Goal: Task Accomplishment & Management: Manage account settings

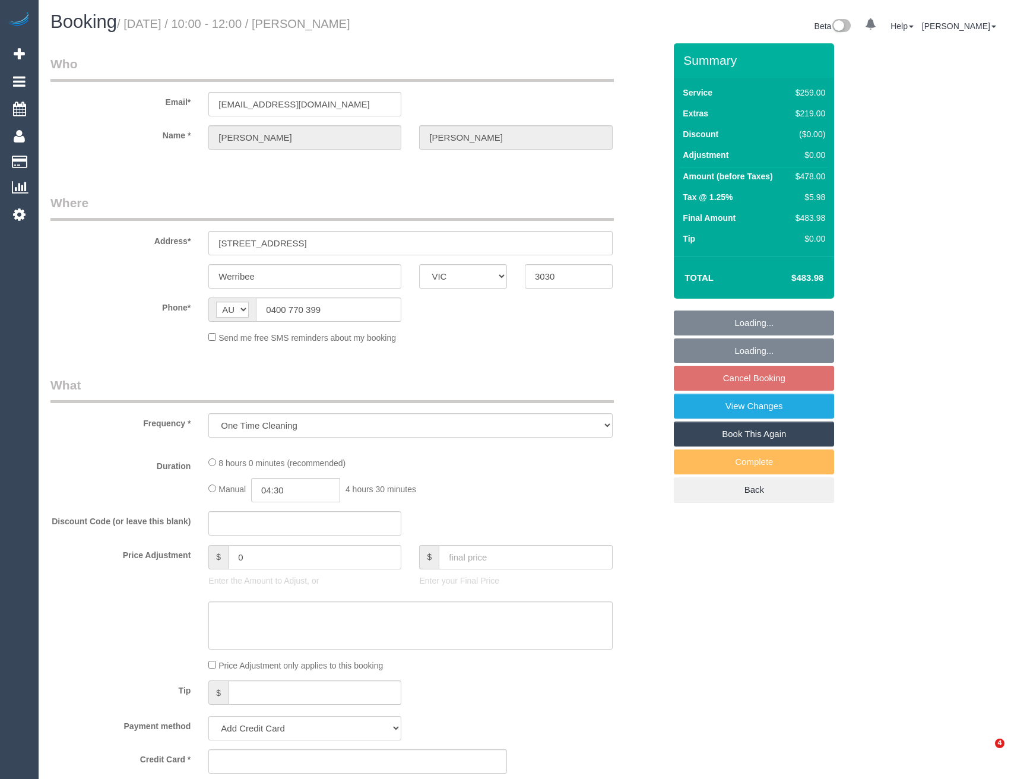
select select "VIC"
select select "string:stripe-pm_1R4Uqo2GScqysDRVj2Q7fw0T"
select select "number:27"
select select "number:14"
select select "number:19"
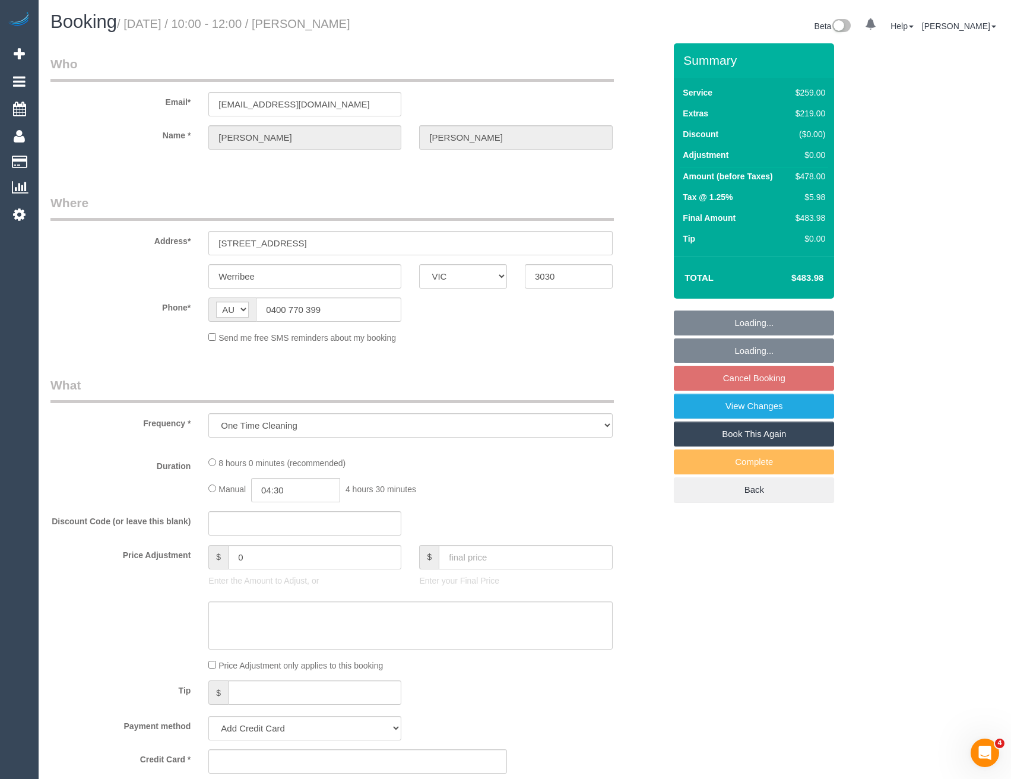
select select "number:36"
select select "number:13"
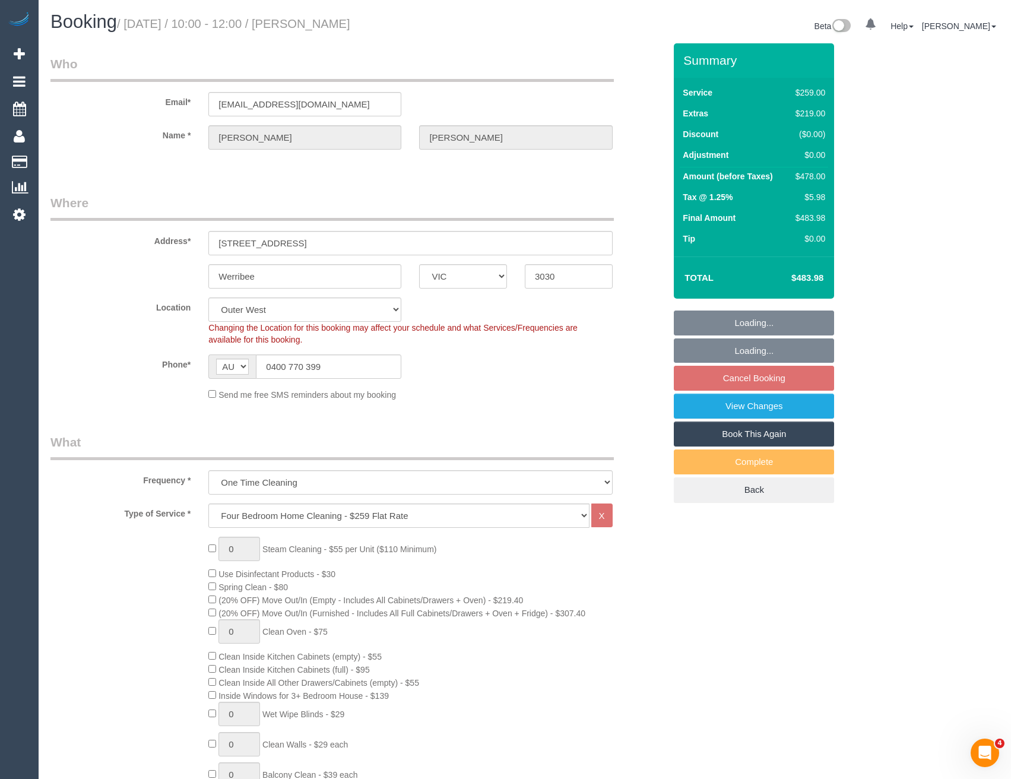
select select "object:830"
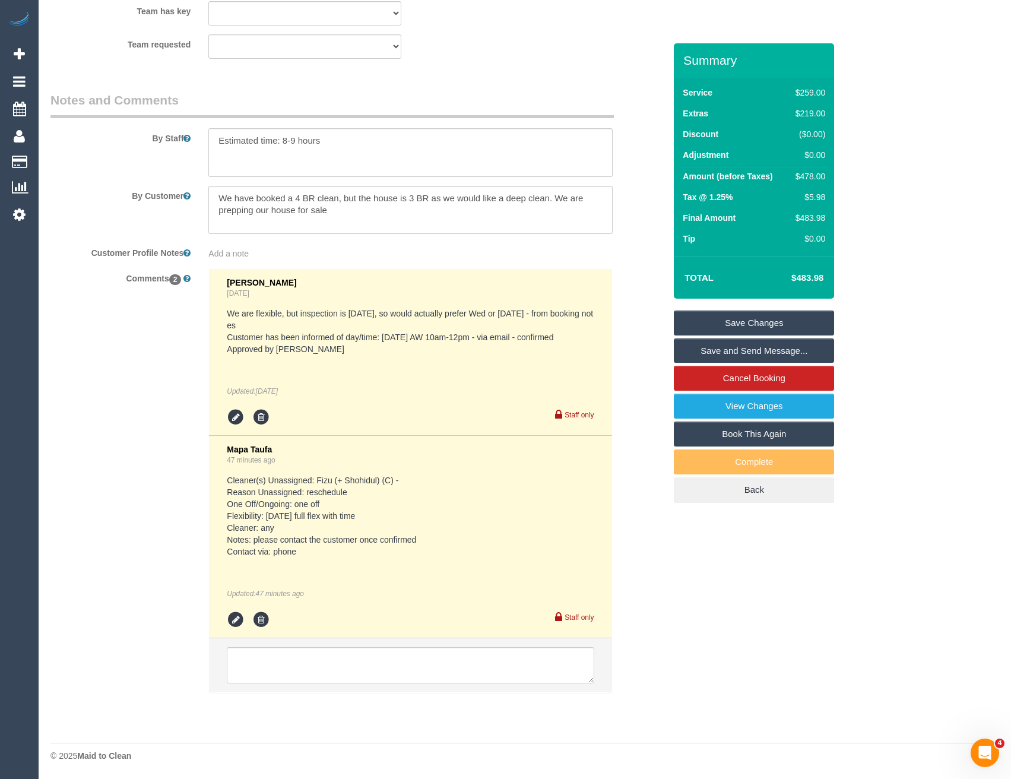
scroll to position [1816, 0]
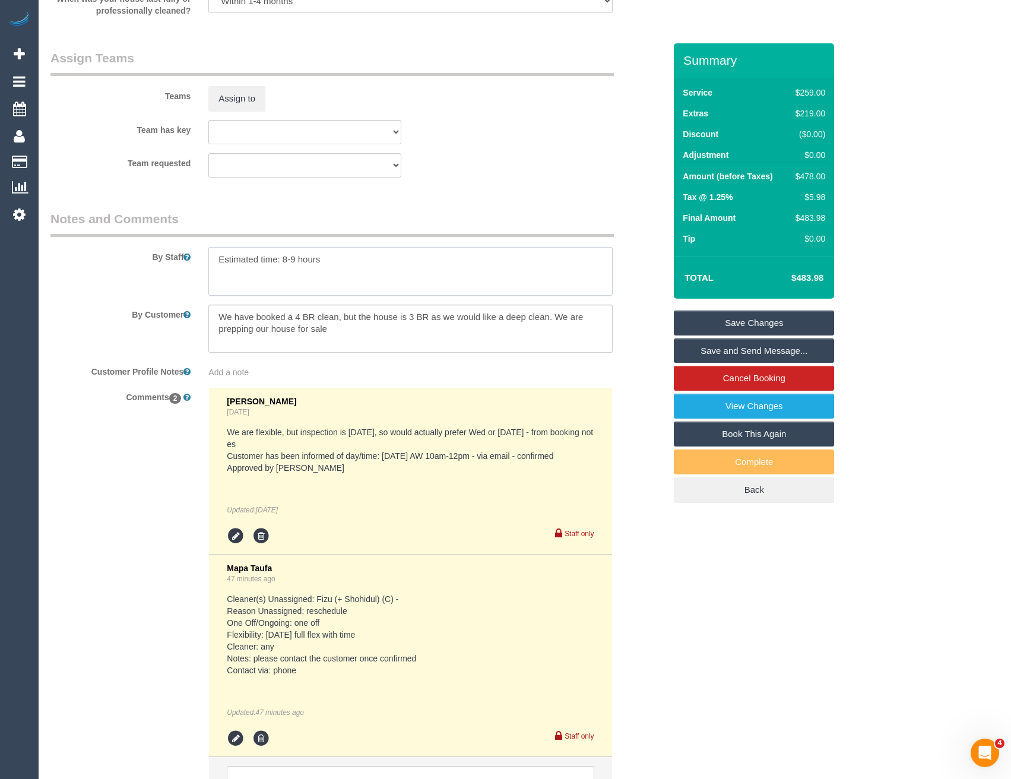
click at [283, 261] on textarea at bounding box center [410, 271] width 404 height 49
click at [406, 292] on textarea at bounding box center [410, 271] width 404 height 49
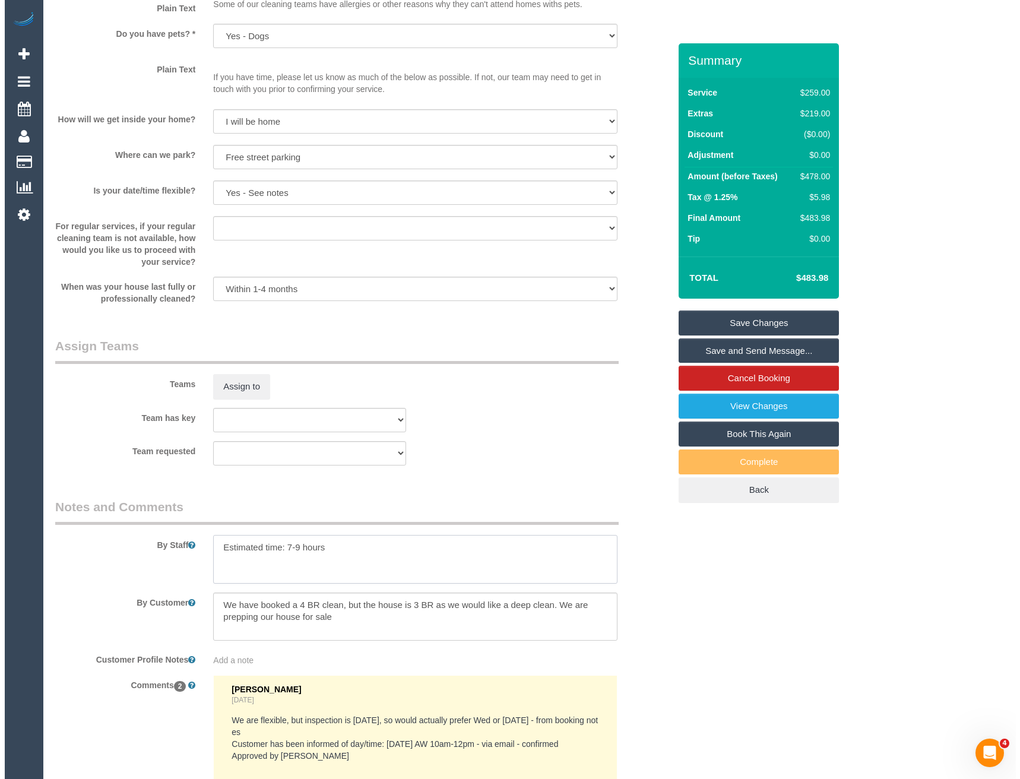
scroll to position [1520, 0]
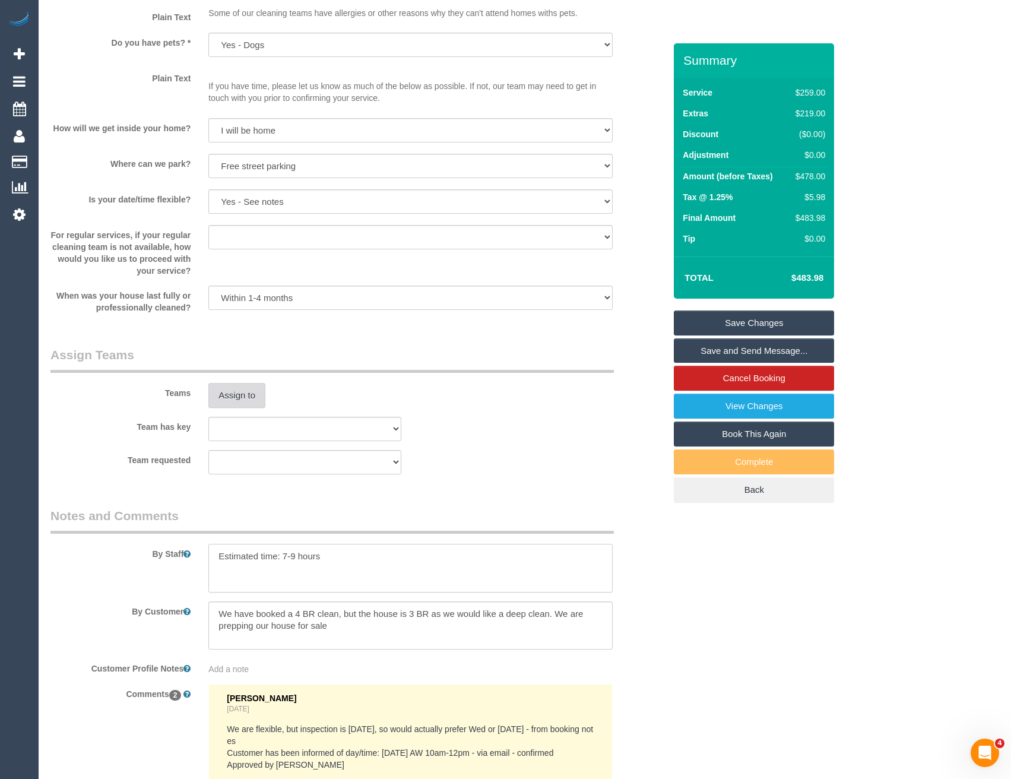
type textarea "Estimated time: 7-9 hours"
click at [230, 394] on button "Assign to" at bounding box center [236, 395] width 57 height 25
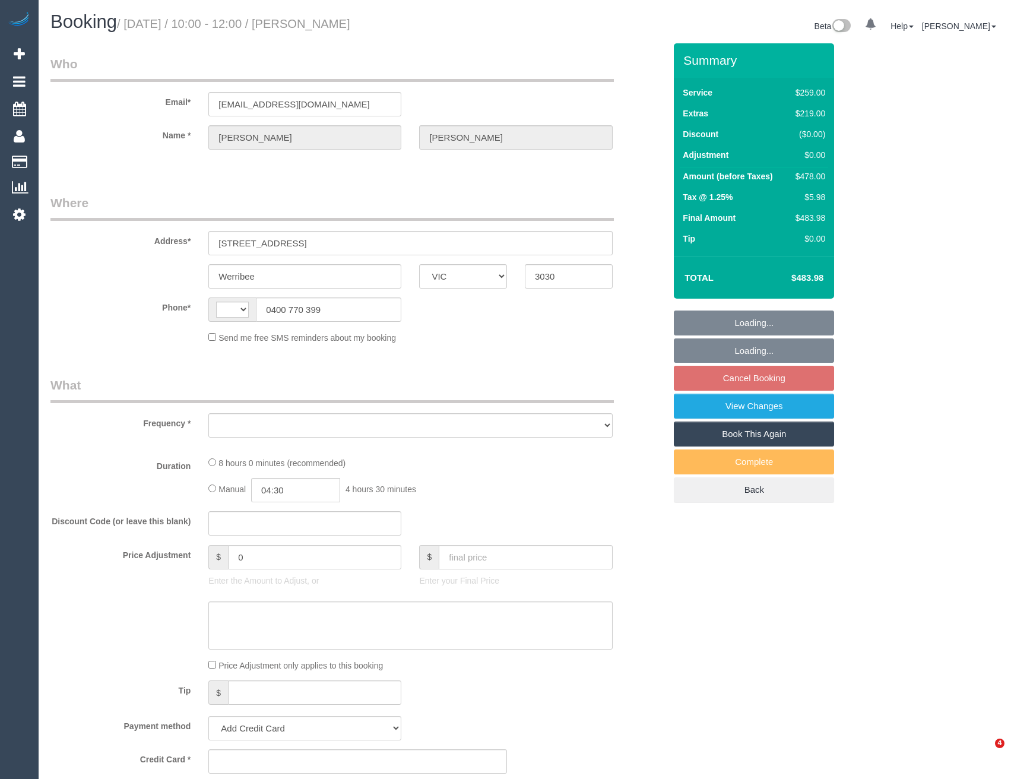
select select "VIC"
select select "string:stripe-pm_1R4Uqo2GScqysDRVj2Q7fw0T"
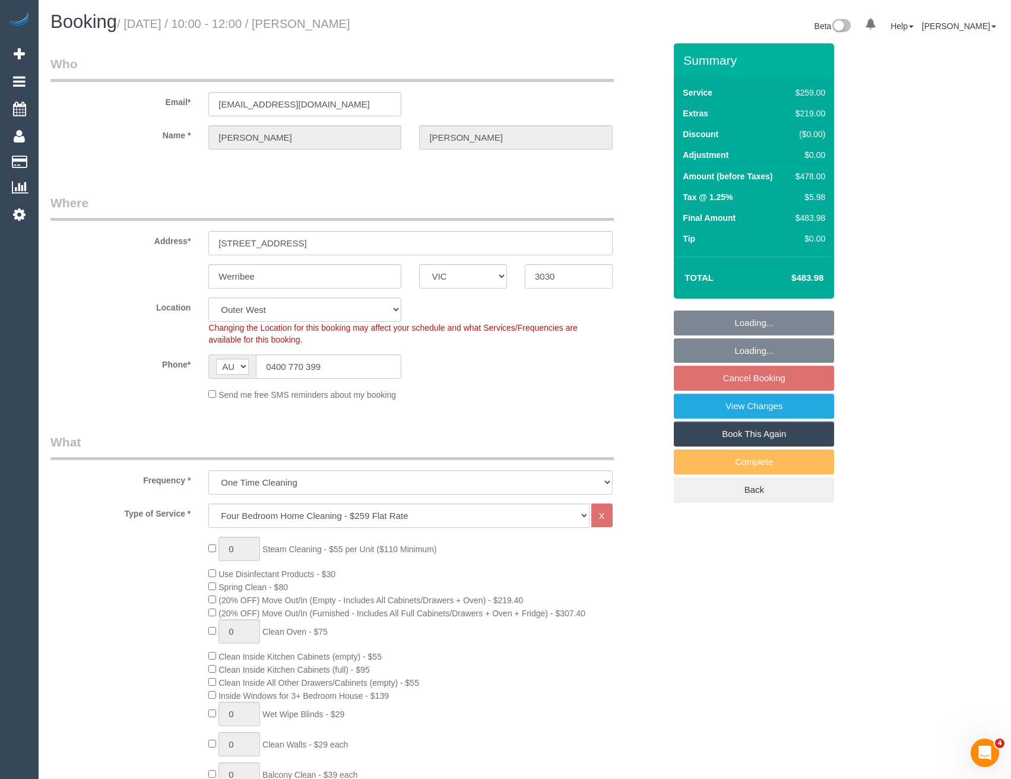
select select "object:816"
select select "number:27"
select select "number:14"
select select "number:19"
select select "number:36"
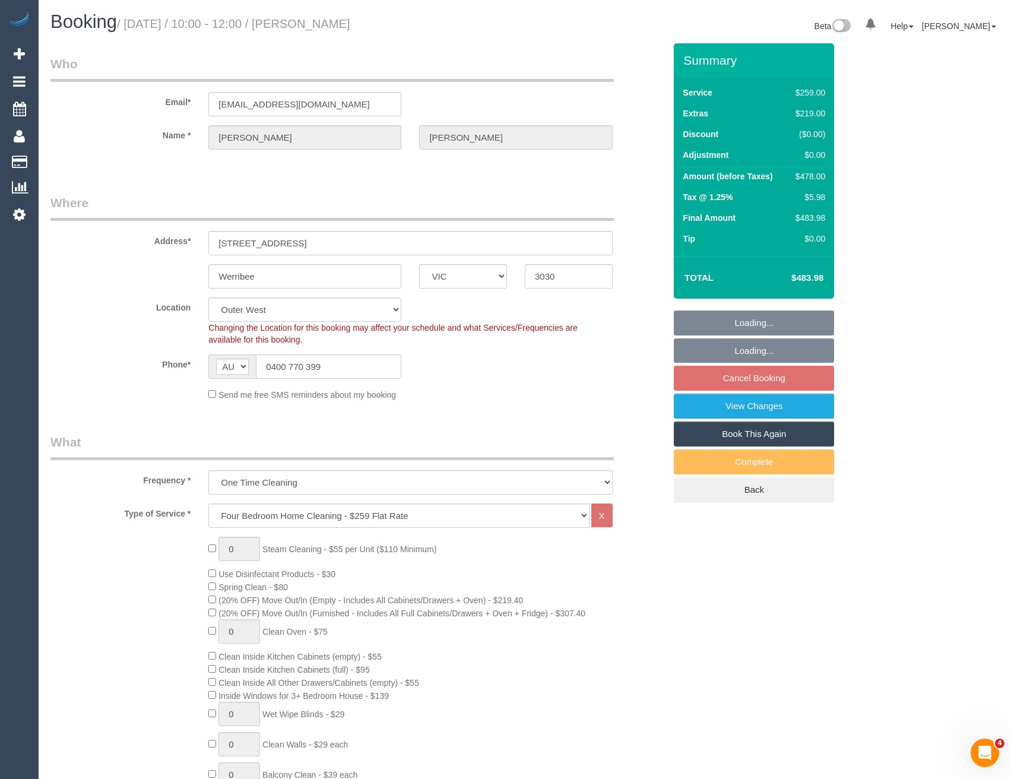
select select "number:13"
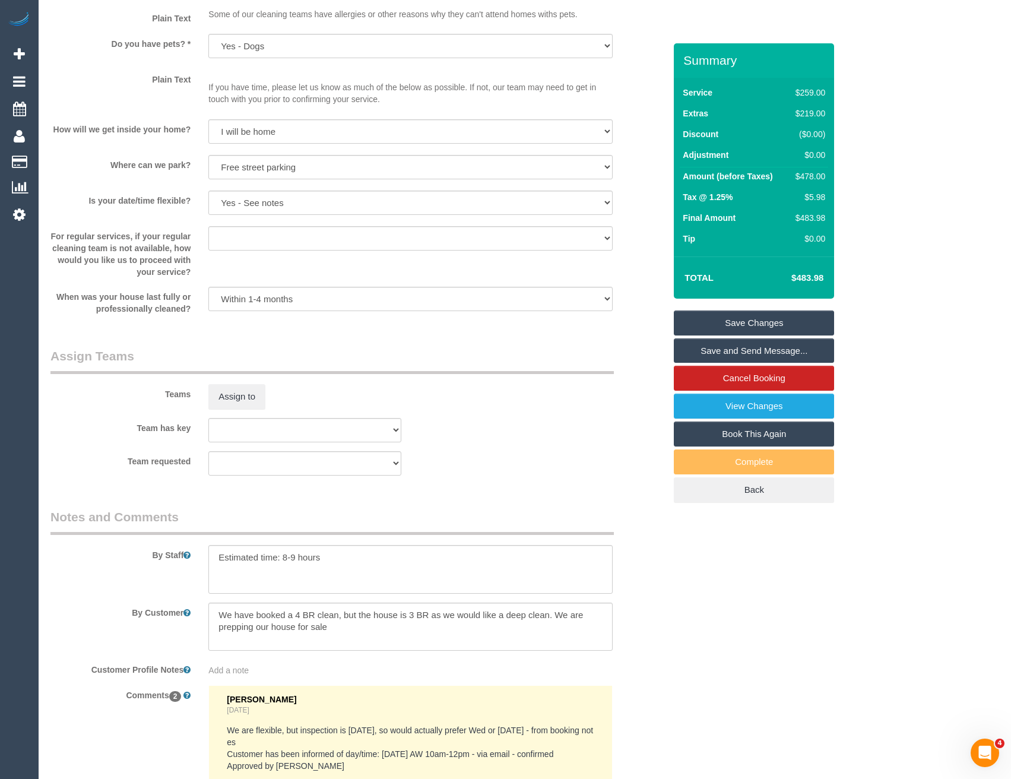
scroll to position [1663, 0]
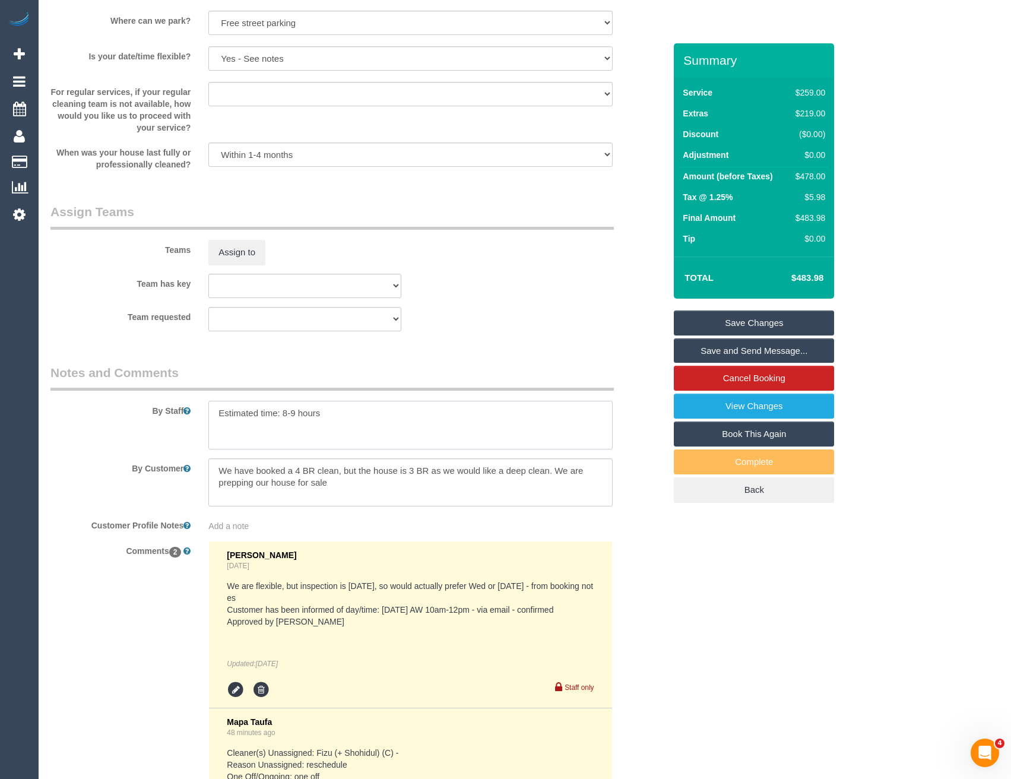
drag, startPoint x: 287, startPoint y: 414, endPoint x: 324, endPoint y: 393, distance: 42.3
click at [287, 414] on textarea at bounding box center [410, 425] width 404 height 49
click at [351, 408] on textarea at bounding box center [410, 425] width 404 height 49
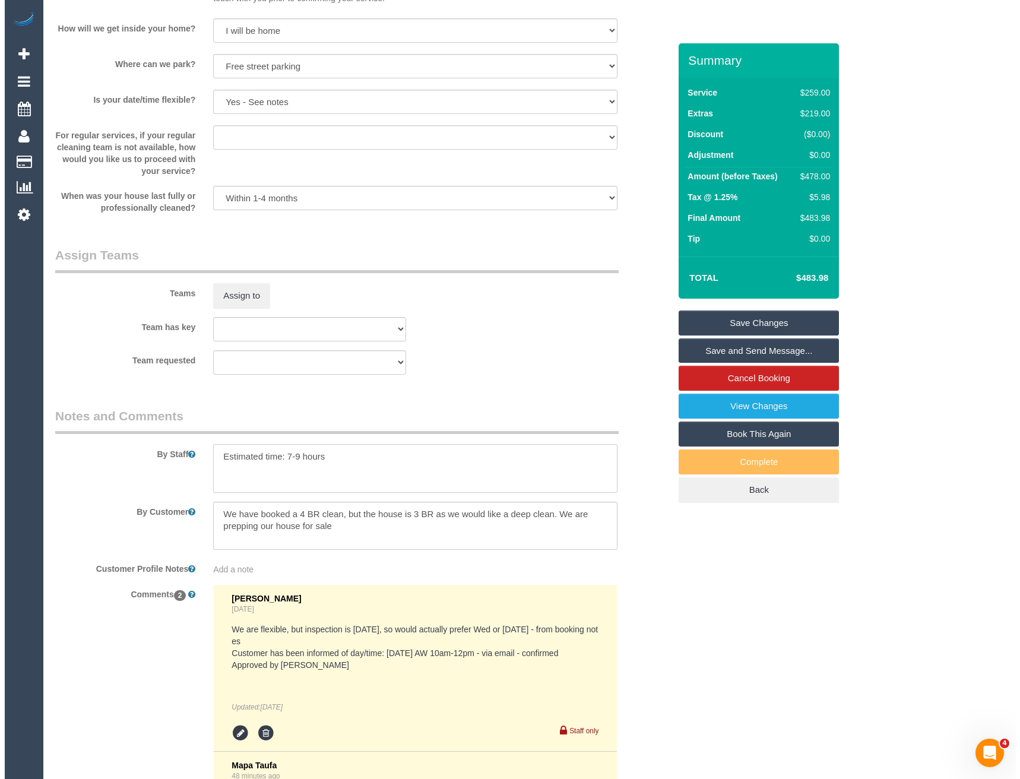
scroll to position [1603, 0]
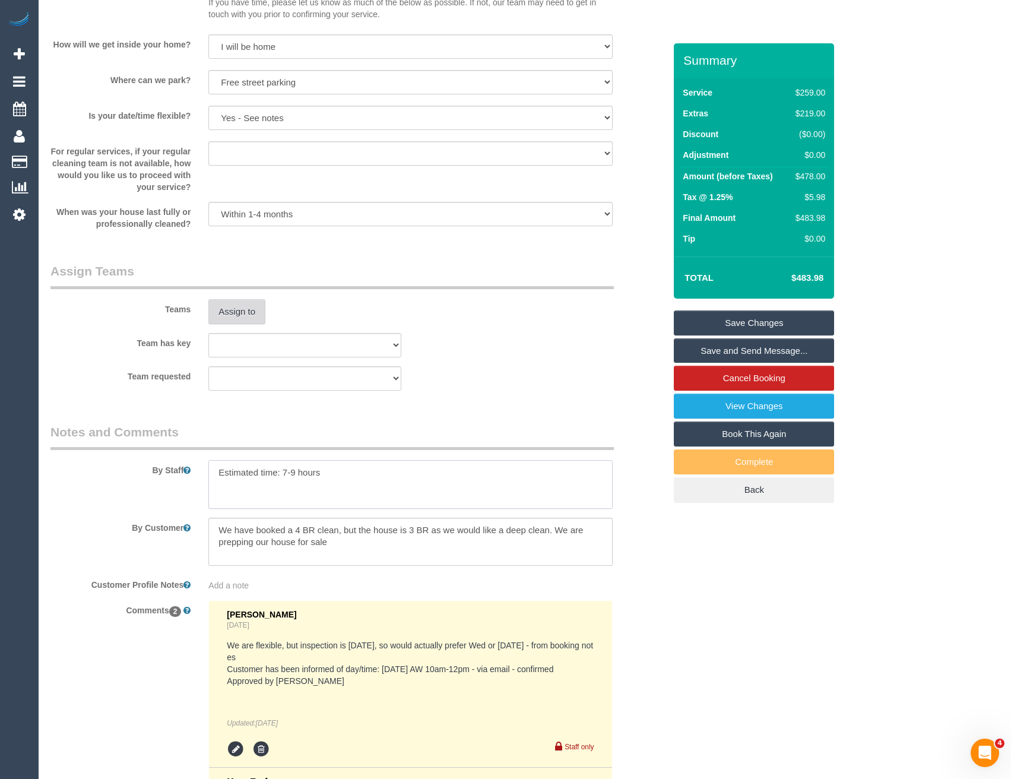
type textarea "Estimated time: 7-9 hours"
click at [238, 309] on button "Assign to" at bounding box center [236, 311] width 57 height 25
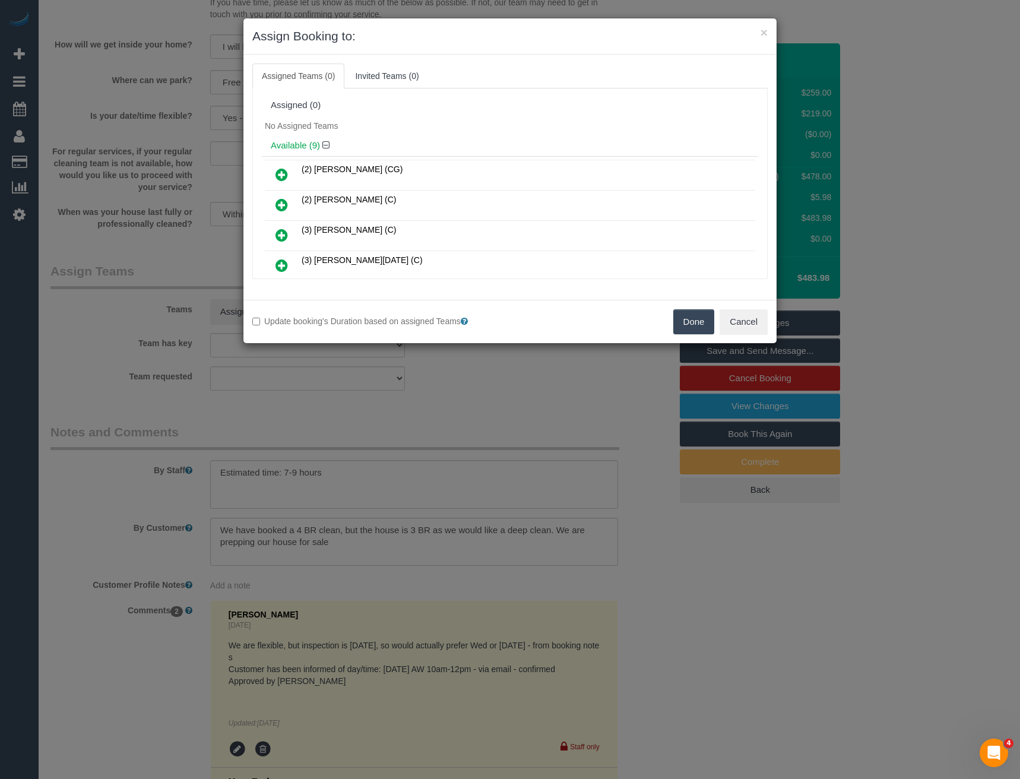
scroll to position [107, 0]
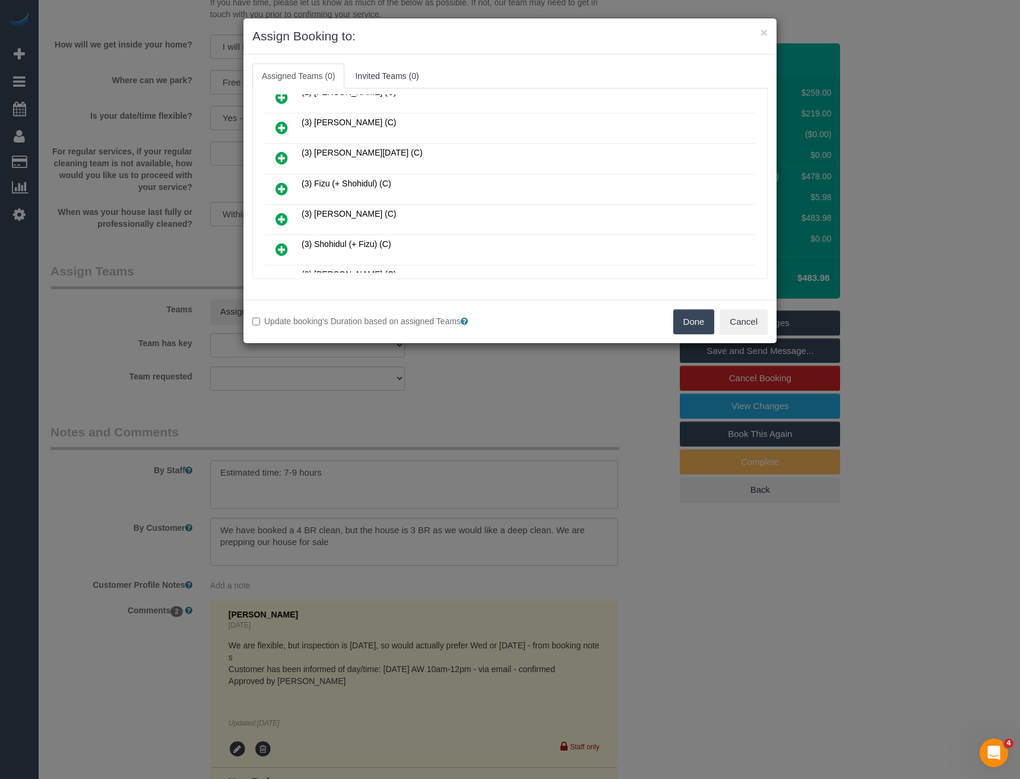
click at [281, 186] on icon at bounding box center [282, 189] width 12 height 14
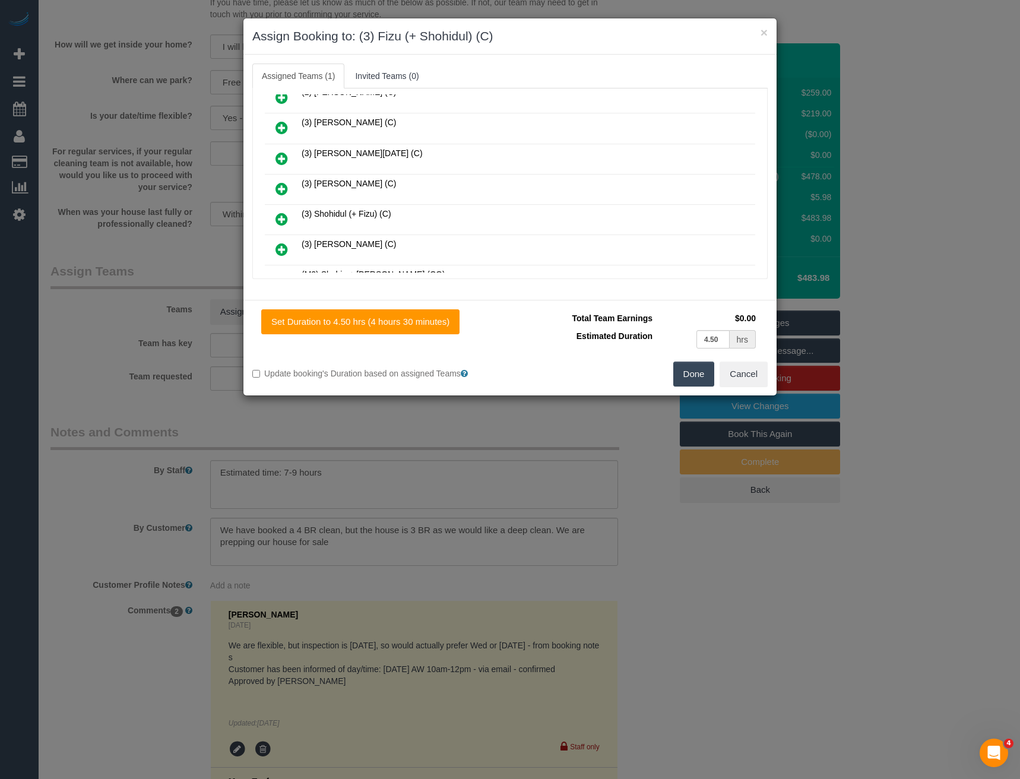
click at [280, 219] on icon at bounding box center [282, 219] width 12 height 14
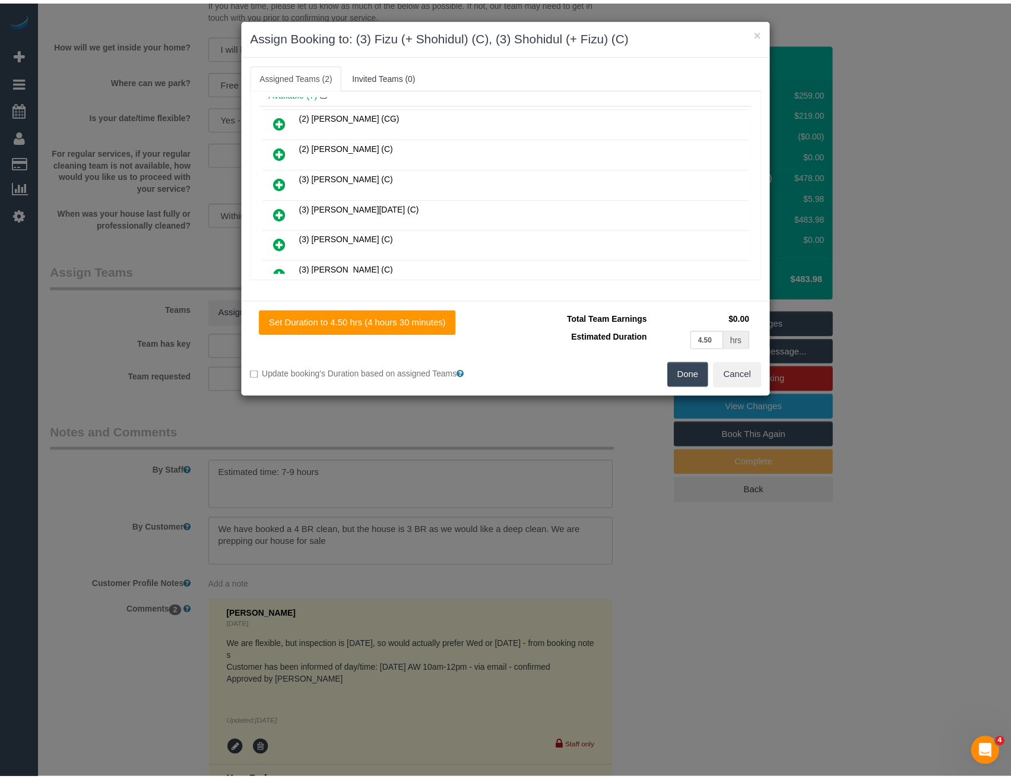
scroll to position [0, 0]
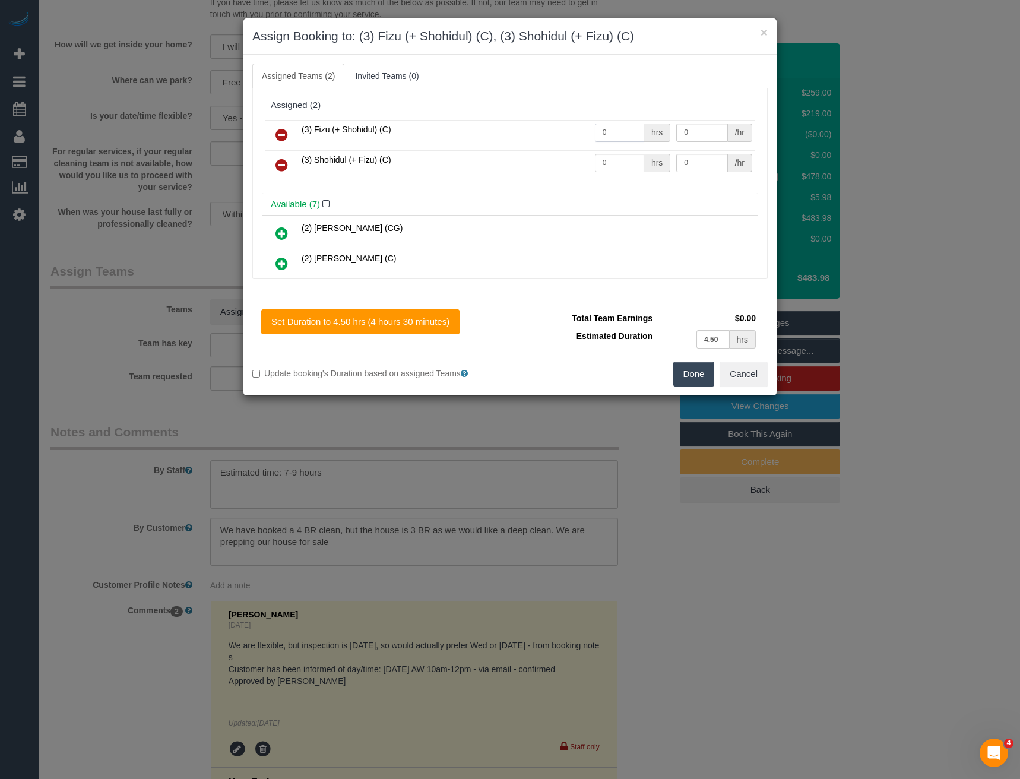
drag, startPoint x: 619, startPoint y: 128, endPoint x: 558, endPoint y: 137, distance: 61.9
click at [559, 138] on tr "(3) Fizu (+ Shohidul) (C) 0 hrs 0 /hr" at bounding box center [510, 135] width 490 height 30
type input "1"
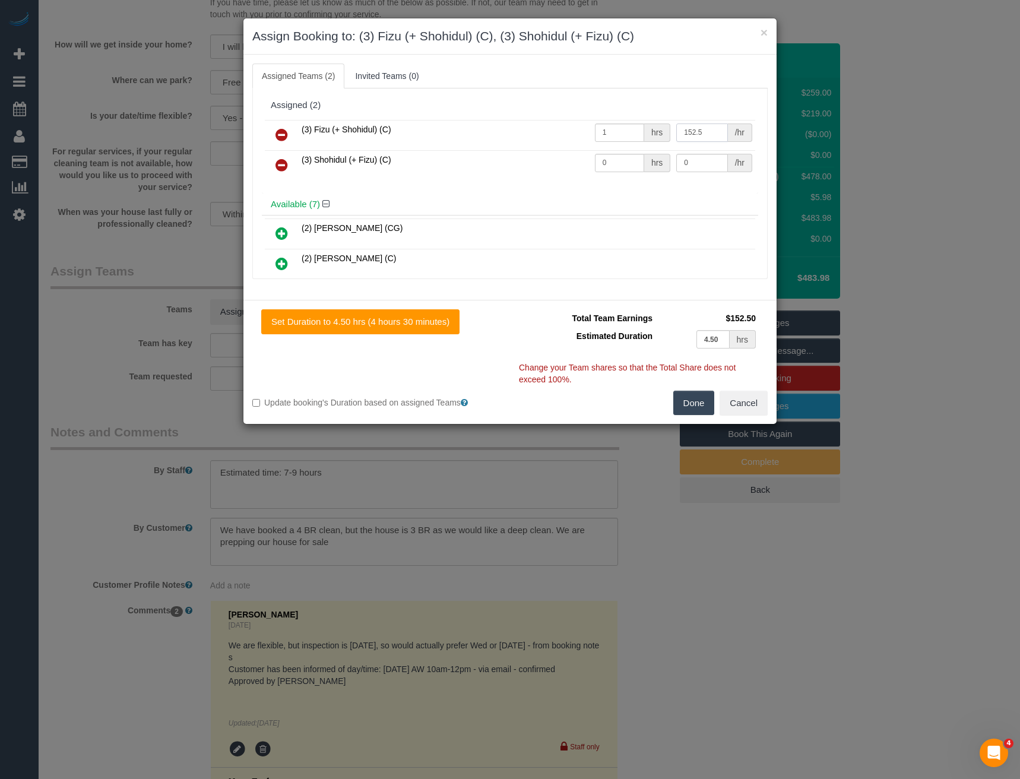
type input "152.5"
drag, startPoint x: 610, startPoint y: 167, endPoint x: 537, endPoint y: 168, distance: 72.5
click at [540, 170] on tr "(3) Shohidul (+ Fizu) (C) 0 hrs 0 /hr" at bounding box center [510, 165] width 490 height 30
type input "1"
type input "152.5"
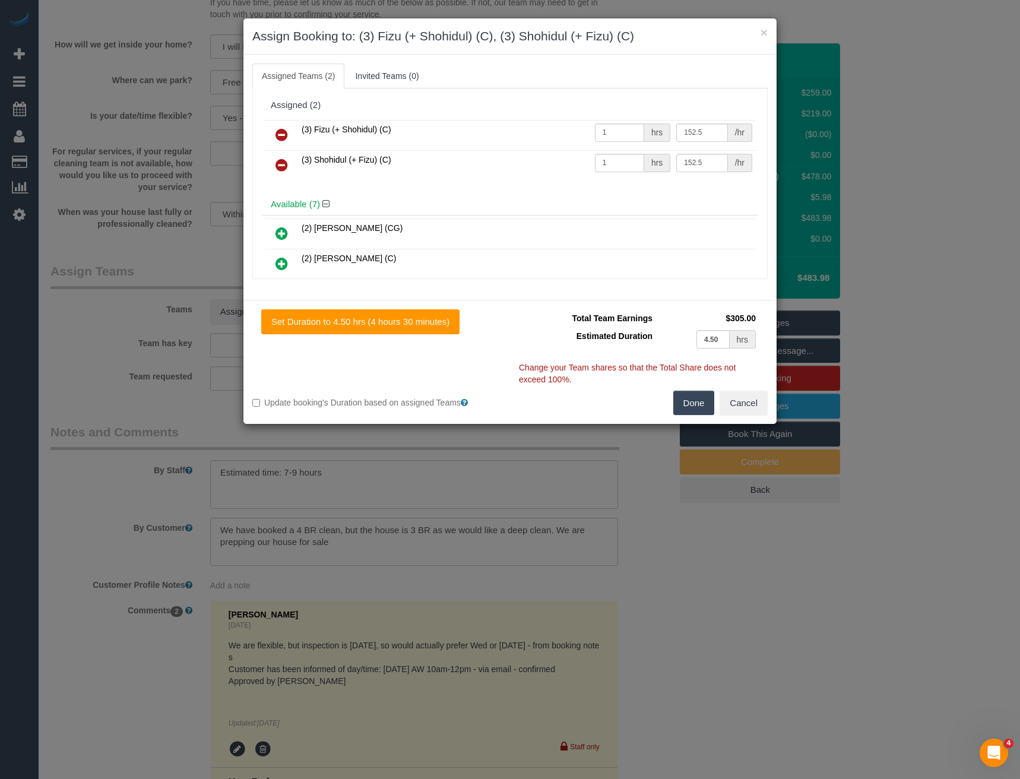
click at [694, 401] on button "Done" at bounding box center [694, 403] width 42 height 25
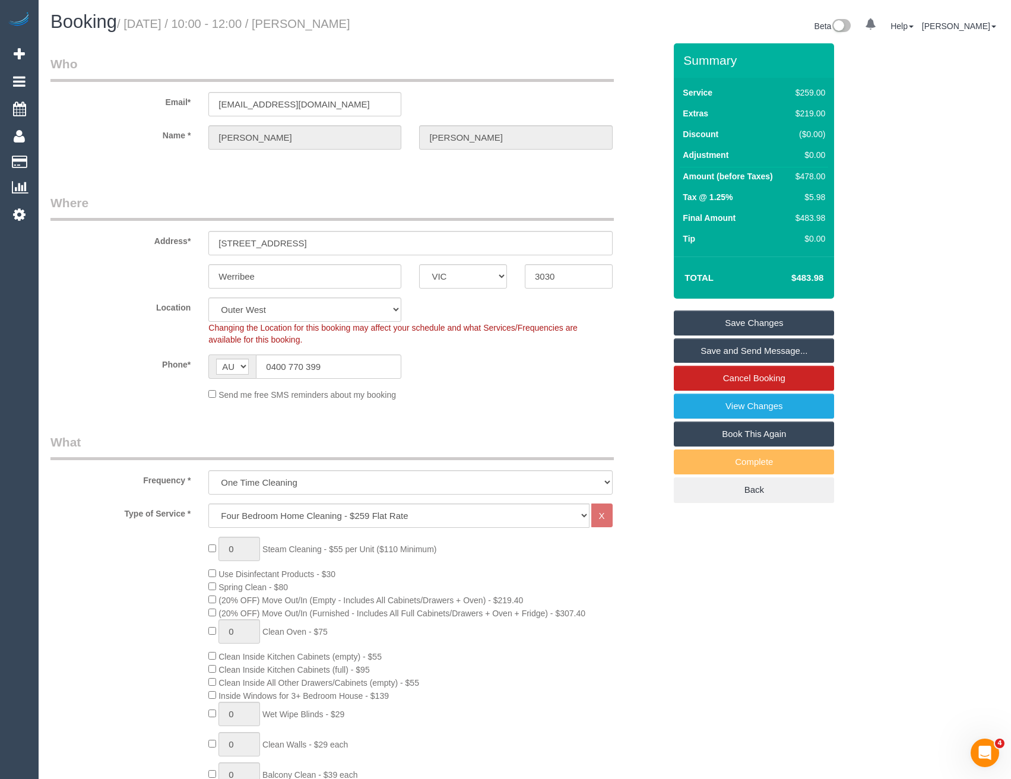
click at [694, 349] on link "Save and Send Message..." at bounding box center [754, 350] width 160 height 25
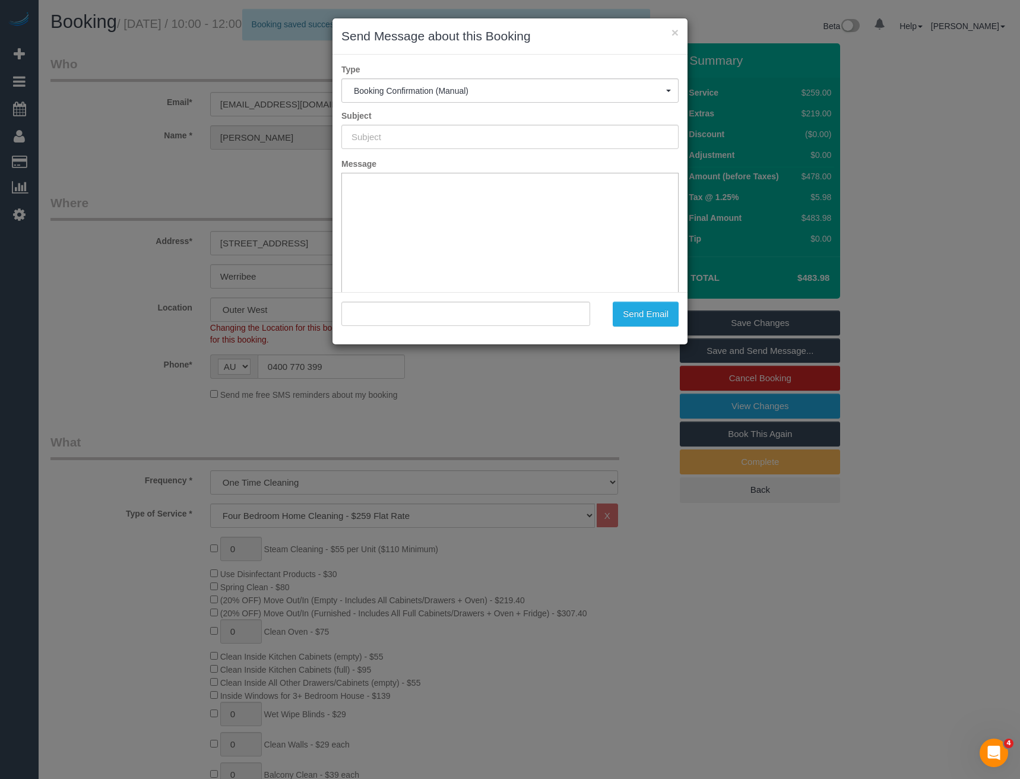
type input "Booking Confirmed"
type input ""David Wragg" <davidawragg@gmail.com>"
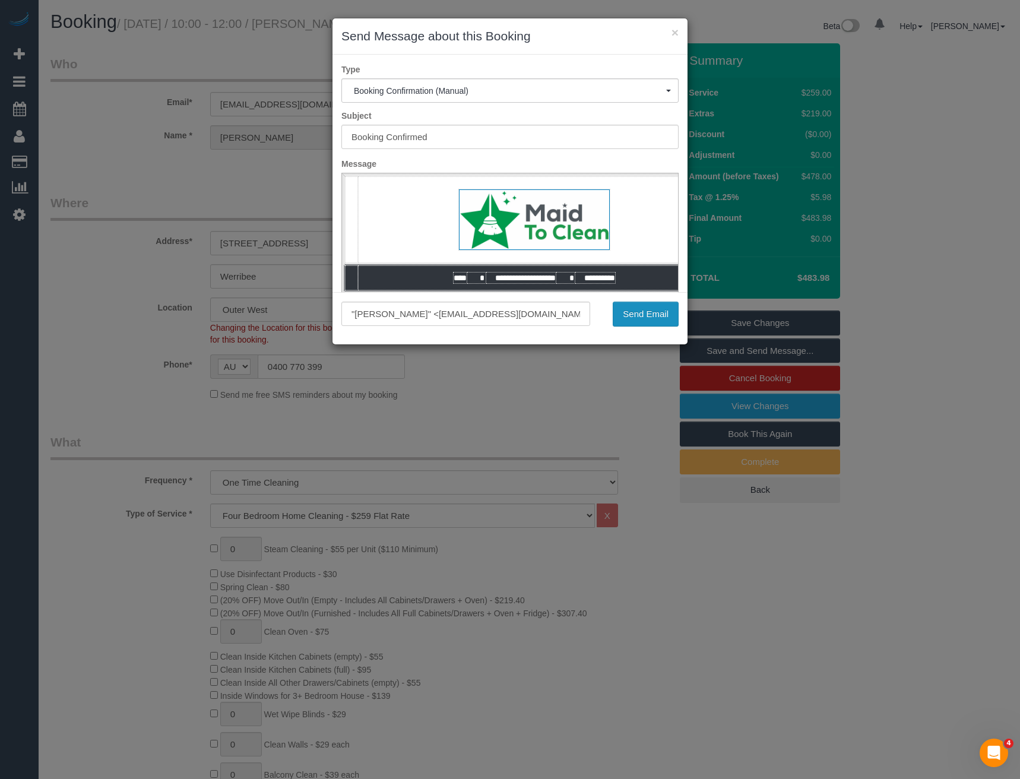
click at [647, 309] on button "Send Email" at bounding box center [646, 314] width 66 height 25
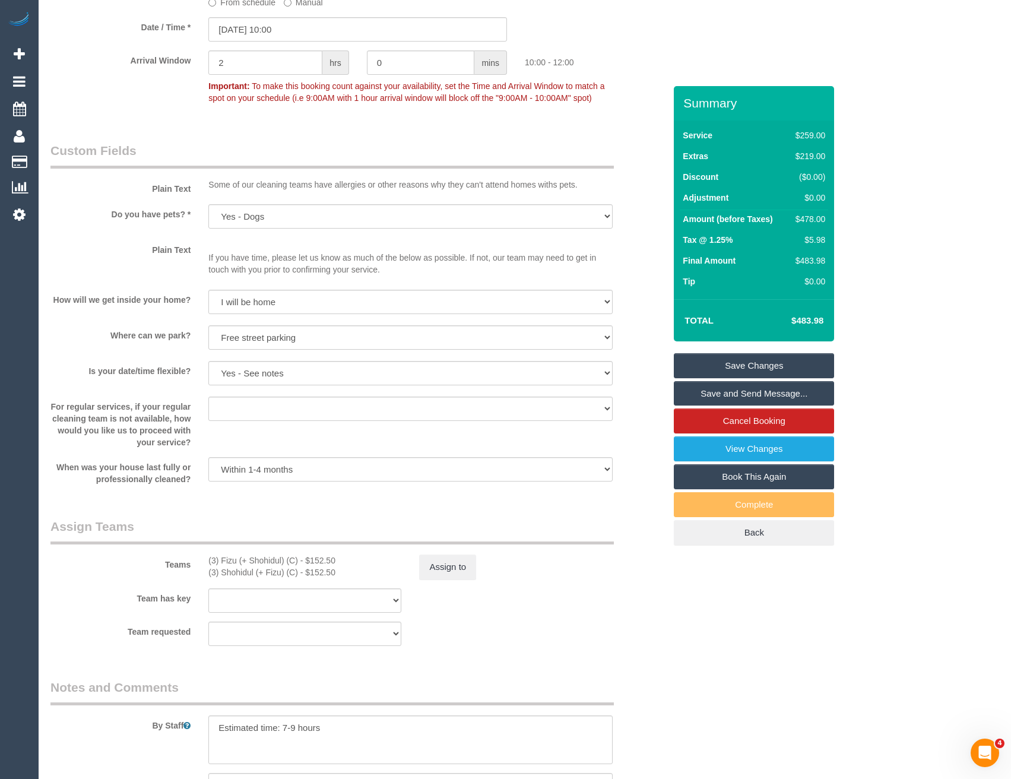
scroll to position [1485, 0]
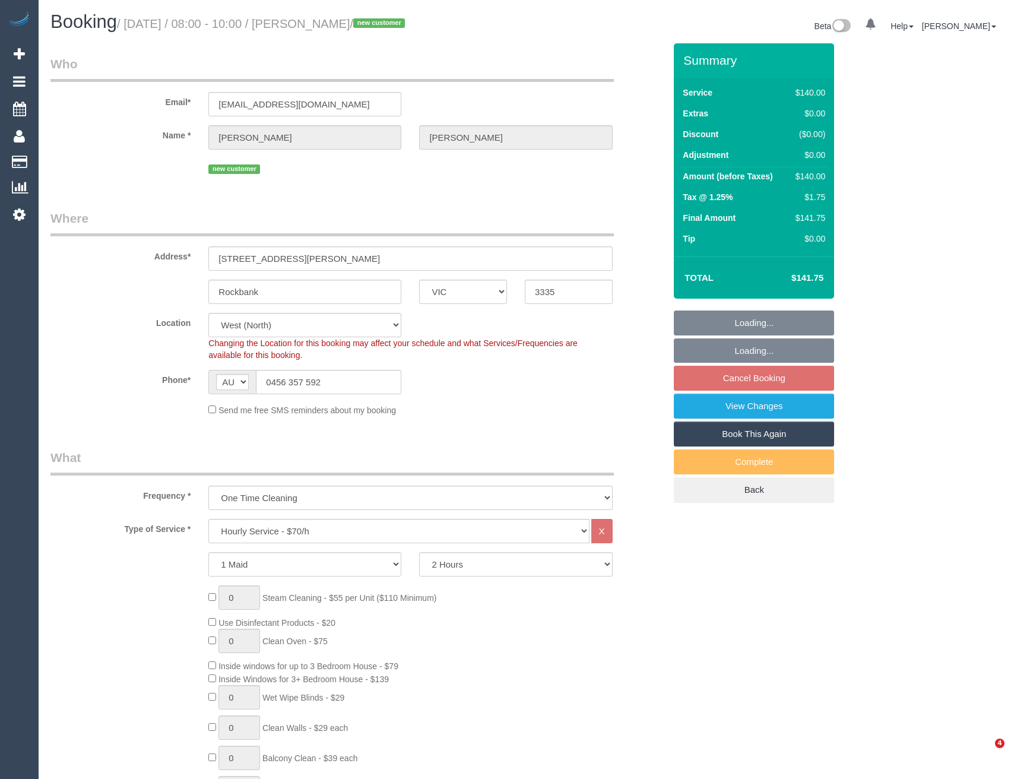
select select "VIC"
select select "spot2"
select select "number:28"
select select "number:14"
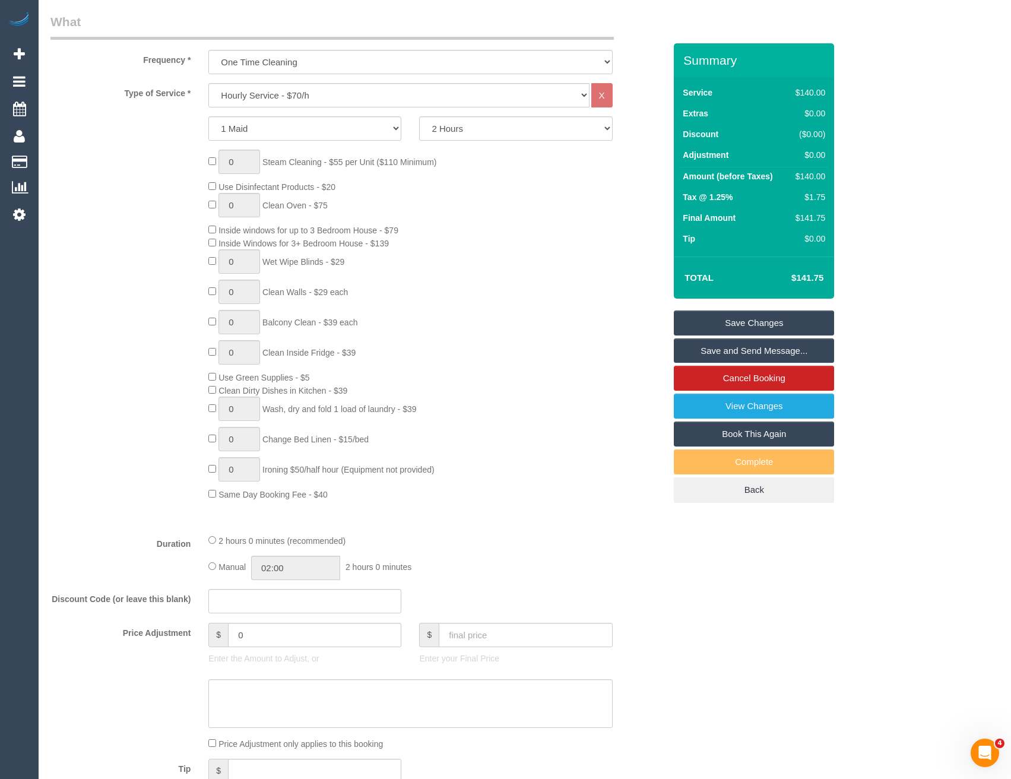
scroll to position [1485, 0]
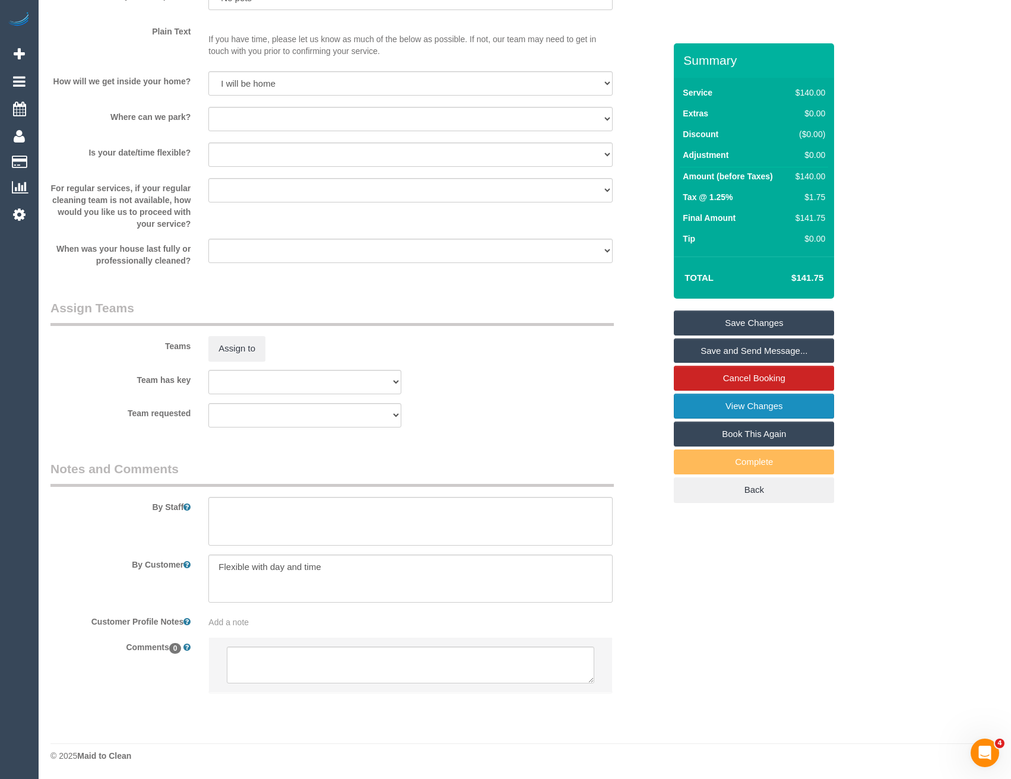
click at [726, 413] on link "View Changes" at bounding box center [754, 406] width 160 height 25
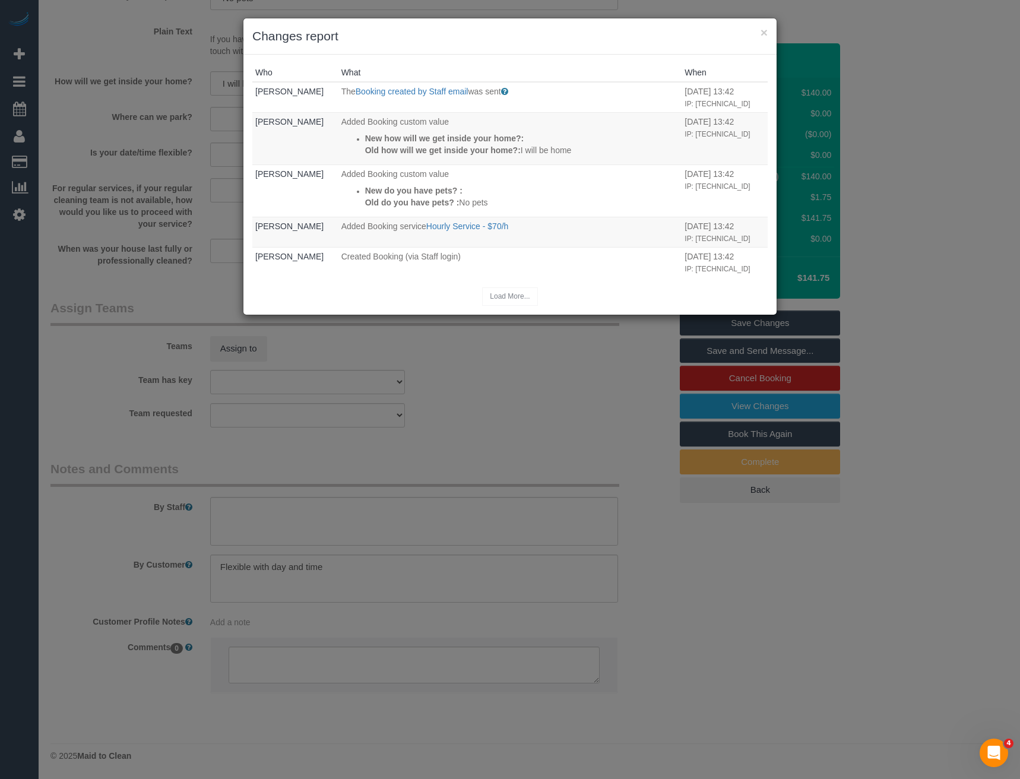
click at [473, 435] on div "× Changes report Who What When [PERSON_NAME] The Booking created by Staff email…" at bounding box center [510, 389] width 1020 height 779
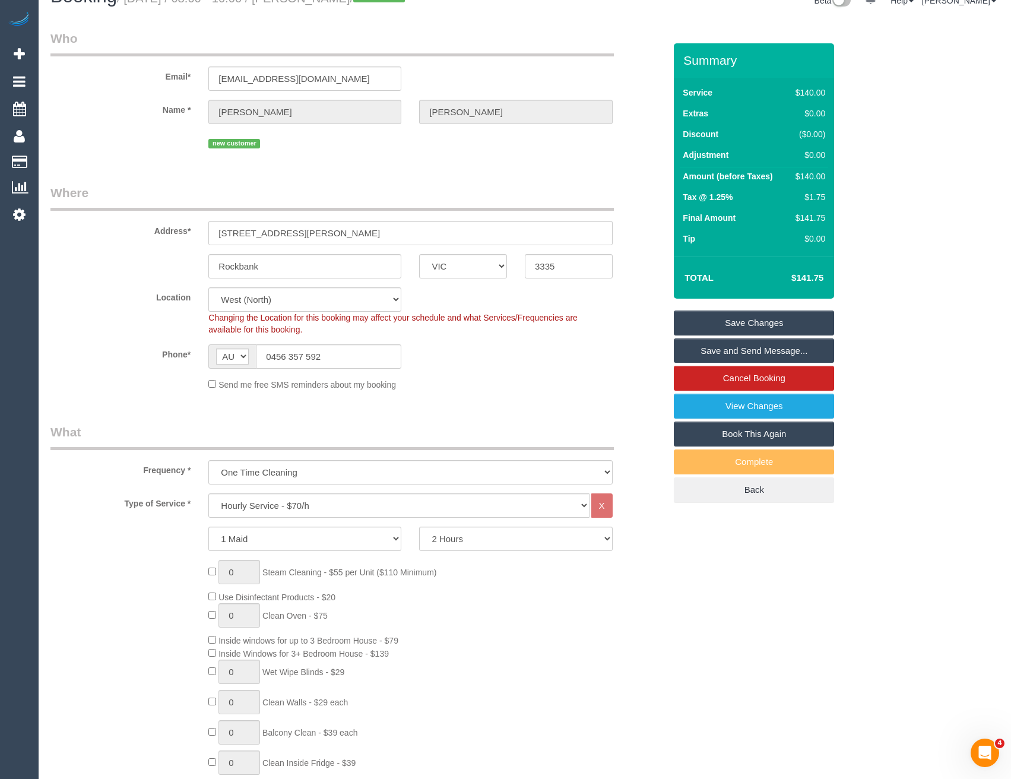
scroll to position [0, 0]
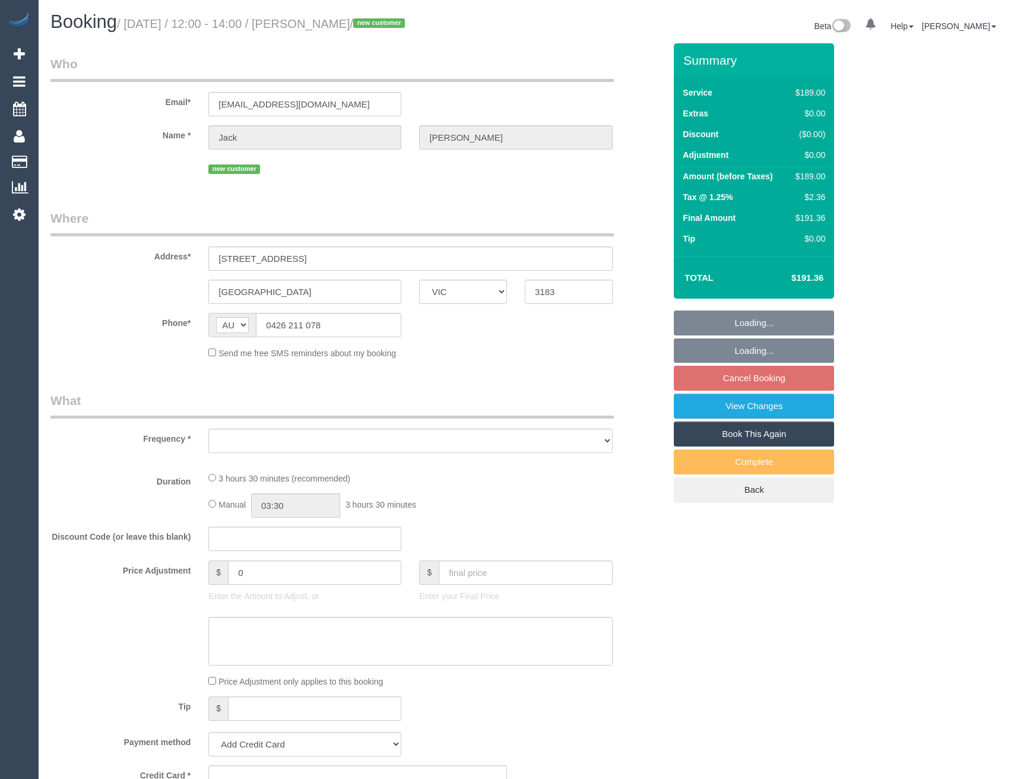
select select "VIC"
select select "string:stripe-pm_1S9Etj2GScqysDRV31a20fvh"
select select "number:27"
select select "number:14"
select select "number:19"
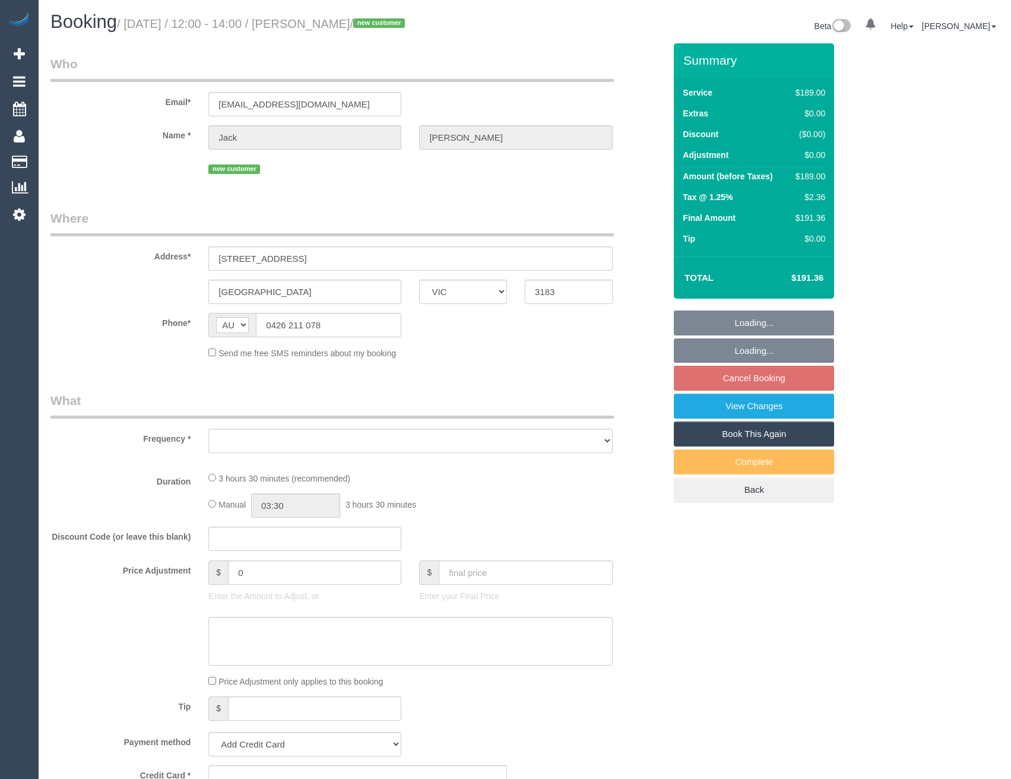
select select "number:25"
select select "number:26"
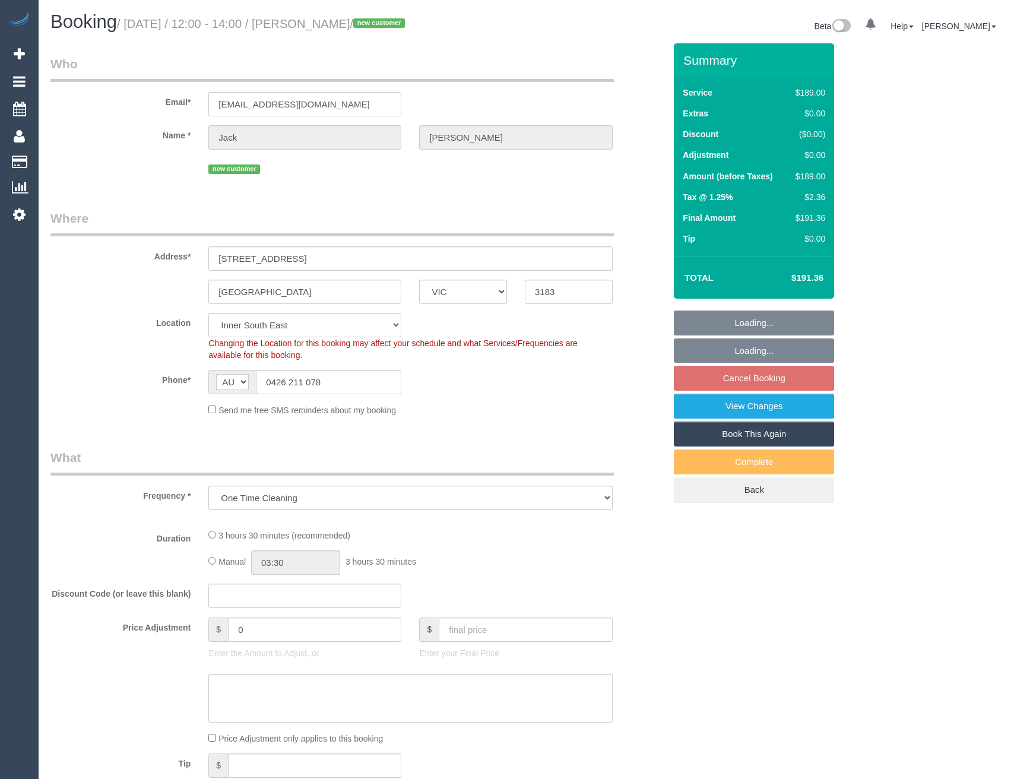
select select "object:679"
select select "spot3"
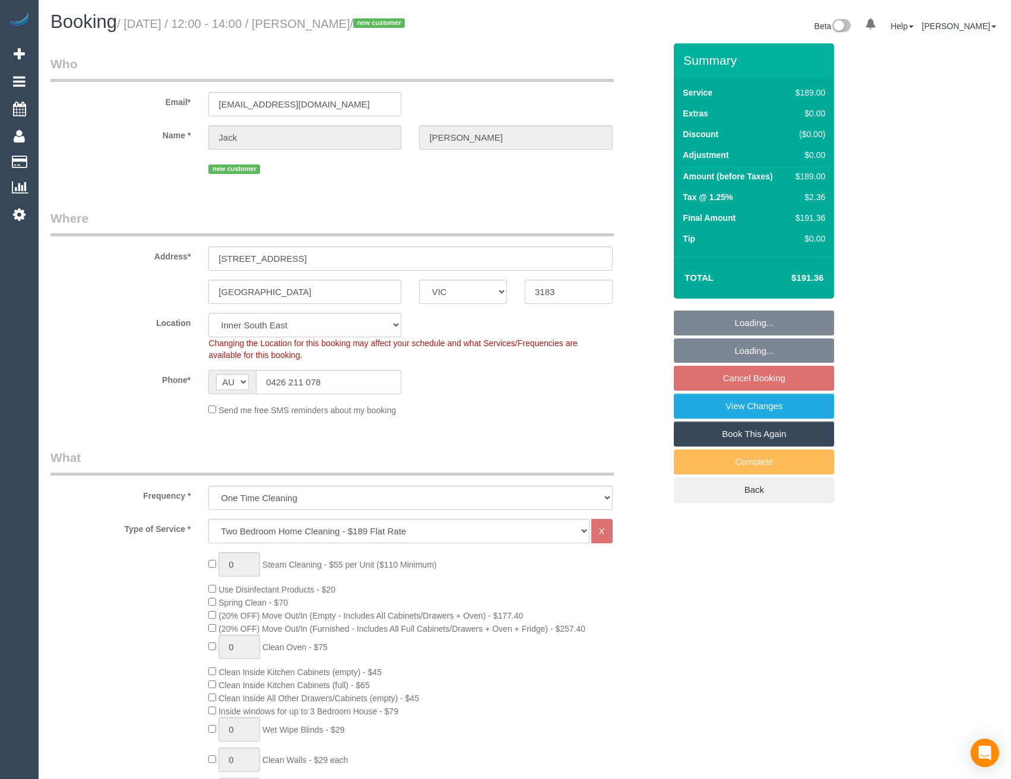
select select "object:785"
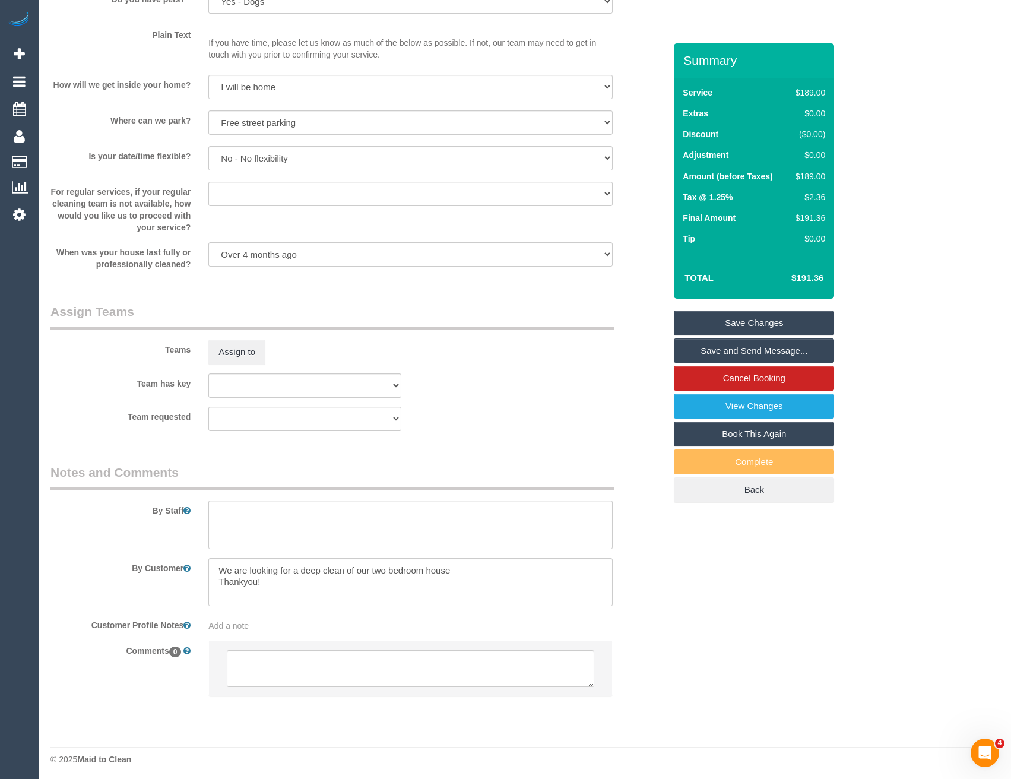
scroll to position [1517, 0]
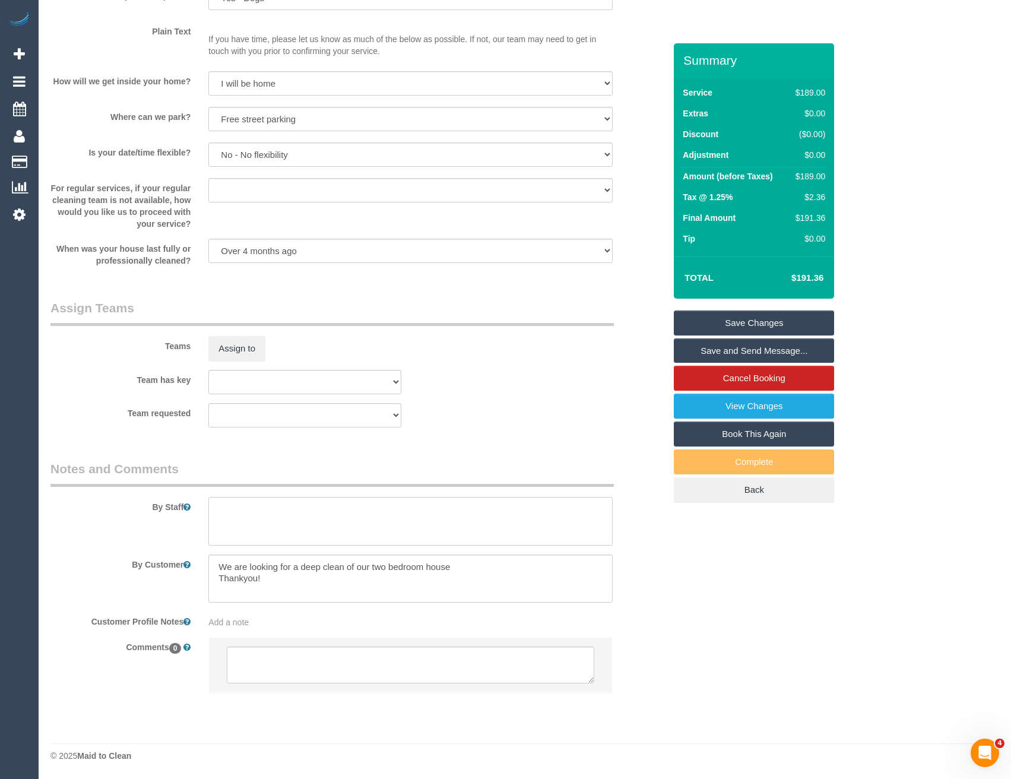
click at [309, 525] on textarea at bounding box center [410, 521] width 404 height 49
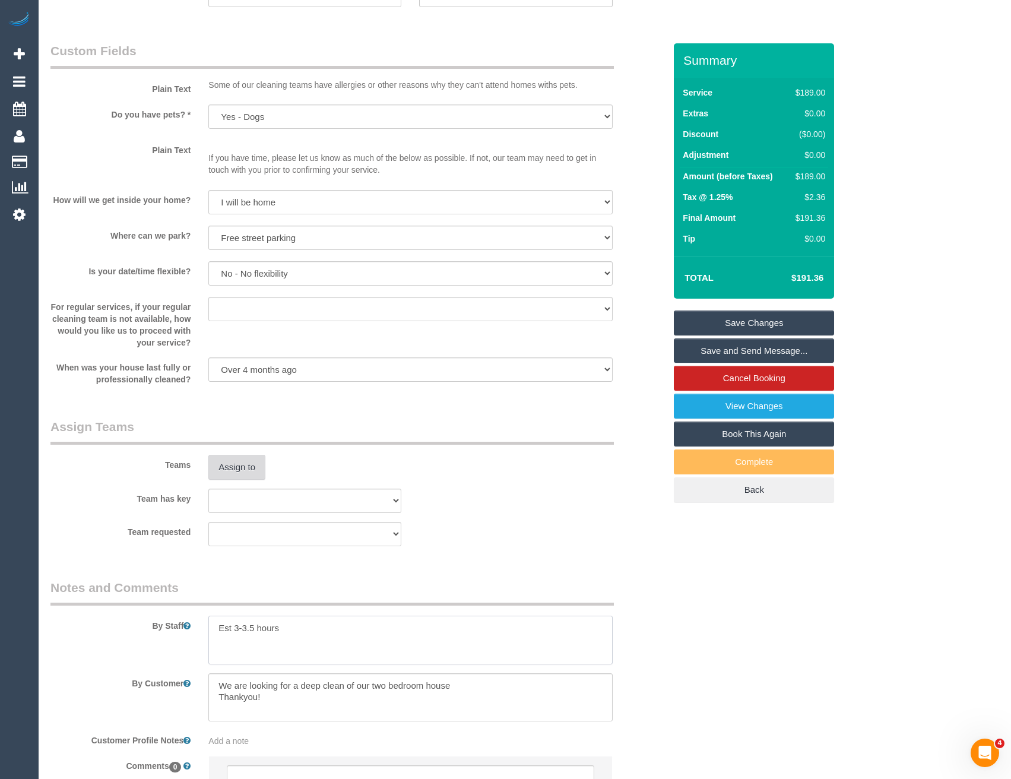
type textarea "Est 3-3.5 hours"
click at [243, 467] on button "Assign to" at bounding box center [236, 467] width 57 height 25
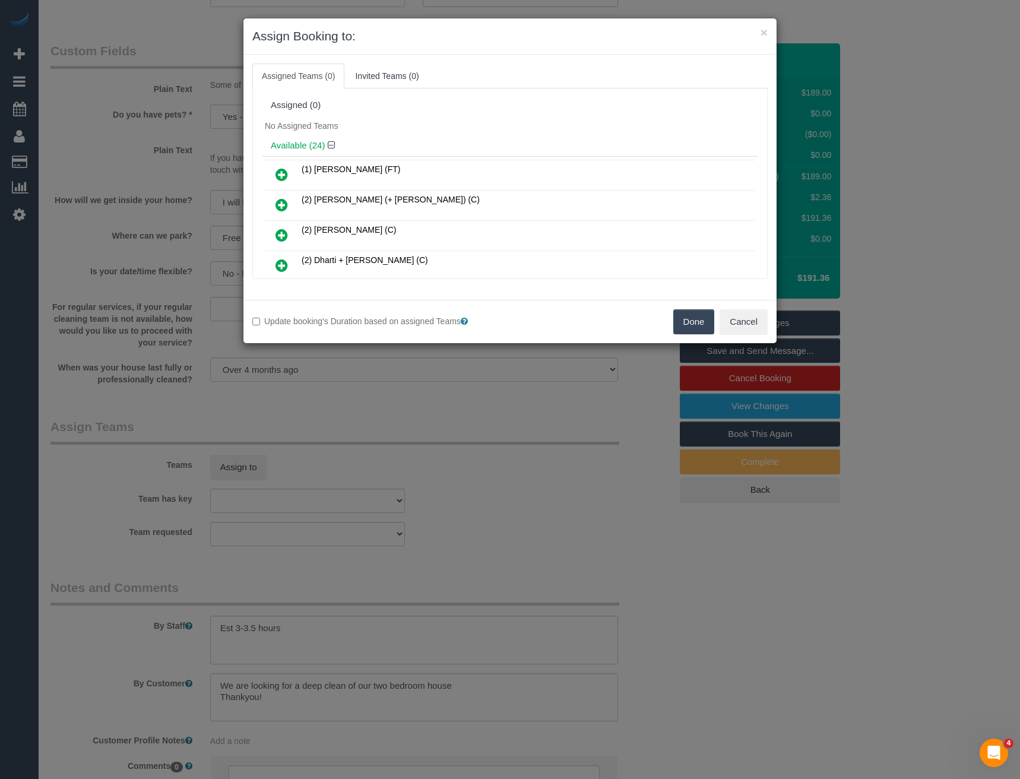
click at [279, 234] on icon at bounding box center [282, 235] width 12 height 14
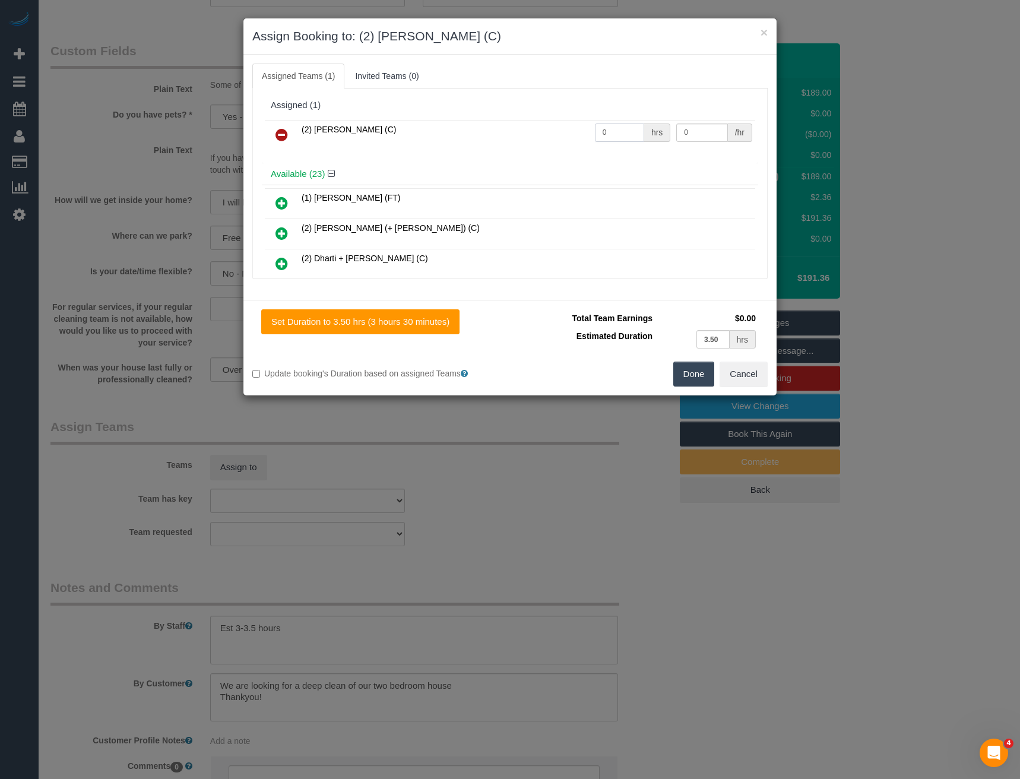
drag, startPoint x: 625, startPoint y: 127, endPoint x: 502, endPoint y: 147, distance: 125.2
click at [502, 147] on tr "(2) Dasni Kalupahana (C) 0 hrs 0 /hr" at bounding box center [510, 135] width 490 height 30
type input "1"
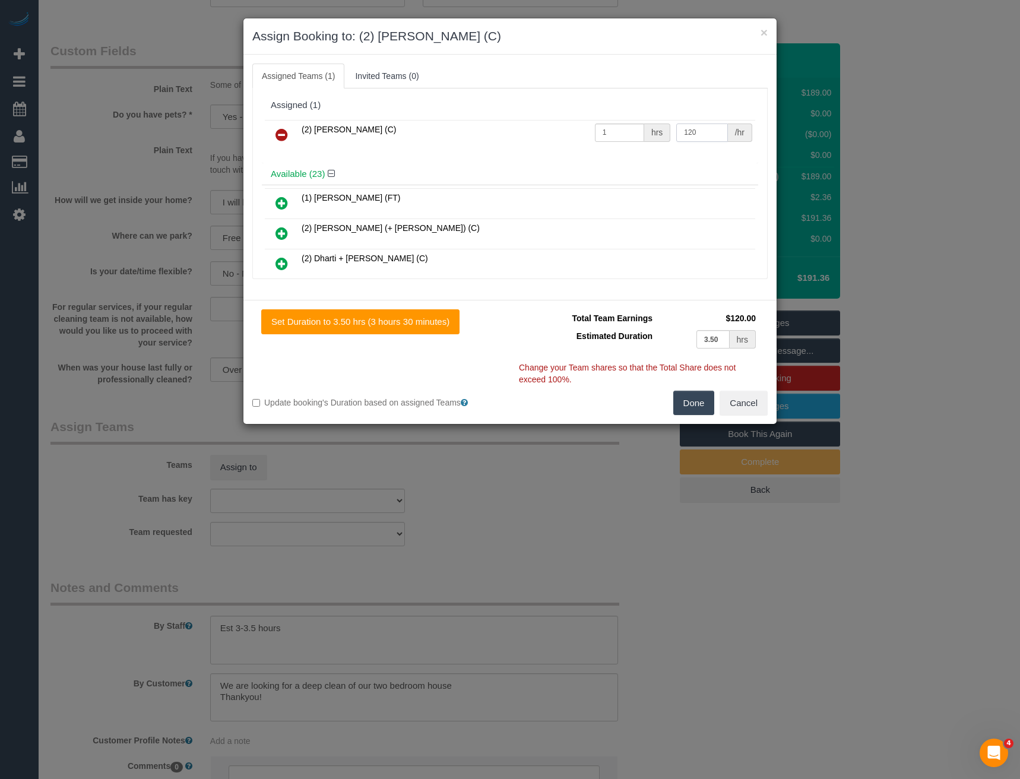
type input "120"
click at [695, 410] on button "Done" at bounding box center [694, 403] width 42 height 25
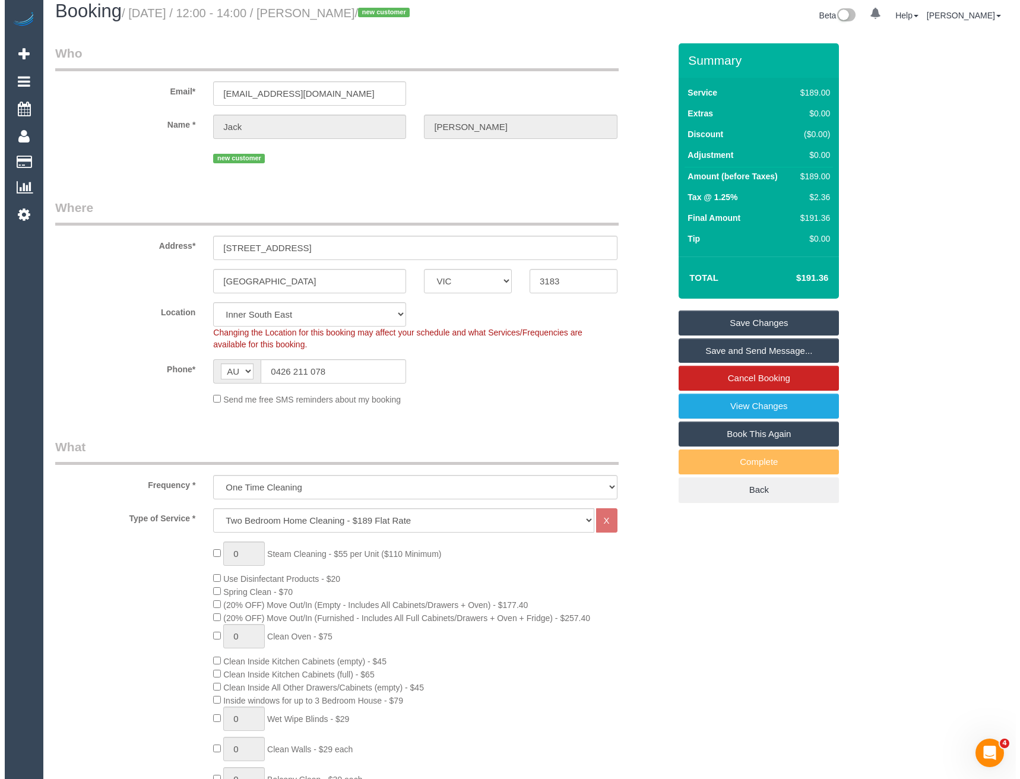
scroll to position [0, 0]
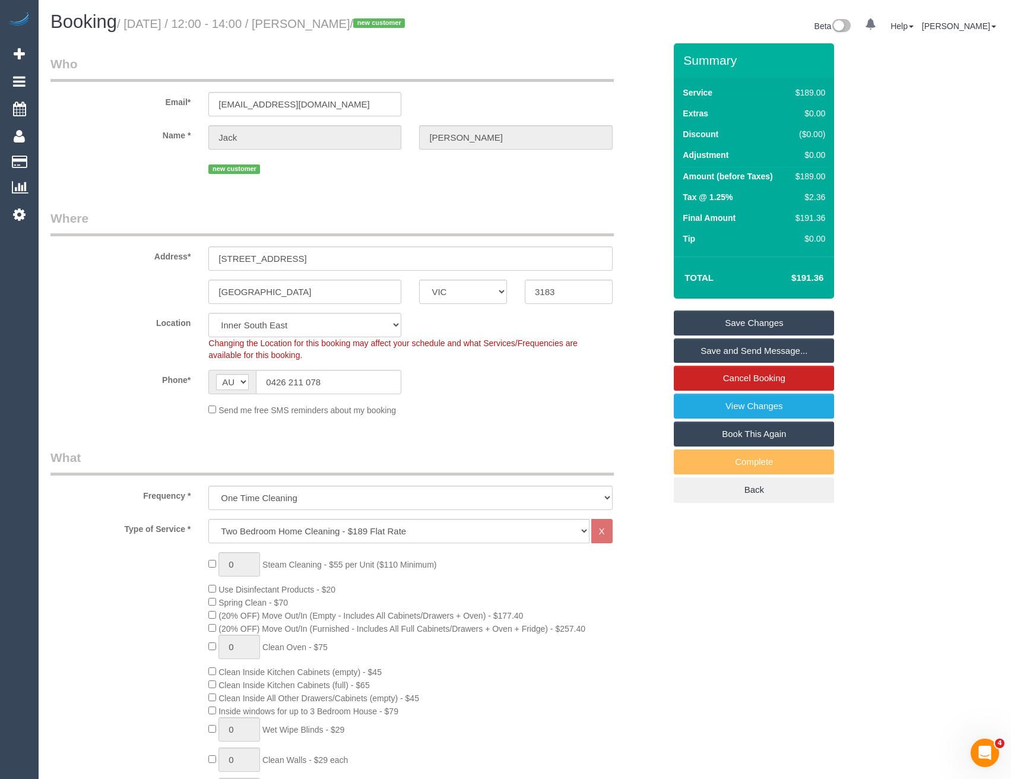
click at [690, 352] on link "Save and Send Message..." at bounding box center [754, 350] width 160 height 25
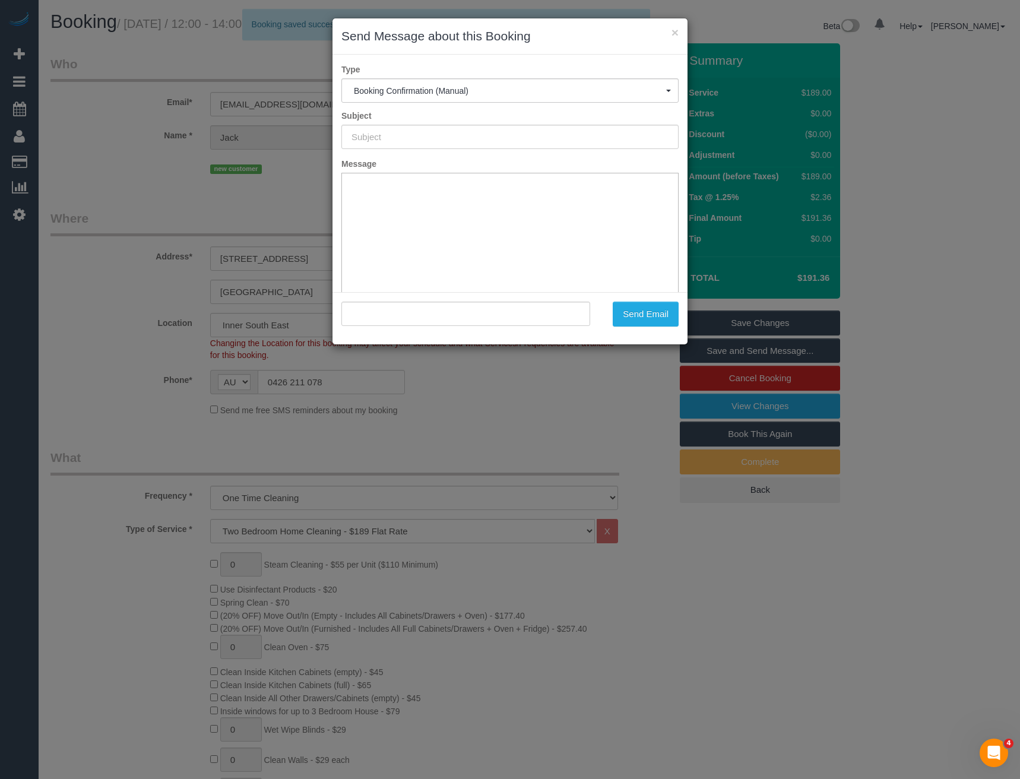
type input "Booking Confirmed"
type input ""Jack Anderson" <jl.anderson9@outlook.com>"
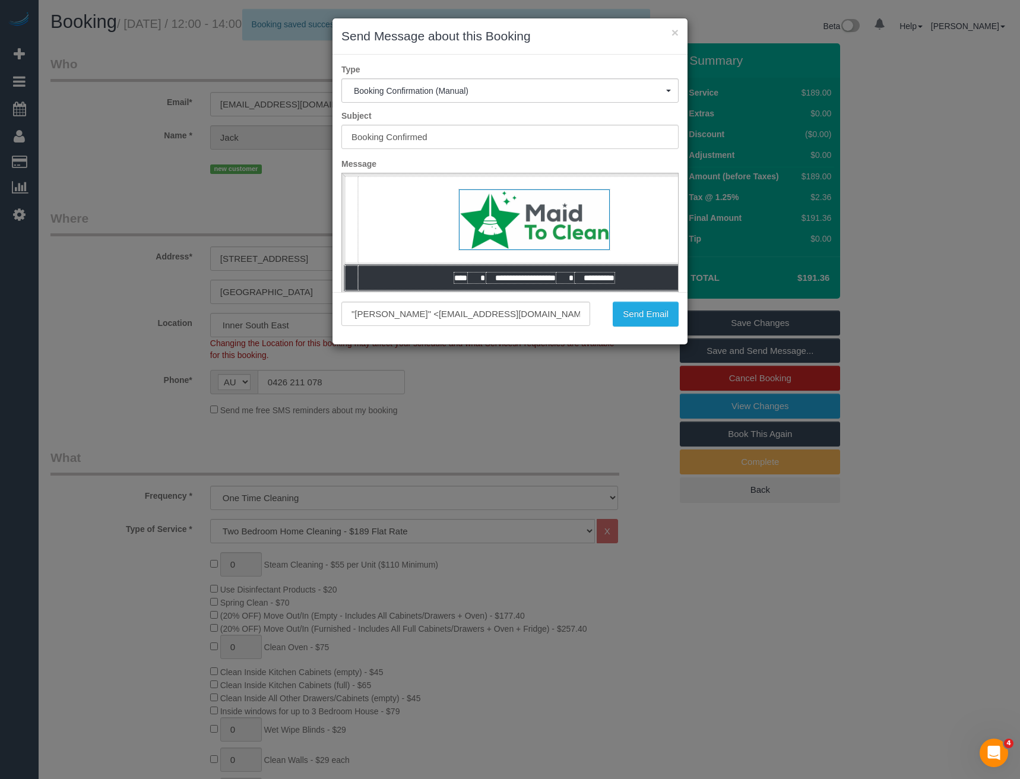
click at [690, 583] on div "× Send Message about this Booking Type Booking Confirmation (Manual) Booking Co…" at bounding box center [510, 389] width 1020 height 779
click at [627, 316] on button "Send Email" at bounding box center [646, 314] width 66 height 25
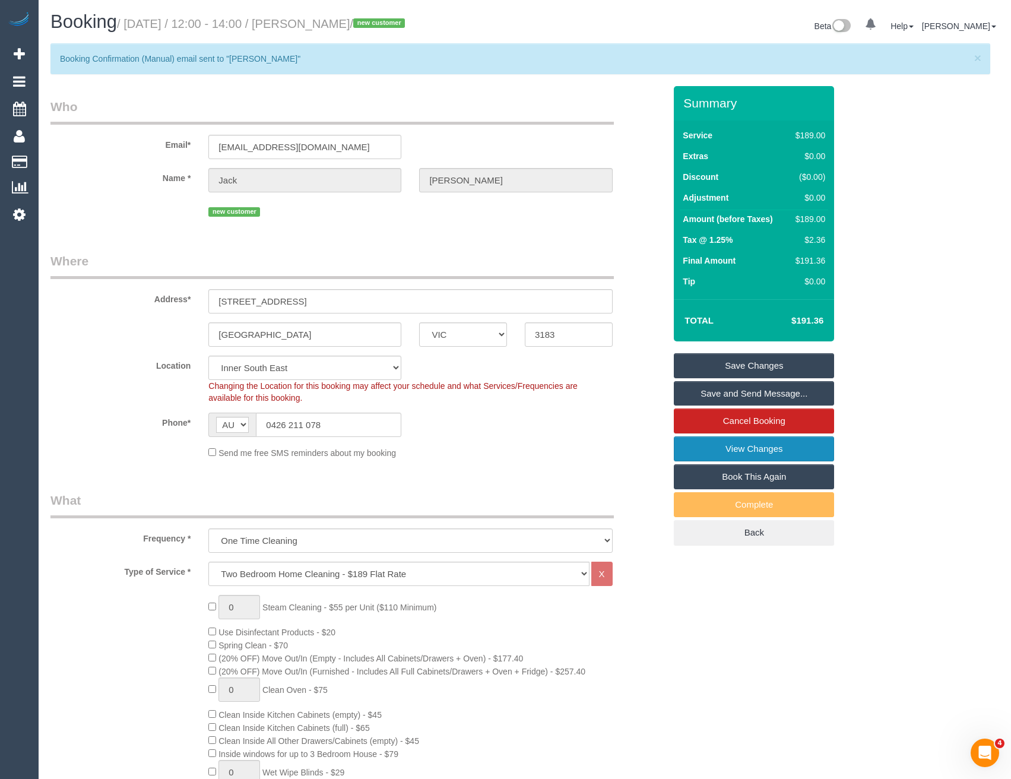
click at [742, 452] on link "View Changes" at bounding box center [754, 448] width 160 height 25
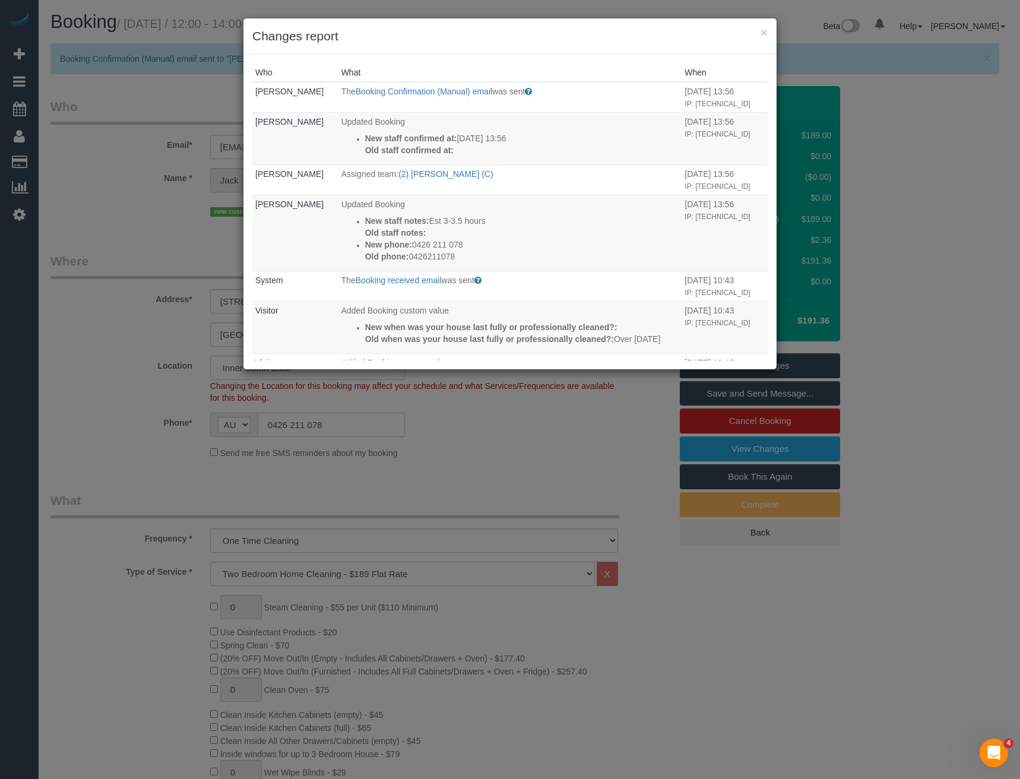
click at [446, 460] on div "× Changes report Who What When Bronie Bryant The Booking Confirmation (Manual) …" at bounding box center [510, 389] width 1020 height 779
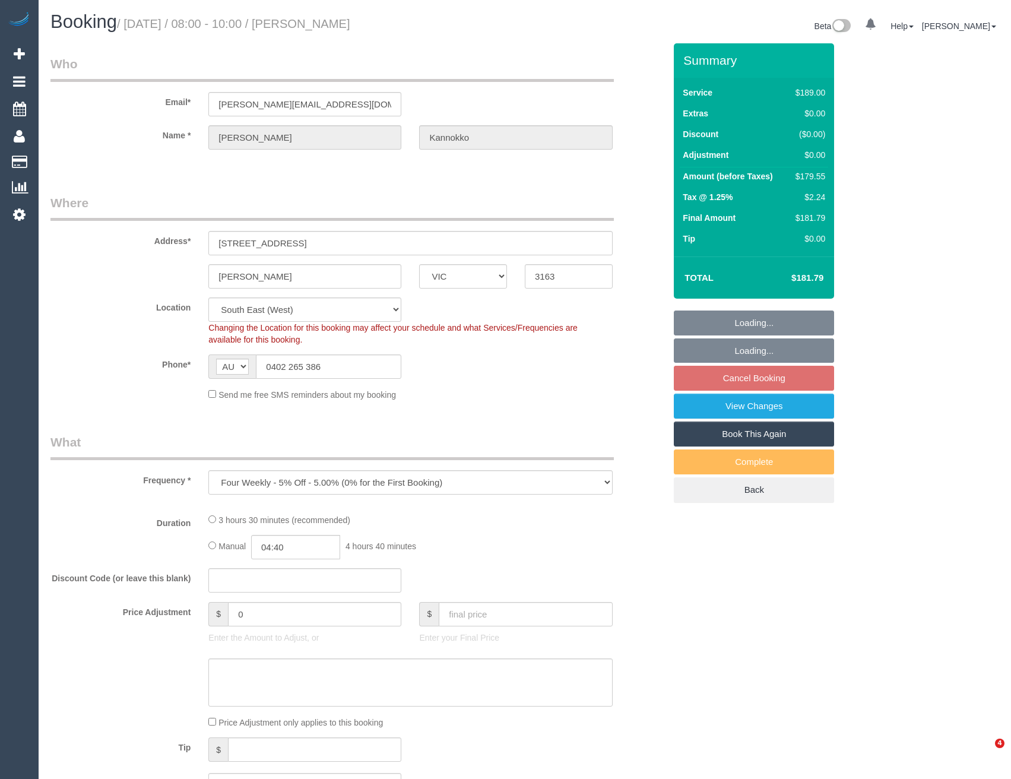
select select "VIC"
select select "object:529"
select select "spot2"
select select "number:27"
select select "number:14"
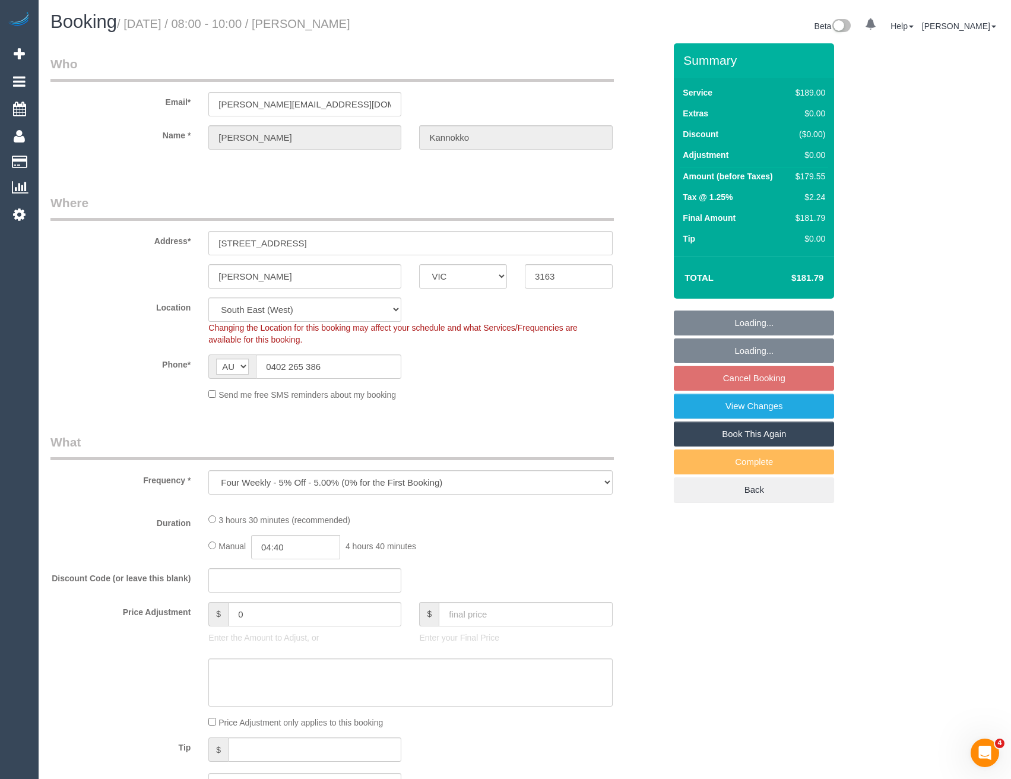
select select "number:19"
select select "number:24"
select select "number:34"
select select "number:12"
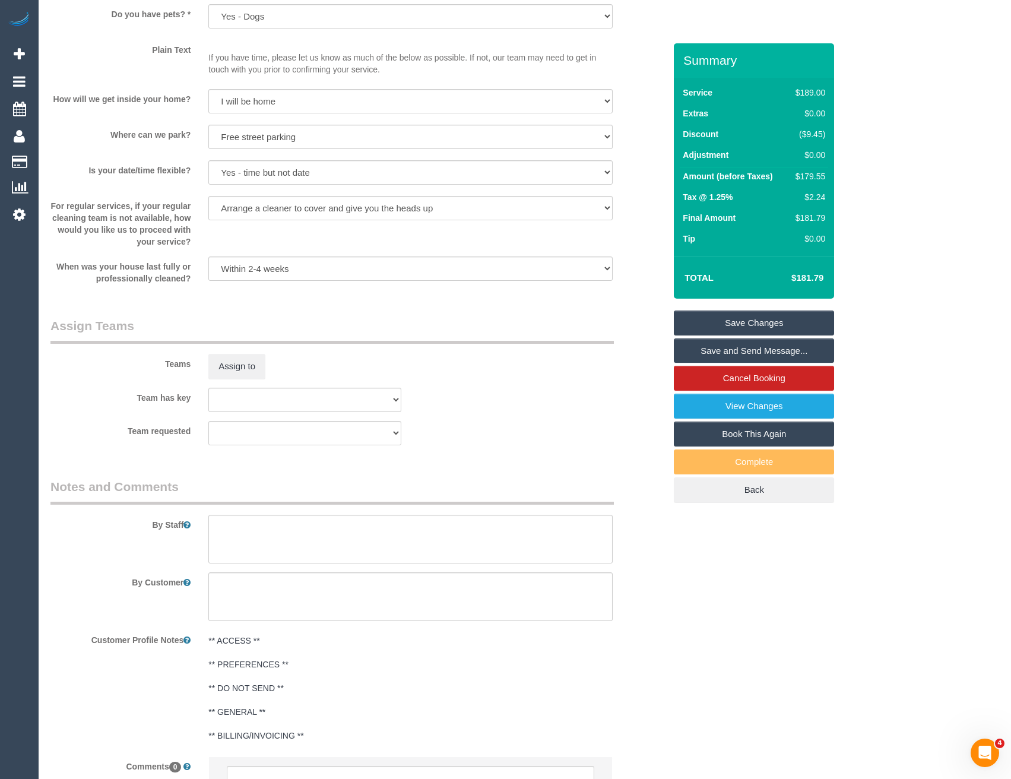
scroll to position [1485, 0]
click at [344, 530] on textarea at bounding box center [410, 538] width 404 height 49
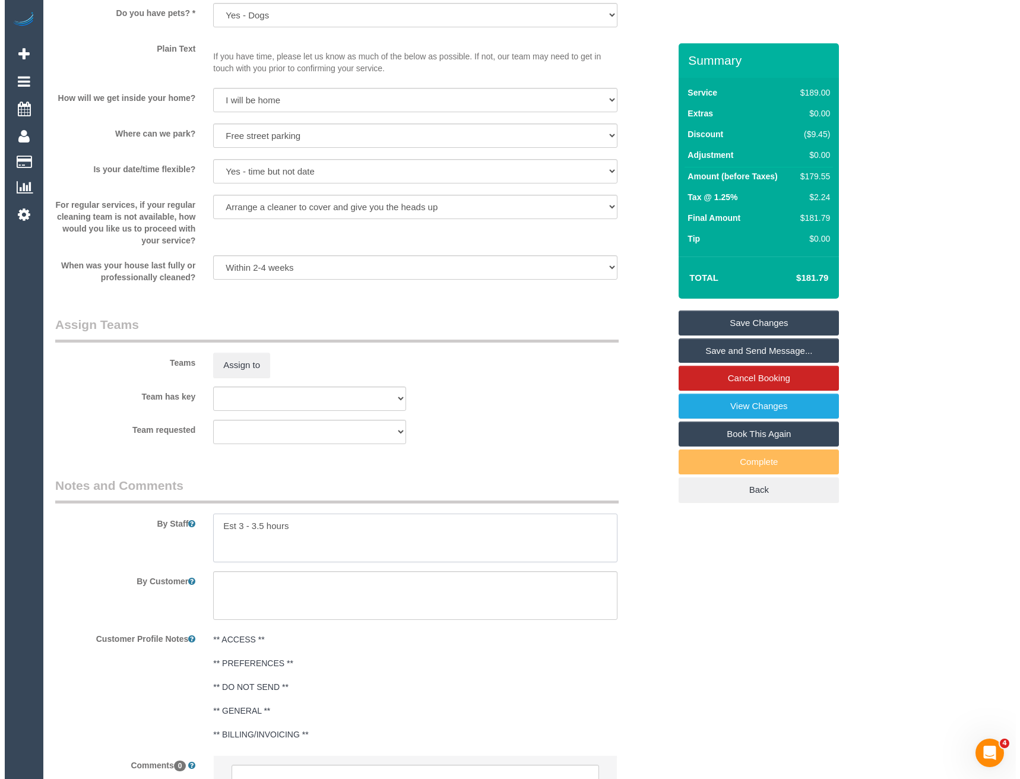
scroll to position [1425, 0]
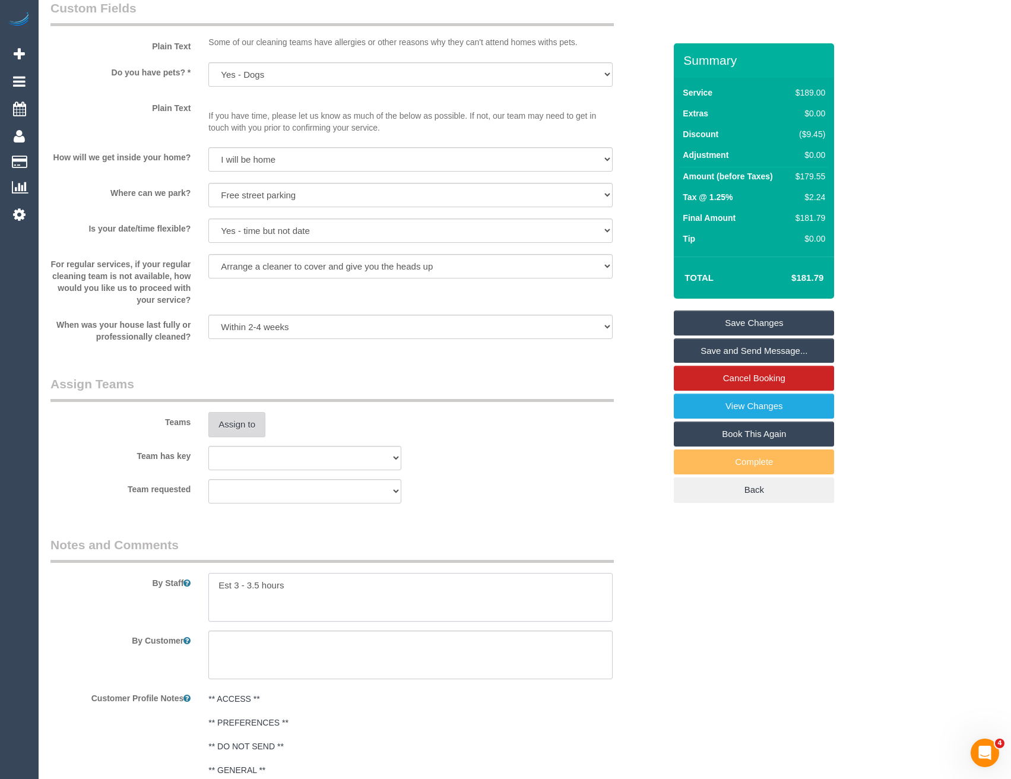
type textarea "Est 3 - 3.5 hours"
click at [251, 421] on button "Assign to" at bounding box center [236, 424] width 57 height 25
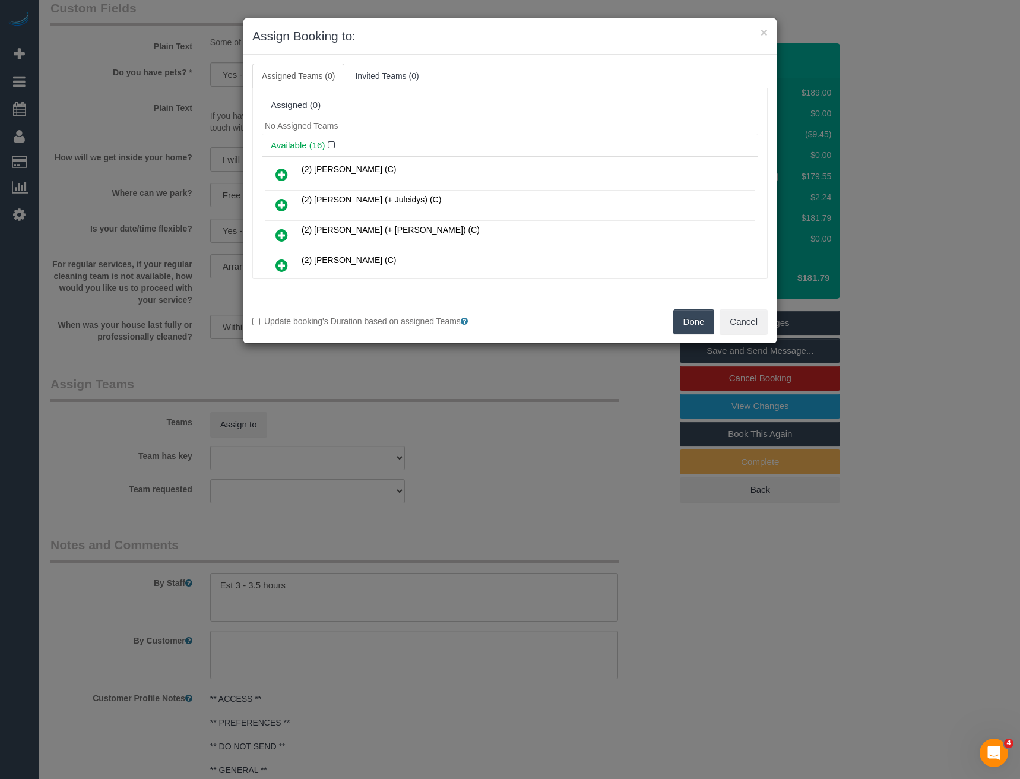
scroll to position [259, 0]
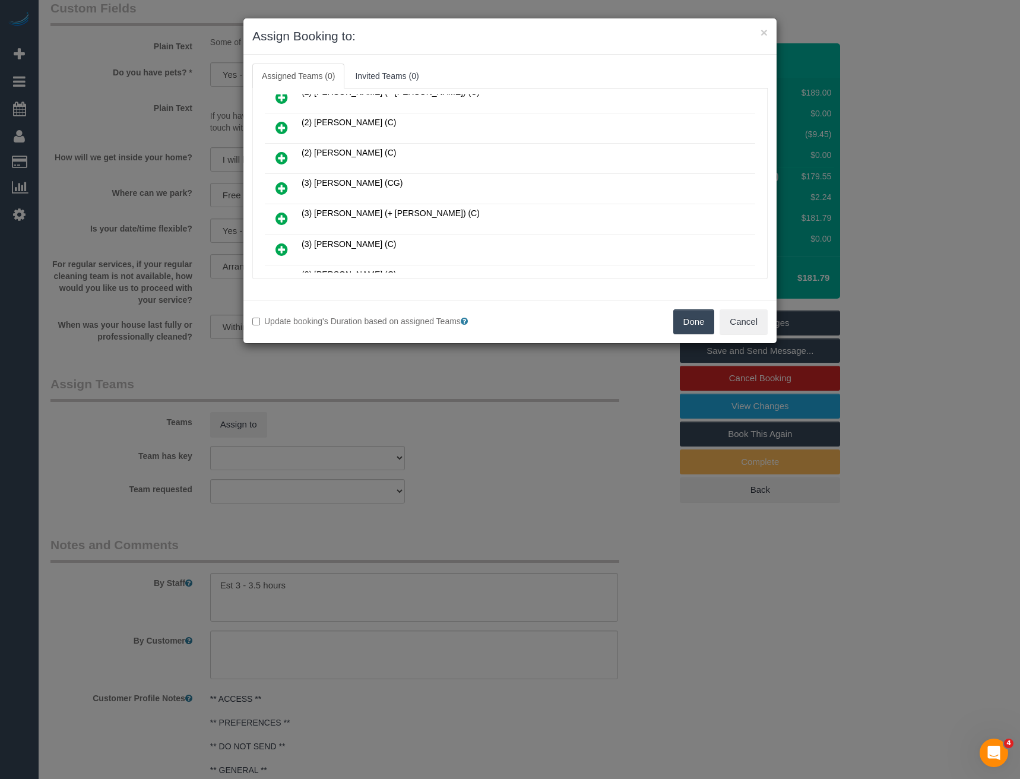
click at [277, 185] on icon at bounding box center [282, 188] width 12 height 14
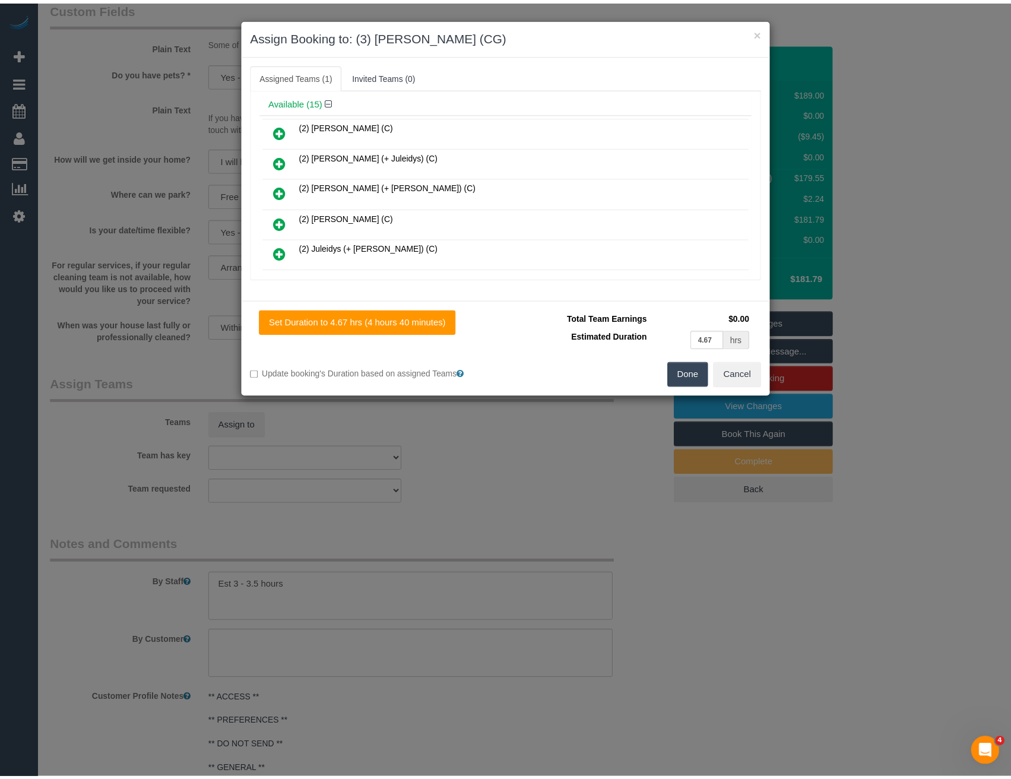
scroll to position [0, 0]
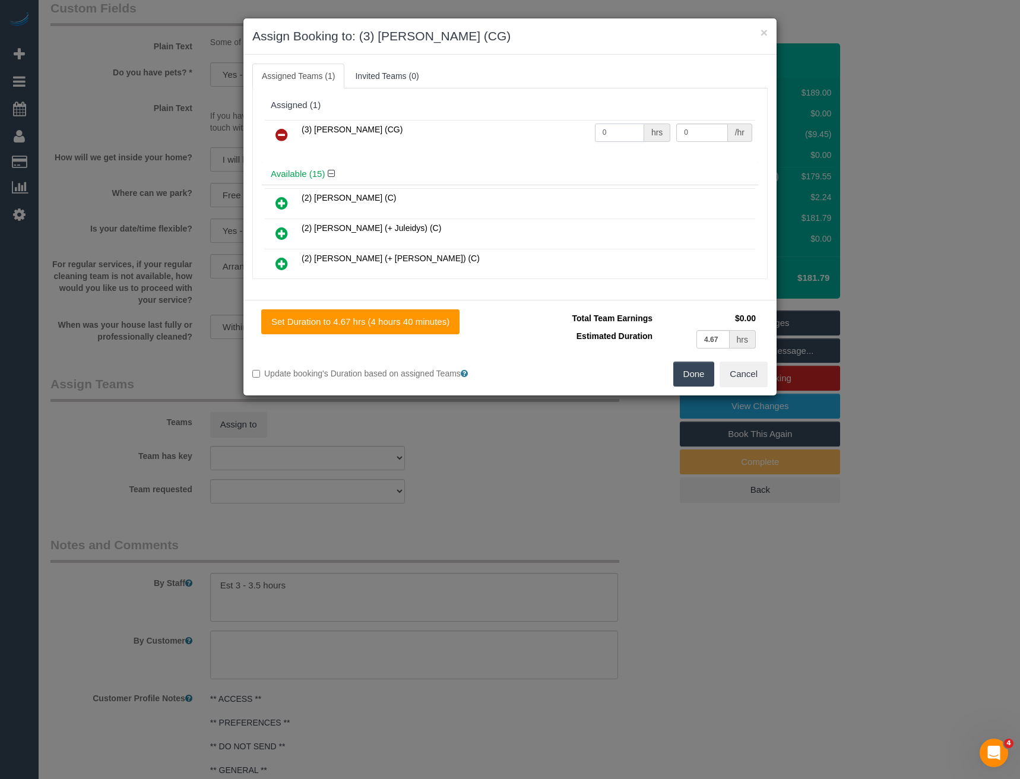
drag, startPoint x: 614, startPoint y: 133, endPoint x: 557, endPoint y: 136, distance: 57.1
click at [559, 137] on tr "(3) [PERSON_NAME] (CG) 0 hrs 0 /hr" at bounding box center [510, 135] width 490 height 30
type input "1"
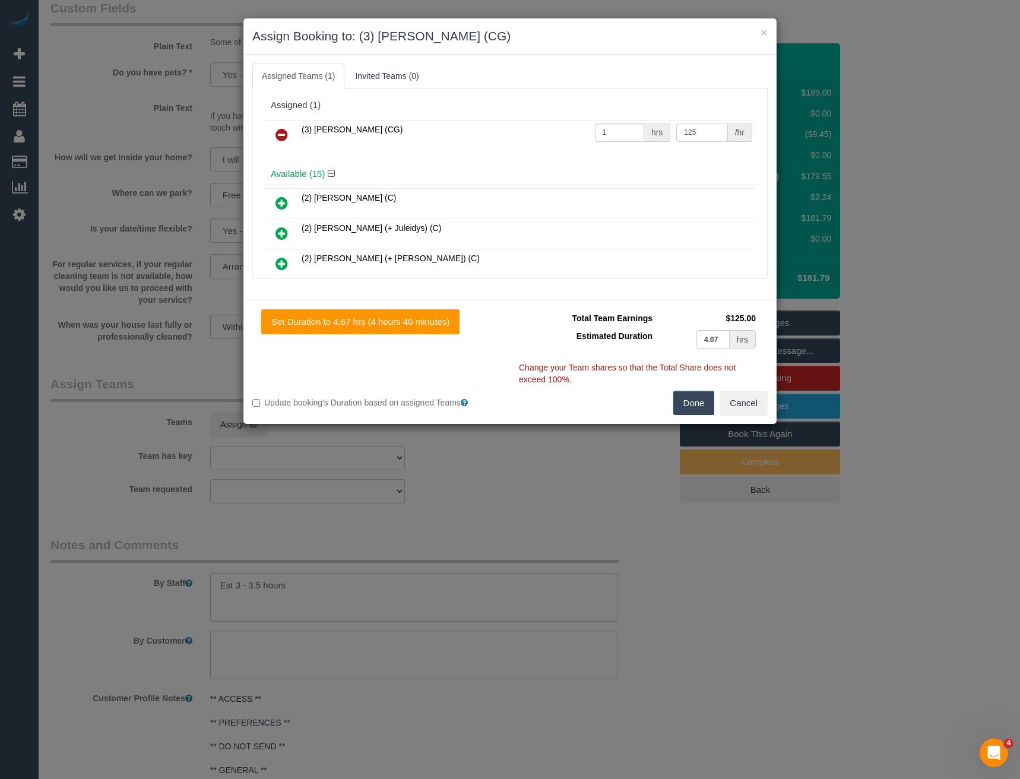
type input "125"
click at [688, 407] on button "Done" at bounding box center [694, 403] width 42 height 25
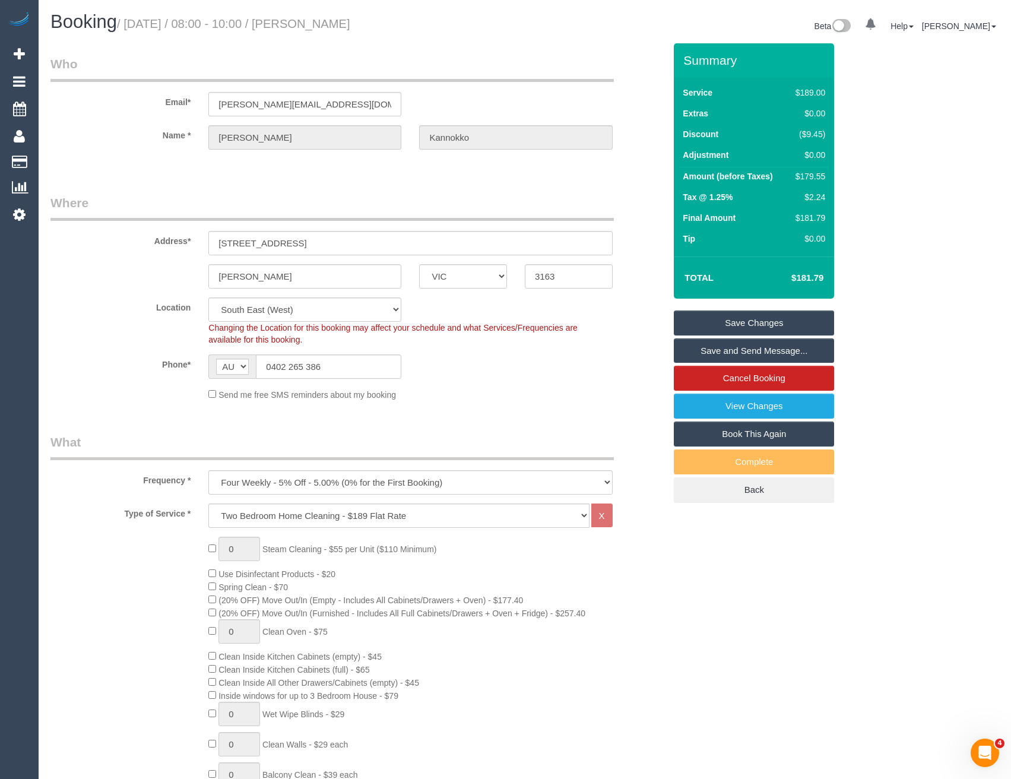
select select "spot27"
click at [735, 355] on link "Save and Send Message..." at bounding box center [754, 350] width 160 height 25
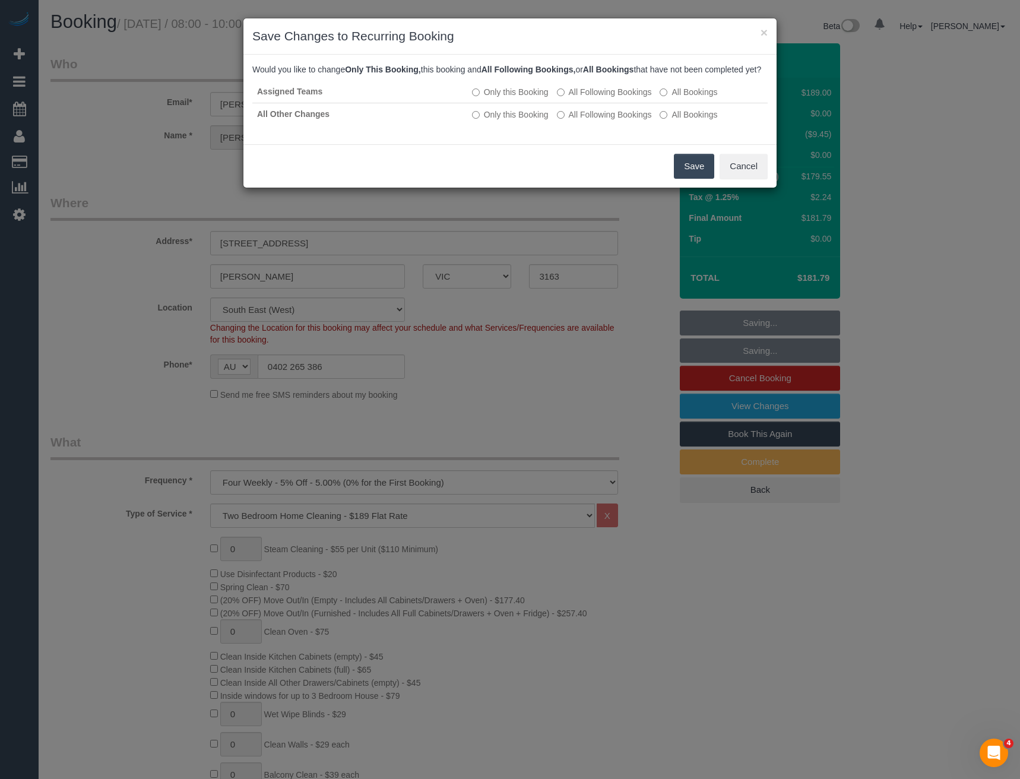
click at [691, 172] on button "Save" at bounding box center [694, 166] width 40 height 25
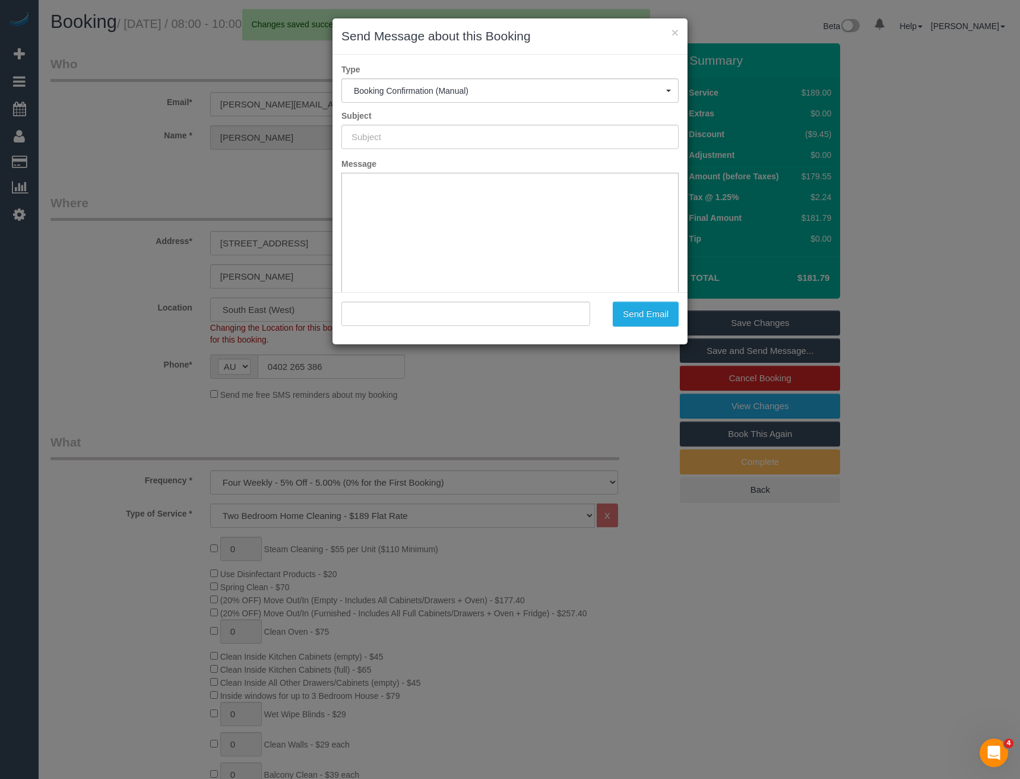
type input "Booking Confirmed"
type input ""Tina Kannokko" <christina.kannokko@gmail.com>"
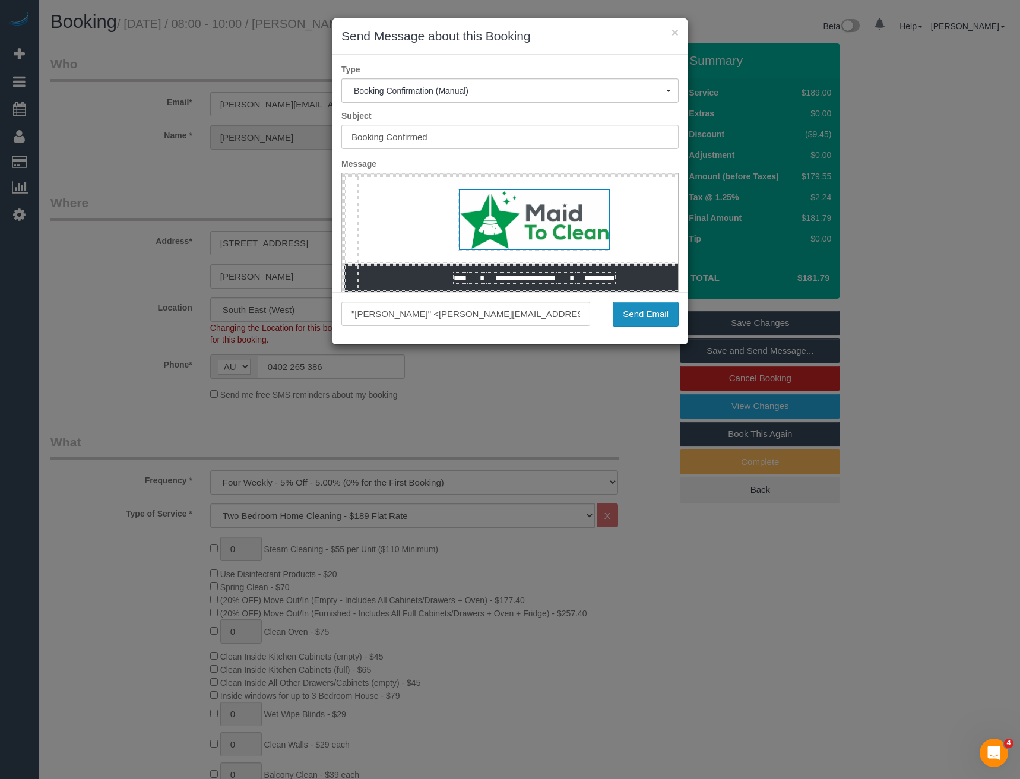
click at [651, 317] on button "Send Email" at bounding box center [646, 314] width 66 height 25
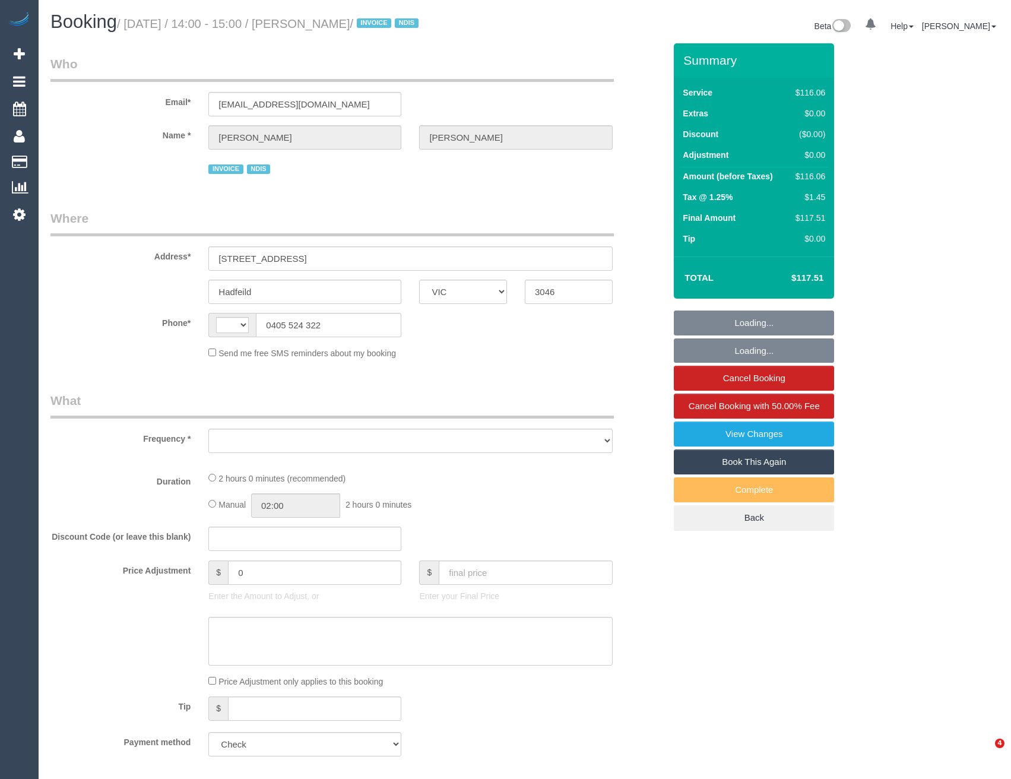
select select "VIC"
select select "string:AU"
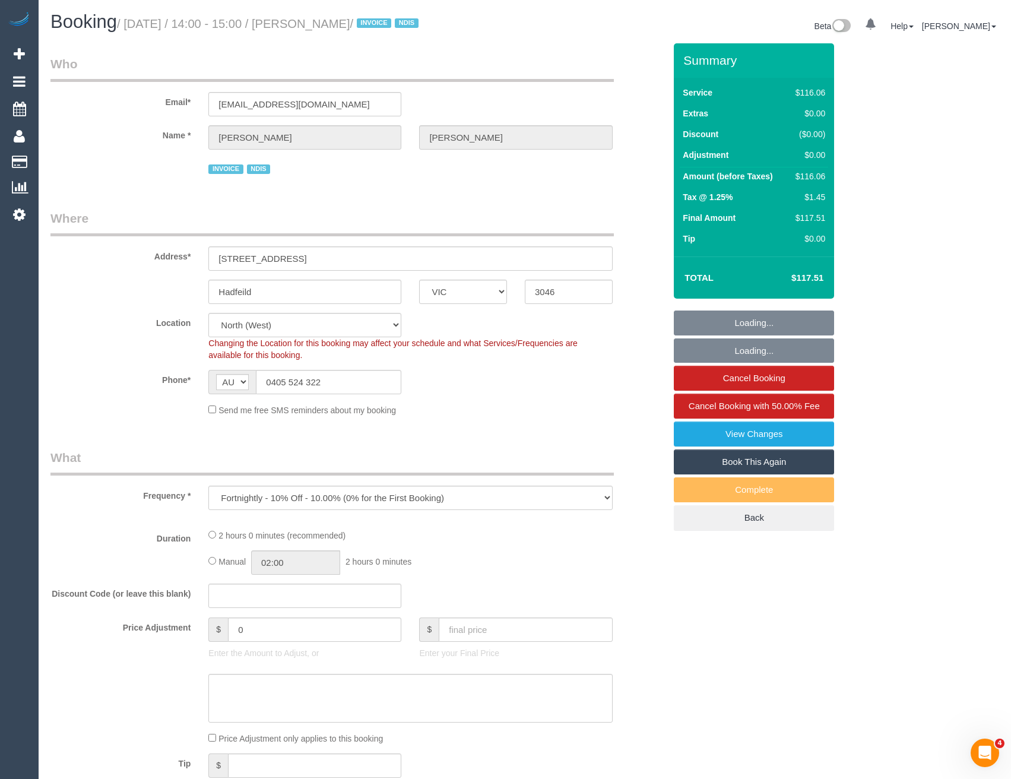
select select "object:551"
select select "number:28"
select select "number:14"
select select "number:19"
select select "number:36"
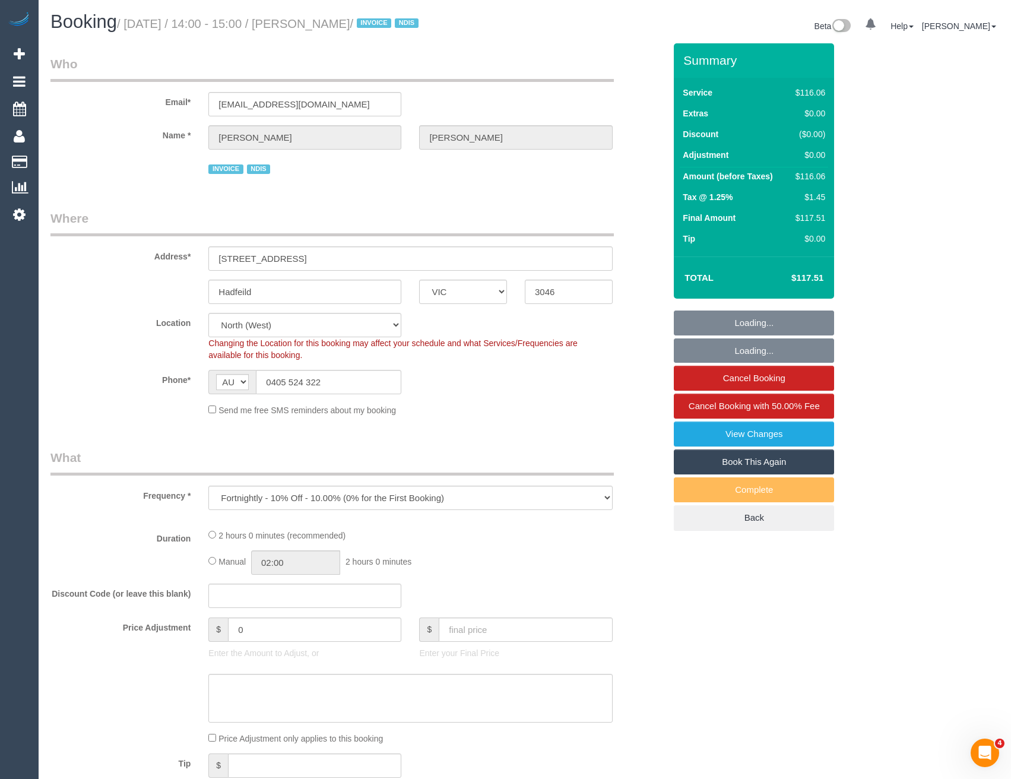
select select "number:34"
select select "number:12"
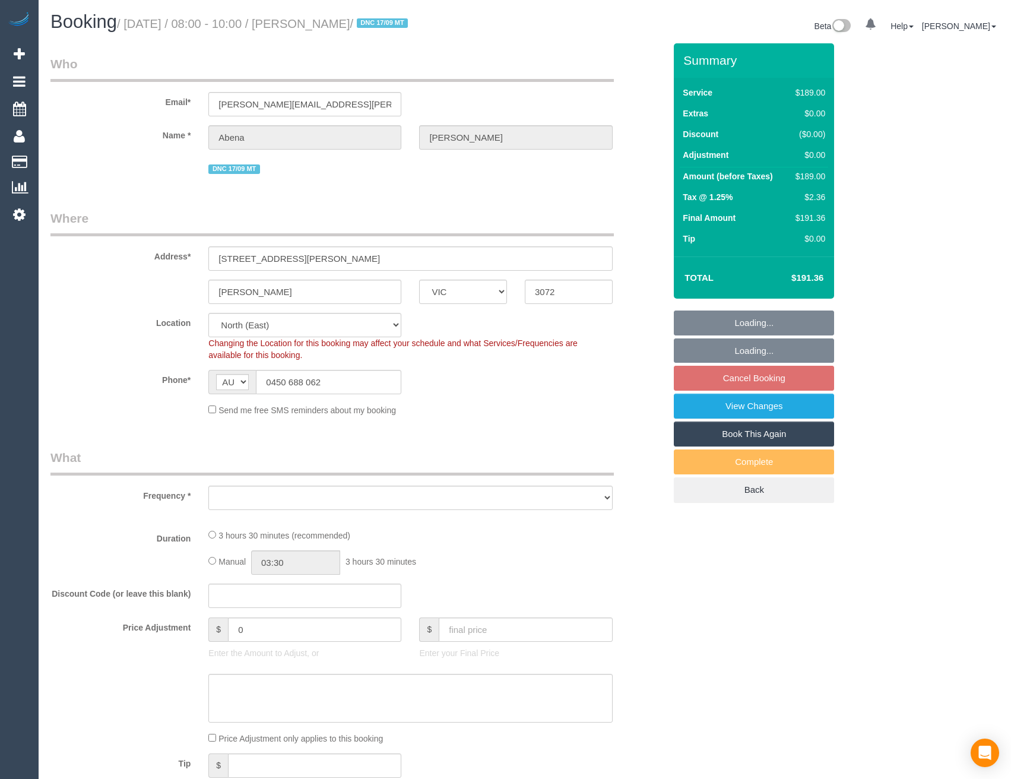
select select "VIC"
select select "number:28"
select select "number:14"
select select "number:19"
select select "number:24"
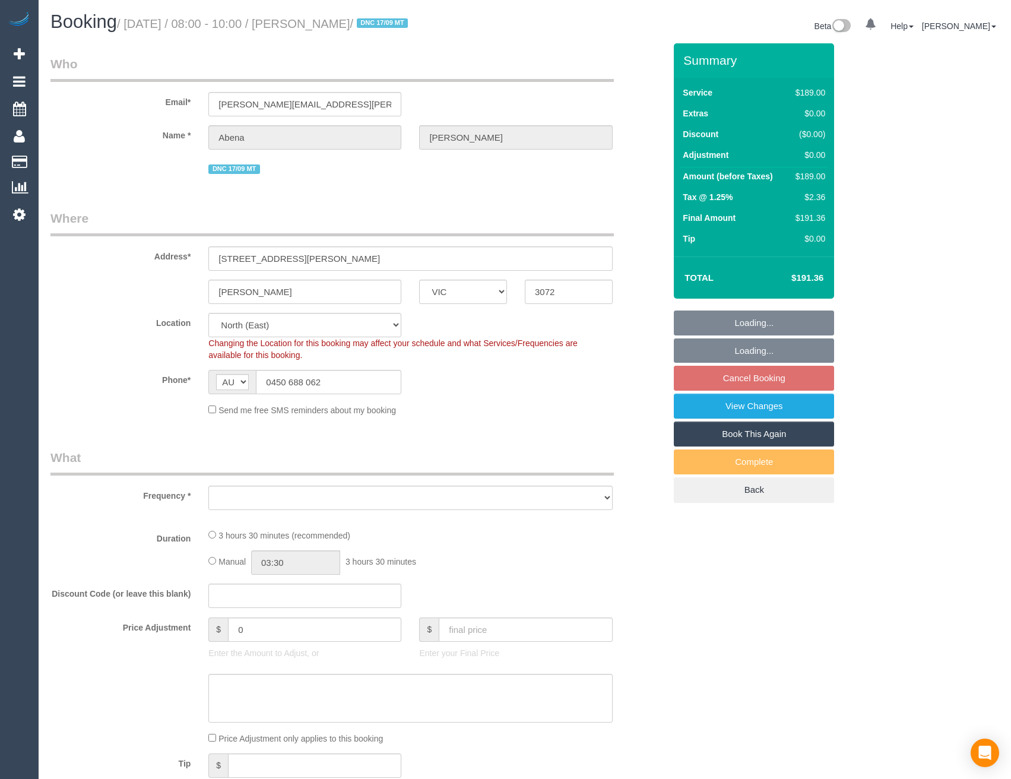
select select "number:34"
select select "number:13"
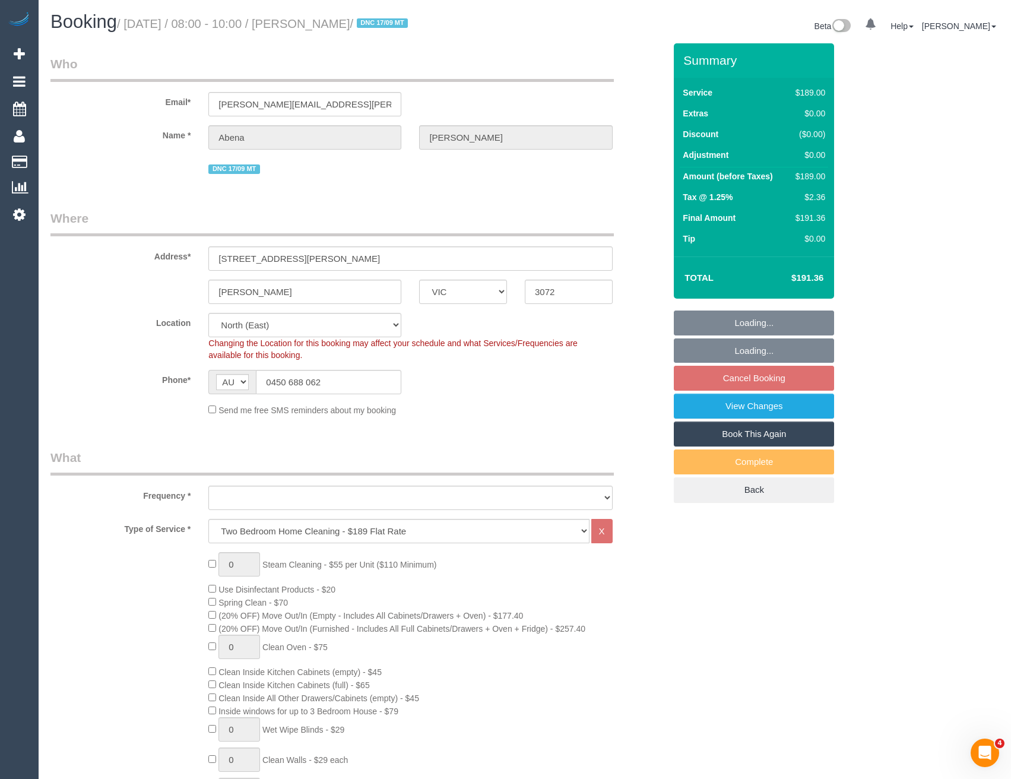
select select "string:stripe-pm_1R7rP32GScqysDRVtetNqcL1"
select select "object:1411"
select select "spot2"
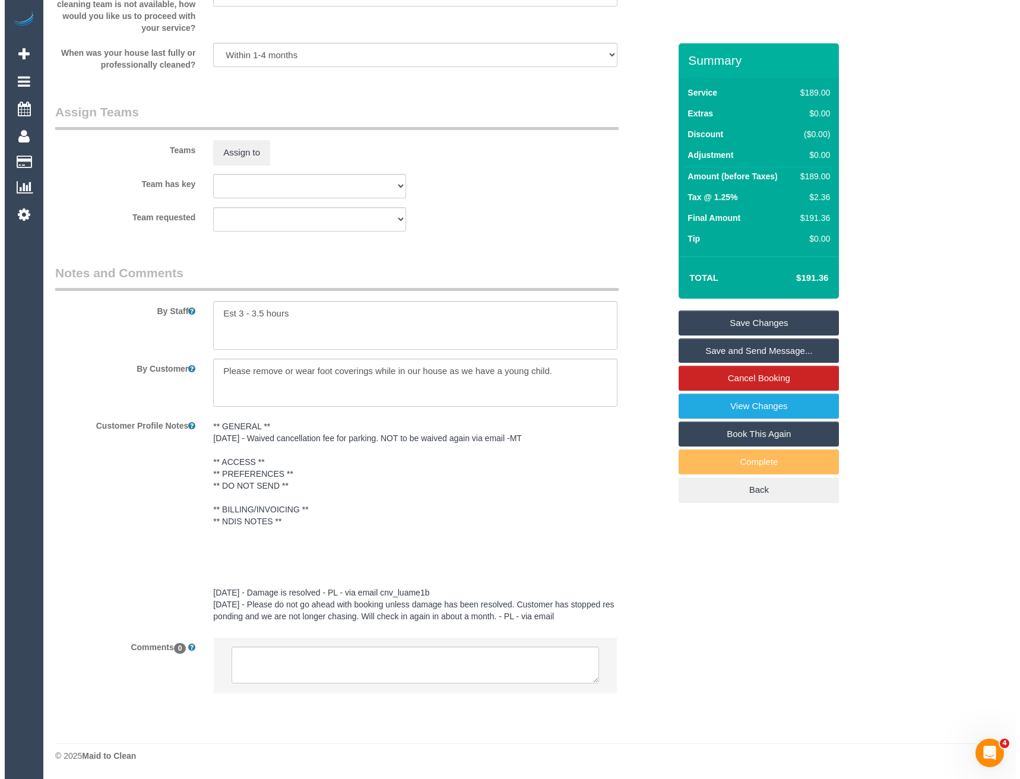
scroll to position [1535, 0]
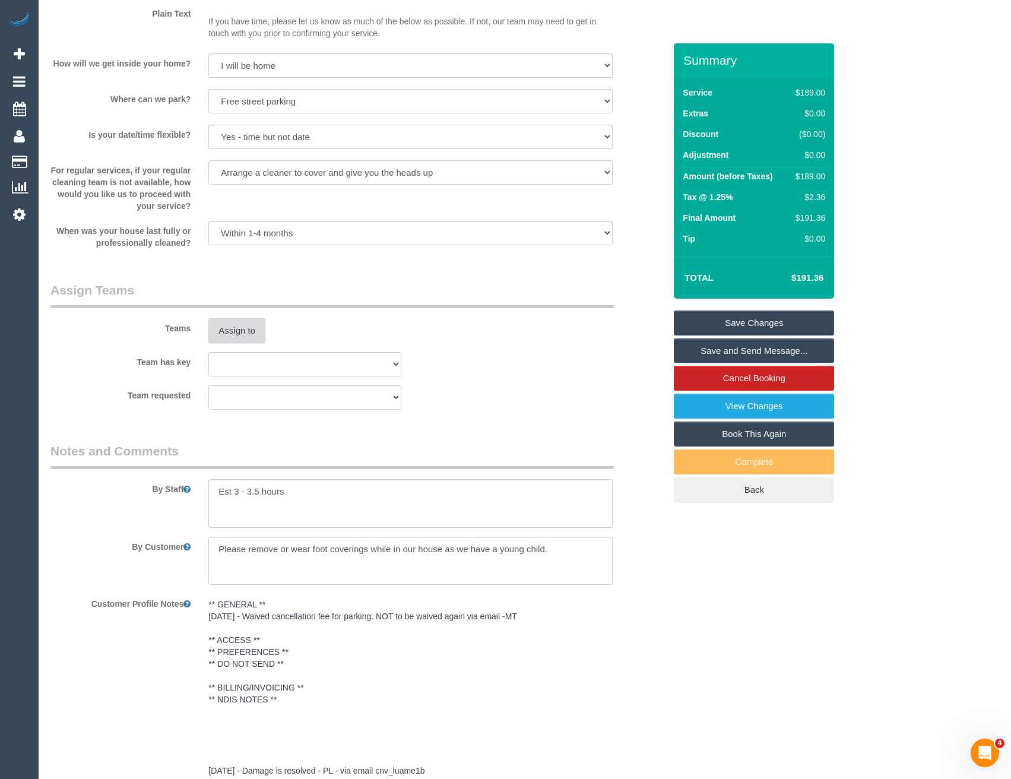
click at [242, 331] on button "Assign to" at bounding box center [236, 330] width 57 height 25
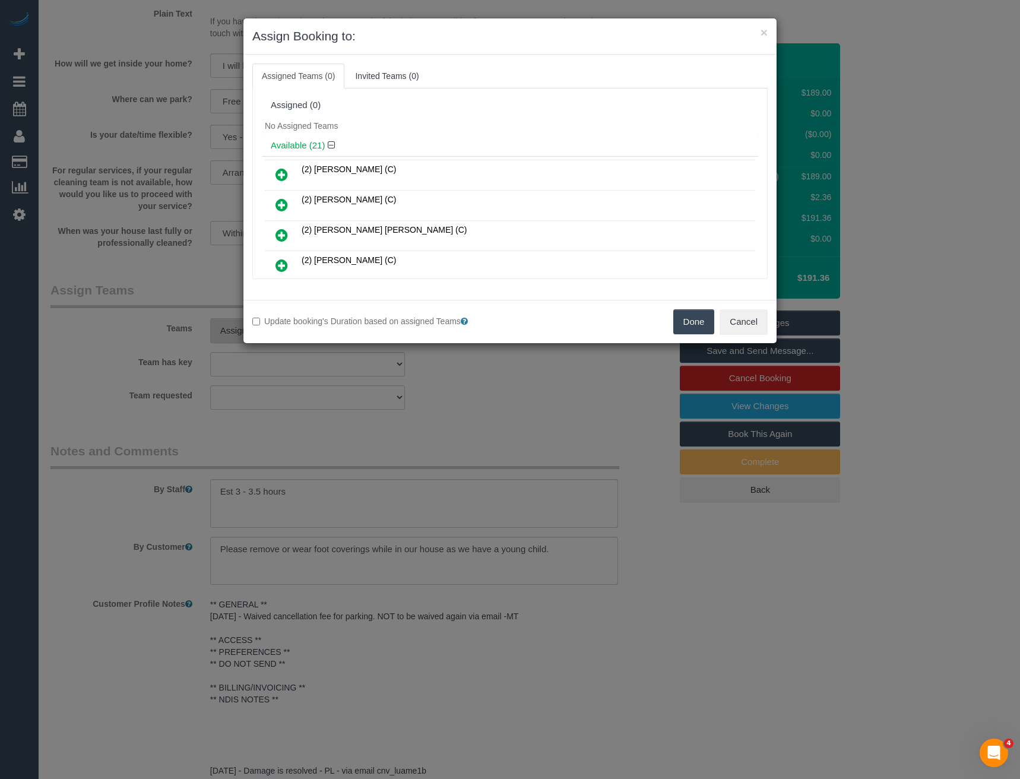
scroll to position [350, 0]
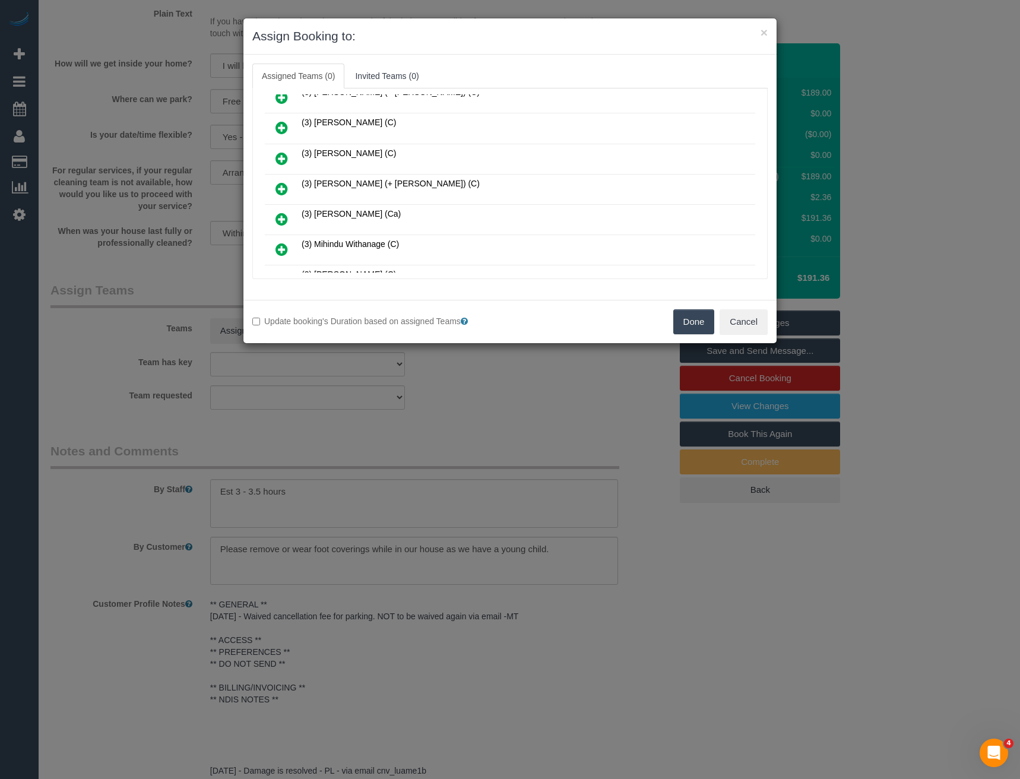
click at [284, 186] on icon at bounding box center [282, 189] width 12 height 14
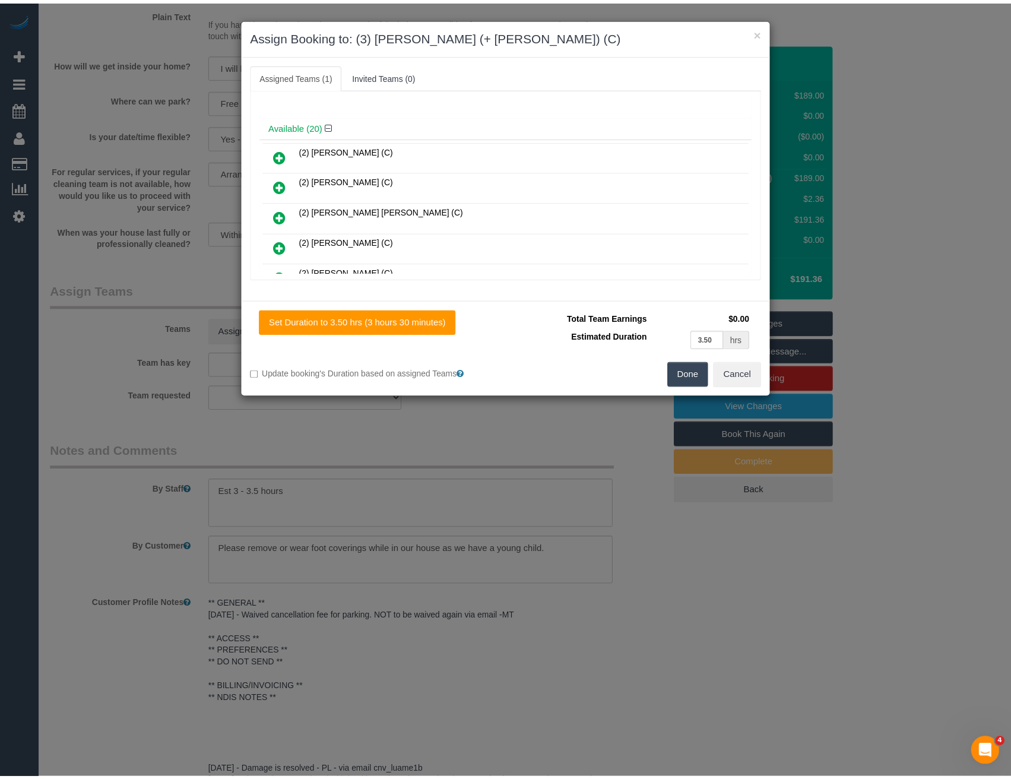
scroll to position [0, 0]
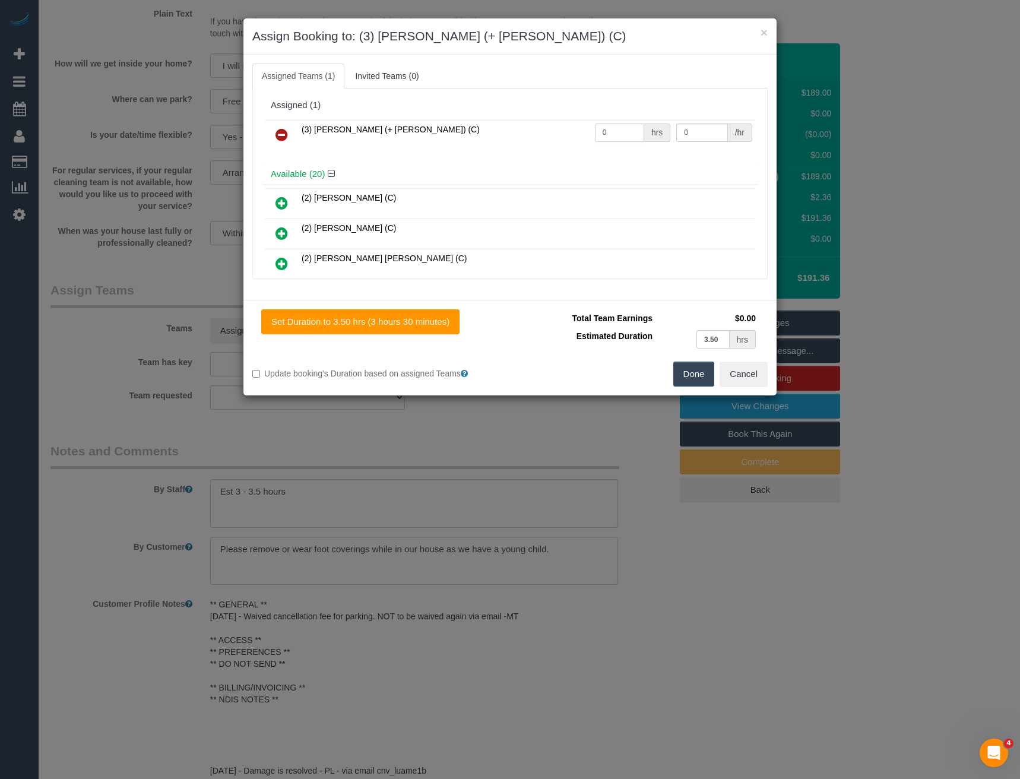
drag, startPoint x: 613, startPoint y: 137, endPoint x: 555, endPoint y: 141, distance: 58.4
click at [559, 140] on tr "(3) Kaveen (+ Sangeeth) (C) 0 hrs 0 /hr" at bounding box center [510, 135] width 490 height 30
type input "1"
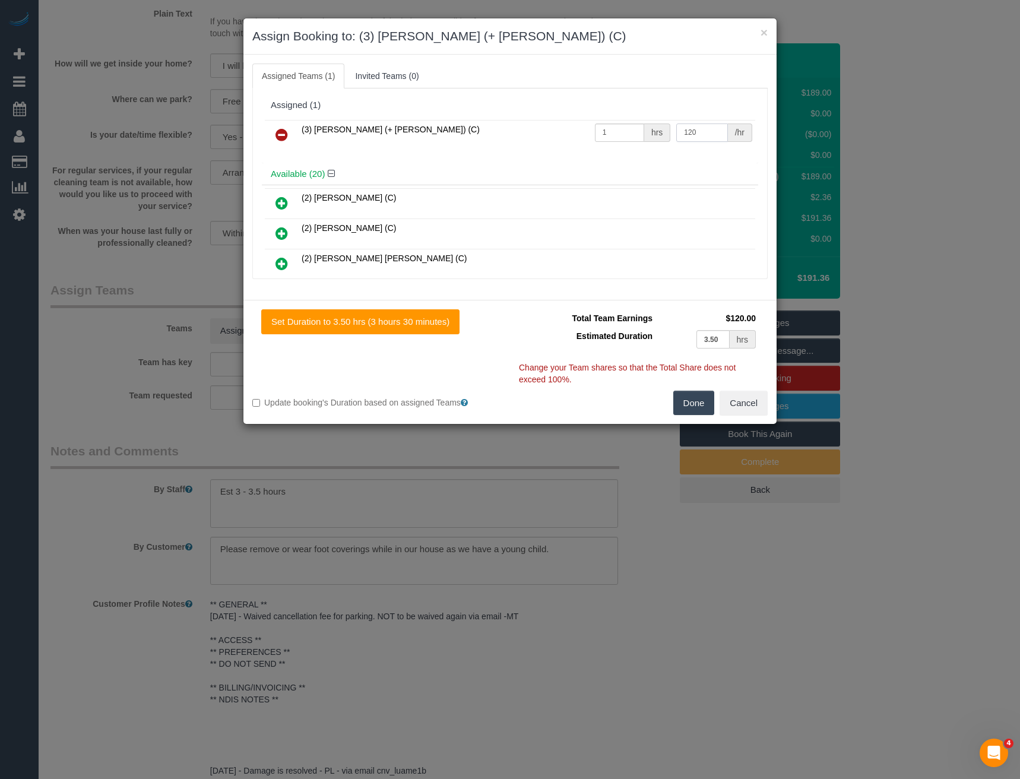
type input "120"
click at [688, 401] on button "Done" at bounding box center [694, 403] width 42 height 25
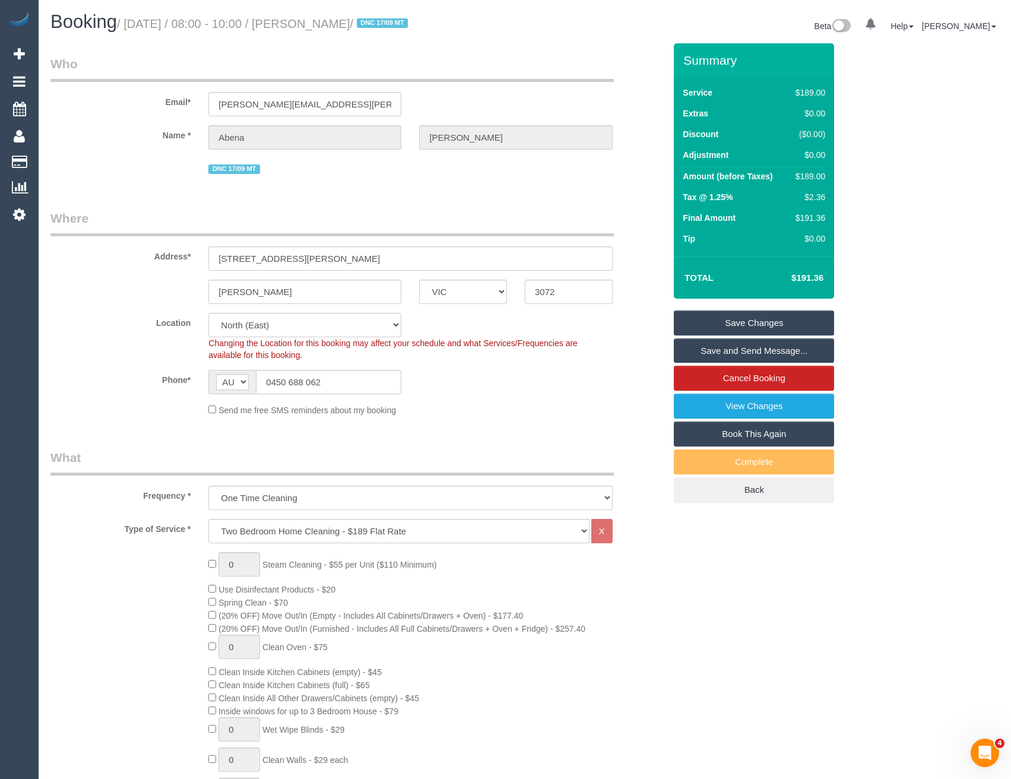
click at [720, 352] on link "Save and Send Message..." at bounding box center [754, 350] width 160 height 25
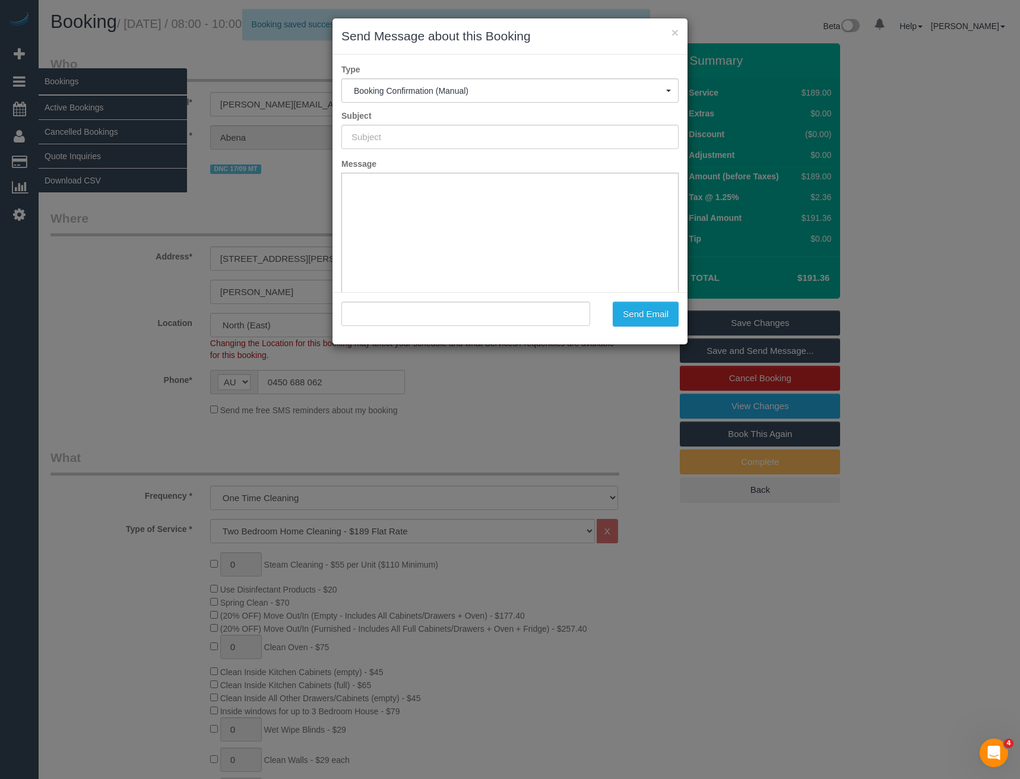
type input "Booking Confirmed"
type input ""Abena Ofori" <ofori.abena@gmail.com>"
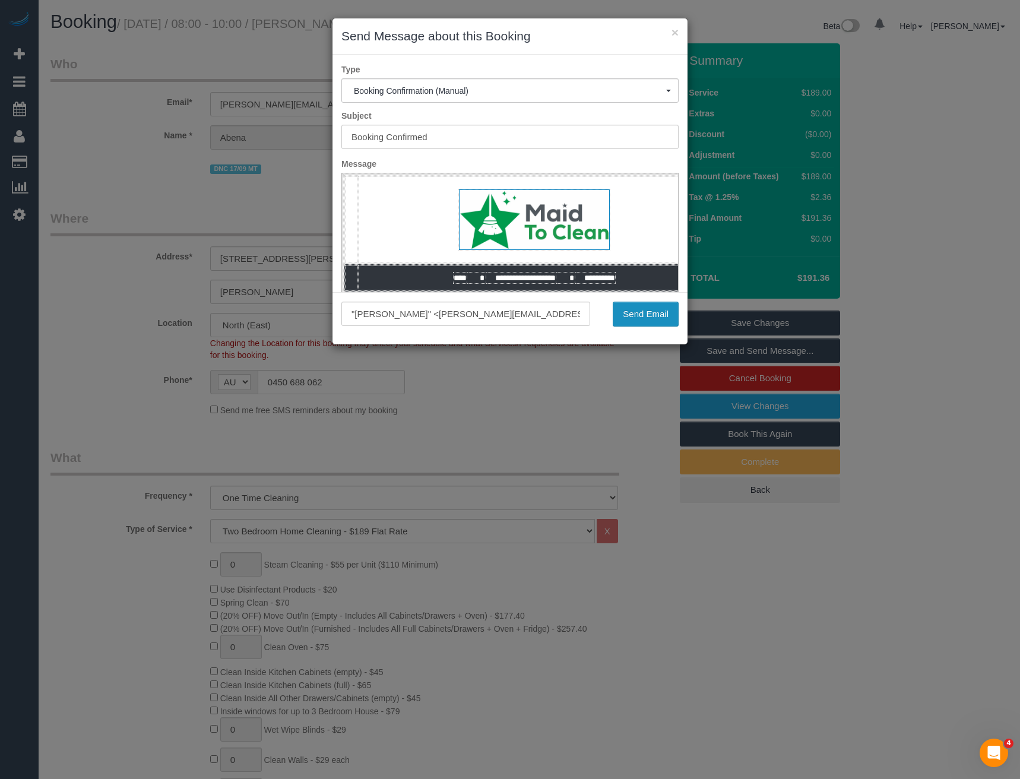
click at [641, 321] on button "Send Email" at bounding box center [646, 314] width 66 height 25
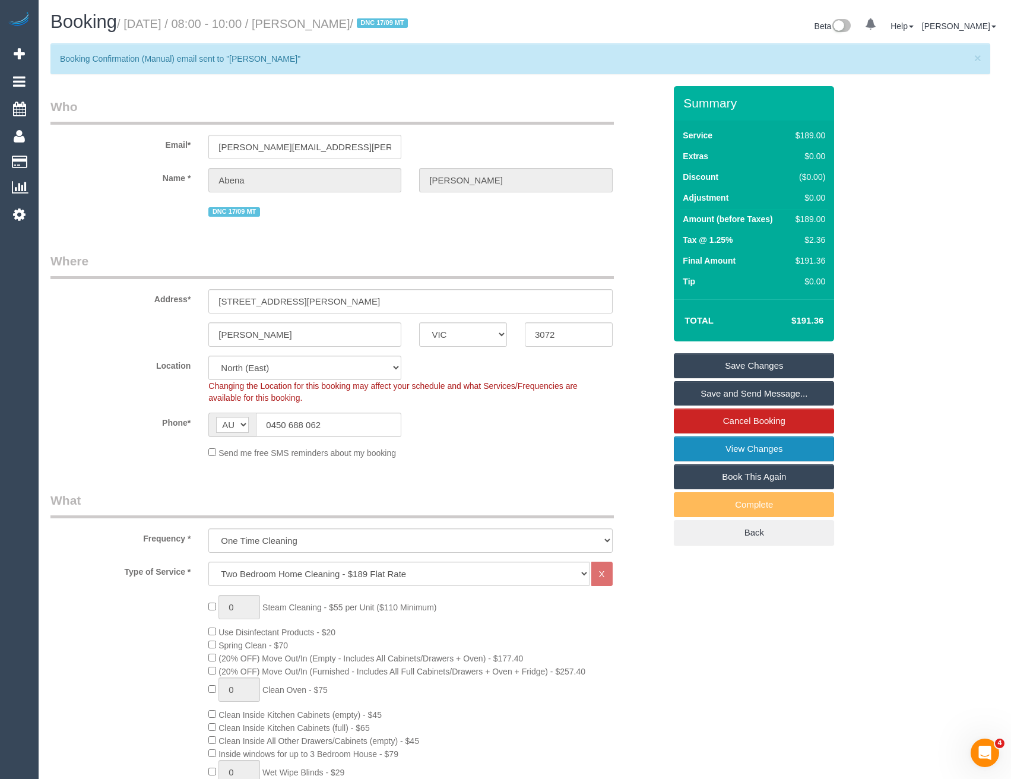
click at [716, 451] on link "View Changes" at bounding box center [754, 448] width 160 height 25
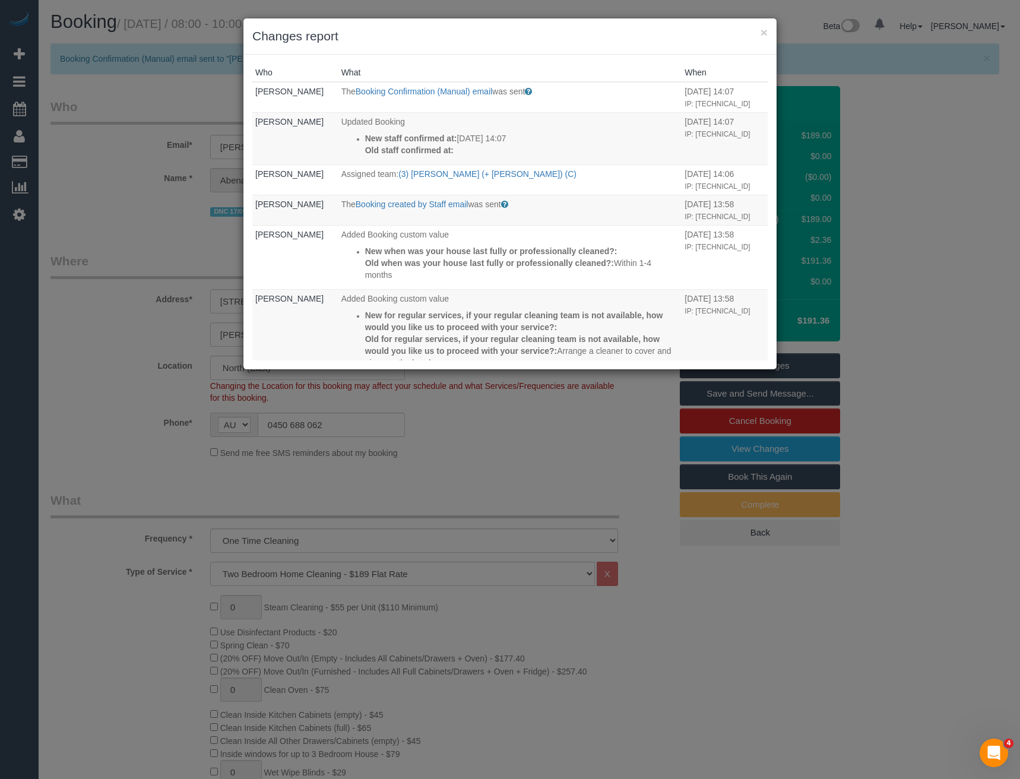
click at [526, 512] on div "× Changes report Who What When Bronie Bryant The Booking Confirmation (Manual) …" at bounding box center [510, 389] width 1020 height 779
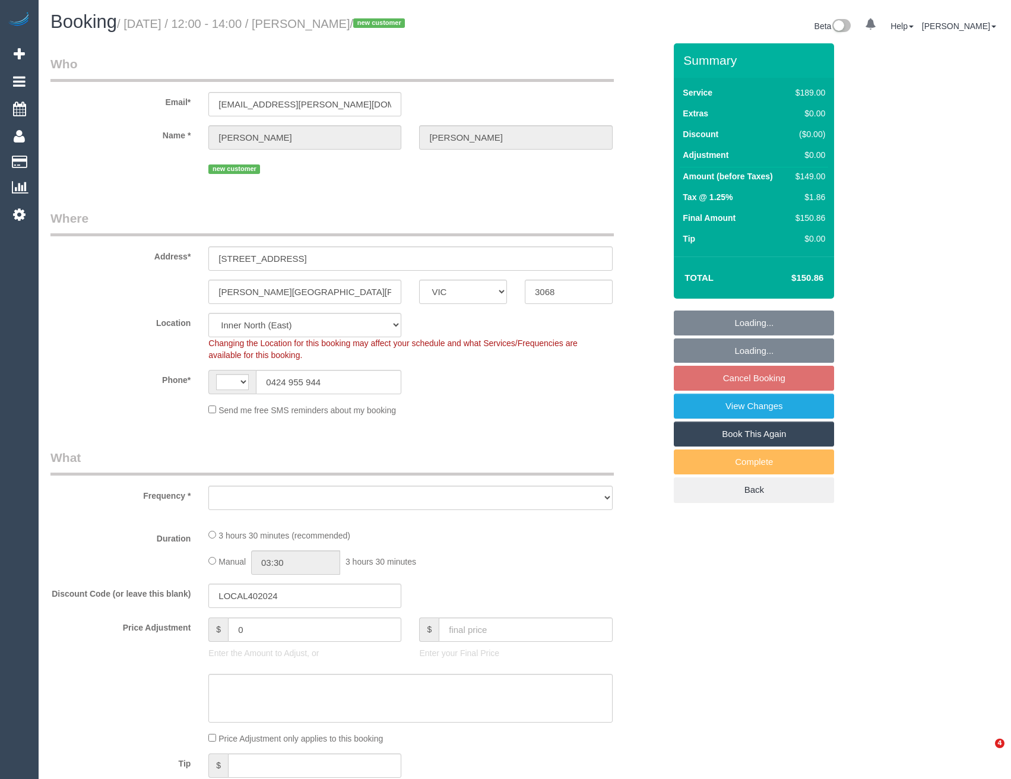
select select "VIC"
select select "string:AU"
select select "number:29"
select select "number:14"
select select "number:19"
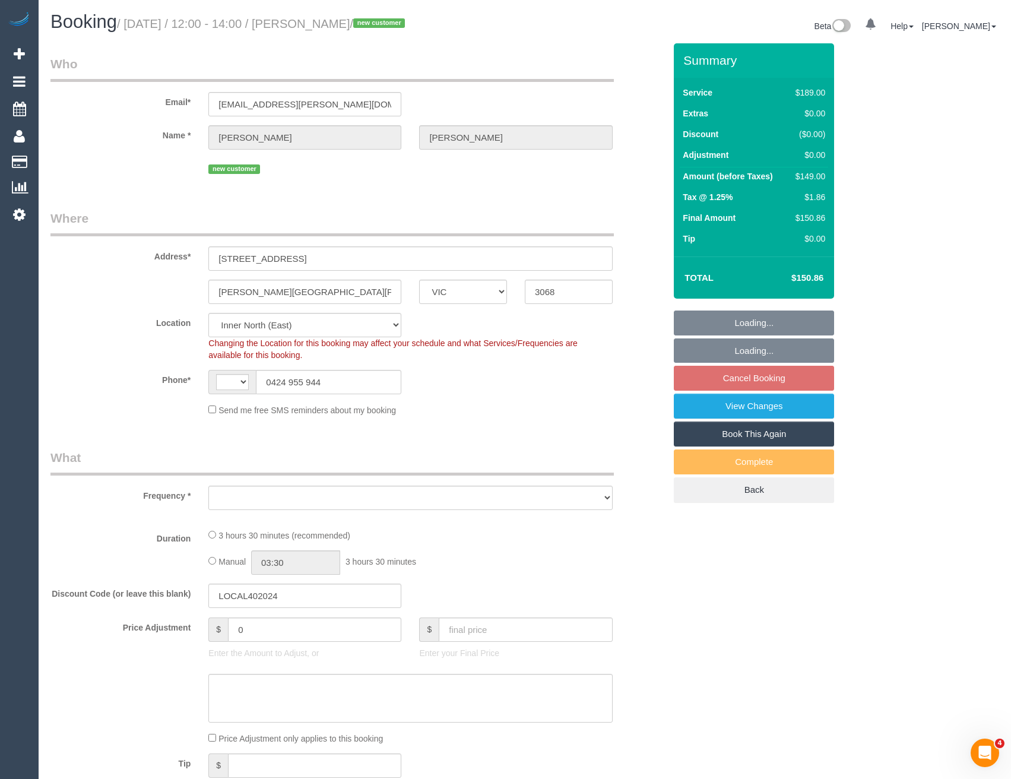
select select "number:24"
select select "number:35"
select select "number:13"
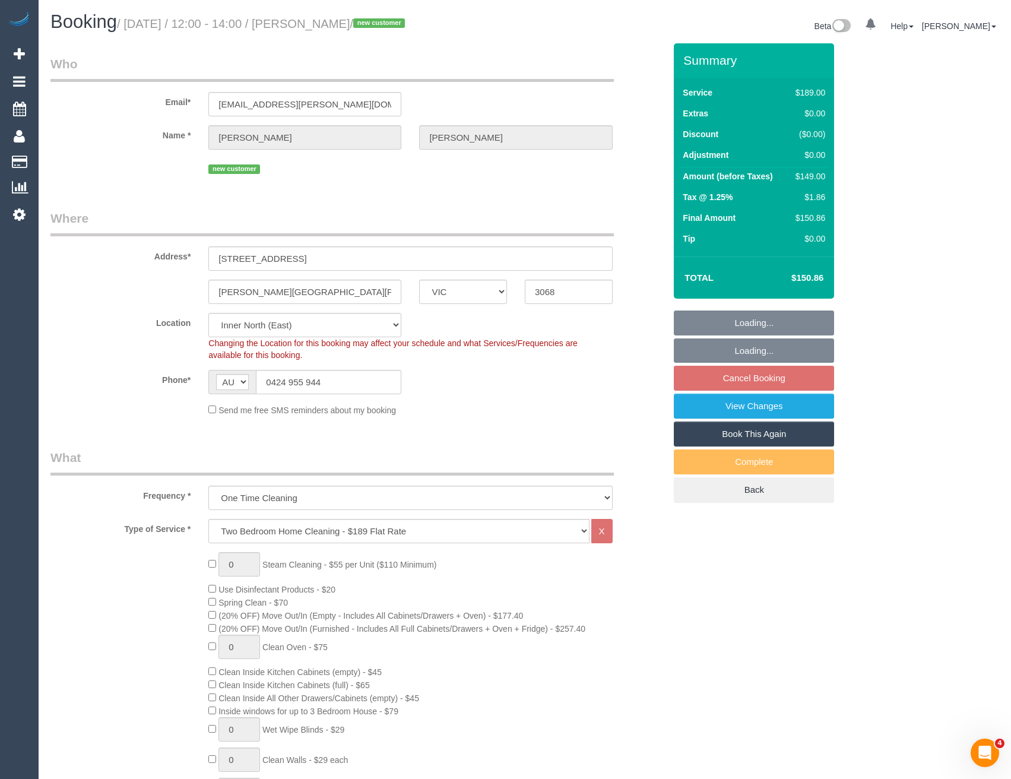
select select "object:1601"
select select "string:stripe-pm_1S6NW82GScqysDRVnjAZEARF"
select select "spot3"
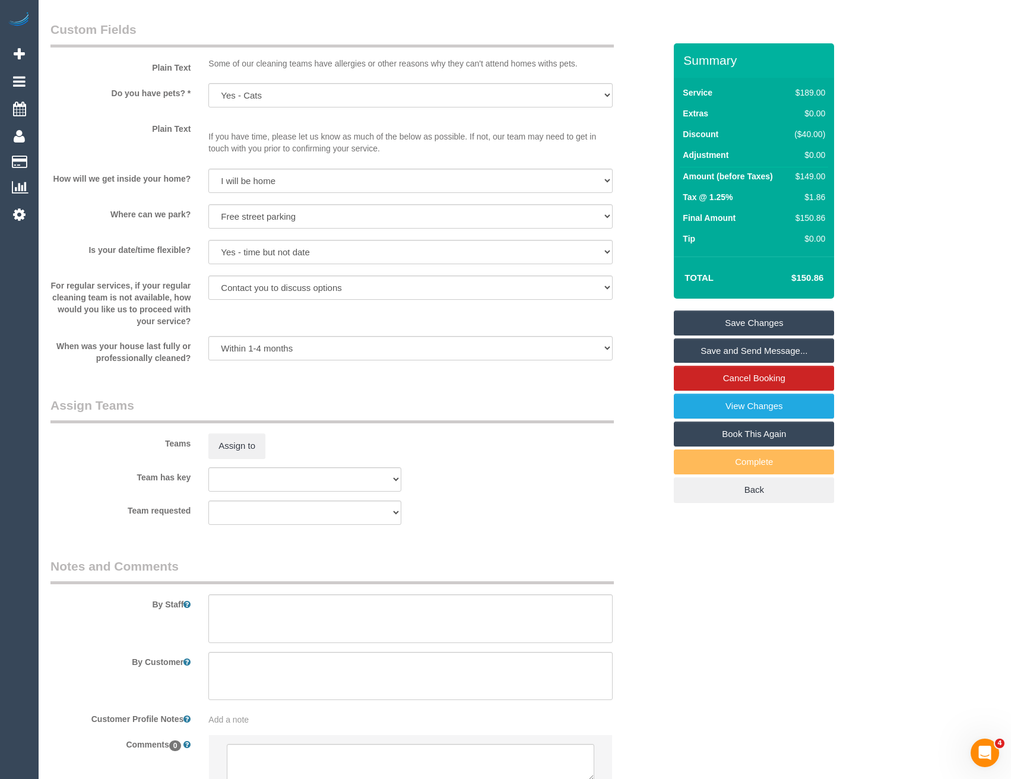
scroll to position [1517, 0]
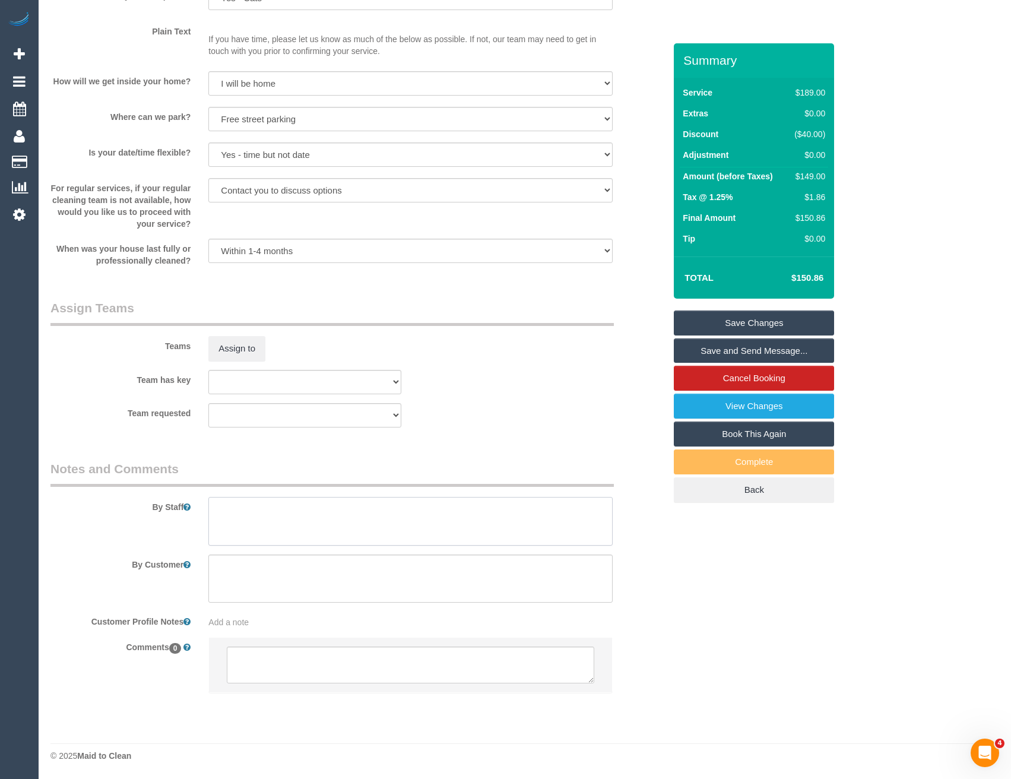
click at [302, 524] on textarea at bounding box center [410, 521] width 404 height 49
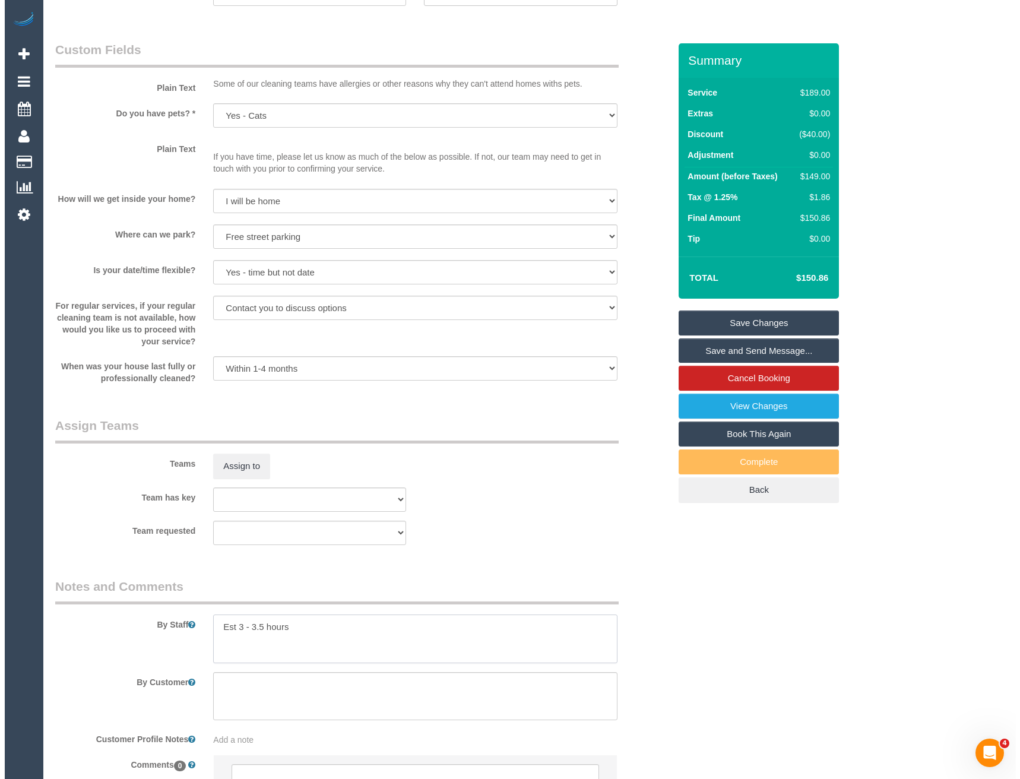
scroll to position [1398, 0]
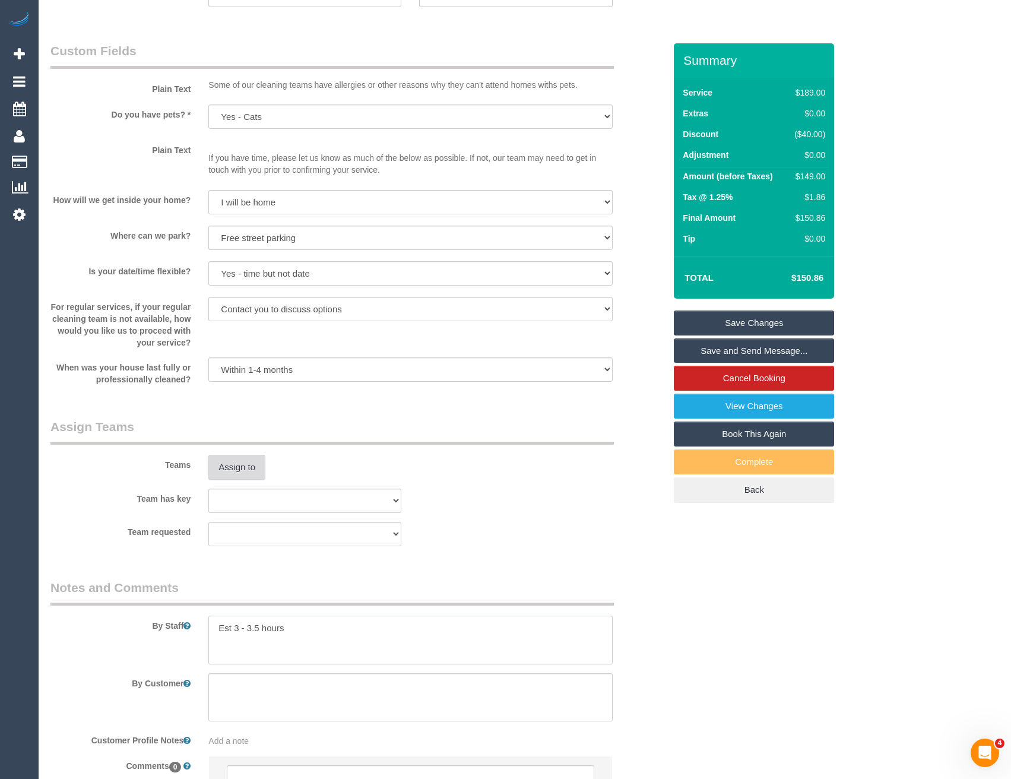
type textarea "Est 3 - 3.5 hours"
click at [249, 473] on button "Assign to" at bounding box center [236, 467] width 57 height 25
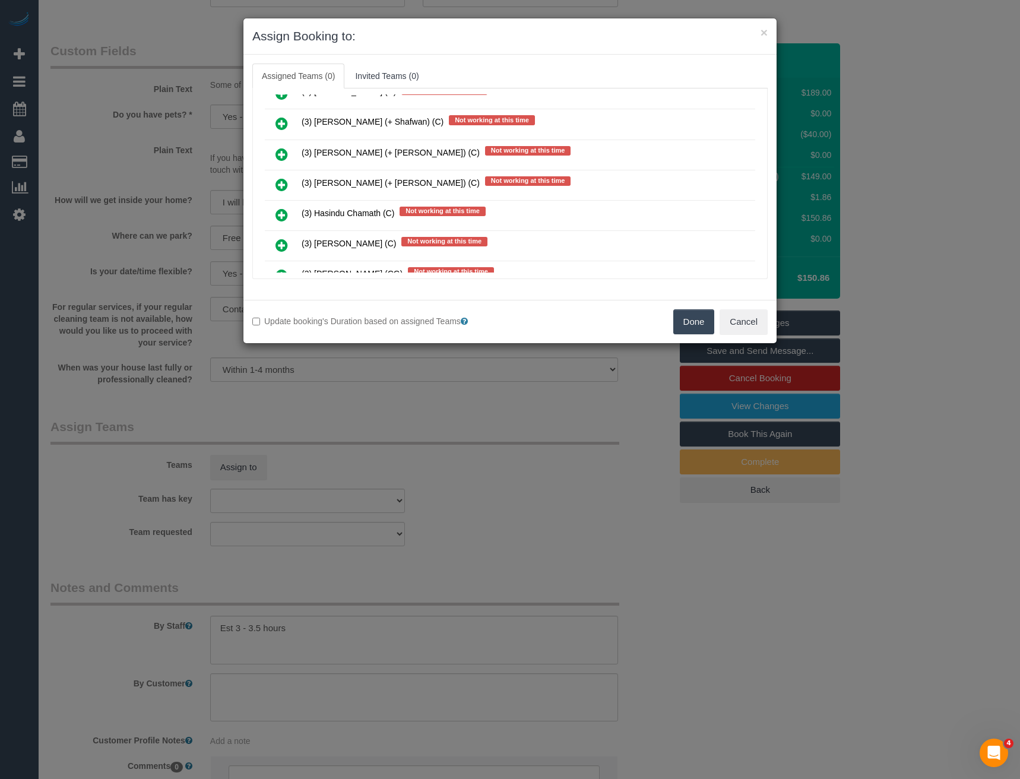
scroll to position [4904, 0]
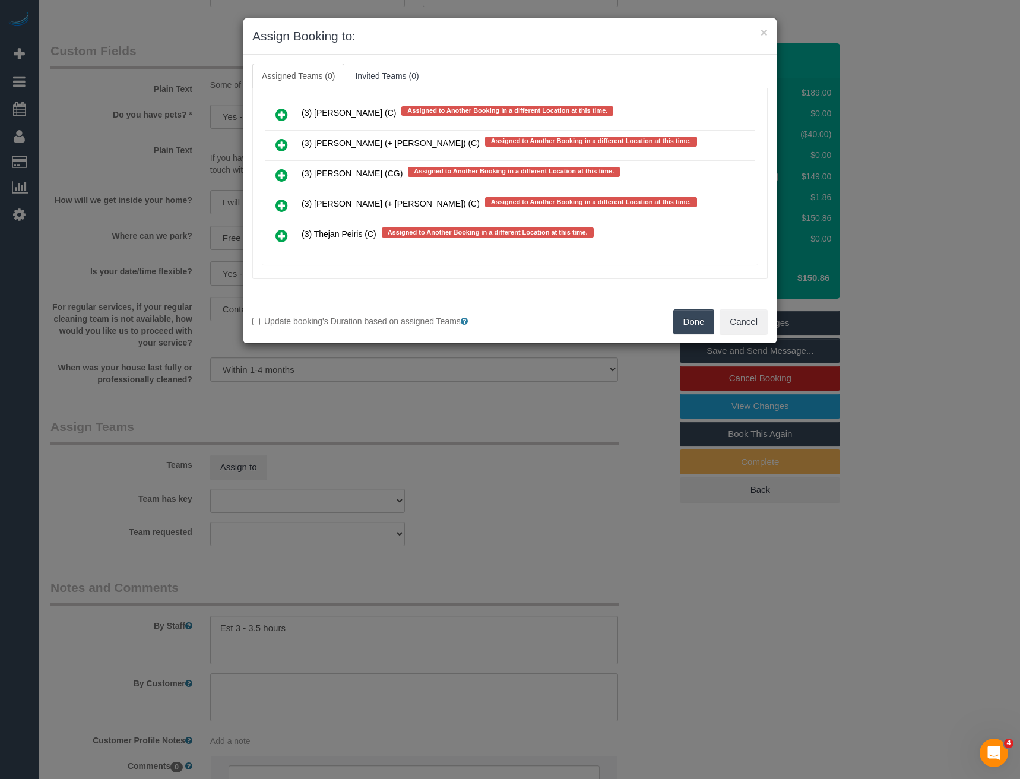
click at [286, 201] on icon at bounding box center [282, 205] width 12 height 14
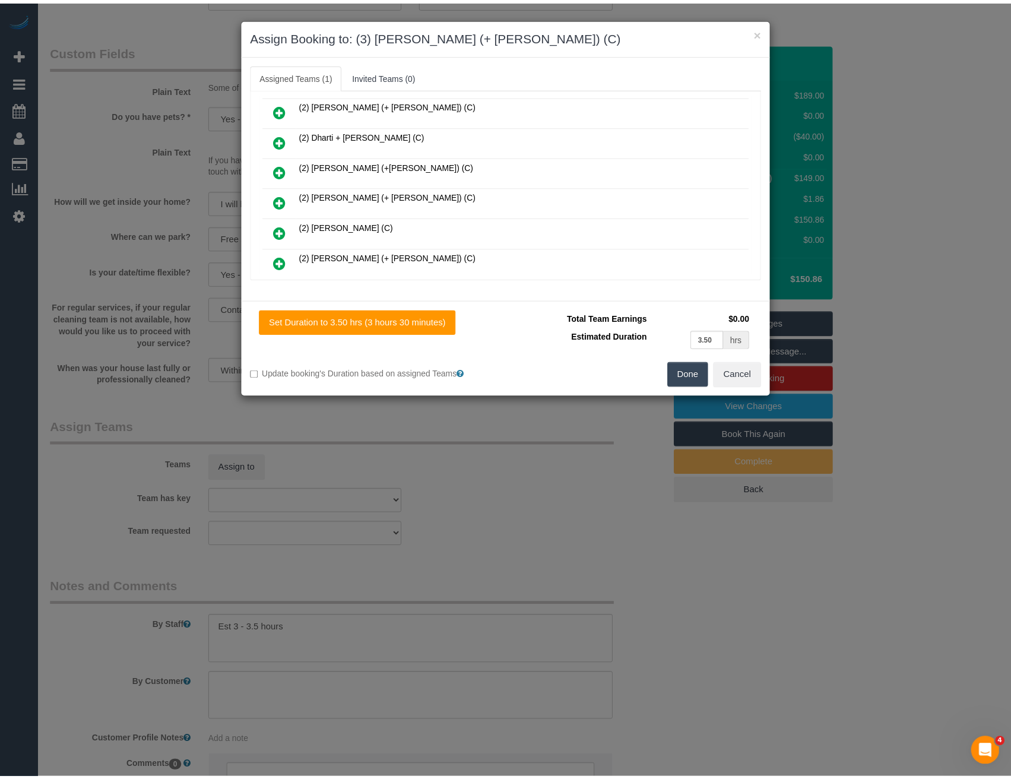
scroll to position [0, 0]
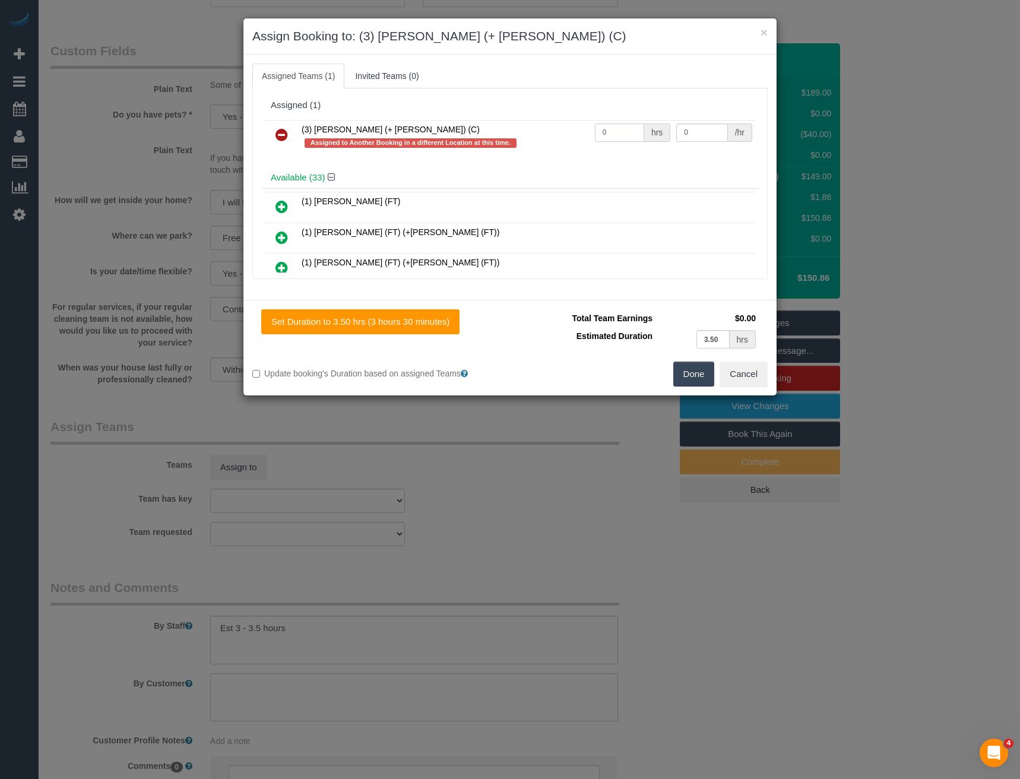
drag, startPoint x: 601, startPoint y: 131, endPoint x: 559, endPoint y: 143, distance: 43.8
click at [566, 139] on tr "(3) Tatiana (+ Felipe) (C) Assigned to Another Booking in a different Location …" at bounding box center [510, 137] width 490 height 34
type input "1"
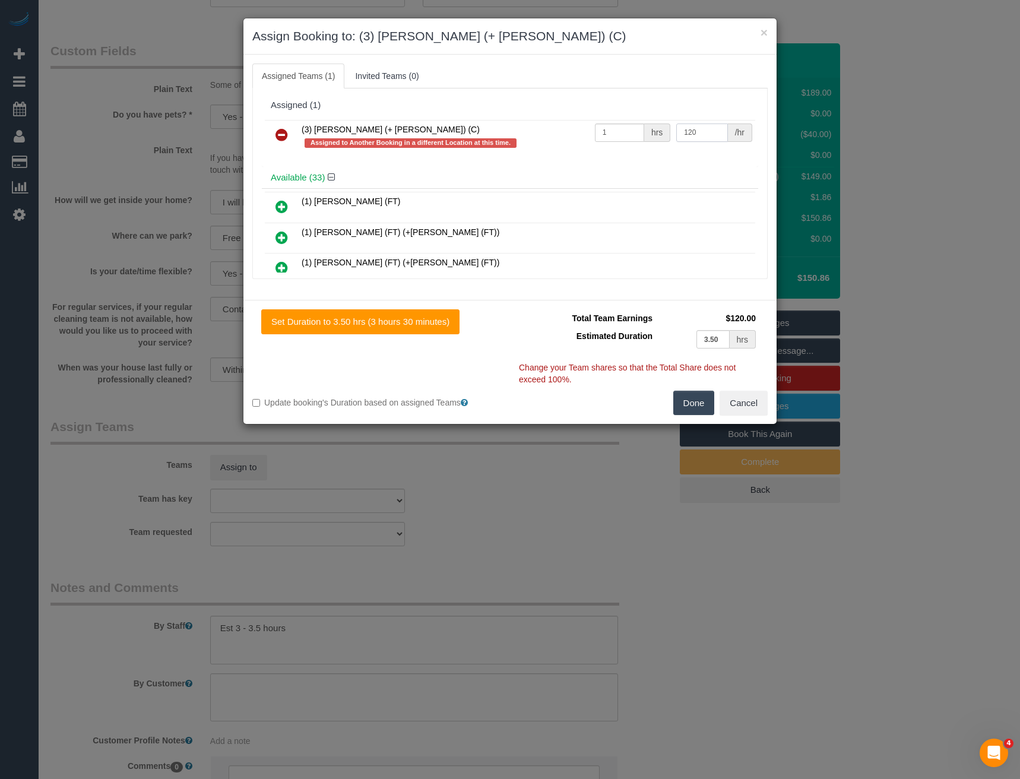
type input "120"
click at [701, 397] on button "Done" at bounding box center [694, 403] width 42 height 25
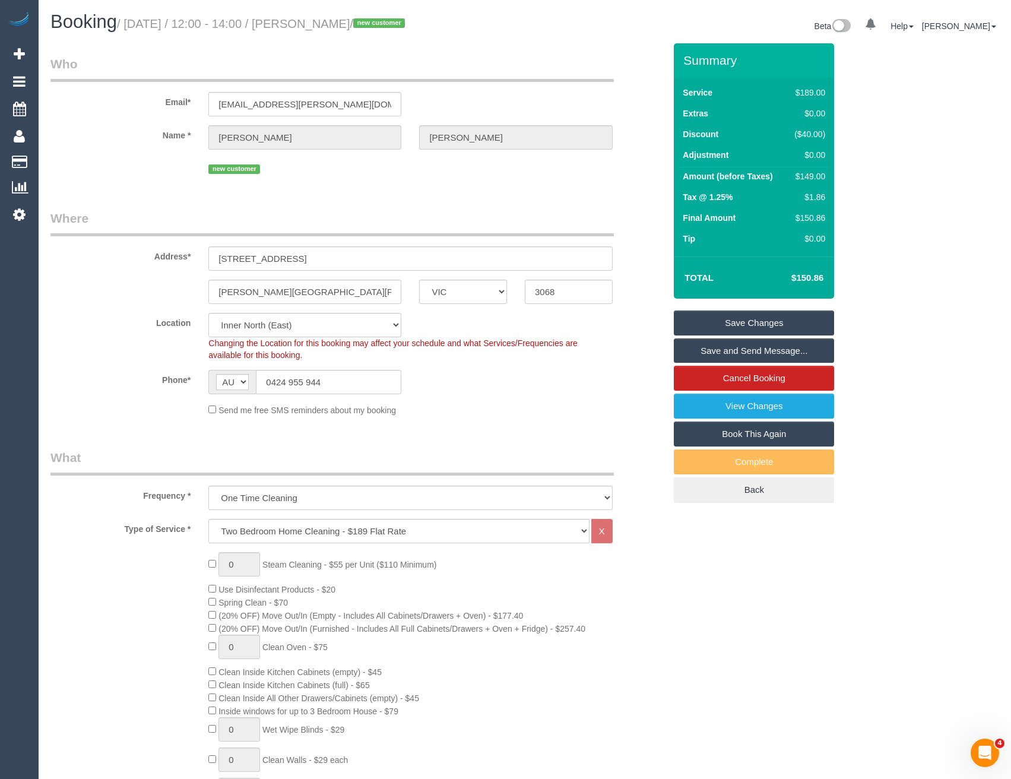
click at [729, 349] on link "Save and Send Message..." at bounding box center [754, 350] width 160 height 25
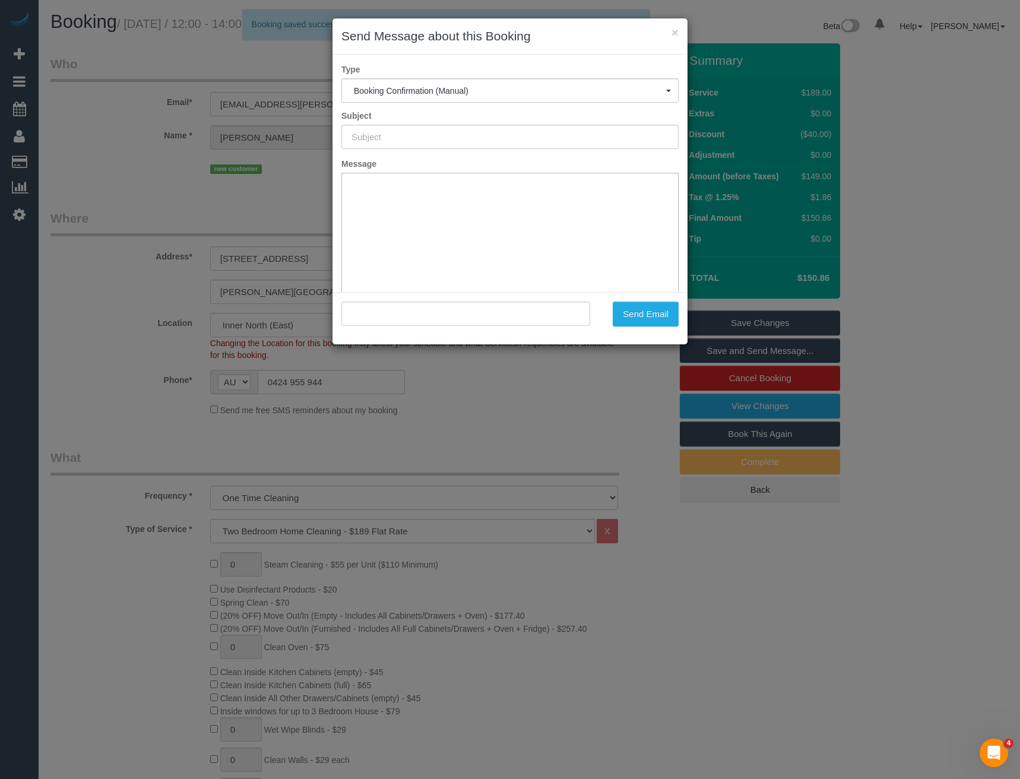
type input "Booking Confirmed"
type input ""Irene FAY" <kellyirene.fay@gmail.com>"
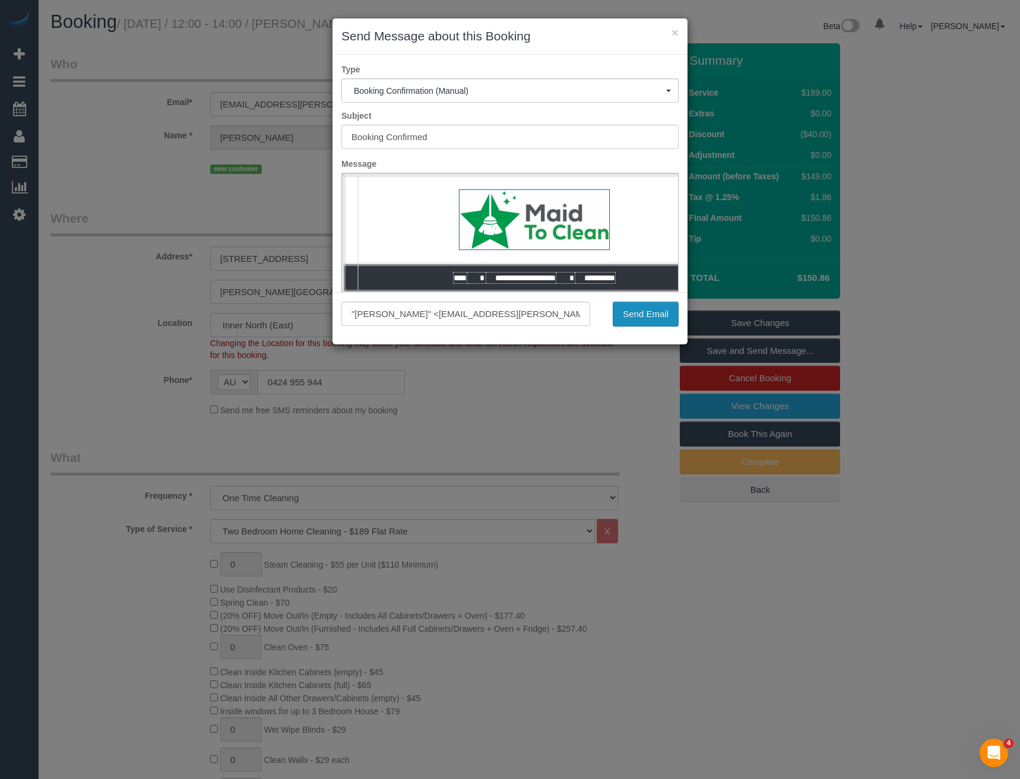
click at [626, 309] on button "Send Email" at bounding box center [646, 314] width 66 height 25
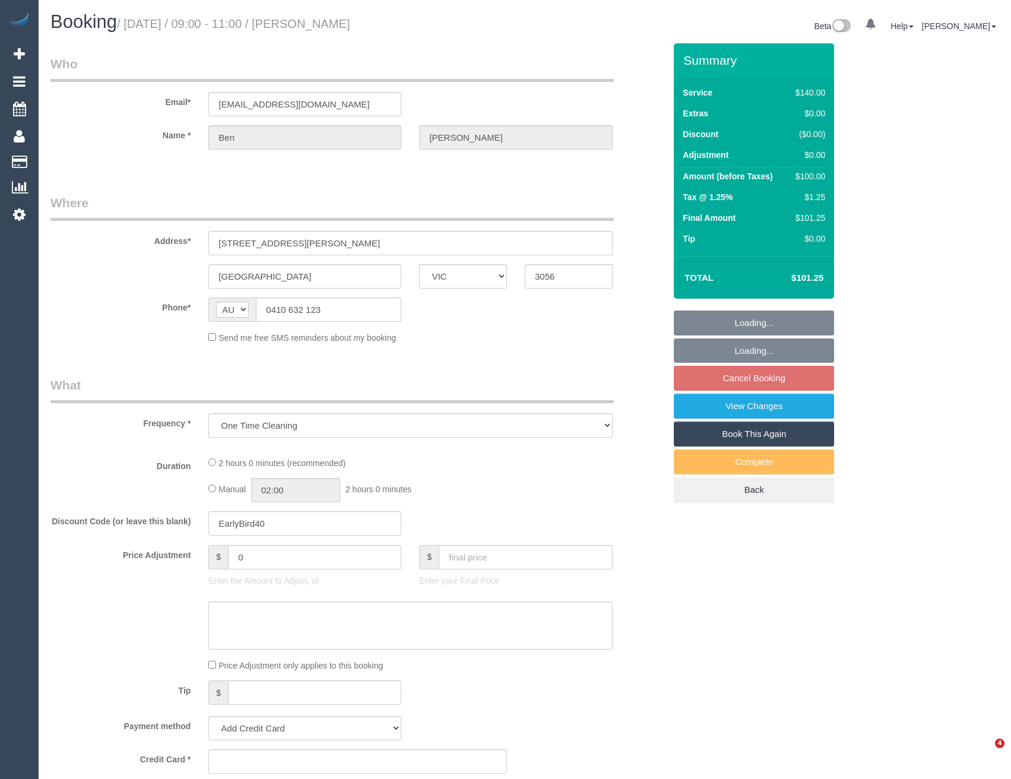
select select "VIC"
select select "string:stripe-pm_1QnCrZ2GScqysDRVr1q9ocNI"
select select "number:28"
select select "number:14"
select select "number:19"
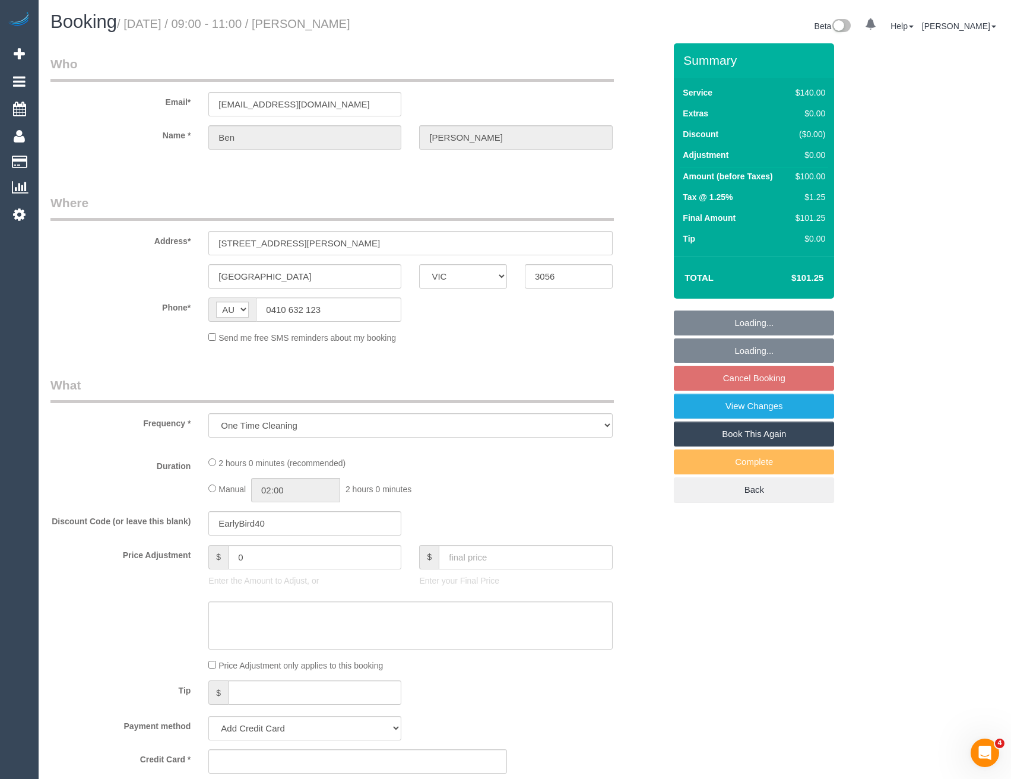
select select "number:25"
select select "number:13"
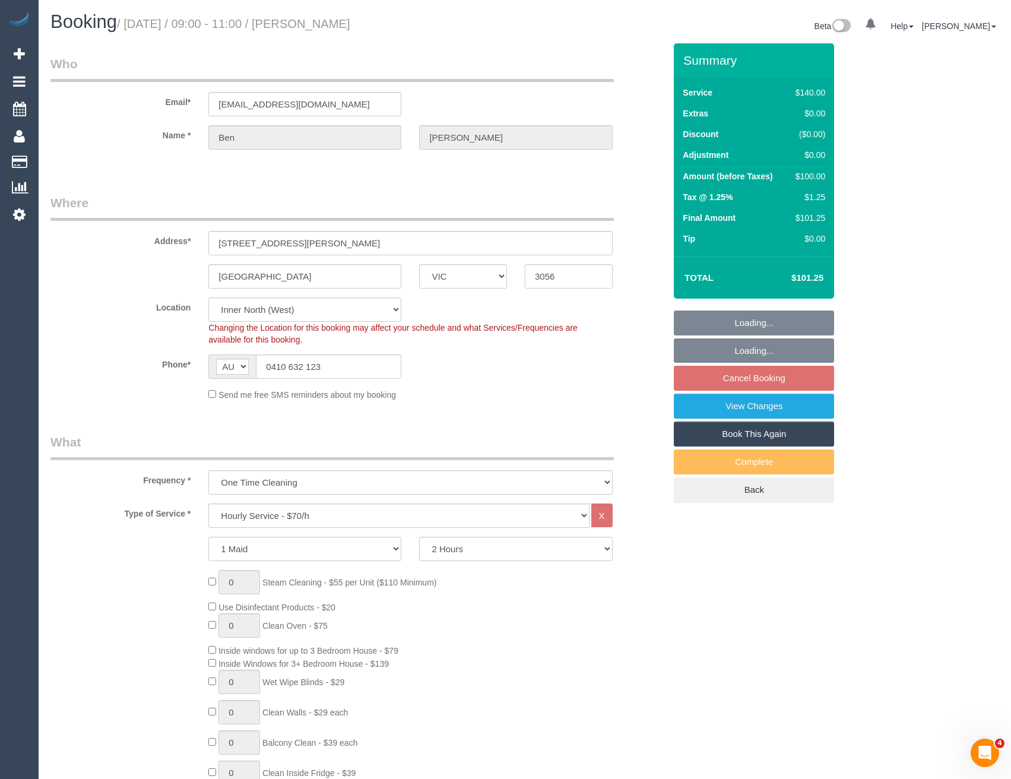
select select "object:839"
select select "spot3"
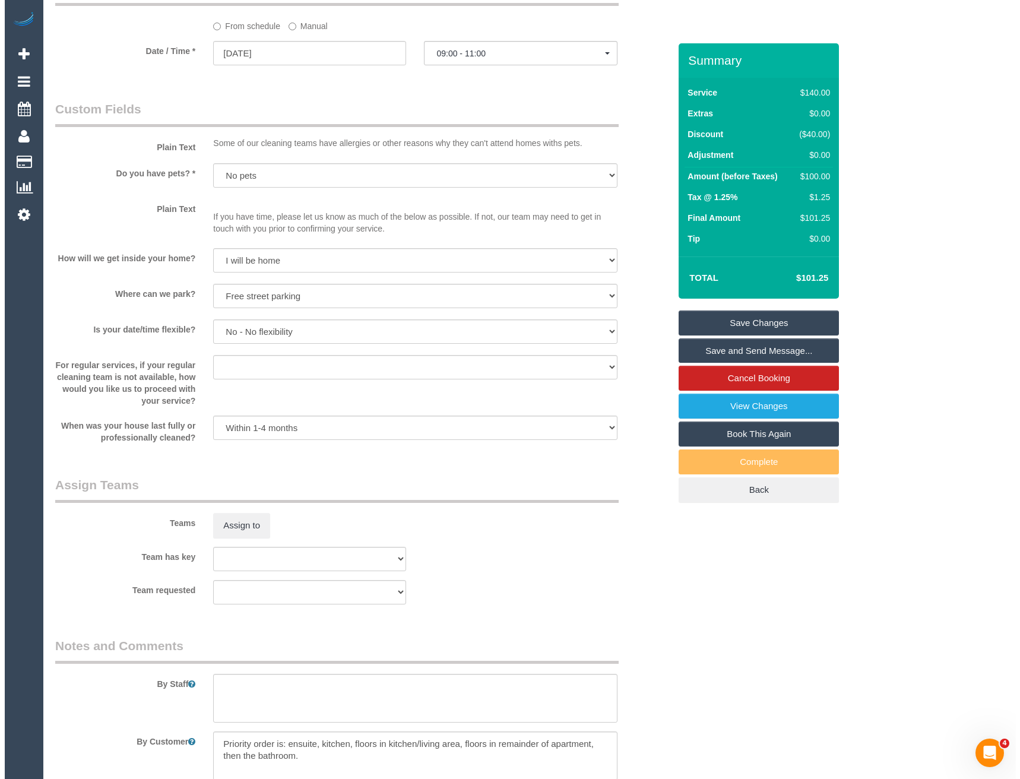
scroll to position [1292, 0]
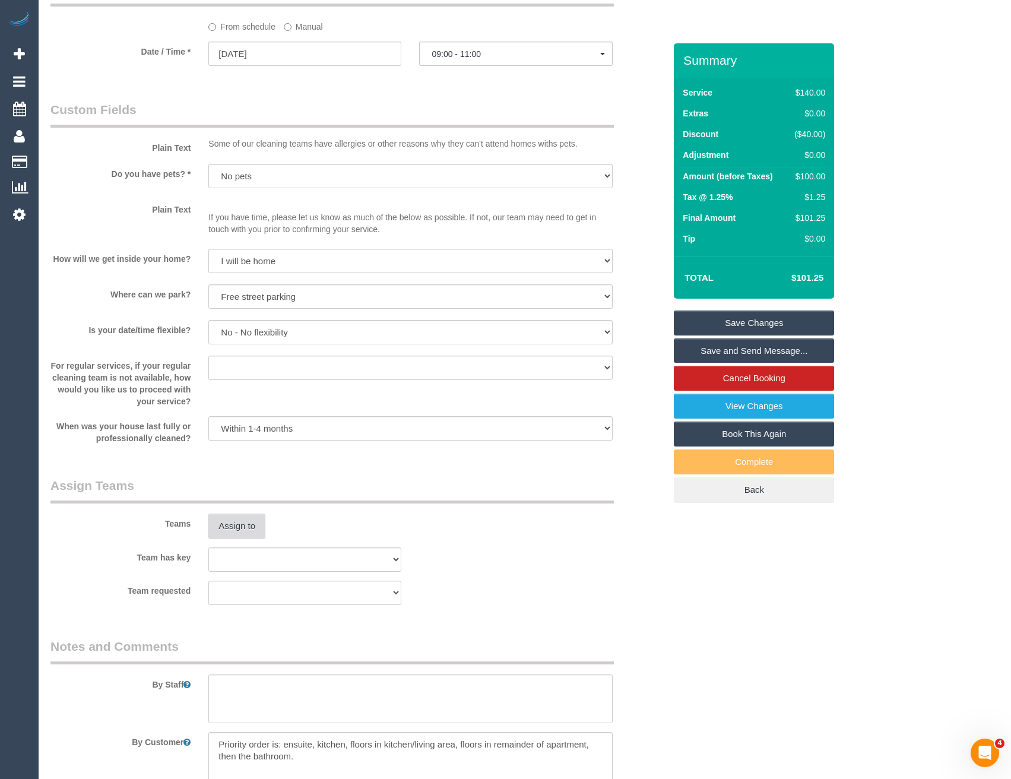
click at [234, 536] on button "Assign to" at bounding box center [236, 526] width 57 height 25
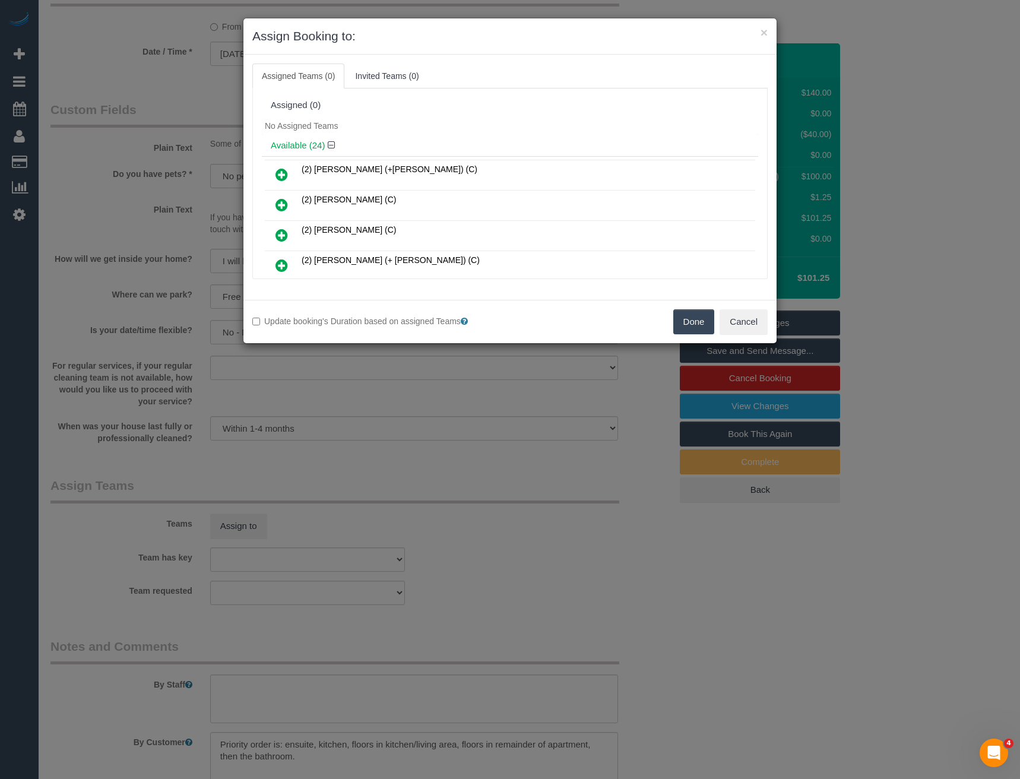
scroll to position [533, 0]
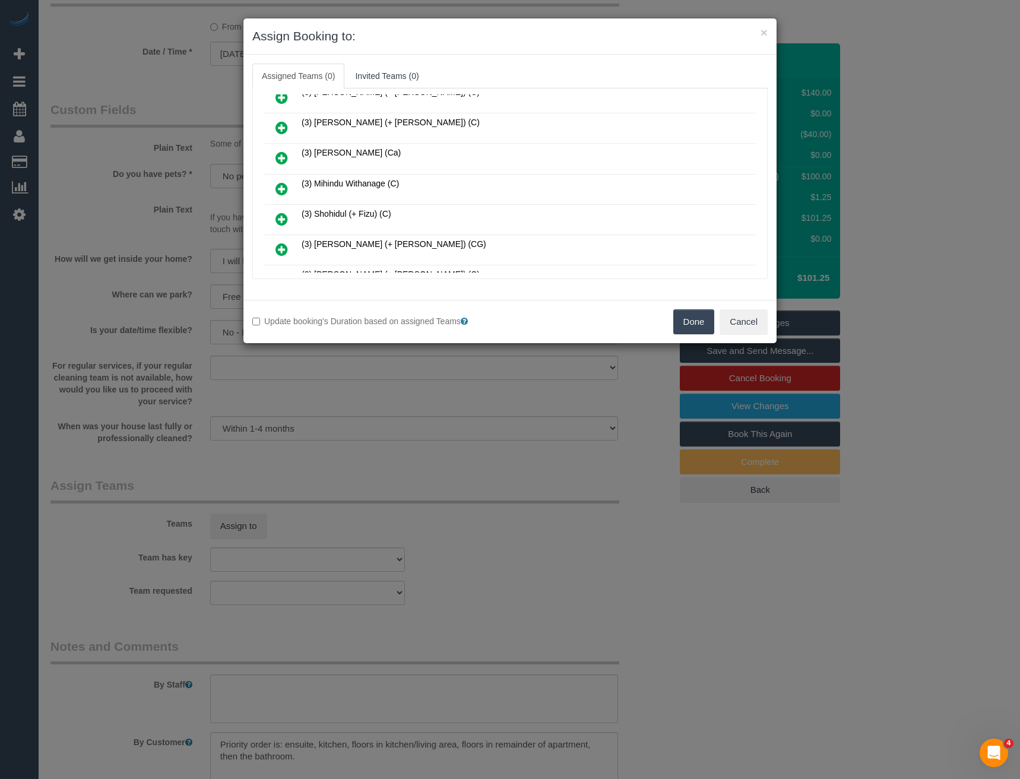
click at [282, 191] on icon at bounding box center [282, 189] width 12 height 14
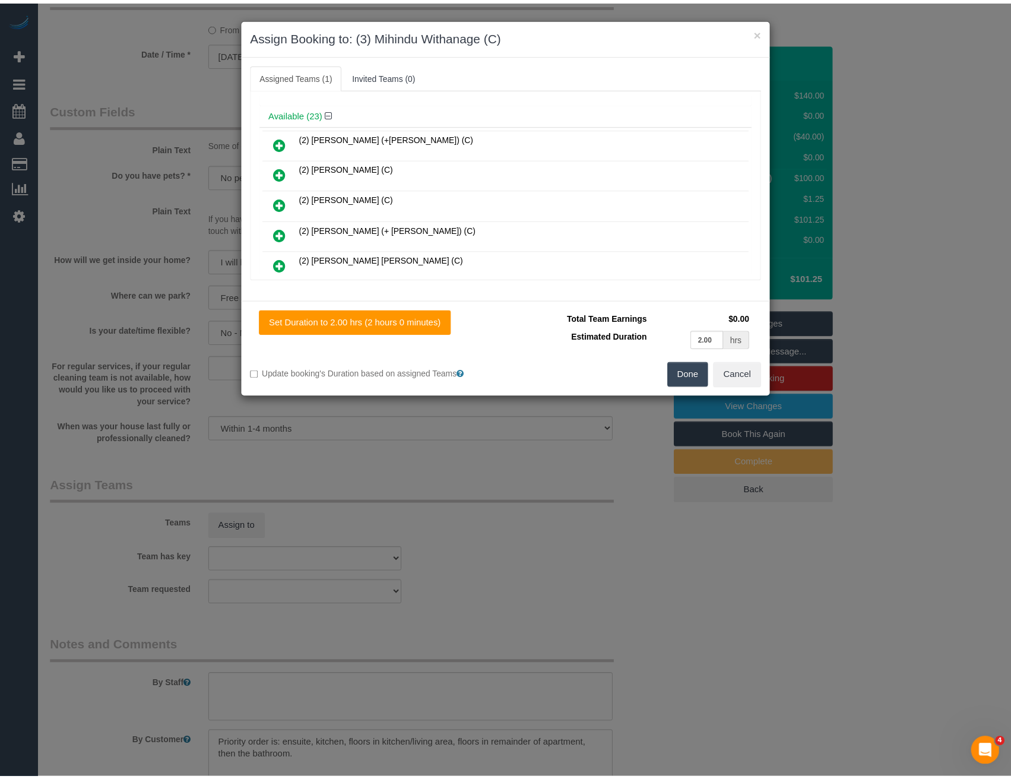
scroll to position [0, 0]
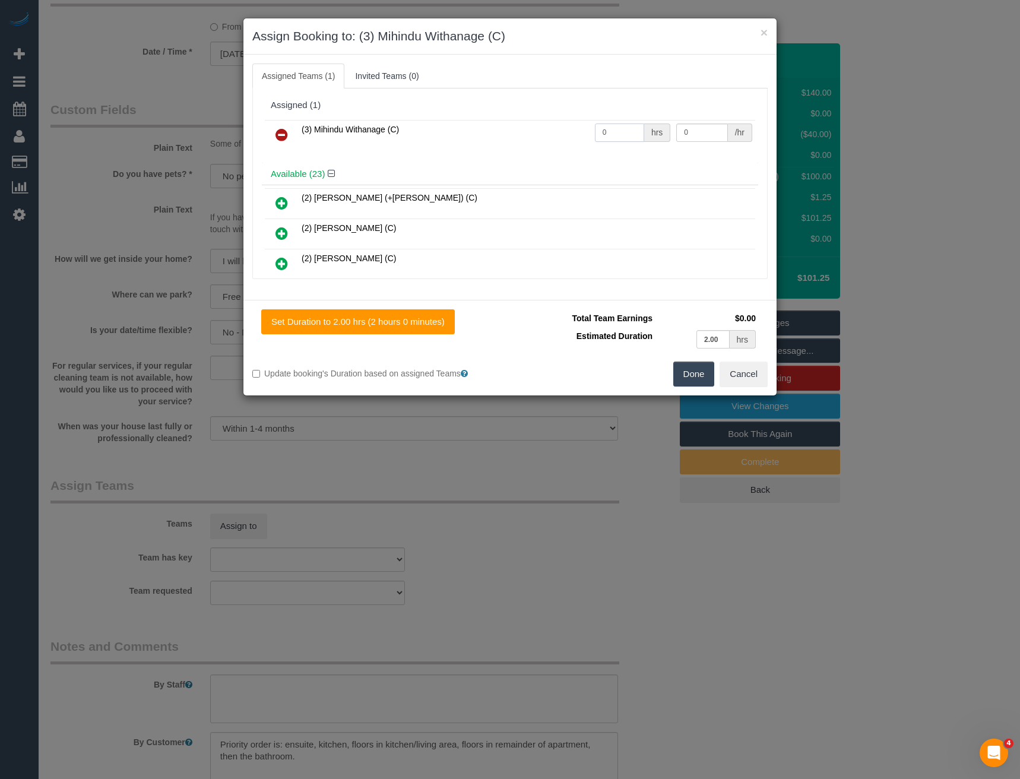
drag, startPoint x: 605, startPoint y: 135, endPoint x: 474, endPoint y: 138, distance: 130.1
click at [496, 138] on tr "(3) Mihindu Withanage (C) 0 hrs 0 /hr" at bounding box center [510, 135] width 490 height 30
type input "2"
type input "35"
click at [695, 377] on button "Done" at bounding box center [694, 374] width 42 height 25
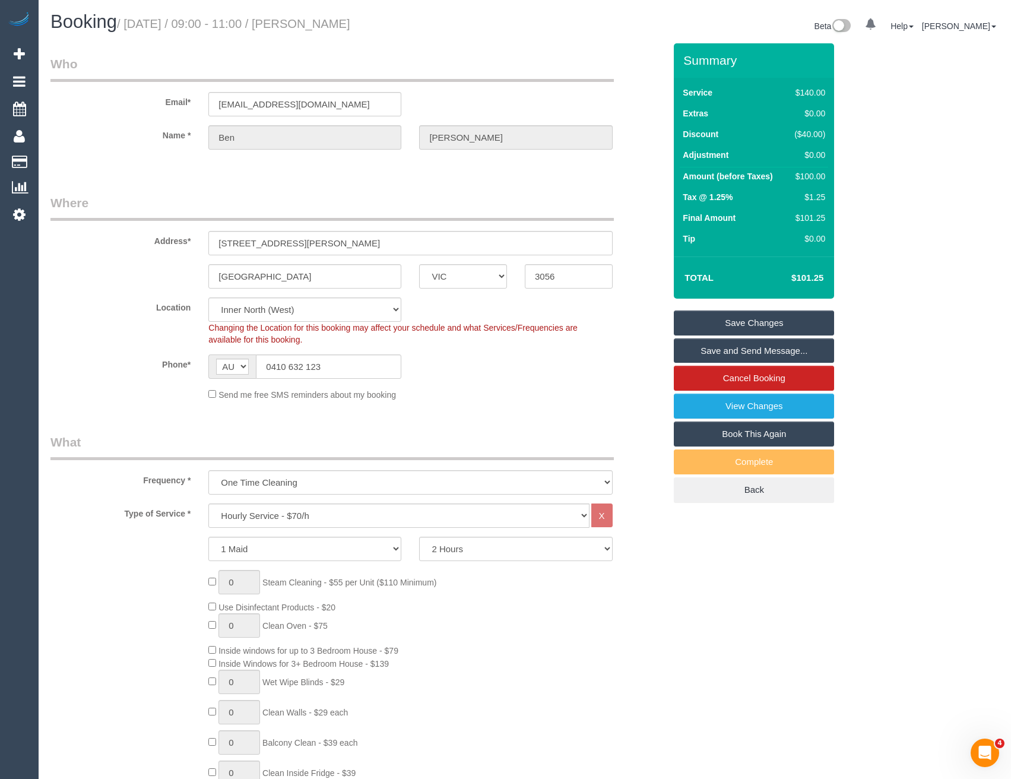
drag, startPoint x: 707, startPoint y: 356, endPoint x: 697, endPoint y: 356, distance: 10.1
click at [707, 356] on link "Save and Send Message..." at bounding box center [754, 350] width 160 height 25
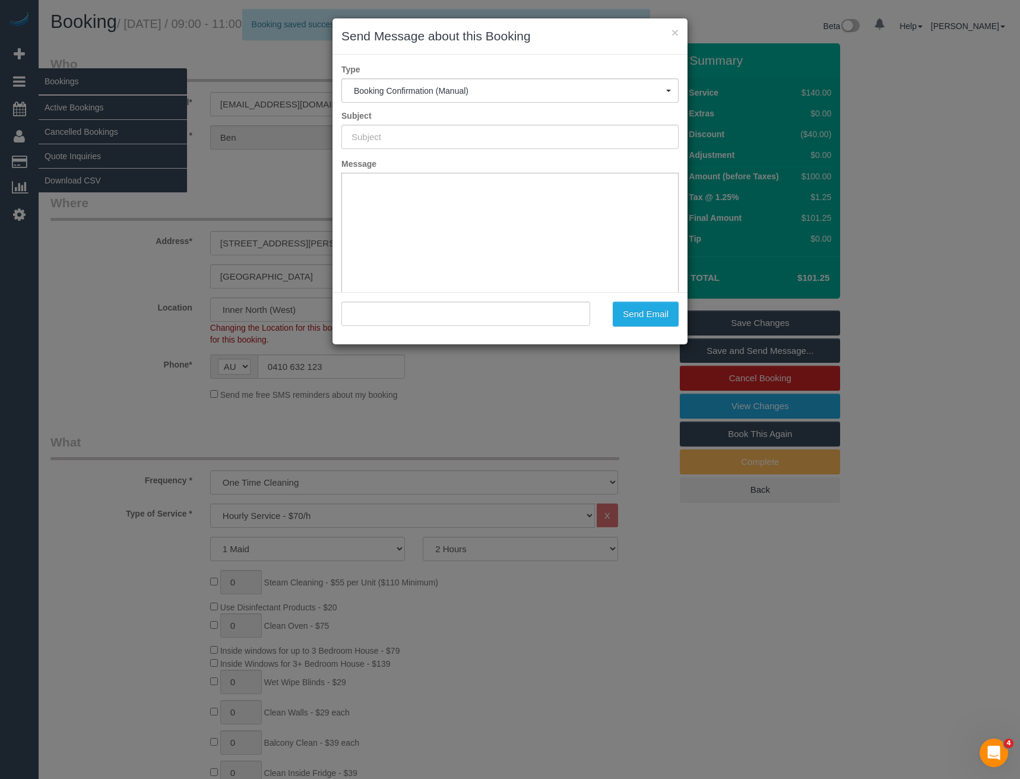
type input "Booking Confirmed"
type input ""Ben Jessup" <ben@3js.co>"
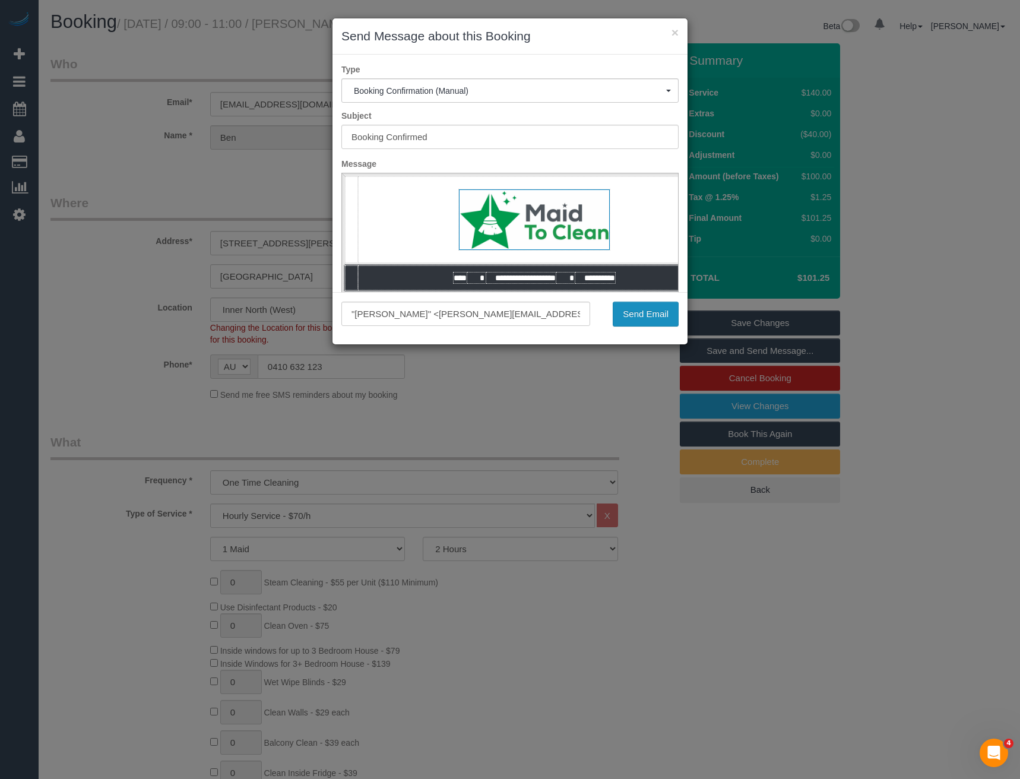
click at [629, 314] on button "Send Email" at bounding box center [646, 314] width 66 height 25
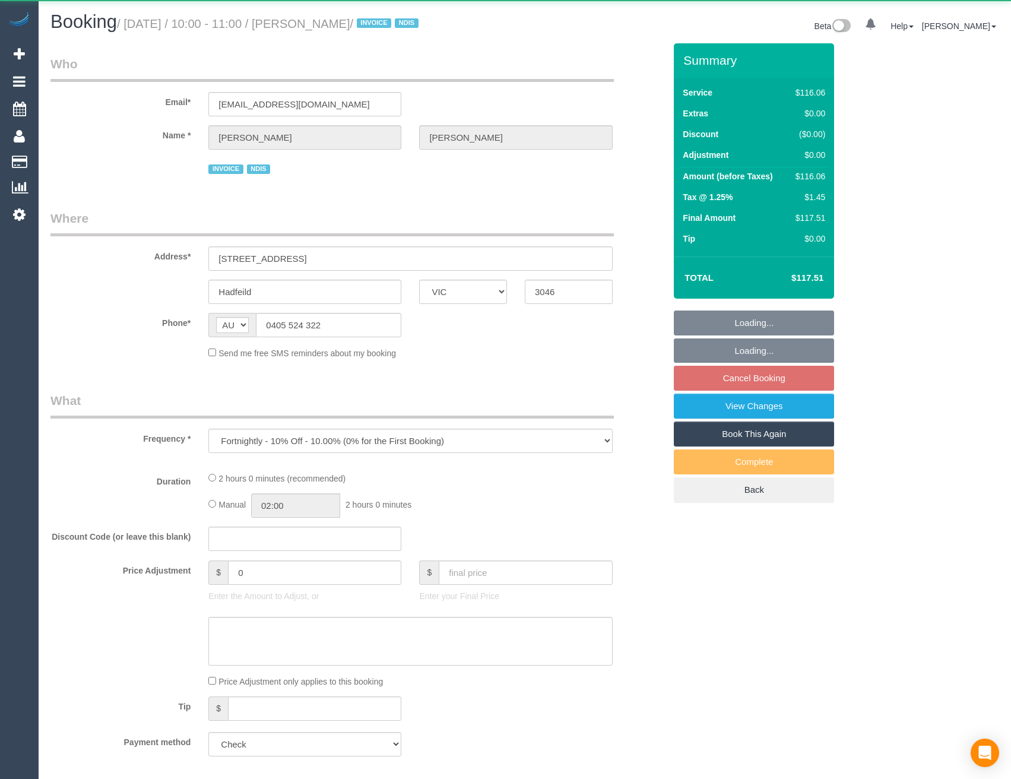
select select "VIC"
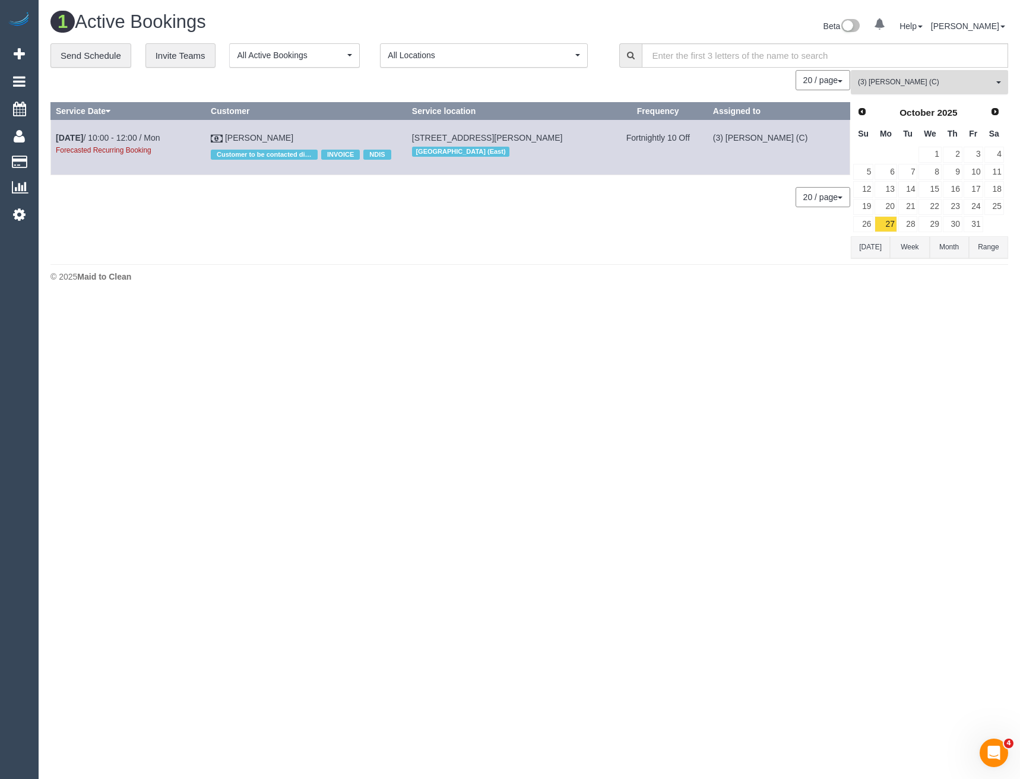
click at [921, 84] on span "(3) [PERSON_NAME] (C)" at bounding box center [925, 82] width 135 height 10
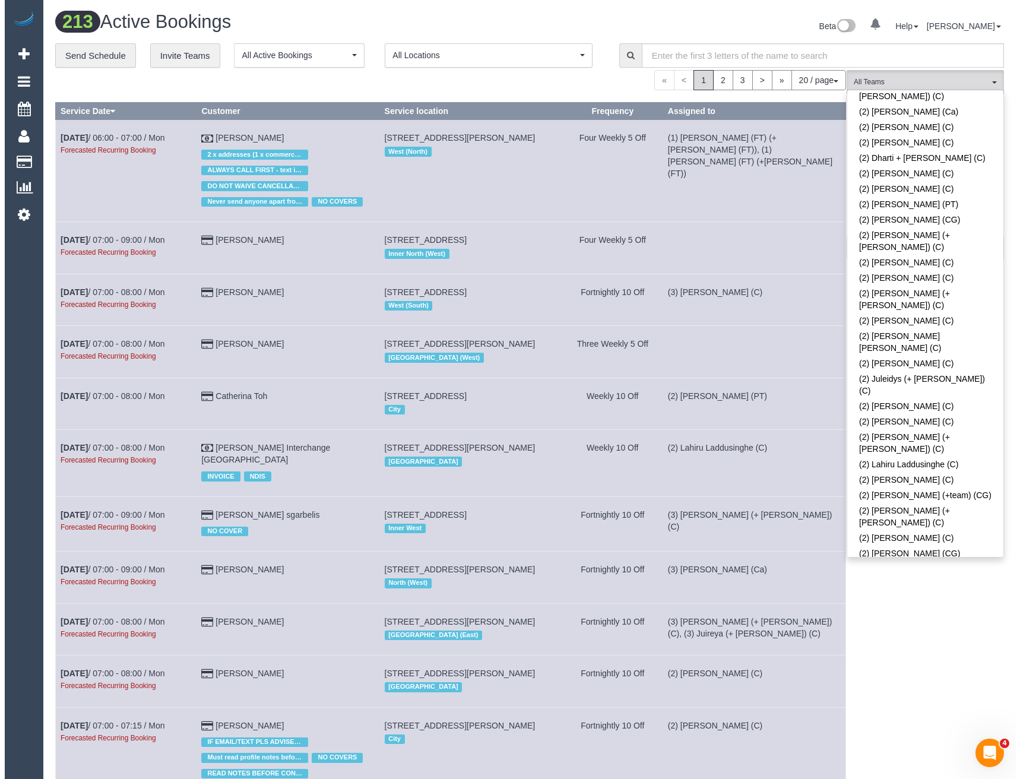
scroll to position [616, 0]
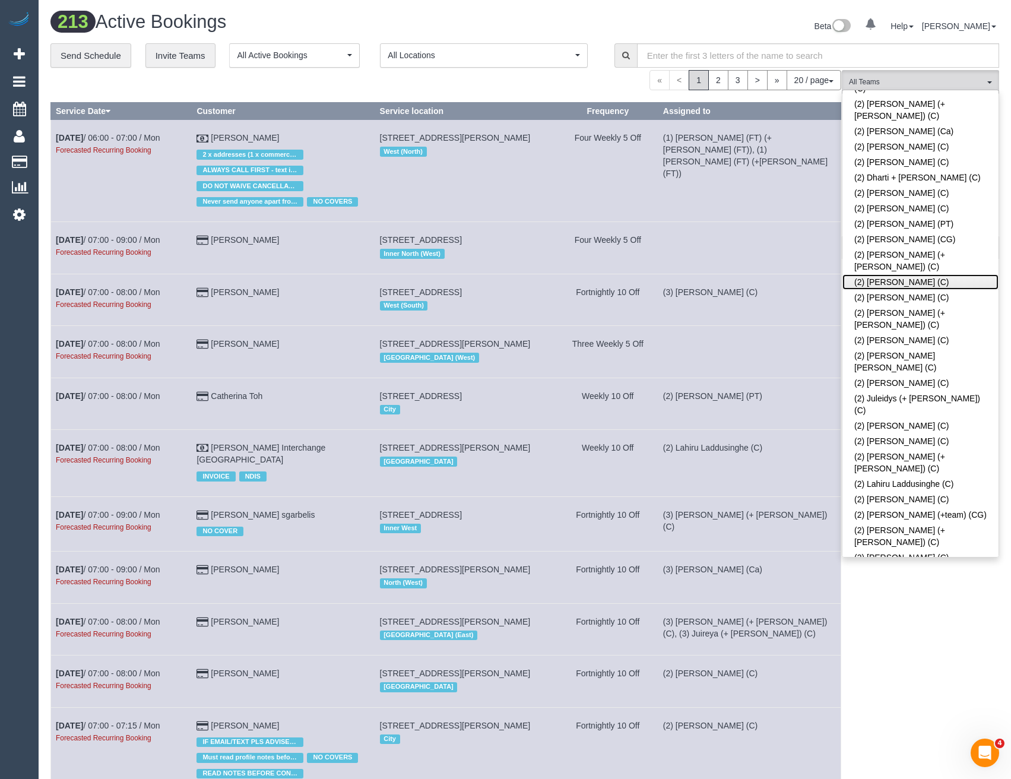
click at [906, 274] on link "(2) [PERSON_NAME] (C)" at bounding box center [921, 281] width 156 height 15
click at [910, 610] on div "(2) Harry Dhasmana (C) All Teams Remove Team Filters (0) Account - Tech (0) Off…" at bounding box center [920, 713] width 157 height 1287
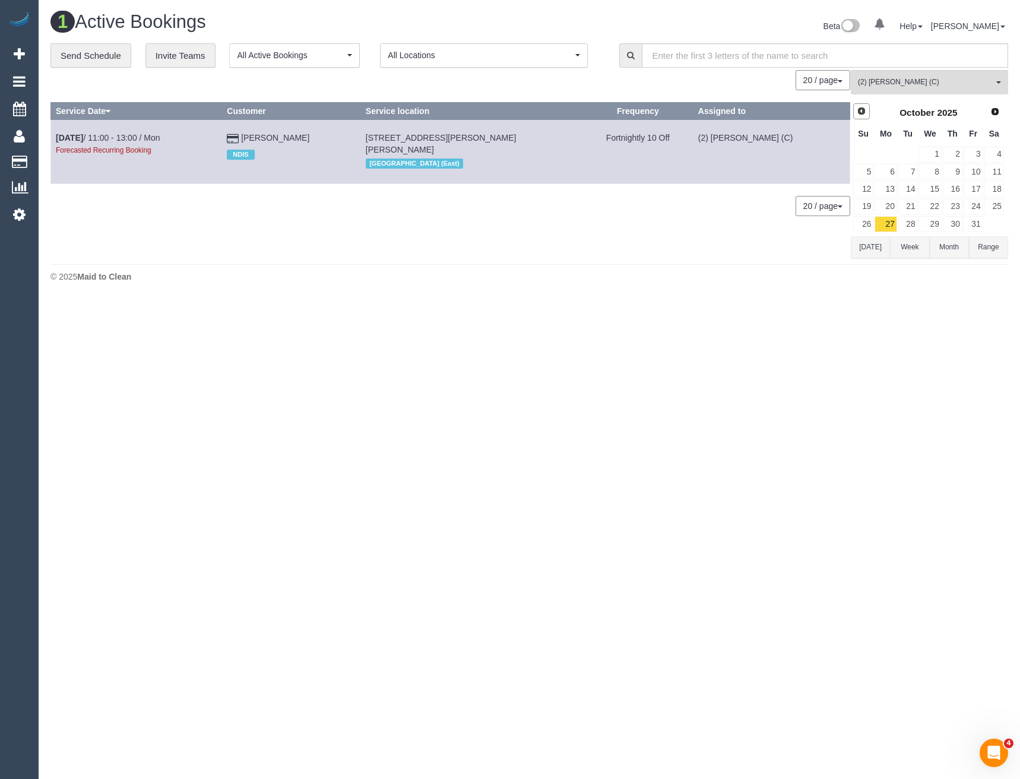
click at [860, 114] on span "Prev" at bounding box center [862, 111] width 10 height 10
click at [887, 223] on link "29" at bounding box center [886, 224] width 22 height 16
click at [997, 113] on span "Next" at bounding box center [996, 111] width 10 height 10
click at [885, 189] on link "13" at bounding box center [886, 189] width 22 height 16
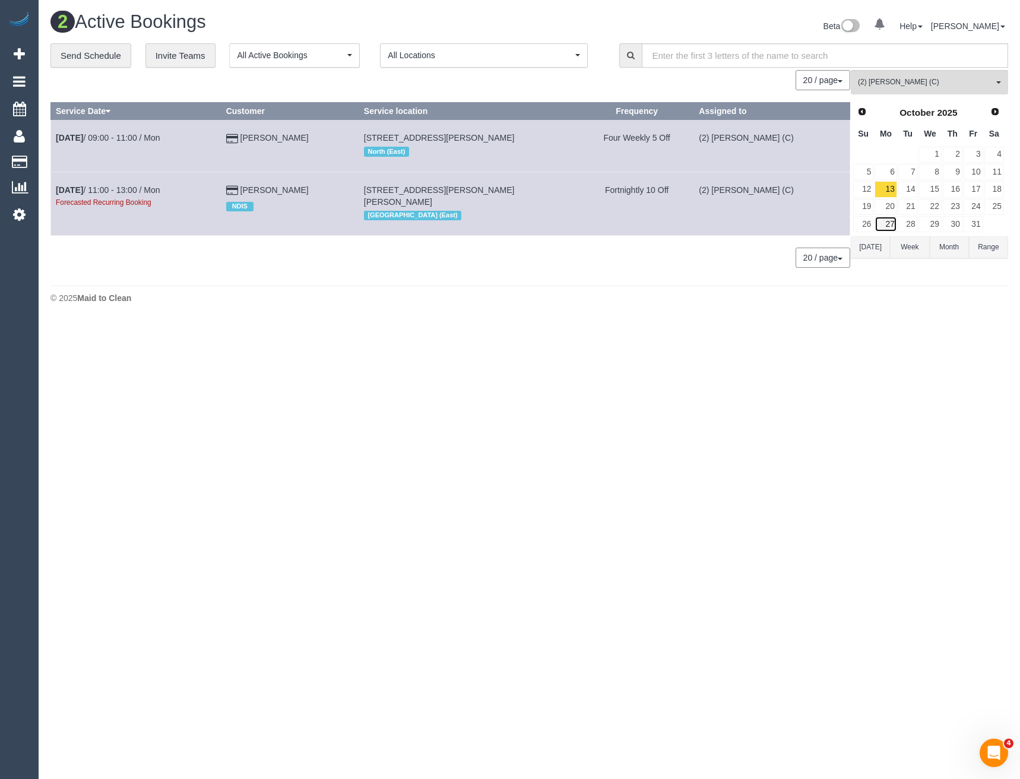
click at [893, 220] on link "27" at bounding box center [886, 224] width 22 height 16
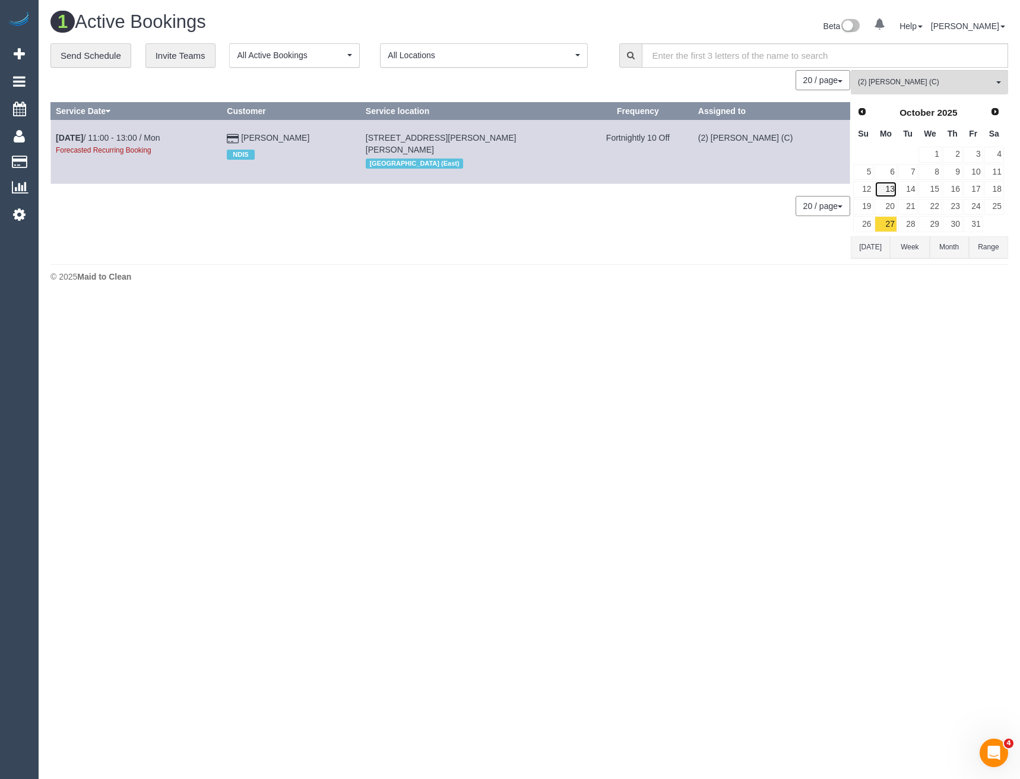
click at [892, 189] on link "13" at bounding box center [886, 189] width 22 height 16
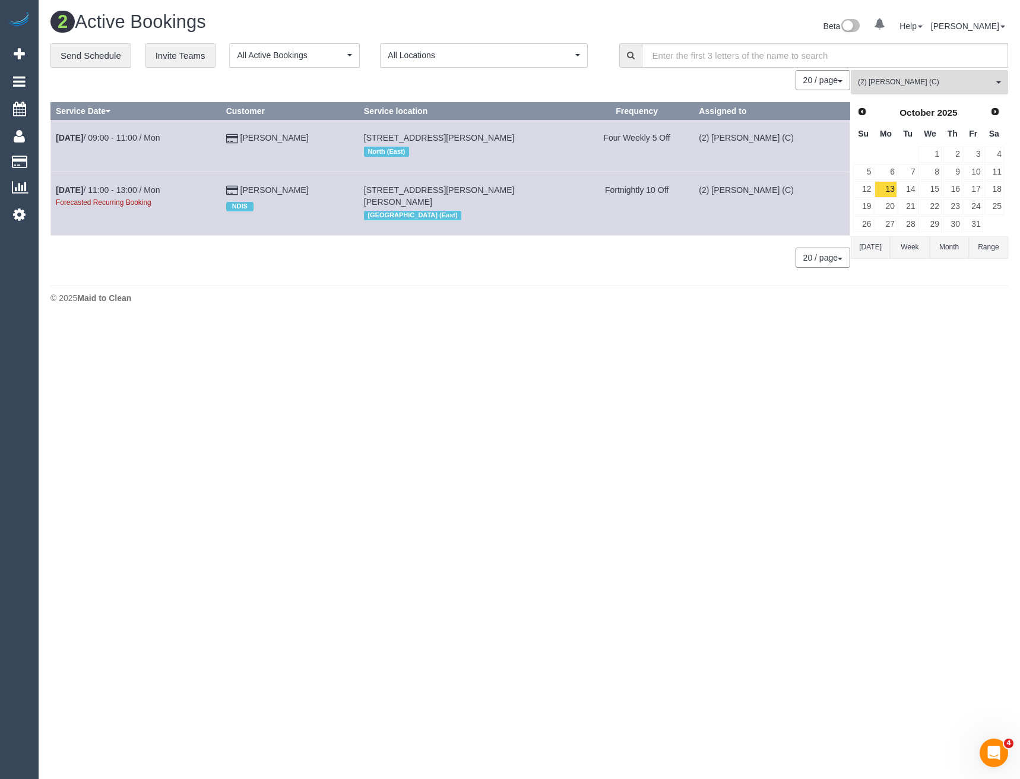
click at [901, 85] on span "(2) [PERSON_NAME] (C)" at bounding box center [925, 82] width 135 height 10
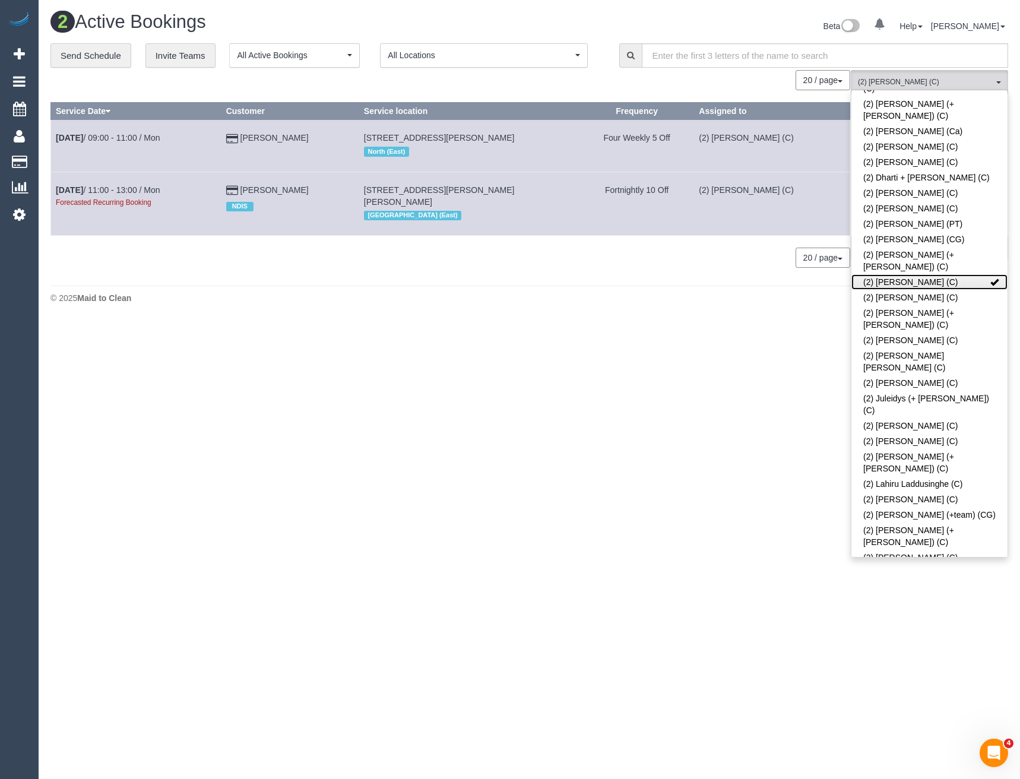
click at [895, 274] on link "(2) [PERSON_NAME] (C)" at bounding box center [930, 281] width 156 height 15
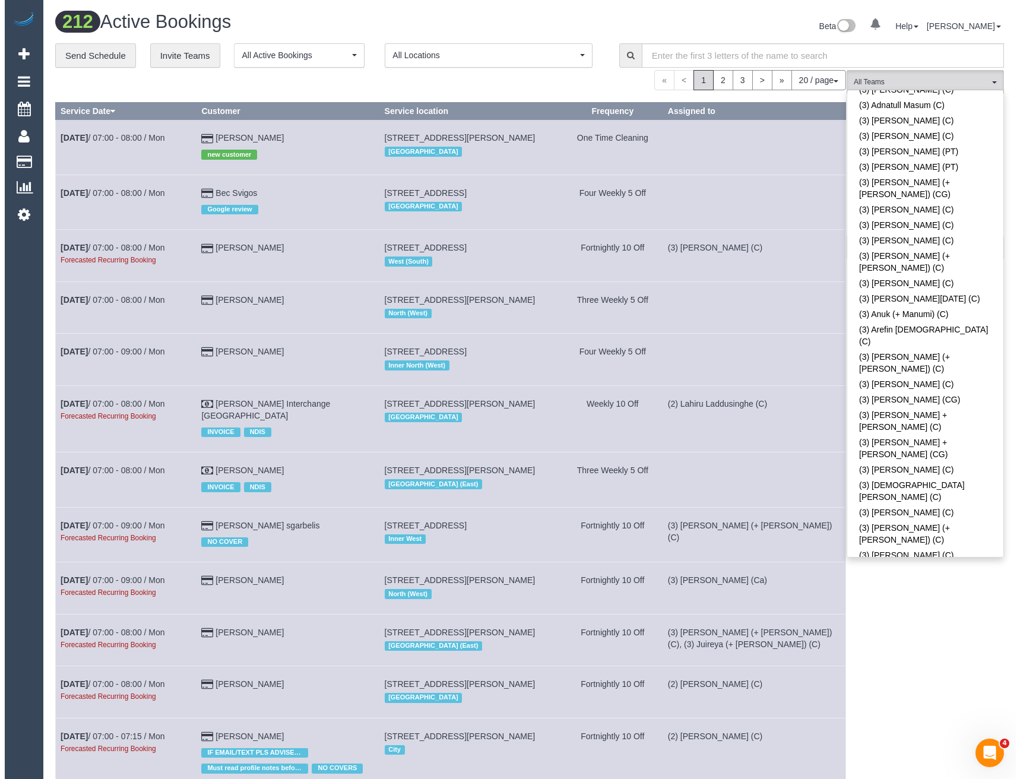
scroll to position [1566, 0]
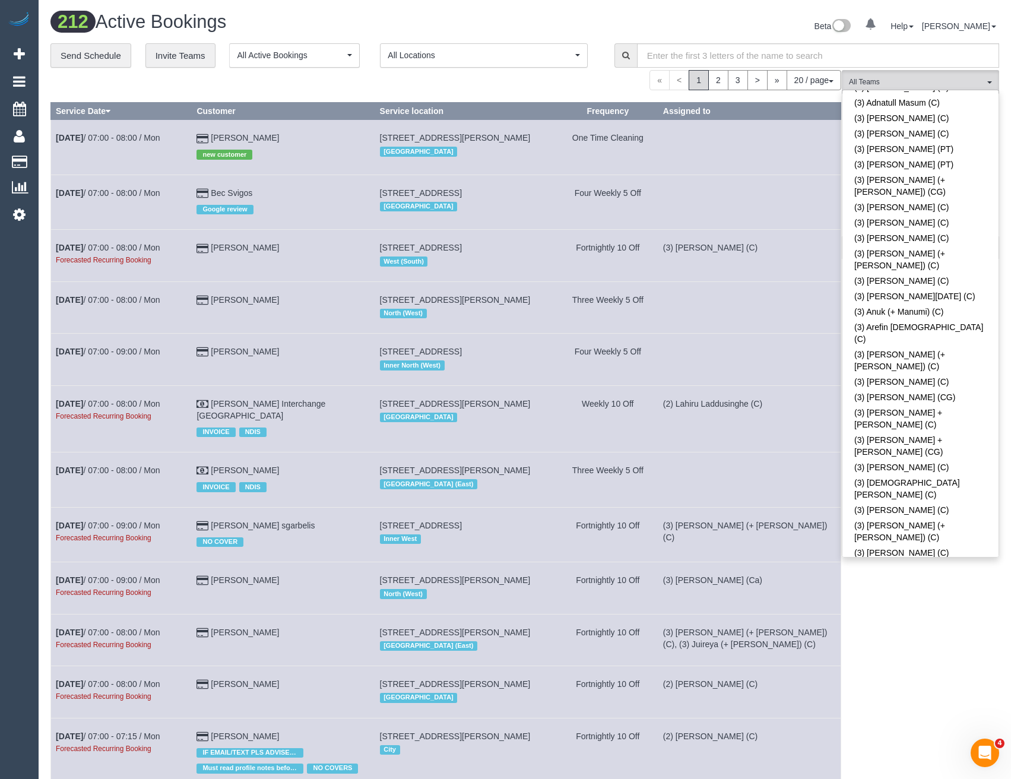
click at [897, 641] on div "(3) Gazi (+ Juireya) (C) All Teams Remove Team Filters (0) Account - Tech (0) O…" at bounding box center [920, 691] width 157 height 1243
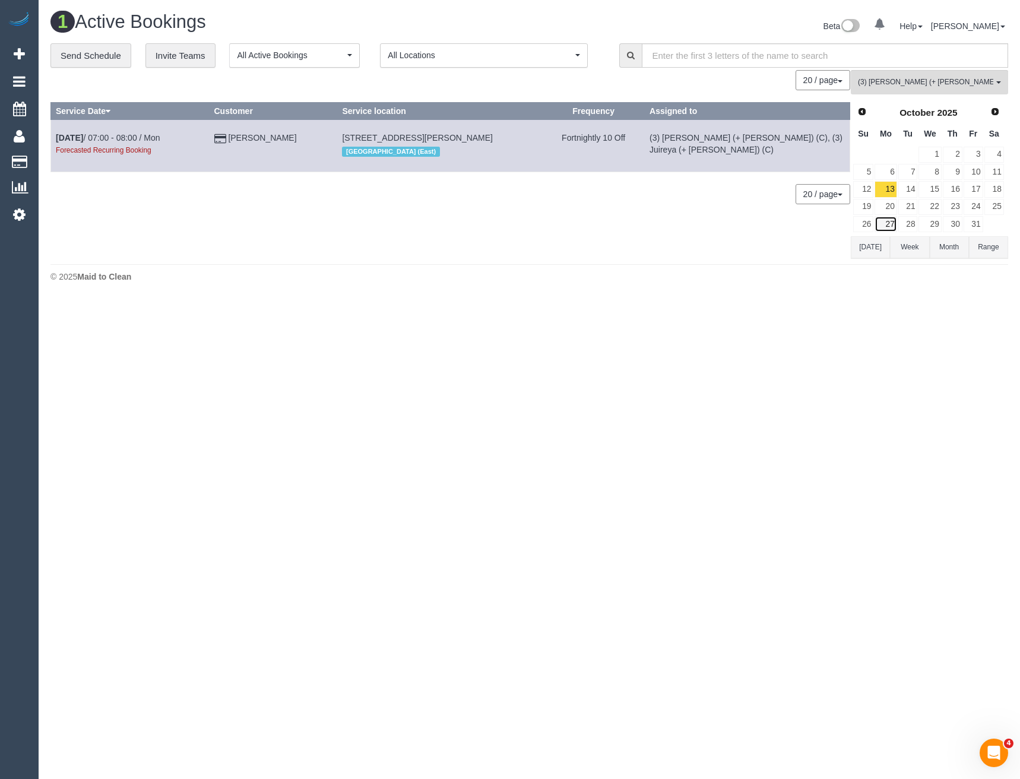
click at [888, 220] on link "27" at bounding box center [886, 224] width 22 height 16
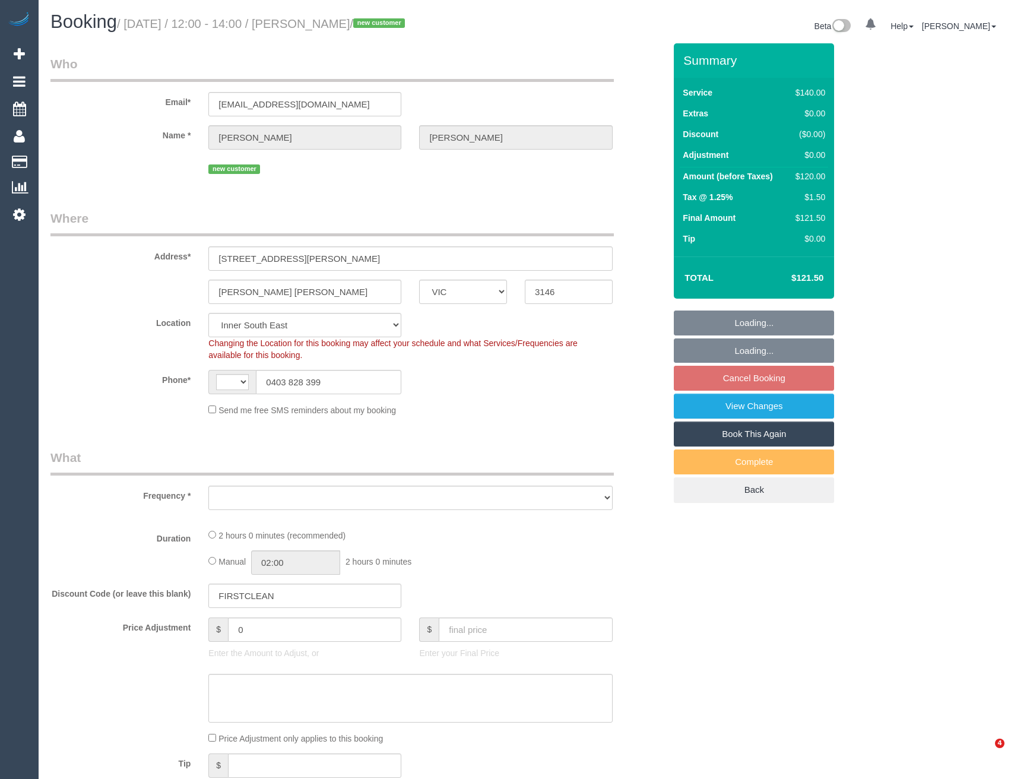
select select "VIC"
select select "number:27"
select select "number:14"
select select "number:19"
select select "number:24"
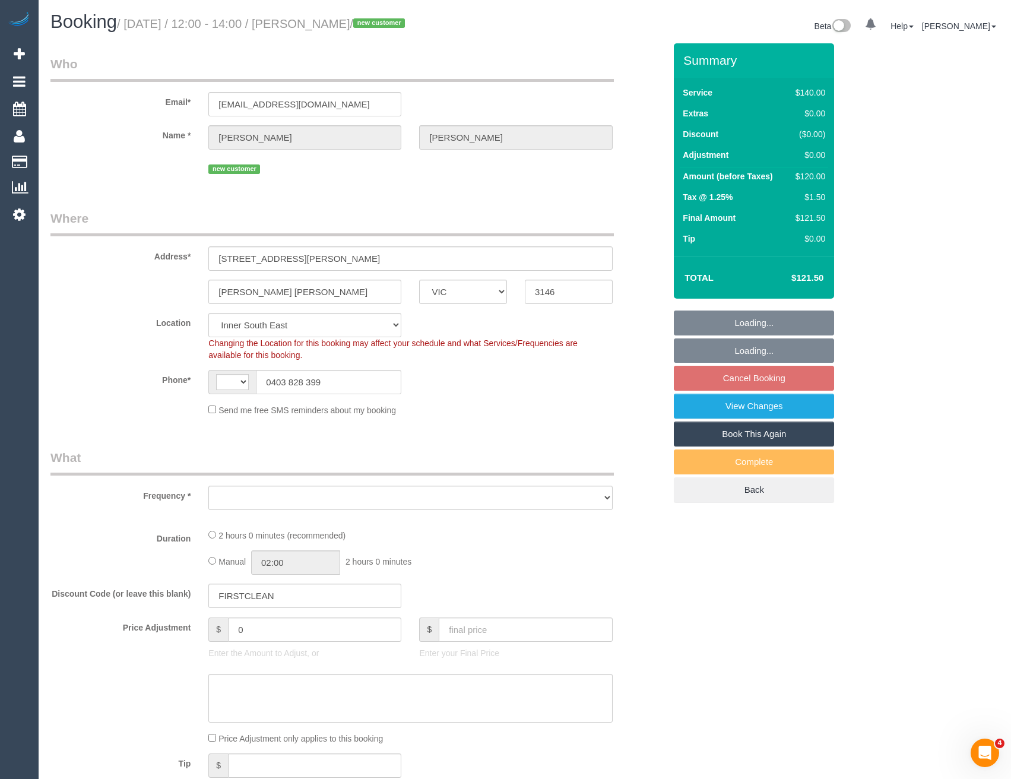
select select "number:33"
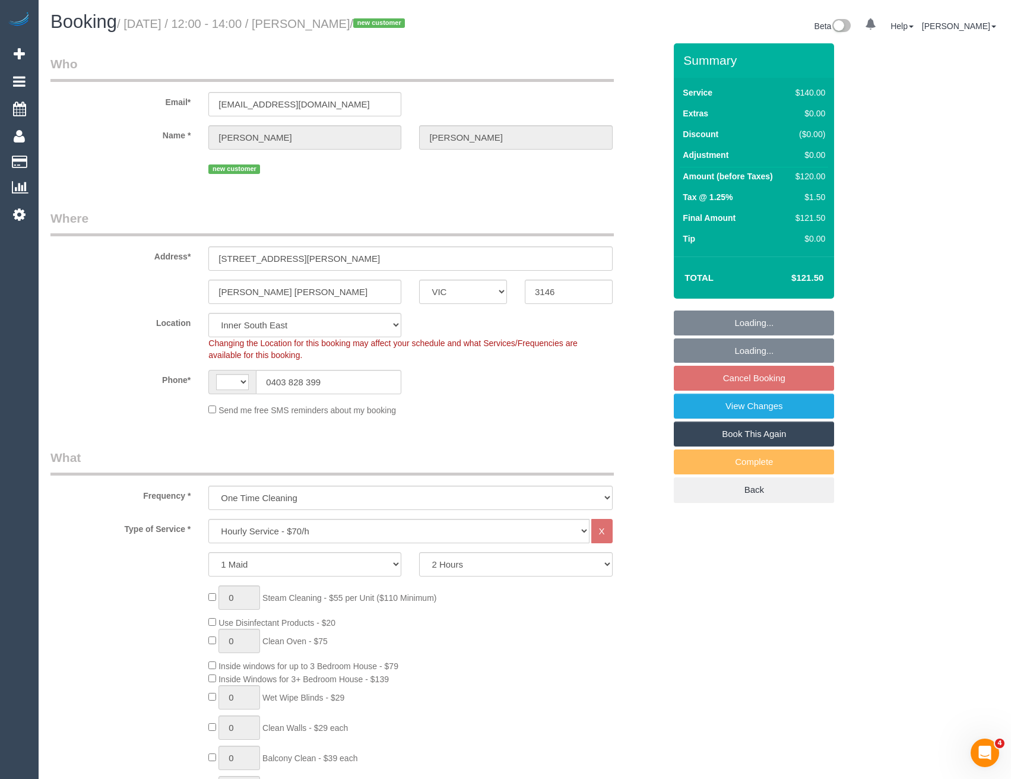
select select "object:596"
select select "string:AU"
select select "object:848"
select select "string:stripe-pm_1S9ysc2GScqysDRVZ33kXUW2"
select select "spot3"
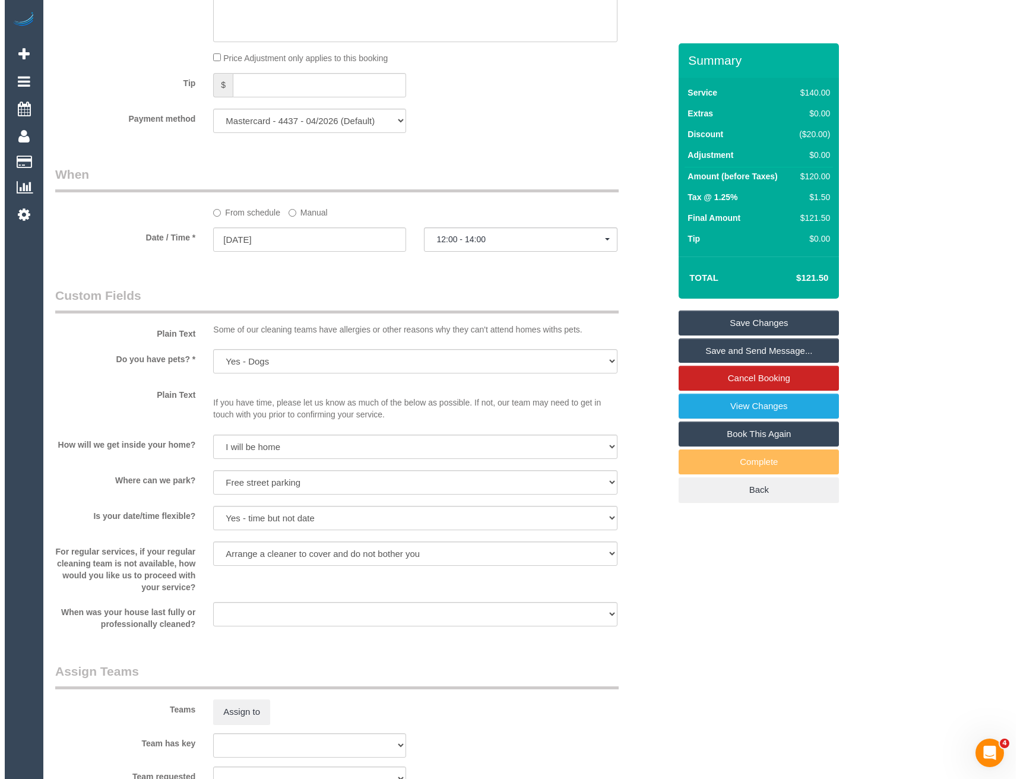
scroll to position [1247, 0]
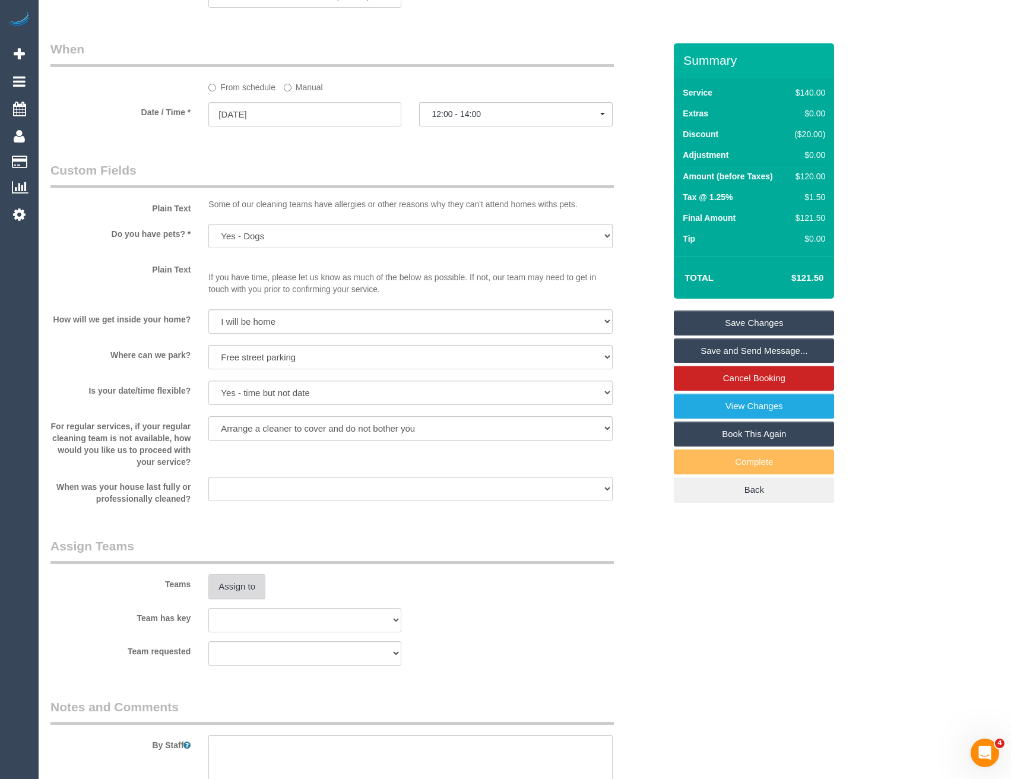
click at [230, 596] on button "Assign to" at bounding box center [236, 586] width 57 height 25
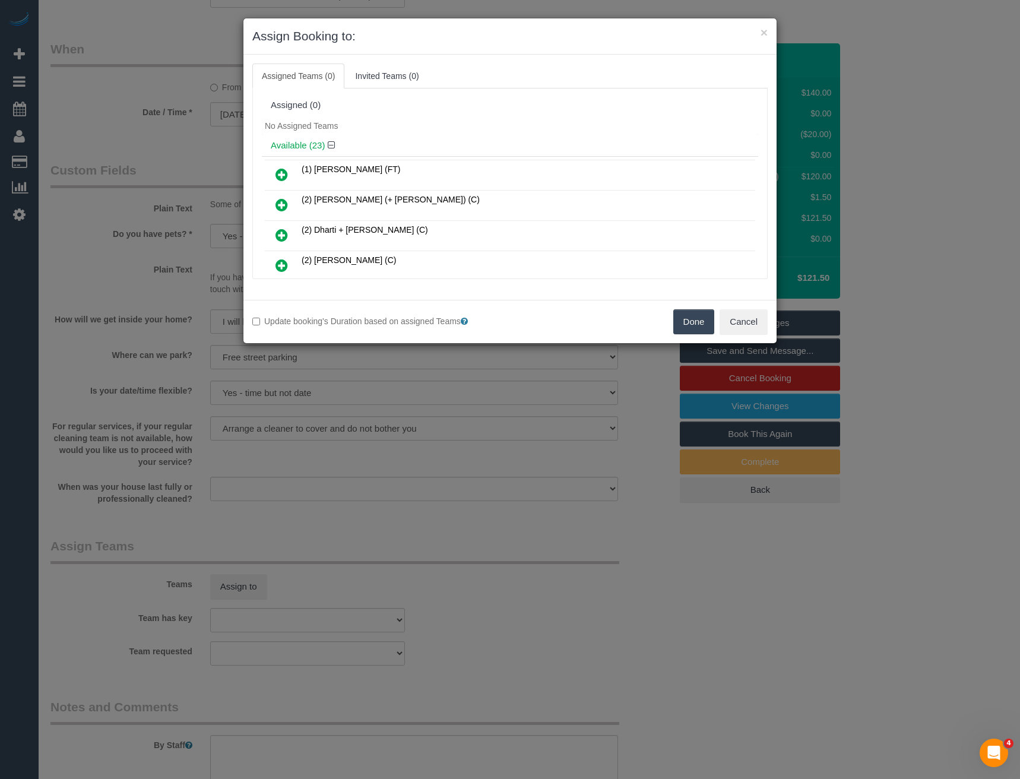
scroll to position [533, 0]
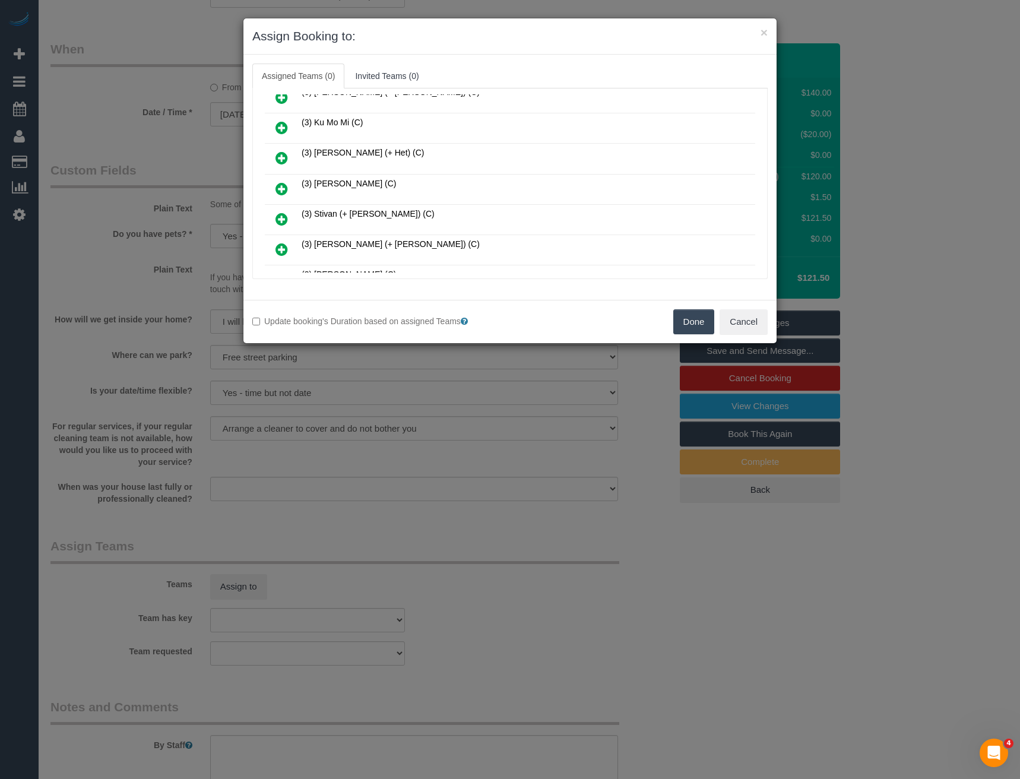
click at [281, 190] on icon at bounding box center [282, 189] width 12 height 14
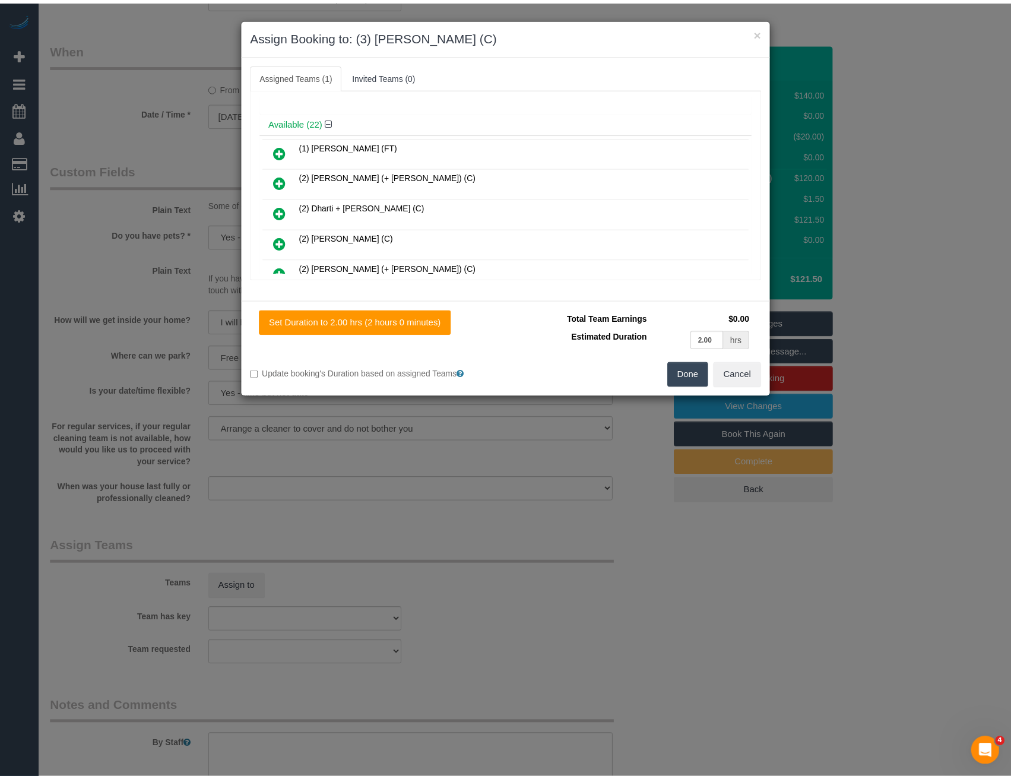
scroll to position [0, 0]
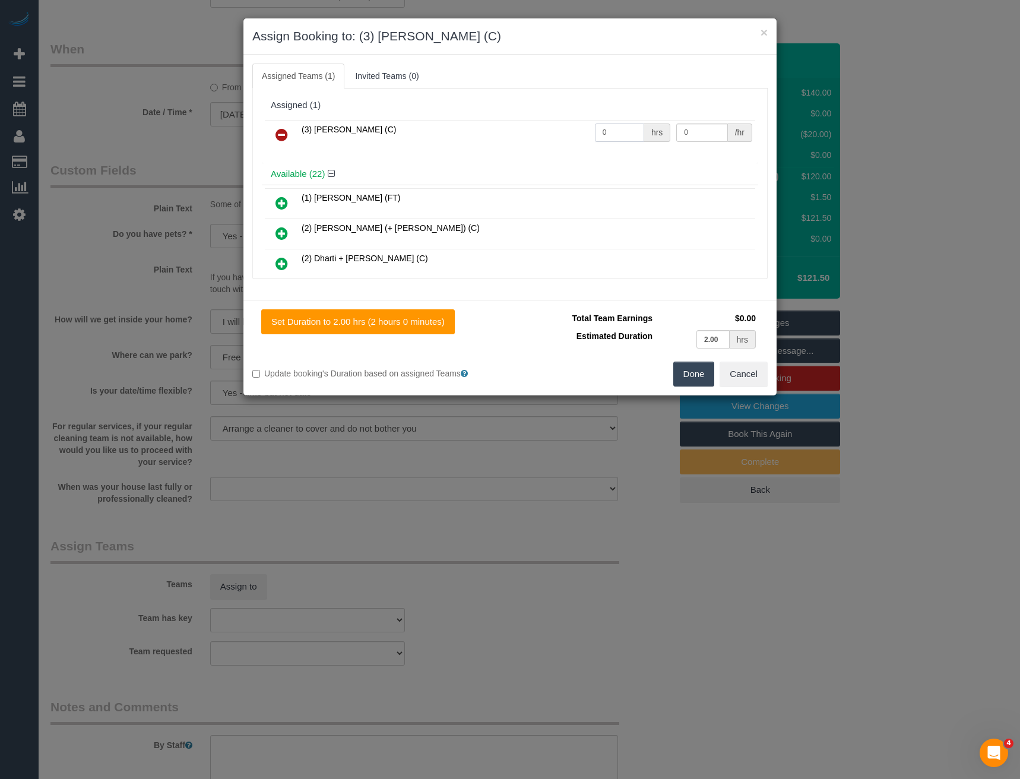
drag, startPoint x: 599, startPoint y: 137, endPoint x: 500, endPoint y: 118, distance: 101.1
click at [519, 134] on tr "(3) Rowan Walia (C) 0 hrs 0 /hr" at bounding box center [510, 135] width 490 height 30
type input "2"
type input "35"
click at [688, 369] on button "Done" at bounding box center [694, 374] width 42 height 25
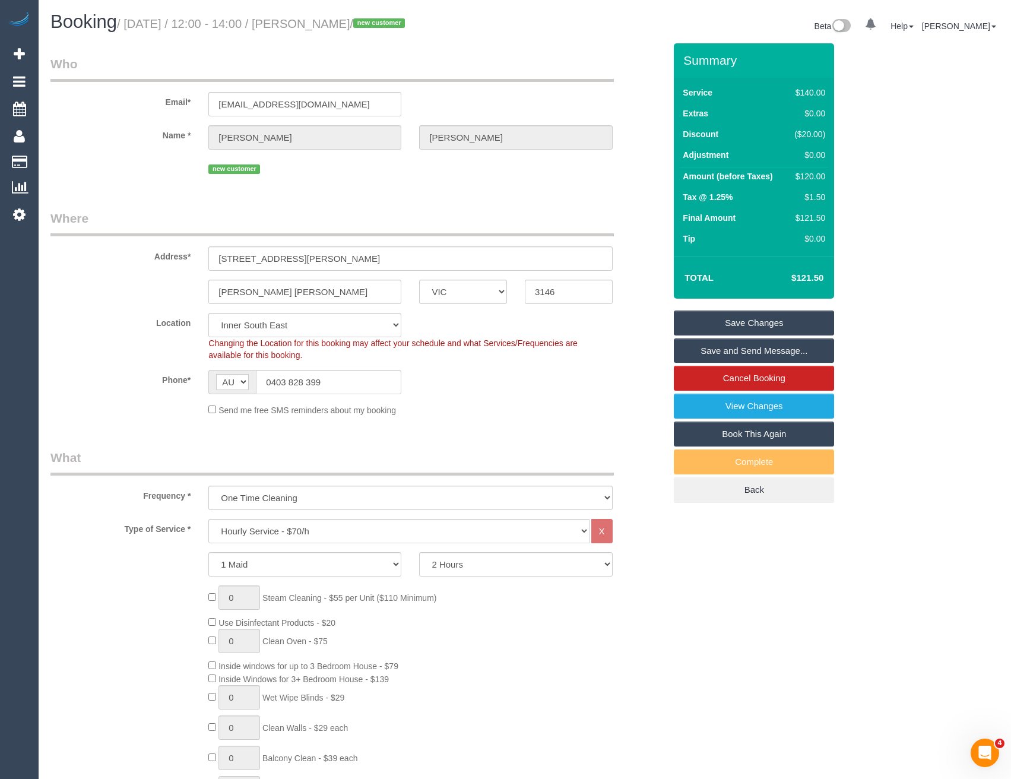
click at [721, 352] on link "Save and Send Message..." at bounding box center [754, 350] width 160 height 25
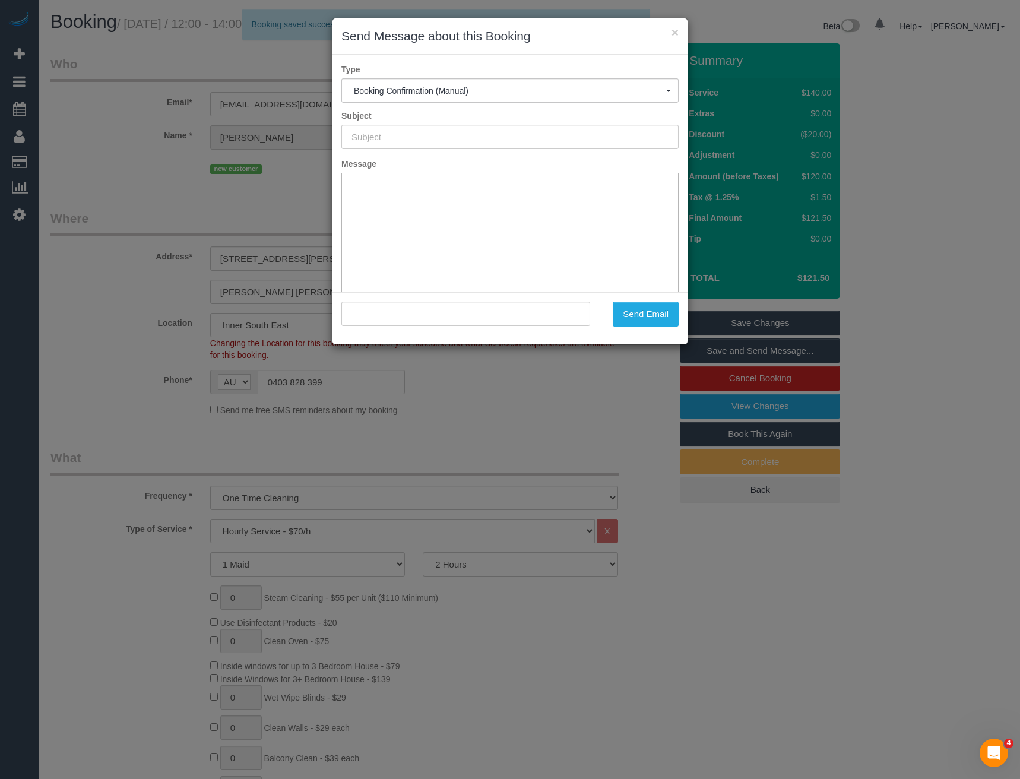
type input "Booking Confirmed"
type input ""Bridget Lee" <bridget388@gmail.com>"
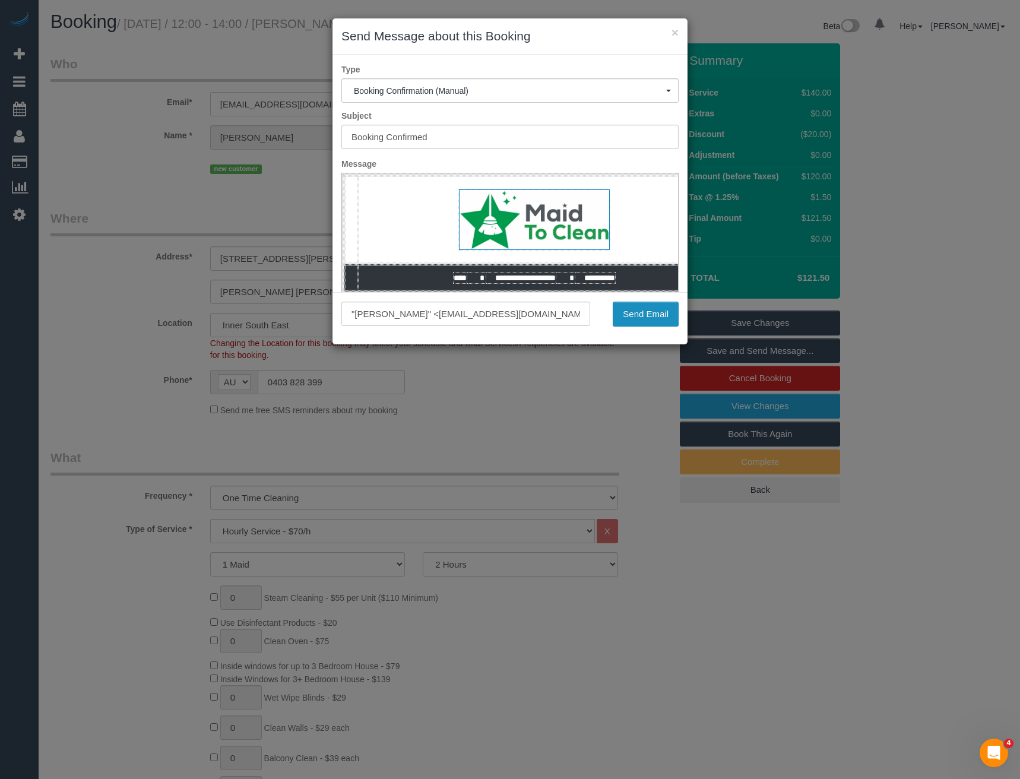
click at [631, 315] on button "Send Email" at bounding box center [646, 314] width 66 height 25
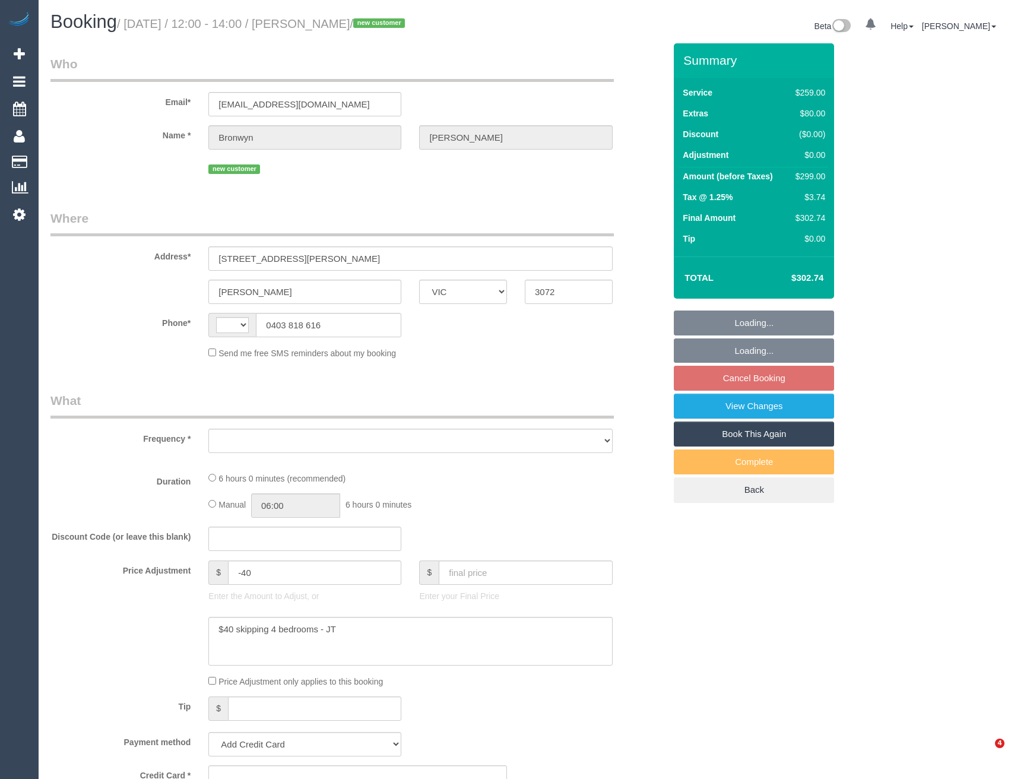
select select "VIC"
select select "string:AU"
select select "object:531"
select select "string:stripe-pm_1SA1Bu2GScqysDRVHiGGakr5"
select select "number:29"
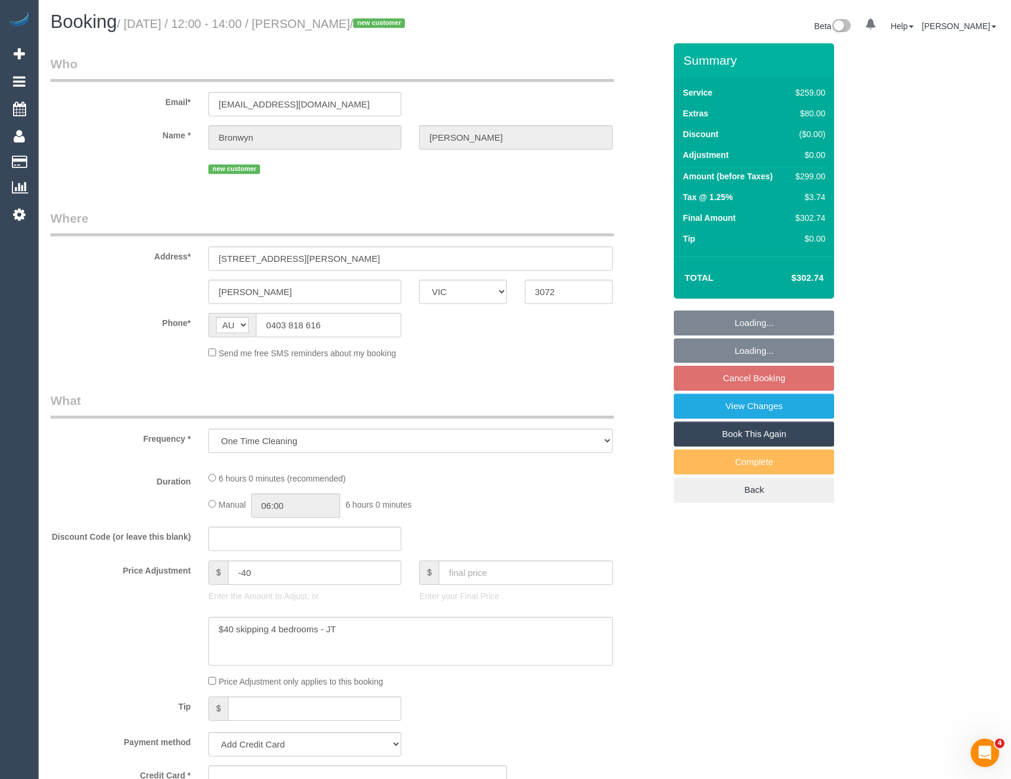
select select "number:14"
select select "number:18"
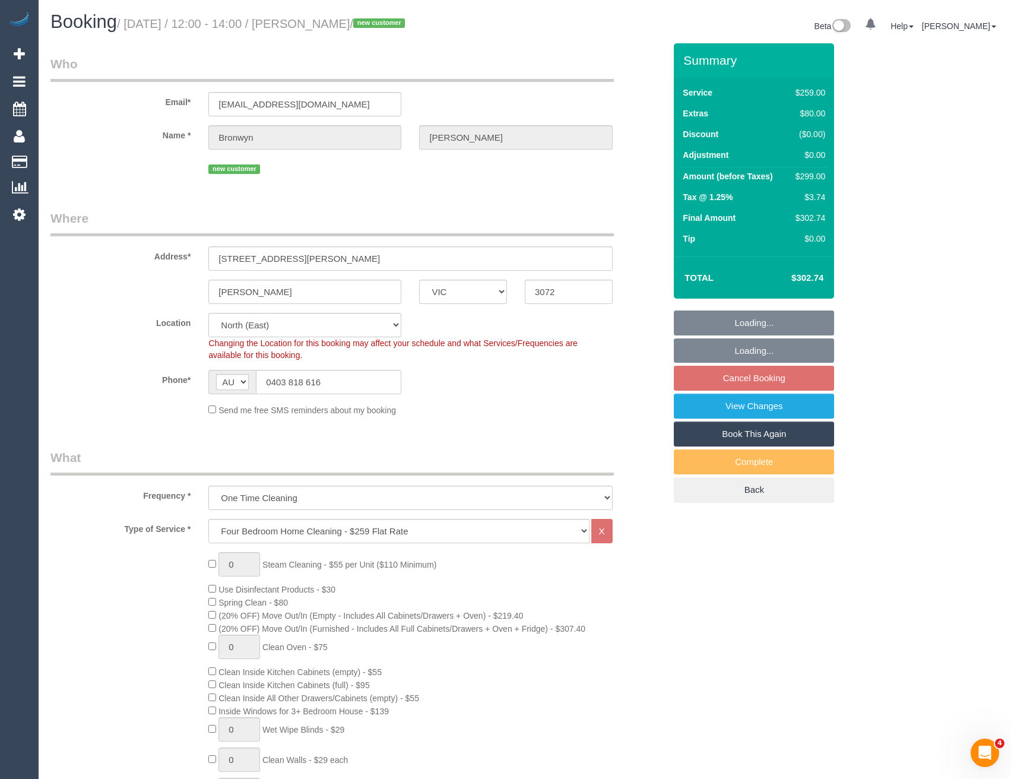
select select "spot3"
select select "object:1411"
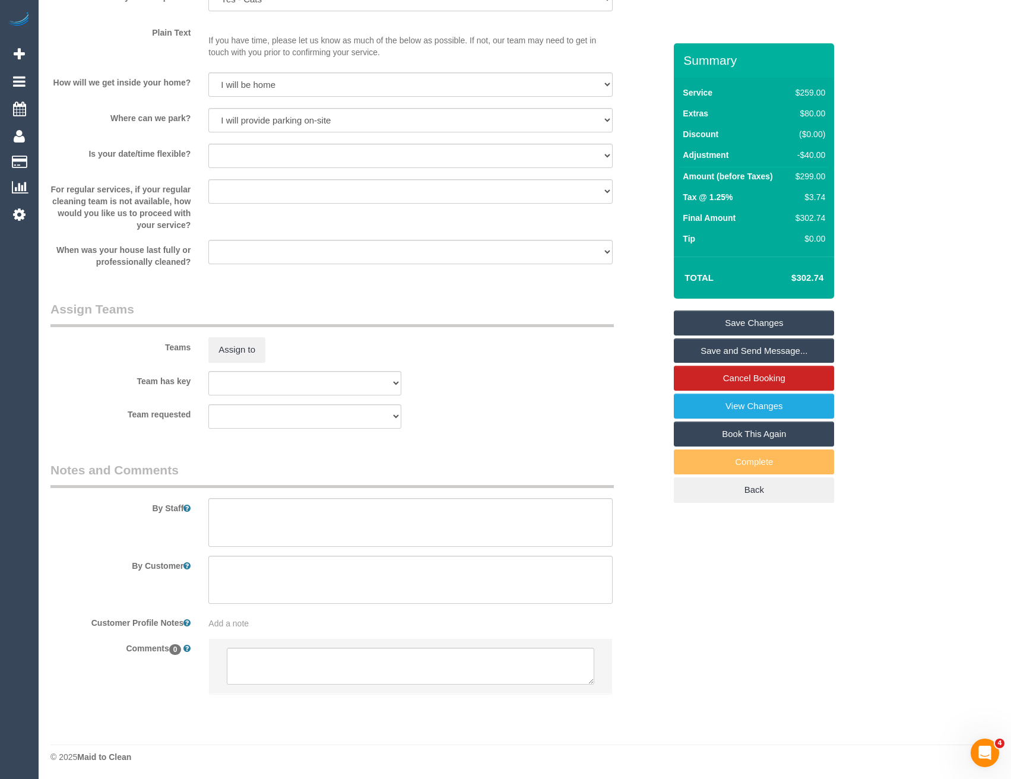
scroll to position [1517, 0]
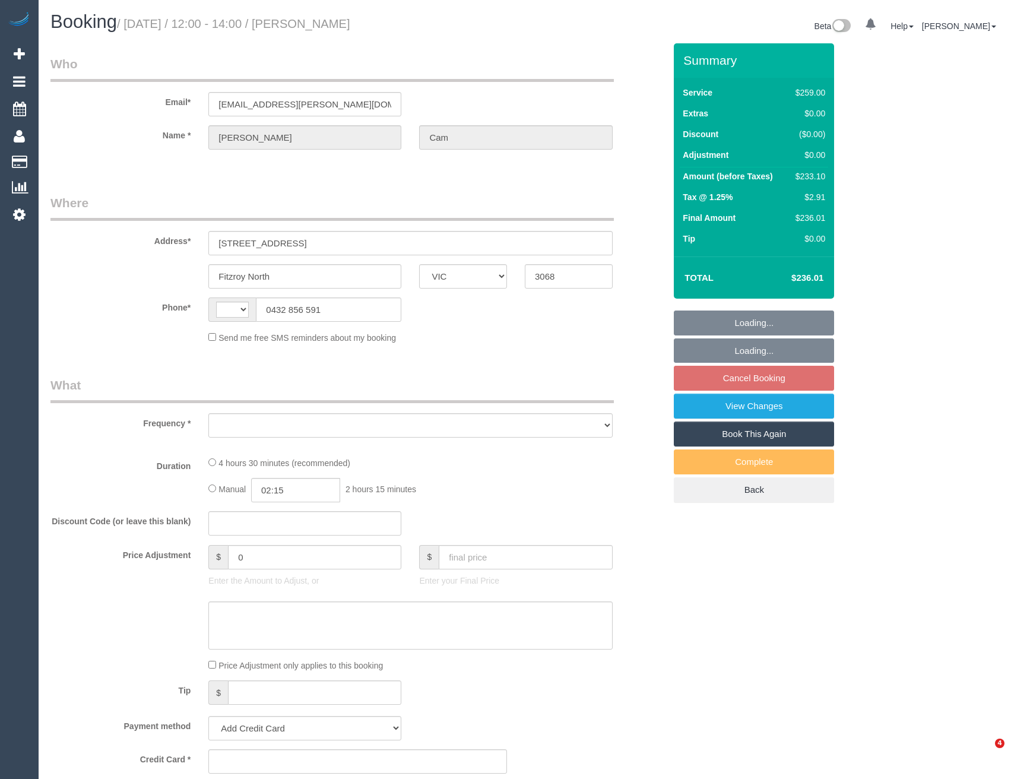
select select "VIC"
select select "string:AU"
select select "object:522"
select select "string:stripe-pm_1RuLph2GScqysDRV3dGZ9UzS"
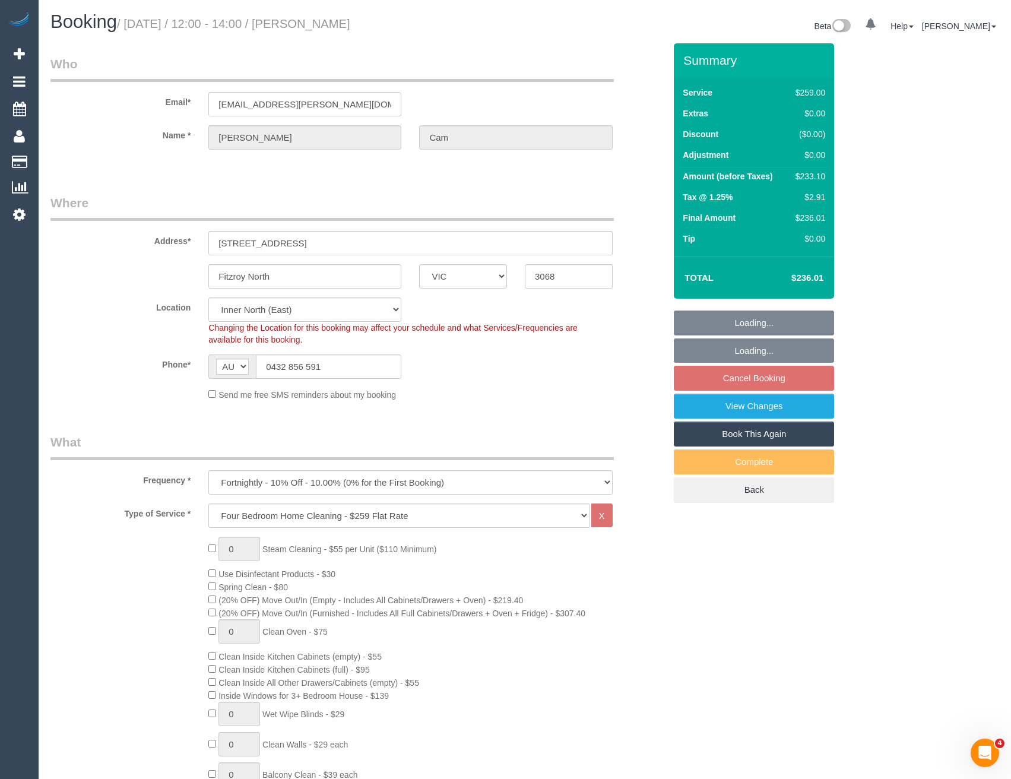
select select "object:792"
select select "number:30"
select select "number:14"
select select "number:19"
select select "number:25"
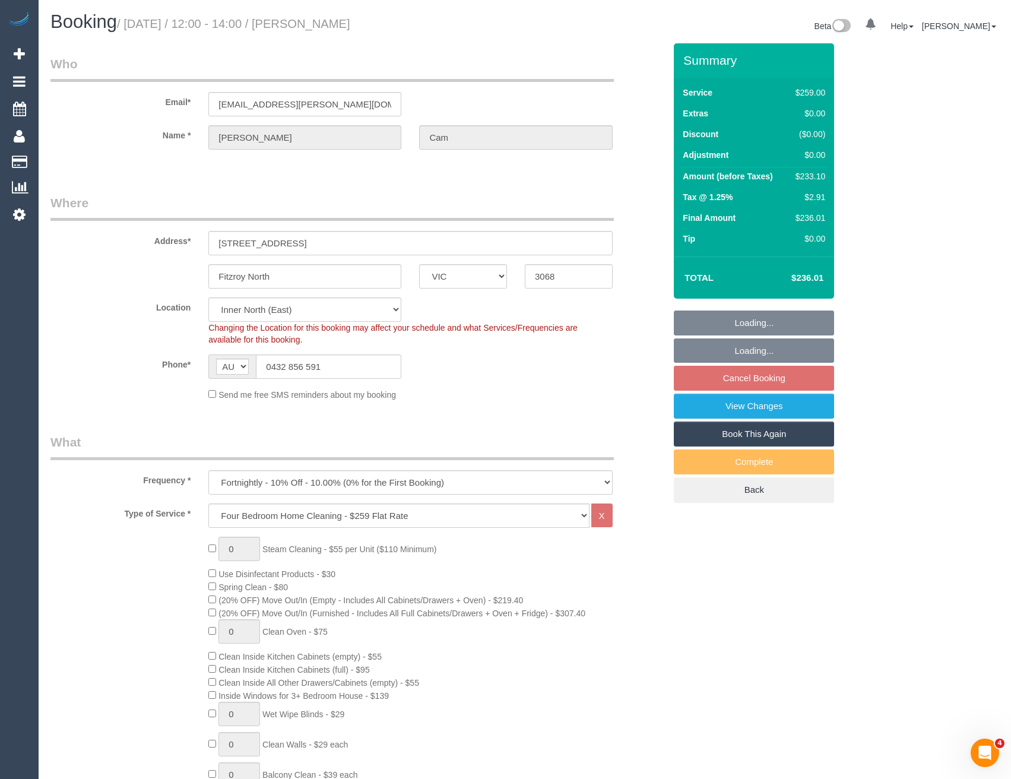
select select "number:34"
select select "number:11"
select select "spot3"
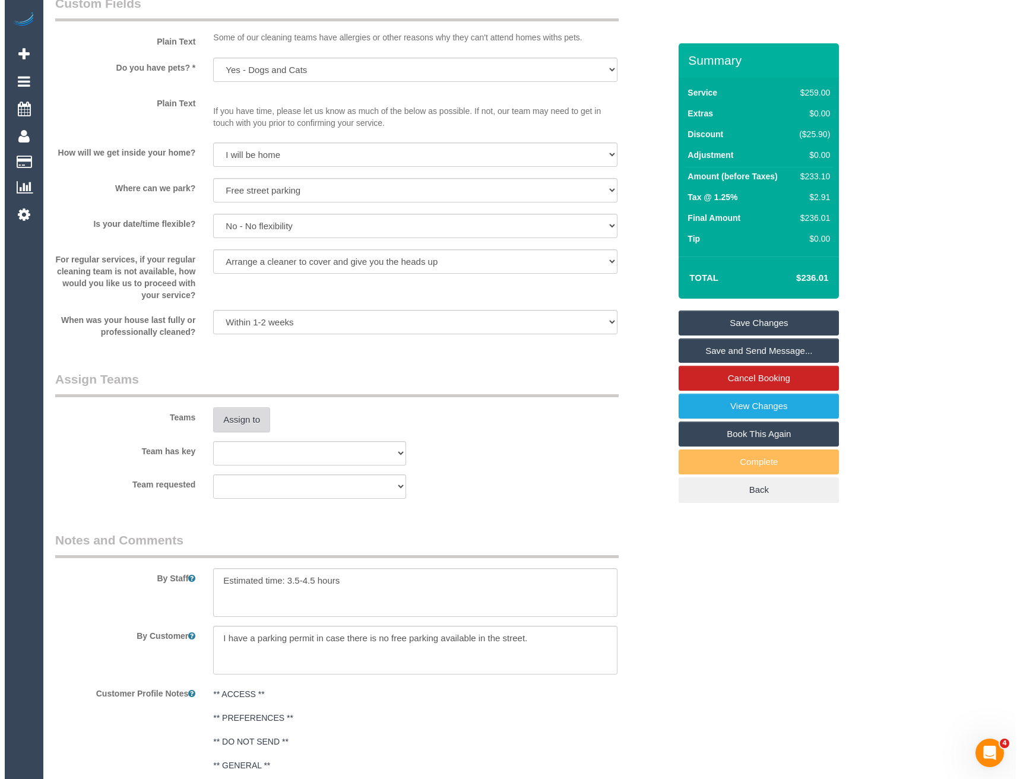
scroll to position [1425, 0]
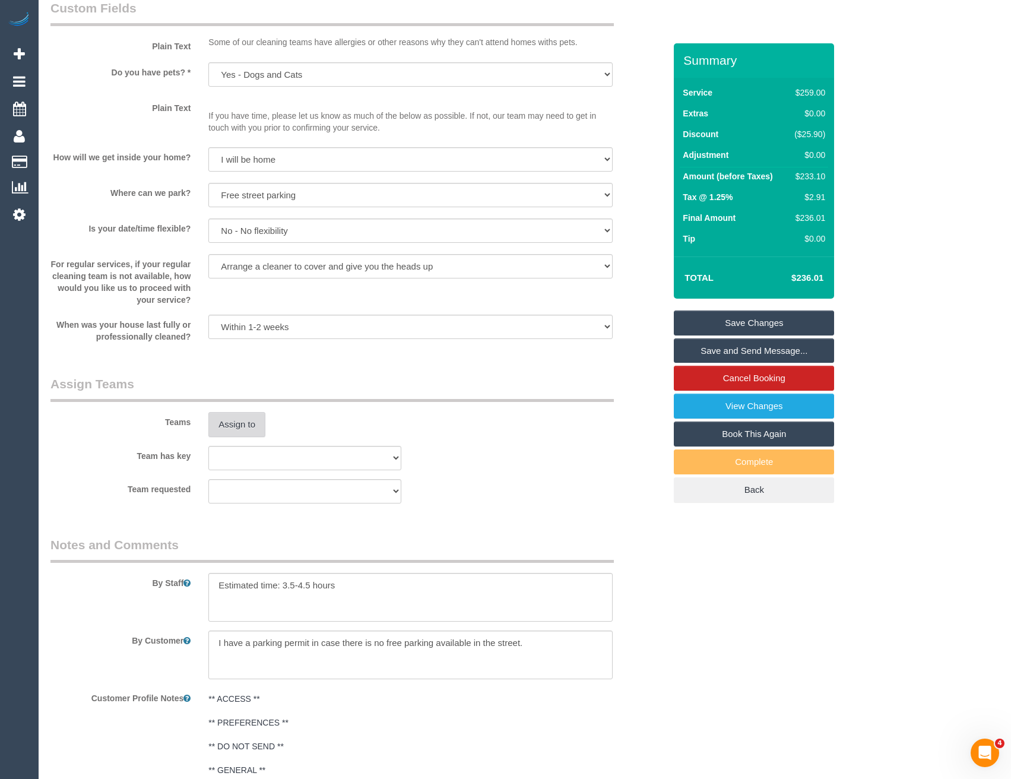
click at [238, 422] on button "Assign to" at bounding box center [236, 424] width 57 height 25
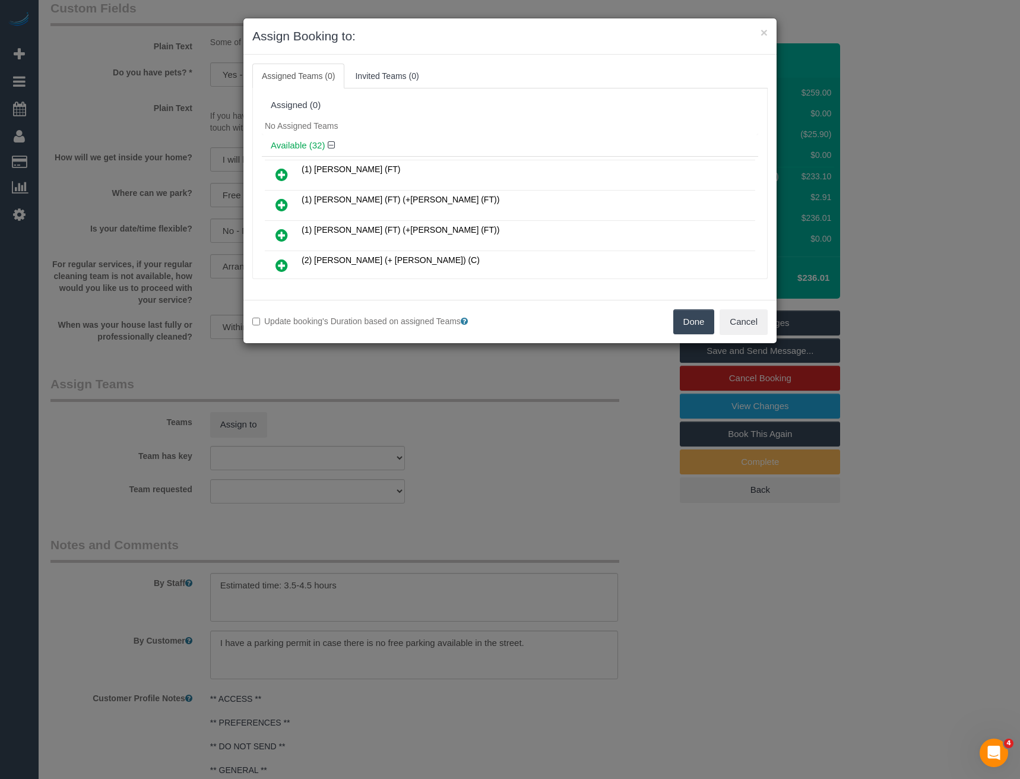
scroll to position [472, 0]
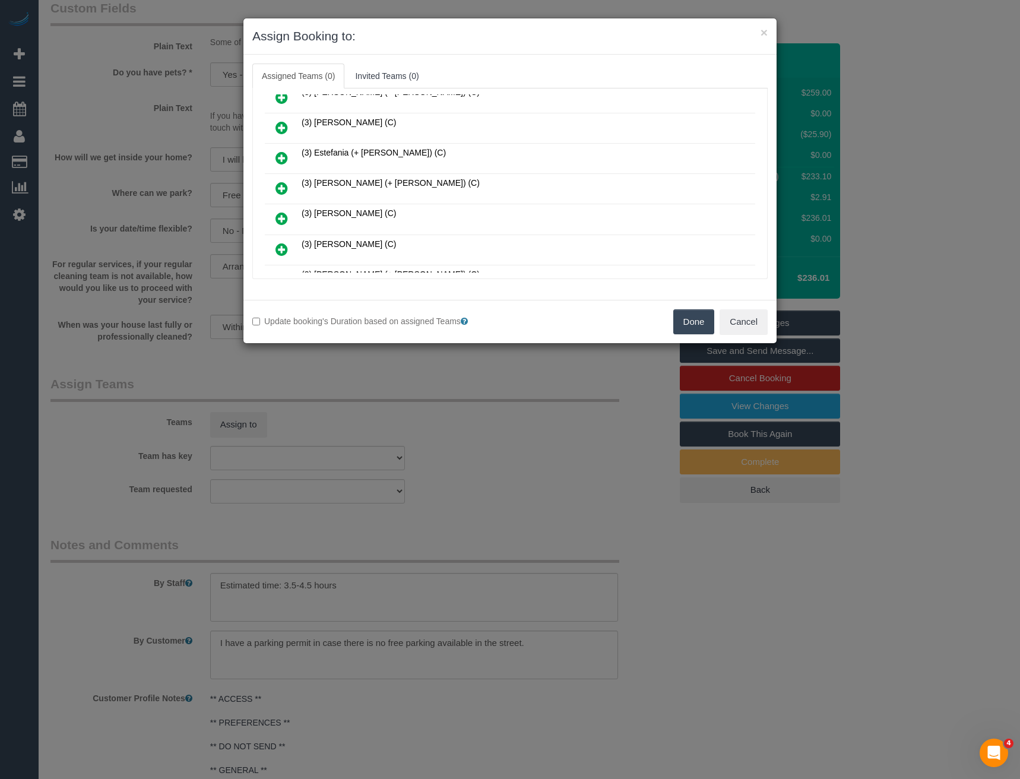
click at [281, 186] on icon at bounding box center [282, 188] width 12 height 14
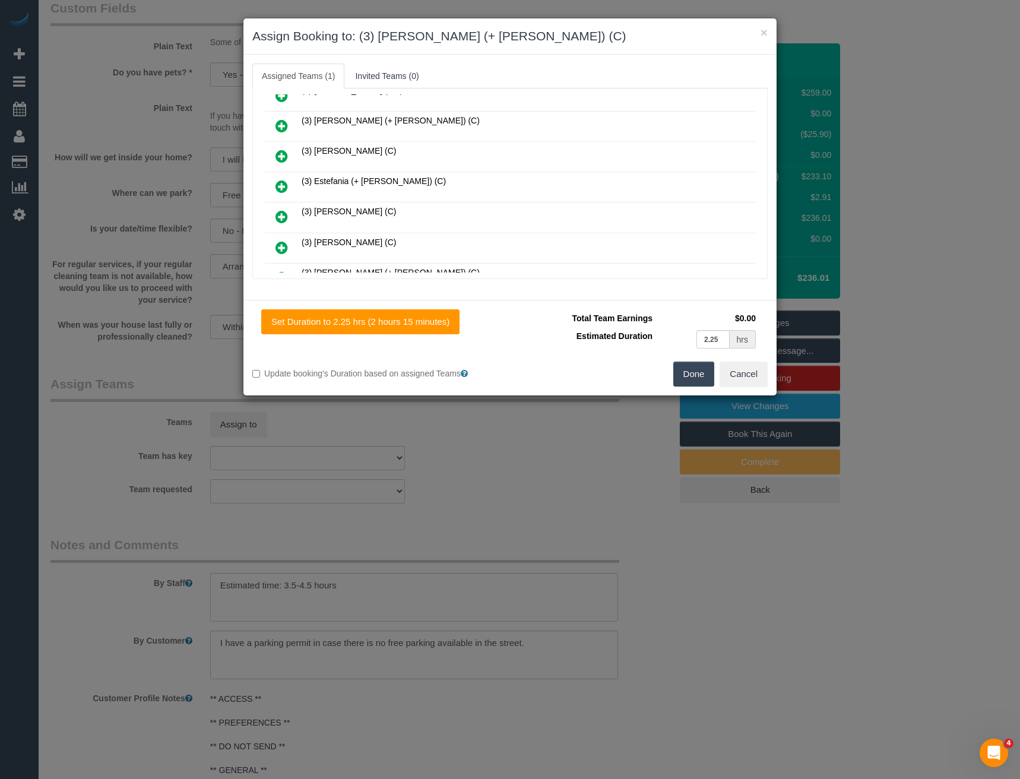
scroll to position [501, 0]
click at [283, 246] on icon at bounding box center [282, 249] width 12 height 14
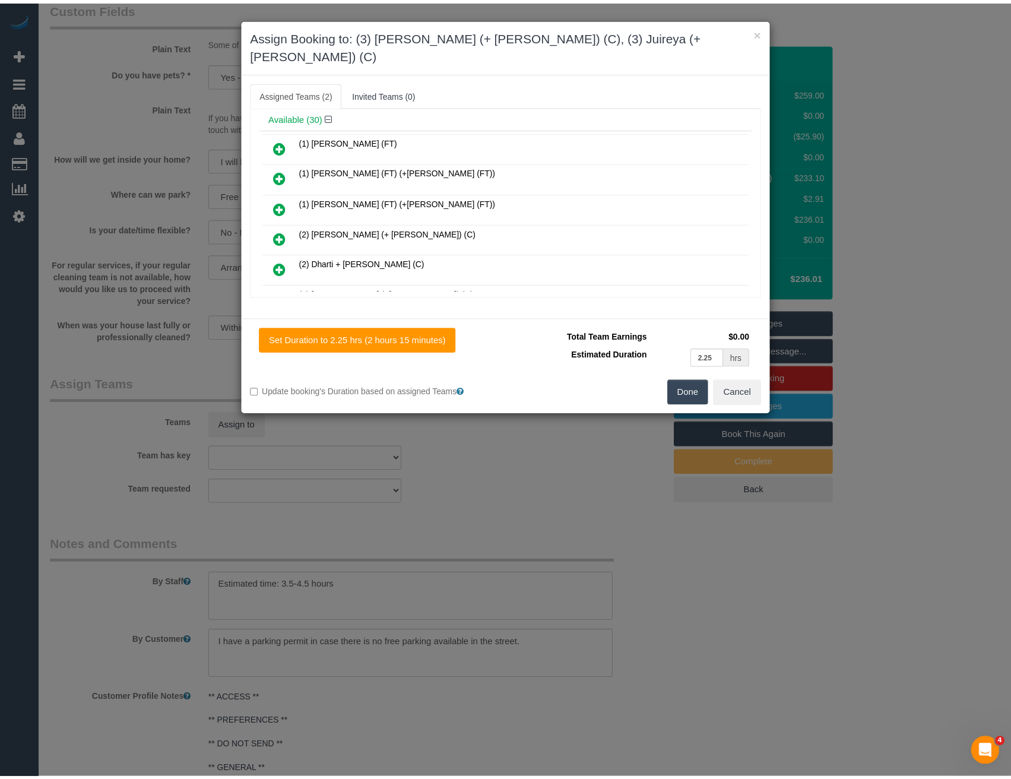
scroll to position [0, 0]
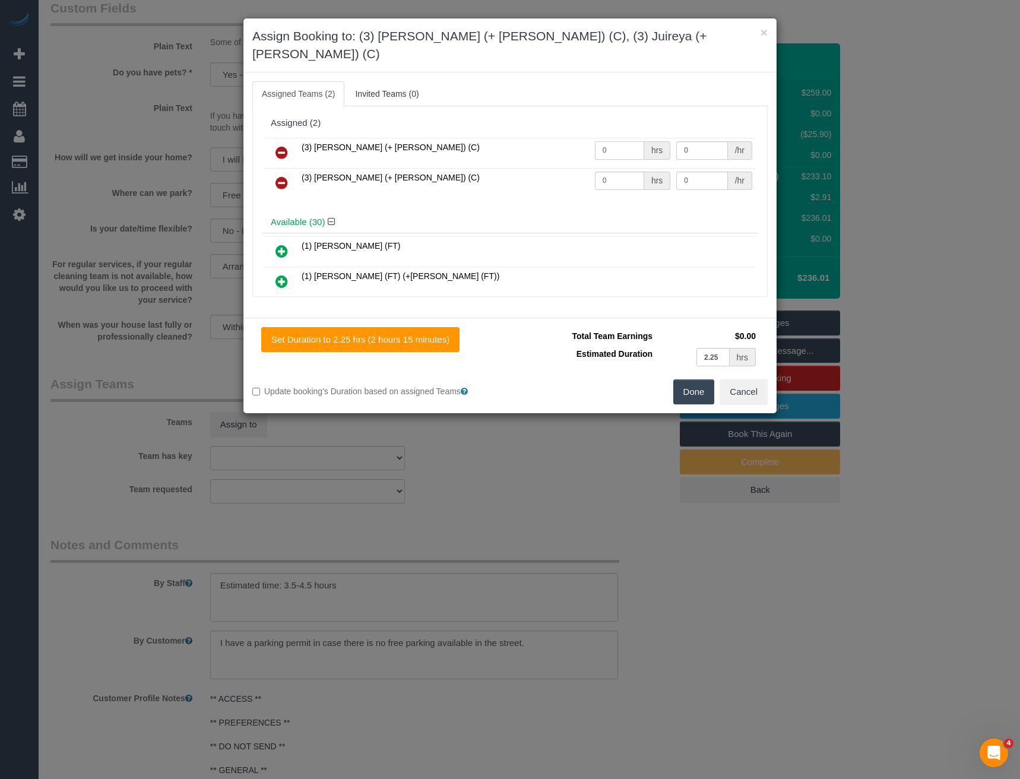
drag, startPoint x: 618, startPoint y: 129, endPoint x: 479, endPoint y: 131, distance: 138.4
click at [488, 138] on tr "(3) Gazi (+ Juireya) (C) 0 hrs 0 /hr" at bounding box center [510, 153] width 490 height 30
type input "1"
type input "75"
drag, startPoint x: 607, startPoint y: 169, endPoint x: 542, endPoint y: 171, distance: 65.9
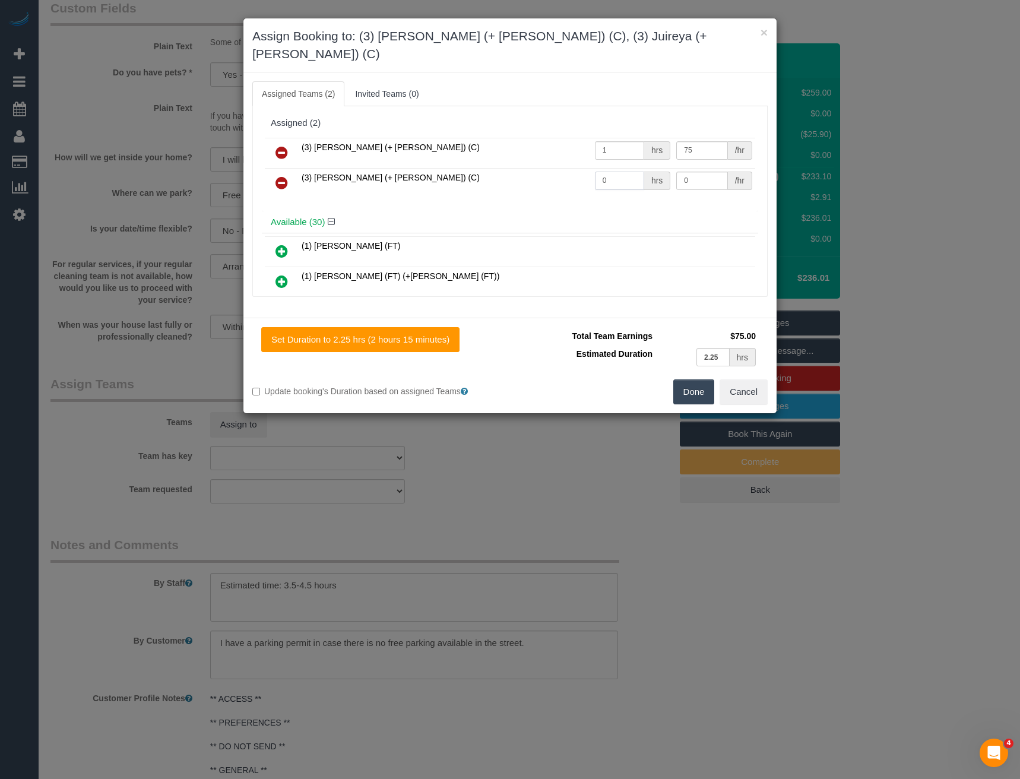
click at [550, 173] on tr "(3) Juireya (+ Gazi) (C) 0 hrs 0 /hr" at bounding box center [510, 183] width 490 height 30
type input "1"
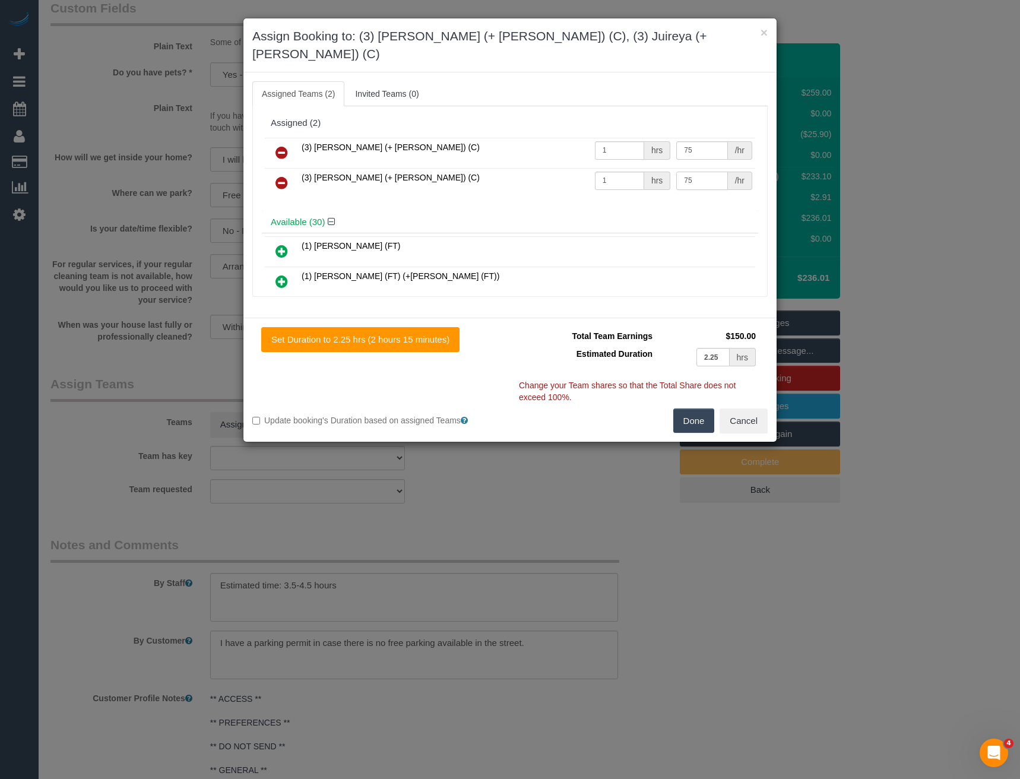
type input "75"
click at [705, 409] on button "Done" at bounding box center [694, 421] width 42 height 25
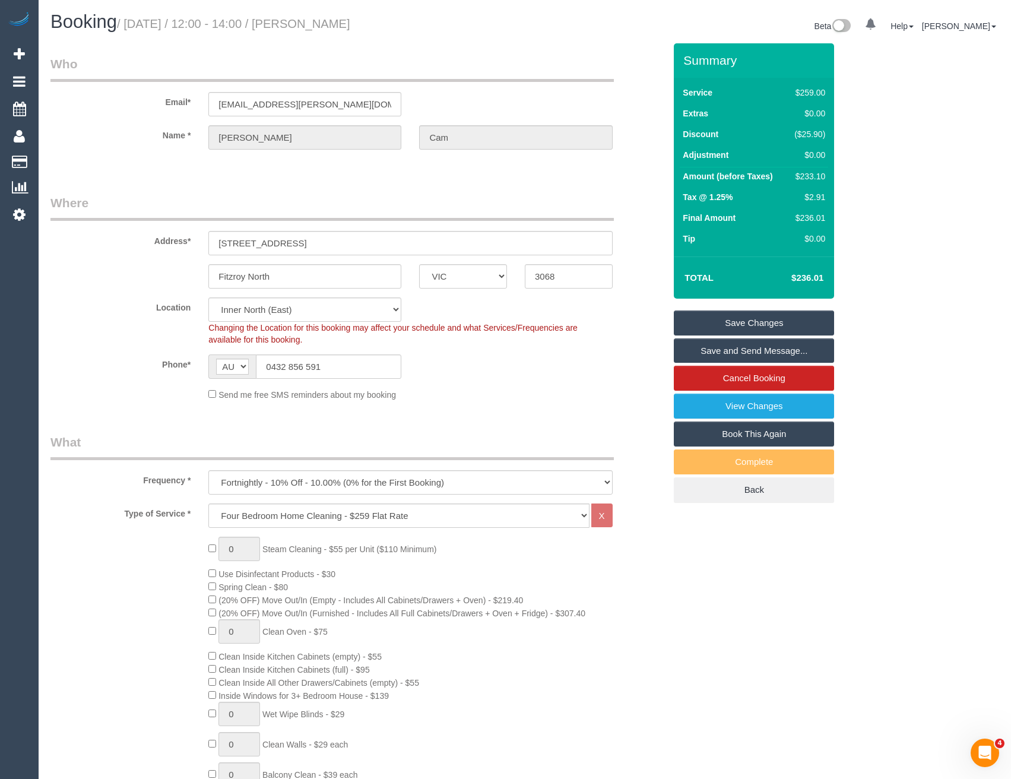
click at [699, 353] on link "Save and Send Message..." at bounding box center [754, 350] width 160 height 25
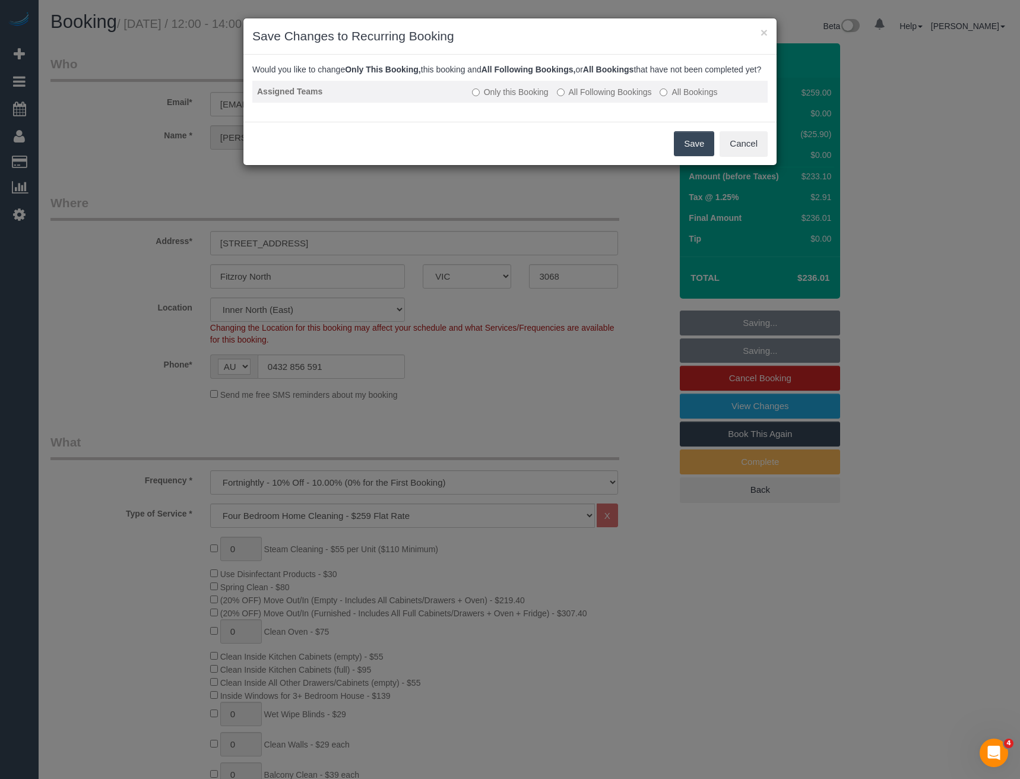
drag, startPoint x: 585, startPoint y: 111, endPoint x: 585, endPoint y: 102, distance: 8.9
click at [585, 103] on td "Only this Booking All Following Bookings All Bookings" at bounding box center [617, 92] width 300 height 22
click at [586, 98] on label "All Following Bookings" at bounding box center [604, 92] width 95 height 12
click at [673, 152] on div "Save Cancel" at bounding box center [509, 143] width 533 height 43
click at [683, 153] on button "Save" at bounding box center [694, 143] width 40 height 25
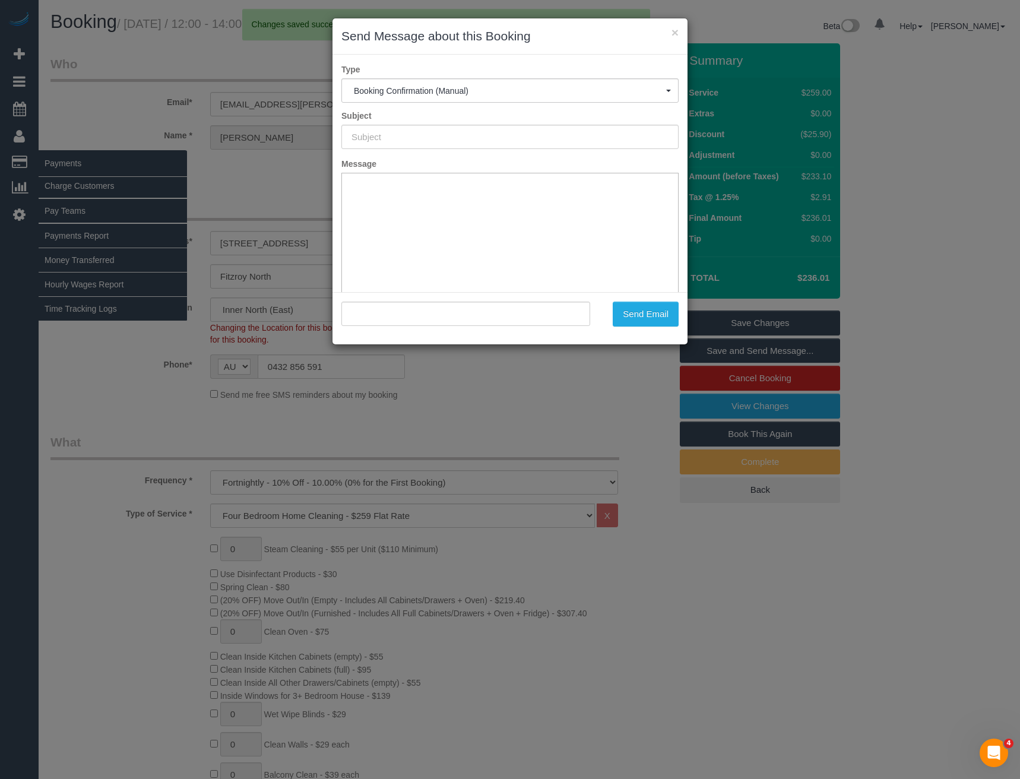
type input "Booking Confirmed"
type input ""Marie-Anne Cam" <cam.marie@ymail.com>"
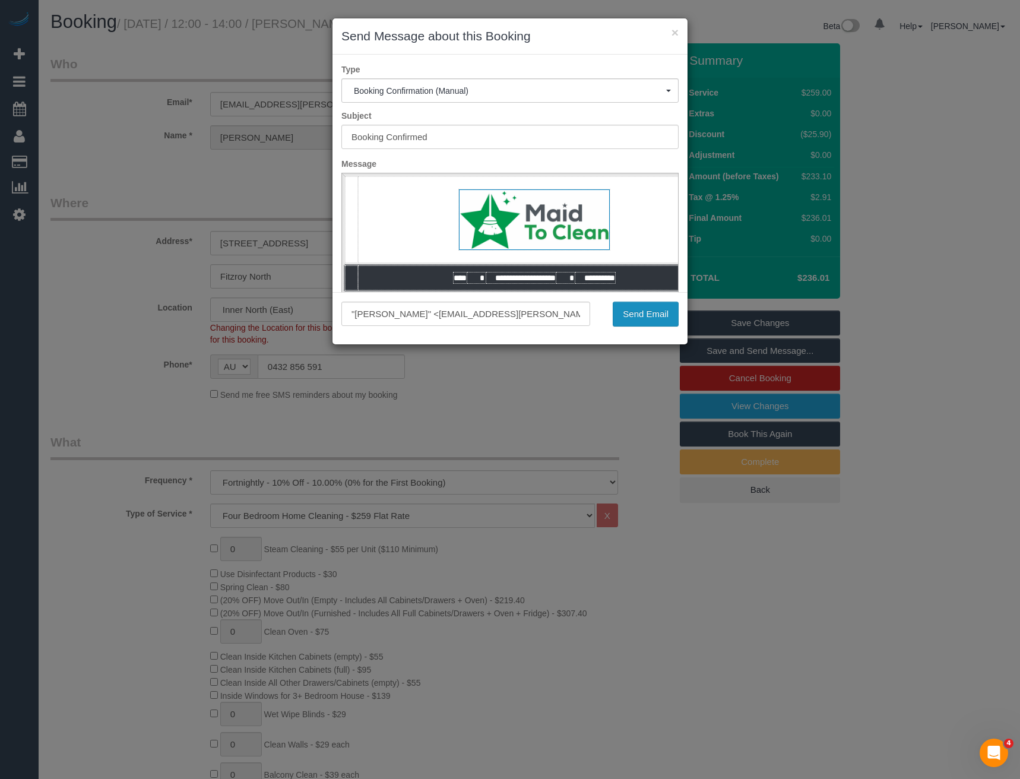
click at [631, 314] on button "Send Email" at bounding box center [646, 314] width 66 height 25
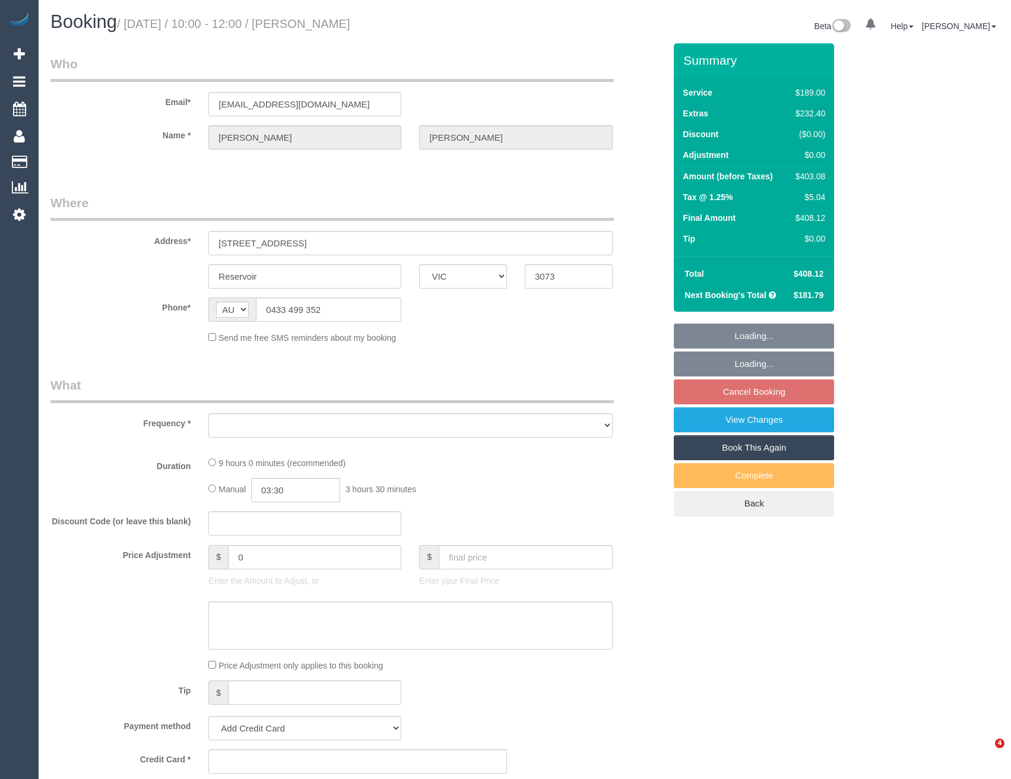
select select "VIC"
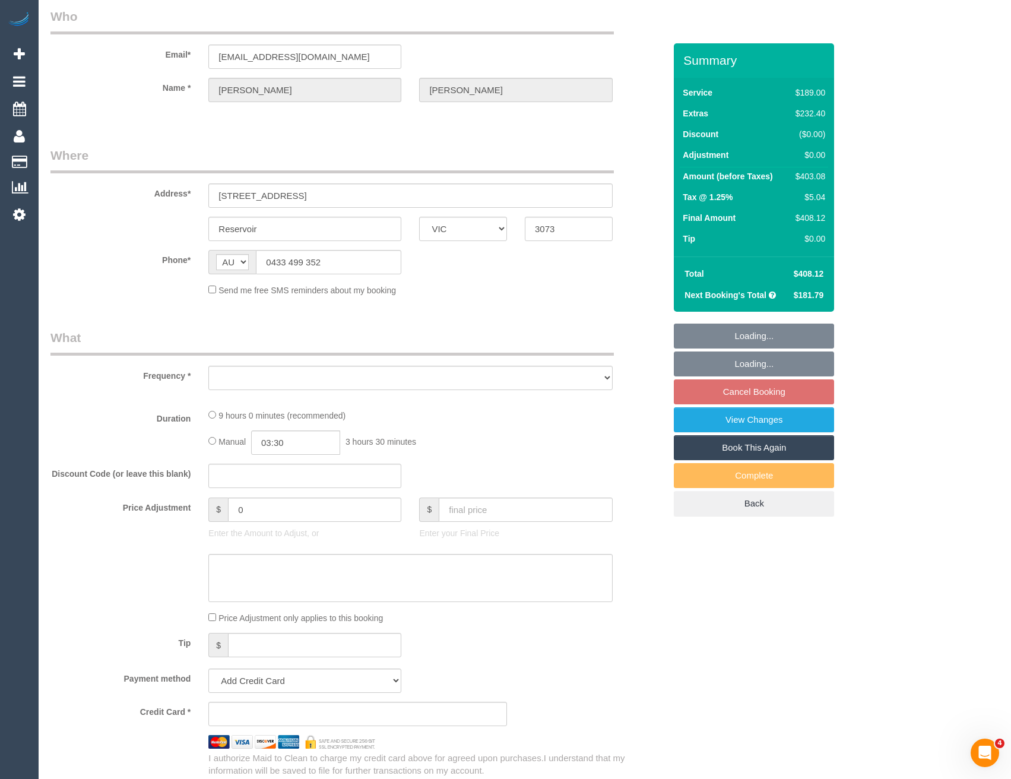
select select "string:stripe-pm_1Mk0lF2GScqysDRVSA2wfvIK"
select select "number:27"
select select "number:14"
select select "number:21"
select select "number:36"
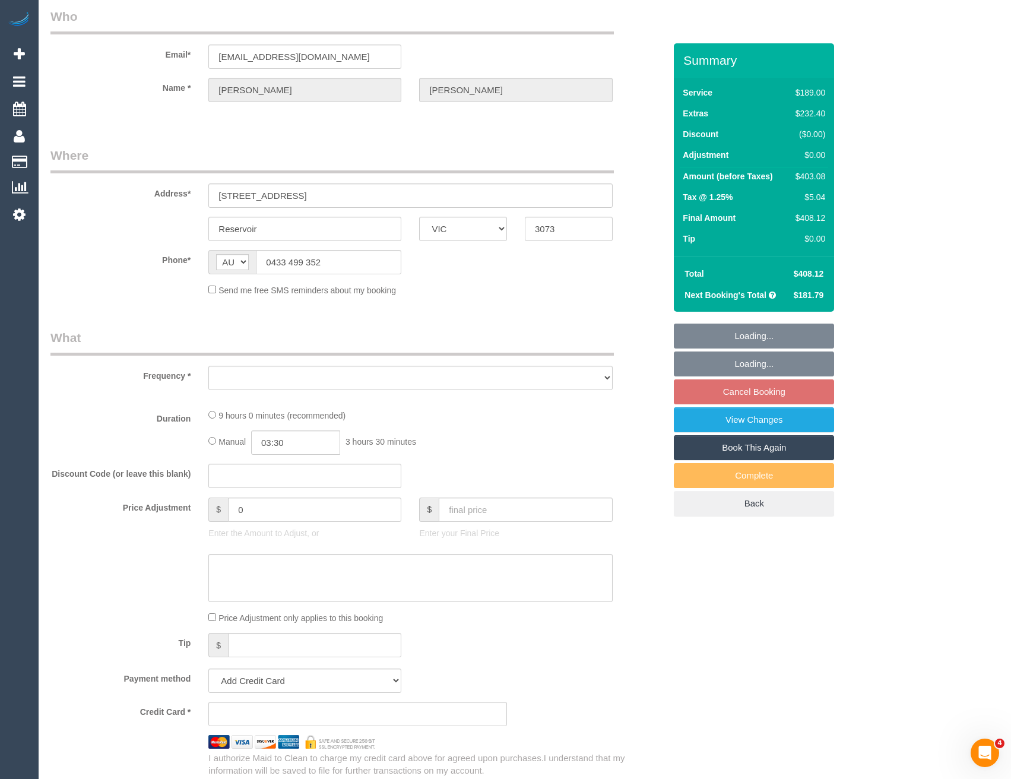
select select "number:35"
select select "number:12"
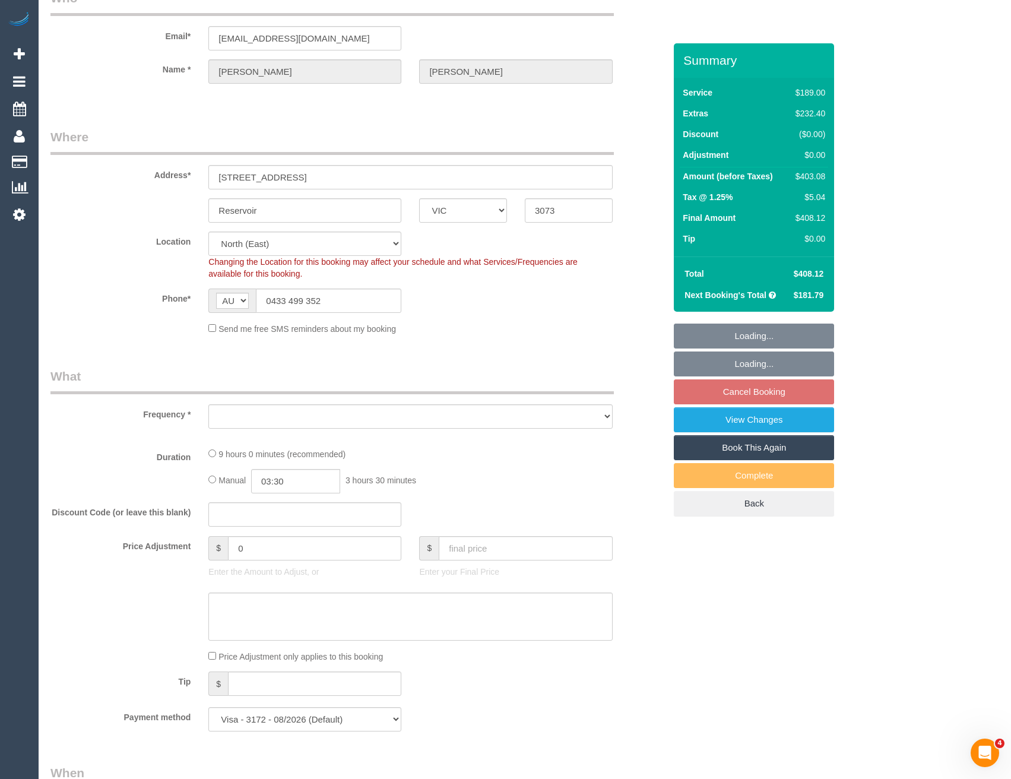
select select "spot3"
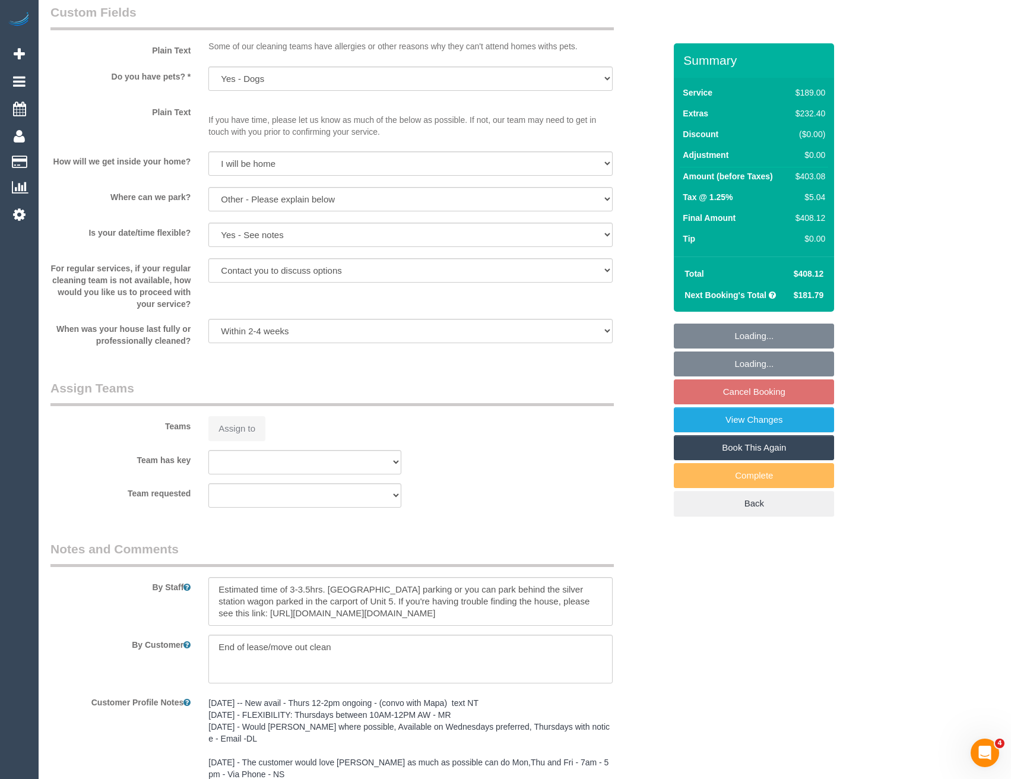
select select "object:707"
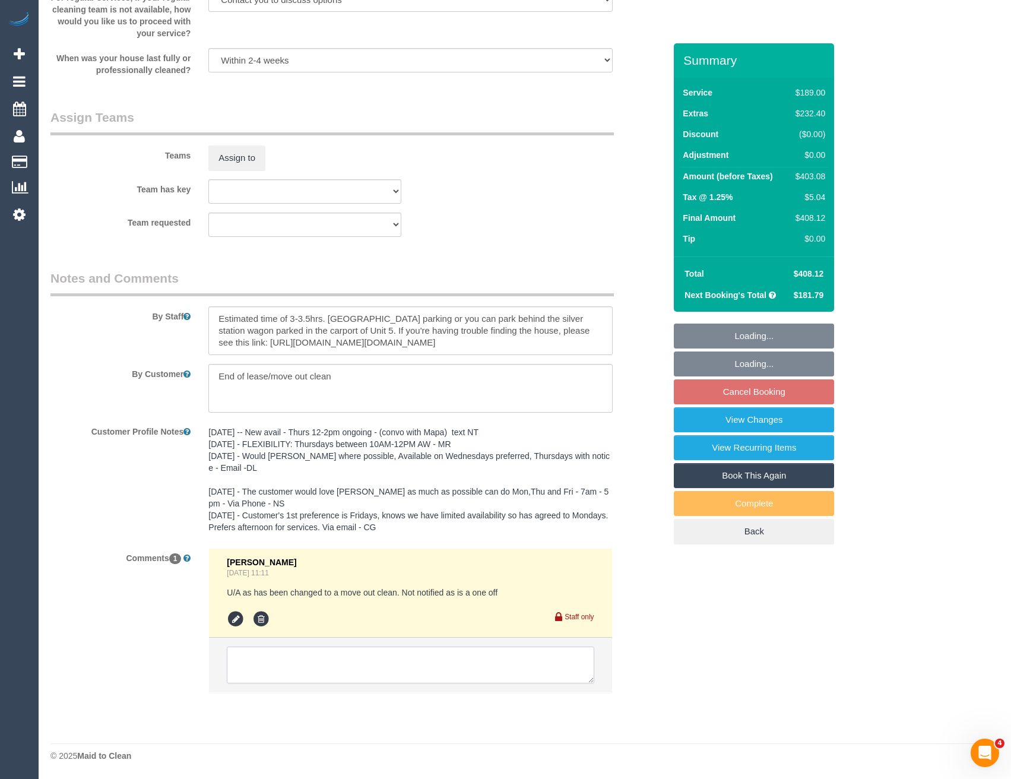
click at [326, 665] on textarea at bounding box center [410, 665] width 367 height 37
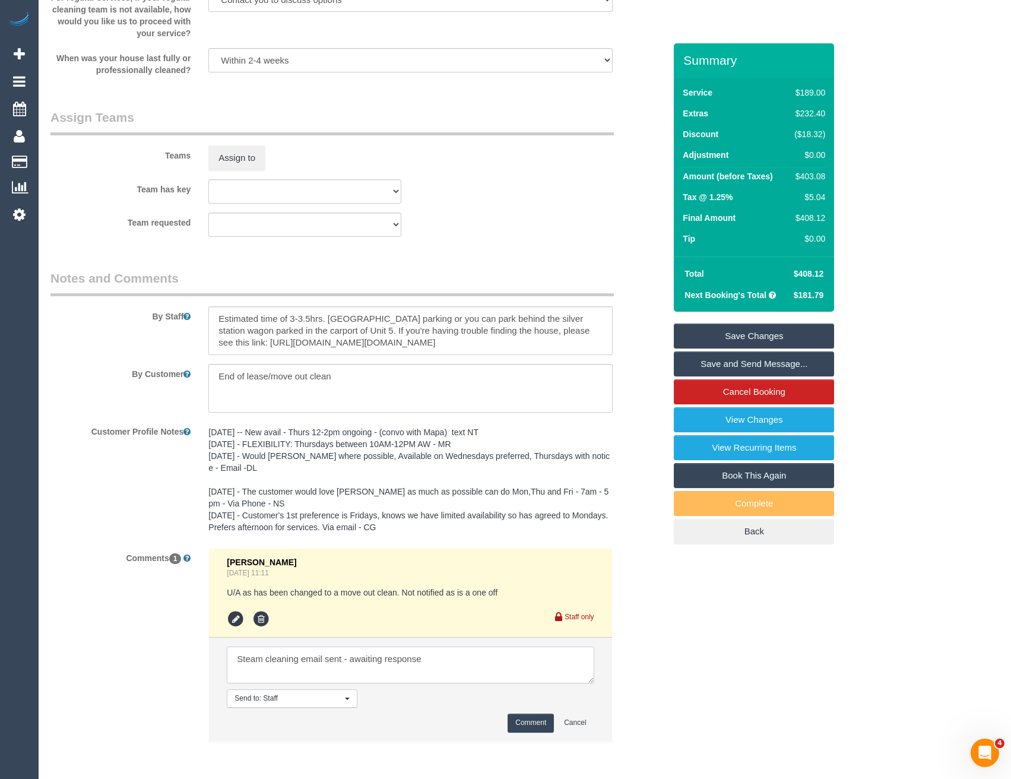
type textarea "Steam cleaning email sent - awaiting response"
click at [532, 724] on button "Comment" at bounding box center [531, 723] width 46 height 18
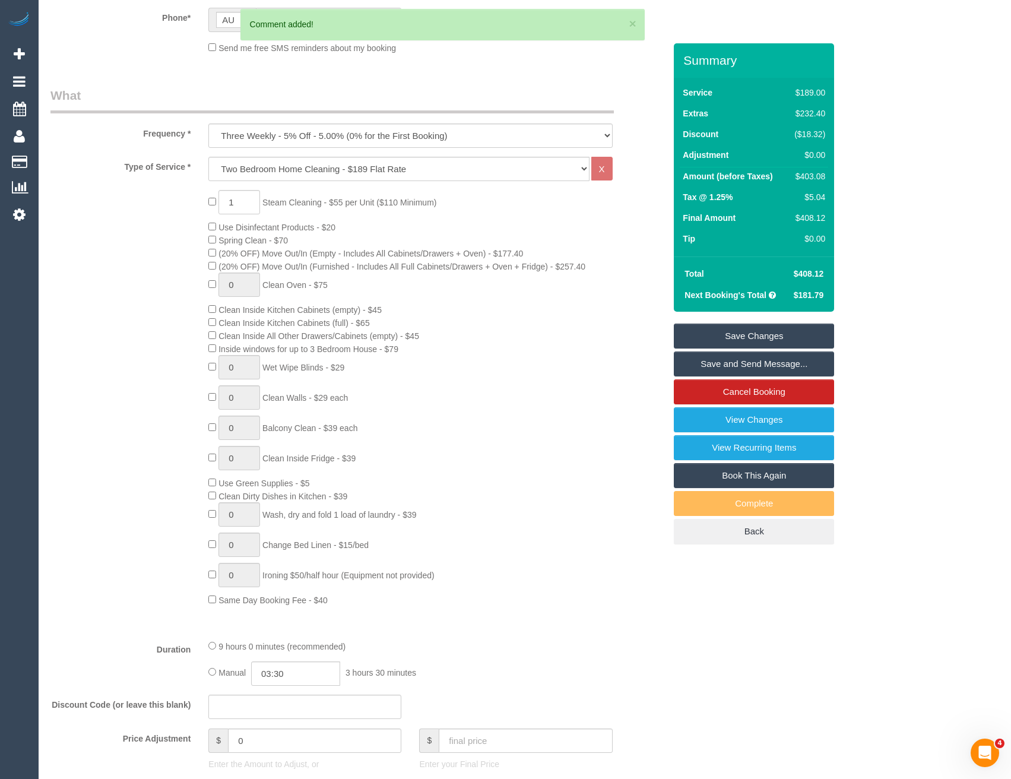
scroll to position [0, 0]
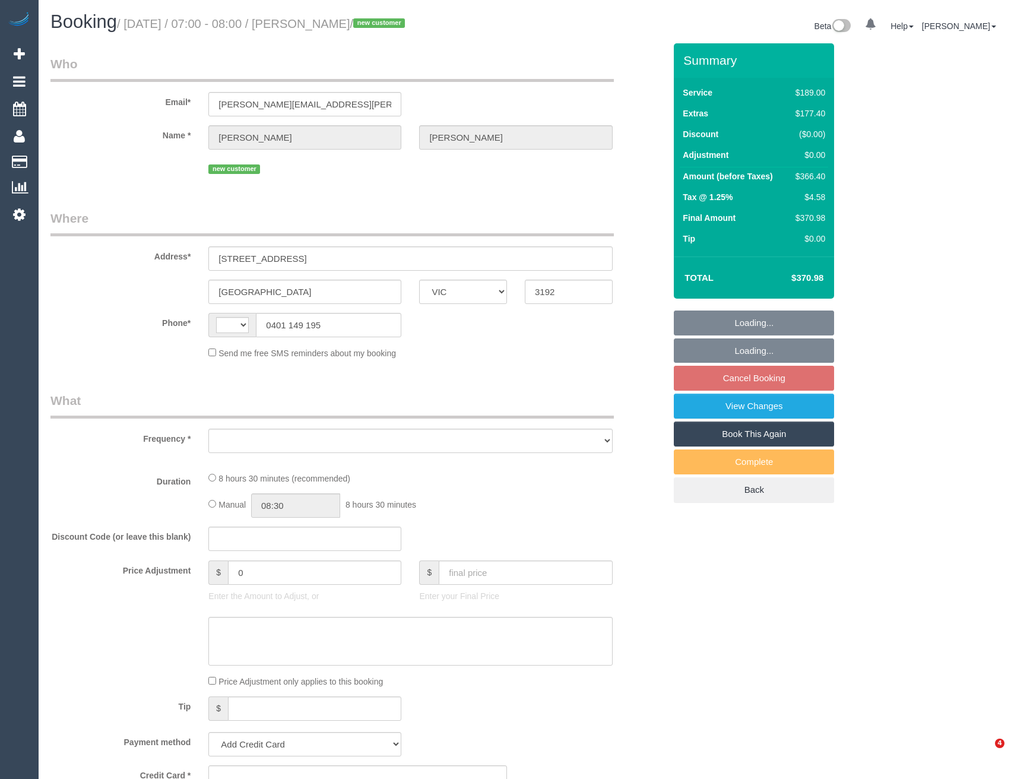
select select "VIC"
select select "string:AU"
select select "object:531"
select select "number:28"
select select "number:17"
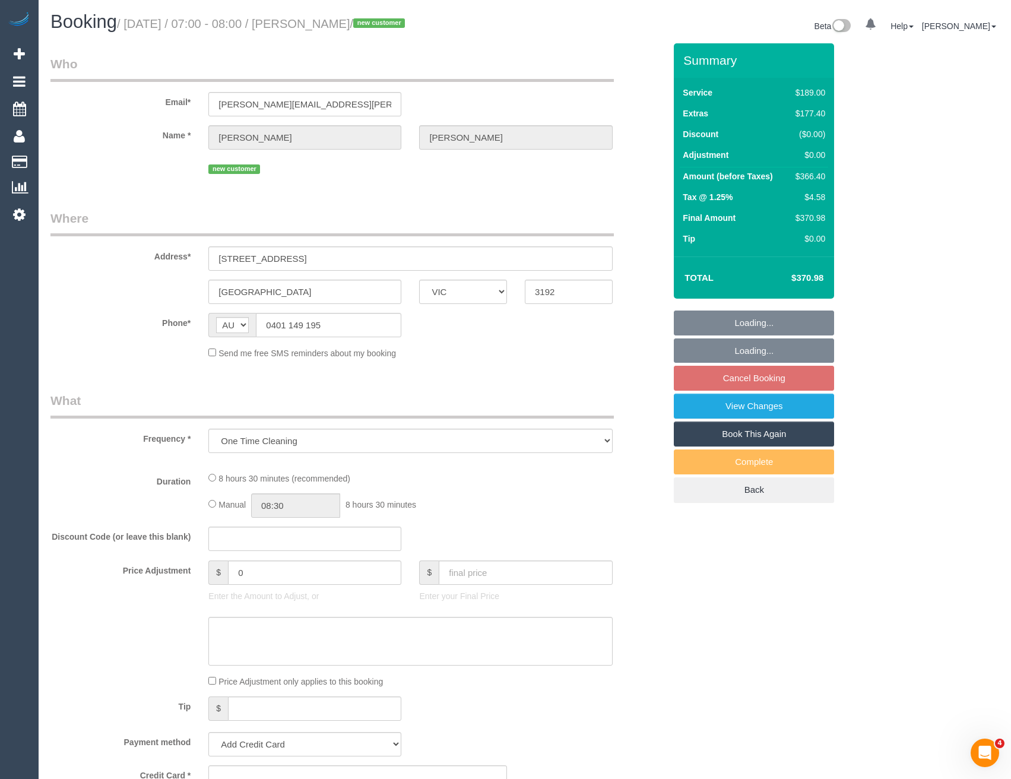
select select "number:19"
select select "number:36"
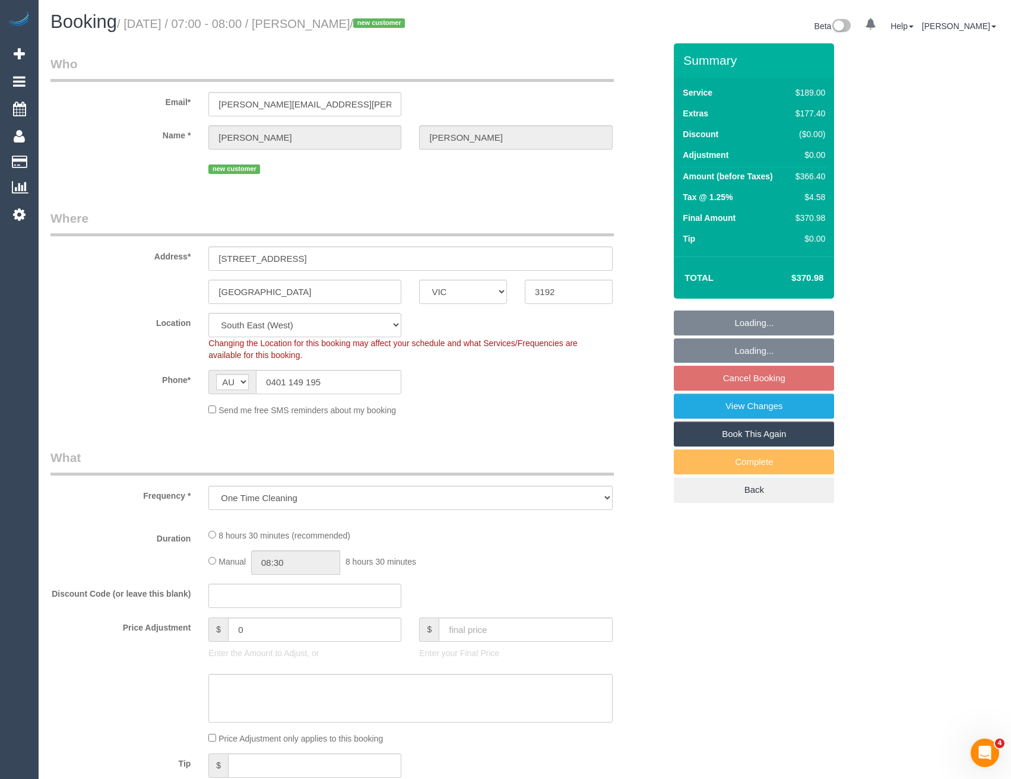
select select "string:stripe-pm_1S8b9Z2GScqysDRV3JONTb6N"
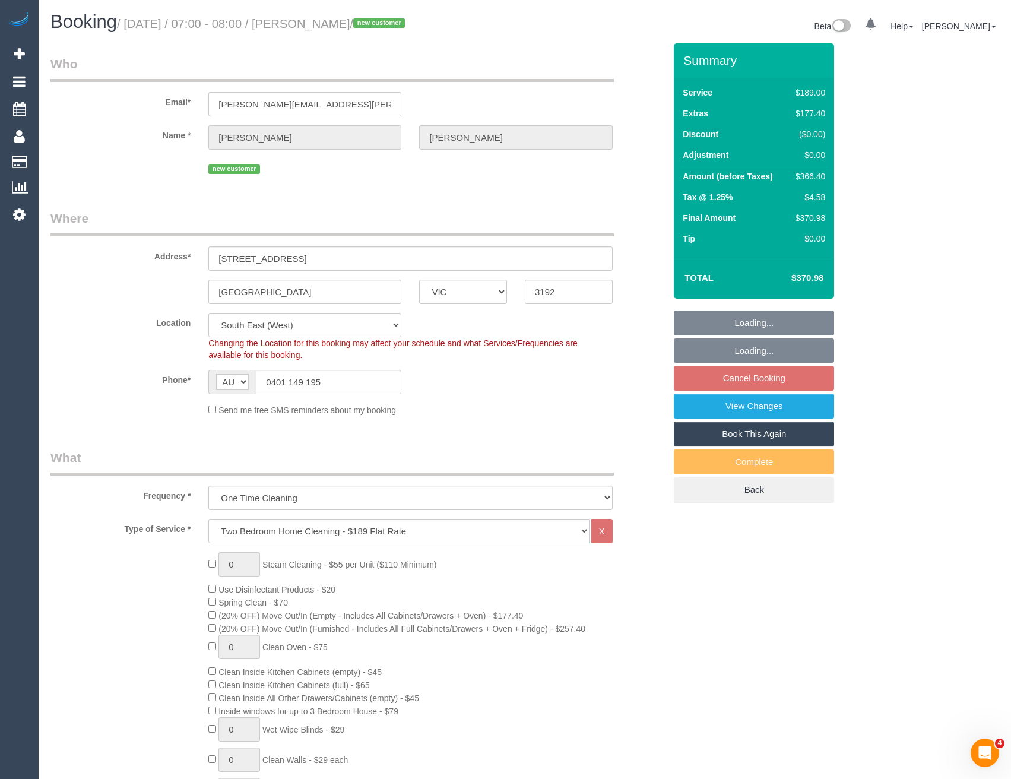
select select "object:1322"
select select "spot1"
select select "VIC"
select select "number:29"
select select "number:14"
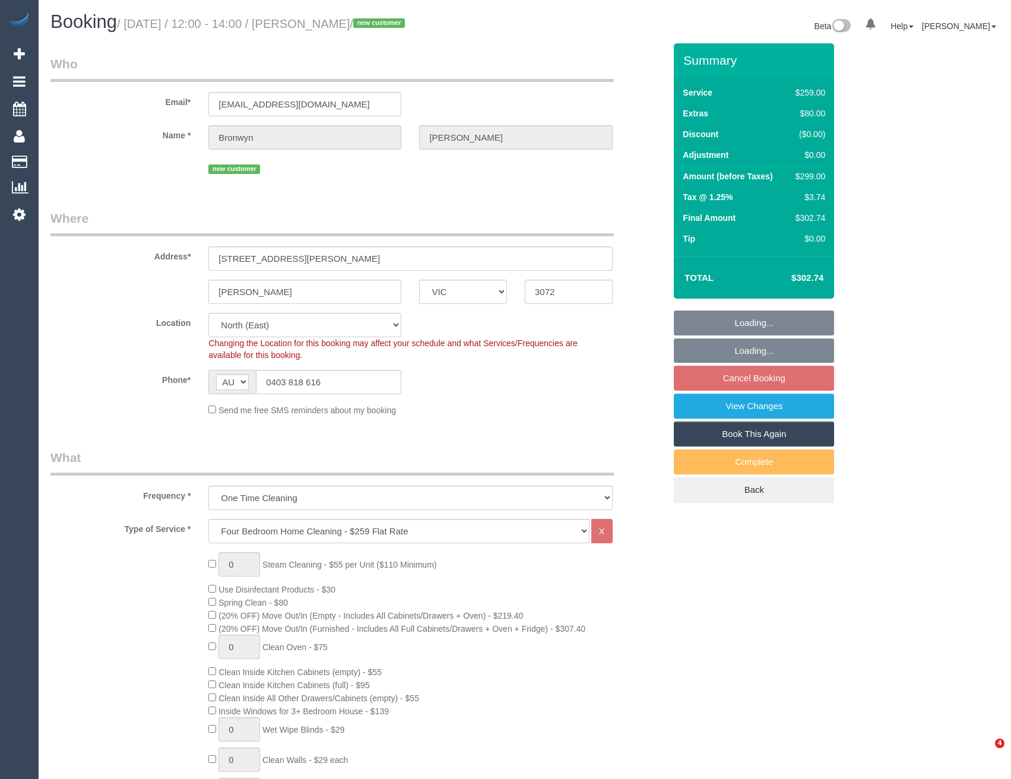
select select "number:18"
select select "spot3"
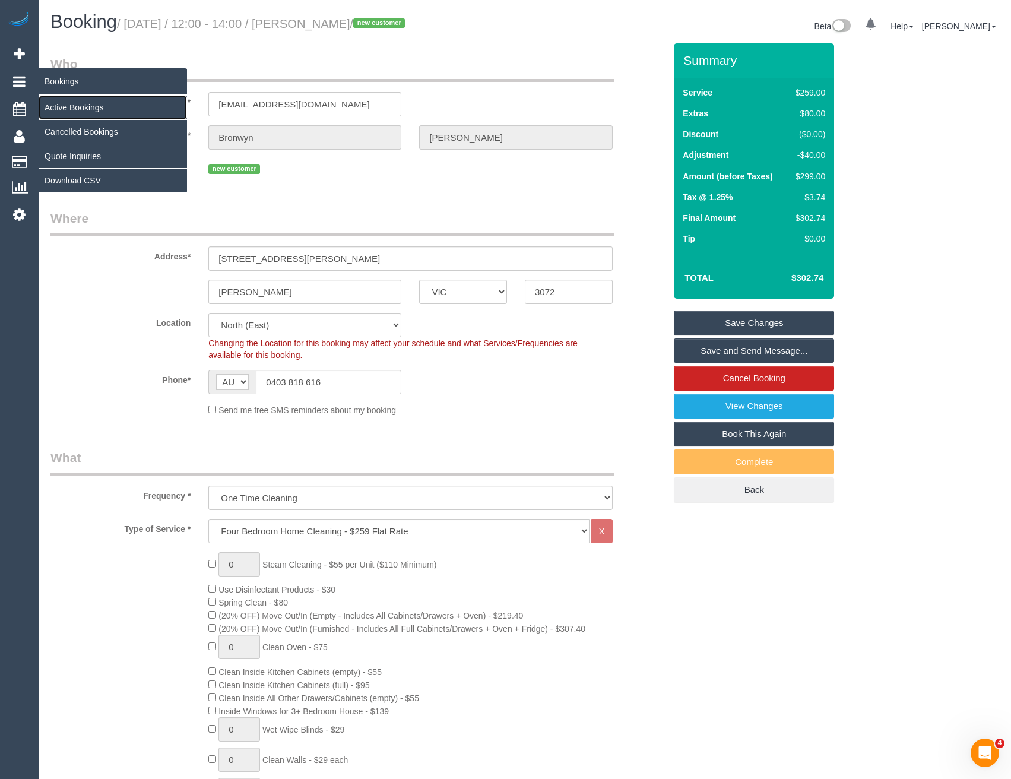
click at [89, 115] on link "Active Bookings" at bounding box center [113, 108] width 148 height 24
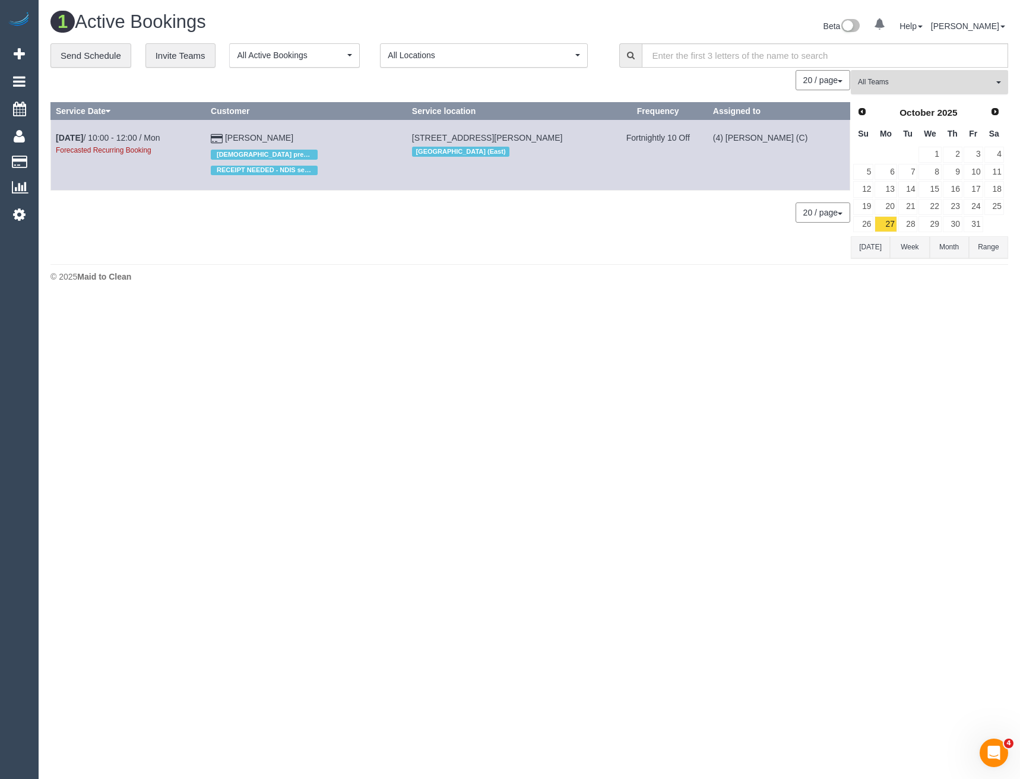
click at [890, 85] on span "All Teams" at bounding box center [925, 82] width 135 height 10
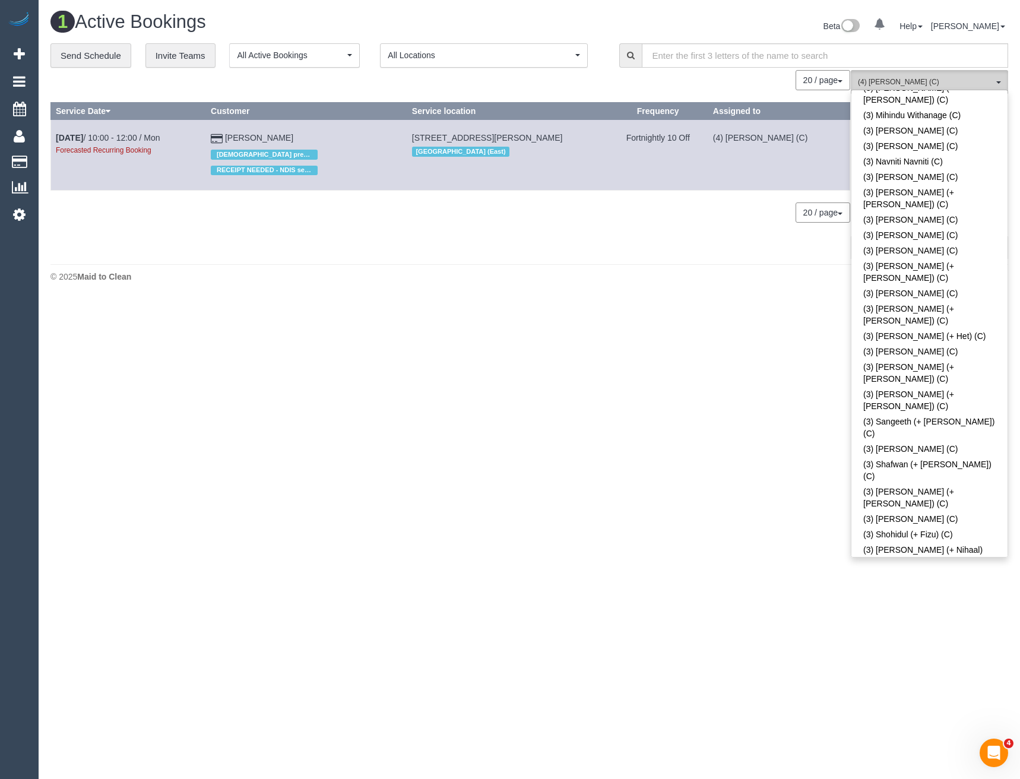
scroll to position [3088, 0]
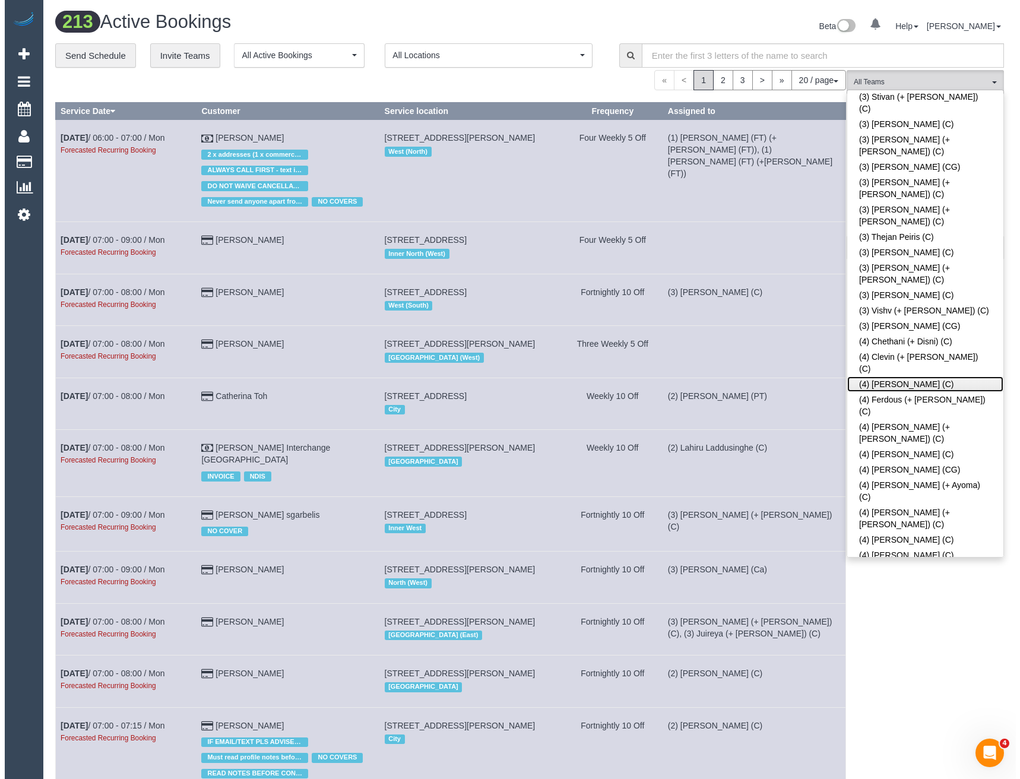
scroll to position [3596, 0]
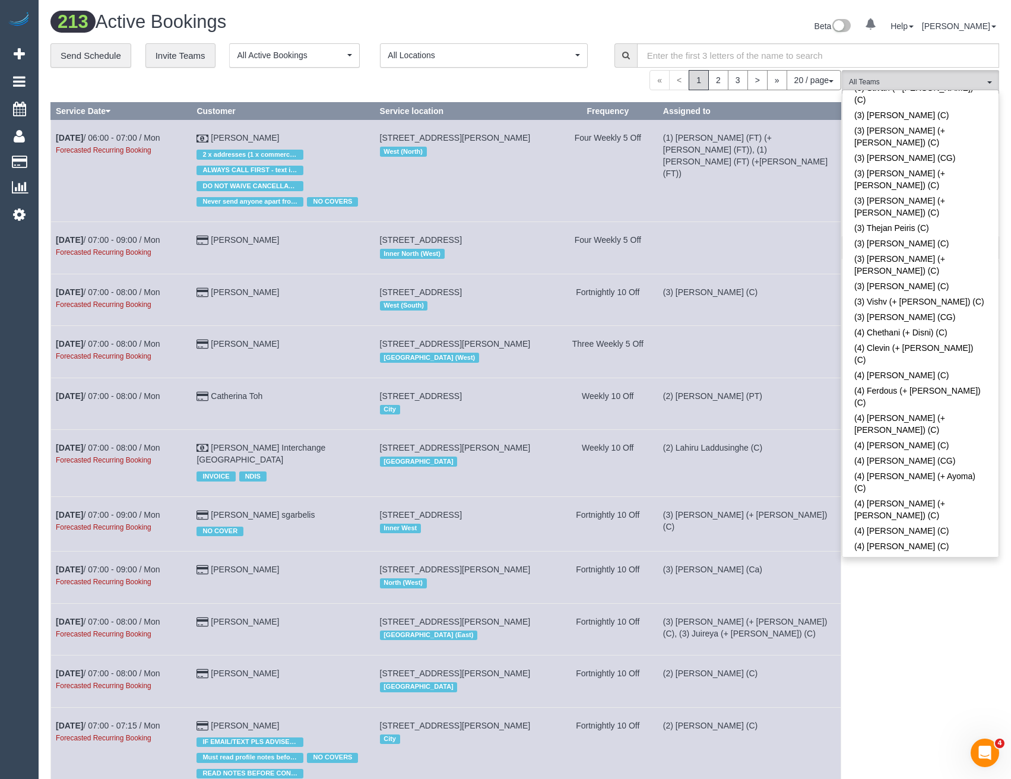
click at [911, 625] on div "(ZG3) Mansi (+ Nirzar) (C) All Teams Remove Team Filters (0) Account - Tech (0)…" at bounding box center [920, 713] width 157 height 1287
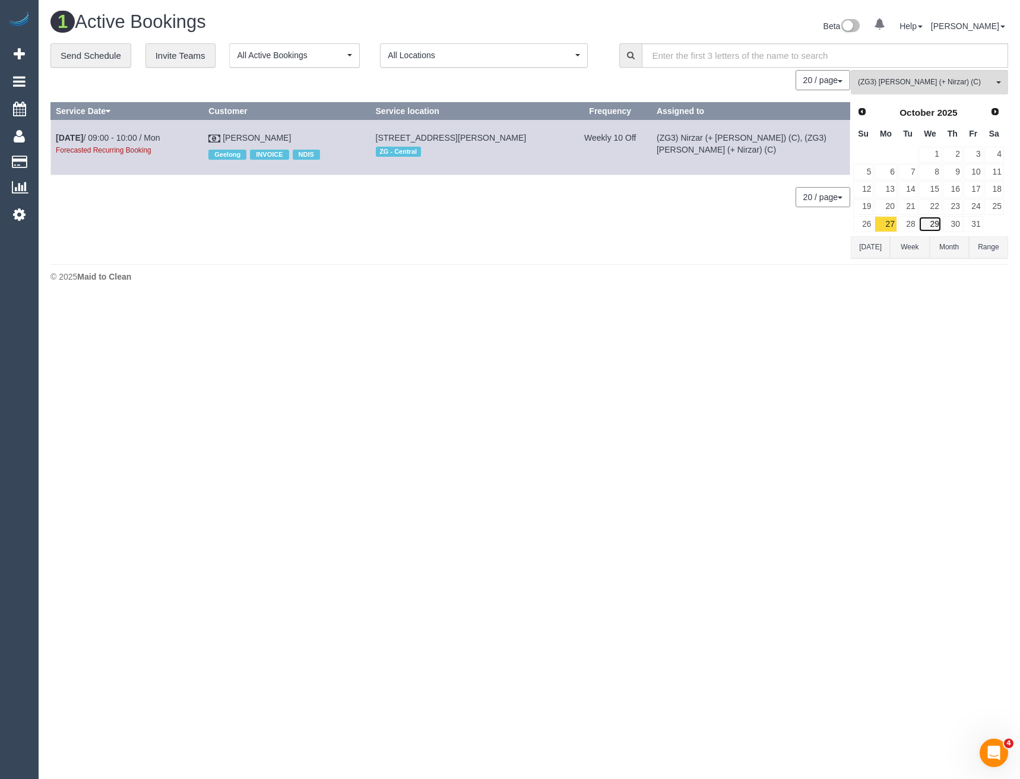
click at [925, 224] on link "29" at bounding box center [930, 224] width 23 height 16
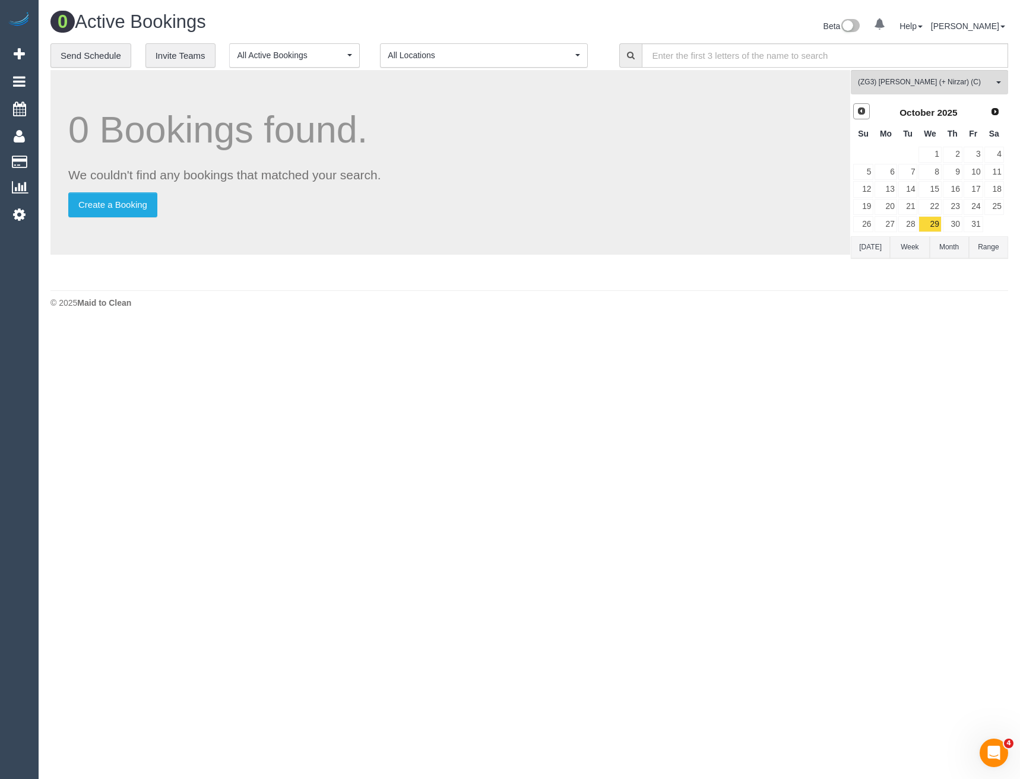
click at [857, 110] on span "Prev" at bounding box center [862, 111] width 10 height 10
click at [906, 221] on link "30" at bounding box center [908, 224] width 20 height 16
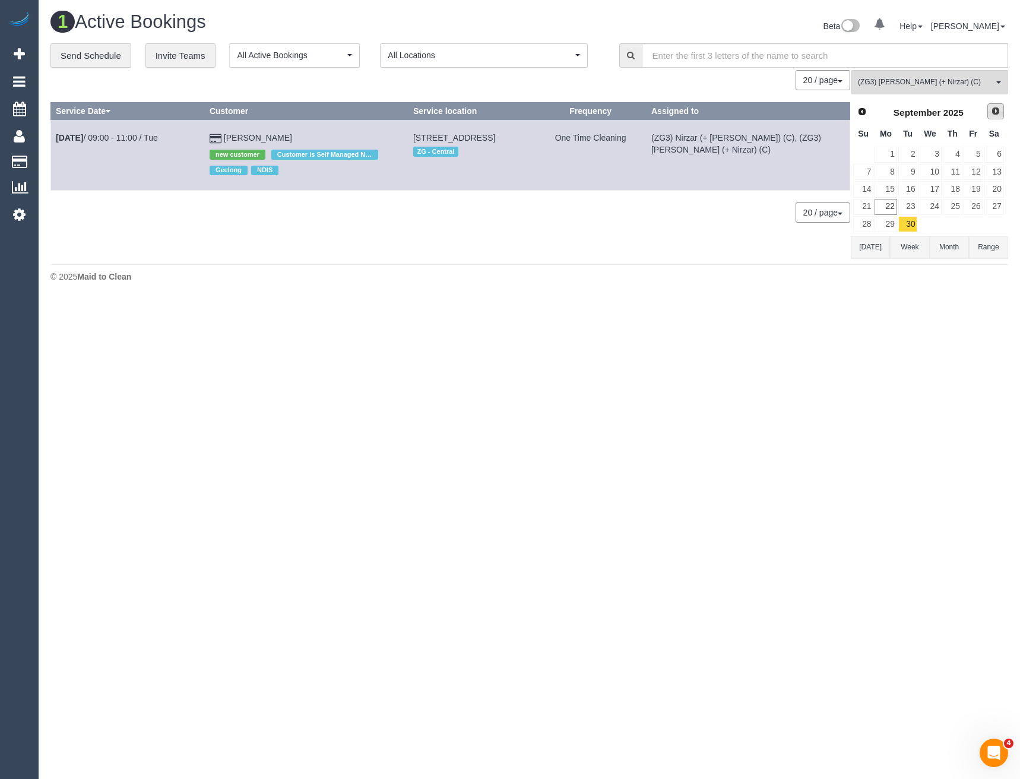
click at [994, 112] on span "Next" at bounding box center [996, 111] width 10 height 10
click at [932, 153] on link "1" at bounding box center [930, 155] width 23 height 16
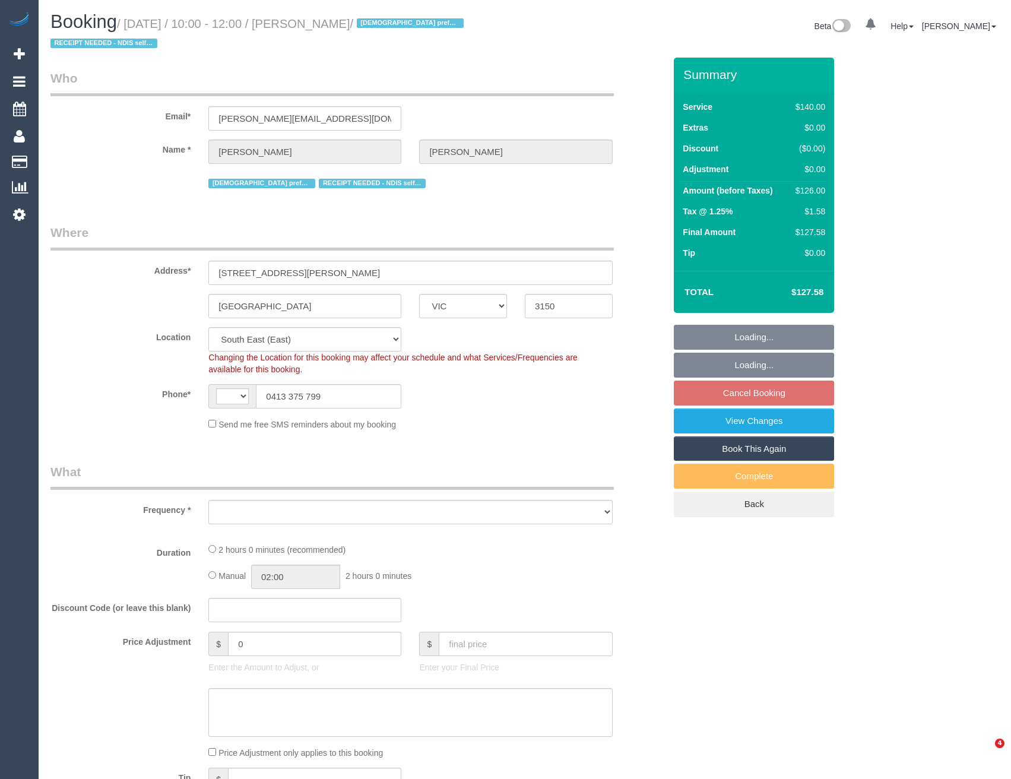
select select "VIC"
select select "spot3"
select select "number:28"
select select "number:14"
select select "number:19"
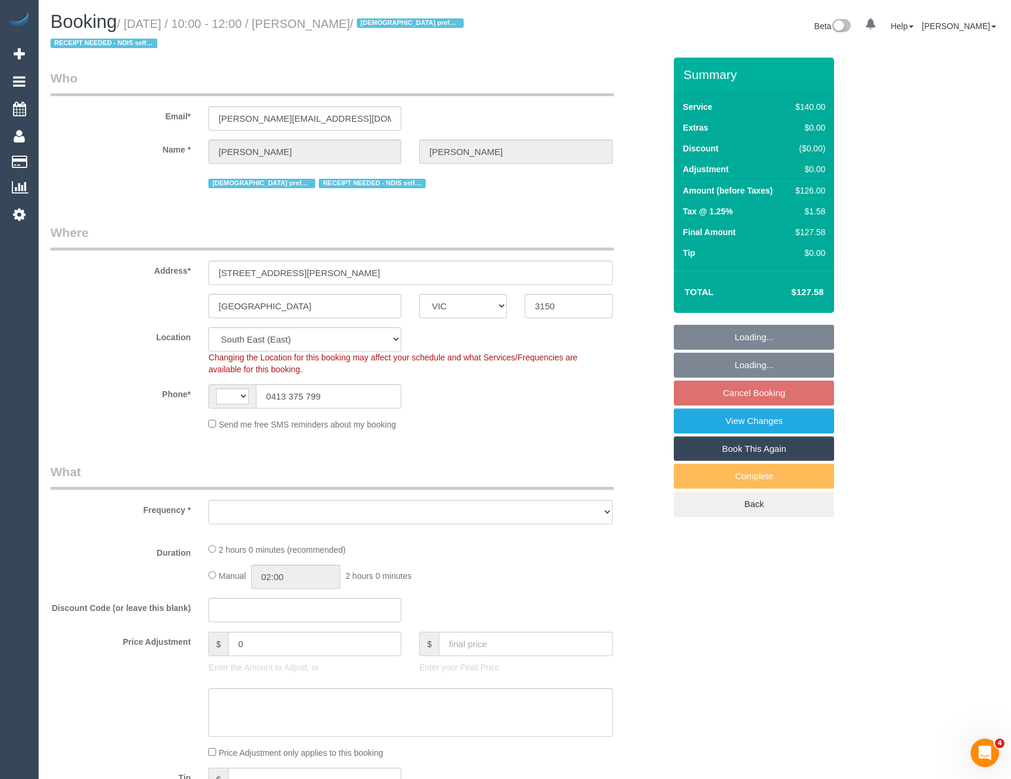
select select "number:36"
select select "number:35"
select select "number:11"
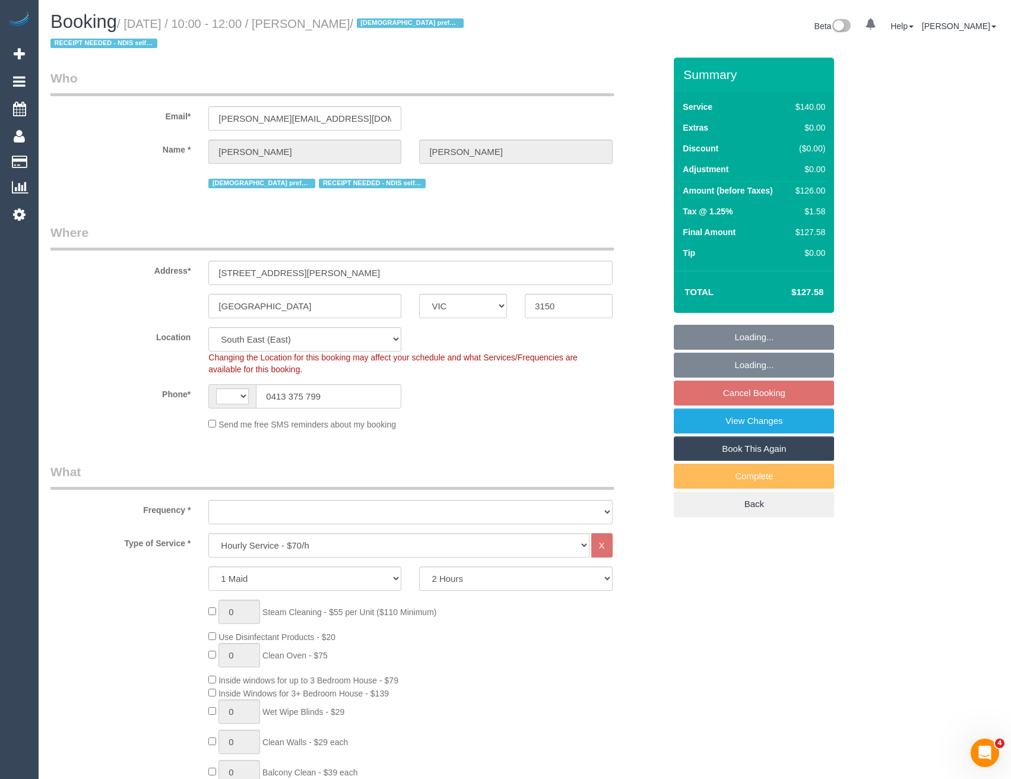
select select "string:AU"
select select "object:1394"
select select "string:stripe-pm_1S7Pfz2GScqysDRVJBX9gj0W"
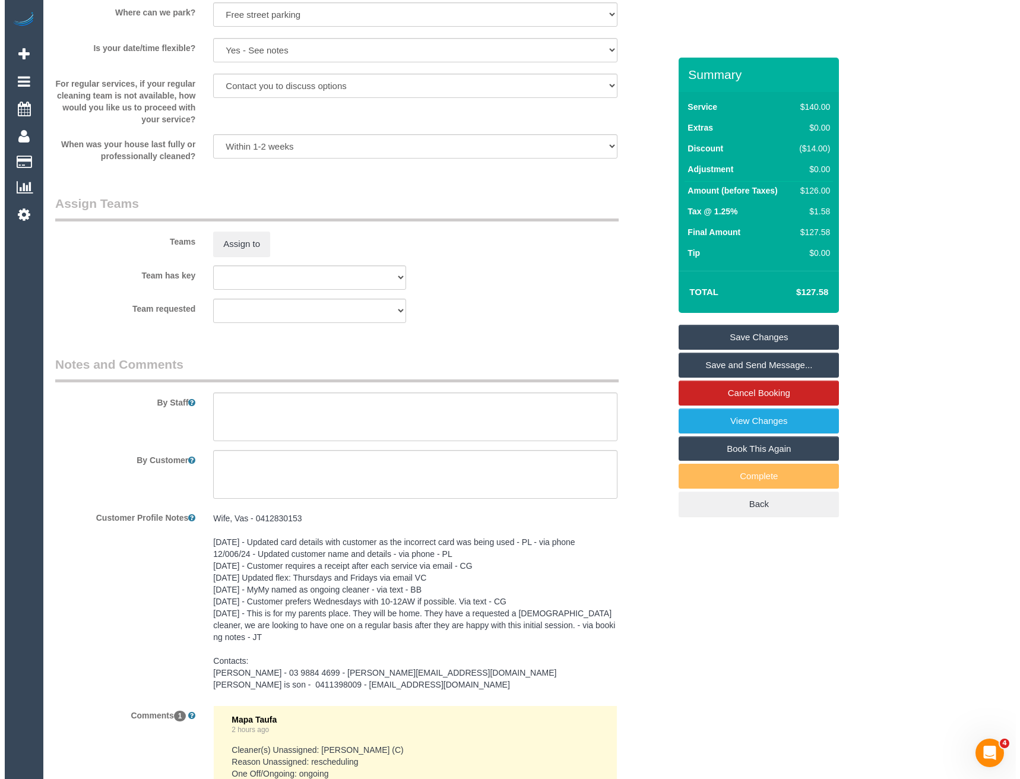
scroll to position [1603, 0]
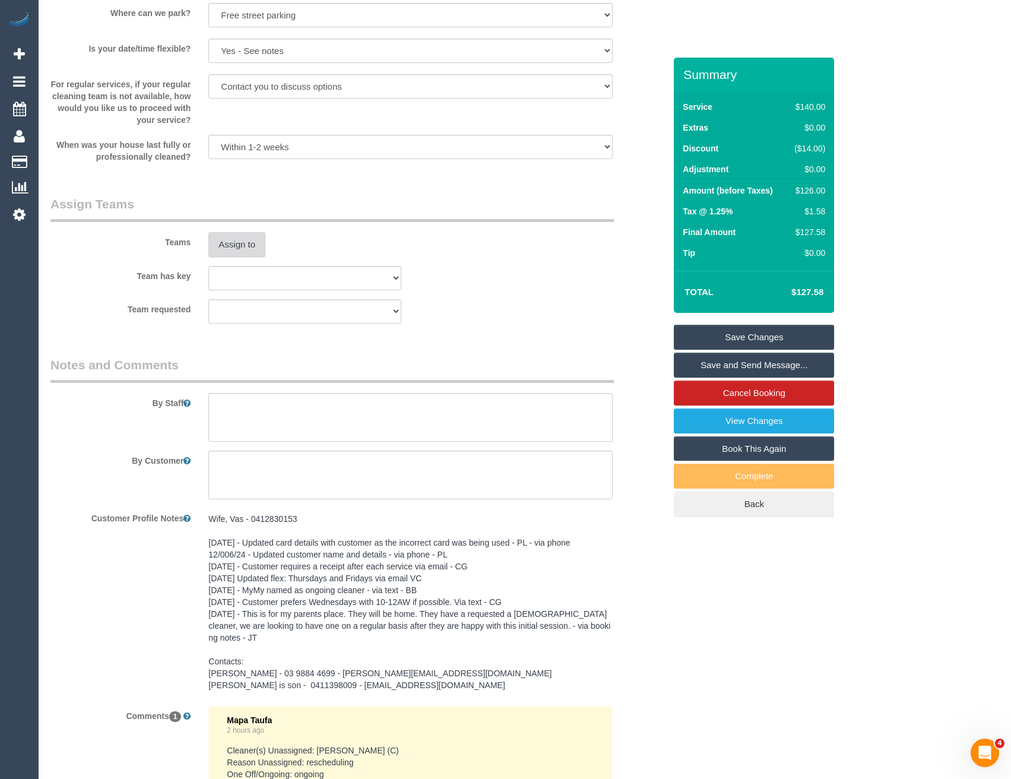
click at [242, 243] on button "Assign to" at bounding box center [236, 244] width 57 height 25
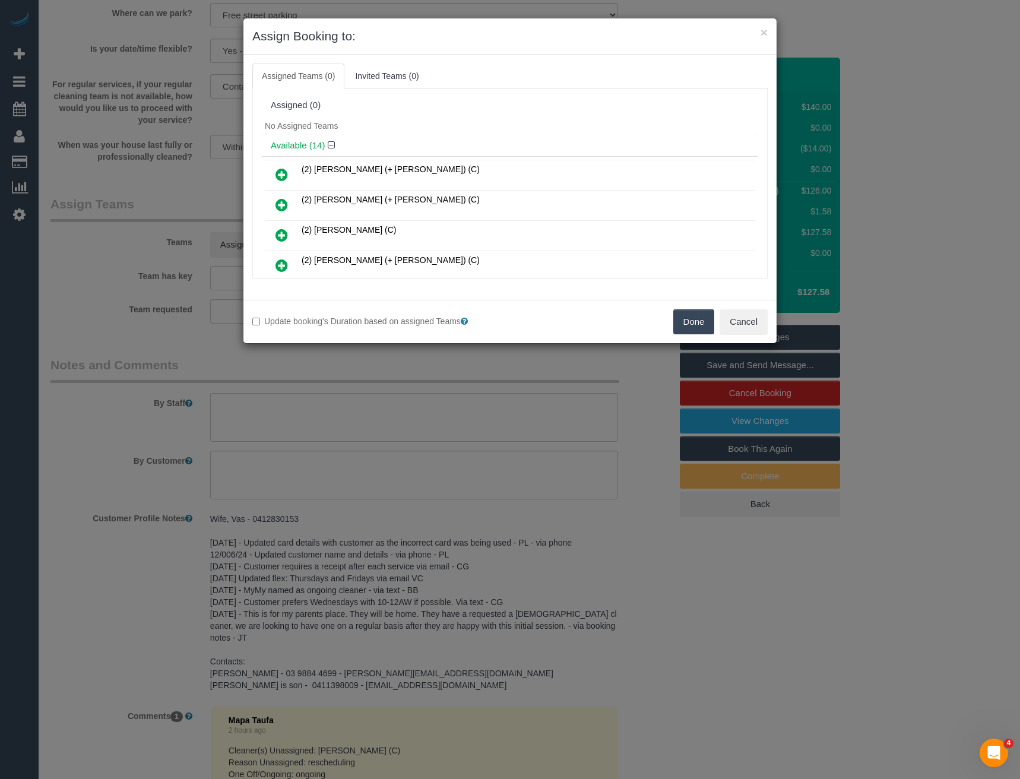
scroll to position [381, 0]
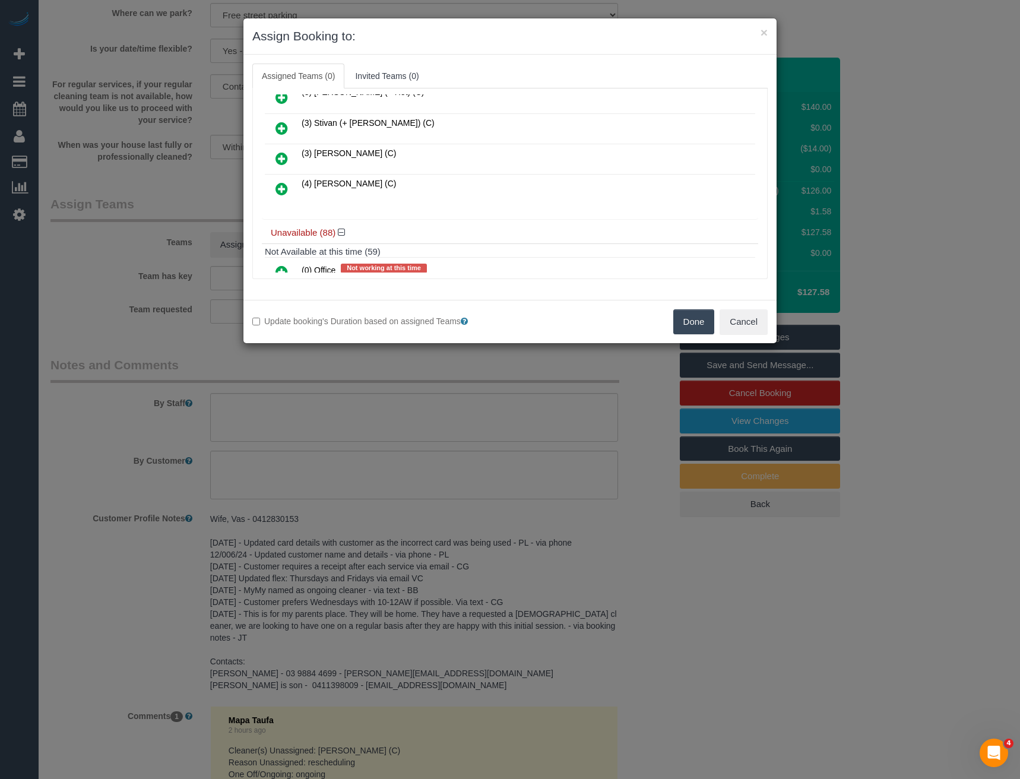
click at [286, 185] on icon at bounding box center [282, 189] width 12 height 14
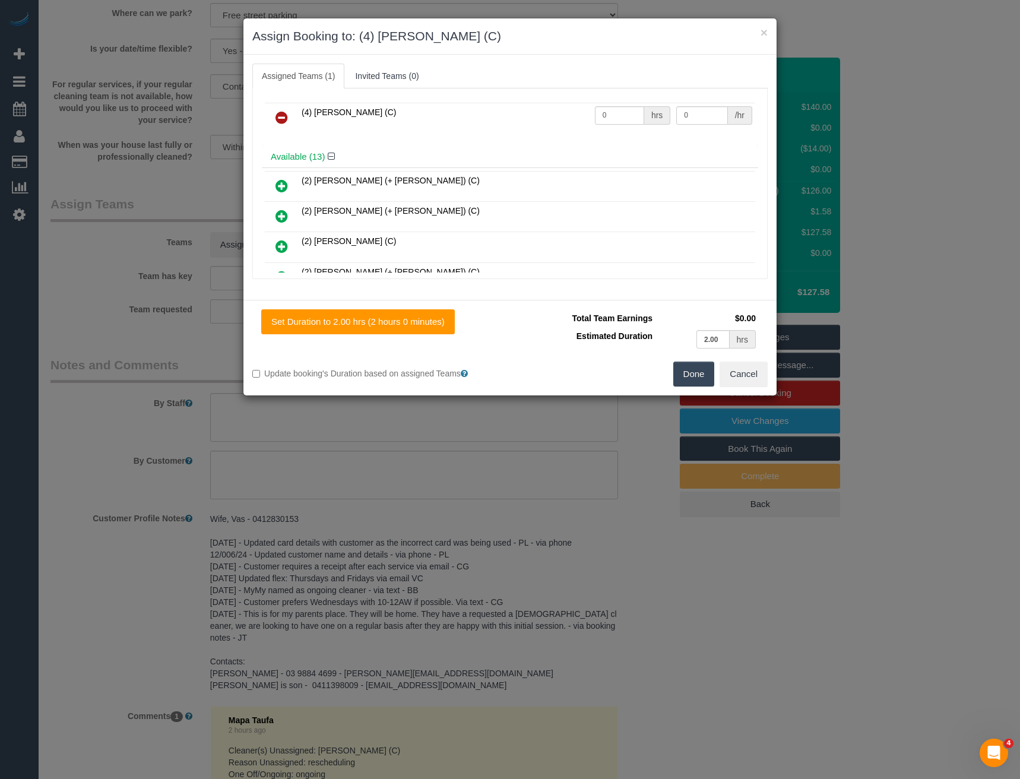
scroll to position [0, 0]
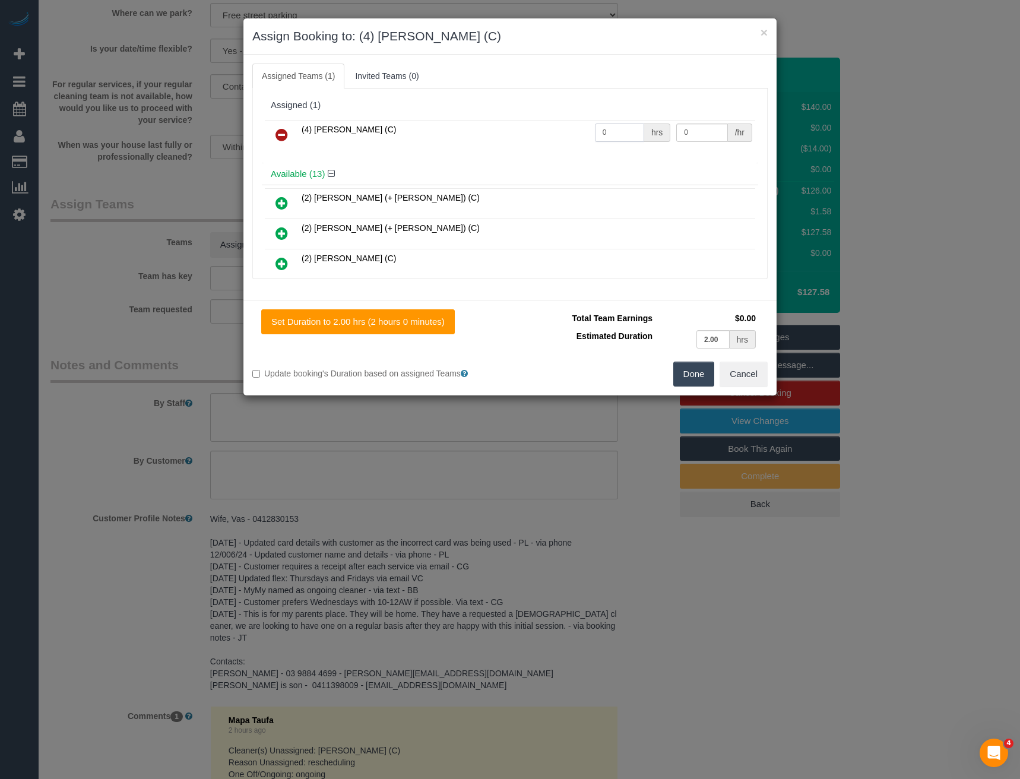
drag, startPoint x: 587, startPoint y: 130, endPoint x: 555, endPoint y: 132, distance: 32.7
click at [559, 132] on tr "(4) Disni Tharuka (C) 0 hrs 0 /hr" at bounding box center [510, 135] width 490 height 30
type input "2"
type input "35"
click at [701, 374] on button "Done" at bounding box center [694, 374] width 42 height 25
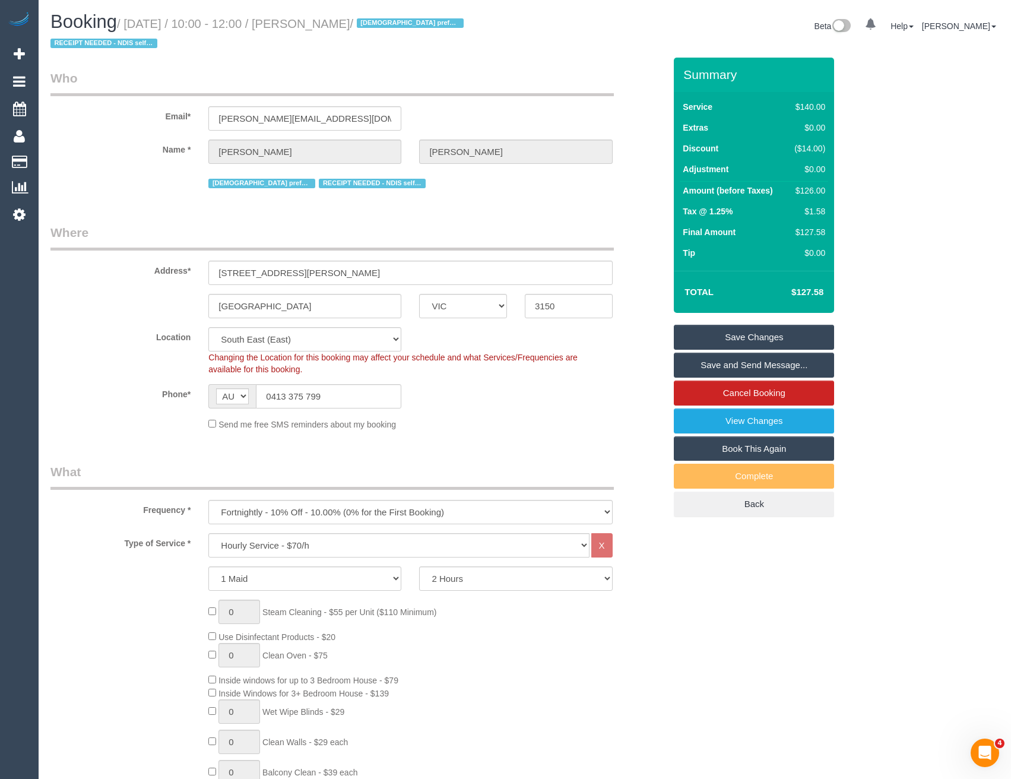
click at [702, 362] on link "Save and Send Message..." at bounding box center [754, 365] width 160 height 25
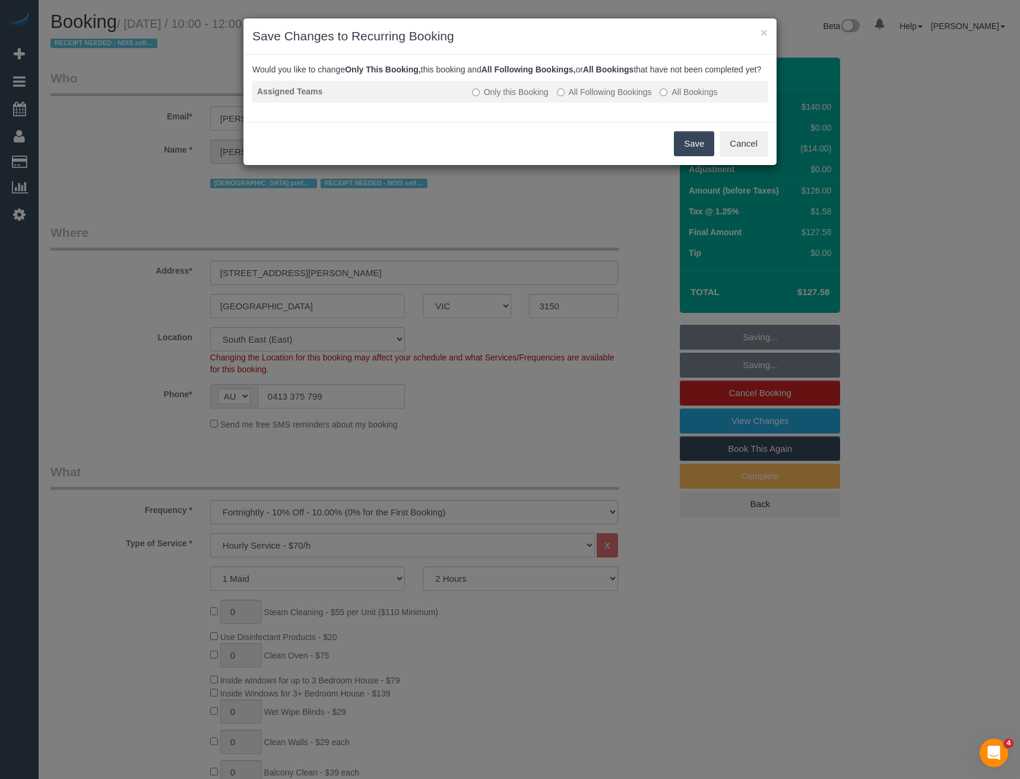
click at [602, 89] on div "Would you like to change Only This Booking, this booking and All Following Book…" at bounding box center [509, 88] width 515 height 49
click at [600, 98] on label "All Following Bookings" at bounding box center [604, 92] width 95 height 12
click at [700, 153] on button "Save" at bounding box center [694, 143] width 40 height 25
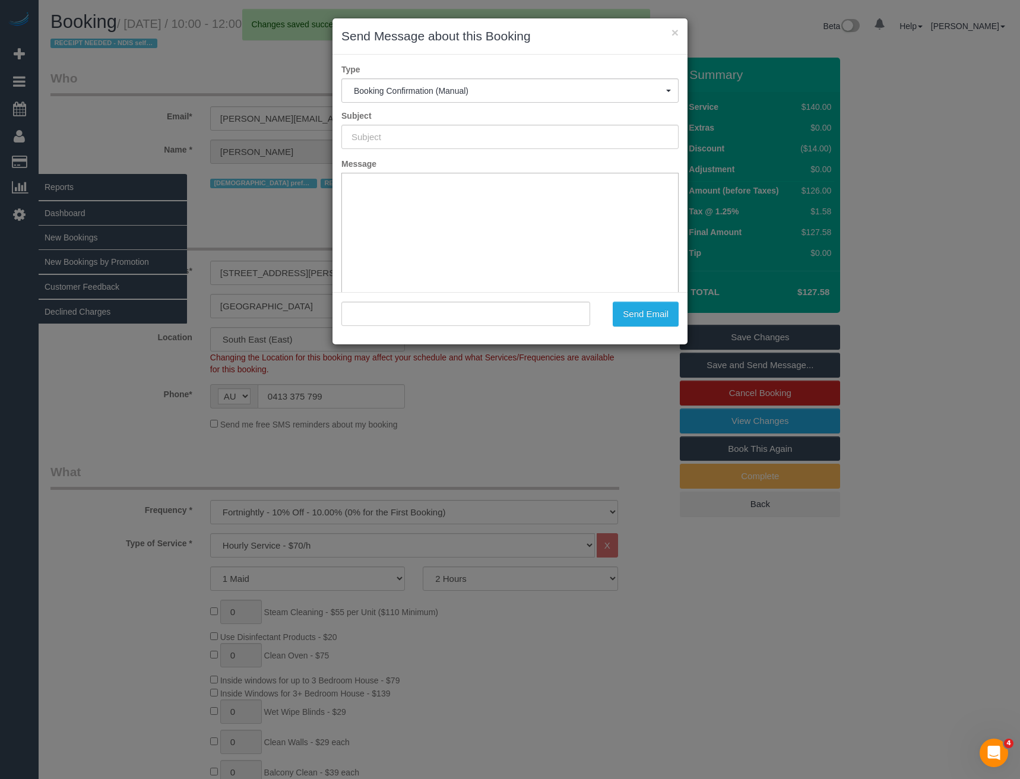
type input "Booking Confirmed"
type input ""Mr Anandan Sangarapillai" <anandan.r.s@hotmail.com>"
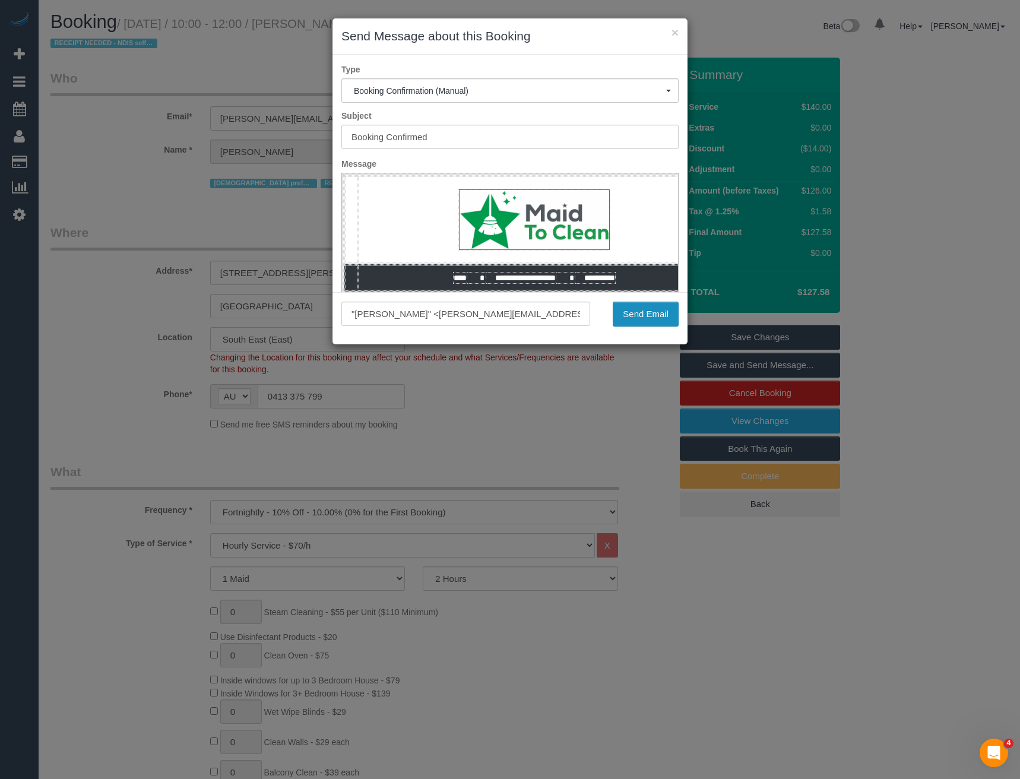
click at [659, 313] on button "Send Email" at bounding box center [646, 314] width 66 height 25
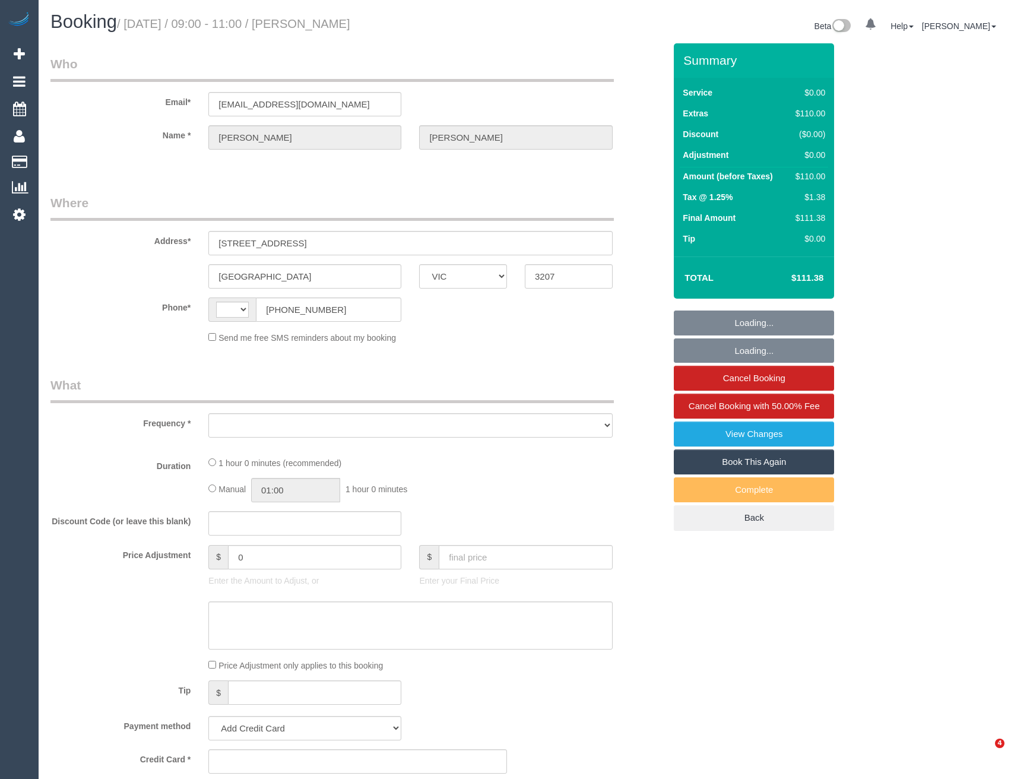
select select "VIC"
select select "string:AU"
select select "string:stripe-pm_1NxOU52GScqysDRVGfHPtgPP"
select select "number:28"
select select "number:14"
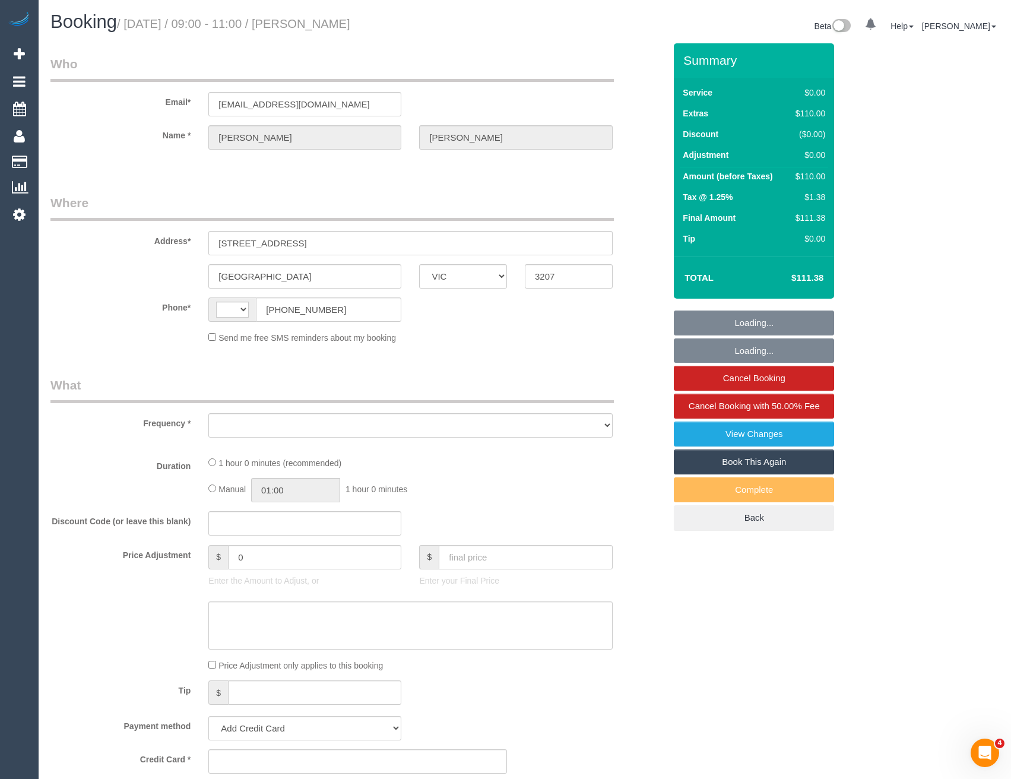
select select "number:19"
select select "number:22"
select select "number:34"
select select "number:13"
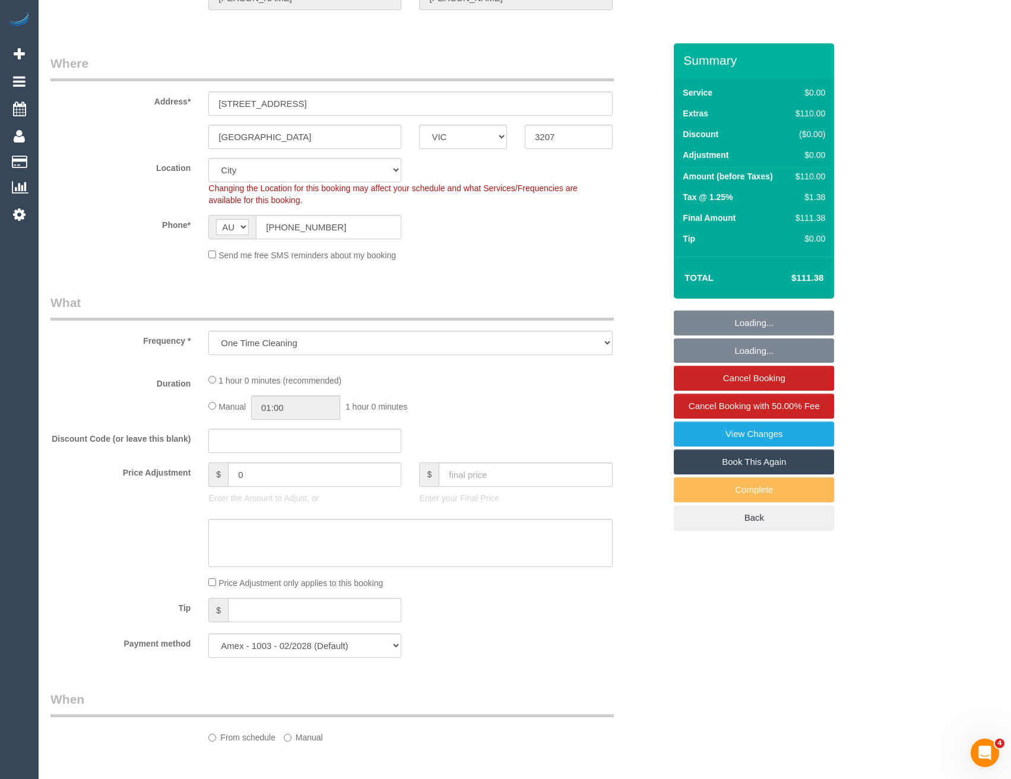
select select "object:768"
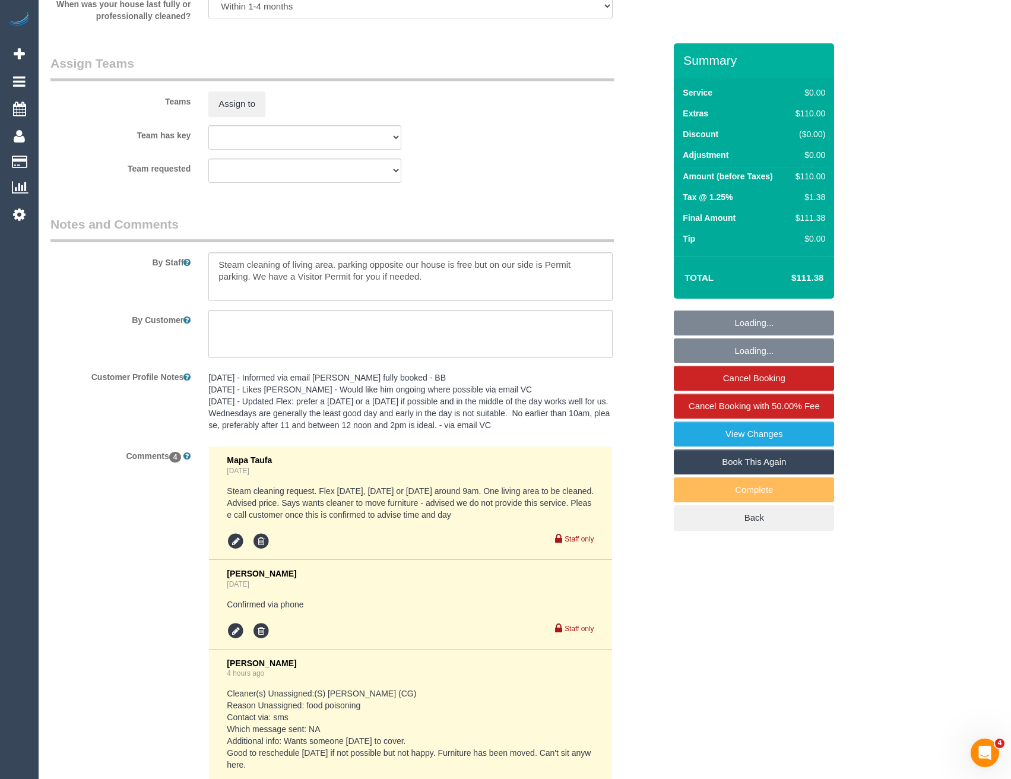
scroll to position [1711, 0]
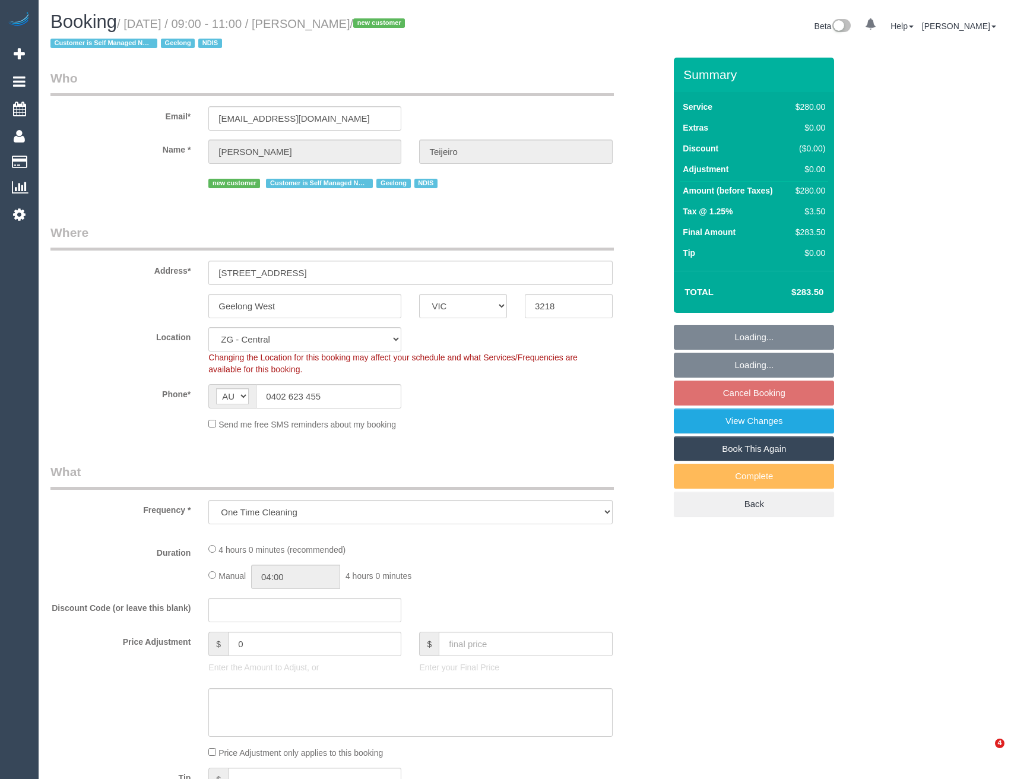
select select "VIC"
select select "object:899"
select select "string:stripe-pm_1S9yVx2GScqysDRVAgbshclh"
select select "240"
select select "number:27"
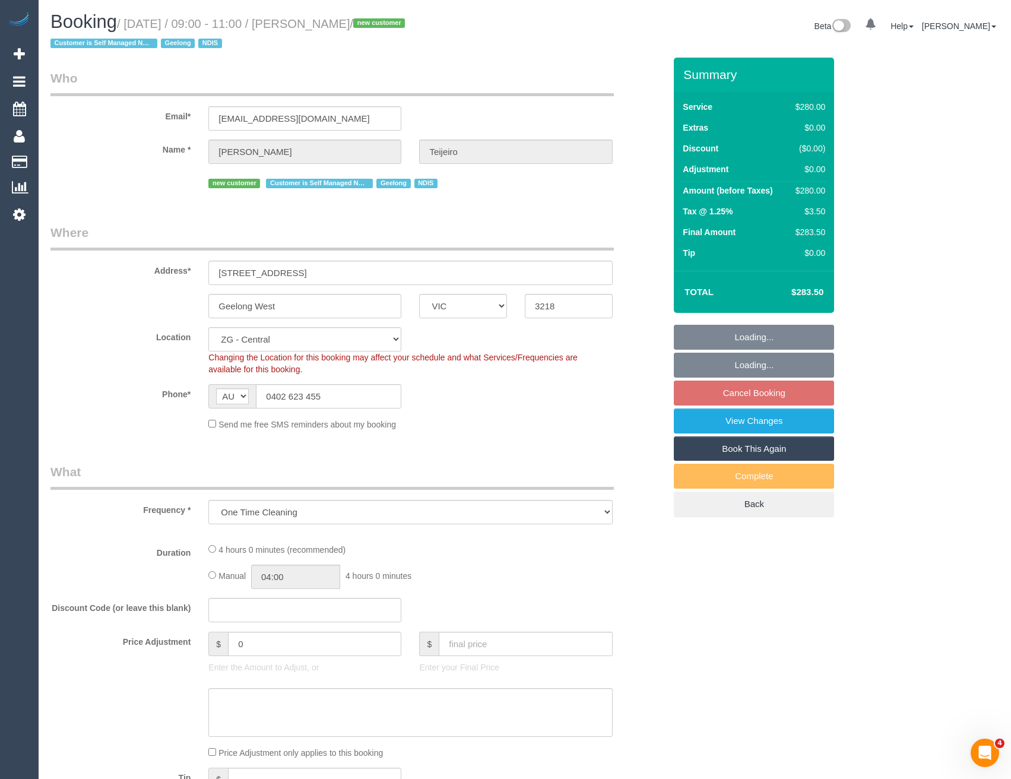
select select "number:14"
select select "number:19"
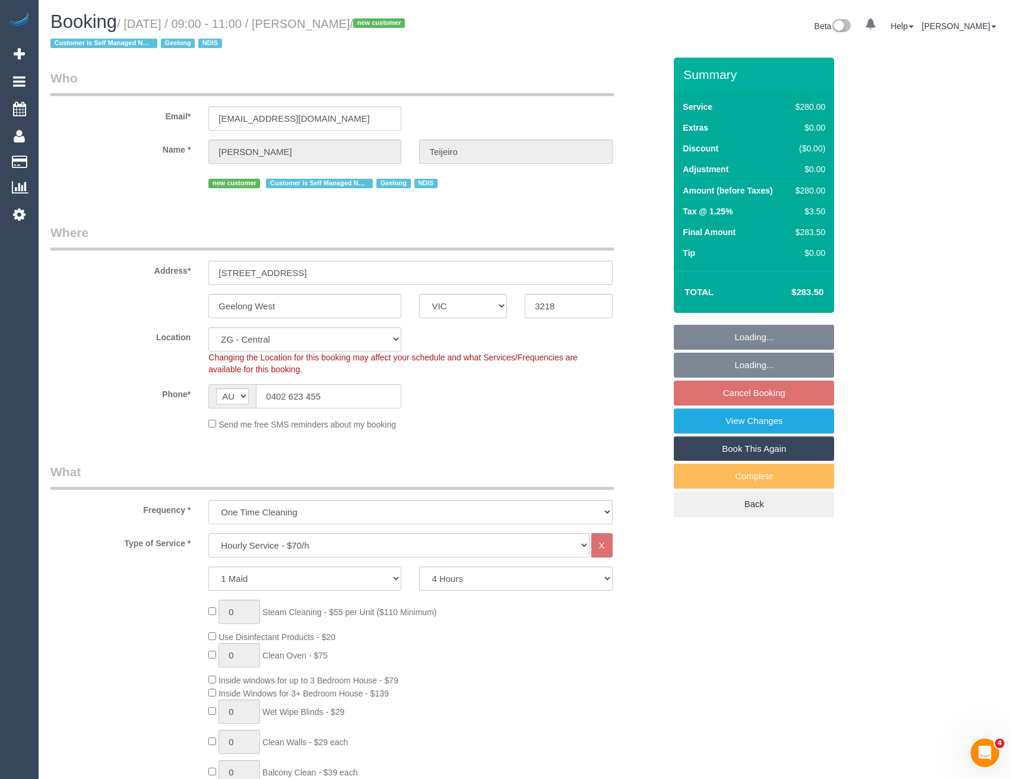
select select "spot3"
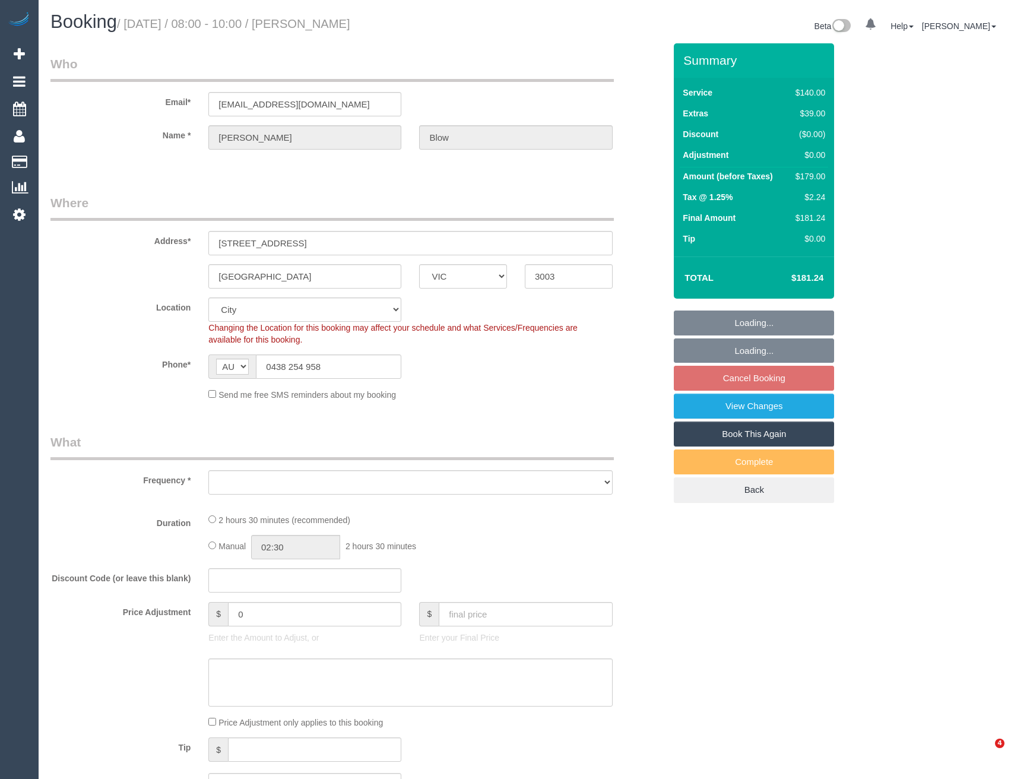
select select "VIC"
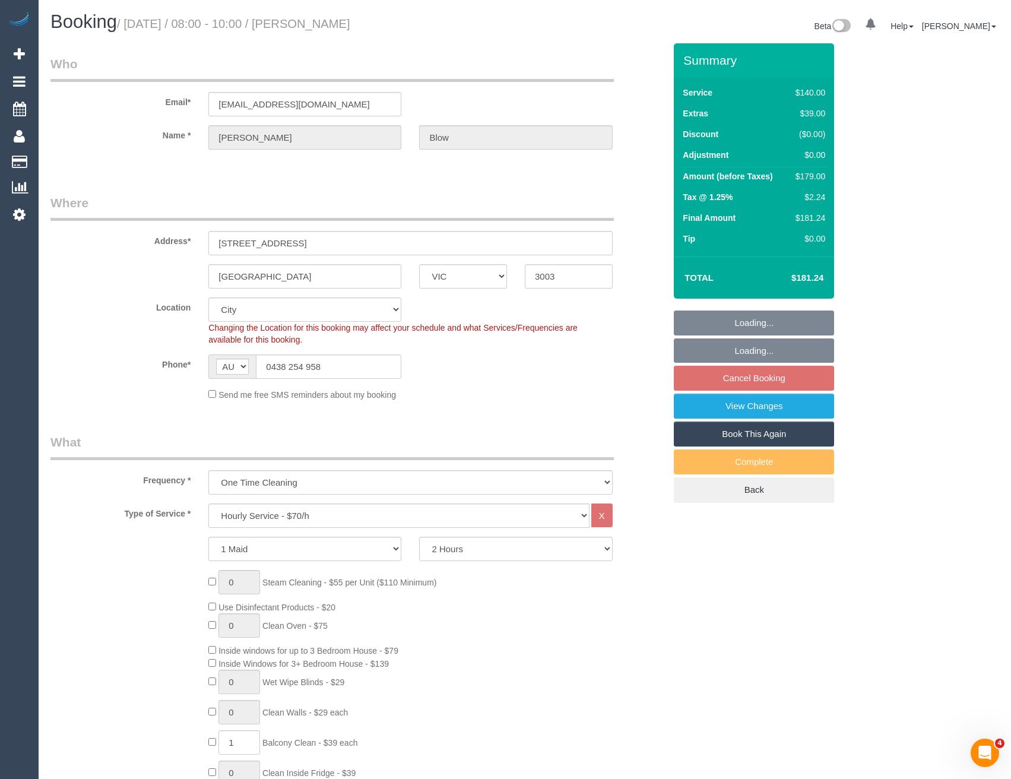
select select "object:693"
select select "string:stripe-pm_1PKUXa2GScqysDRVeWICNBWV"
select select "number:28"
select select "number:14"
select select "number:19"
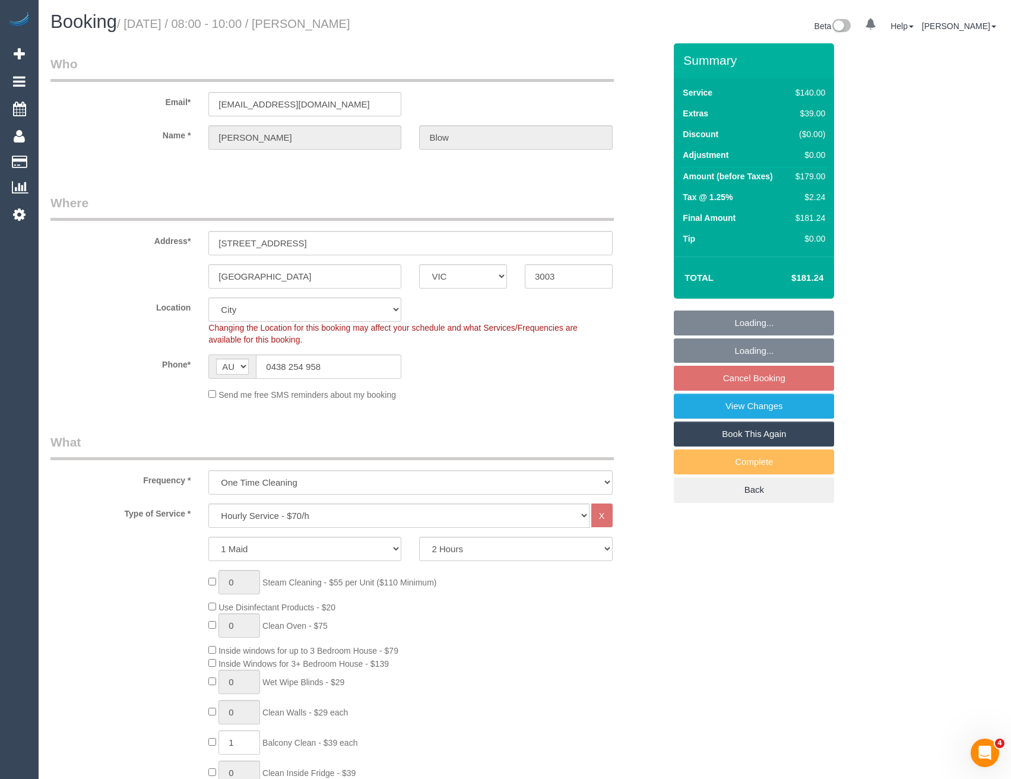
select select "number:24"
select select "number:12"
select select "spot2"
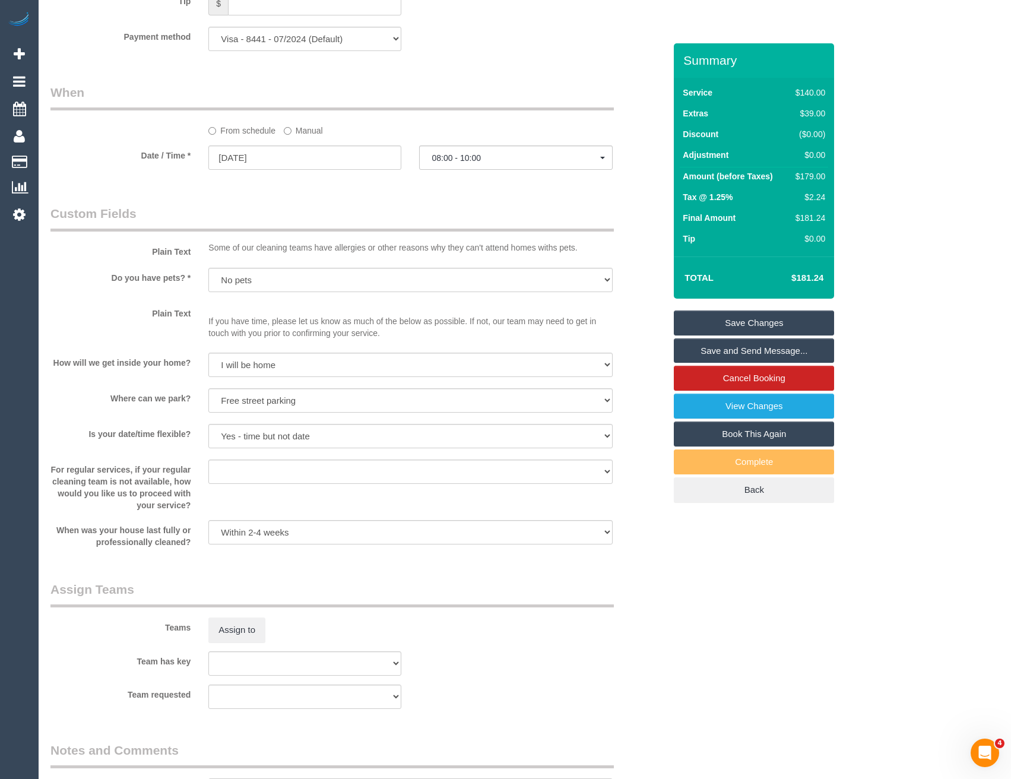
scroll to position [1306, 0]
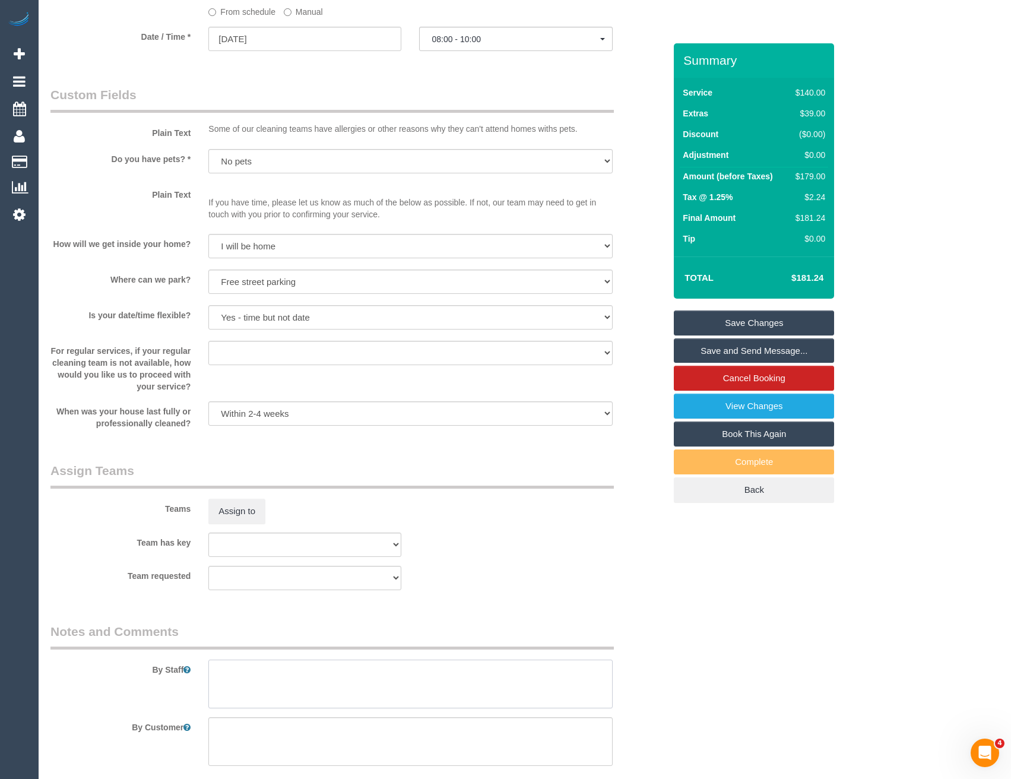
click at [250, 669] on textarea at bounding box center [410, 684] width 404 height 49
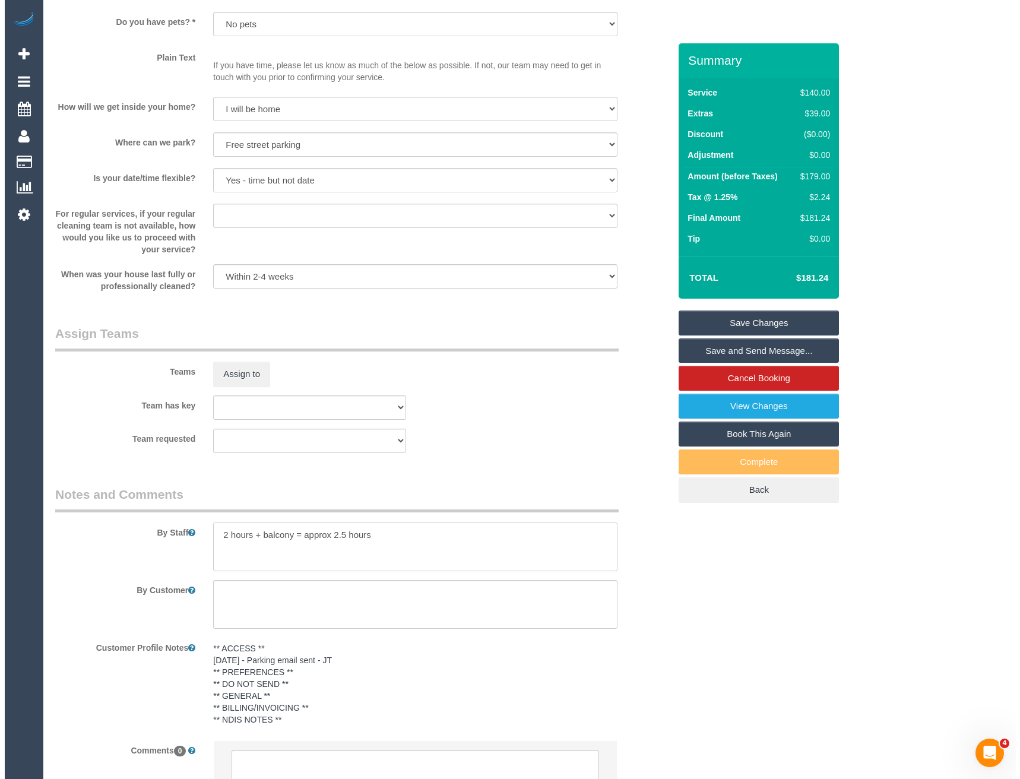
scroll to position [1309, 0]
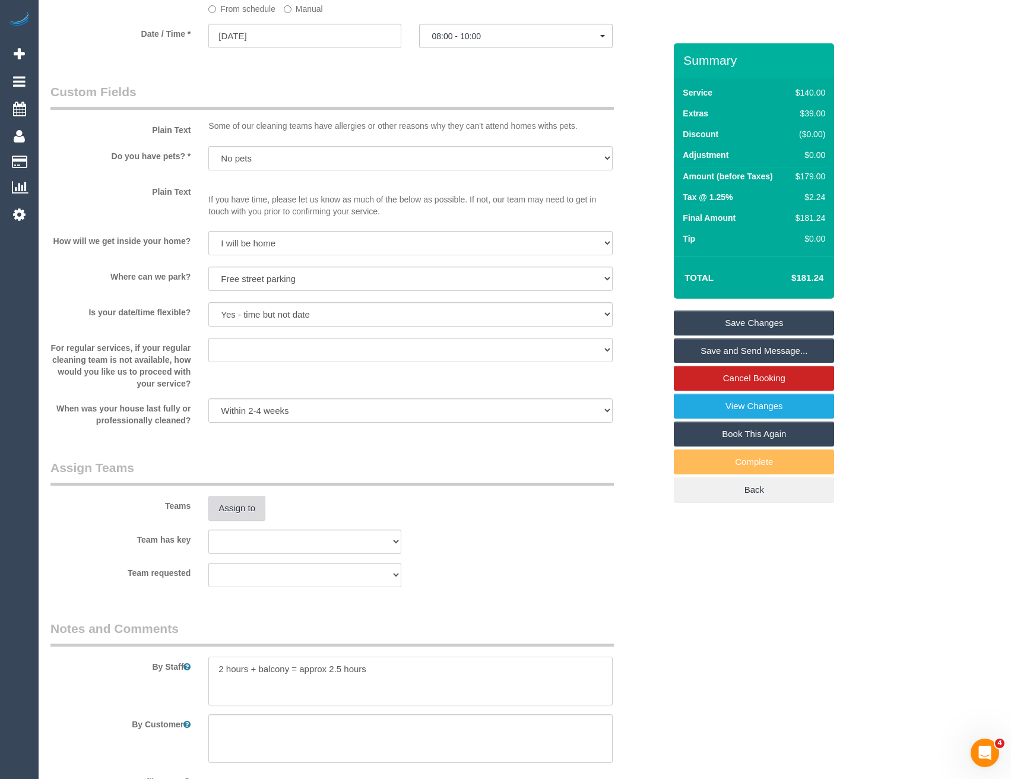
type textarea "2 hours + balcony = approx 2.5 hours"
click at [235, 512] on button "Assign to" at bounding box center [236, 508] width 57 height 25
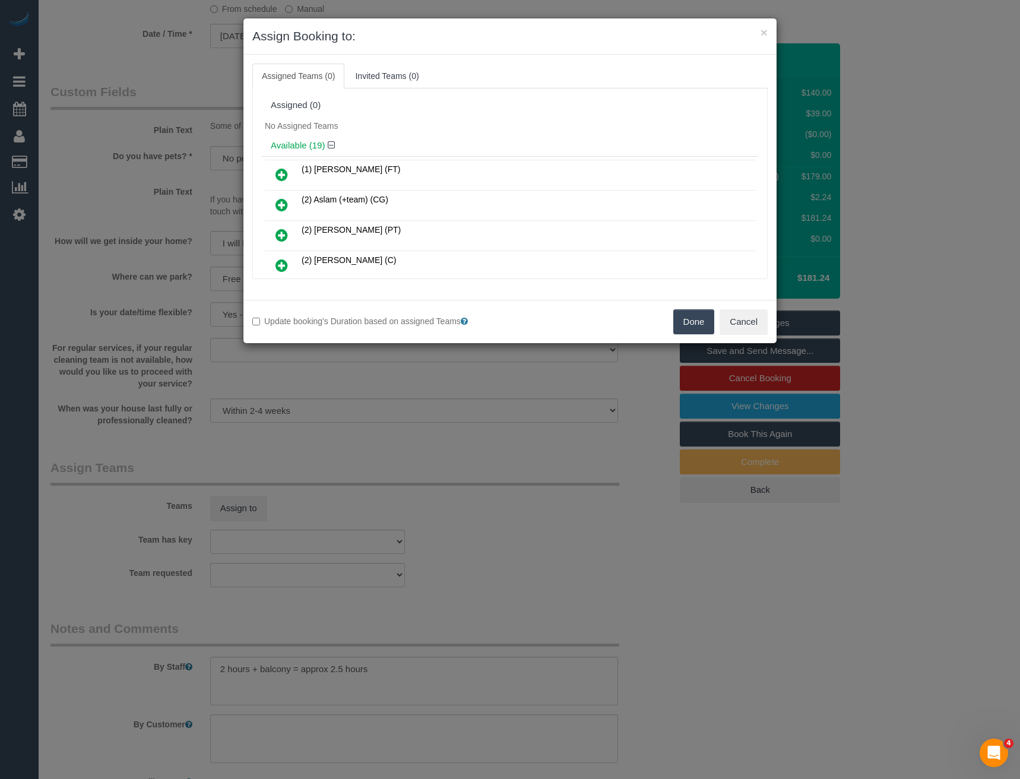
scroll to position [168, 0]
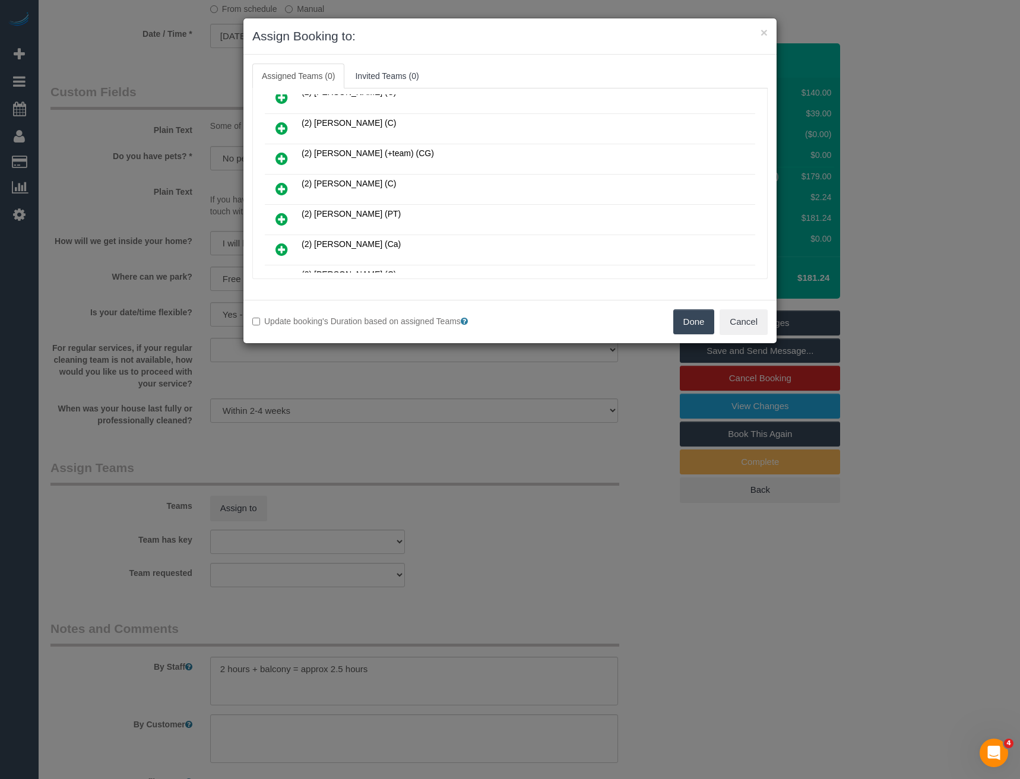
click at [276, 188] on icon at bounding box center [282, 189] width 12 height 14
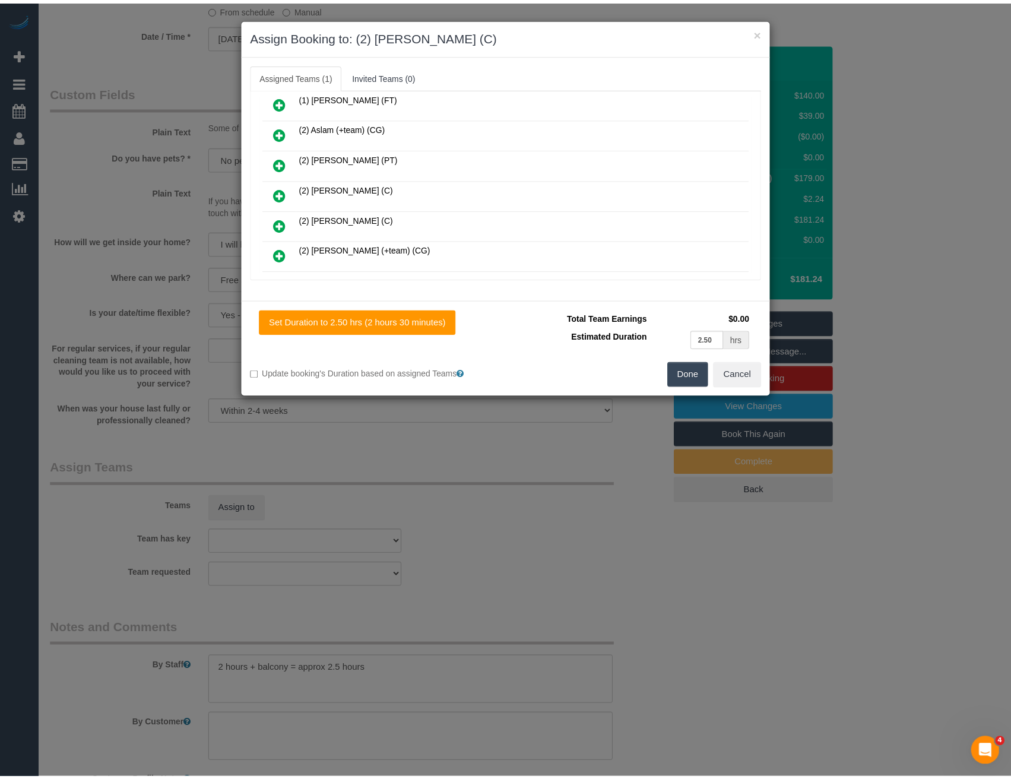
scroll to position [0, 0]
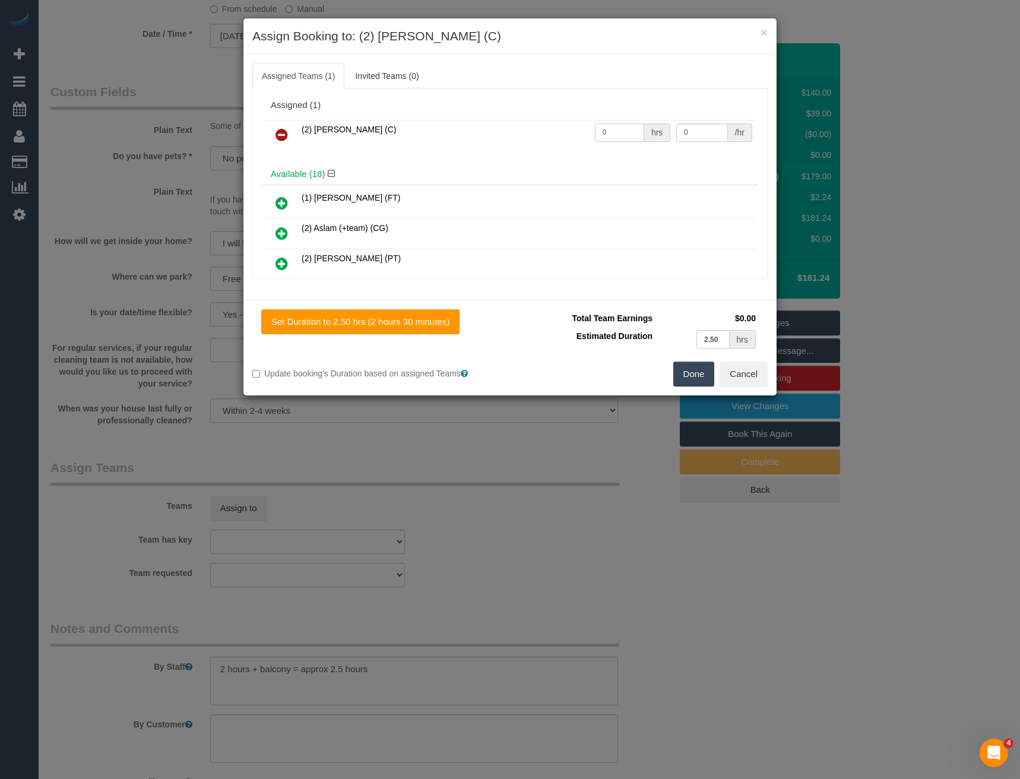
drag, startPoint x: 629, startPoint y: 134, endPoint x: 441, endPoint y: 92, distance: 192.8
click at [495, 128] on tr "(2) [PERSON_NAME] (C) 0 hrs 0 /hr" at bounding box center [510, 135] width 490 height 30
type input "2.5"
type input "37.5"
click at [693, 373] on button "Done" at bounding box center [694, 374] width 42 height 25
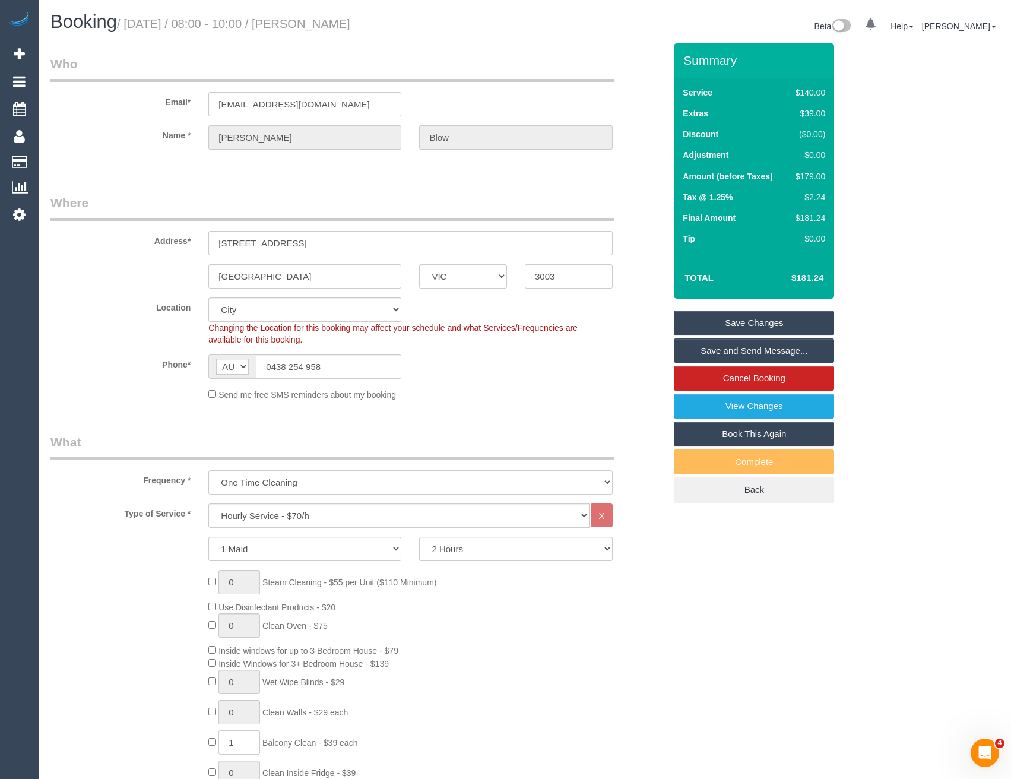
click at [716, 349] on link "Save and Send Message..." at bounding box center [754, 350] width 160 height 25
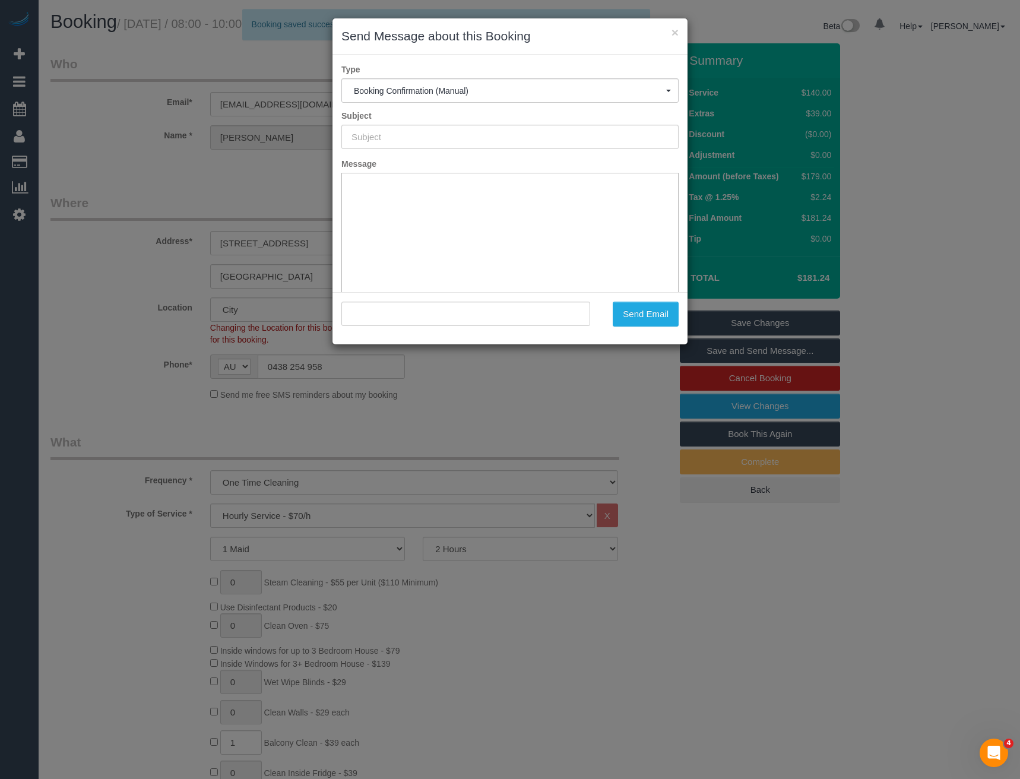
type input "Booking Confirmed"
type input ""[PERSON_NAME]" <[EMAIL_ADDRESS][DOMAIN_NAME]>"
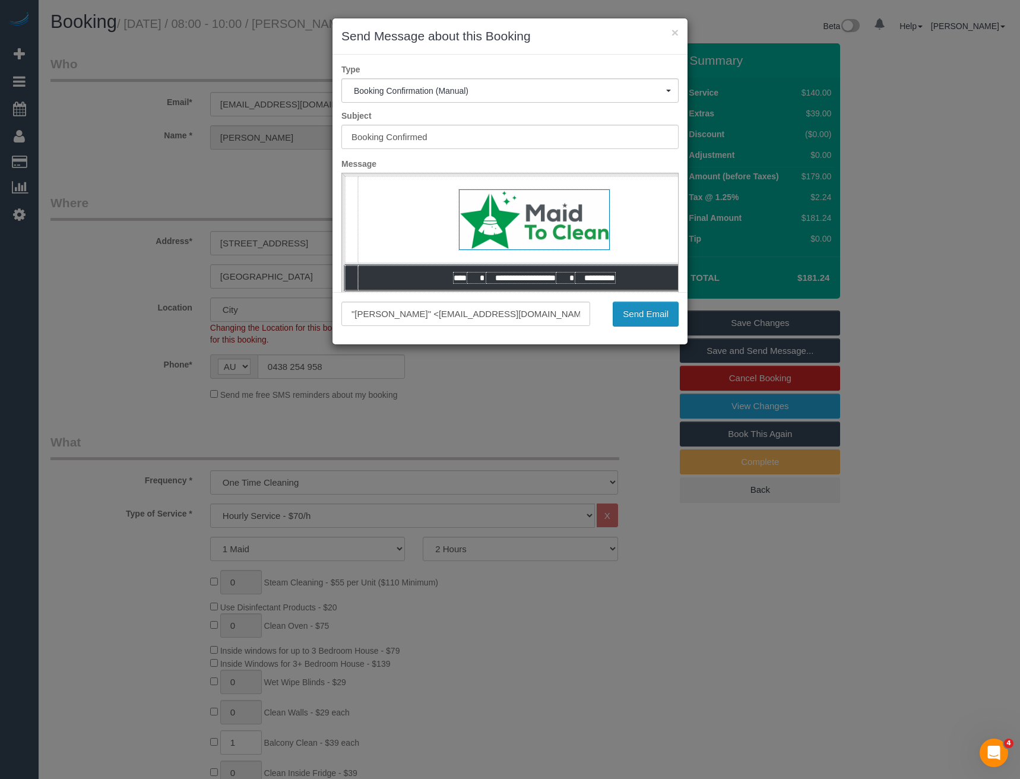
click at [666, 315] on button "Send Email" at bounding box center [646, 314] width 66 height 25
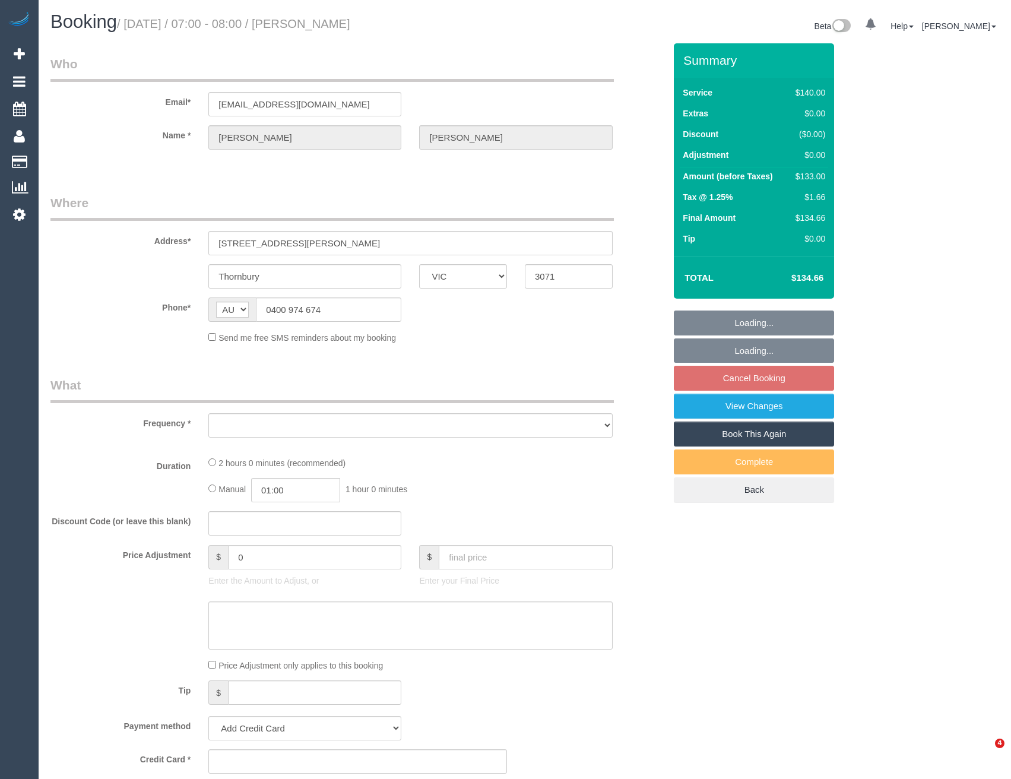
select select "VIC"
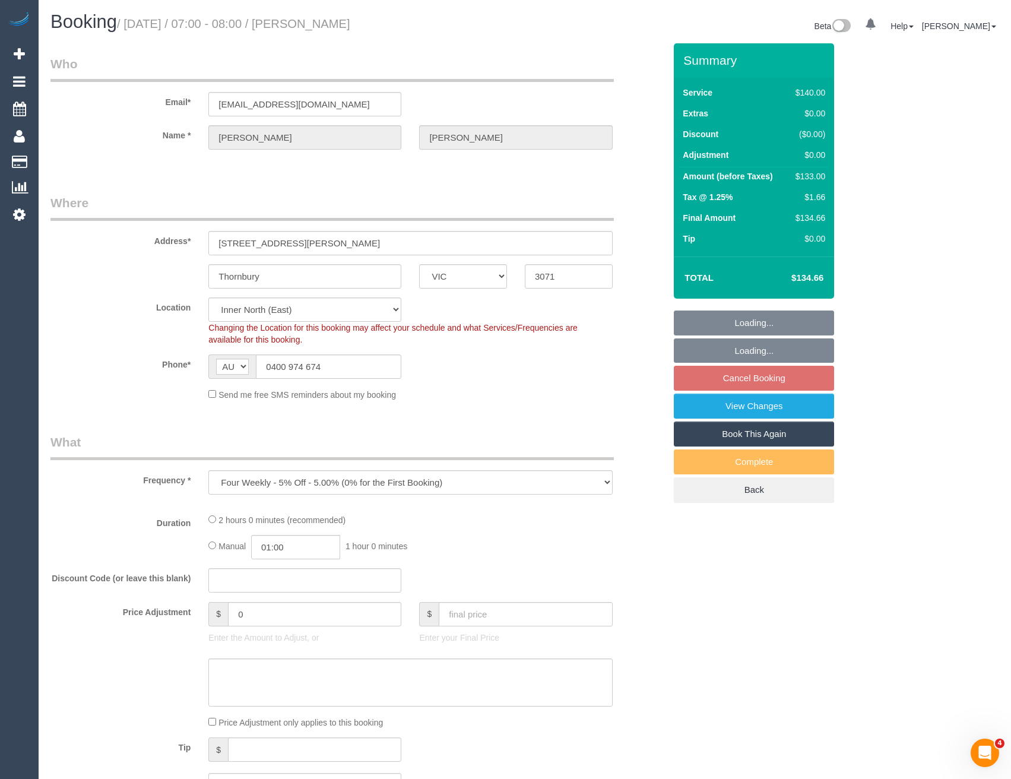
select select "object:860"
select select "string:stripe-pm_1QkIR82GScqysDRVoIlB1y7Z"
select select "number:29"
select select "number:14"
select select "number:19"
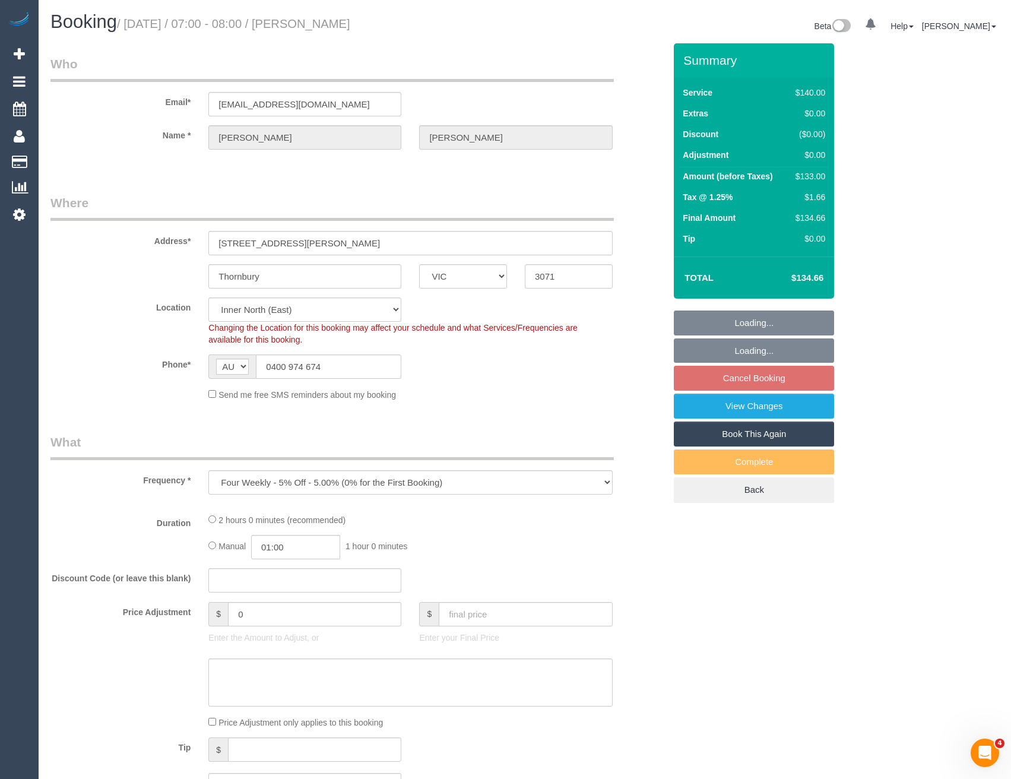
select select "number:36"
select select "number:34"
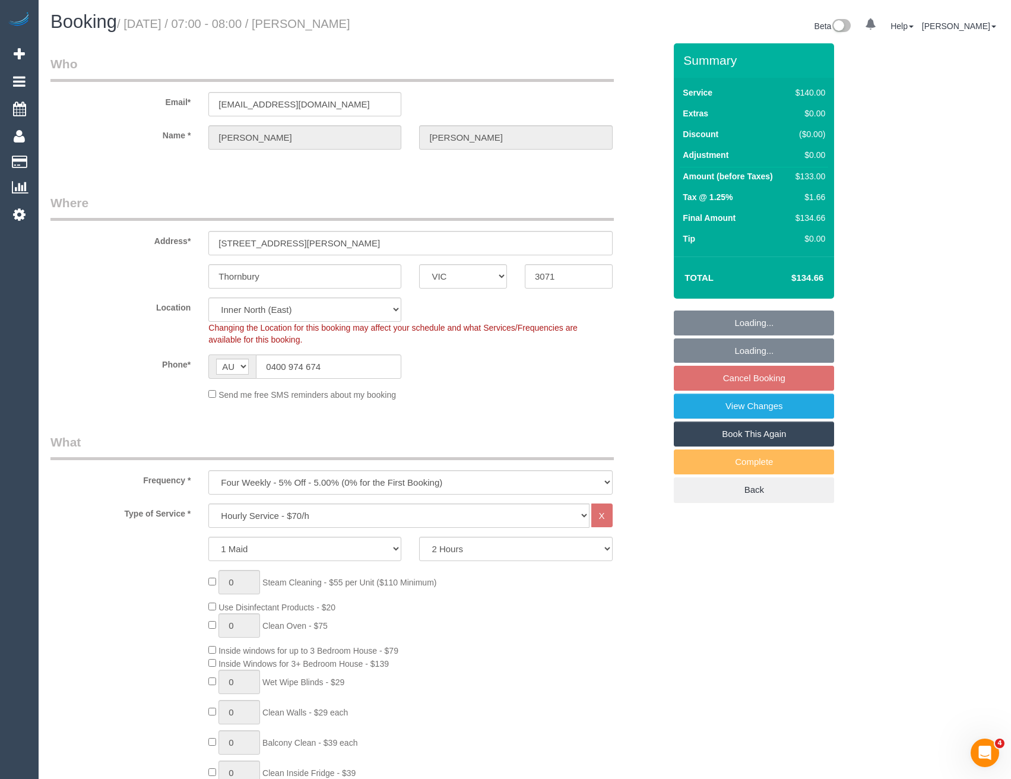
select select "spot1"
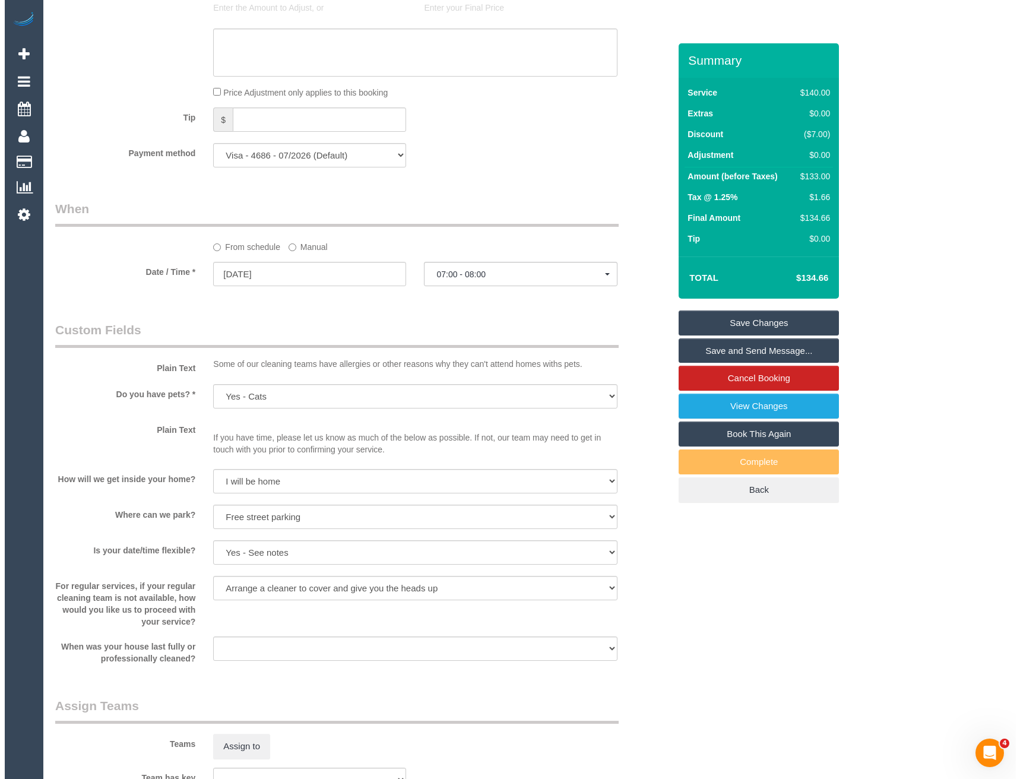
scroll to position [1247, 0]
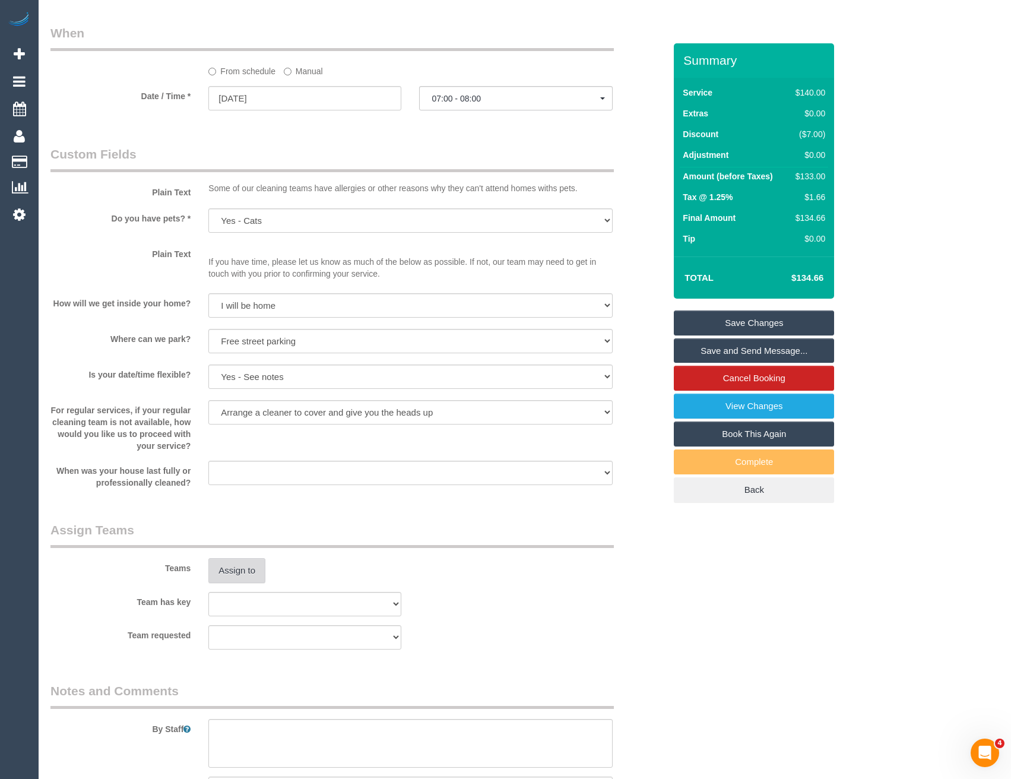
click at [243, 572] on button "Assign to" at bounding box center [236, 570] width 57 height 25
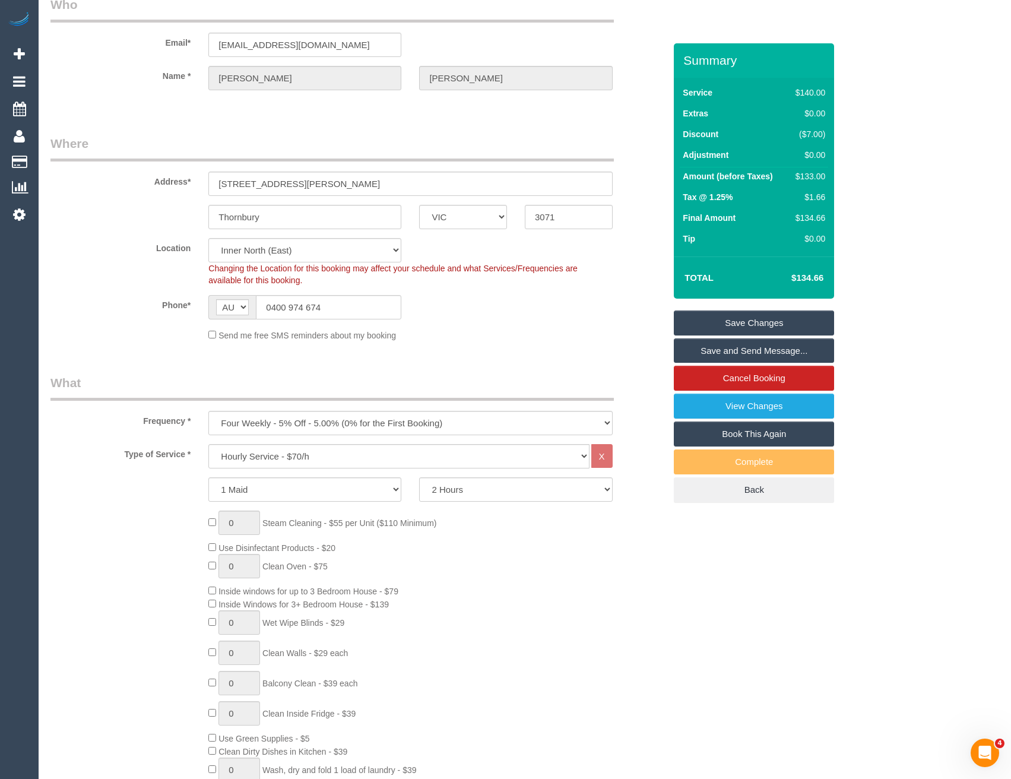
scroll to position [0, 0]
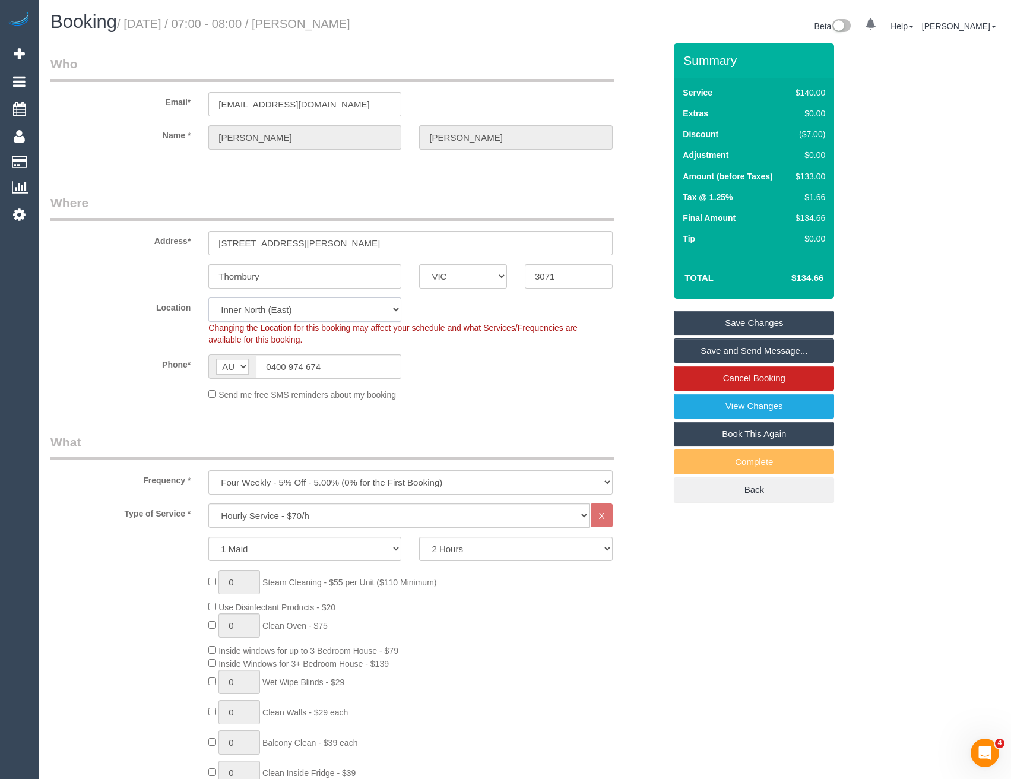
click at [281, 311] on select "Office [GEOGRAPHIC_DATA] (North) East (South) [GEOGRAPHIC_DATA] (East) [GEOGRAP…" at bounding box center [304, 309] width 193 height 24
select select "50"
click at [208, 297] on select "Office [GEOGRAPHIC_DATA] (North) East (South) [GEOGRAPHIC_DATA] (East) [GEOGRAP…" at bounding box center [304, 309] width 193 height 24
click at [469, 382] on sui-booking-location "Location [GEOGRAPHIC_DATA] (North) East (South) [GEOGRAPHIC_DATA] (East) [GEOGR…" at bounding box center [357, 348] width 615 height 103
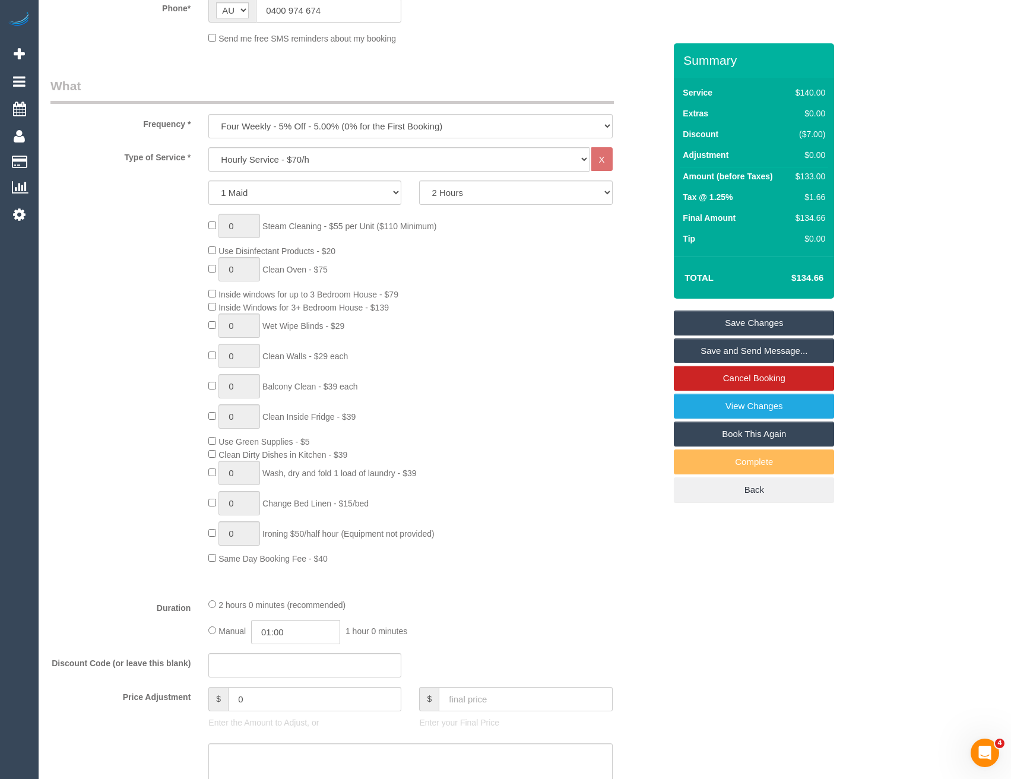
select select "object:5349"
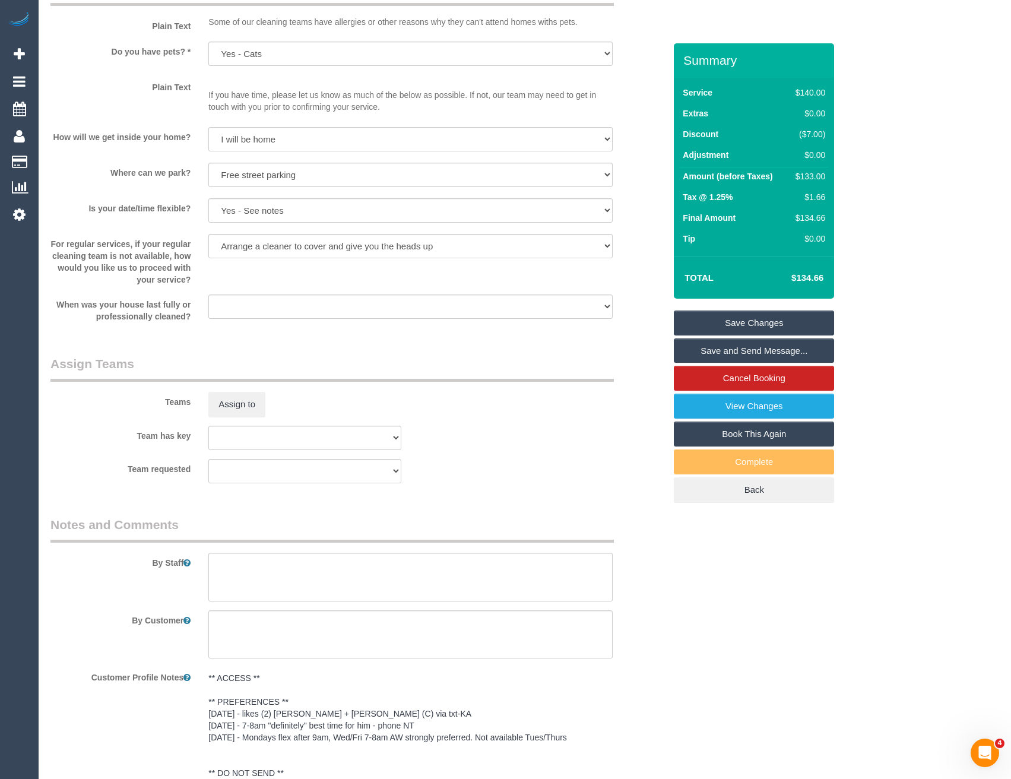
scroll to position [1722, 0]
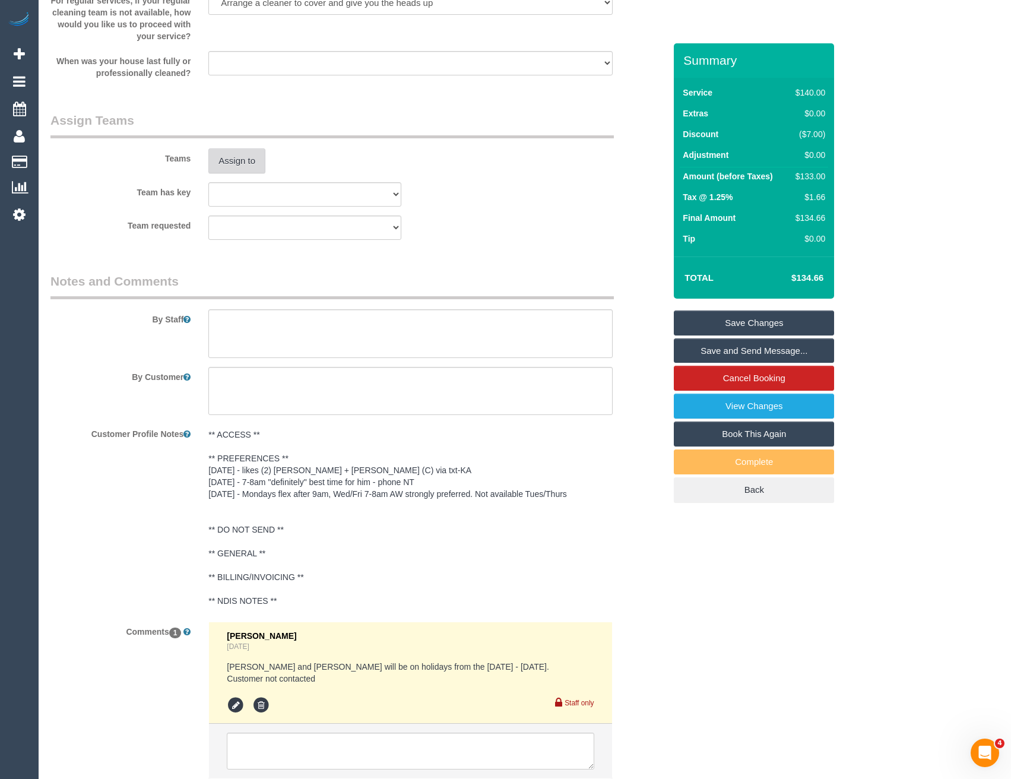
click at [233, 154] on button "Assign to" at bounding box center [236, 160] width 57 height 25
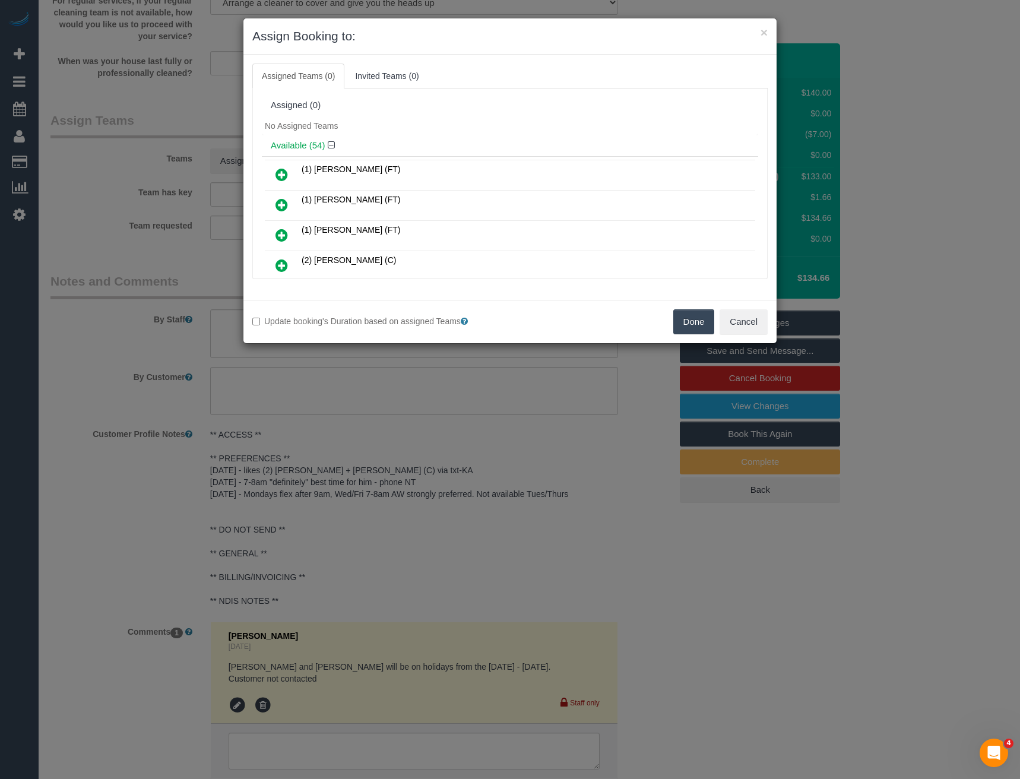
click at [283, 262] on icon at bounding box center [282, 265] width 12 height 14
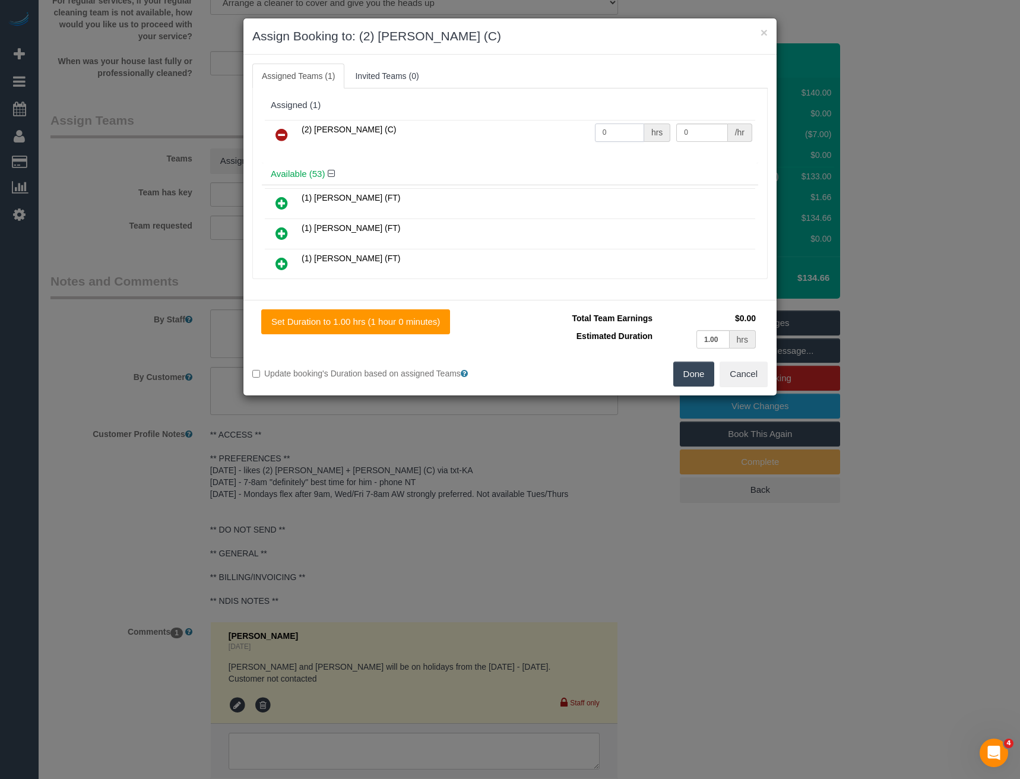
drag, startPoint x: 630, startPoint y: 132, endPoint x: 496, endPoint y: 124, distance: 133.9
click at [522, 131] on tr "(2) [PERSON_NAME] (C) 0 hrs 0 /hr" at bounding box center [510, 135] width 490 height 30
type input "2"
type input "37.5"
click at [694, 375] on button "Done" at bounding box center [694, 374] width 42 height 25
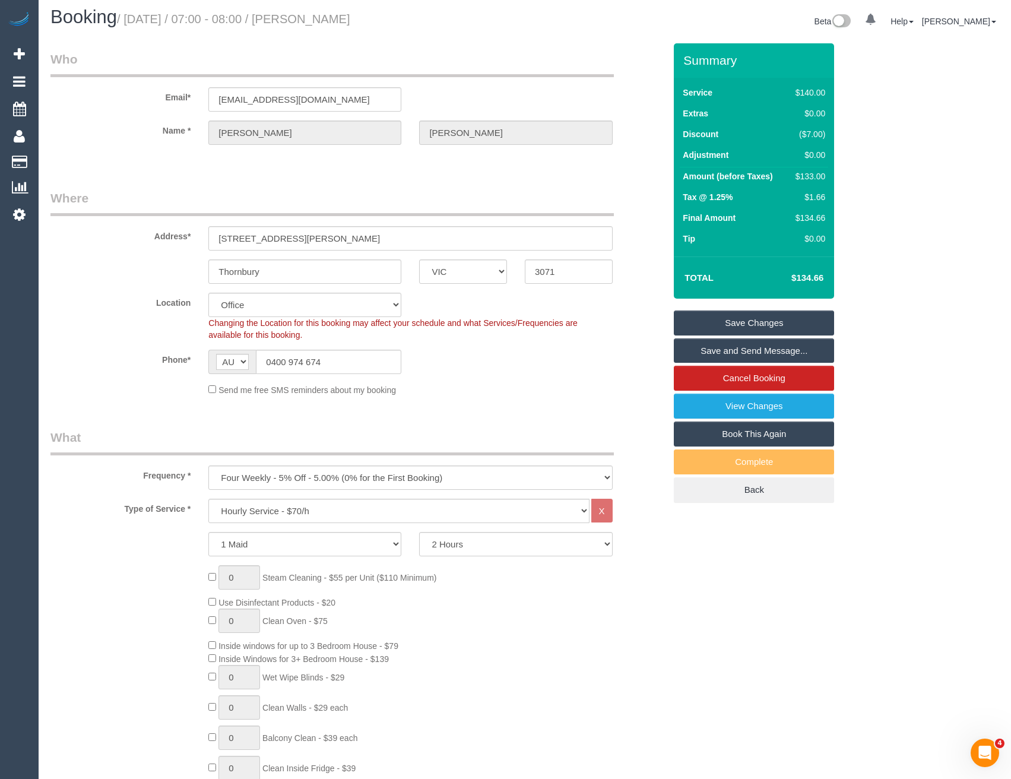
scroll to position [0, 0]
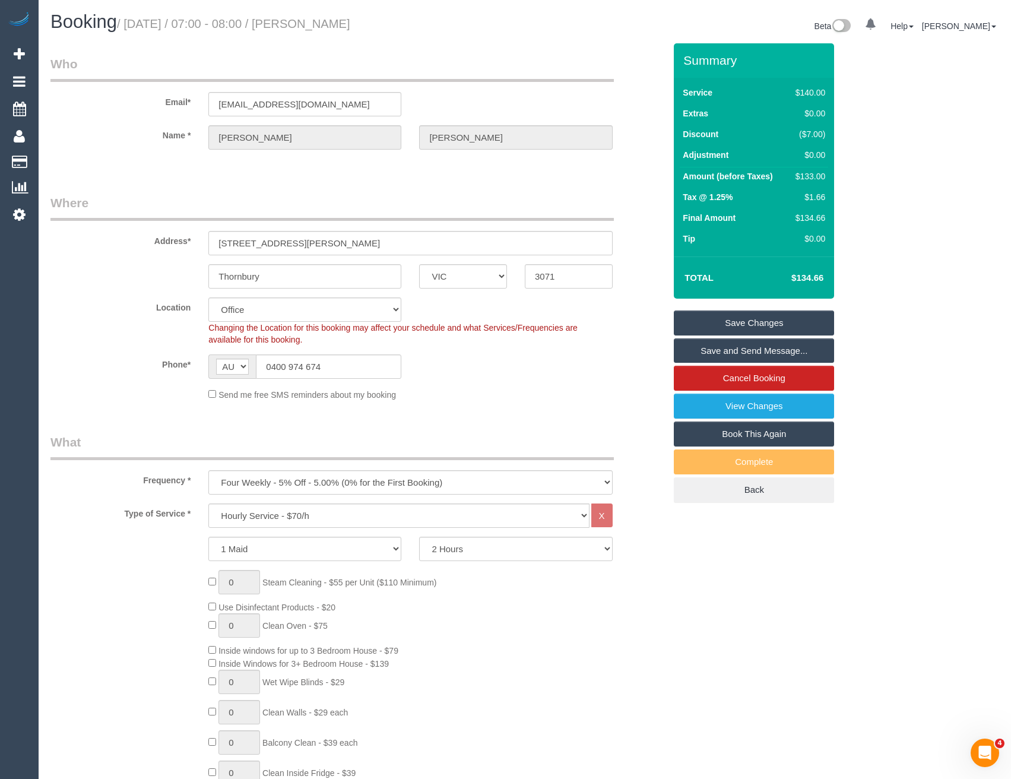
click at [696, 348] on link "Save and Send Message..." at bounding box center [754, 350] width 160 height 25
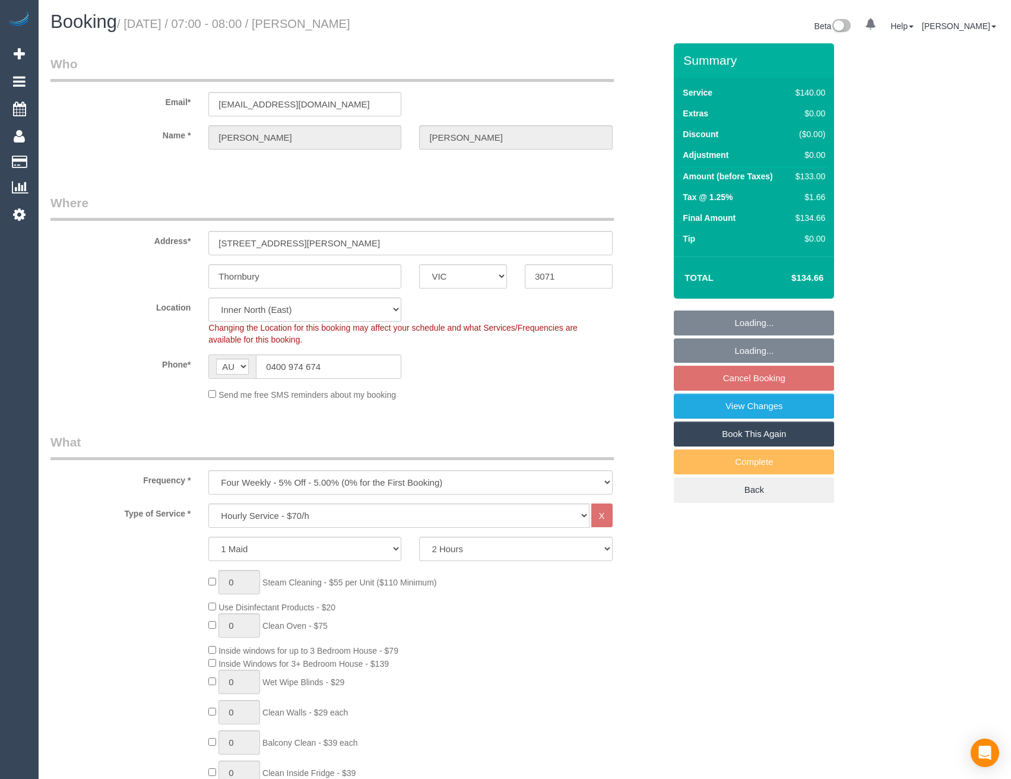
select select "VIC"
select select "number:29"
select select "number:14"
select select "number:19"
select select "number:36"
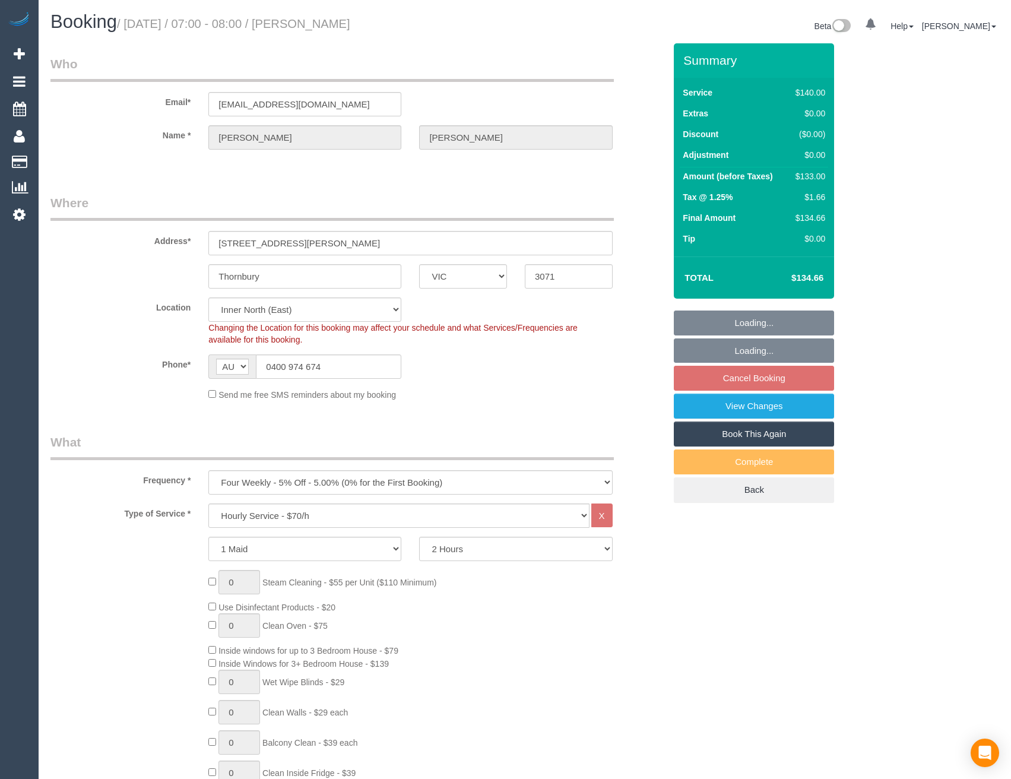
select select "number:34"
select select "object:1676"
select select "spot1"
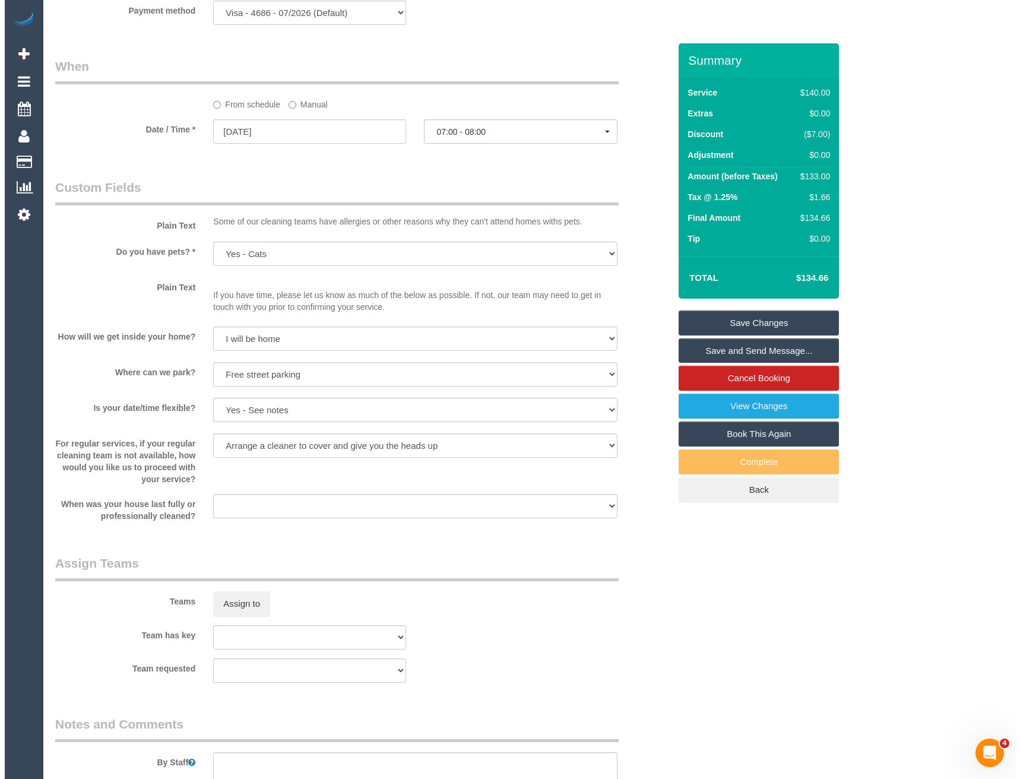
scroll to position [1306, 0]
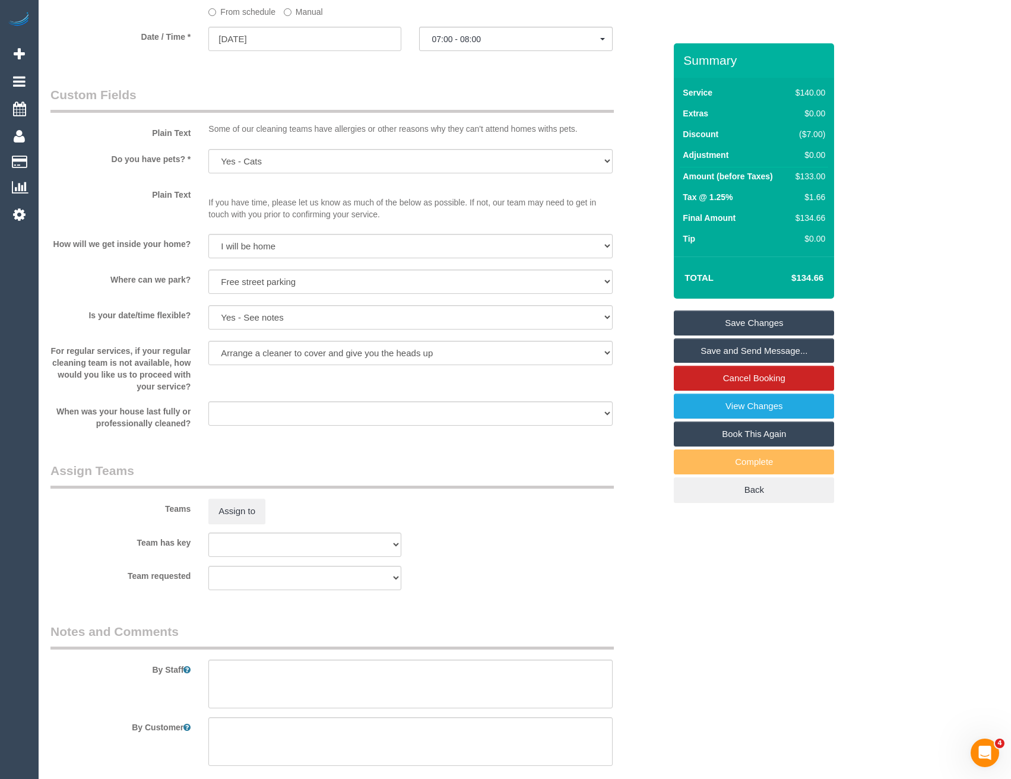
select select "spot22"
click at [240, 509] on button "Assign to" at bounding box center [236, 511] width 57 height 25
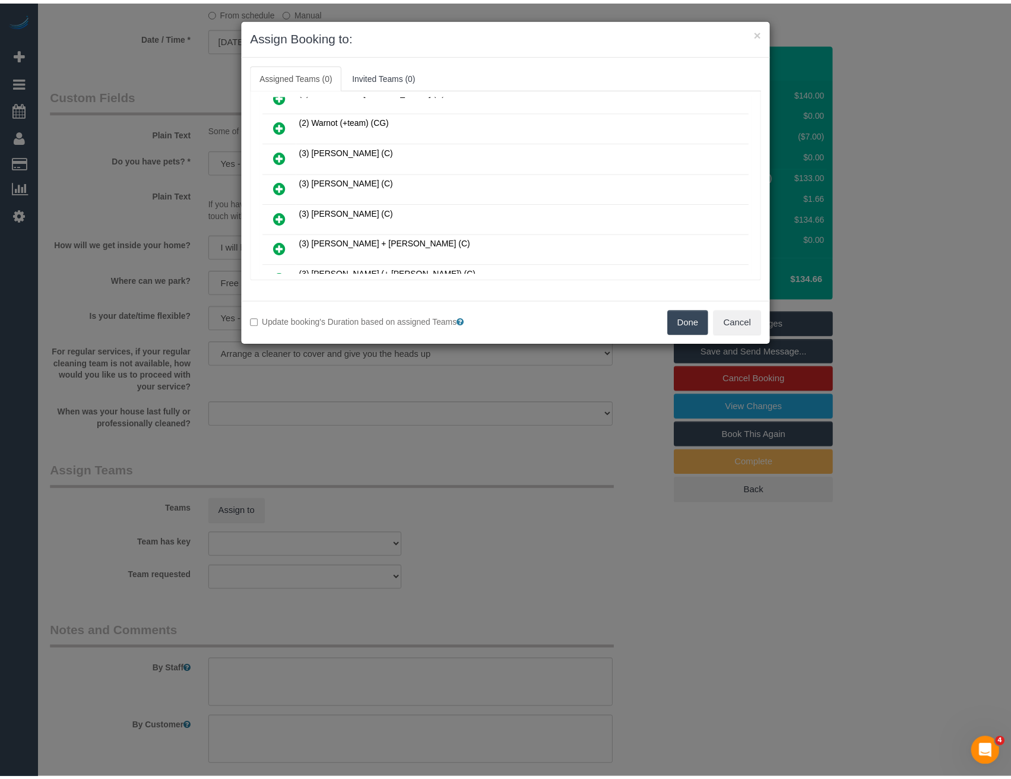
scroll to position [4831, 0]
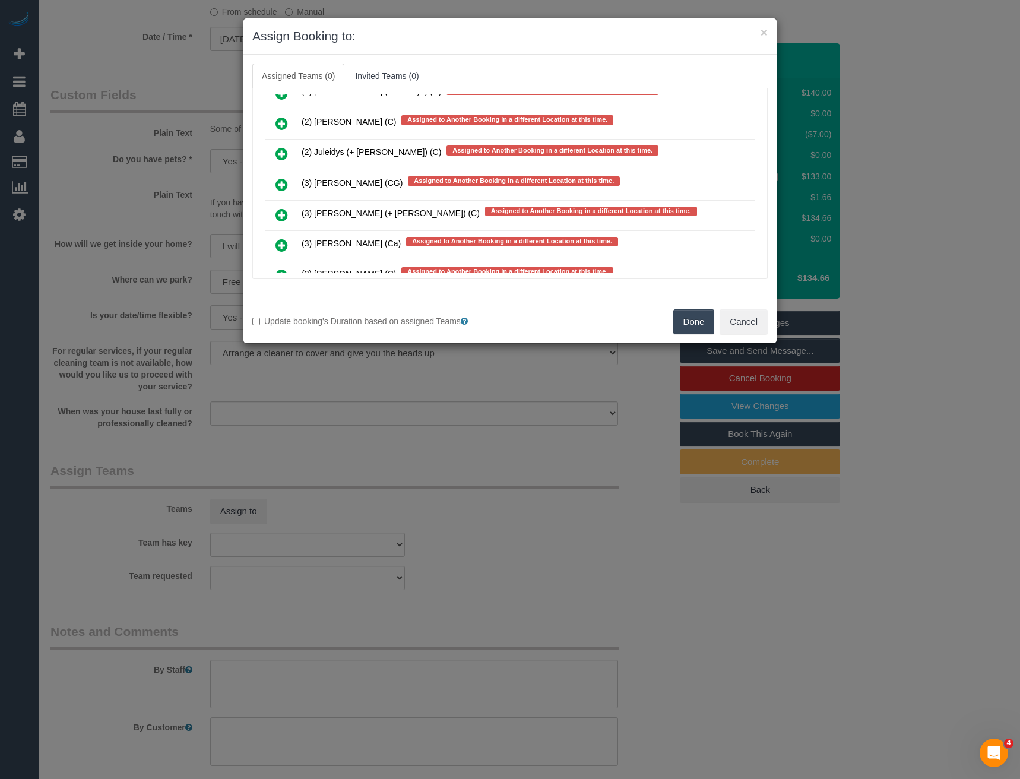
click at [378, 374] on div "× Assign Booking to: Assigned Teams (0) Invited Teams (0) Assigned (0) No Assig…" at bounding box center [510, 389] width 1020 height 779
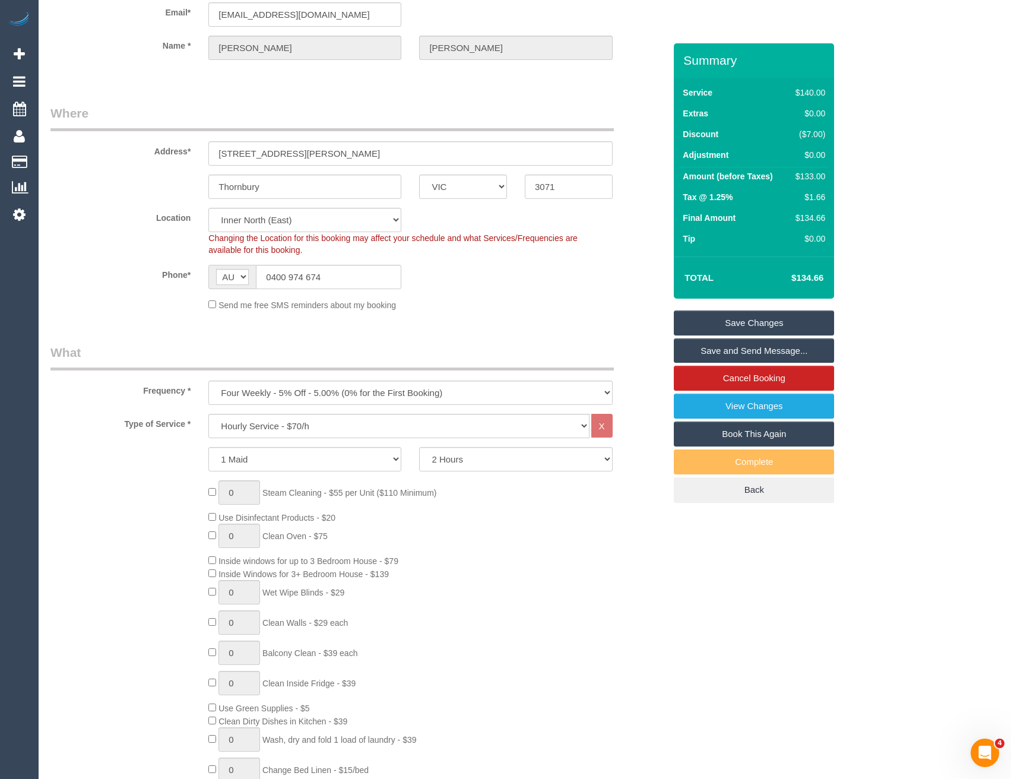
scroll to position [0, 0]
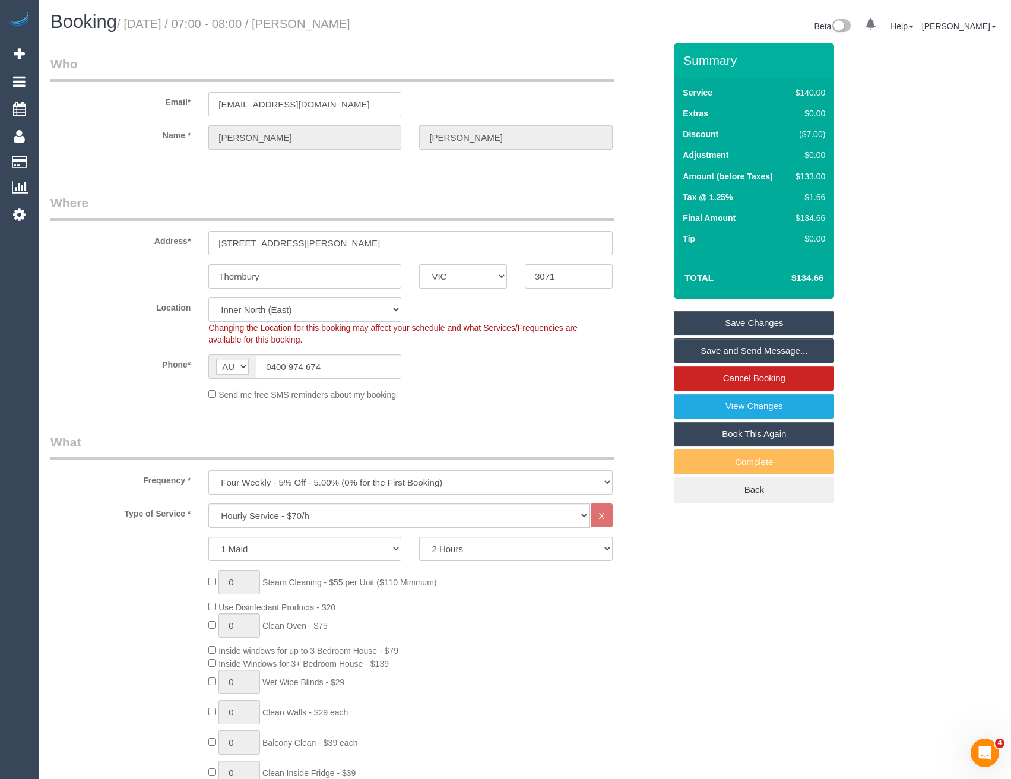
click at [238, 308] on select "Office [GEOGRAPHIC_DATA] (North) East (South) [GEOGRAPHIC_DATA] (East) [GEOGRAP…" at bounding box center [304, 309] width 193 height 24
click at [251, 310] on select "Office [GEOGRAPHIC_DATA] (North) East (South) [GEOGRAPHIC_DATA] (East) [GEOGRAP…" at bounding box center [304, 309] width 193 height 24
select select "50"
click at [208, 297] on select "Office [GEOGRAPHIC_DATA] (North) East (South) [GEOGRAPHIC_DATA] (East) [GEOGRAP…" at bounding box center [304, 309] width 193 height 24
click at [434, 390] on div "Send me free SMS reminders about my booking" at bounding box center [411, 394] width 422 height 13
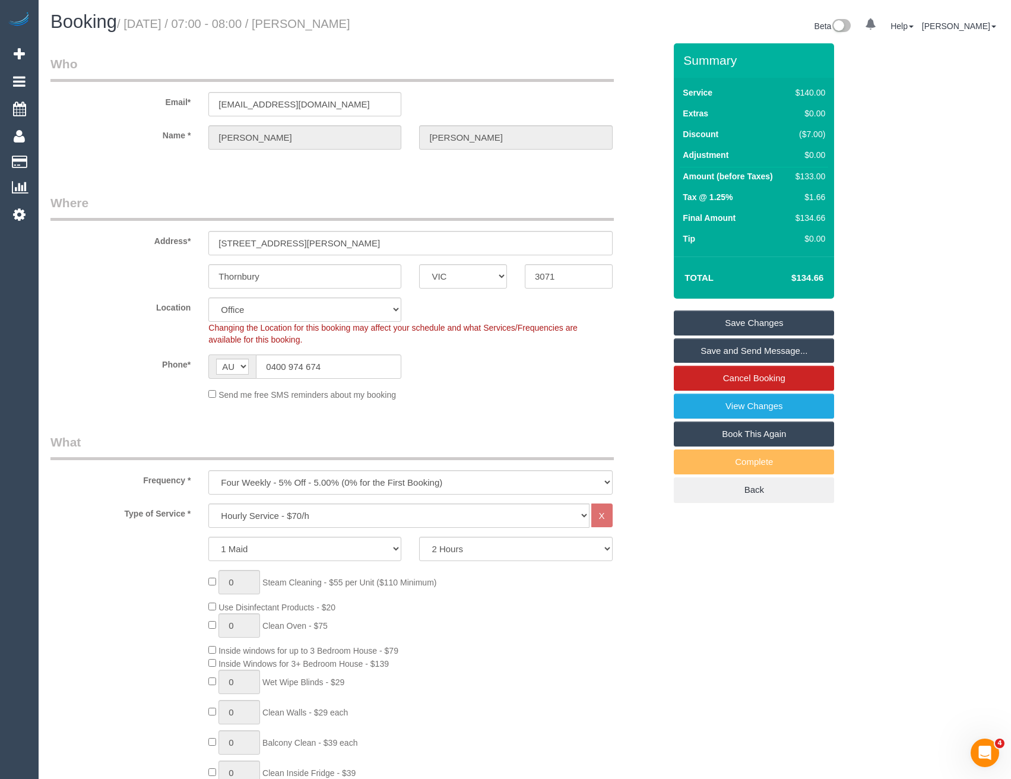
select select "object:6151"
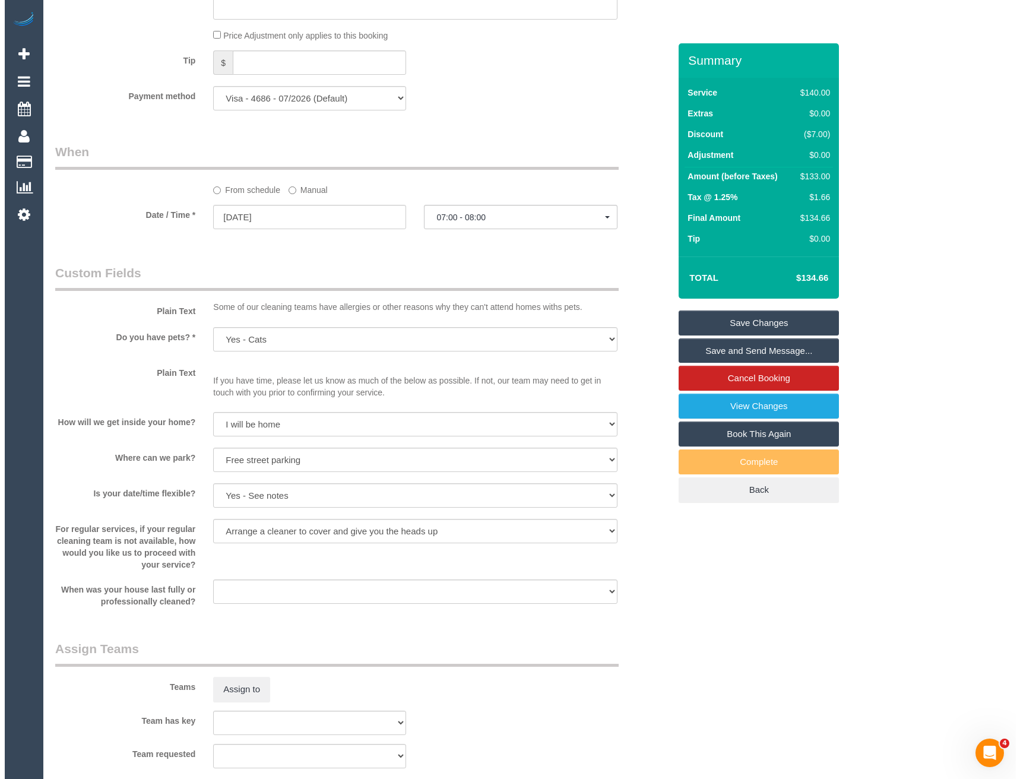
scroll to position [1306, 0]
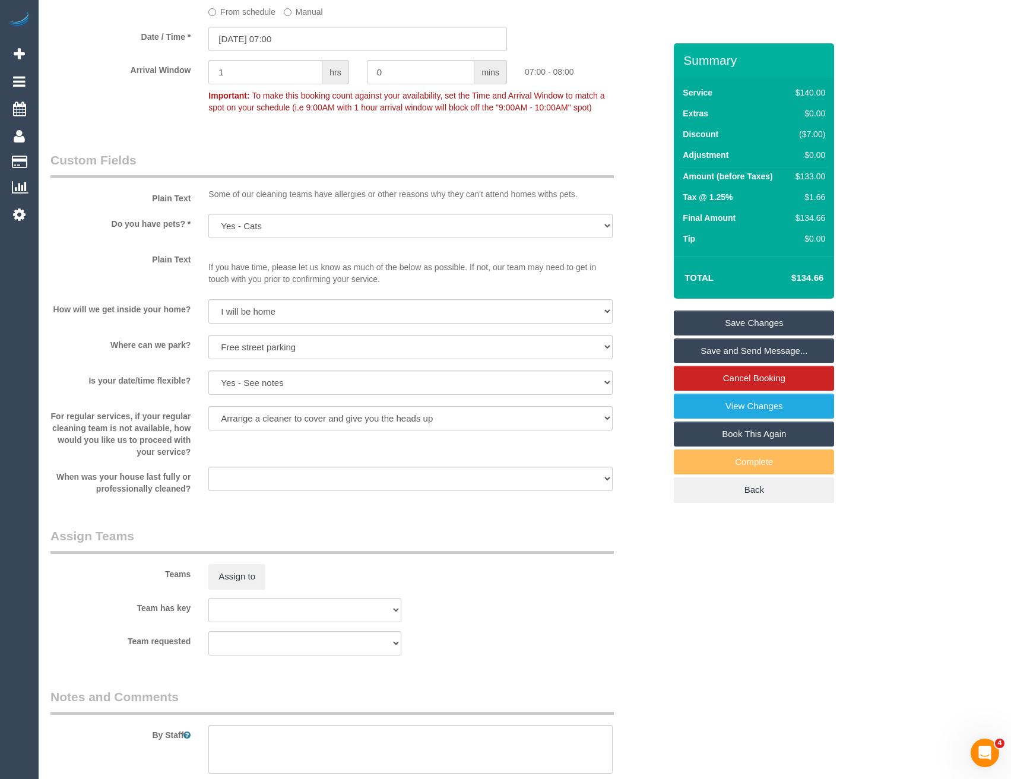
click at [242, 578] on button "Assign to" at bounding box center [236, 576] width 57 height 25
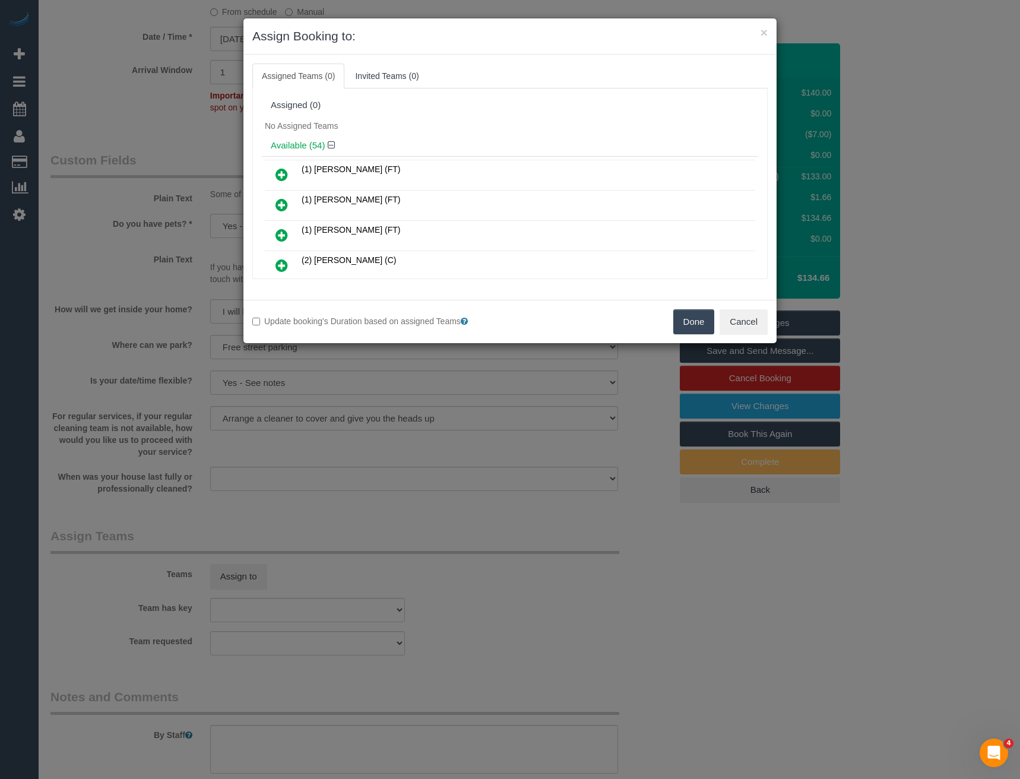
scroll to position [43, 0]
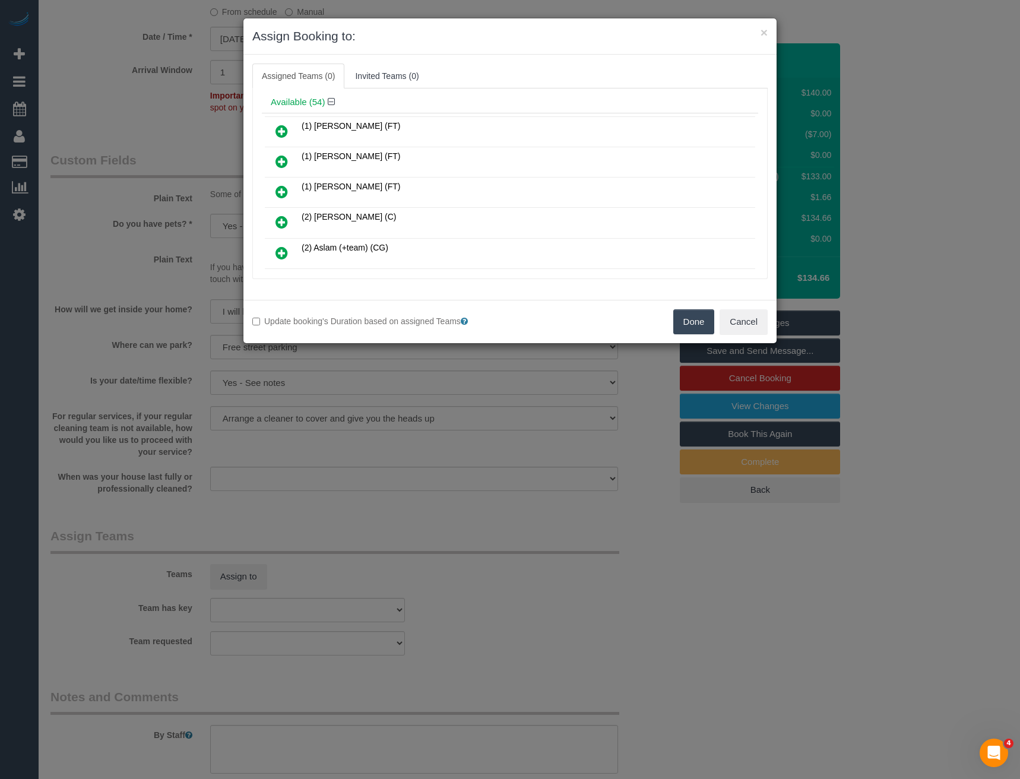
click at [281, 226] on link at bounding box center [282, 223] width 28 height 24
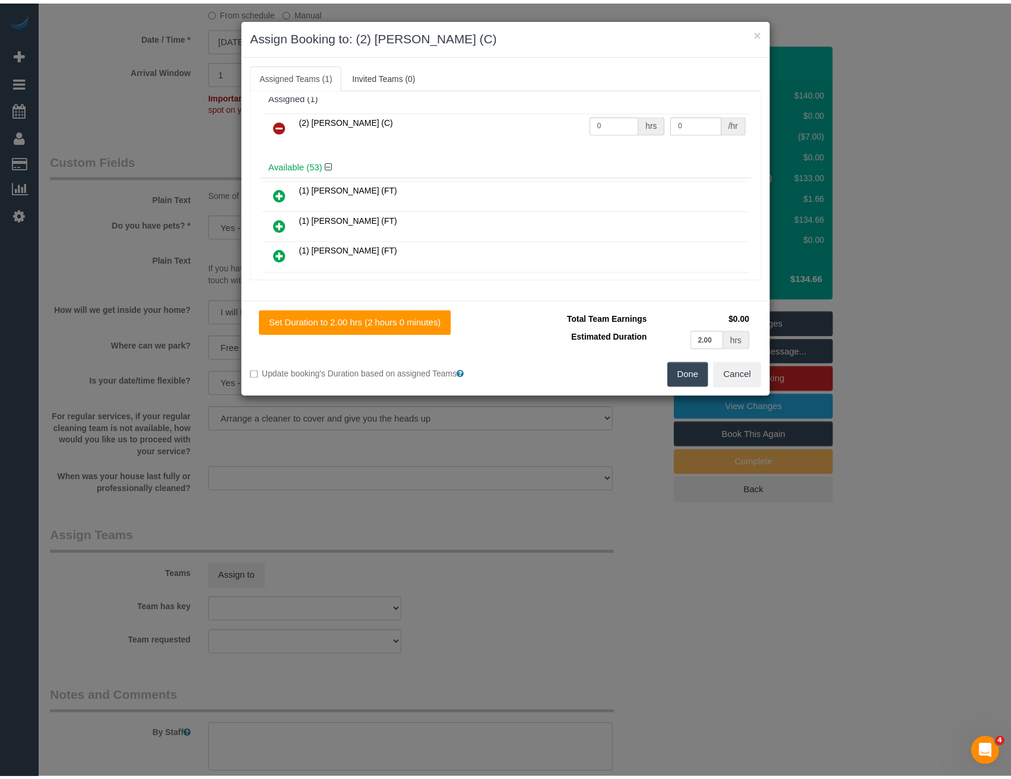
scroll to position [0, 0]
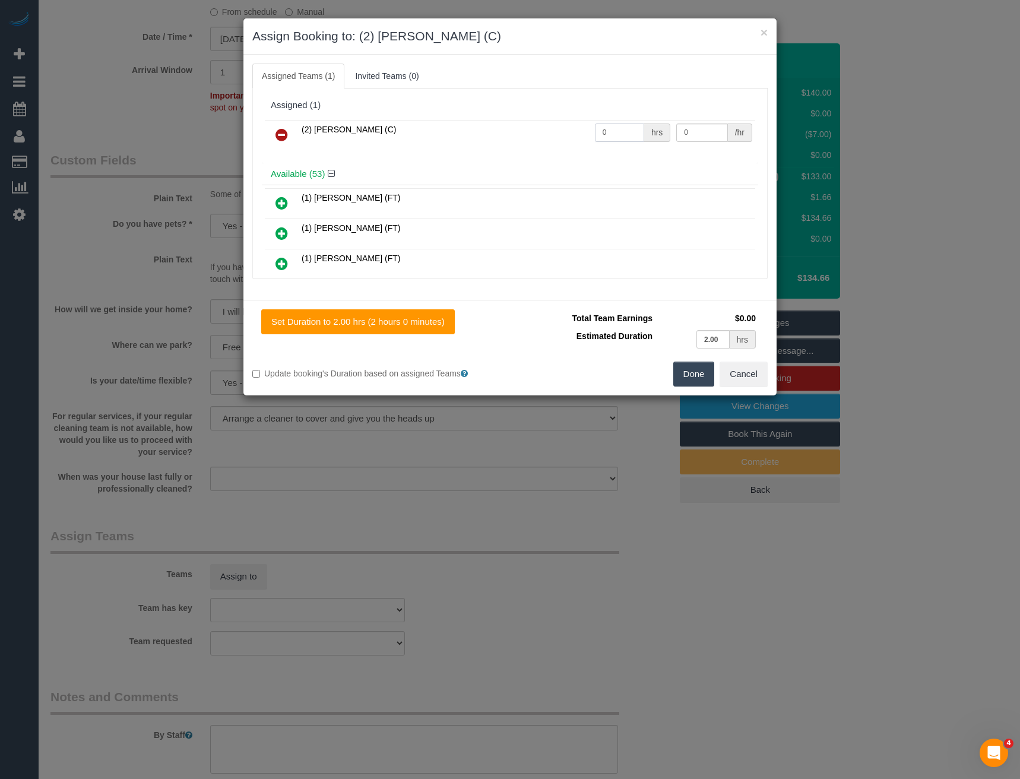
drag, startPoint x: 615, startPoint y: 130, endPoint x: 585, endPoint y: 128, distance: 29.7
click at [585, 133] on tr "(2) [PERSON_NAME] (C) 0 hrs 0 /hr" at bounding box center [510, 135] width 490 height 30
type input "2"
type input "37.5"
click at [697, 374] on button "Done" at bounding box center [694, 374] width 42 height 25
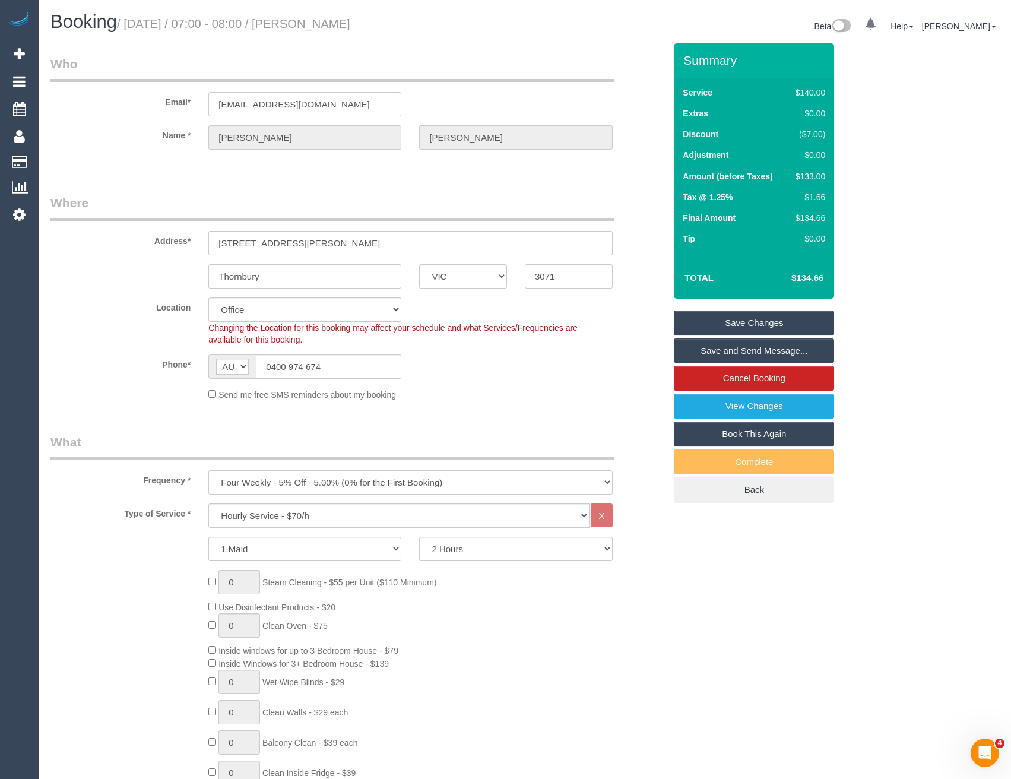
click at [734, 349] on link "Save and Send Message..." at bounding box center [754, 350] width 160 height 25
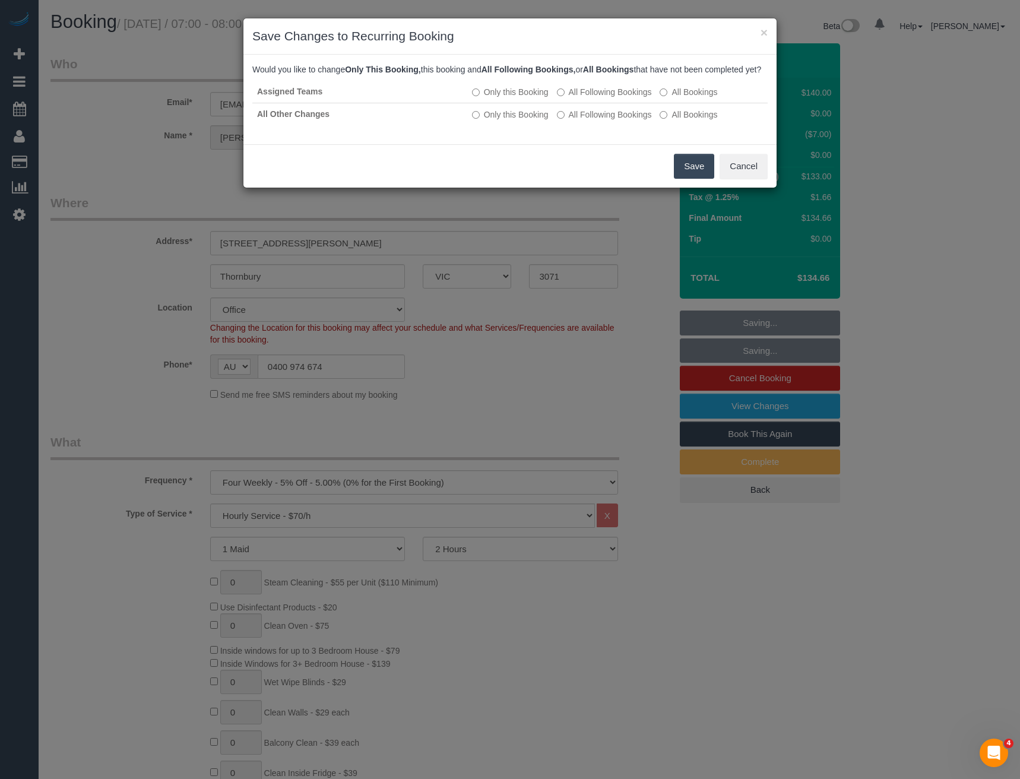
click at [684, 176] on button "Save" at bounding box center [694, 166] width 40 height 25
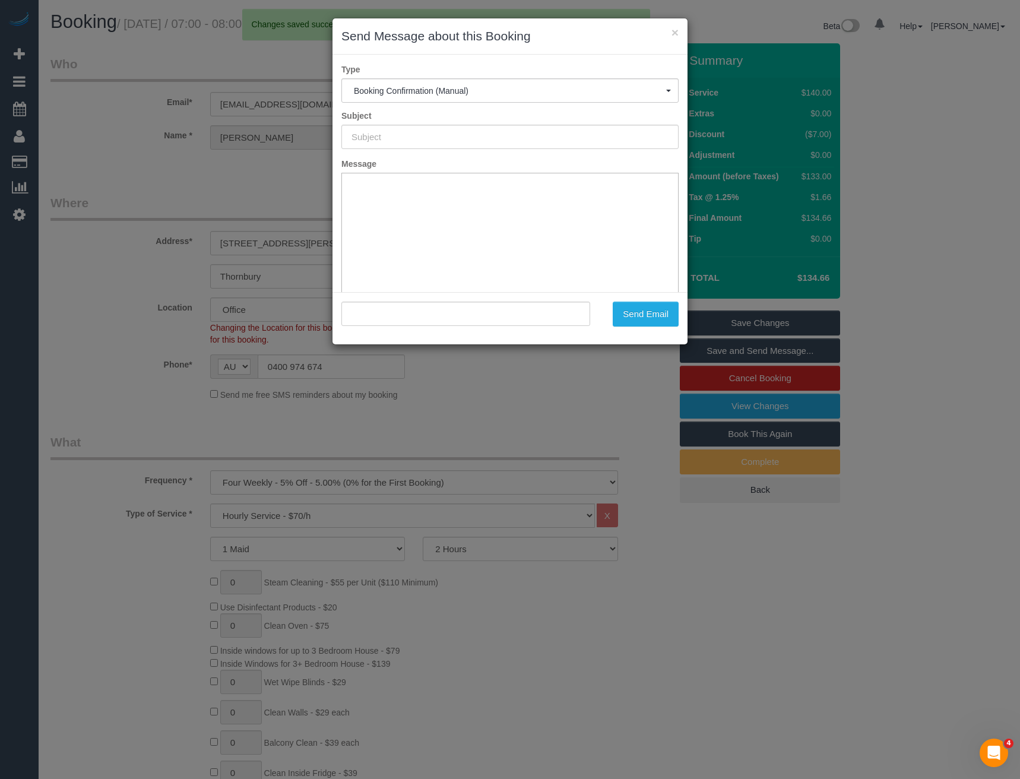
type input "Booking Confirmed"
type input ""[PERSON_NAME]" <[EMAIL_ADDRESS][DOMAIN_NAME]>"
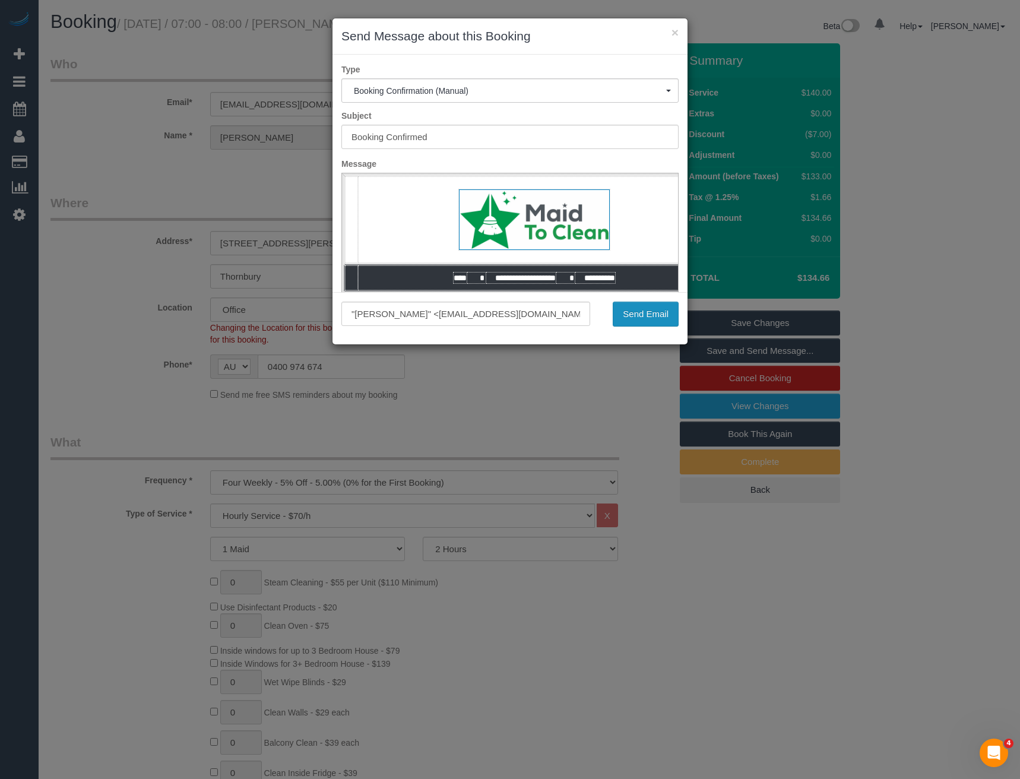
click at [630, 311] on button "Send Email" at bounding box center [646, 314] width 66 height 25
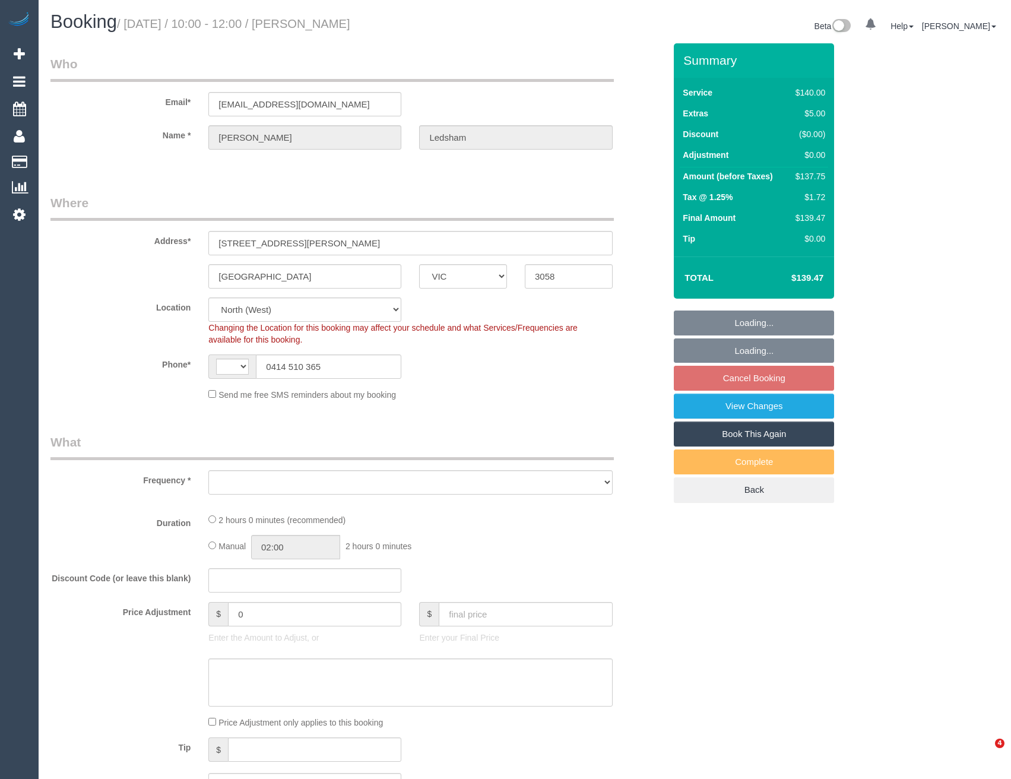
select select "VIC"
select select "number:29"
select select "number:14"
select select "number:18"
select select "number:24"
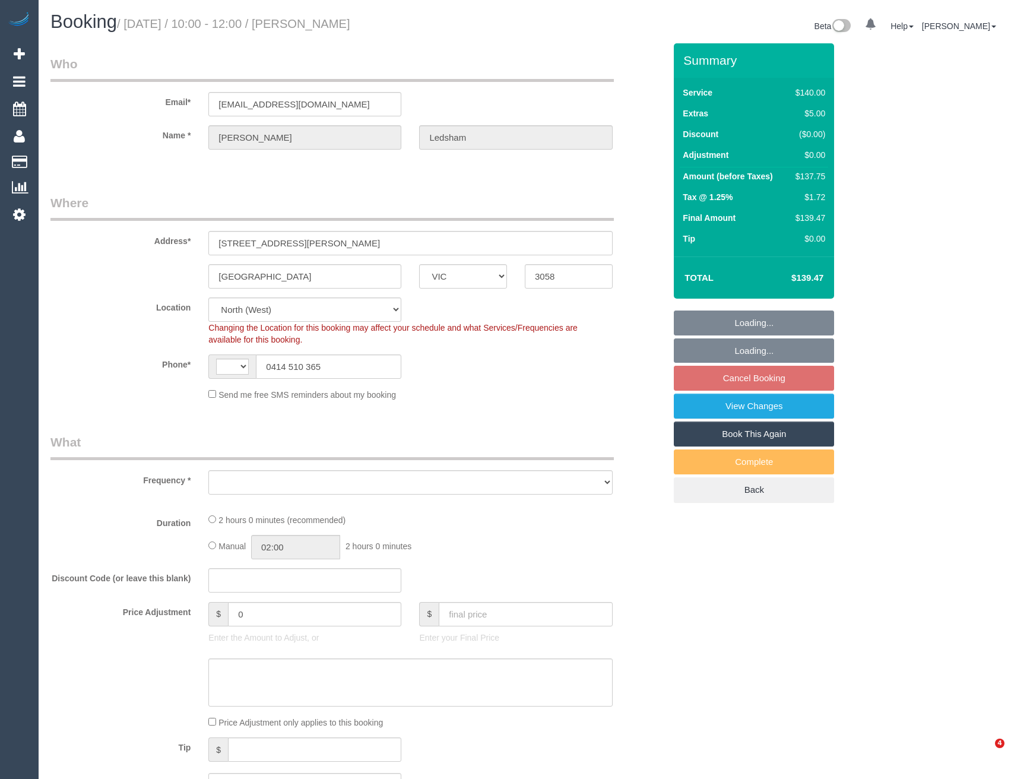
select select "number:34"
select select "number:13"
select select "string:AU"
select select "object:1615"
select select "string:stripe-pm_1MbGwX2GScqysDRVmXzM6bqb"
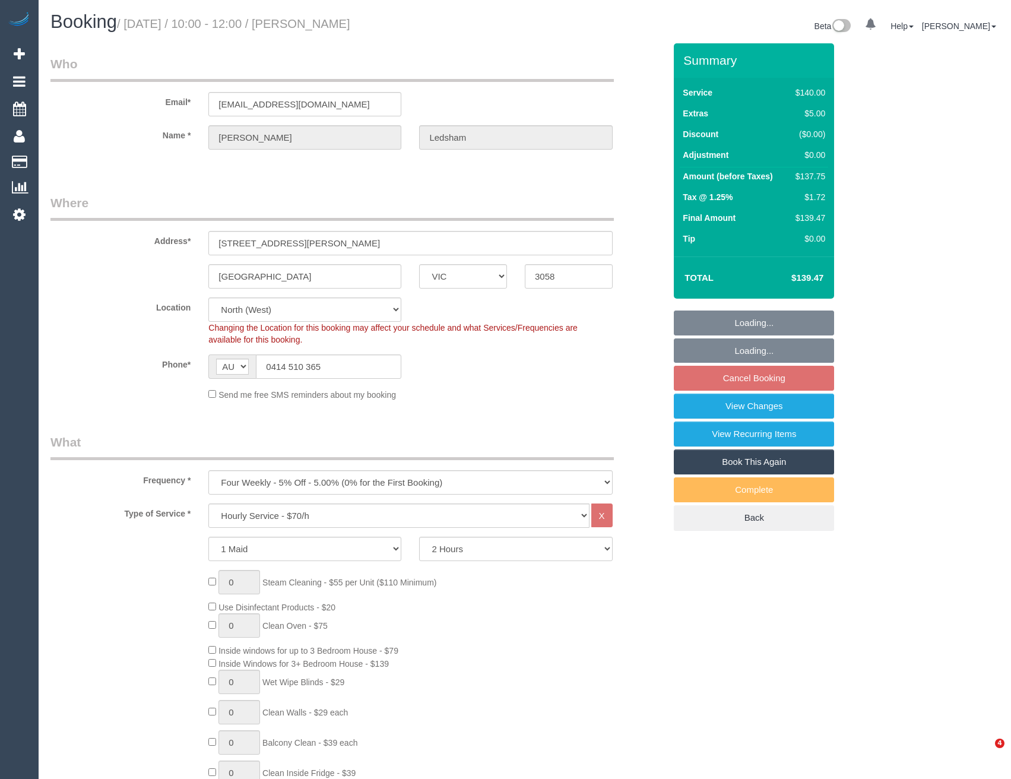
select select "spot3"
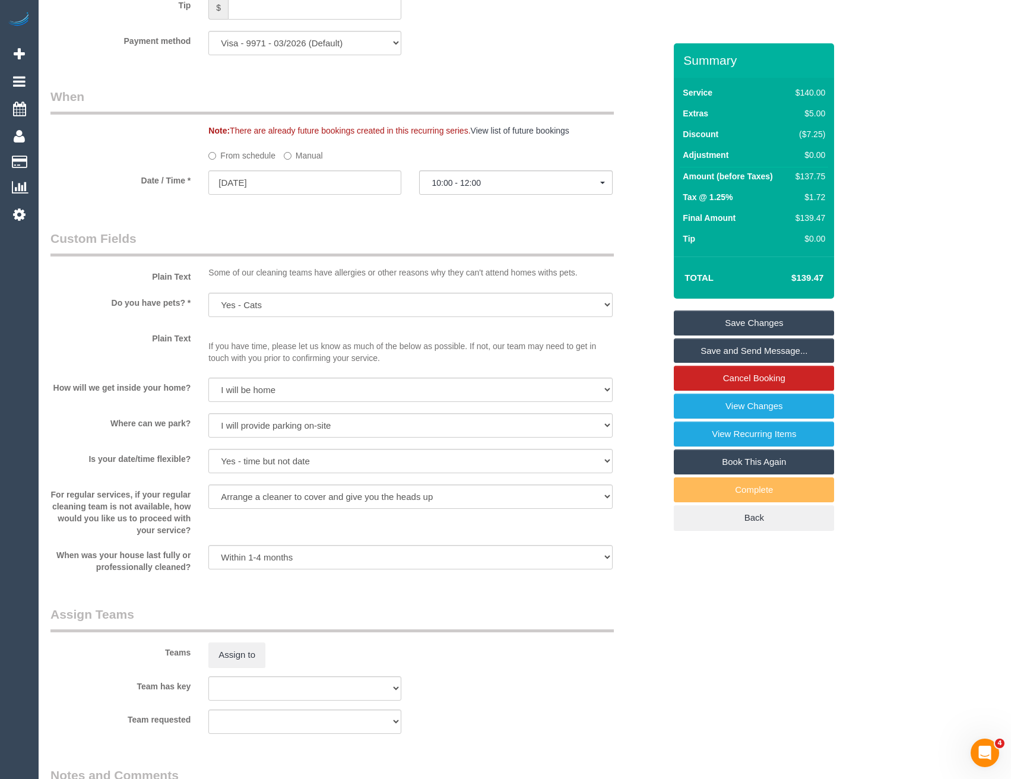
scroll to position [1188, 0]
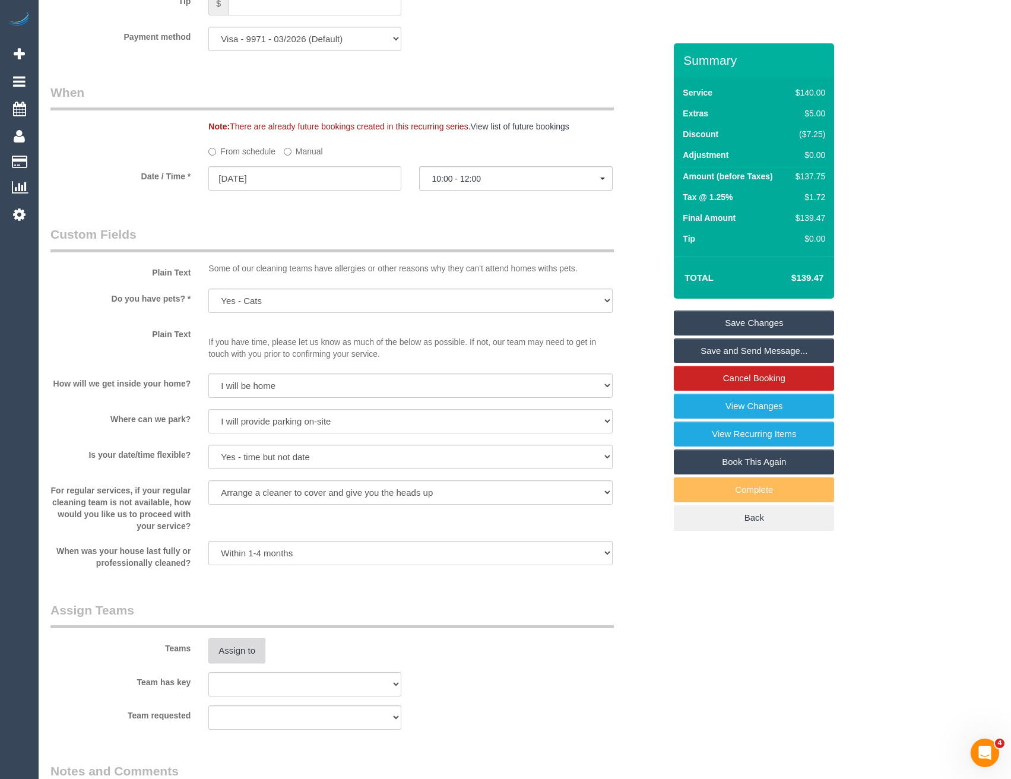
click at [251, 644] on button "Assign to" at bounding box center [236, 650] width 57 height 25
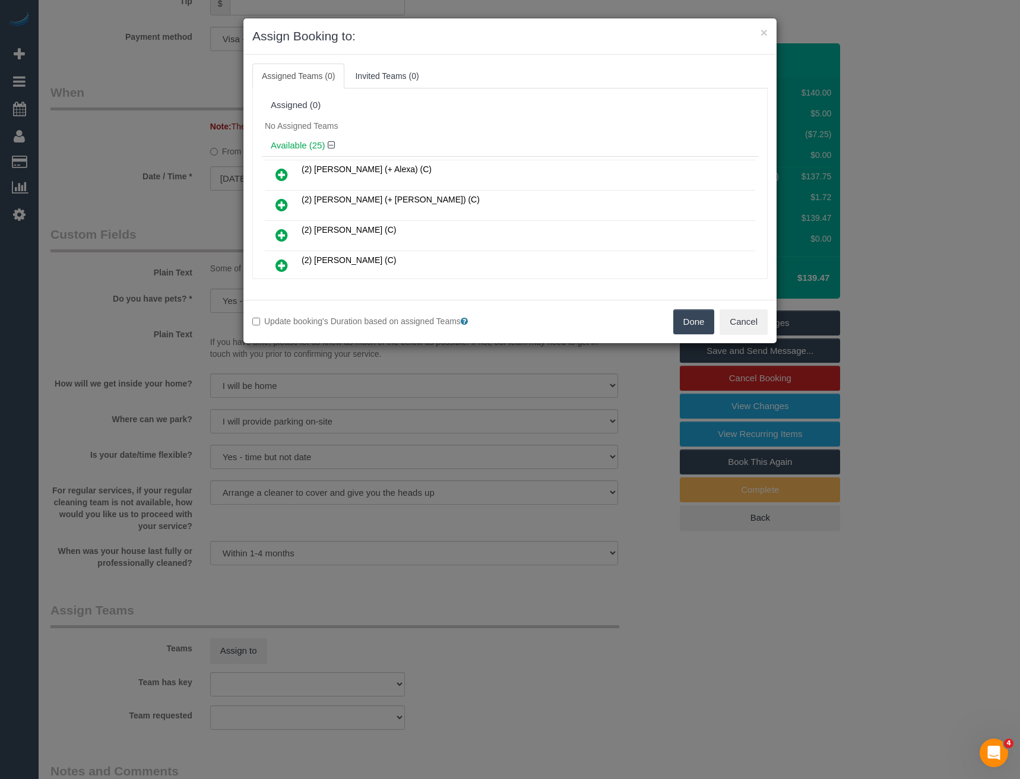
click at [278, 235] on icon at bounding box center [282, 235] width 12 height 14
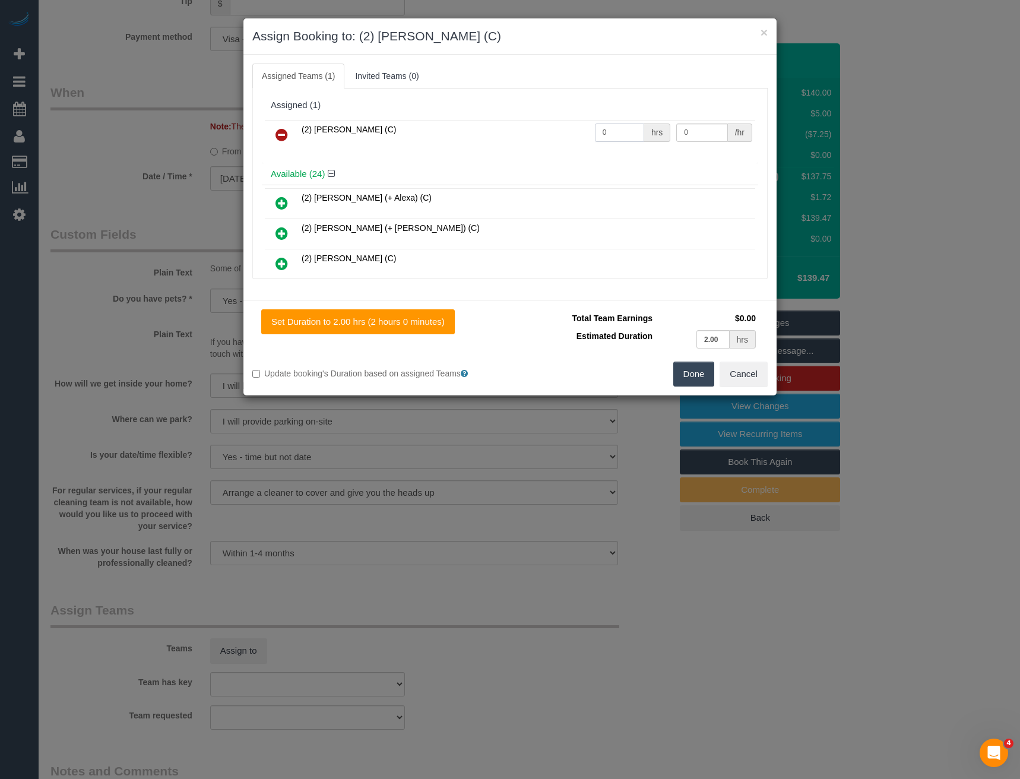
drag, startPoint x: 601, startPoint y: 137, endPoint x: 520, endPoint y: 133, distance: 81.4
click at [528, 136] on tr "(2) Ashik Miah (C) 0 hrs 0 /hr" at bounding box center [510, 135] width 490 height 30
type input "2"
type input "38.75"
click at [694, 372] on button "Done" at bounding box center [694, 374] width 42 height 25
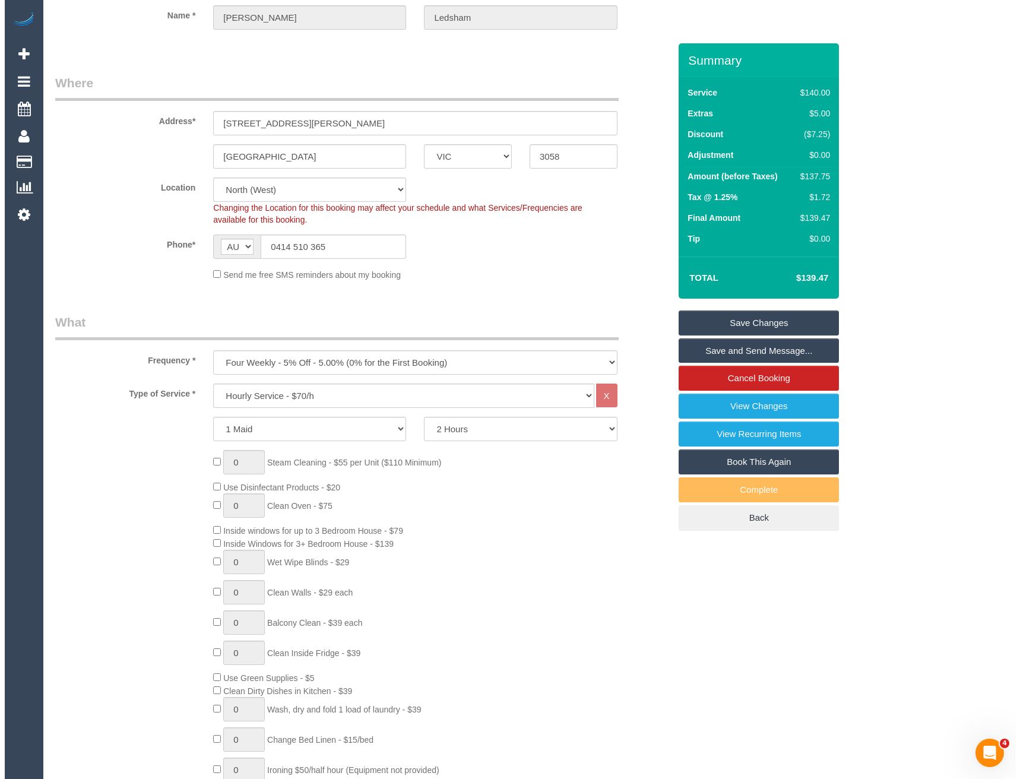
scroll to position [0, 0]
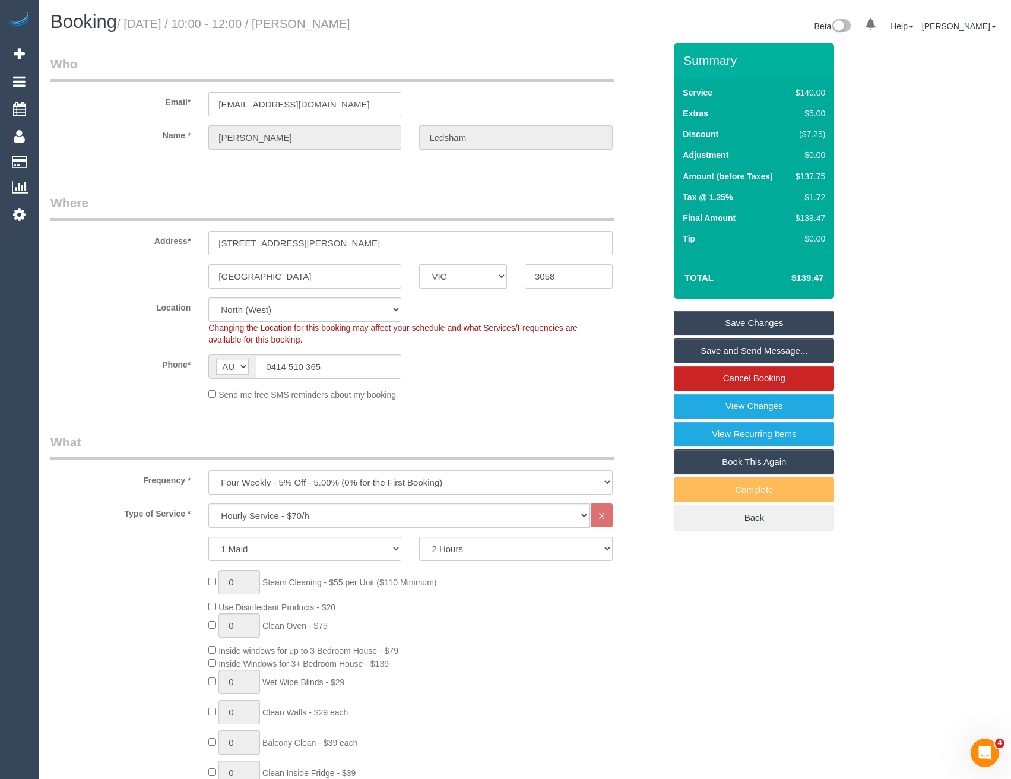
click at [739, 350] on link "Save and Send Message..." at bounding box center [754, 350] width 160 height 25
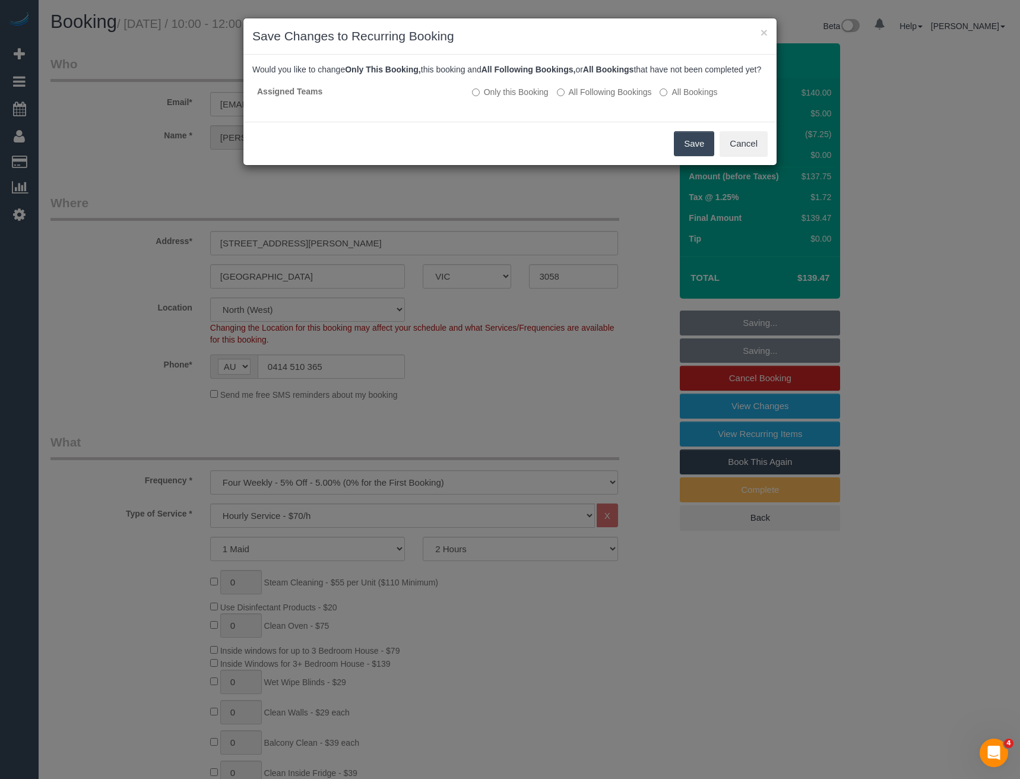
drag, startPoint x: 693, startPoint y: 156, endPoint x: 650, endPoint y: 136, distance: 47.8
click at [693, 156] on button "Save" at bounding box center [694, 143] width 40 height 25
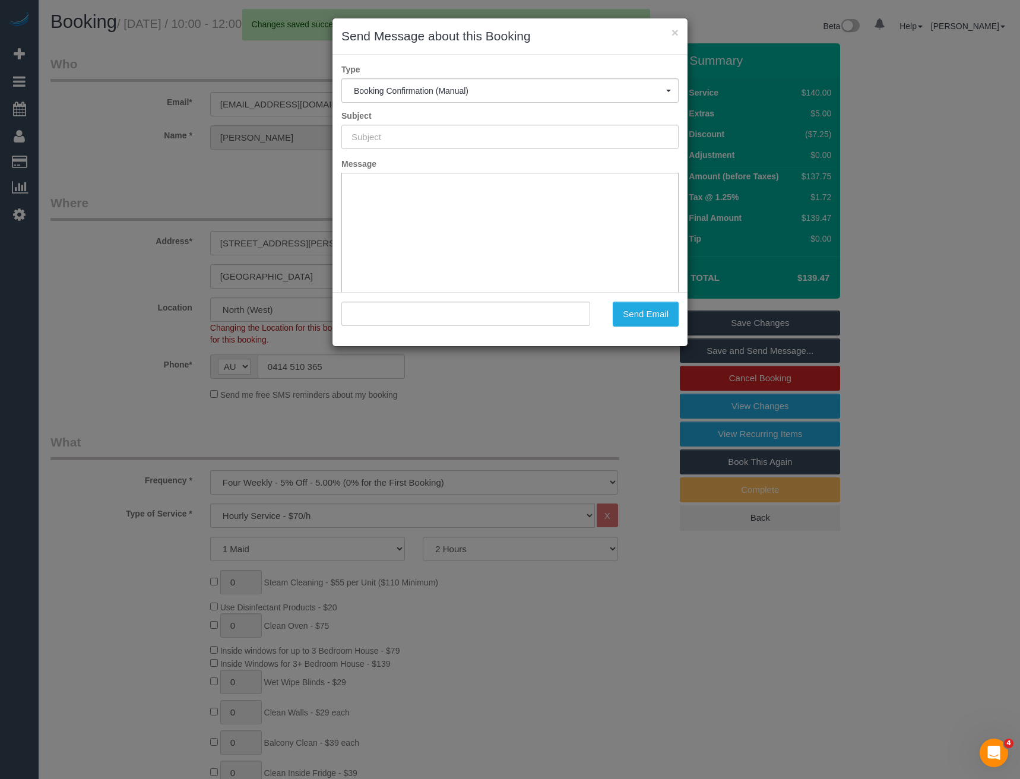
type input "Booking Confirmed"
type input ""Edward Ledsham" <ed.ledsham@gmail.com>"
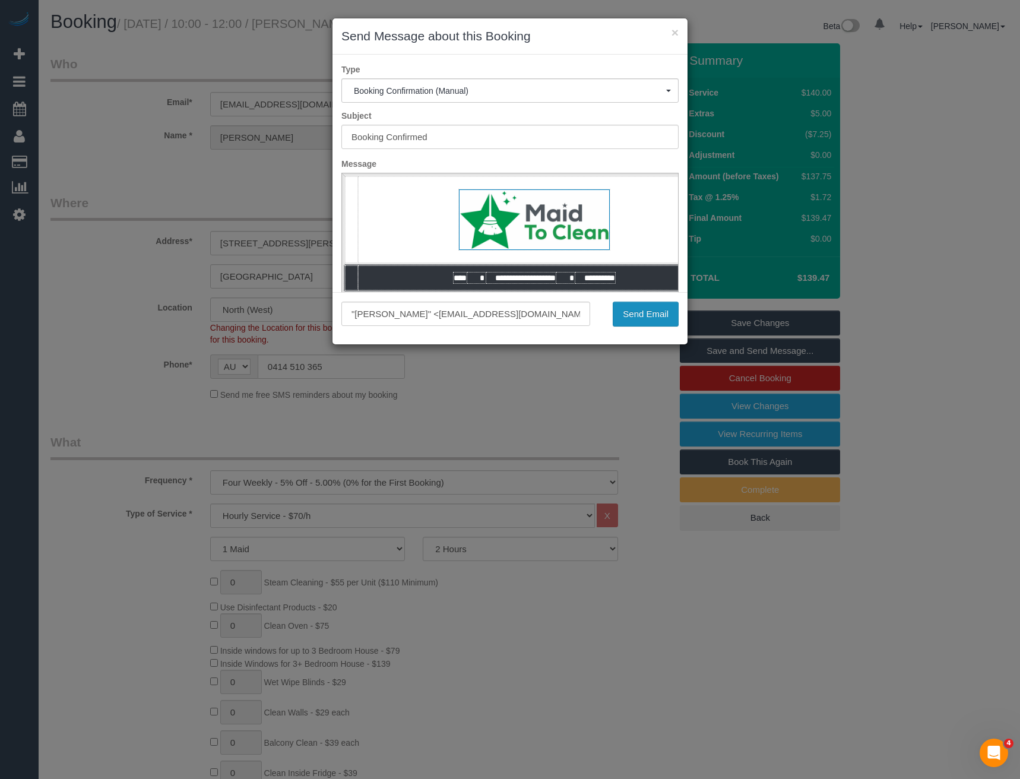
click at [628, 315] on button "Send Email" at bounding box center [646, 314] width 66 height 25
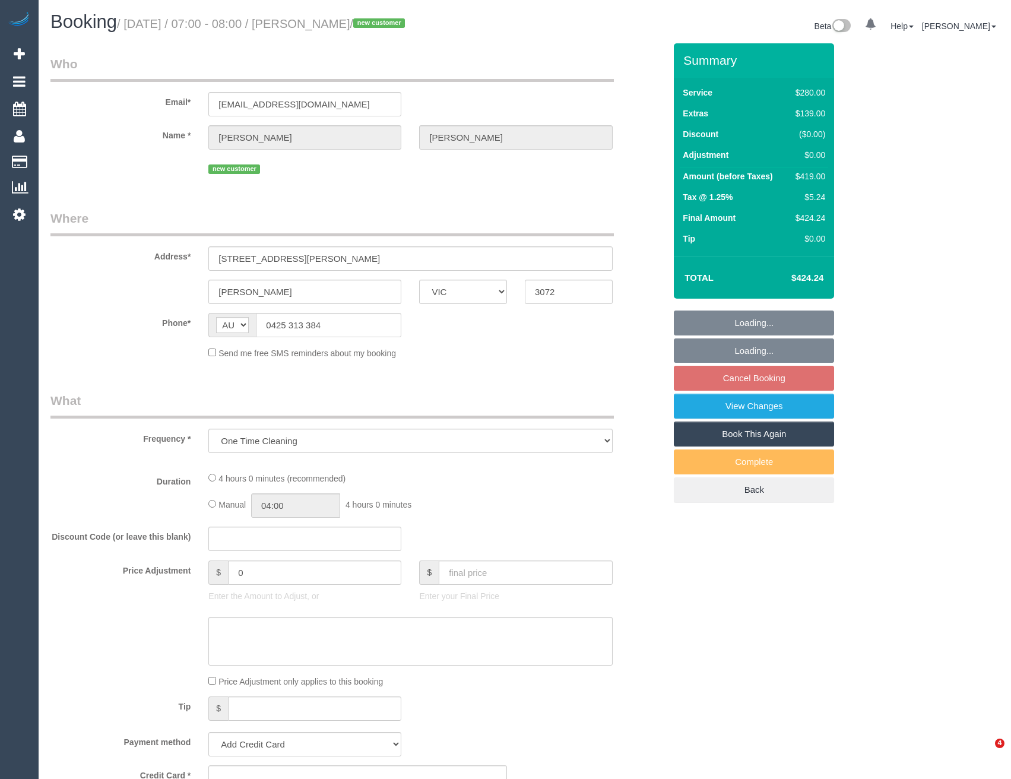
select select "VIC"
select select "string:stripe-pm_1RzT1g2GScqysDRVLbiCLwGx"
select select "2"
select select "number:27"
select select "number:15"
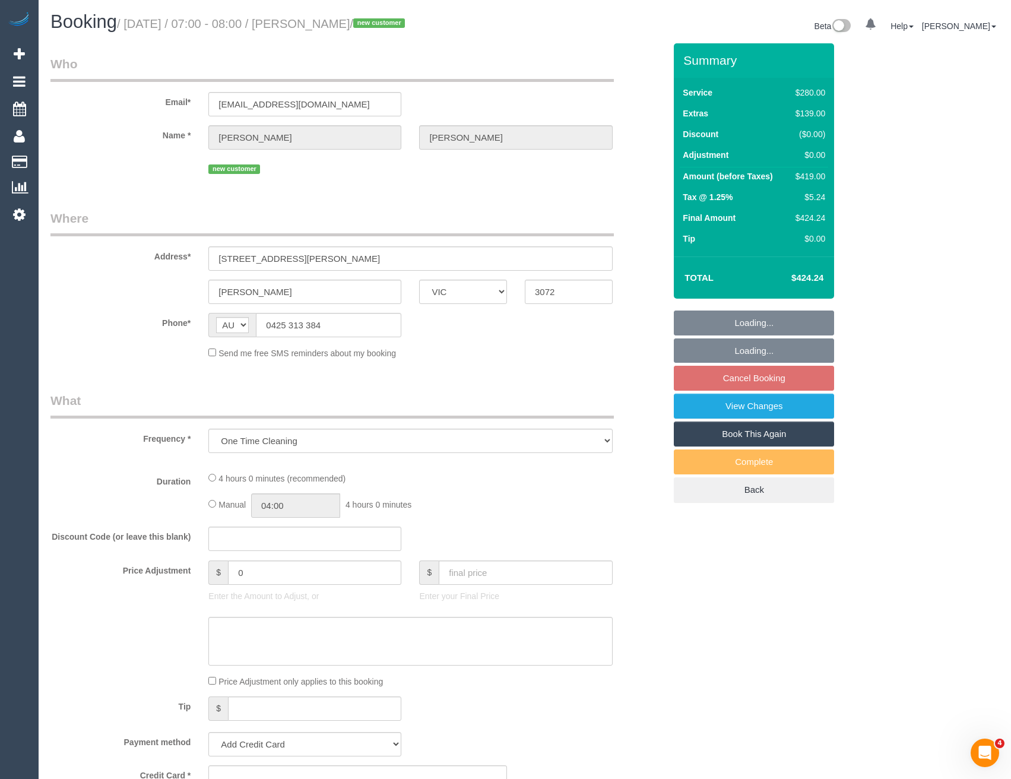
select select "number:19"
select select "number:22"
select select "number:33"
select select "number:13"
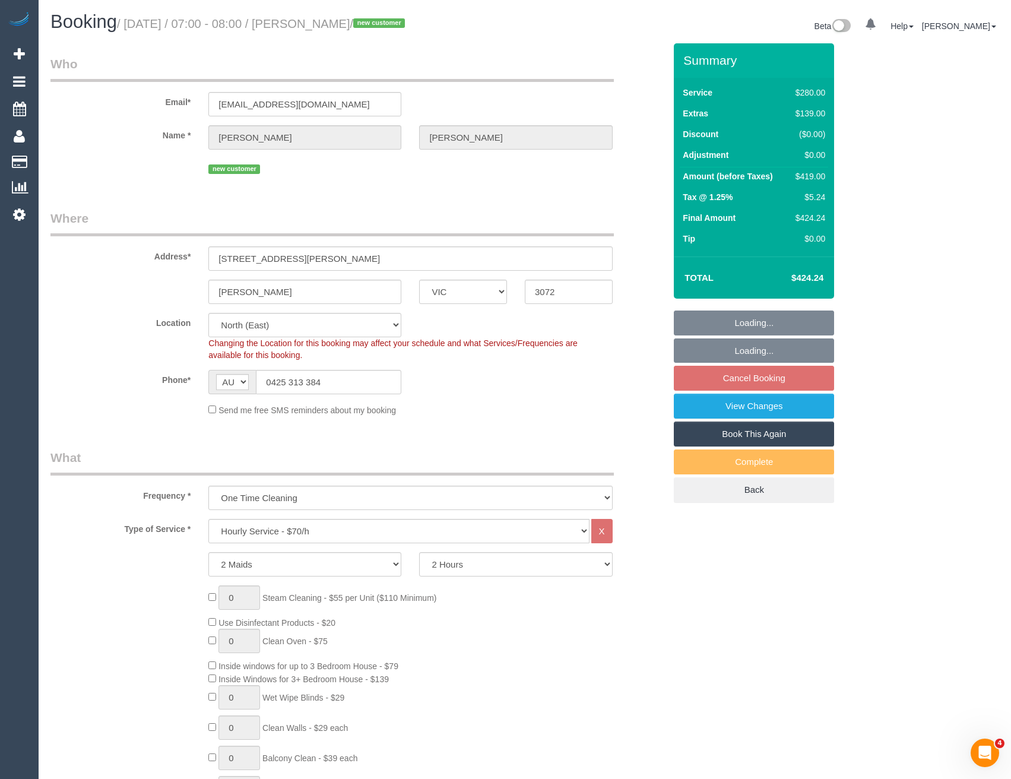
select select "object:848"
select select "spot1"
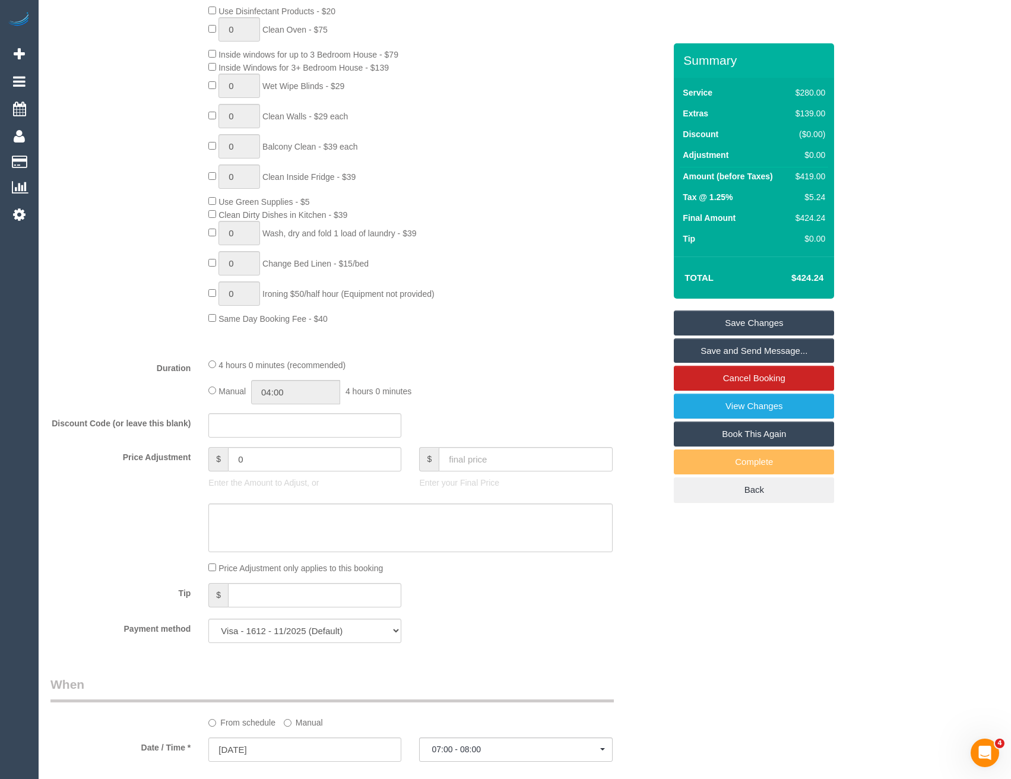
scroll to position [653, 0]
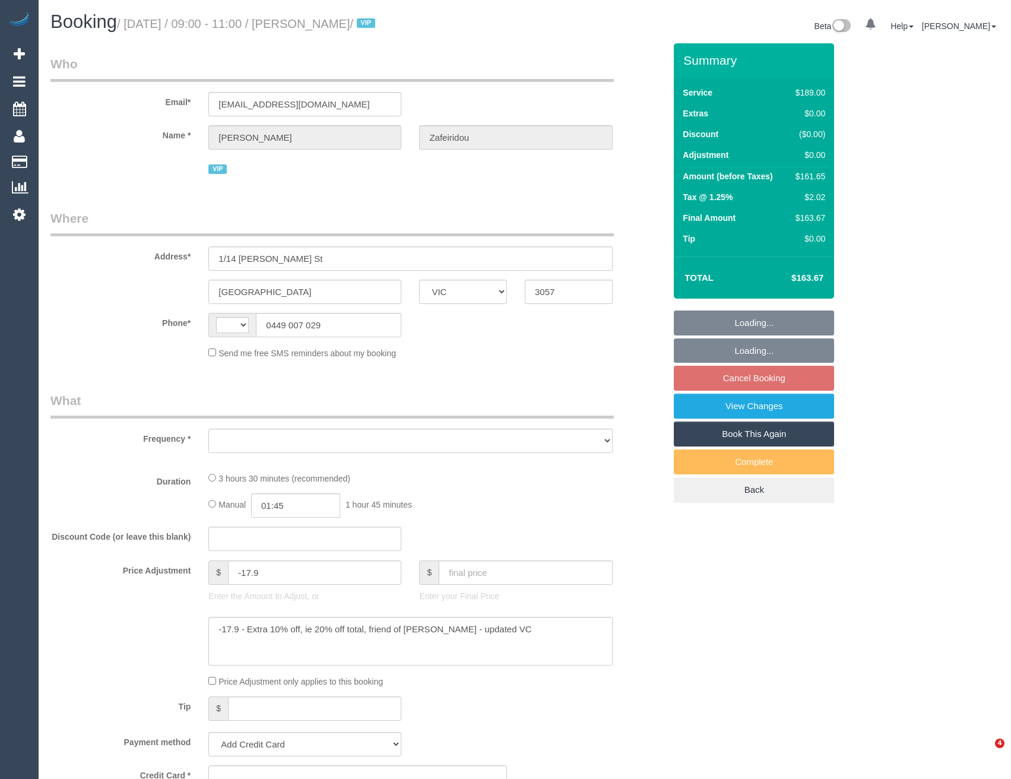
select select "VIC"
select select "string:AU"
select select "object:552"
select select "string:stripe-pm_1Qu44f2GScqysDRVVRsiGy8u"
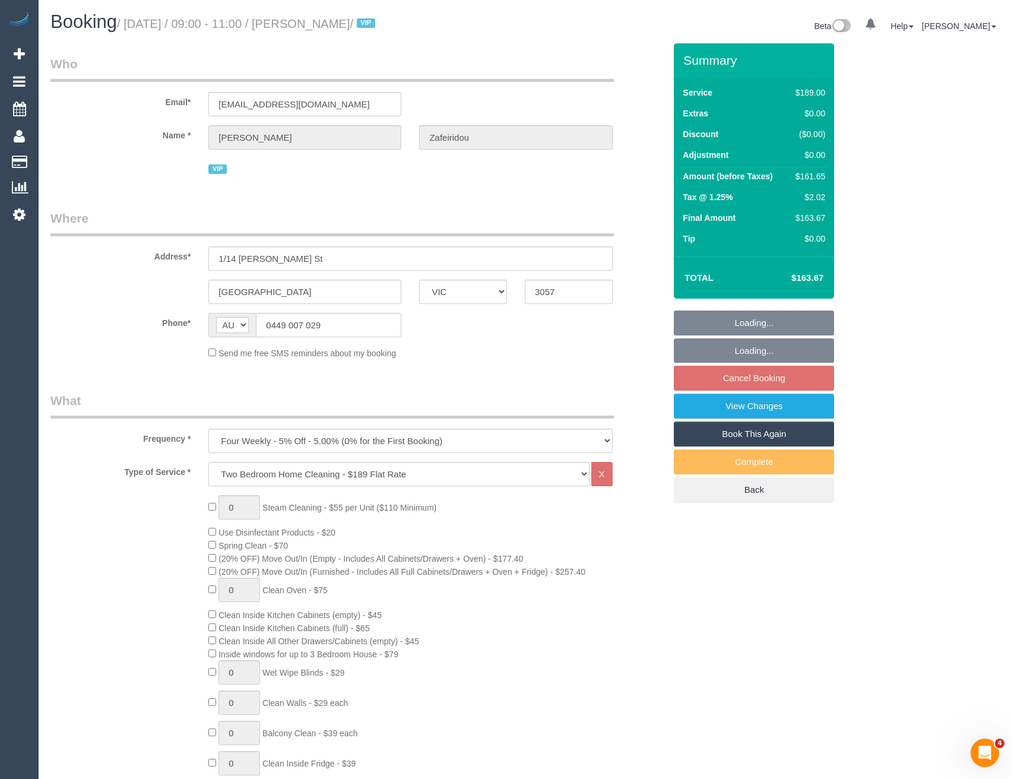
select select "number:28"
select select "number:14"
select select "number:19"
select select "number:24"
select select "number:34"
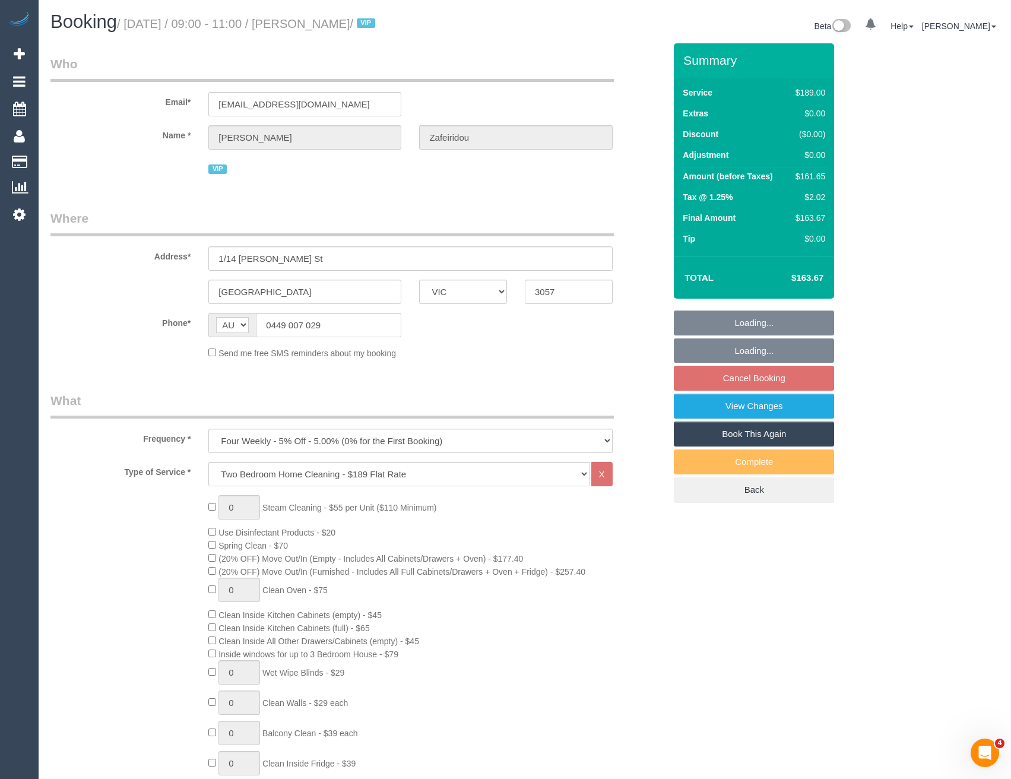
select select "number:26"
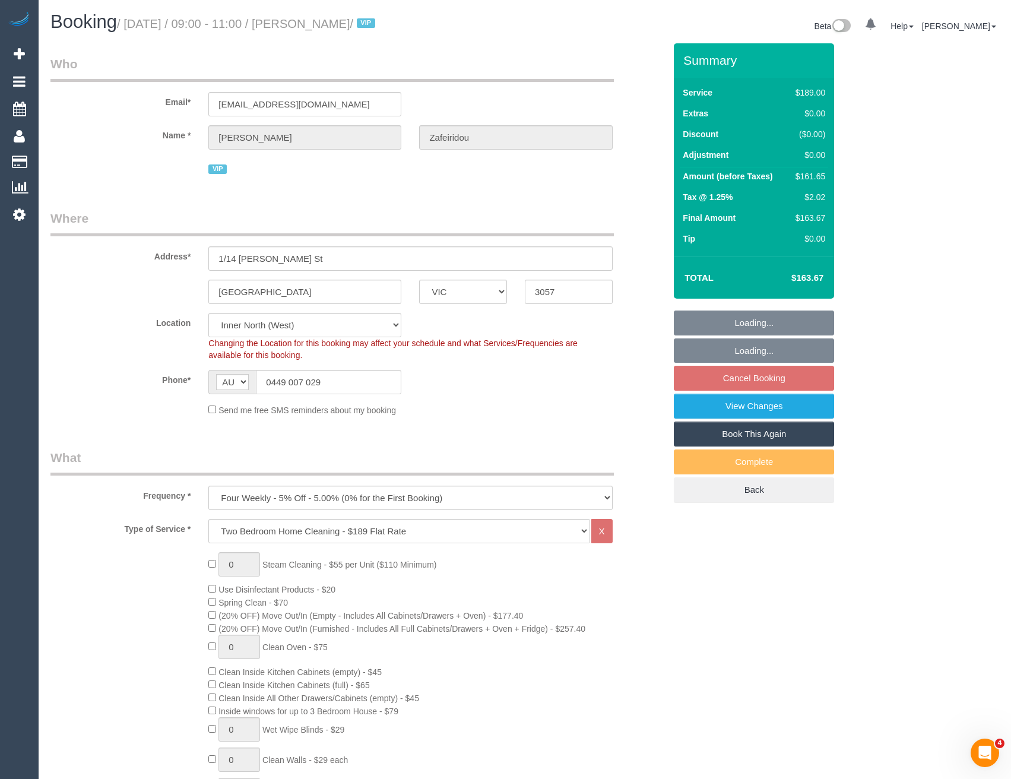
select select "object:1687"
select select "spot3"
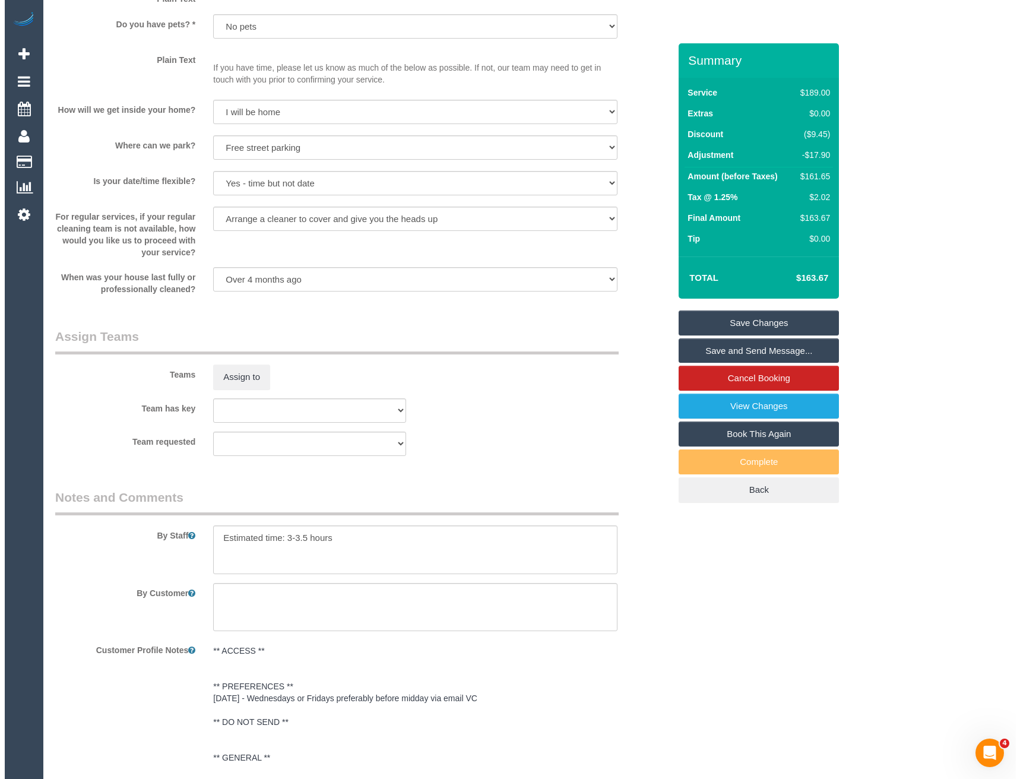
scroll to position [1485, 0]
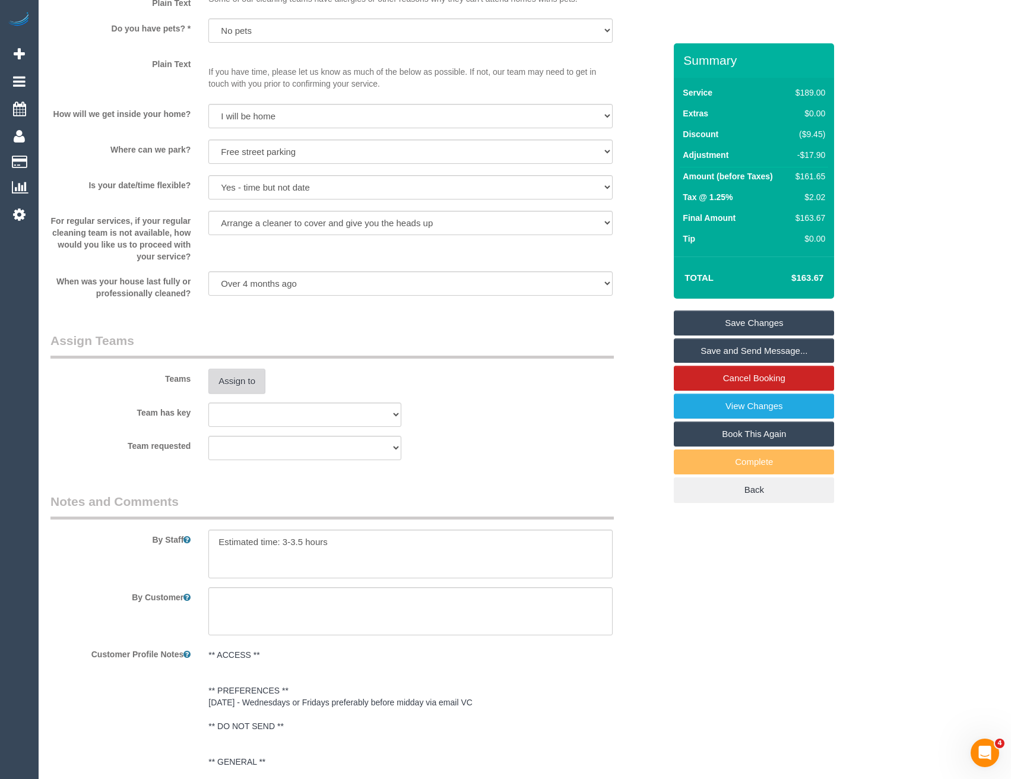
click at [248, 383] on button "Assign to" at bounding box center [236, 381] width 57 height 25
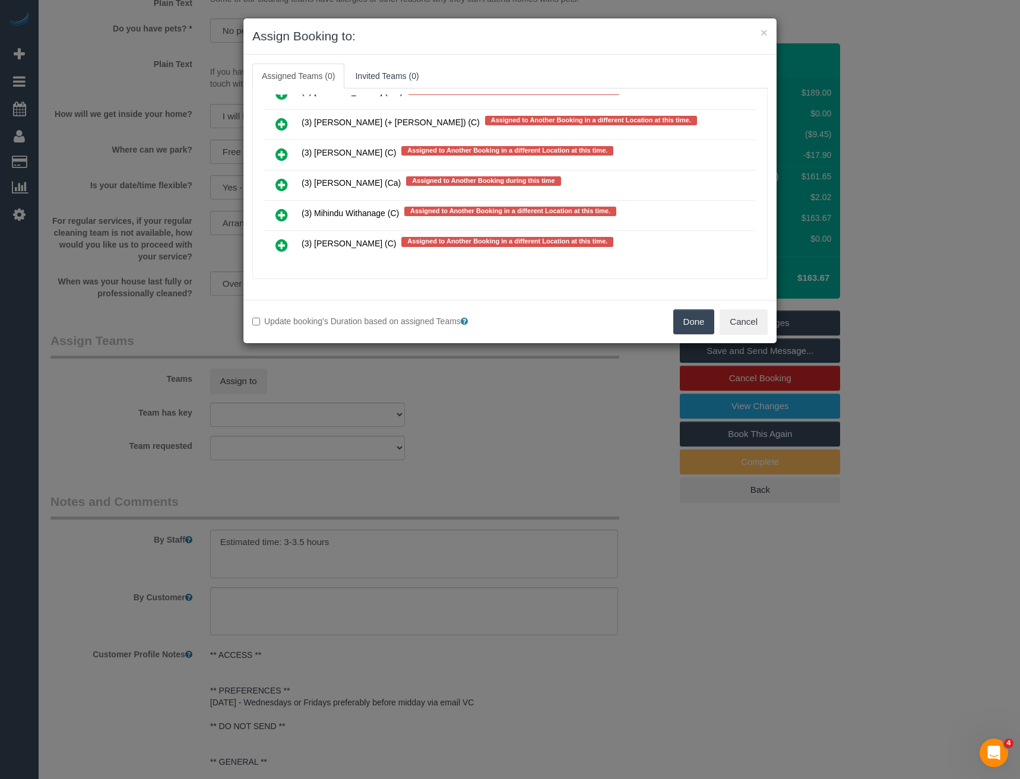
scroll to position [3201, 0]
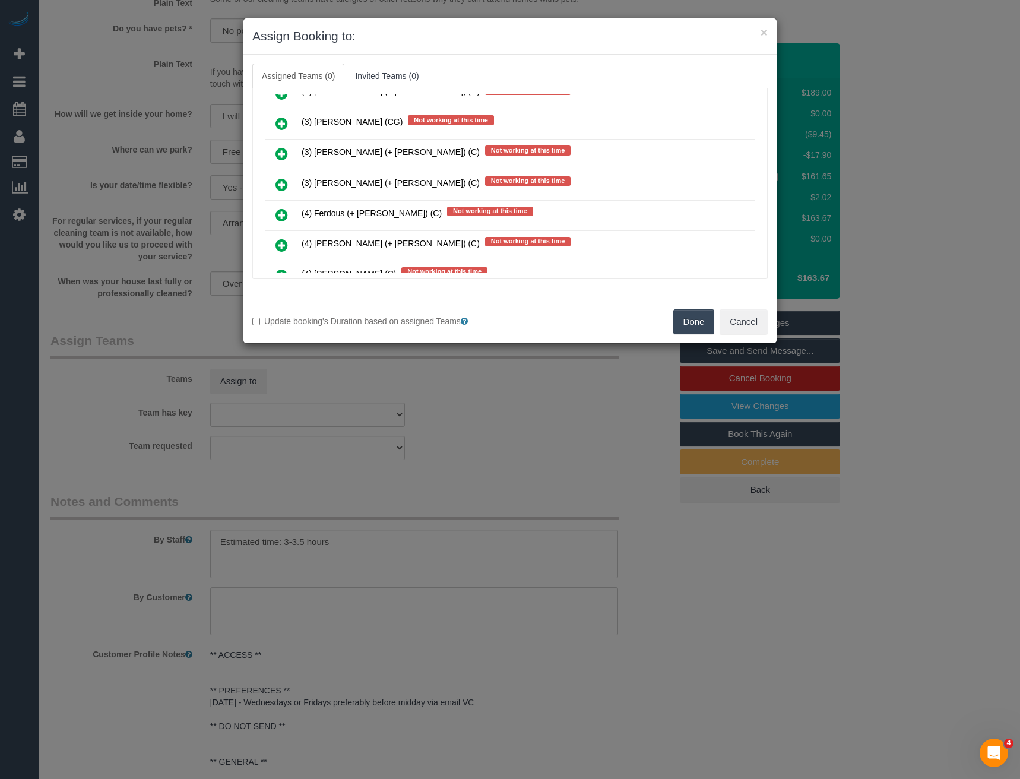
click at [274, 183] on link at bounding box center [282, 185] width 28 height 24
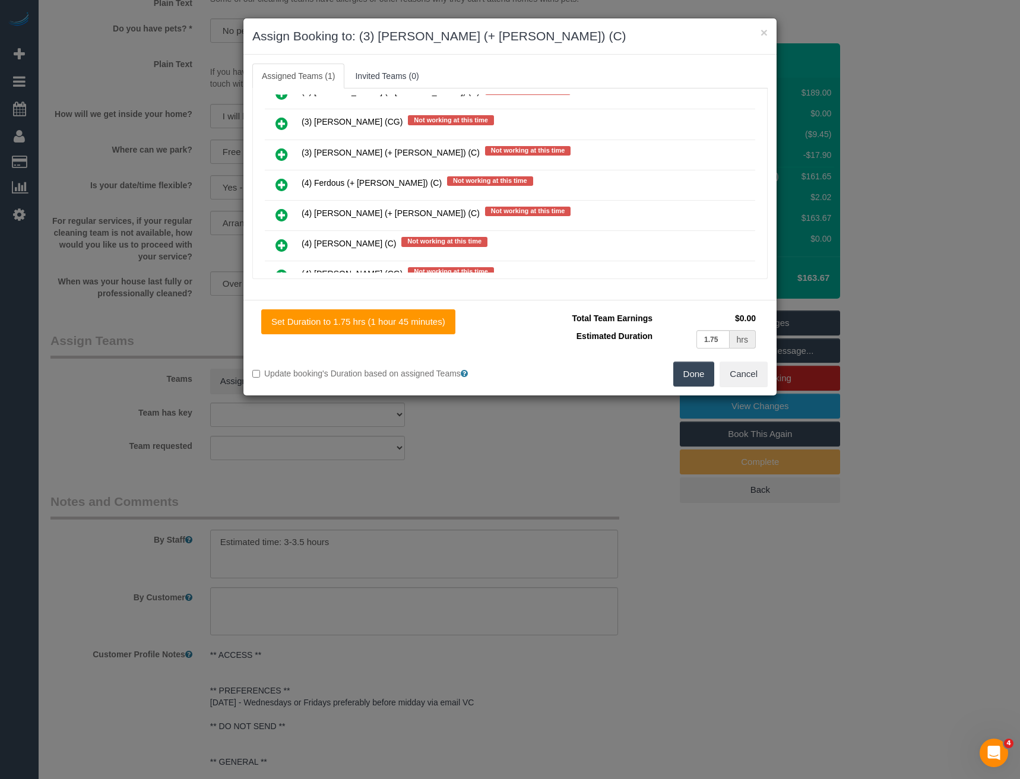
scroll to position [2653, 0]
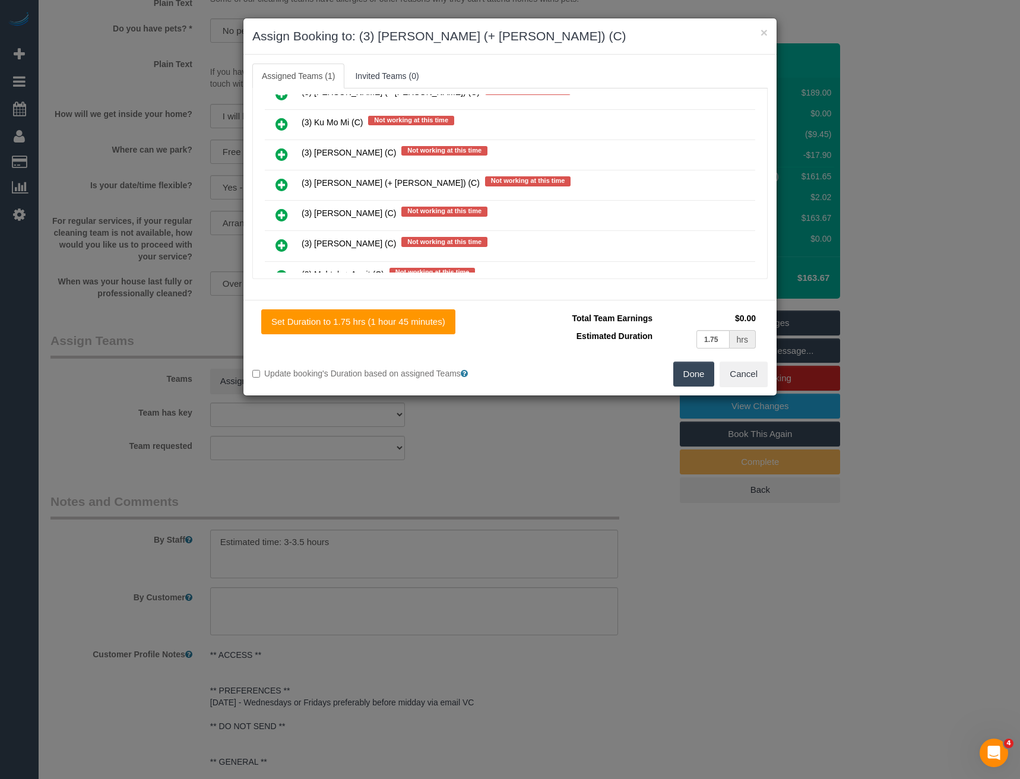
click at [282, 183] on icon at bounding box center [282, 185] width 12 height 14
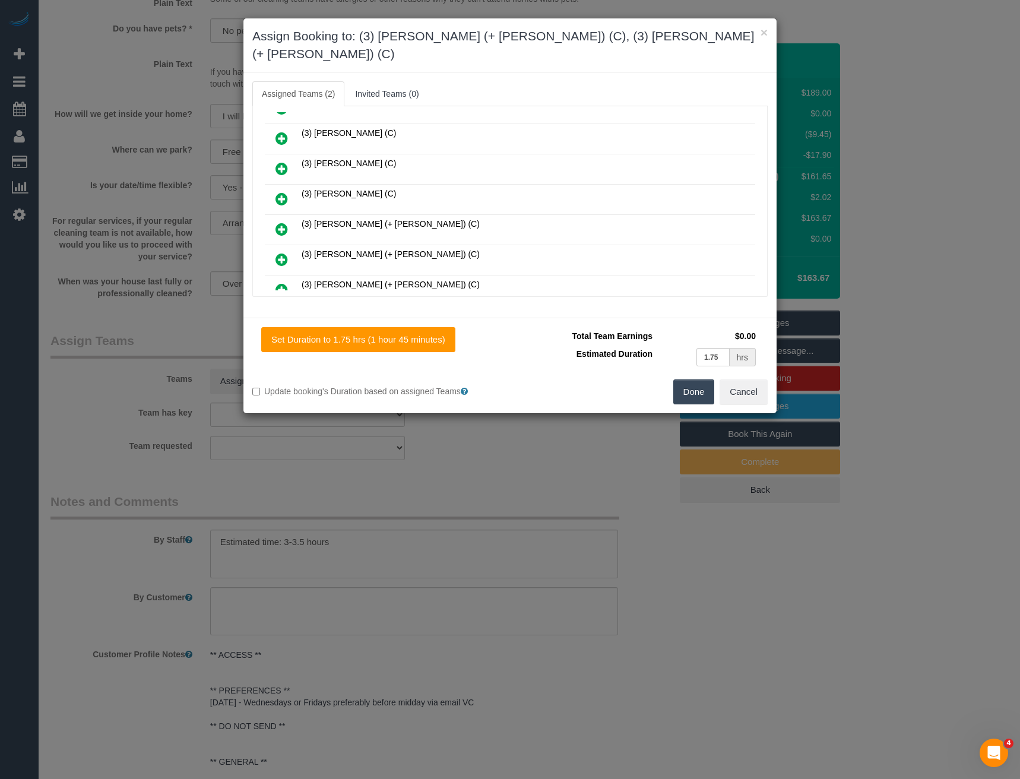
scroll to position [1020, 0]
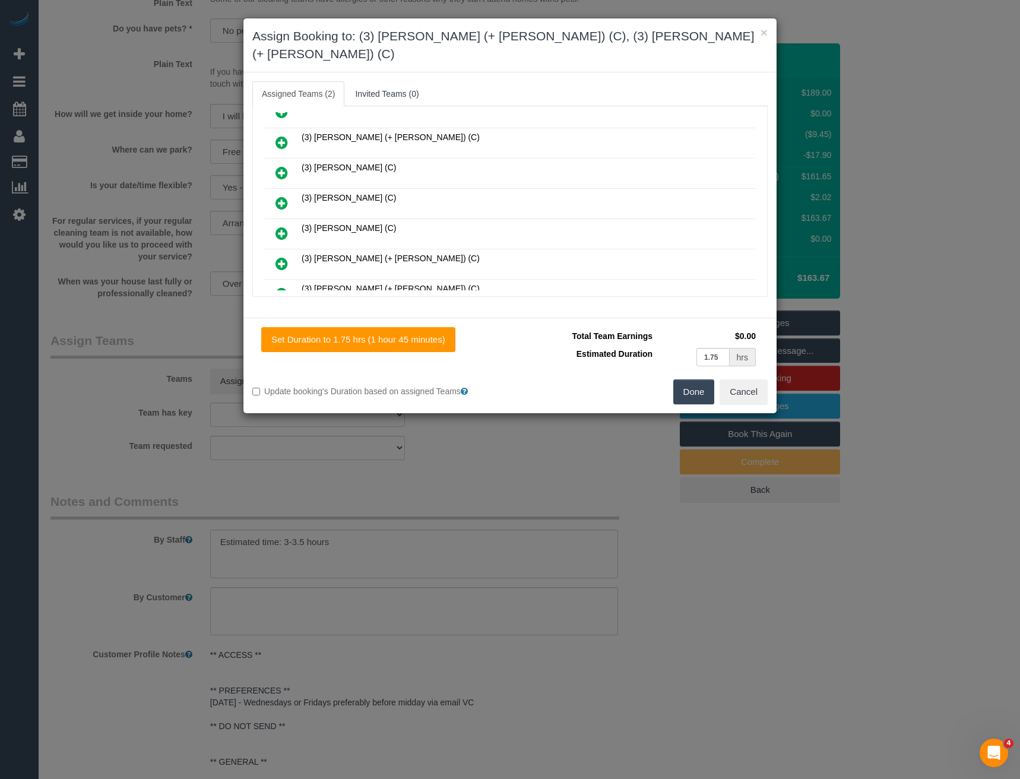
drag, startPoint x: 748, startPoint y: 135, endPoint x: 750, endPoint y: 93, distance: 42.2
click at [750, 106] on div "Assigned (2) (3) [PERSON_NAME] (+ [PERSON_NAME]) (C) Not working at this time 0…" at bounding box center [509, 201] width 515 height 191
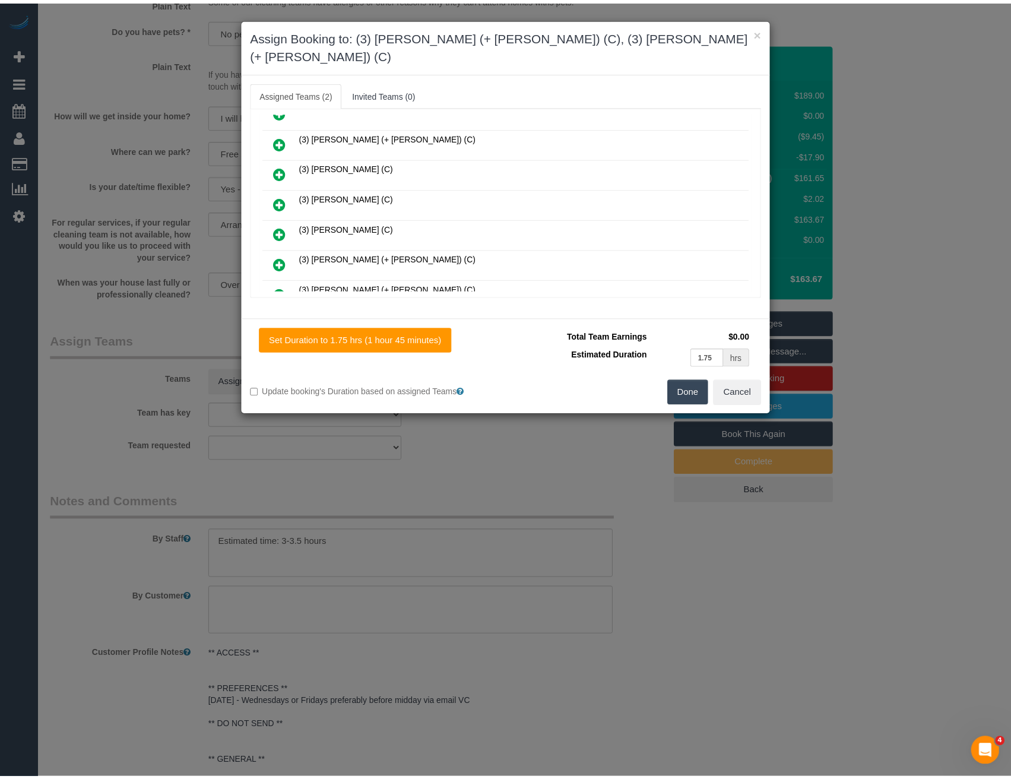
scroll to position [0, 0]
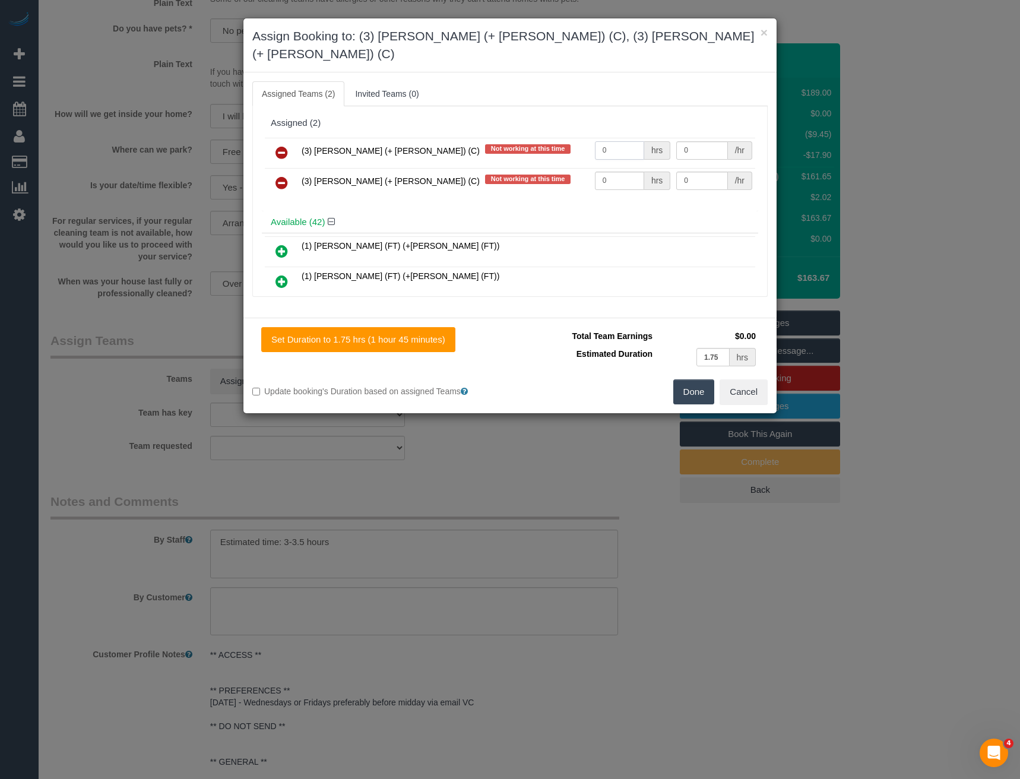
drag, startPoint x: 533, startPoint y: 134, endPoint x: 515, endPoint y: 128, distance: 18.0
click at [520, 138] on tr "(3) [PERSON_NAME] (+ [PERSON_NAME]) (C) Not working at this time 0 hrs 0 /hr" at bounding box center [510, 153] width 490 height 30
type input "1"
type input "52.5"
drag, startPoint x: 605, startPoint y: 164, endPoint x: 517, endPoint y: 163, distance: 88.5
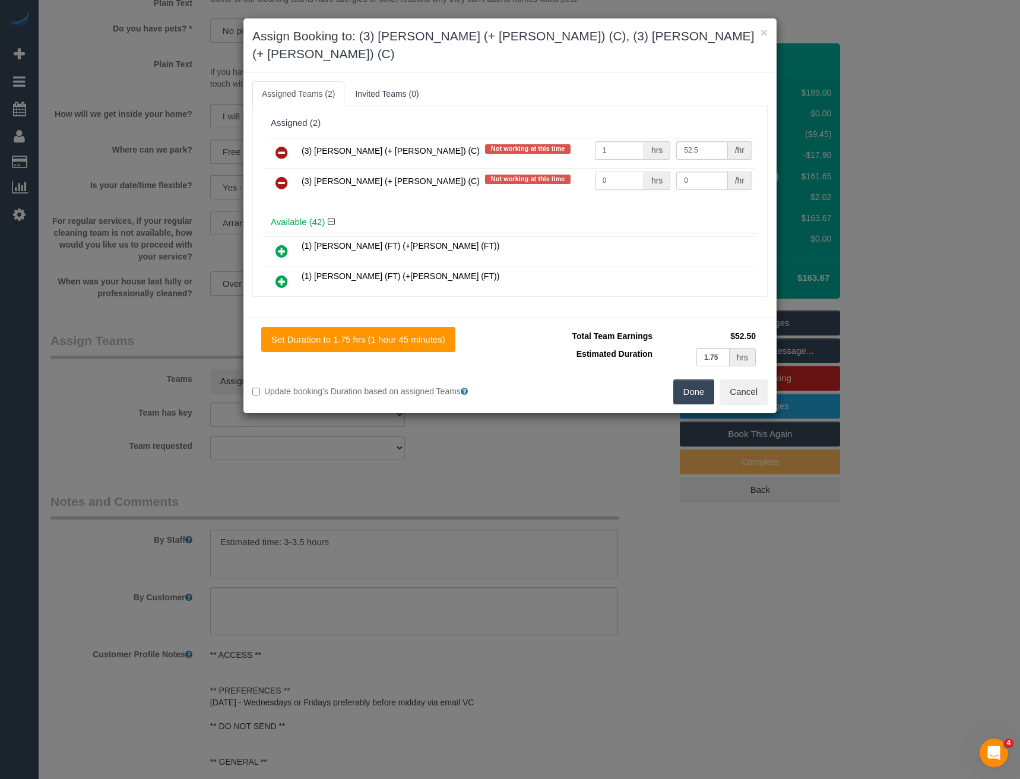
click at [532, 168] on tr "(3) [PERSON_NAME] (+ [PERSON_NAME]) (C) Not working at this time 0 hrs 0 /hr" at bounding box center [510, 183] width 490 height 30
type input "1"
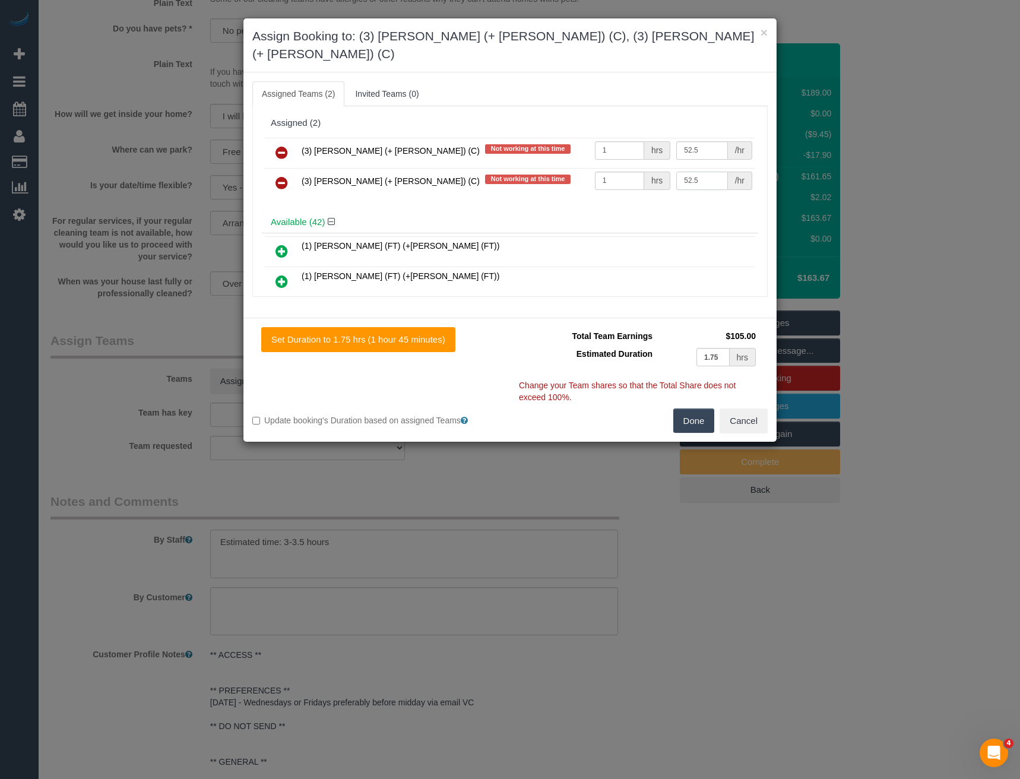
type input "52.5"
click at [695, 409] on button "Done" at bounding box center [694, 421] width 42 height 25
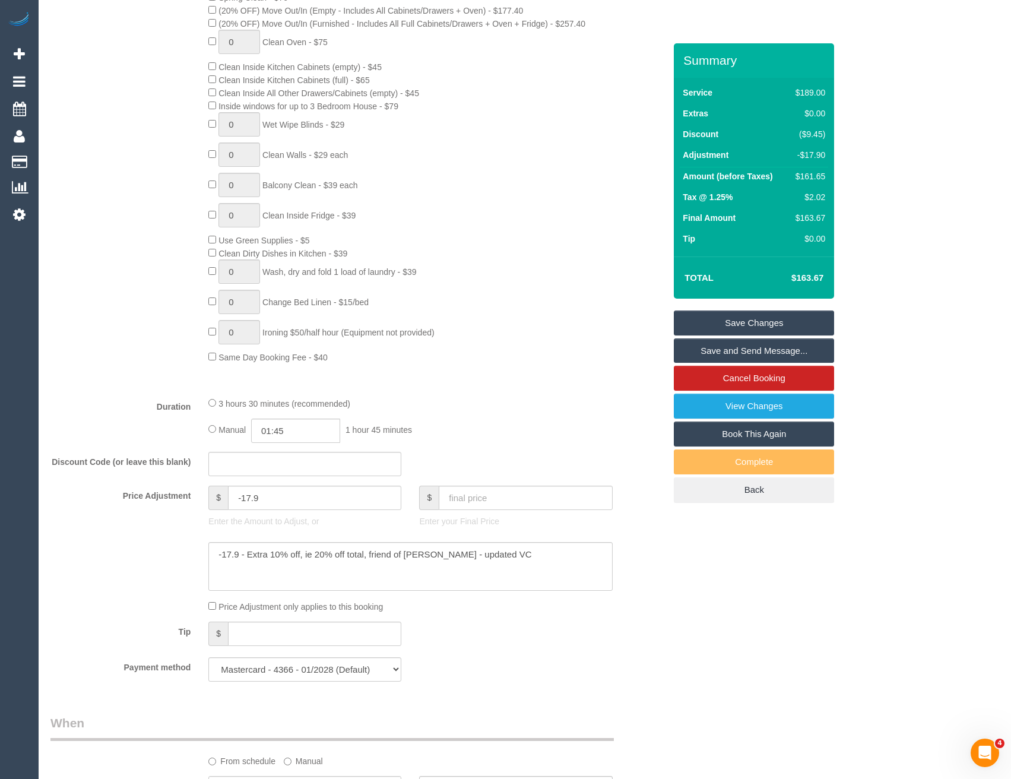
scroll to position [653, 0]
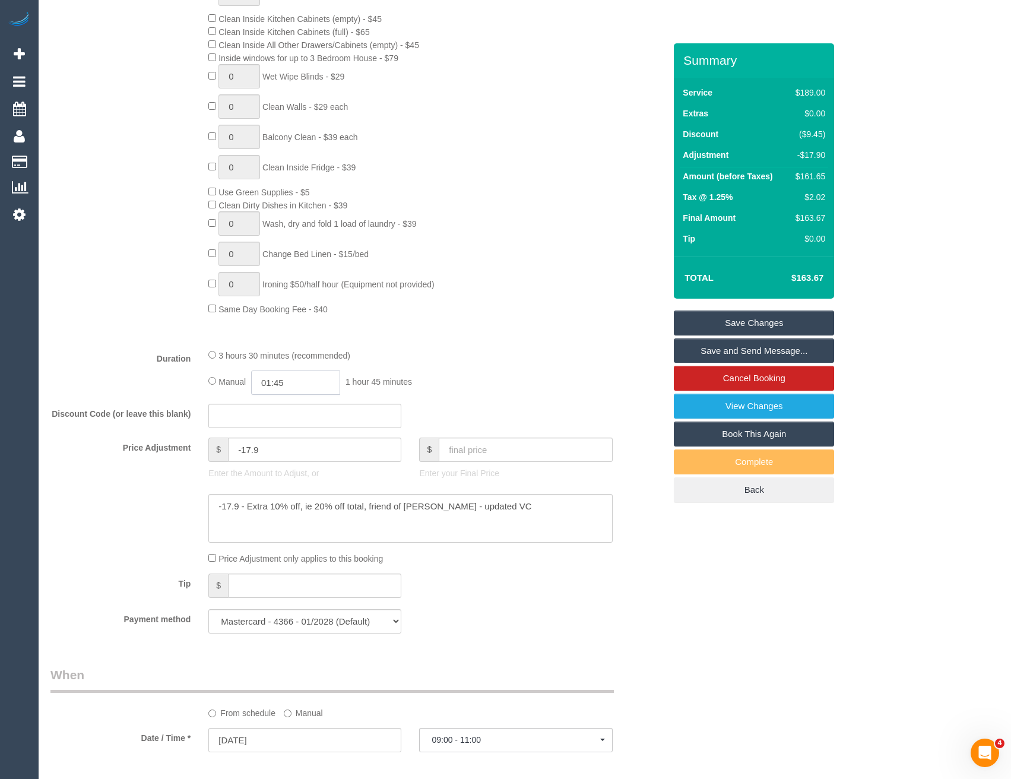
click at [294, 385] on input "01:45" at bounding box center [295, 383] width 89 height 24
click at [406, 334] on div "Type of Service * Hourly Service - $70/h Hourly Service - $65/h Hourly Service …" at bounding box center [357, 102] width 615 height 473
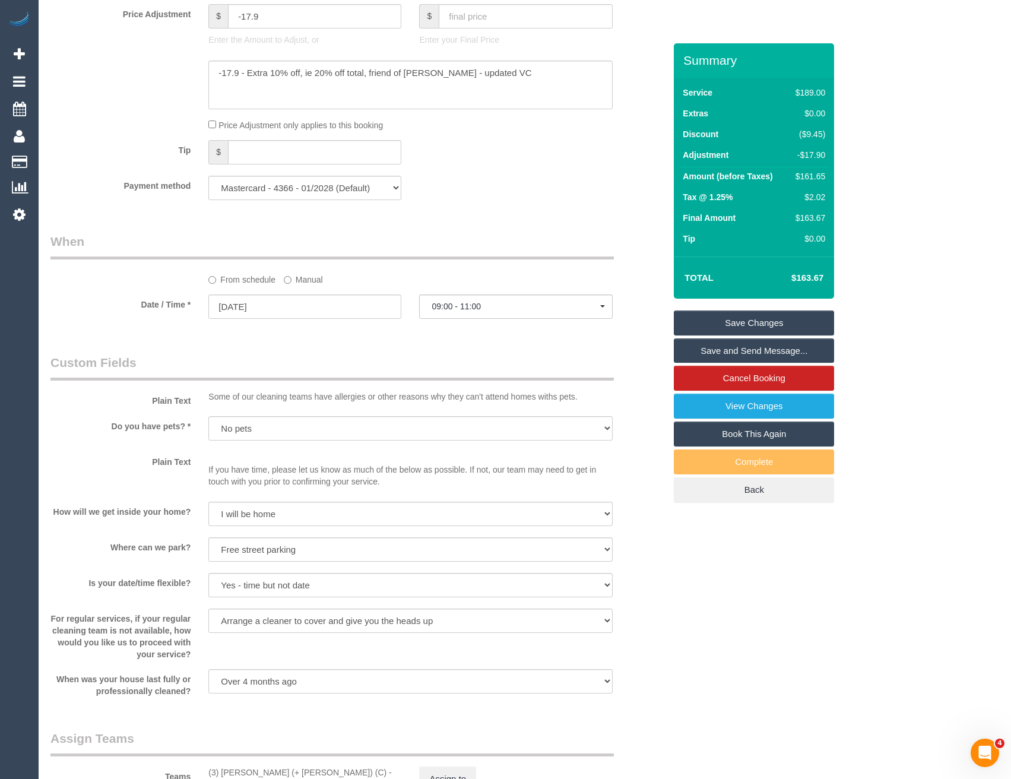
scroll to position [1366, 0]
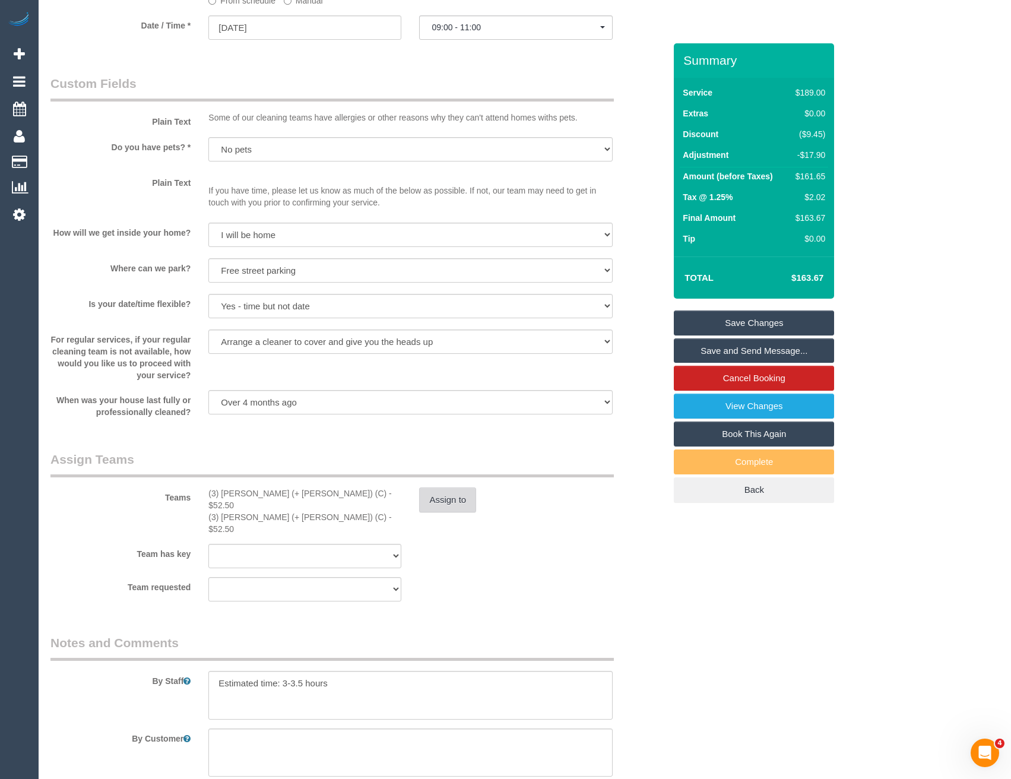
click at [455, 504] on button "Assign to" at bounding box center [447, 500] width 57 height 25
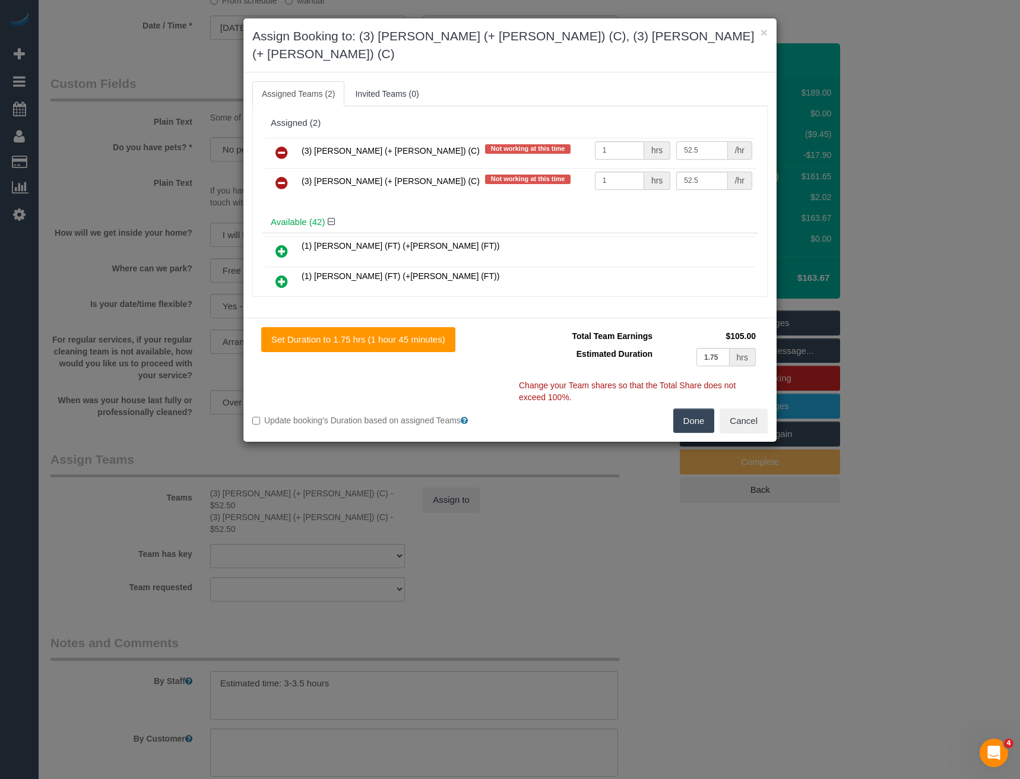
click at [698, 141] on input "52.5" at bounding box center [701, 150] width 51 height 18
click at [684, 141] on input "52.5" at bounding box center [701, 150] width 51 height 18
type input "57.5"
click at [682, 172] on input "52.5" at bounding box center [701, 181] width 51 height 18
type input "57.5"
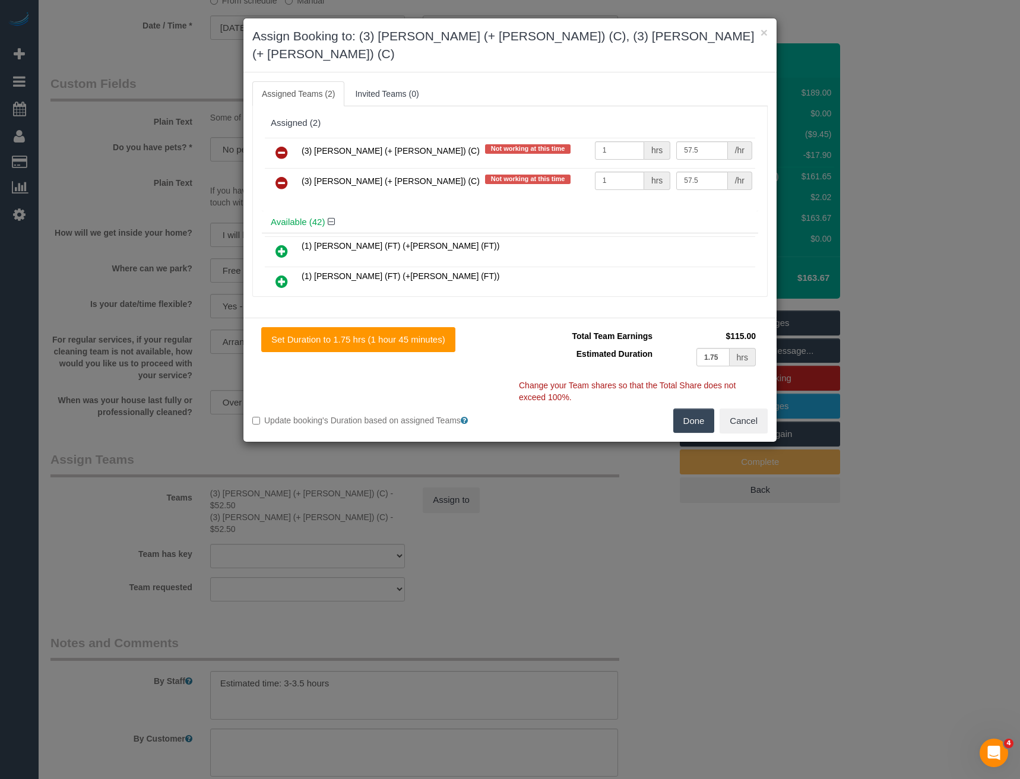
click at [683, 186] on div "(3) Liz (+ Tony) (C) Not working at this time 1 hrs 57.5 /hr (3) Tony (+ Liz) (…" at bounding box center [510, 173] width 496 height 77
click at [695, 409] on button "Done" at bounding box center [694, 421] width 42 height 25
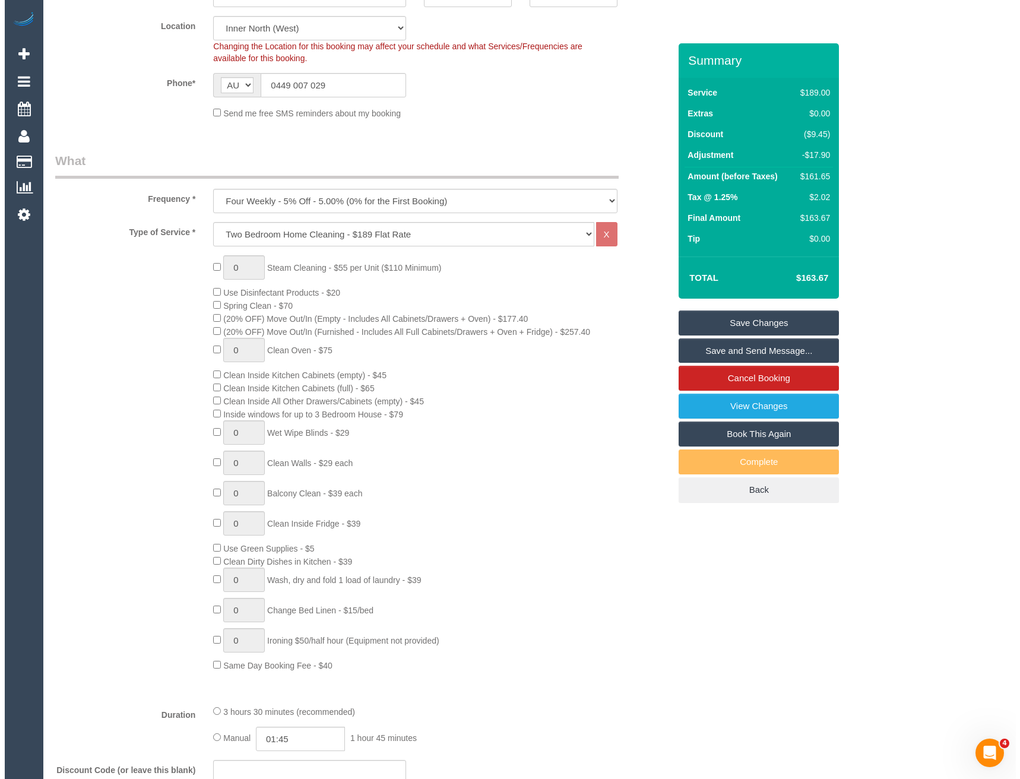
scroll to position [0, 0]
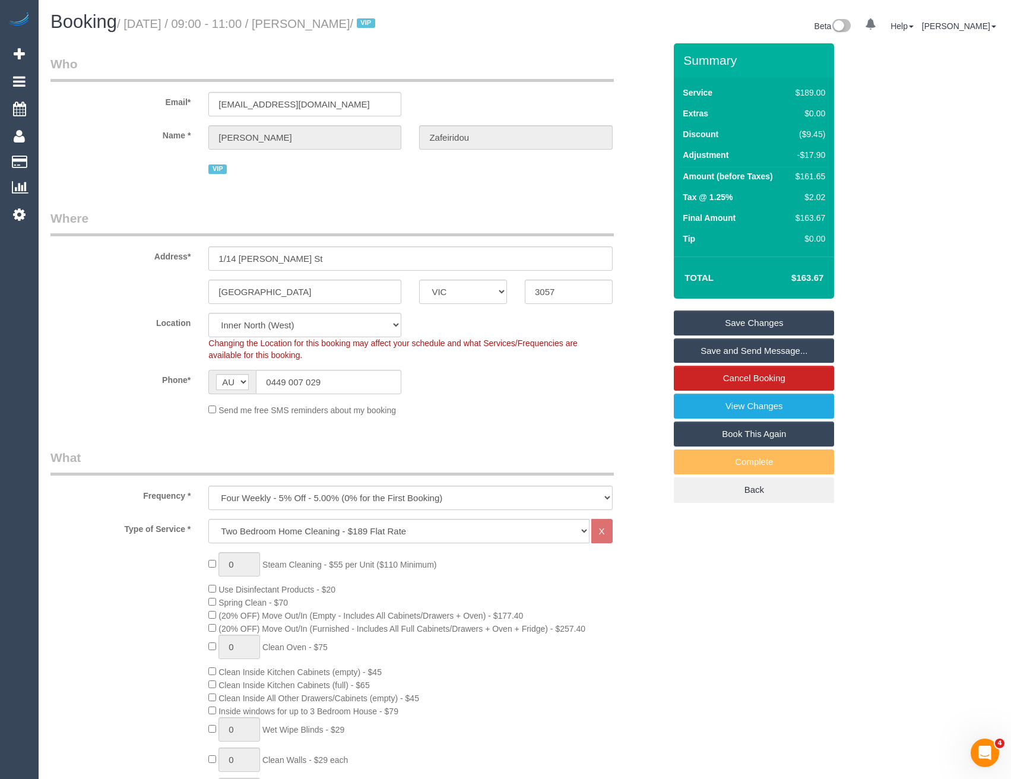
click at [698, 346] on link "Save and Send Message..." at bounding box center [754, 350] width 160 height 25
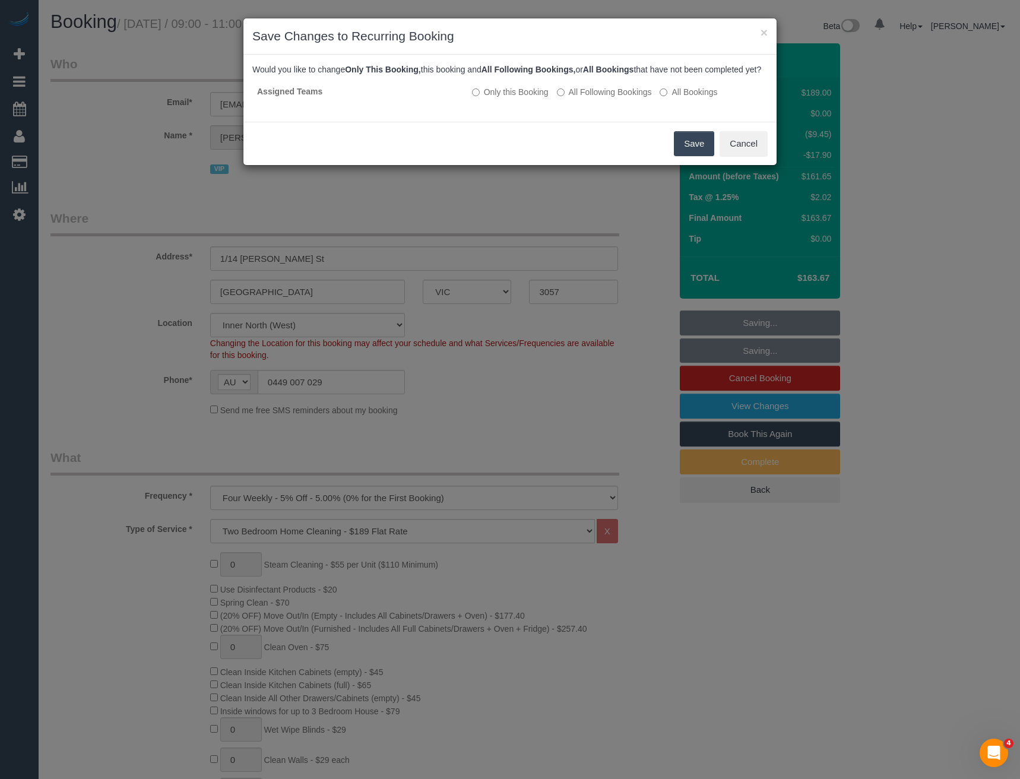
click at [689, 153] on button "Save" at bounding box center [694, 143] width 40 height 25
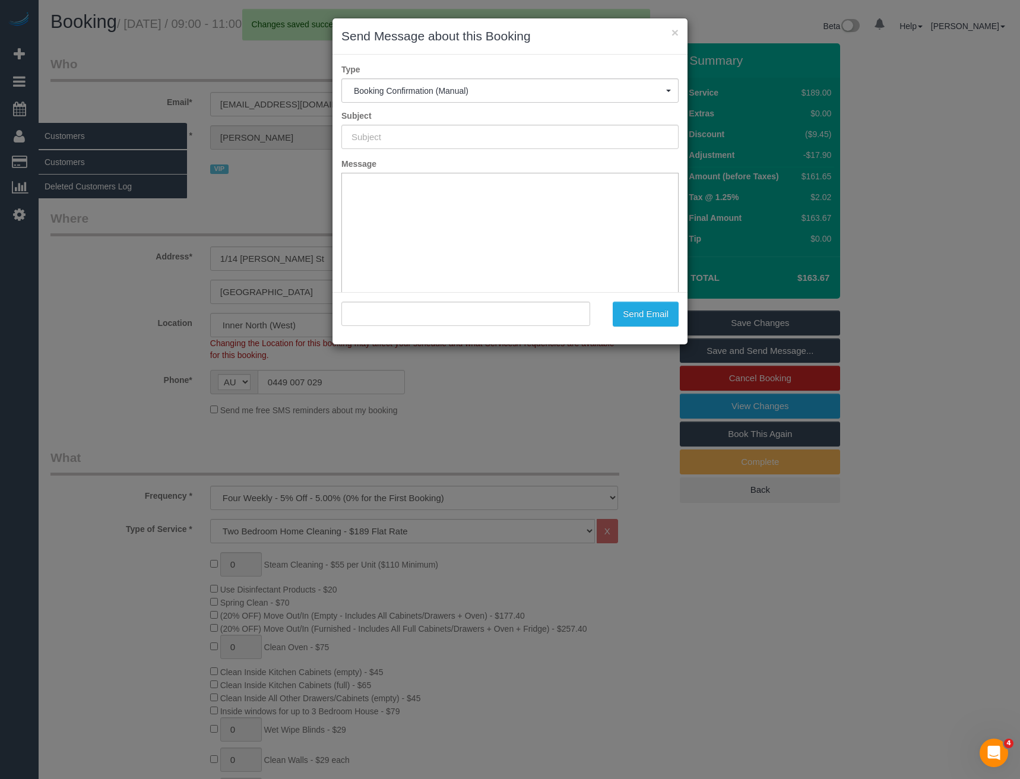
type input "Booking Confirmed"
type input ""Christina Zafeiridou" <czafeiridou90@gmail.com>"
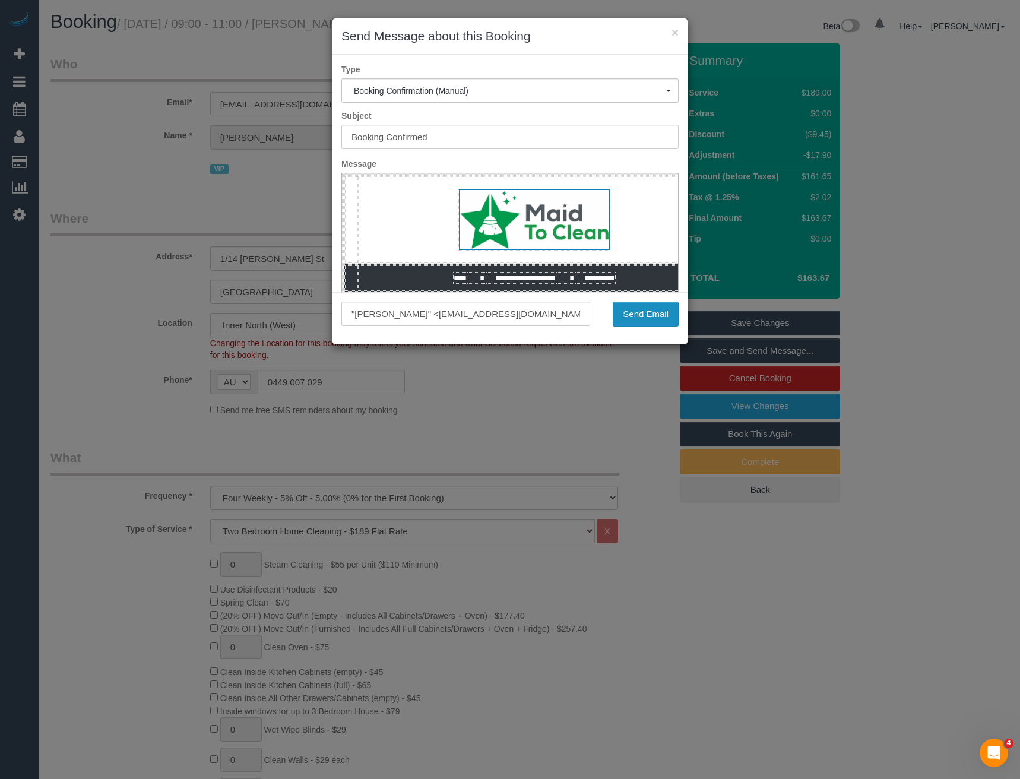
click at [635, 314] on button "Send Email" at bounding box center [646, 314] width 66 height 25
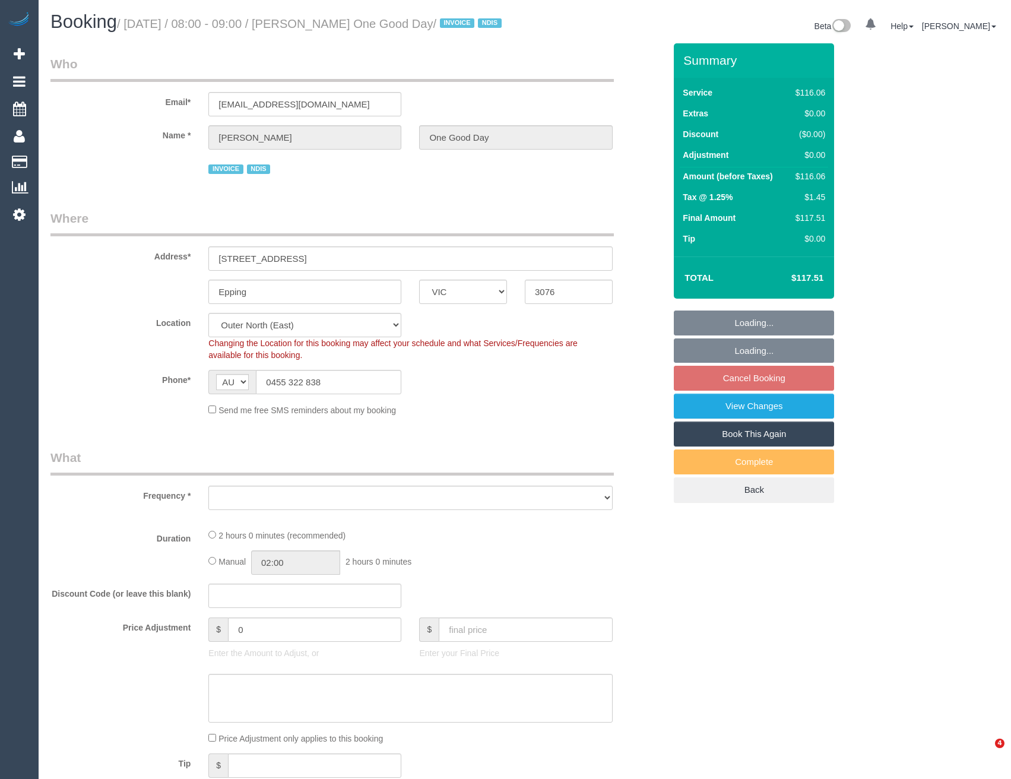
select select "VIC"
select select "object:667"
select select "number:27"
select select "number:14"
select select "number:19"
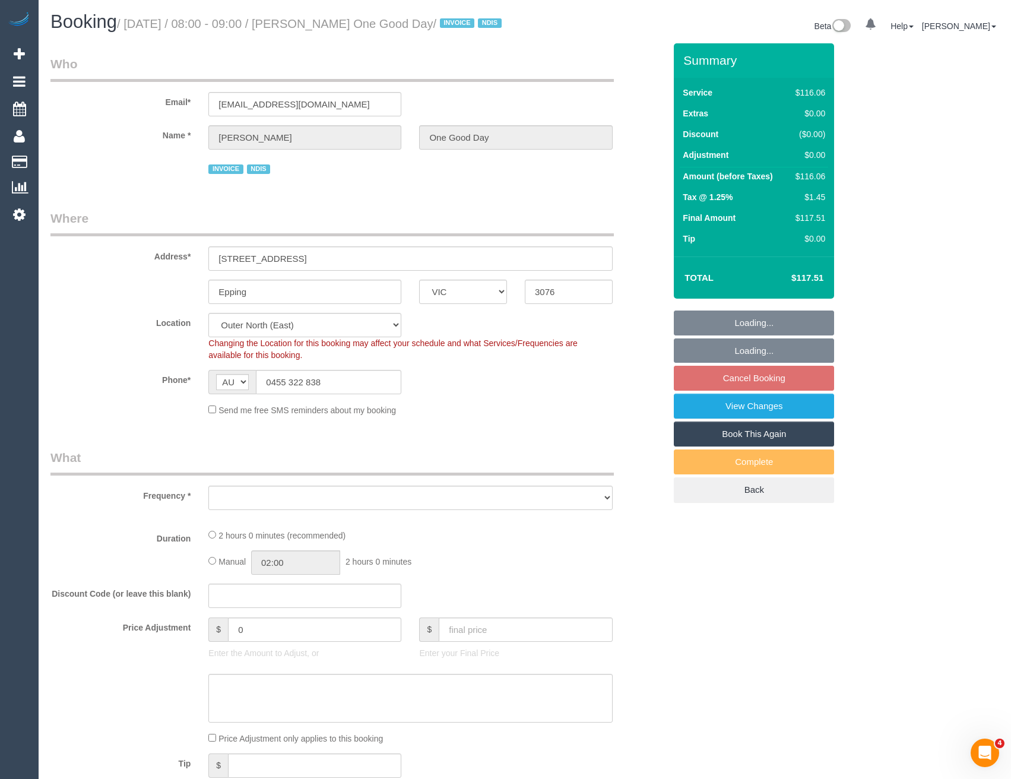
select select "number:36"
select select "number:34"
select select "object:745"
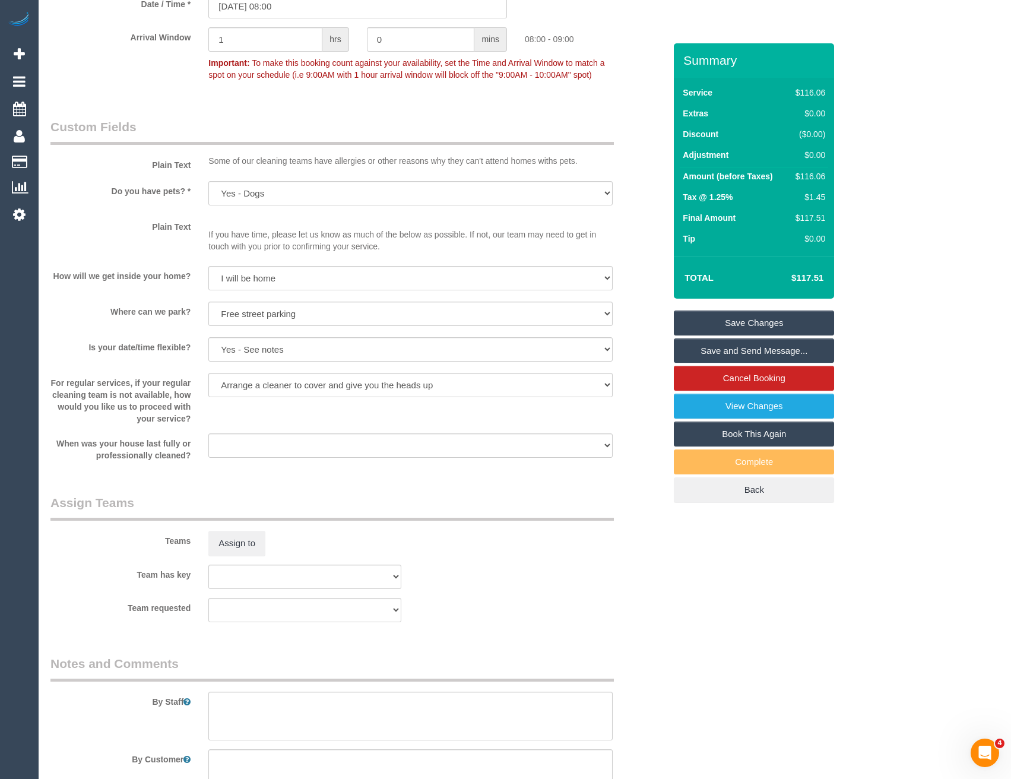
scroll to position [1009, 0]
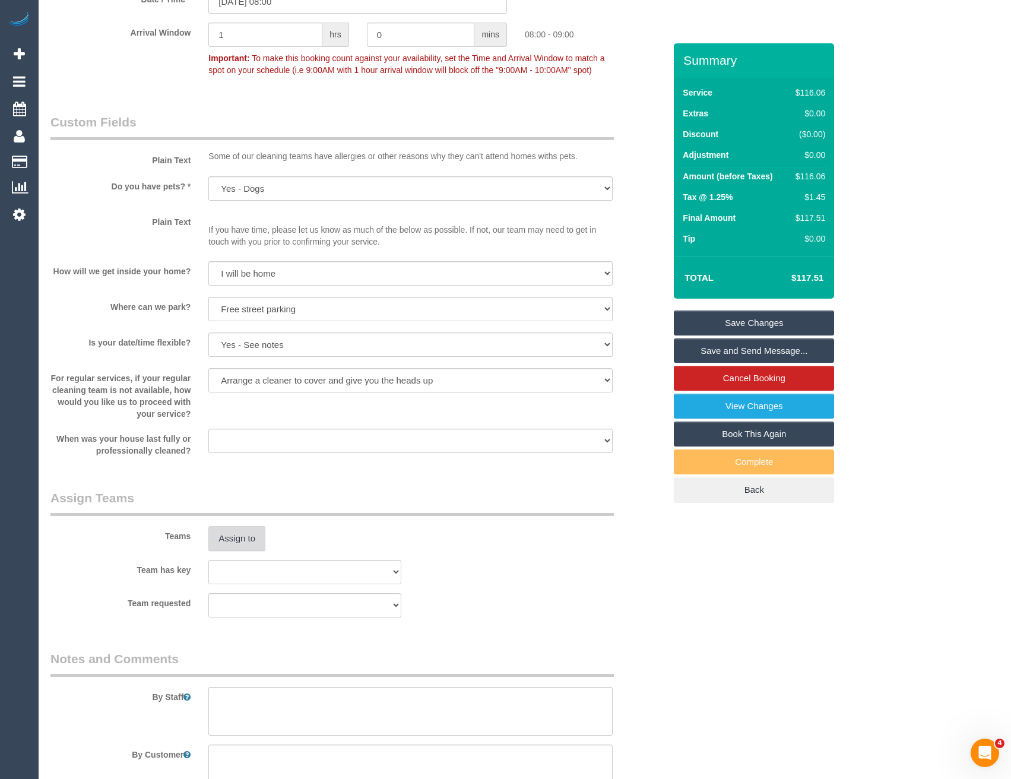
click at [240, 551] on button "Assign to" at bounding box center [236, 538] width 57 height 25
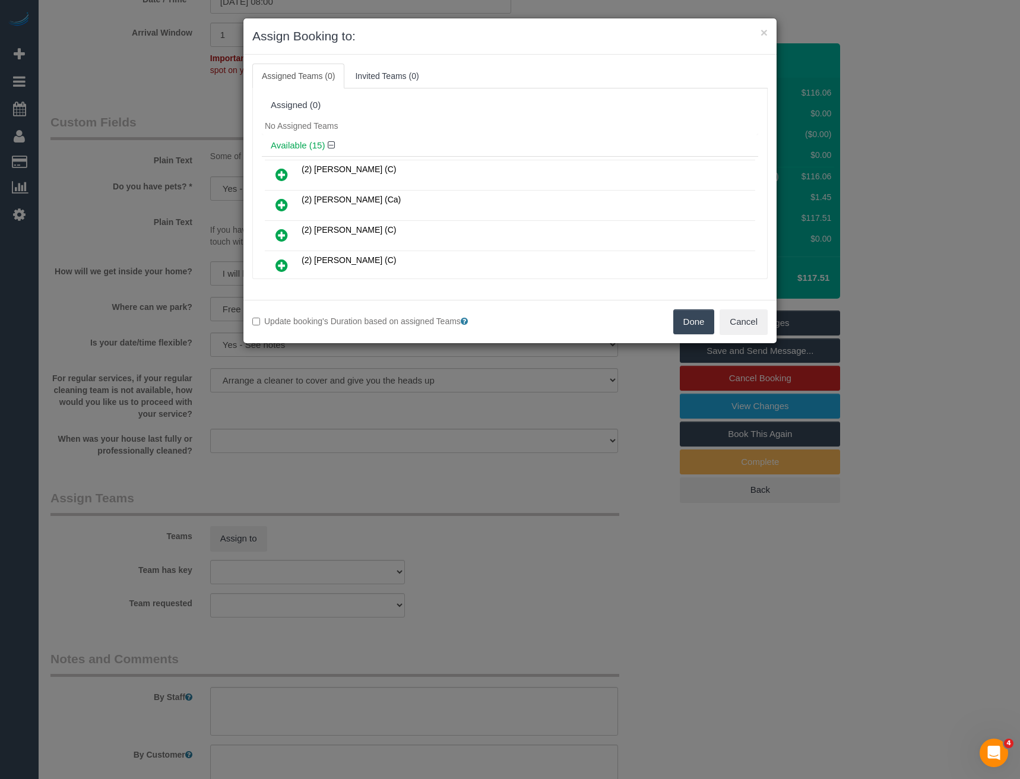
click at [280, 265] on icon at bounding box center [282, 265] width 12 height 14
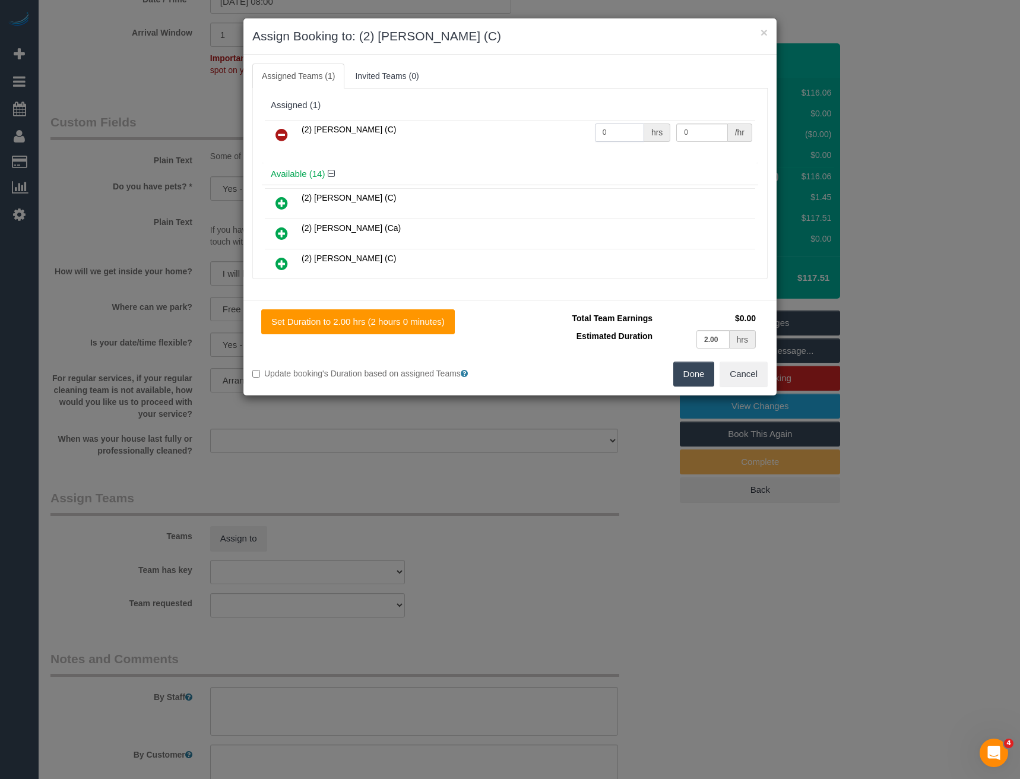
drag, startPoint x: 615, startPoint y: 132, endPoint x: 544, endPoint y: 136, distance: 71.4
click at [572, 136] on tr "(2) [PERSON_NAME] (C) 0 hrs 0 /hr" at bounding box center [510, 135] width 490 height 30
type input "2"
type input "37.5"
click at [700, 371] on button "Done" at bounding box center [694, 374] width 42 height 25
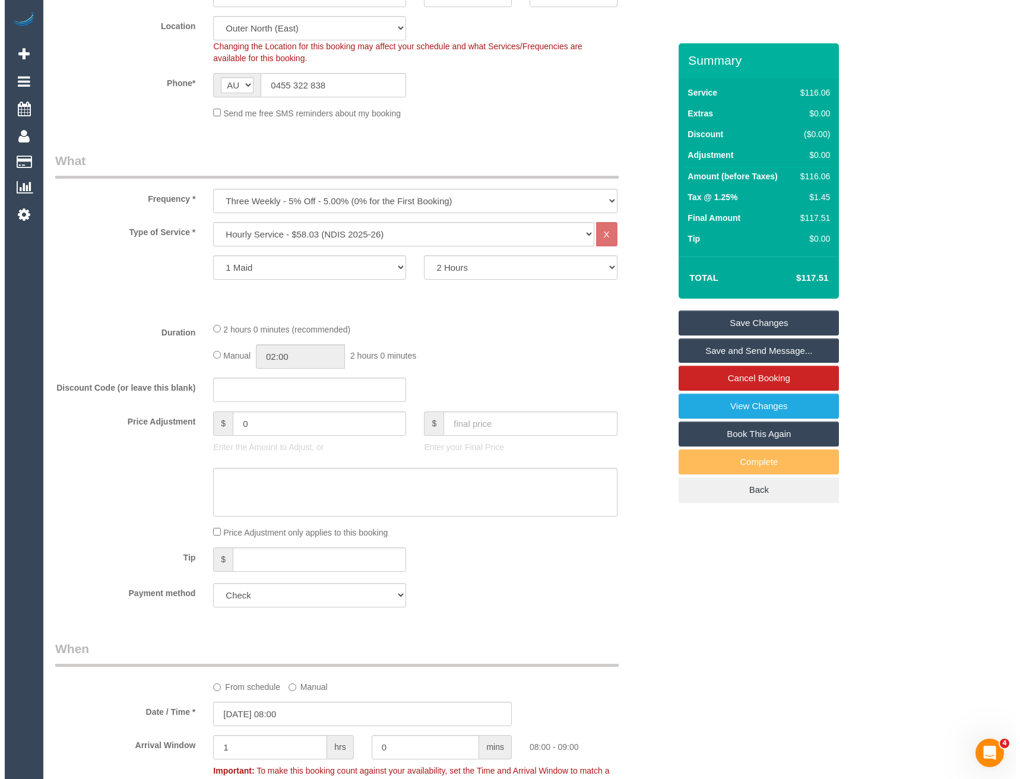
scroll to position [0, 0]
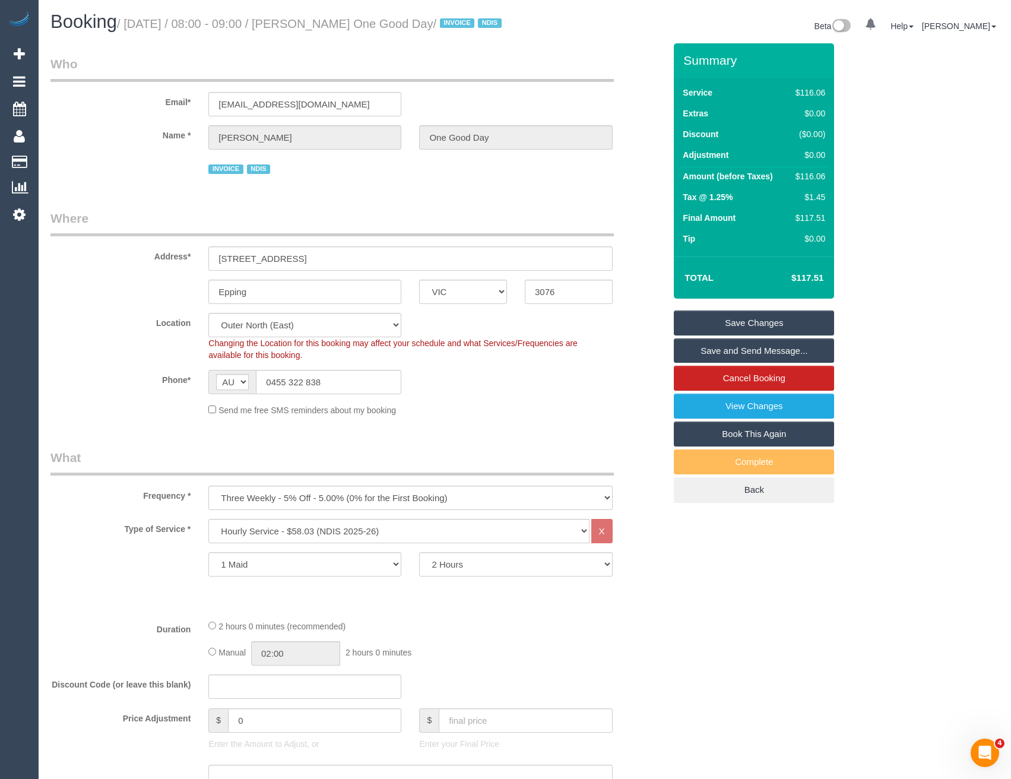
click at [702, 363] on link "Save and Send Message..." at bounding box center [754, 350] width 160 height 25
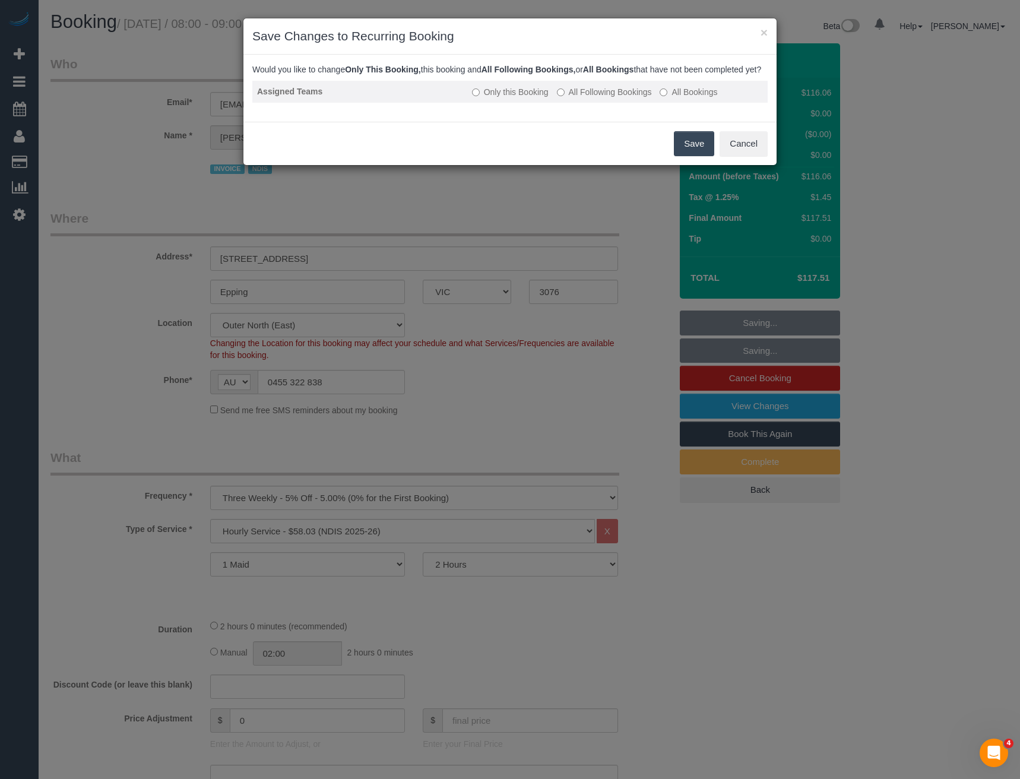
drag, startPoint x: 681, startPoint y: 157, endPoint x: 498, endPoint y: 71, distance: 202.9
click at [681, 156] on button "Save" at bounding box center [694, 143] width 40 height 25
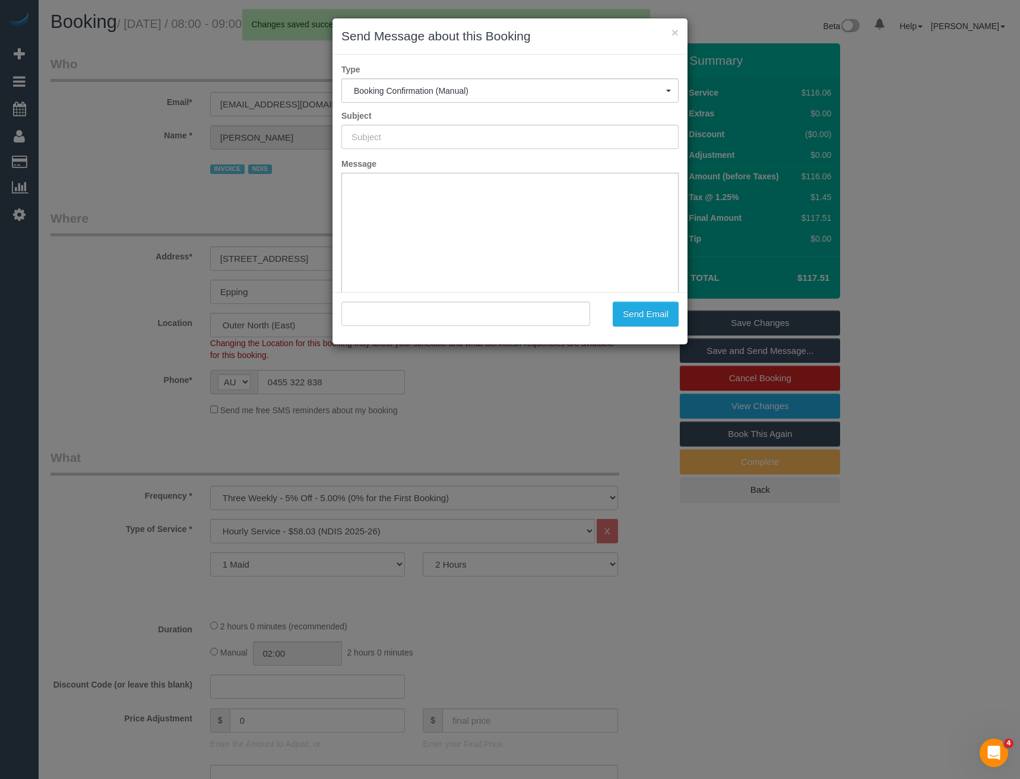
type input "Booking Confirmed"
type input ""[PERSON_NAME] One Good Day" <[EMAIL_ADDRESS][DOMAIN_NAME]>"
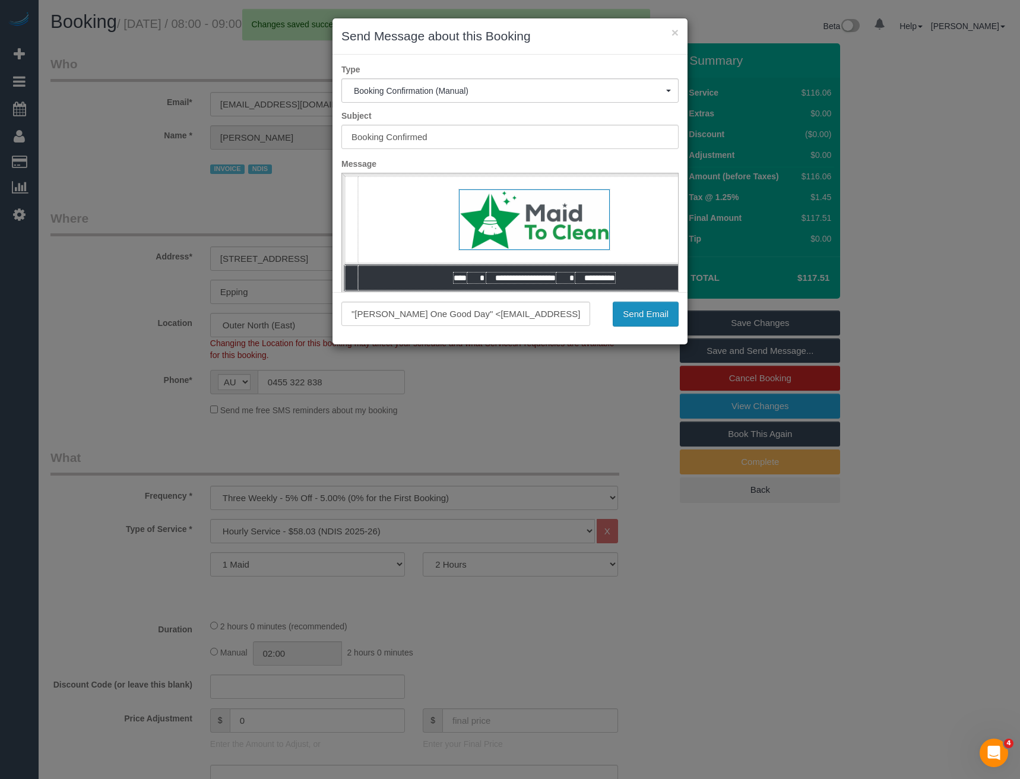
click at [658, 317] on button "Send Email" at bounding box center [646, 314] width 66 height 25
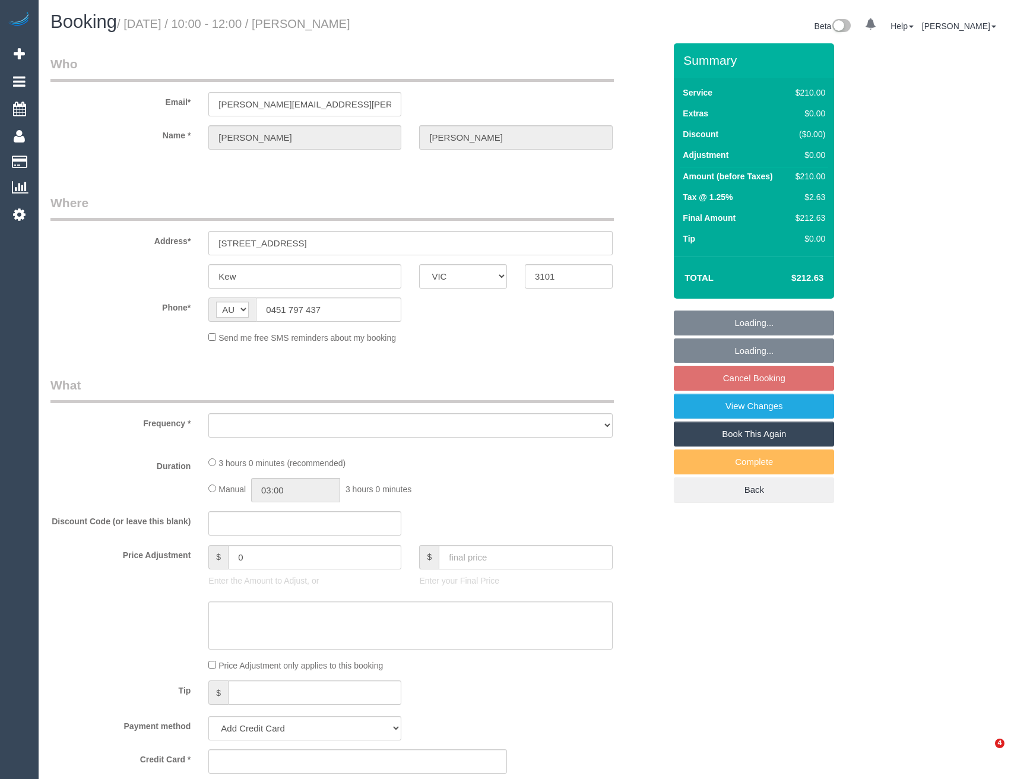
select select "VIC"
select select "string:stripe-pm_1RtgNE2GScqysDRVUirl8EZJ"
select select "180"
select select "number:30"
select select "number:14"
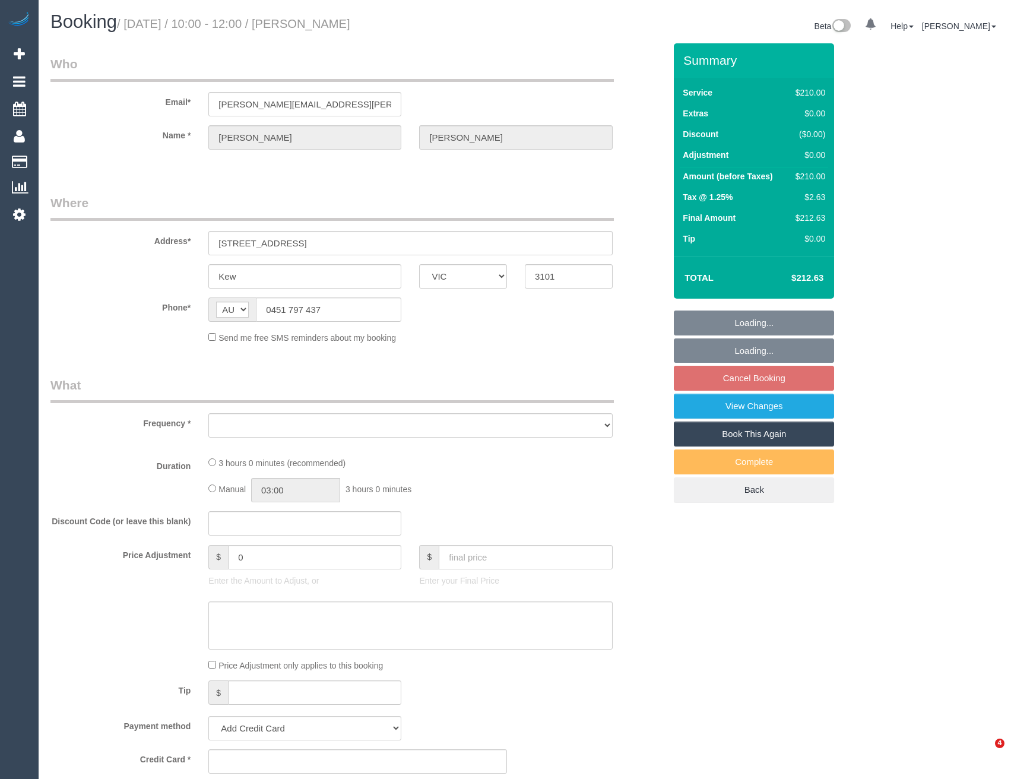
select select "number:19"
select select "number:24"
select select "number:34"
select select "number:11"
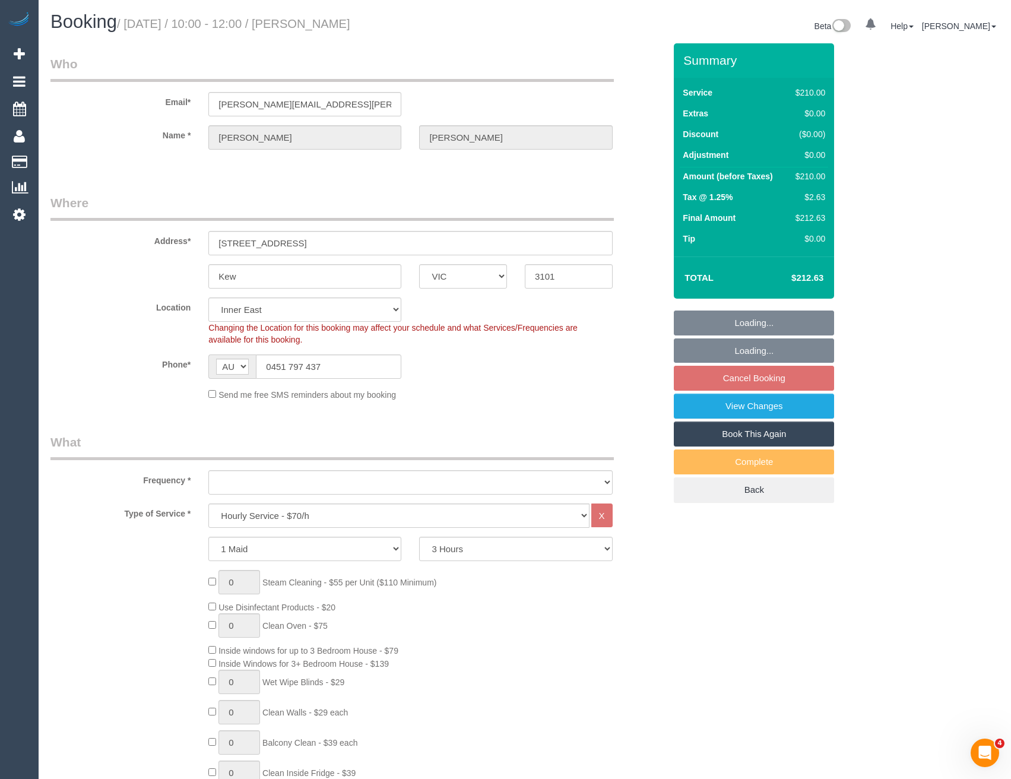
select select "object:839"
select select "spot3"
select select "object:844"
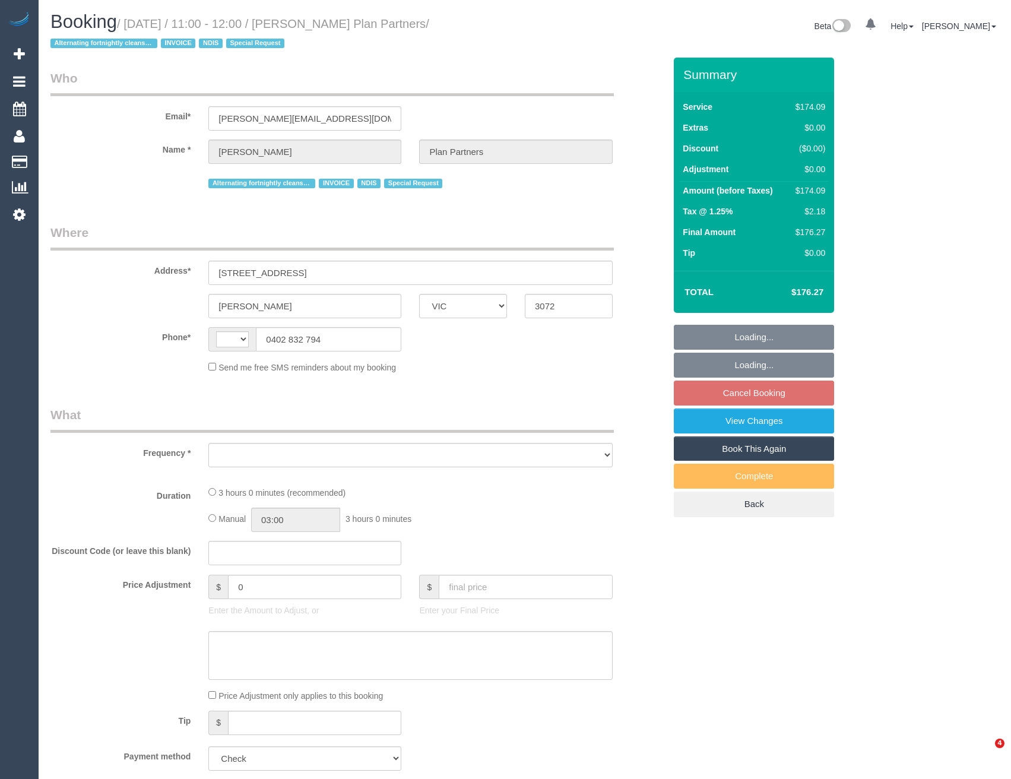
select select "VIC"
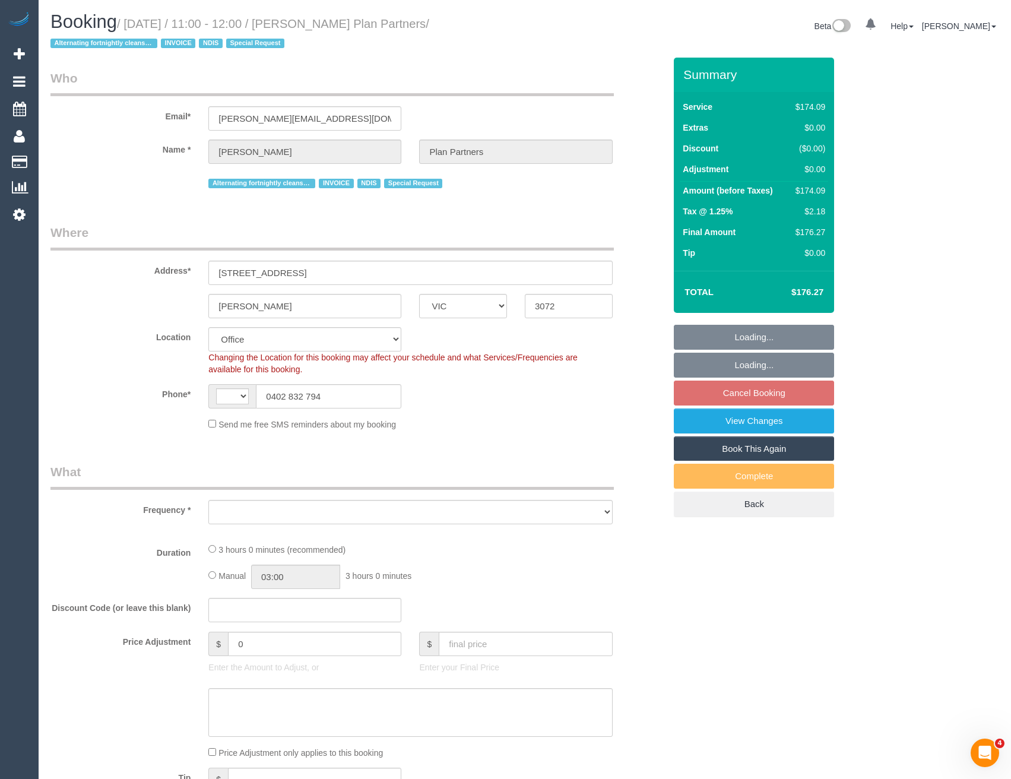
select select "string:AU"
select select "object:681"
select select "number:28"
select select "number:14"
select select "number:19"
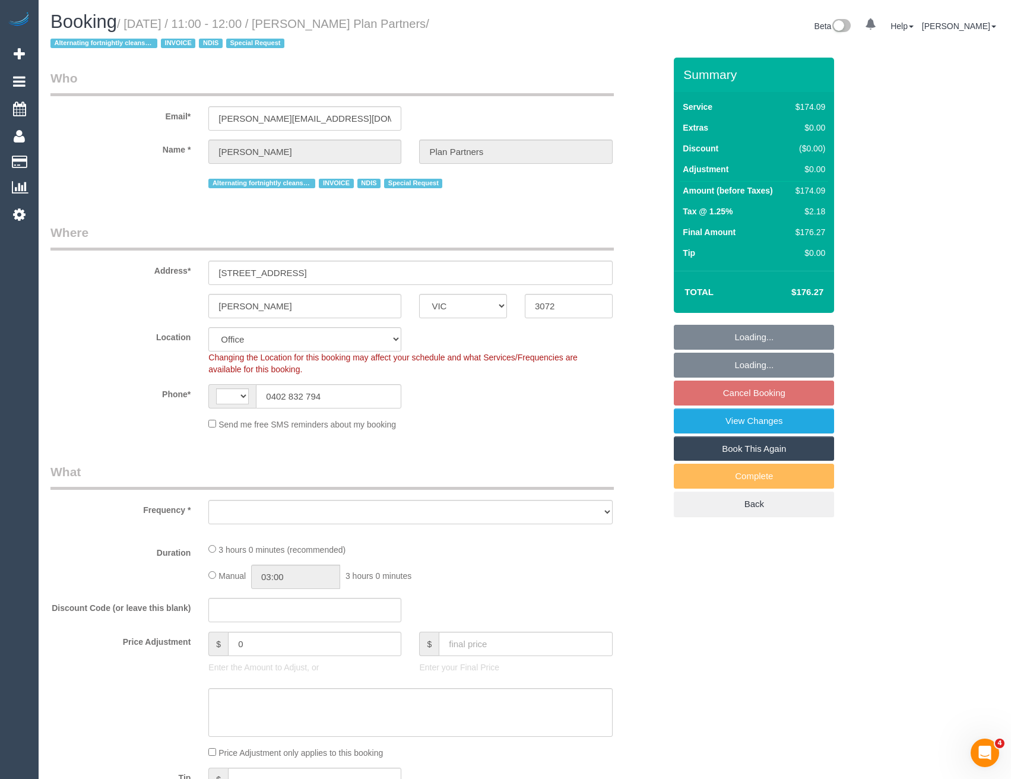
select select "number:25"
select select "number:35"
select select "number:11"
select select "object:809"
select select "180"
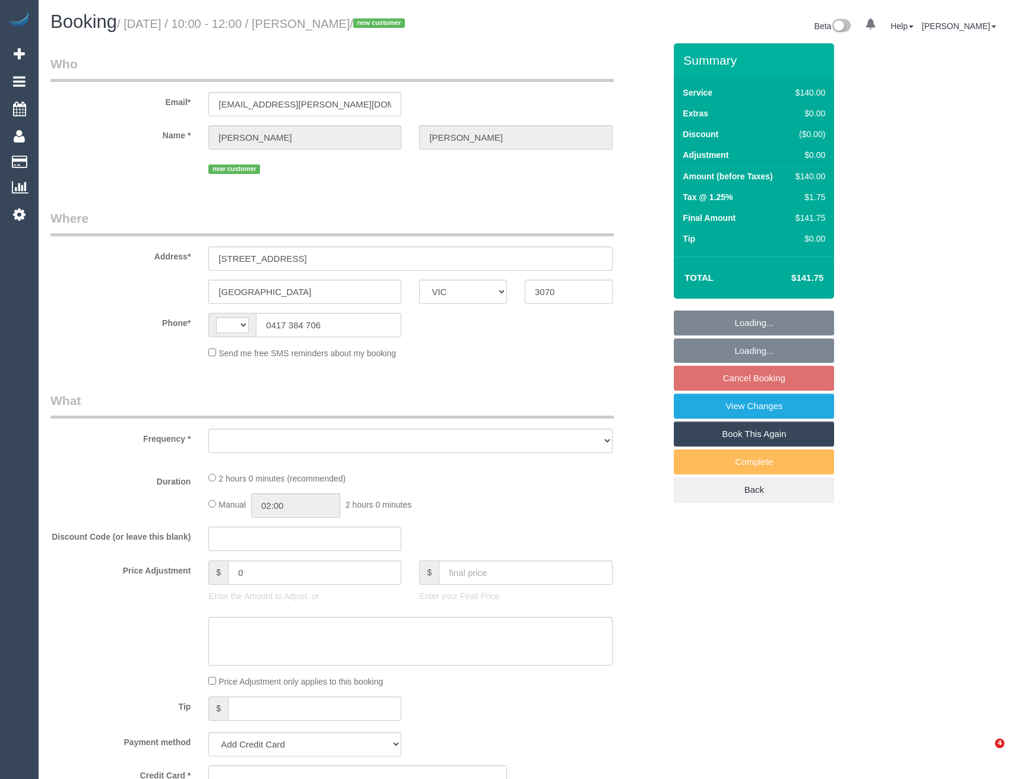
select select "VIC"
select select "string:stripe-pm_1S8B4l2GScqysDRV8rfGoORq"
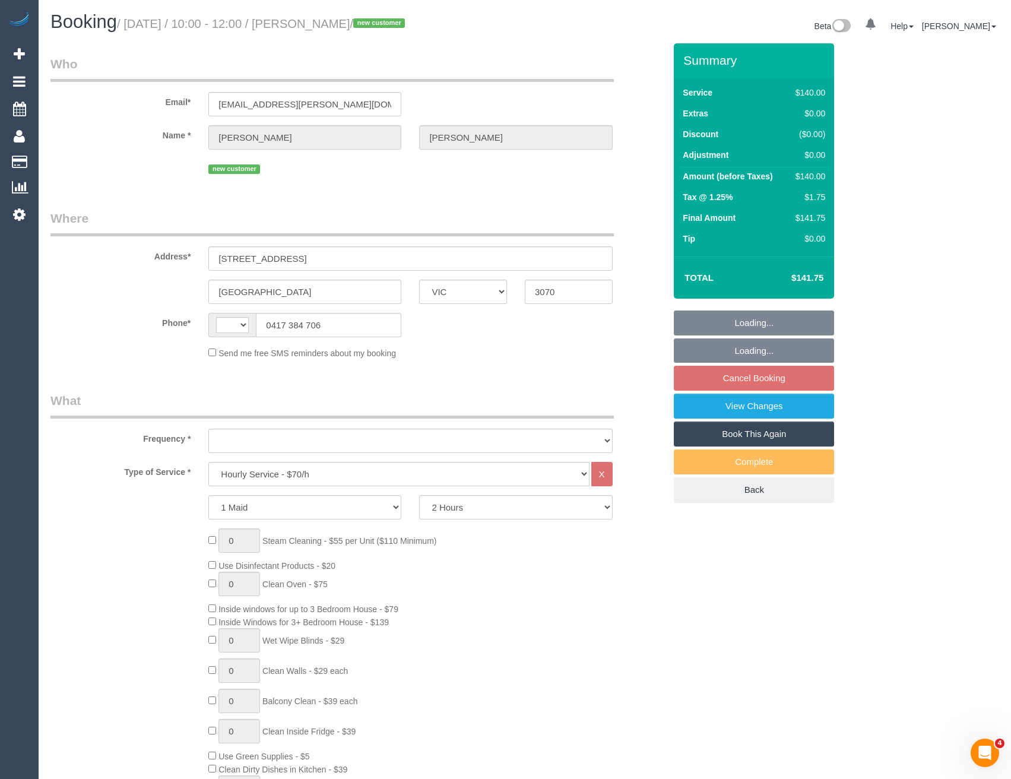
select select "string:AU"
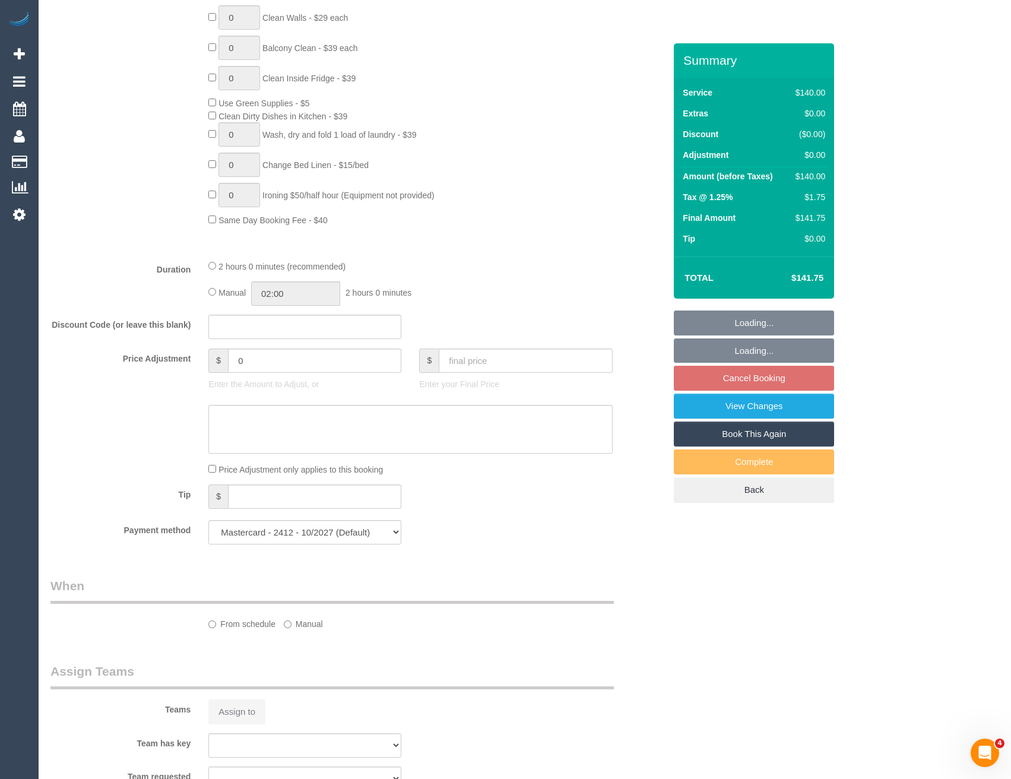
select select "object:716"
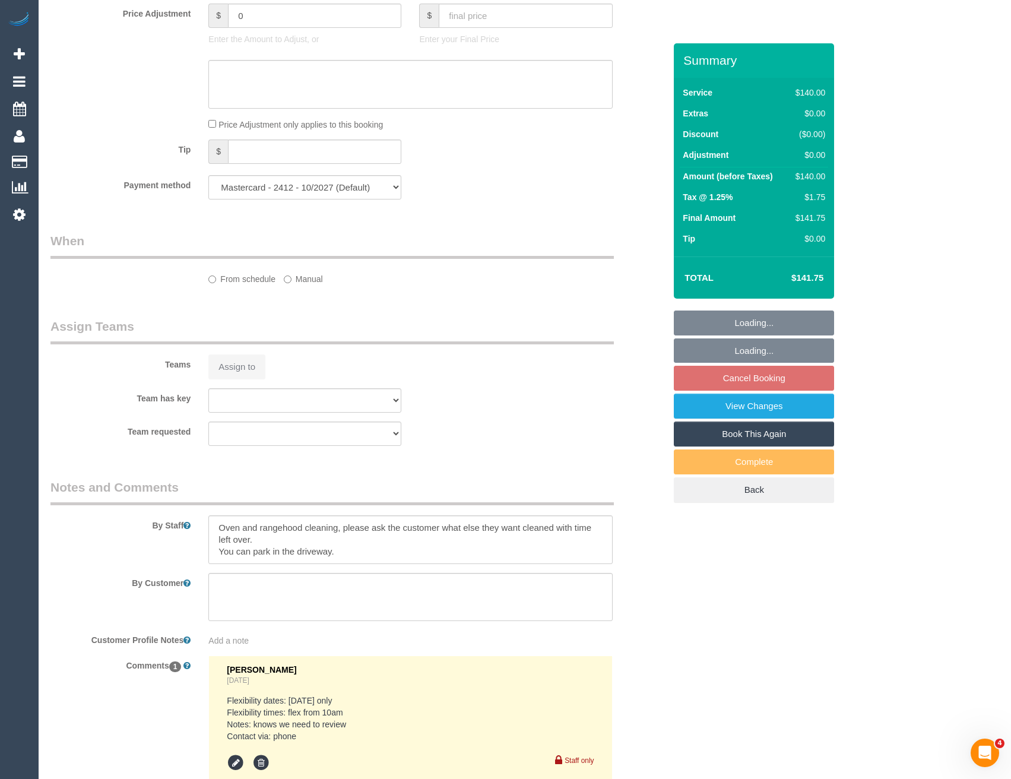
select select "number:28"
select select "number:14"
select select "number:18"
select select "number:36"
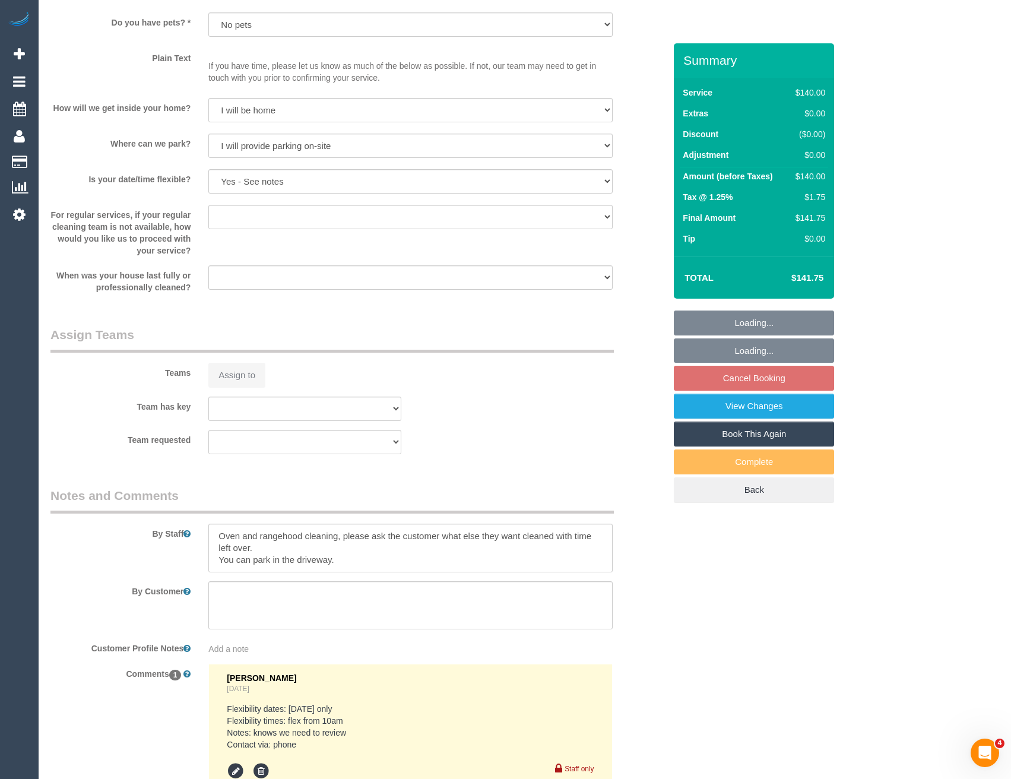
select select "object:869"
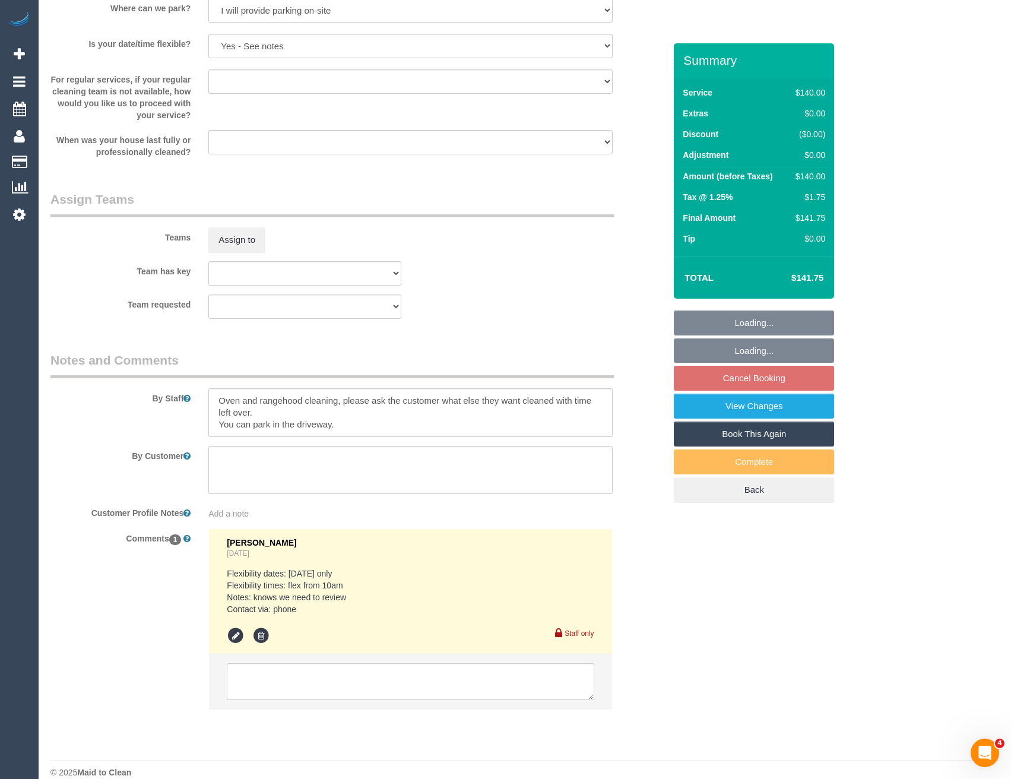
select select "spot3"
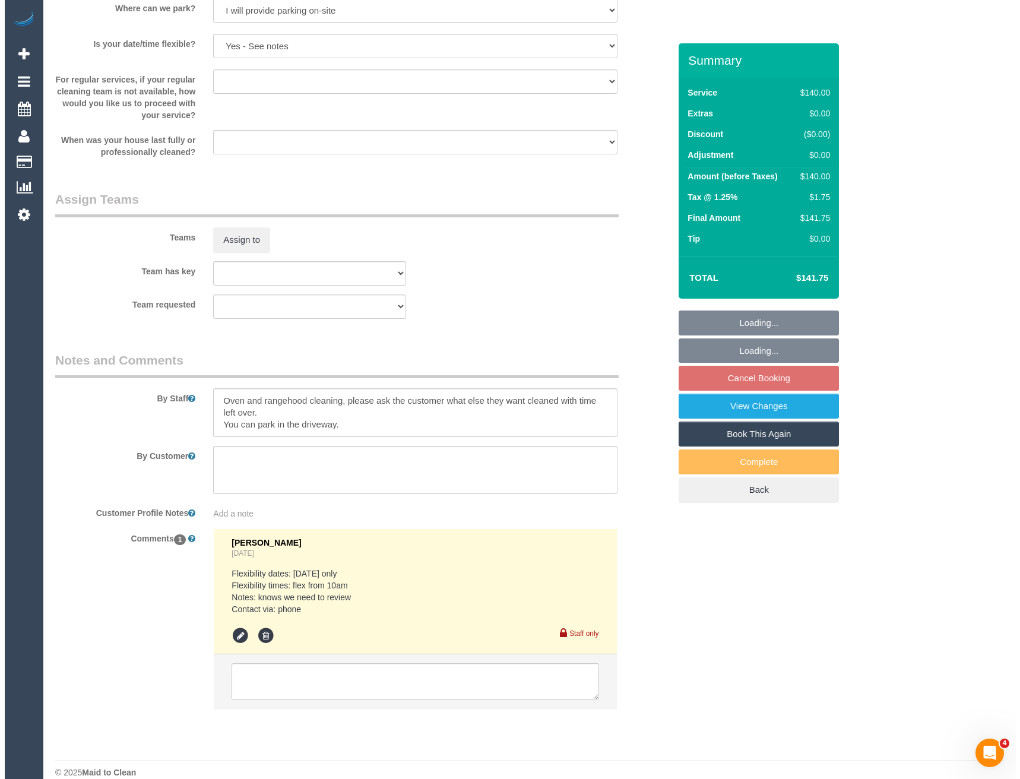
scroll to position [1610, 0]
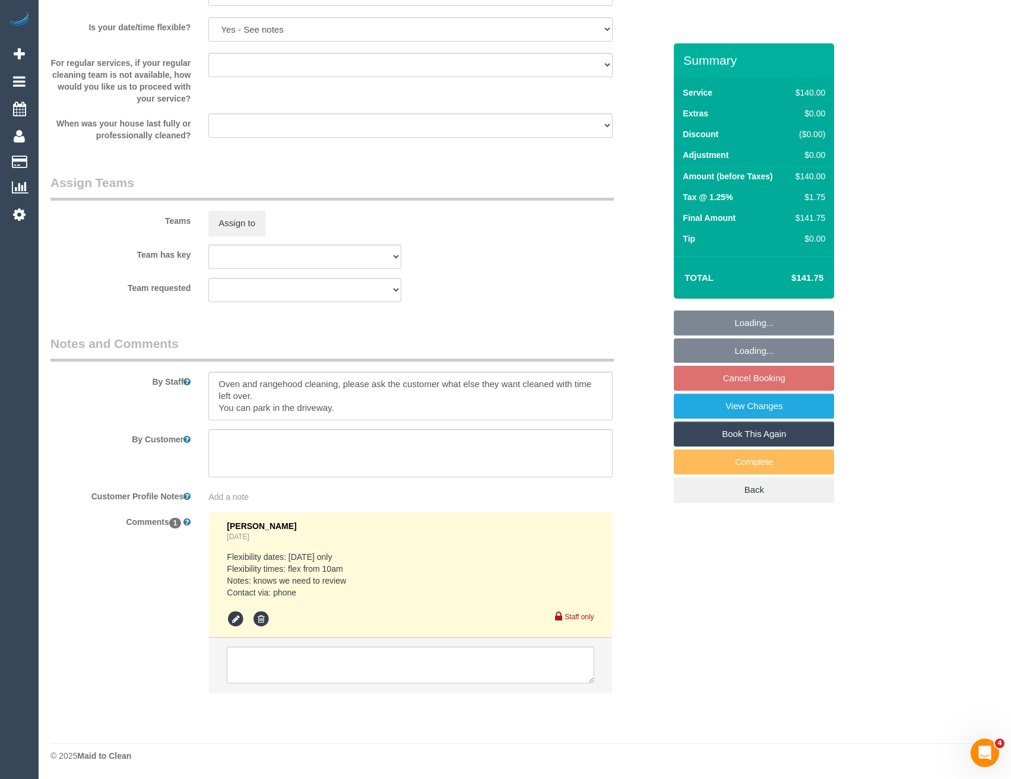
click at [246, 241] on sui-booking-teams "Teams Assign to Team has key (0) Office (1) [PERSON_NAME] (FT) (1) [PERSON_NAME…" at bounding box center [357, 238] width 615 height 128
click at [242, 232] on button "Assign to" at bounding box center [236, 223] width 57 height 25
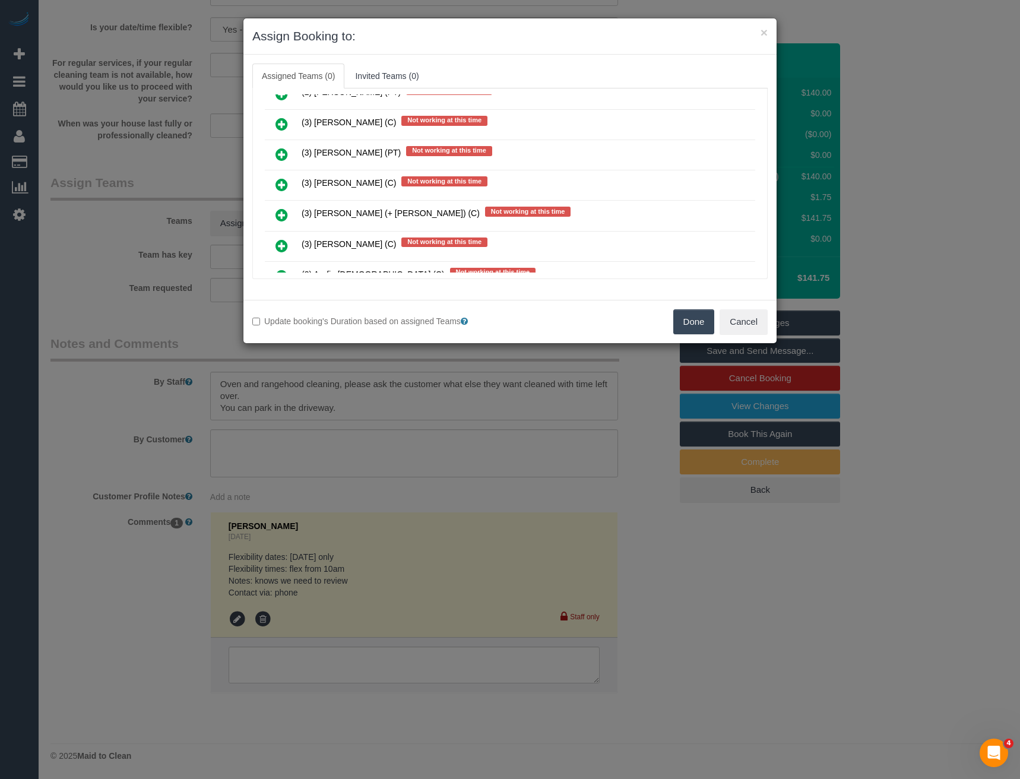
scroll to position [4436, 0]
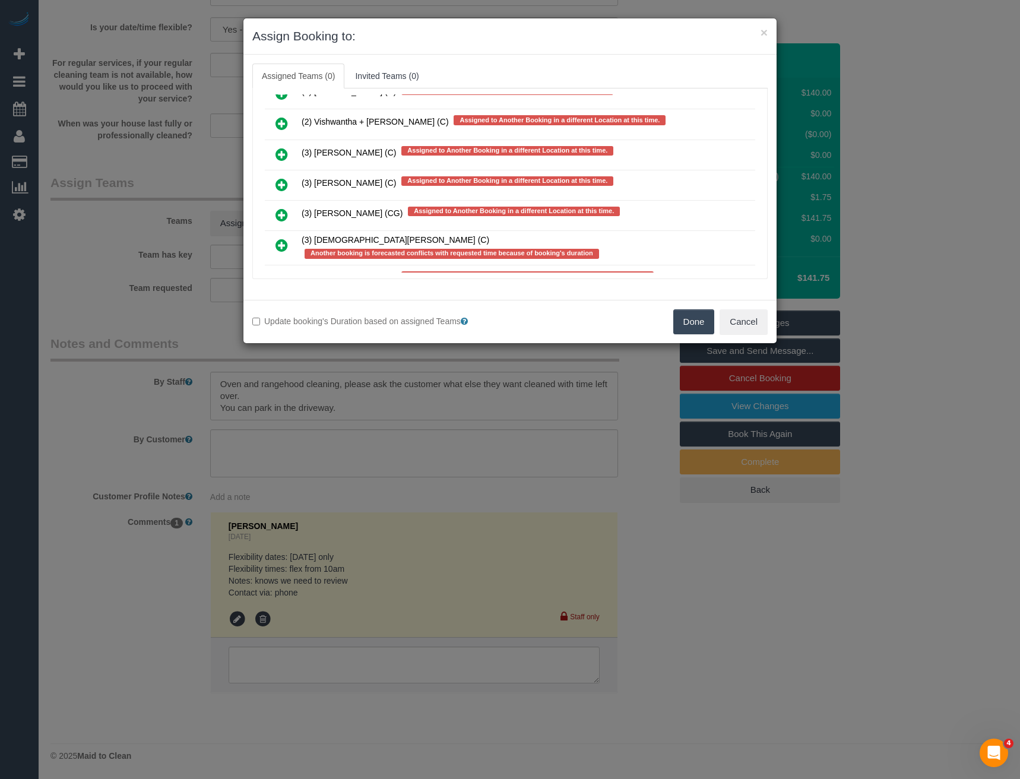
click at [280, 186] on icon at bounding box center [282, 185] width 12 height 14
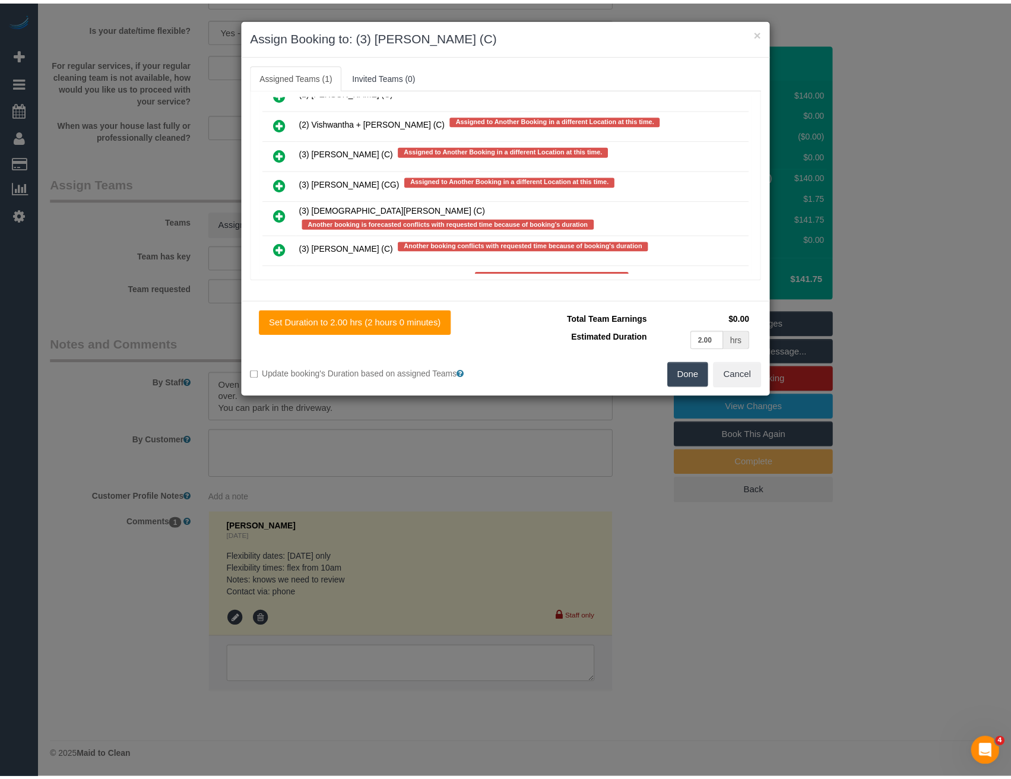
scroll to position [0, 0]
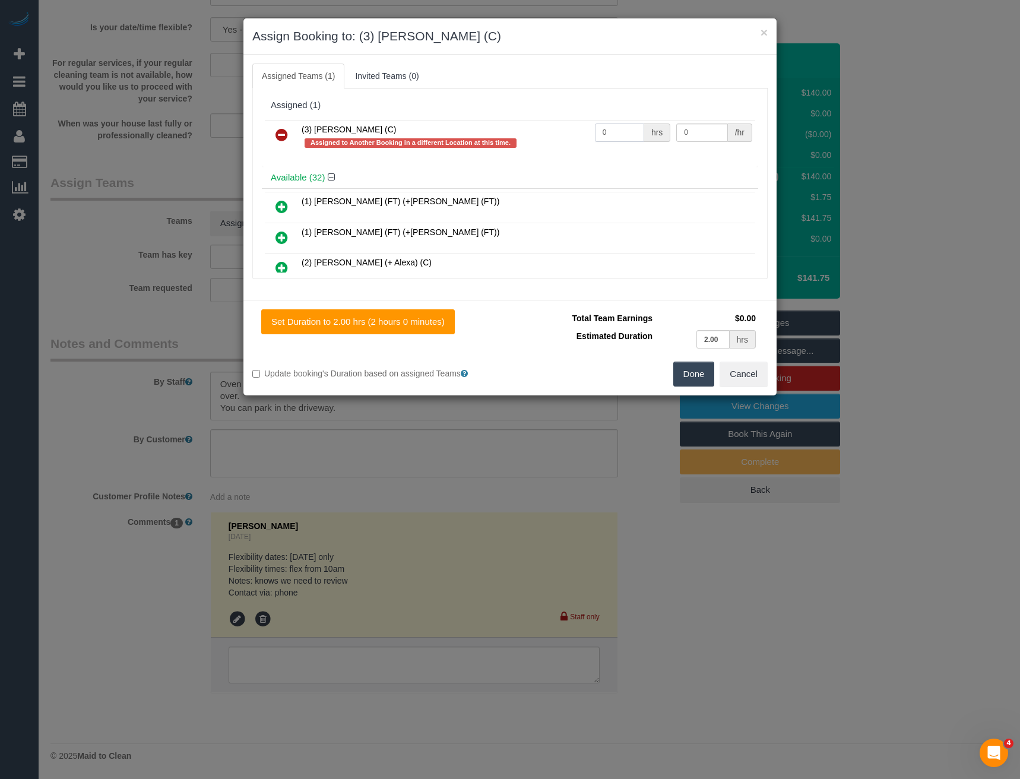
drag, startPoint x: 633, startPoint y: 126, endPoint x: 561, endPoint y: 134, distance: 72.8
click at [564, 134] on tr "(3) [PERSON_NAME] (C) Assigned to Another Booking in a different Location at th…" at bounding box center [510, 137] width 490 height 34
type input "2"
type input "35"
click at [689, 381] on button "Done" at bounding box center [694, 374] width 42 height 25
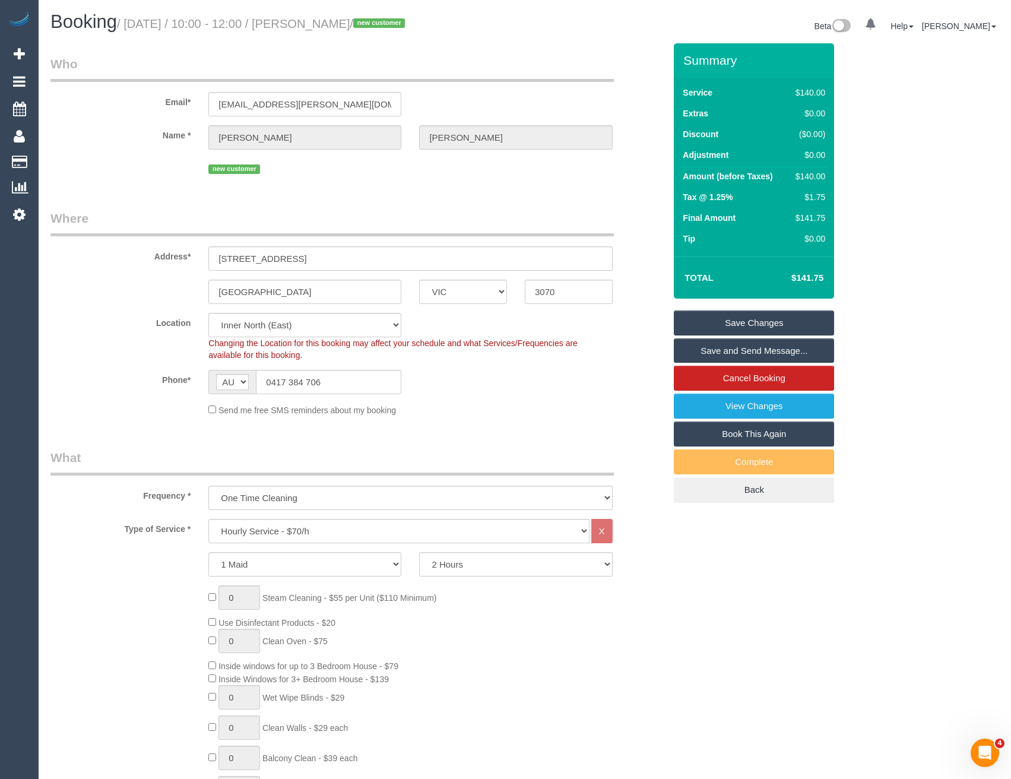
click at [714, 346] on link "Save and Send Message..." at bounding box center [754, 350] width 160 height 25
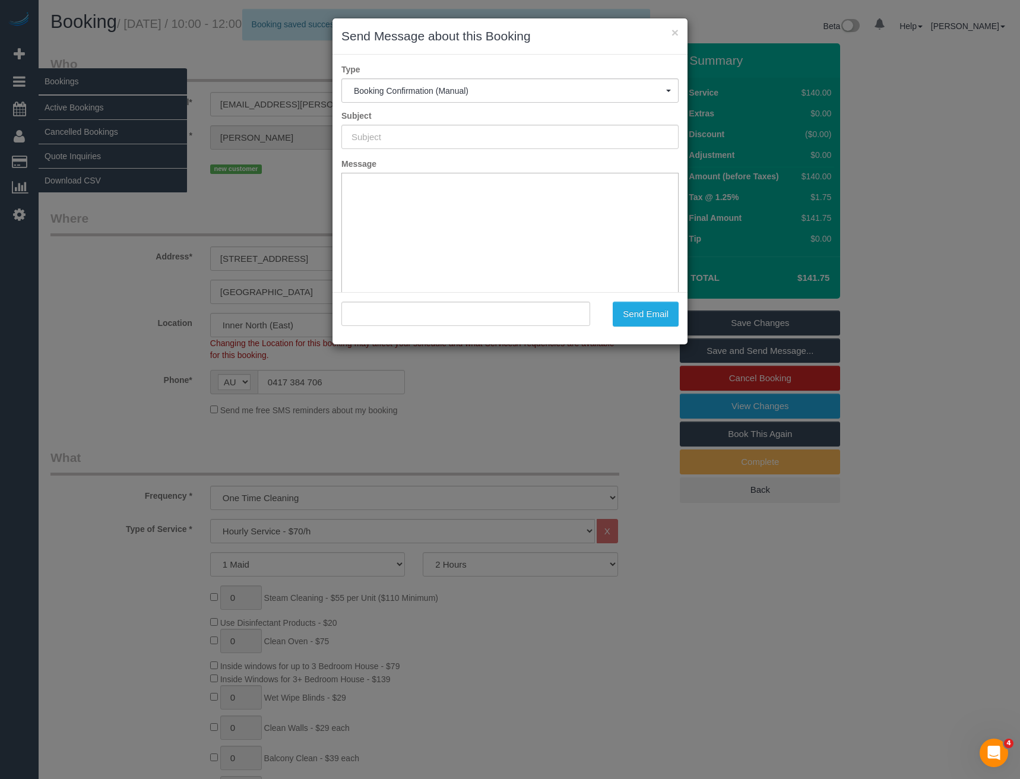
type input "Booking Confirmed"
type input ""[PERSON_NAME]" <[PERSON_NAME][EMAIL_ADDRESS][PERSON_NAME][DOMAIN_NAME]>"
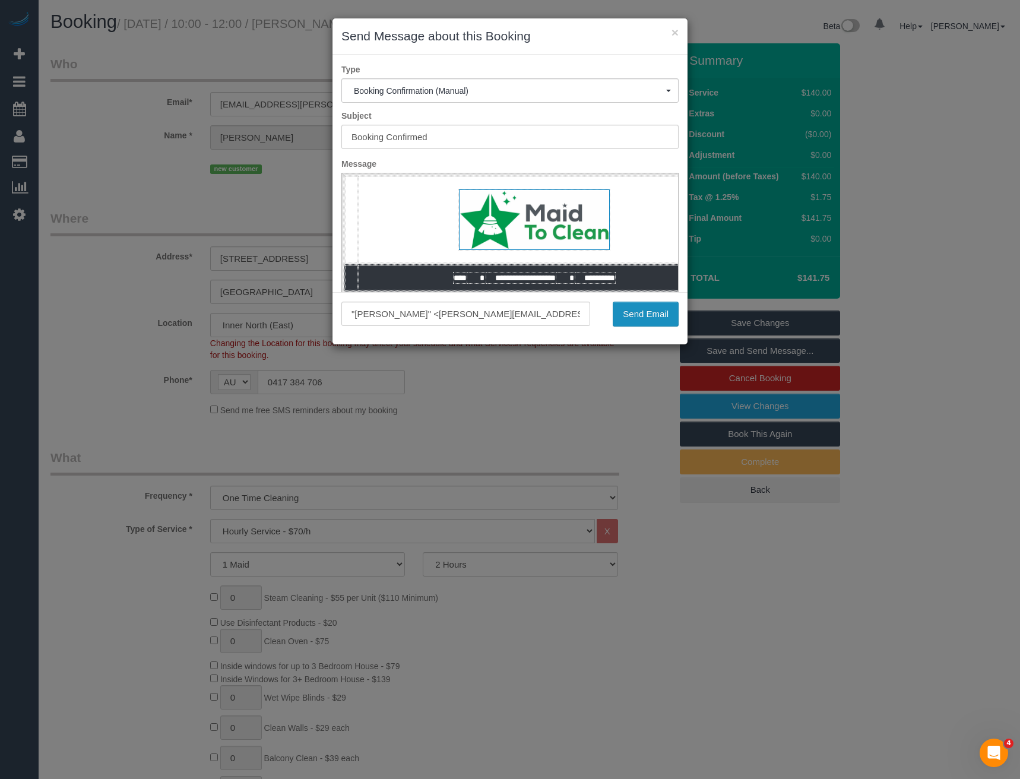
click at [635, 315] on button "Send Email" at bounding box center [646, 314] width 66 height 25
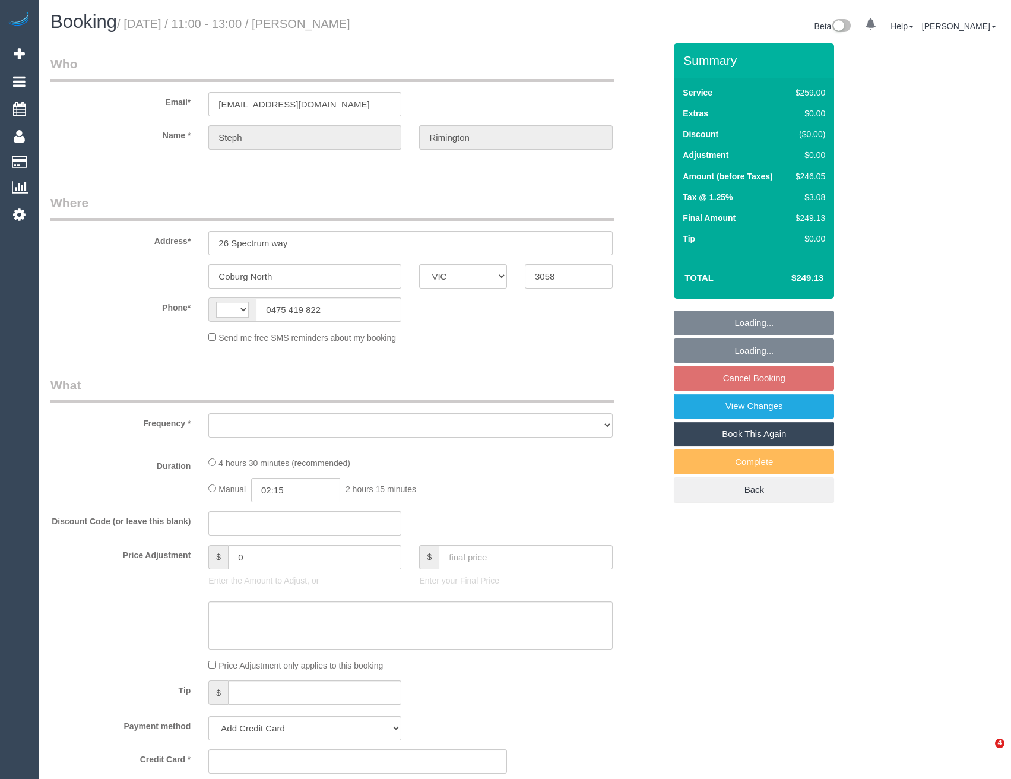
select select "VIC"
select select "object:296"
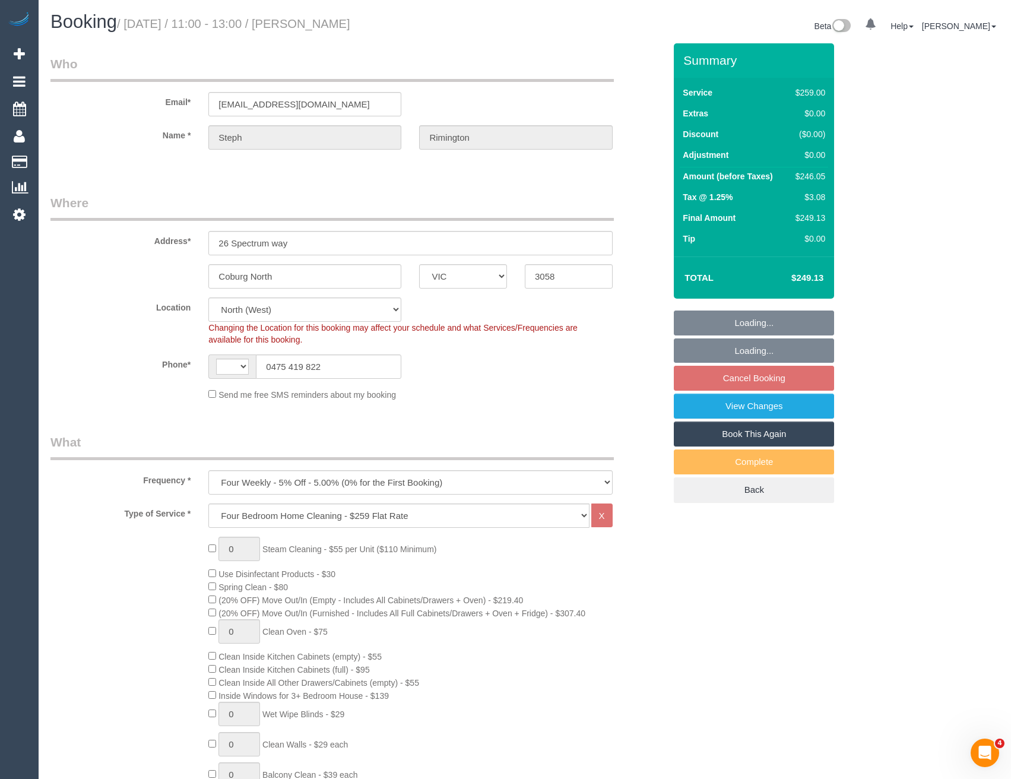
select select "number:28"
select select "number:16"
select select "number:18"
select select "number:22"
select select "number:34"
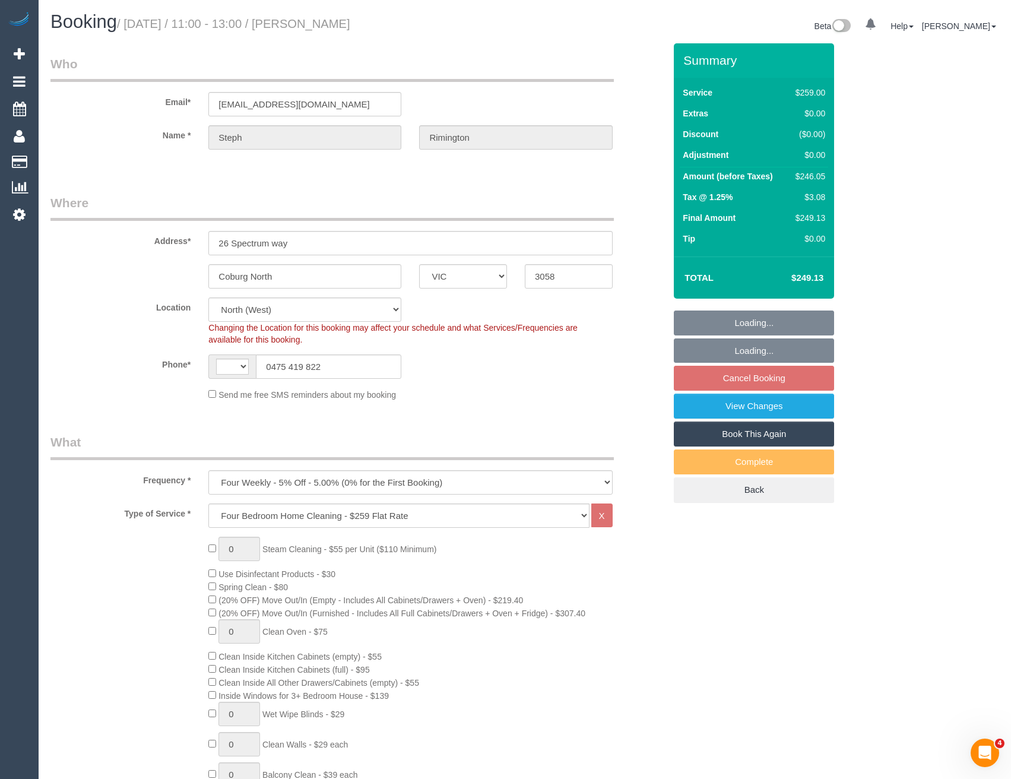
select select "number:26"
select select "string:AU"
select select "object:1377"
select select "string:stripe-pm_1PeVgG2GScqysDRVurpRmJOT"
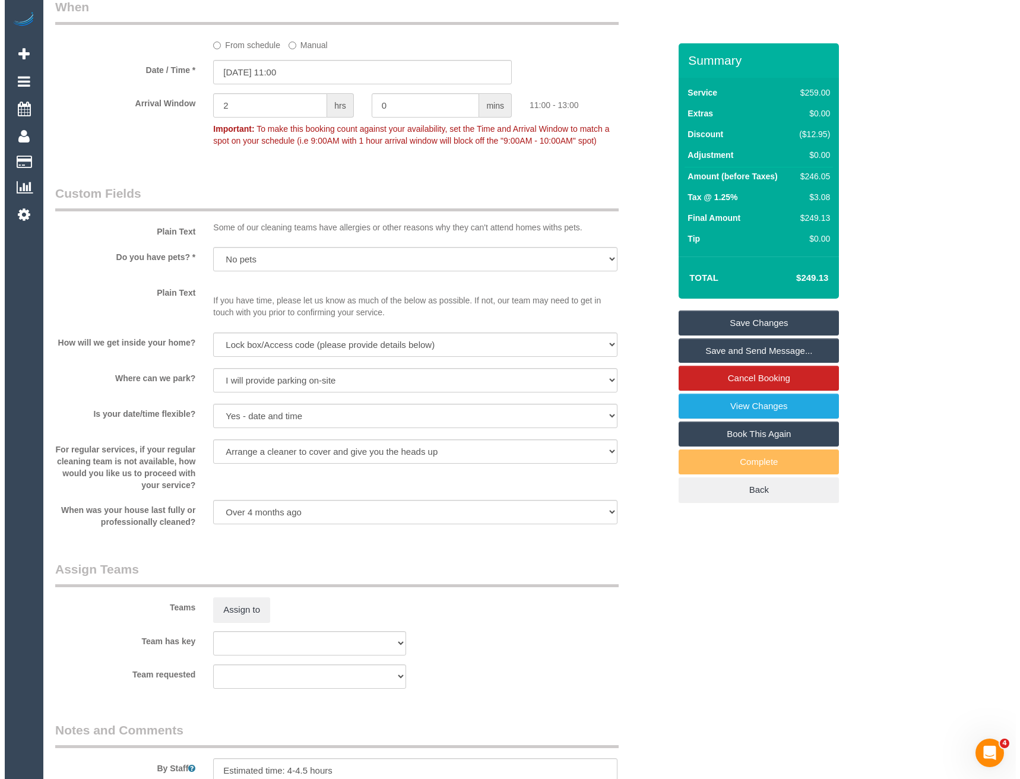
scroll to position [1425, 0]
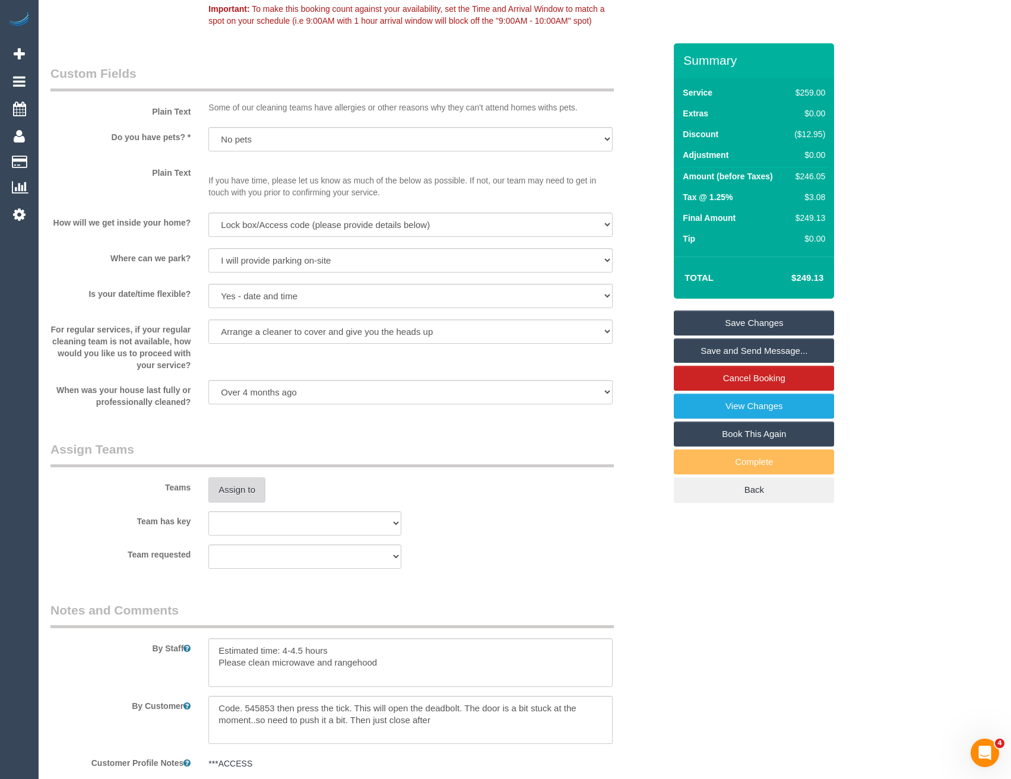
click at [237, 484] on button "Assign to" at bounding box center [236, 489] width 57 height 25
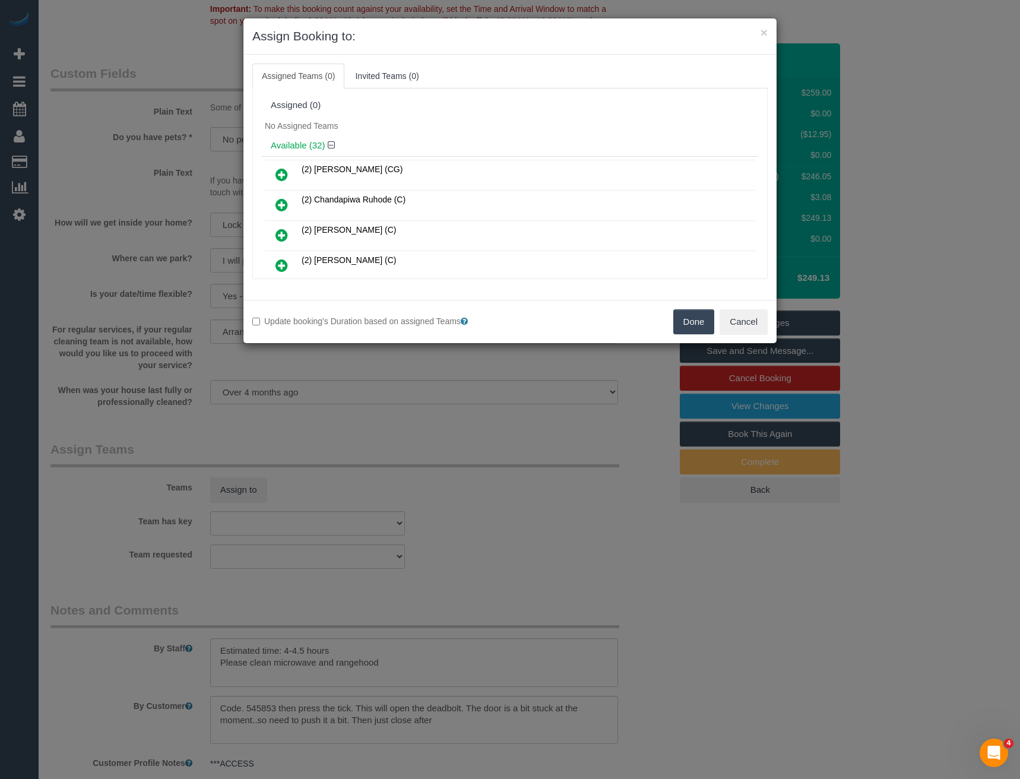
scroll to position [138, 0]
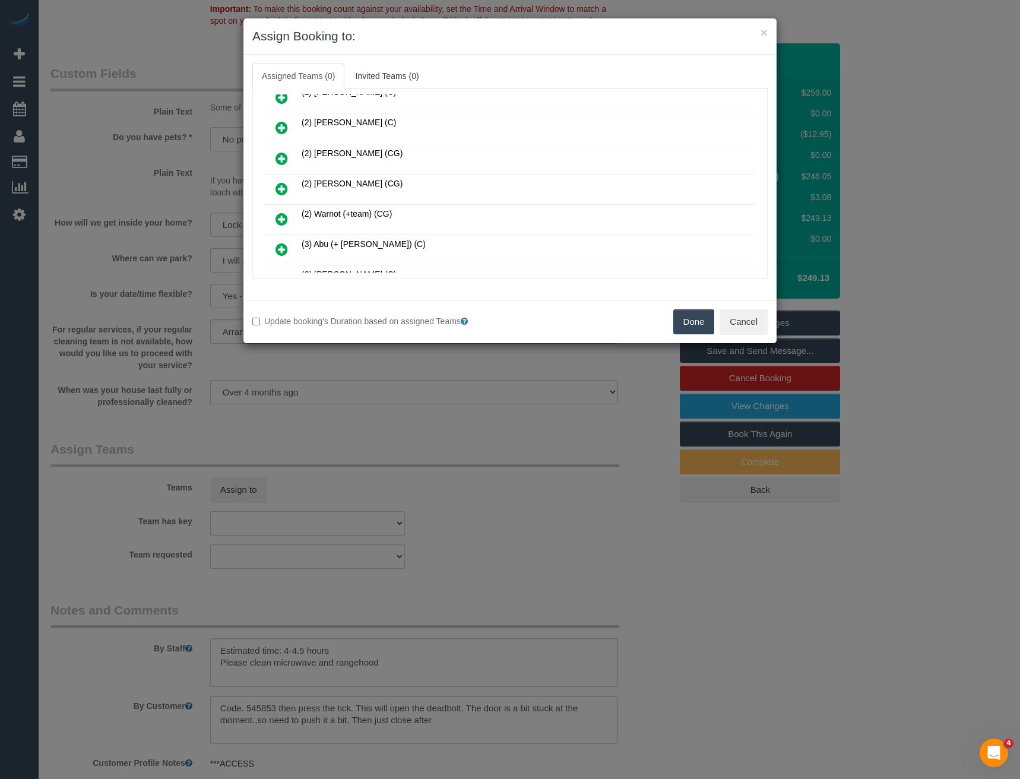
click at [283, 188] on icon at bounding box center [282, 189] width 12 height 14
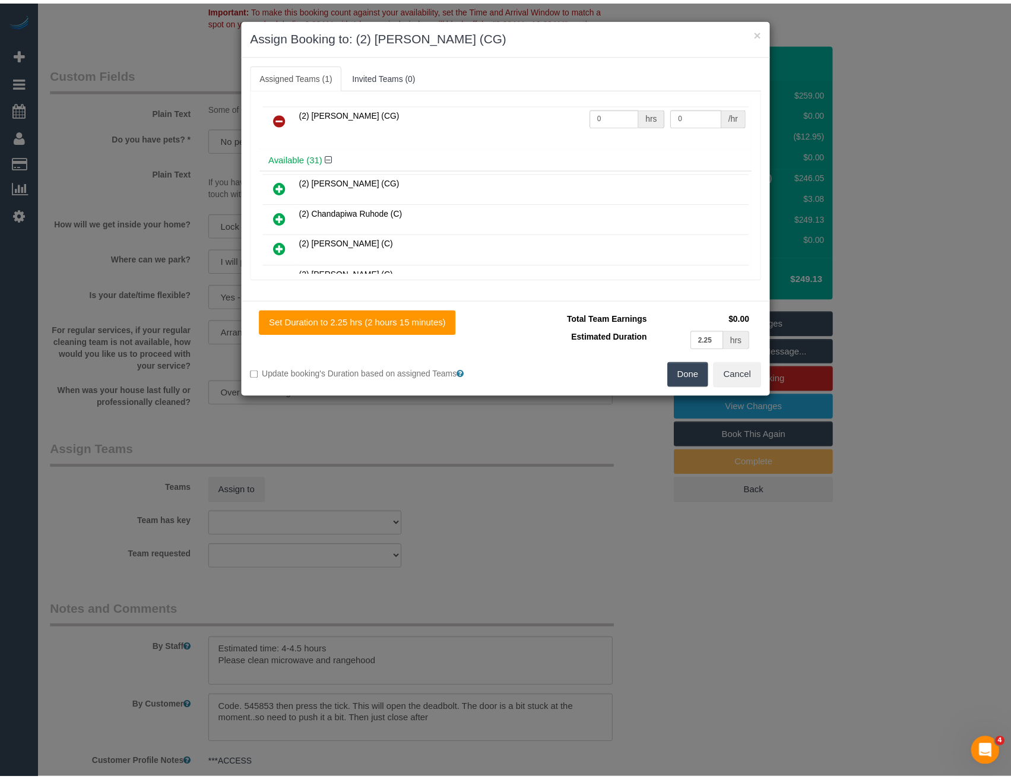
scroll to position [0, 0]
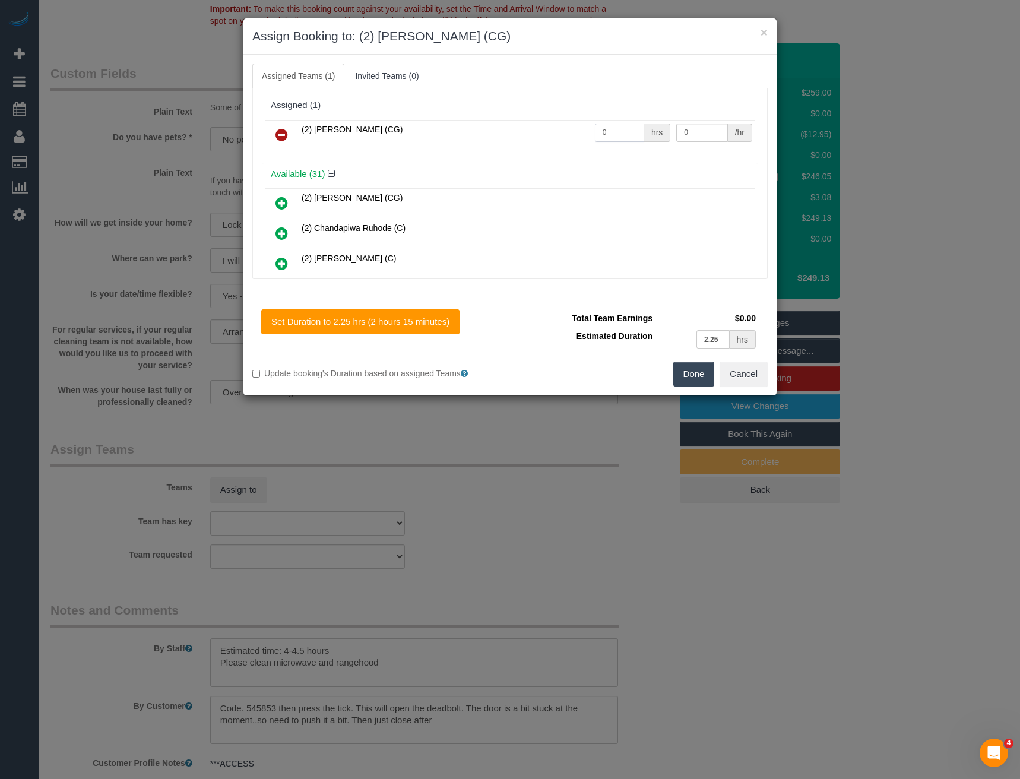
drag, startPoint x: 618, startPoint y: 135, endPoint x: 517, endPoint y: 130, distance: 100.5
click at [545, 135] on tr "(2) [PERSON_NAME] (CG) 0 hrs 0 /hr" at bounding box center [510, 135] width 490 height 30
type input "1"
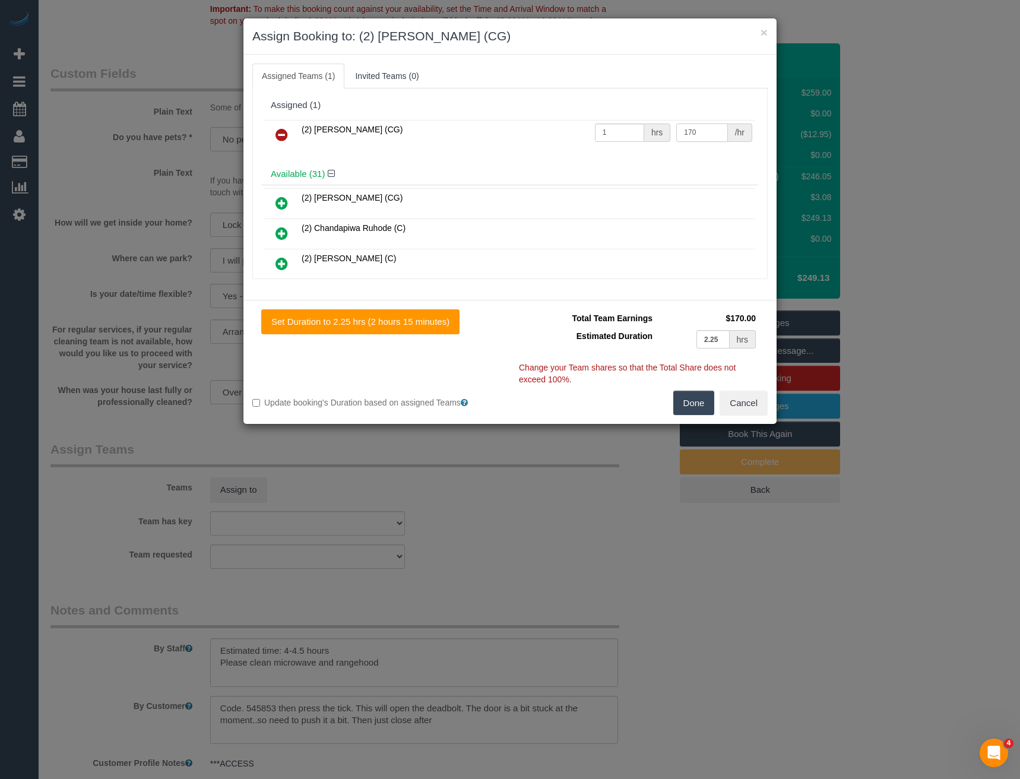
type input "170"
click at [686, 409] on button "Done" at bounding box center [694, 403] width 42 height 25
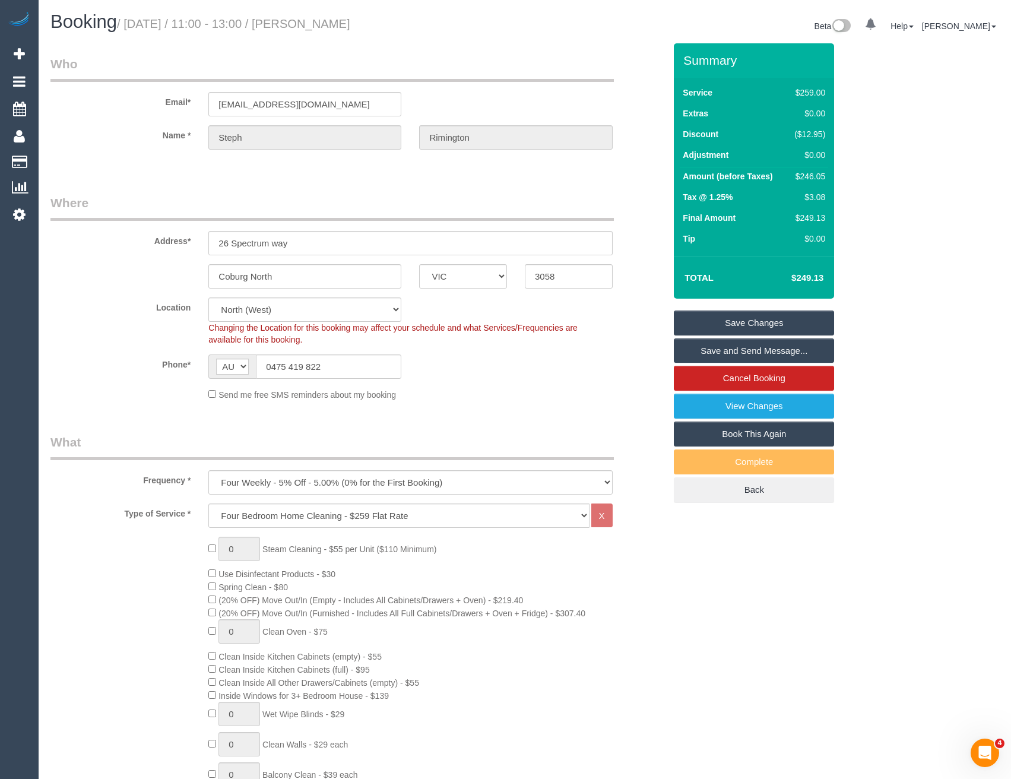
click at [716, 347] on link "Save and Send Message..." at bounding box center [754, 350] width 160 height 25
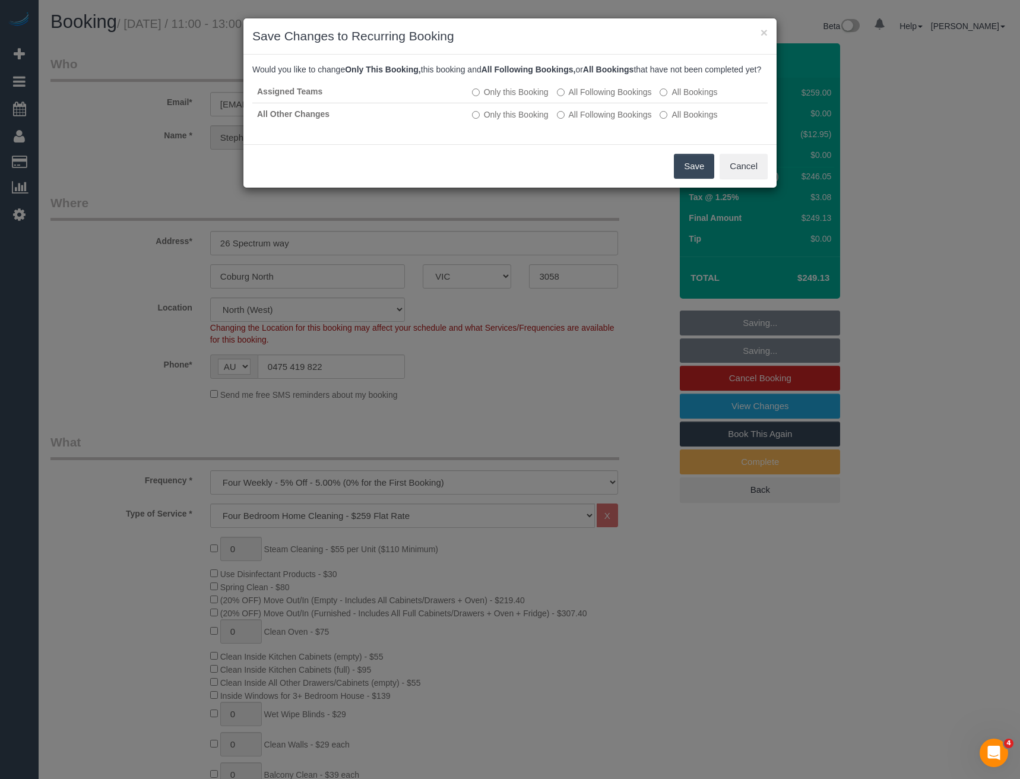
click at [697, 179] on button "Save" at bounding box center [694, 166] width 40 height 25
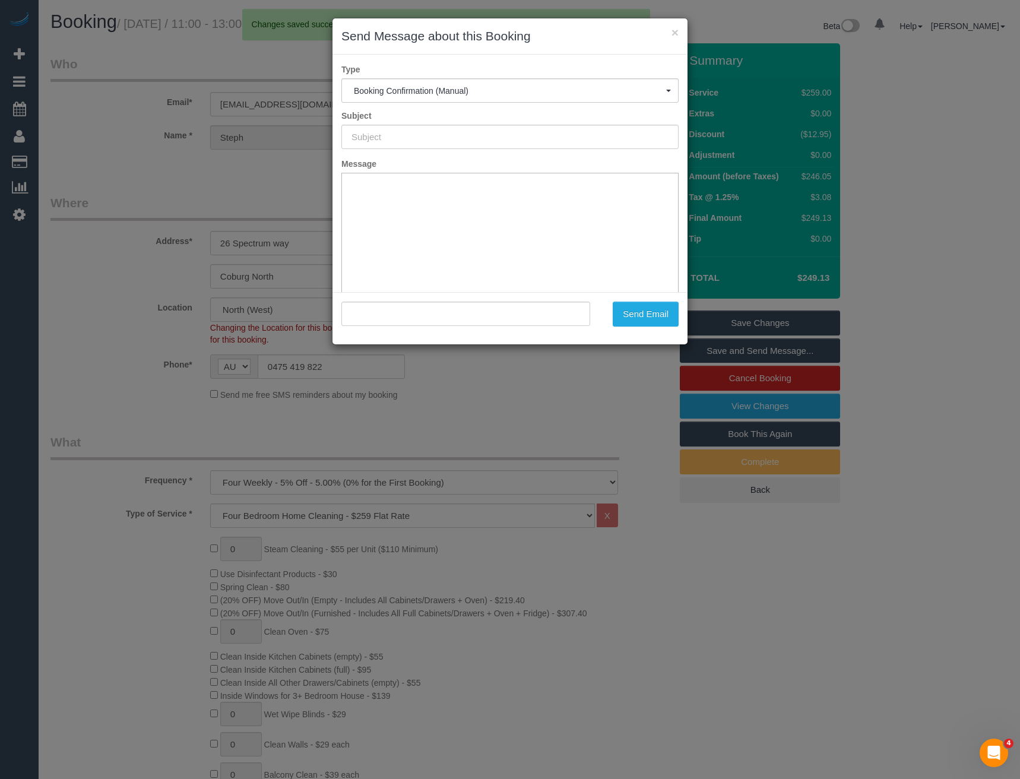
type input "Booking Confirmed"
type input ""[PERSON_NAME]" <[EMAIL_ADDRESS][DOMAIN_NAME]>"
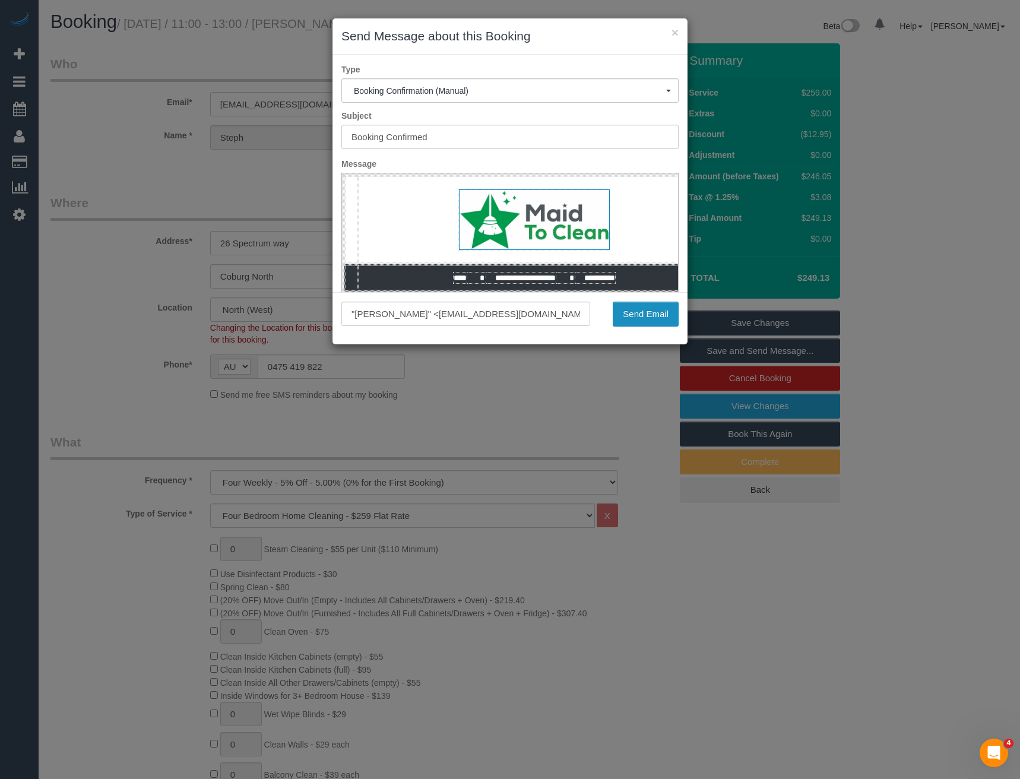
click at [644, 314] on button "Send Email" at bounding box center [646, 314] width 66 height 25
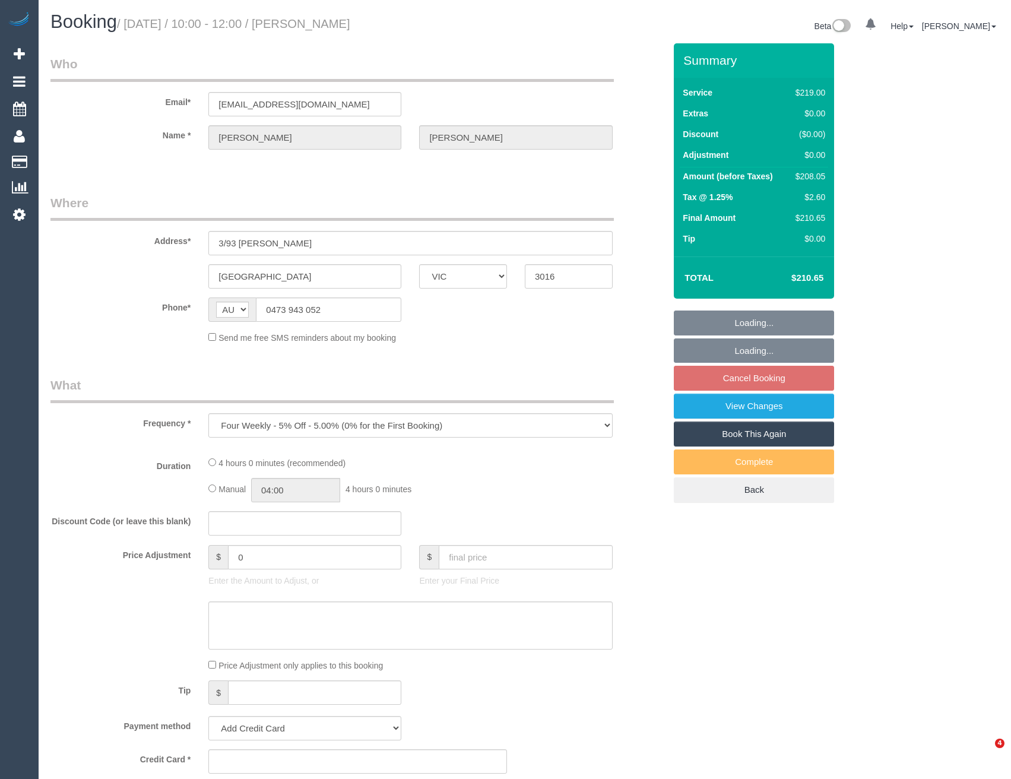
select select "VIC"
select select "string:stripe-pm_1RrP792GScqysDRVJLxWYASO"
select select "number:27"
select select "number:14"
select select "number:19"
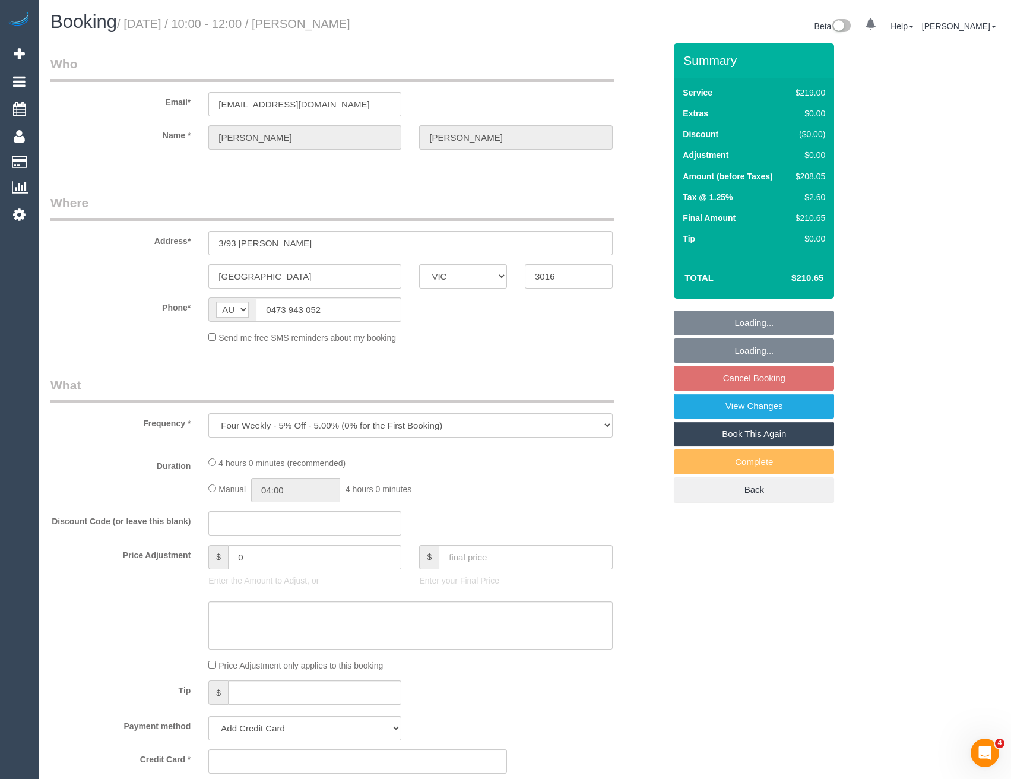
select select "number:36"
select select "number:35"
select select "number:13"
select select "spot3"
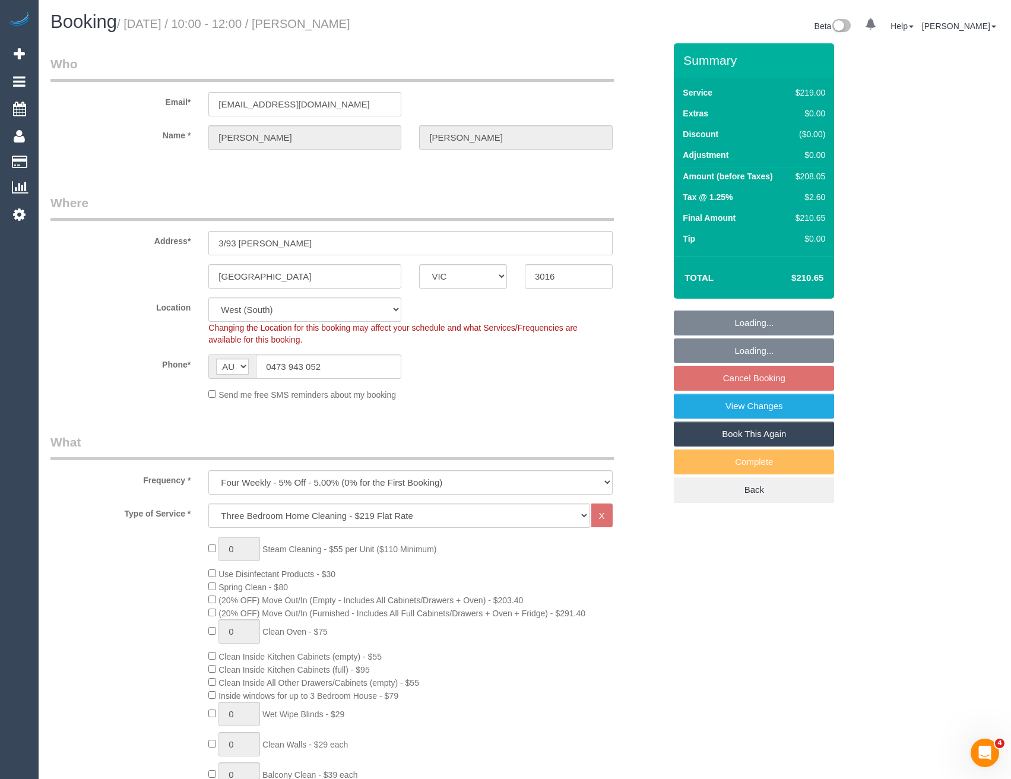
select select "object:1263"
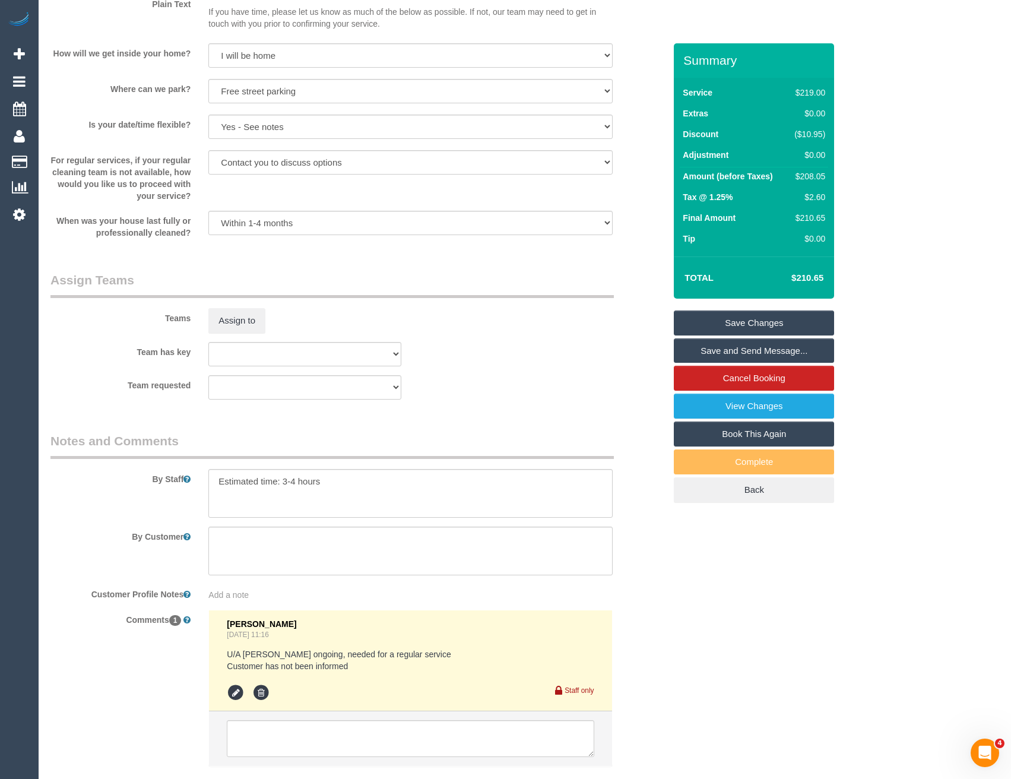
scroll to position [1445, 0]
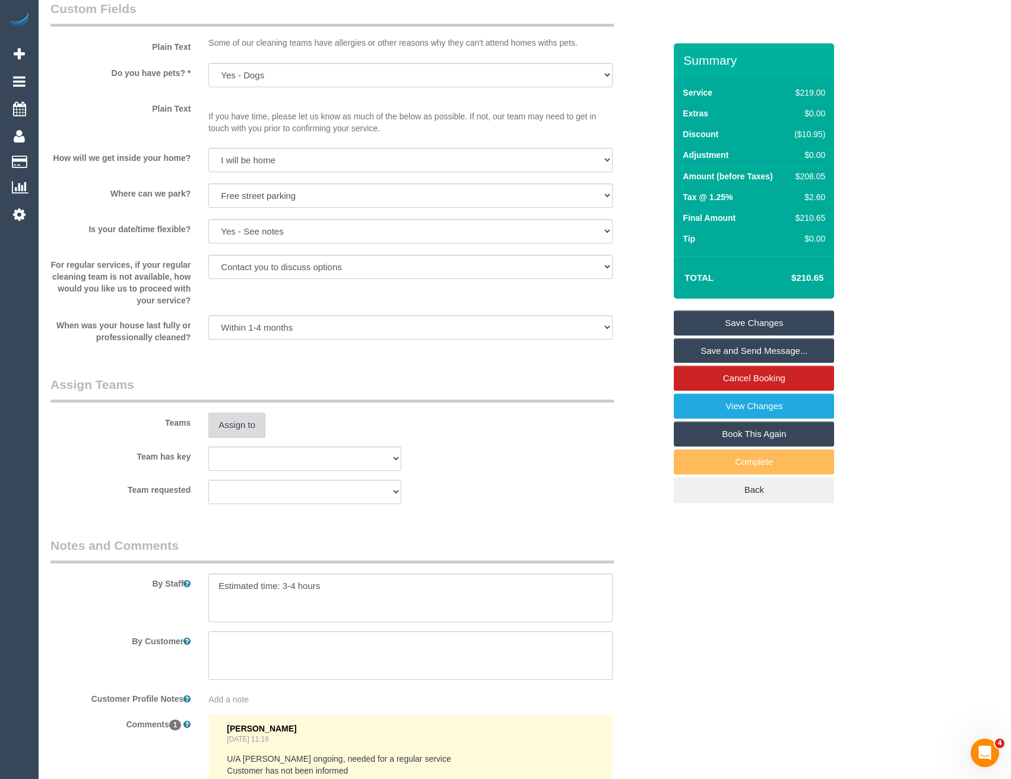
click at [257, 423] on button "Assign to" at bounding box center [236, 425] width 57 height 25
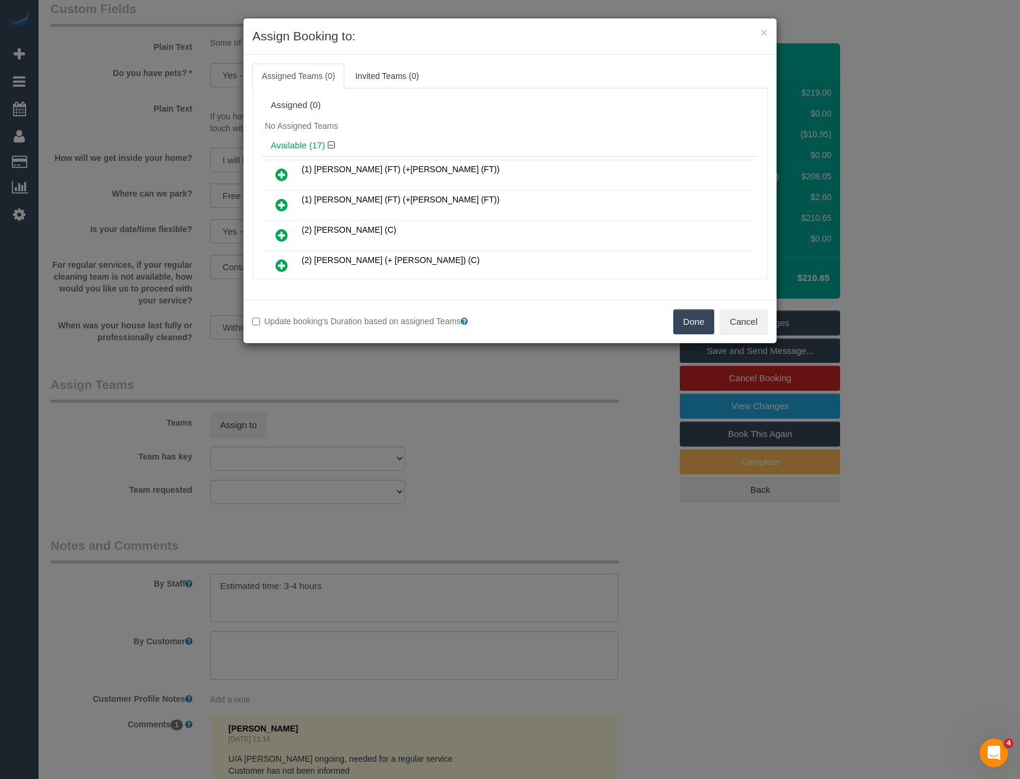
click at [284, 171] on icon at bounding box center [282, 174] width 12 height 14
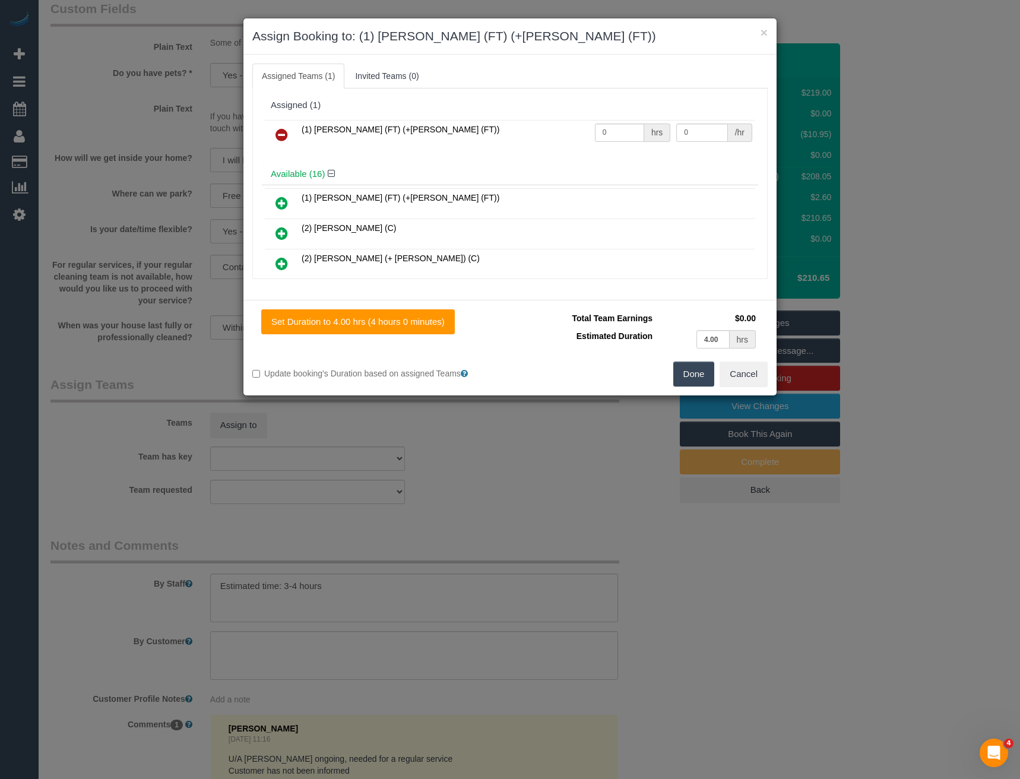
click at [284, 171] on h4 "Available (16)" at bounding box center [510, 174] width 479 height 10
click at [280, 207] on icon at bounding box center [282, 203] width 12 height 14
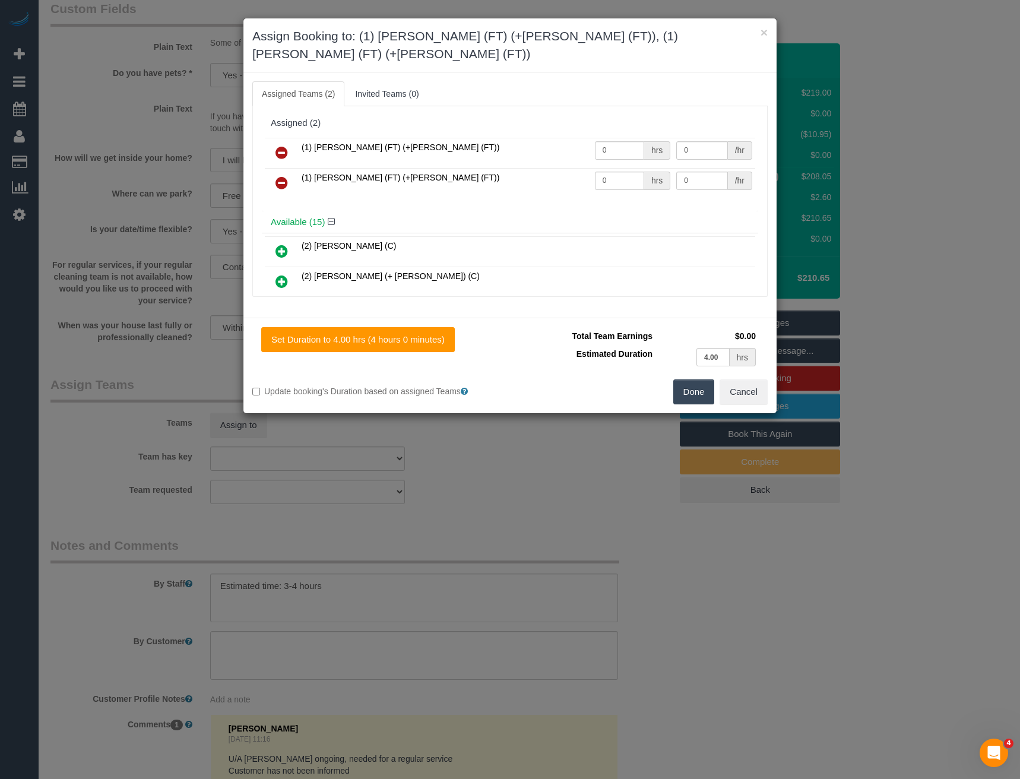
click at [684, 379] on button "Done" at bounding box center [694, 391] width 42 height 25
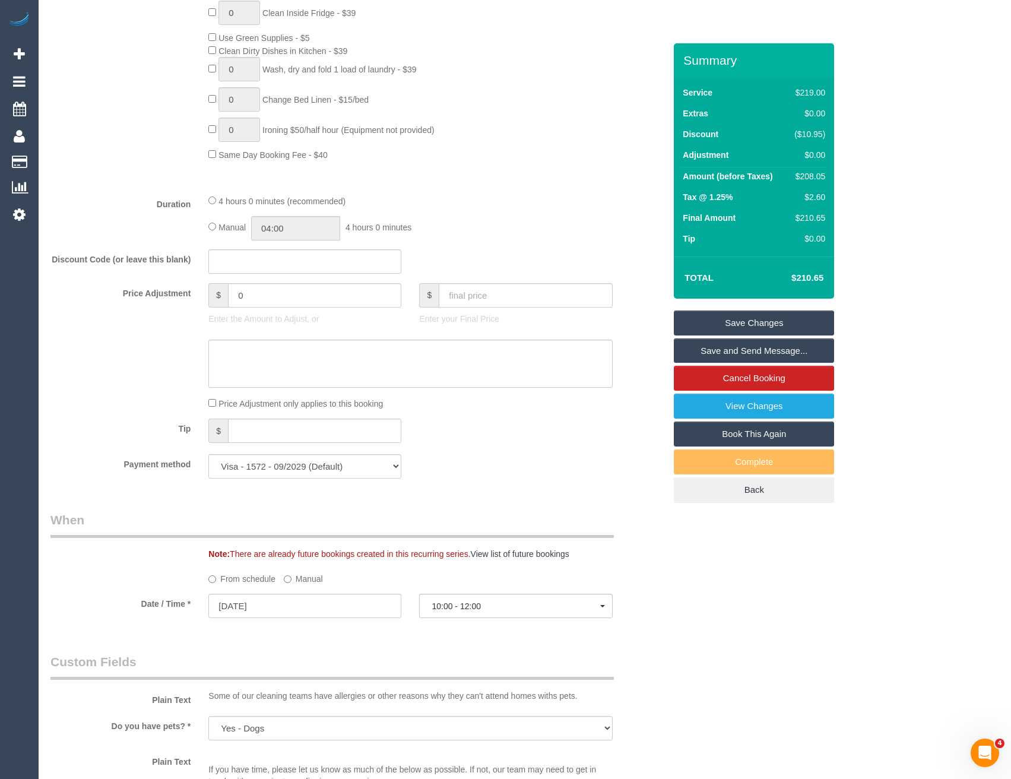
scroll to position [614, 0]
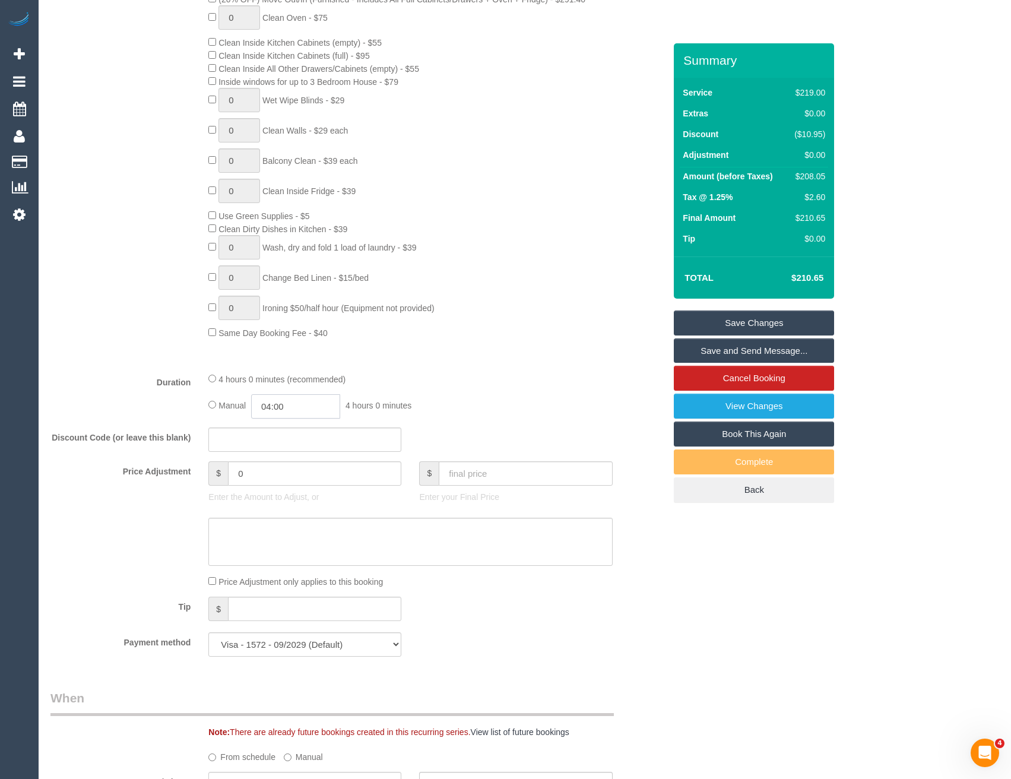
click at [305, 404] on input "04:00" at bounding box center [295, 406] width 89 height 24
type input "02:00"
click at [283, 425] on li "02:00" at bounding box center [283, 427] width 53 height 15
click at [417, 410] on div "Manual 02:00 2 hours 0 minutes" at bounding box center [410, 406] width 404 height 24
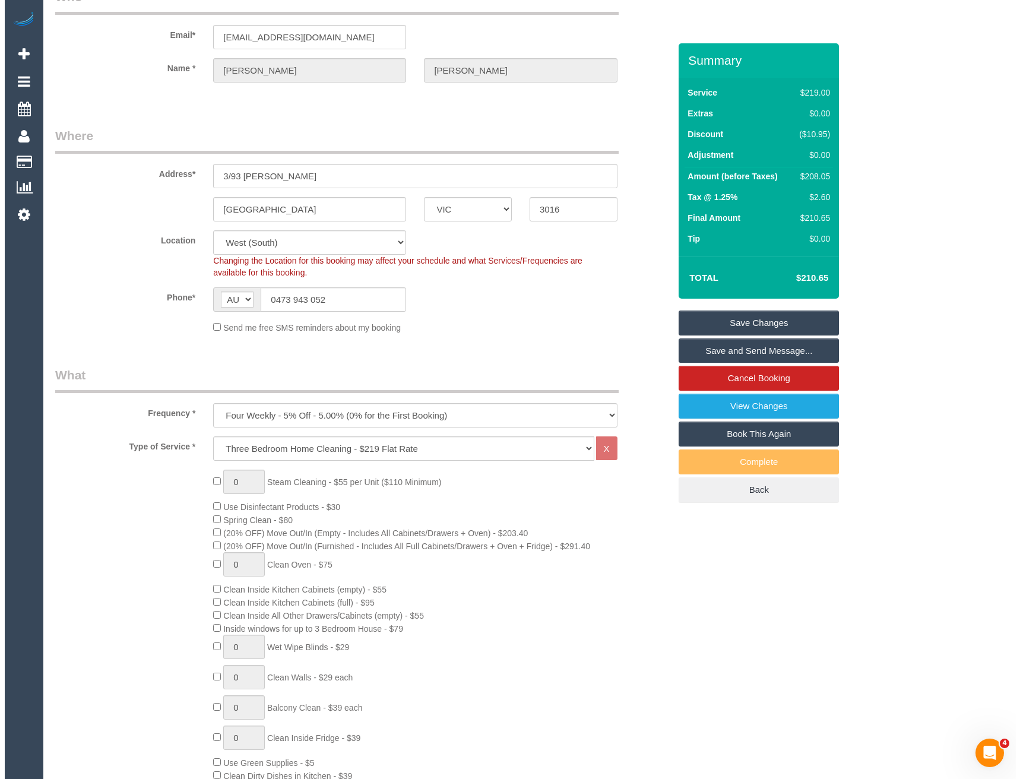
scroll to position [0, 0]
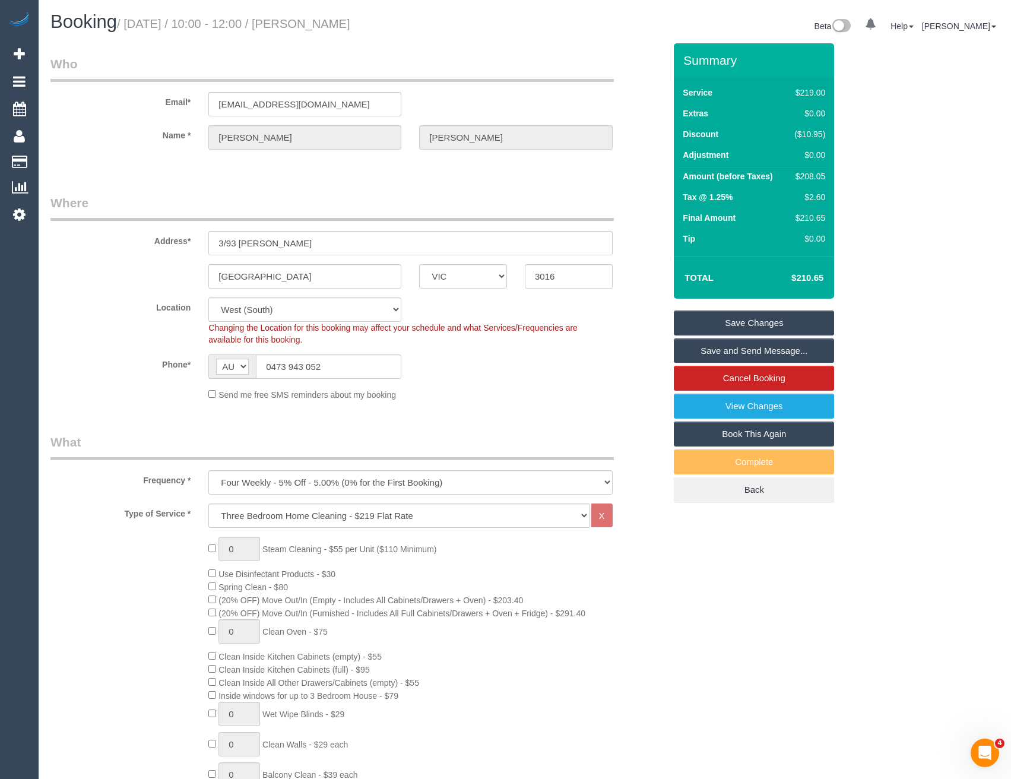
select select "spot24"
click at [716, 346] on link "Save and Send Message..." at bounding box center [754, 350] width 160 height 25
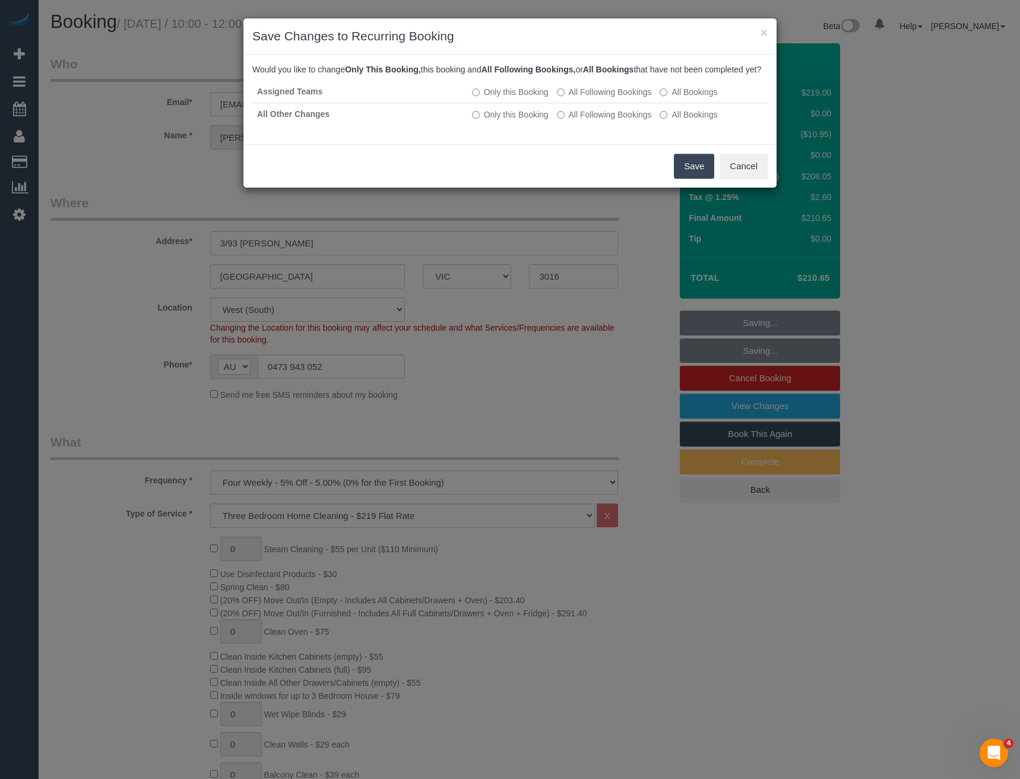
click at [698, 173] on button "Save" at bounding box center [694, 166] width 40 height 25
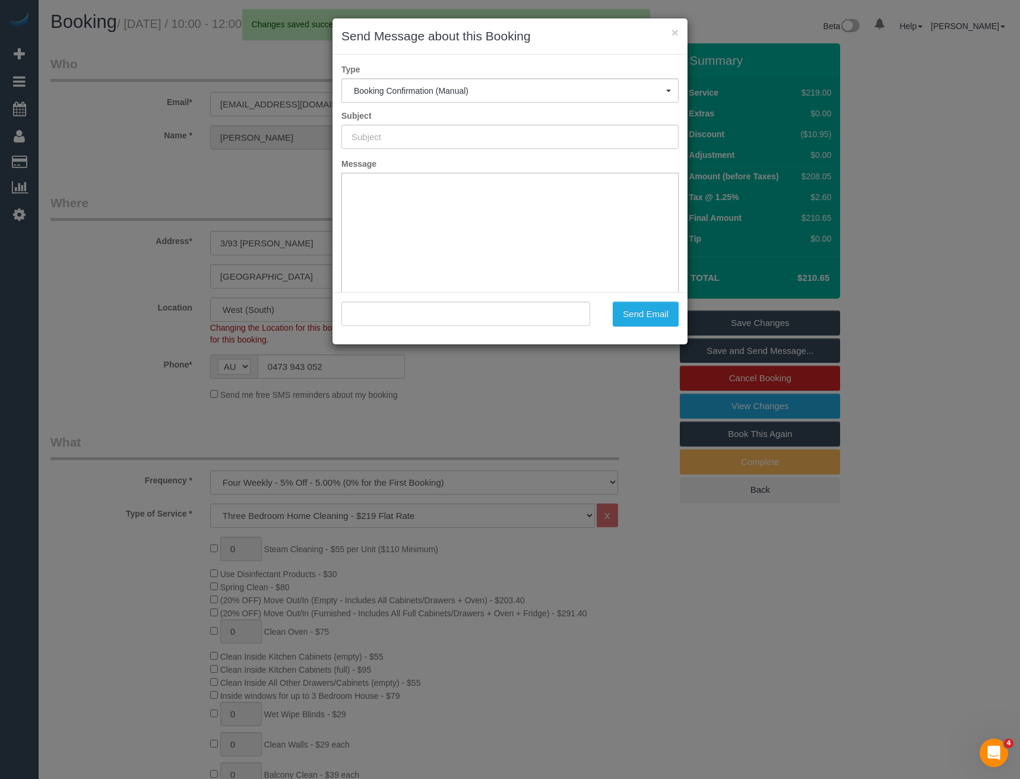
type input "Booking Confirmed"
type input ""[PERSON_NAME]" <[EMAIL_ADDRESS][DOMAIN_NAME]>"
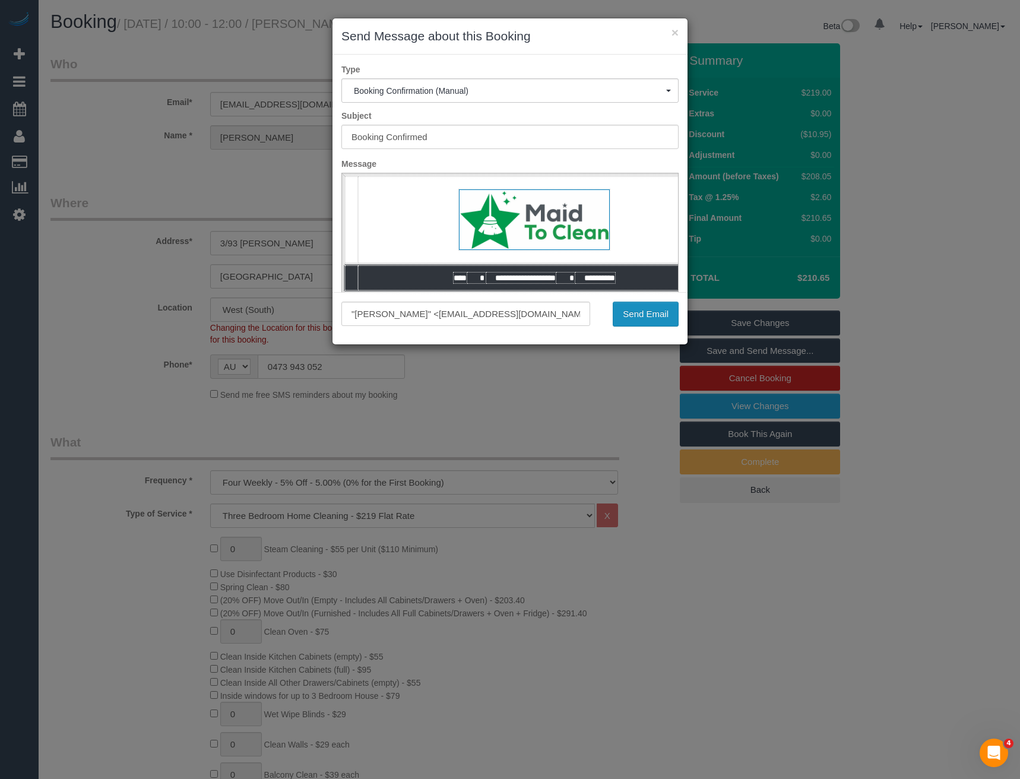
click at [616, 321] on button "Send Email" at bounding box center [646, 314] width 66 height 25
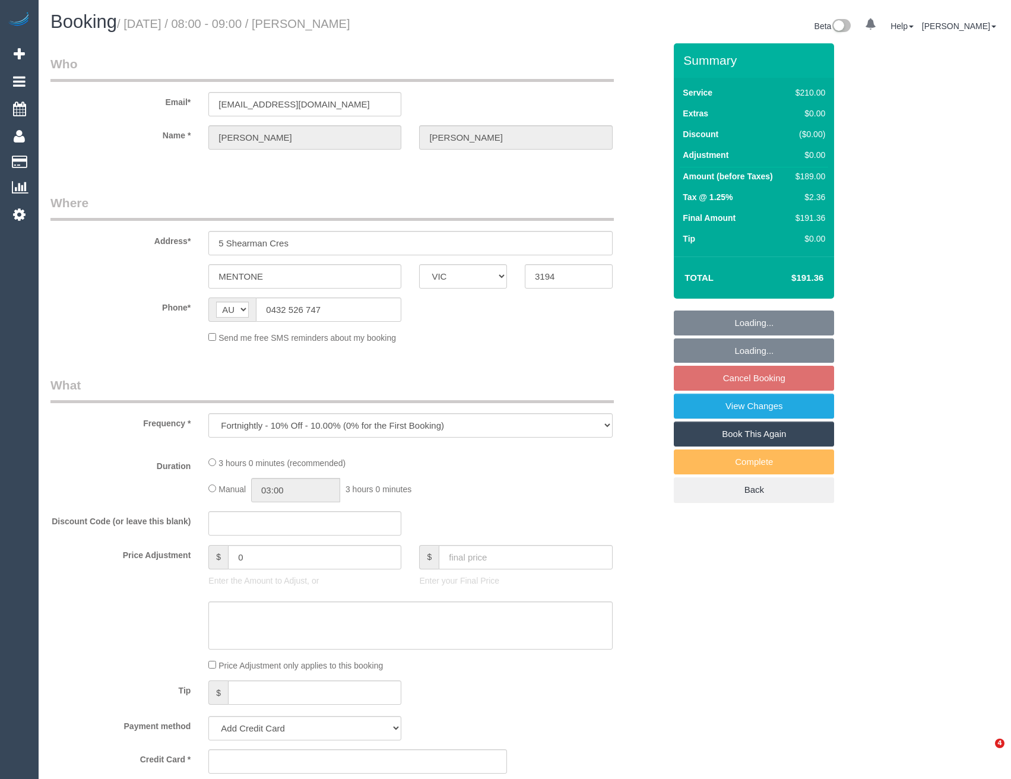
select select "VIC"
select select "string:stripe-pm_1Qradk2GScqysDRVNu1NuYHD"
select select "180"
select select "number:27"
select select "number:14"
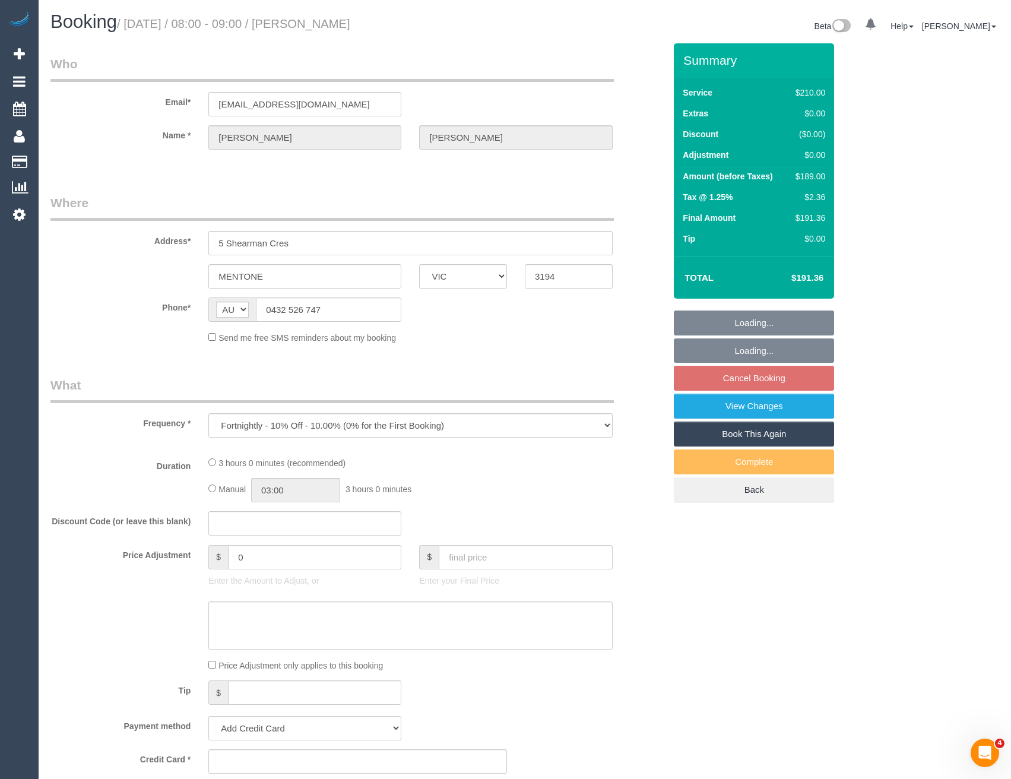
select select "number:18"
select select "number:22"
select select "number:34"
select select "number:12"
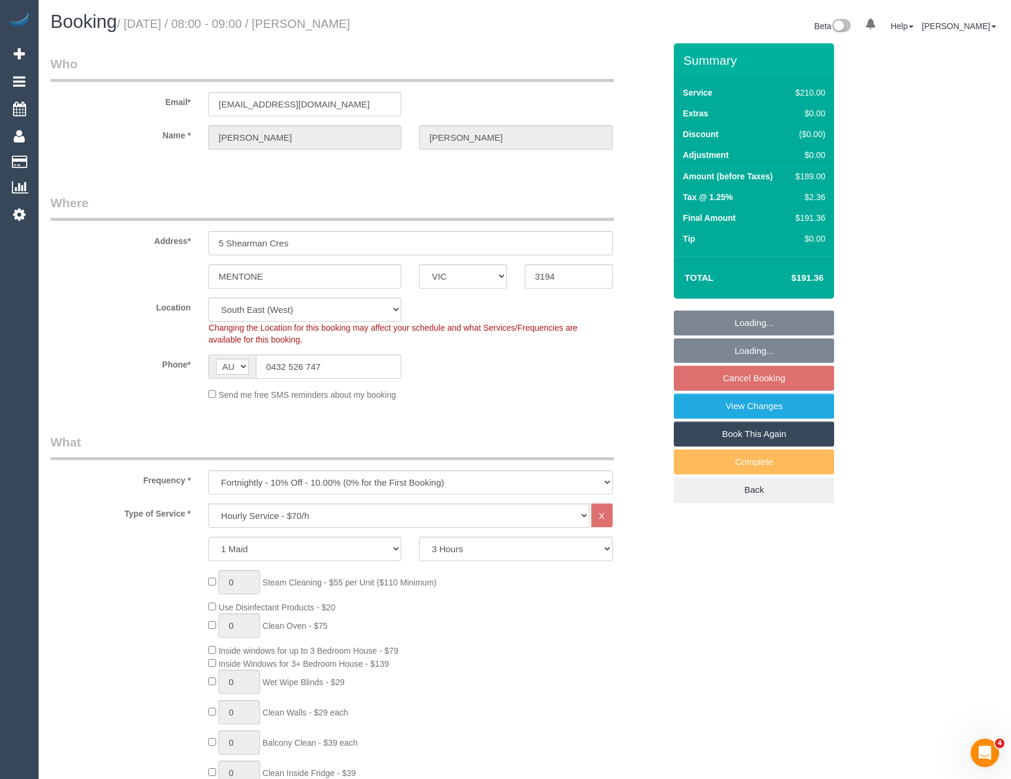
select select "object:1395"
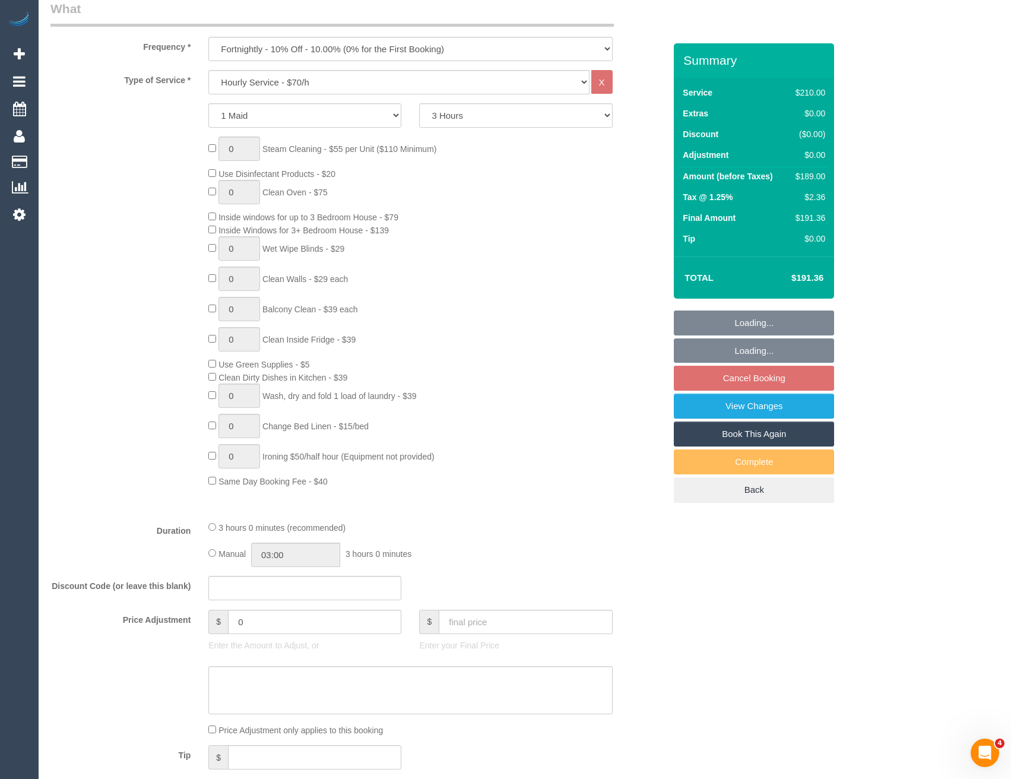
scroll to position [534, 0]
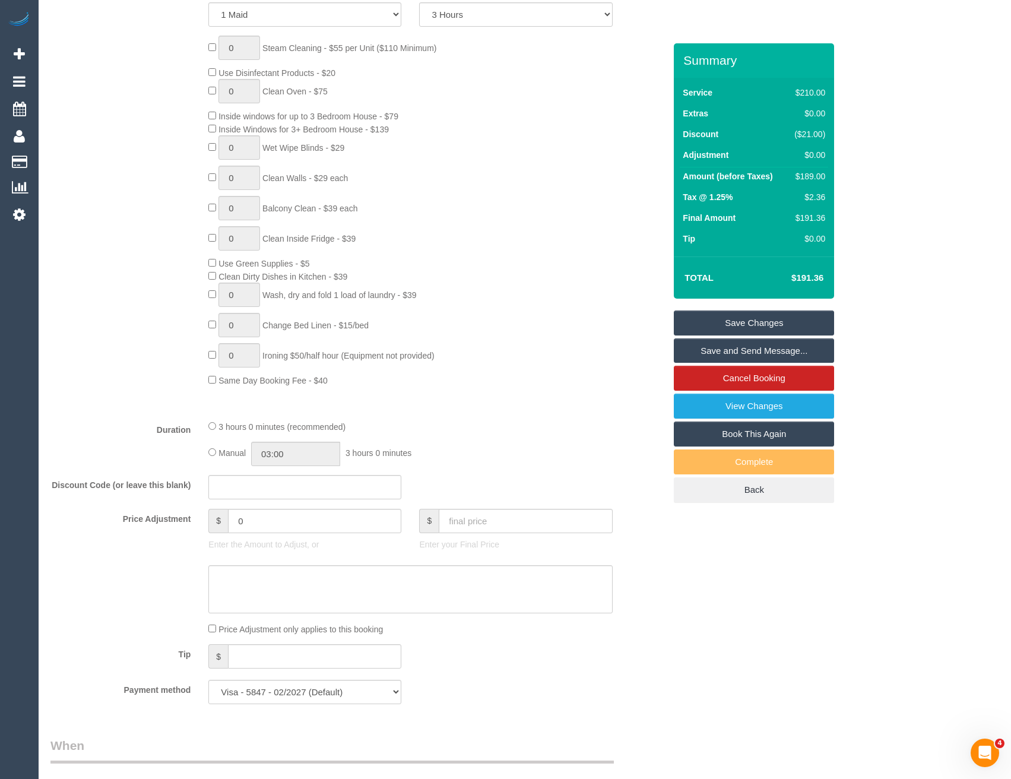
click at [213, 447] on div "Manual 03:00 3 hours 0 minutes" at bounding box center [410, 454] width 404 height 24
click at [302, 451] on input "03:00" at bounding box center [295, 454] width 89 height 24
type input "01:30"
click at [289, 493] on li "01:30" at bounding box center [283, 490] width 53 height 15
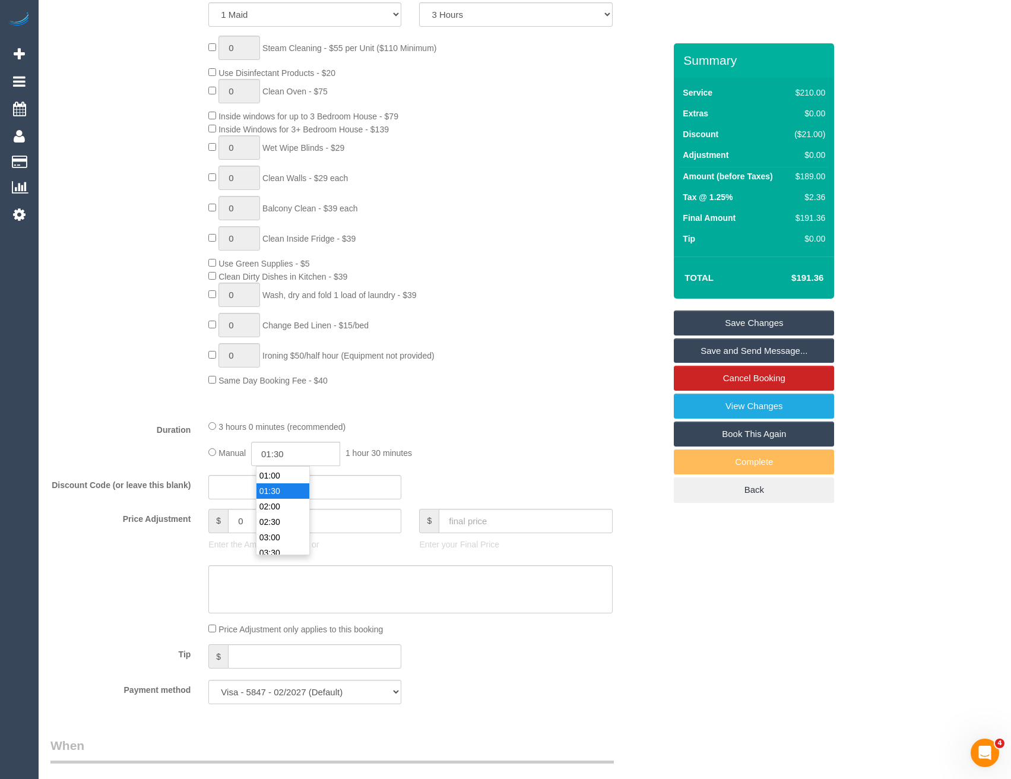
click at [512, 438] on div "3 hours 0 minutes (recommended) Manual 01:30 1 hour 30 minutes" at bounding box center [411, 443] width 422 height 46
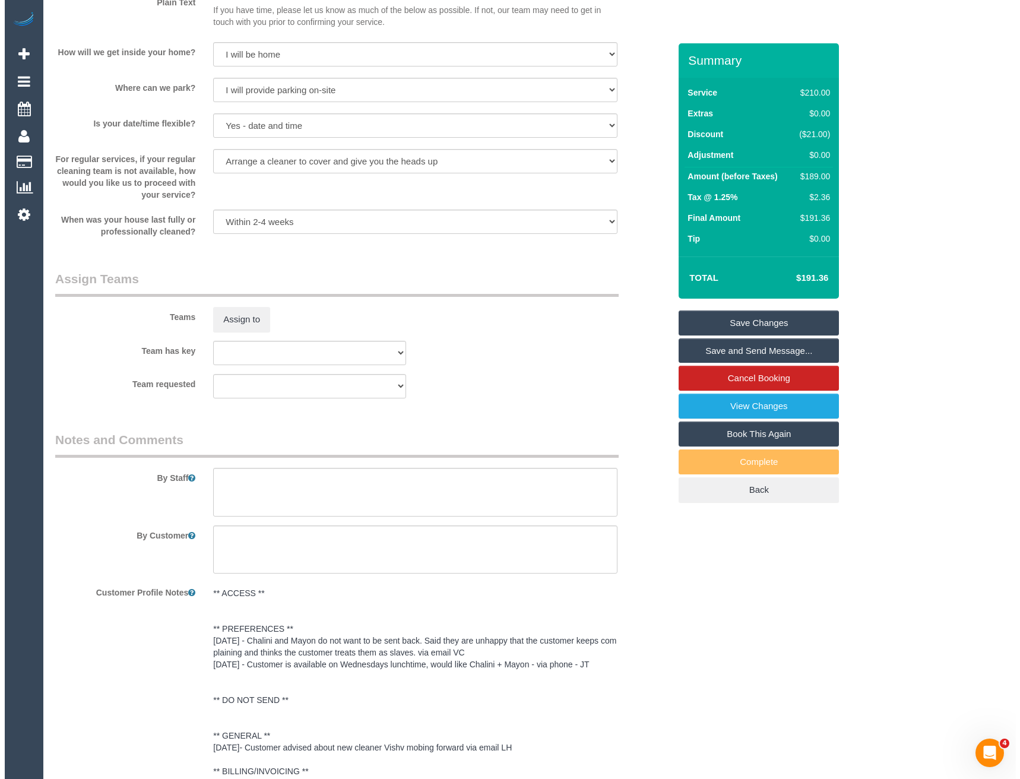
scroll to position [1485, 0]
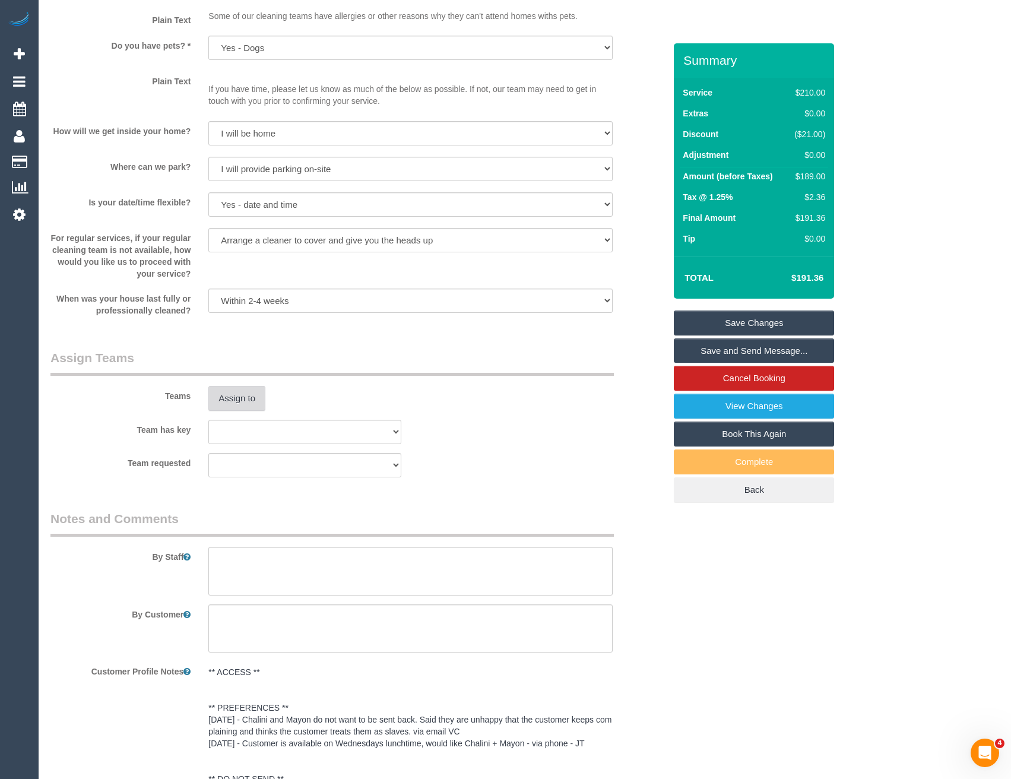
click at [226, 393] on button "Assign to" at bounding box center [236, 398] width 57 height 25
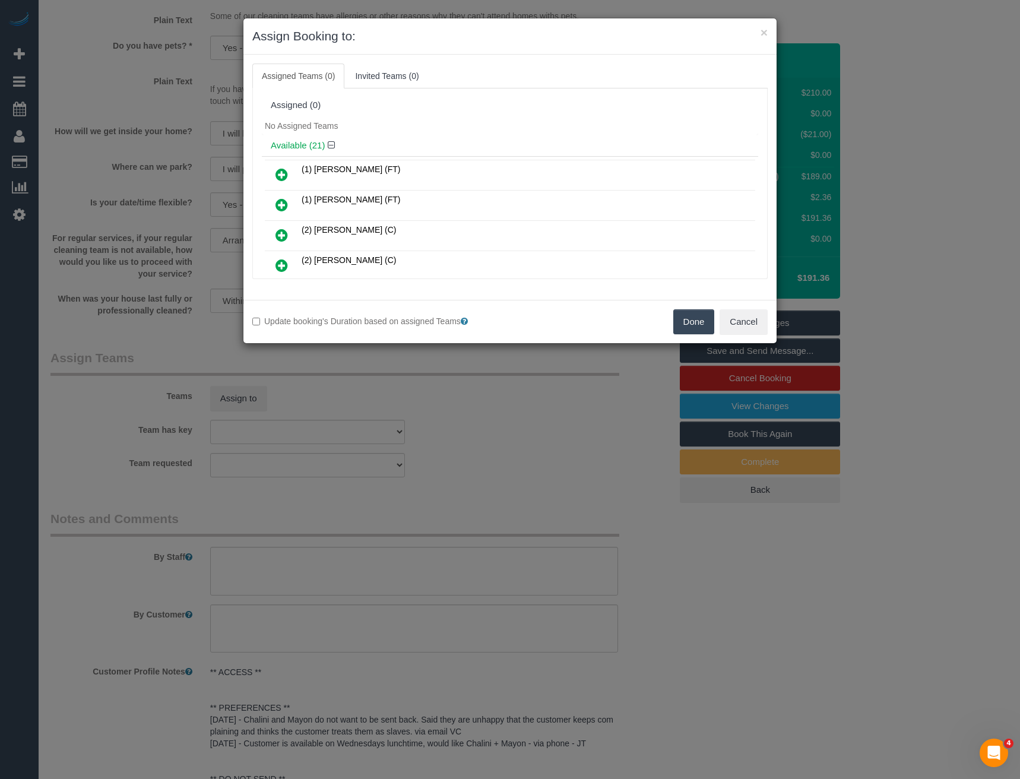
scroll to position [290, 0]
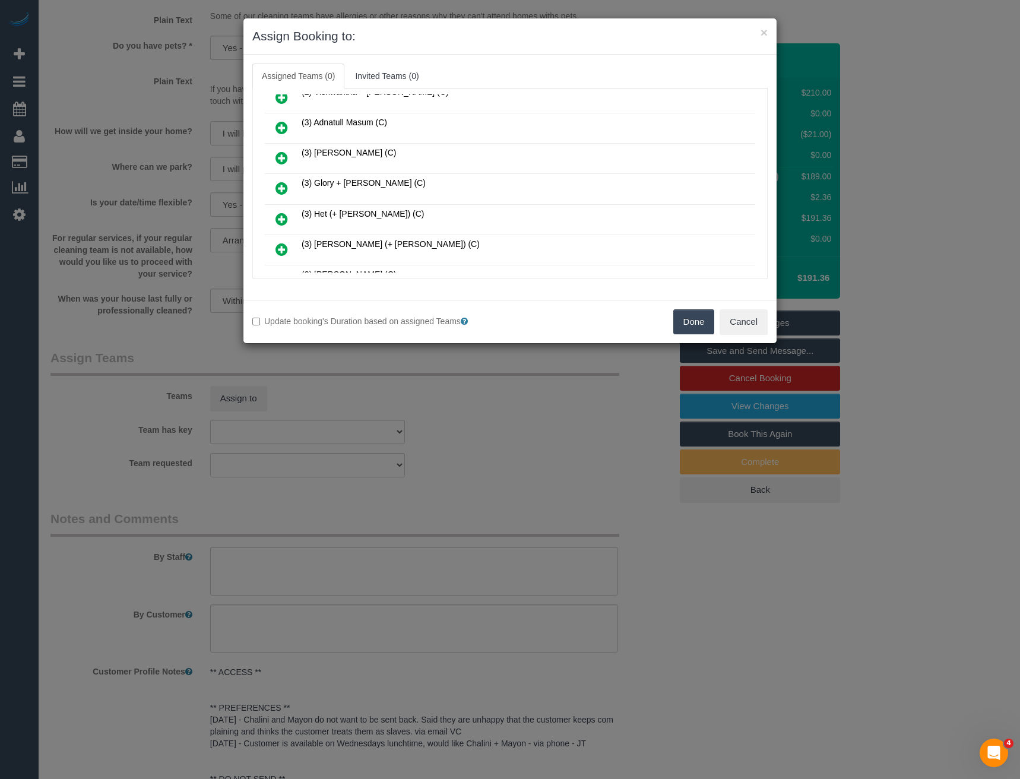
click at [281, 186] on icon at bounding box center [282, 188] width 12 height 14
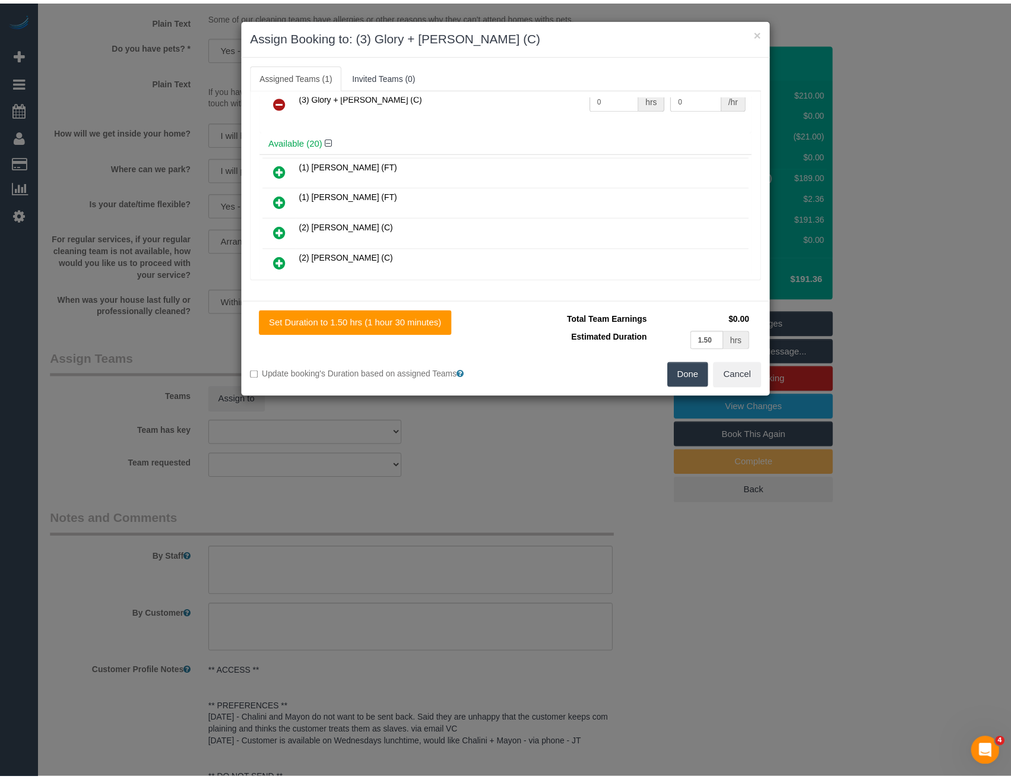
scroll to position [0, 0]
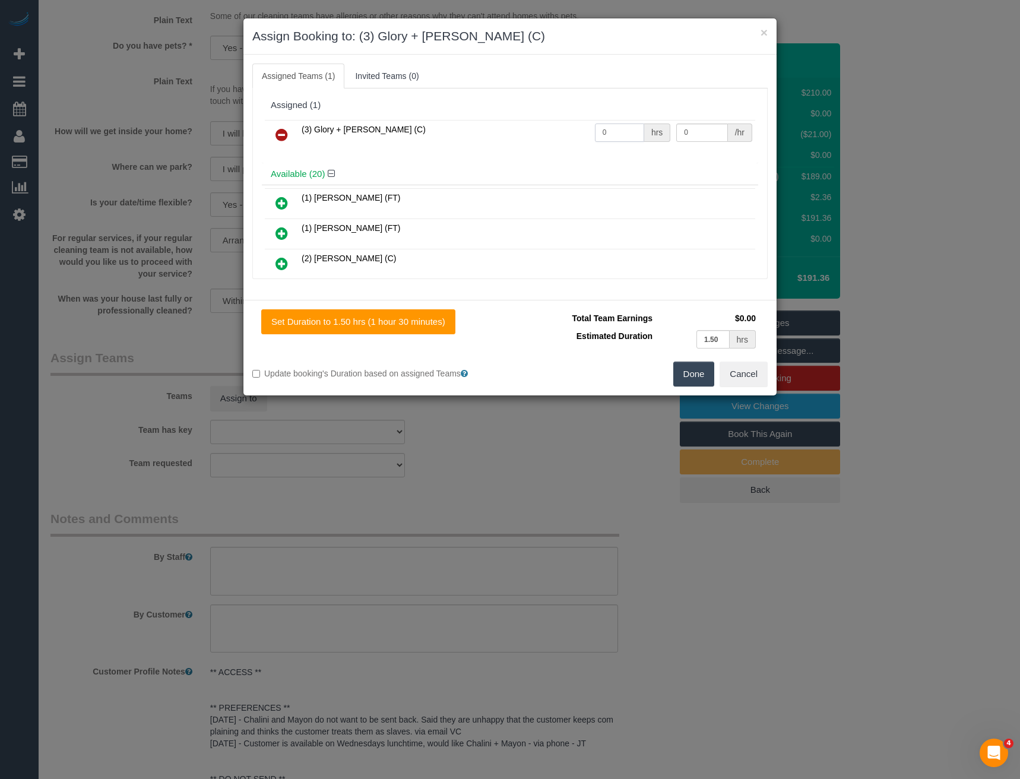
drag, startPoint x: 610, startPoint y: 132, endPoint x: 526, endPoint y: 140, distance: 84.7
click at [542, 139] on tr "(3) Glory + Mary (C) 0 hrs 0 /hr" at bounding box center [510, 135] width 490 height 30
type input "3"
type input "35"
click at [678, 365] on button "Done" at bounding box center [694, 374] width 42 height 25
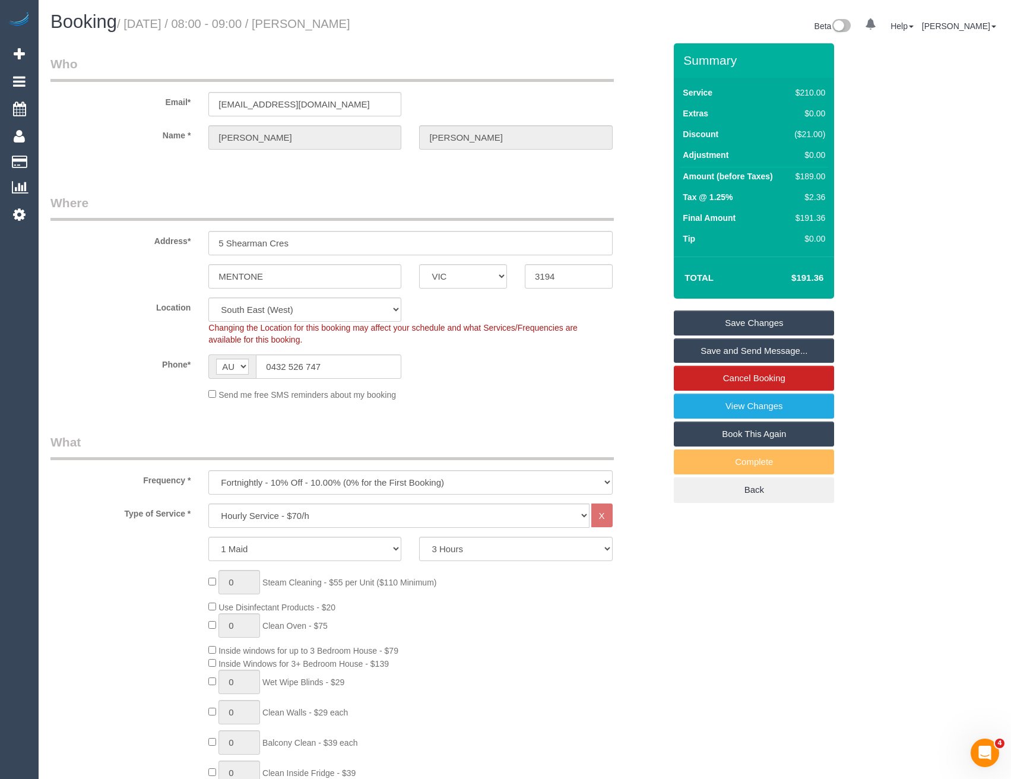
click at [695, 325] on link "Save Changes" at bounding box center [754, 323] width 160 height 25
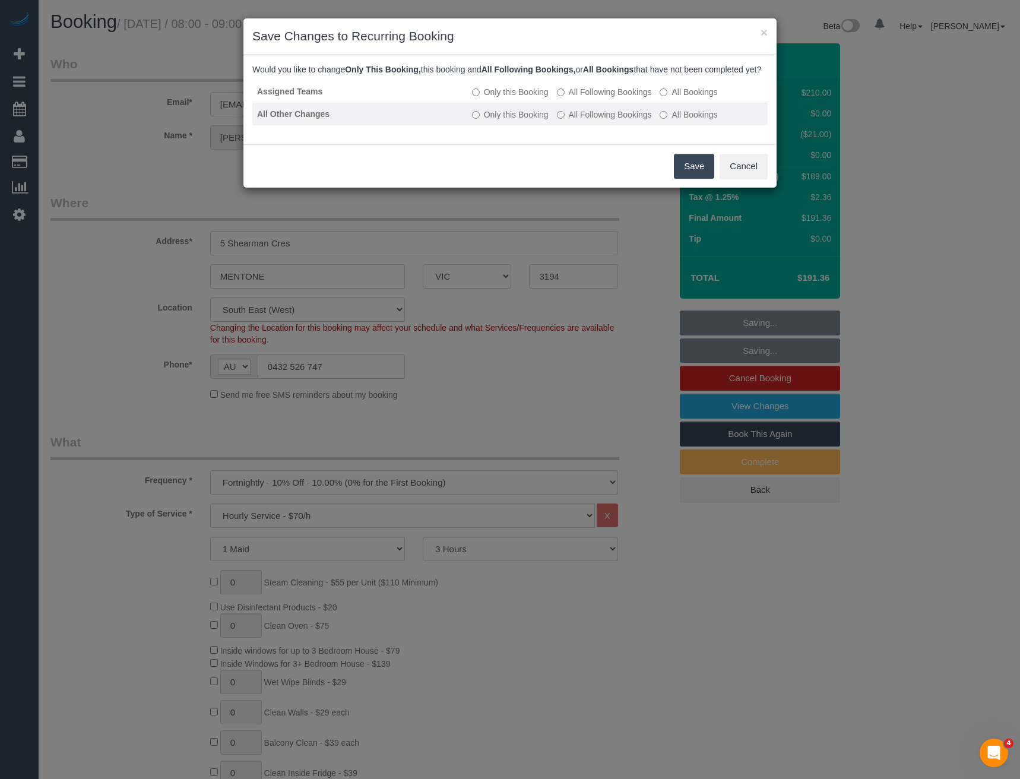
click at [566, 121] on label "All Following Bookings" at bounding box center [604, 115] width 95 height 12
click at [682, 176] on button "Save" at bounding box center [694, 166] width 40 height 25
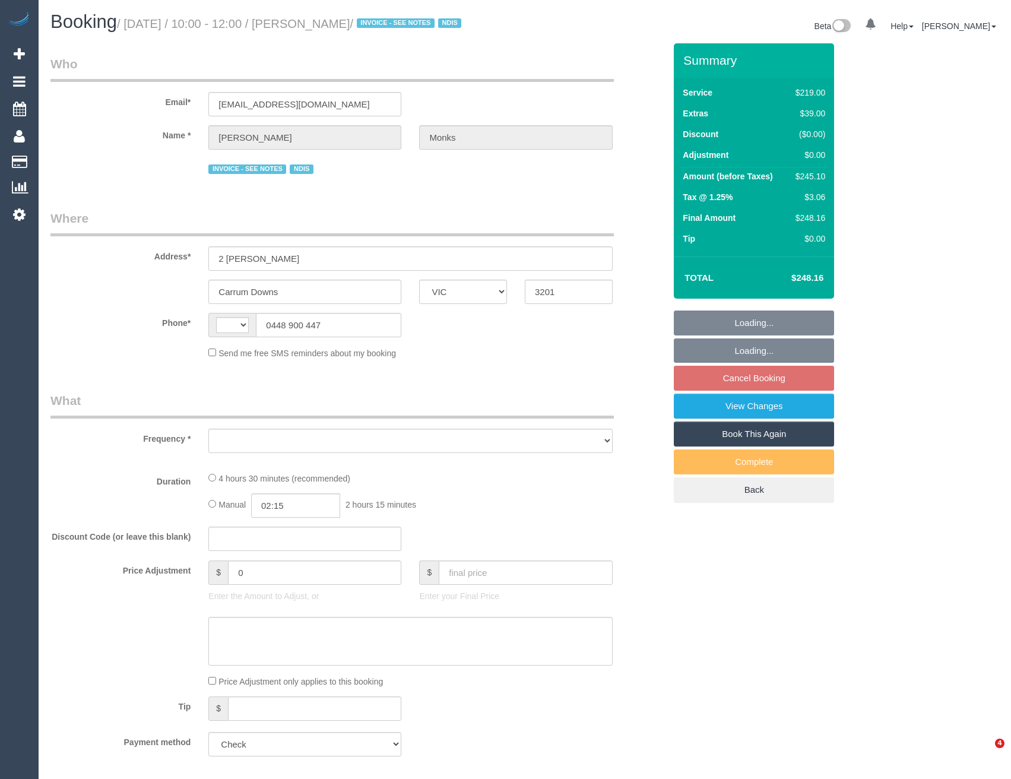
select select "VIC"
select select "string:AU"
select select "object:619"
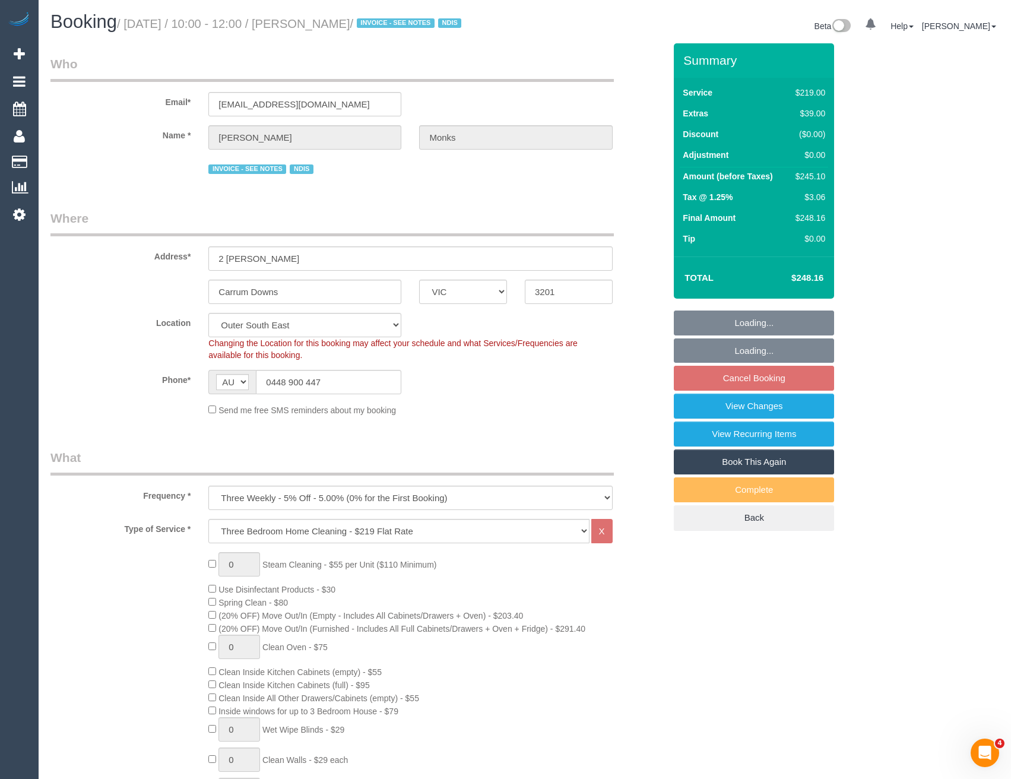
select select "number:27"
select select "number:14"
select select "number:19"
select select "number:22"
select select "number:33"
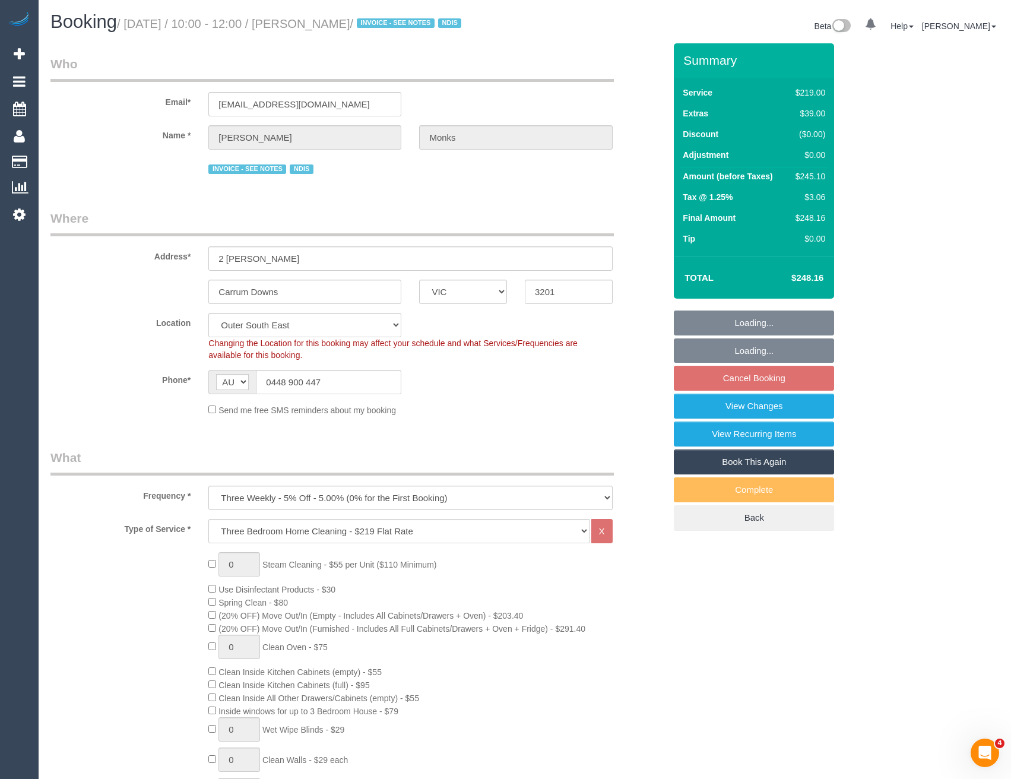
select select "number:13"
select select "object:1066"
select select "spot3"
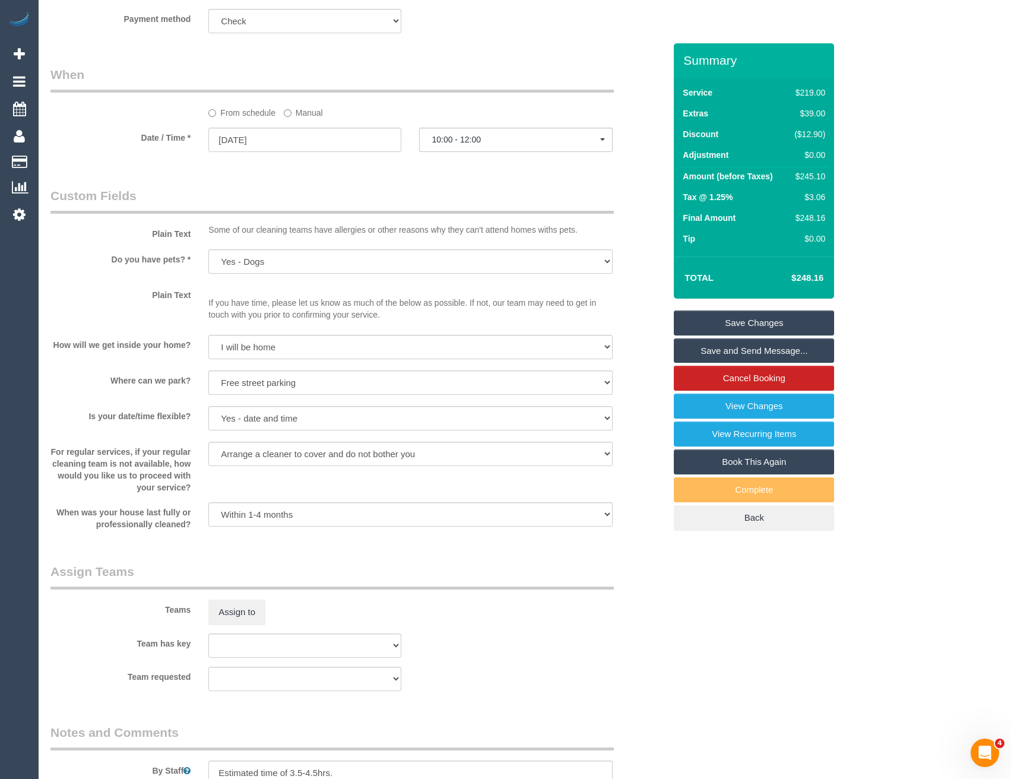
scroll to position [1369, 0]
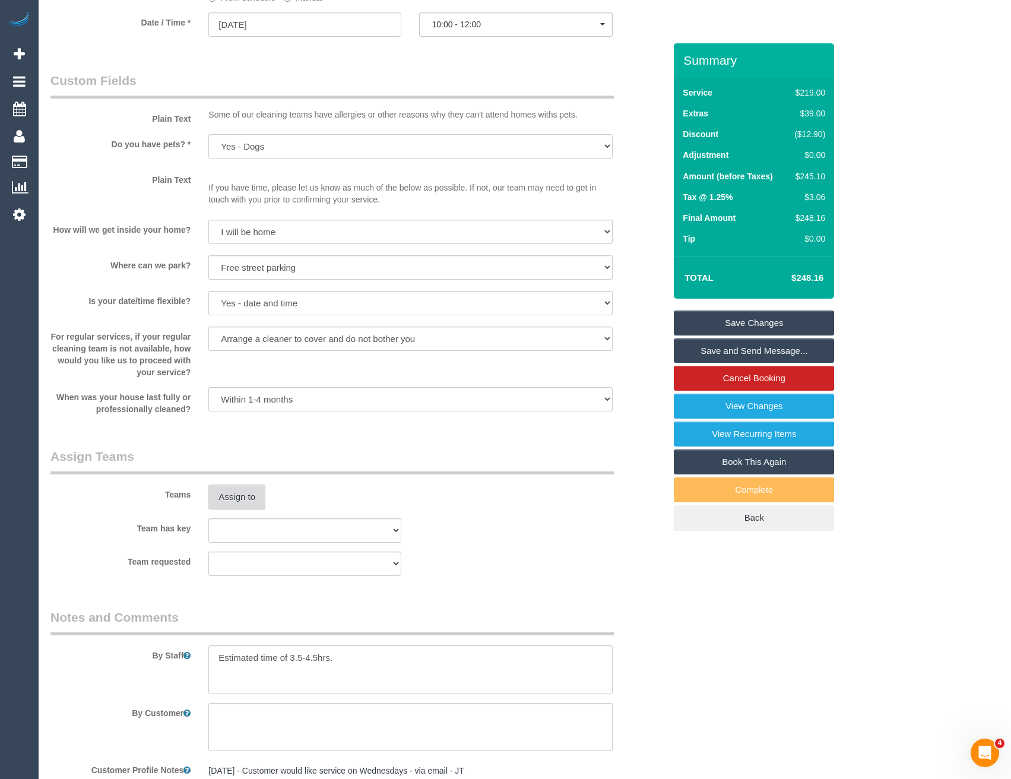
click at [236, 495] on button "Assign to" at bounding box center [236, 497] width 57 height 25
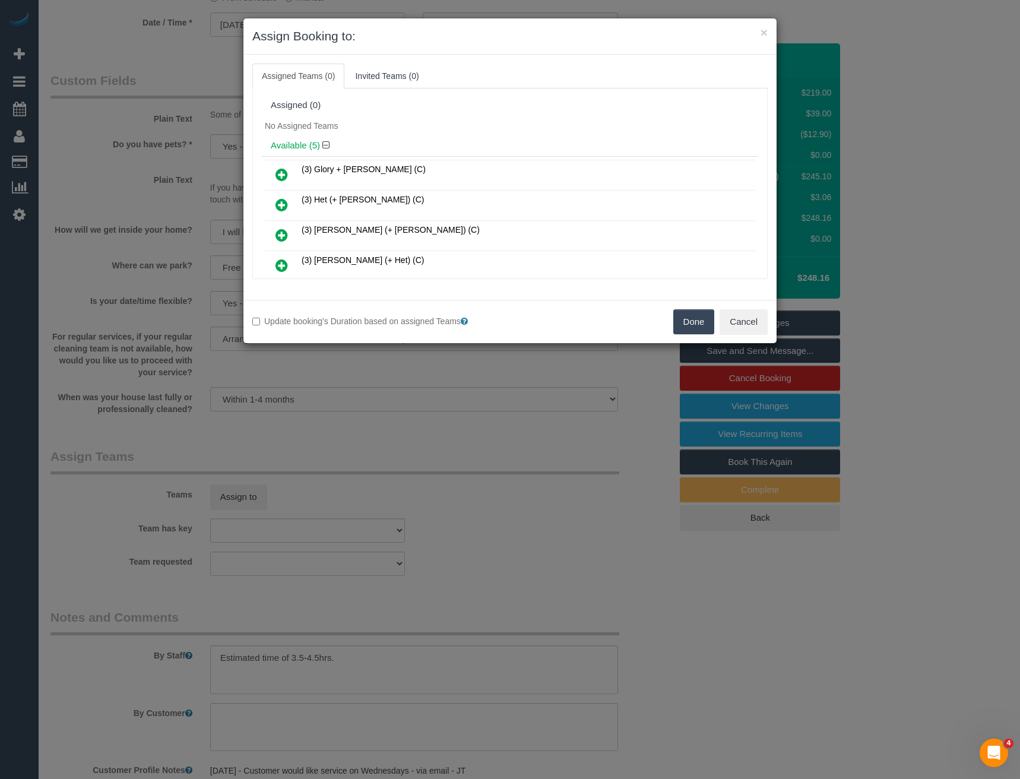
click at [280, 174] on icon at bounding box center [282, 174] width 12 height 14
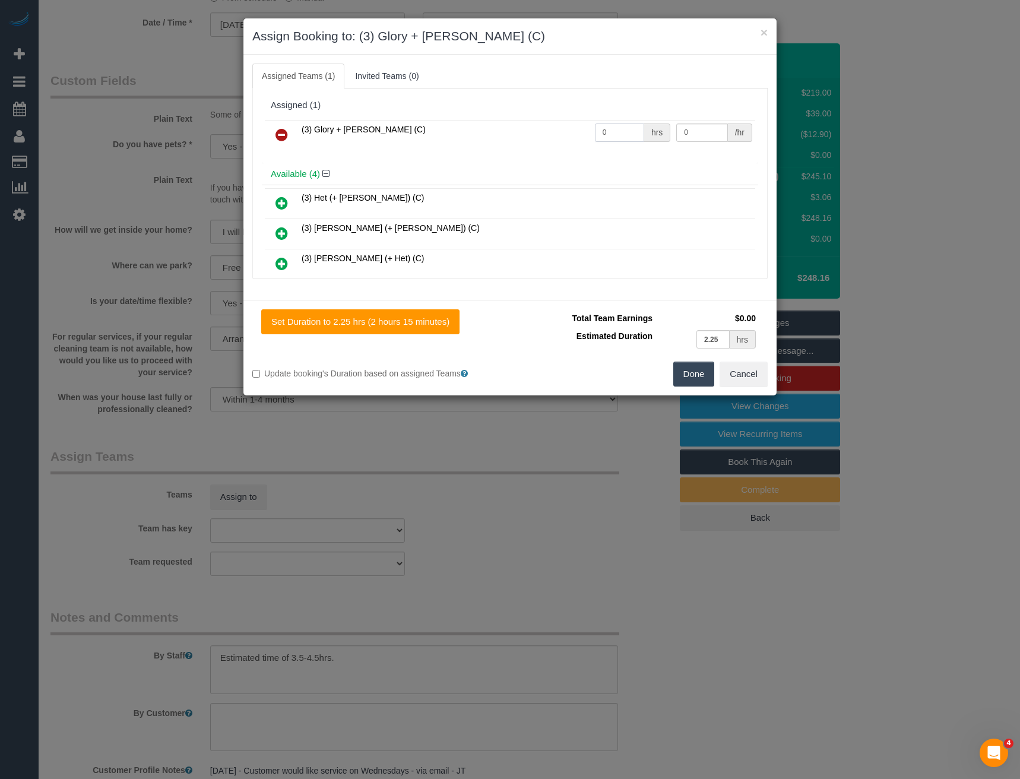
drag, startPoint x: 599, startPoint y: 129, endPoint x: 568, endPoint y: 116, distance: 34.1
click at [575, 126] on tr "(3) Glory + [PERSON_NAME] (C) 0 hrs 0 /hr" at bounding box center [510, 135] width 490 height 30
type input "1"
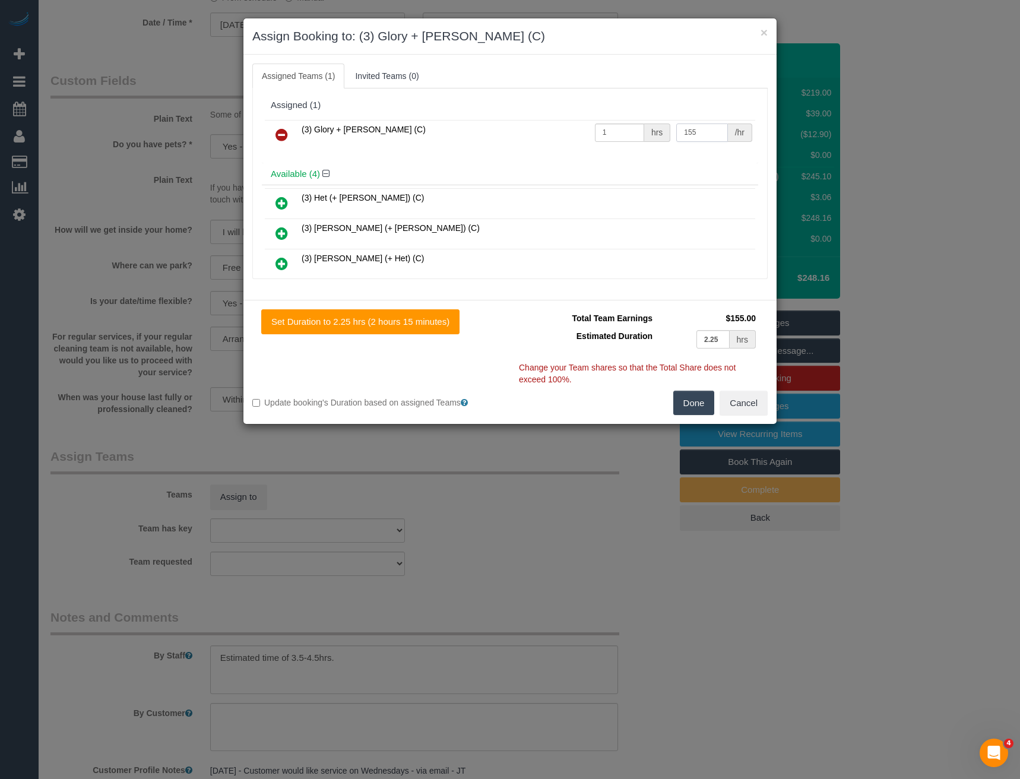
type input "155"
click at [700, 395] on button "Done" at bounding box center [694, 403] width 42 height 25
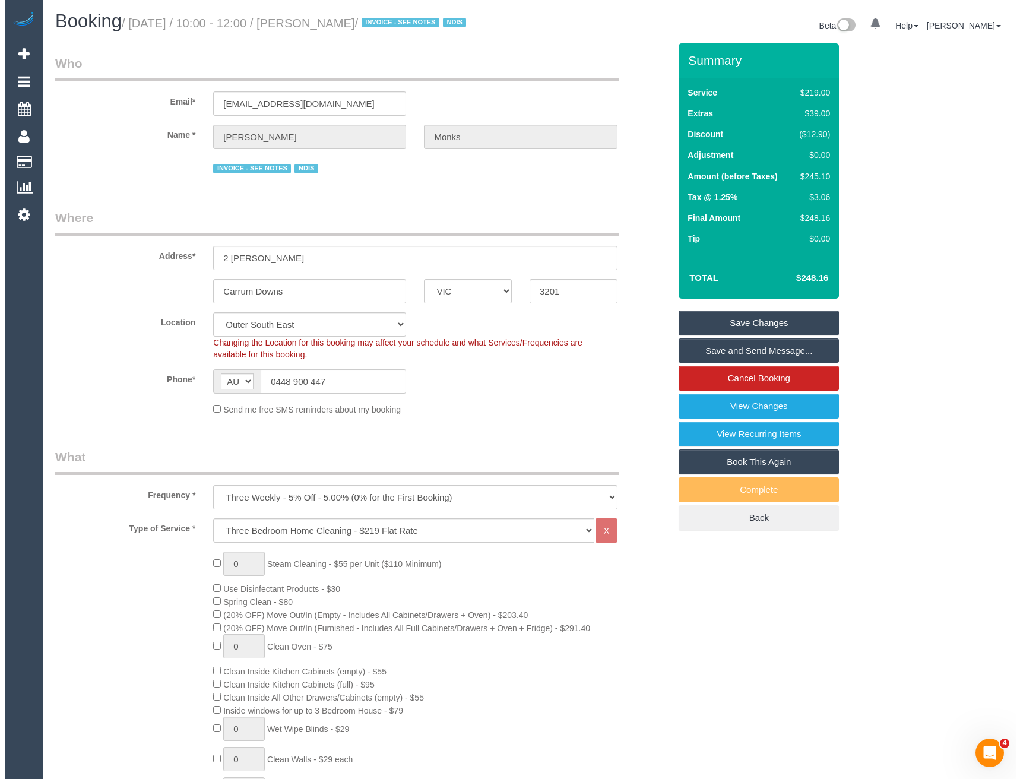
scroll to position [0, 0]
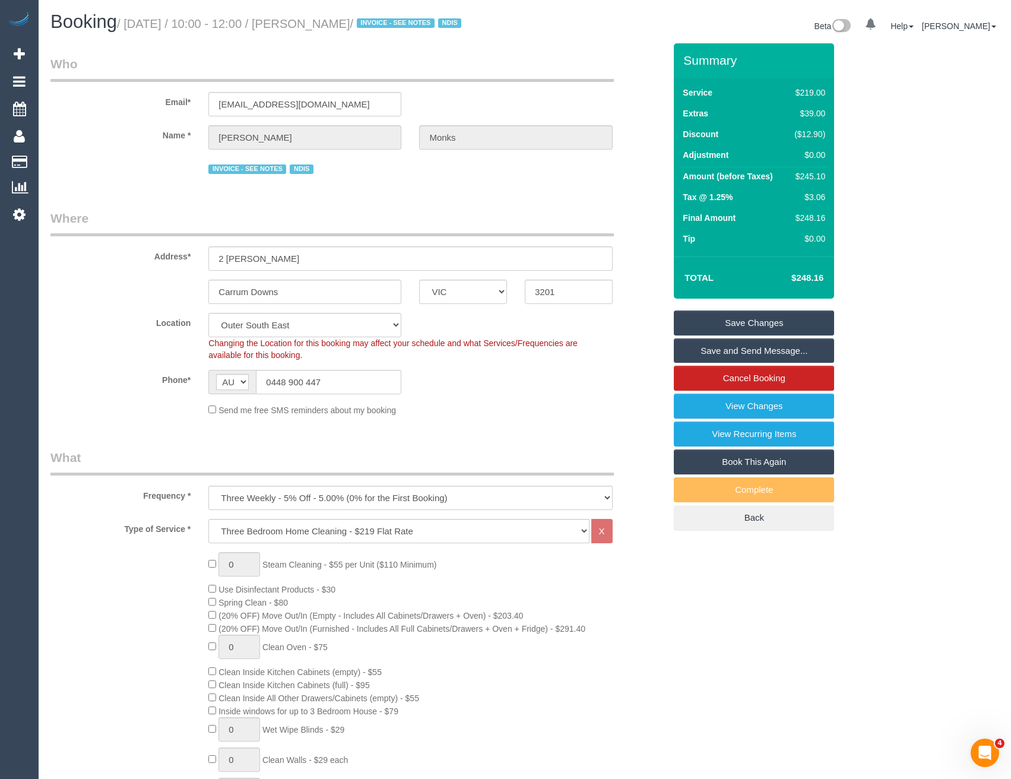
click at [738, 350] on link "Save and Send Message..." at bounding box center [754, 350] width 160 height 25
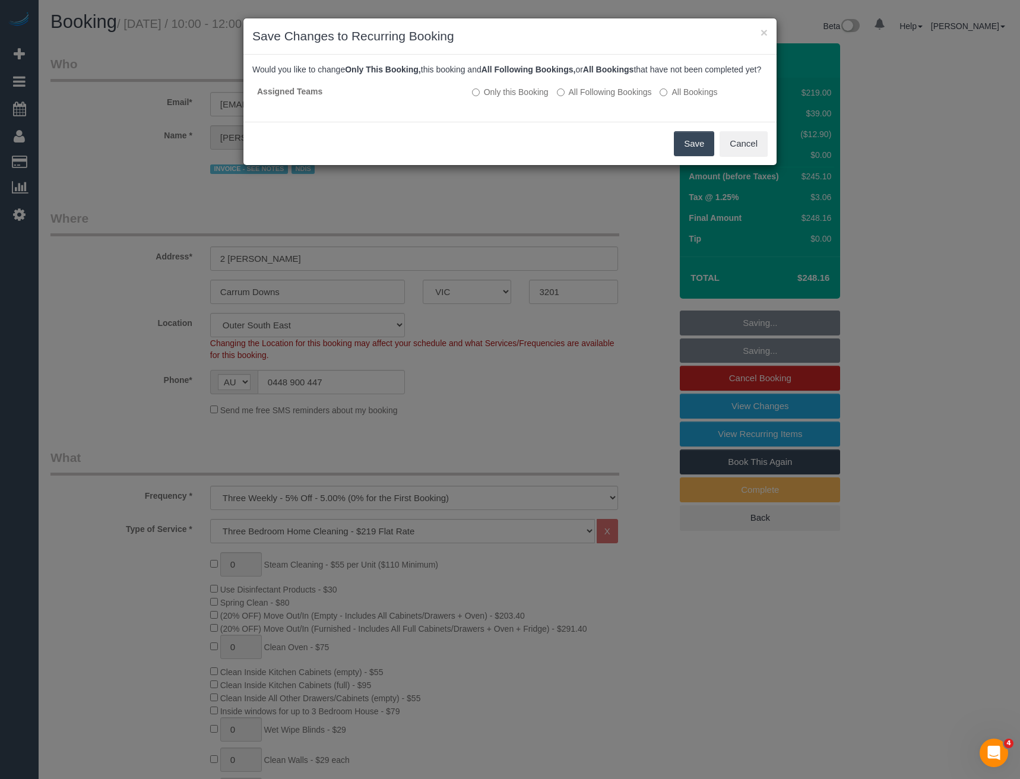
click at [685, 156] on button "Save" at bounding box center [694, 143] width 40 height 25
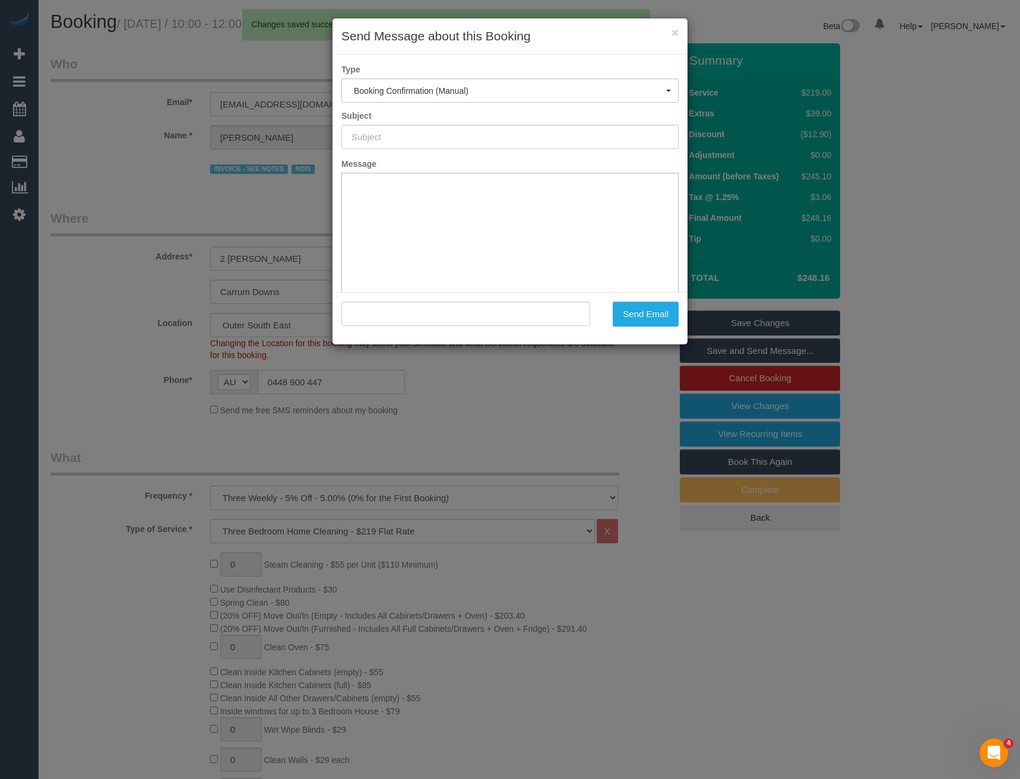
type input "Booking Confirmed"
type input ""Michael Monks" <jessejamesmonks@gmail.com>"
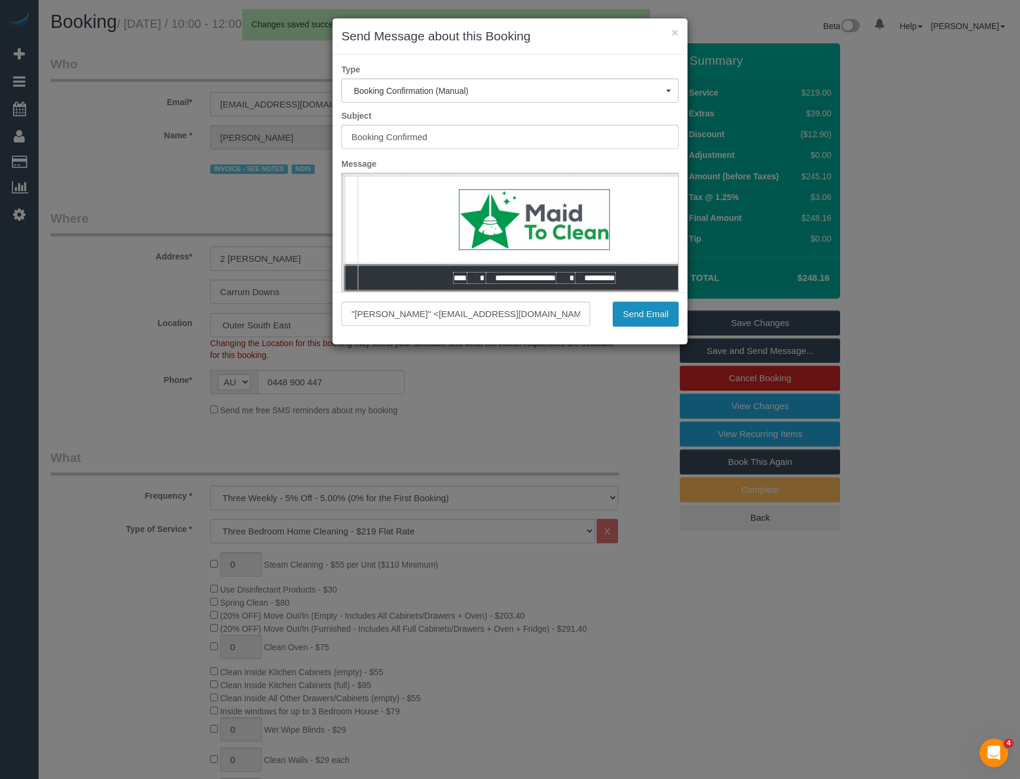
drag, startPoint x: 648, startPoint y: 315, endPoint x: 659, endPoint y: 317, distance: 10.9
click at [648, 315] on button "Send Email" at bounding box center [646, 314] width 66 height 25
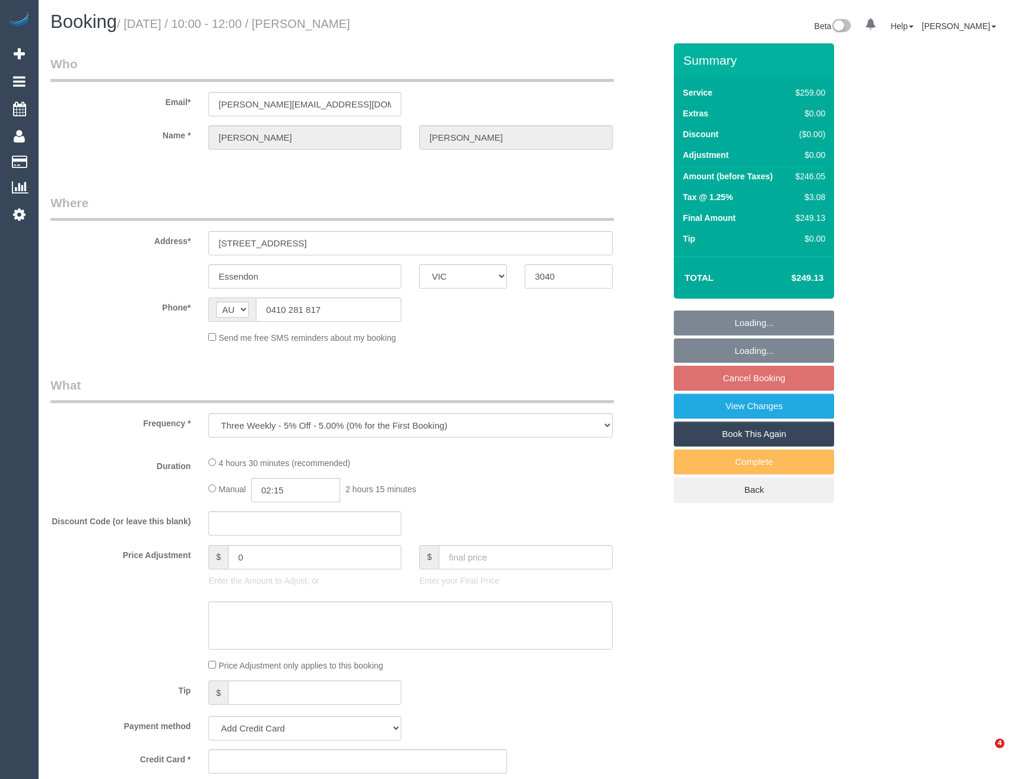
select select "VIC"
select select "number:28"
select select "number:14"
select select "number:19"
select select "number:24"
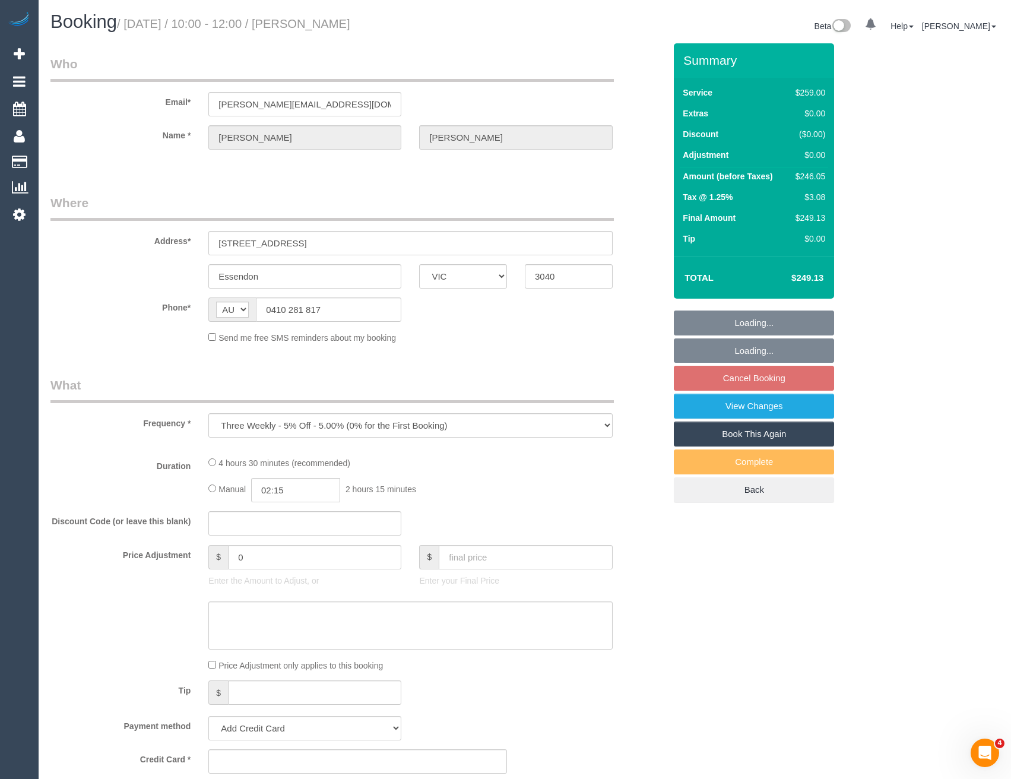
select select "number:34"
select select "number:12"
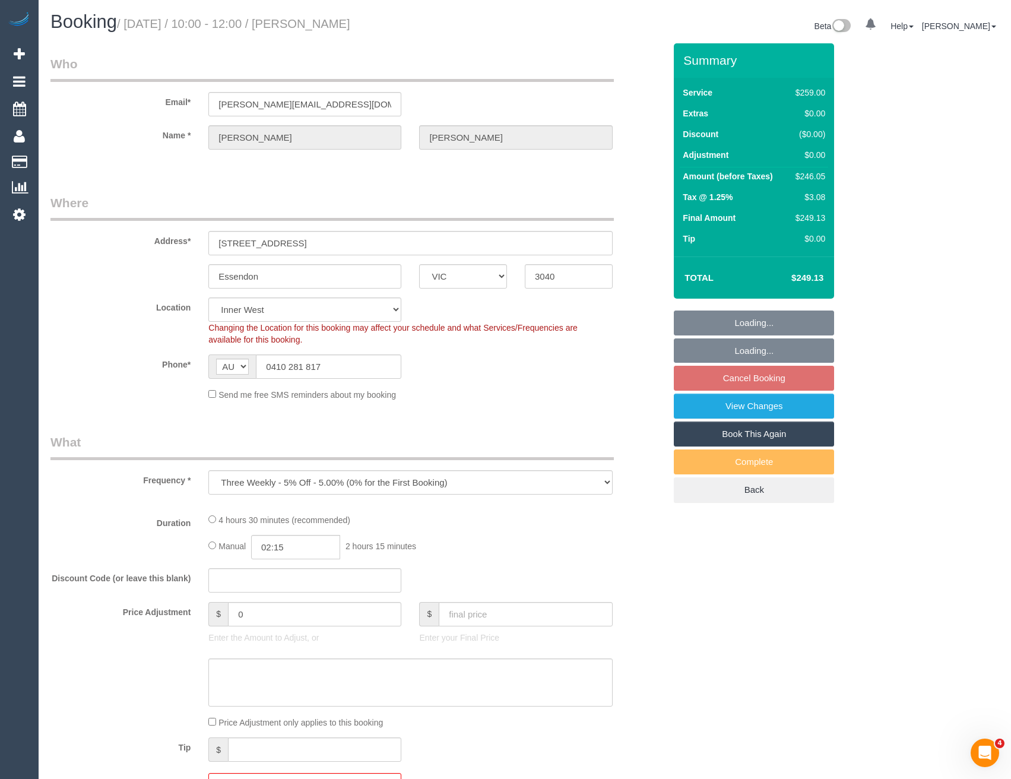
select select "spot3"
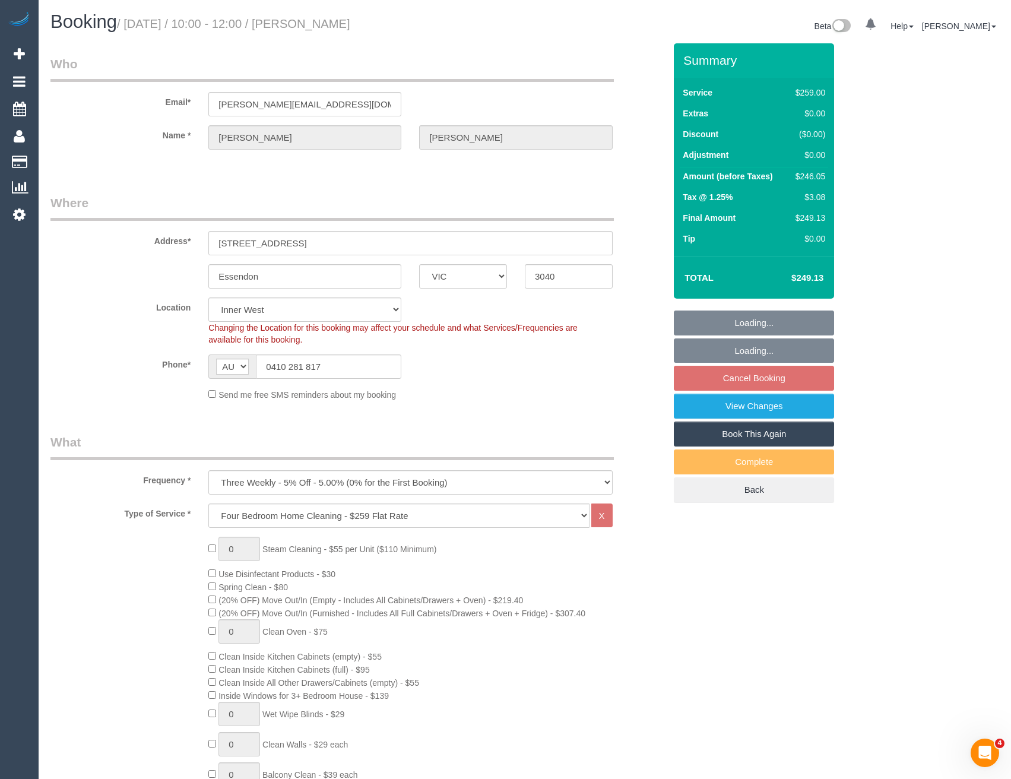
select select "object:1463"
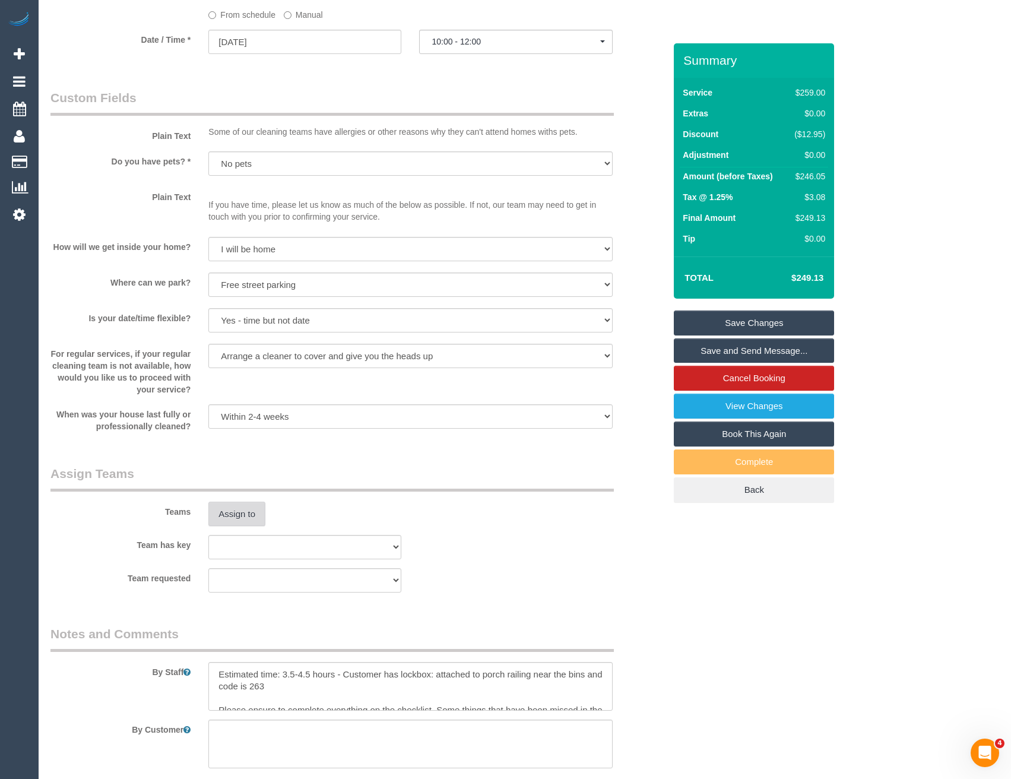
click at [240, 514] on button "Assign to" at bounding box center [236, 514] width 57 height 25
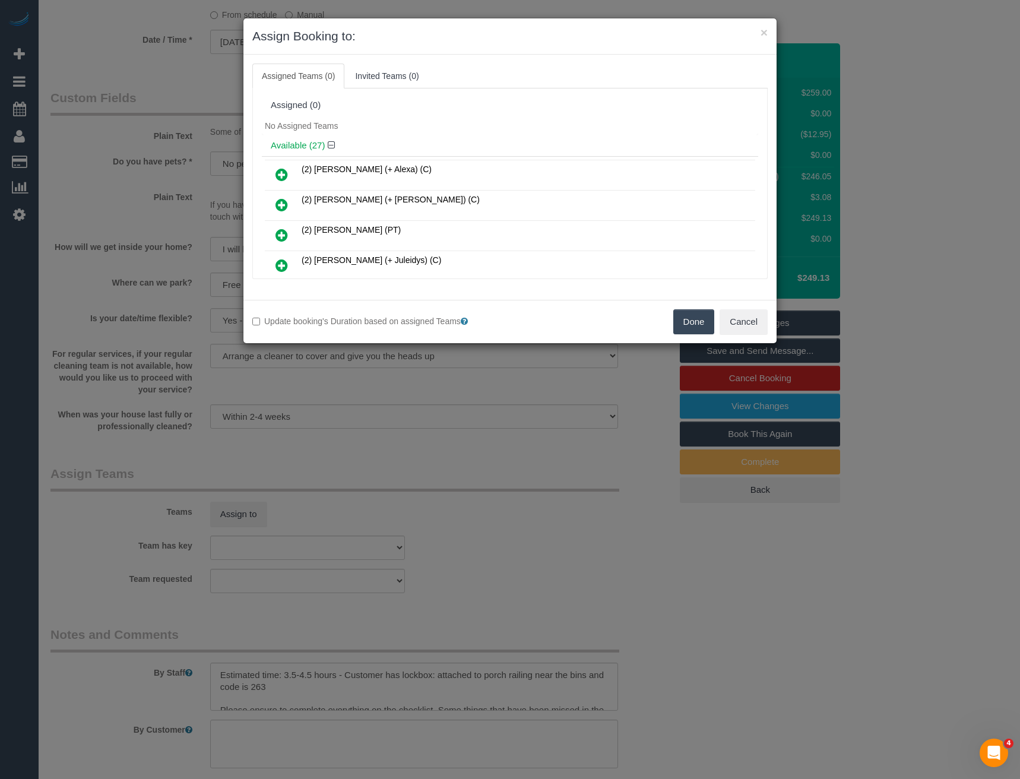
scroll to position [1652, 0]
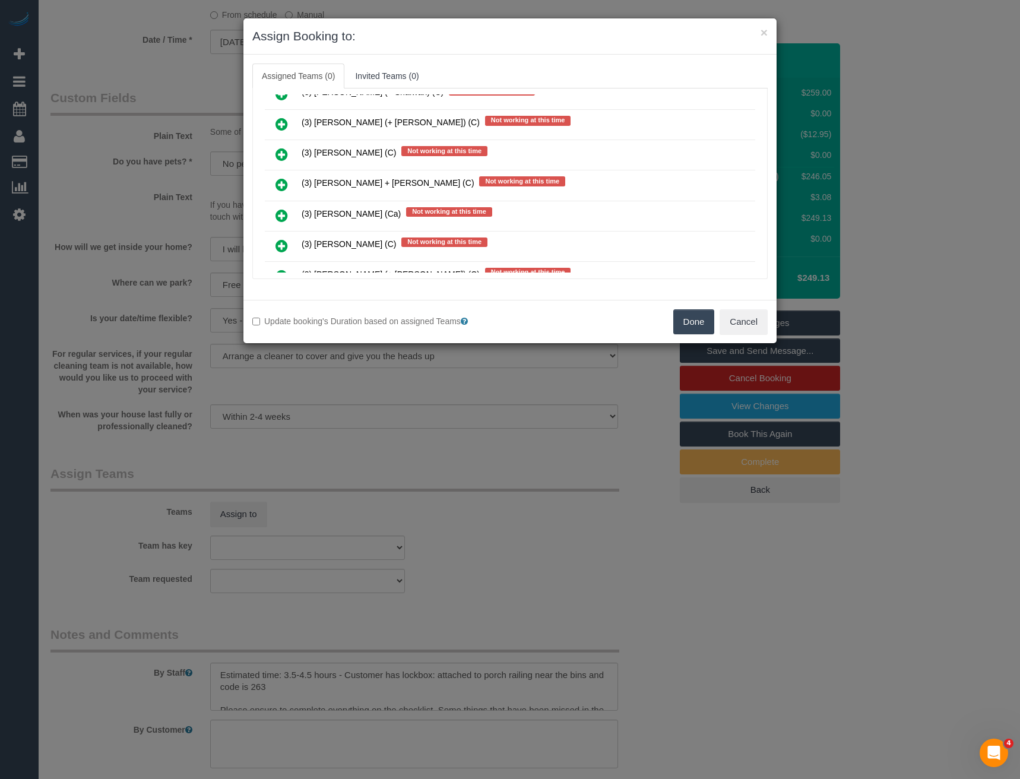
click at [283, 183] on icon at bounding box center [282, 185] width 12 height 14
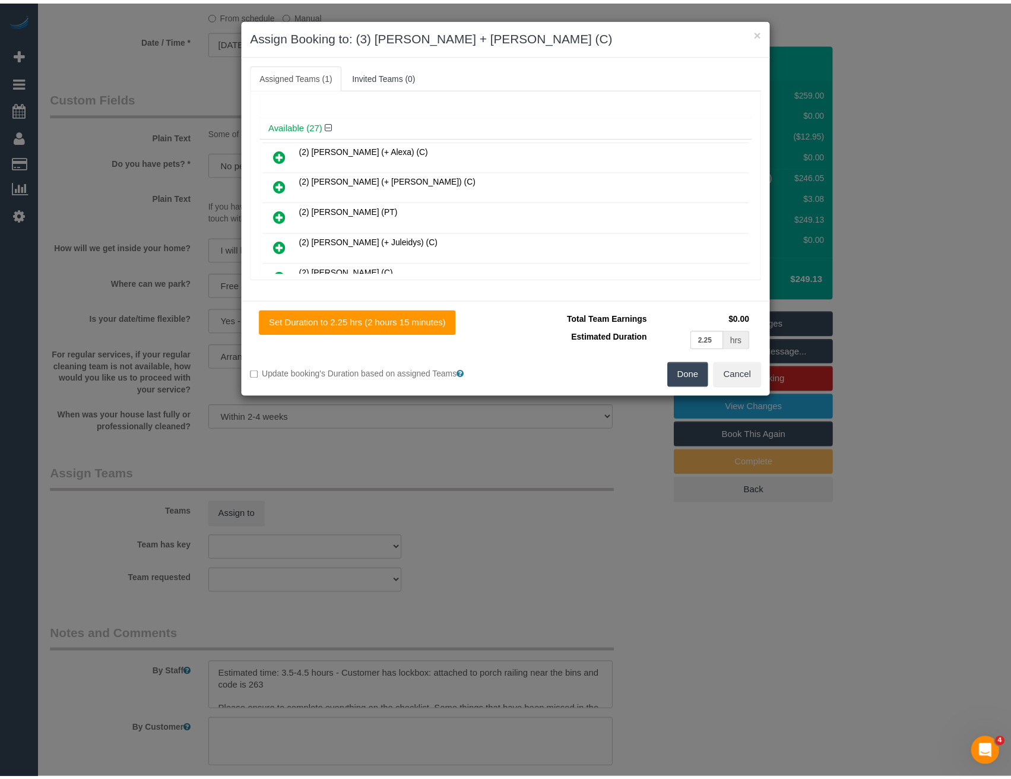
scroll to position [0, 0]
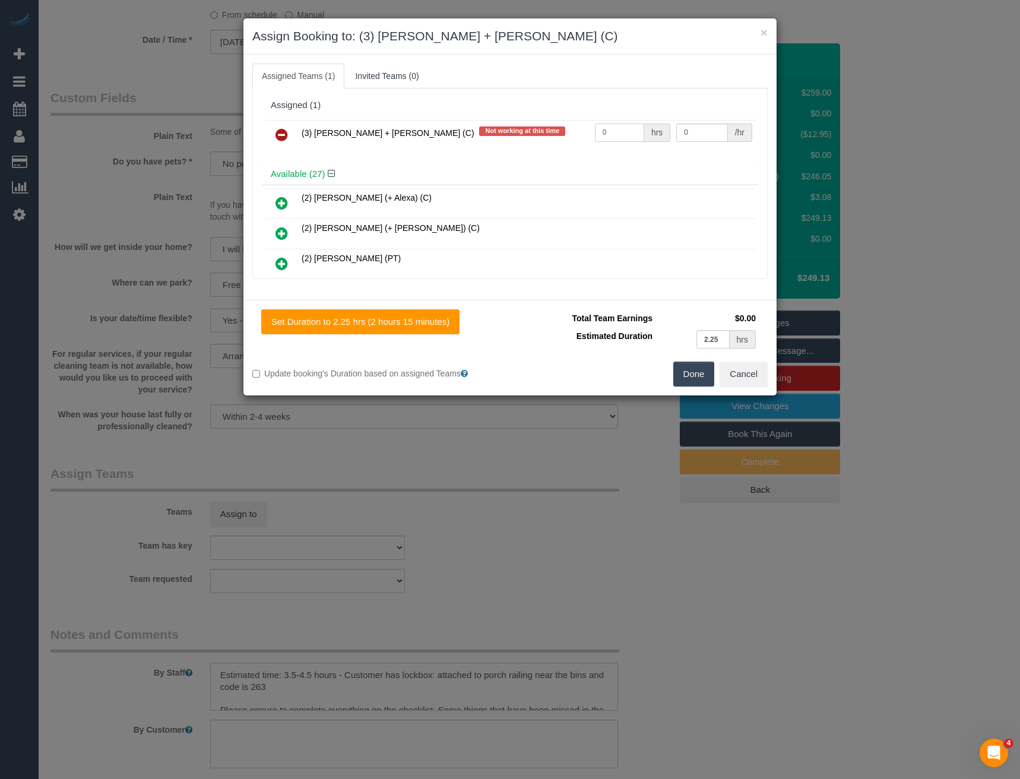
drag, startPoint x: 461, startPoint y: 116, endPoint x: 397, endPoint y: 91, distance: 68.0
click at [454, 115] on div "Assigned (1) (3) Gurdeep + Kamalpreet (C) Not working at this time 0 hrs 0 /hr" at bounding box center [510, 128] width 496 height 69
type input "1"
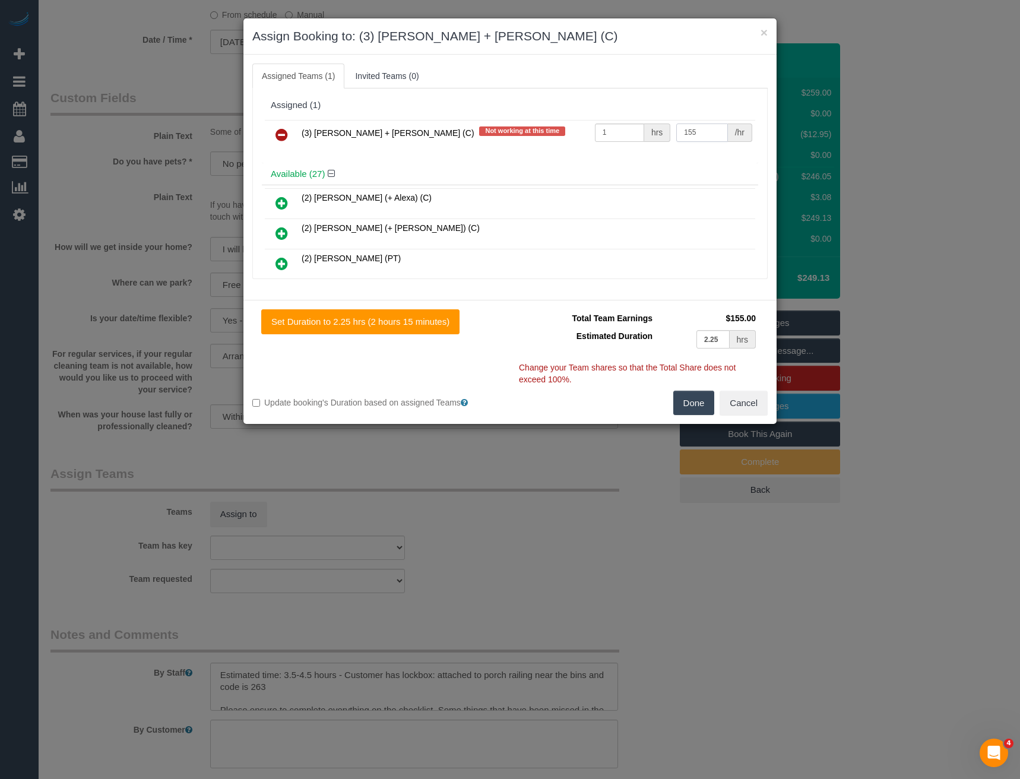
type input "155"
click at [691, 403] on button "Done" at bounding box center [694, 403] width 42 height 25
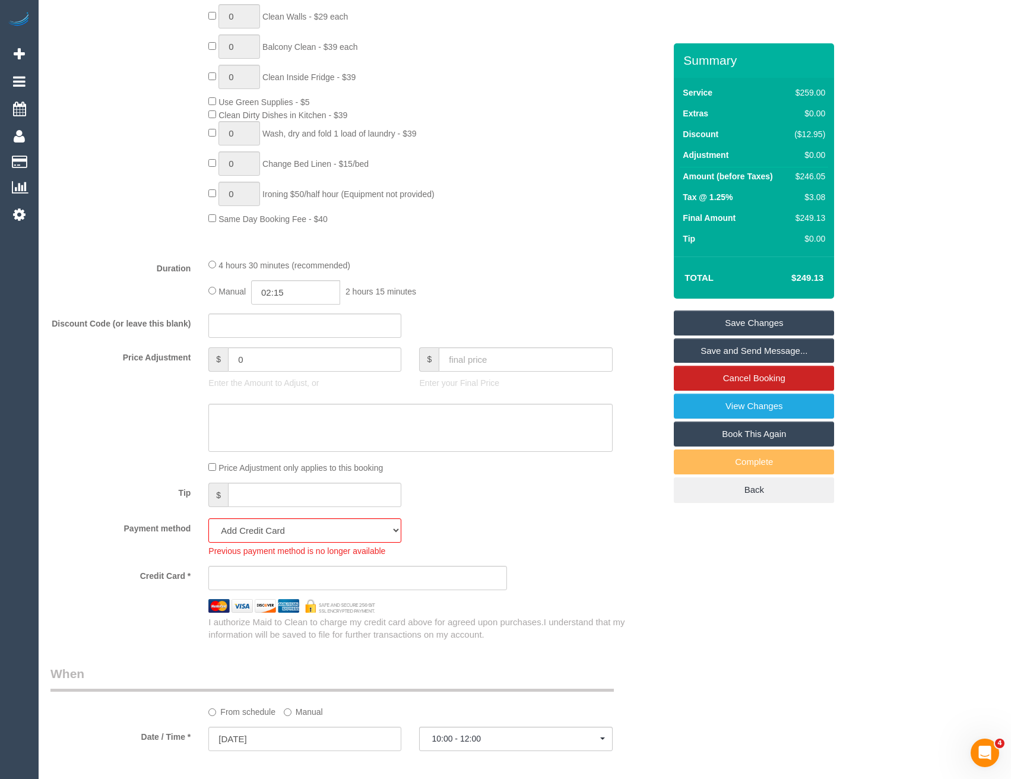
scroll to position [599, 0]
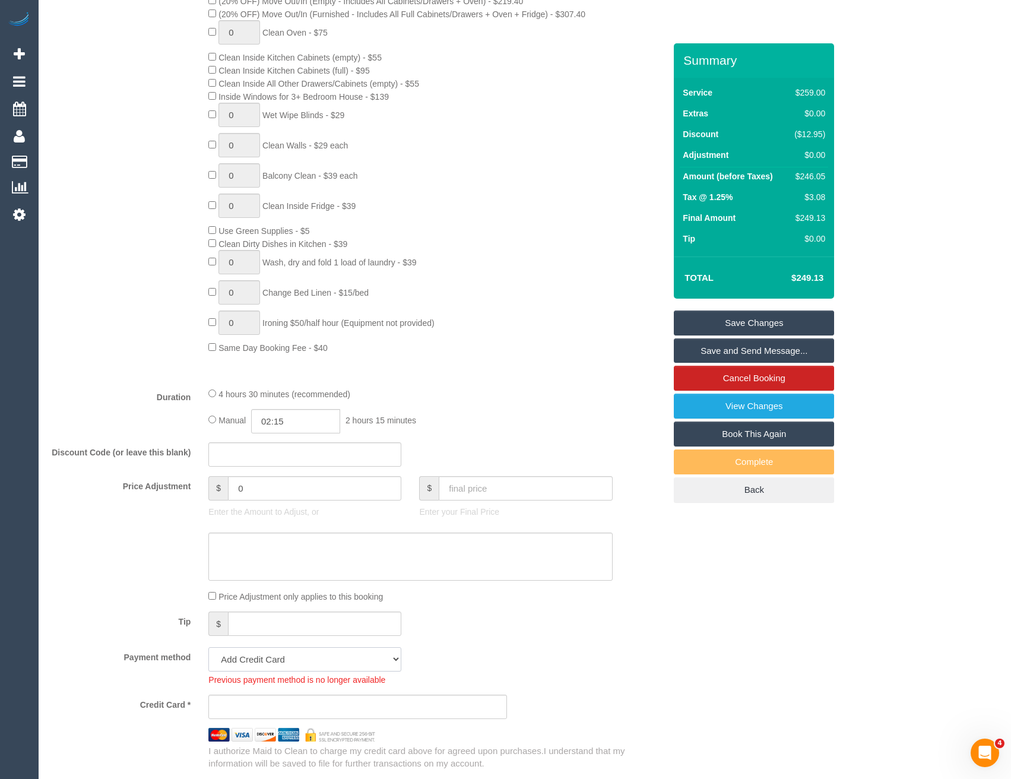
click at [284, 663] on select "Mastercard - 3616 - 12/2026 (Default) Add Credit Card ─────────────── Cash Chec…" at bounding box center [304, 659] width 193 height 24
select select "string:stripe-pm_1S12xC2GScqysDRVRuO1XINv"
click at [208, 647] on select "Mastercard - 3616 - 12/2026 (Default) Add Credit Card ─────────────── Cash Chec…" at bounding box center [304, 659] width 193 height 24
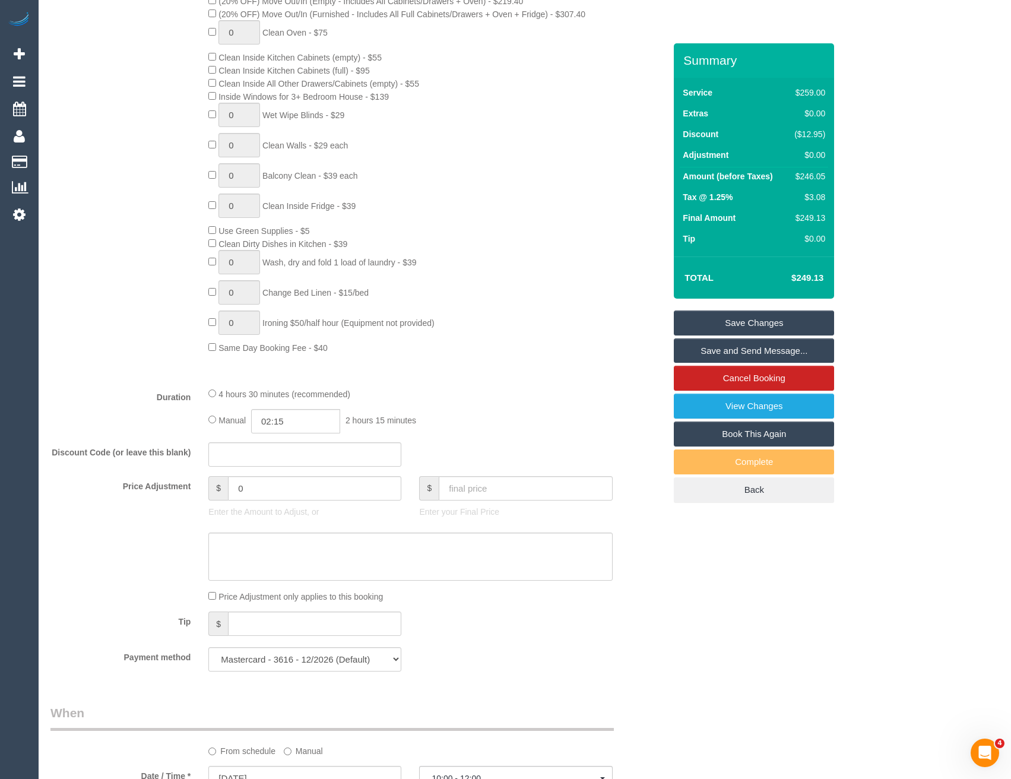
click at [492, 653] on div "Payment method Mastercard - 3616 - 12/2026 (Default) Add Credit Card ──────────…" at bounding box center [358, 659] width 632 height 24
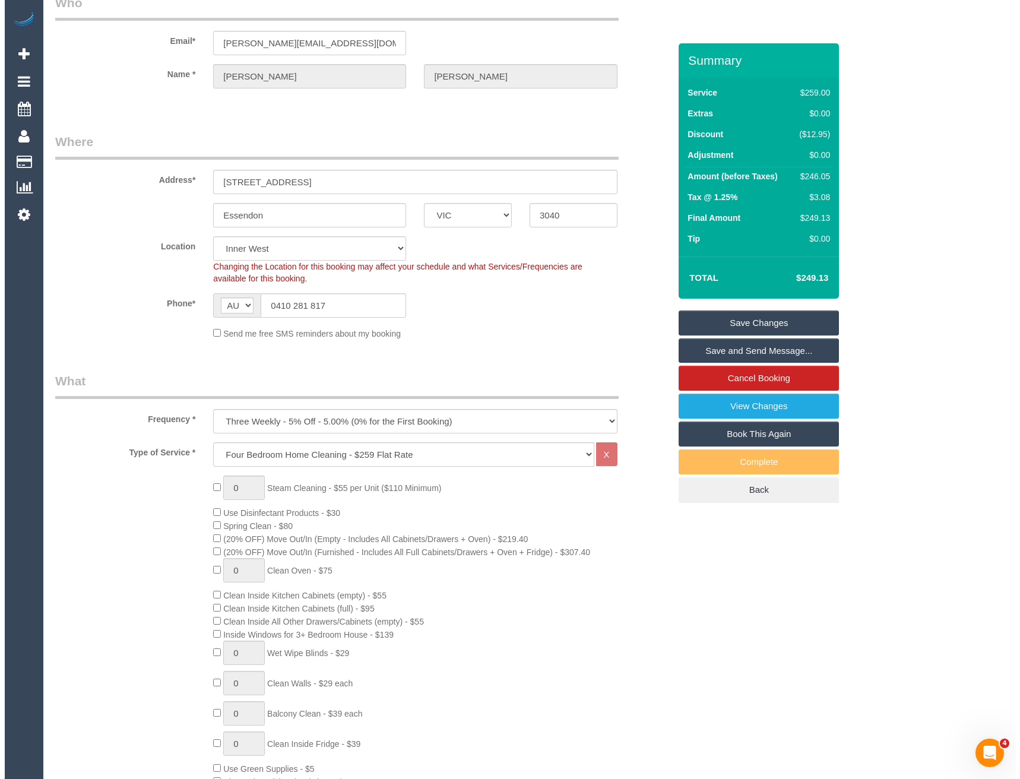
scroll to position [0, 0]
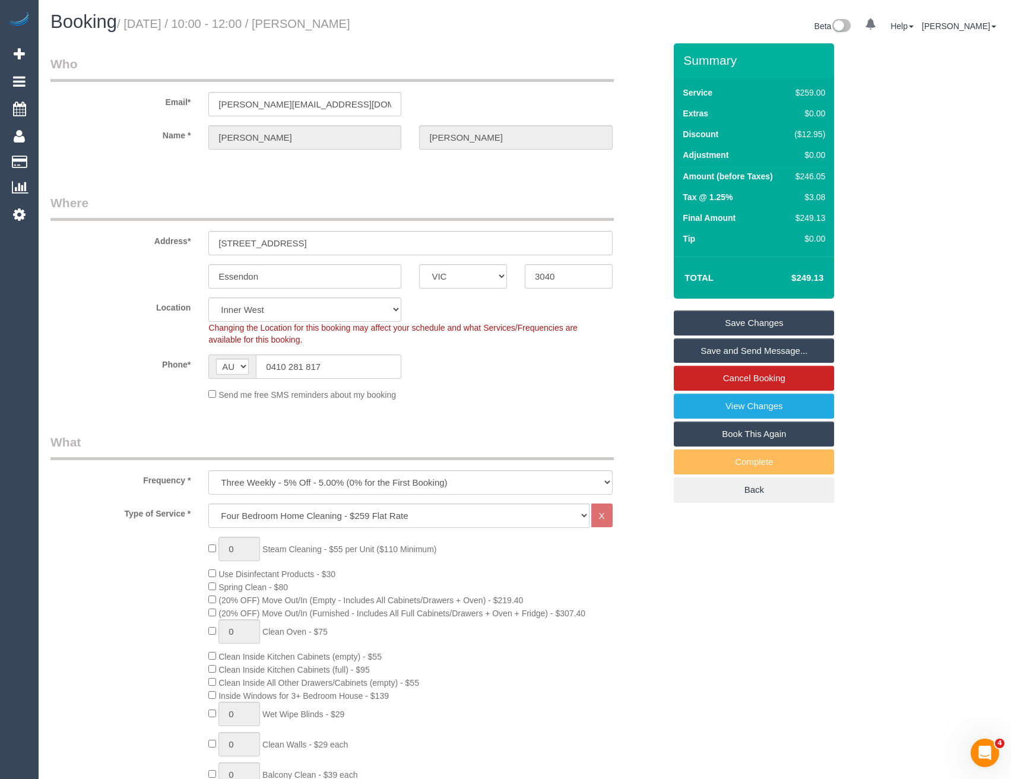
click at [710, 350] on link "Save and Send Message..." at bounding box center [754, 350] width 160 height 25
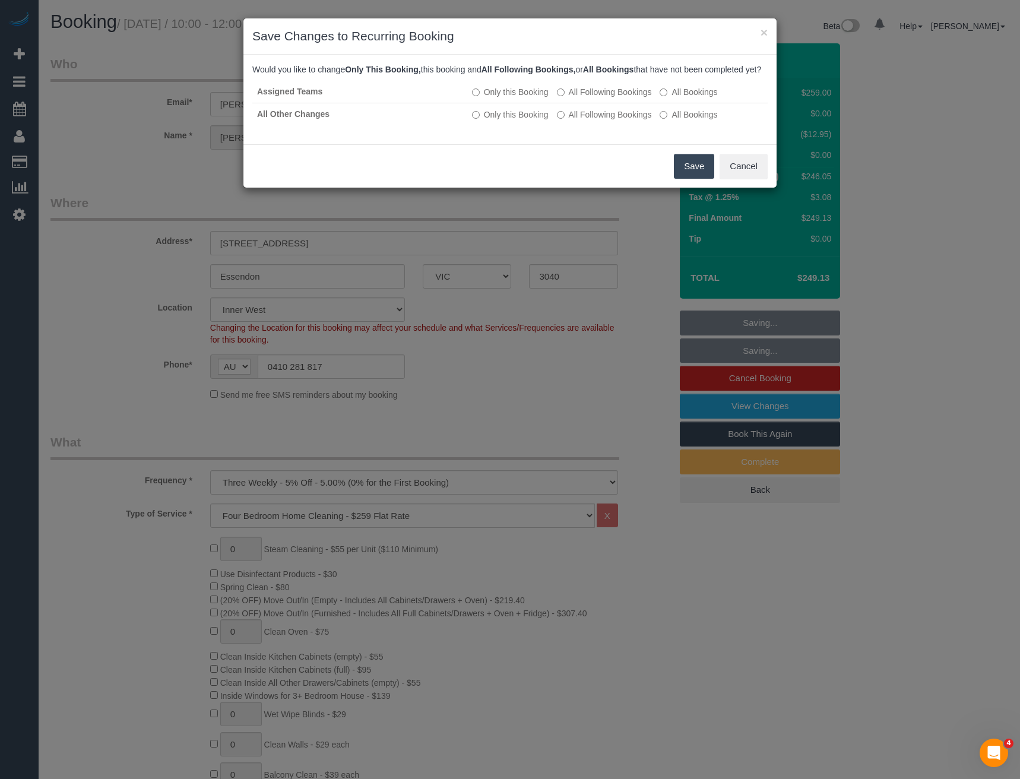
click at [682, 175] on button "Save" at bounding box center [694, 166] width 40 height 25
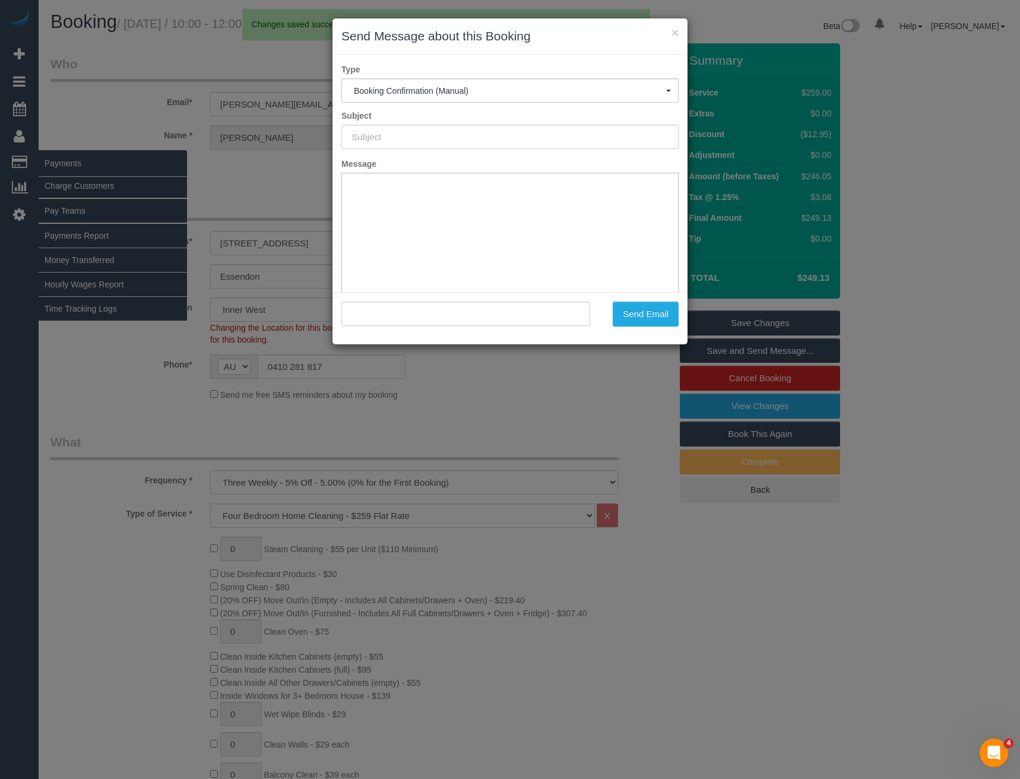
type input "Booking Confirmed"
type input ""Emily McKellar" <e.j.mckellar@gmail.com>"
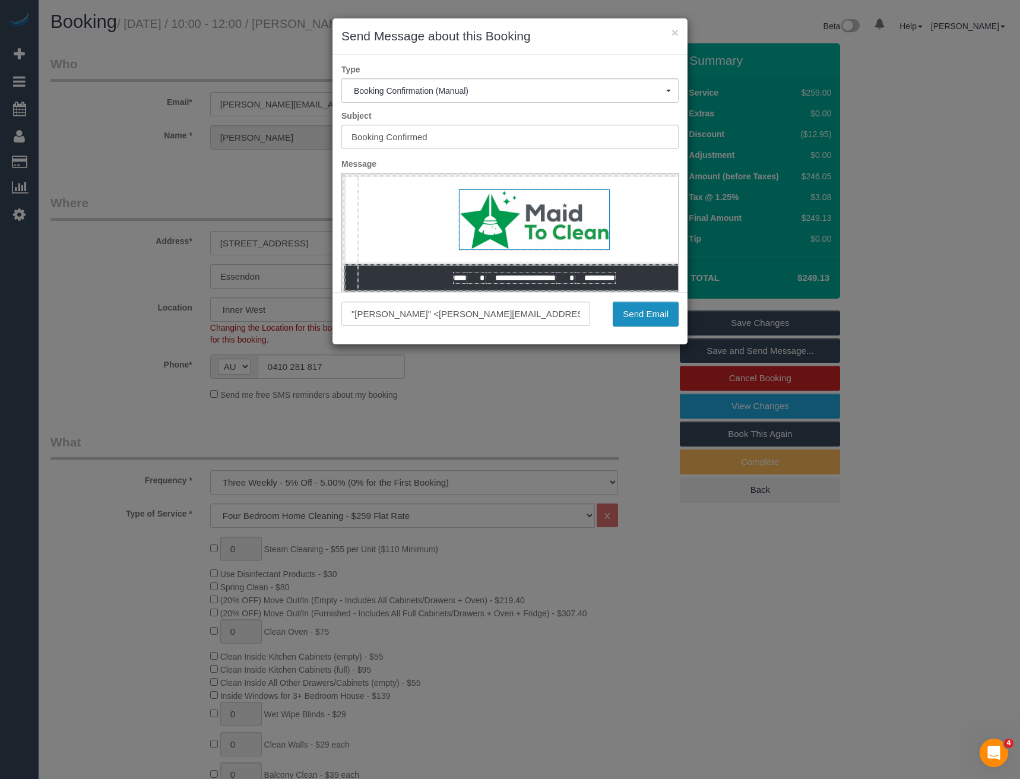
click at [641, 311] on button "Send Email" at bounding box center [646, 314] width 66 height 25
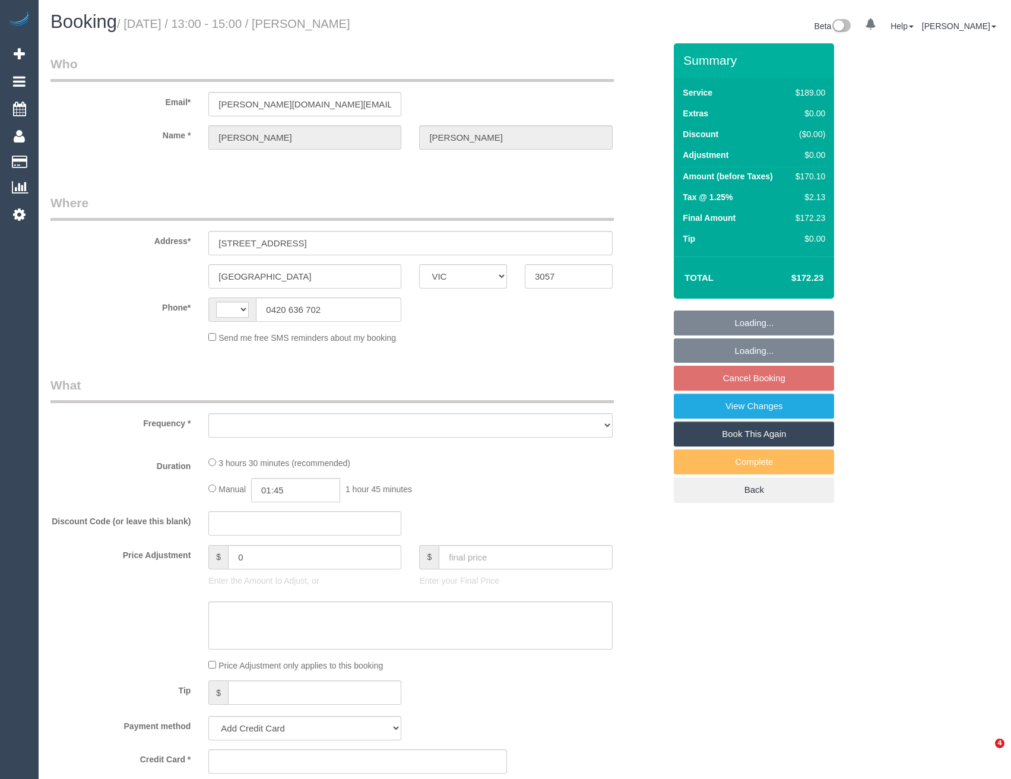
select select "VIC"
select select "string:AU"
select select "object:543"
select select "string:stripe-pm_1Ljd4p2GScqysDRVO7uyB0E7"
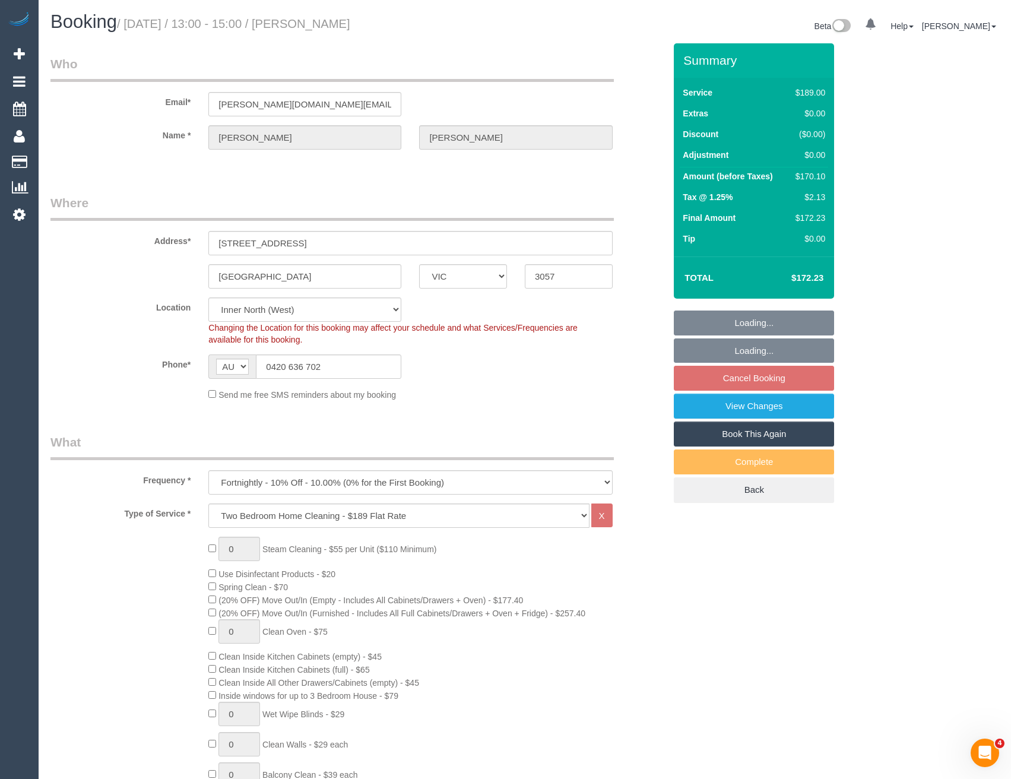
select select "number:28"
select select "number:16"
select select "number:19"
select select "number:23"
select select "number:35"
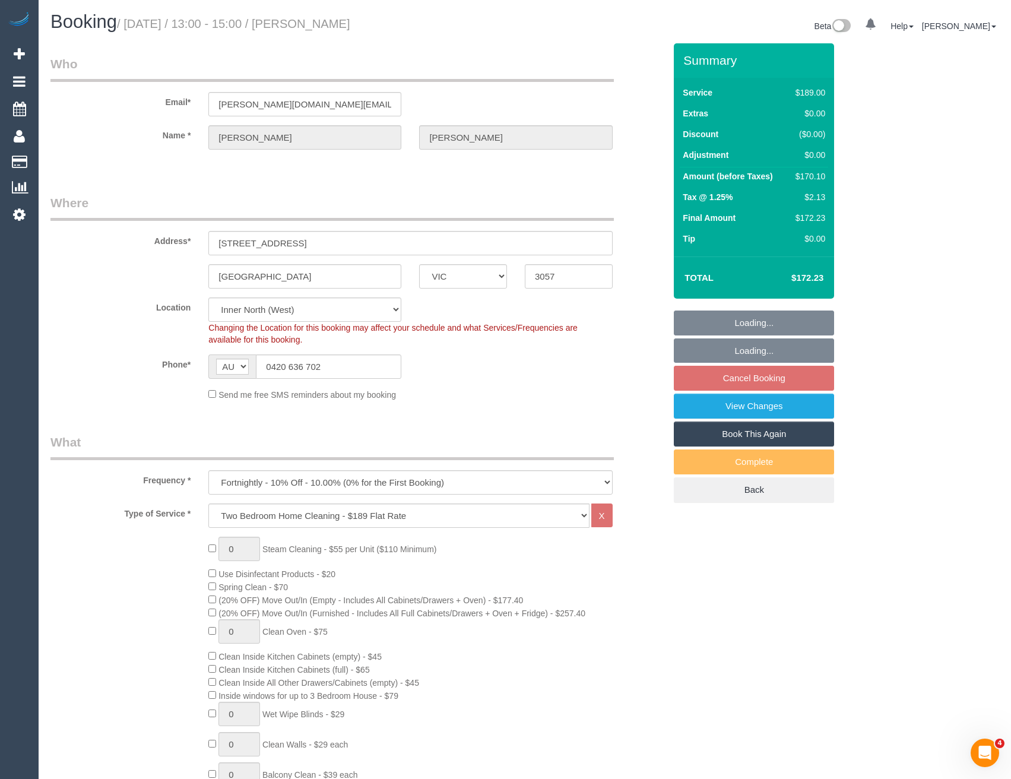
select select "number:26"
select select "object:1682"
select select "spot7"
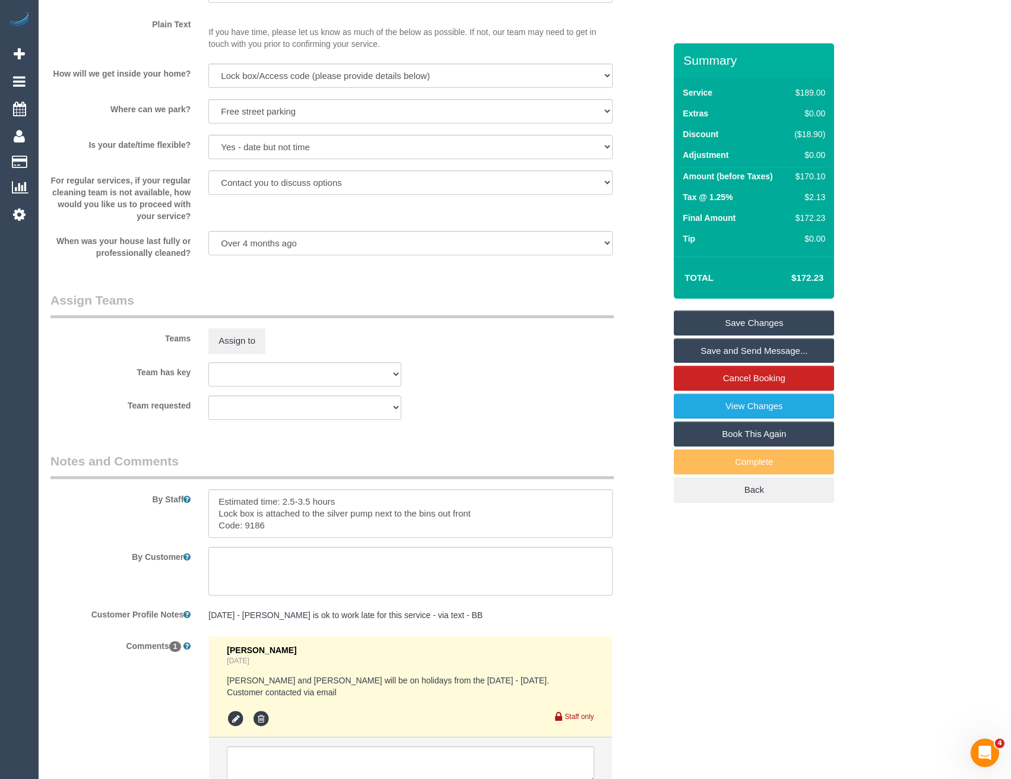
scroll to position [1451, 0]
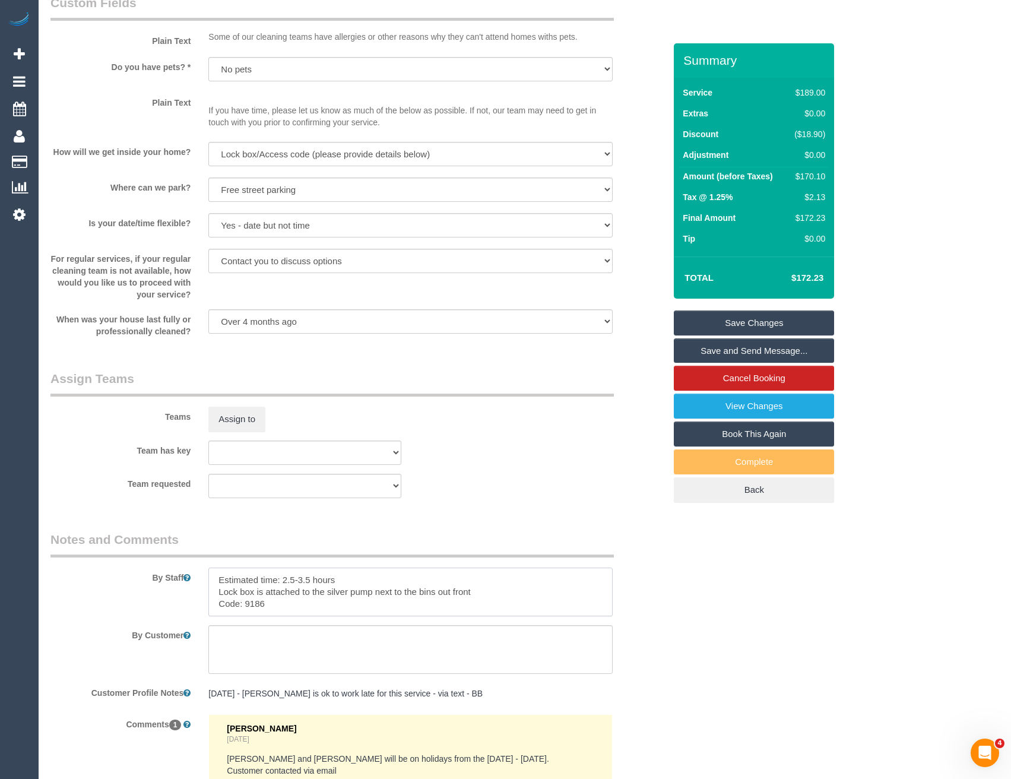
drag, startPoint x: 213, startPoint y: 574, endPoint x: 221, endPoint y: 569, distance: 9.4
click at [213, 574] on textarea at bounding box center [410, 592] width 404 height 49
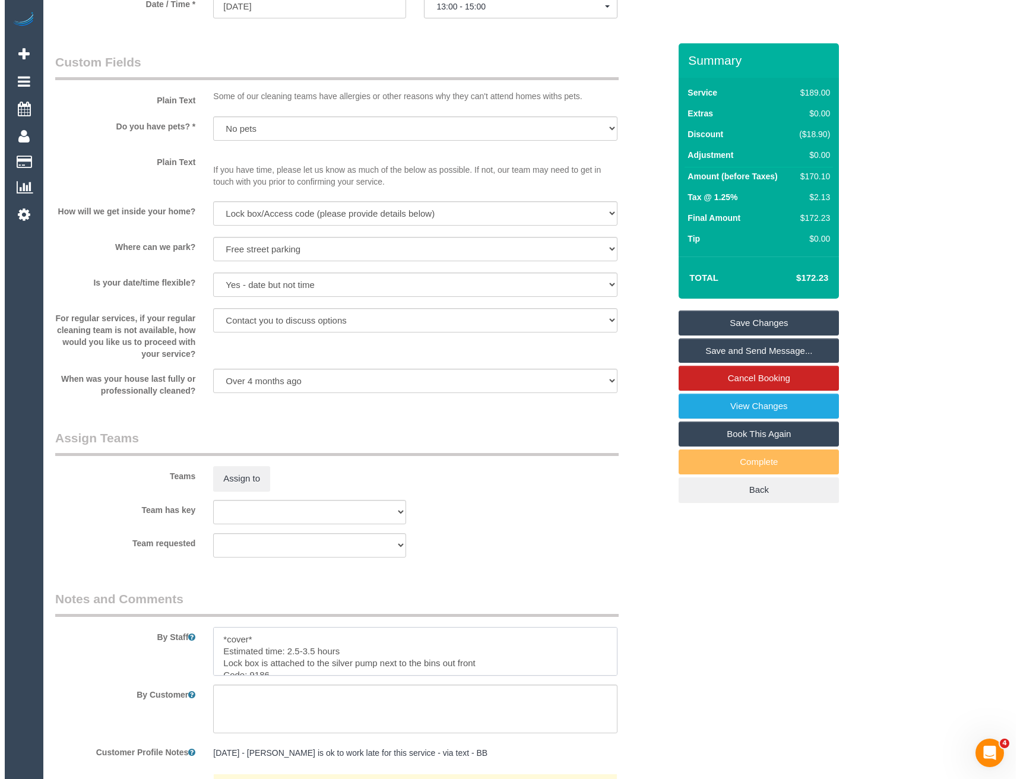
scroll to position [1333, 0]
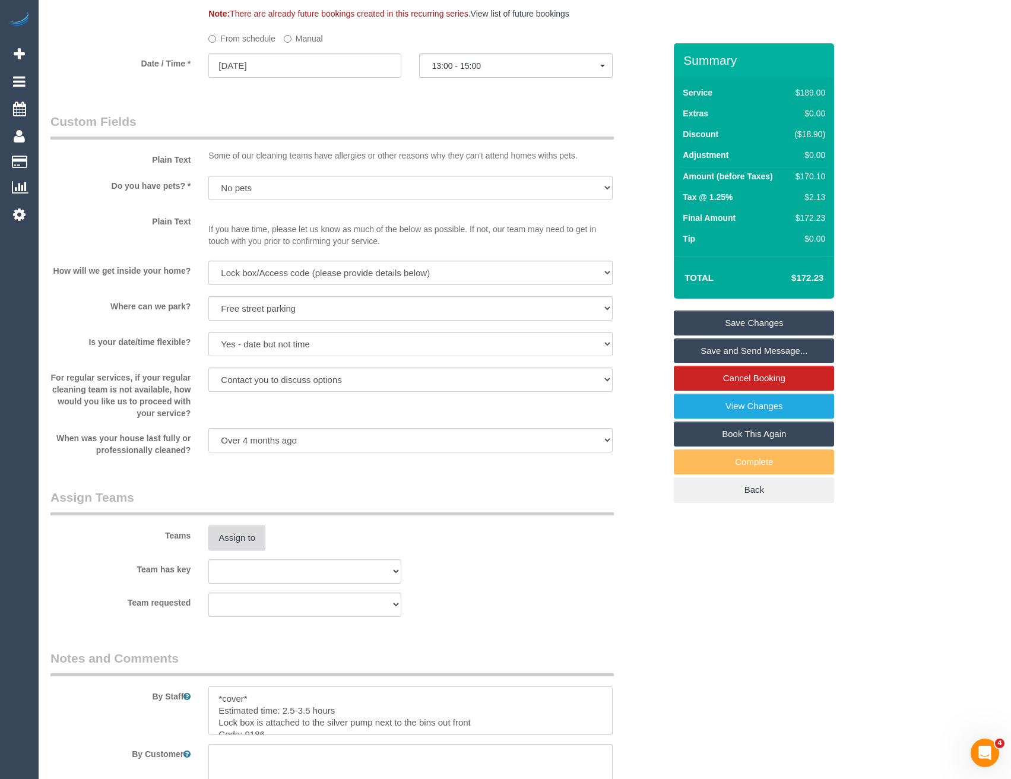
type textarea "*cover* Estimated time: 2.5-3.5 hours Lock box is attached to the silver pump n…"
click at [247, 531] on button "Assign to" at bounding box center [236, 538] width 57 height 25
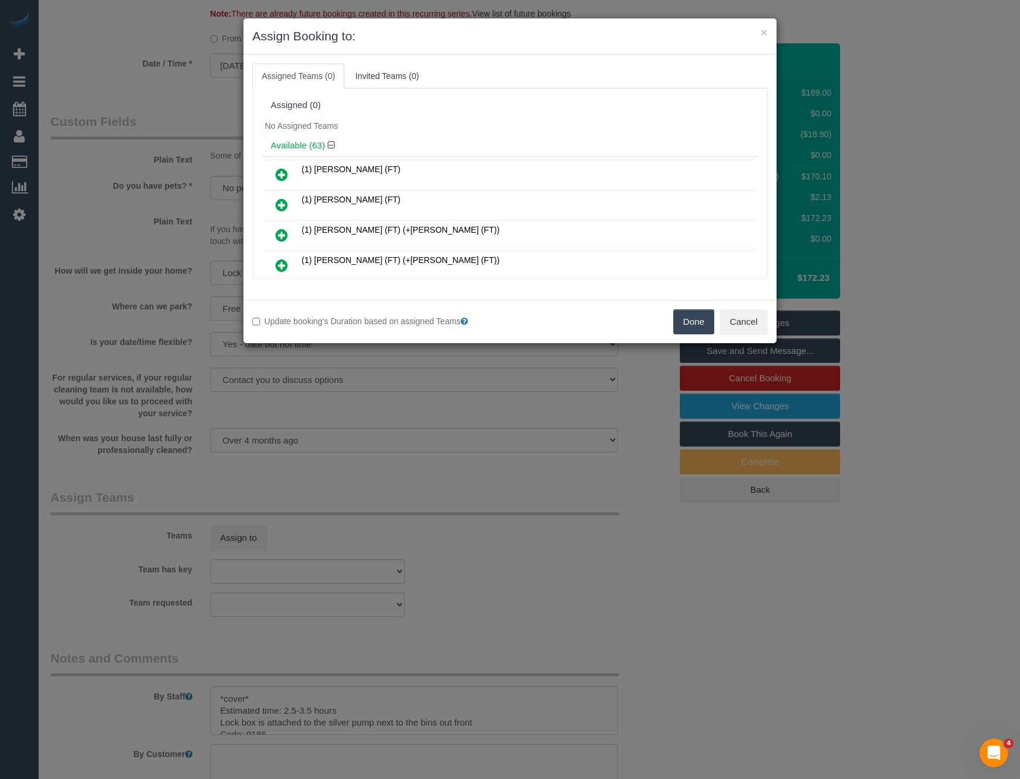
scroll to position [1110, 0]
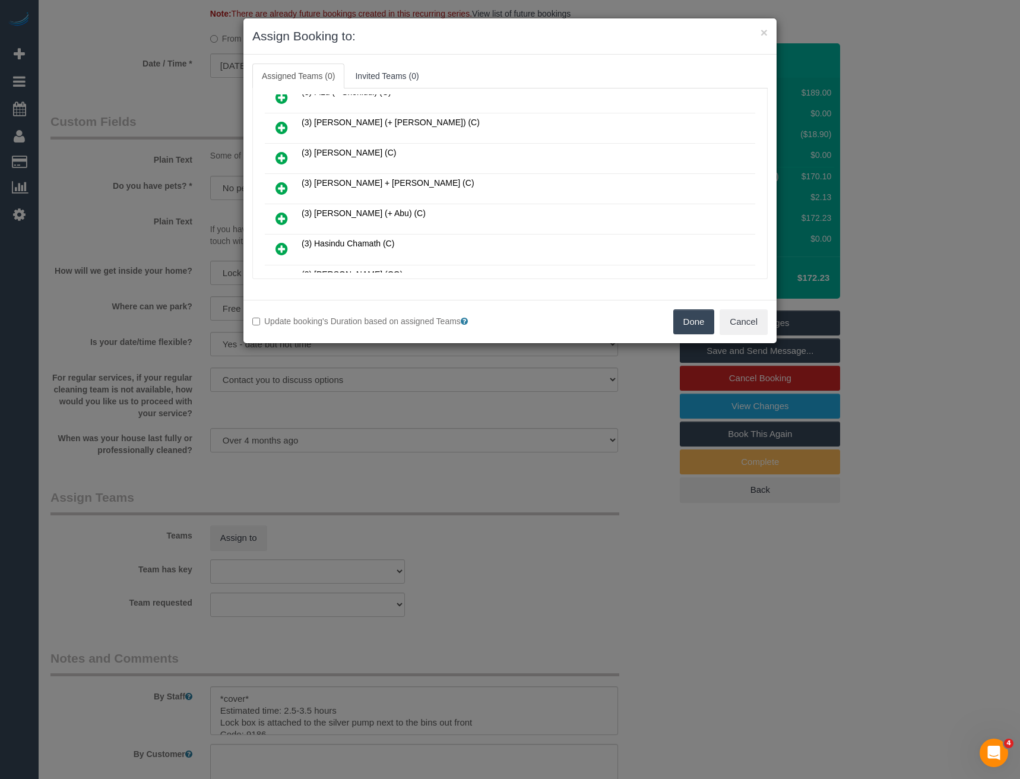
click at [281, 189] on icon at bounding box center [282, 188] width 12 height 14
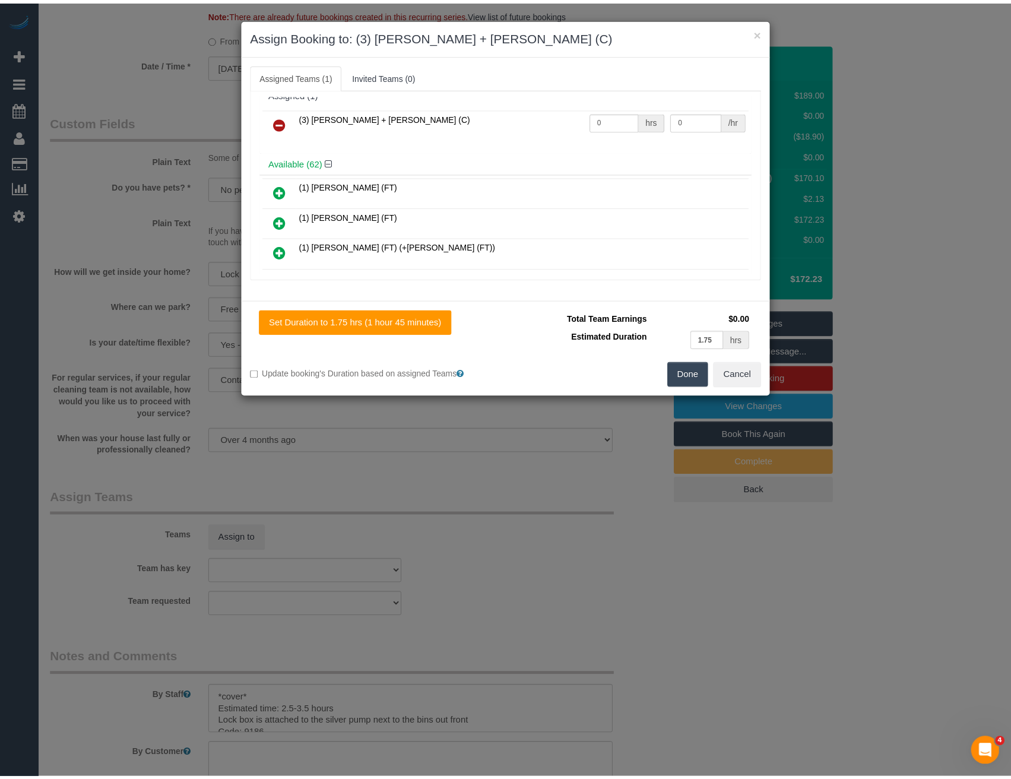
scroll to position [0, 0]
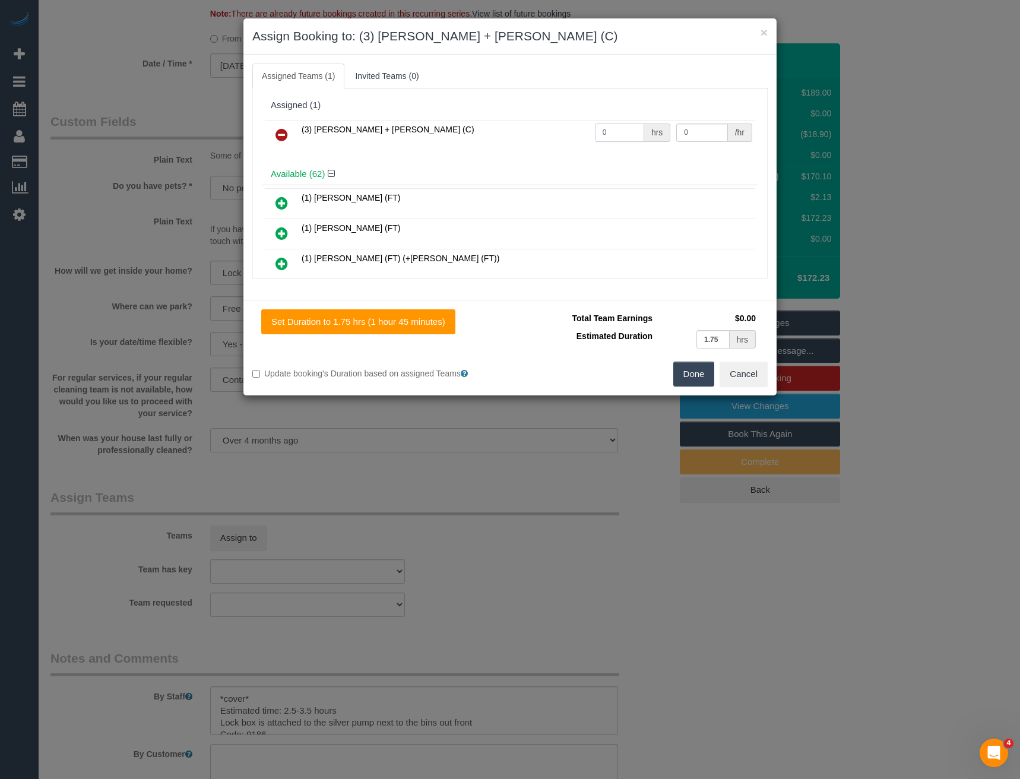
drag, startPoint x: 601, startPoint y: 135, endPoint x: 530, endPoint y: 121, distance: 72.1
click at [539, 129] on tr "(3) Gurdeep + Kamalpreet (C) 0 hrs 0 /hr" at bounding box center [510, 135] width 490 height 30
type input "1"
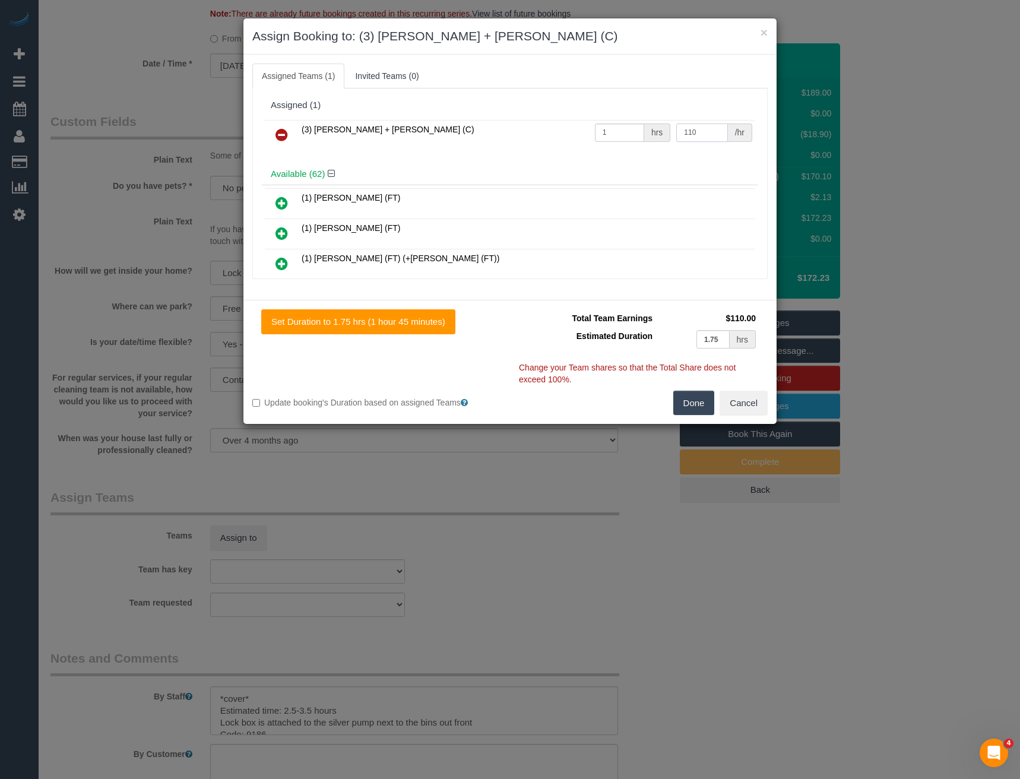
type input "110"
click at [688, 400] on button "Done" at bounding box center [694, 403] width 42 height 25
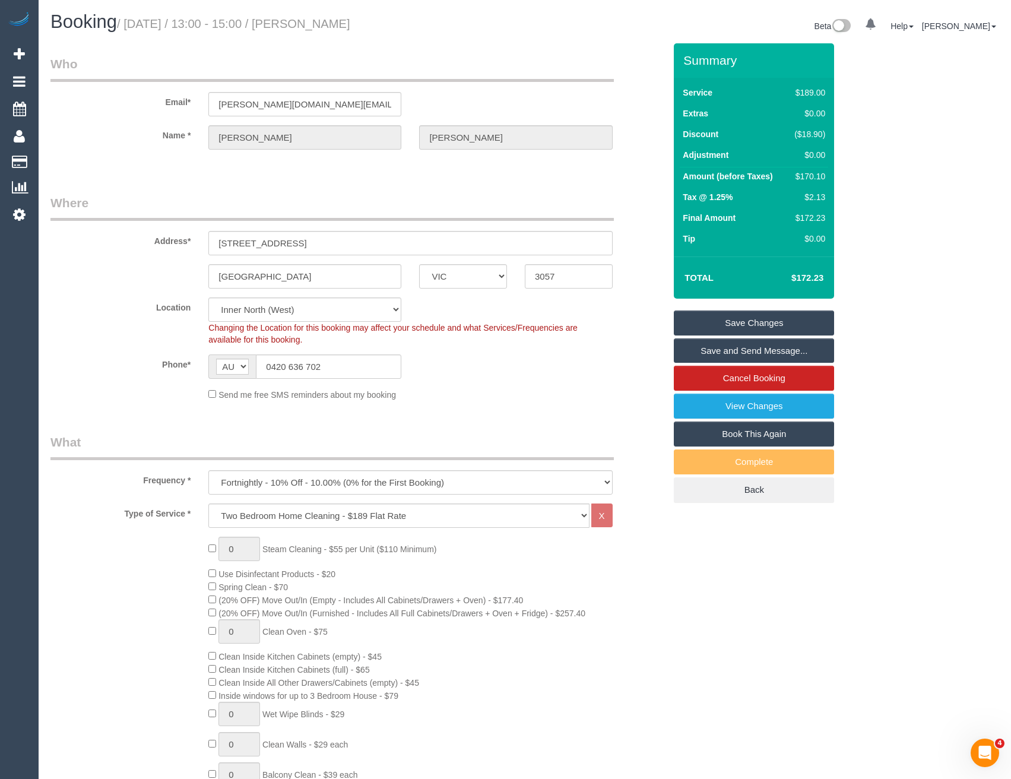
click at [756, 353] on link "Save and Send Message..." at bounding box center [754, 350] width 160 height 25
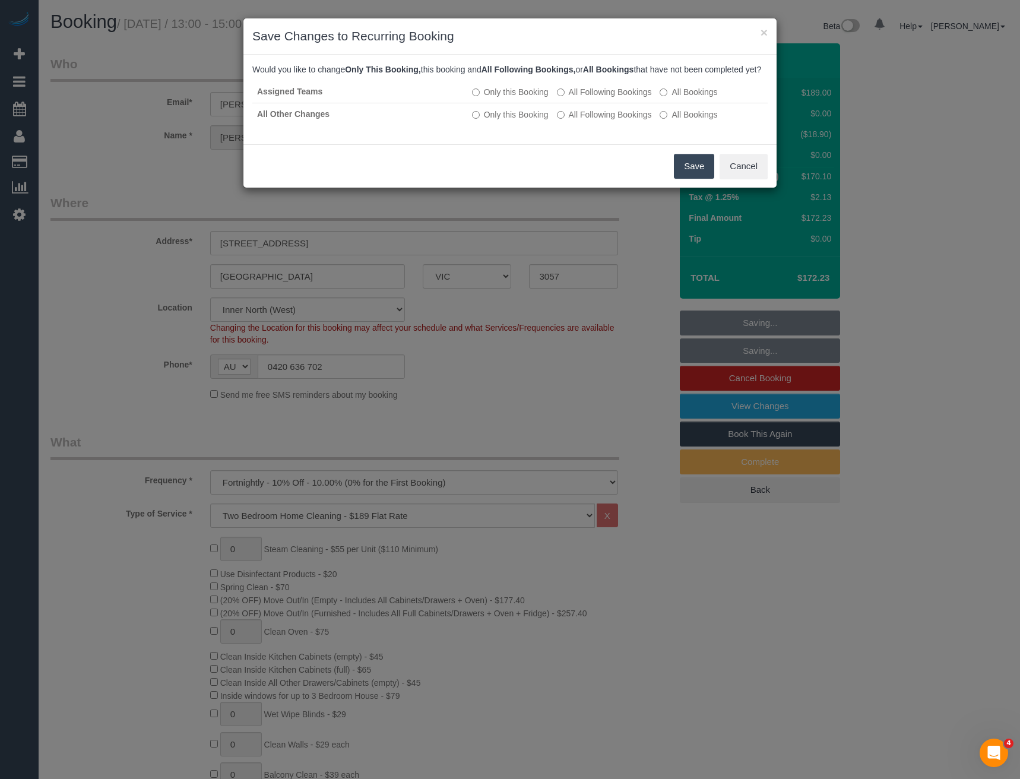
drag, startPoint x: 685, startPoint y: 185, endPoint x: 680, endPoint y: 181, distance: 6.8
click at [685, 179] on button "Save" at bounding box center [694, 166] width 40 height 25
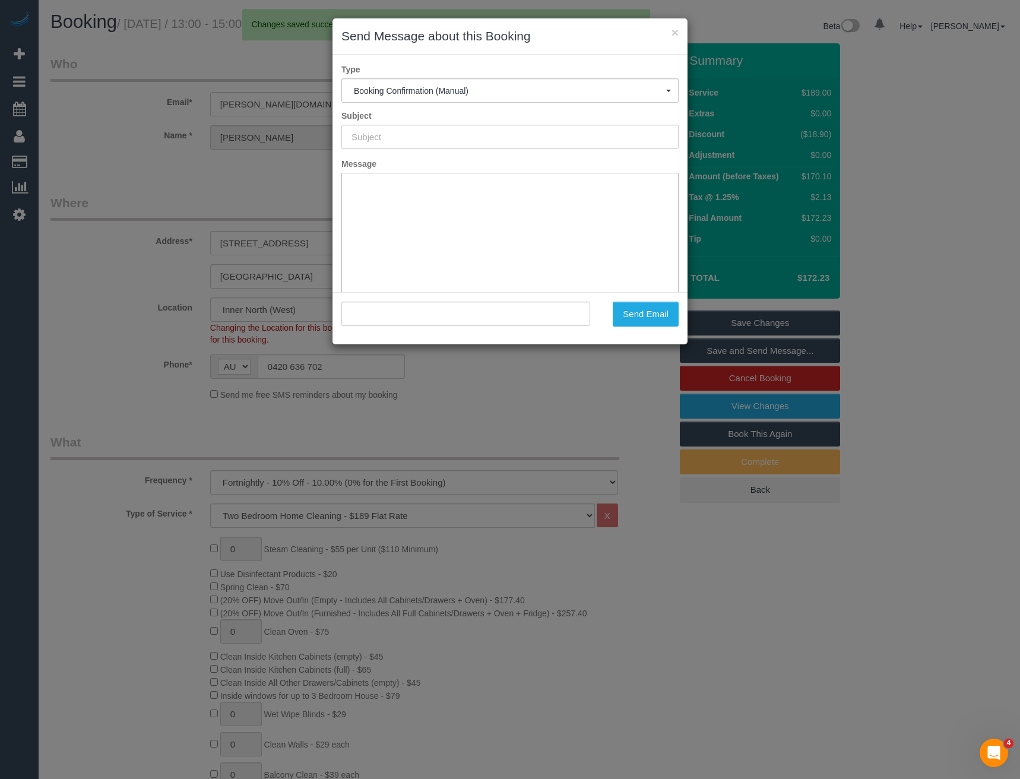
type input "Booking Confirmed"
type input ""Samuel Hales" <sam-hales.music@hotmail.com>"
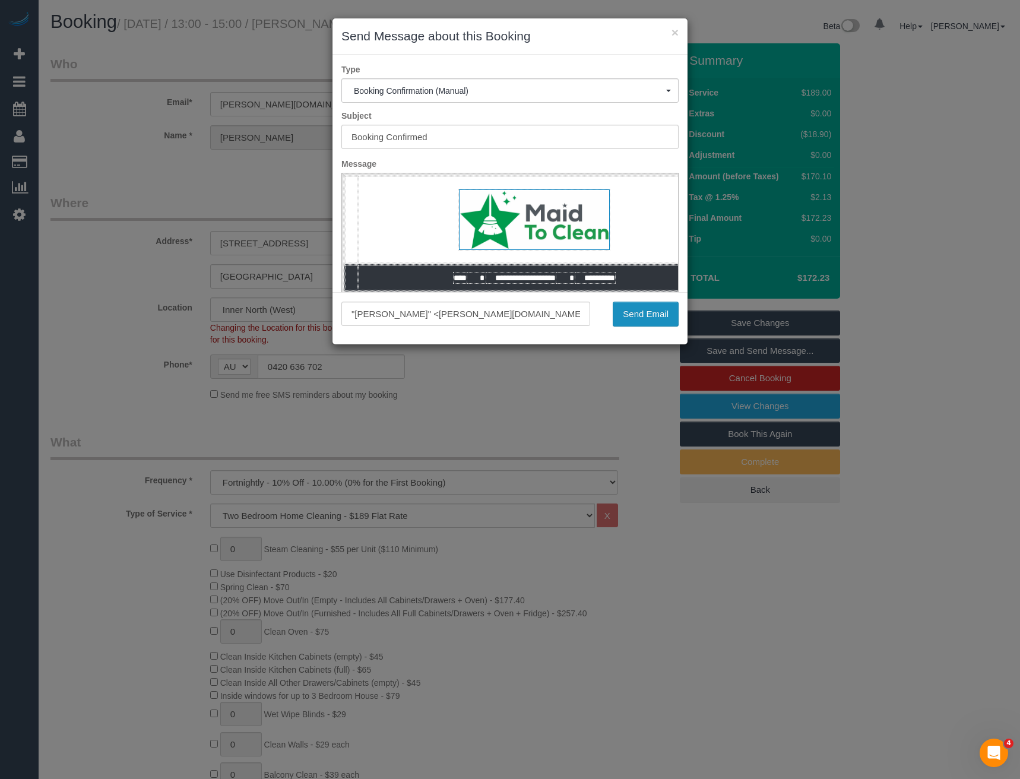
click at [648, 311] on button "Send Email" at bounding box center [646, 314] width 66 height 25
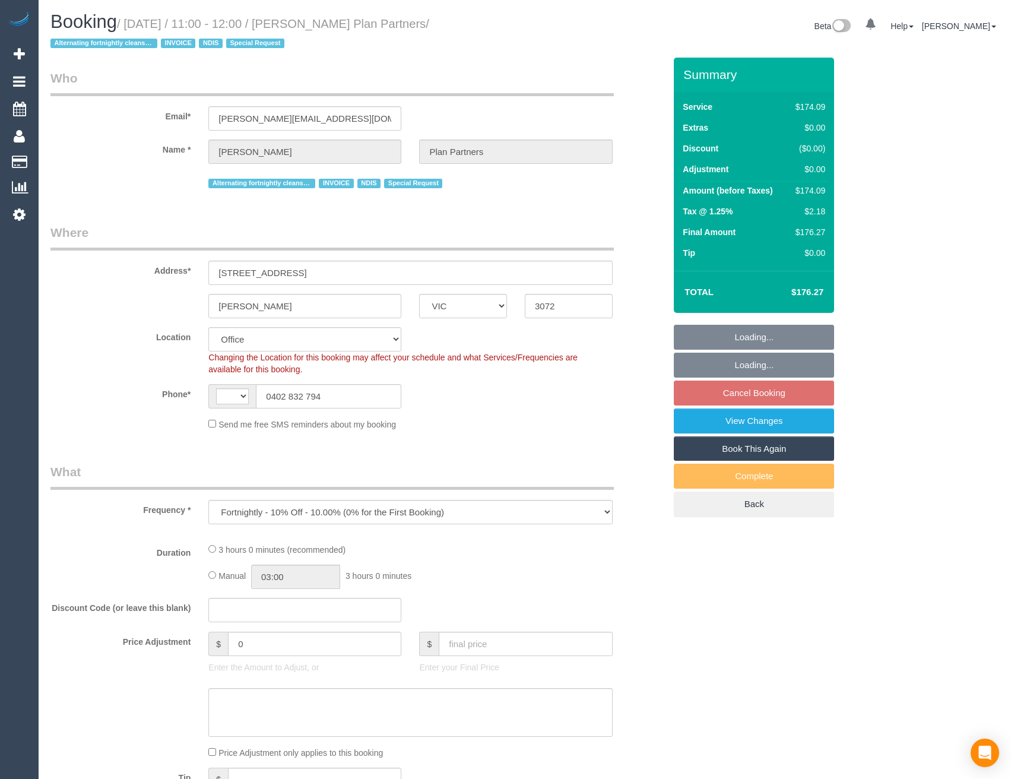
select select "VIC"
select select "number:28"
select select "number:14"
select select "number:19"
select select "number:25"
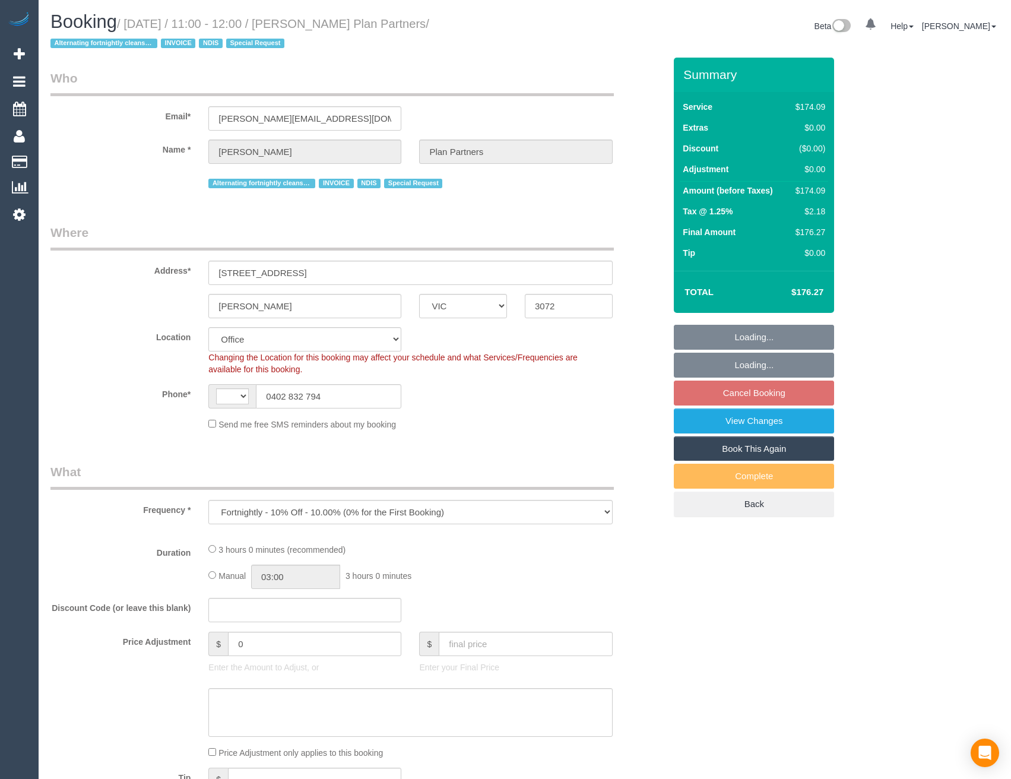
select select "number:35"
select select "number:11"
select select "object:746"
select select "string:AU"
select select "180"
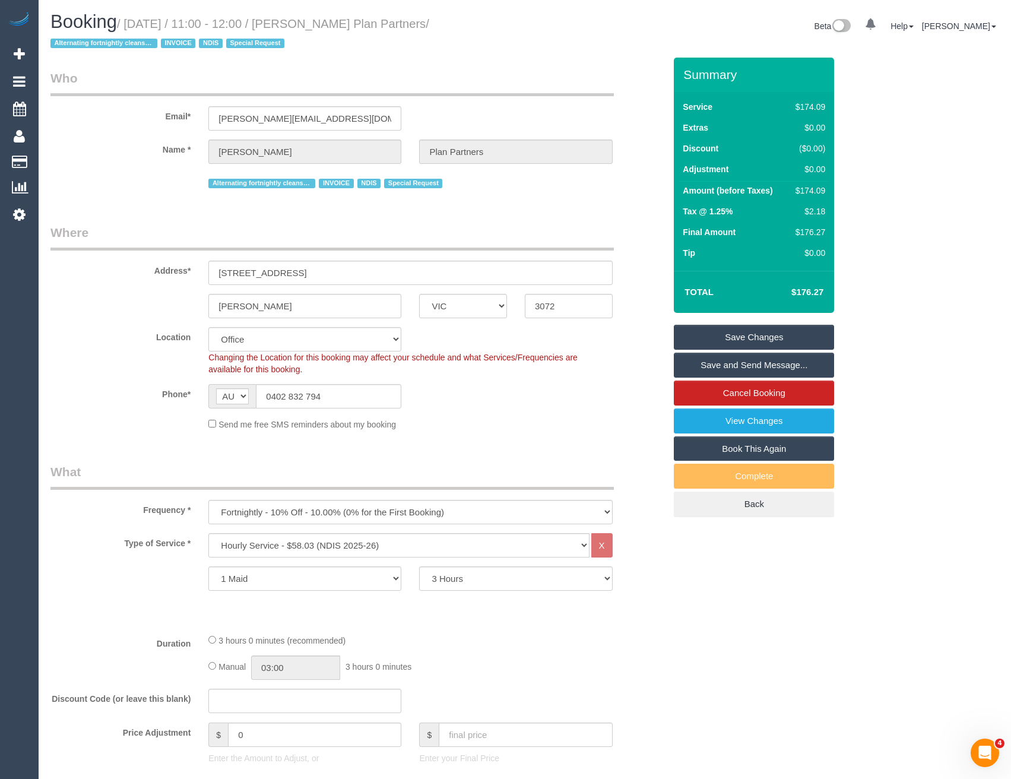
scroll to position [2002, 0]
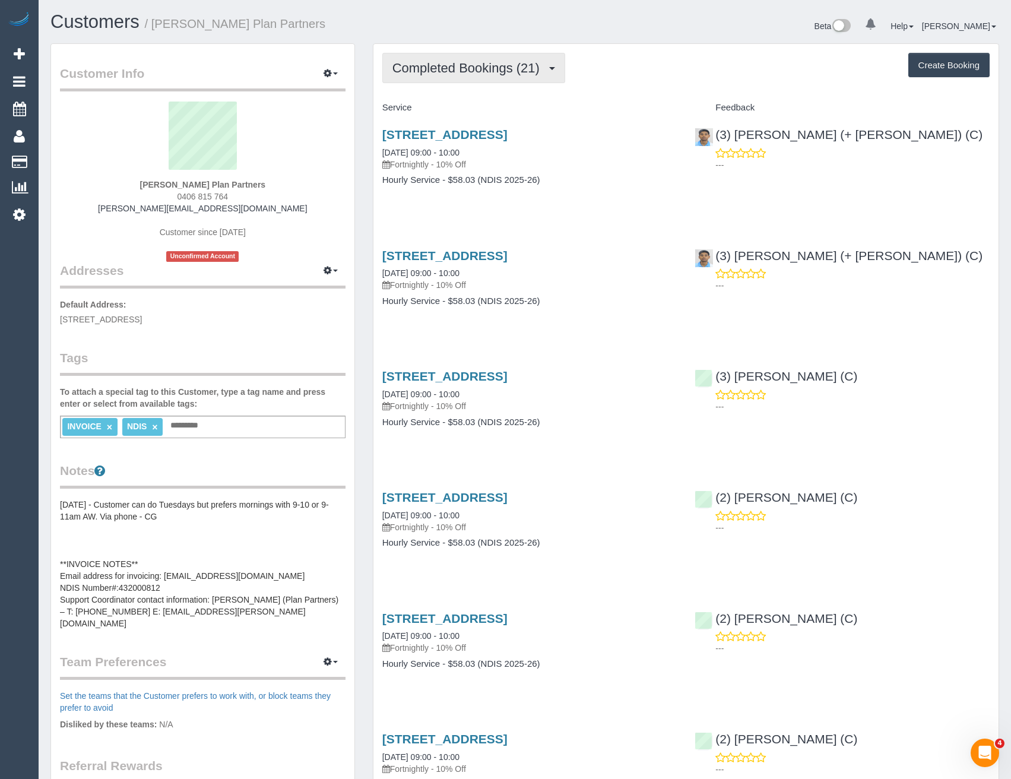
click at [533, 74] on span "Completed Bookings (21)" at bounding box center [469, 68] width 153 height 15
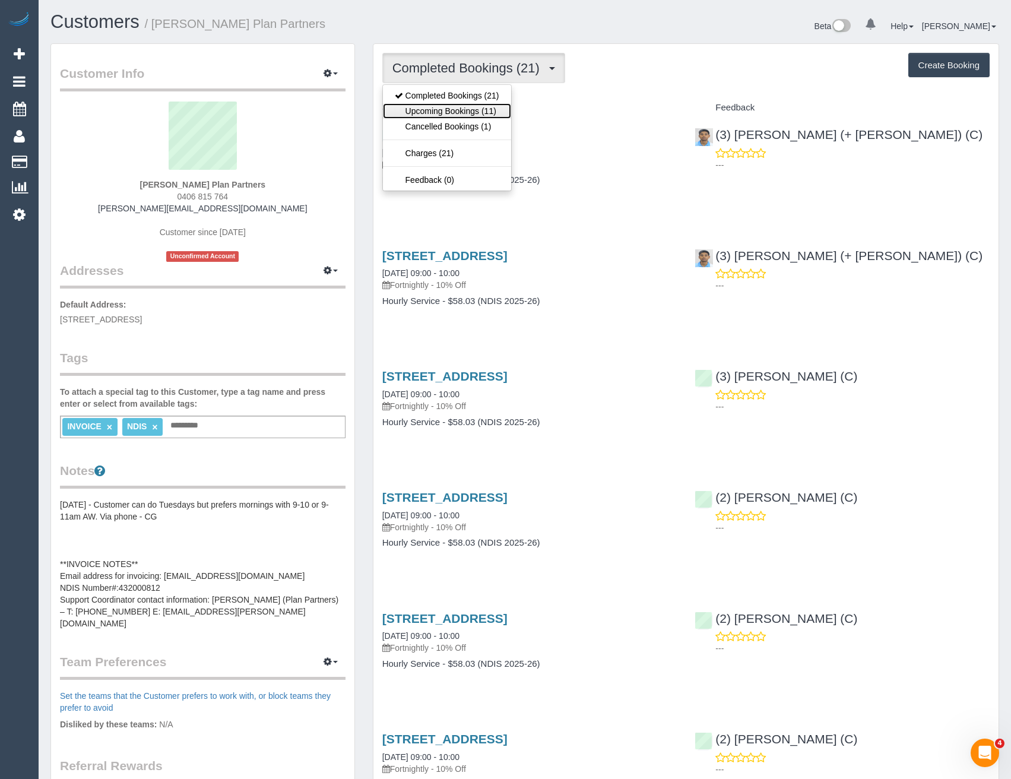
click at [467, 112] on link "Upcoming Bookings (11)" at bounding box center [447, 110] width 128 height 15
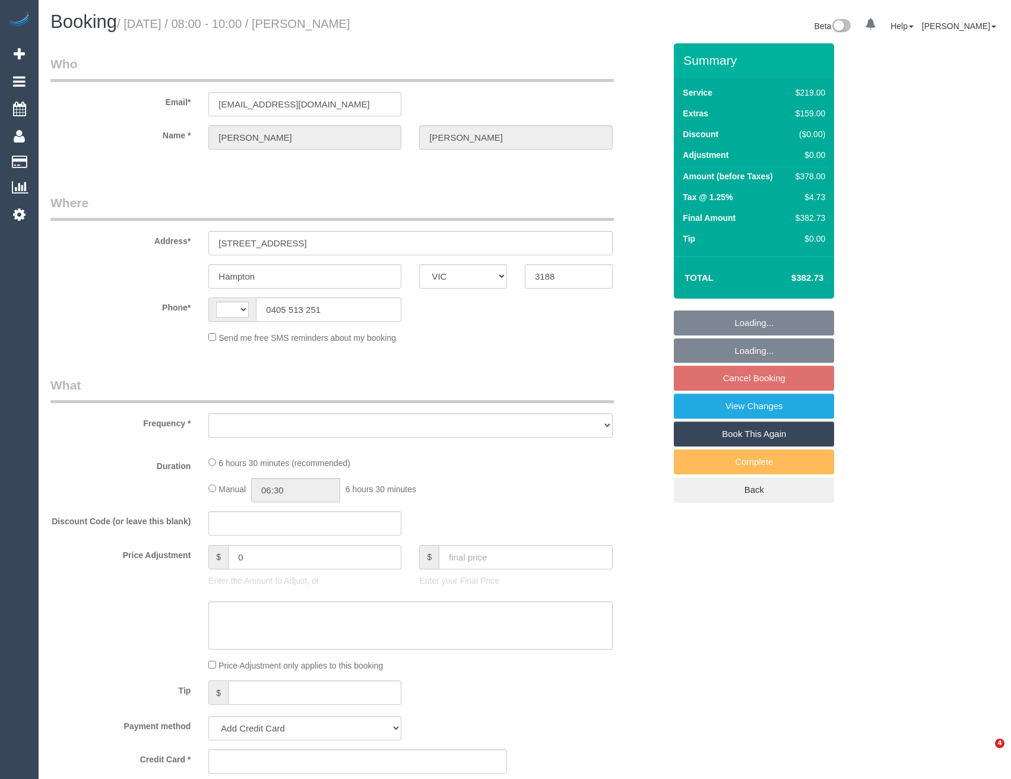
select select "VIC"
select select "string:AU"
select select "object:522"
select select "string:stripe-pm_1SA1s52GScqysDRVLqy7YFPv"
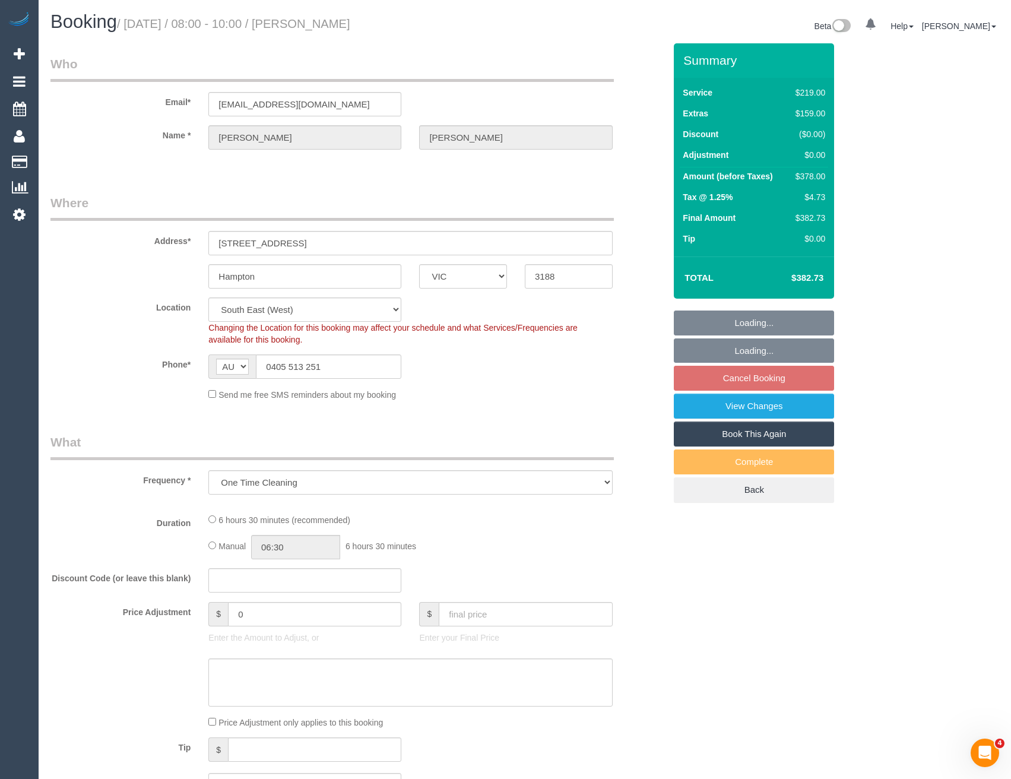
select select "object:630"
select select "spot1"
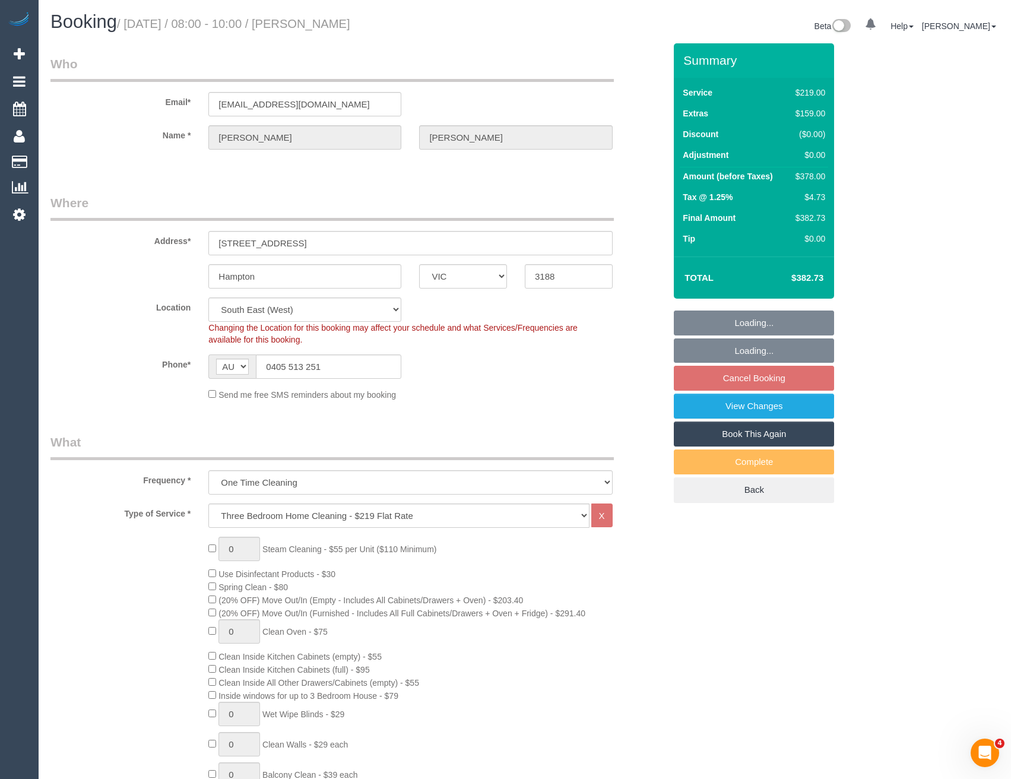
select select "number:28"
select select "number:14"
select select "number:19"
select select "number:22"
select select "number:26"
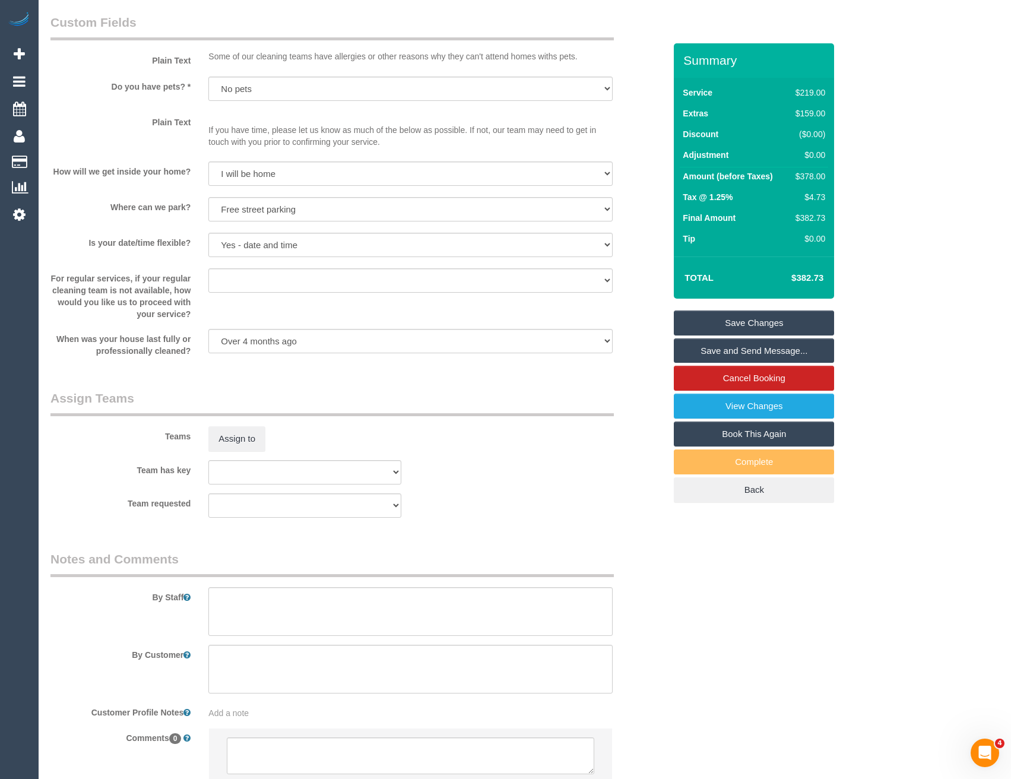
scroll to position [1502, 0]
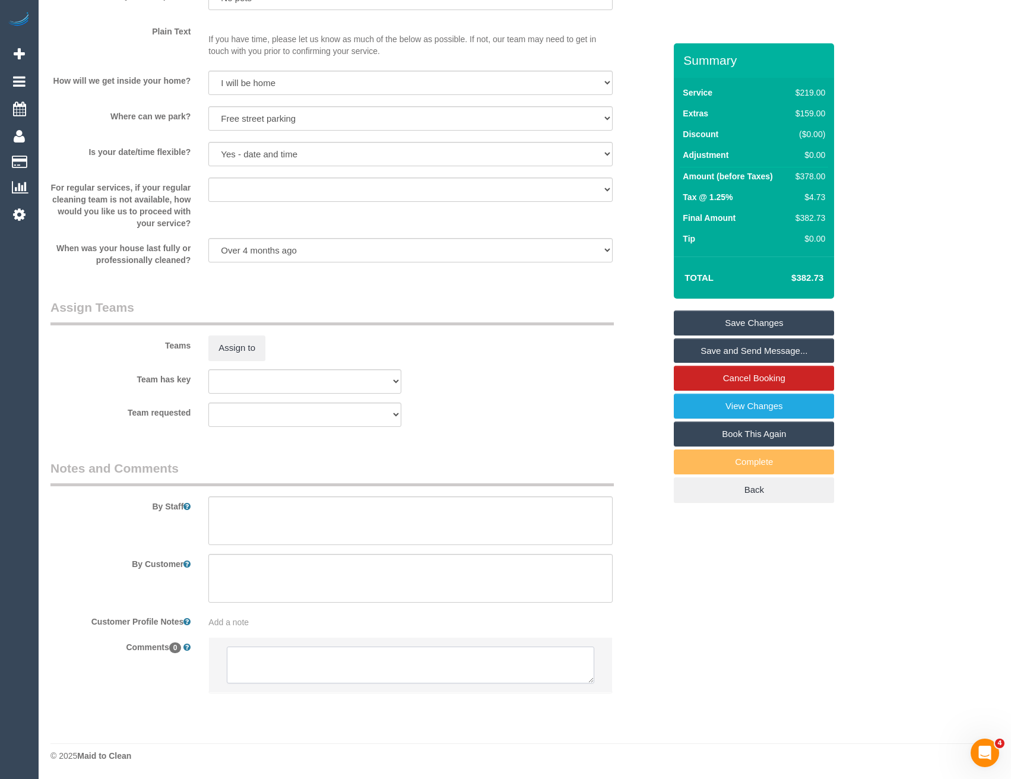
click at [315, 669] on textarea at bounding box center [410, 665] width 367 height 37
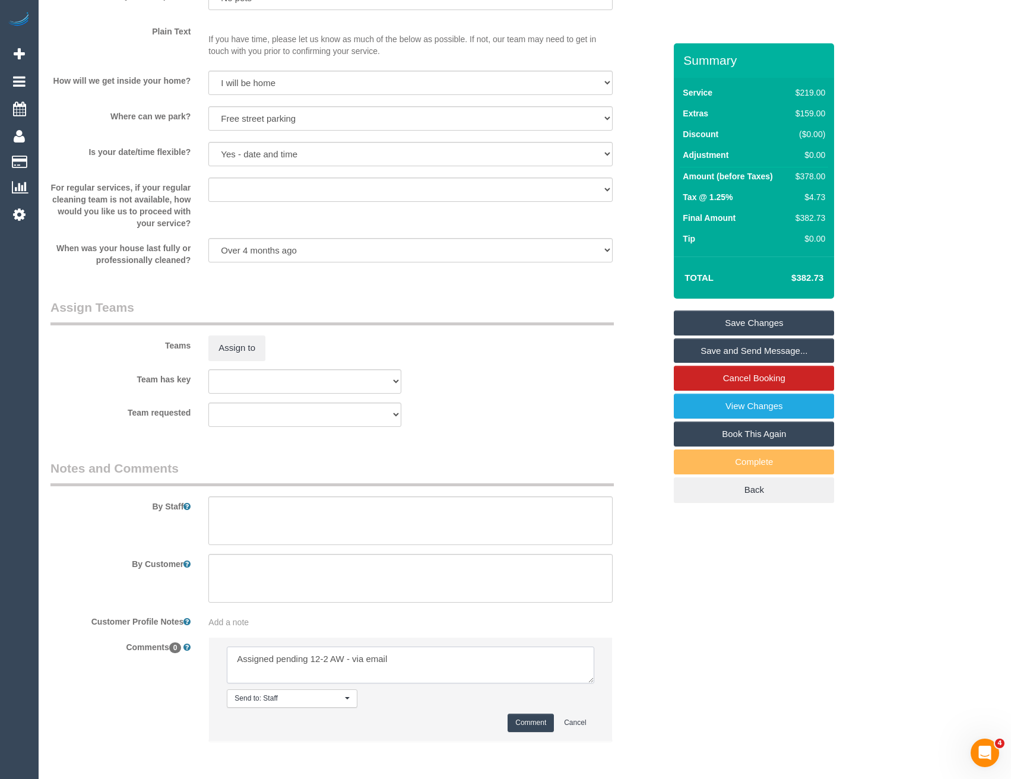
type textarea "Assigned pending 12-2 AW - via email"
click at [529, 719] on button "Comment" at bounding box center [531, 723] width 46 height 18
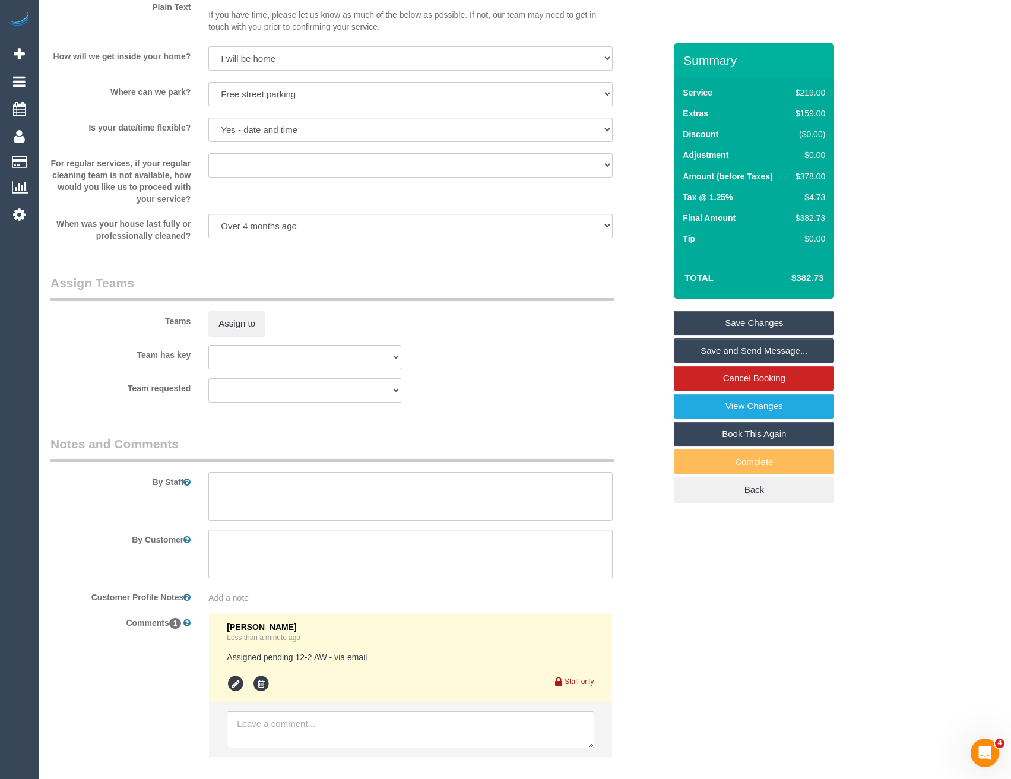
scroll to position [1591, 0]
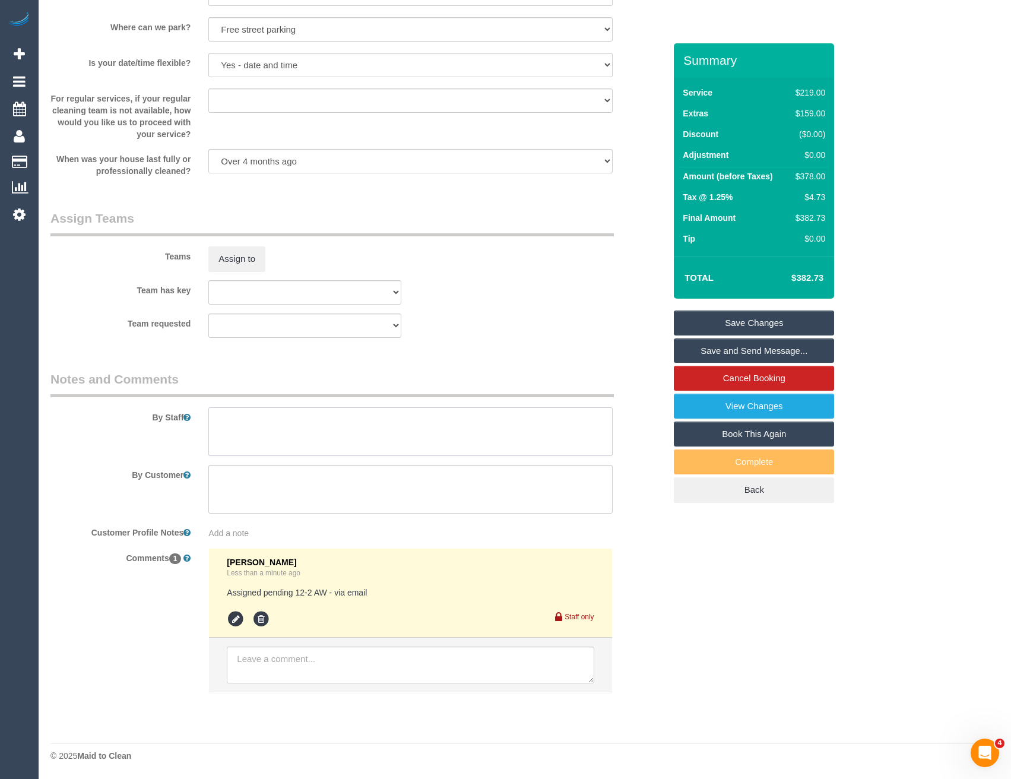
click at [312, 435] on textarea at bounding box center [410, 431] width 404 height 49
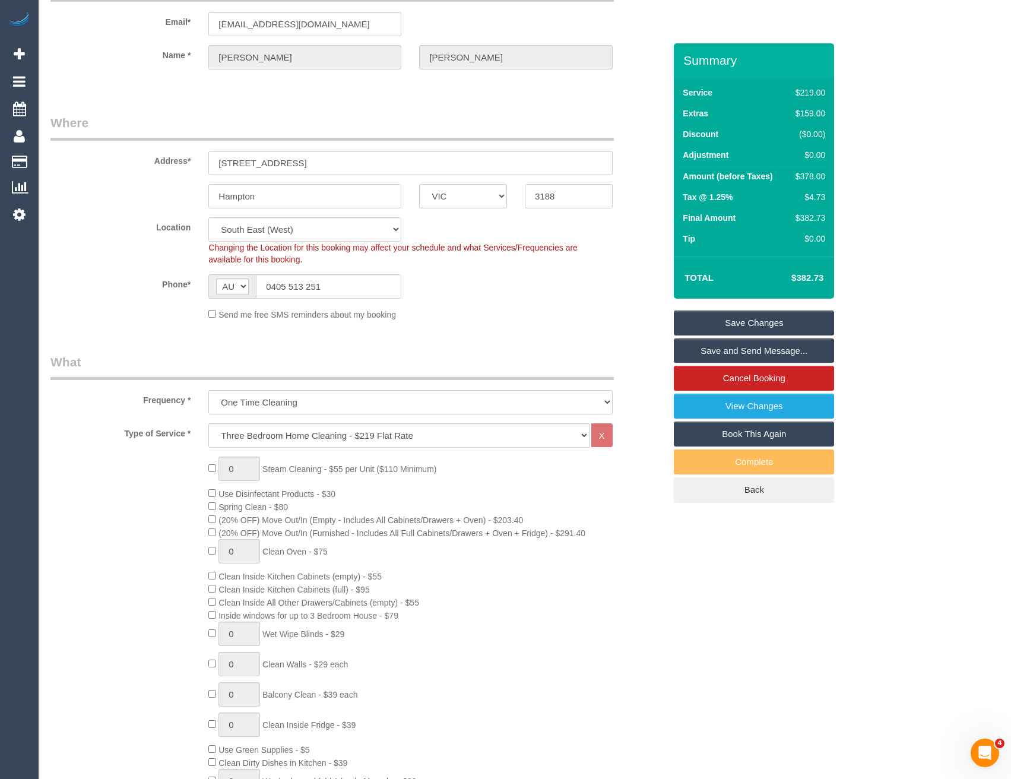
scroll to position [0, 0]
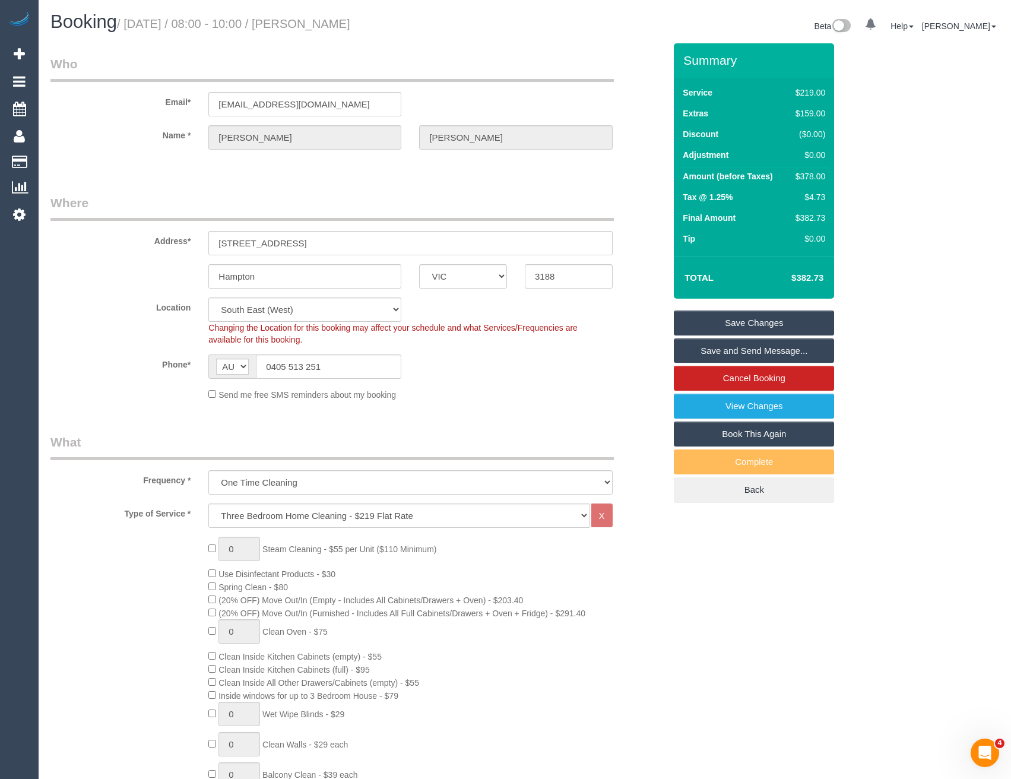
type textarea "Est 5 - 7 hours"
drag, startPoint x: 325, startPoint y: 106, endPoint x: 208, endPoint y: 106, distance: 117.6
click at [208, 106] on div "[EMAIL_ADDRESS][DOMAIN_NAME]" at bounding box center [305, 104] width 211 height 24
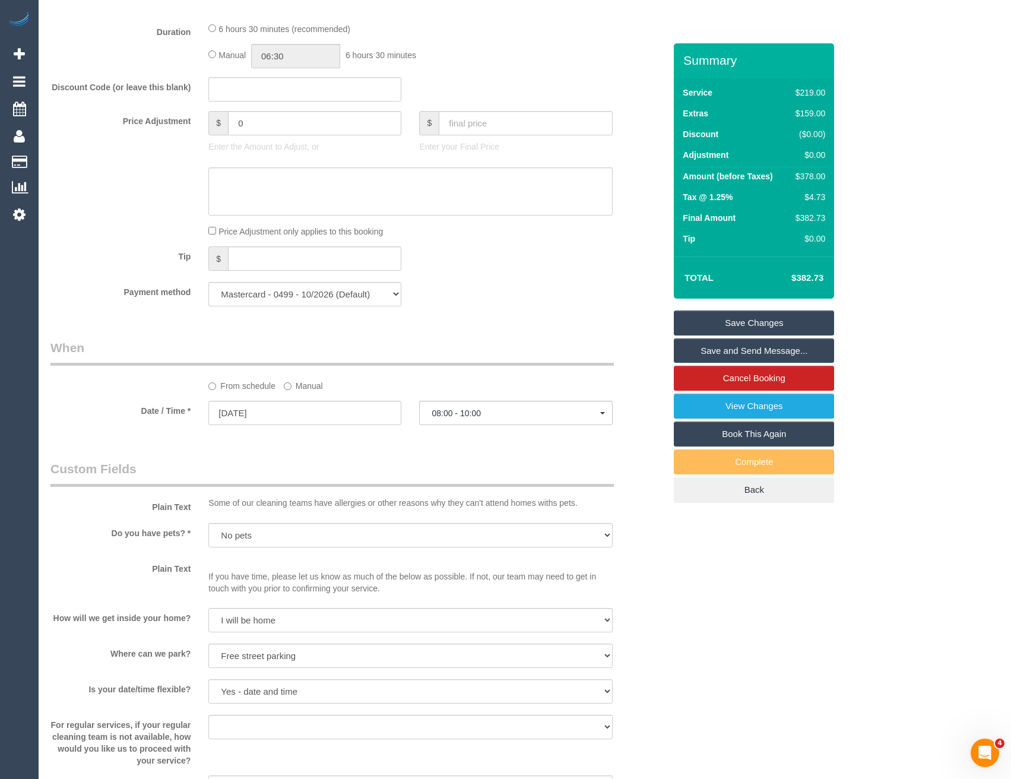
scroll to position [1009, 0]
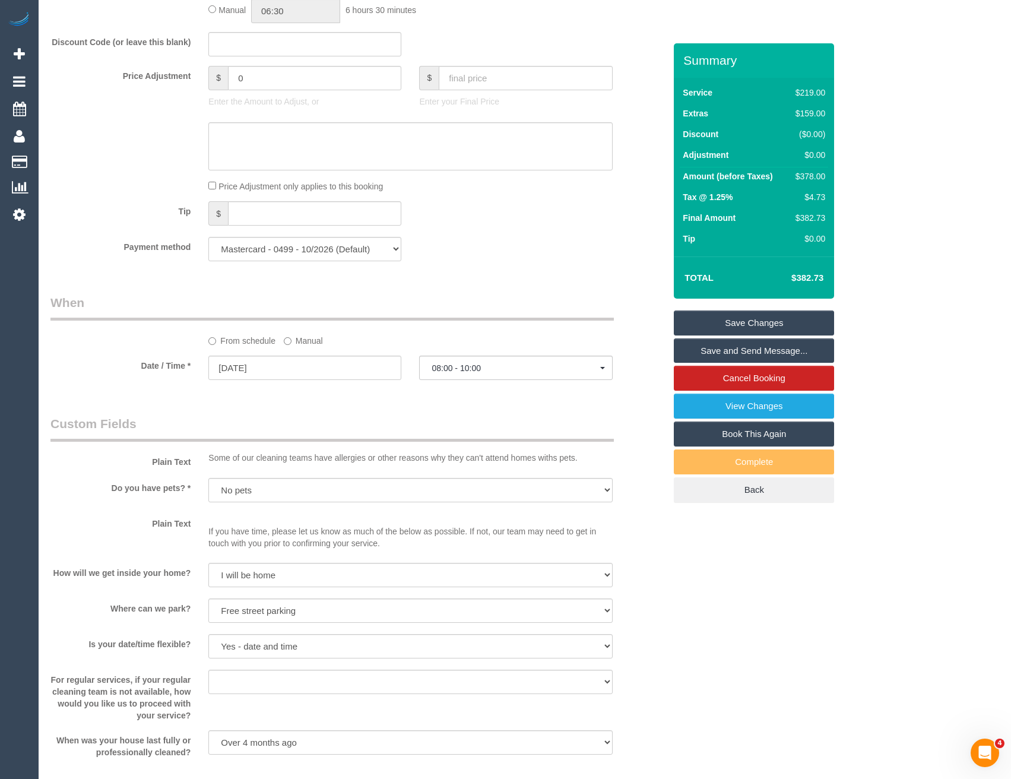
click at [293, 344] on label "Manual" at bounding box center [303, 339] width 39 height 16
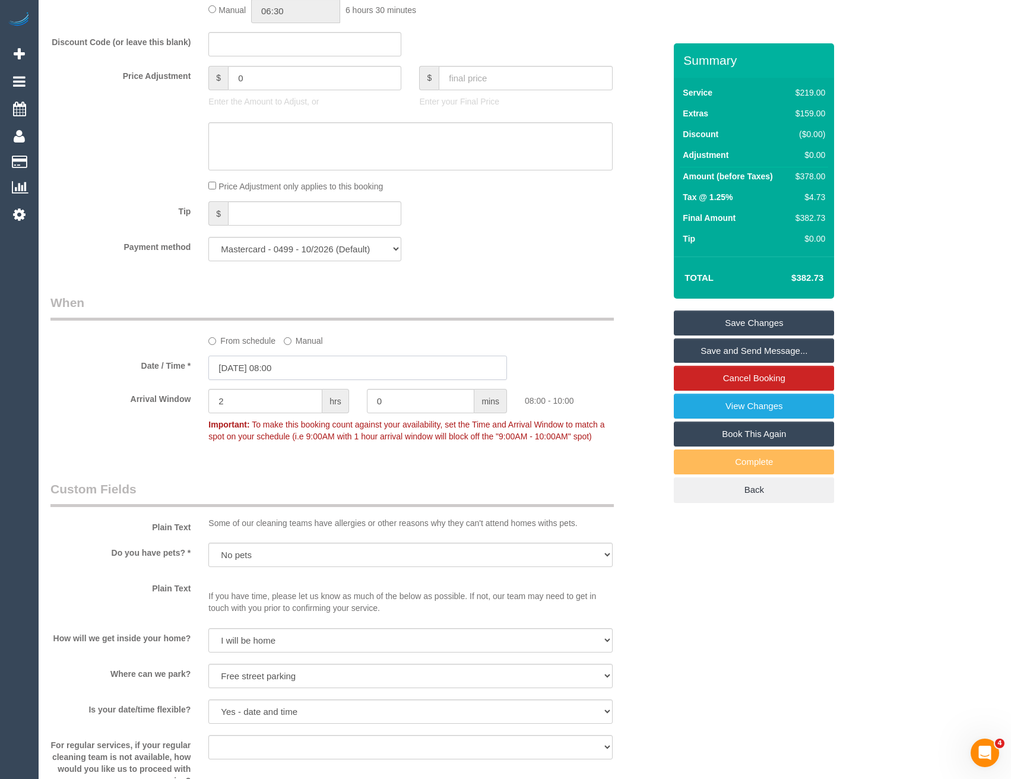
click at [318, 371] on input "[DATE] 08:00" at bounding box center [357, 368] width 299 height 24
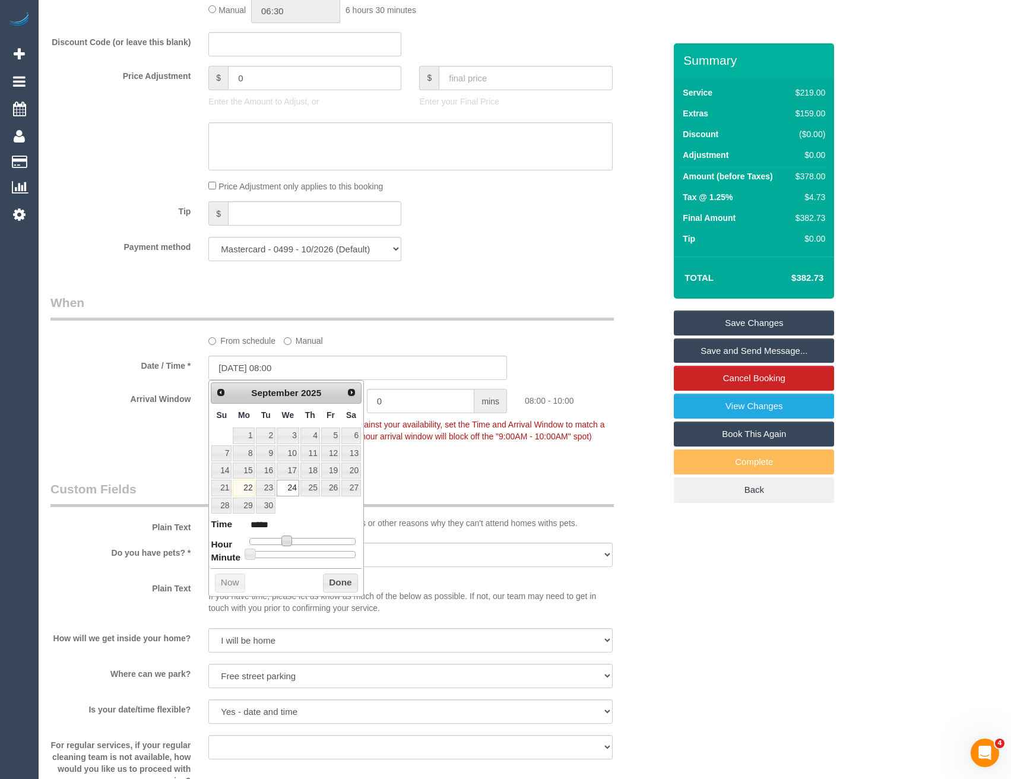
type input "24/09/2025 09:00"
type input "*****"
type input "24/09/2025 10:00"
type input "*****"
type input "24/09/2025 11:00"
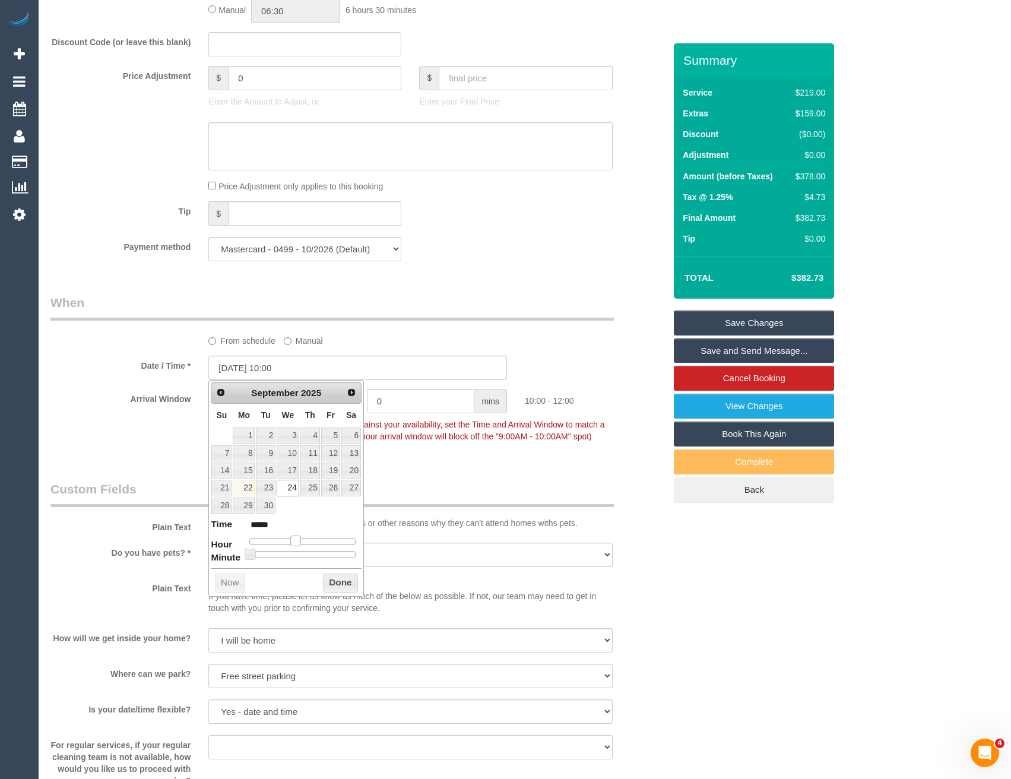
type input "*****"
type input "24/09/2025 12:00"
type input "*****"
drag, startPoint x: 288, startPoint y: 537, endPoint x: 308, endPoint y: 536, distance: 20.3
click at [308, 536] on span at bounding box center [304, 541] width 11 height 11
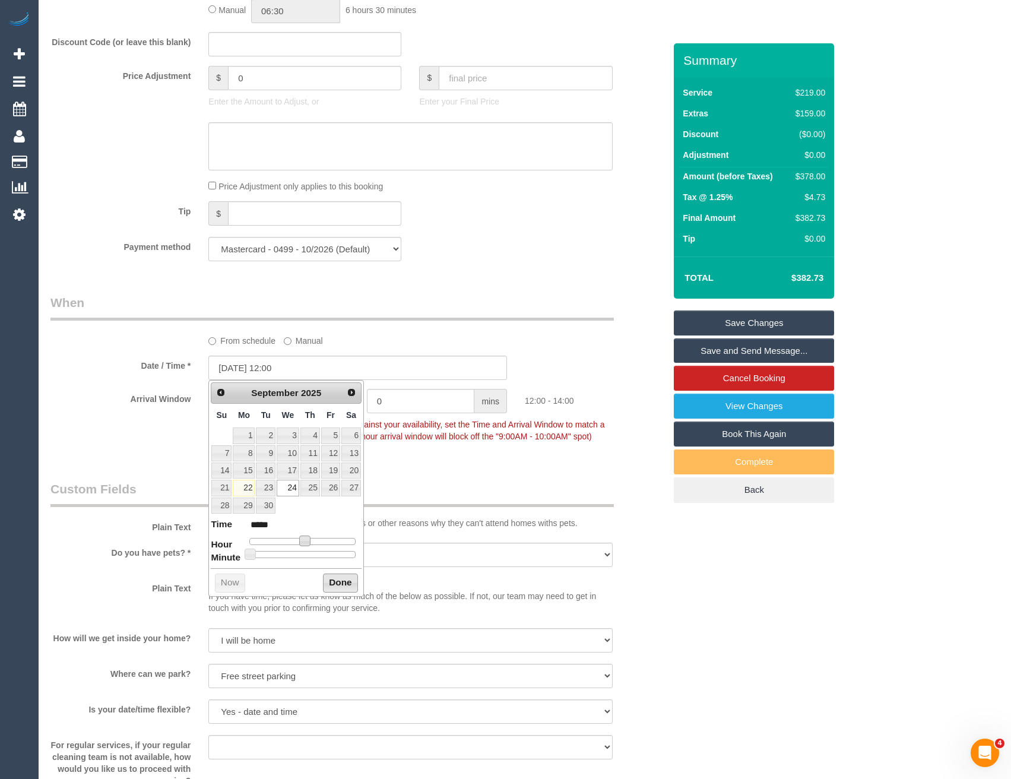
click at [341, 581] on button "Done" at bounding box center [340, 583] width 35 height 19
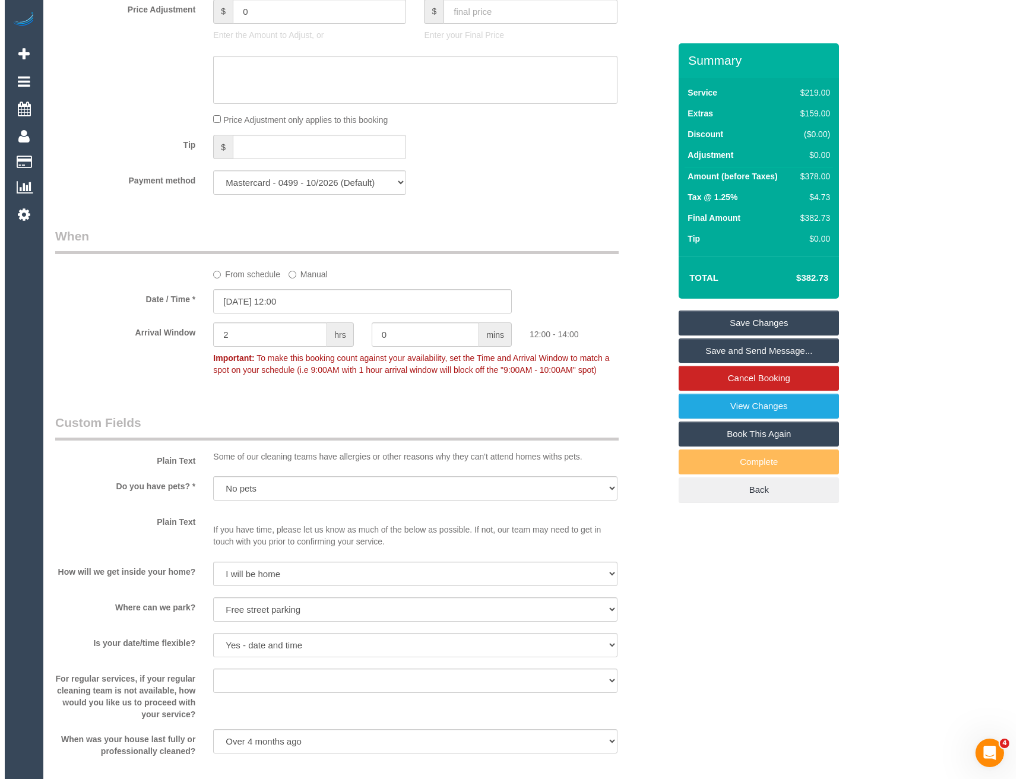
scroll to position [1247, 0]
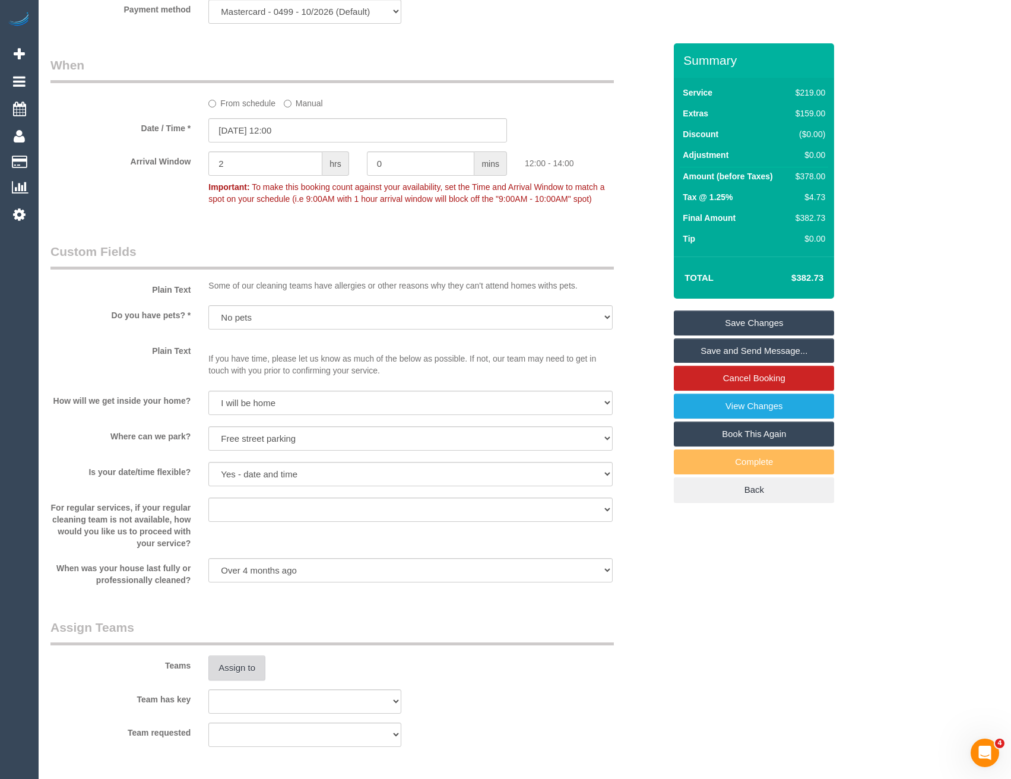
click at [240, 677] on button "Assign to" at bounding box center [236, 668] width 57 height 25
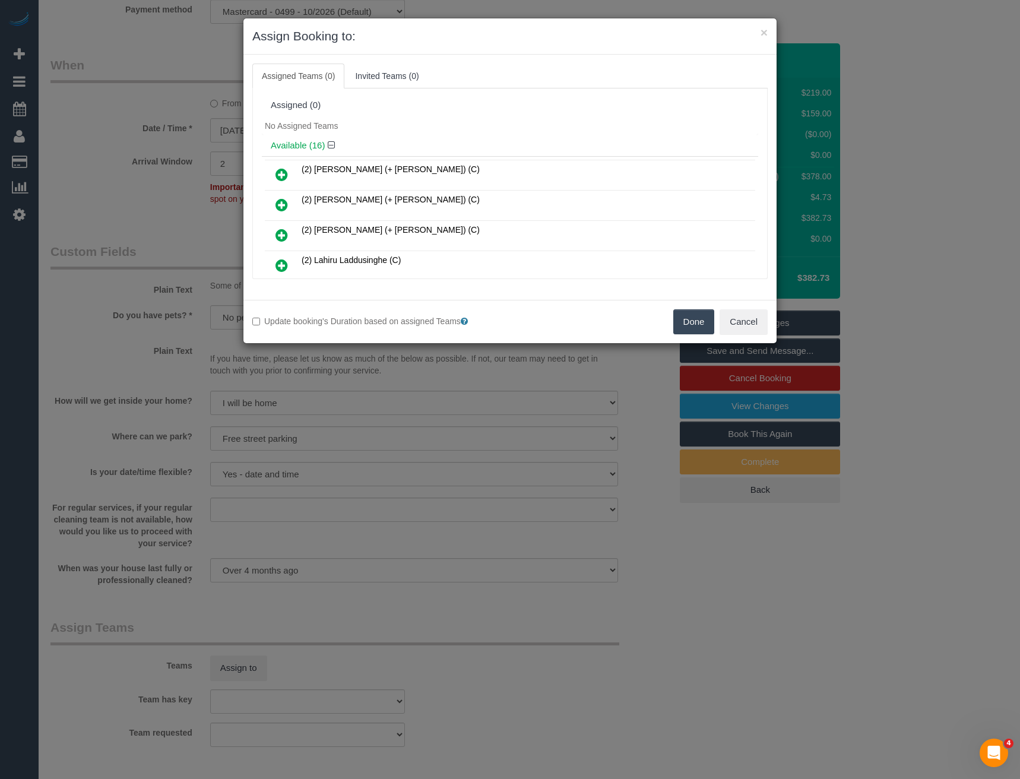
click at [281, 172] on icon at bounding box center [282, 174] width 12 height 14
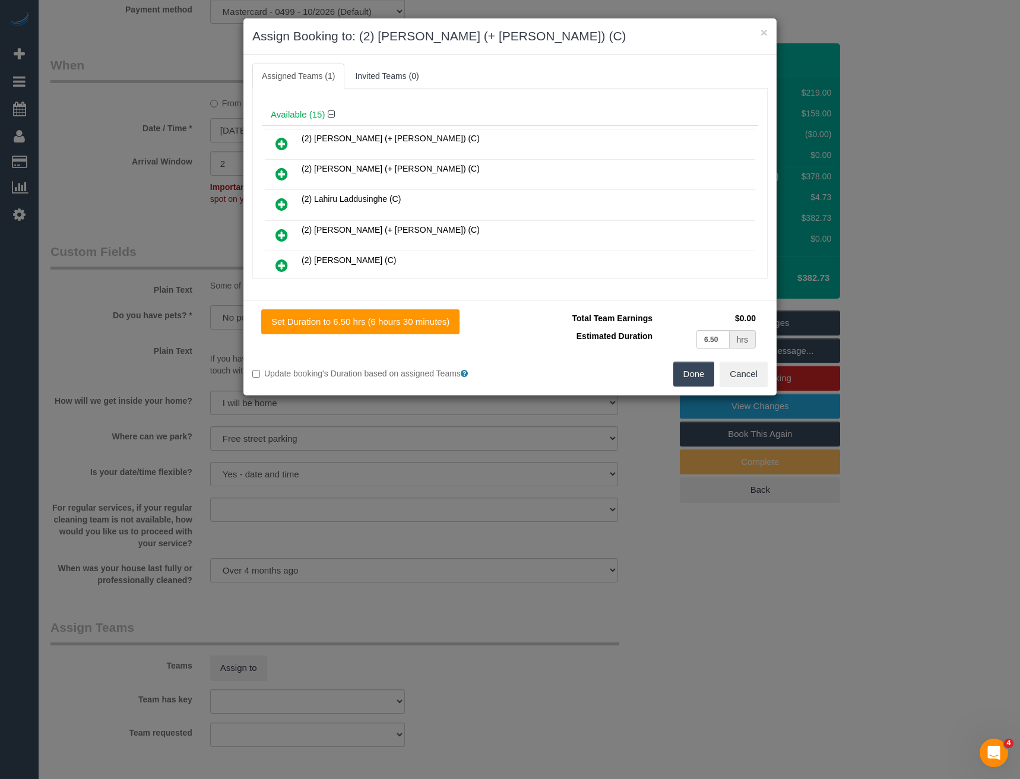
click at [283, 235] on icon at bounding box center [282, 235] width 12 height 14
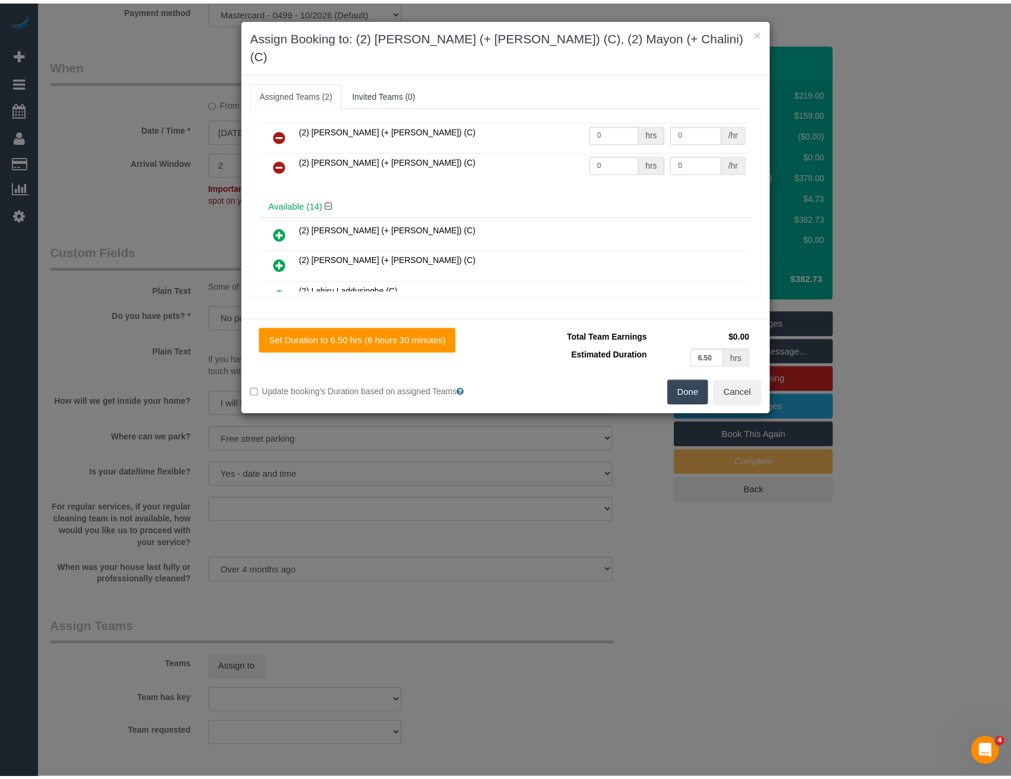
scroll to position [0, 0]
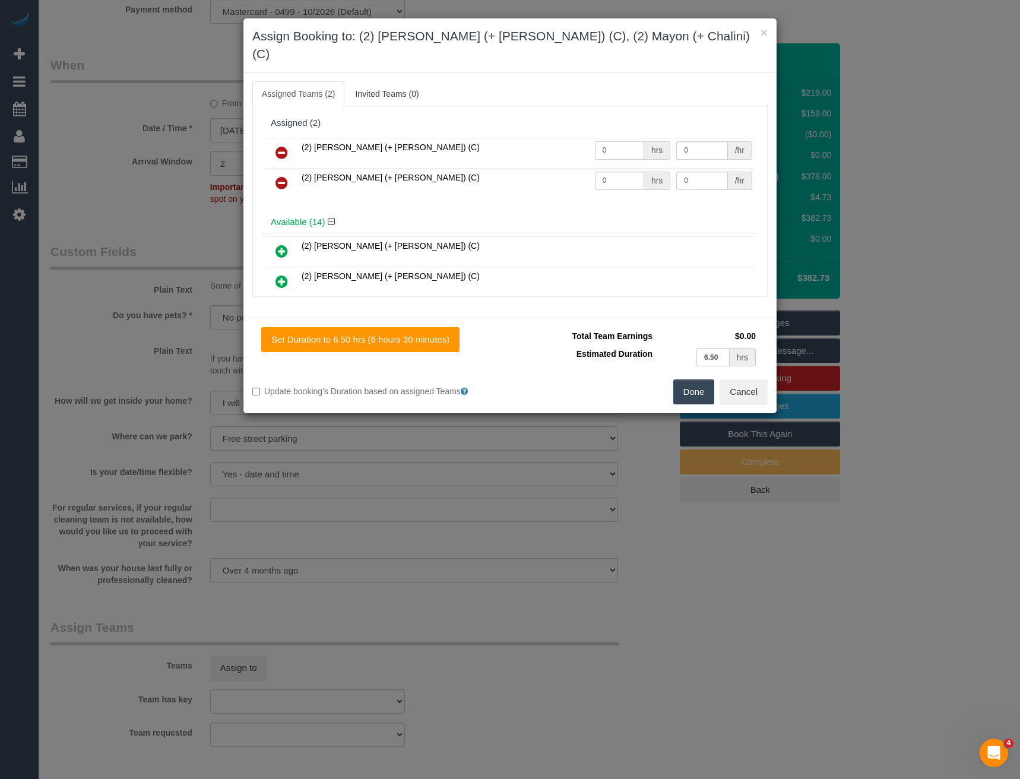
drag, startPoint x: 615, startPoint y: 129, endPoint x: 553, endPoint y: 129, distance: 62.4
click at [558, 138] on tr "(2) Chalini (+ Mayon) (C) 0 hrs 0 /hr" at bounding box center [510, 153] width 490 height 30
type input "1"
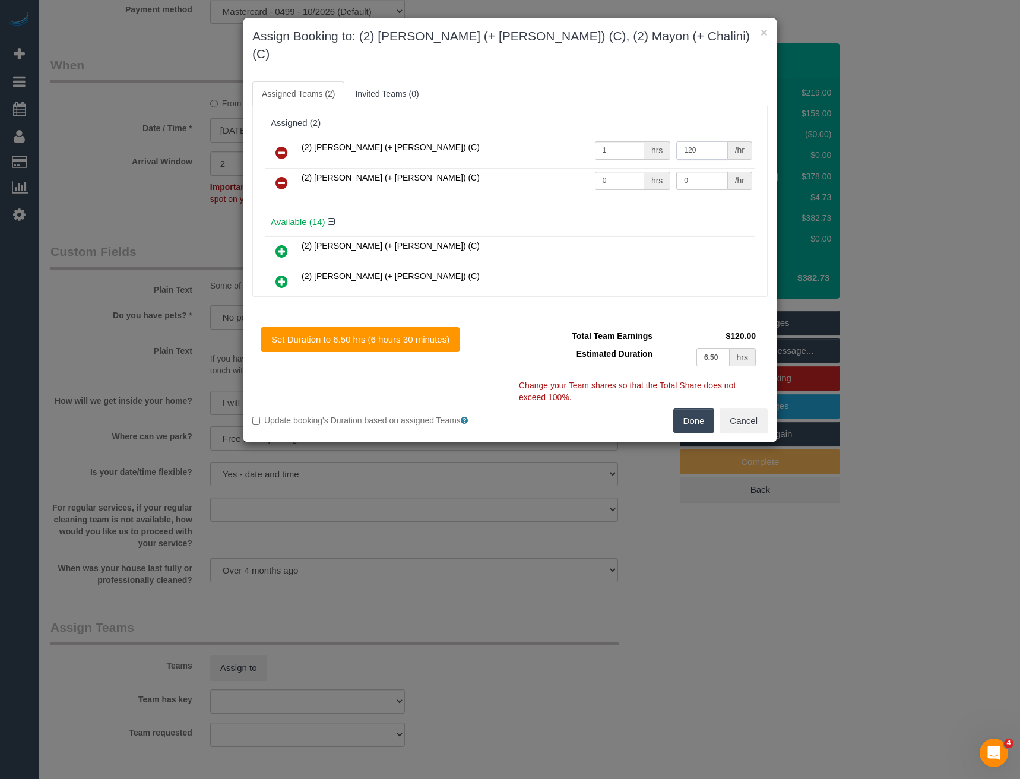
type input "120"
drag, startPoint x: 612, startPoint y: 160, endPoint x: 552, endPoint y: 170, distance: 60.8
click at [555, 169] on tr "(2) Mayon (+ Chalini) (C) 0 hrs 0 /hr" at bounding box center [510, 183] width 490 height 30
type input "1"
type input "120"
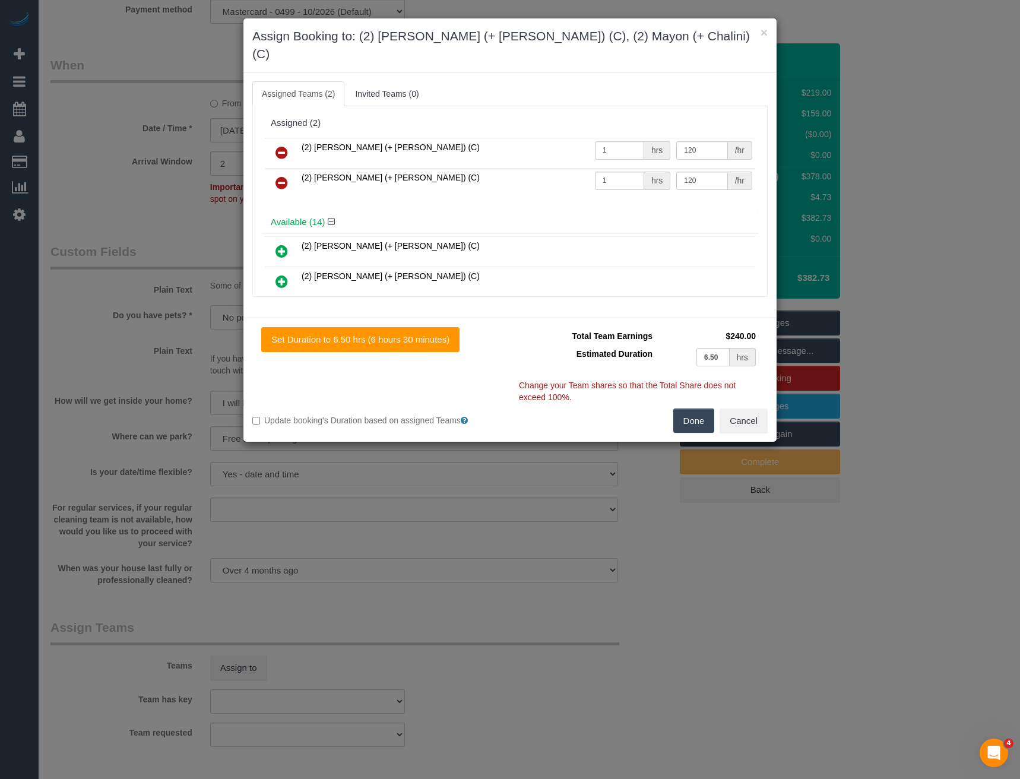
click at [701, 409] on button "Done" at bounding box center [694, 421] width 42 height 25
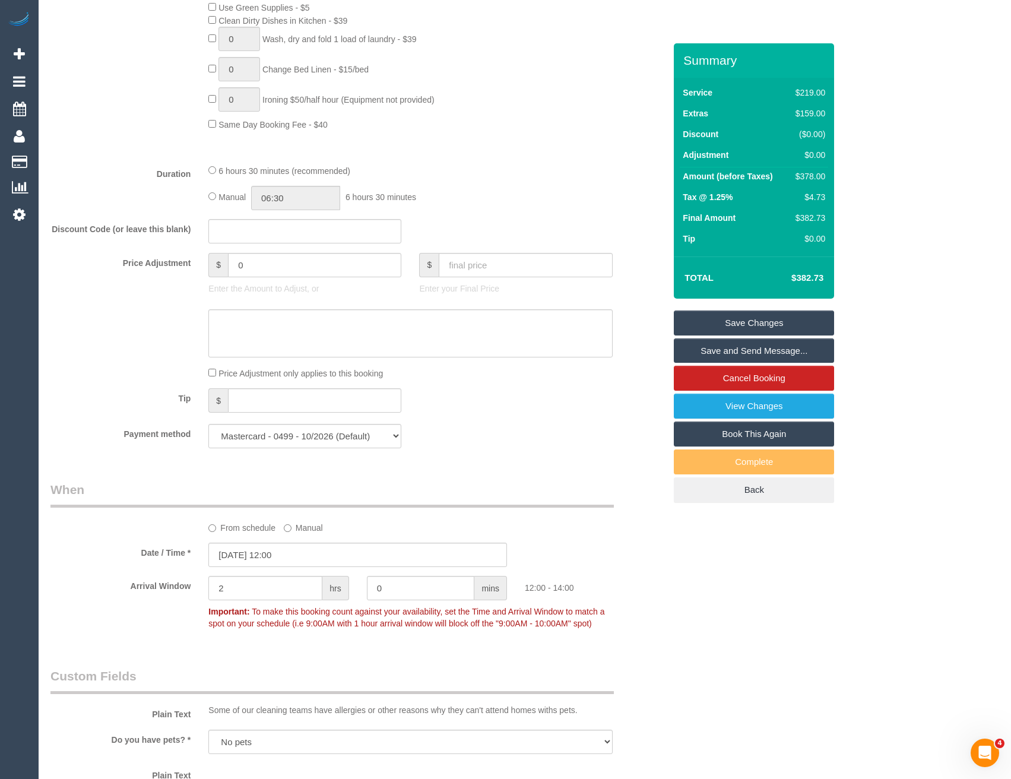
scroll to position [706, 0]
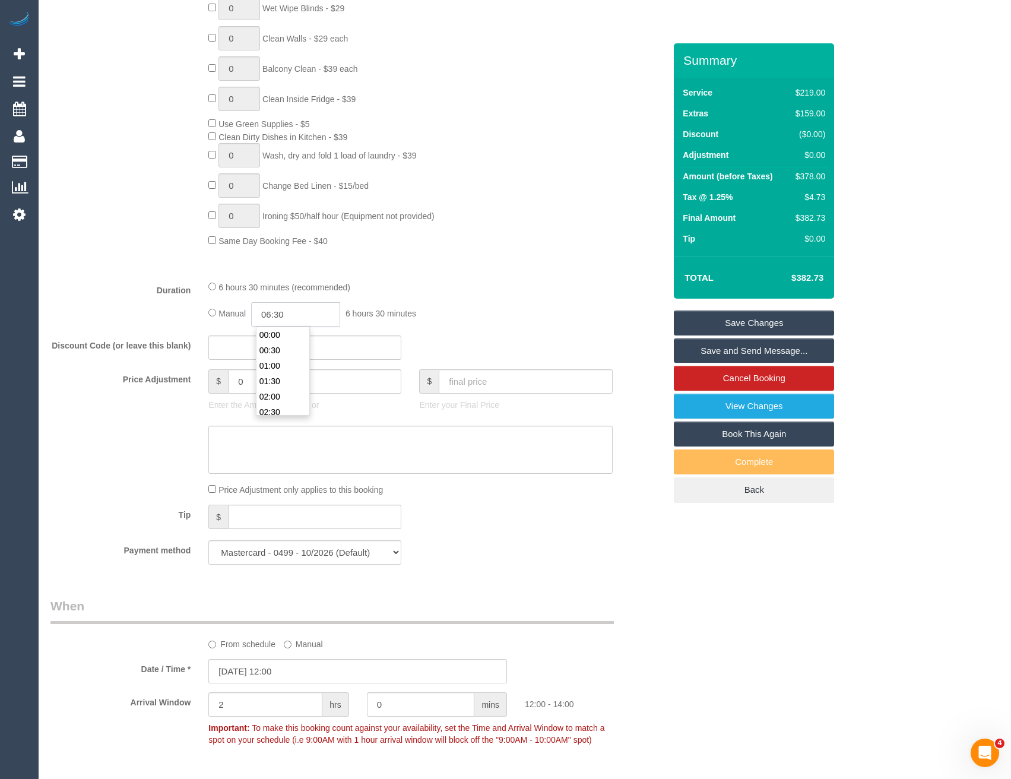
click at [314, 319] on input "06:30" at bounding box center [295, 314] width 89 height 24
click at [280, 358] on li "03:00" at bounding box center [283, 360] width 53 height 15
click at [309, 318] on input "03:00" at bounding box center [295, 314] width 89 height 24
type input "03:45"
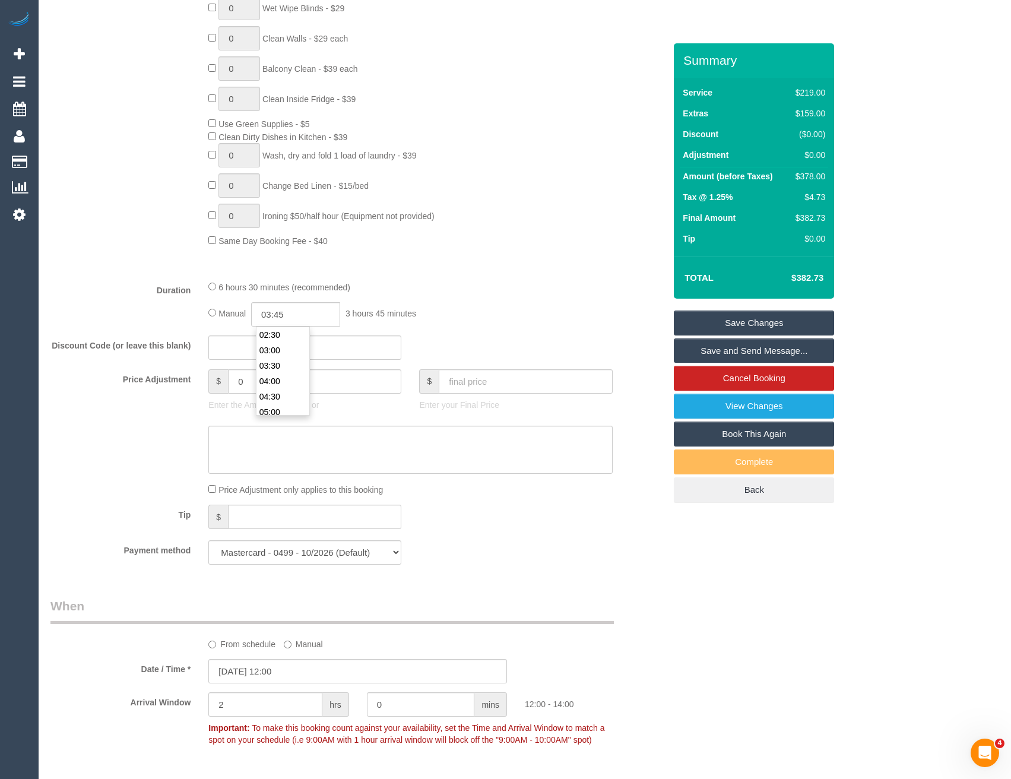
click at [400, 293] on div "6 hours 30 minutes (recommended)" at bounding box center [410, 286] width 404 height 13
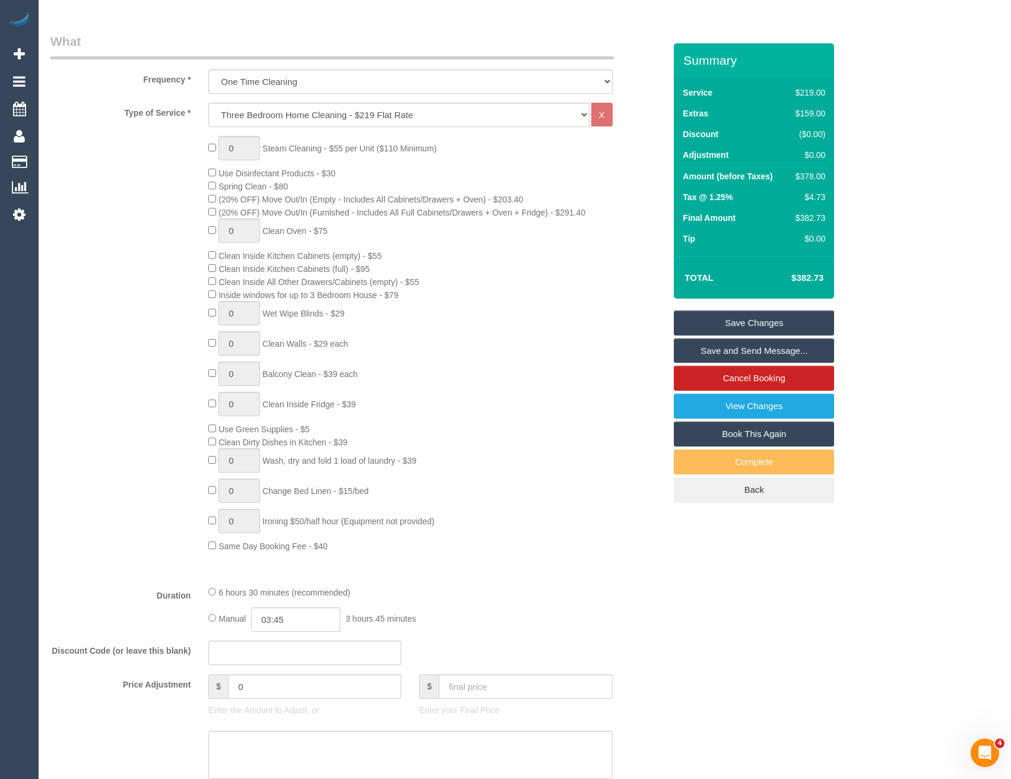
scroll to position [0, 0]
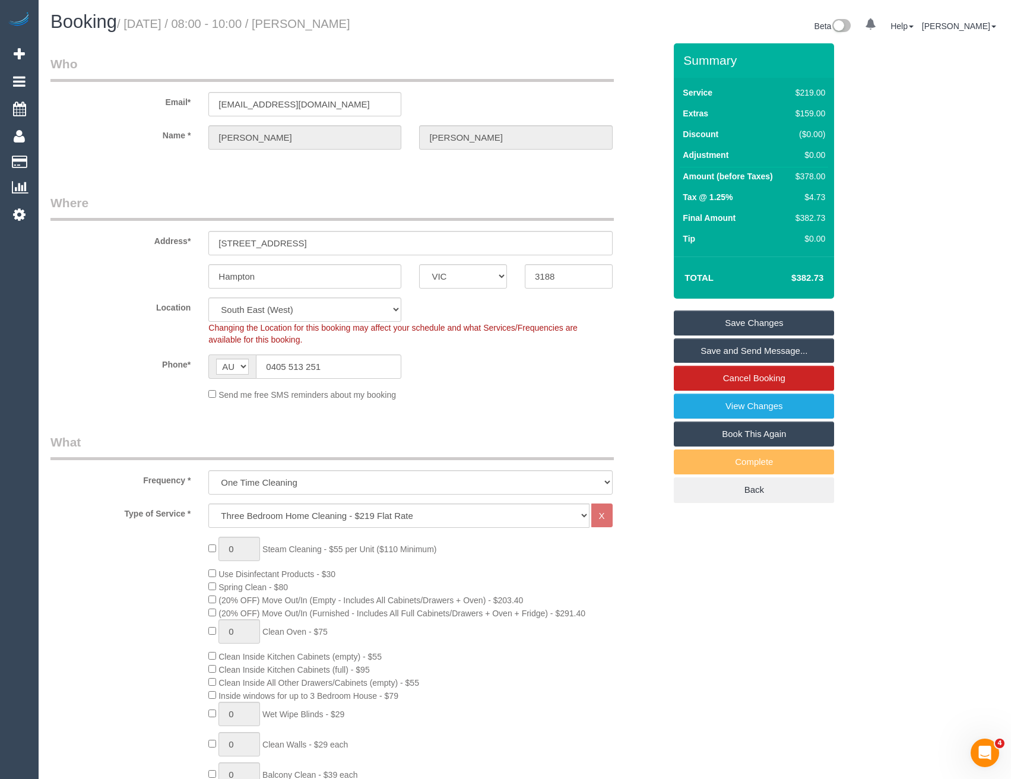
click at [719, 324] on link "Save Changes" at bounding box center [754, 323] width 160 height 25
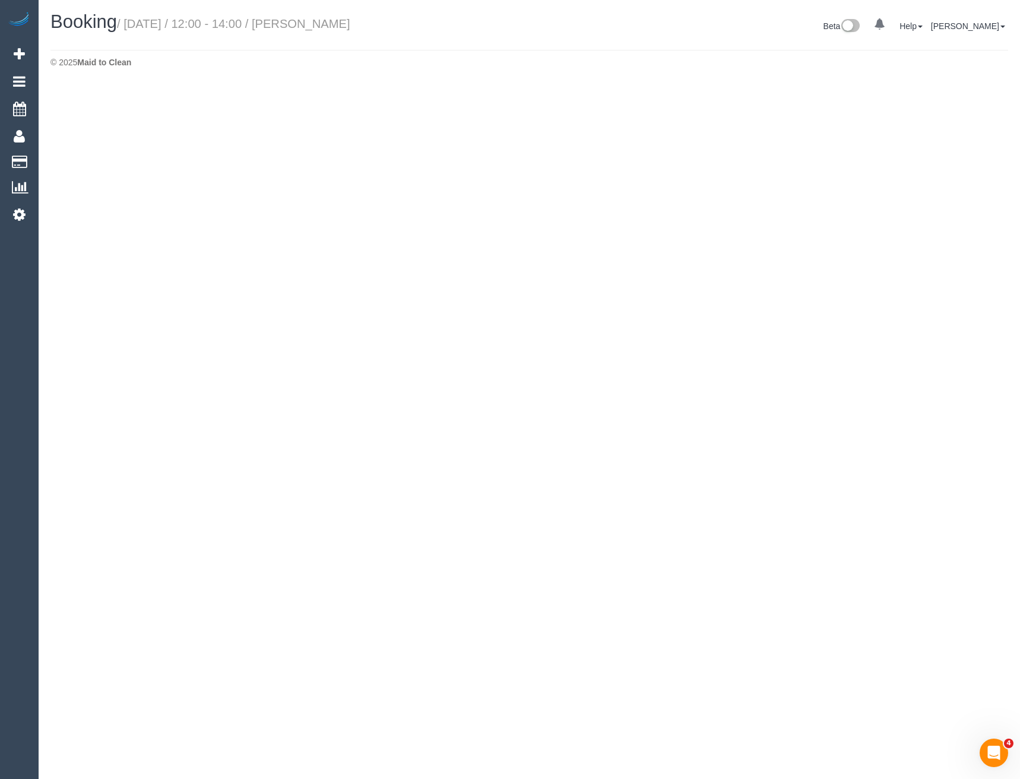
select select "VIC"
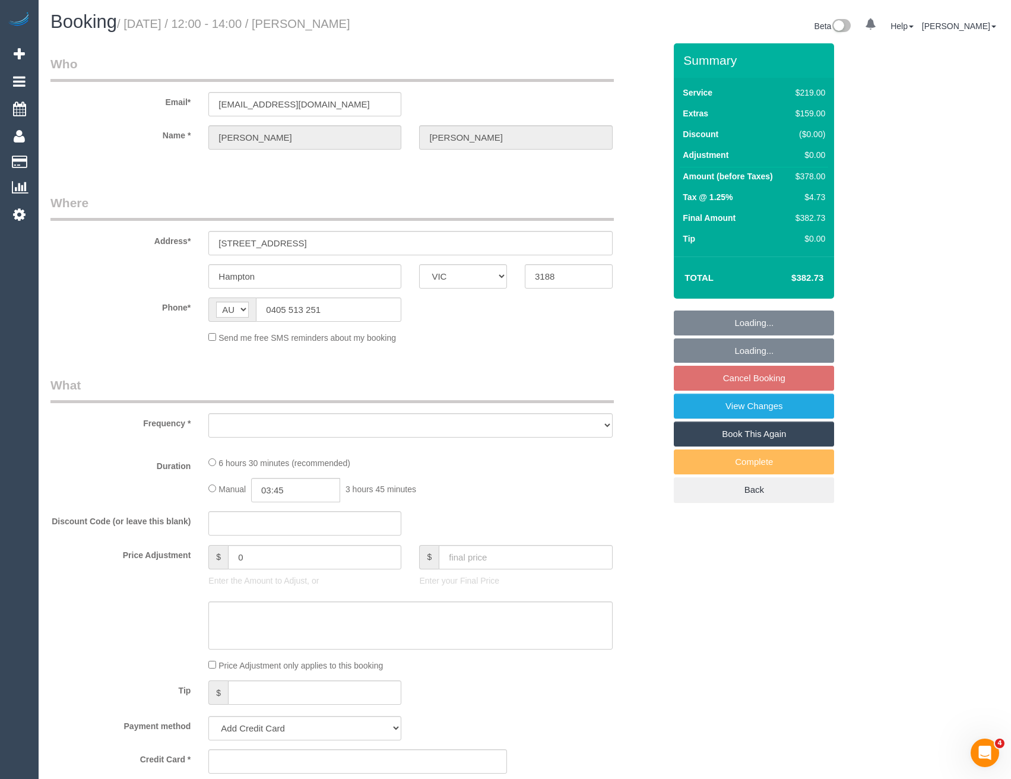
select select "object:5224"
select select "string:stripe-pm_1SA1s52GScqysDRVLqy7YFPv"
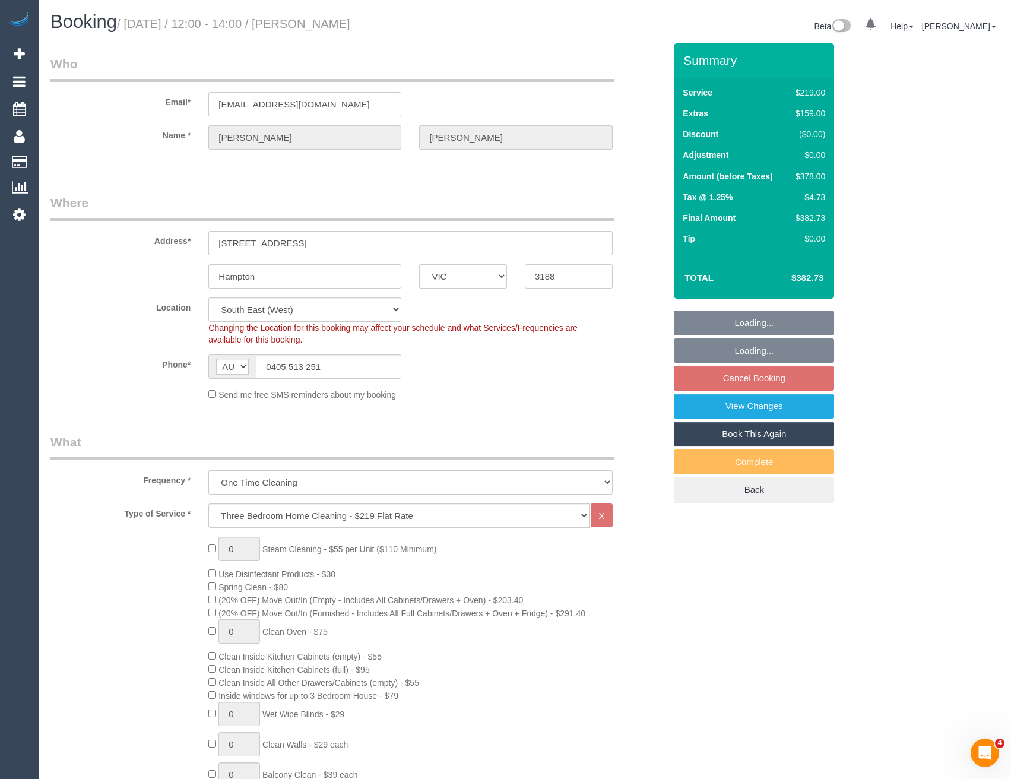
select select "object:5327"
select select "number:28"
select select "number:14"
select select "number:19"
select select "number:22"
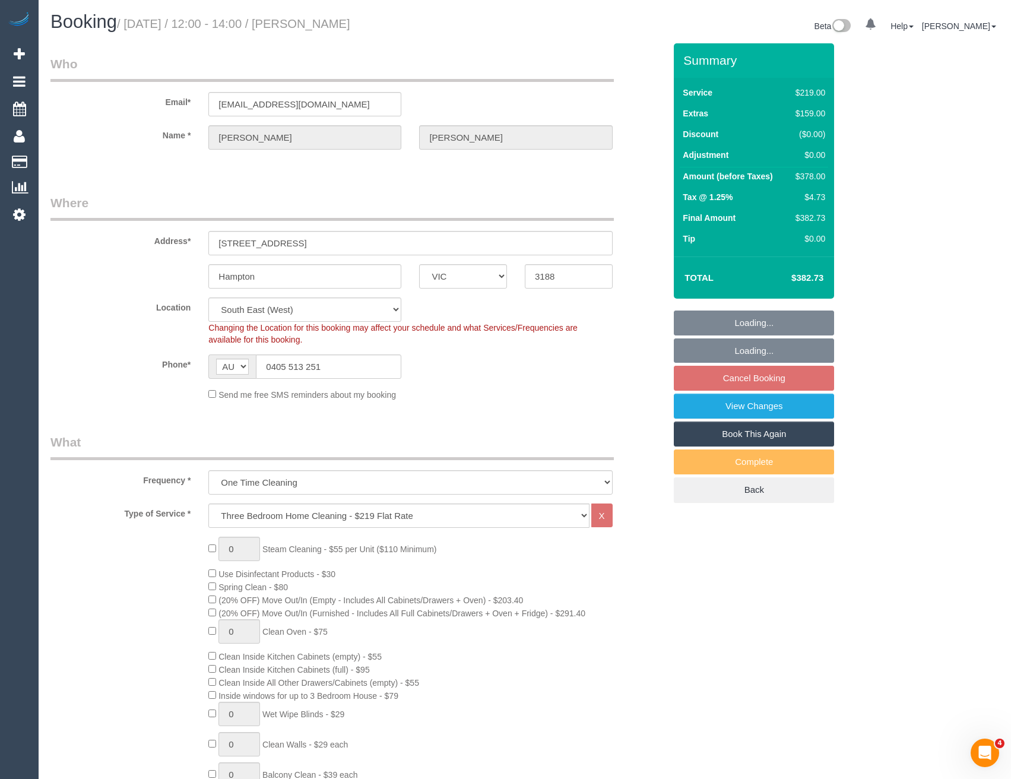
select select "number:26"
select select "spot6"
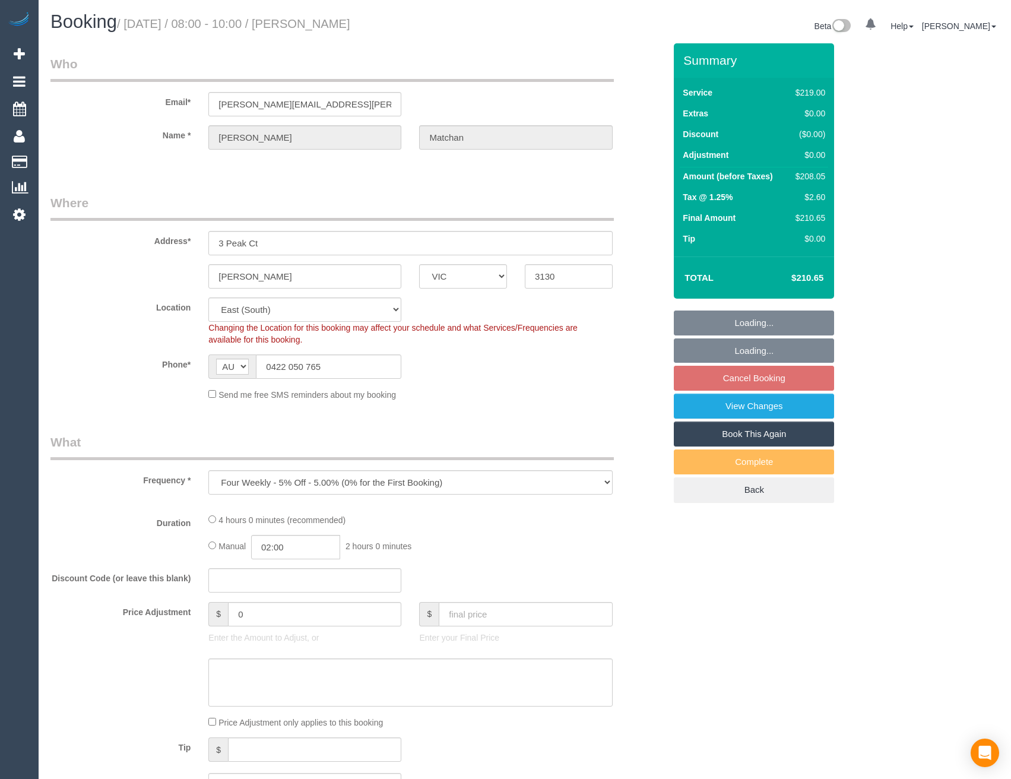
select select "VIC"
select select "string:stripe-pm_1NdnTo2GScqysDRVqFveNEDy"
select select "number:29"
select select "number:14"
select select "number:18"
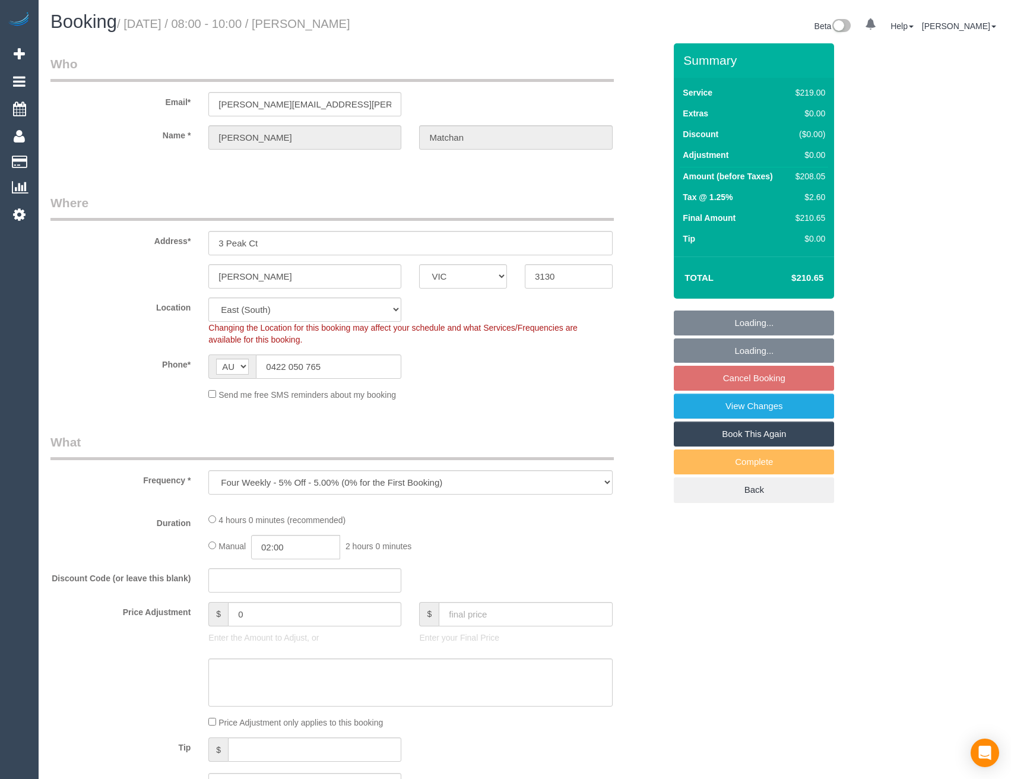
select select "number:25"
select select "number:34"
select select "number:12"
select select "object:710"
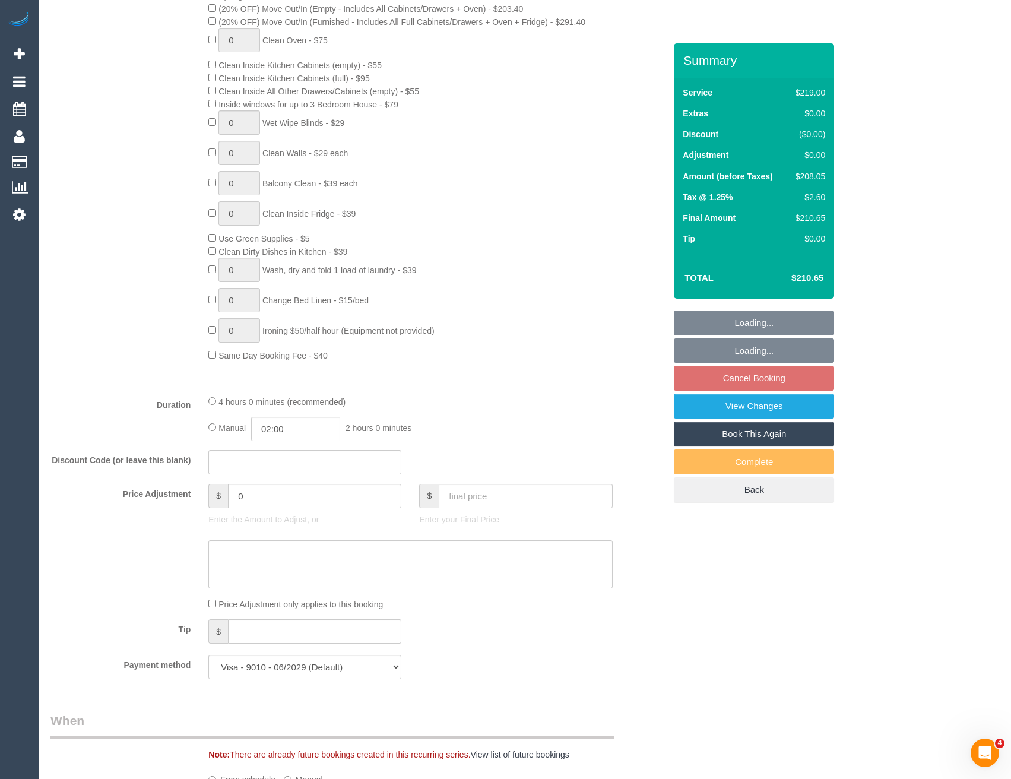
scroll to position [653, 0]
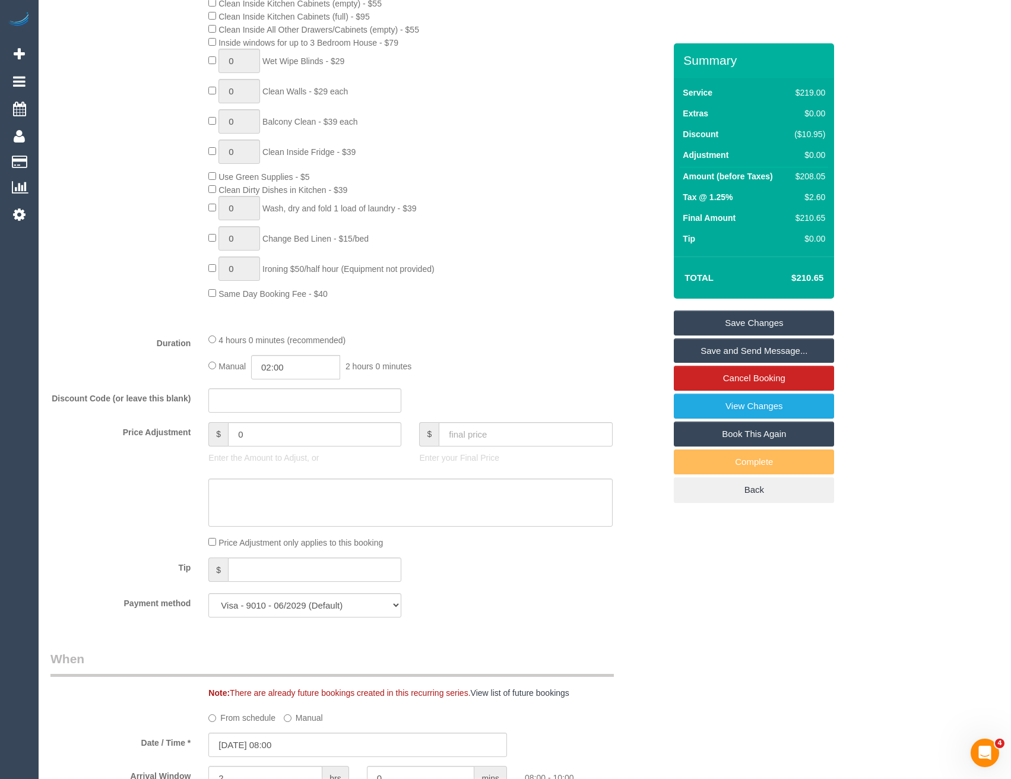
click at [211, 343] on div "4 hours 0 minutes (recommended)" at bounding box center [410, 339] width 404 height 13
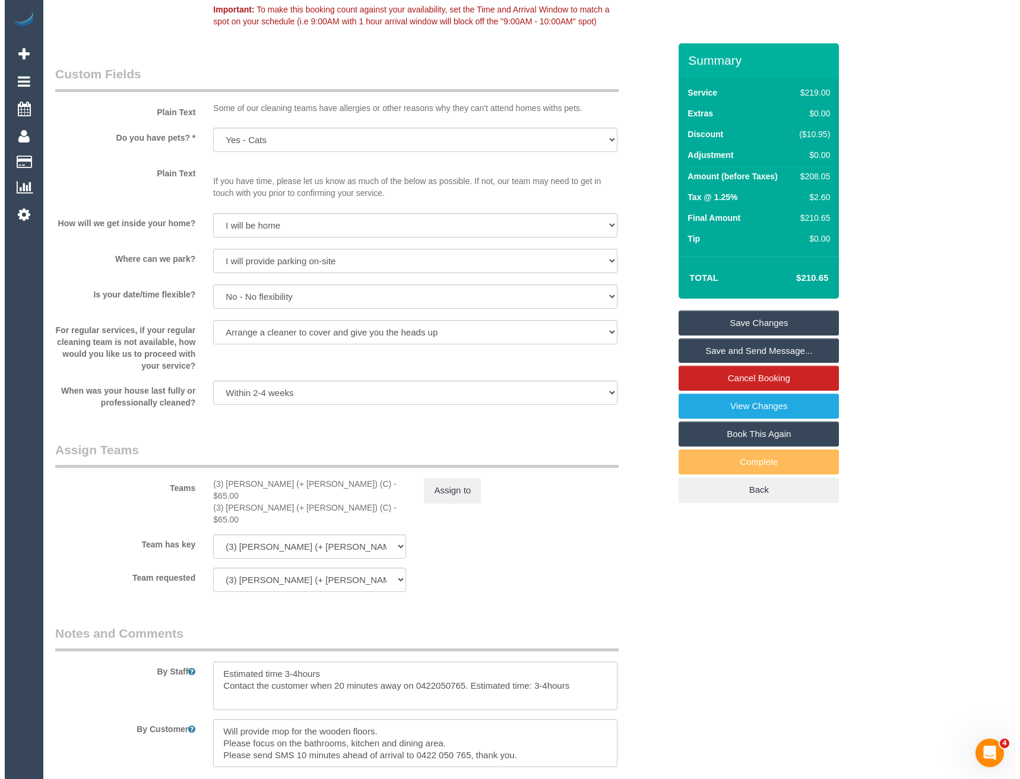
scroll to position [1544, 0]
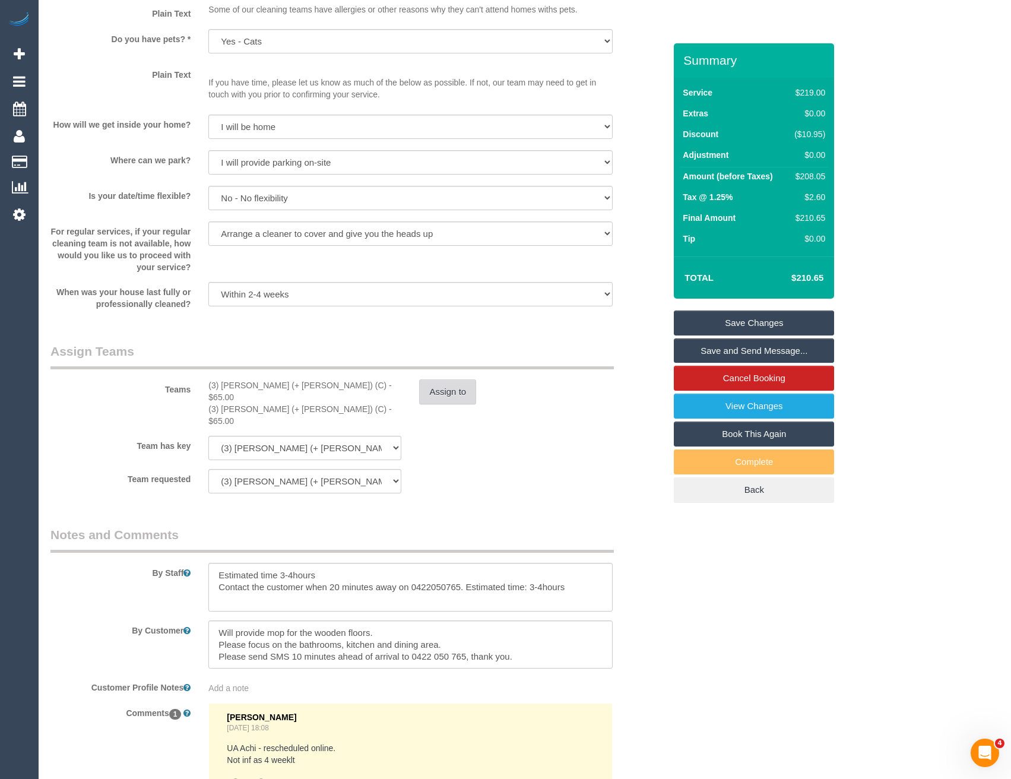
click at [458, 397] on button "Assign to" at bounding box center [447, 391] width 57 height 25
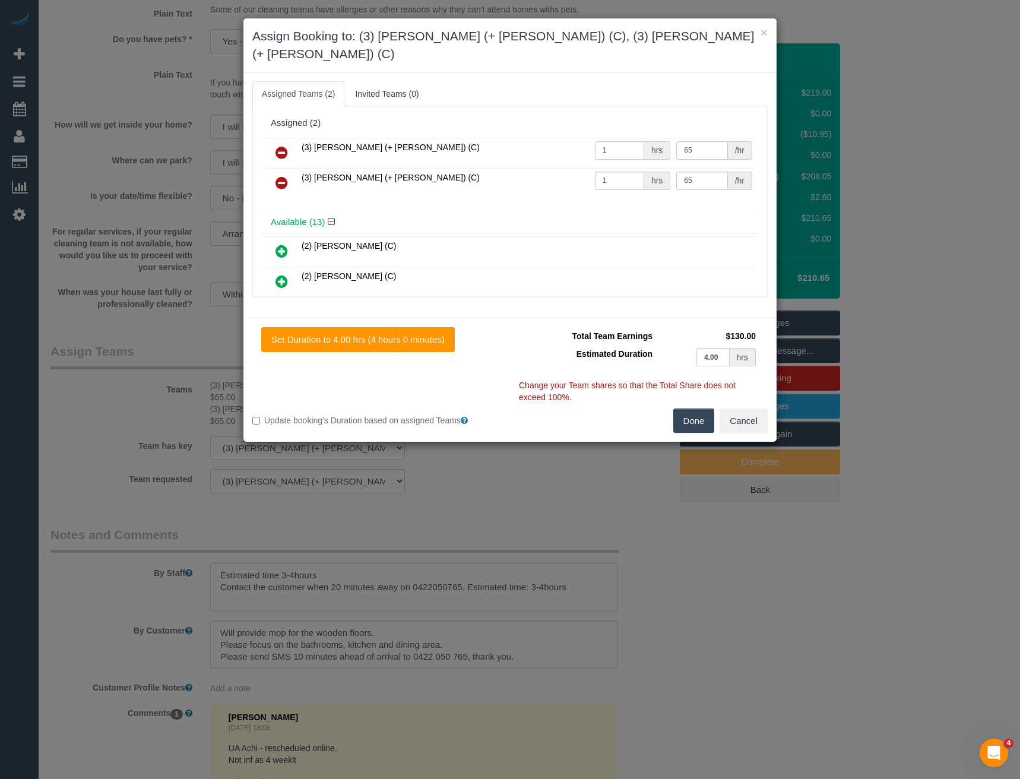
click at [284, 145] on icon at bounding box center [282, 152] width 12 height 14
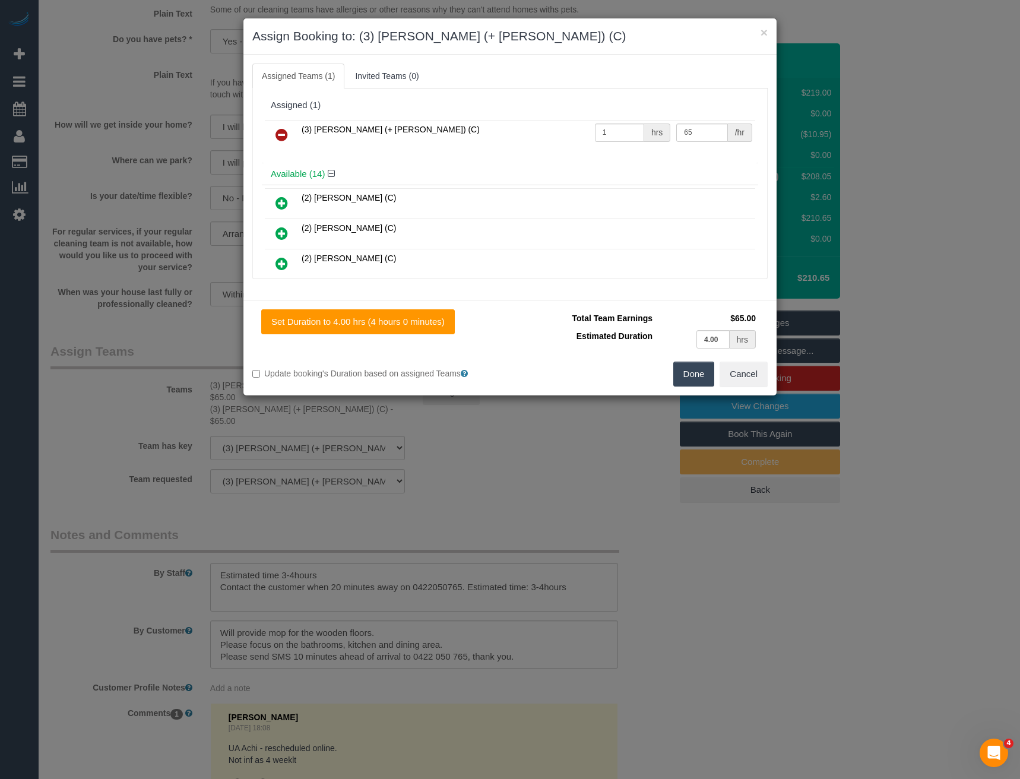
click at [284, 135] on icon at bounding box center [282, 135] width 12 height 14
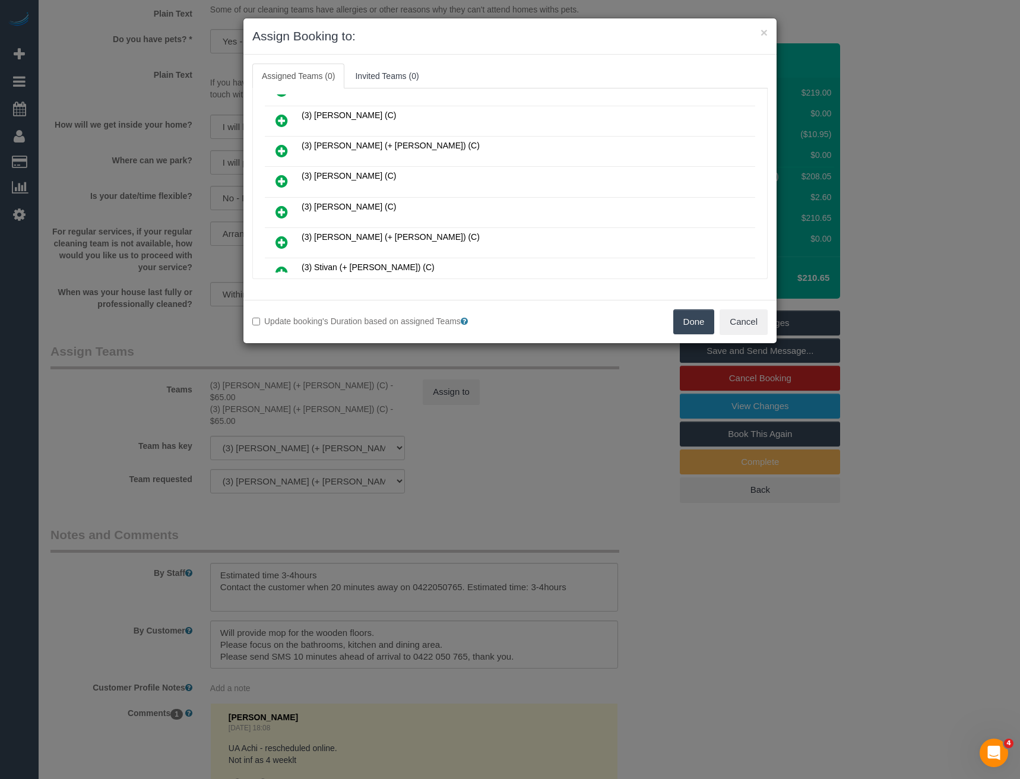
click at [281, 213] on icon at bounding box center [282, 212] width 12 height 14
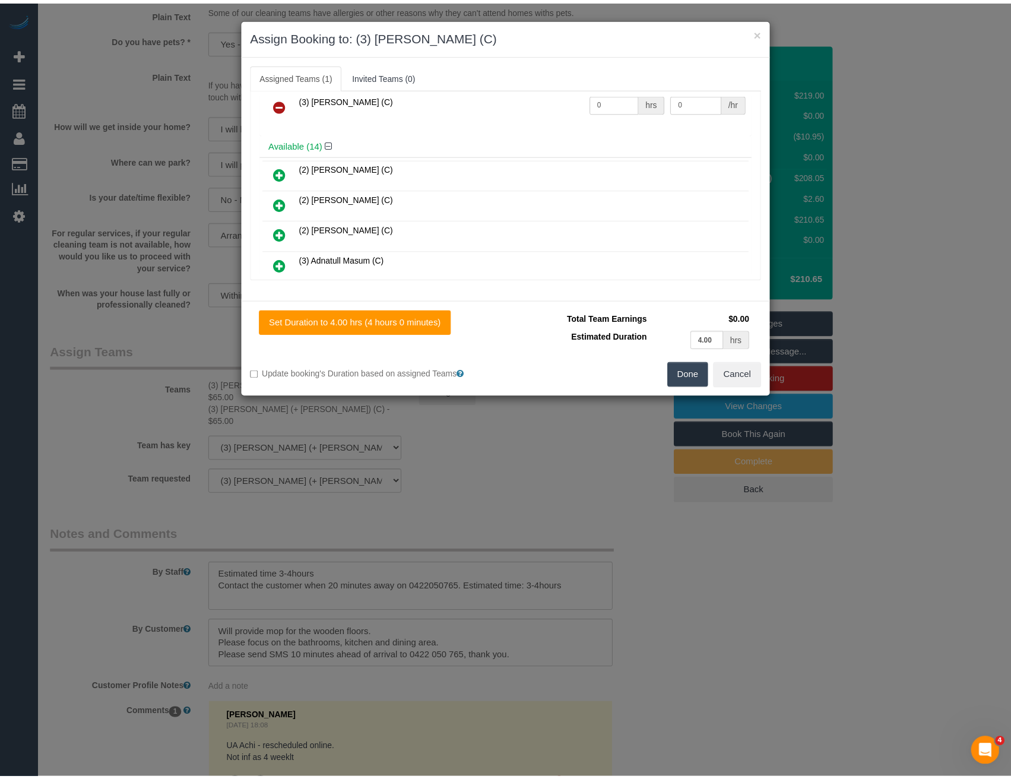
scroll to position [0, 0]
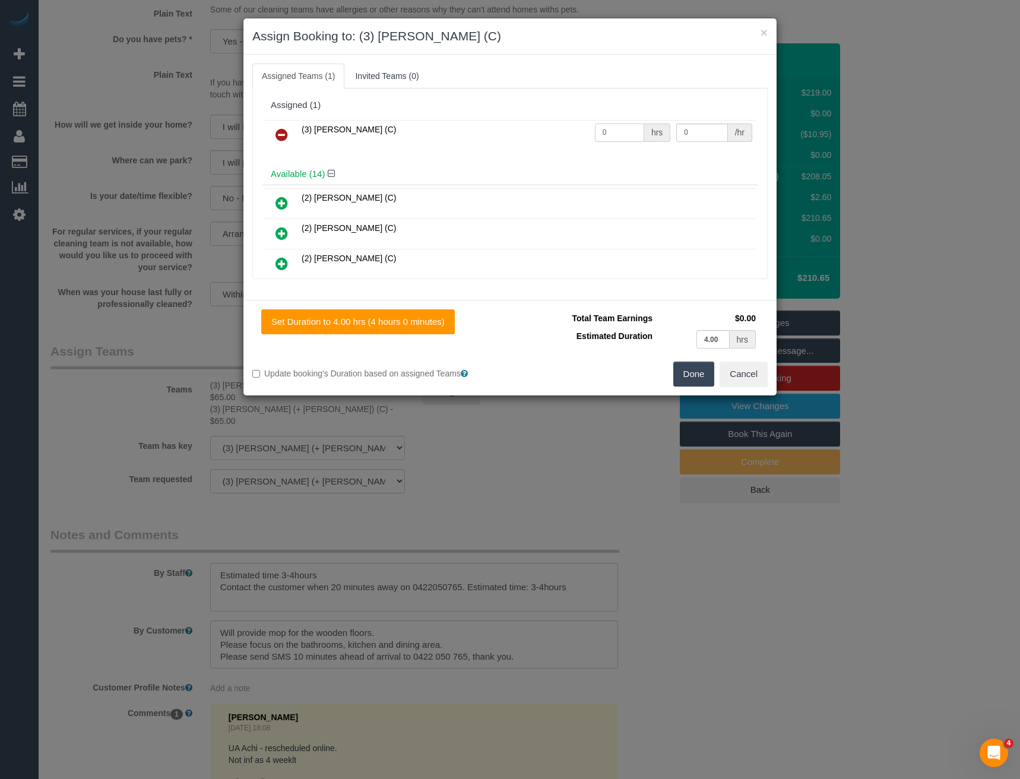
drag, startPoint x: 604, startPoint y: 137, endPoint x: 564, endPoint y: 140, distance: 39.9
click at [565, 141] on tr "(3) Rowan Walia (C) 0 hrs 0 /hr" at bounding box center [510, 135] width 490 height 30
type input "1"
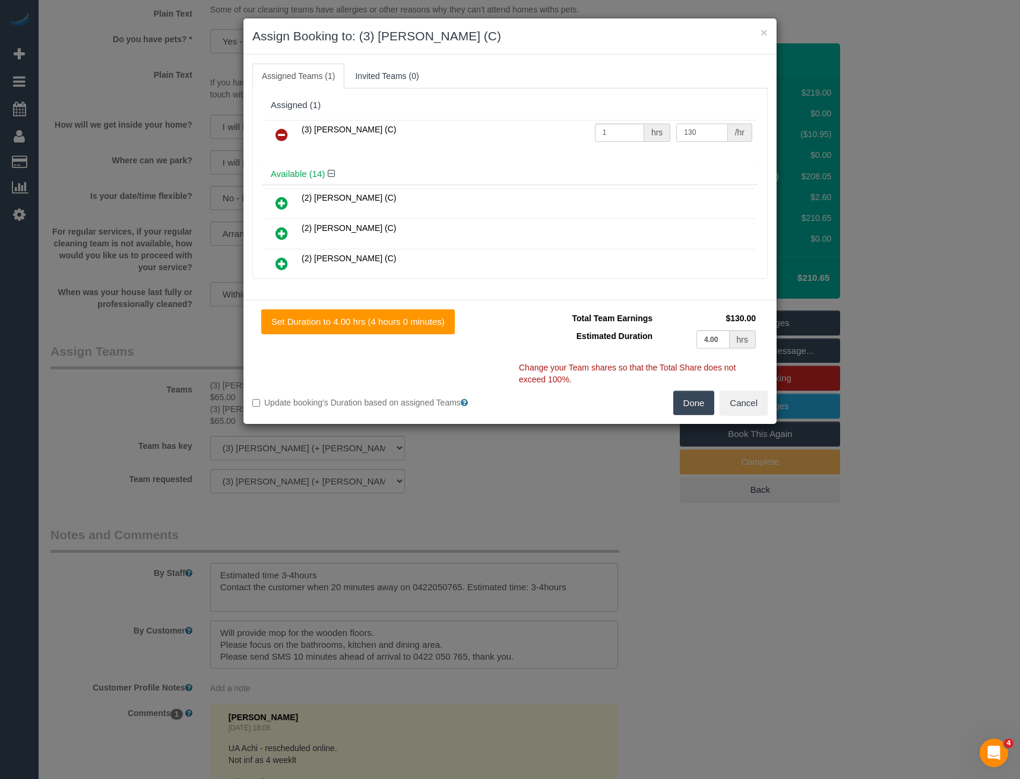
type input "130"
click at [689, 405] on button "Done" at bounding box center [694, 403] width 42 height 25
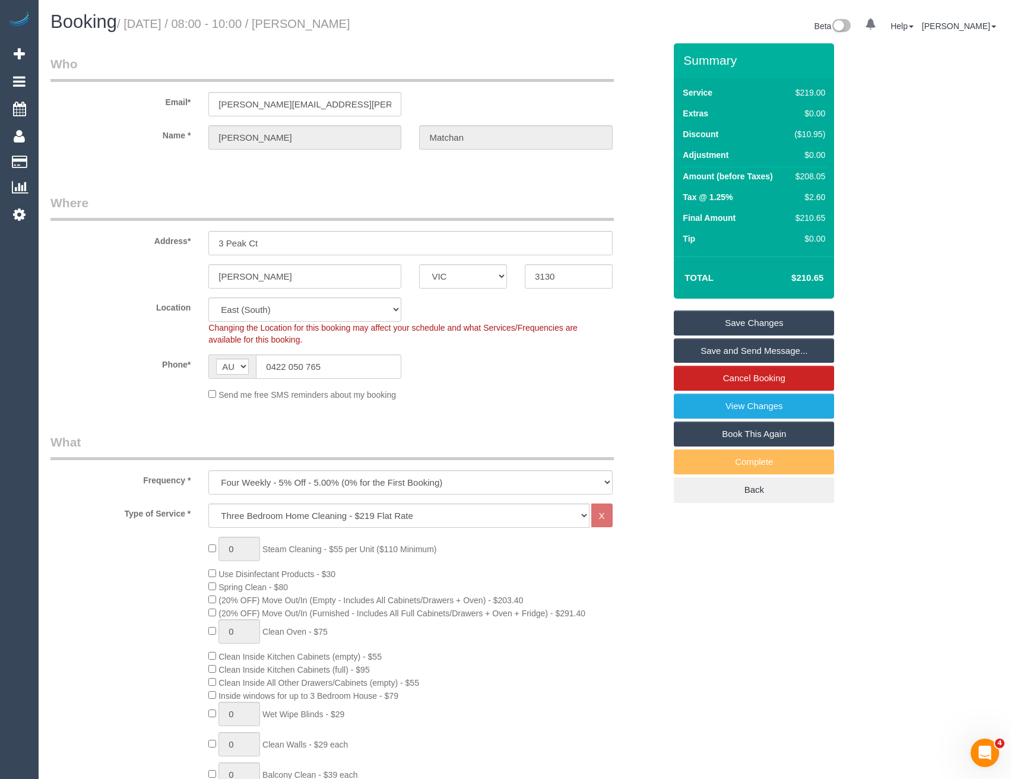
click at [707, 325] on link "Save Changes" at bounding box center [754, 323] width 160 height 25
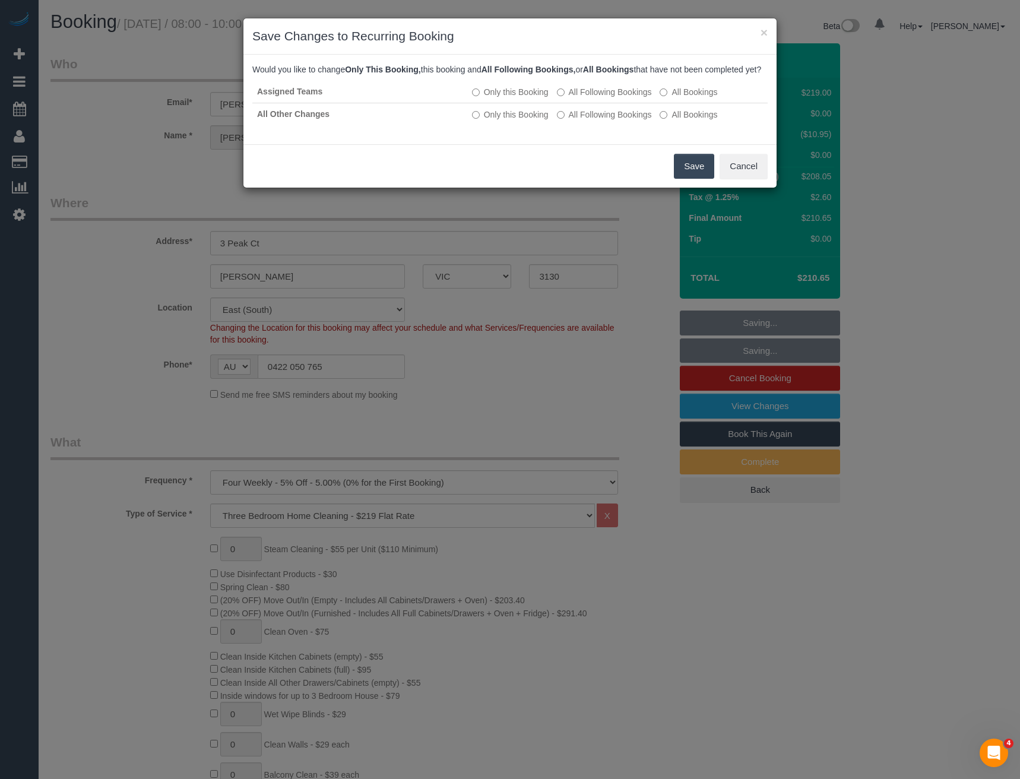
click at [687, 178] on button "Save" at bounding box center [694, 166] width 40 height 25
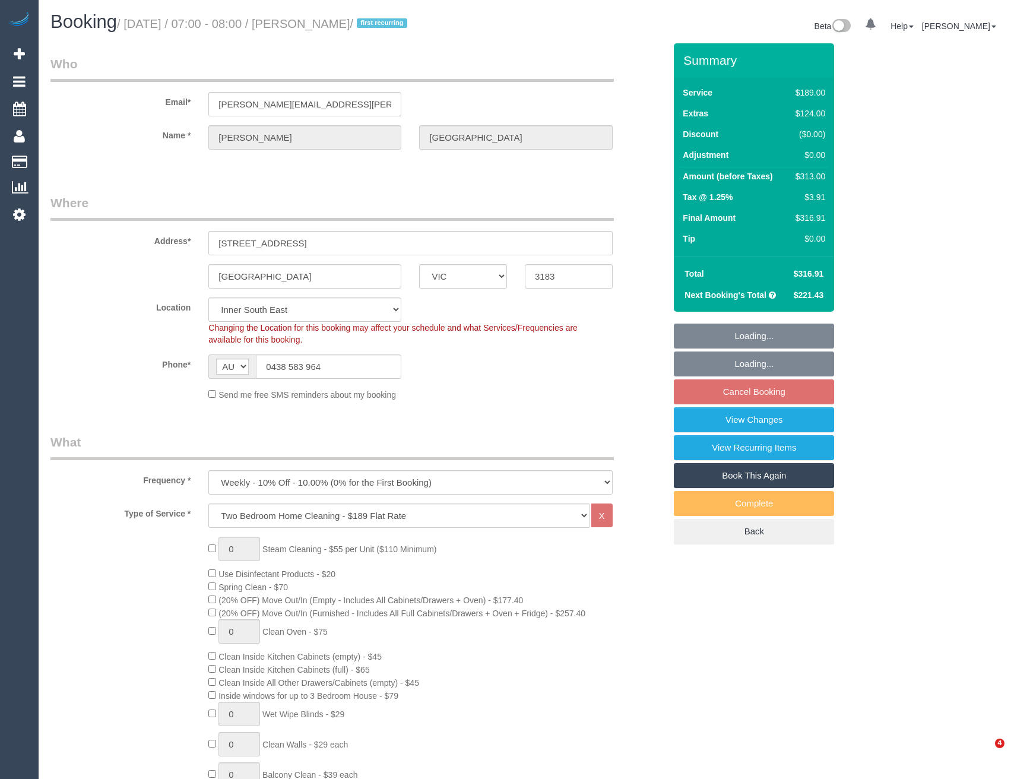
select select "VIC"
select select "number:29"
select select "number:14"
select select "number:19"
select select "object:1402"
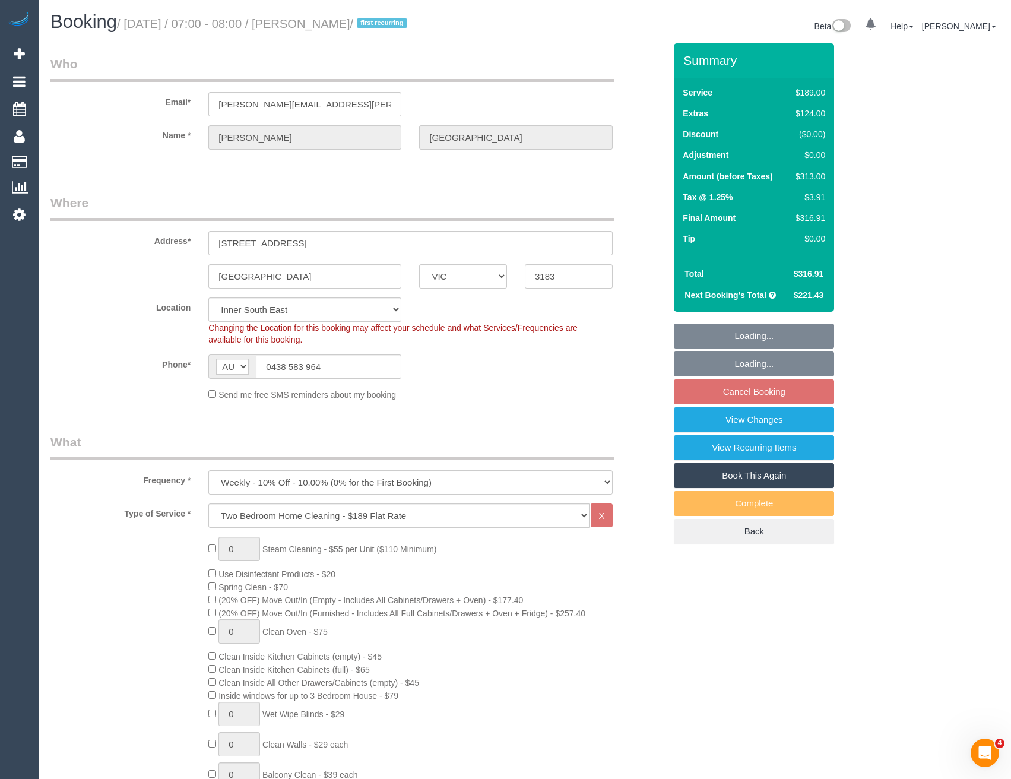
select select "string:stripe-pm_1PMNvE2GScqysDRV0wgHmJH2"
select select "spot1"
select select "spot6"
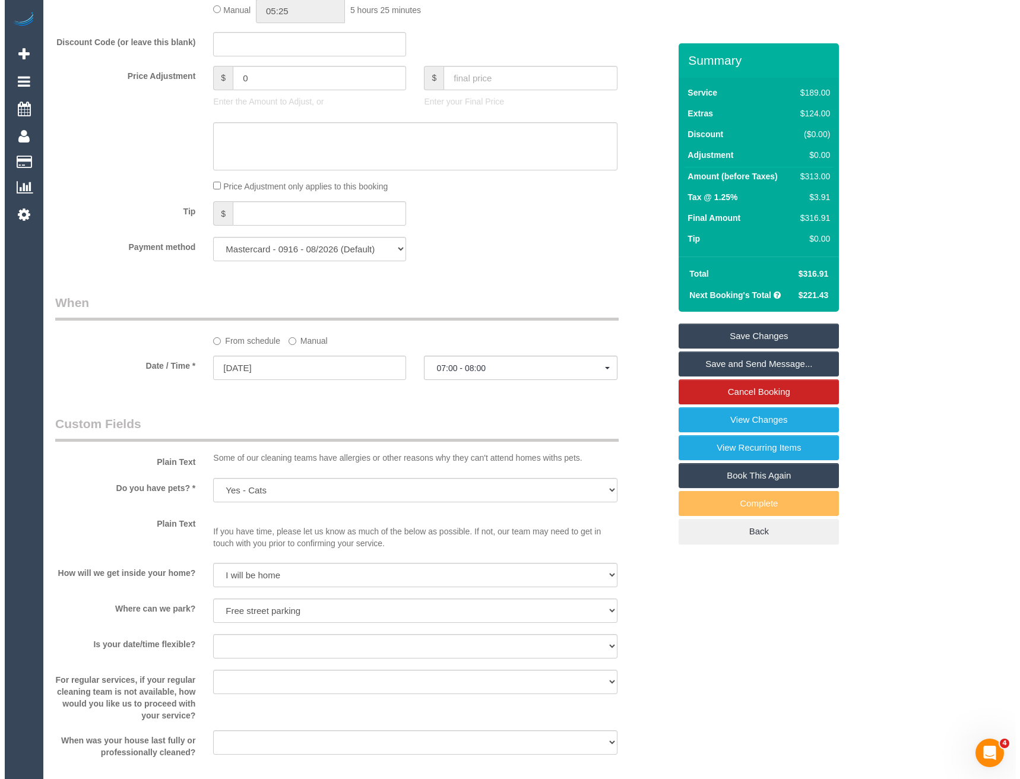
scroll to position [1306, 0]
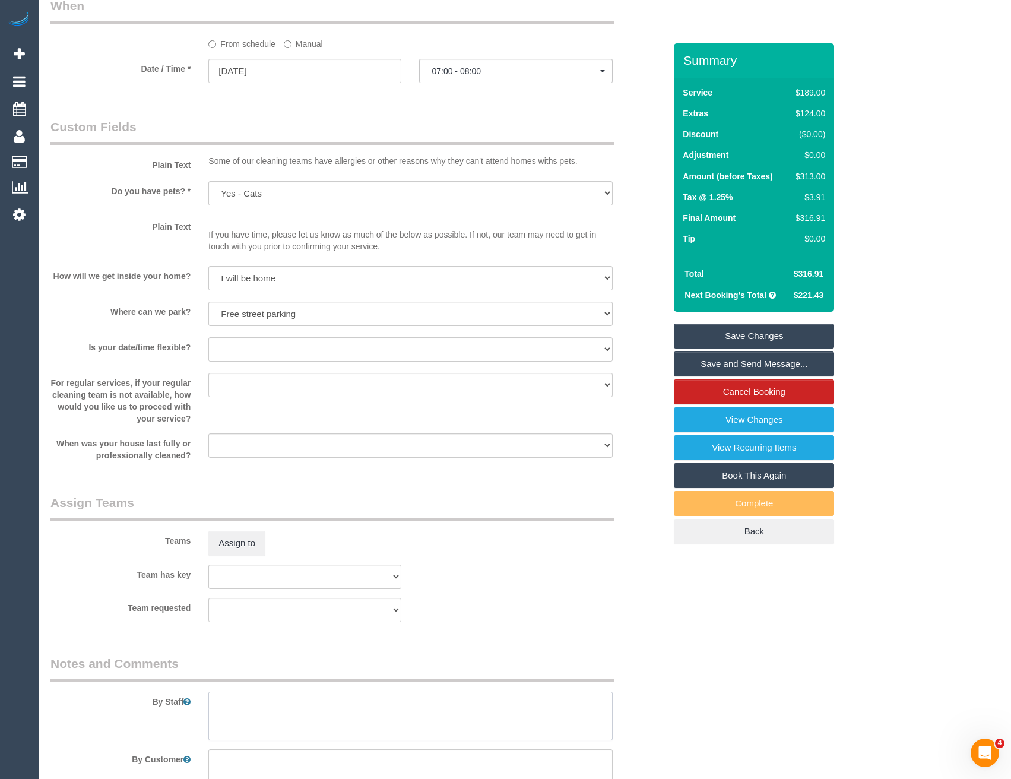
click at [252, 711] on textarea at bounding box center [410, 716] width 404 height 49
type textarea "Est 4 - 6 hours"
click at [246, 537] on button "Assign to" at bounding box center [236, 543] width 57 height 25
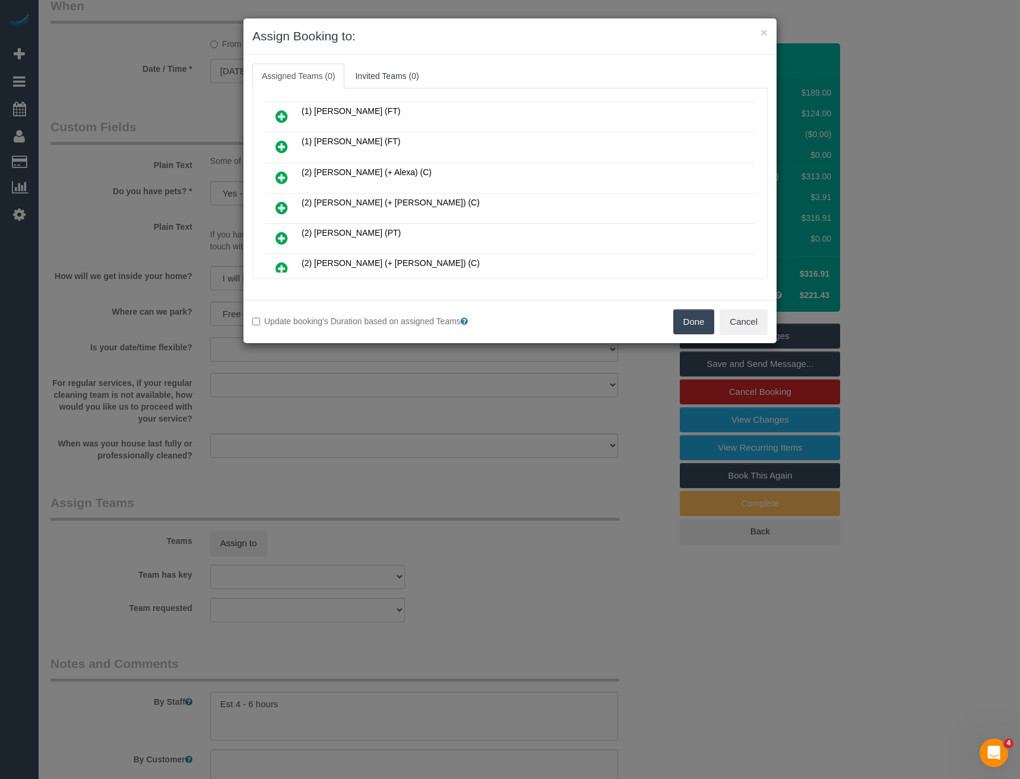
scroll to position [745, 0]
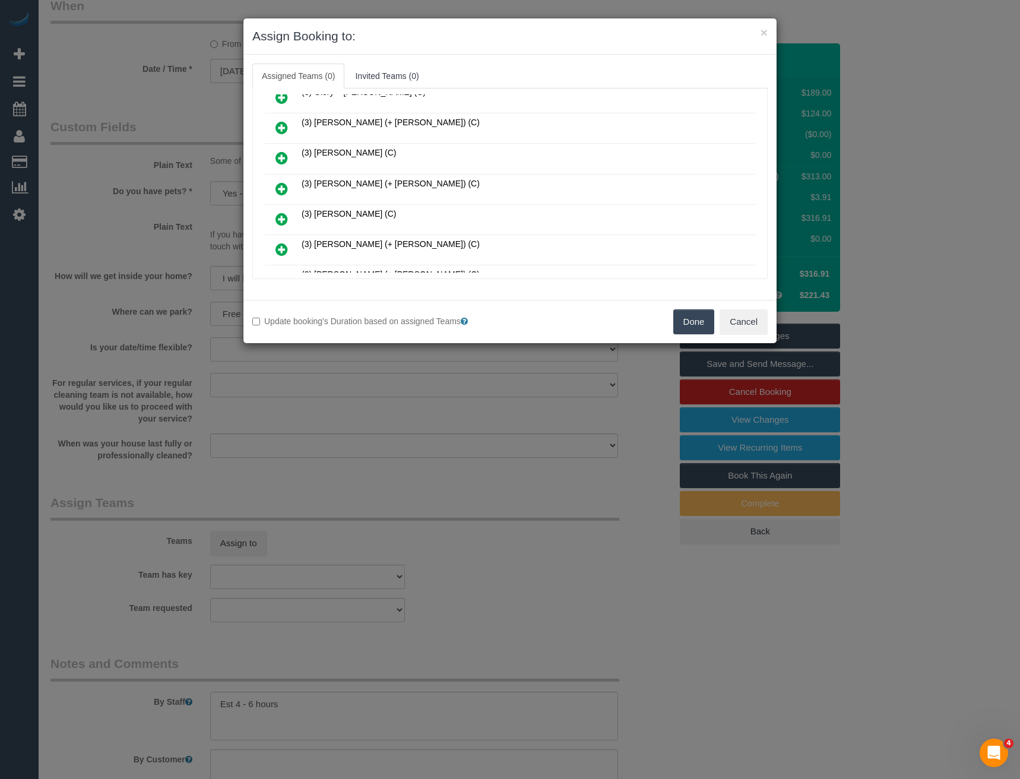
click at [282, 249] on icon at bounding box center [282, 249] width 12 height 14
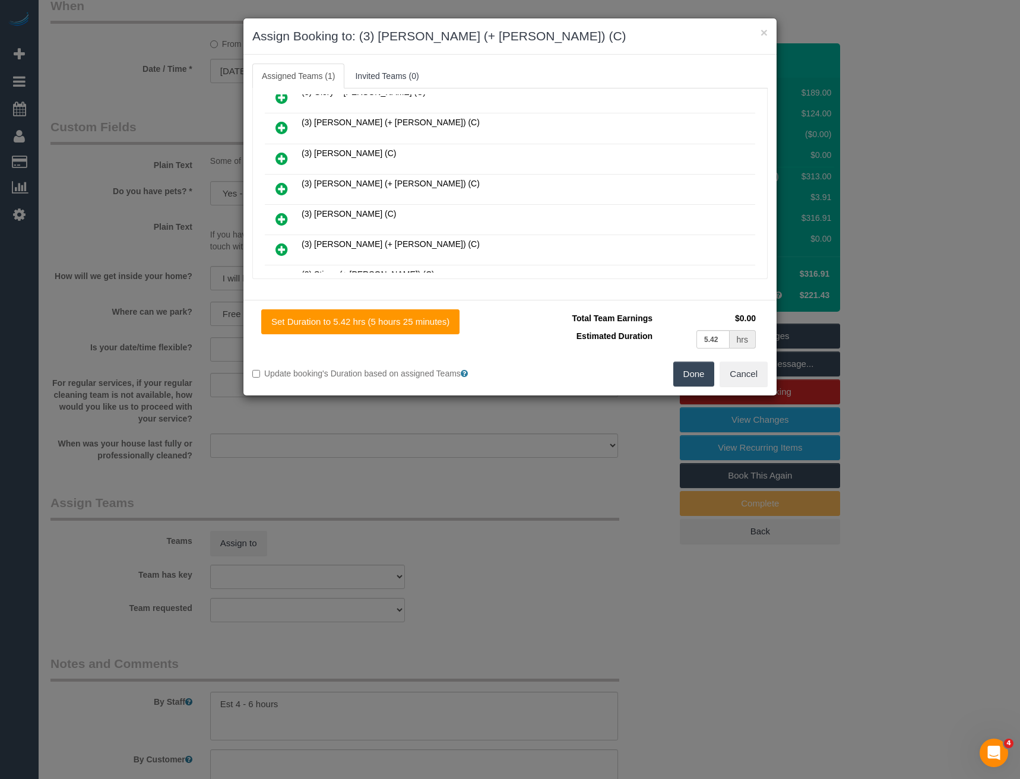
click at [286, 182] on icon at bounding box center [282, 189] width 12 height 14
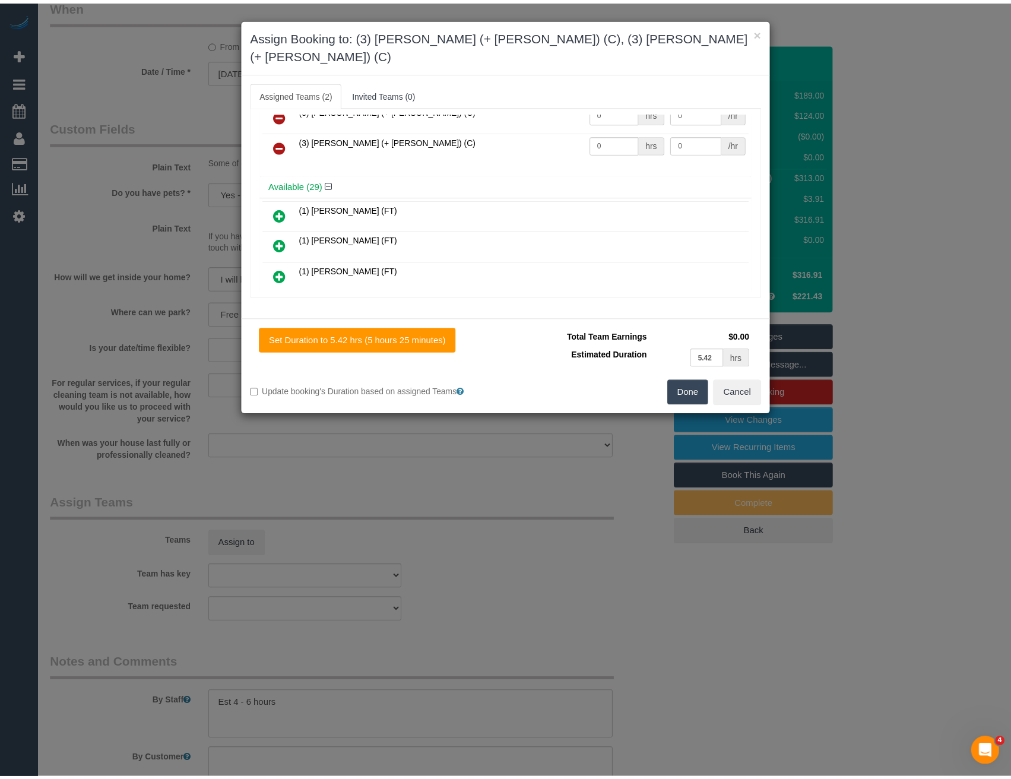
scroll to position [0, 0]
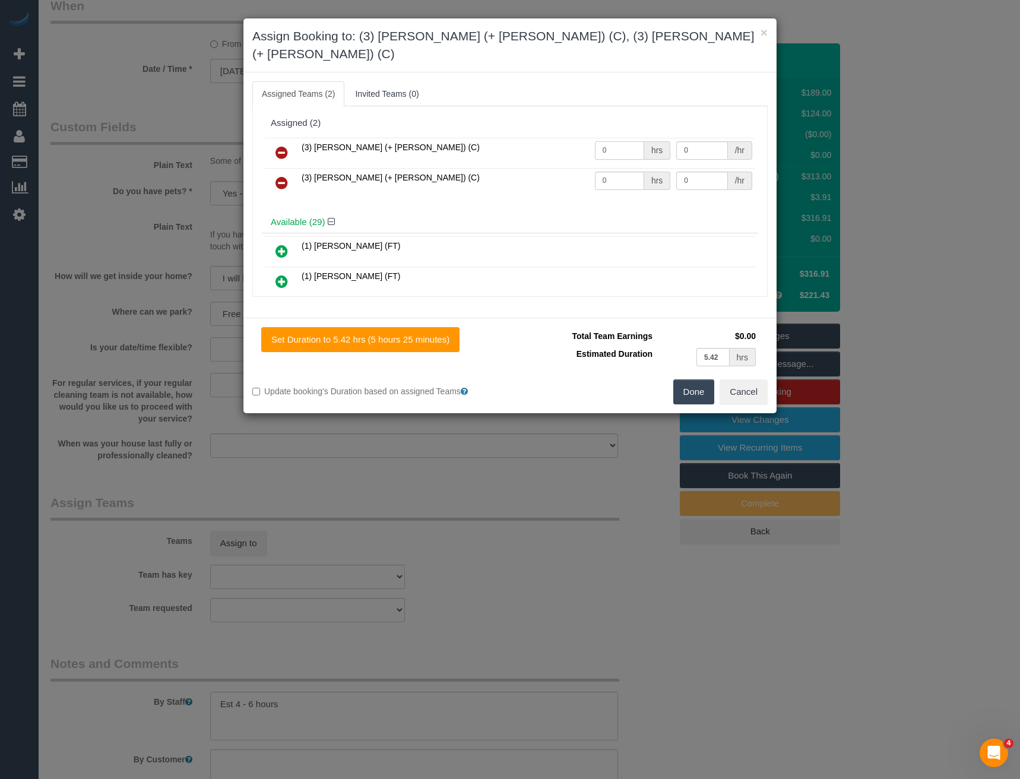
drag, startPoint x: 622, startPoint y: 128, endPoint x: 512, endPoint y: 122, distance: 109.4
click at [533, 138] on tr "(3) [PERSON_NAME] (+ [PERSON_NAME]) (C) 0 hrs 0 /hr" at bounding box center [510, 153] width 490 height 30
type input "1"
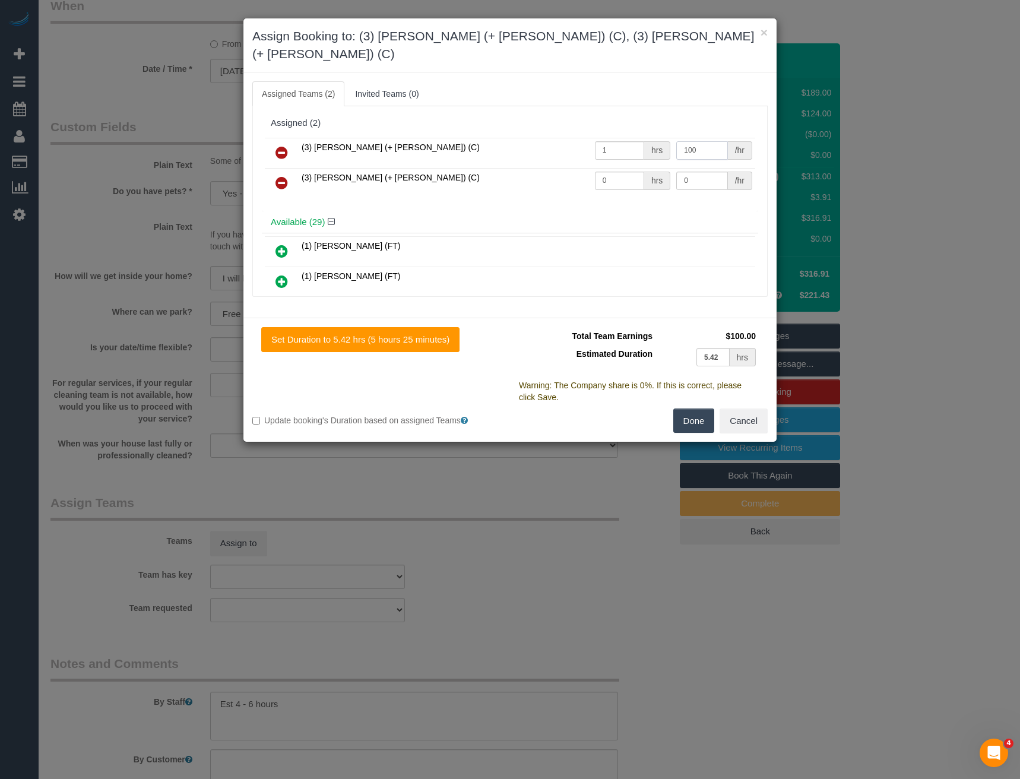
type input "100"
drag, startPoint x: 609, startPoint y: 160, endPoint x: 519, endPoint y: 158, distance: 90.3
click at [530, 168] on tr "(3) [PERSON_NAME] (+ [PERSON_NAME]) (C) 0 hrs 0 /hr" at bounding box center [510, 183] width 490 height 30
type input "1"
type input "100"
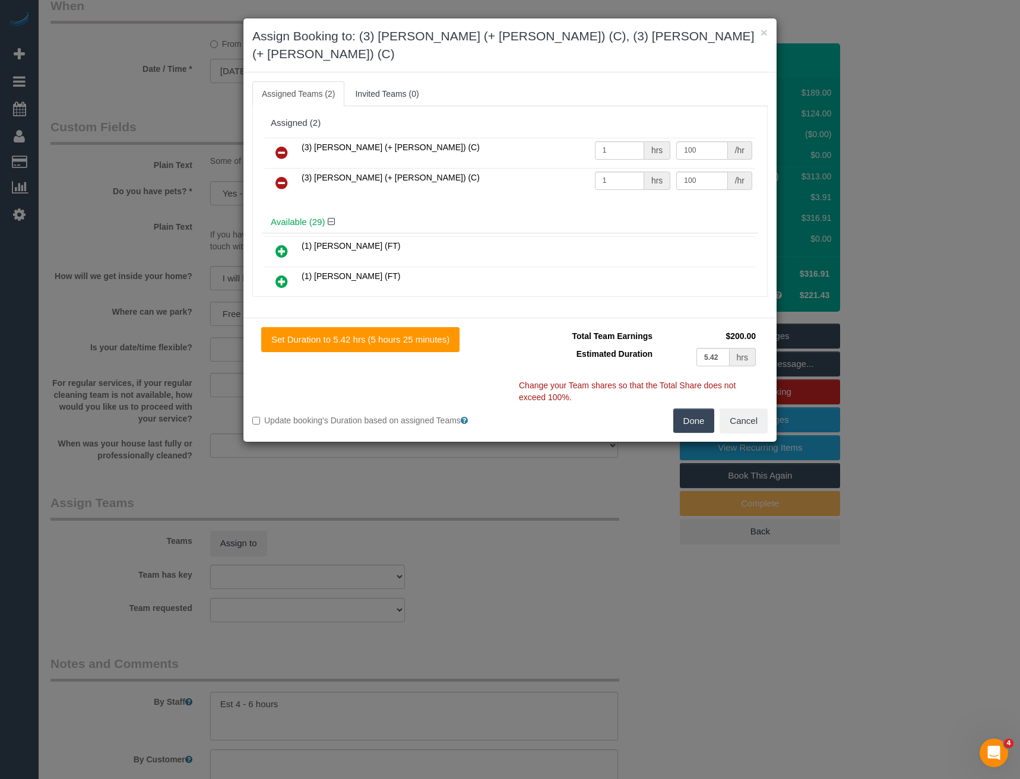
drag, startPoint x: 712, startPoint y: 383, endPoint x: 690, endPoint y: 407, distance: 32.8
click at [701, 391] on div "Set Duration to 5.42 hrs (5 hours 25 minutes) Total Team Earnings $200.00 Estim…" at bounding box center [509, 380] width 533 height 124
click at [689, 410] on button "Done" at bounding box center [694, 421] width 42 height 25
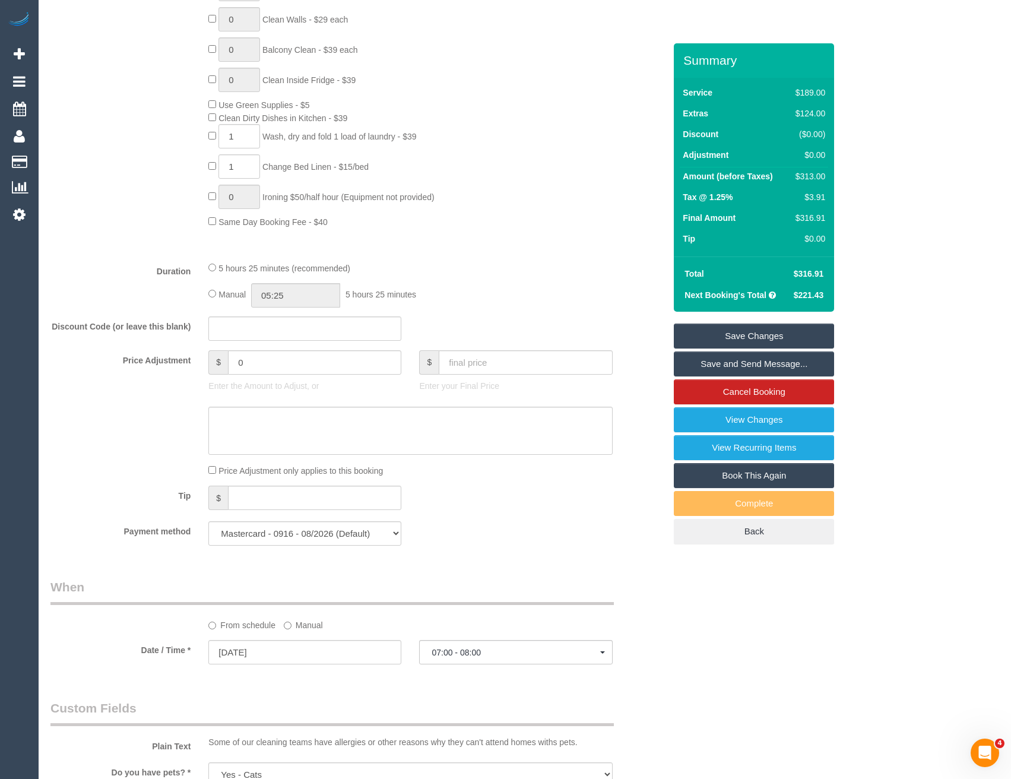
scroll to position [713, 0]
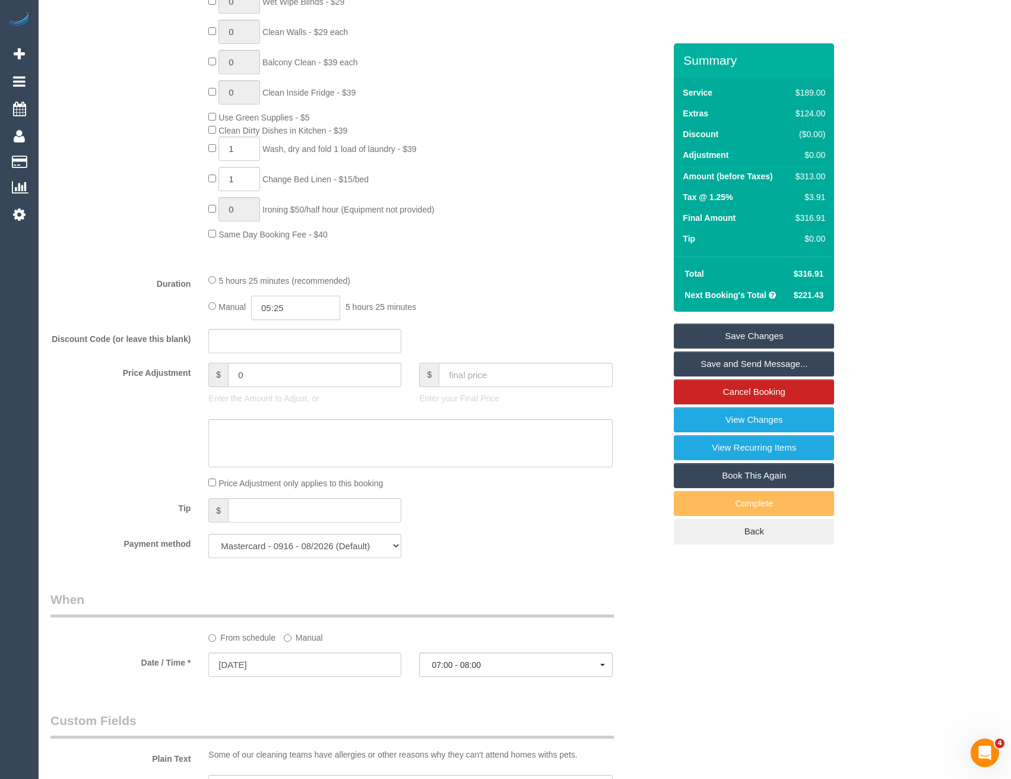
click at [324, 310] on input "05:25" at bounding box center [295, 308] width 89 height 24
type input "03:00"
click at [286, 350] on li "03:00" at bounding box center [283, 349] width 53 height 15
drag, startPoint x: 518, startPoint y: 271, endPoint x: 520, endPoint y: 280, distance: 8.6
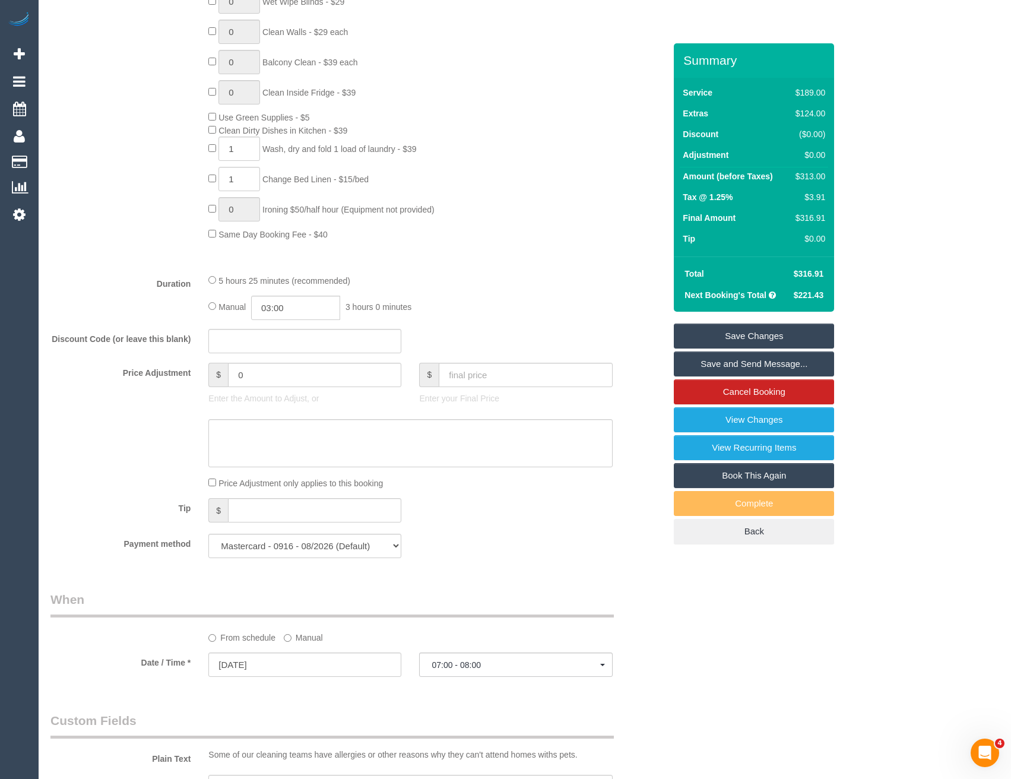
click at [520, 271] on fieldset "What Frequency * One Time Cleaning Weekly - 10% Off - 10.00% (0% for the First …" at bounding box center [357, 144] width 615 height 847
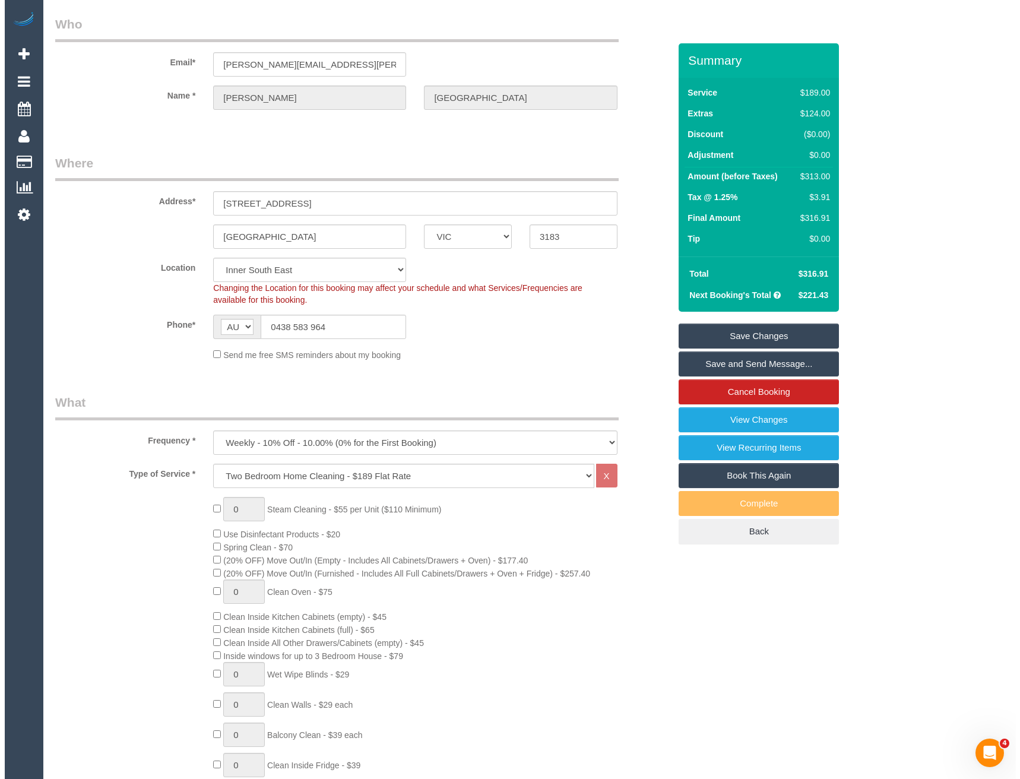
scroll to position [0, 0]
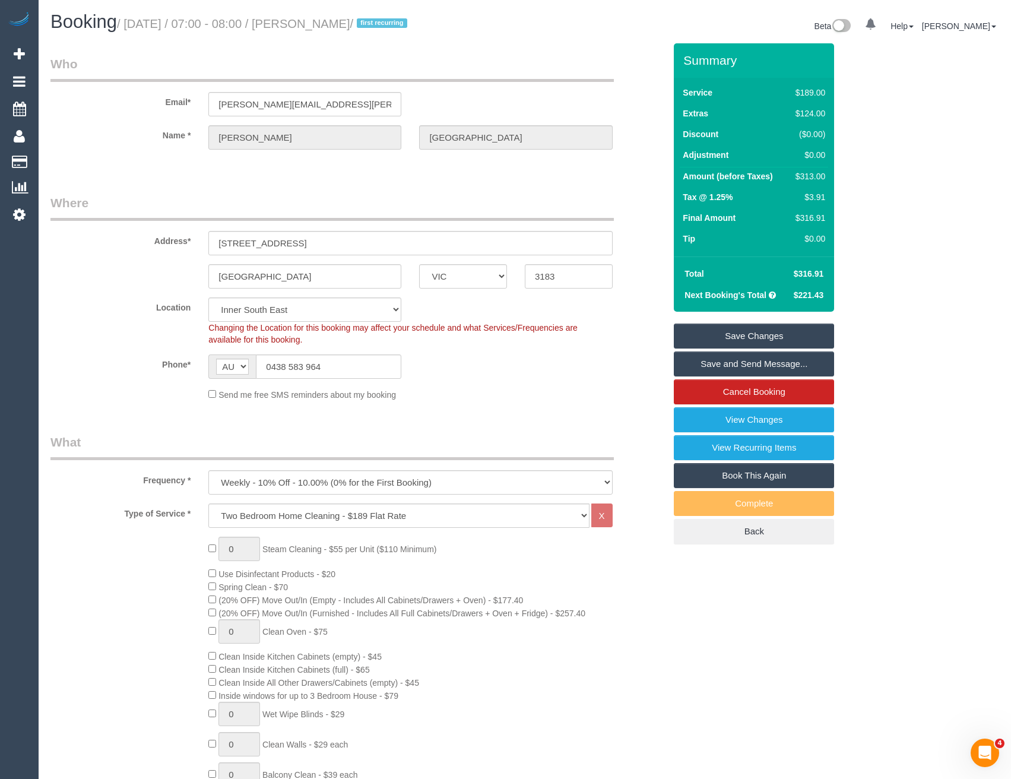
select select "spot11"
click at [705, 366] on link "Save and Send Message..." at bounding box center [754, 364] width 160 height 25
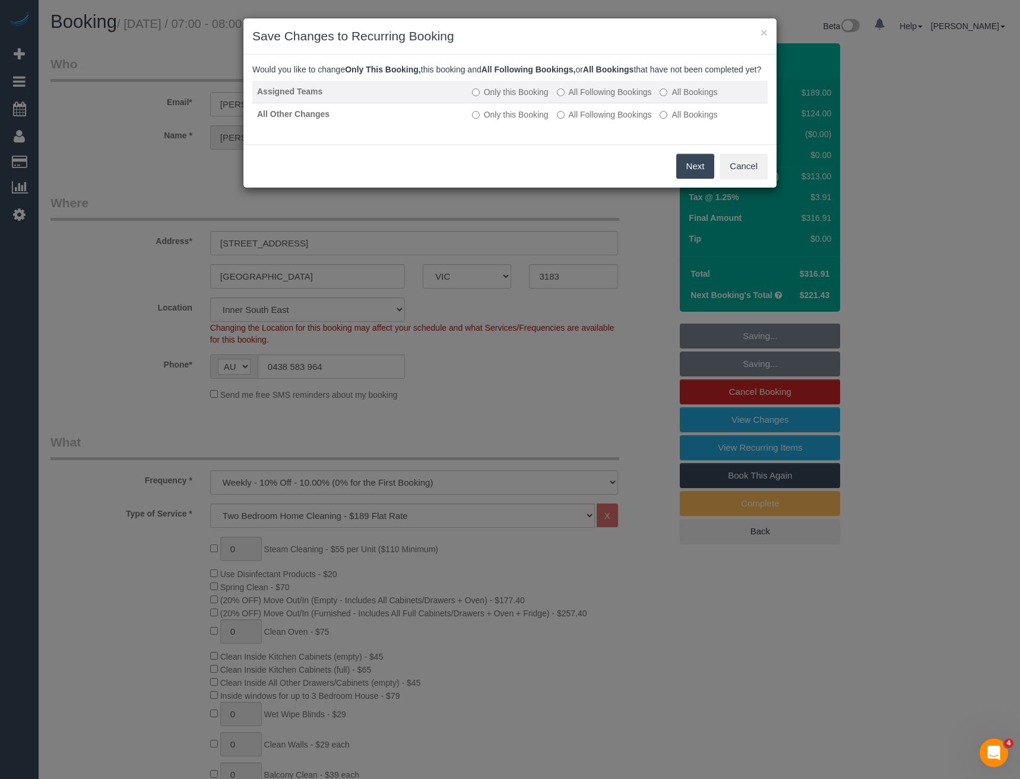
click at [572, 98] on label "All Following Bookings" at bounding box center [604, 92] width 95 height 12
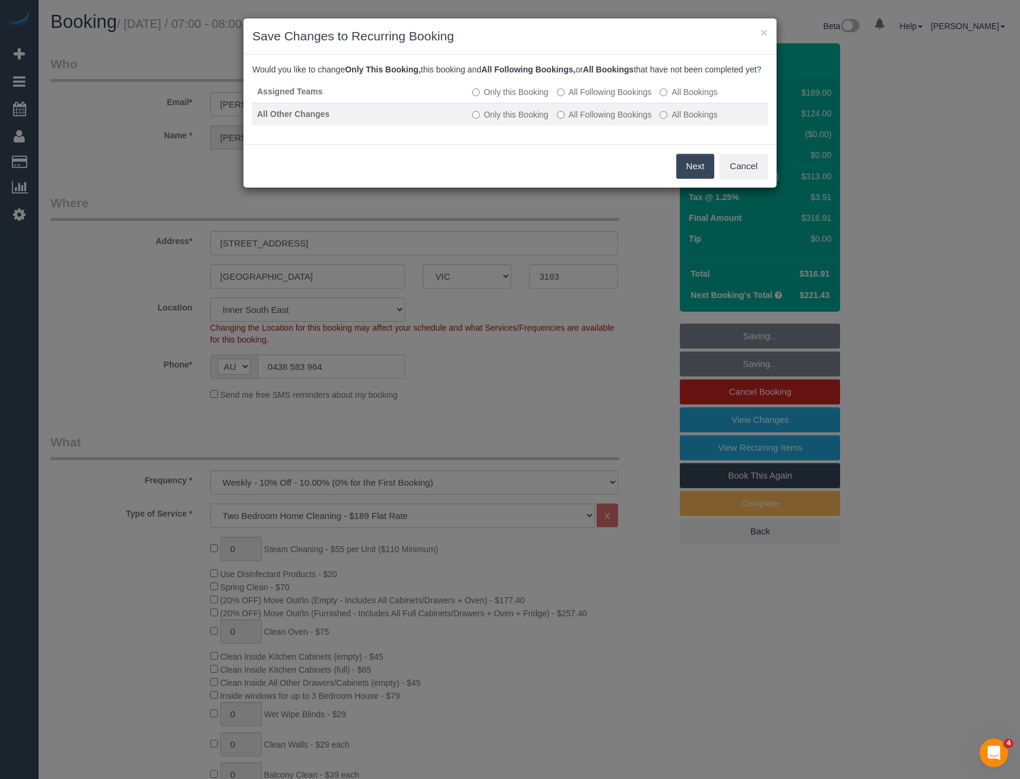
click at [572, 119] on td "Only this Booking All Following Bookings All Bookings" at bounding box center [617, 114] width 300 height 23
click at [594, 121] on label "All Following Bookings" at bounding box center [604, 115] width 95 height 12
drag, startPoint x: 694, startPoint y: 175, endPoint x: 680, endPoint y: 166, distance: 16.0
click at [694, 175] on button "Save" at bounding box center [694, 166] width 40 height 25
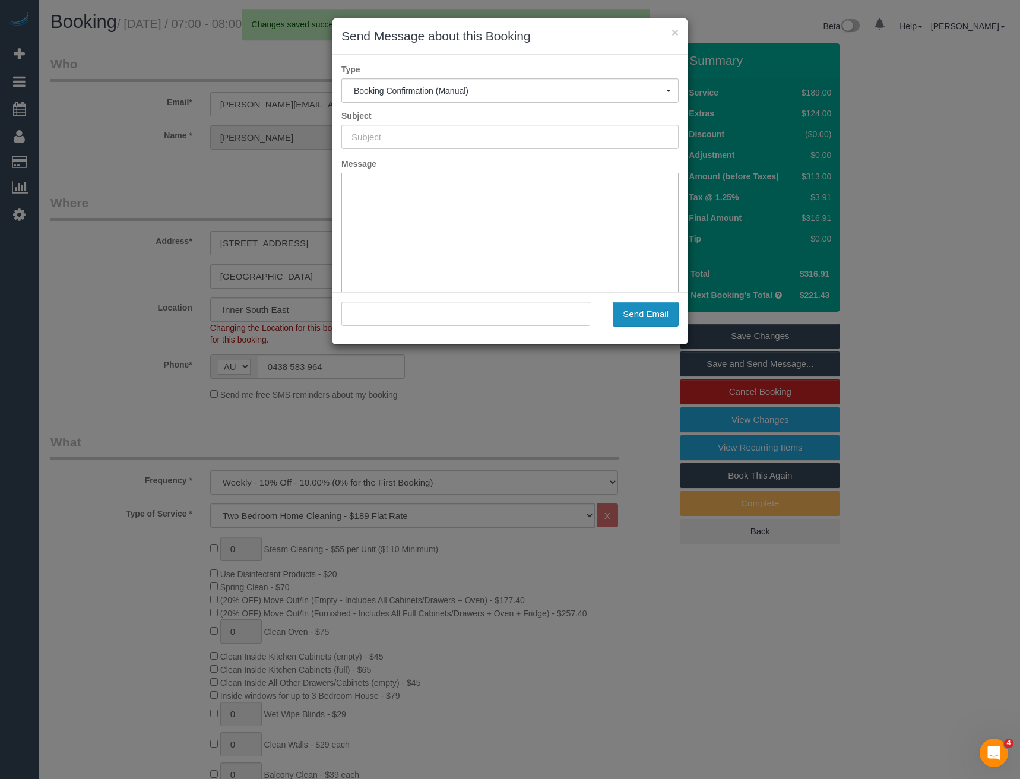
type input "Booking Confirmed"
type input ""Theresa Cunnington" <theresa.cunnington@gmail.com>"
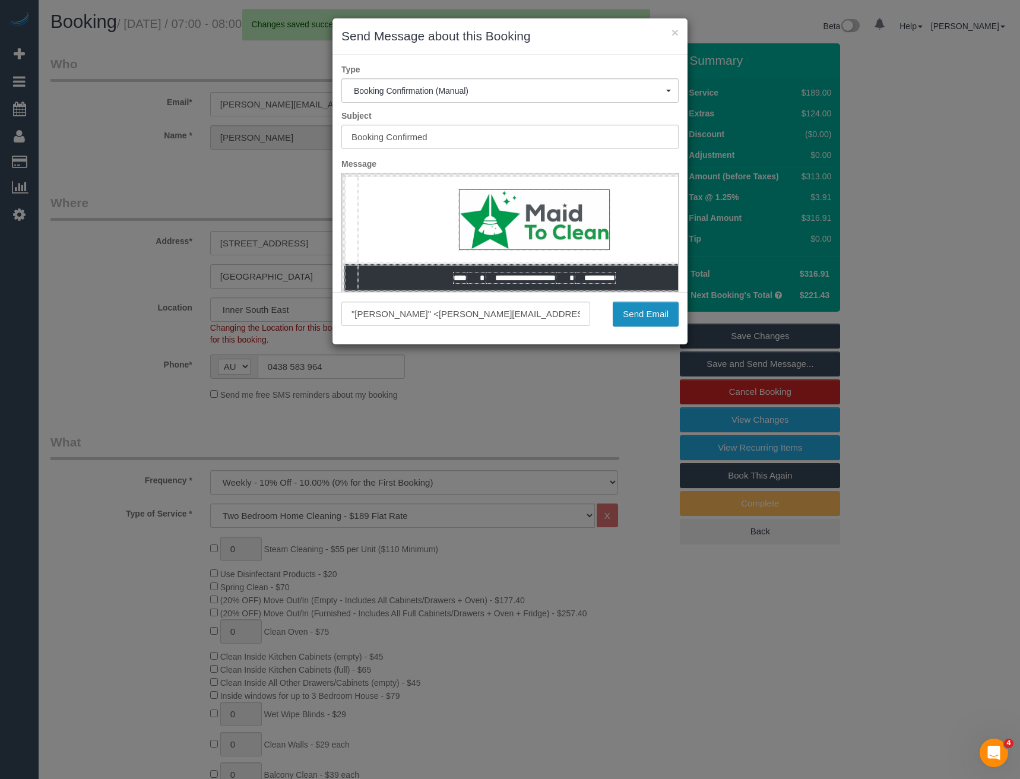
click at [644, 315] on button "Send Email" at bounding box center [646, 314] width 66 height 25
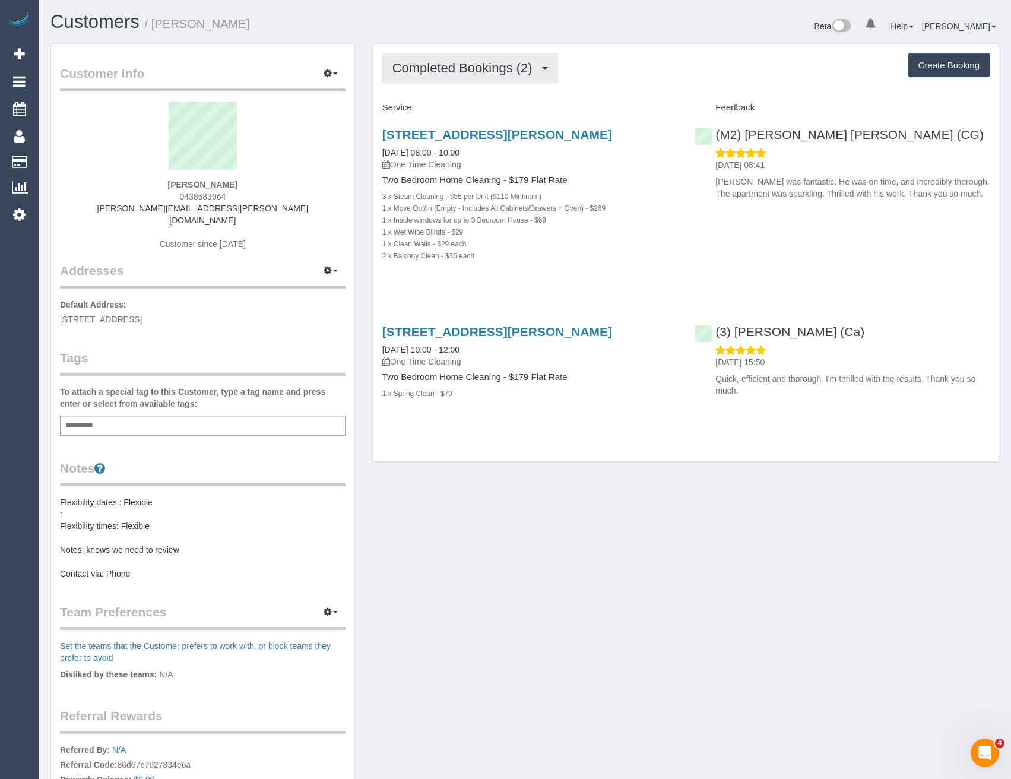
click at [493, 71] on span "Completed Bookings (2)" at bounding box center [466, 68] width 146 height 15
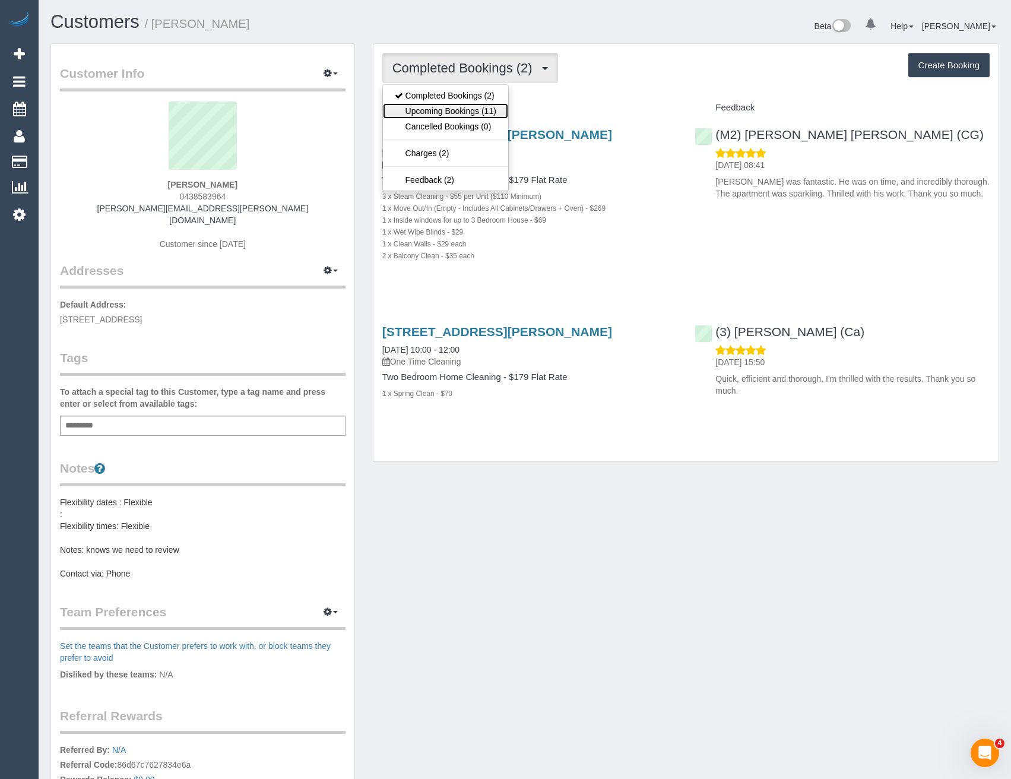
click at [478, 113] on link "Upcoming Bookings (11)" at bounding box center [445, 110] width 125 height 15
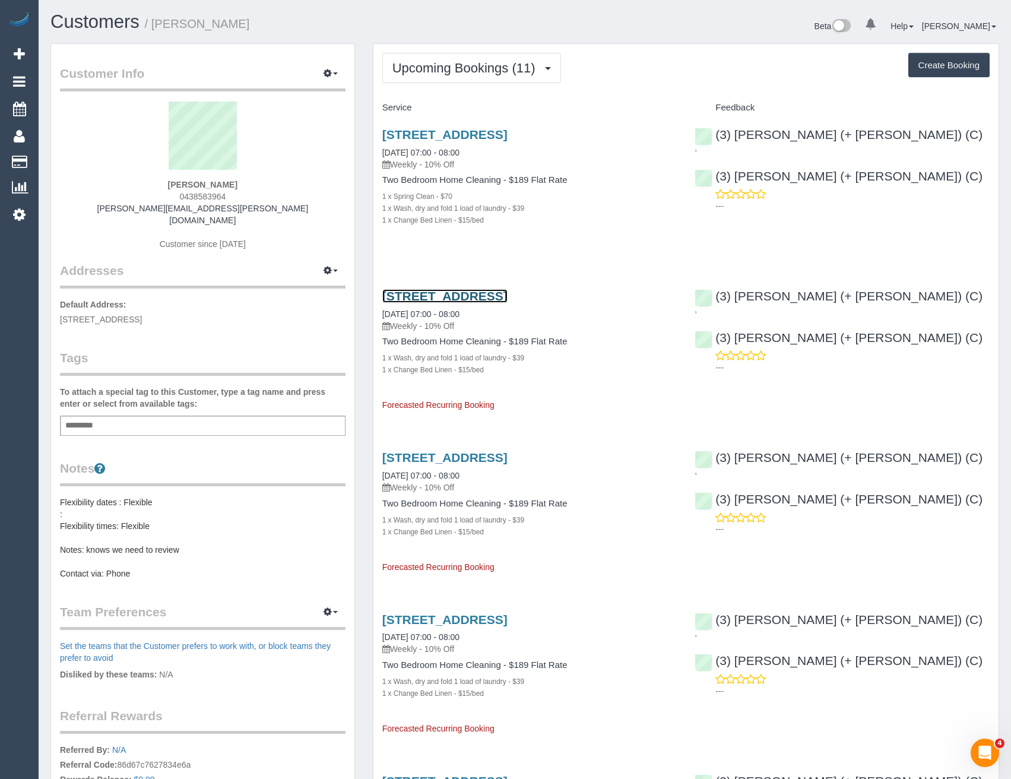
click at [508, 292] on link "[STREET_ADDRESS]" at bounding box center [444, 296] width 125 height 14
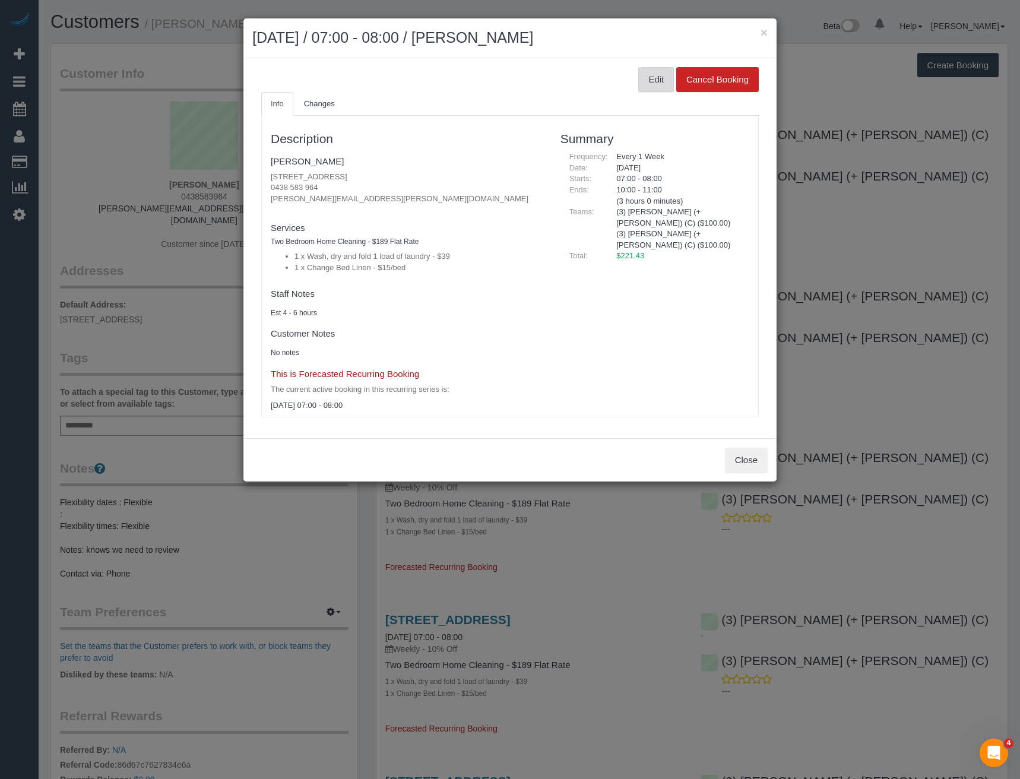
click at [670, 82] on button "Edit" at bounding box center [656, 79] width 36 height 25
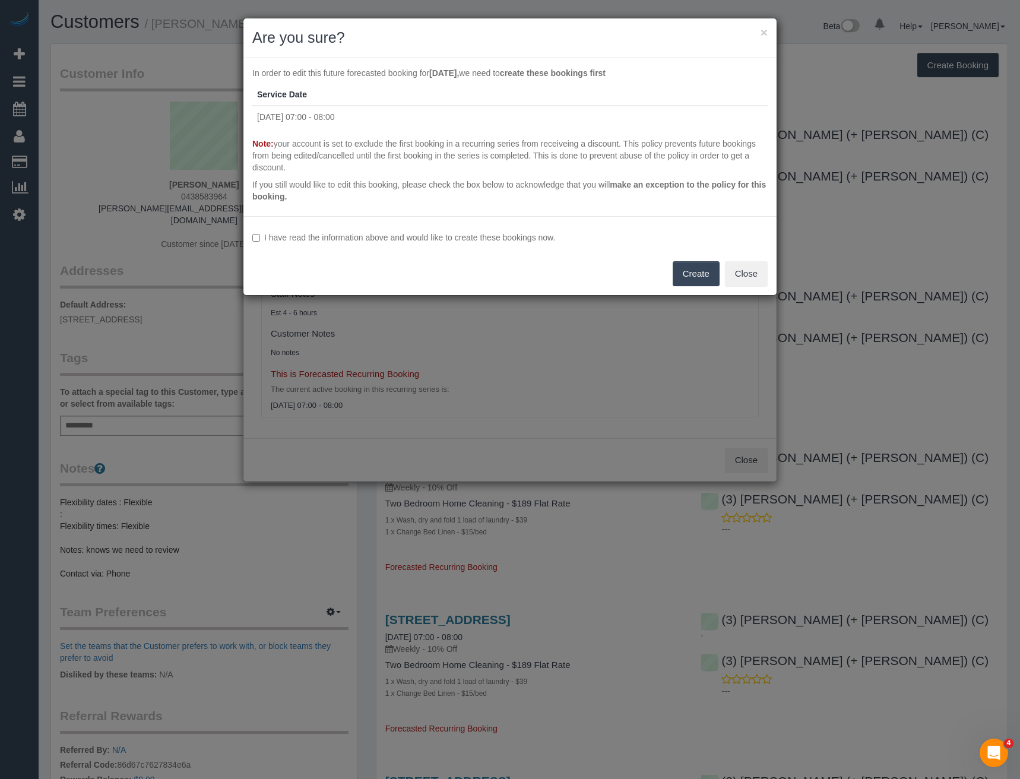
click at [348, 239] on label "I have read the information above and would like to create these bookings now." at bounding box center [509, 238] width 515 height 12
click at [694, 271] on button "Create" at bounding box center [696, 273] width 47 height 25
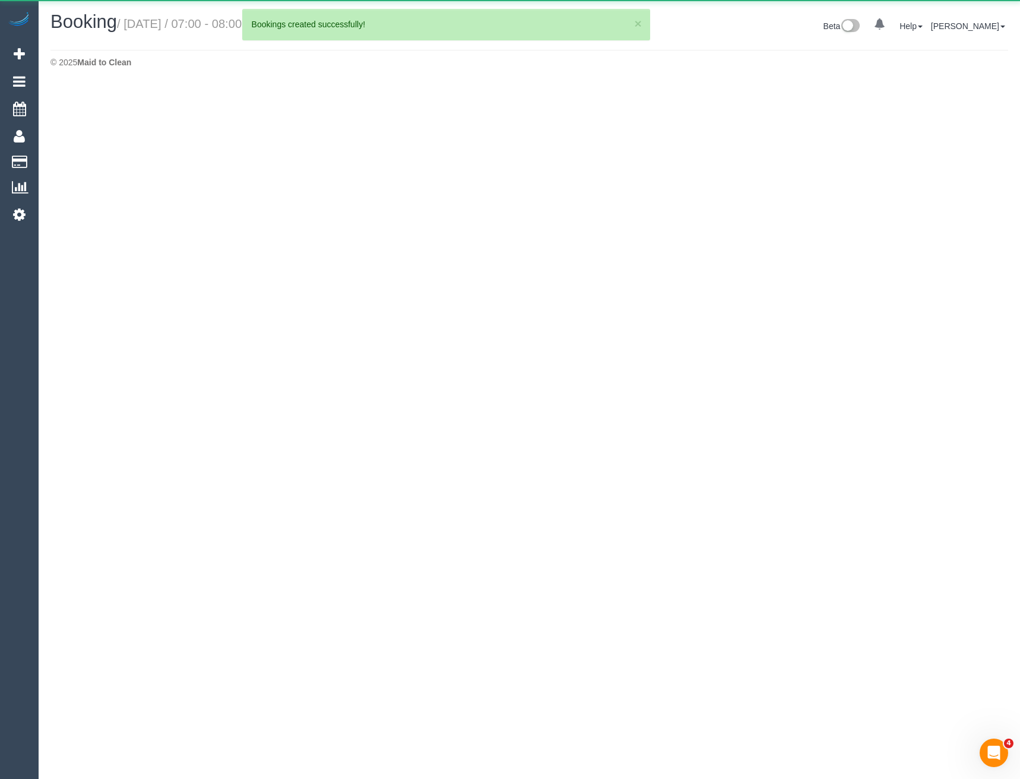
select select "VIC"
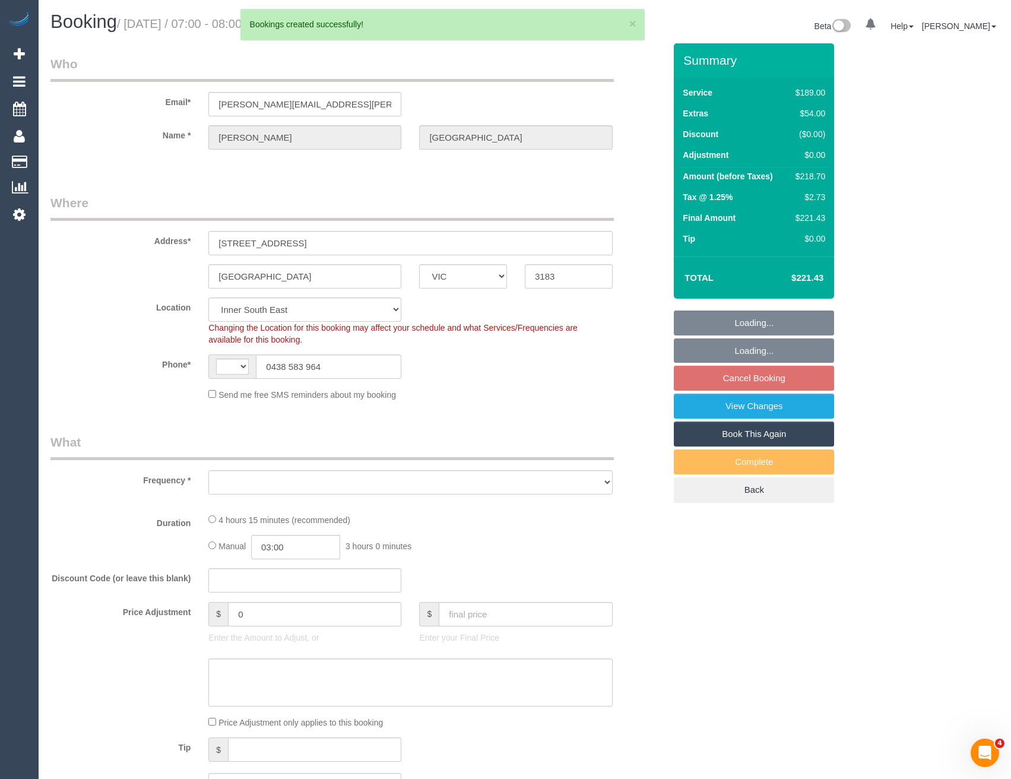
select select "string:AU"
select select "object:1431"
select select "string:stripe-pm_1PMNvE2GScqysDRV0wgHmJH2"
select select "number:29"
select select "number:14"
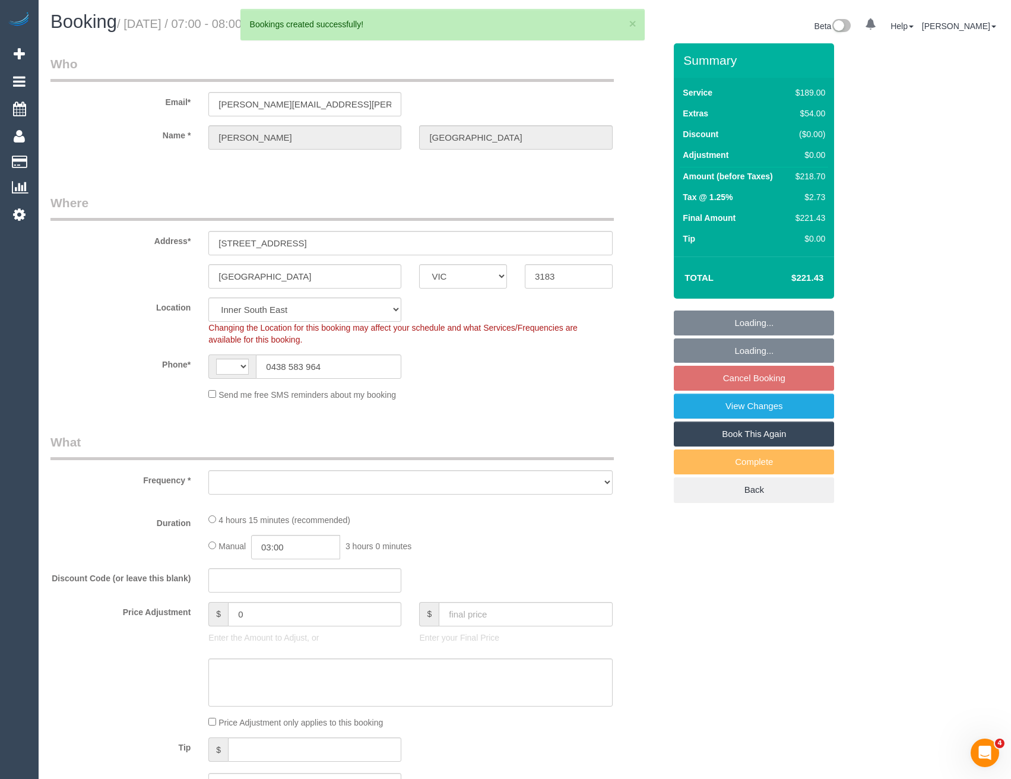
select select "number:19"
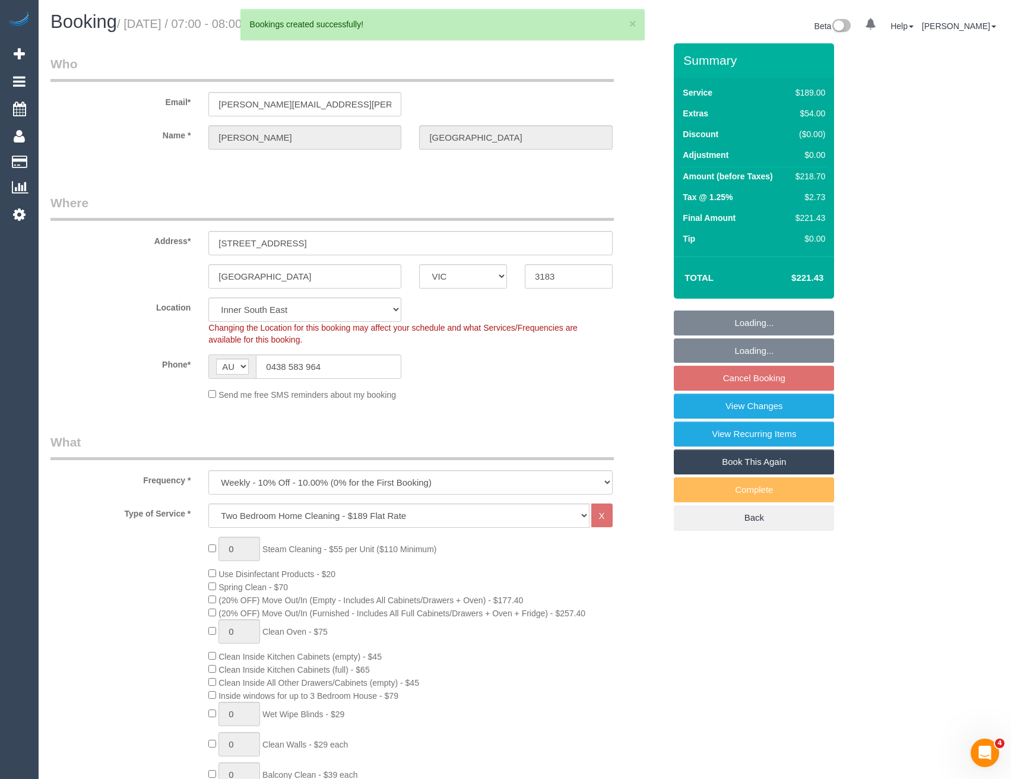
select select "object:1683"
select select "spot1"
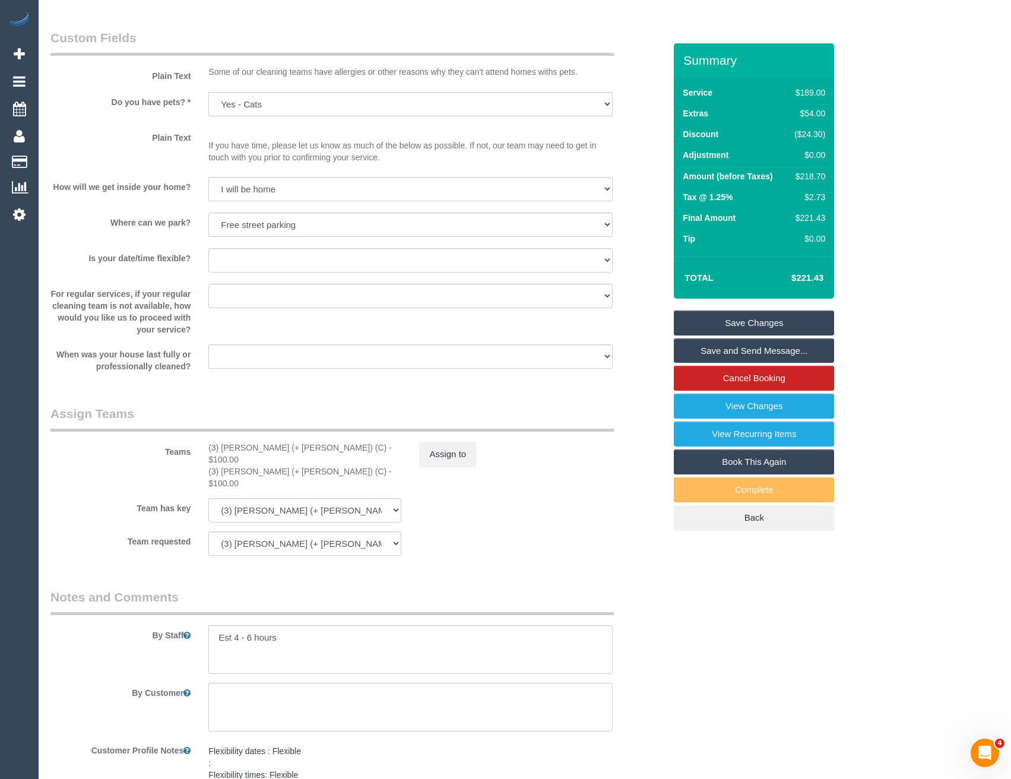
scroll to position [1425, 0]
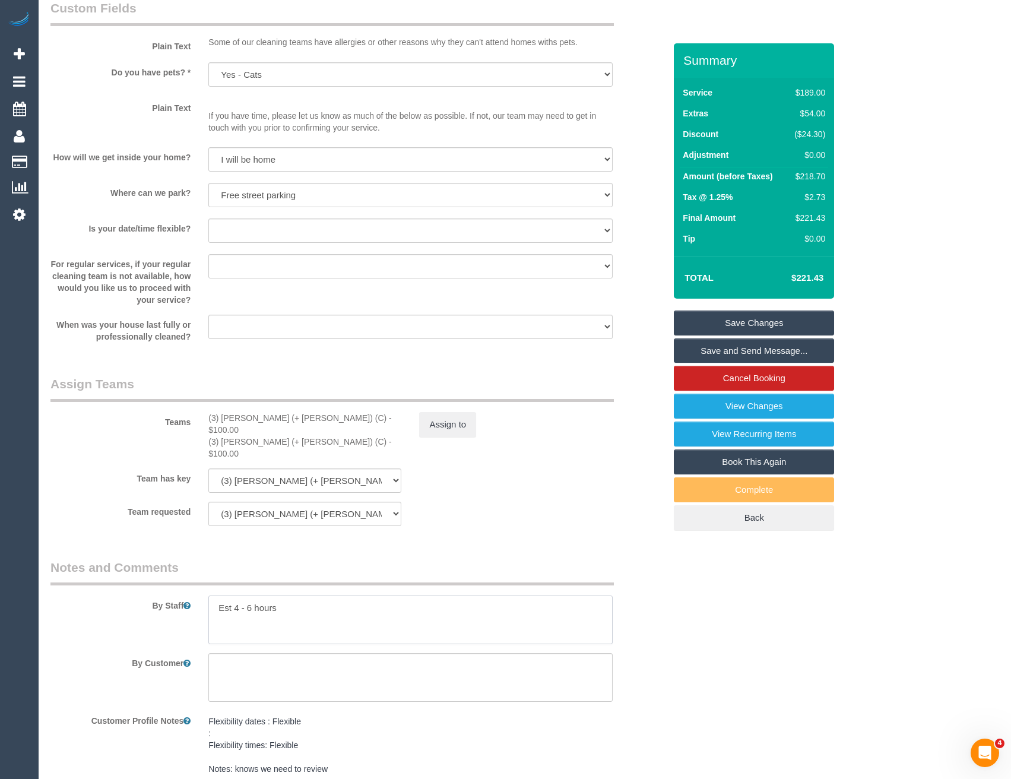
drag, startPoint x: 239, startPoint y: 585, endPoint x: 233, endPoint y: 583, distance: 6.4
click at [232, 596] on textarea at bounding box center [410, 620] width 404 height 49
click at [302, 596] on textarea at bounding box center [410, 620] width 404 height 49
type textarea "Est3-4 hours"
click at [445, 423] on button "Assign to" at bounding box center [447, 424] width 57 height 25
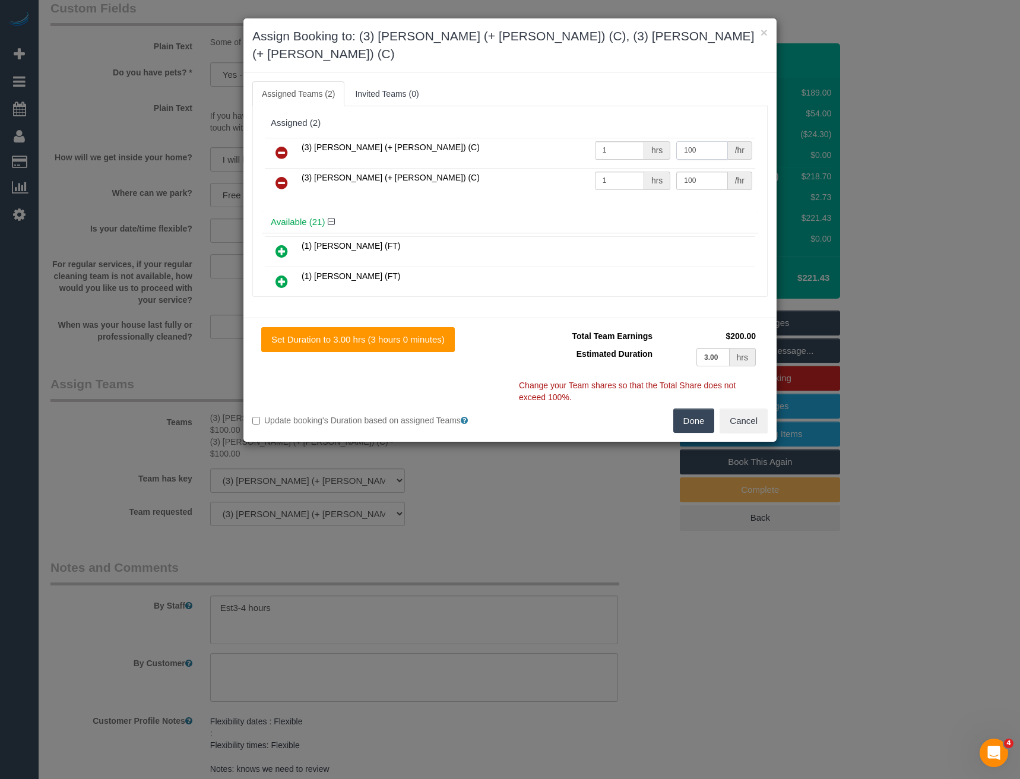
drag, startPoint x: 668, startPoint y: 132, endPoint x: 641, endPoint y: 132, distance: 26.7
click at [646, 138] on tr "(3) Melvin (+ Sahan) (C) 1 hrs 100 /hr" at bounding box center [510, 153] width 490 height 30
type input "70"
drag, startPoint x: 637, startPoint y: 166, endPoint x: 624, endPoint y: 160, distance: 14.4
click at [629, 168] on tr "(3) Sahan (+ Melvin) (C) 1 hrs 100 /hr" at bounding box center [510, 183] width 490 height 30
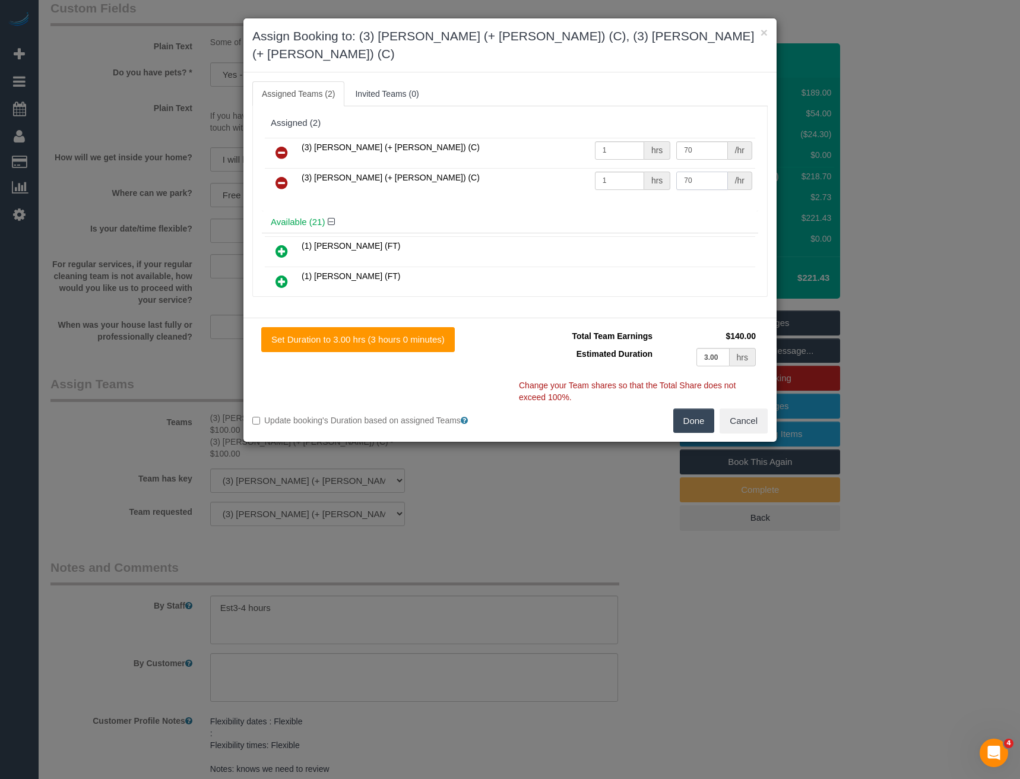
type input "70"
click at [697, 409] on button "Done" at bounding box center [694, 421] width 42 height 25
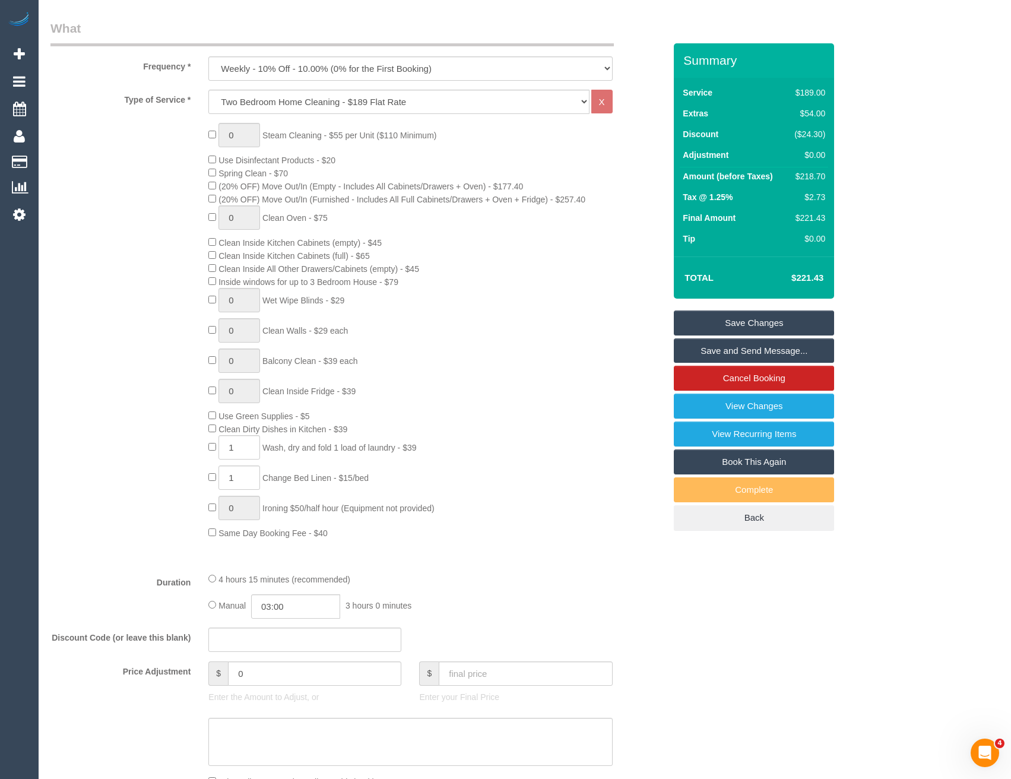
scroll to position [356, 0]
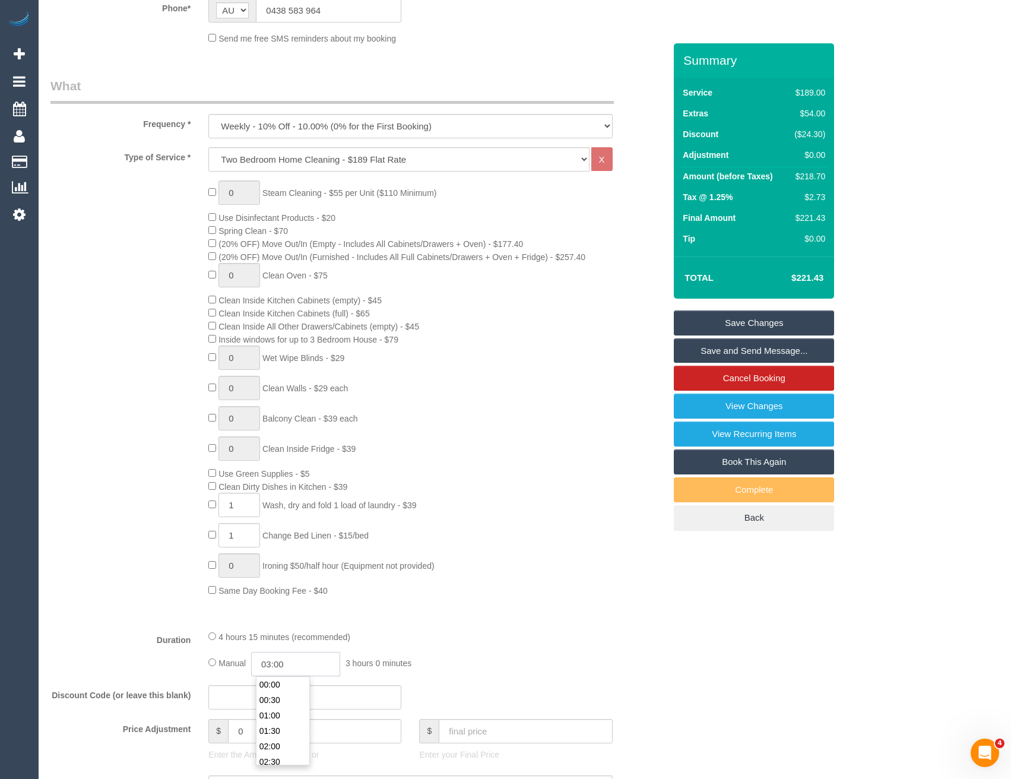
click at [300, 657] on input "03:00" at bounding box center [295, 664] width 89 height 24
type input "02:00"
click at [290, 714] on li "02:00" at bounding box center [283, 716] width 53 height 15
click at [505, 671] on div "Manual 02:00 2 hours 0 minutes" at bounding box center [410, 664] width 404 height 24
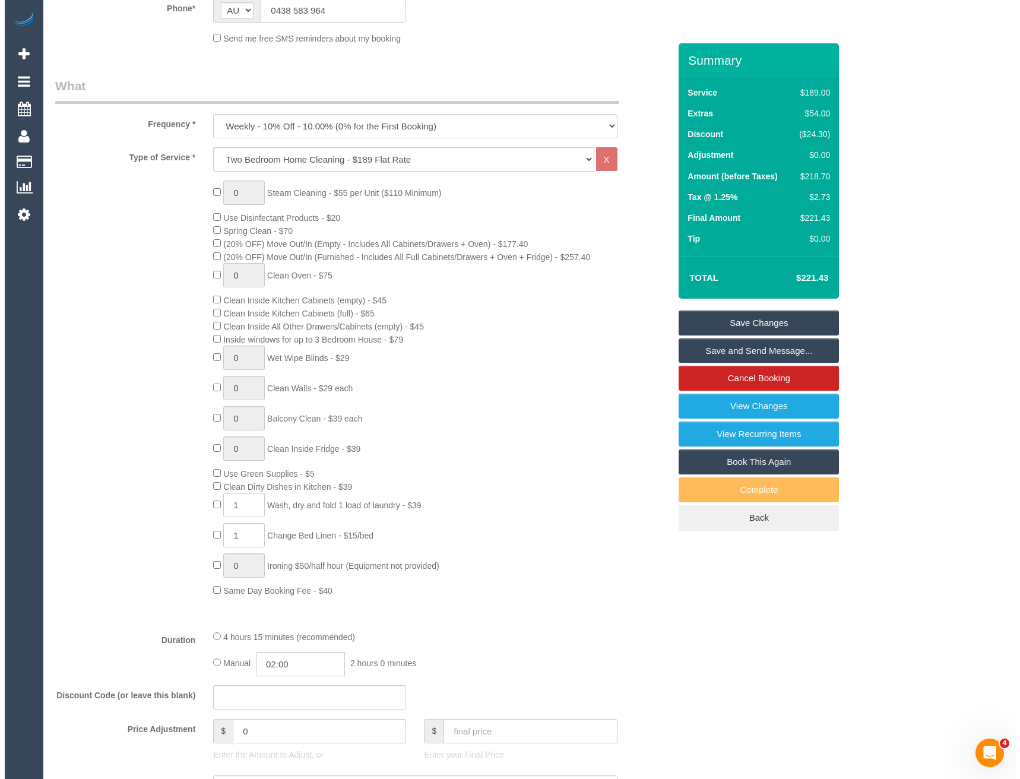
scroll to position [0, 0]
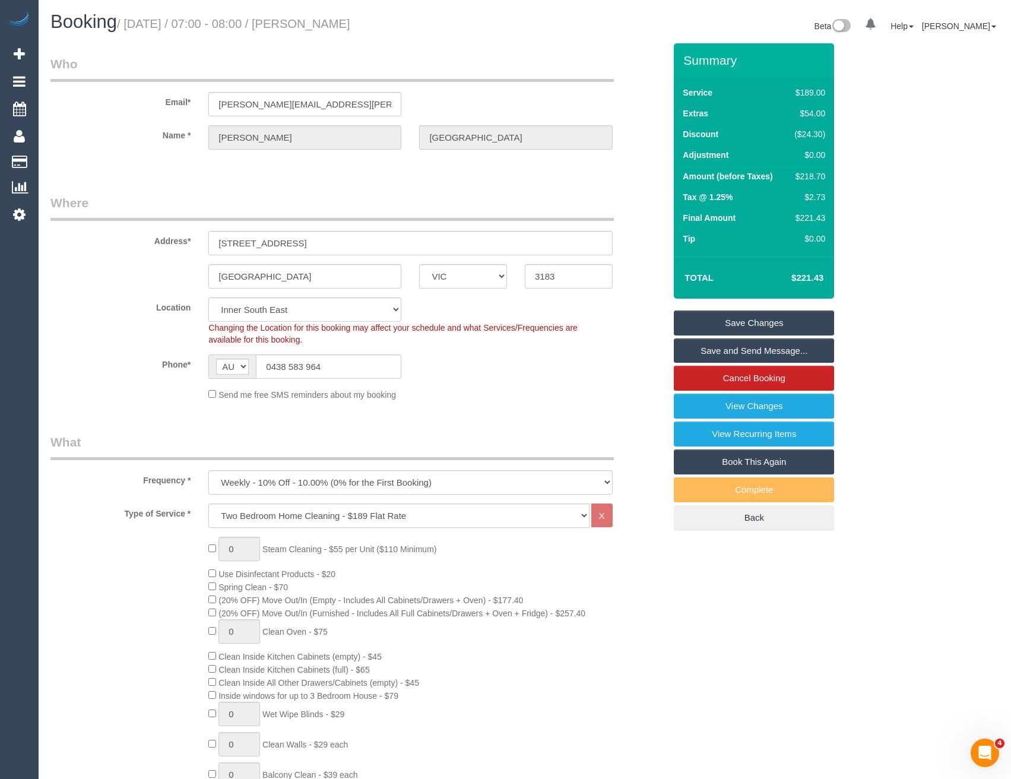
select select "spot22"
click at [767, 318] on link "Save Changes" at bounding box center [754, 323] width 160 height 25
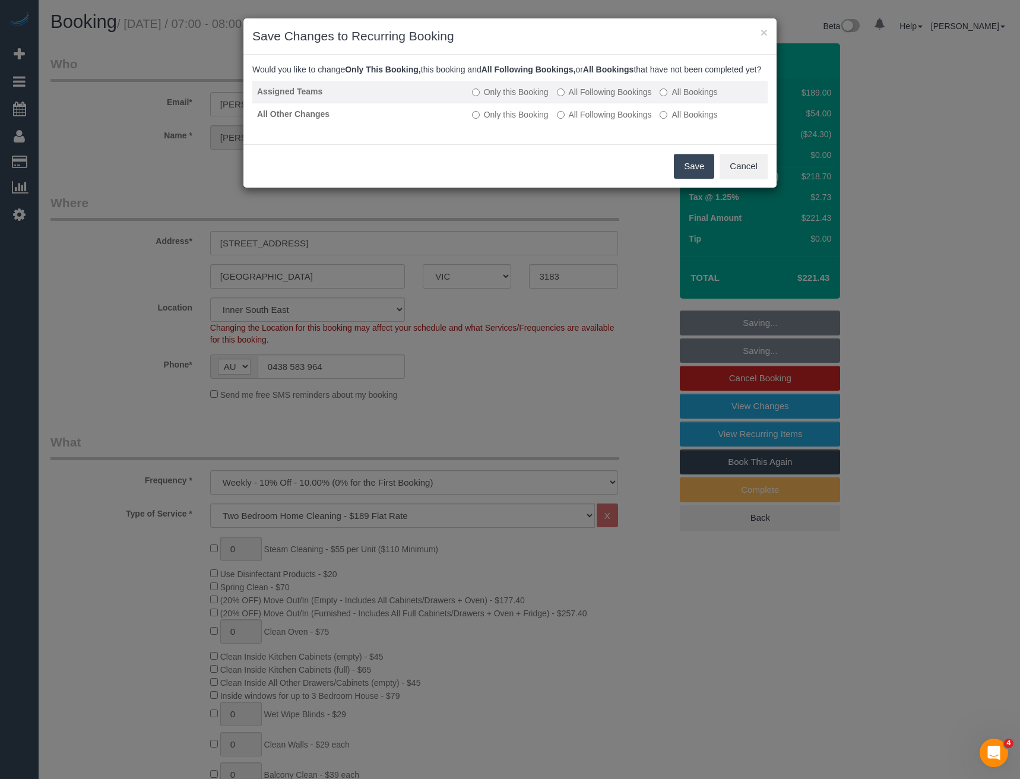
click at [572, 98] on label "All Following Bookings" at bounding box center [604, 92] width 95 height 12
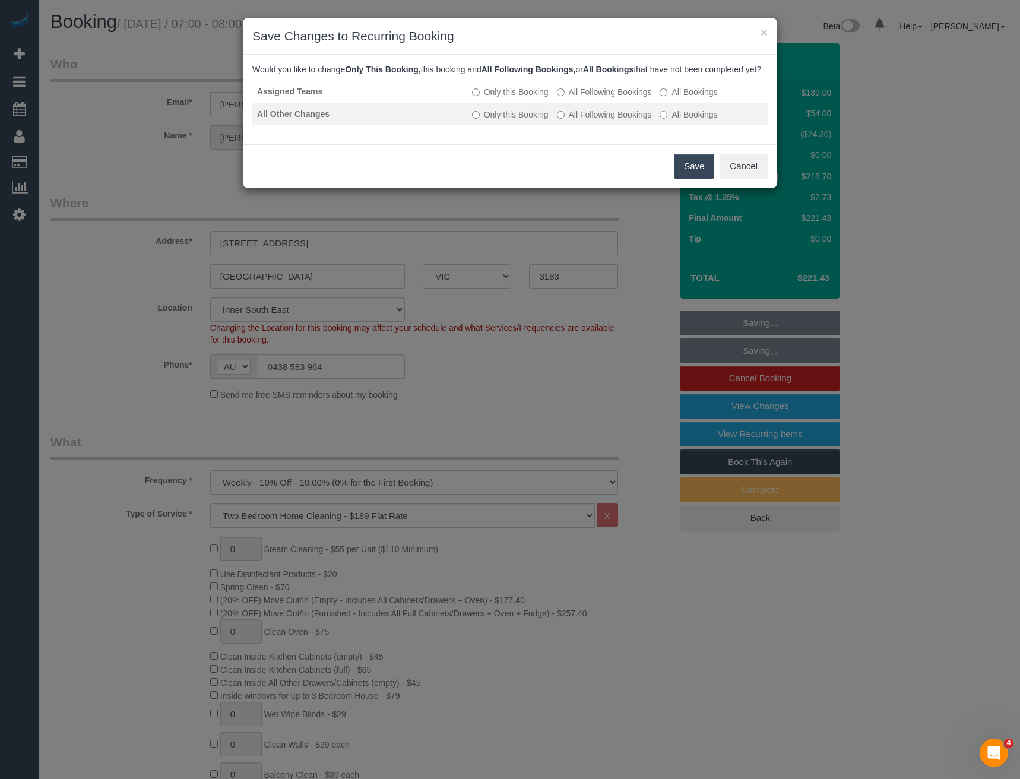
click at [578, 121] on label "All Following Bookings" at bounding box center [604, 115] width 95 height 12
click at [697, 179] on button "Save" at bounding box center [694, 166] width 40 height 25
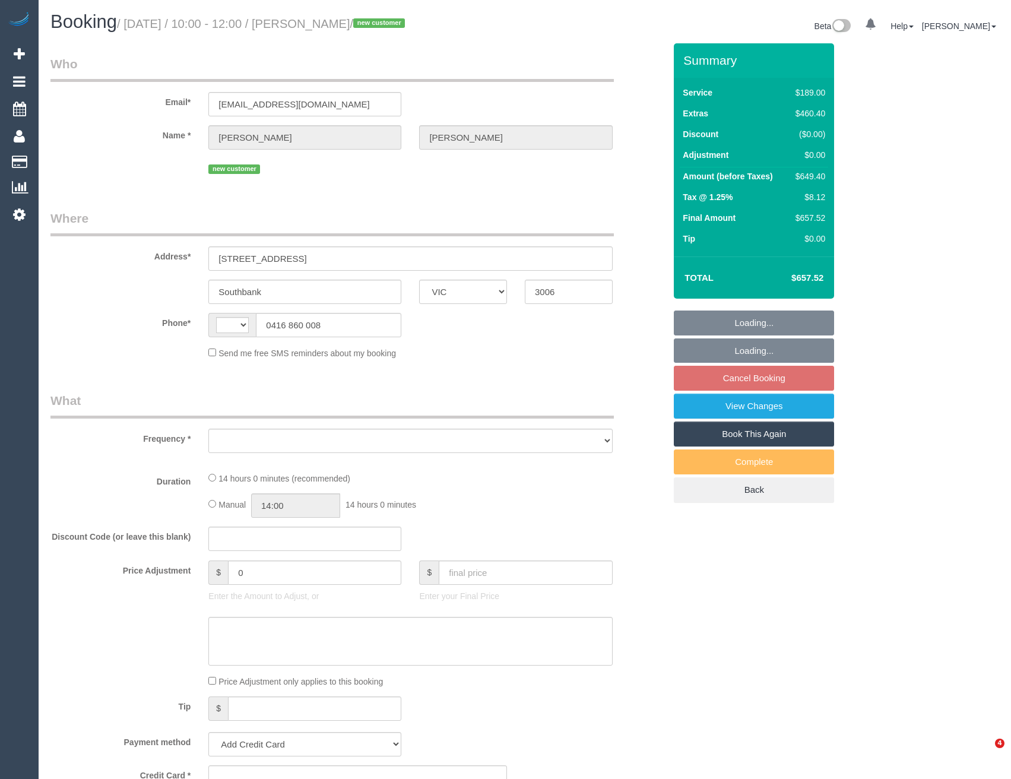
select select "VIC"
select select "string:AU"
select select "object:531"
select select "string:stripe-pm_1S6pS32GScqysDRVf2cFVU54"
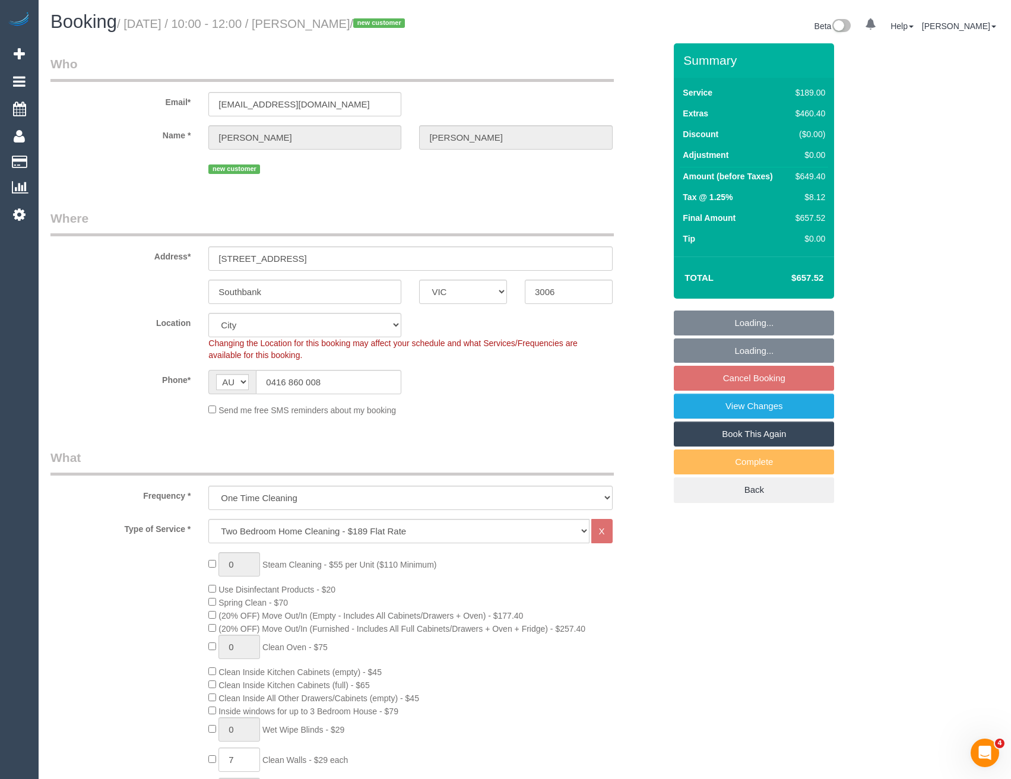
select select "number:29"
select select "number:14"
select select "number:18"
select select "number:22"
select select "number:26"
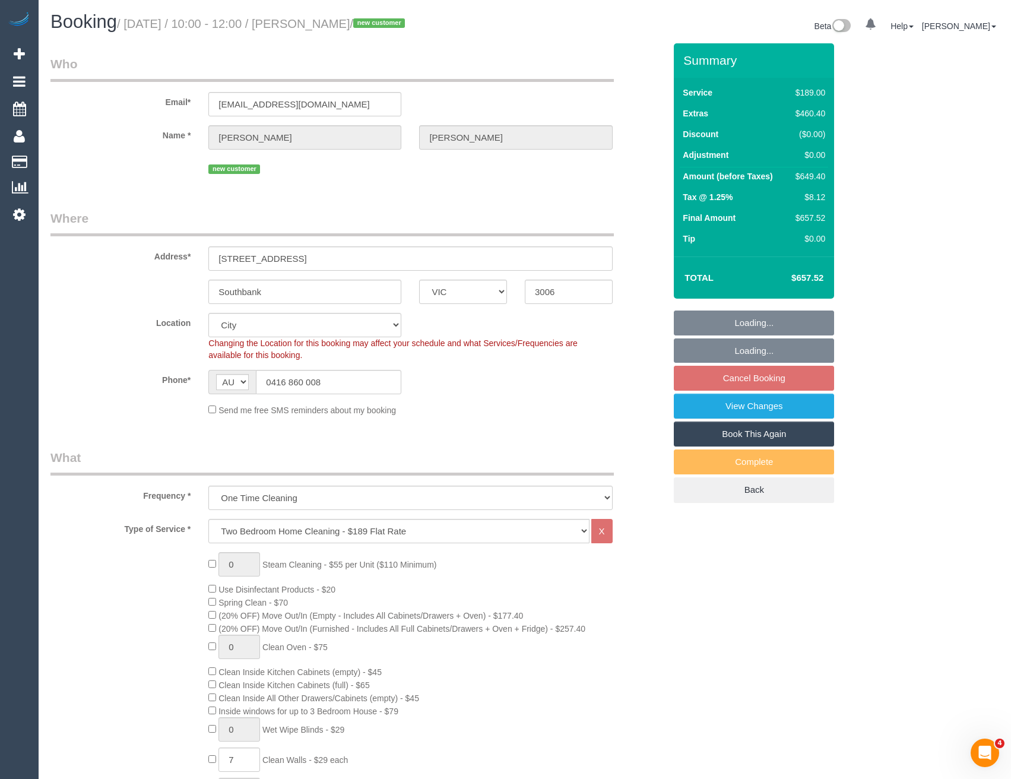
select select "object:780"
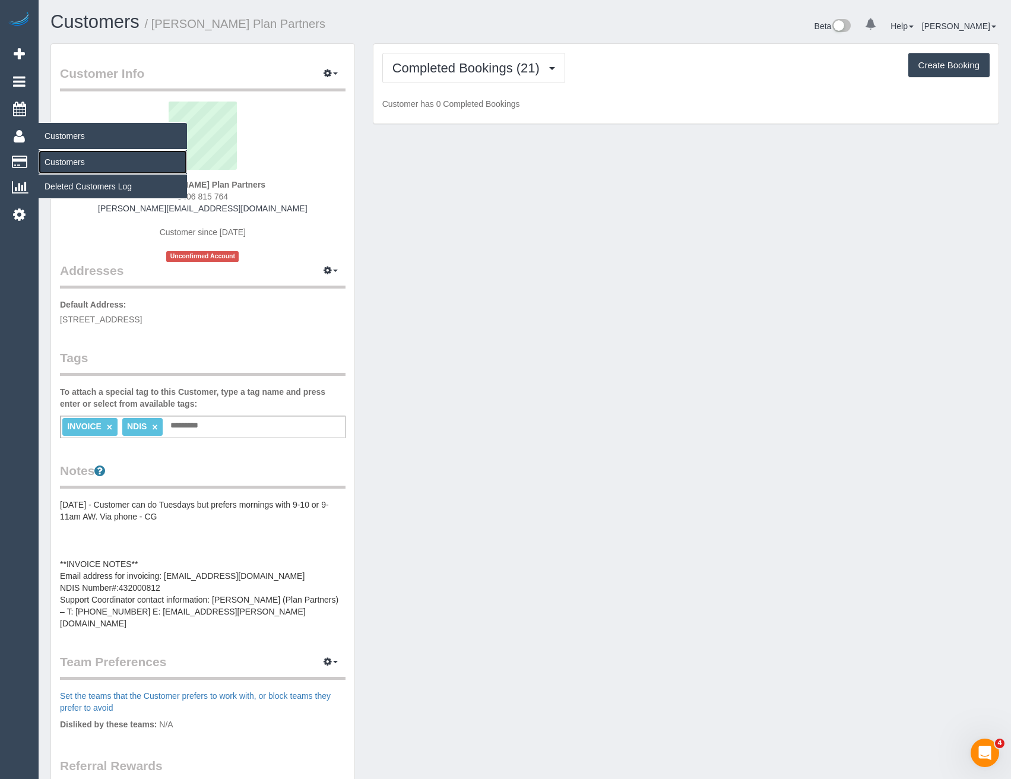
click at [77, 163] on link "Customers" at bounding box center [113, 162] width 148 height 24
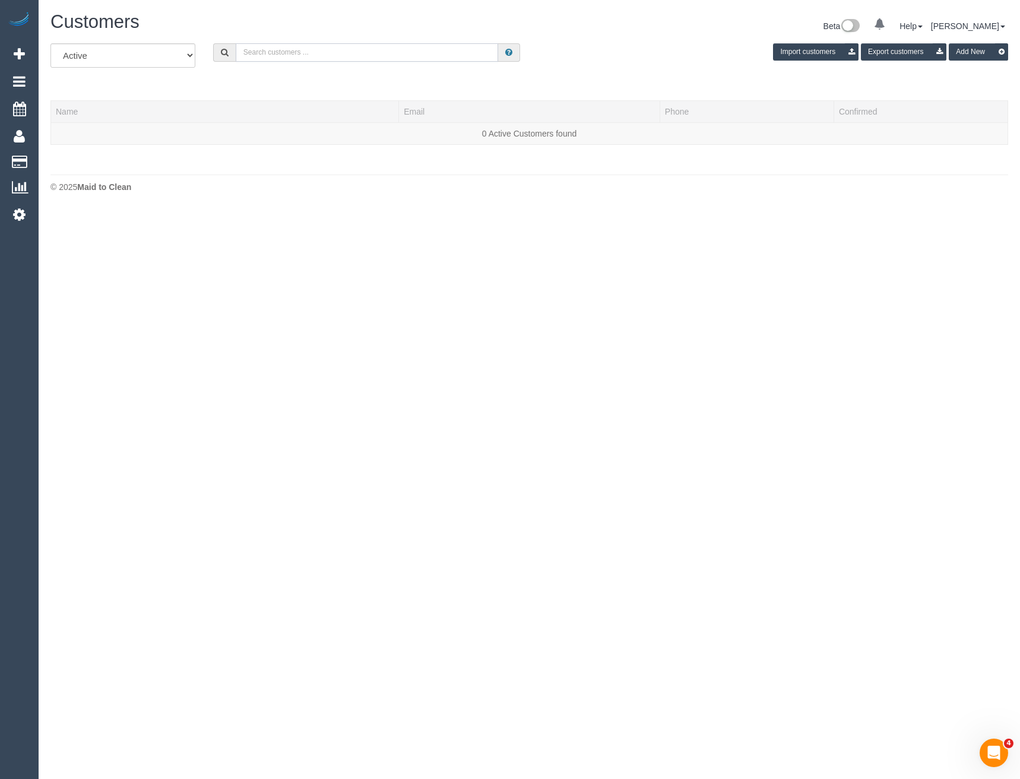
click at [376, 45] on input "text" at bounding box center [367, 52] width 263 height 18
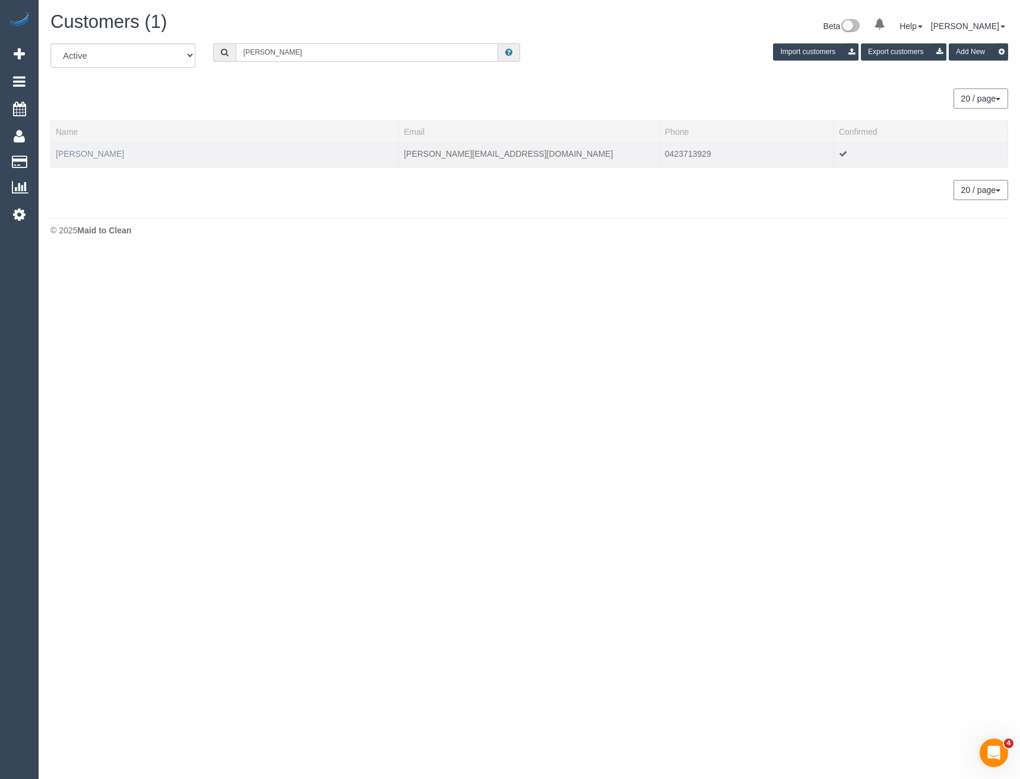
type input "[PERSON_NAME]"
click at [71, 151] on link "[PERSON_NAME]" at bounding box center [90, 154] width 68 height 10
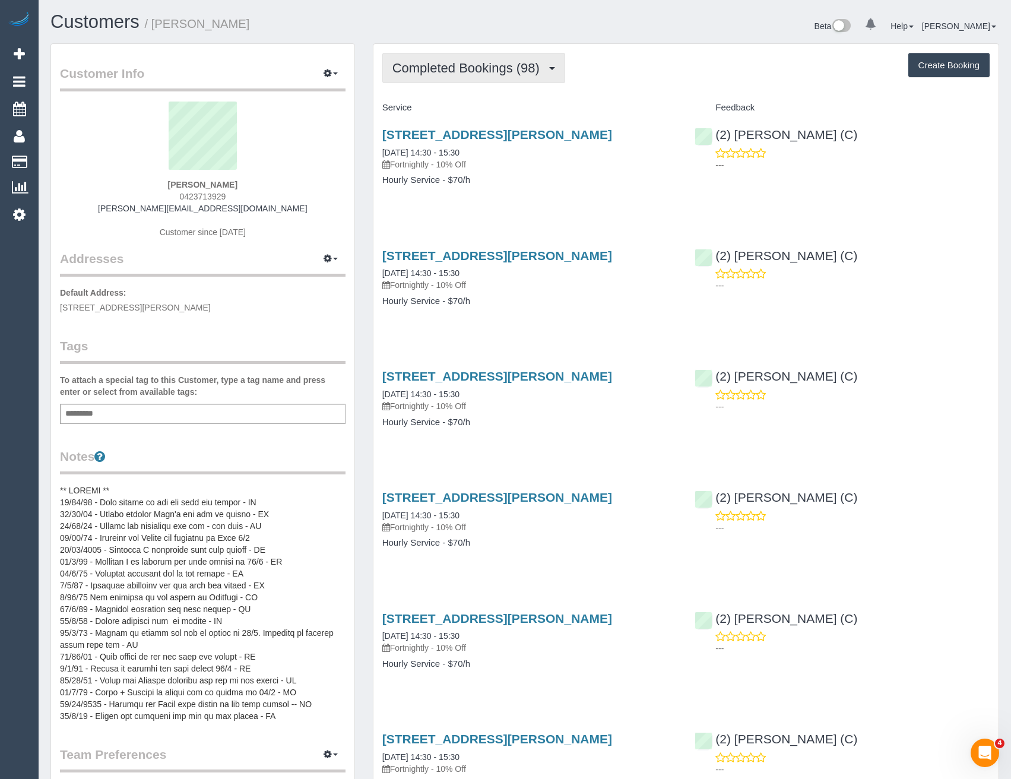
click at [433, 68] on span "Completed Bookings (98)" at bounding box center [469, 68] width 153 height 15
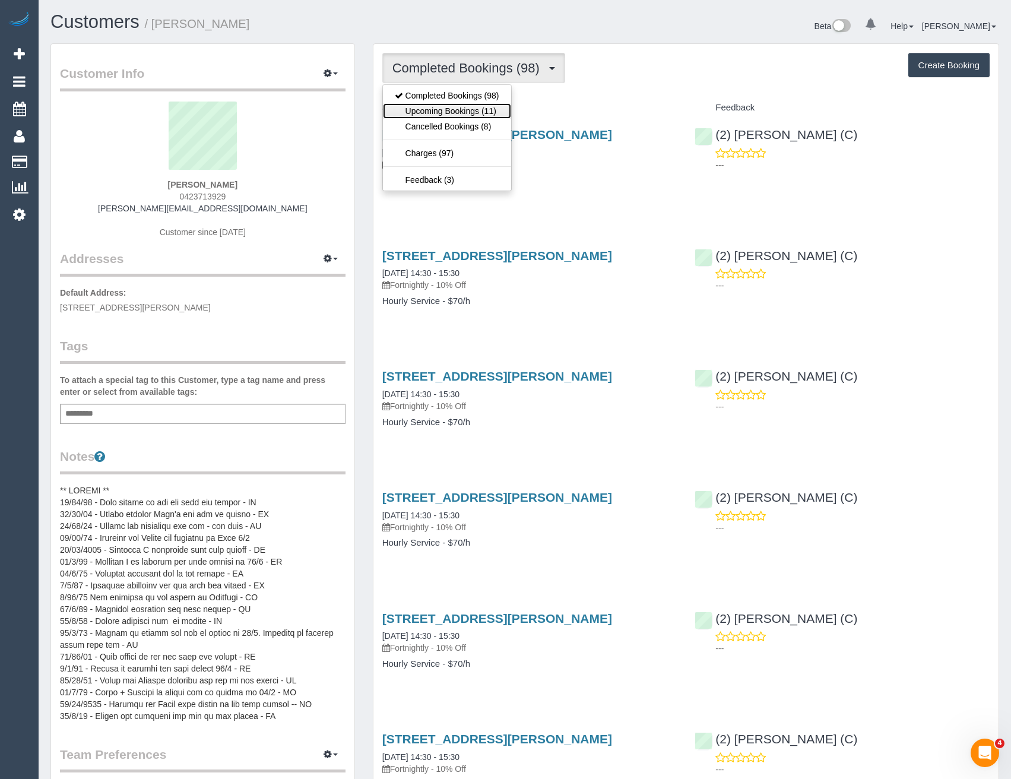
click at [435, 107] on link "Upcoming Bookings (11)" at bounding box center [447, 110] width 128 height 15
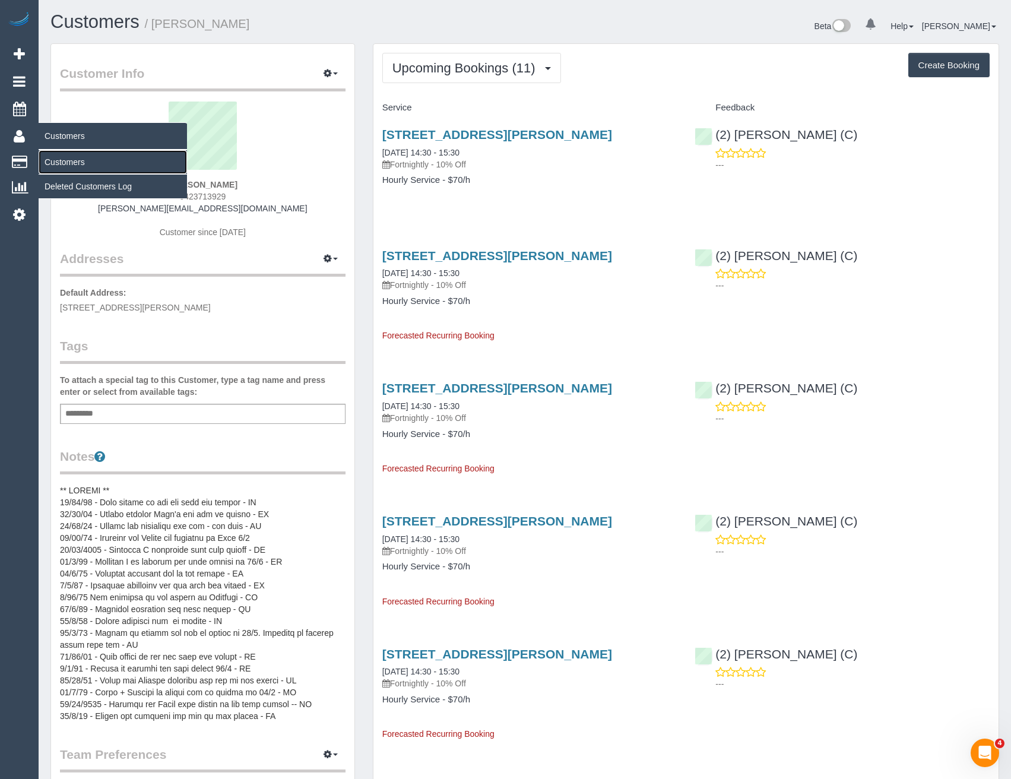
drag, startPoint x: 72, startPoint y: 163, endPoint x: 137, endPoint y: 149, distance: 66.7
click at [72, 163] on link "Customers" at bounding box center [113, 162] width 148 height 24
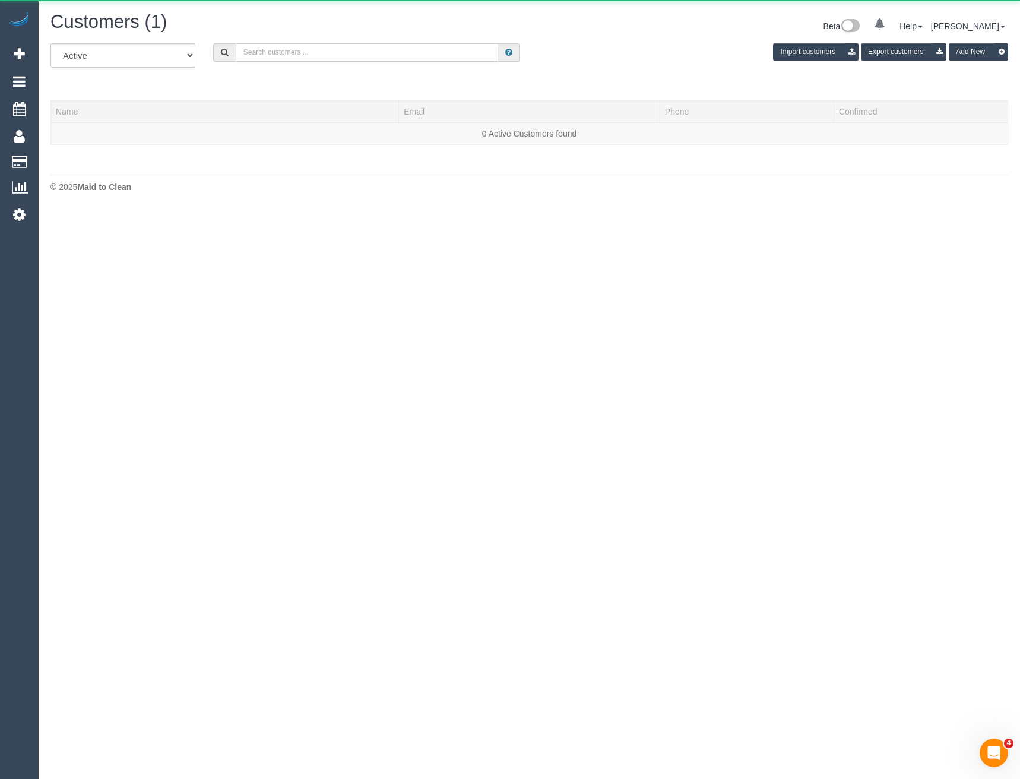
click at [279, 43] on input "text" at bounding box center [367, 52] width 263 height 18
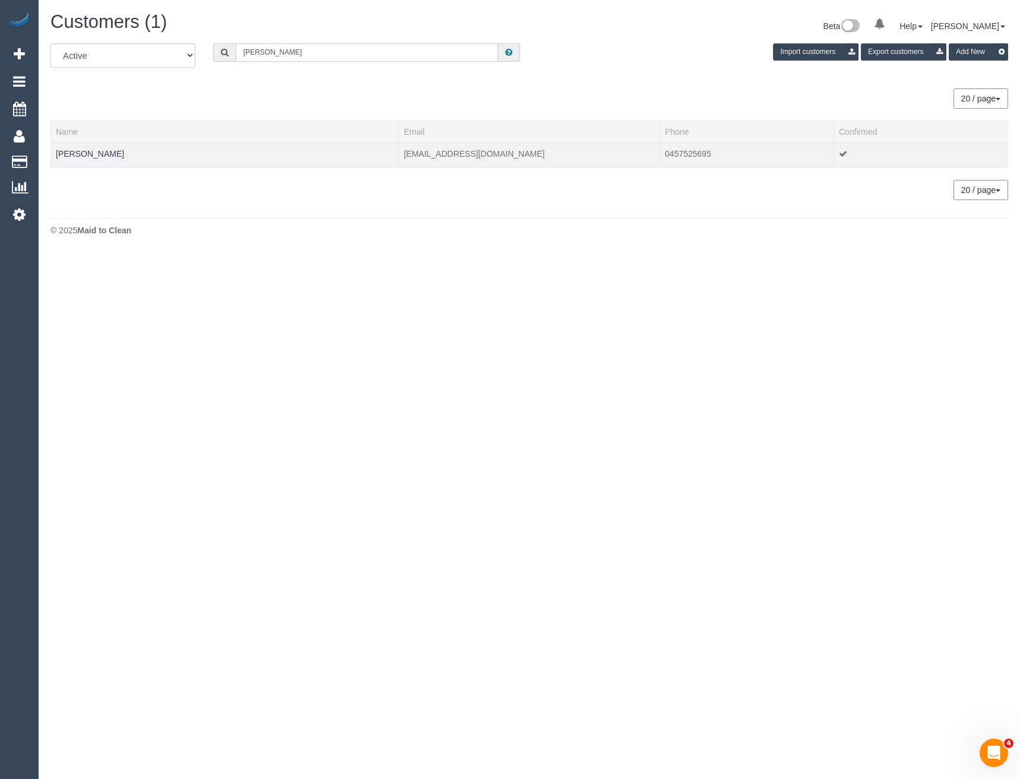
type input "[PERSON_NAME]"
click at [94, 147] on td "[PERSON_NAME]" at bounding box center [225, 155] width 348 height 25
click at [94, 151] on link "[PERSON_NAME]" at bounding box center [90, 154] width 68 height 10
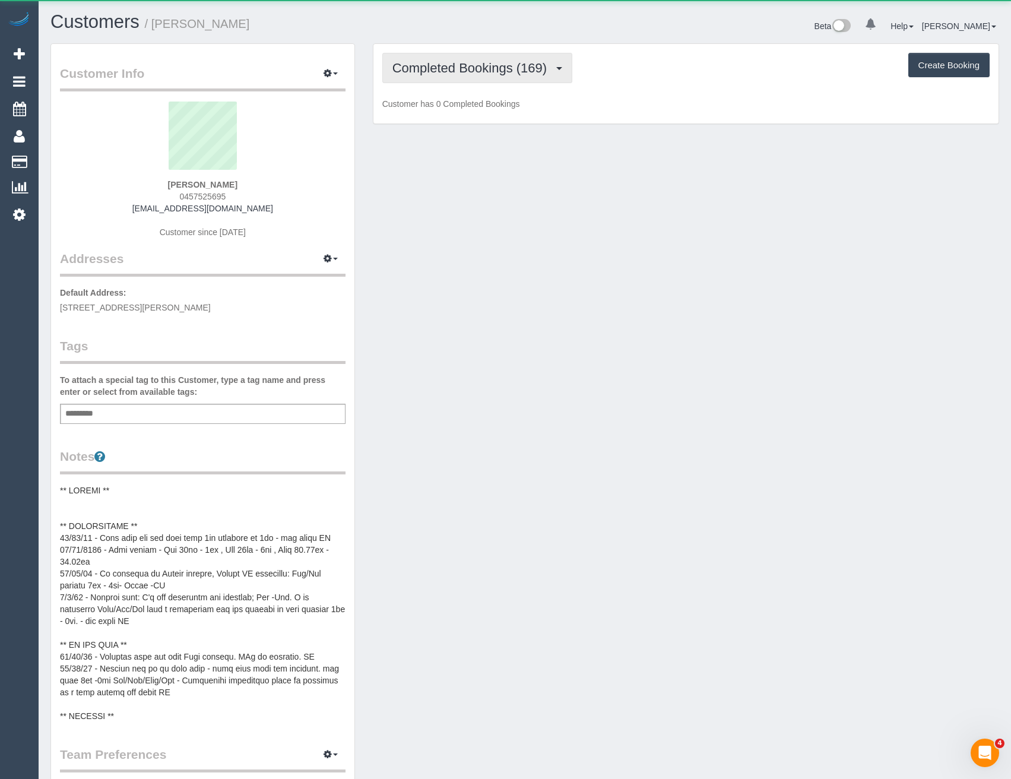
click at [474, 65] on span "Completed Bookings (169)" at bounding box center [473, 68] width 160 height 15
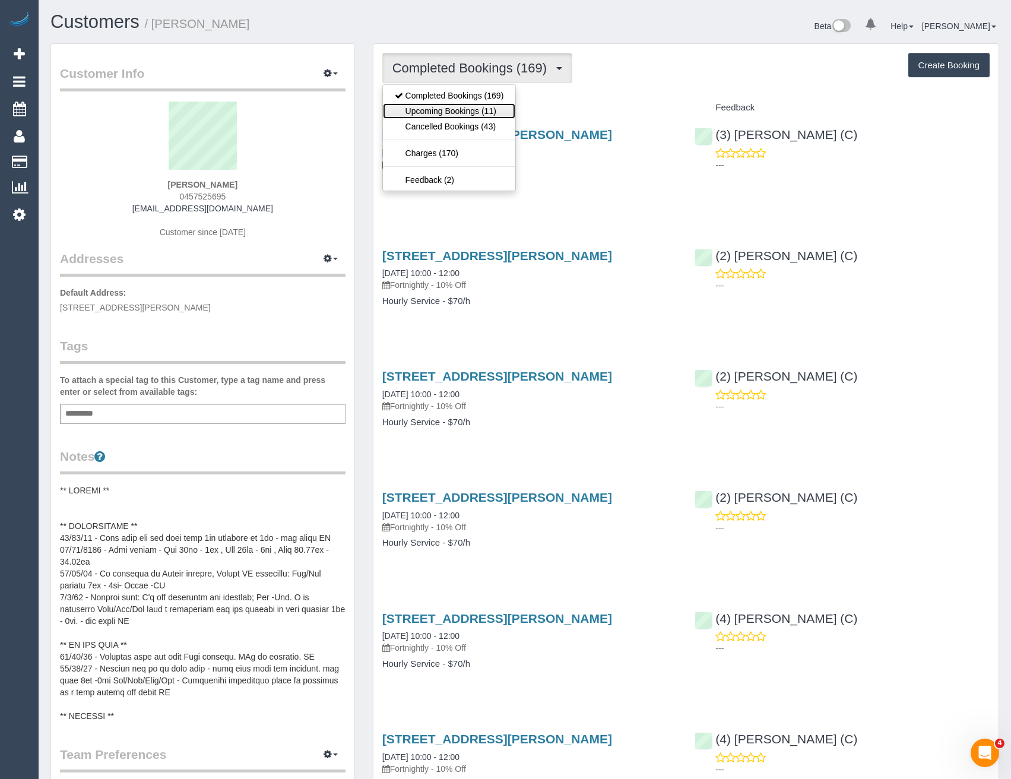
click at [467, 107] on link "Upcoming Bookings (11)" at bounding box center [449, 110] width 133 height 15
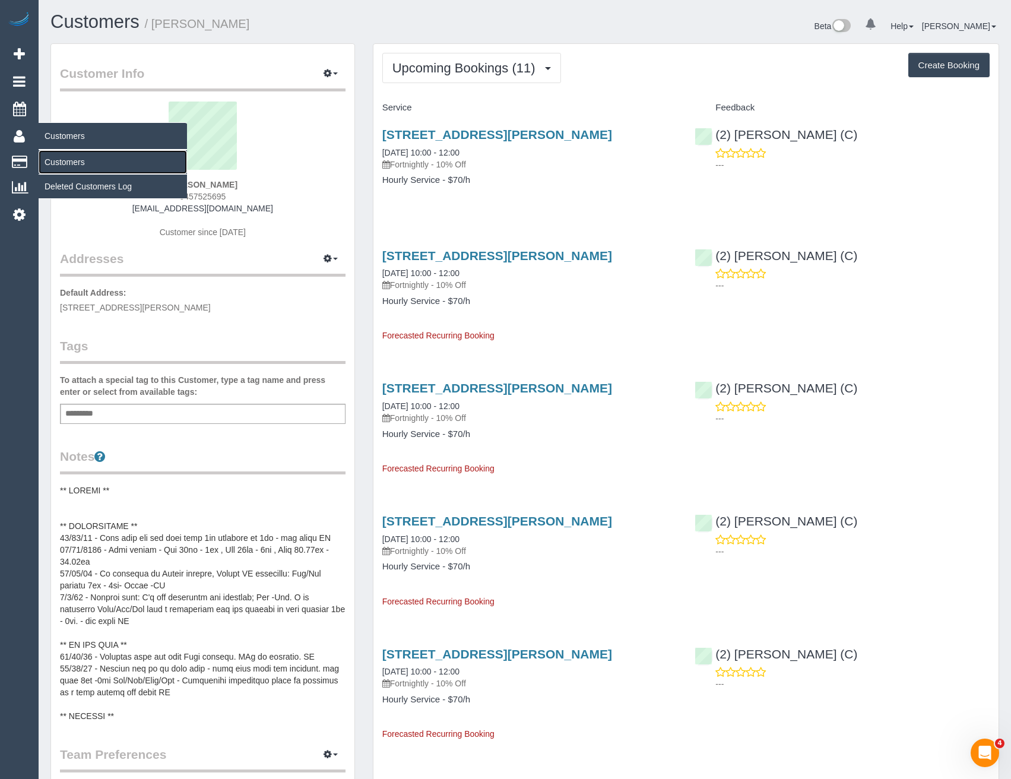
drag, startPoint x: 53, startPoint y: 160, endPoint x: 71, endPoint y: 166, distance: 18.6
click at [53, 160] on link "Customers" at bounding box center [113, 162] width 148 height 24
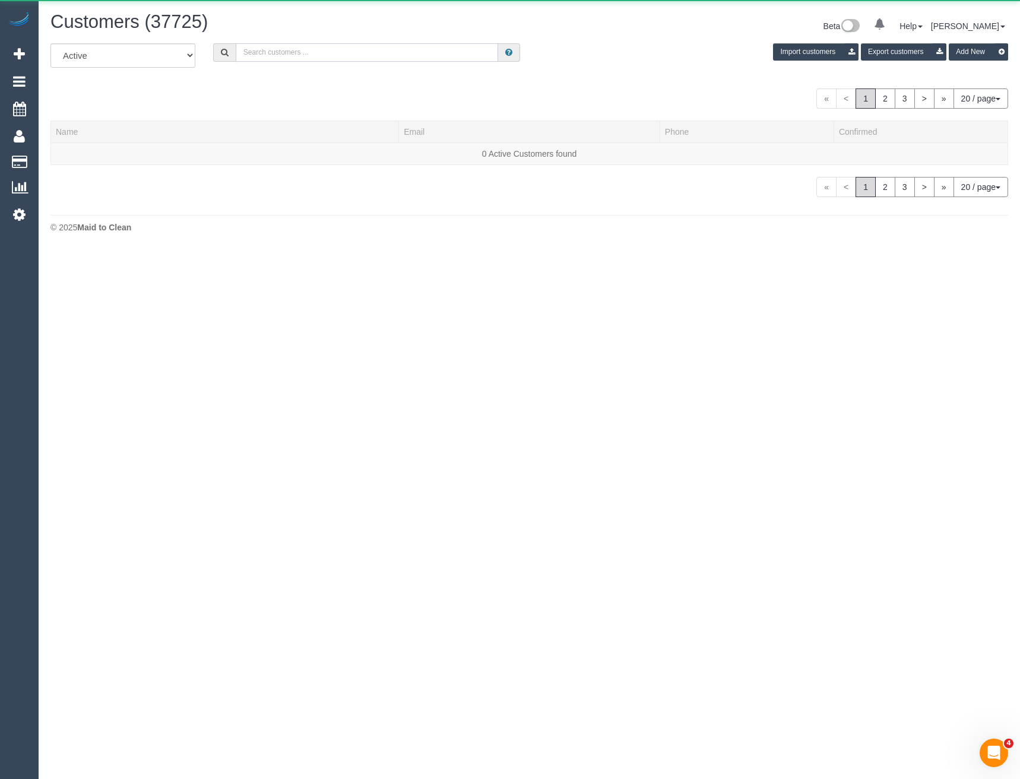
click at [270, 58] on input "text" at bounding box center [367, 52] width 263 height 18
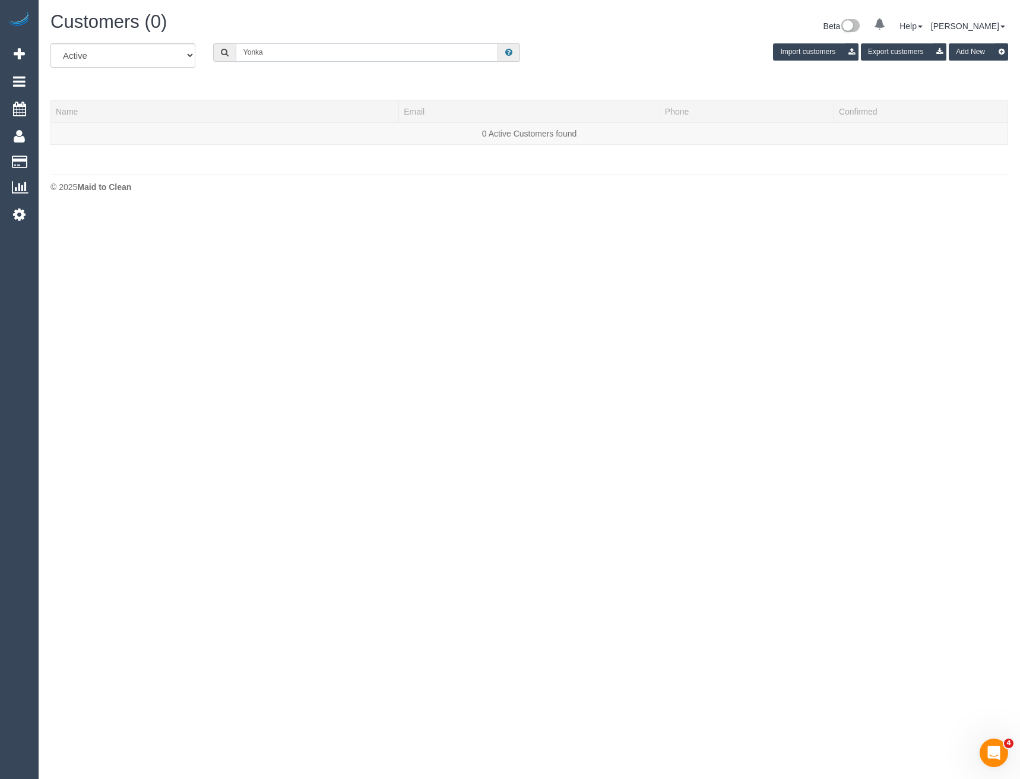
drag, startPoint x: 265, startPoint y: 50, endPoint x: 206, endPoint y: 53, distance: 59.5
click at [206, 53] on div "Yonka" at bounding box center [366, 52] width 325 height 18
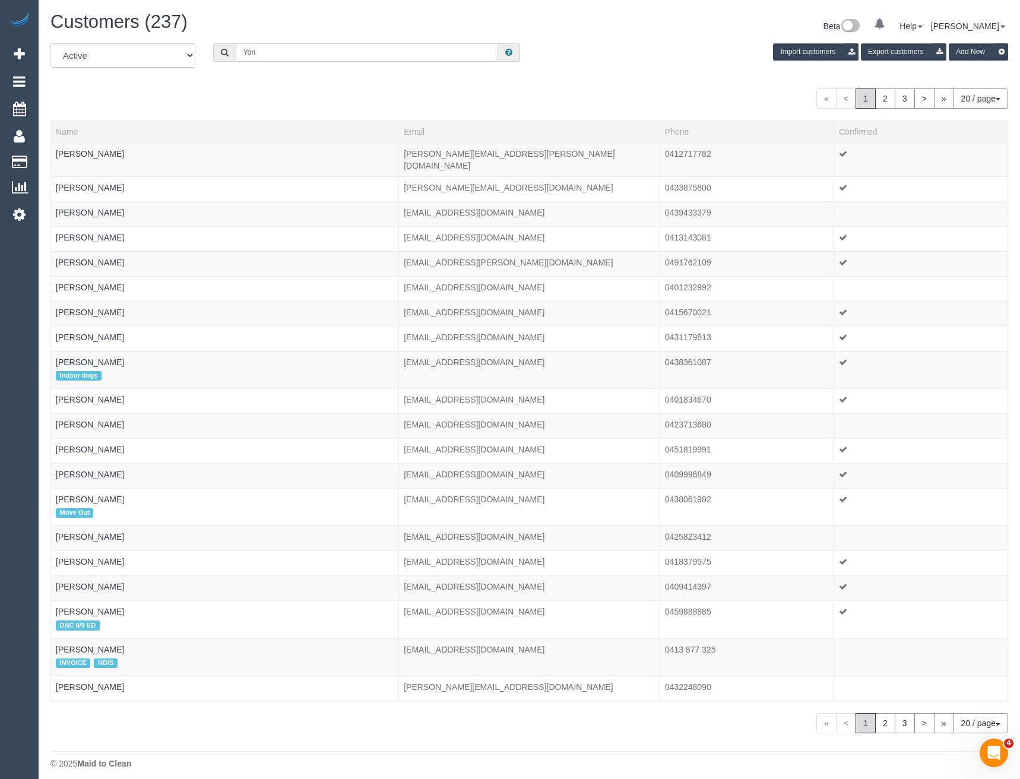
drag, startPoint x: 275, startPoint y: 49, endPoint x: 209, endPoint y: 48, distance: 65.9
click at [210, 49] on div "Yon" at bounding box center [366, 52] width 325 height 18
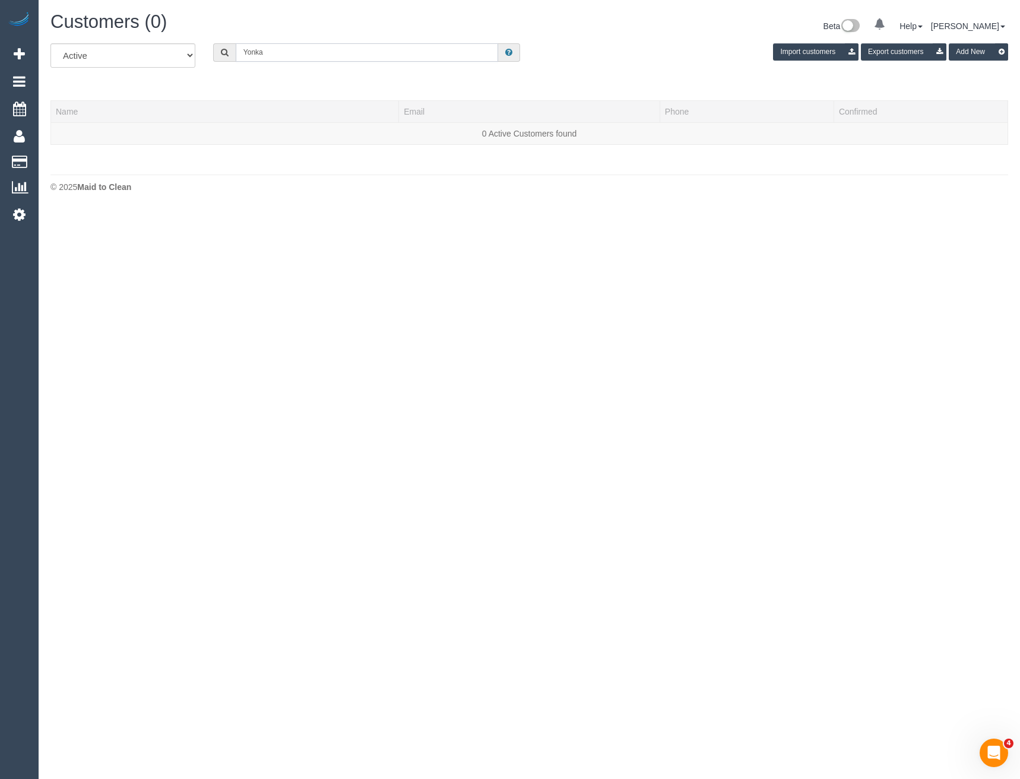
drag, startPoint x: 283, startPoint y: 51, endPoint x: 202, endPoint y: 53, distance: 81.4
click at [202, 53] on div "All Active Archived Yonka Import customers Export customers Add New" at bounding box center [530, 59] width 976 height 33
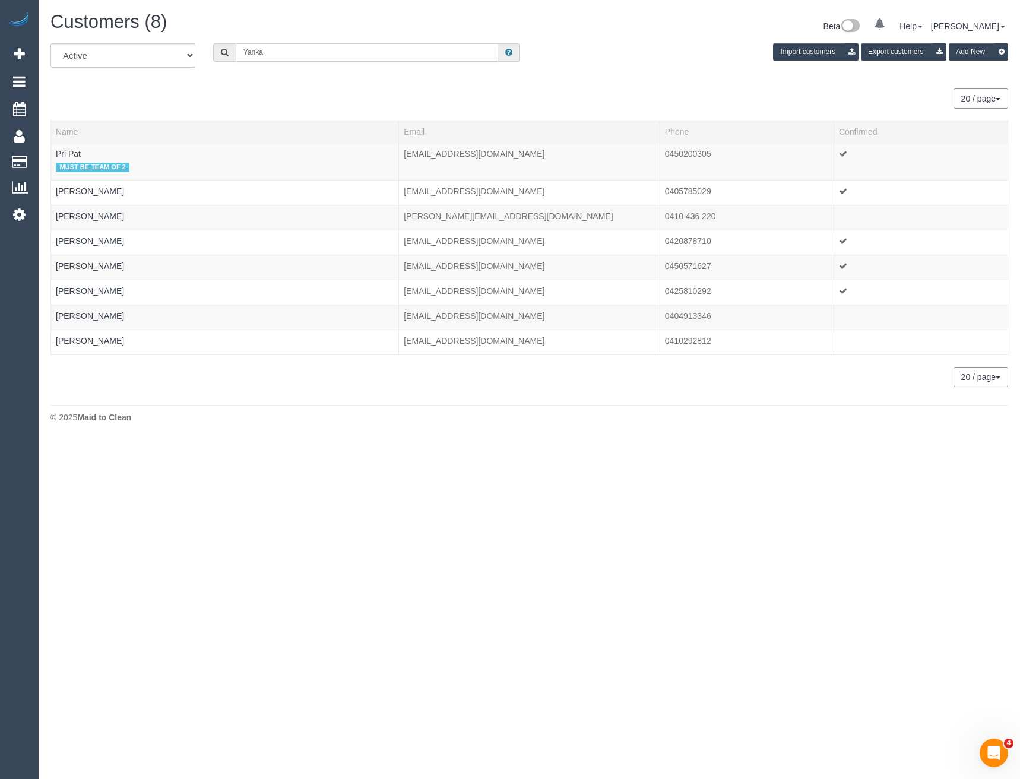
drag, startPoint x: 275, startPoint y: 56, endPoint x: 196, endPoint y: 60, distance: 79.1
click at [197, 60] on div "All Active Archived Yanka Import customers Export customers Add New" at bounding box center [530, 59] width 976 height 33
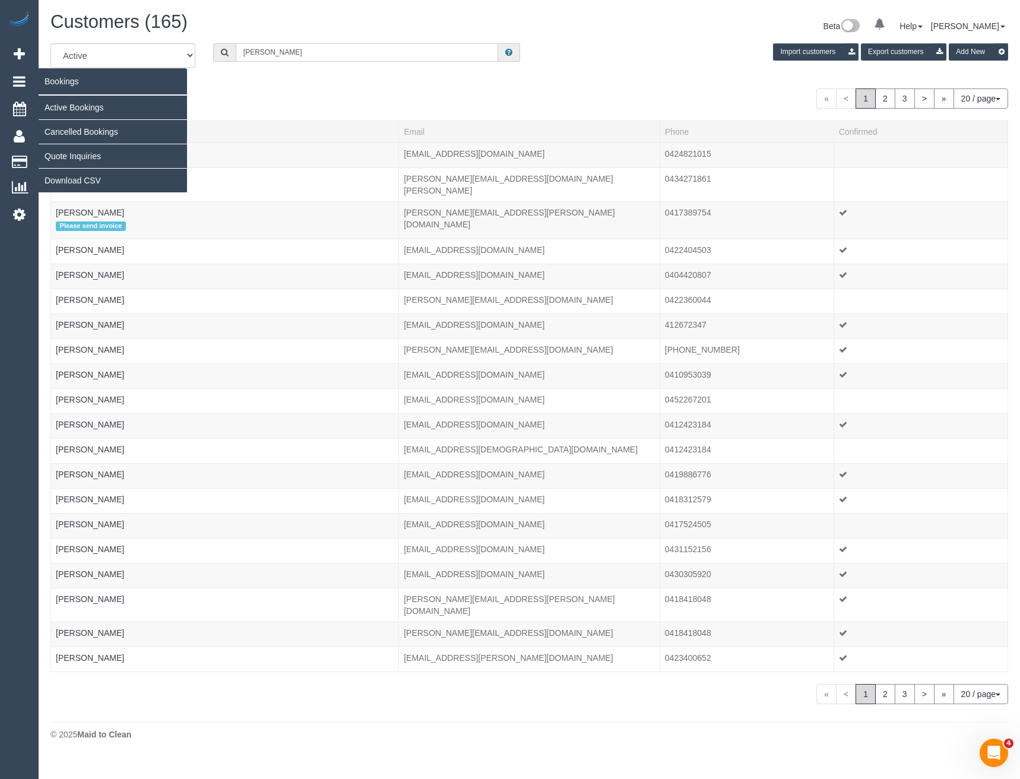
type input "Jones"
click at [65, 106] on link "Active Bookings" at bounding box center [113, 108] width 148 height 24
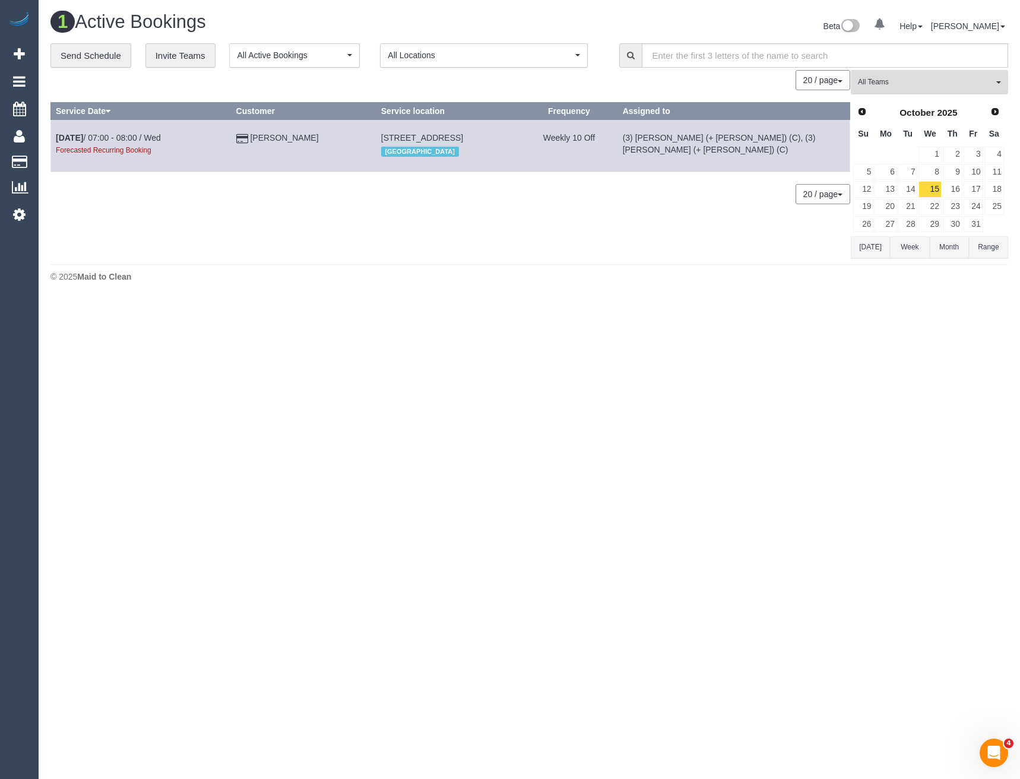
click at [884, 83] on span "All Teams" at bounding box center [925, 82] width 135 height 10
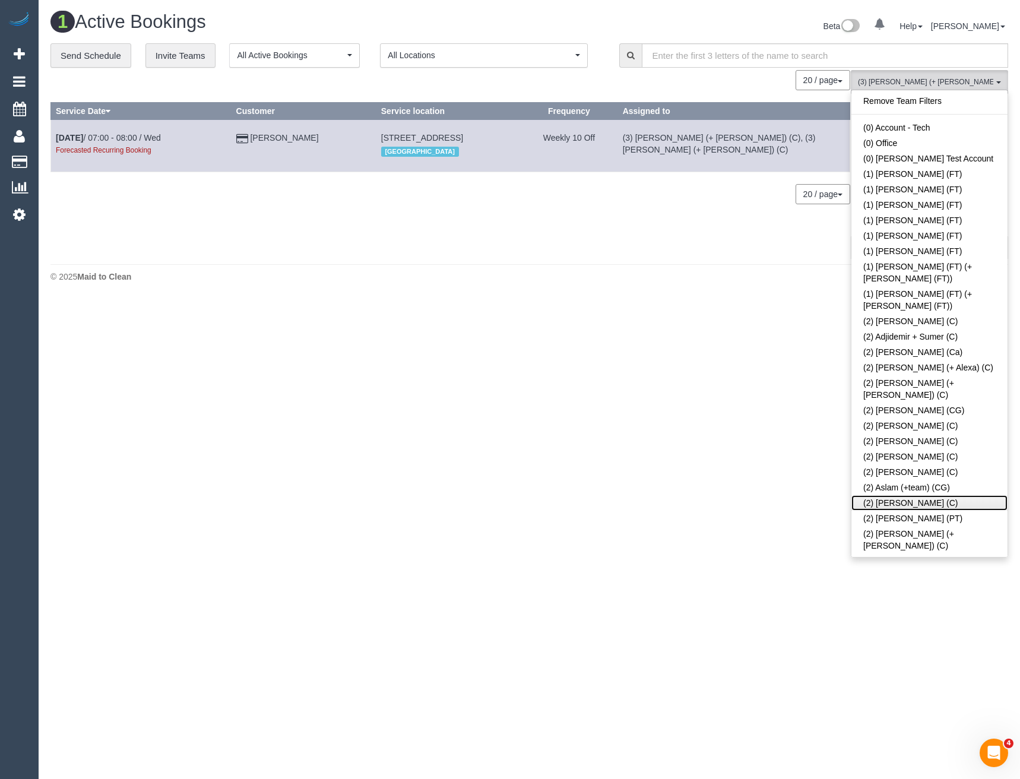
click at [909, 495] on link "(2) Axel Richerand (C)" at bounding box center [930, 502] width 156 height 15
click at [807, 476] on body "0 Beta Your Notifications You have 0 alerts Add Booking Bookings Active Booking…" at bounding box center [510, 389] width 1020 height 779
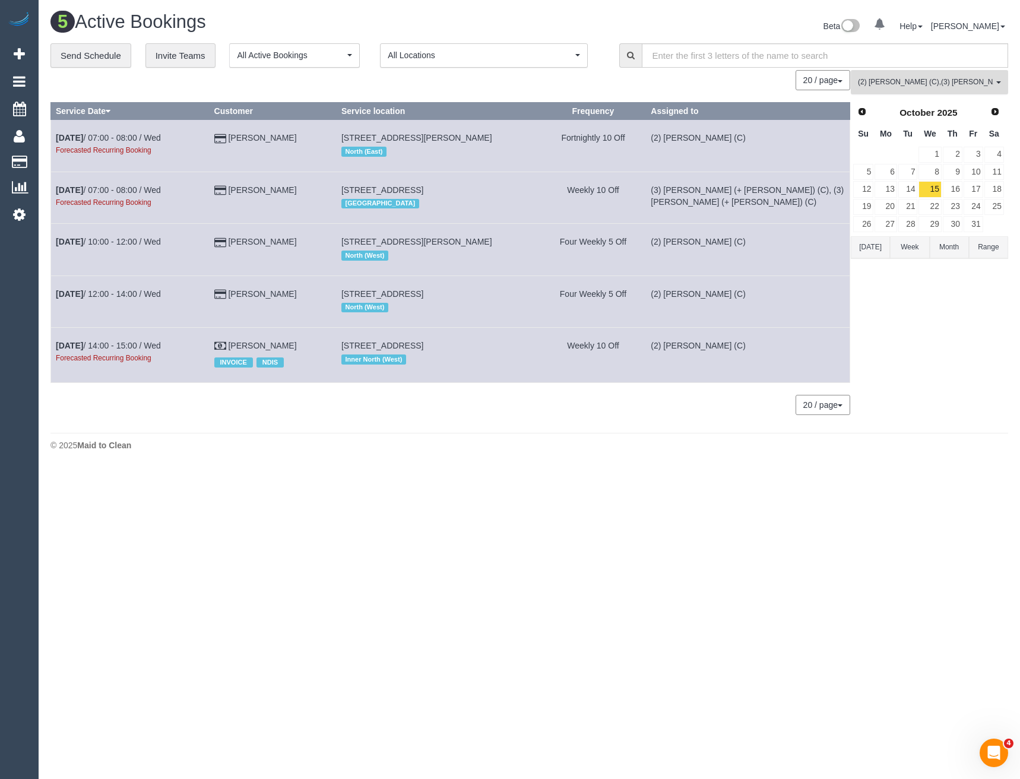
click at [960, 80] on span "(2) Axel Richerand (C) , (3) Melvin (+ Sahan) (C)" at bounding box center [925, 82] width 135 height 10
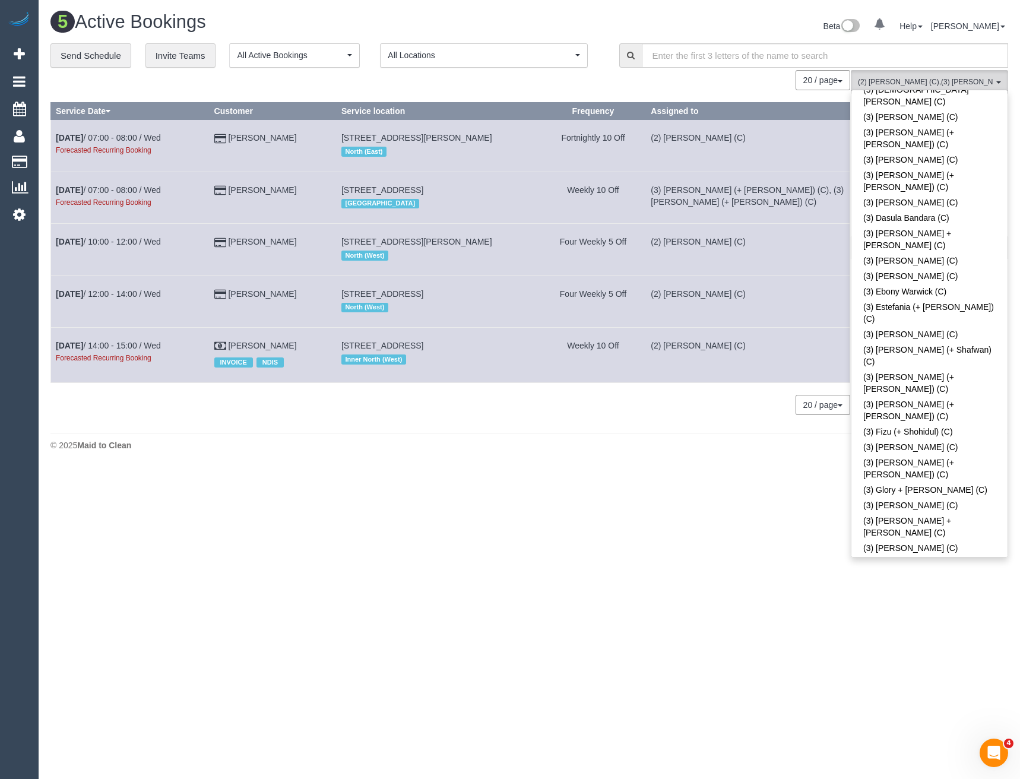
scroll to position [2138, 0]
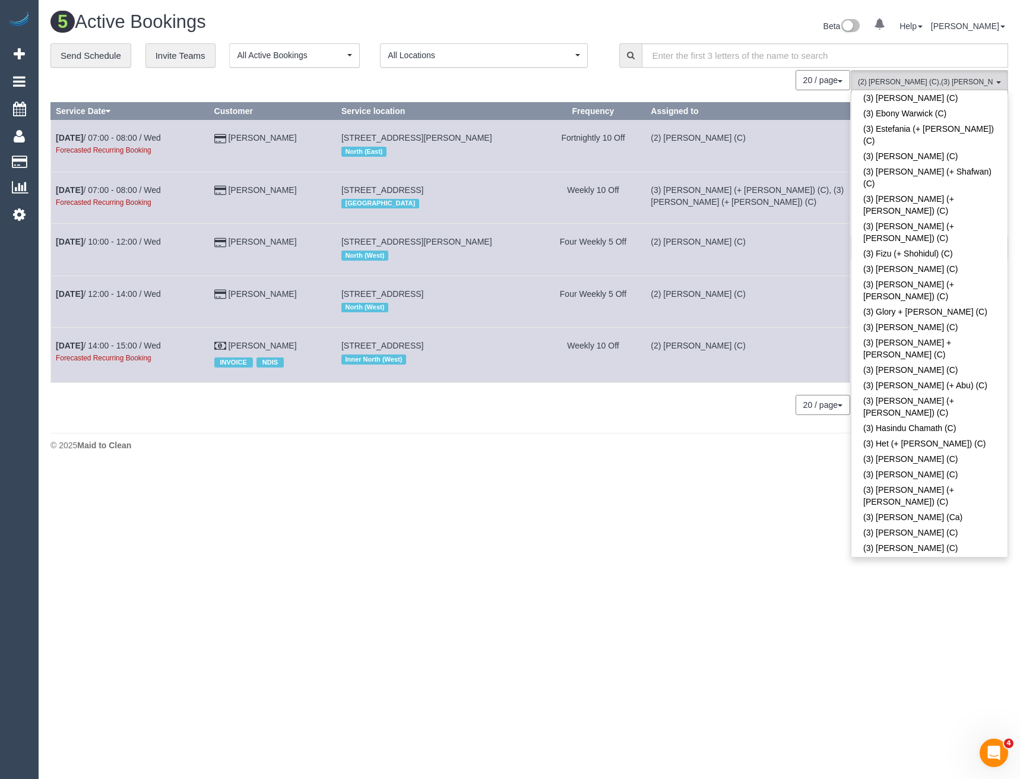
click at [837, 483] on body "0 Beta Your Notifications You have 0 alerts Add Booking Bookings Active Booking…" at bounding box center [510, 389] width 1020 height 779
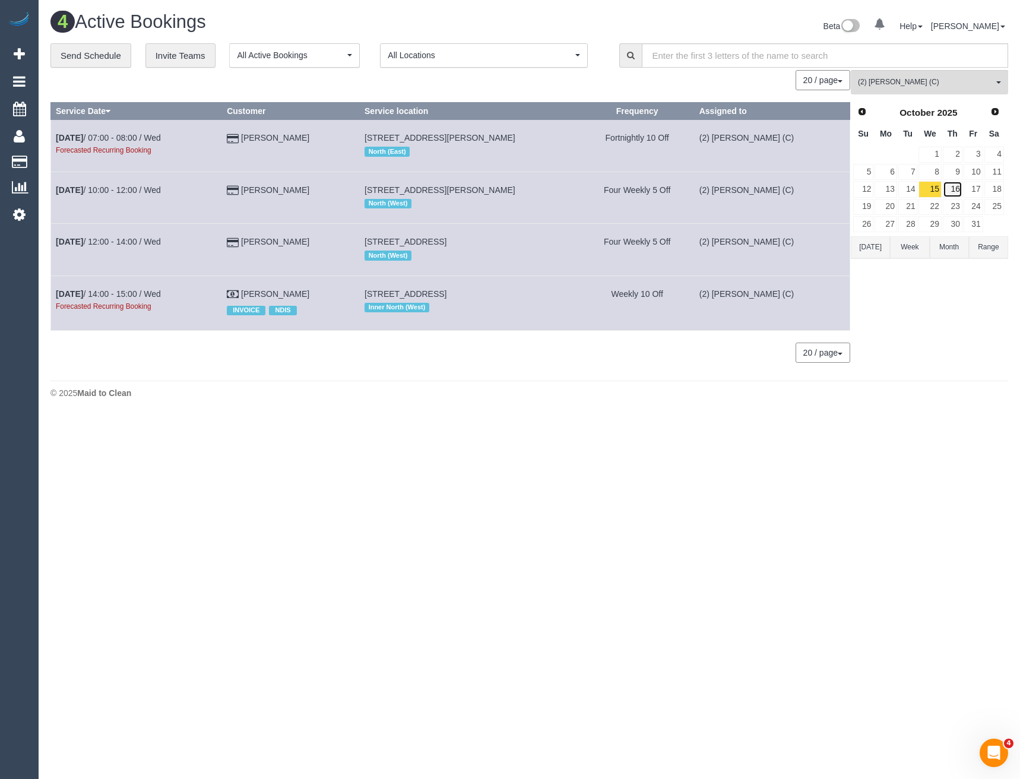
click at [949, 188] on link "16" at bounding box center [953, 189] width 20 height 16
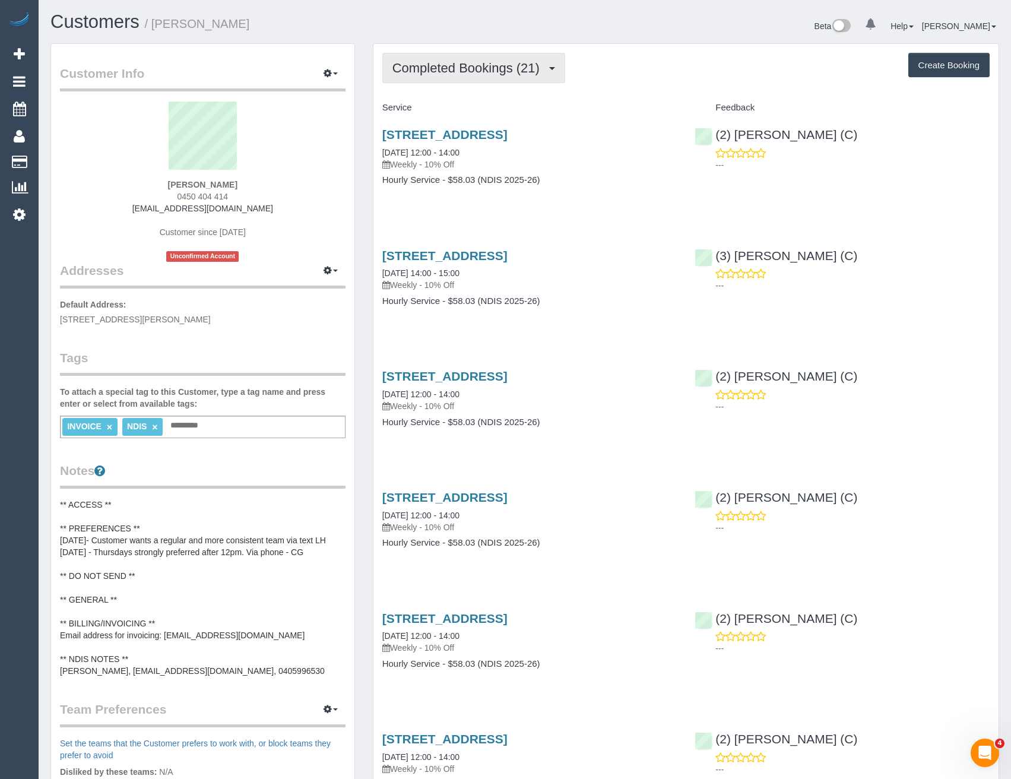
click at [464, 65] on span "Completed Bookings (21)" at bounding box center [469, 68] width 153 height 15
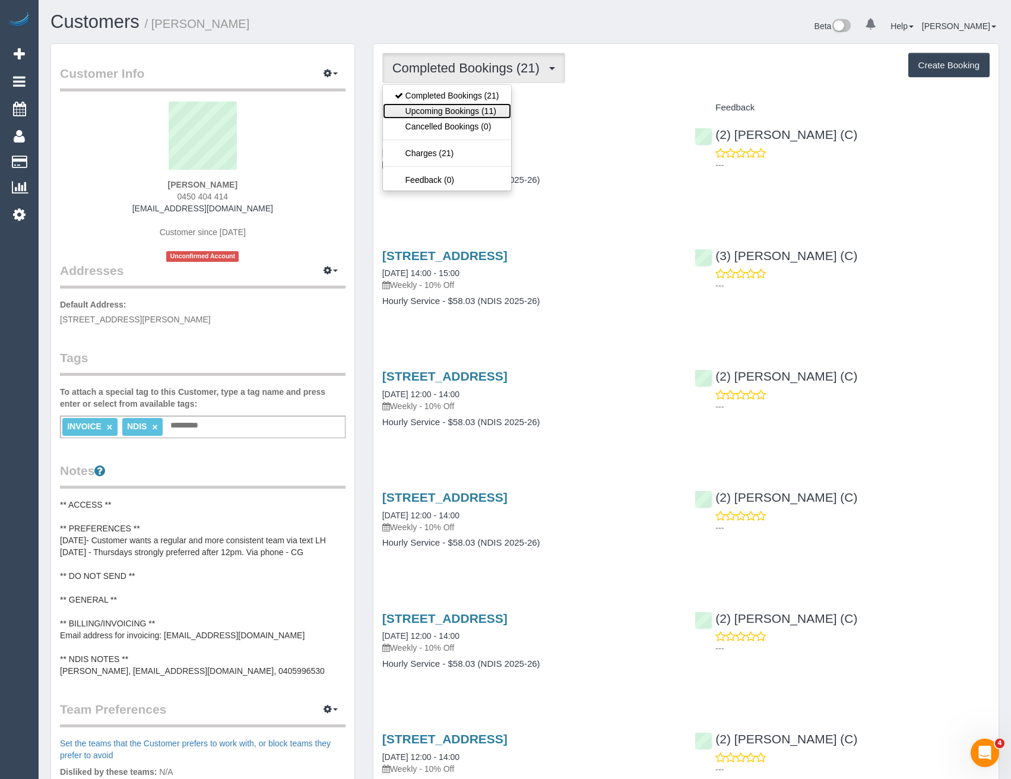
click at [466, 106] on link "Upcoming Bookings (11)" at bounding box center [447, 110] width 128 height 15
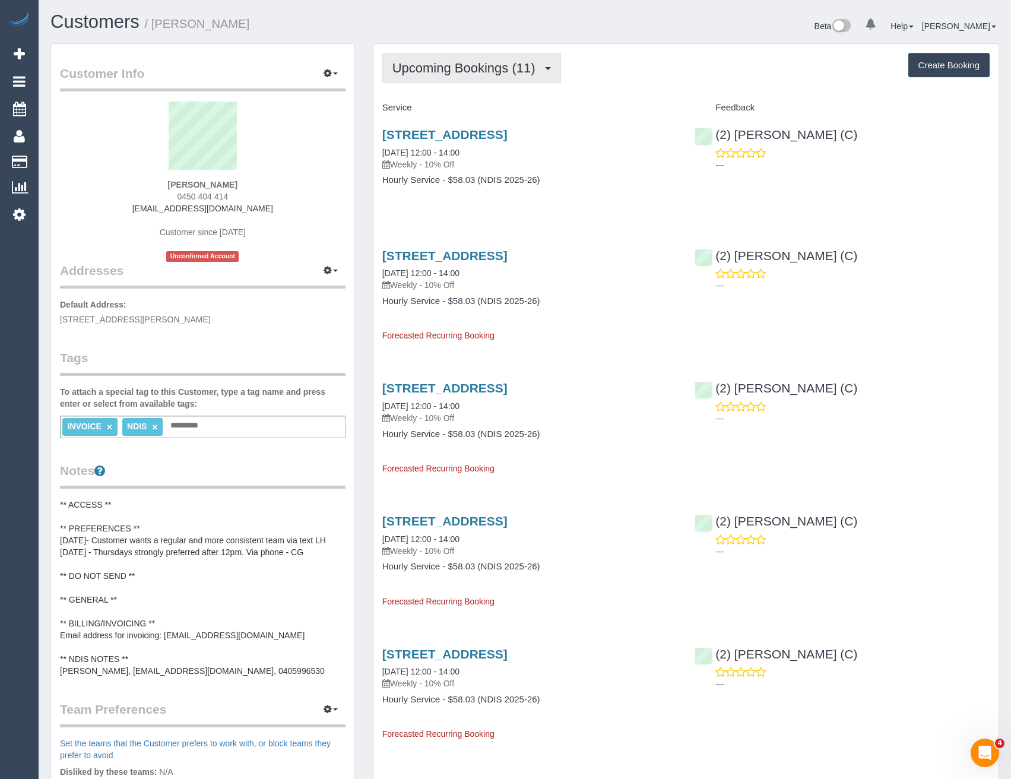
click at [501, 68] on span "Upcoming Bookings (11)" at bounding box center [467, 68] width 149 height 15
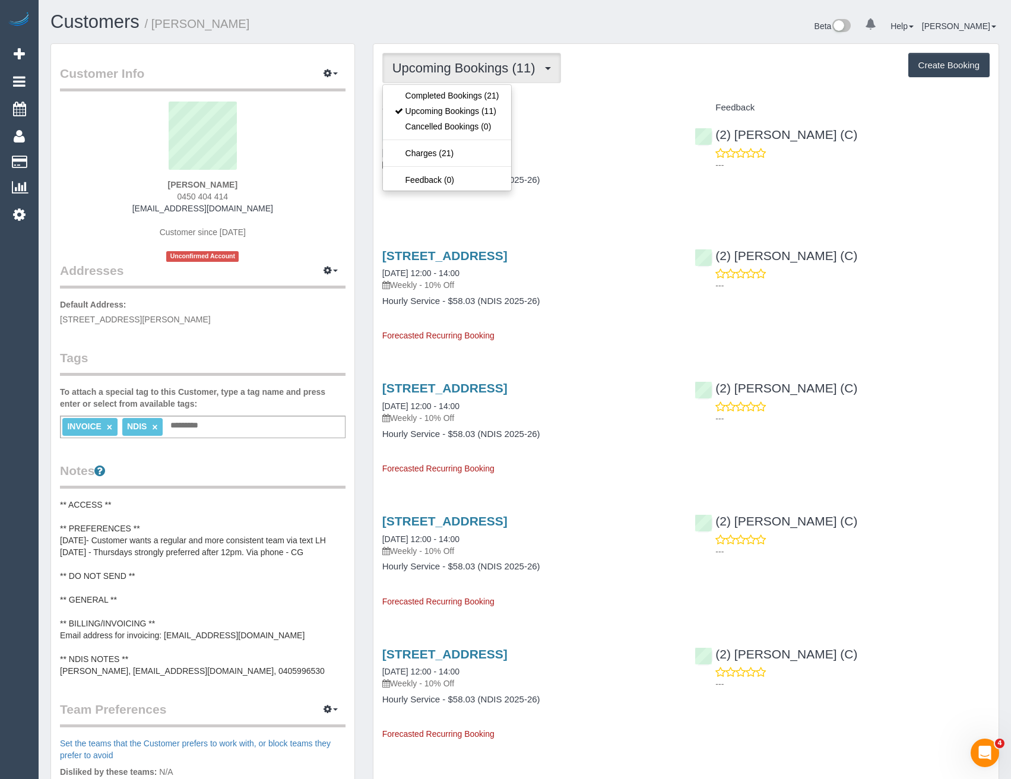
click at [588, 191] on div "[STREET_ADDRESS] [DATE] 12:00 - 14:00 Weekly - 10% Off Hourly Service - $58.03 …" at bounding box center [530, 163] width 313 height 91
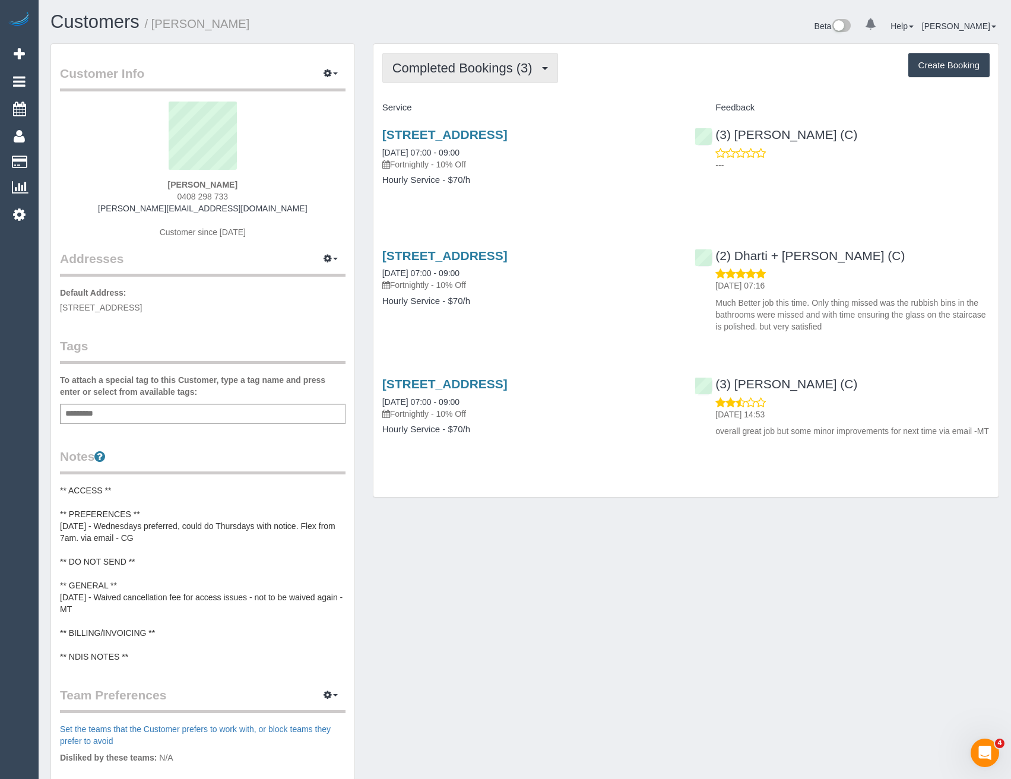
click at [485, 74] on span "Completed Bookings (3)" at bounding box center [466, 68] width 146 height 15
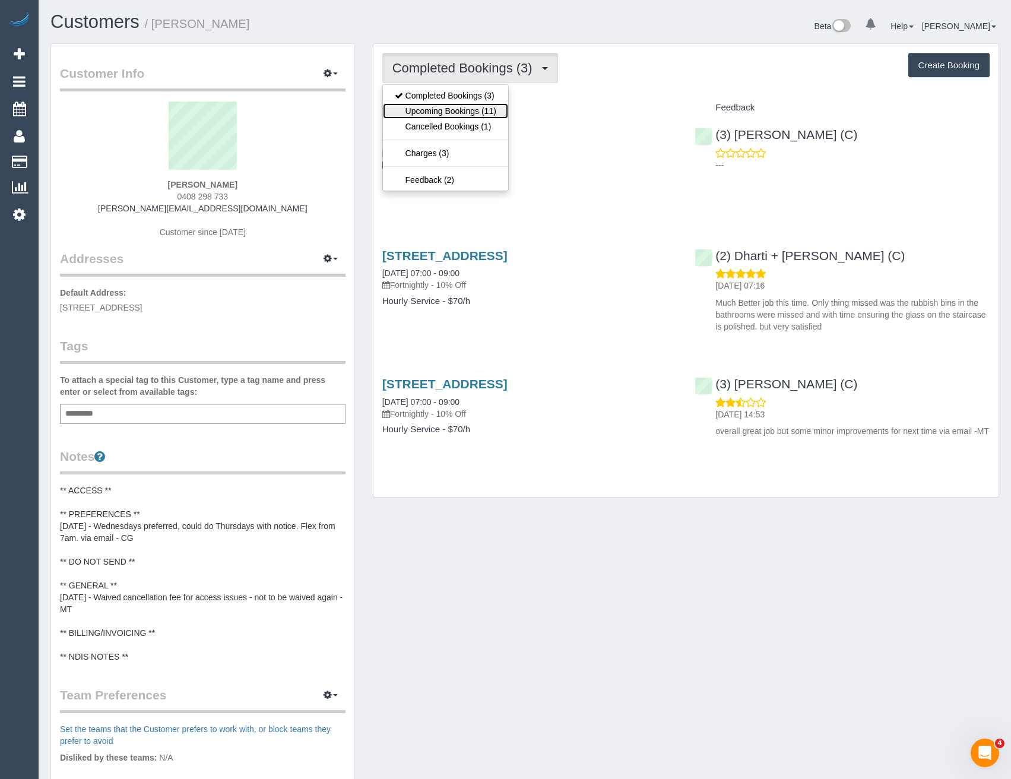
click at [474, 112] on link "Upcoming Bookings (11)" at bounding box center [445, 110] width 125 height 15
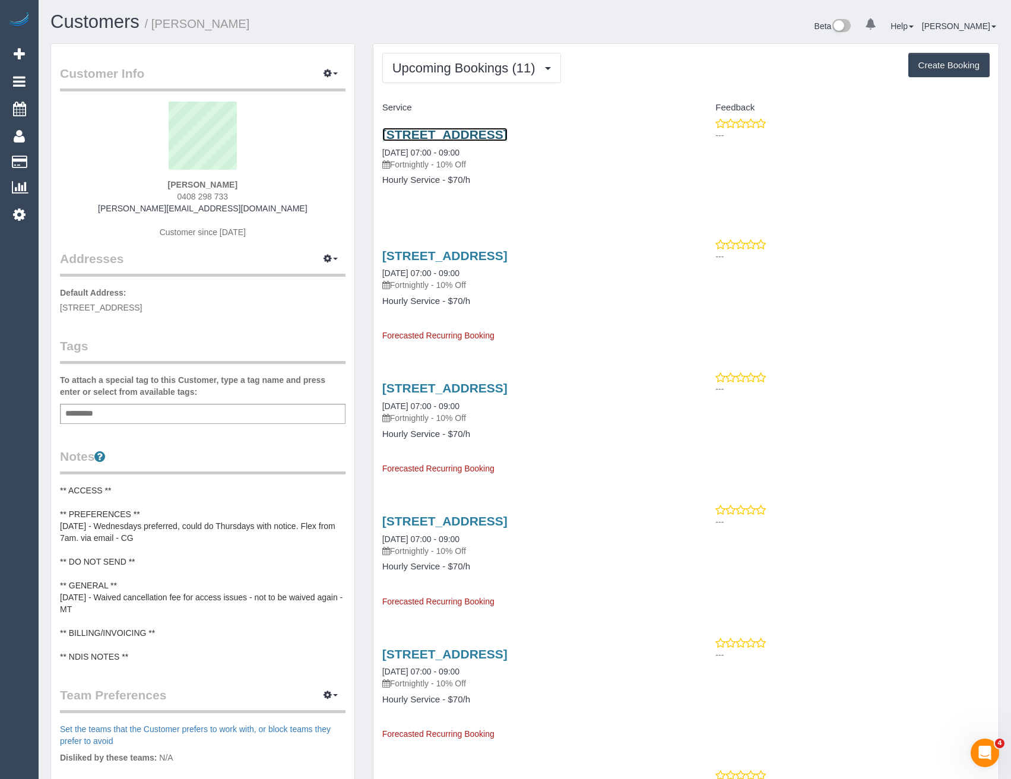
click at [508, 132] on link "[STREET_ADDRESS]" at bounding box center [444, 135] width 125 height 14
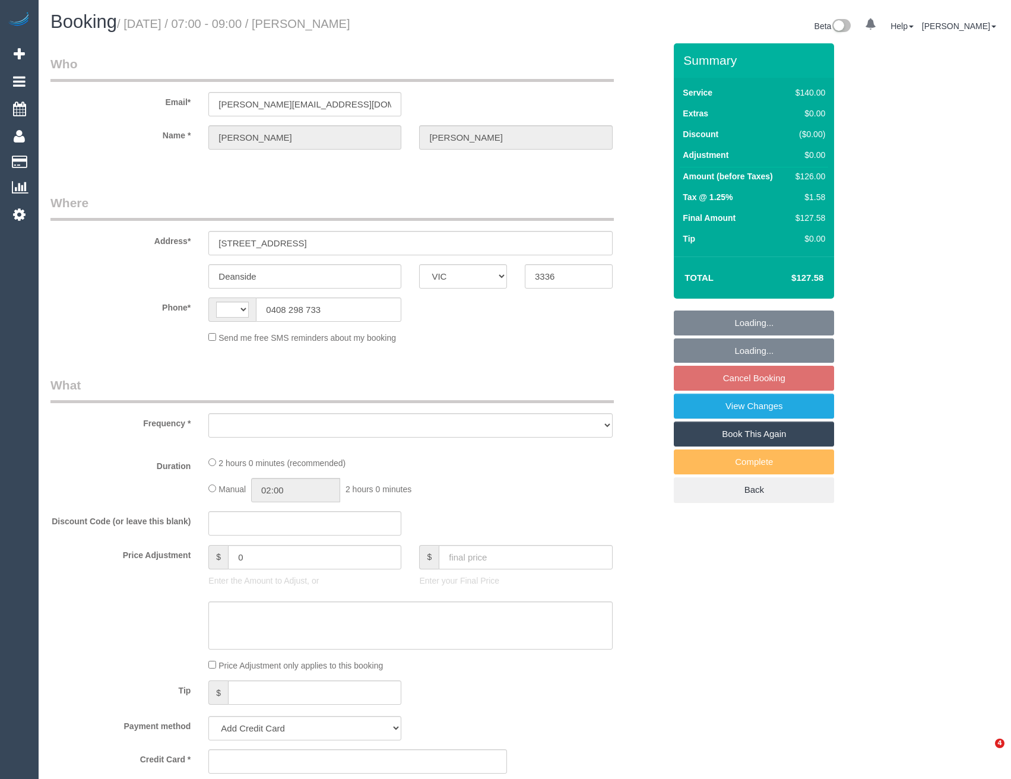
select select "VIC"
select select "string:AU"
select select "string:stripe-pm_1Rtirs2GScqysDRVX7B13LOd"
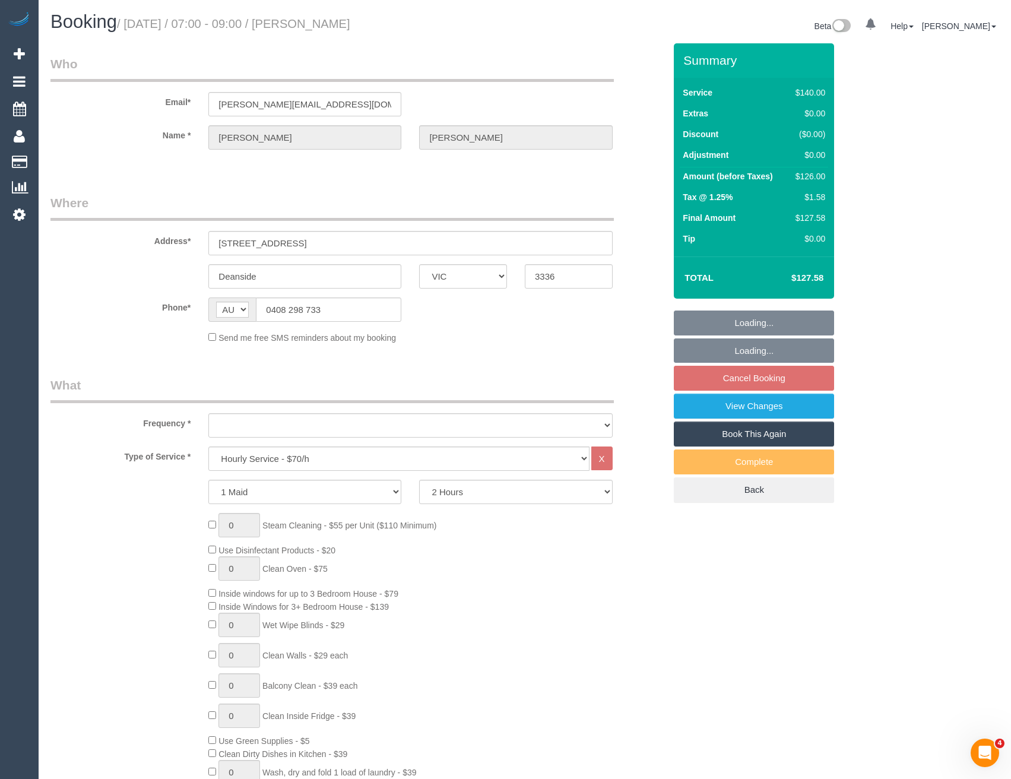
select select "number:27"
select select "number:14"
select select "number:18"
select select "number:25"
select select "number:34"
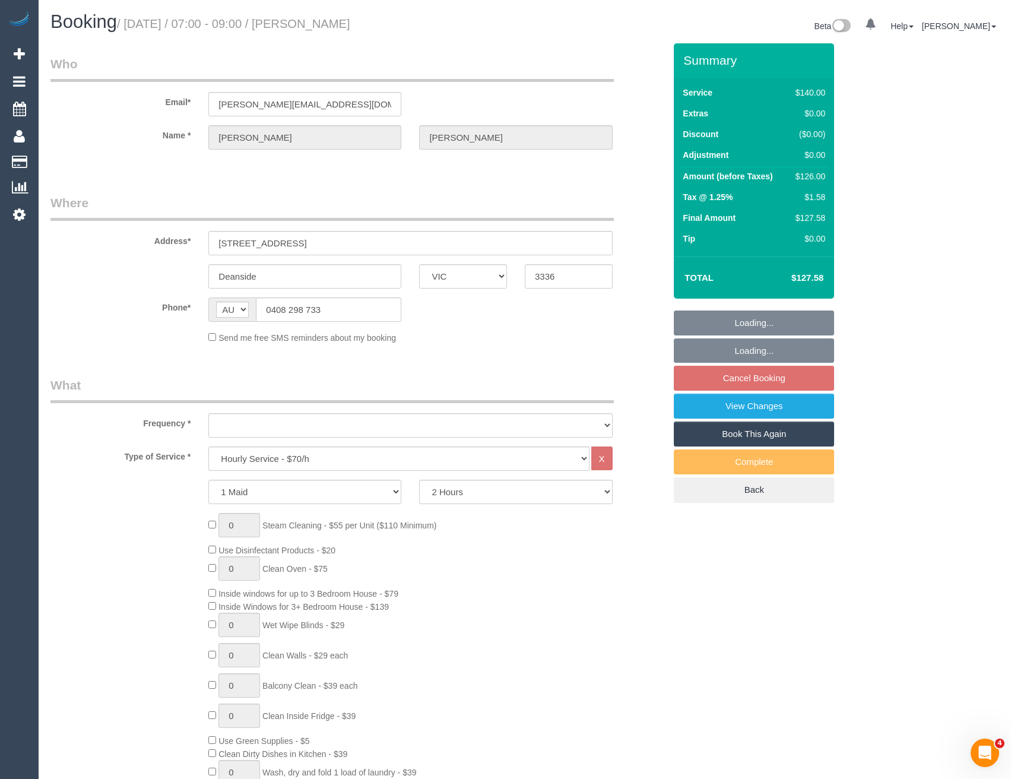
select select "number:13"
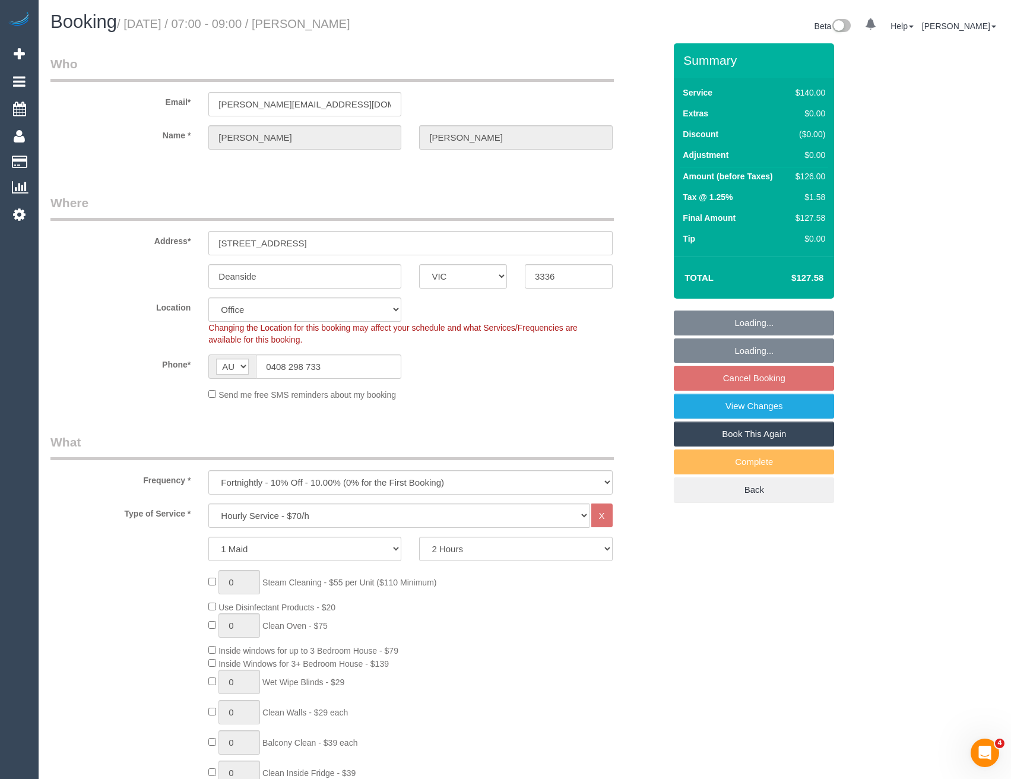
select select "object:2164"
select select "VIC"
select select "number:27"
select select "number:14"
select select "number:18"
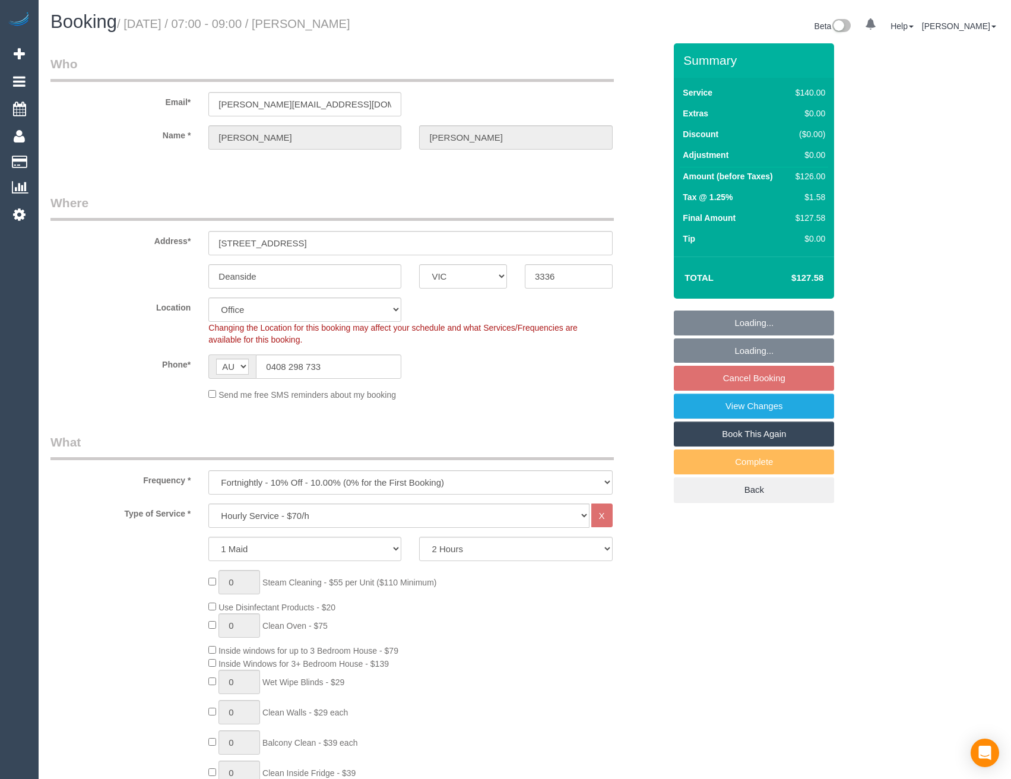
select select "number:25"
select select "number:34"
select select "number:13"
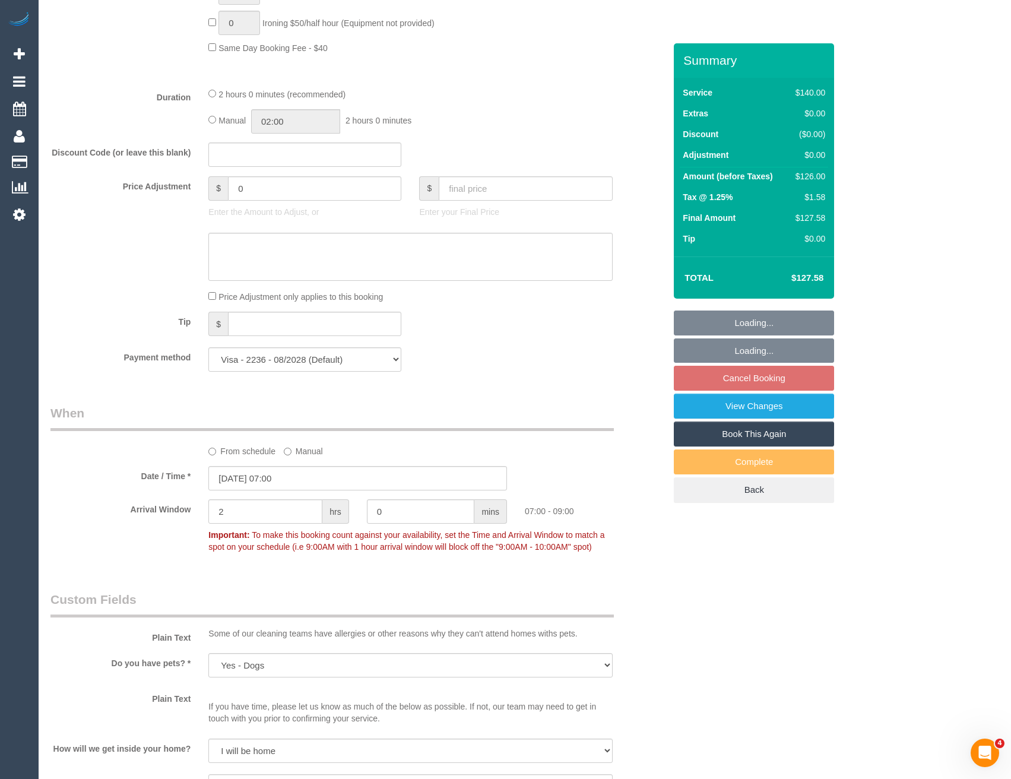
scroll to position [950, 0]
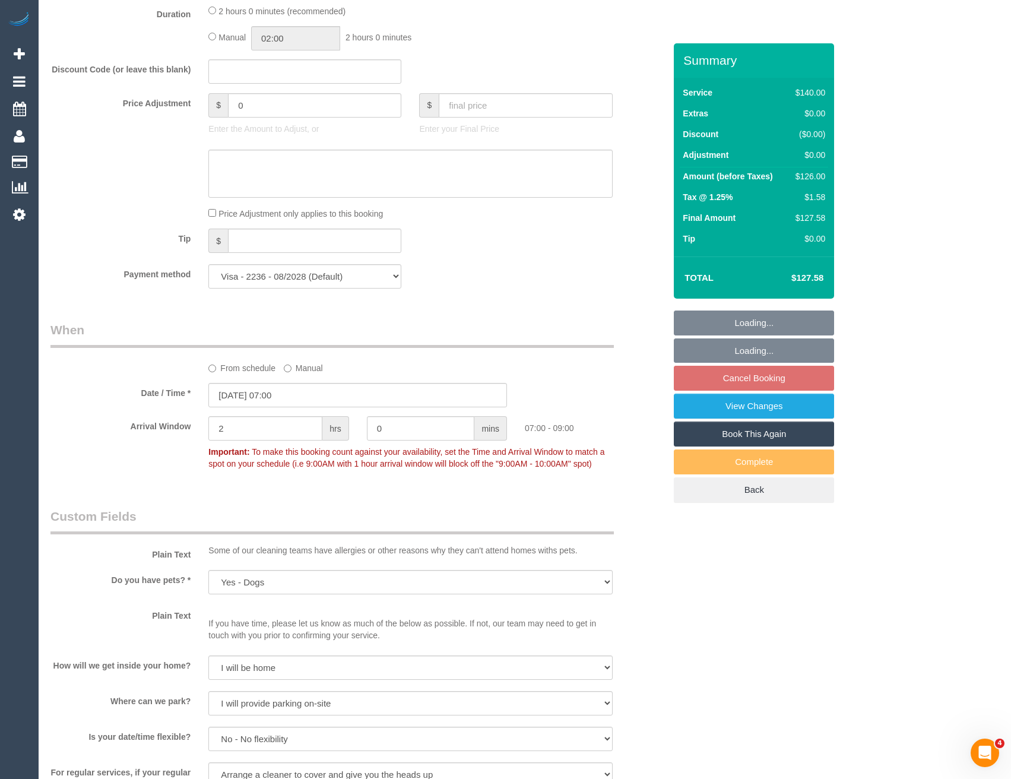
click at [243, 206] on sui-booking-price-adjustment "Price Adjustment $ 0 Enter the Amount to Adjust, or $ Enter your Final Price Pr…" at bounding box center [357, 156] width 615 height 127
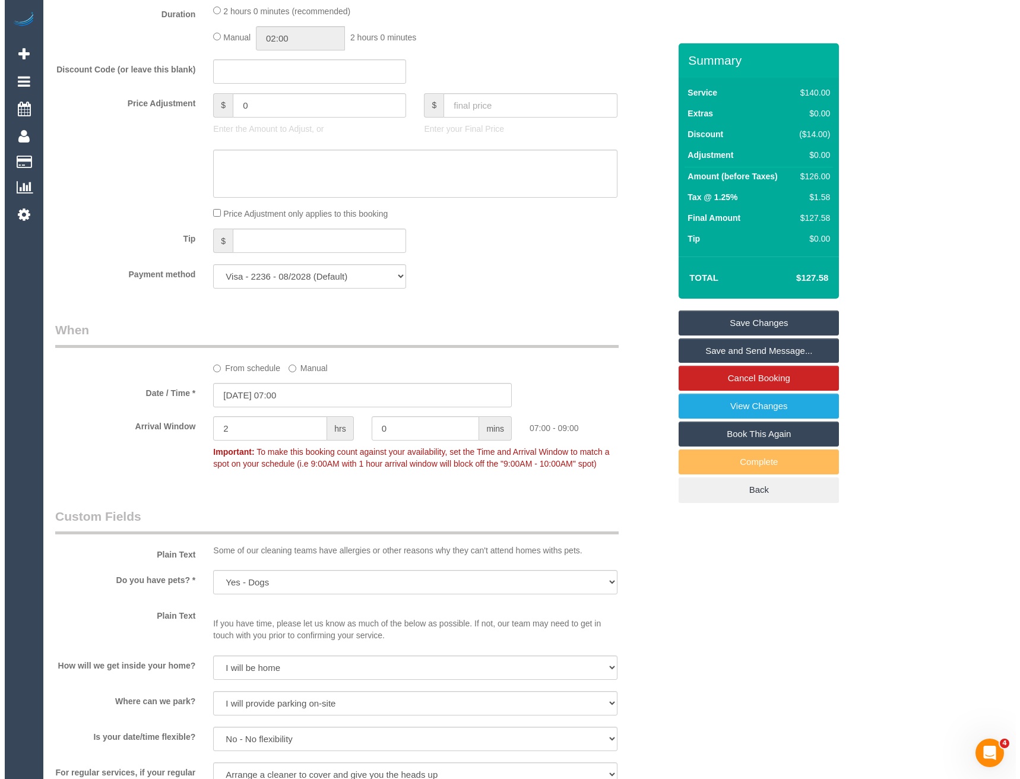
scroll to position [1683, 0]
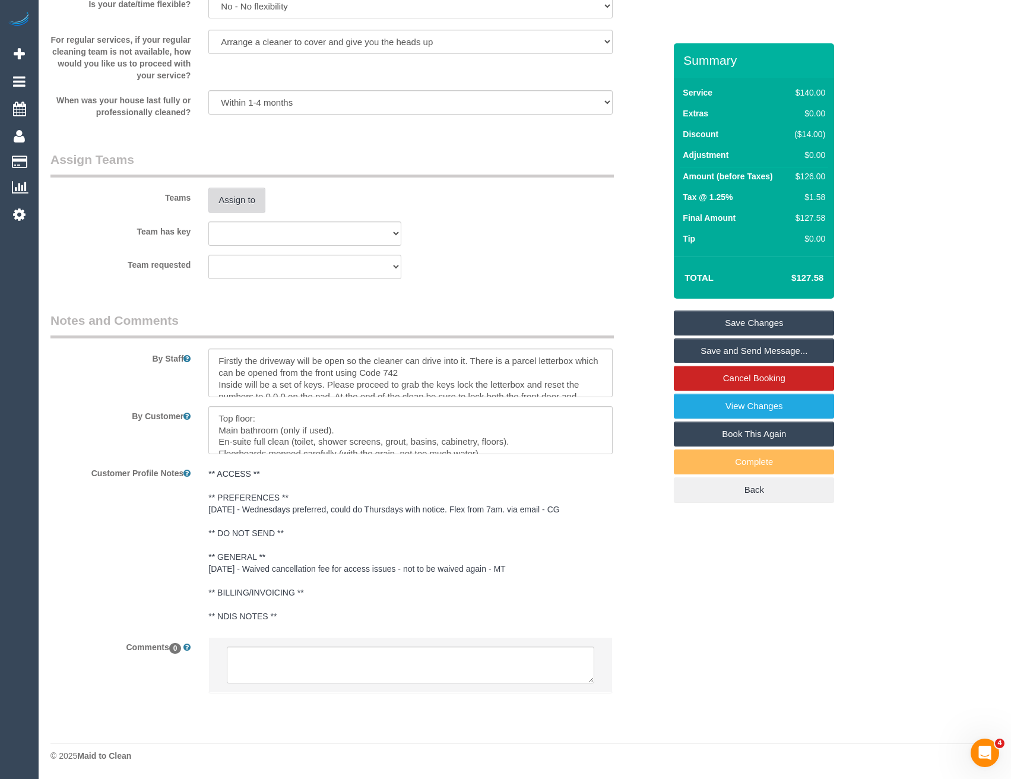
click at [236, 200] on button "Assign to" at bounding box center [236, 200] width 57 height 25
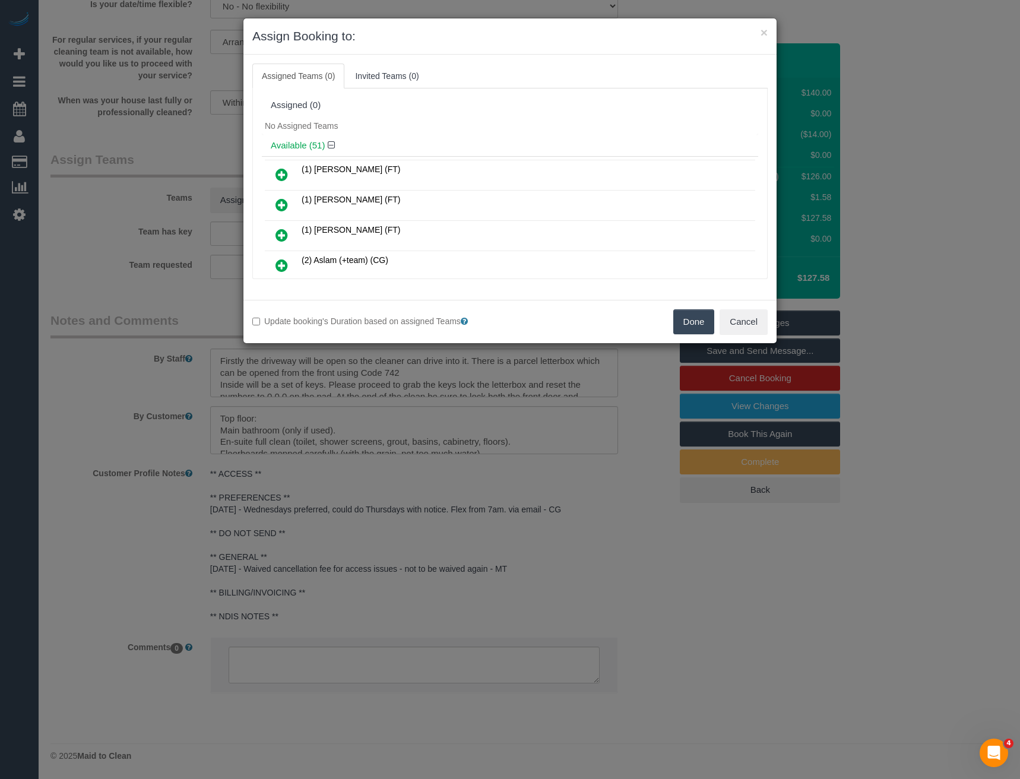
scroll to position [3474, 0]
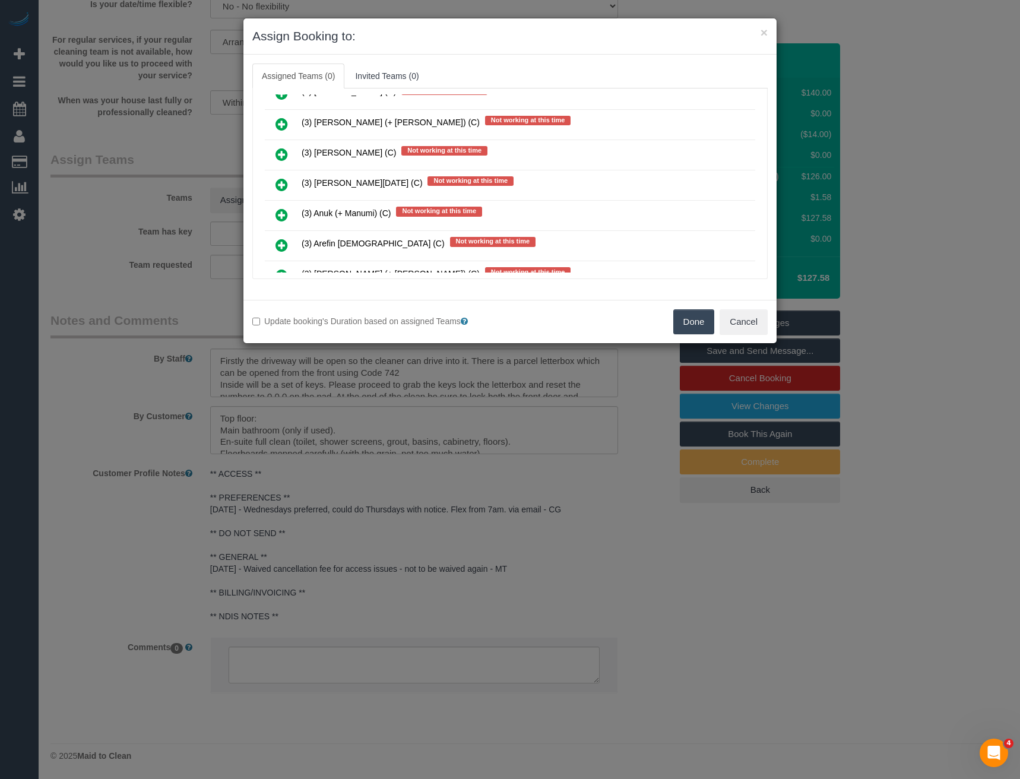
click at [282, 185] on icon at bounding box center [282, 185] width 12 height 14
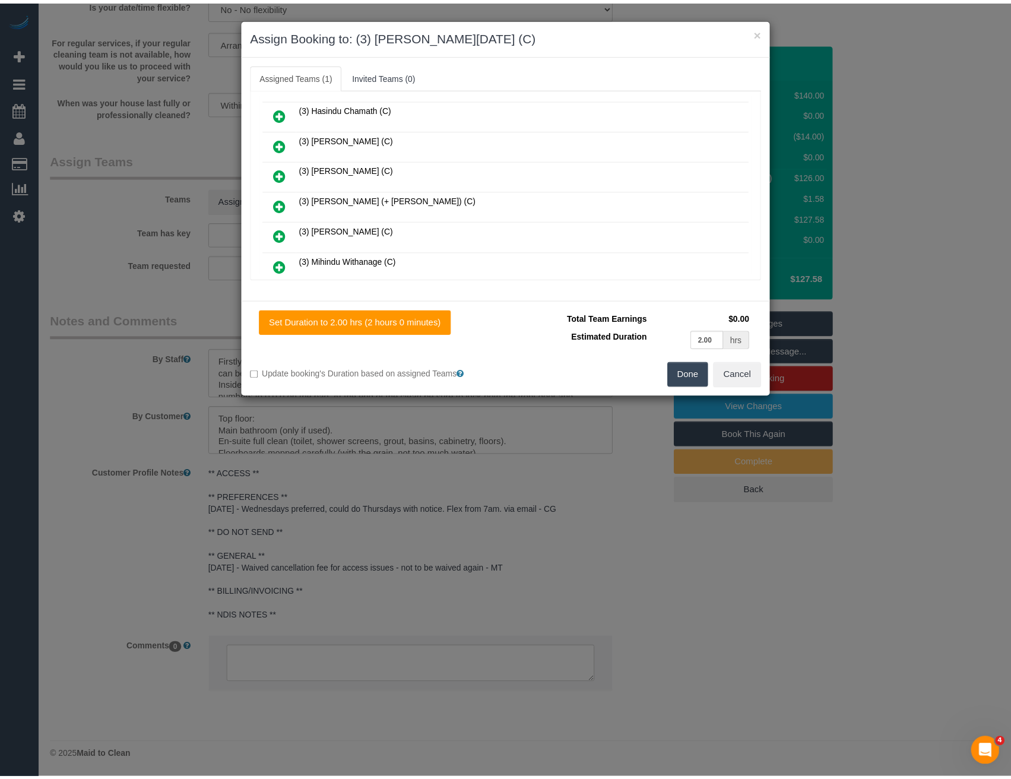
scroll to position [0, 0]
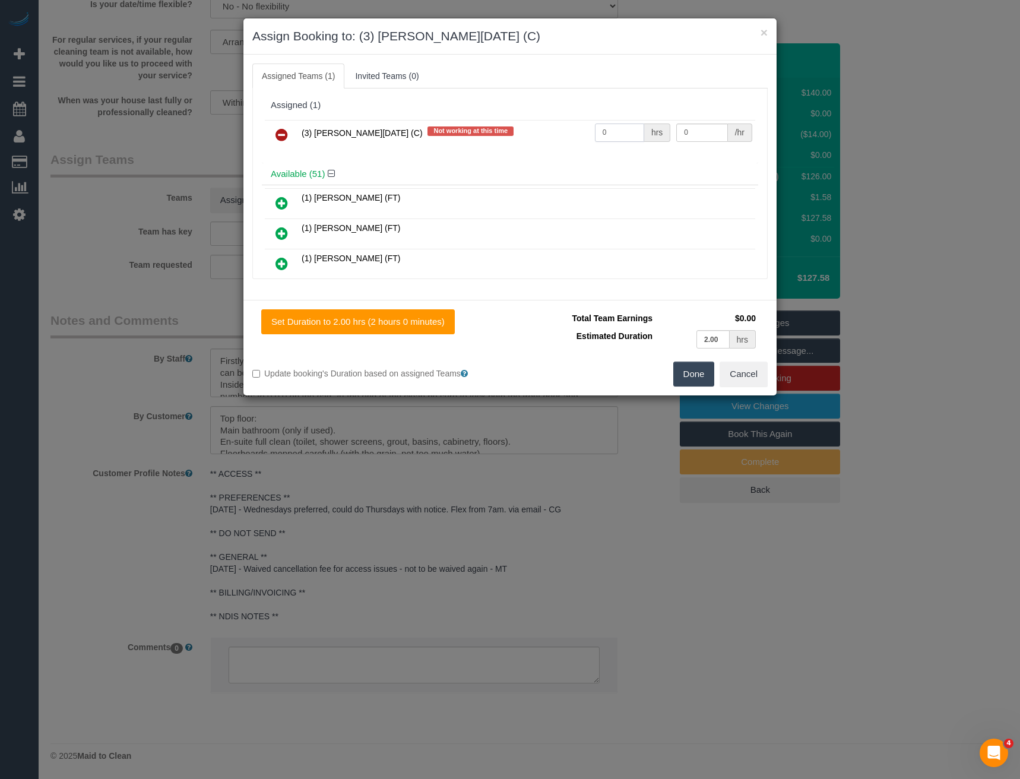
drag, startPoint x: 620, startPoint y: 133, endPoint x: 562, endPoint y: 136, distance: 58.3
click at [562, 136] on tr "(3) Antony Silvester (C) Not working at this time 0 hrs 0 /hr" at bounding box center [510, 135] width 490 height 30
type input "2"
type input "35"
click at [704, 381] on button "Done" at bounding box center [694, 374] width 42 height 25
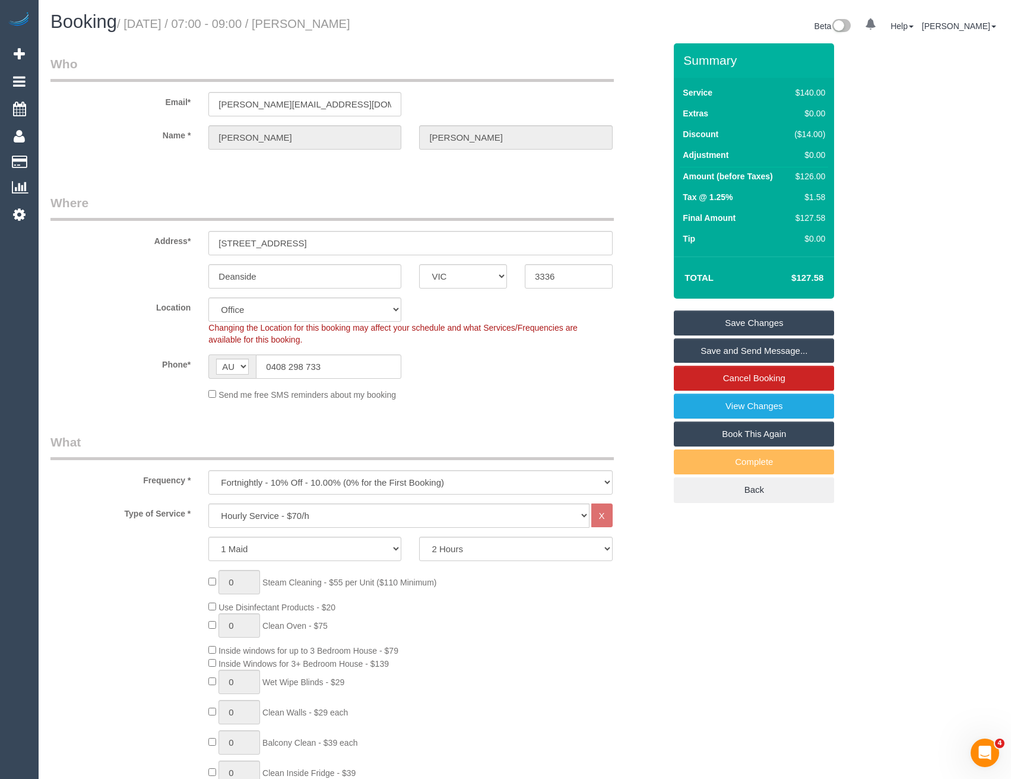
click at [752, 321] on link "Save Changes" at bounding box center [754, 323] width 160 height 25
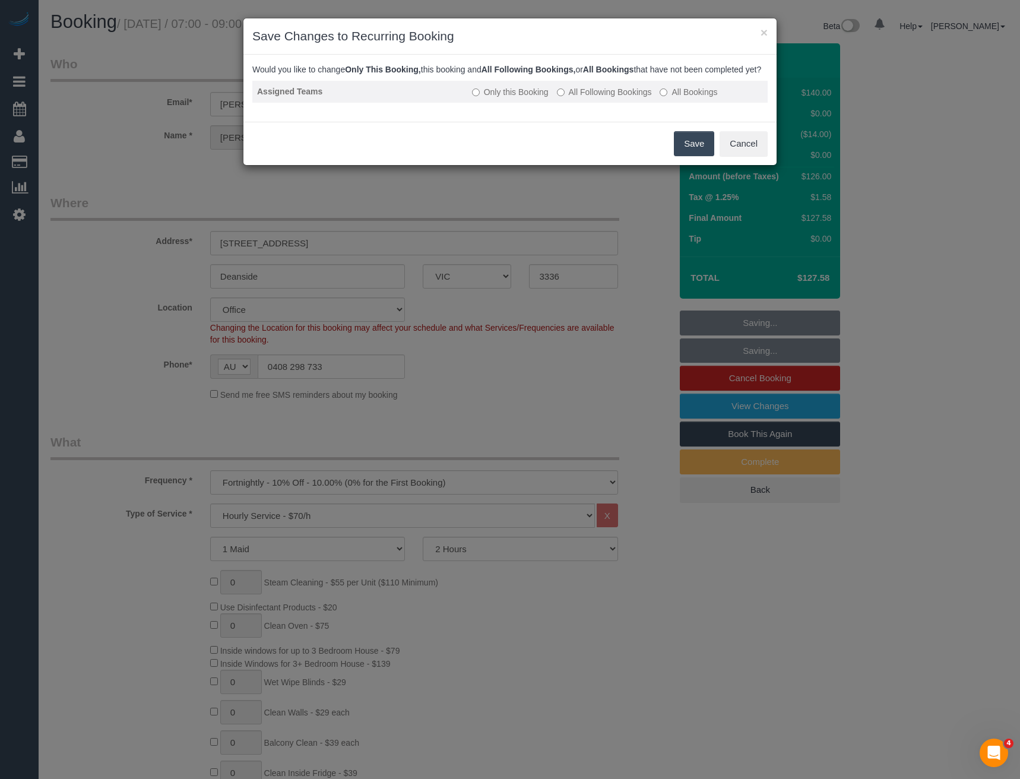
click at [571, 98] on label "All Following Bookings" at bounding box center [604, 92] width 95 height 12
click at [689, 148] on button "Save" at bounding box center [694, 143] width 40 height 25
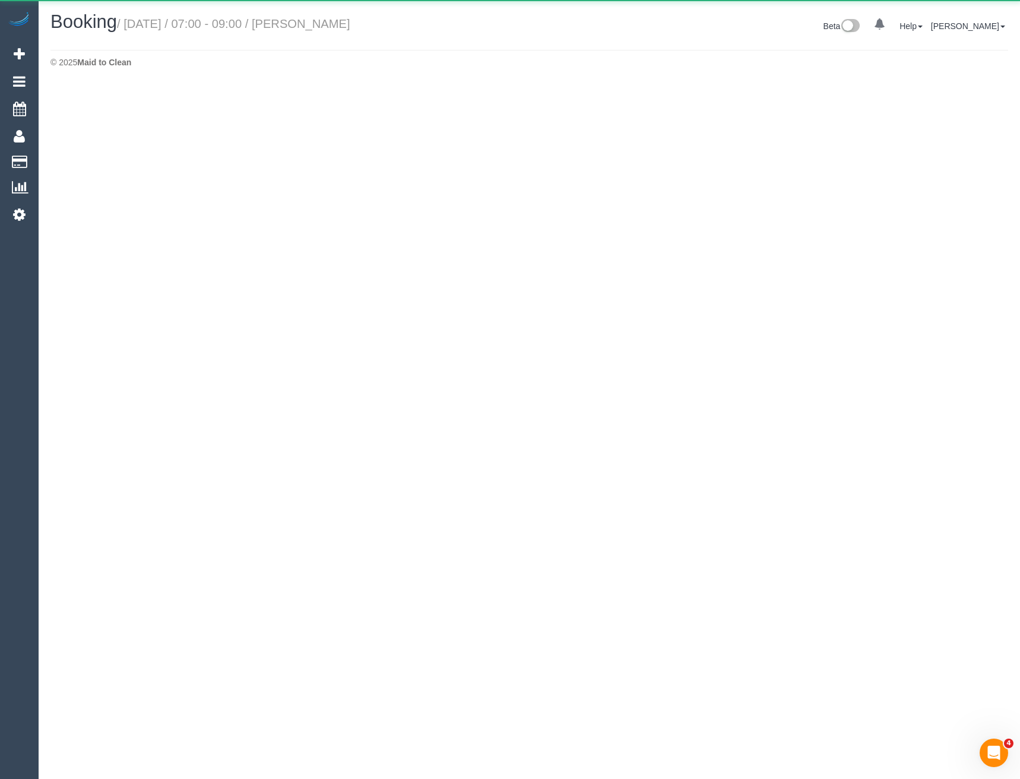
select select "VIC"
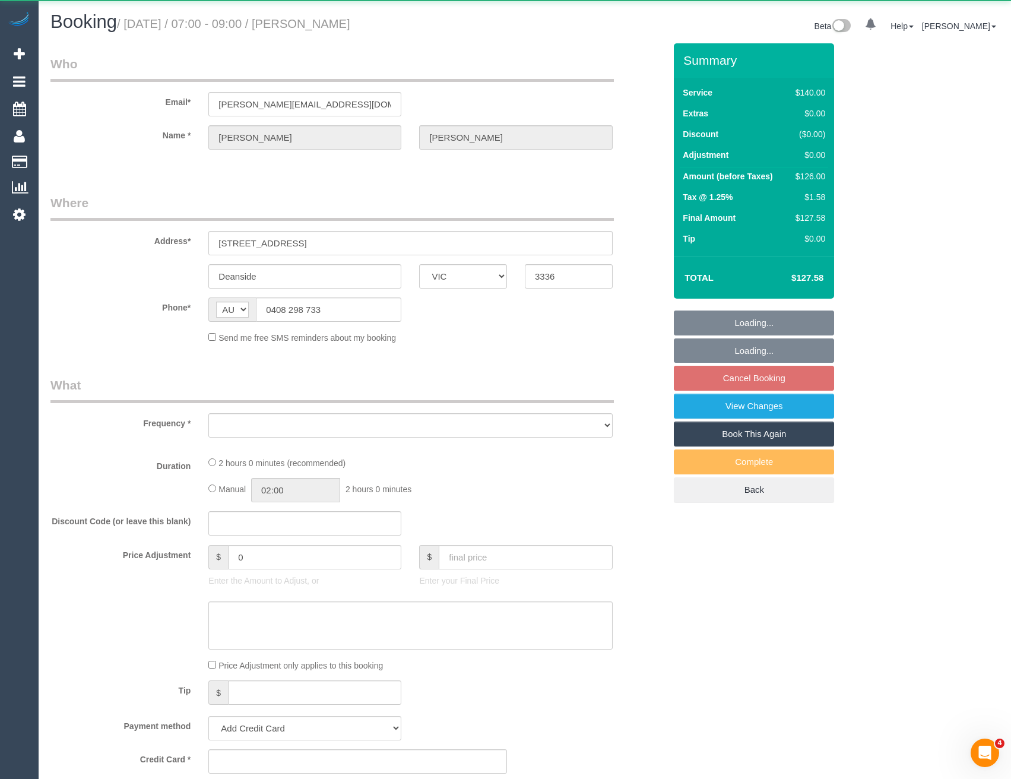
select select "object:8709"
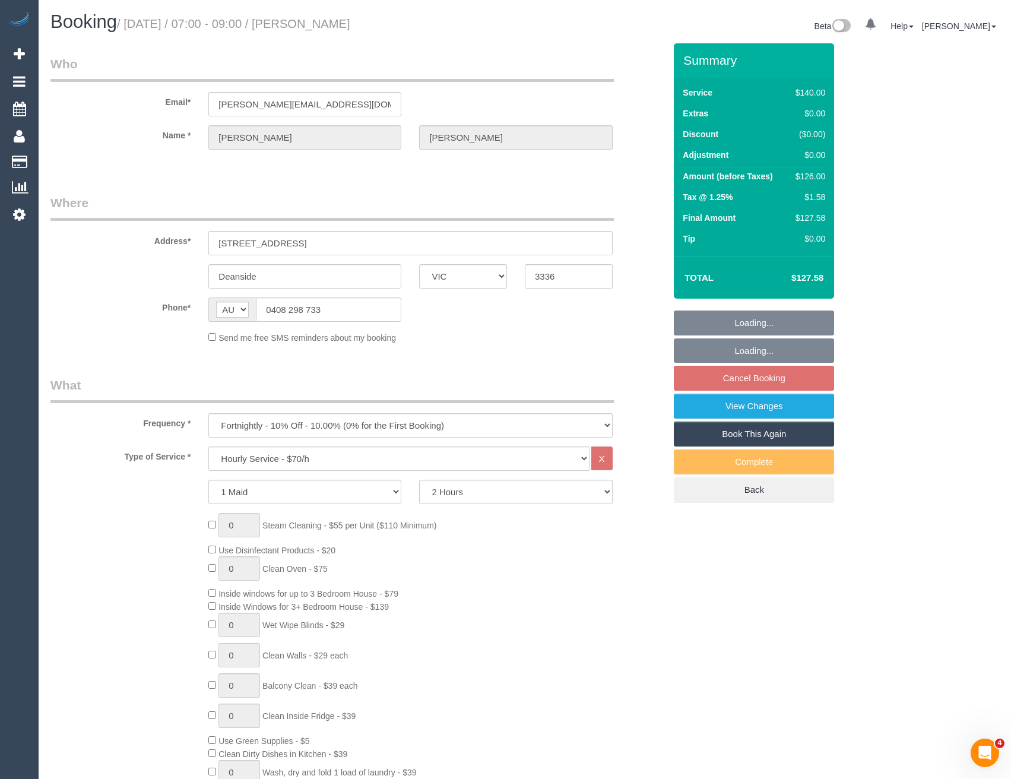
select select "string:stripe-pm_1Rtirs2GScqysDRVX7B13LOd"
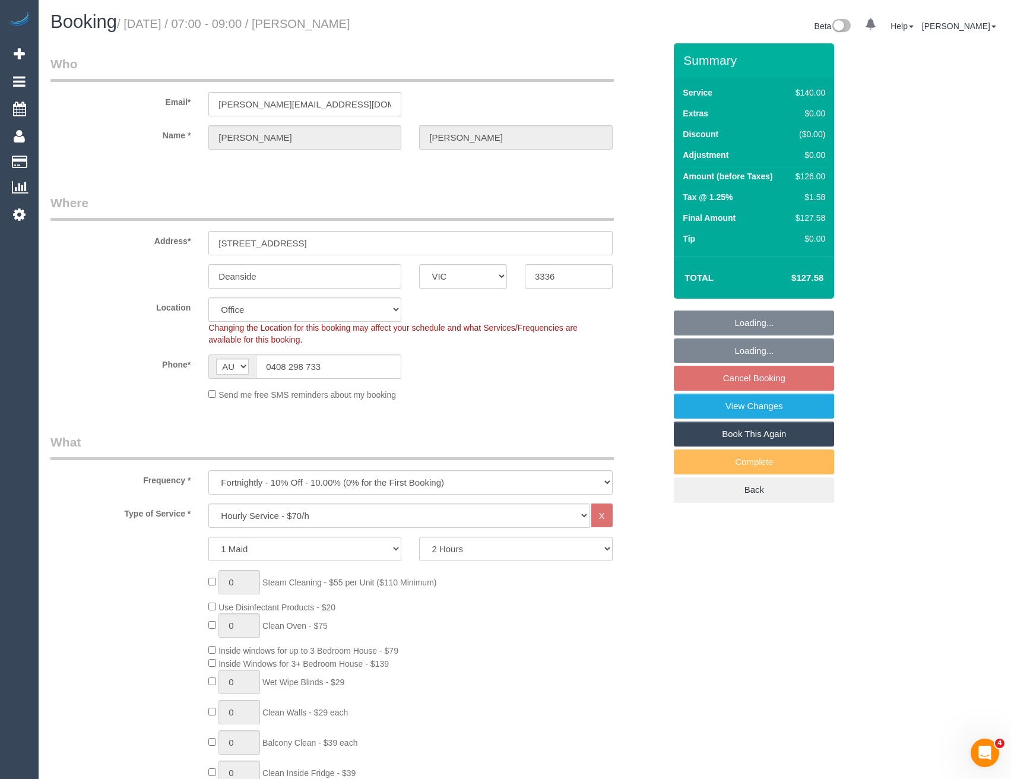
select select "object:8880"
select select "number:27"
select select "number:14"
select select "number:18"
select select "number:25"
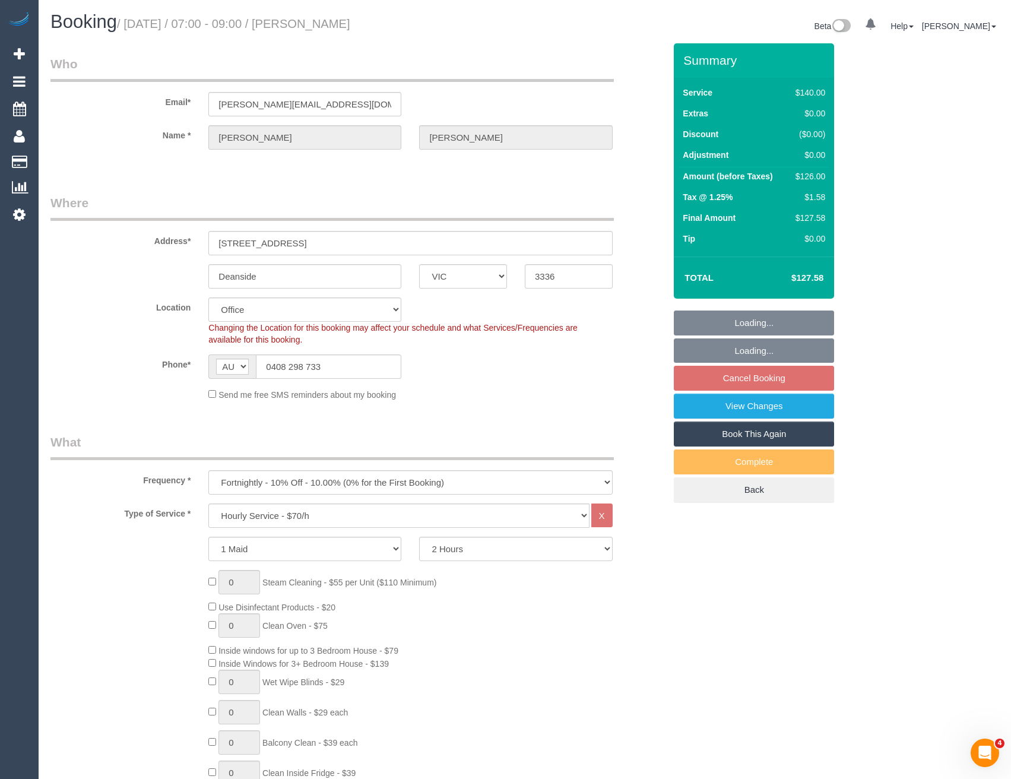
select select "number:34"
select select "number:13"
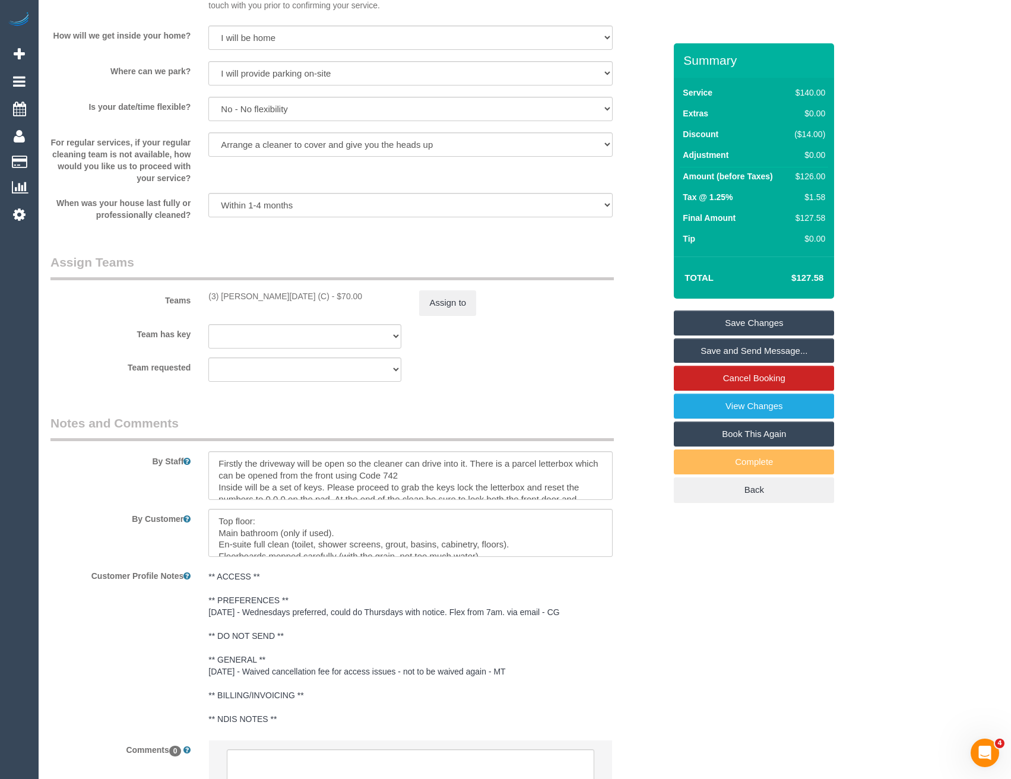
scroll to position [1683, 0]
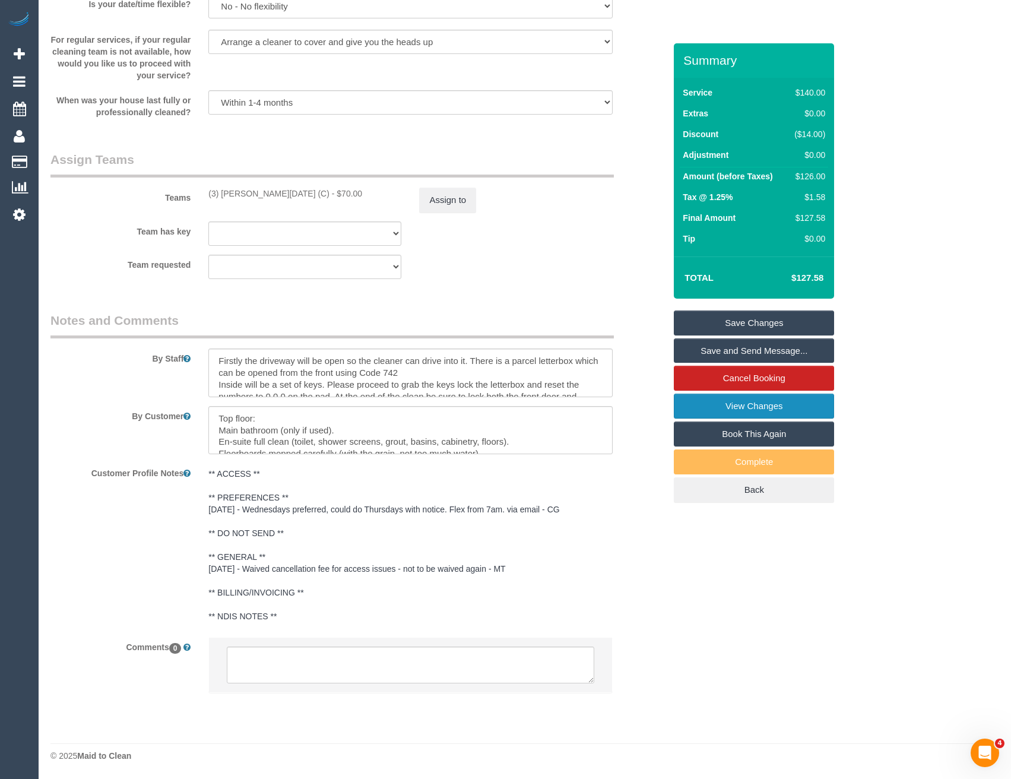
click at [758, 405] on link "View Changes" at bounding box center [754, 406] width 160 height 25
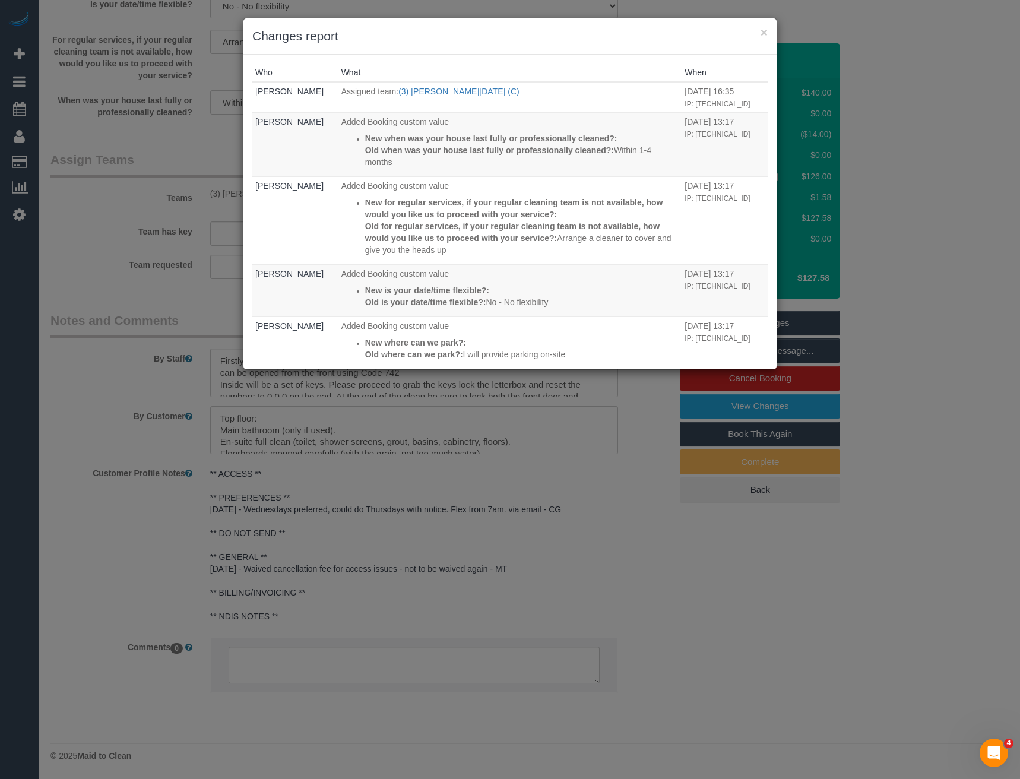
click at [616, 590] on div "× Changes report Who What When Bronie Bryant Assigned team: (3) Antony Silveste…" at bounding box center [510, 389] width 1020 height 779
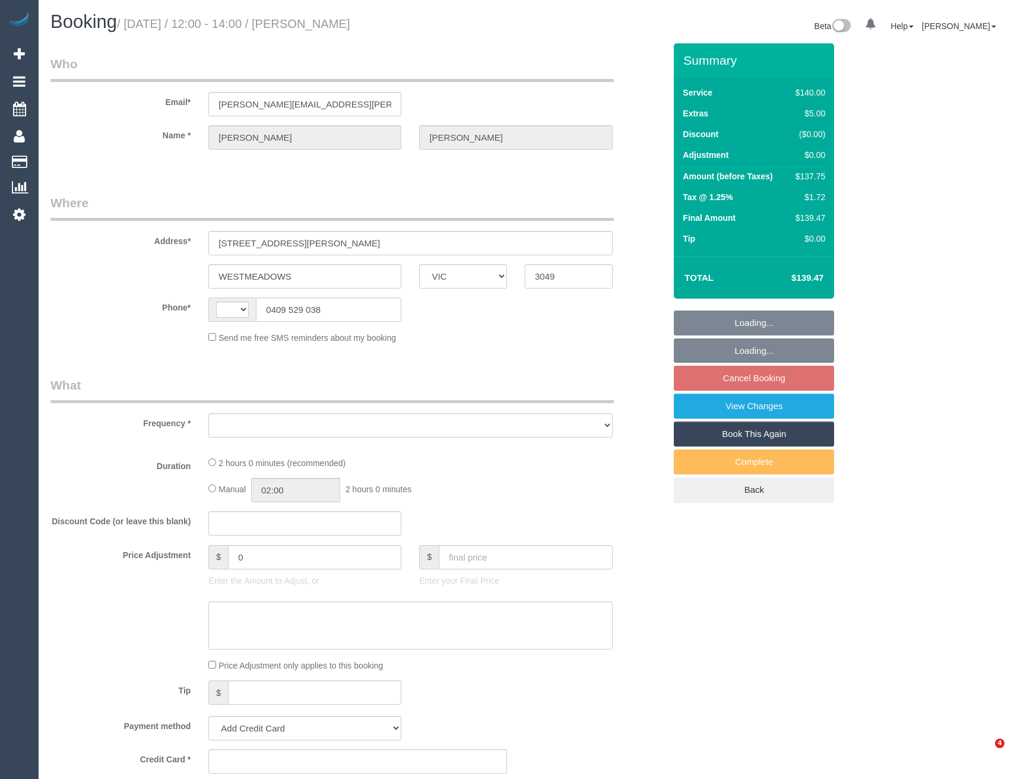
select select "VIC"
select select "string:stripe-pm_1OE9a02GScqysDRVHwSzcjPP"
select select "string:AU"
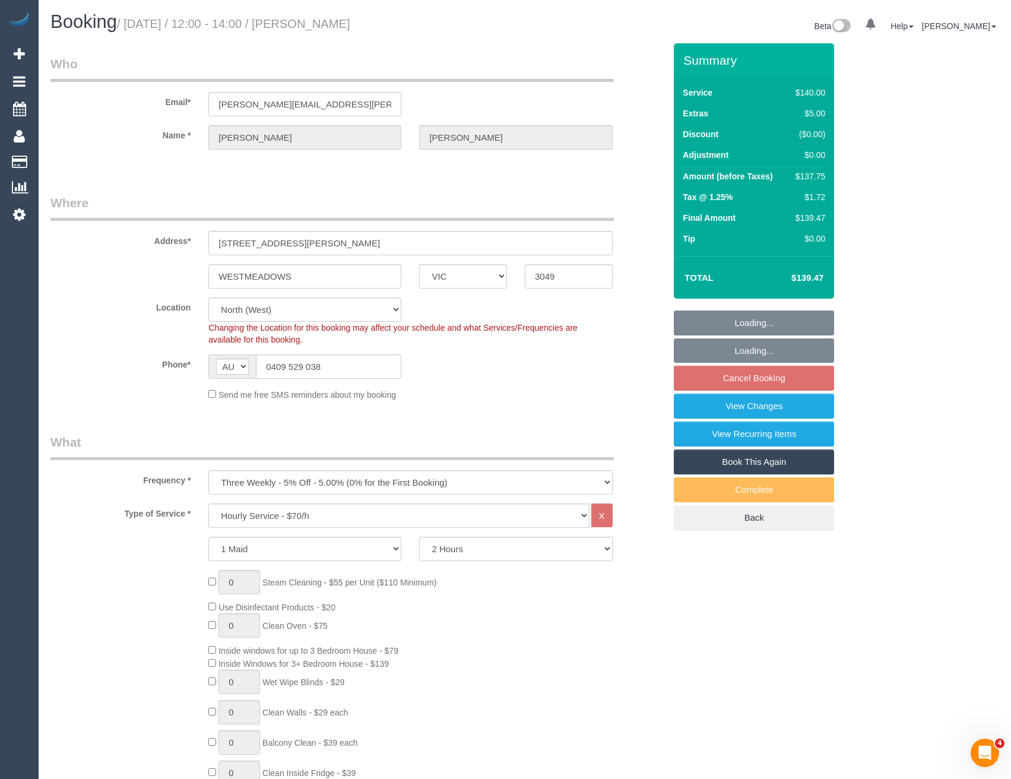
select select "object:841"
select select "spot4"
select select "number:29"
select select "number:14"
select select "number:19"
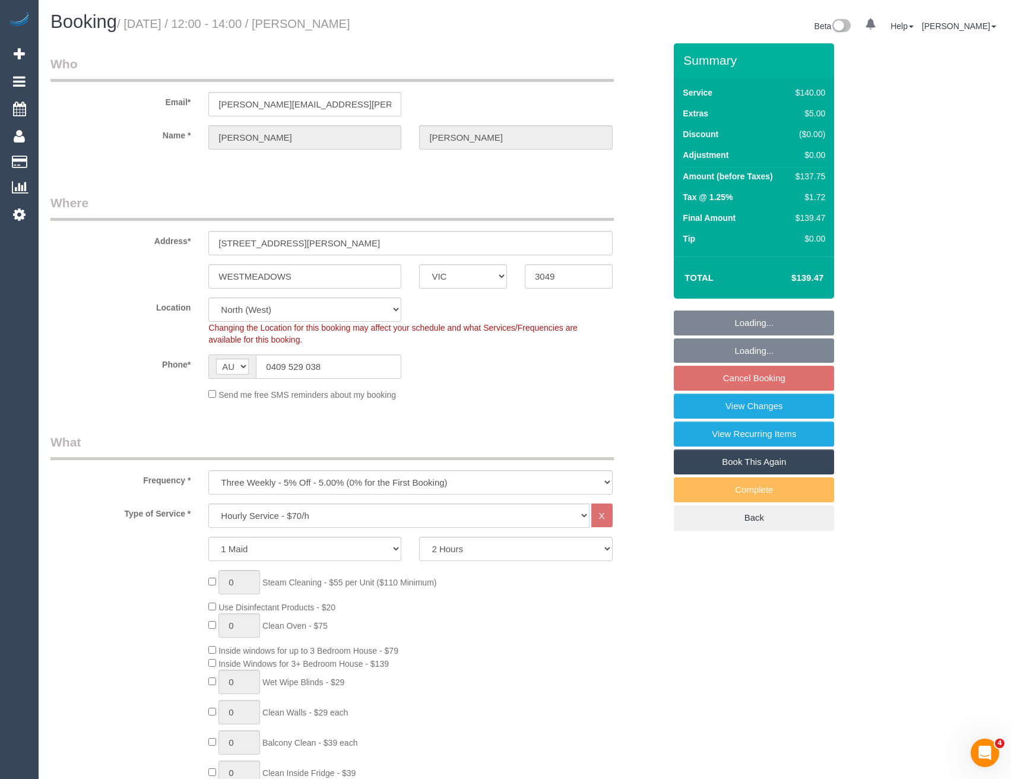
select select "number:24"
select select "number:34"
select select "number:13"
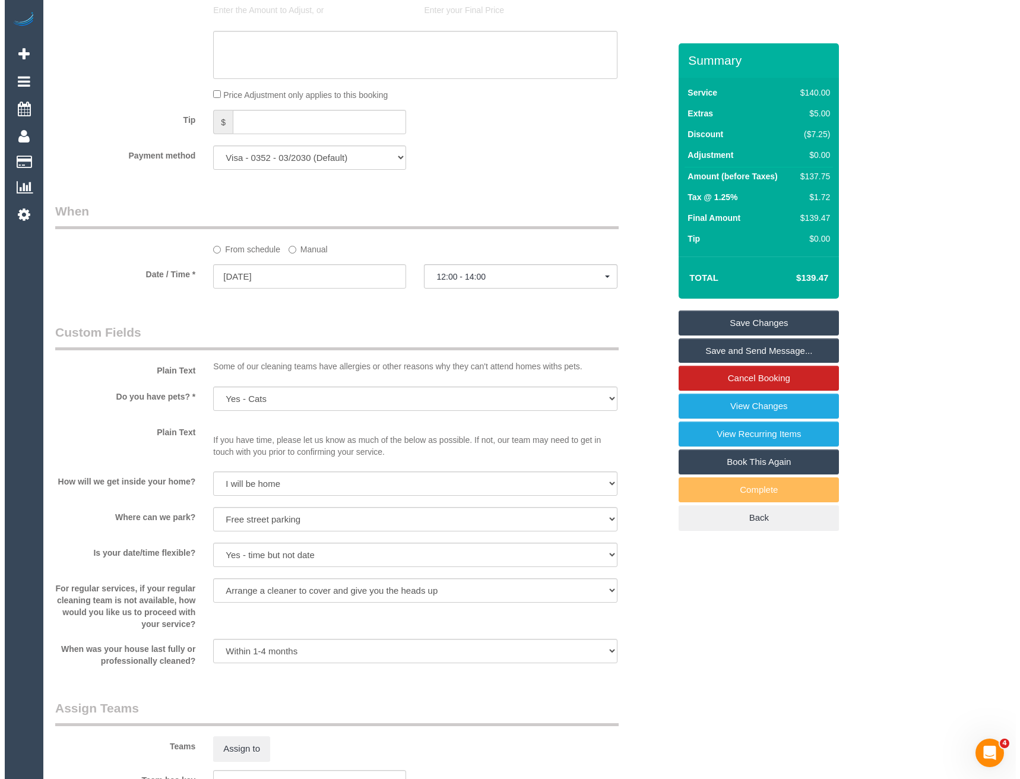
scroll to position [1366, 0]
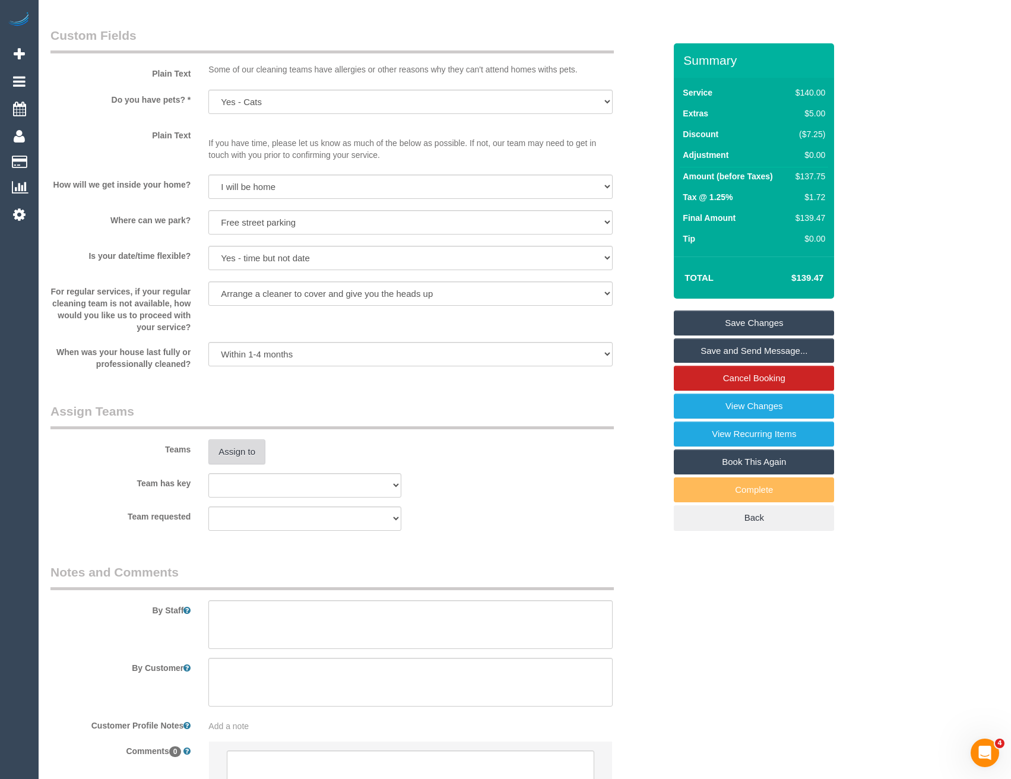
click at [239, 462] on button "Assign to" at bounding box center [236, 451] width 57 height 25
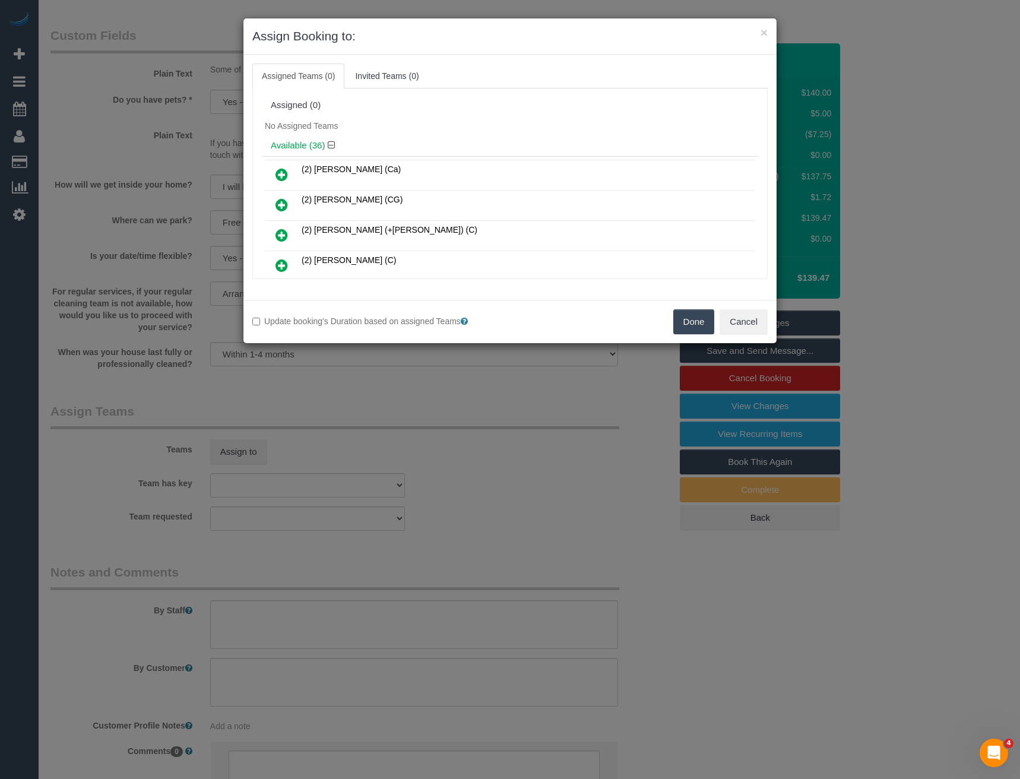
scroll to position [1049, 0]
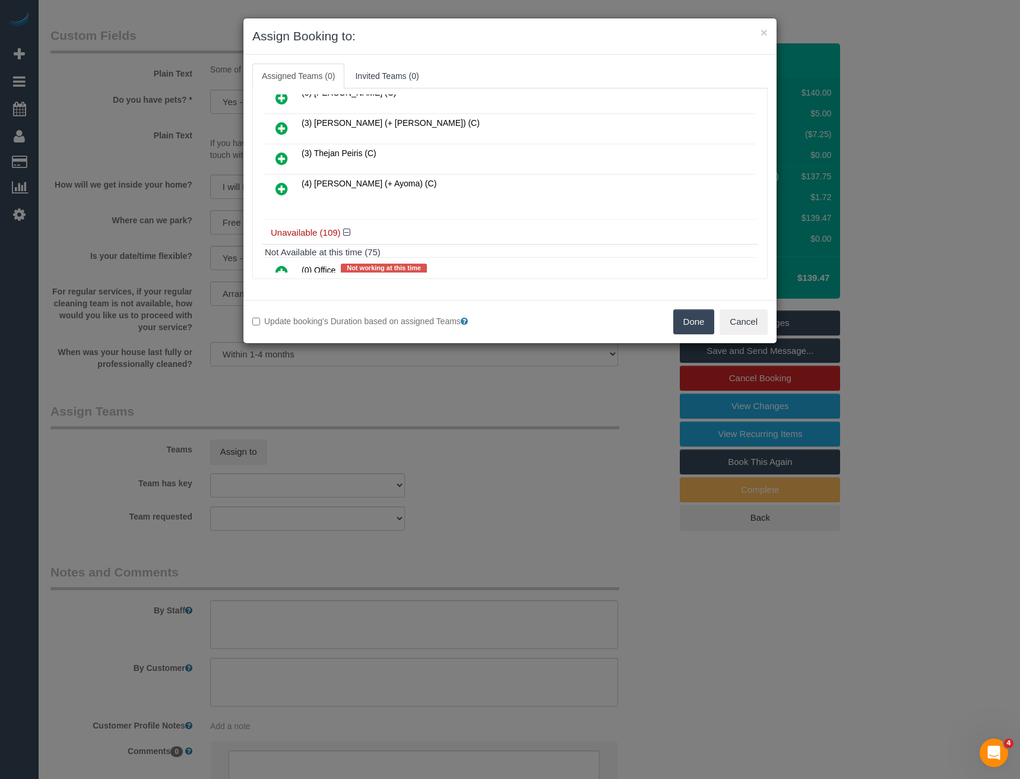
click at [279, 188] on icon at bounding box center [282, 189] width 12 height 14
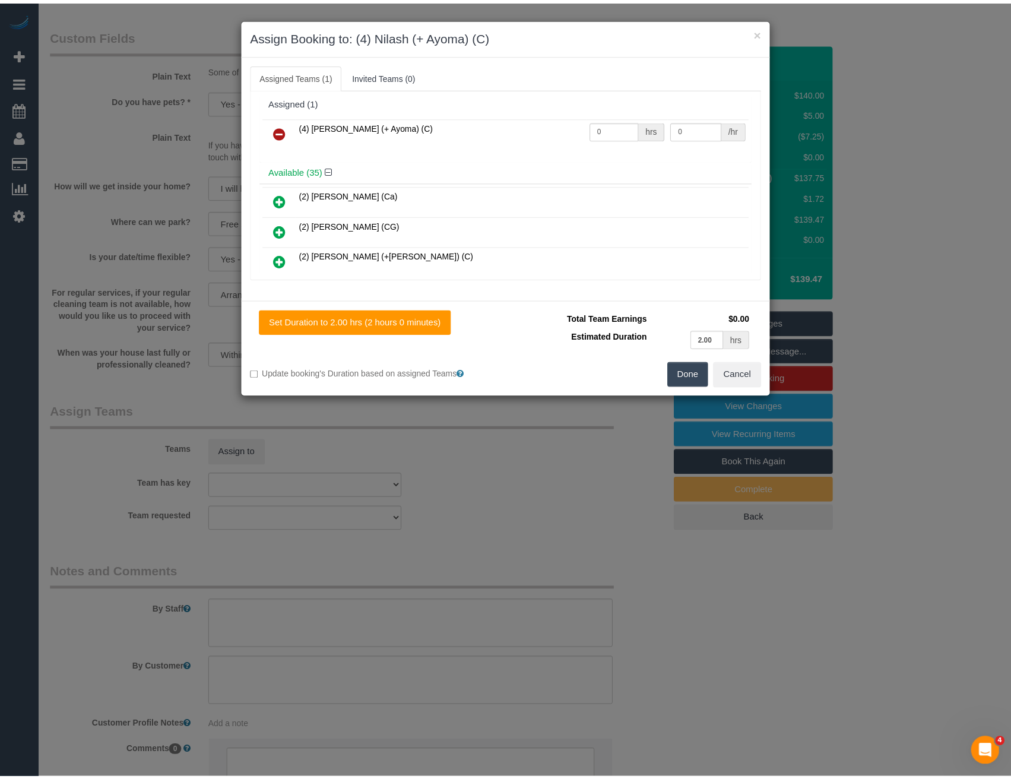
scroll to position [0, 0]
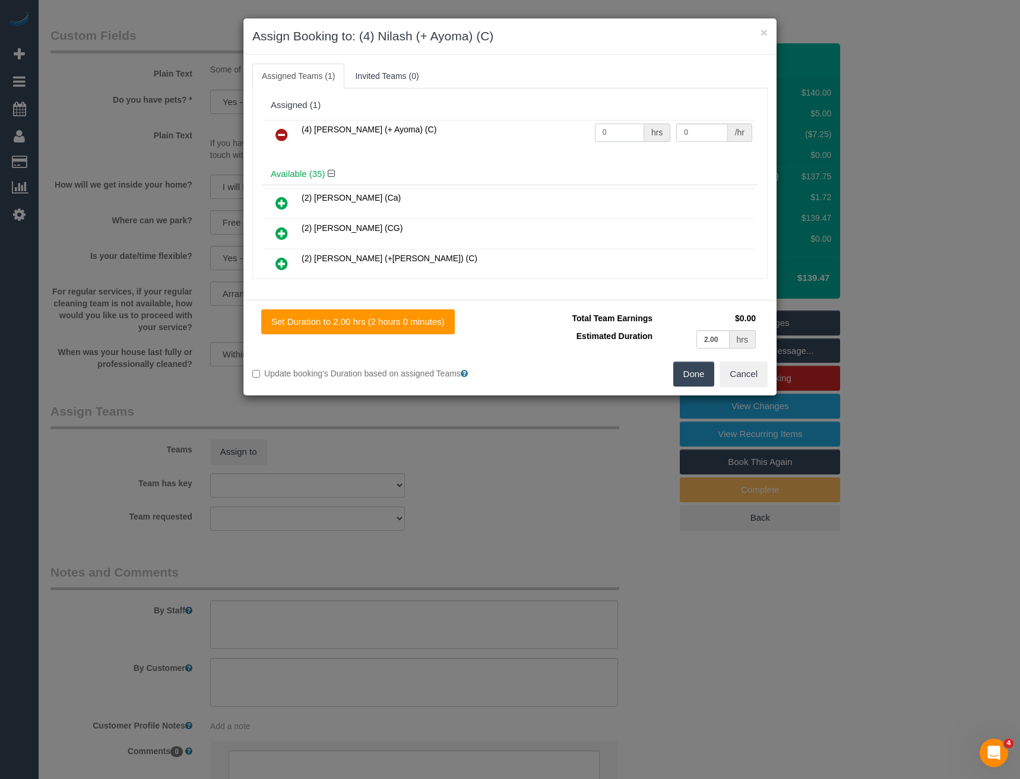
drag, startPoint x: 567, startPoint y: 134, endPoint x: 536, endPoint y: 132, distance: 31.6
click at [539, 134] on tr "(4) [PERSON_NAME] (+ Ayoma) (C) 0 hrs 0 /hr" at bounding box center [510, 135] width 490 height 30
type input "2"
type input "36.25"
click at [689, 369] on button "Done" at bounding box center [694, 374] width 42 height 25
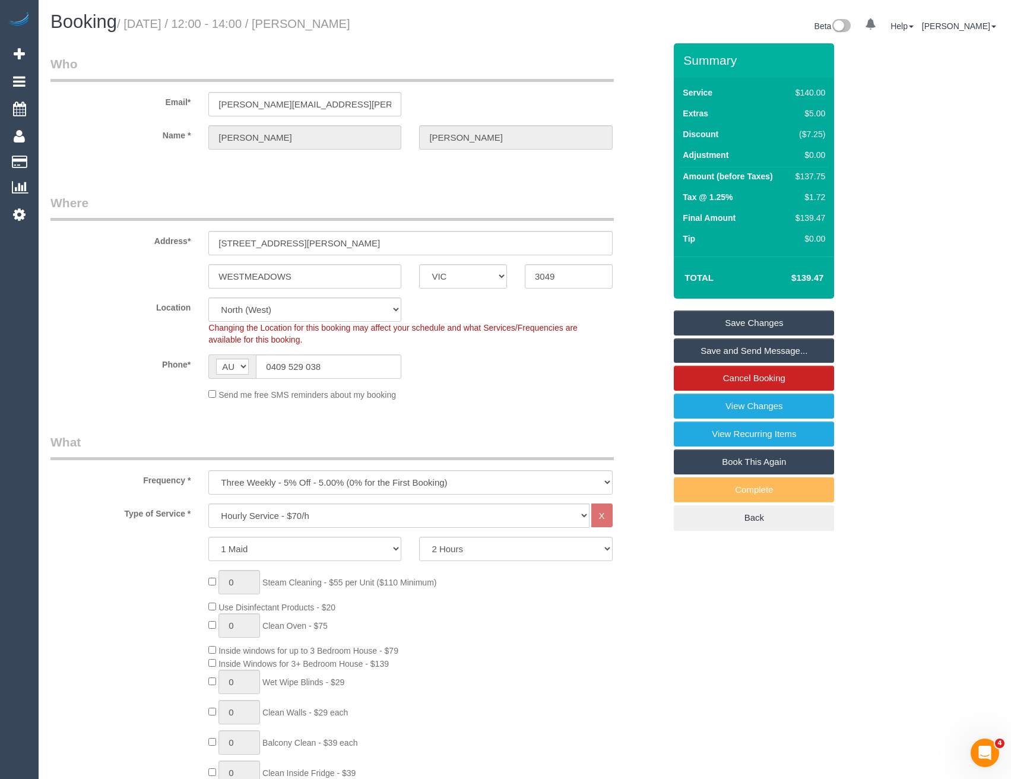
click at [734, 353] on link "Save and Send Message..." at bounding box center [754, 350] width 160 height 25
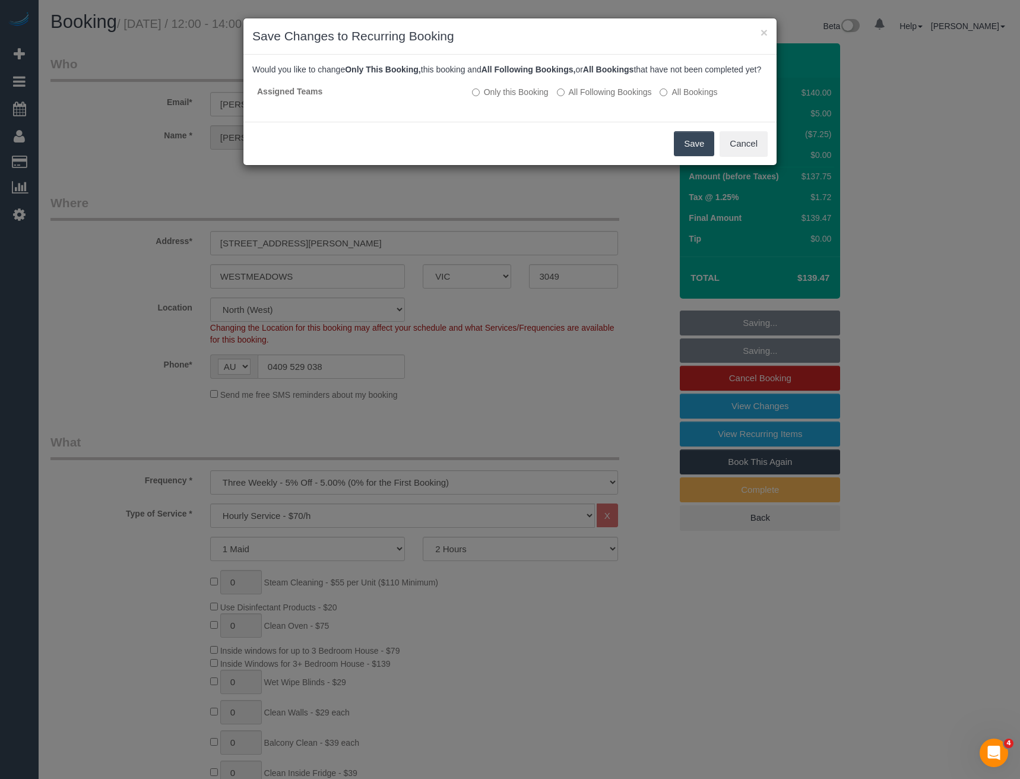
drag, startPoint x: 691, startPoint y: 154, endPoint x: 676, endPoint y: 149, distance: 15.6
click at [691, 154] on button "Save" at bounding box center [694, 143] width 40 height 25
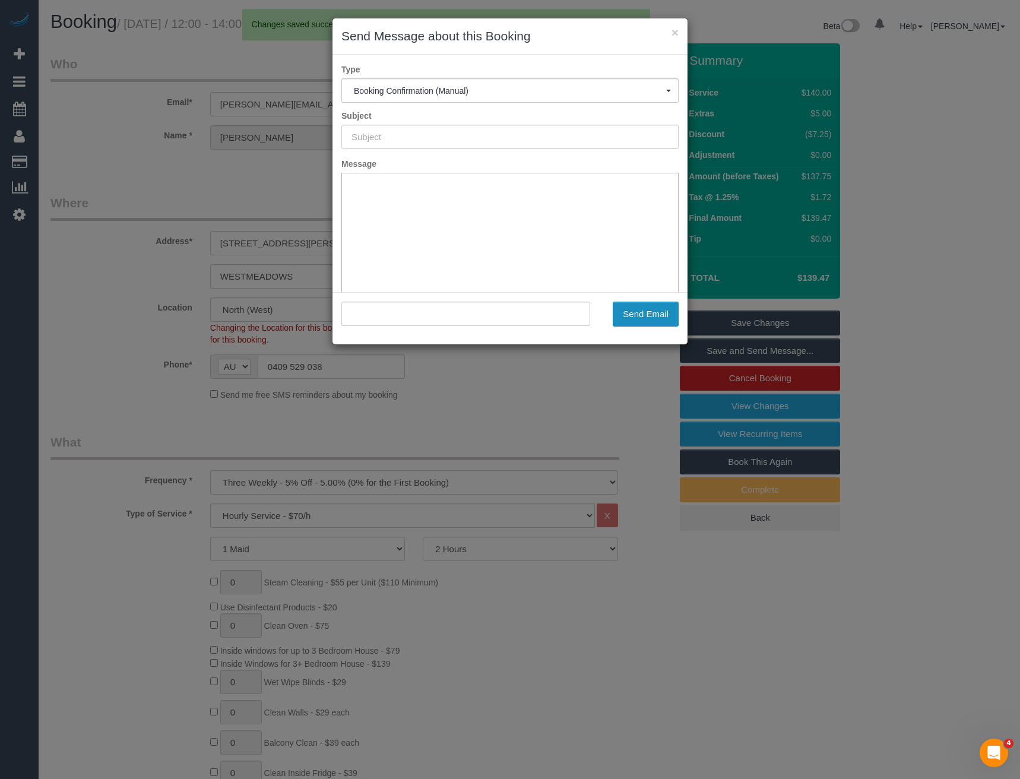
type input "Booking Confirmed"
type input ""[PERSON_NAME]" <[PERSON_NAME][EMAIL_ADDRESS][PERSON_NAME][DOMAIN_NAME]>"
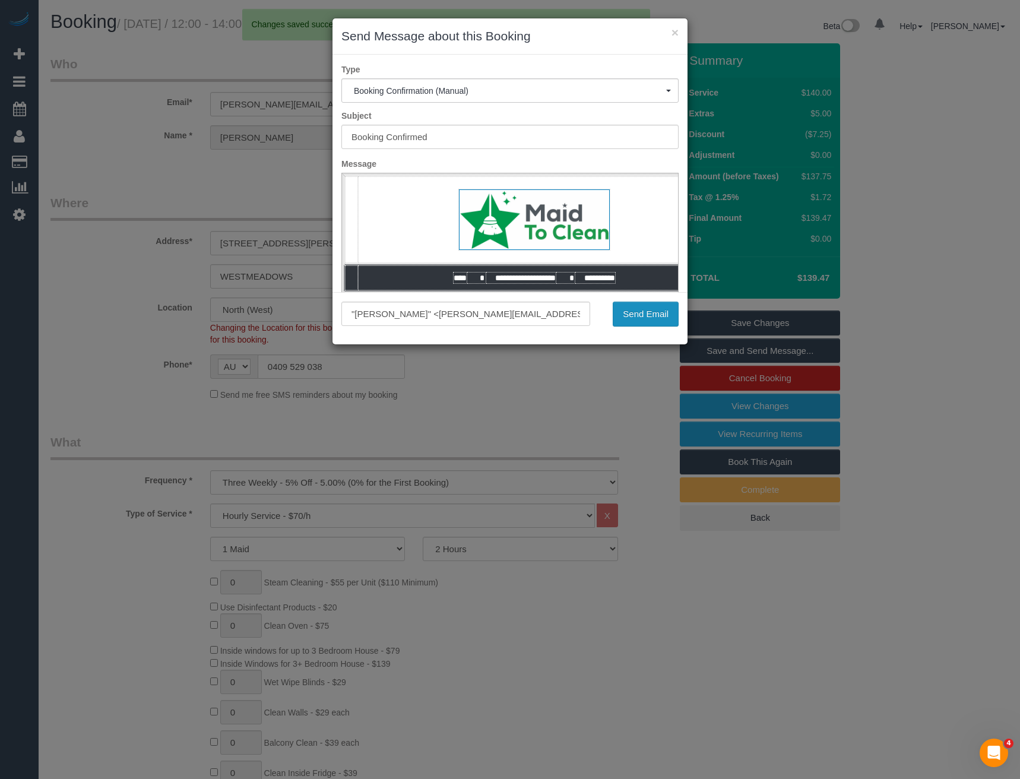
click at [660, 319] on button "Send Email" at bounding box center [646, 314] width 66 height 25
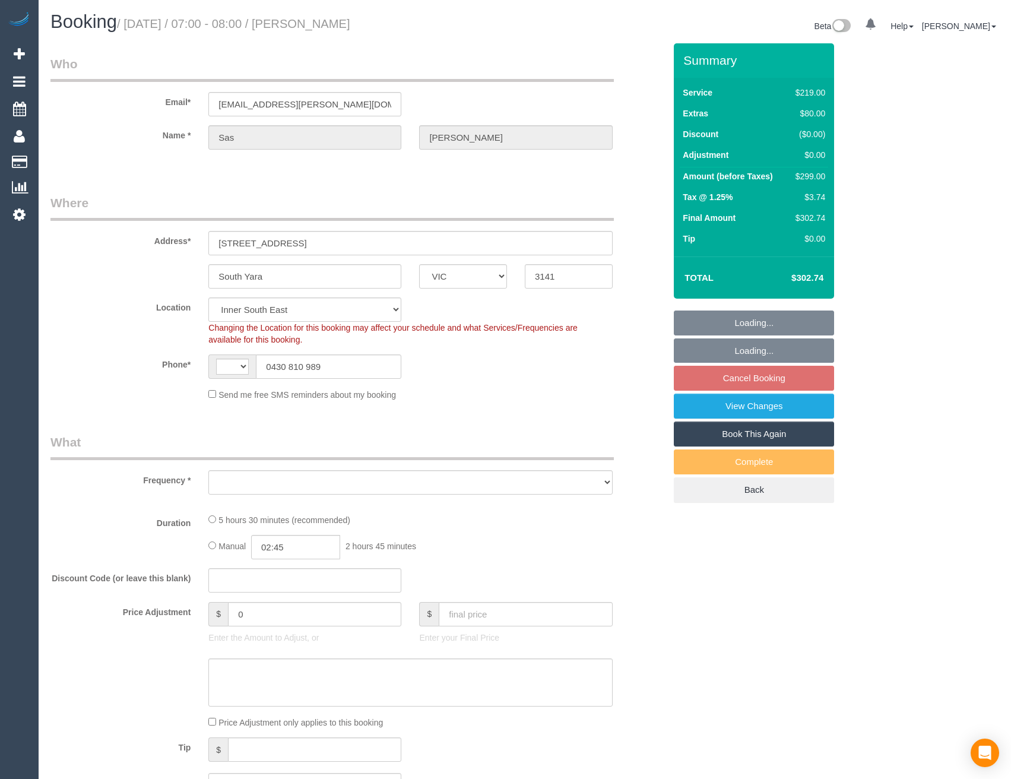
select select "VIC"
select select "string:AU"
select select "object:1406"
select select "string:stripe-pm_1RnvOg2GScqysDRVXvYG8Mbf"
select select "number:28"
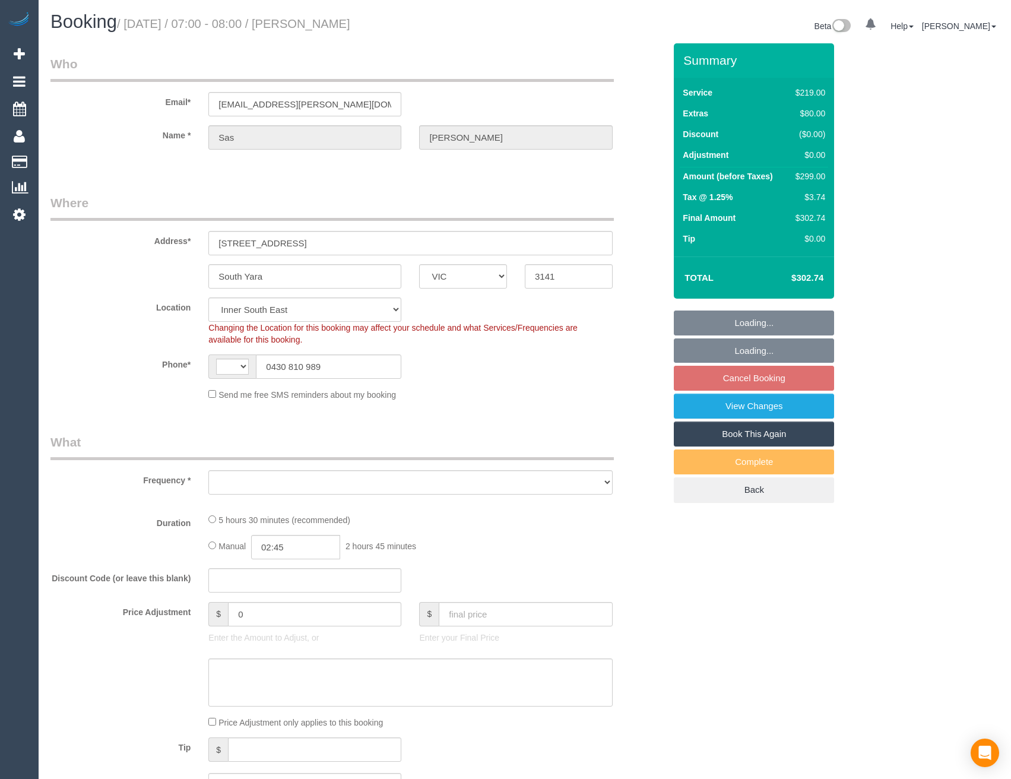
select select "number:14"
select select "number:21"
select select "number:24"
select select "number:35"
select select "number:12"
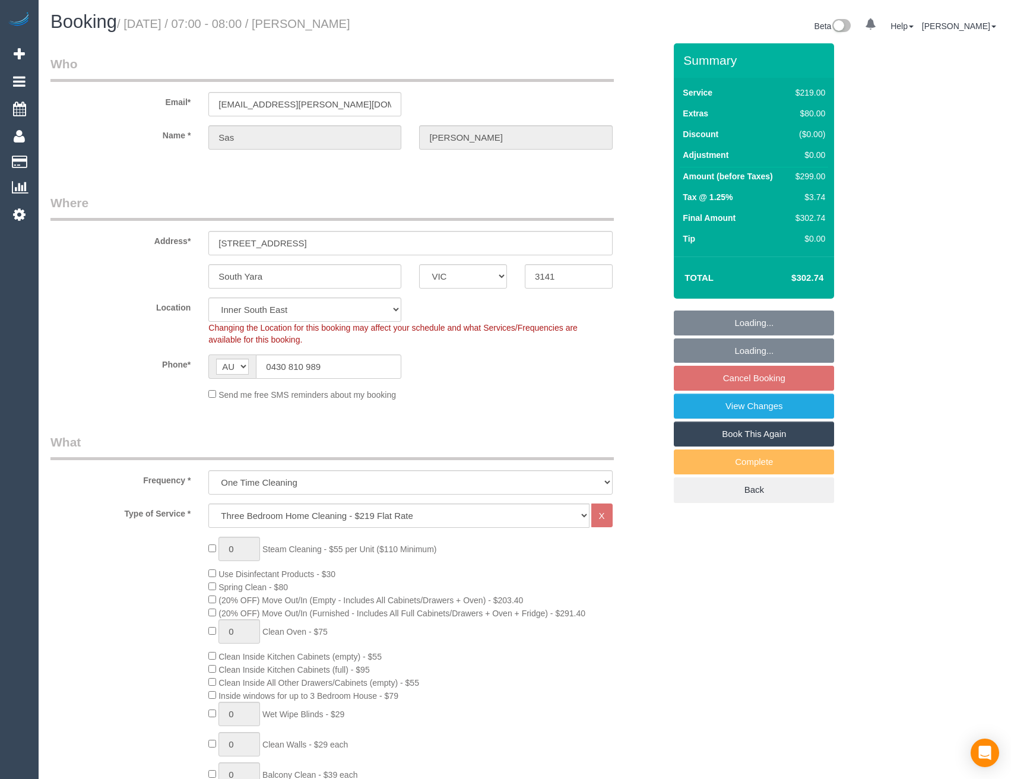
select select "spot1"
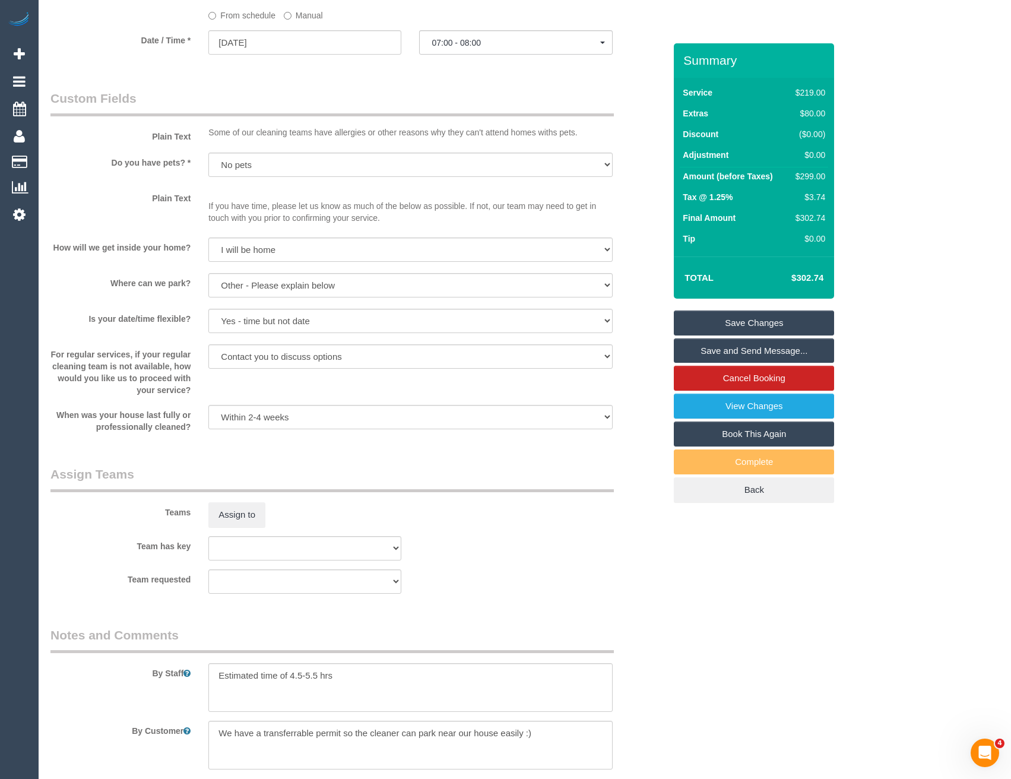
scroll to position [1722, 0]
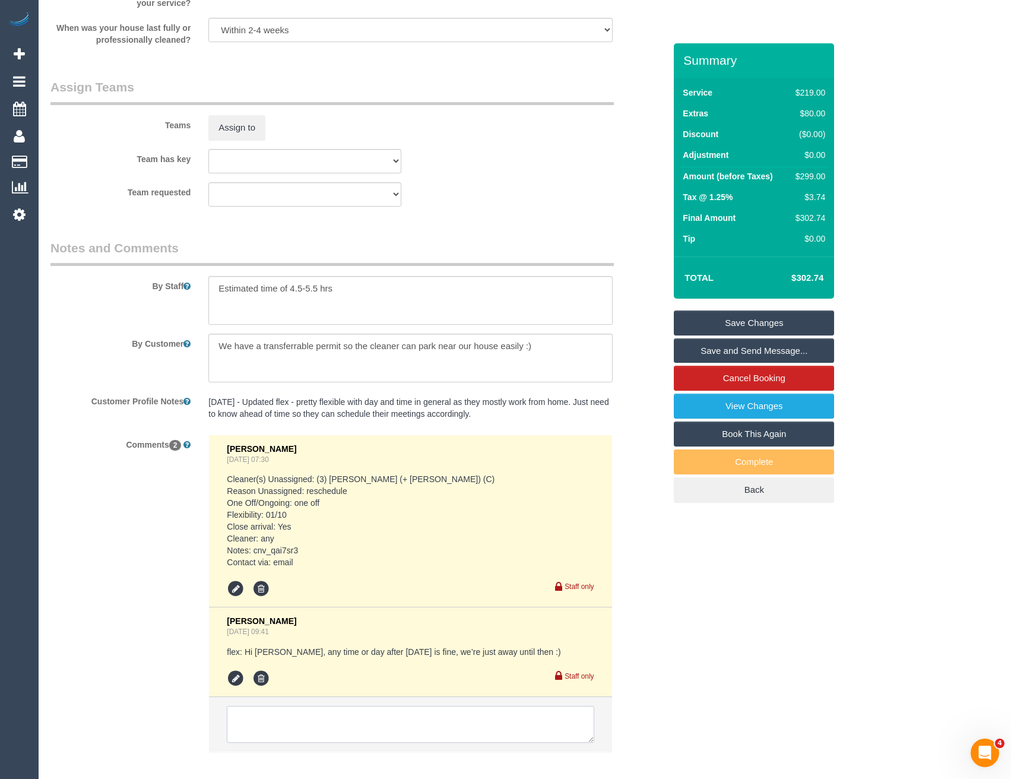
click at [311, 720] on textarea at bounding box center [410, 724] width 367 height 37
click at [369, 718] on textarea at bounding box center [410, 724] width 367 height 37
click at [391, 716] on textarea at bounding box center [410, 724] width 367 height 37
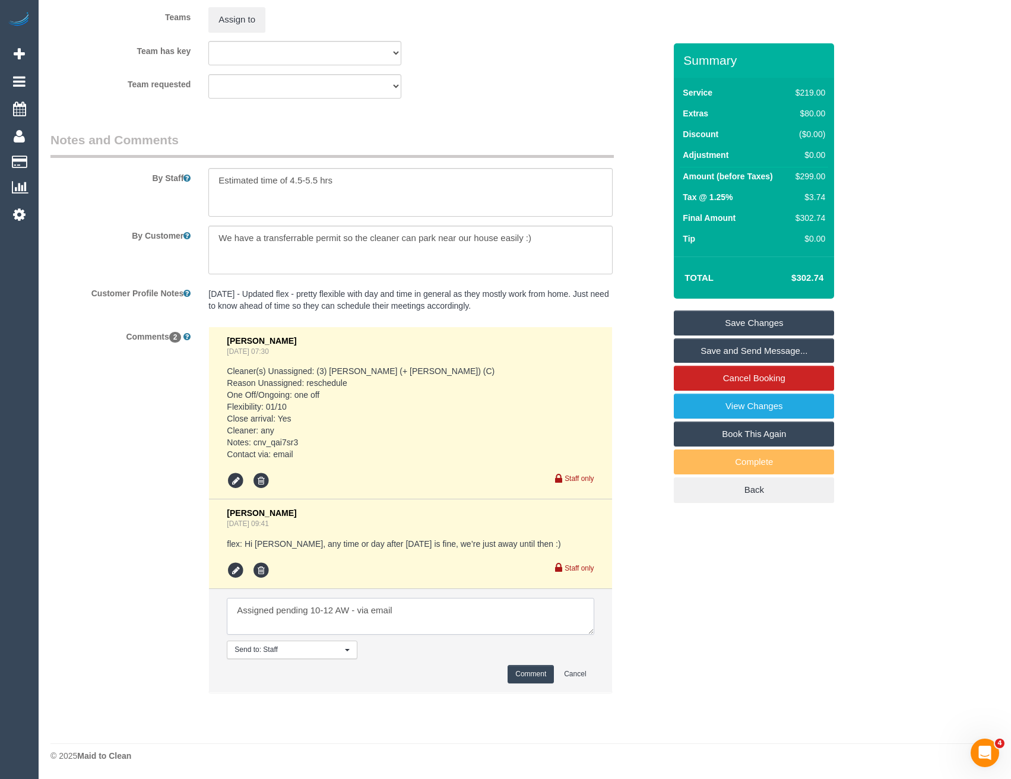
type textarea "Assigned pending 10-12 AW - via email"
click at [520, 680] on button "Comment" at bounding box center [531, 674] width 46 height 18
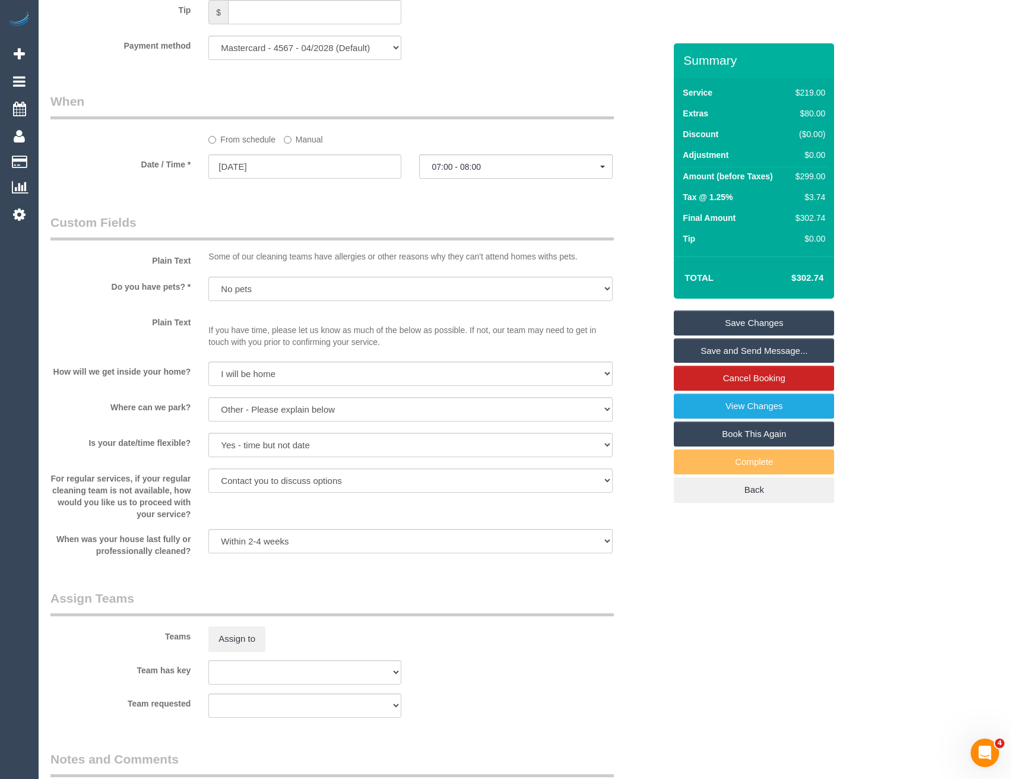
scroll to position [1159, 0]
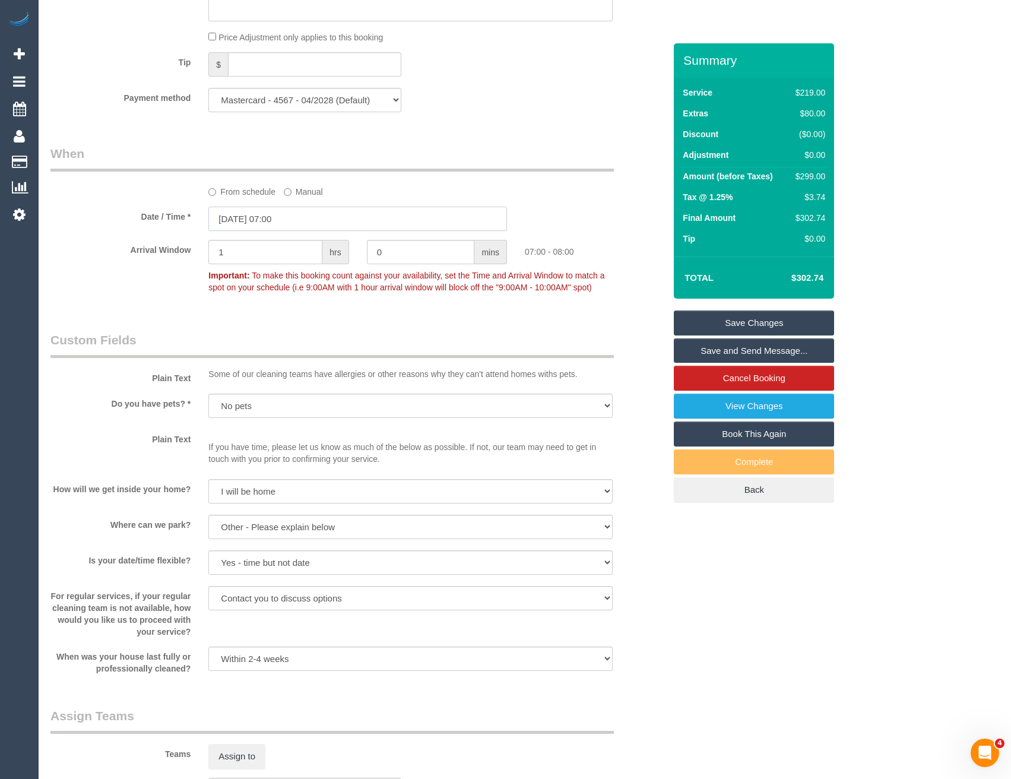
click at [299, 226] on input "01/10/2025 07:00" at bounding box center [357, 219] width 299 height 24
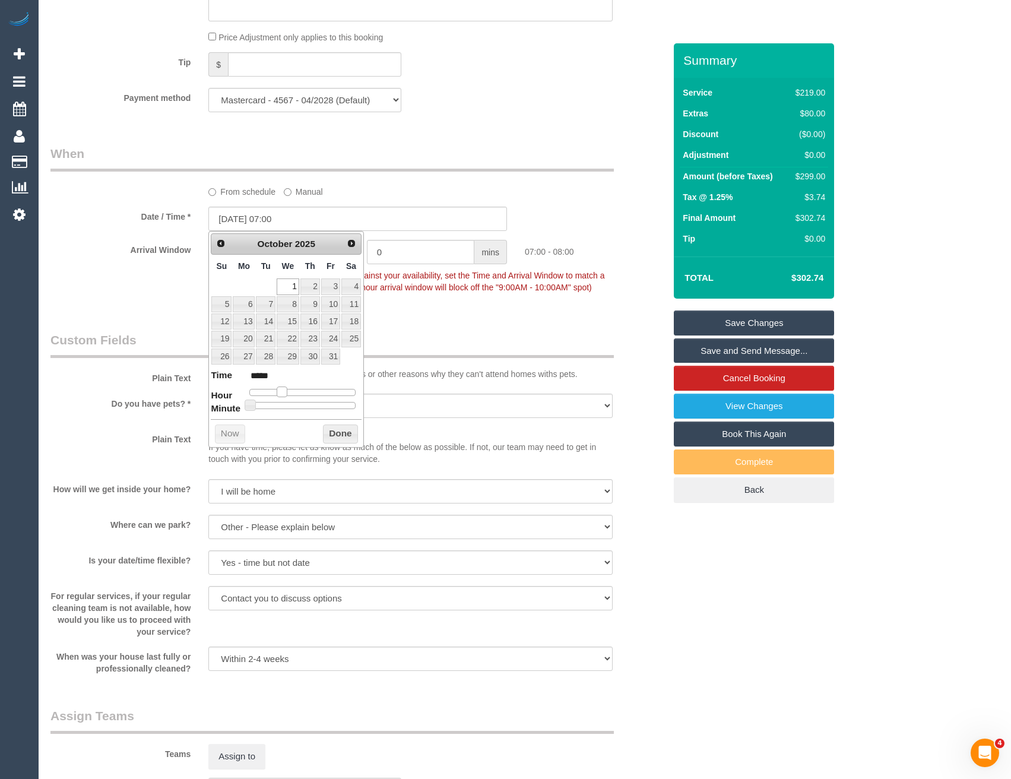
type input "01/10/2025 08:00"
type input "*****"
type input "01/10/2025 09:00"
type input "*****"
type input "01/10/2025 10:00"
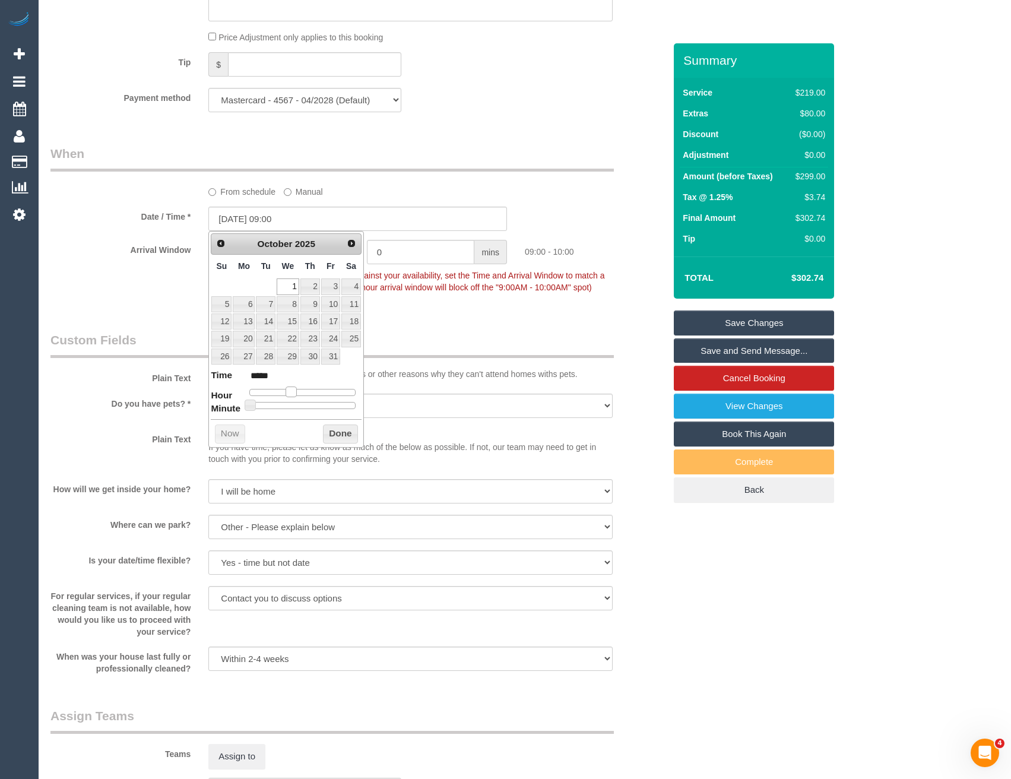
type input "*****"
drag, startPoint x: 284, startPoint y: 390, endPoint x: 297, endPoint y: 392, distance: 13.2
click at [297, 392] on span at bounding box center [295, 392] width 11 height 11
click at [333, 429] on button "Done" at bounding box center [340, 434] width 35 height 19
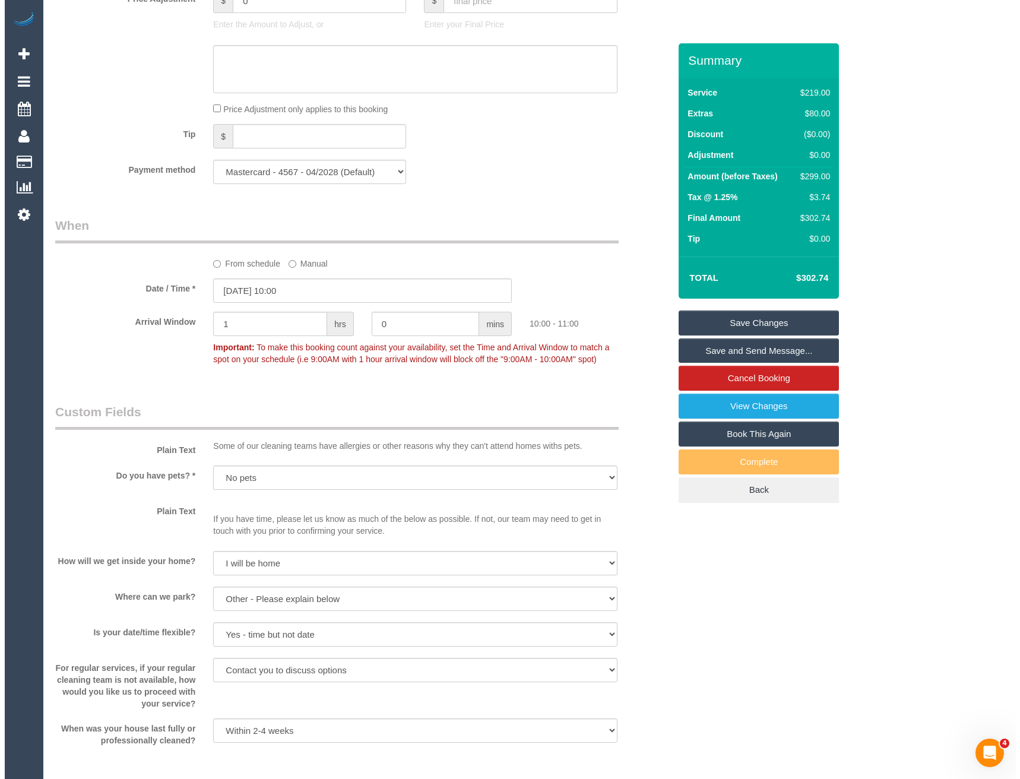
scroll to position [1306, 0]
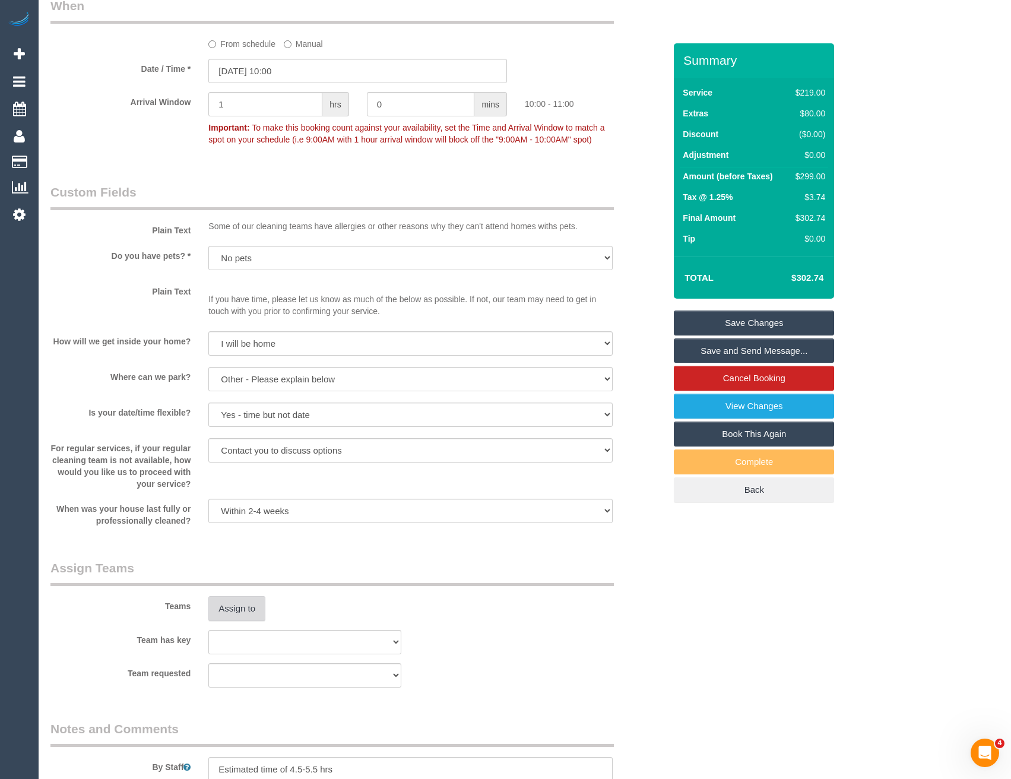
click at [253, 610] on button "Assign to" at bounding box center [236, 608] width 57 height 25
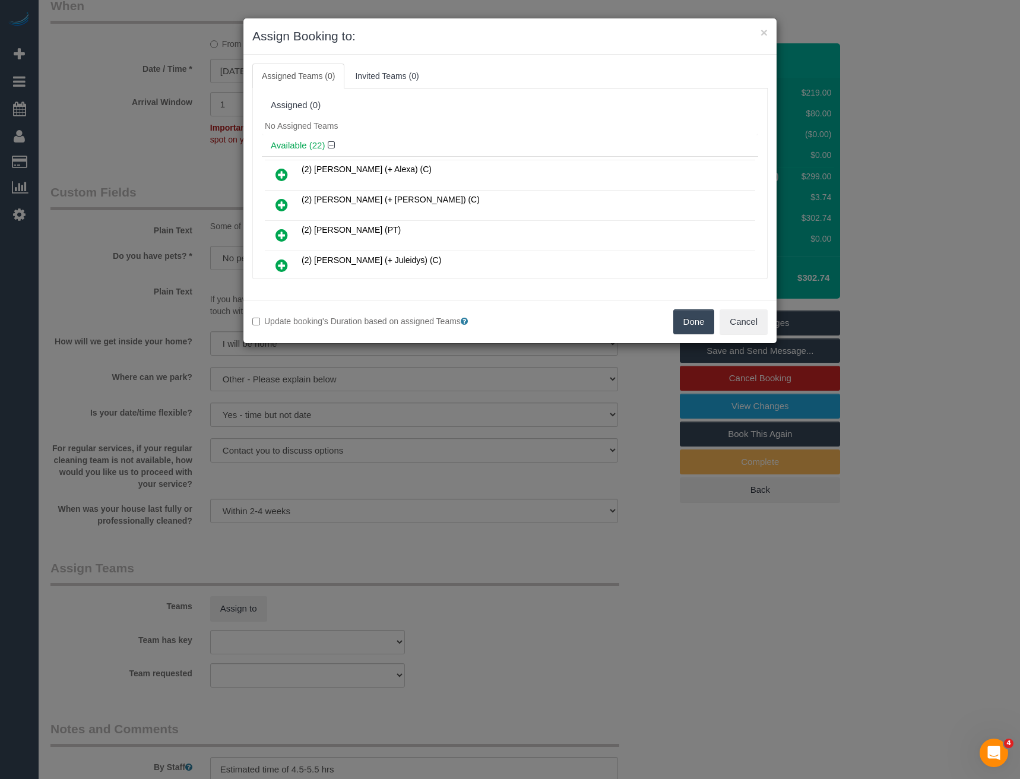
scroll to position [290, 0]
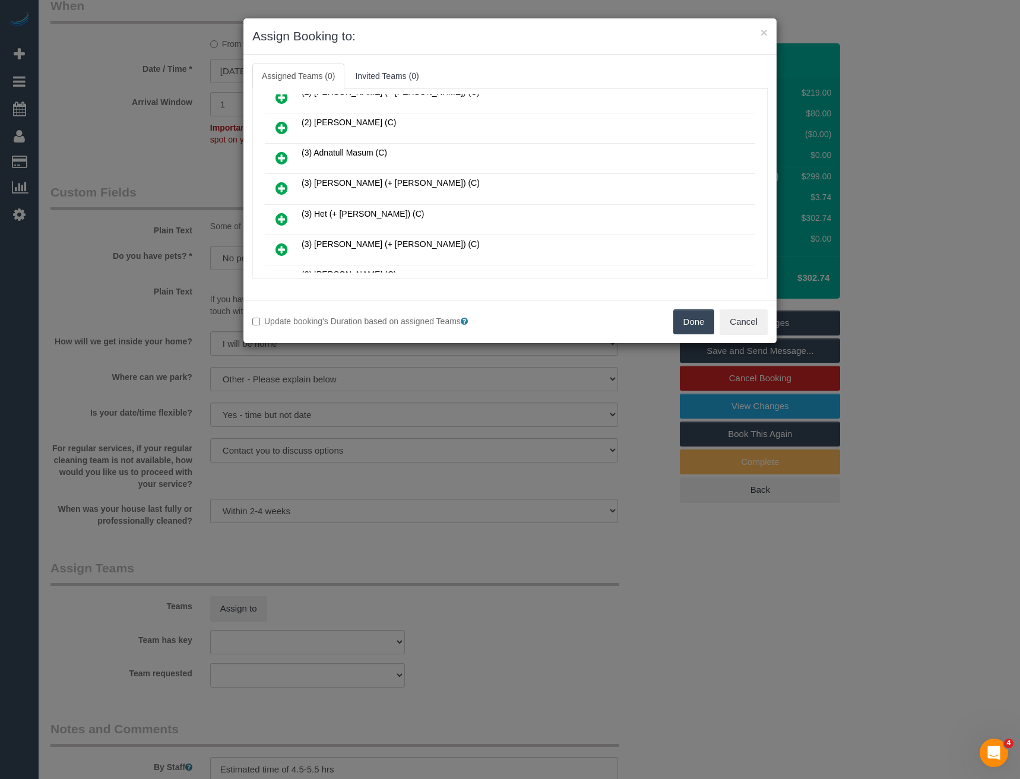
click at [283, 189] on icon at bounding box center [282, 188] width 12 height 14
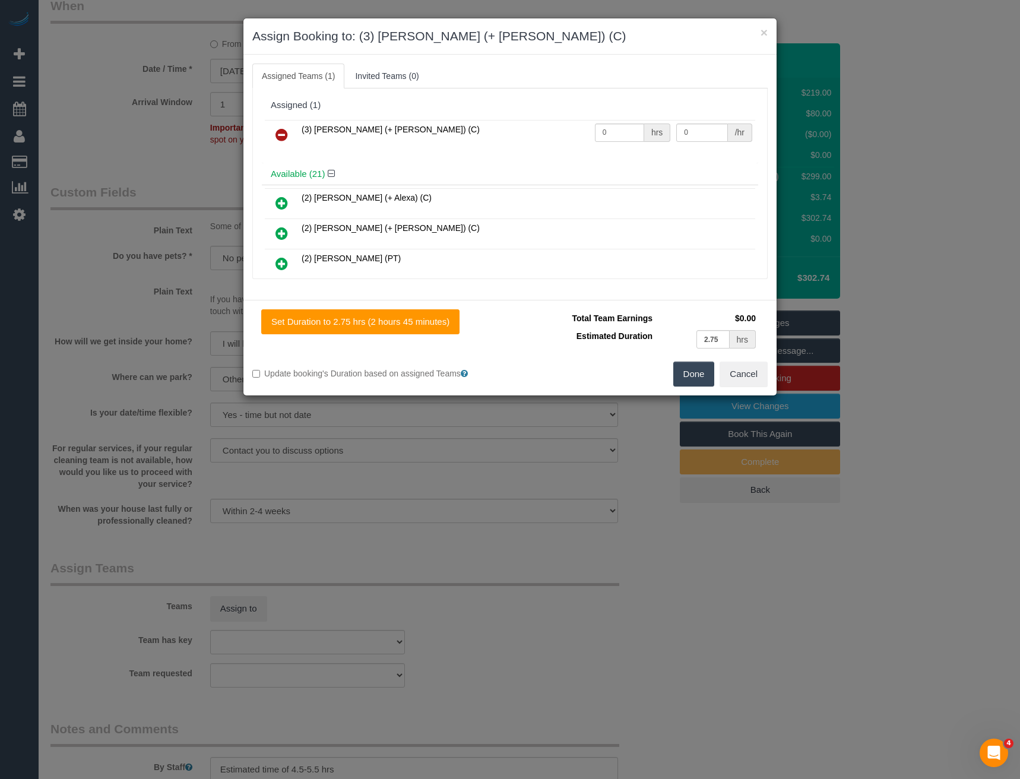
scroll to position [622, 0]
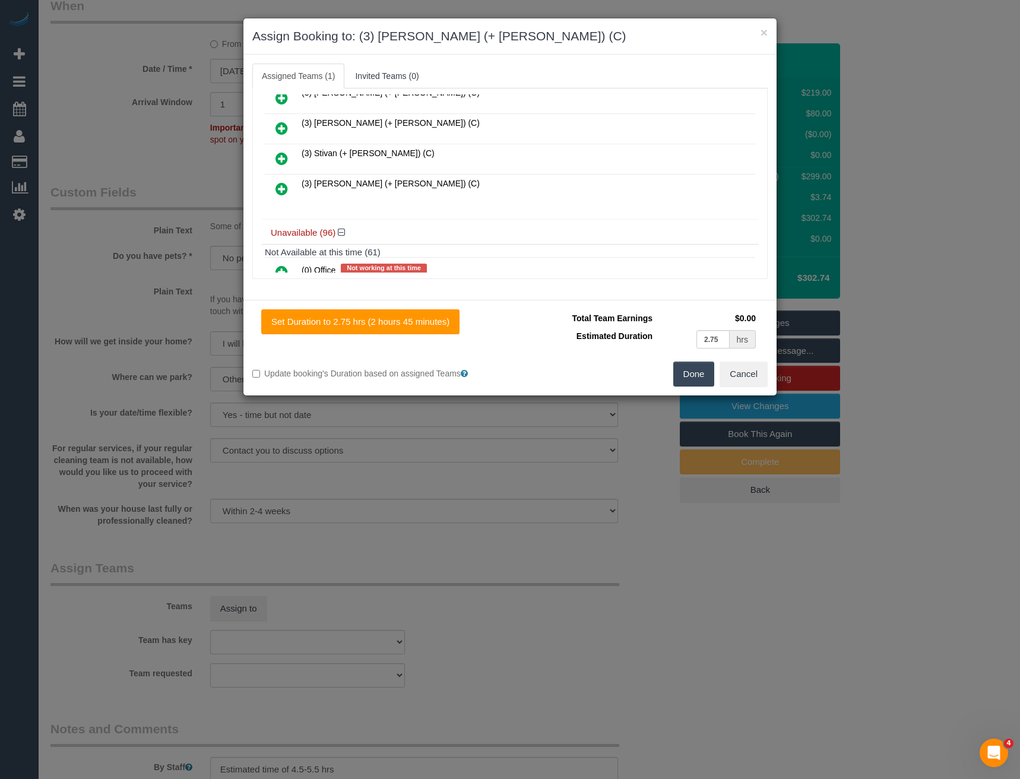
click at [277, 190] on icon at bounding box center [282, 189] width 12 height 14
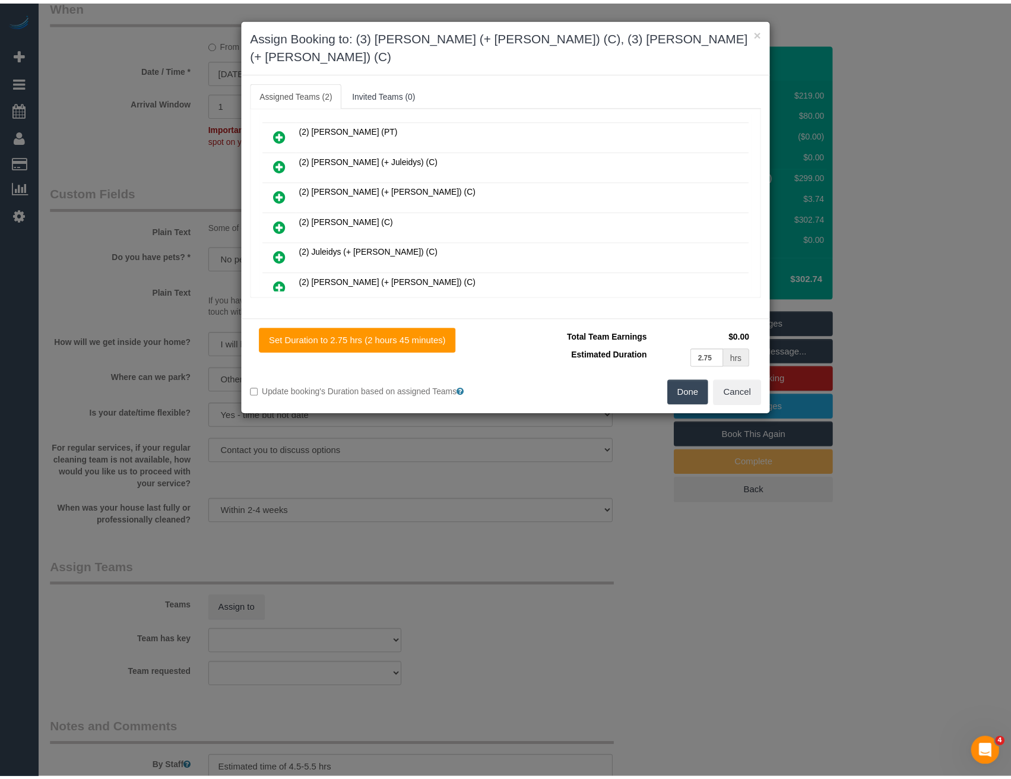
scroll to position [0, 0]
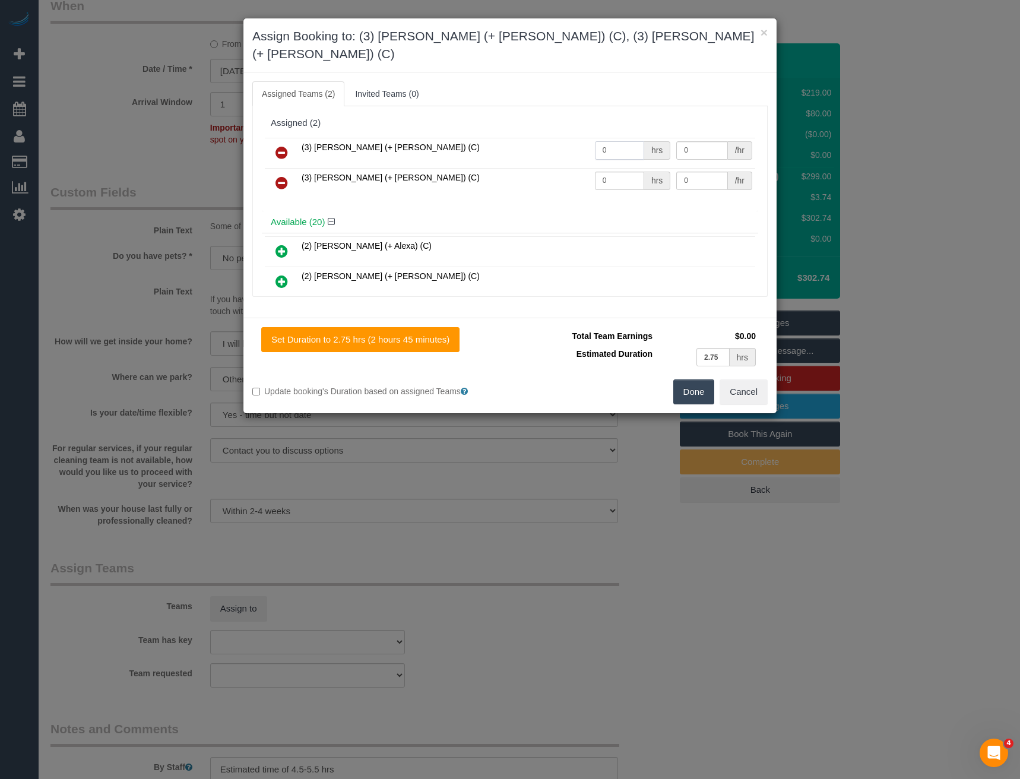
drag, startPoint x: 610, startPoint y: 129, endPoint x: 552, endPoint y: 133, distance: 58.3
click at [552, 138] on tr "(3) Felipe (+ Tatiana) (C) 0 hrs 0 /hr" at bounding box center [510, 153] width 490 height 30
type input "1"
type input "95"
drag, startPoint x: 614, startPoint y: 159, endPoint x: 561, endPoint y: 162, distance: 52.9
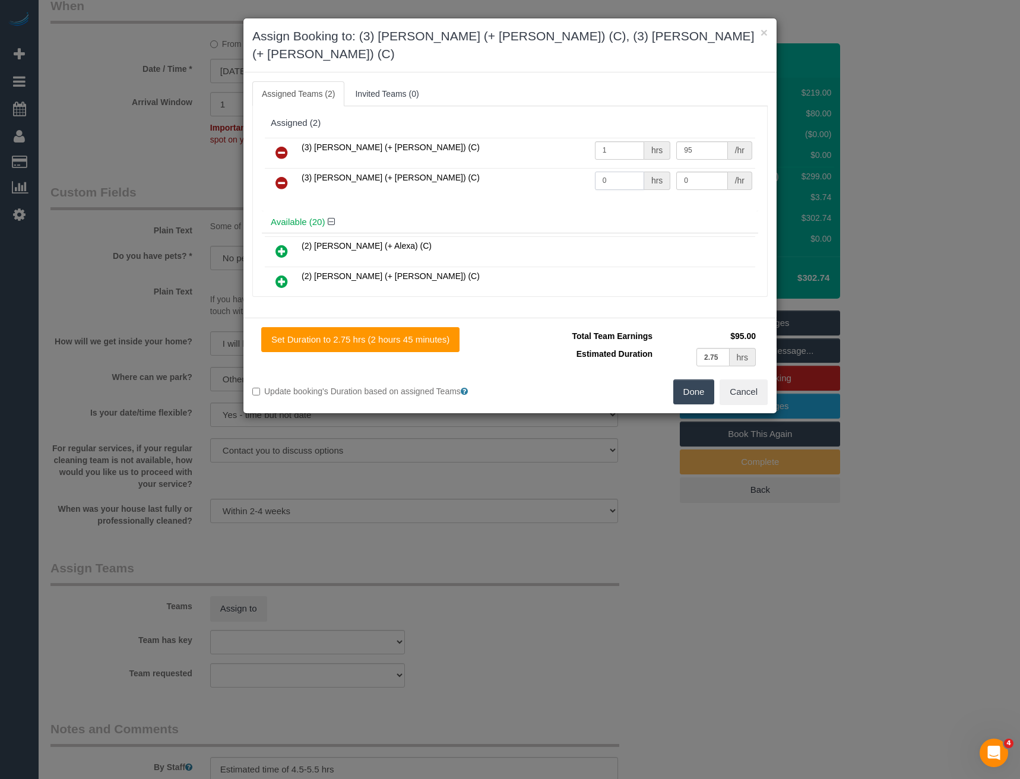
click at [562, 168] on tr "(3) Tatiana (+ Felipe) (C) 0 hrs 0 /hr" at bounding box center [510, 183] width 490 height 30
type input "1"
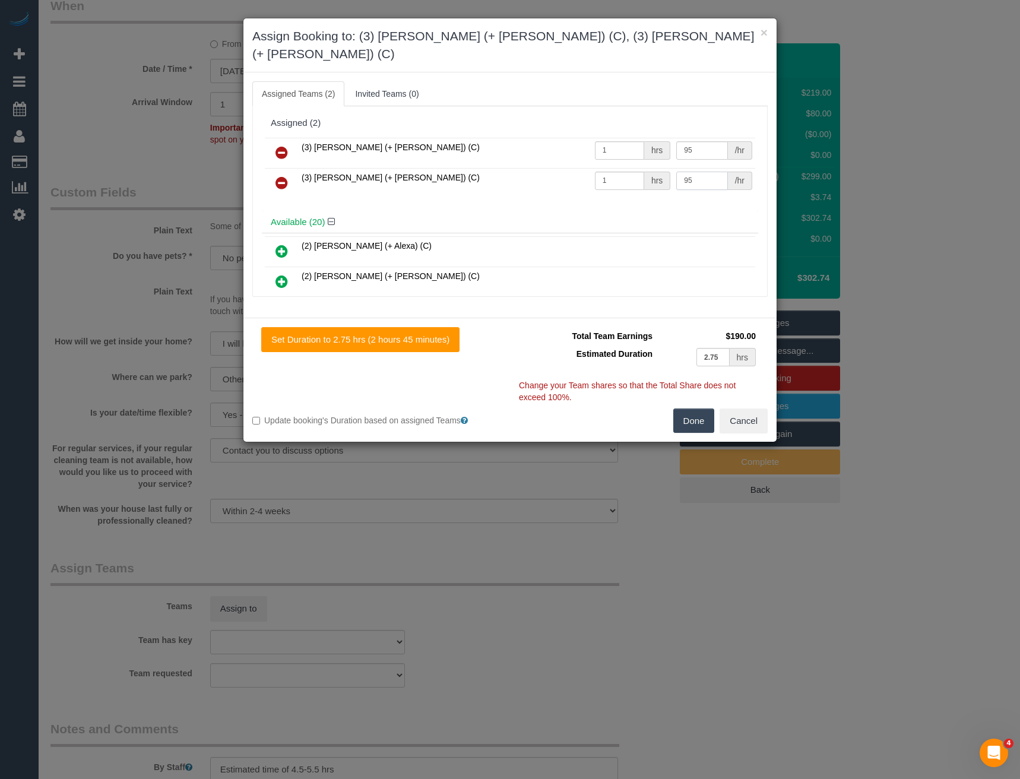
type input "95"
click at [694, 409] on button "Done" at bounding box center [694, 421] width 42 height 25
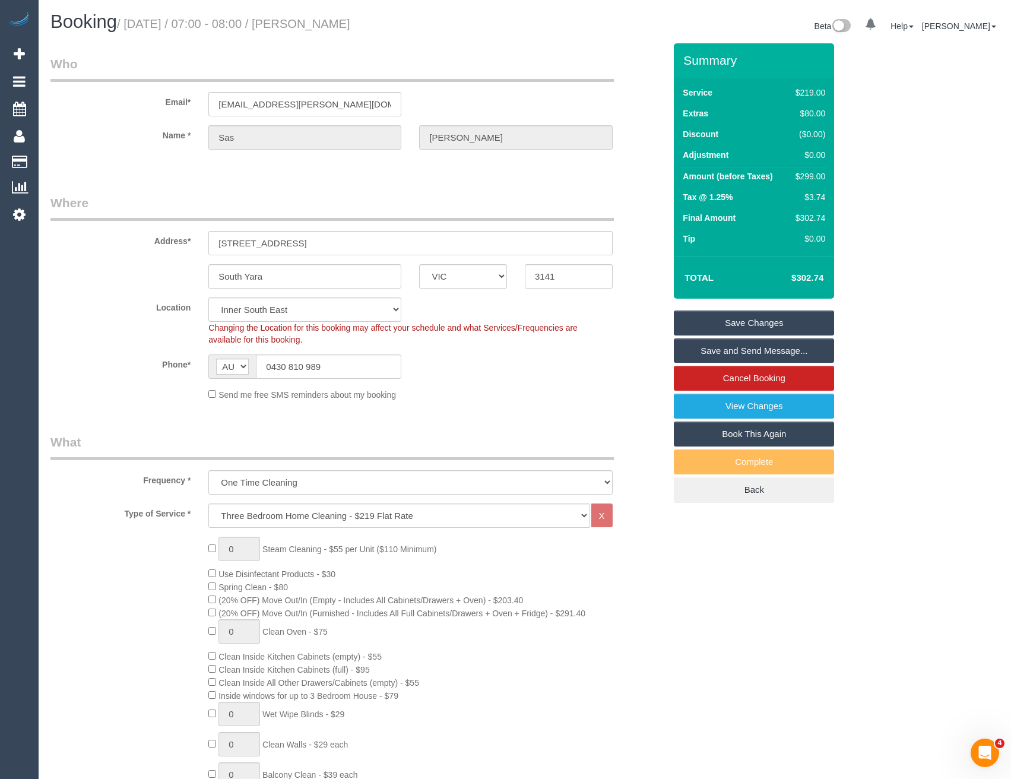
click at [732, 324] on link "Save Changes" at bounding box center [754, 323] width 160 height 25
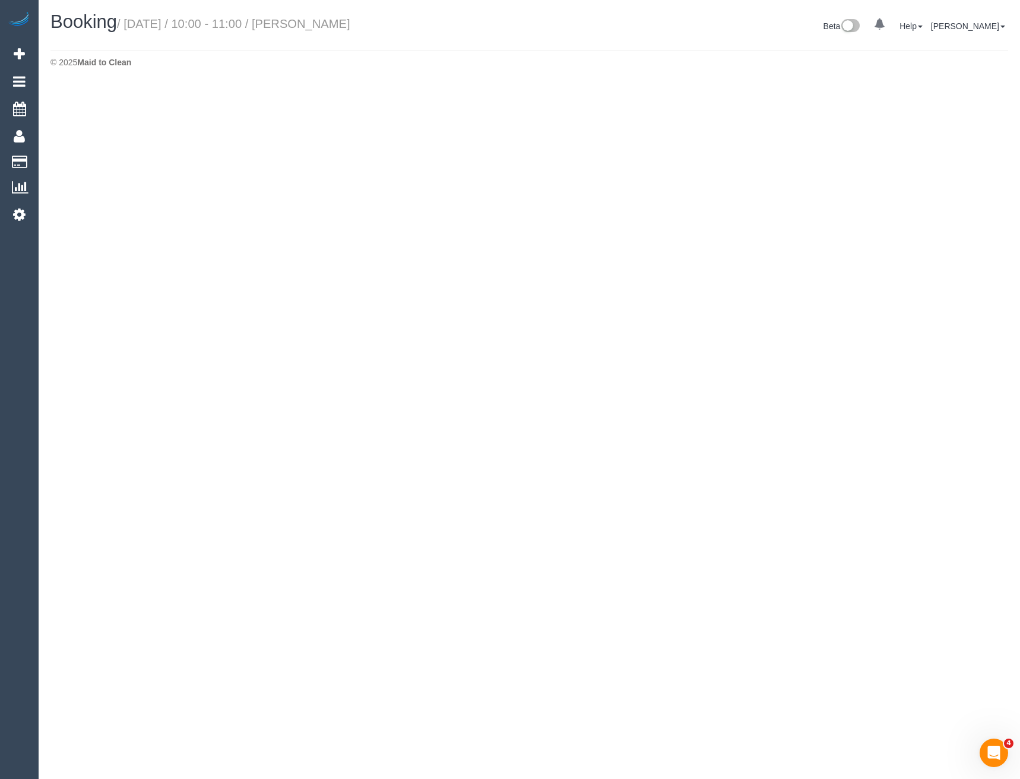
select select "VIC"
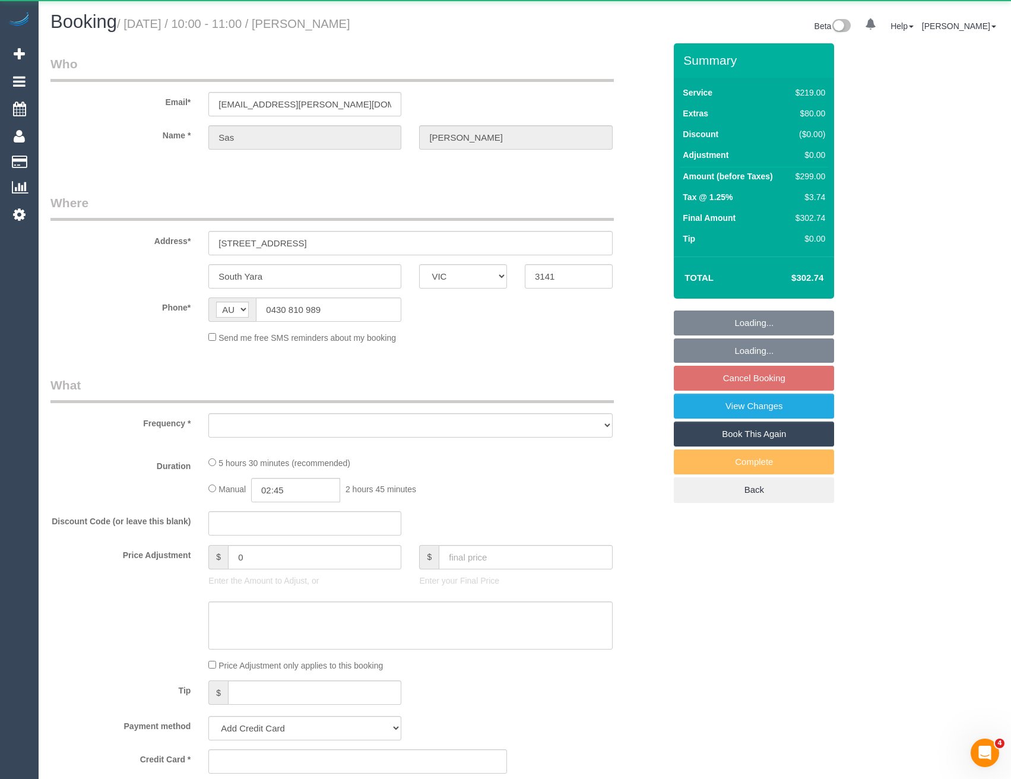
select select "object:6220"
select select "string:stripe-pm_1RnvOg2GScqysDRVXvYG8Mbf"
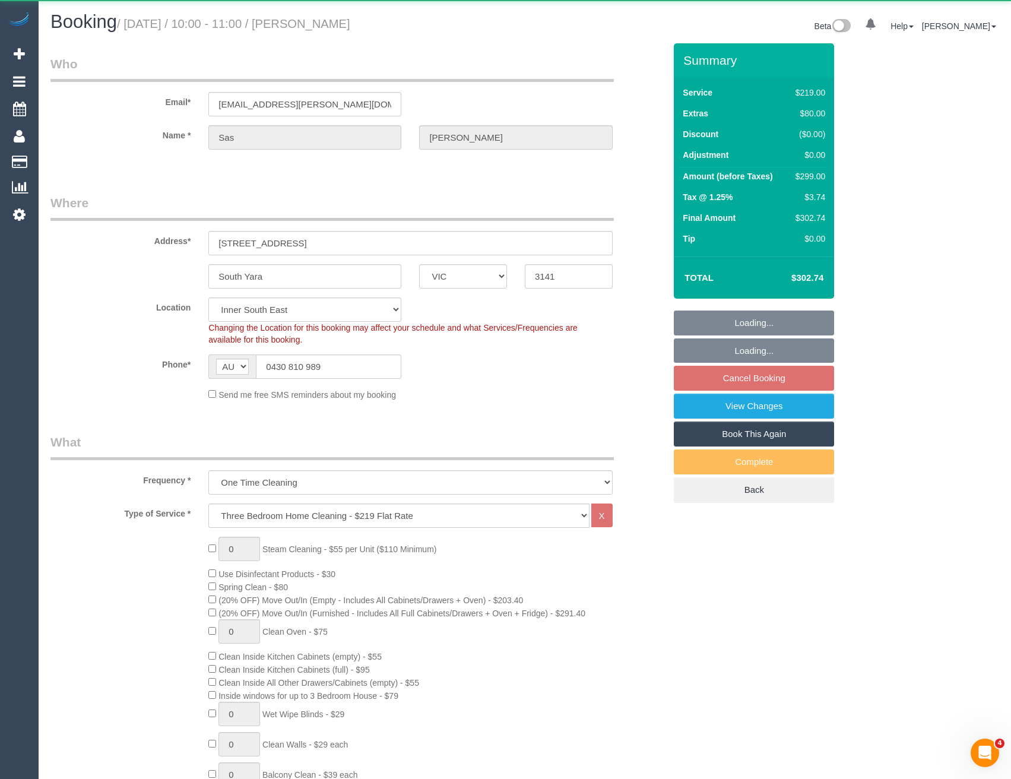
select select "object:6373"
select select "number:28"
select select "number:14"
select select "number:21"
select select "number:24"
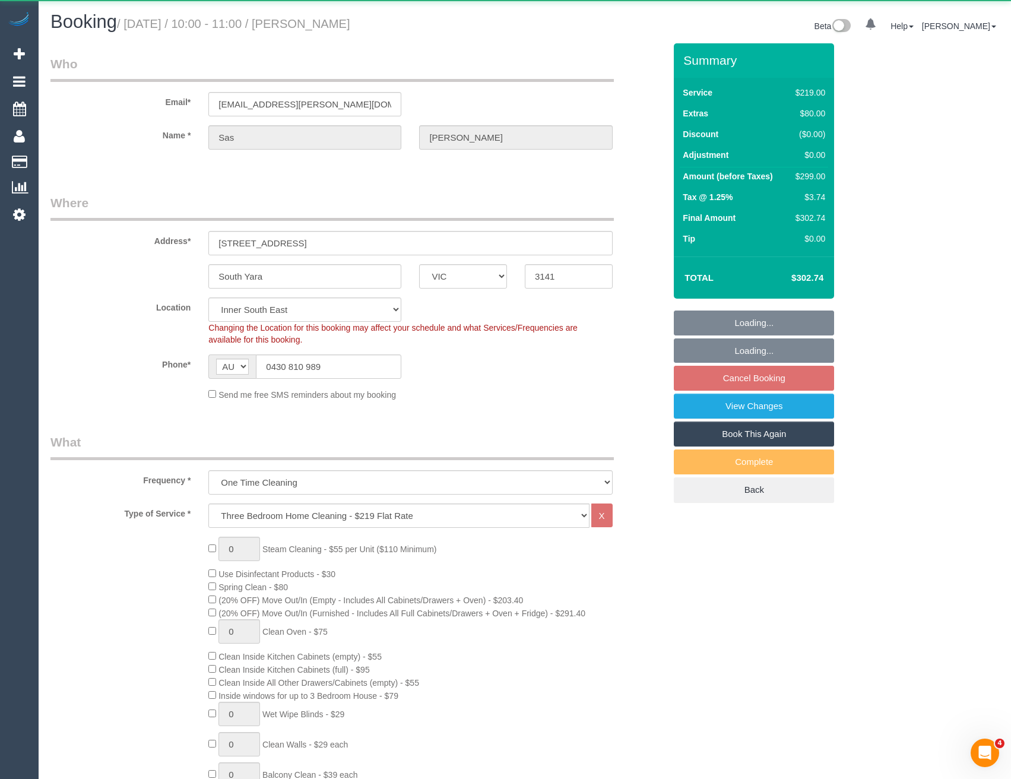
select select "number:35"
select select "number:12"
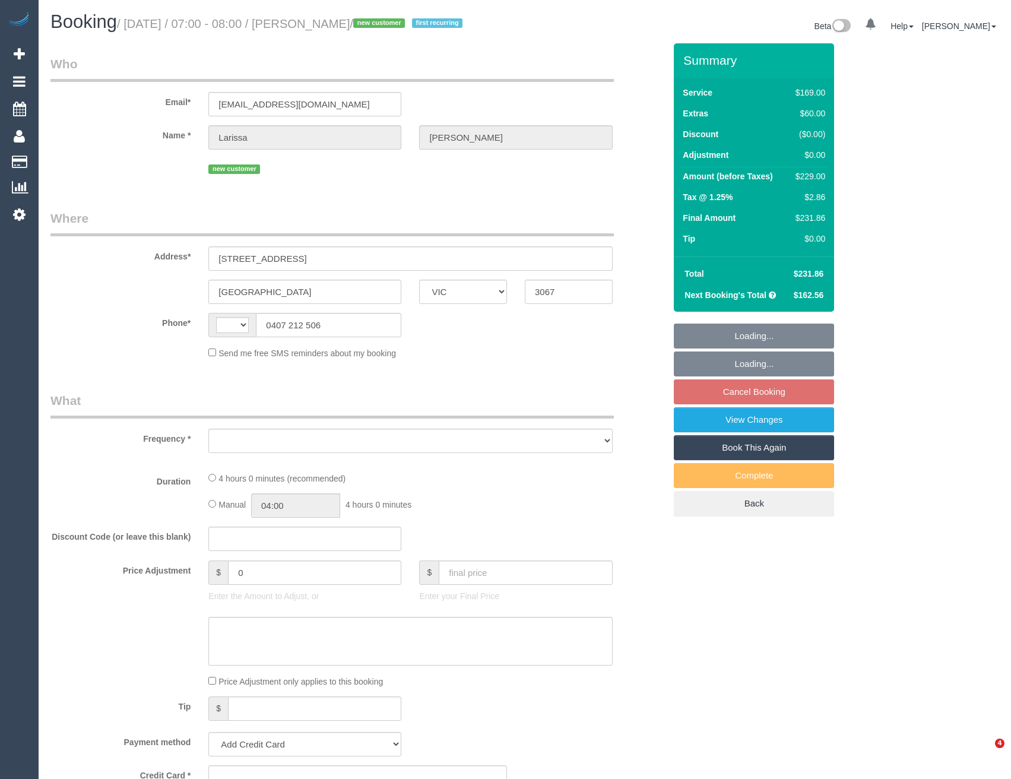
select select "VIC"
select select "string:stripe-pm_1SA0PW2GScqysDRVdUWG5gZE"
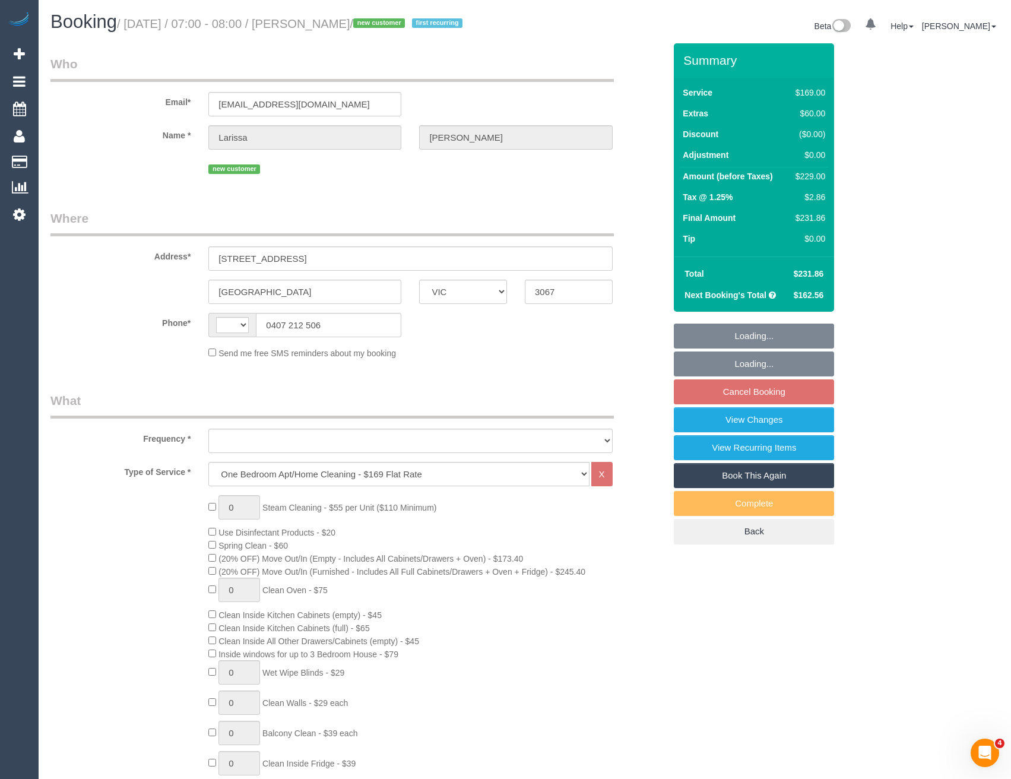
select select "string:AU"
select select "object:636"
select select "number:27"
select select "number:14"
select select "number:19"
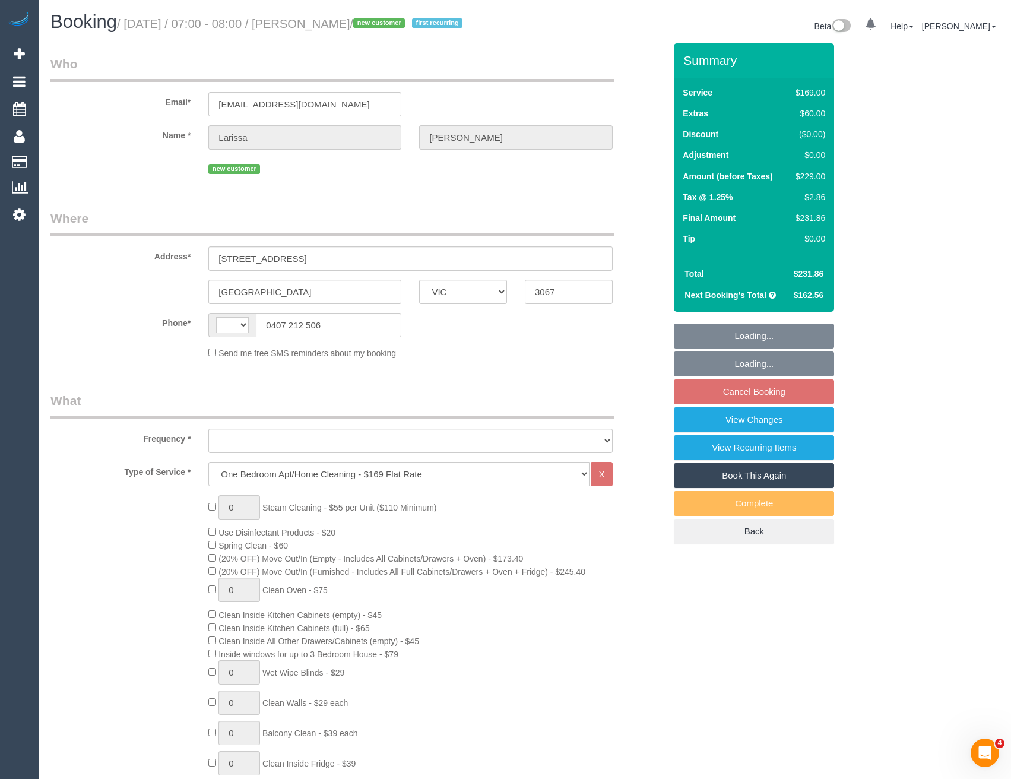
select select "number:24"
select select "number:34"
select select "number:26"
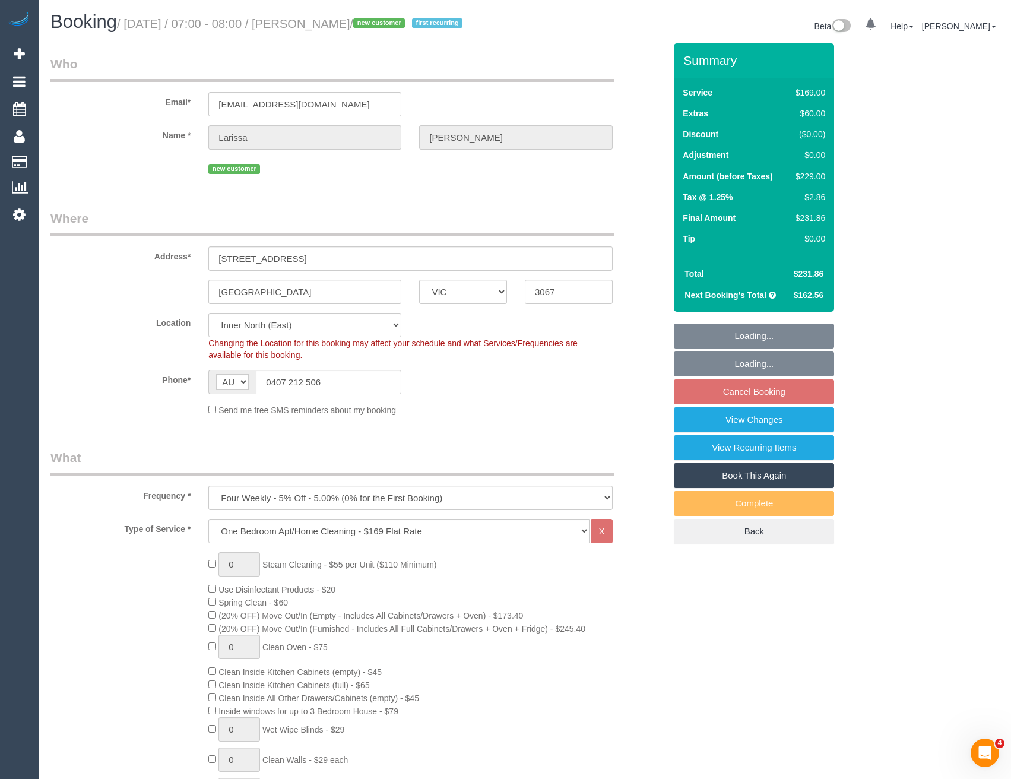
select select "object:1608"
select select "spot1"
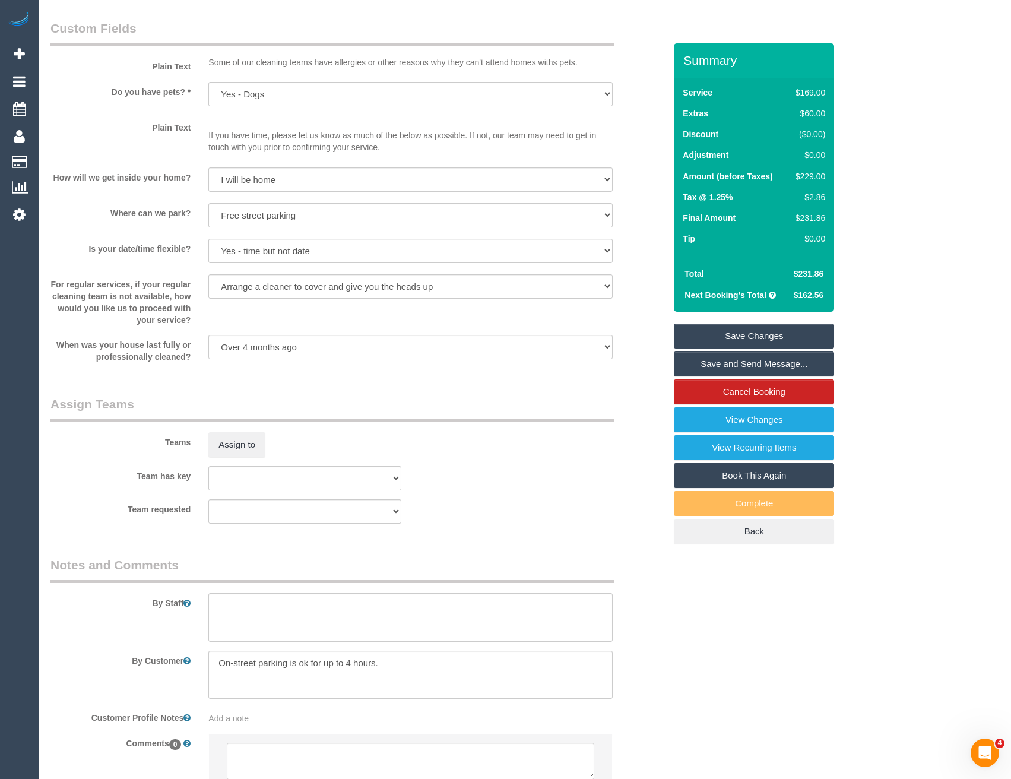
scroll to position [1517, 0]
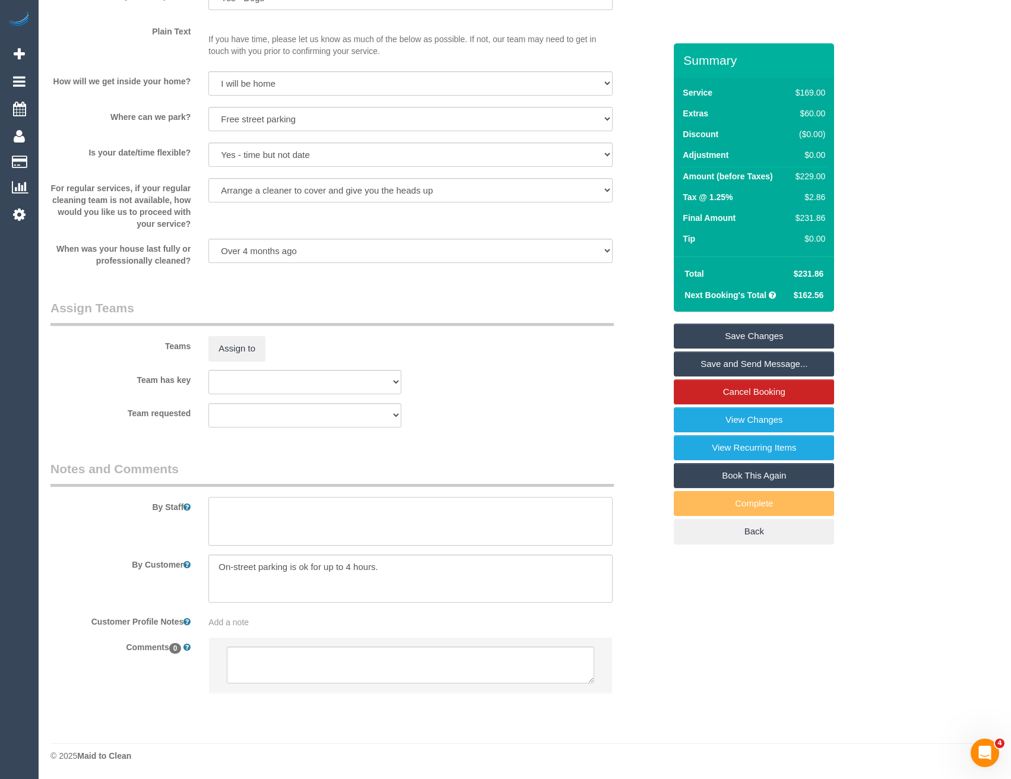
click at [287, 536] on textarea at bounding box center [410, 521] width 404 height 49
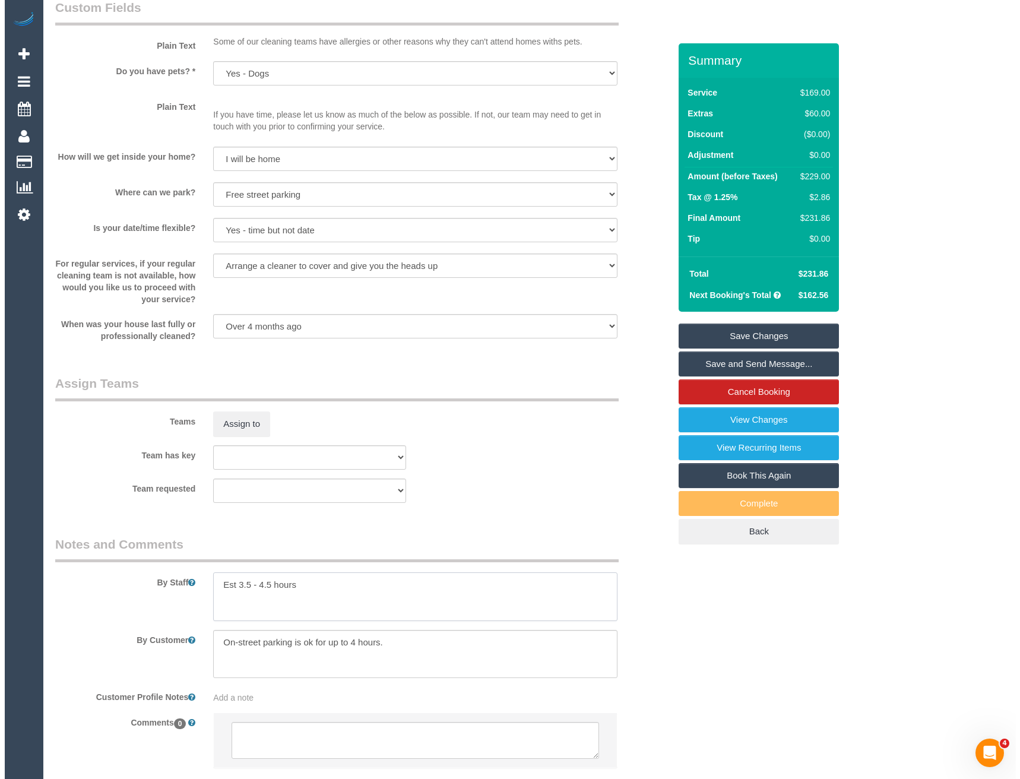
scroll to position [1398, 0]
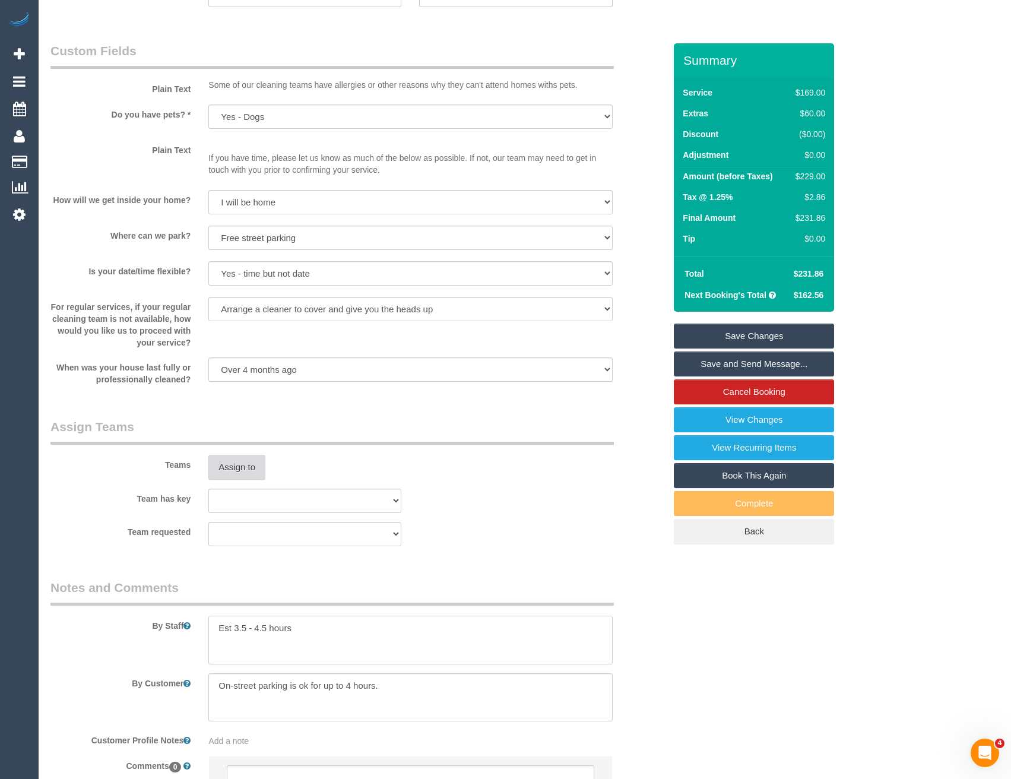
type textarea "Est 3.5 - 4.5 hours"
click at [243, 471] on button "Assign to" at bounding box center [236, 467] width 57 height 25
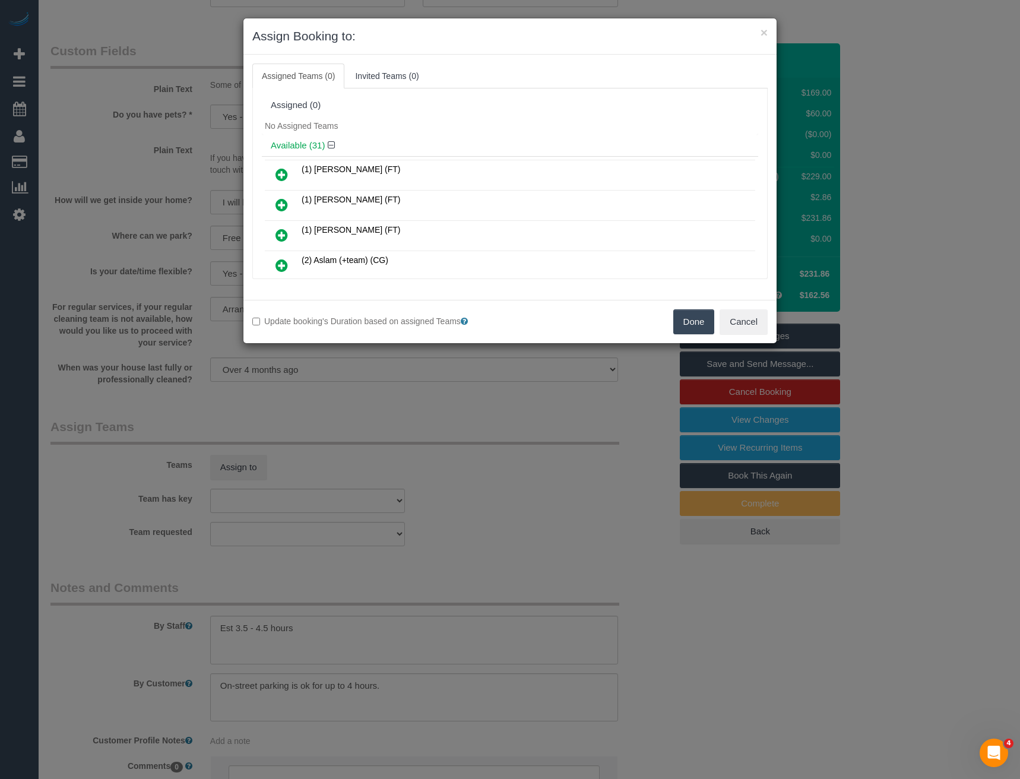
click at [282, 265] on icon at bounding box center [282, 265] width 12 height 14
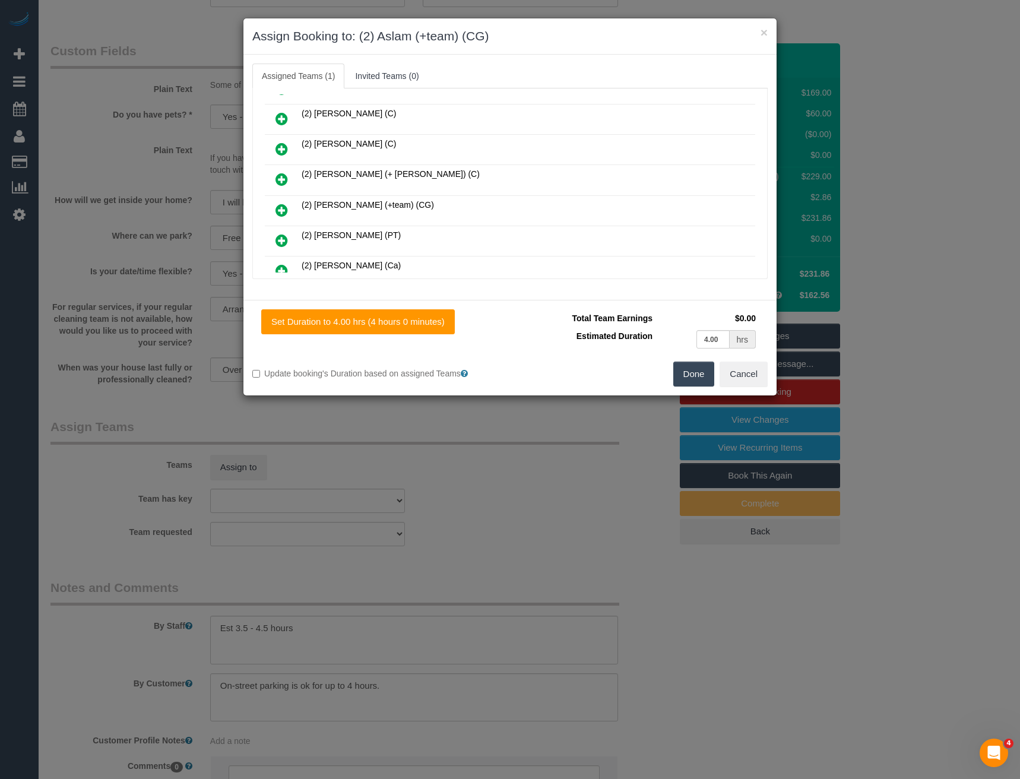
click at [284, 212] on icon at bounding box center [282, 210] width 12 height 14
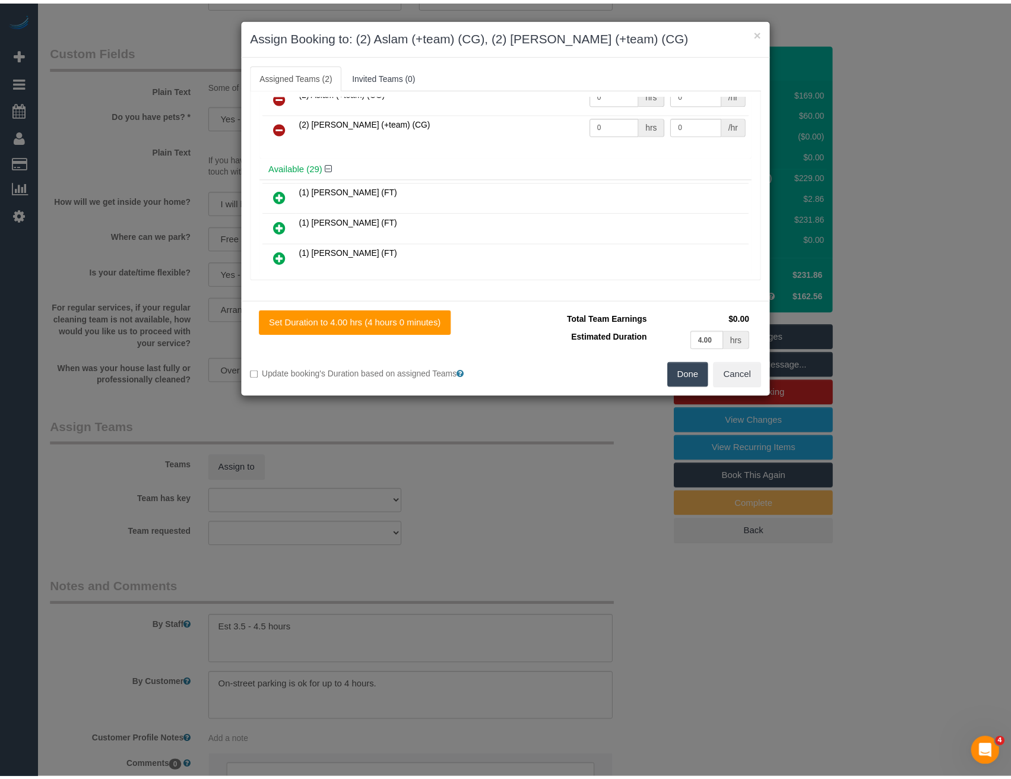
scroll to position [0, 0]
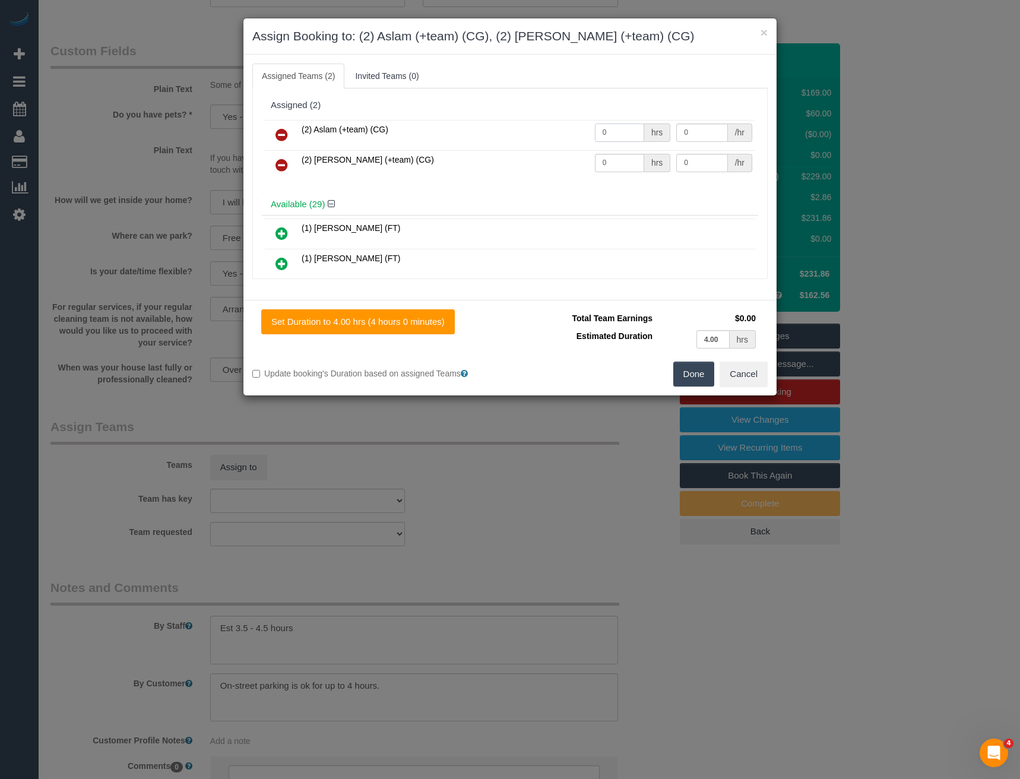
drag, startPoint x: 609, startPoint y: 130, endPoint x: 549, endPoint y: 135, distance: 60.2
click at [555, 134] on tr "(2) Aslam (+team) (CG) 0 hrs 0 /hr" at bounding box center [510, 135] width 490 height 30
type input "1"
type input "80"
drag, startPoint x: 593, startPoint y: 164, endPoint x: 546, endPoint y: 162, distance: 47.0
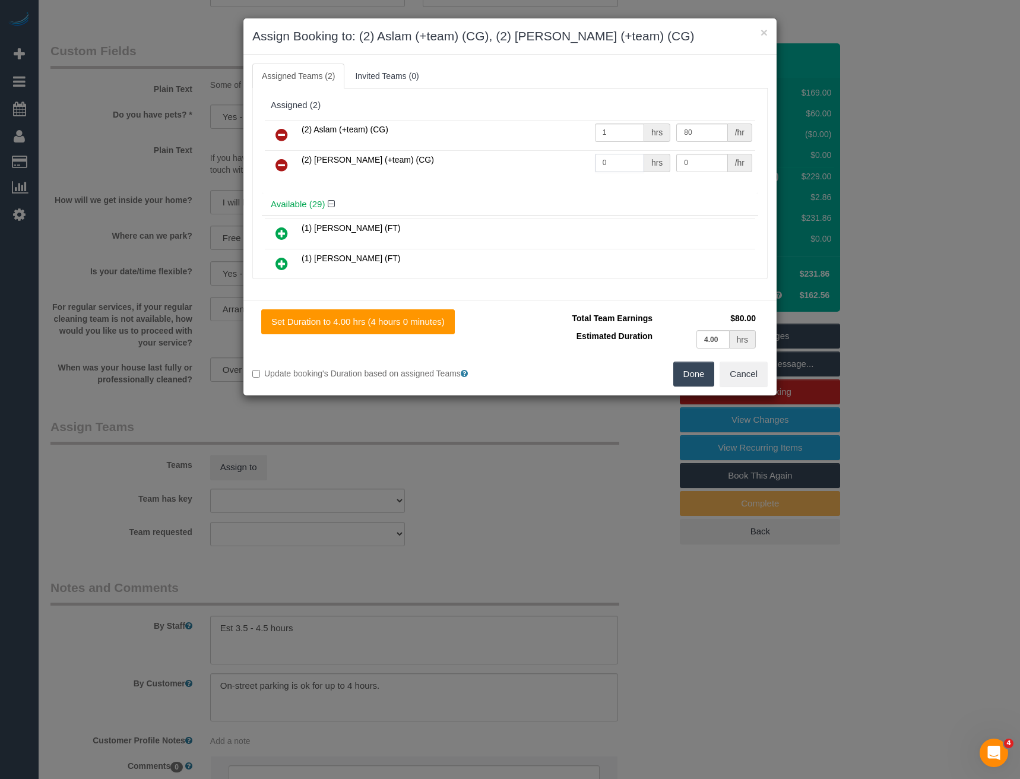
click at [546, 162] on tr "(2) [PERSON_NAME] (+team) (CG) 0 hrs 0 /hr" at bounding box center [510, 165] width 490 height 30
type input "1"
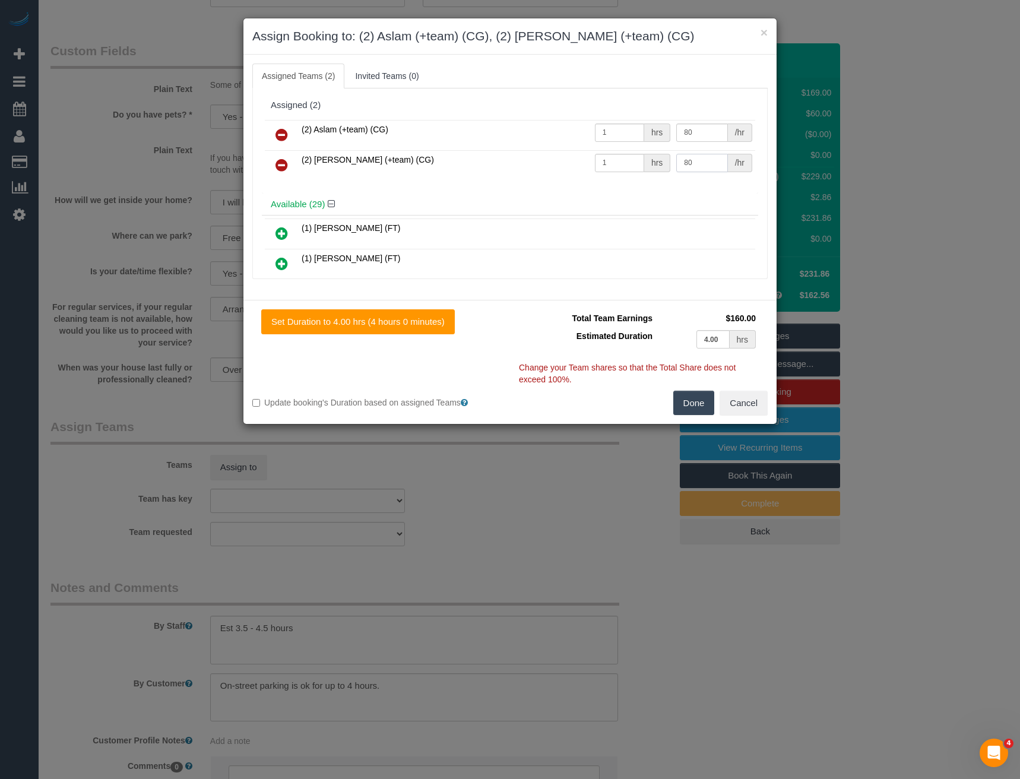
type input "80"
click at [698, 395] on button "Done" at bounding box center [694, 403] width 42 height 25
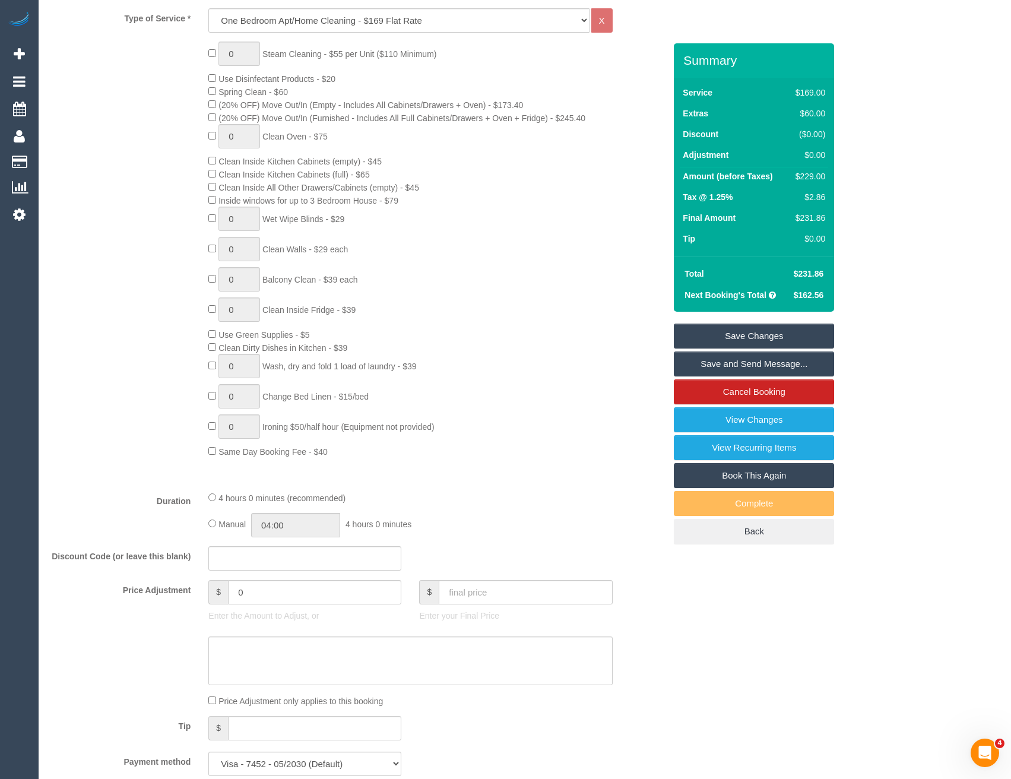
scroll to position [448, 0]
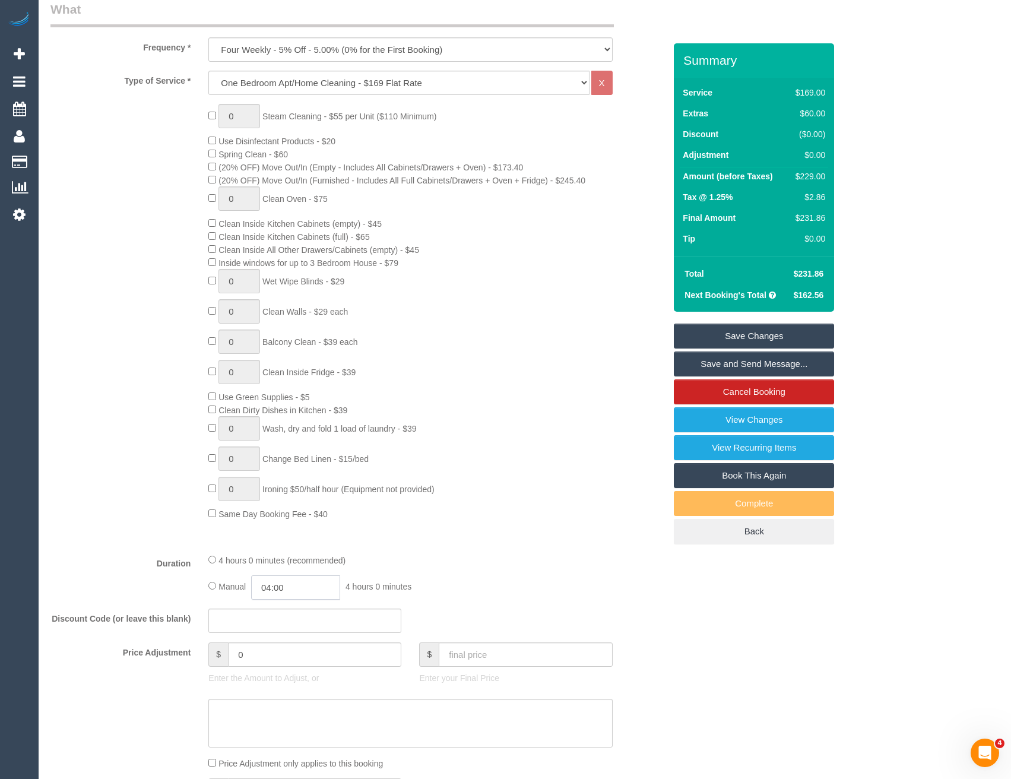
click at [303, 588] on input "04:00" at bounding box center [295, 587] width 89 height 24
click at [290, 654] on li "02:00" at bounding box center [283, 656] width 53 height 15
click at [297, 587] on input "02:00" at bounding box center [295, 587] width 89 height 24
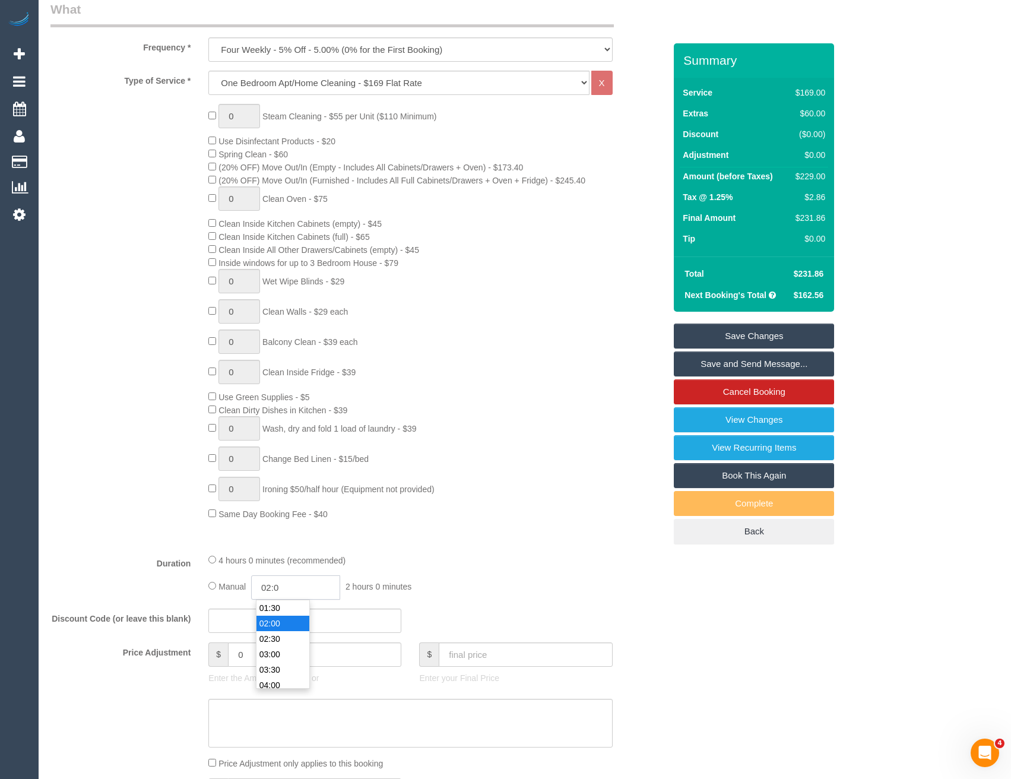
type input "02:"
select select "spot22"
type input "02:15"
click at [400, 545] on fieldset "What Frequency * One Time Cleaning Weekly - 10% Off - 10.00% (0% for the First …" at bounding box center [357, 424] width 615 height 847
select select "spot43"
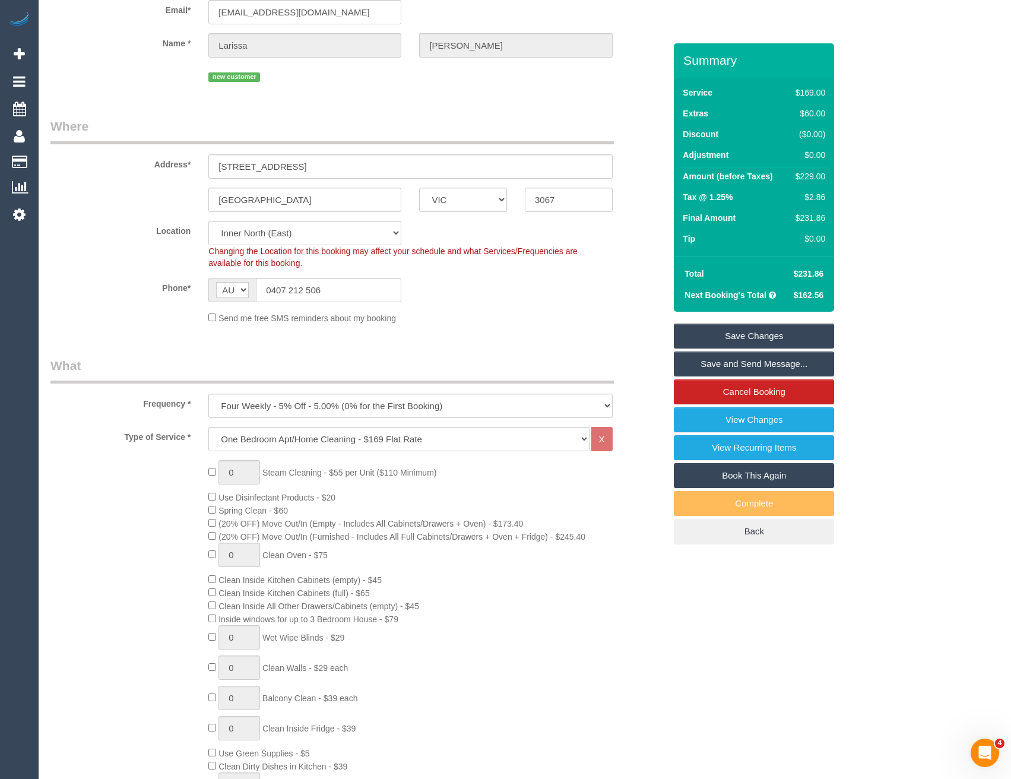
scroll to position [4, 0]
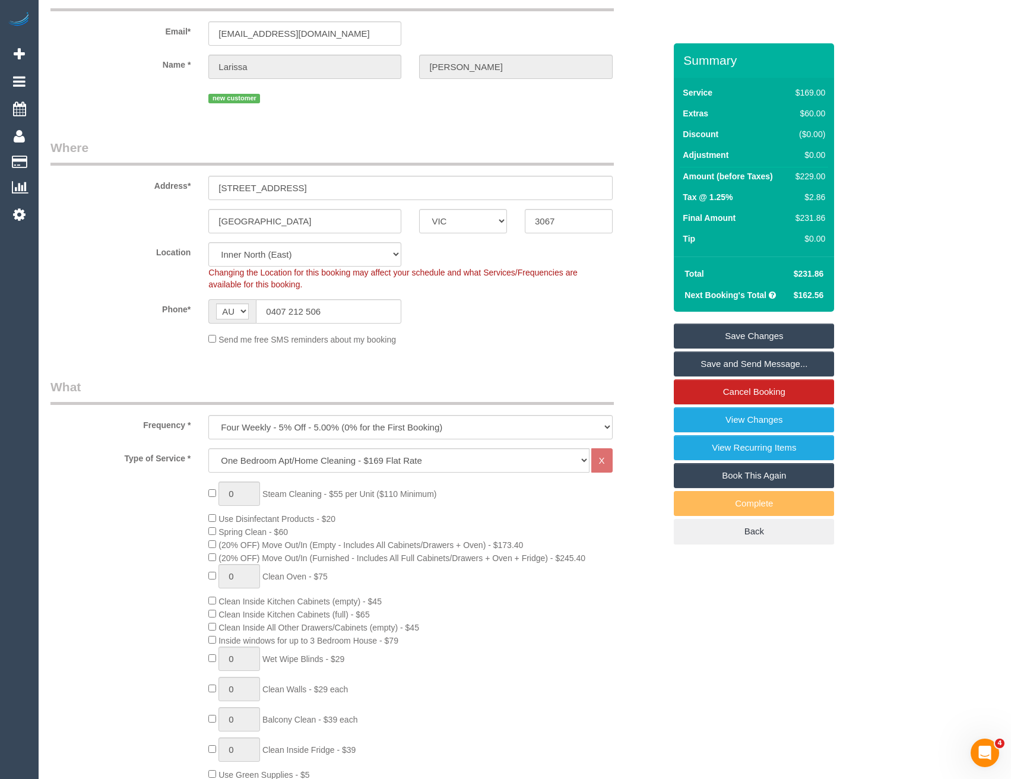
select select "spot64"
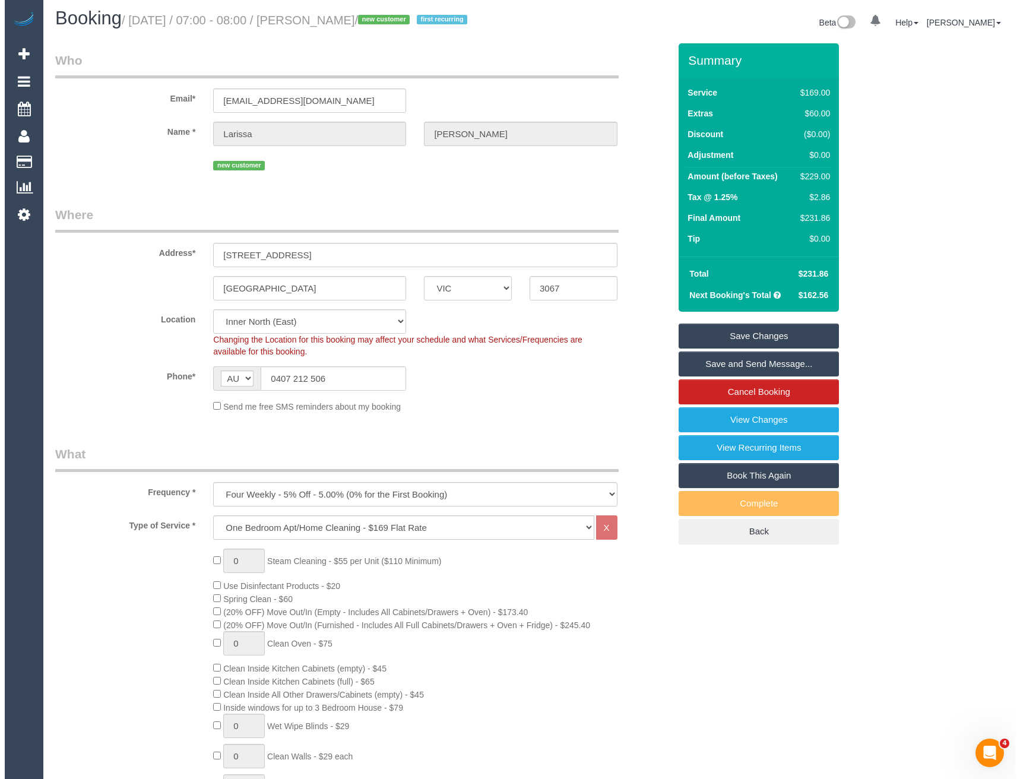
scroll to position [0, 0]
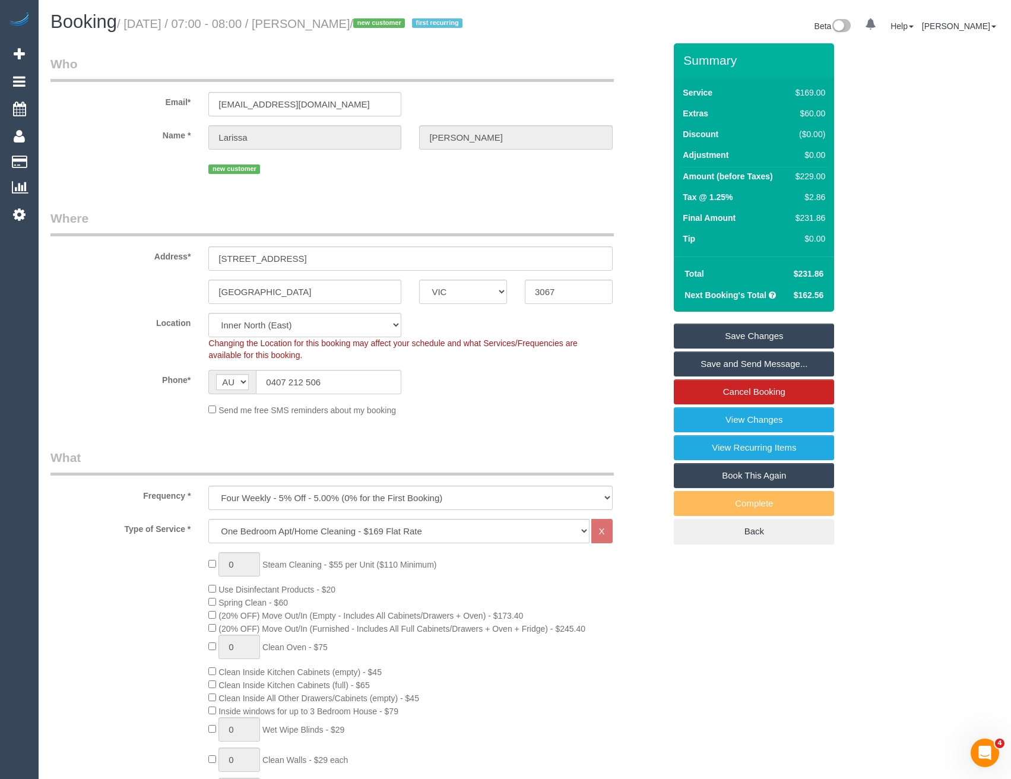
click at [694, 366] on link "Save and Send Message..." at bounding box center [754, 364] width 160 height 25
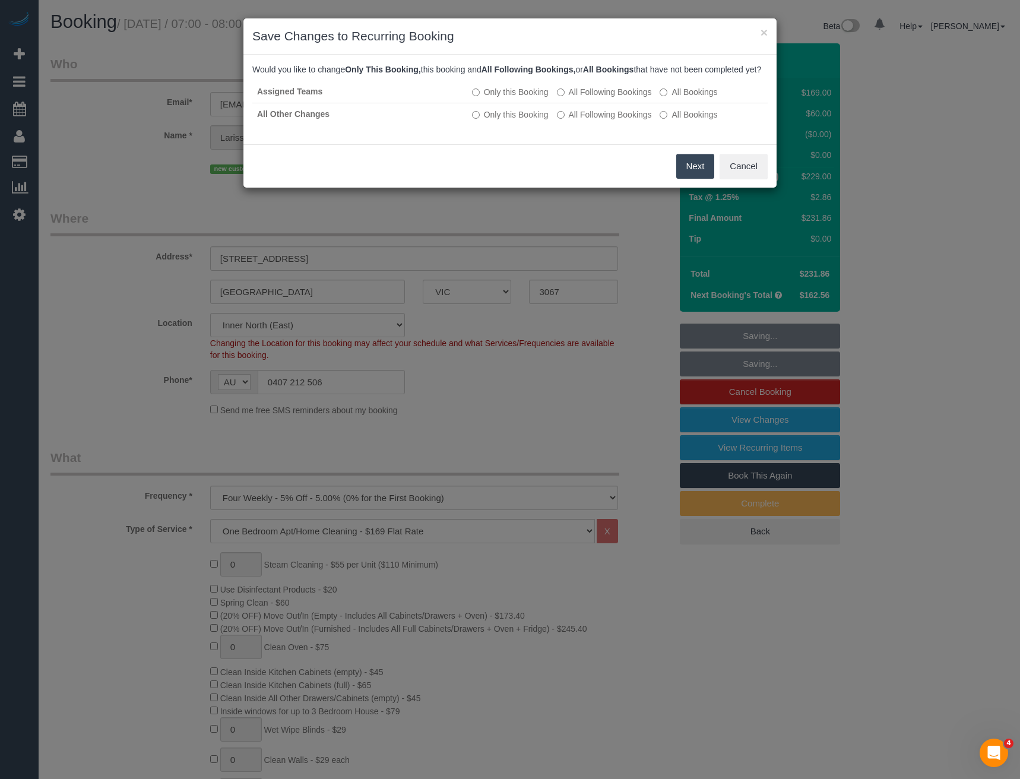
click at [691, 176] on button "Next" at bounding box center [695, 166] width 39 height 25
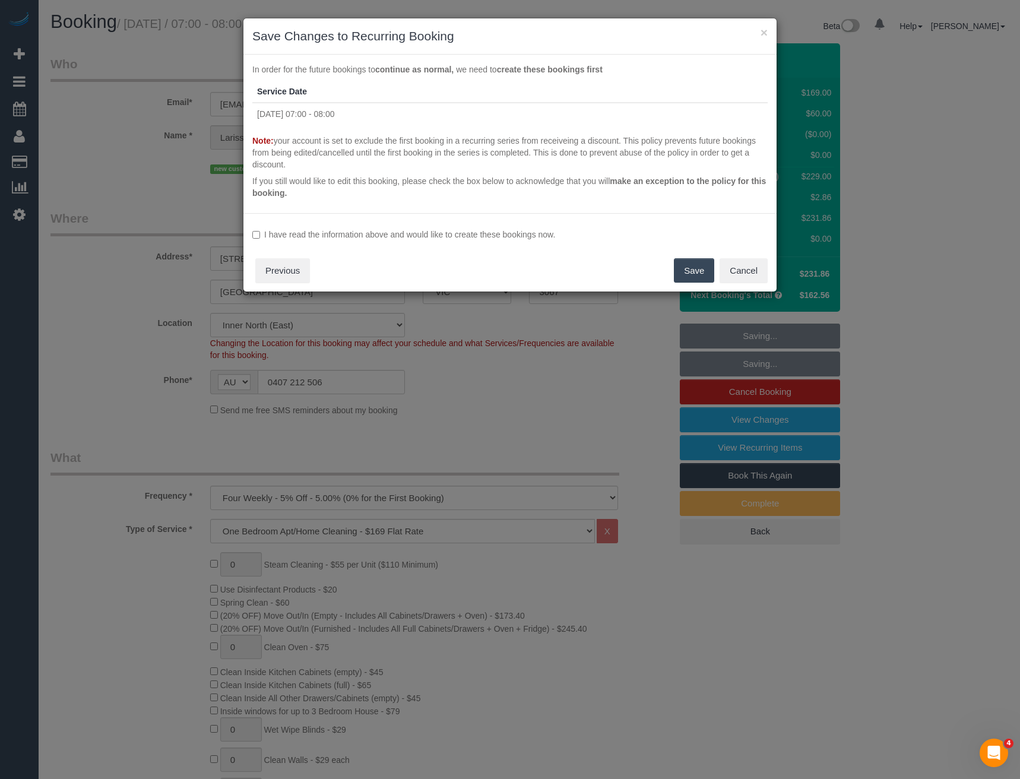
click at [299, 237] on label "I have read the information above and would like to create these bookings now." at bounding box center [509, 235] width 515 height 12
click at [694, 271] on button "Save" at bounding box center [694, 270] width 40 height 25
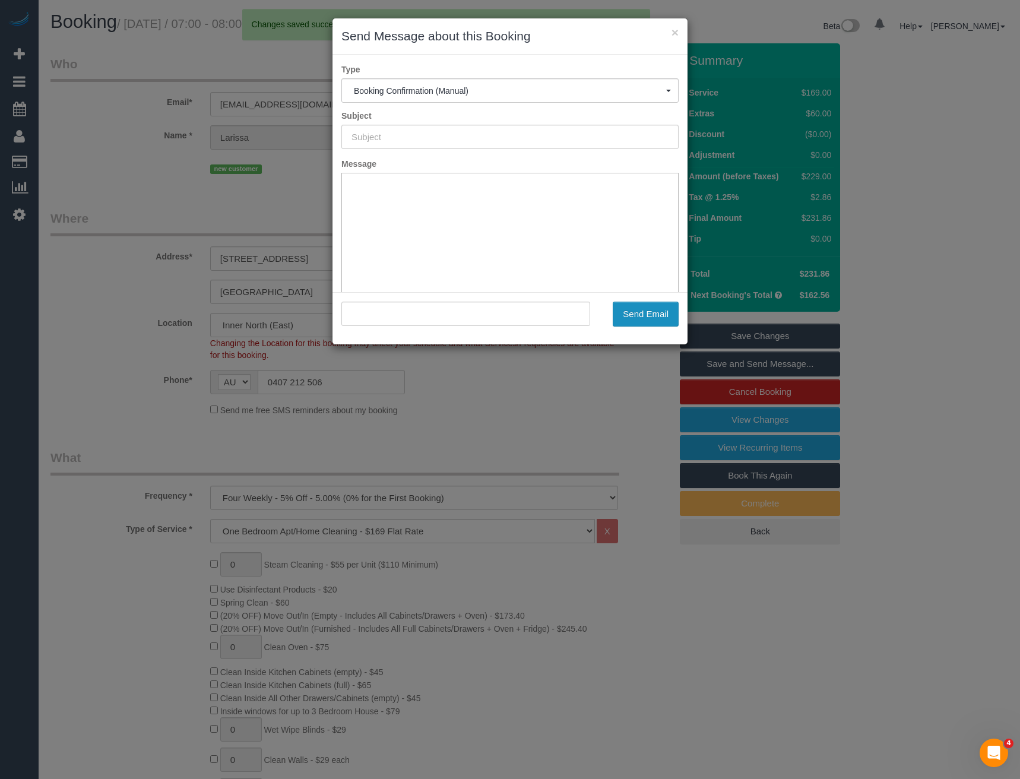
type input "Booking Confirmed"
type input ""[PERSON_NAME]" <[EMAIL_ADDRESS][DOMAIN_NAME]>"
click at [645, 315] on button "Send Email" at bounding box center [646, 314] width 66 height 25
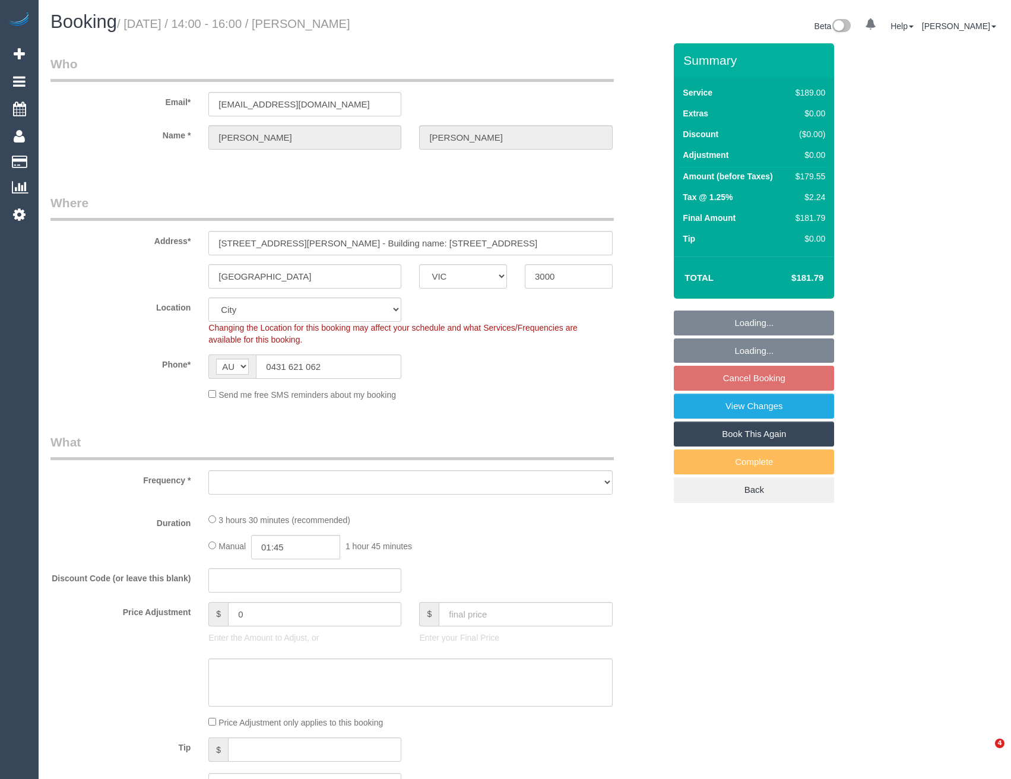
select select "VIC"
select select "string:stripe-pm_1R4UuA2GScqysDRV5eIcah3m"
select select "number:28"
select select "number:14"
select select "number:20"
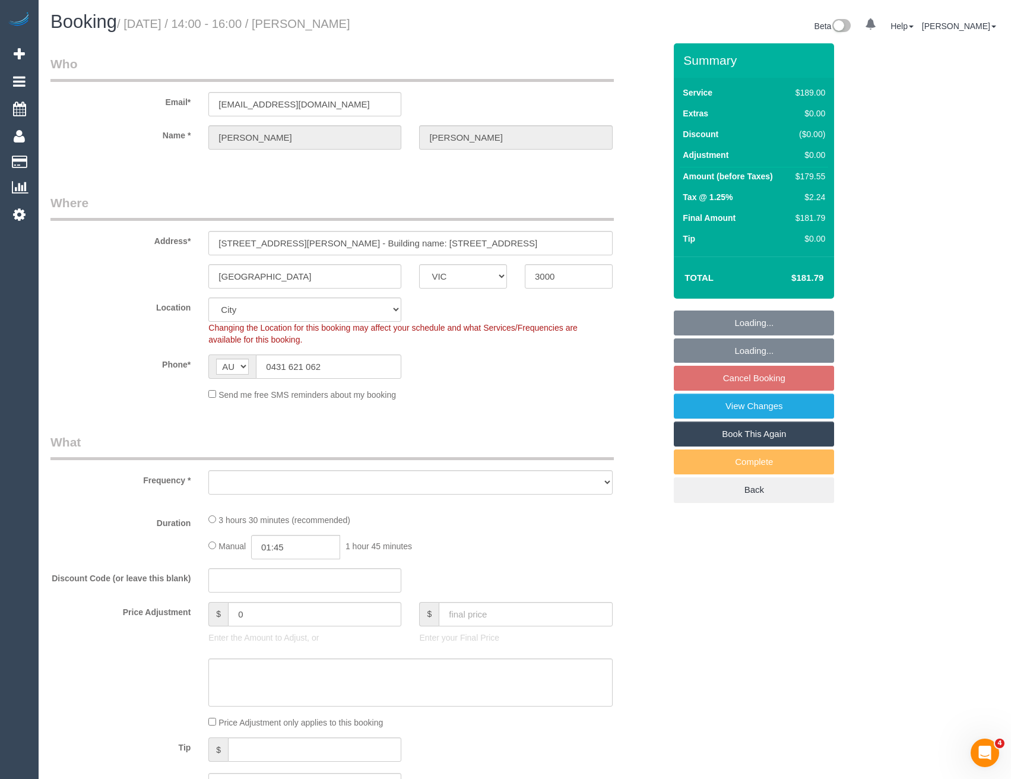
select select "number:22"
select select "number:33"
select select "number:26"
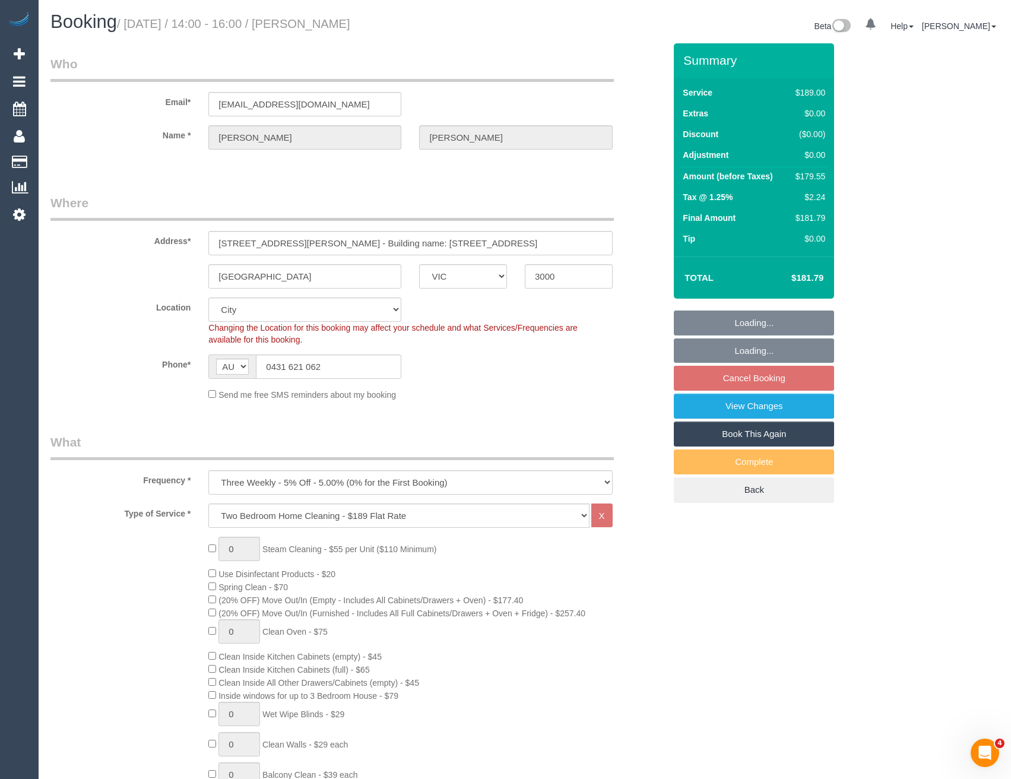
select select "object:771"
select select "spot5"
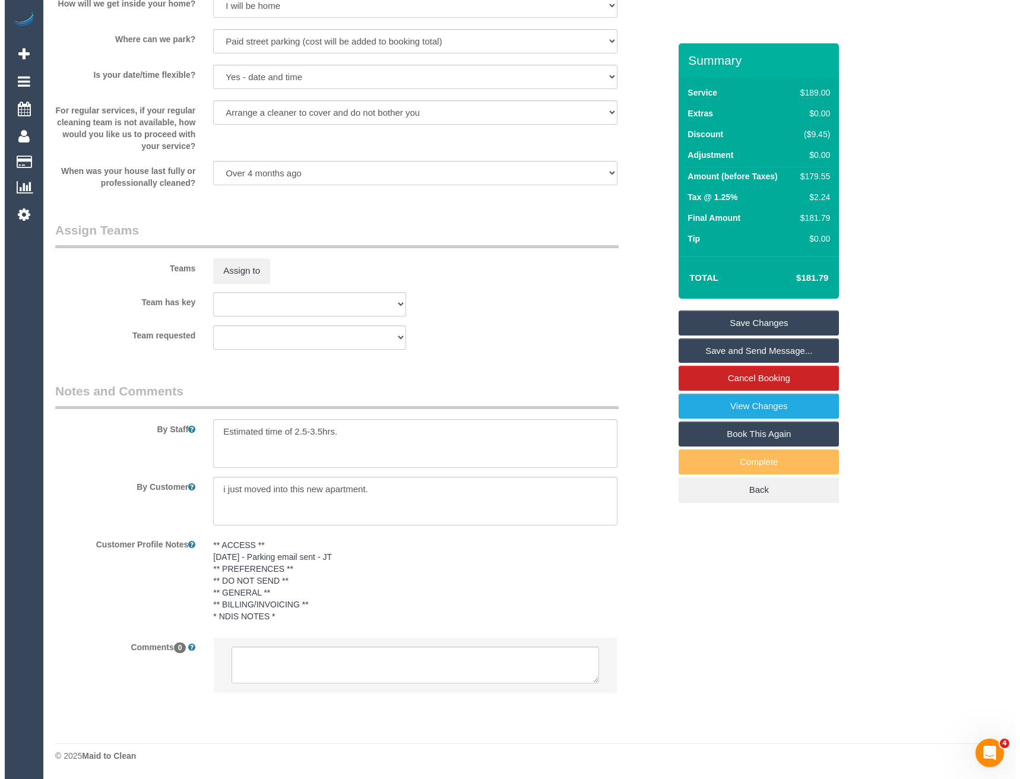
scroll to position [1341, 0]
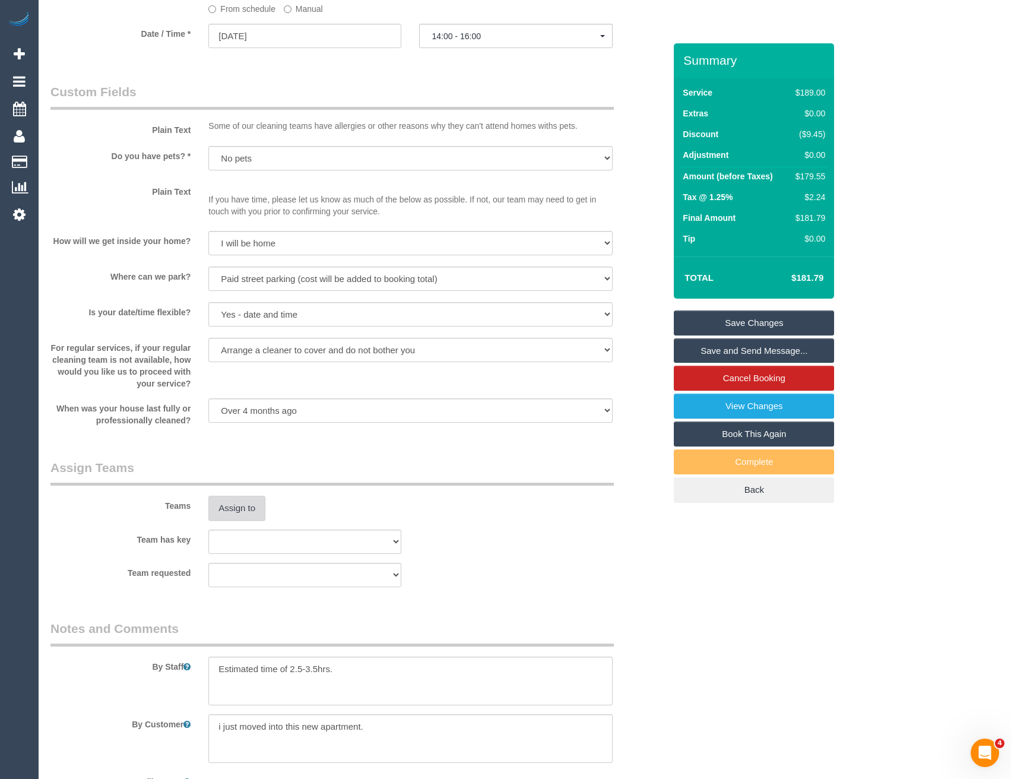
click at [249, 514] on button "Assign to" at bounding box center [236, 508] width 57 height 25
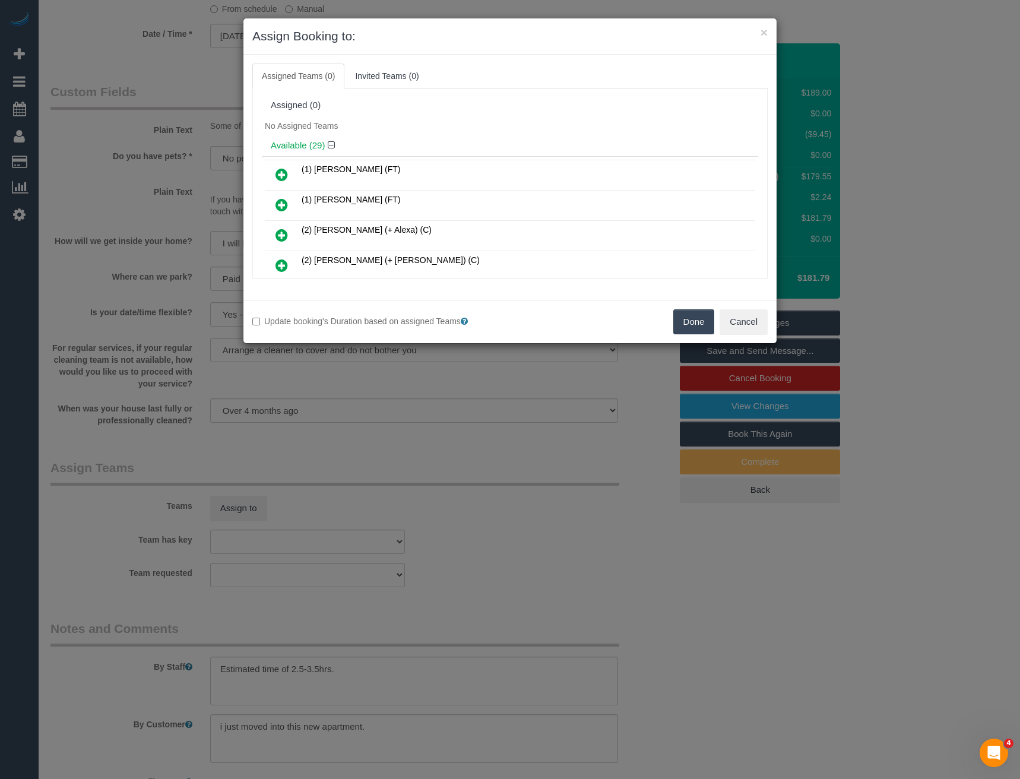
scroll to position [138, 0]
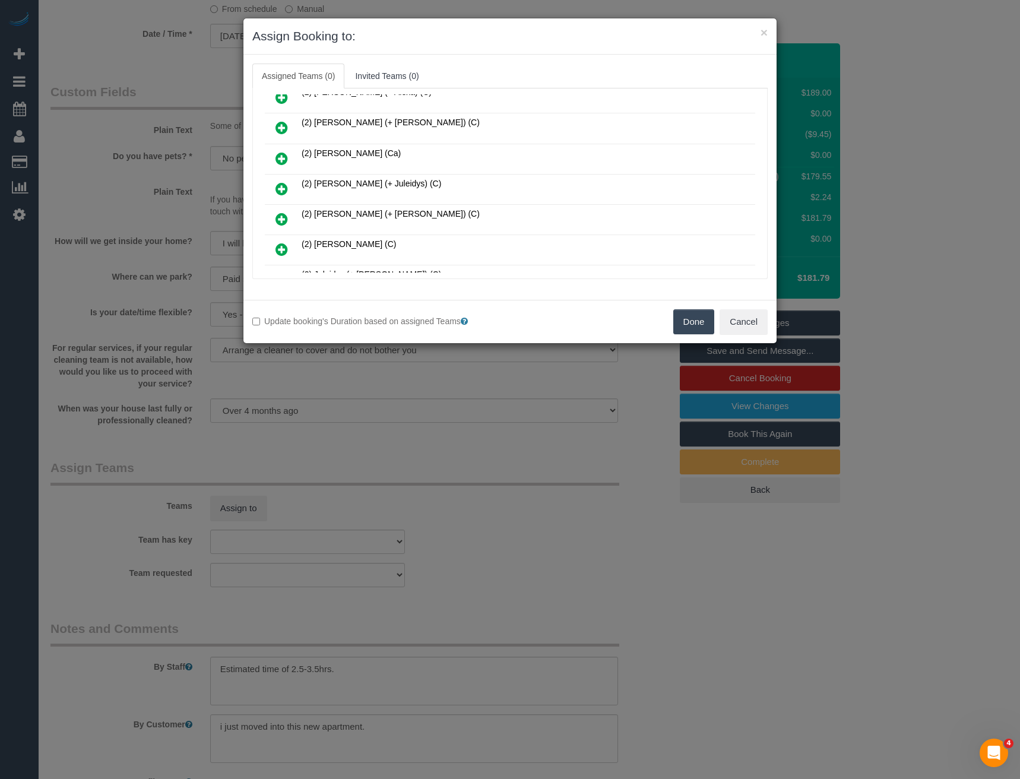
click at [283, 185] on icon at bounding box center [282, 189] width 12 height 14
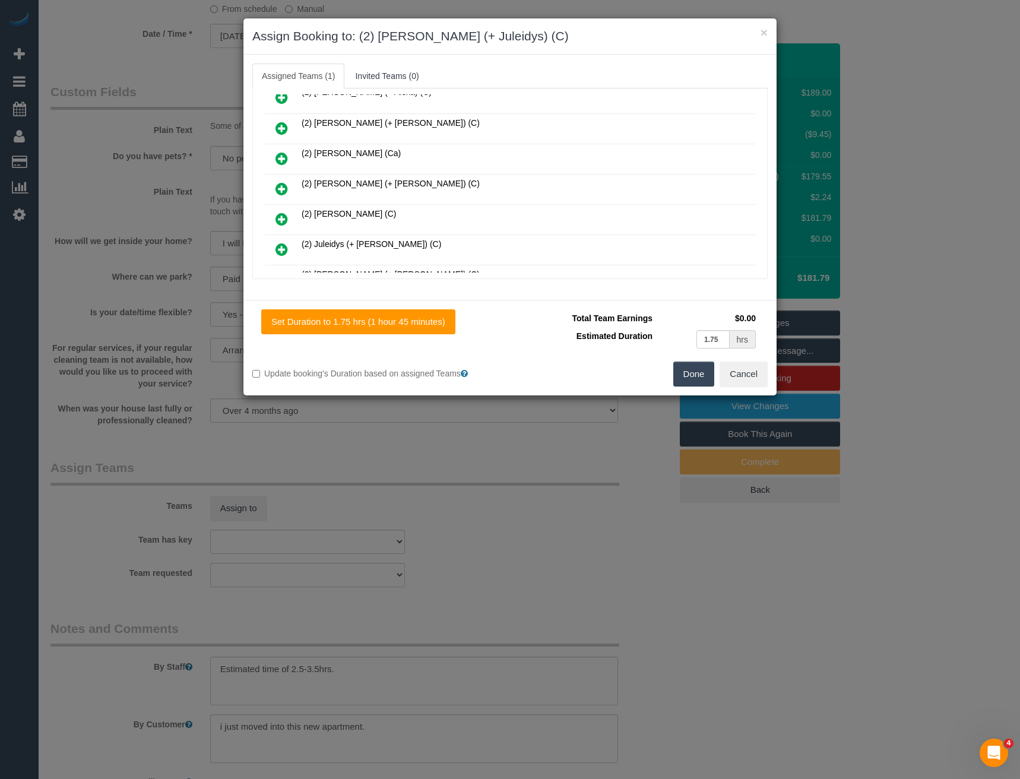
click at [282, 250] on icon at bounding box center [282, 249] width 12 height 14
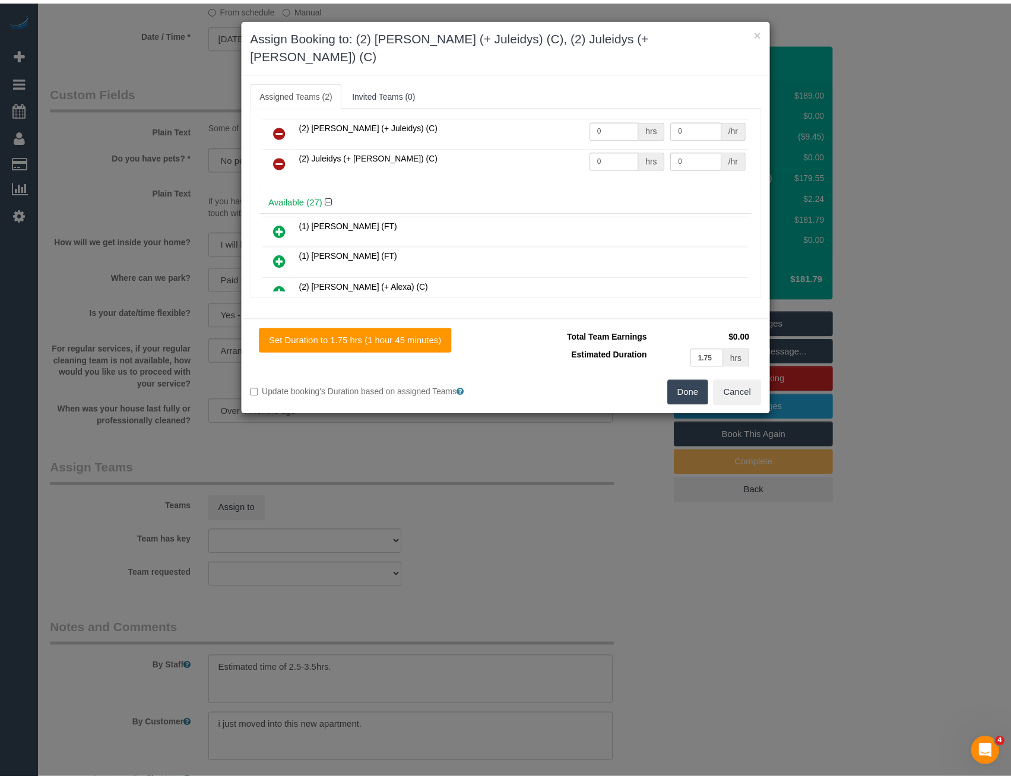
scroll to position [0, 0]
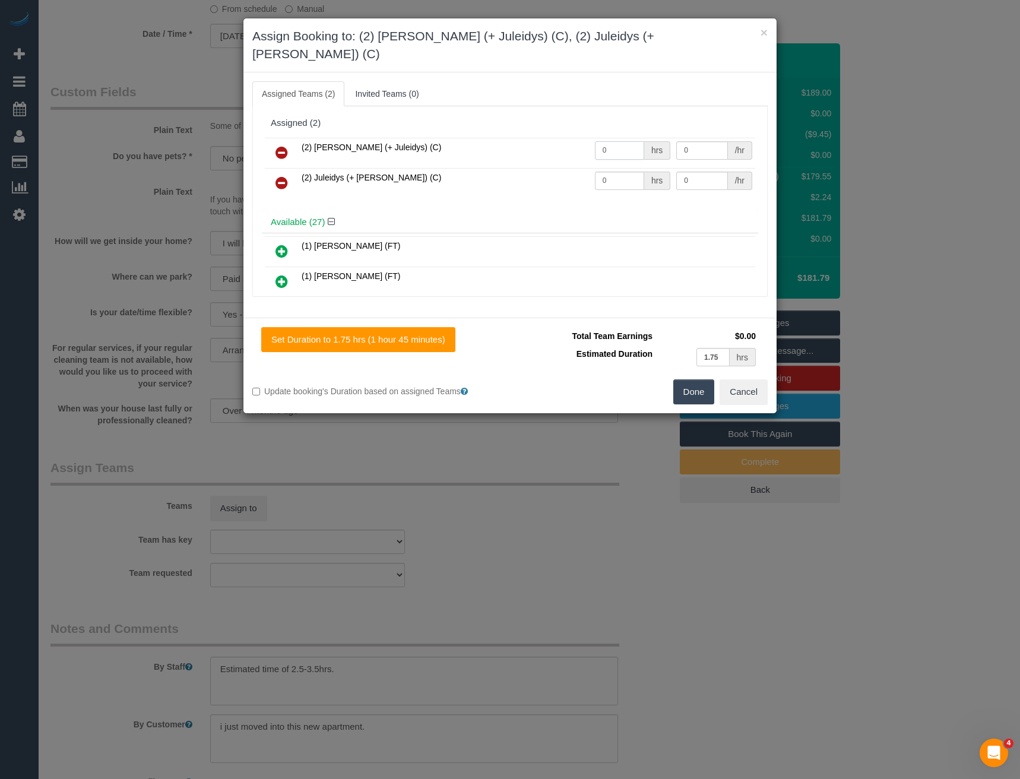
drag, startPoint x: 603, startPoint y: 135, endPoint x: 545, endPoint y: 143, distance: 58.0
click at [546, 143] on tr "(2) [PERSON_NAME] (+ Juleidys) (C) 0 hrs 0 /hr" at bounding box center [510, 153] width 490 height 30
type input "1"
type input "57.5"
drag, startPoint x: 591, startPoint y: 169, endPoint x: 555, endPoint y: 167, distance: 36.3
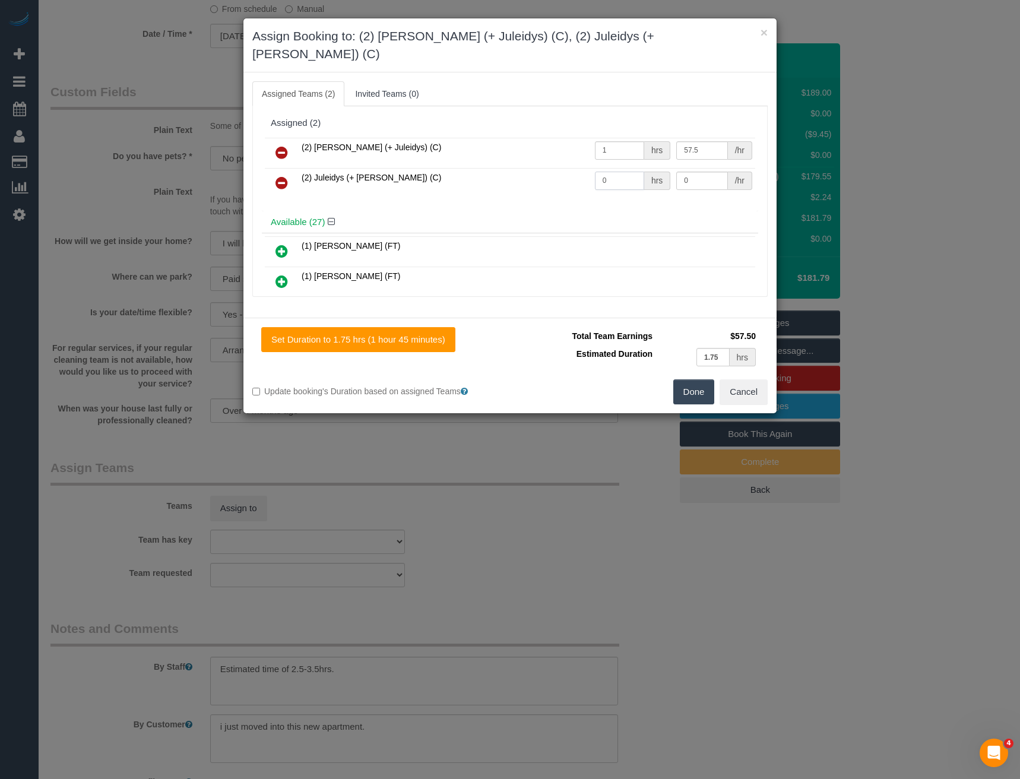
click at [559, 169] on tr "(2) Juleidys (+ [PERSON_NAME]) (C) 0 hrs 0 /hr" at bounding box center [510, 183] width 490 height 30
type input "1"
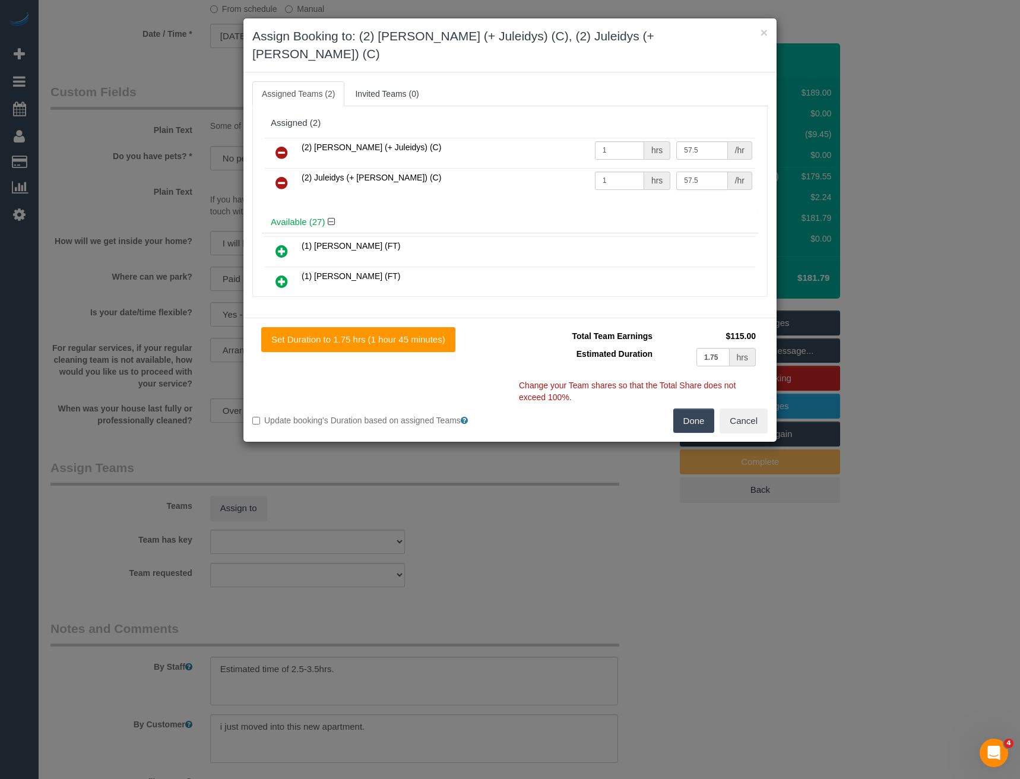
type input "57.5"
click at [707, 410] on button "Done" at bounding box center [694, 421] width 42 height 25
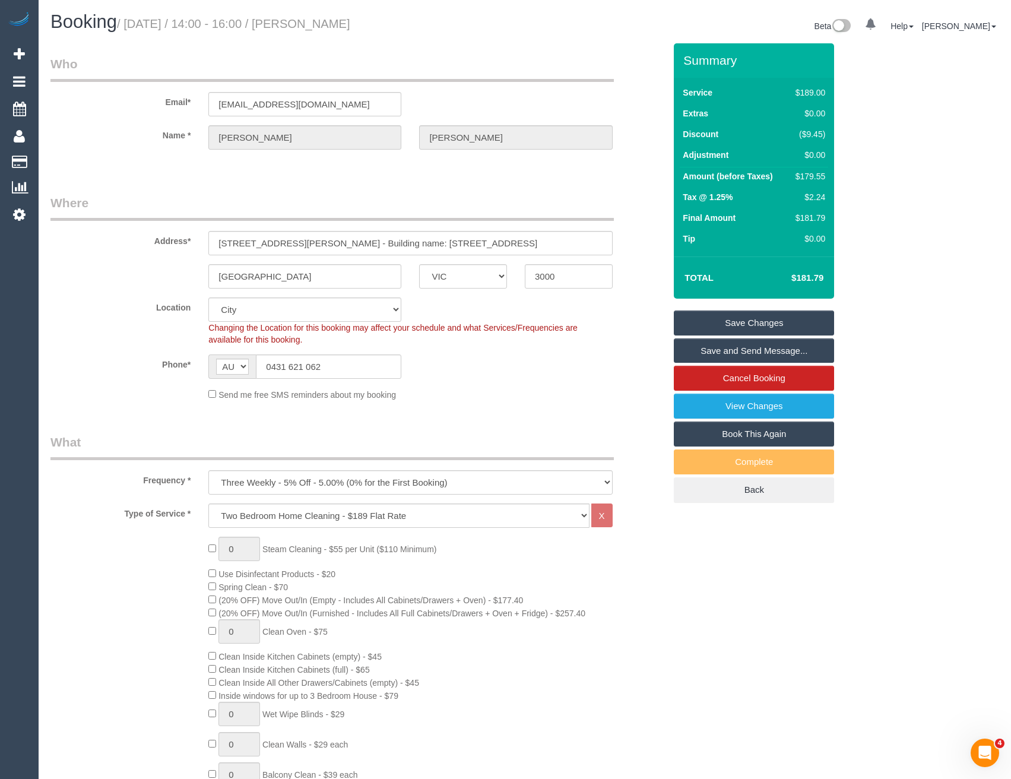
click at [724, 355] on link "Save and Send Message..." at bounding box center [754, 350] width 160 height 25
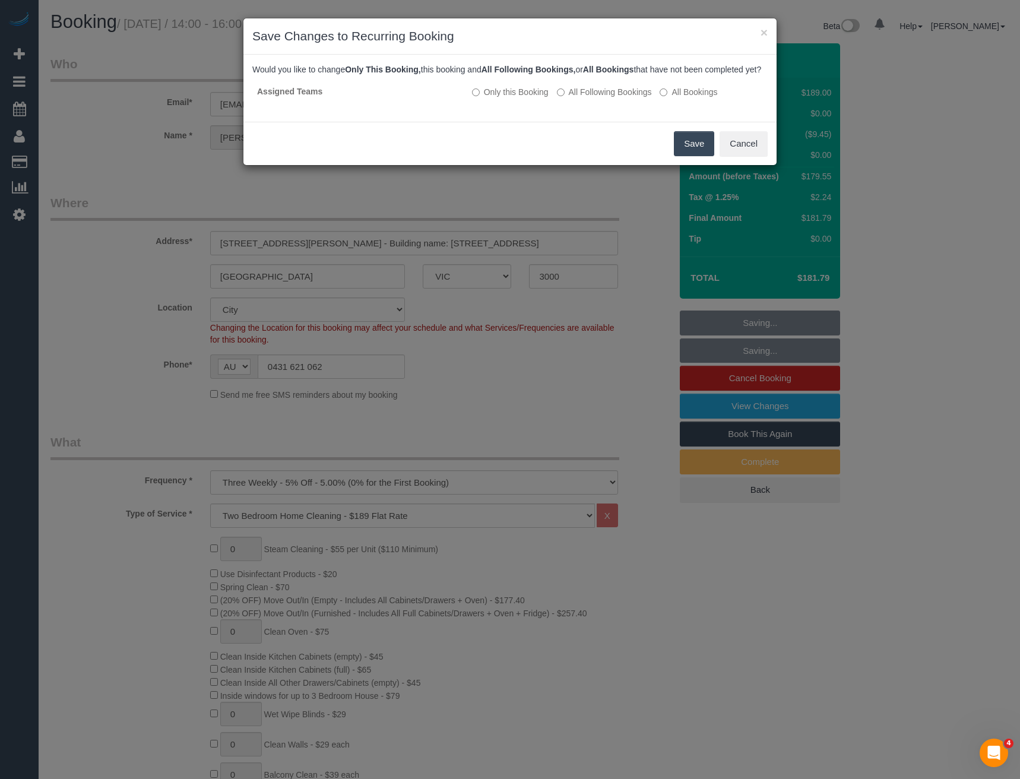
drag, startPoint x: 688, startPoint y: 161, endPoint x: 596, endPoint y: 125, distance: 98.1
click at [688, 156] on button "Save" at bounding box center [694, 143] width 40 height 25
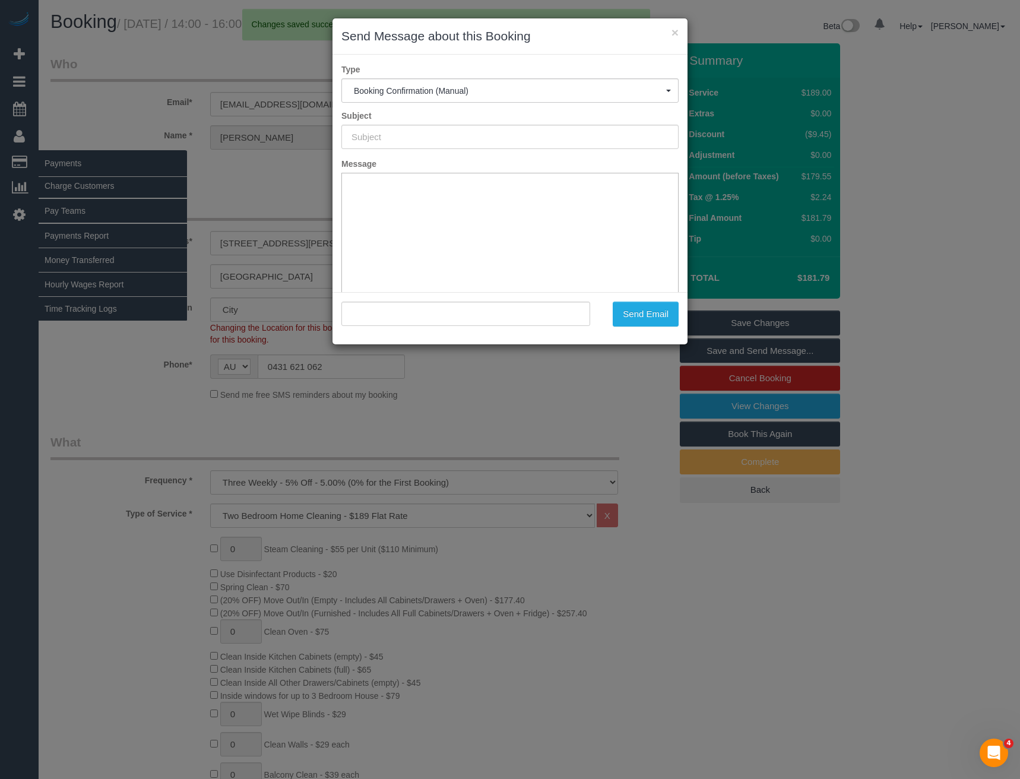
type input "Booking Confirmed"
type input ""[PERSON_NAME]" <[EMAIL_ADDRESS][DOMAIN_NAME]>"
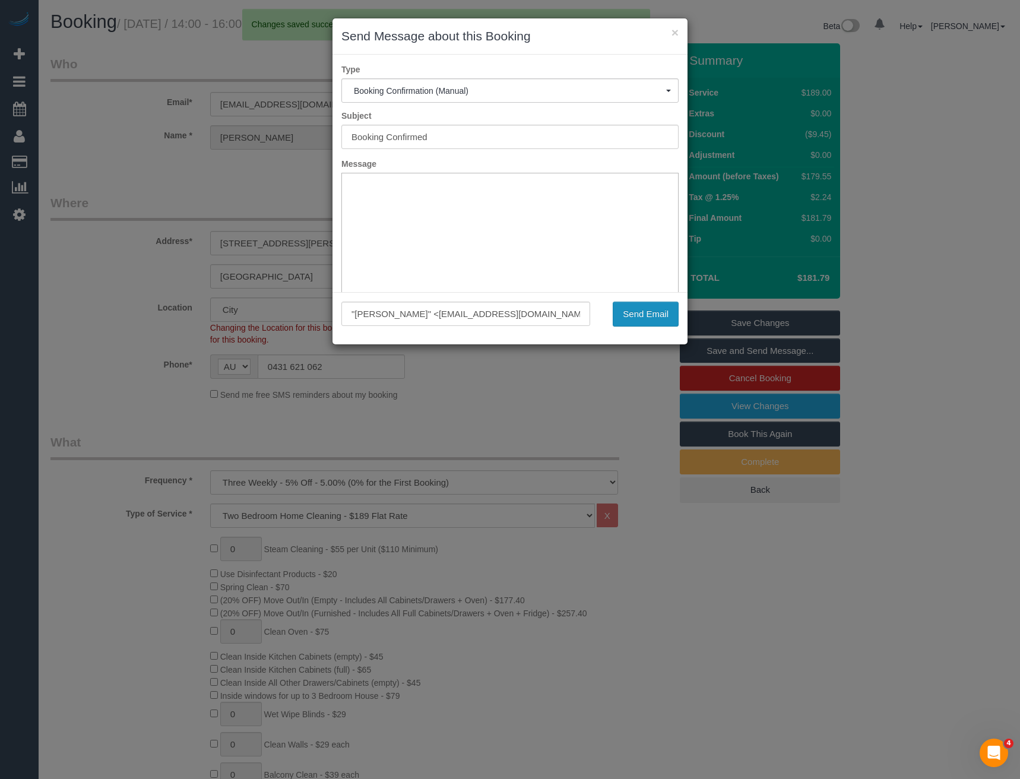
click at [646, 313] on button "Send Email" at bounding box center [646, 314] width 66 height 25
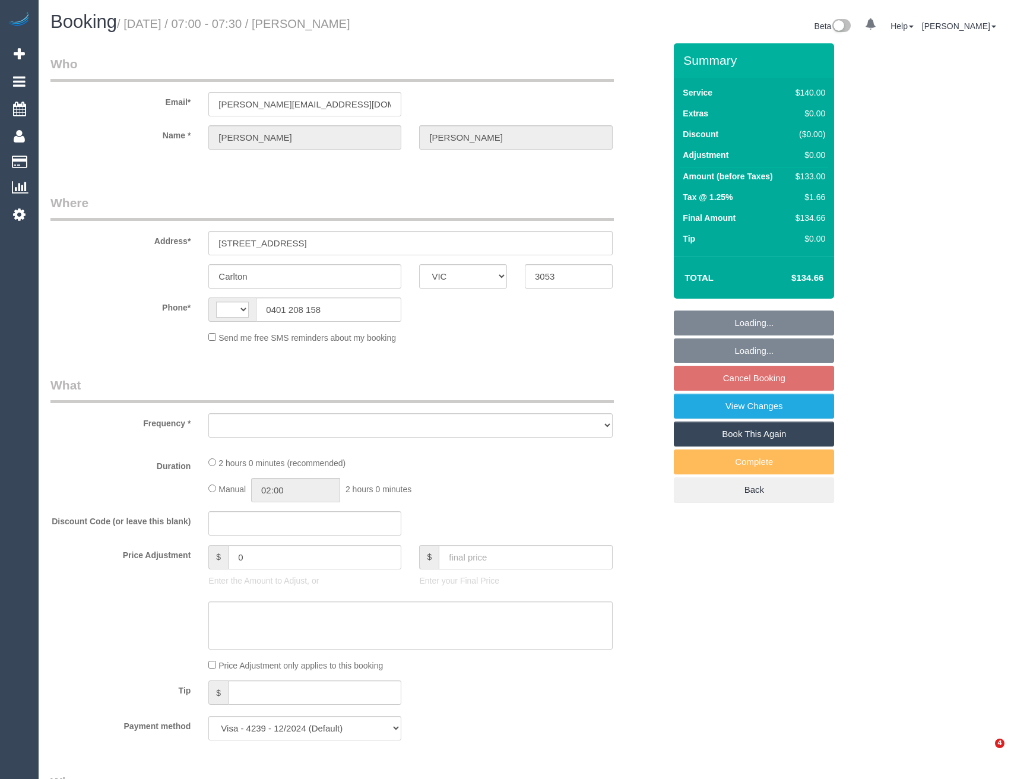
select select "VIC"
select select "string:AU"
select select "object:621"
select select "number:32"
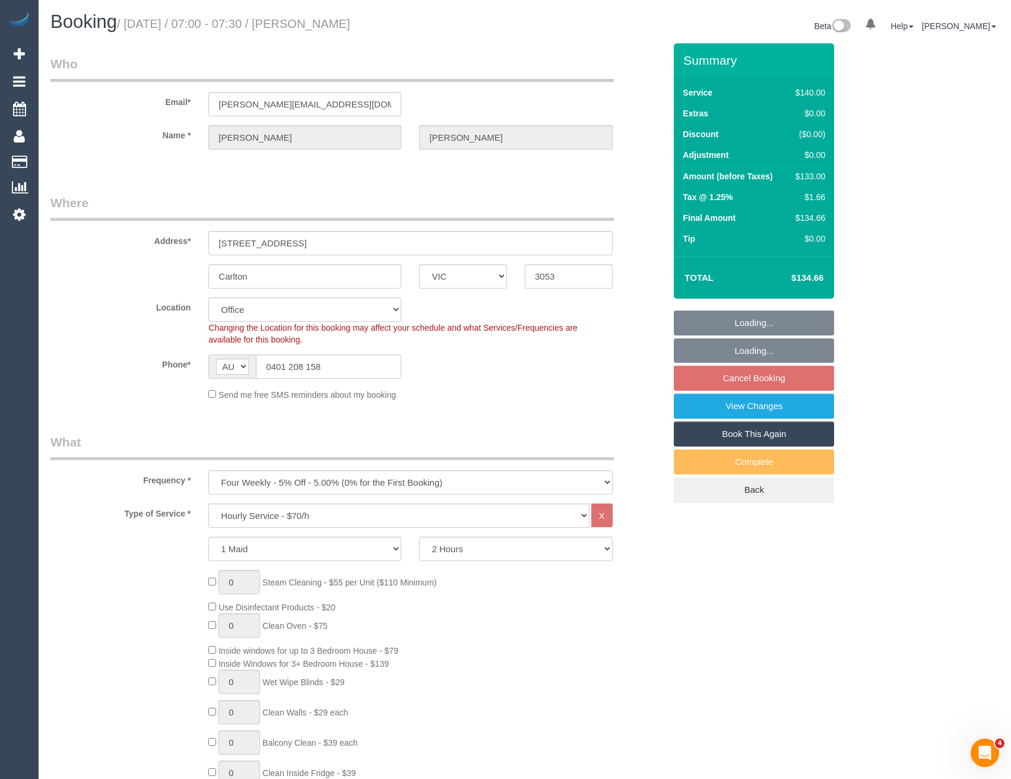
select select "object:2200"
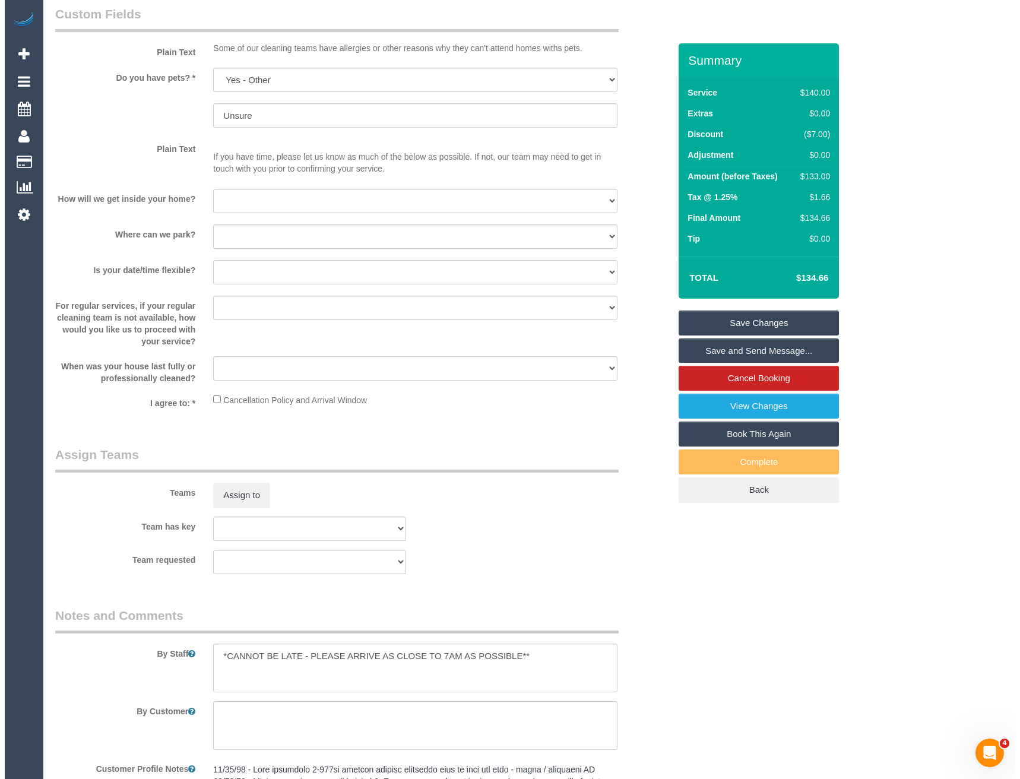
scroll to position [1603, 0]
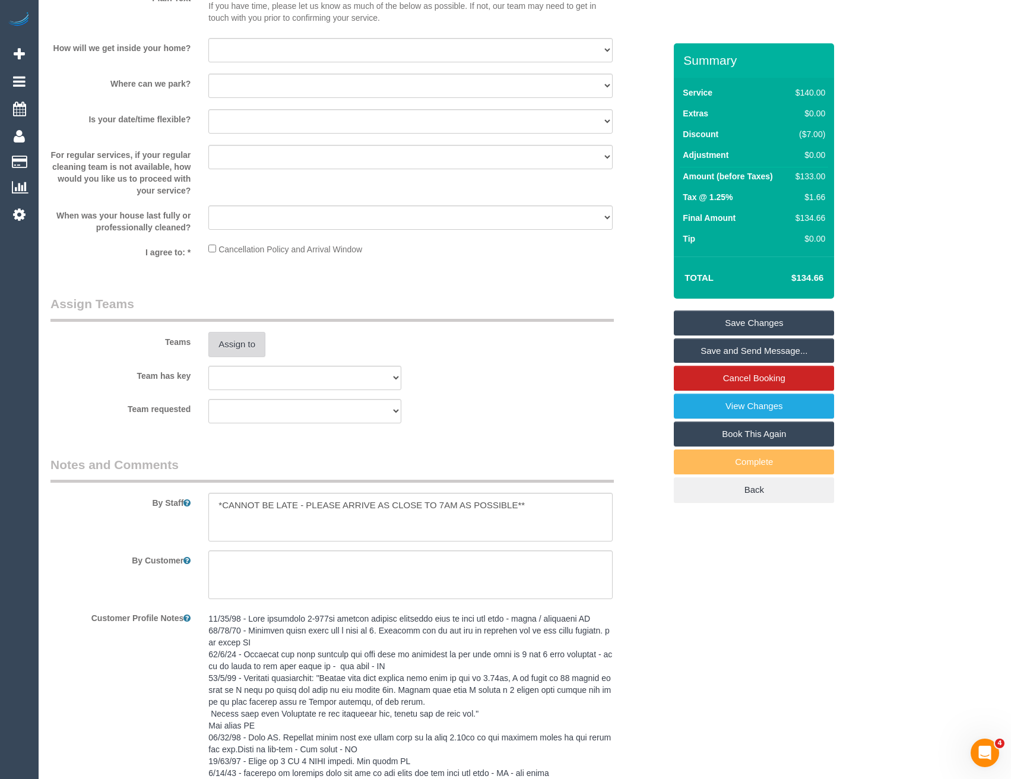
click at [233, 348] on button "Assign to" at bounding box center [236, 344] width 57 height 25
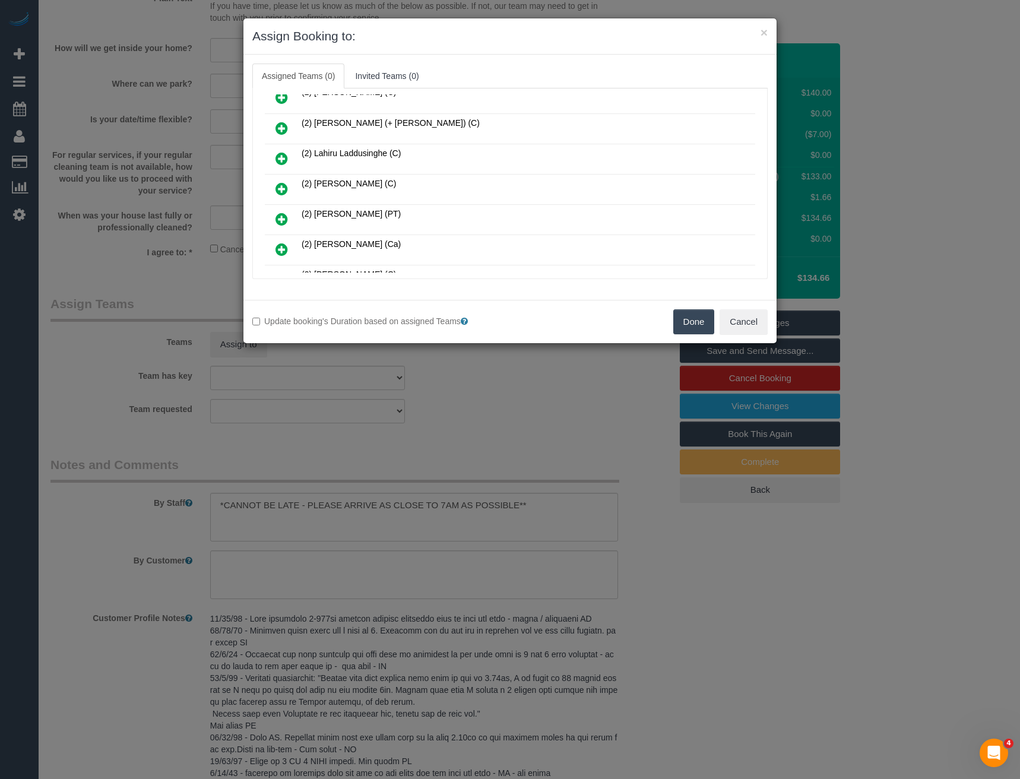
scroll to position [1018, 0]
click at [280, 189] on icon at bounding box center [282, 189] width 12 height 14
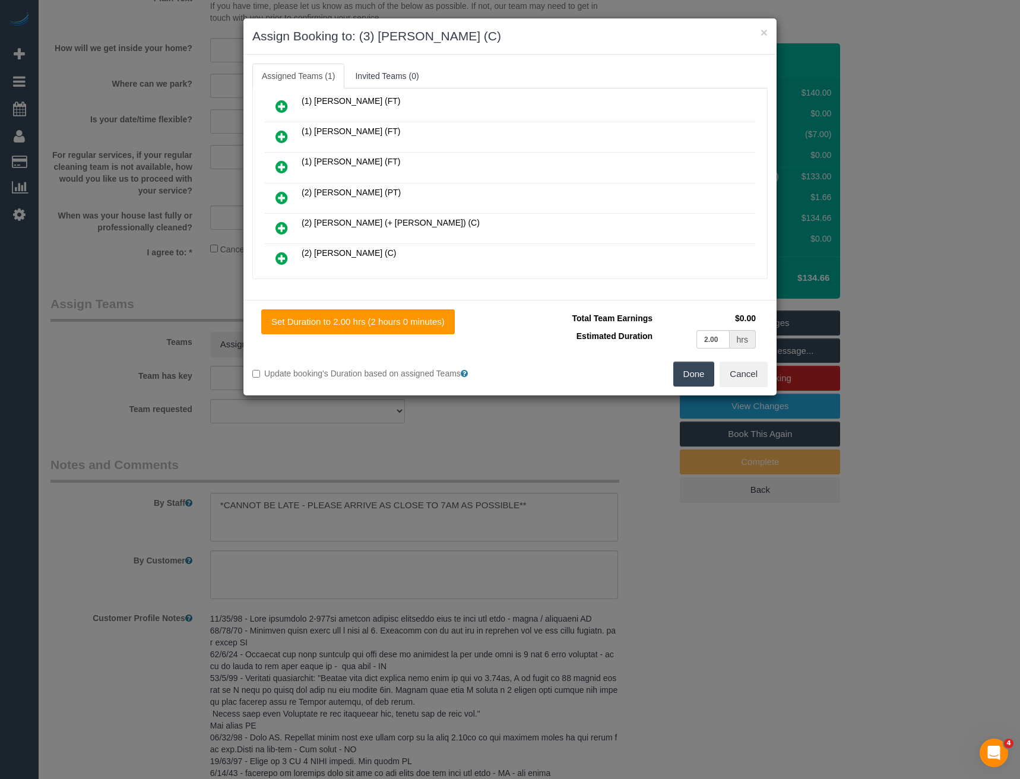
scroll to position [0, 0]
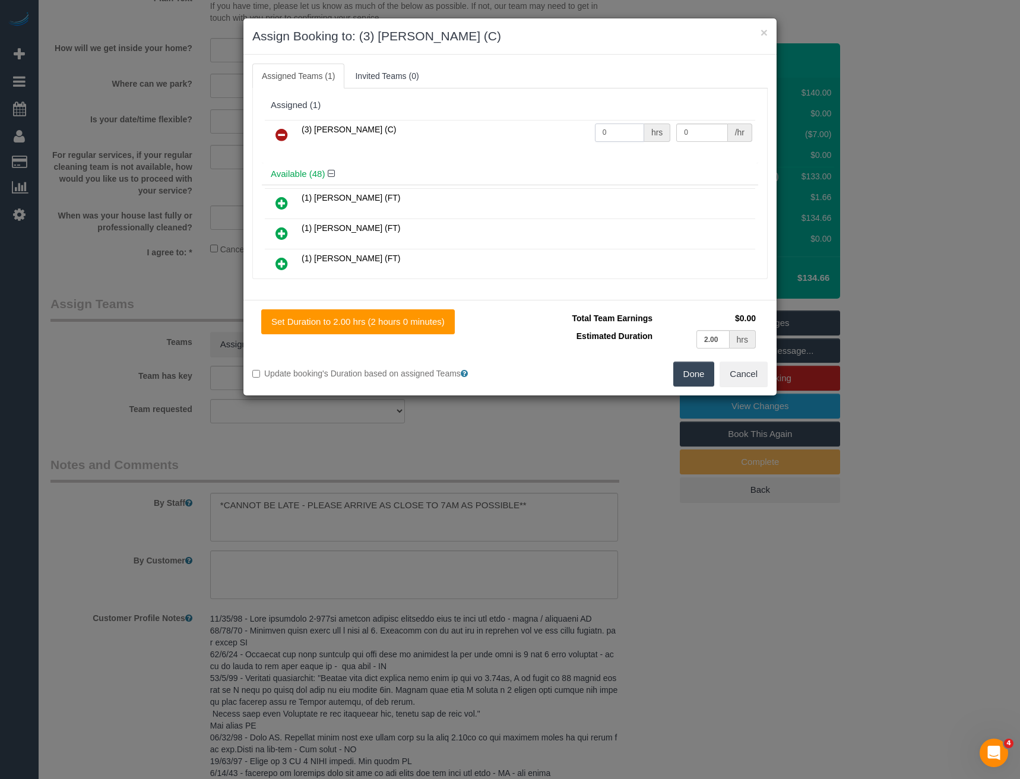
drag, startPoint x: 571, startPoint y: 138, endPoint x: 538, endPoint y: 134, distance: 32.9
click at [550, 138] on tr "(3) [PERSON_NAME] (C) 0 hrs 0 /hr" at bounding box center [510, 135] width 490 height 30
type input "2"
type input "35"
click at [694, 374] on button "Done" at bounding box center [694, 374] width 42 height 25
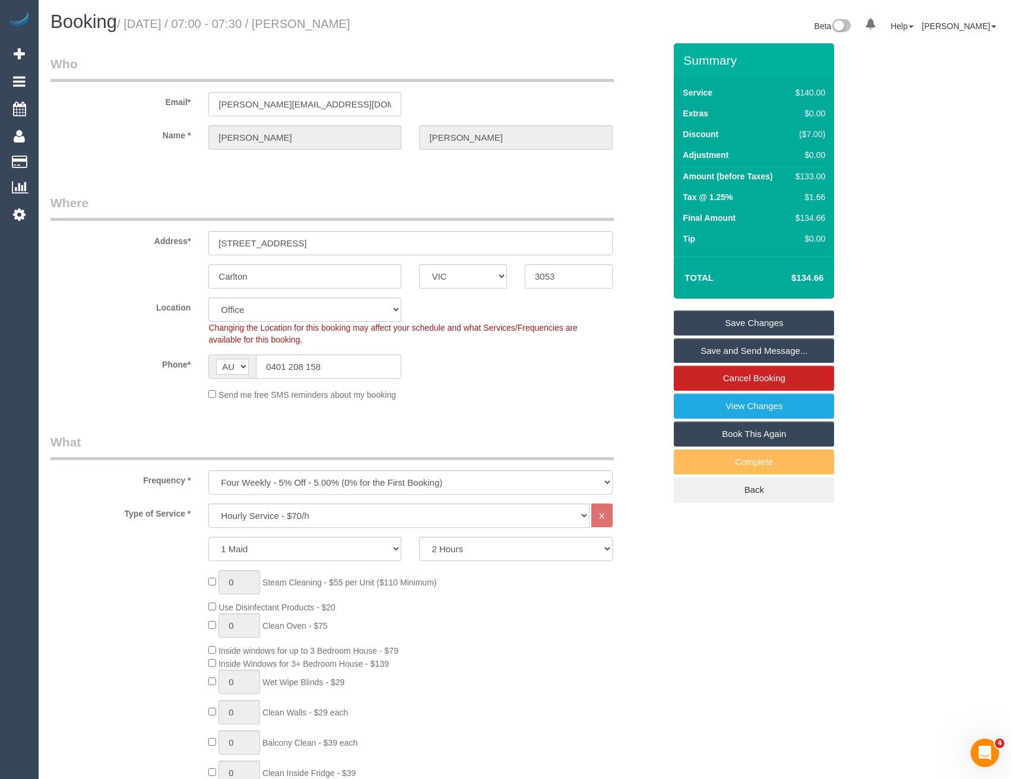
click at [709, 353] on link "Save and Send Message..." at bounding box center [754, 350] width 160 height 25
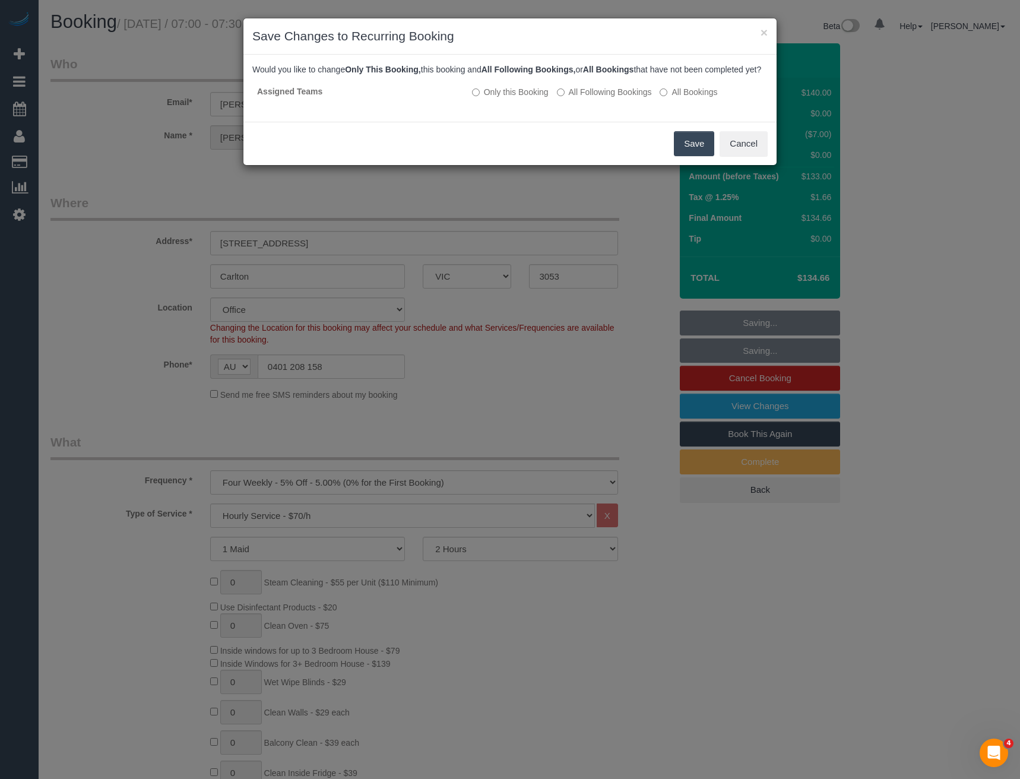
click at [689, 156] on button "Save" at bounding box center [694, 143] width 40 height 25
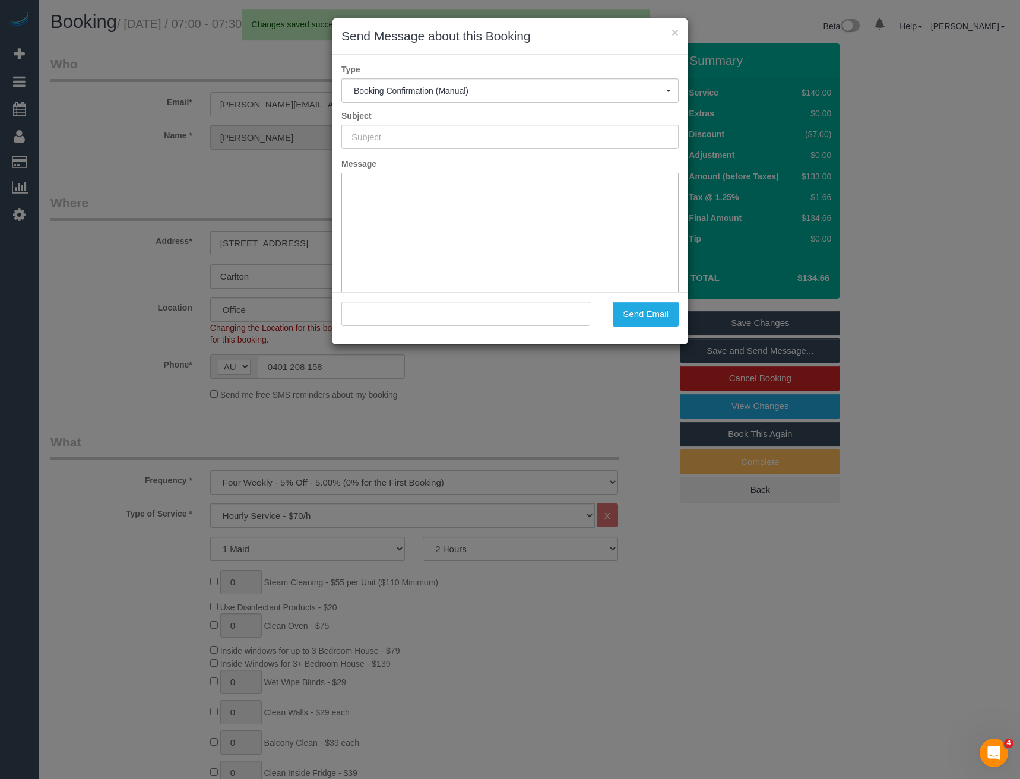
type input "Booking Confirmed"
type input ""[PERSON_NAME]" <[PERSON_NAME][EMAIL_ADDRESS][DOMAIN_NAME]>"
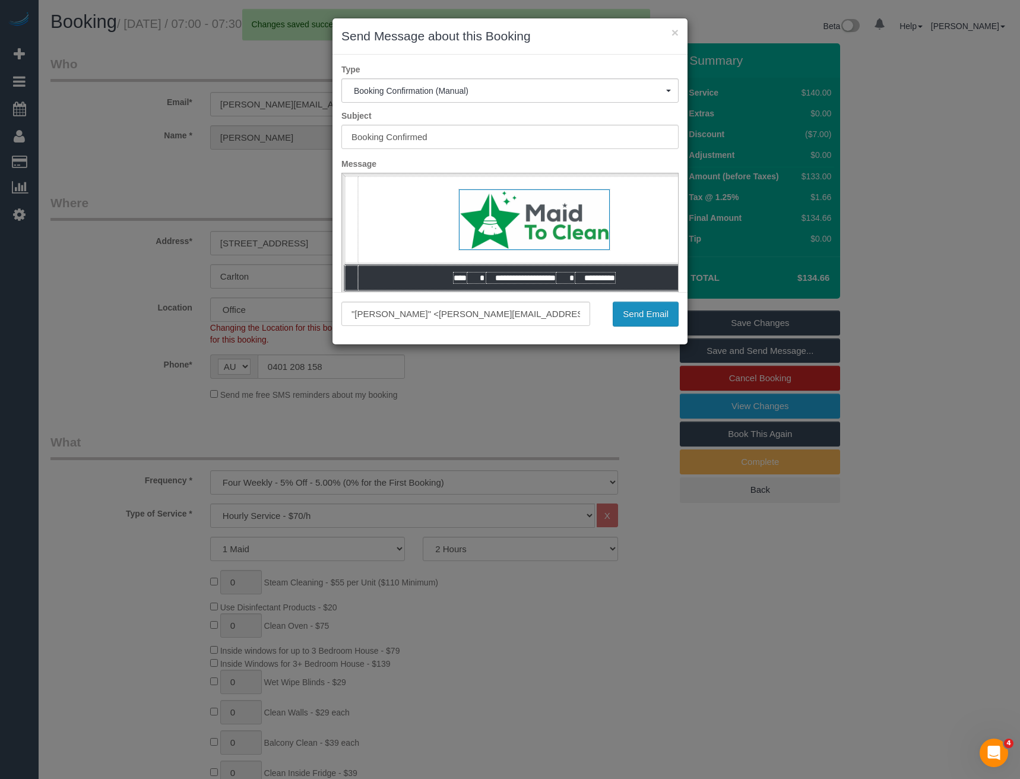
click at [654, 318] on button "Send Email" at bounding box center [646, 314] width 66 height 25
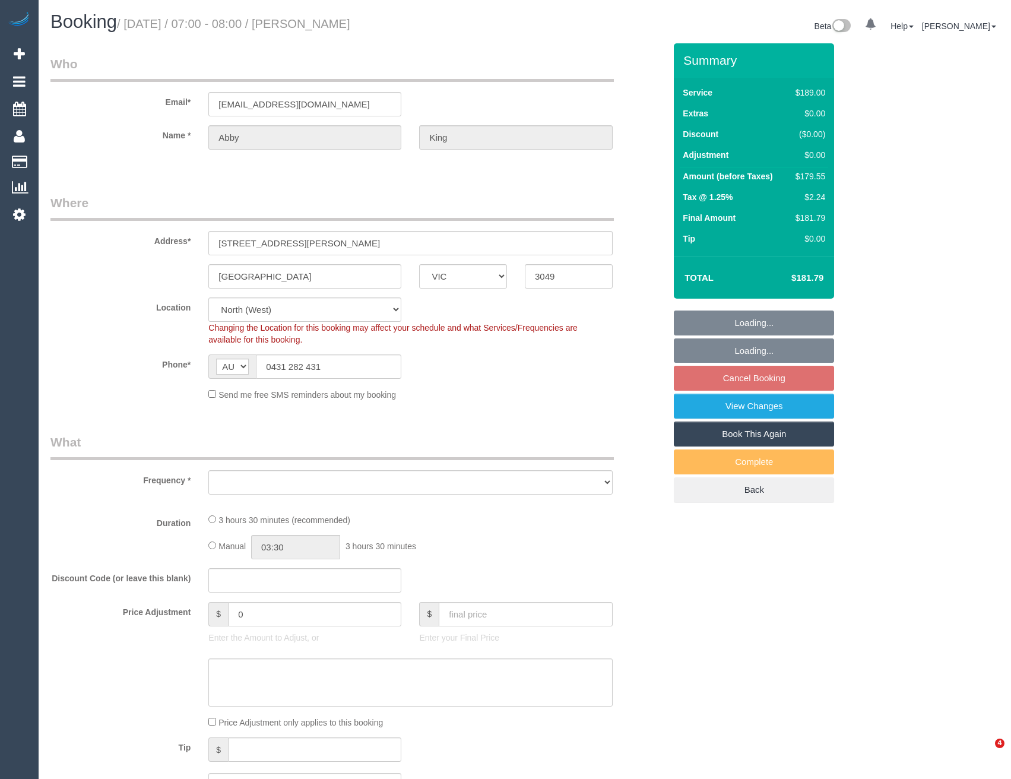
select select "VIC"
select select "object:1502"
select select "number:28"
select select "number:16"
select select "number:19"
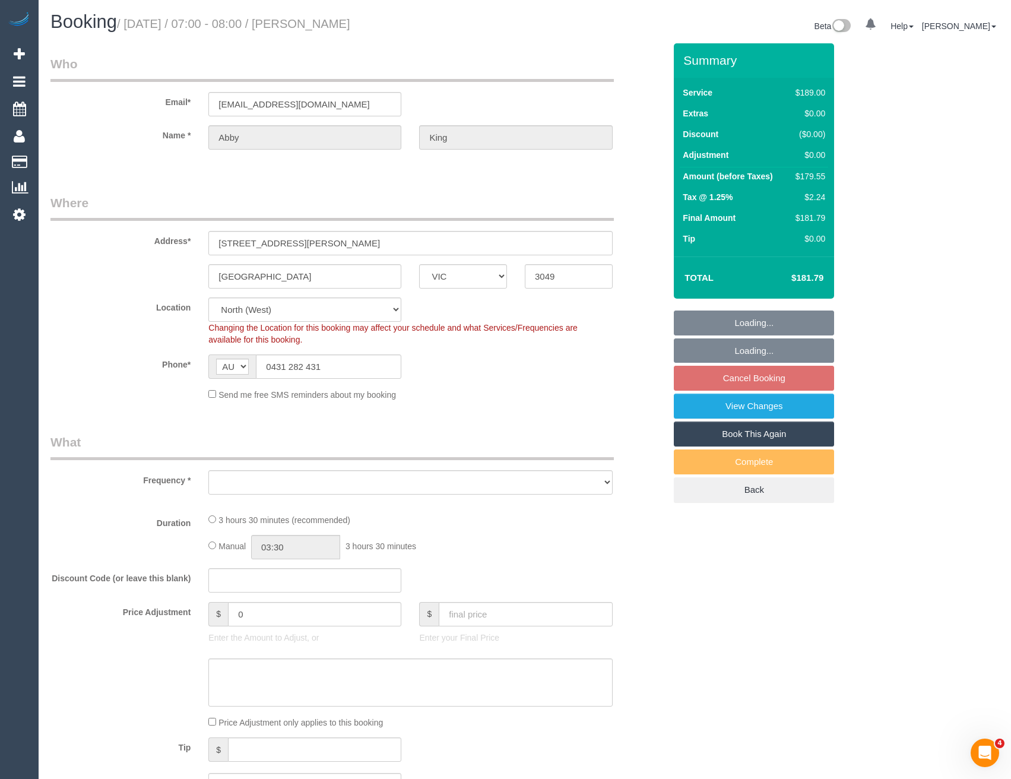
select select "number:24"
select select "number:34"
select select "number:26"
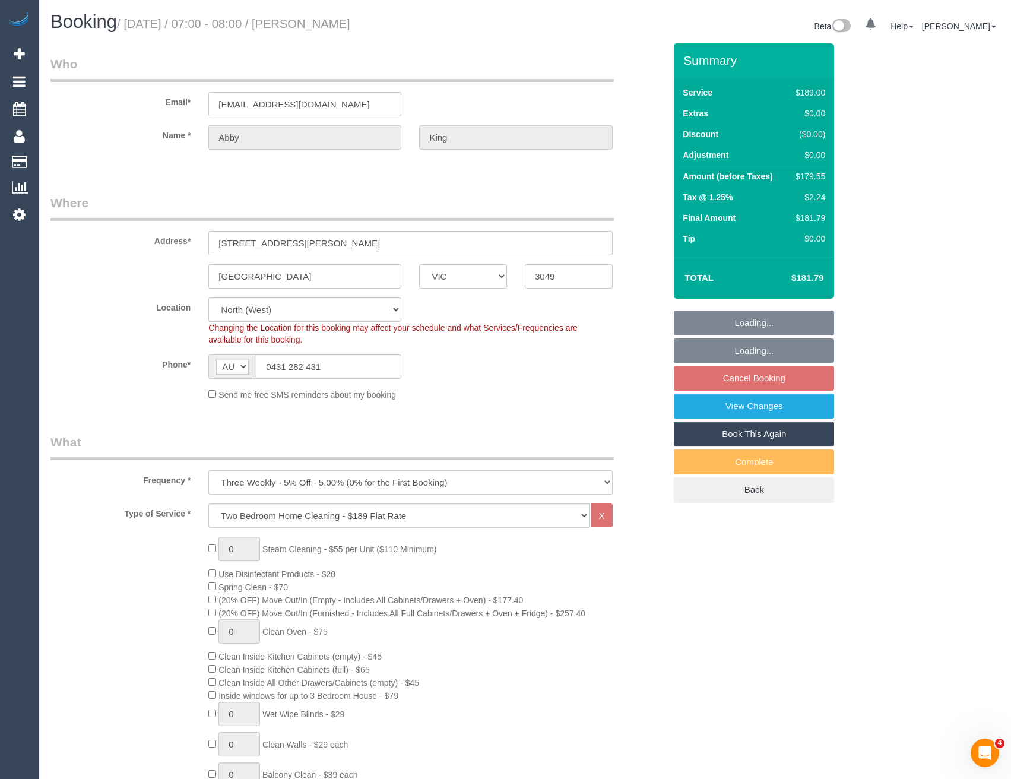
select select "string:stripe-pm_1QFPcG2GScqysDRV2aDck6G5"
select select "spot1"
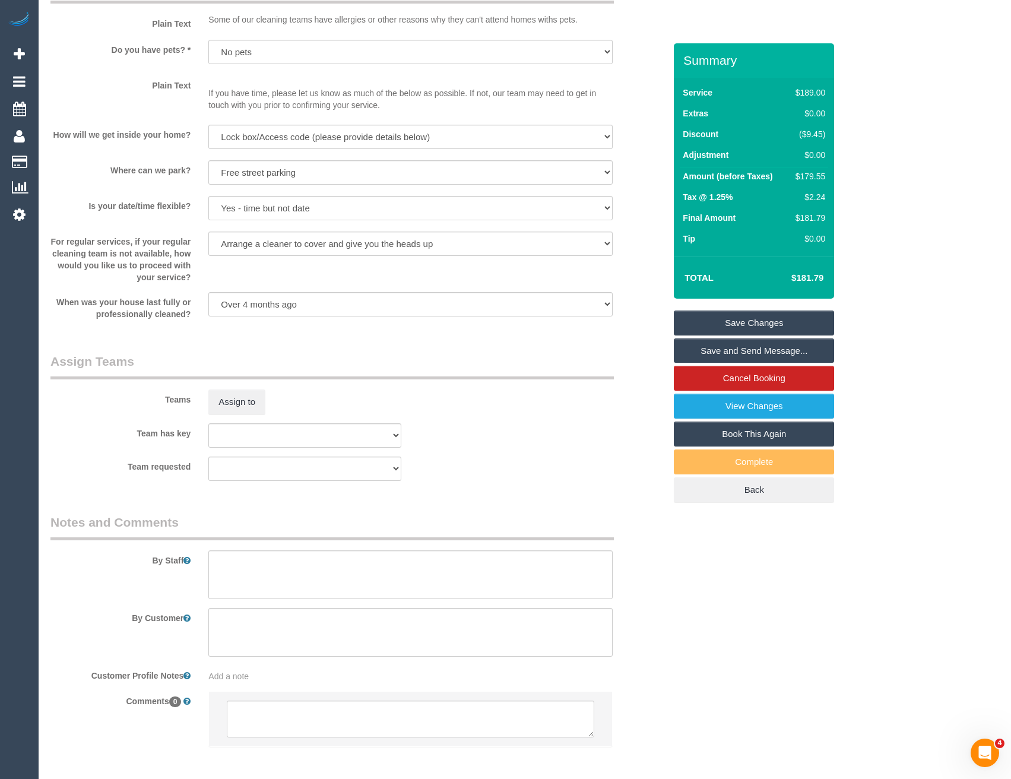
scroll to position [1502, 0]
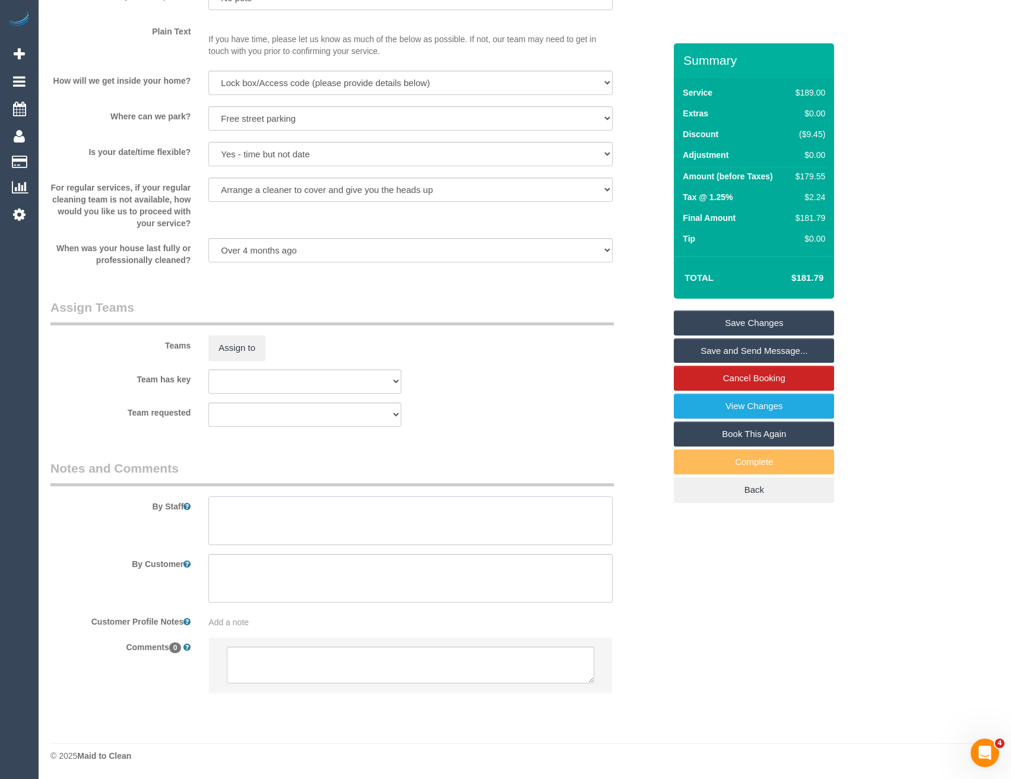
click at [239, 528] on textarea at bounding box center [410, 520] width 404 height 49
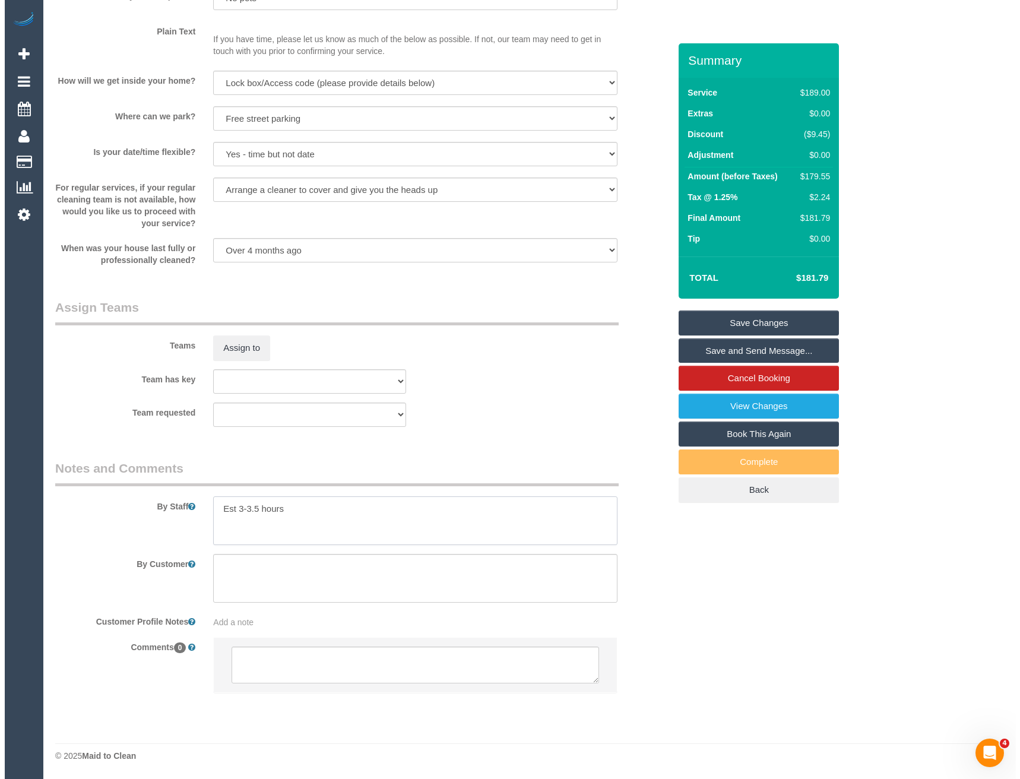
scroll to position [1383, 0]
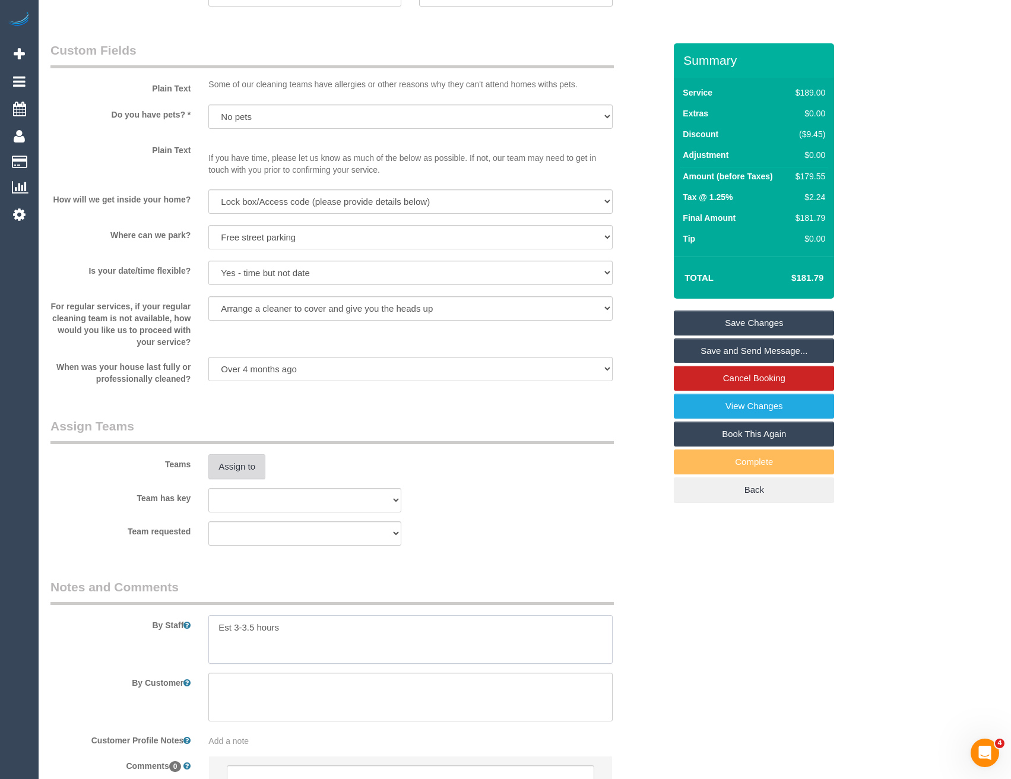
type textarea "Est 3-3.5 hours"
click at [239, 470] on button "Assign to" at bounding box center [236, 466] width 57 height 25
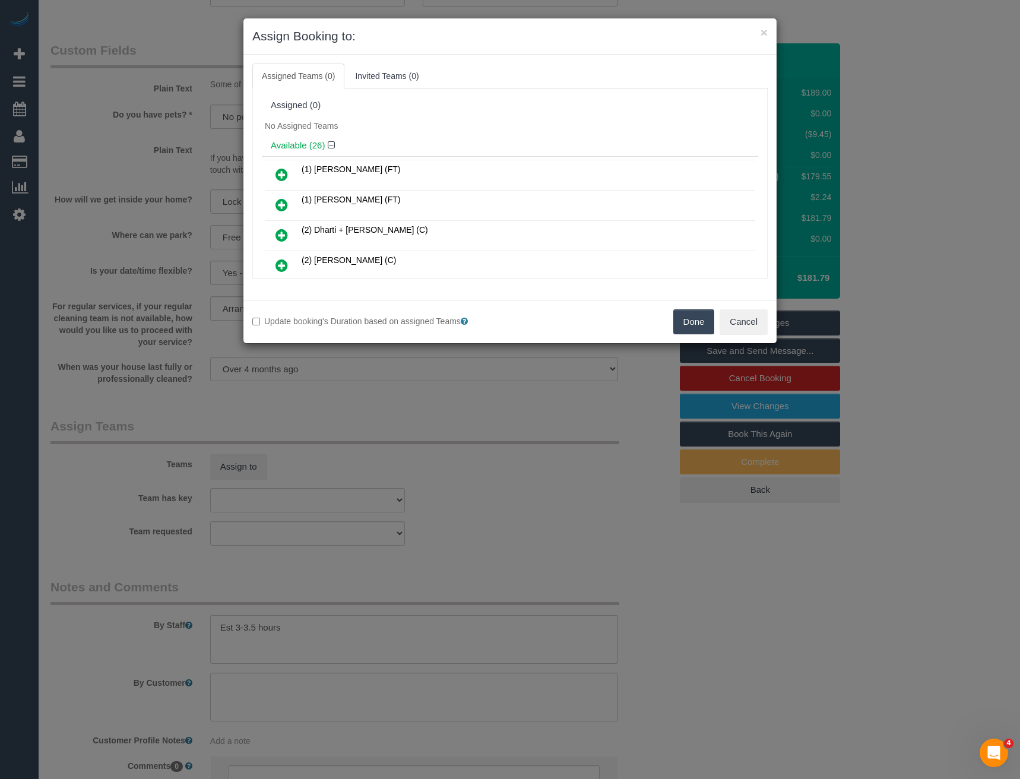
scroll to position [563, 0]
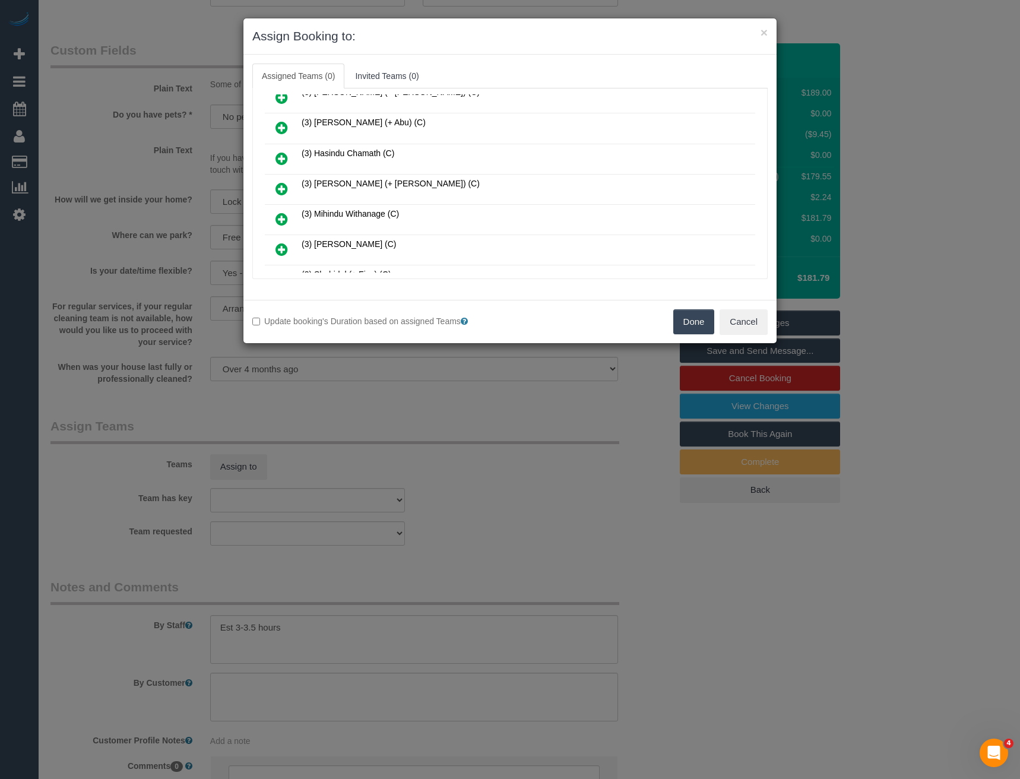
click at [279, 186] on icon at bounding box center [282, 189] width 12 height 14
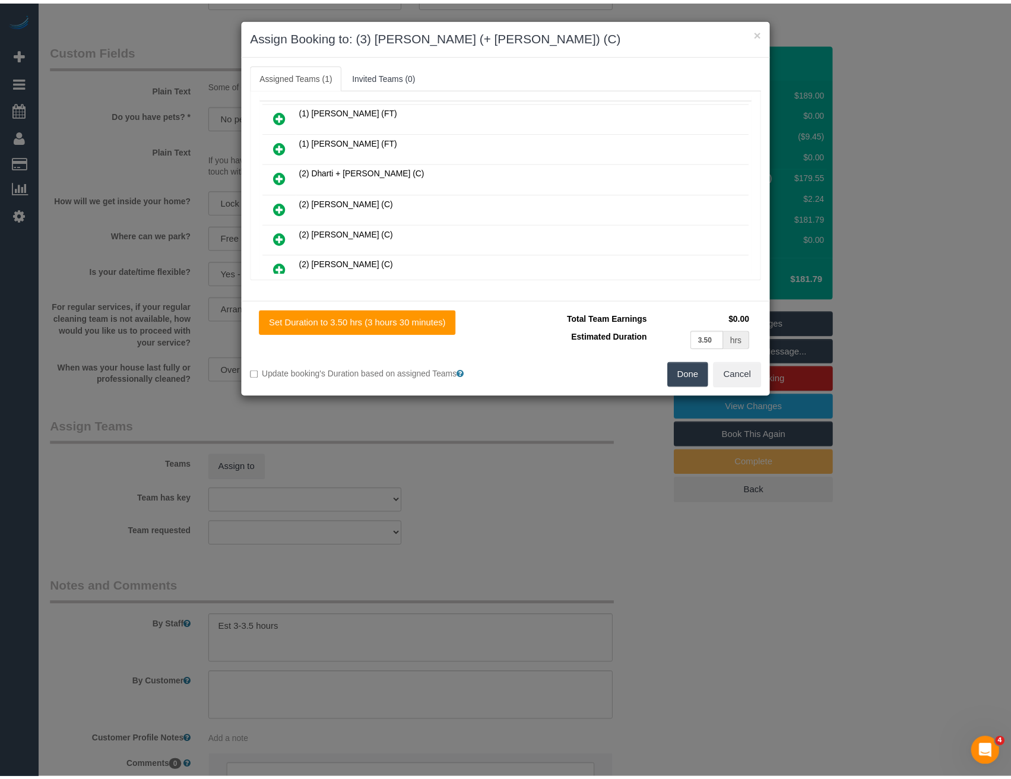
scroll to position [0, 0]
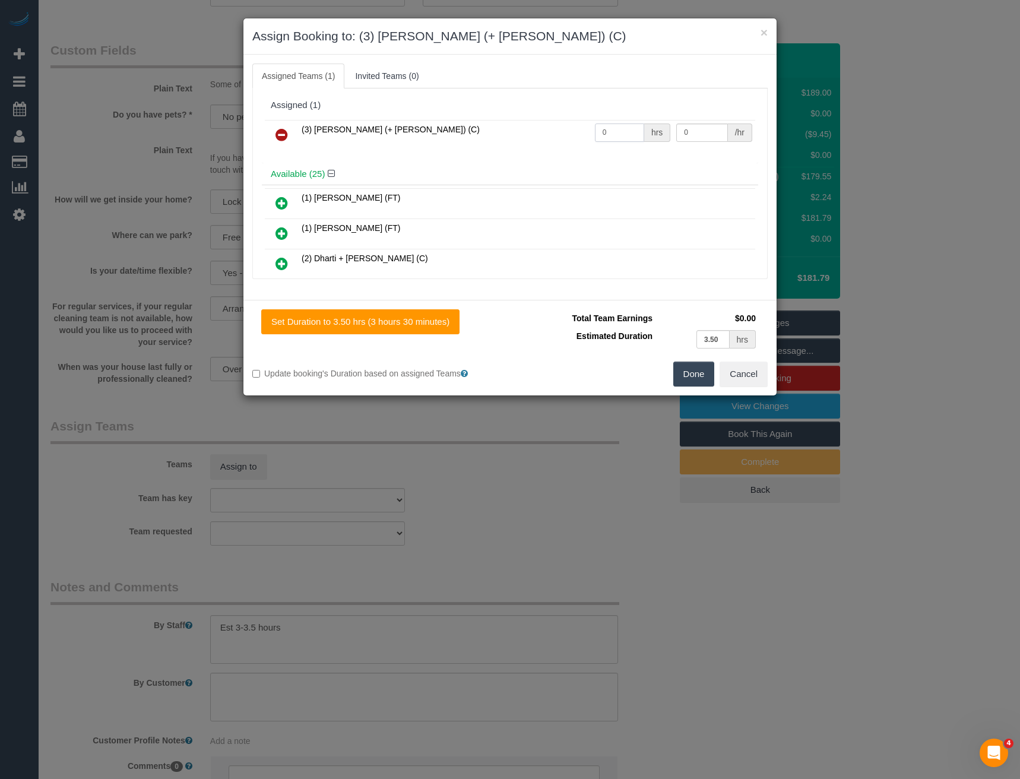
click at [555, 135] on tr "(3) [PERSON_NAME] (+ [PERSON_NAME]) (C) 0 hrs 0 /hr" at bounding box center [510, 135] width 490 height 30
type input "1"
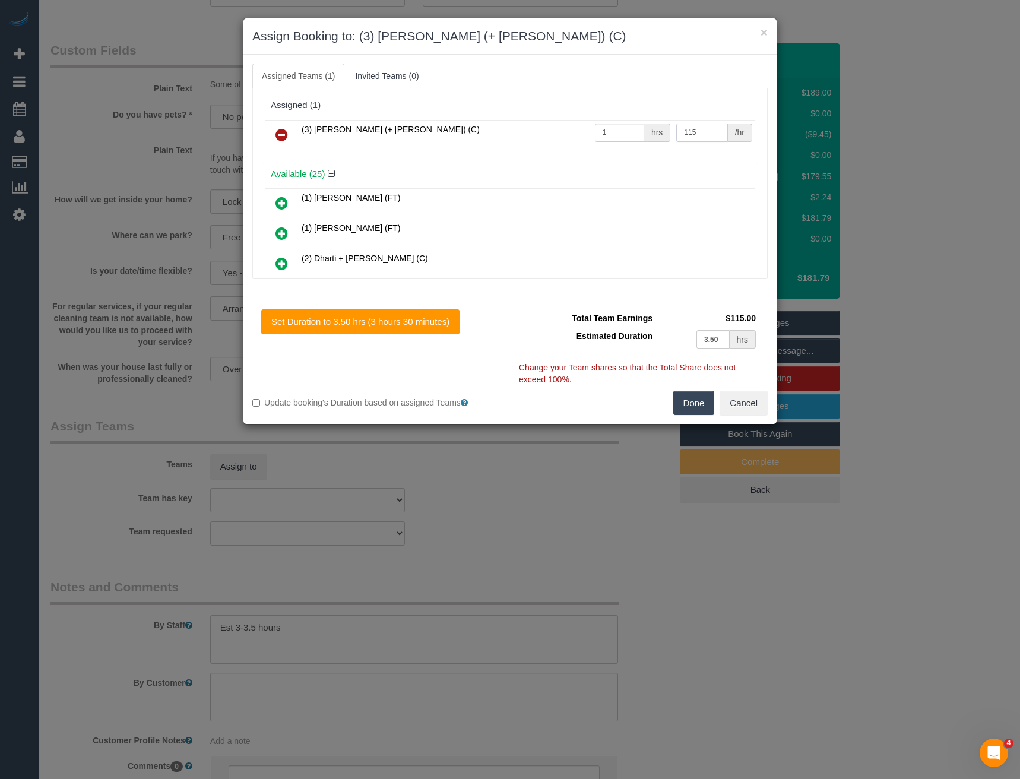
type input "115"
click at [689, 408] on button "Done" at bounding box center [694, 403] width 42 height 25
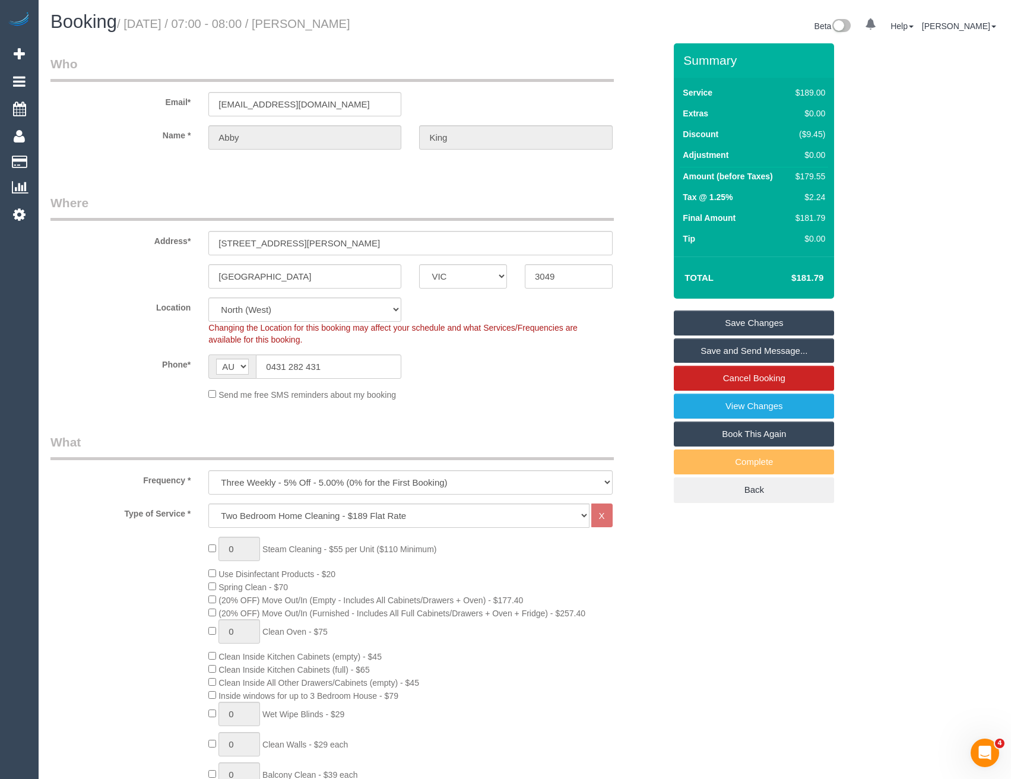
click at [746, 319] on link "Save Changes" at bounding box center [754, 323] width 160 height 25
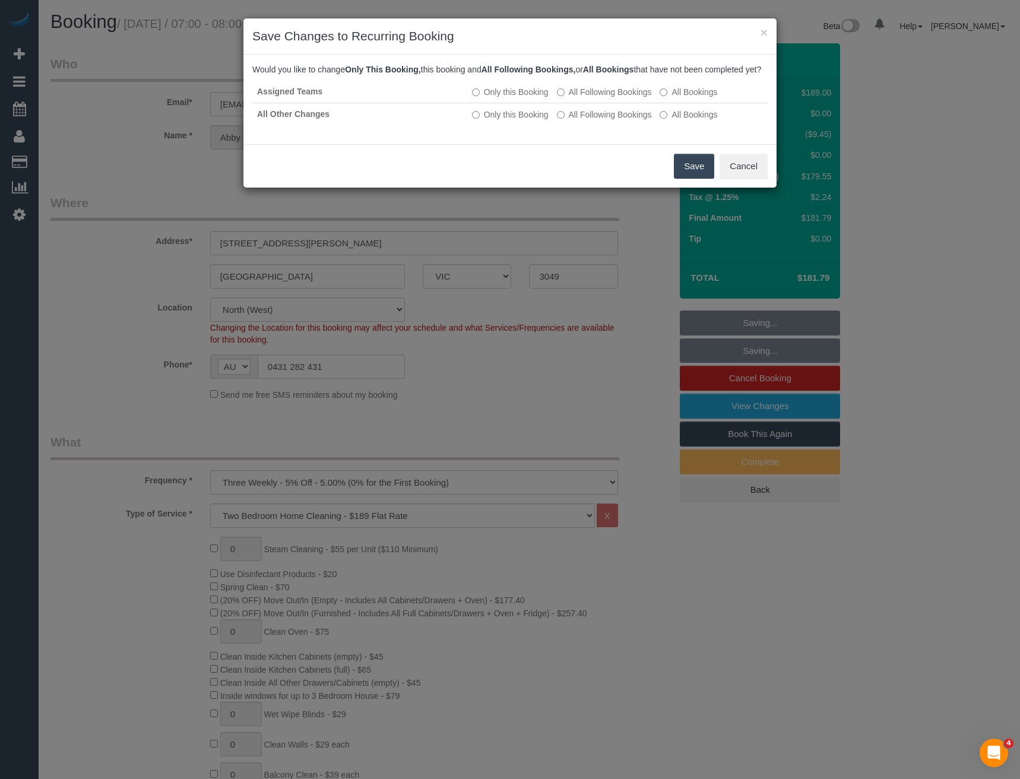
drag, startPoint x: 685, startPoint y: 175, endPoint x: 522, endPoint y: 140, distance: 166.3
click at [685, 175] on button "Save" at bounding box center [694, 166] width 40 height 25
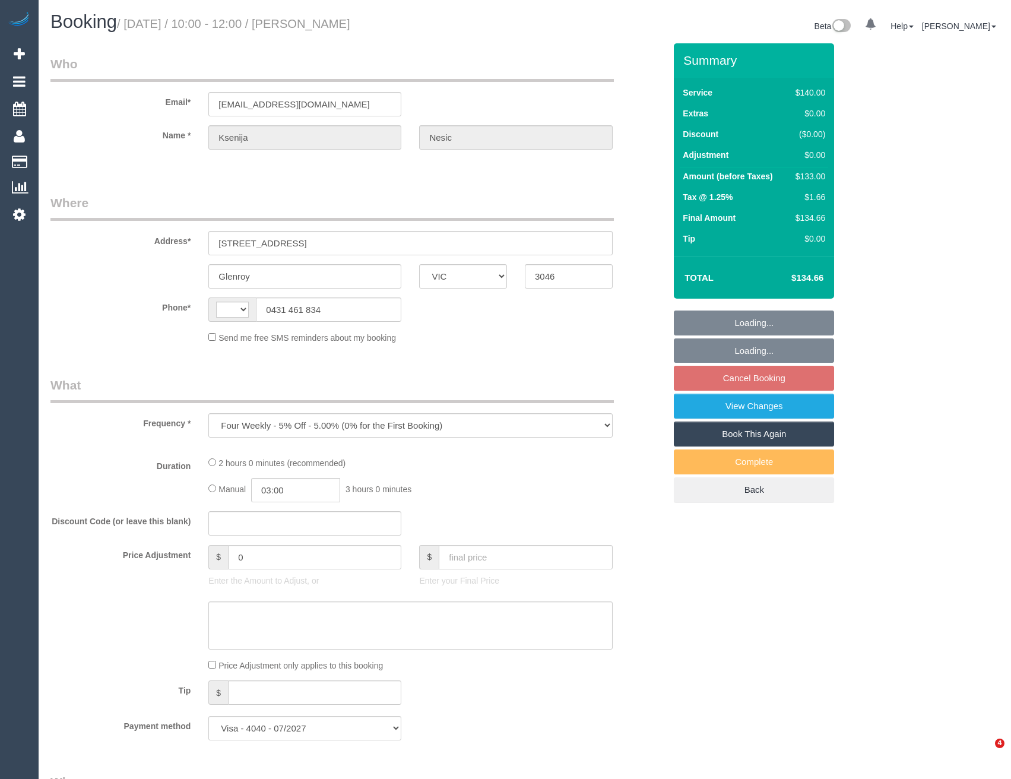
select select "VIC"
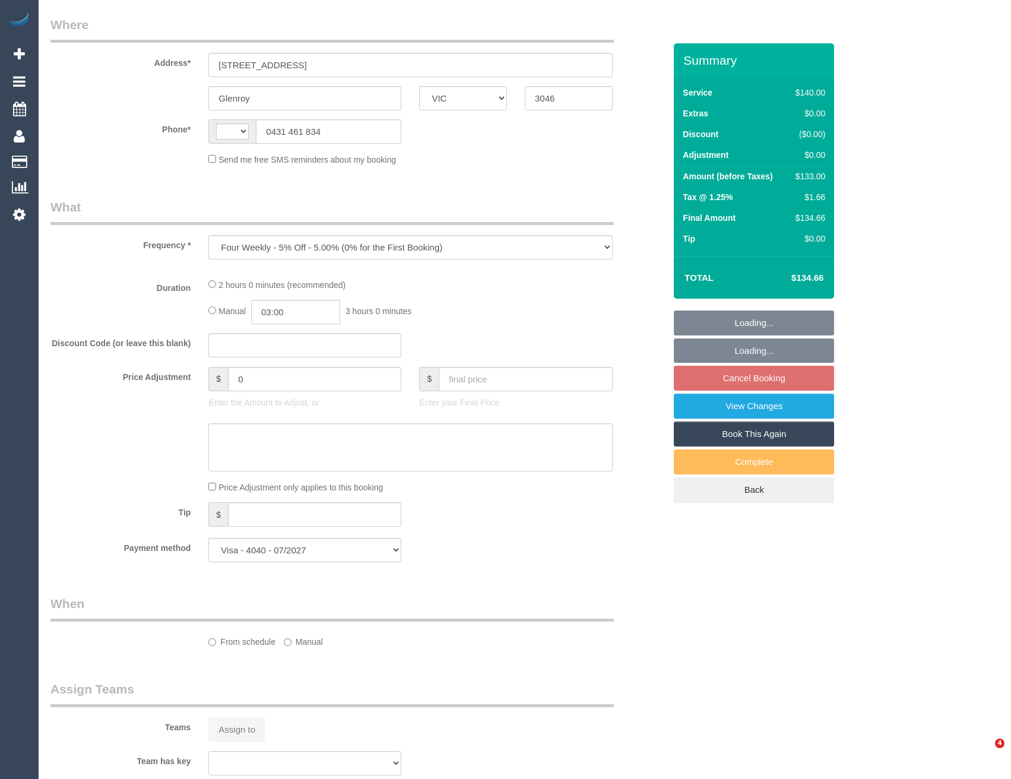
select select "string:AU"
select select "spot3"
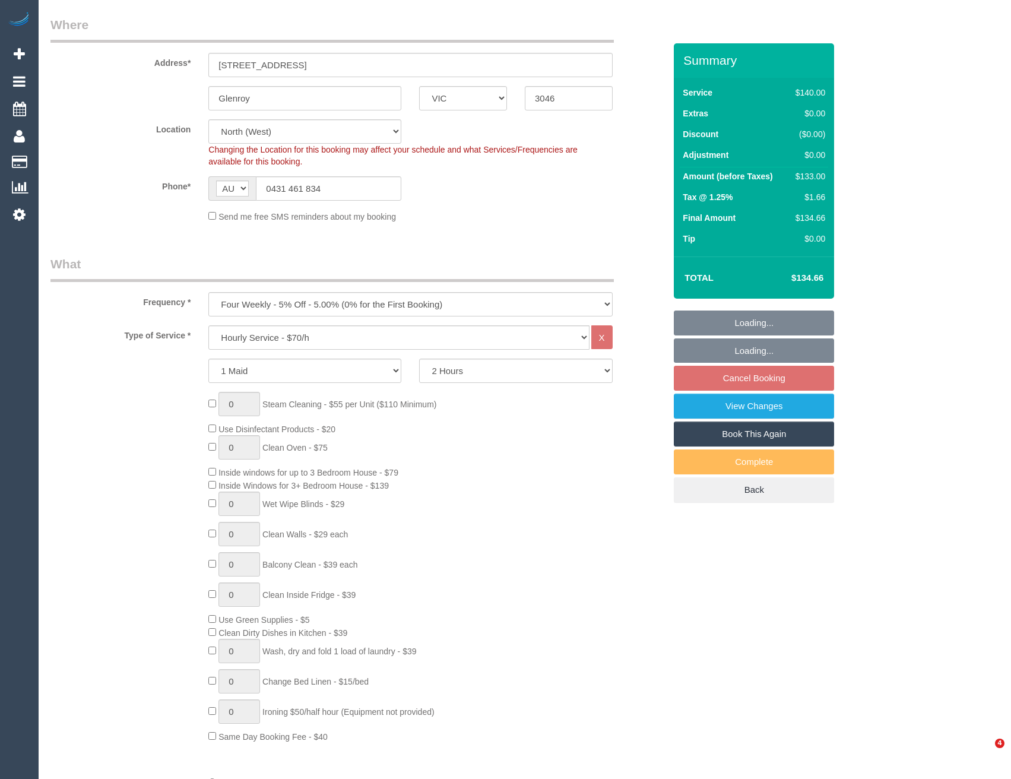
select select "object:1429"
select select "number:29"
select select "number:14"
select select "number:19"
select select "number:22"
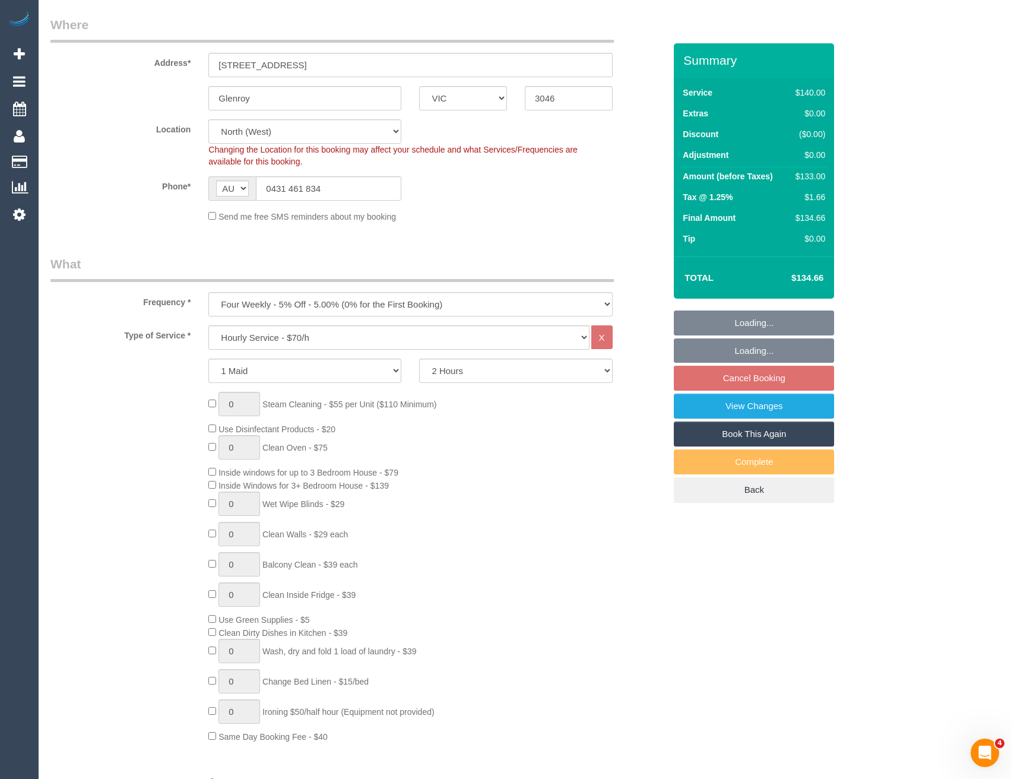
select select "number:35"
select select "number:26"
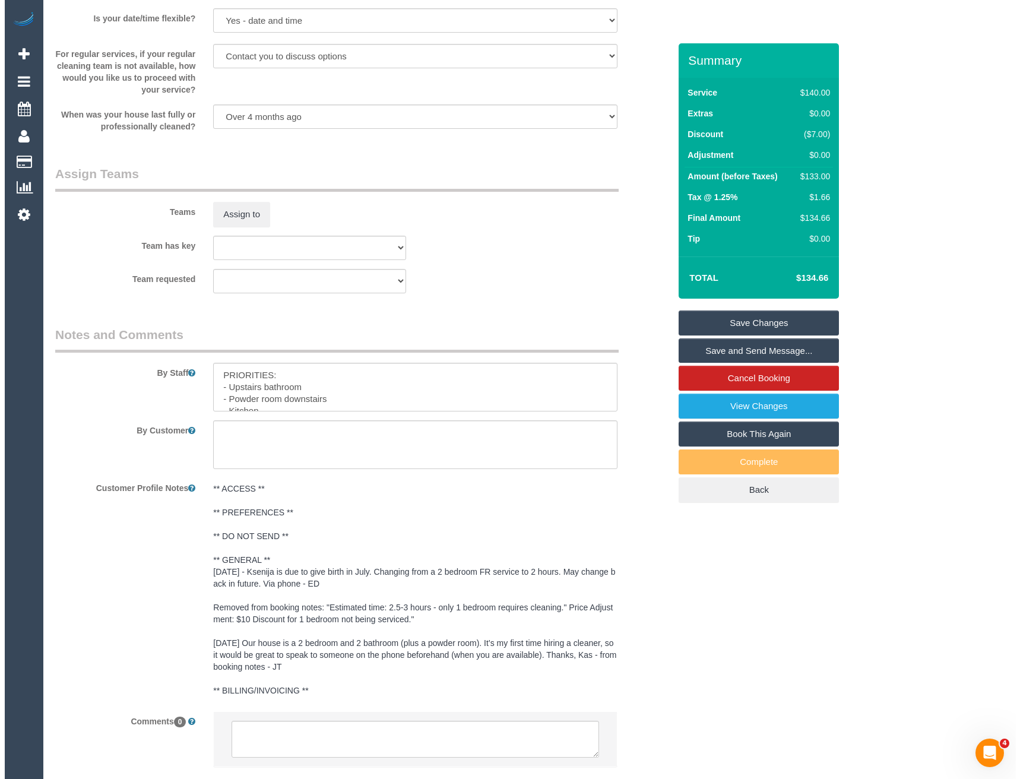
scroll to position [1485, 0]
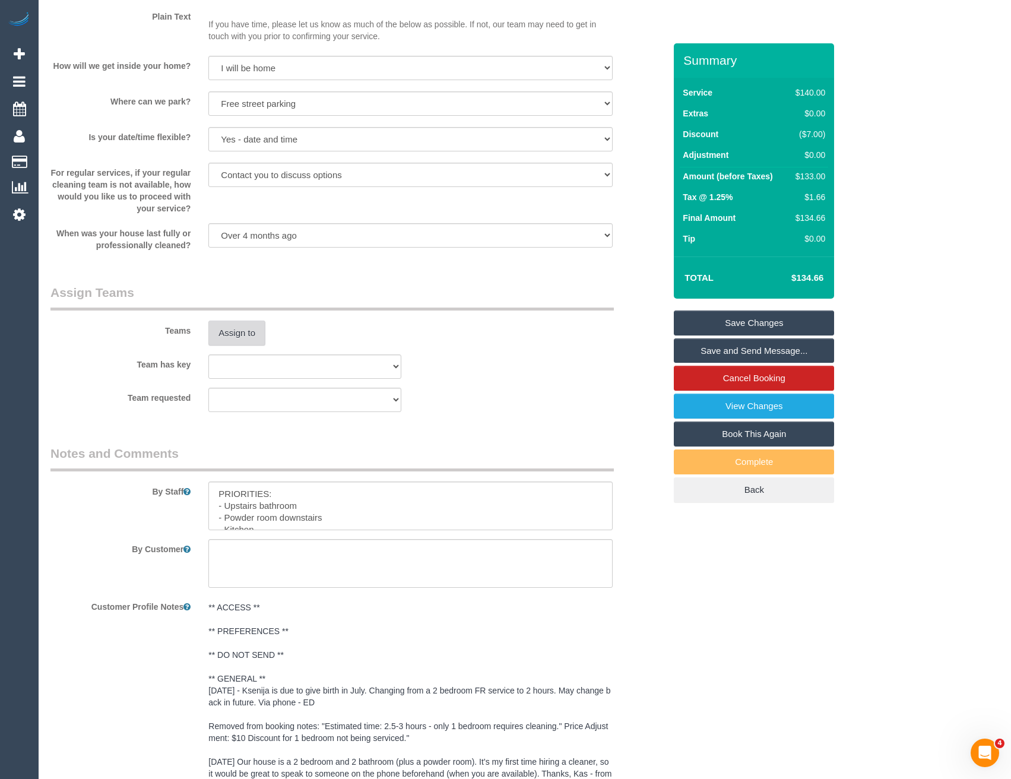
click at [233, 337] on button "Assign to" at bounding box center [236, 333] width 57 height 25
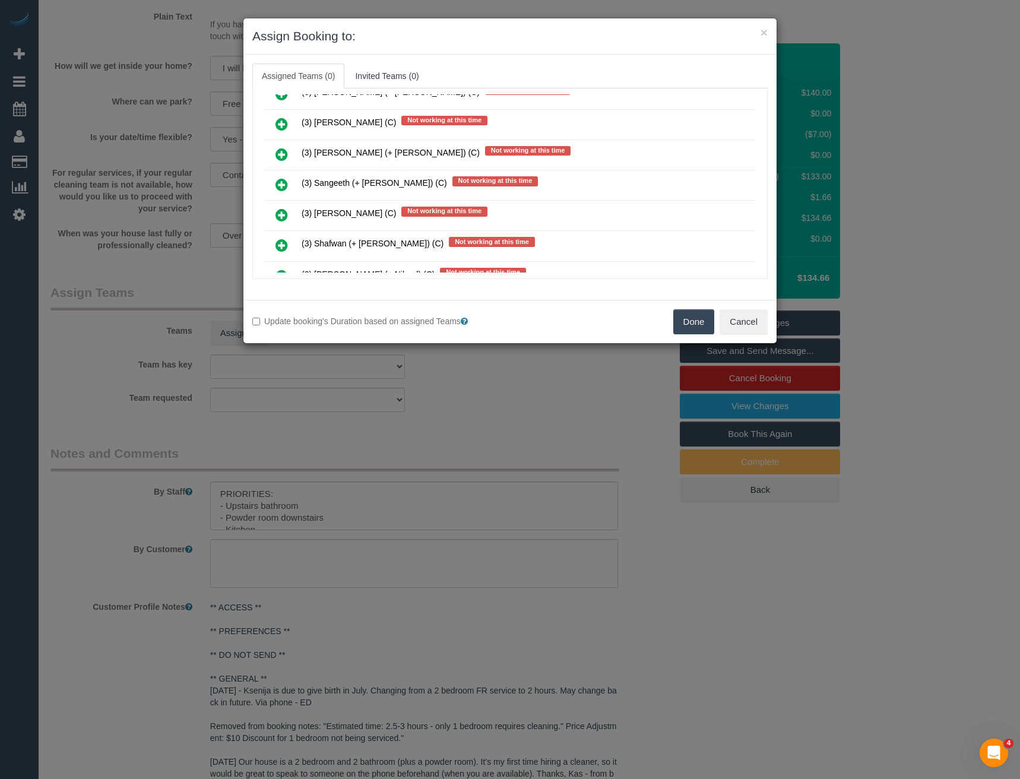
scroll to position [4223, 0]
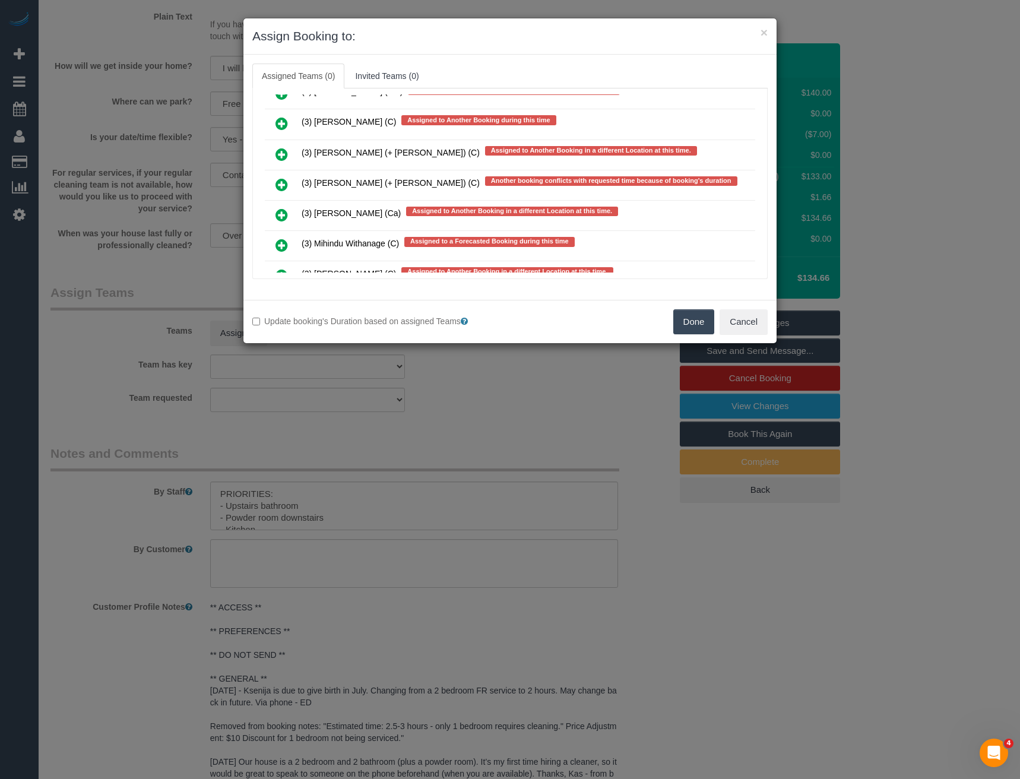
click at [286, 181] on icon at bounding box center [282, 185] width 12 height 14
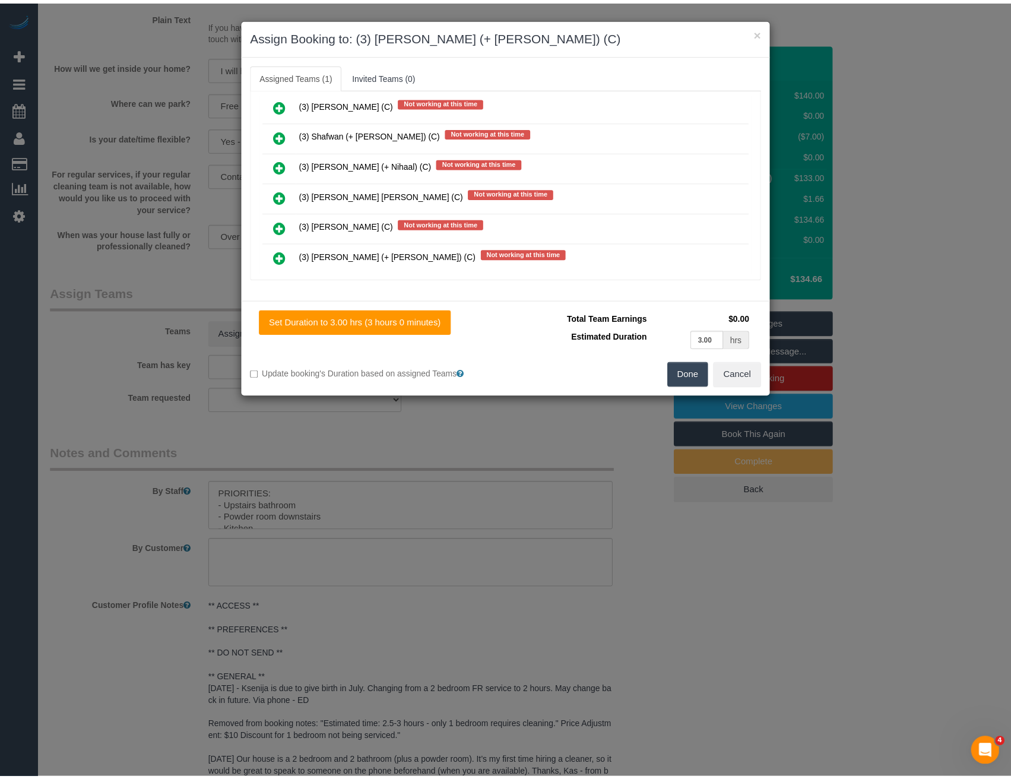
scroll to position [0, 0]
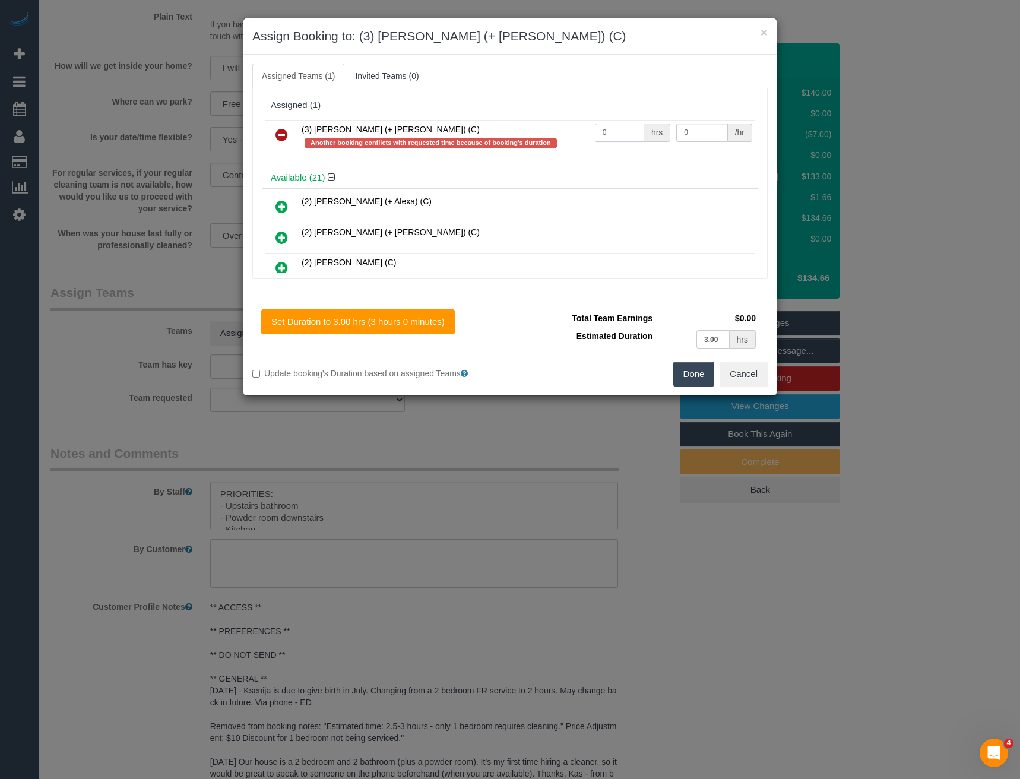
drag, startPoint x: 617, startPoint y: 134, endPoint x: 500, endPoint y: 128, distance: 117.1
click at [512, 131] on tr "(3) Kaveen (+ Sangeeth) (C) Another booking conflicts with requested time becau…" at bounding box center [510, 137] width 490 height 34
type input "2"
type input "35"
click at [684, 378] on button "Done" at bounding box center [694, 374] width 42 height 25
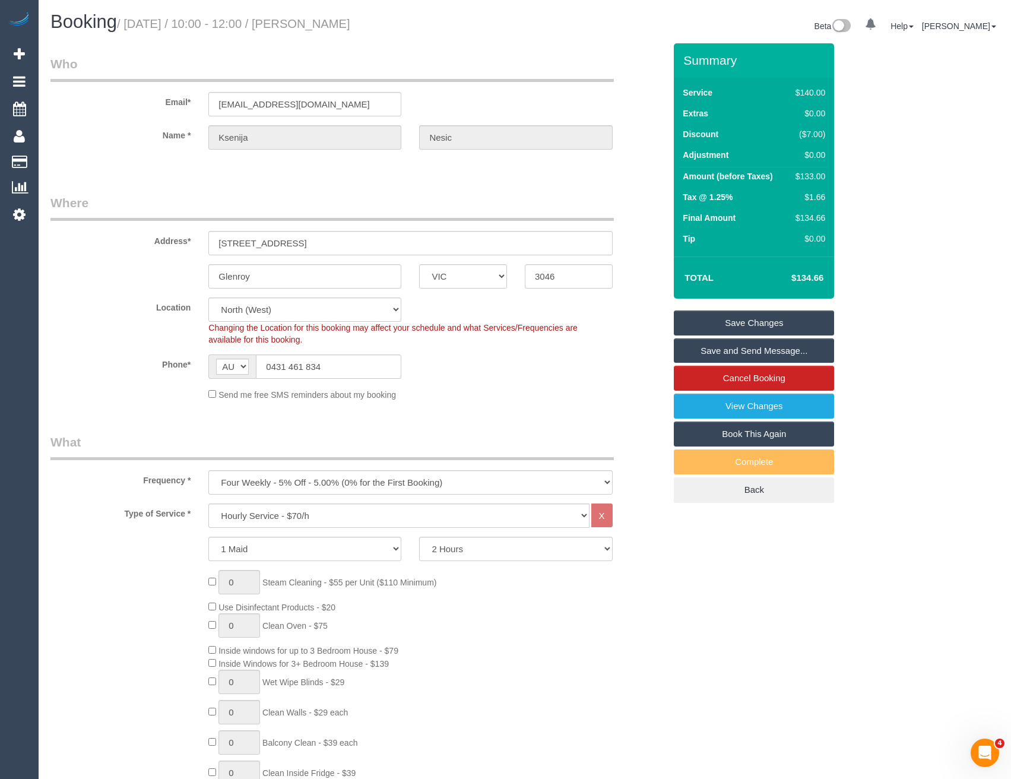
select select "spot24"
click at [730, 353] on link "Save and Send Message..." at bounding box center [754, 350] width 160 height 25
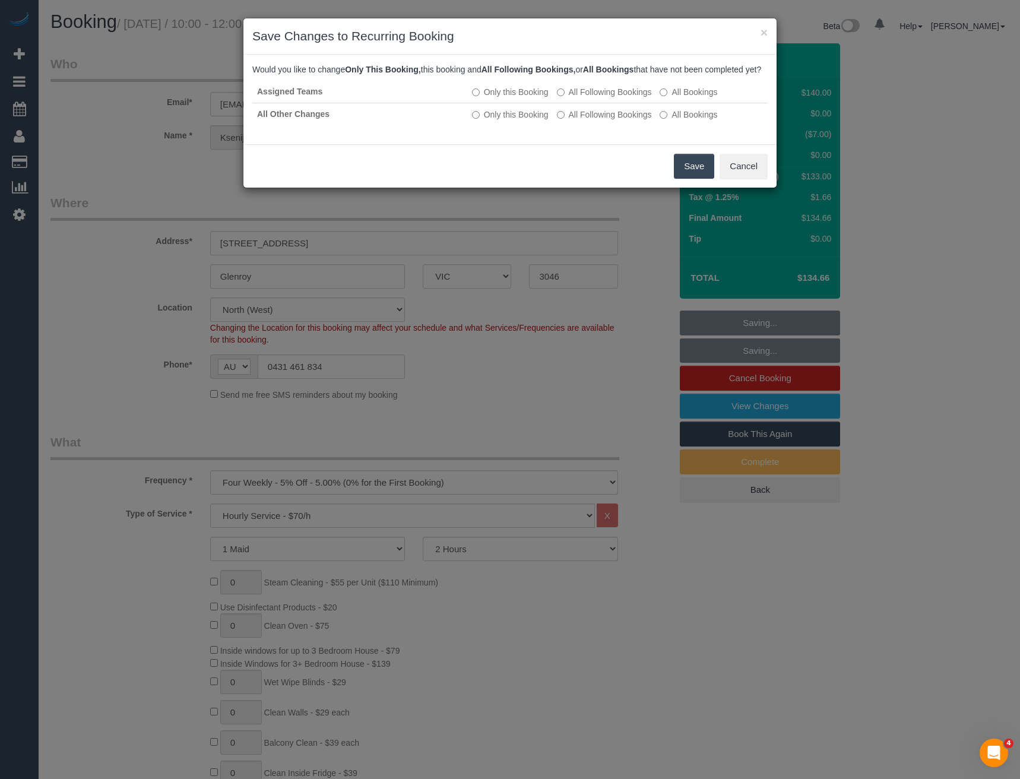
click at [695, 179] on button "Save" at bounding box center [694, 166] width 40 height 25
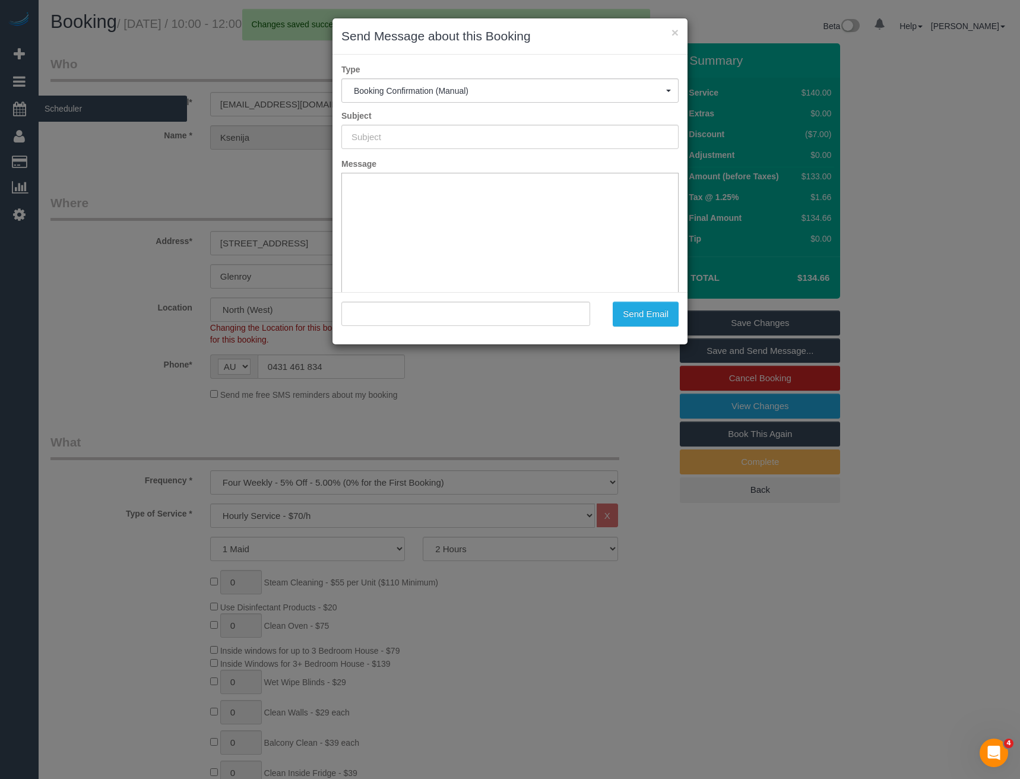
type input "Booking Confirmed"
type input ""Ksenija Nesic" <nesic.k@wehi.edu.au>"
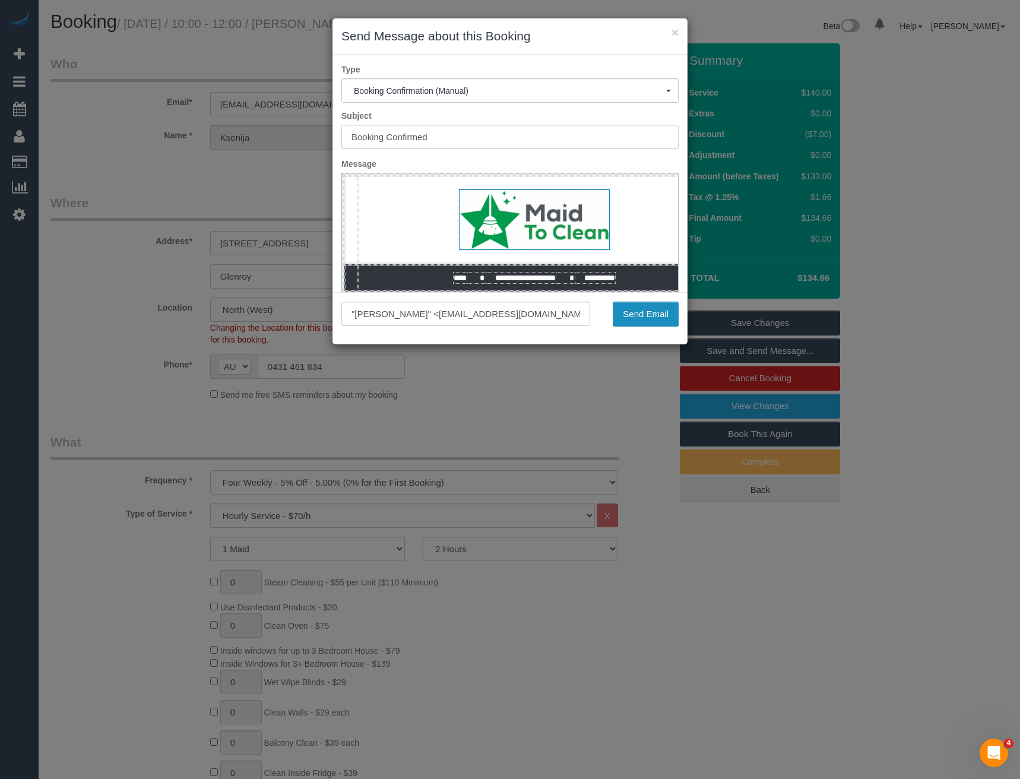
click at [649, 322] on button "Send Email" at bounding box center [646, 314] width 66 height 25
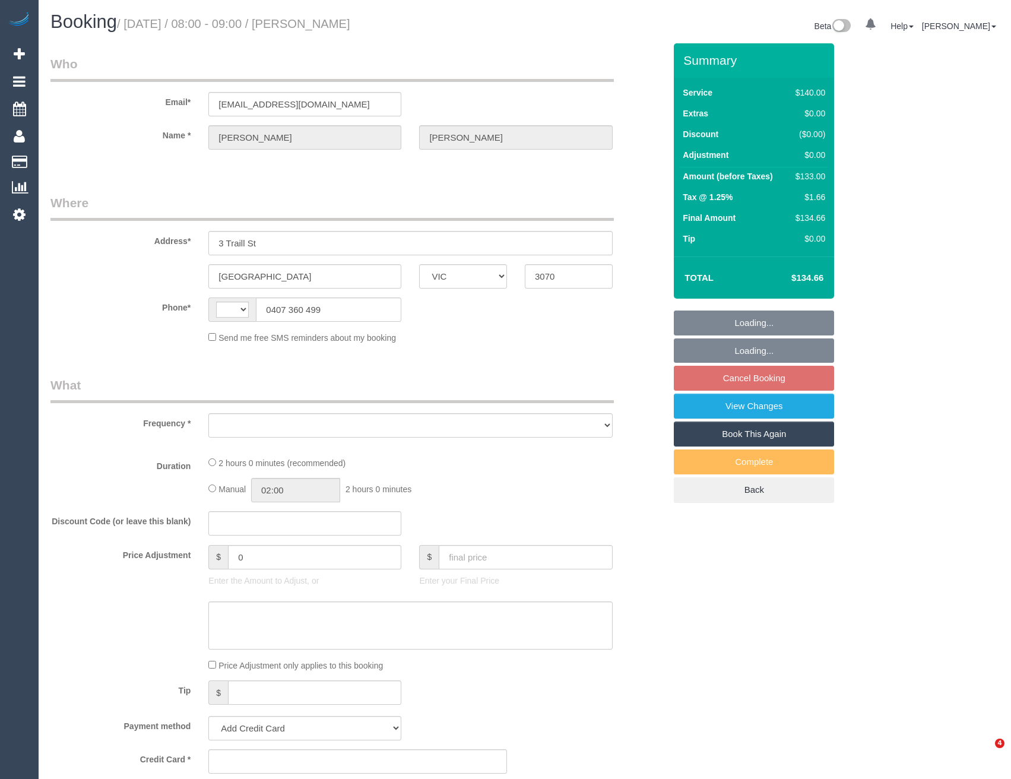
select select "VIC"
select select "string:AU"
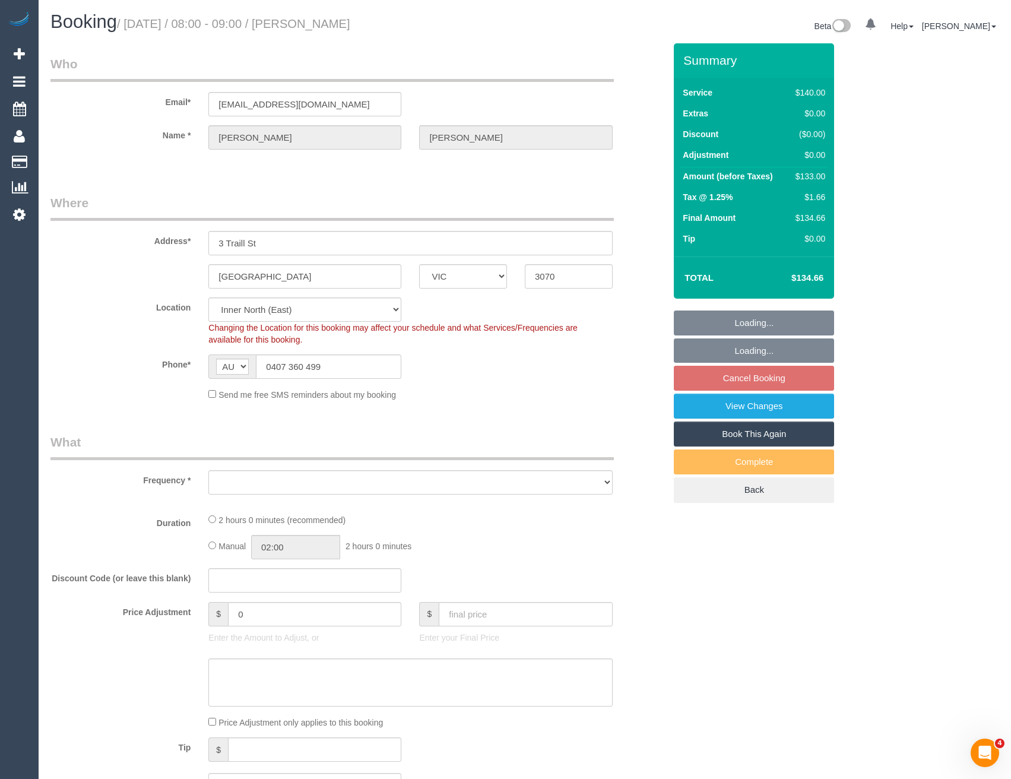
select select "object:1640"
select select "number:28"
select select "string:stripe-pm_1QCfYS2GScqysDRVuHPq1wwd"
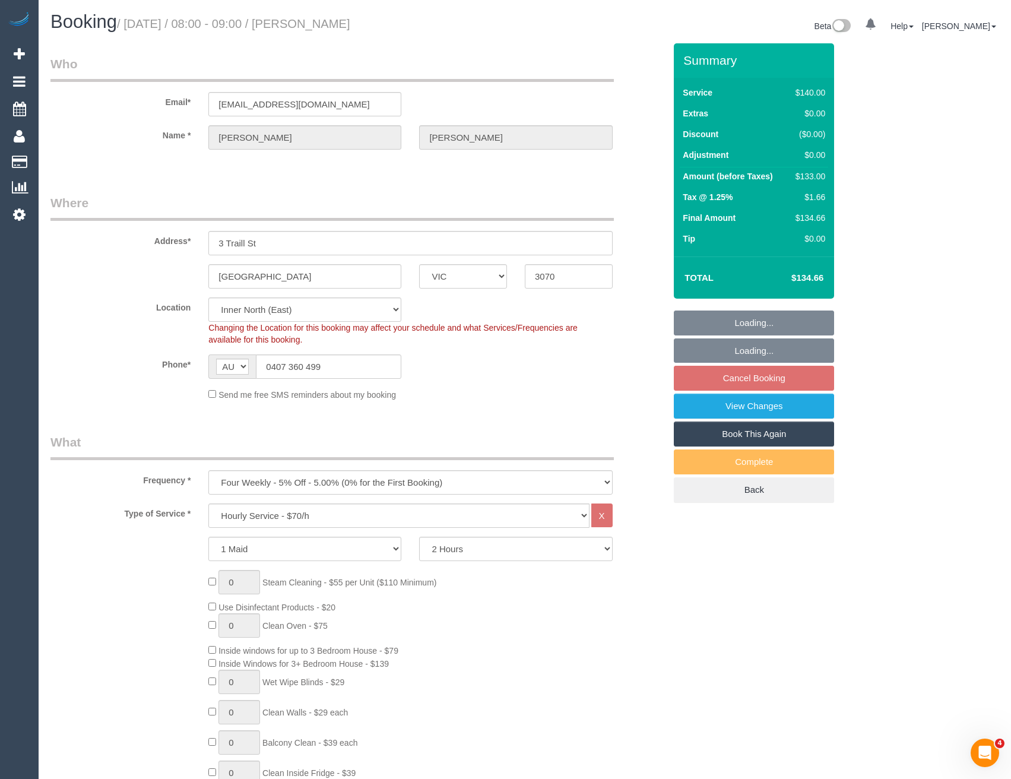
select select "object:2775"
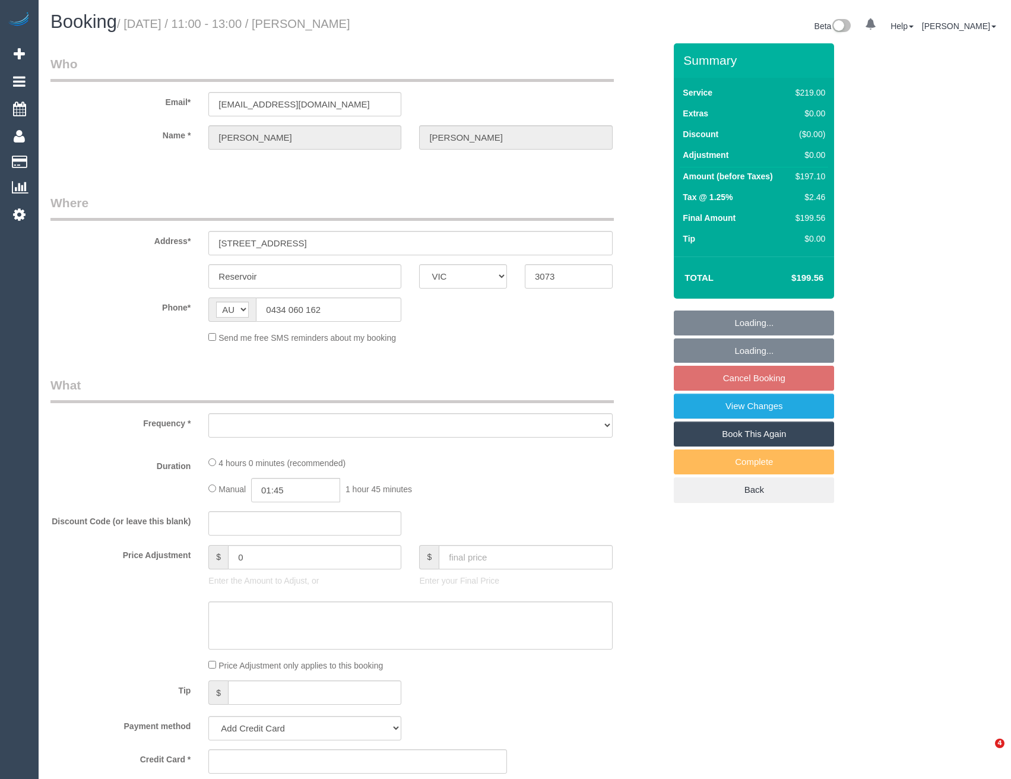
select select "VIC"
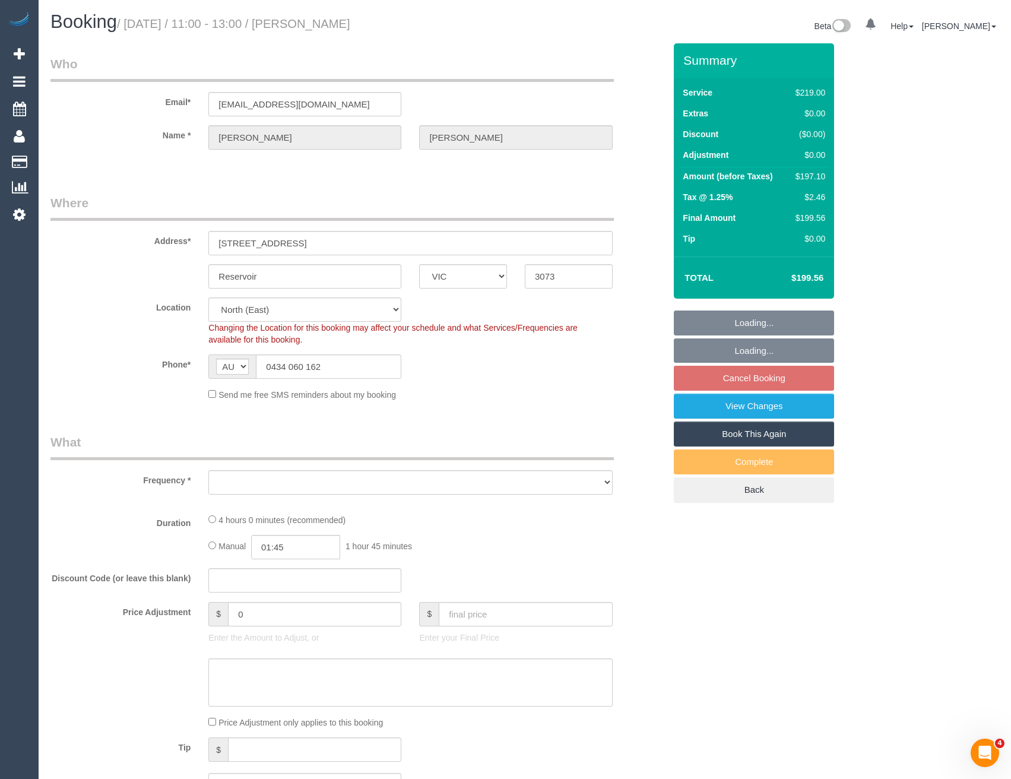
select select "string:stripe-pm_1QbEWh2GScqysDRV7sMiFU1S"
select select "object:564"
select select "number:29"
select select "number:14"
select select "number:18"
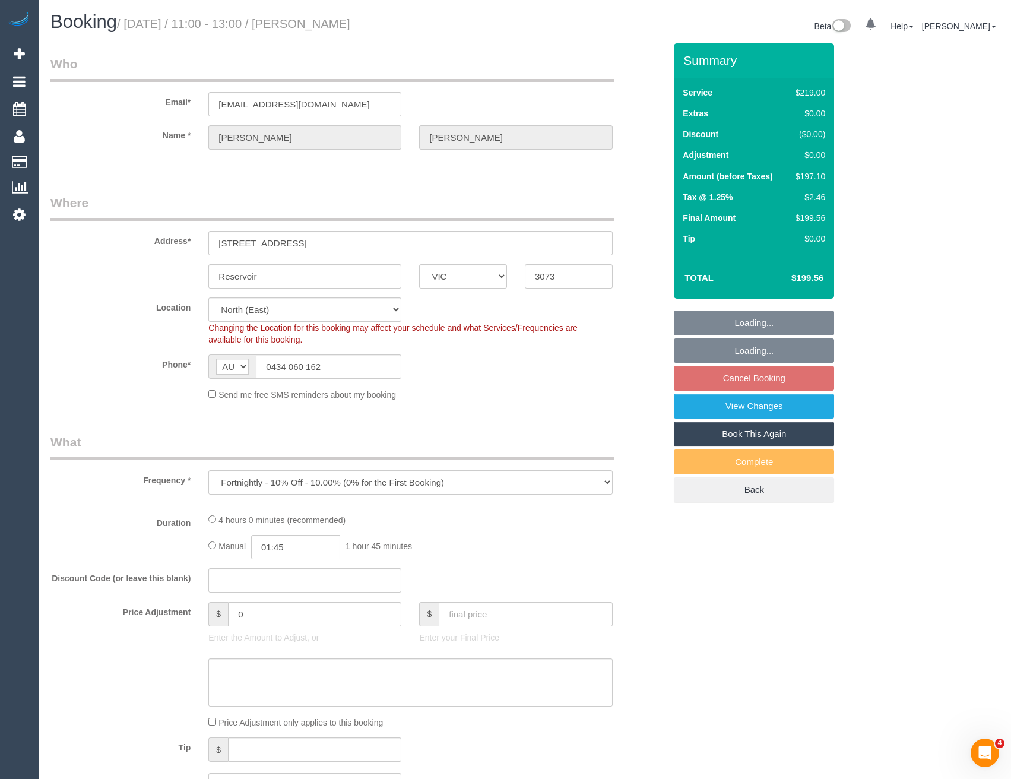
select select "number:24"
select select "number:33"
select select "number:12"
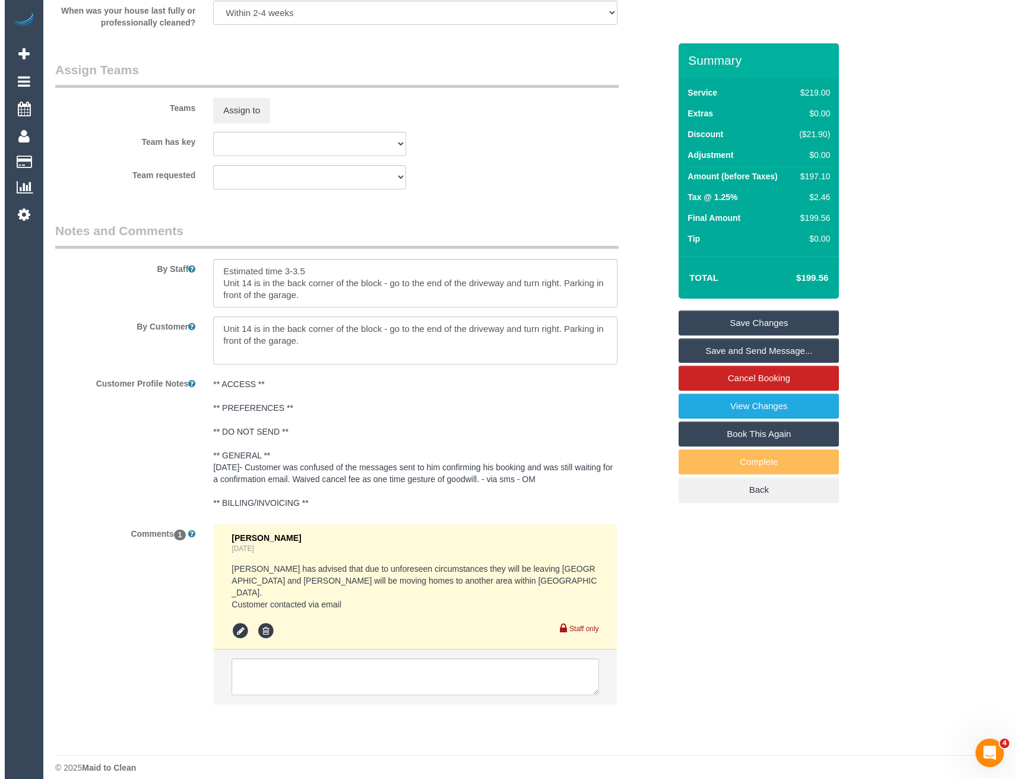
scroll to position [1508, 0]
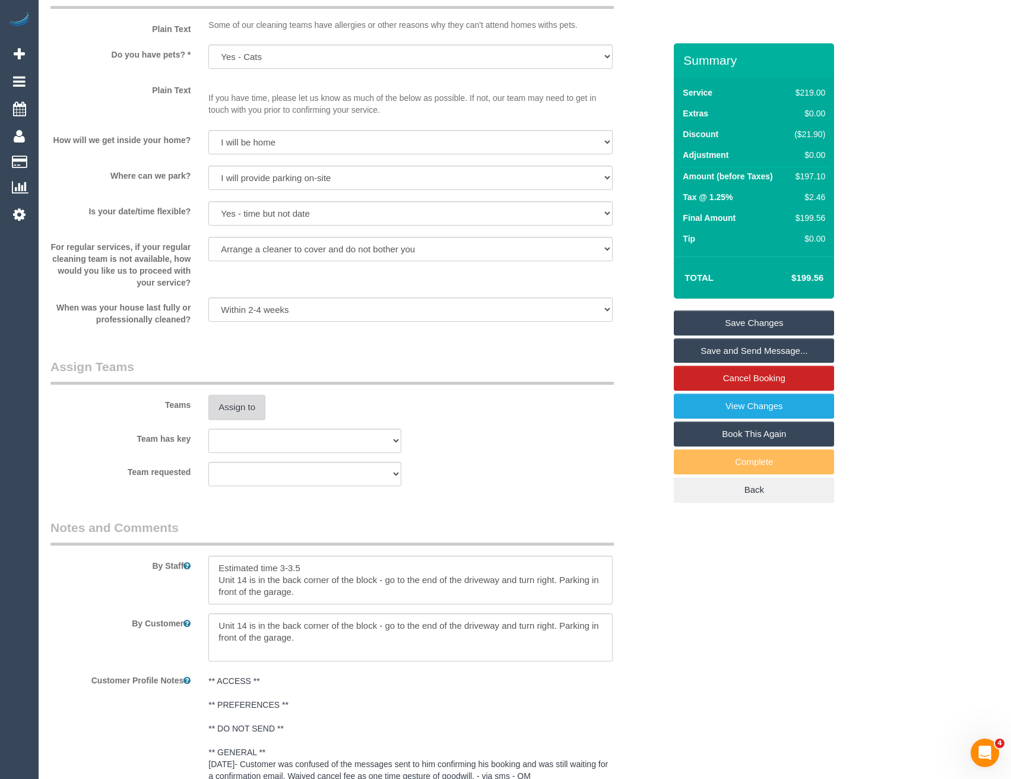
click at [247, 411] on button "Assign to" at bounding box center [236, 407] width 57 height 25
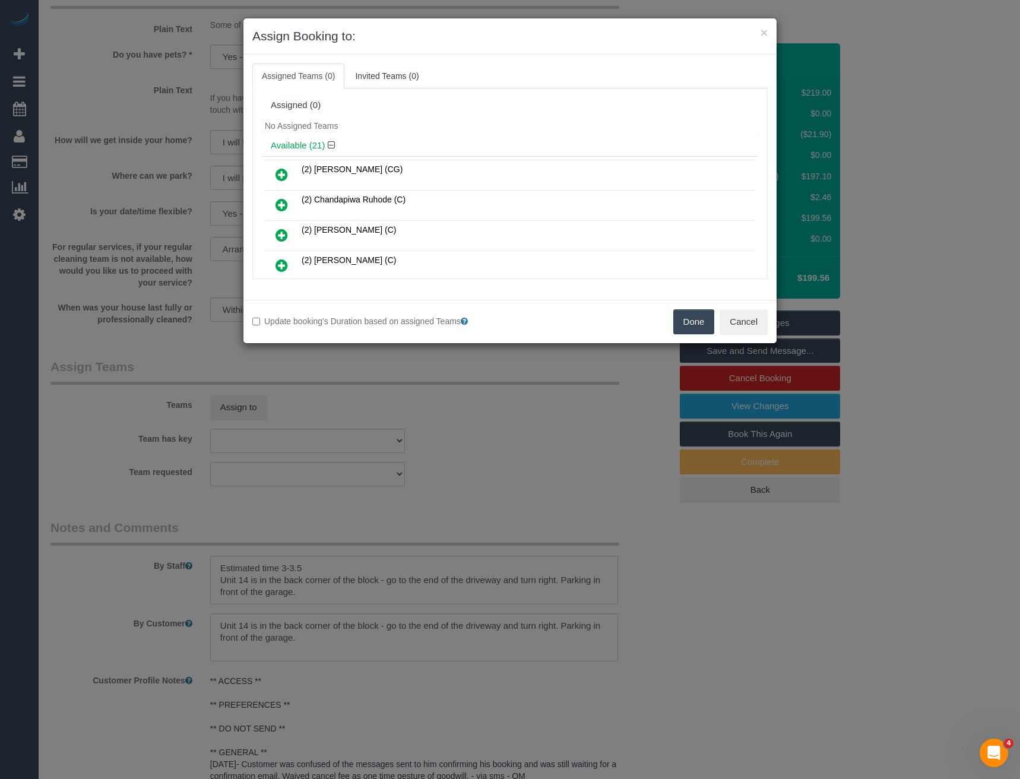
scroll to position [350, 0]
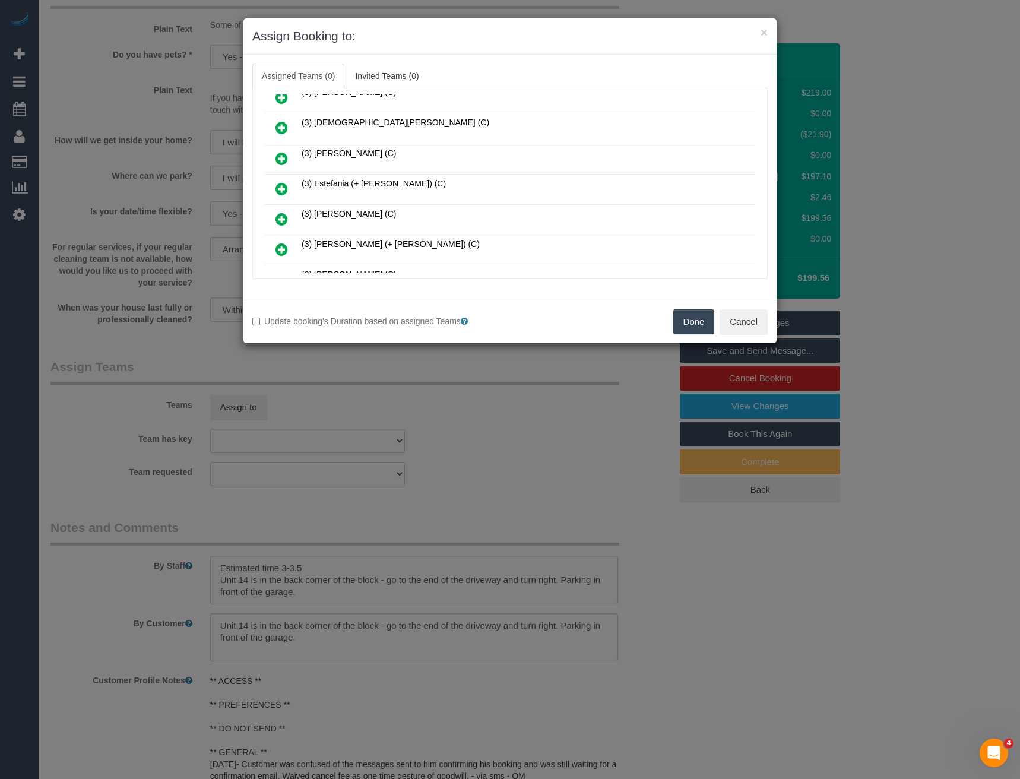
click at [278, 245] on icon at bounding box center [282, 249] width 12 height 14
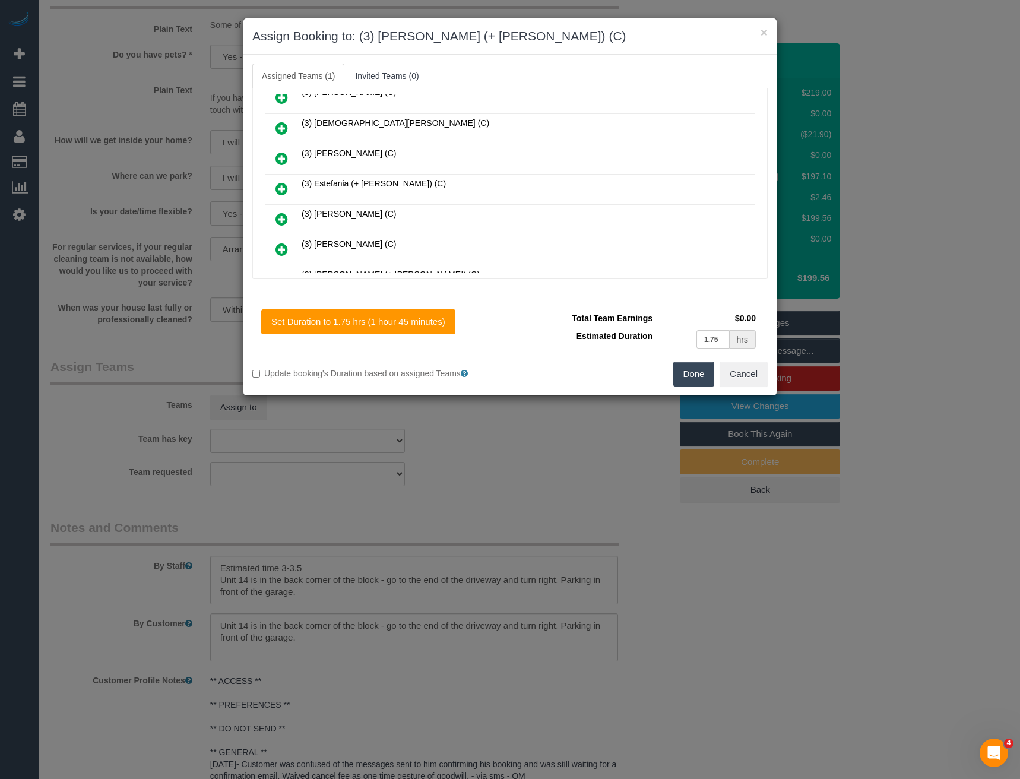
click at [285, 186] on icon at bounding box center [282, 189] width 12 height 14
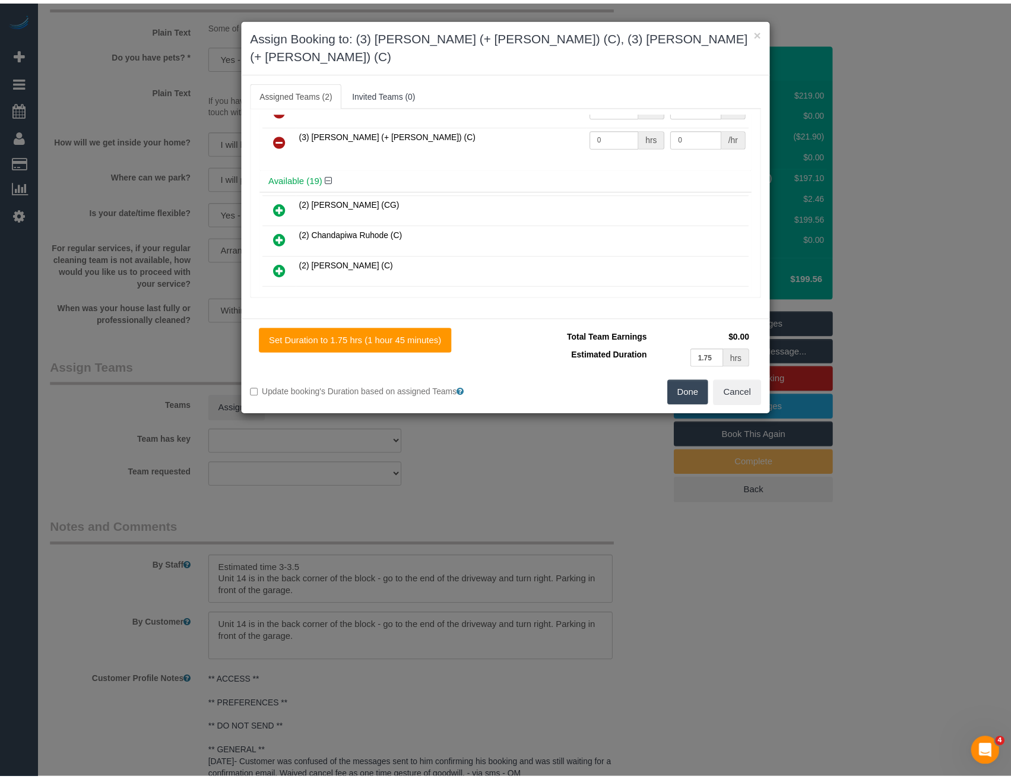
scroll to position [0, 0]
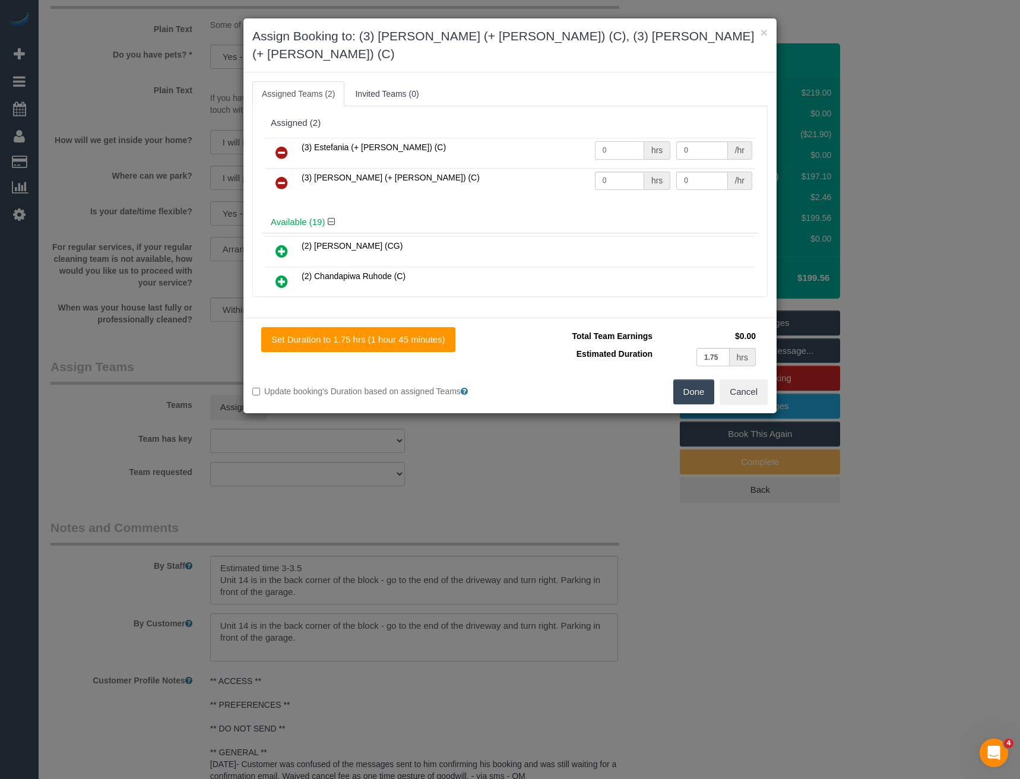
drag, startPoint x: 613, startPoint y: 130, endPoint x: 545, endPoint y: 132, distance: 68.9
click at [543, 138] on tr "(3) Estefania (+ Juliana) (C) 0 hrs 0 /hr" at bounding box center [510, 153] width 490 height 30
type input "1"
type input "62.5"
drag, startPoint x: 603, startPoint y: 163, endPoint x: 556, endPoint y: 161, distance: 46.9
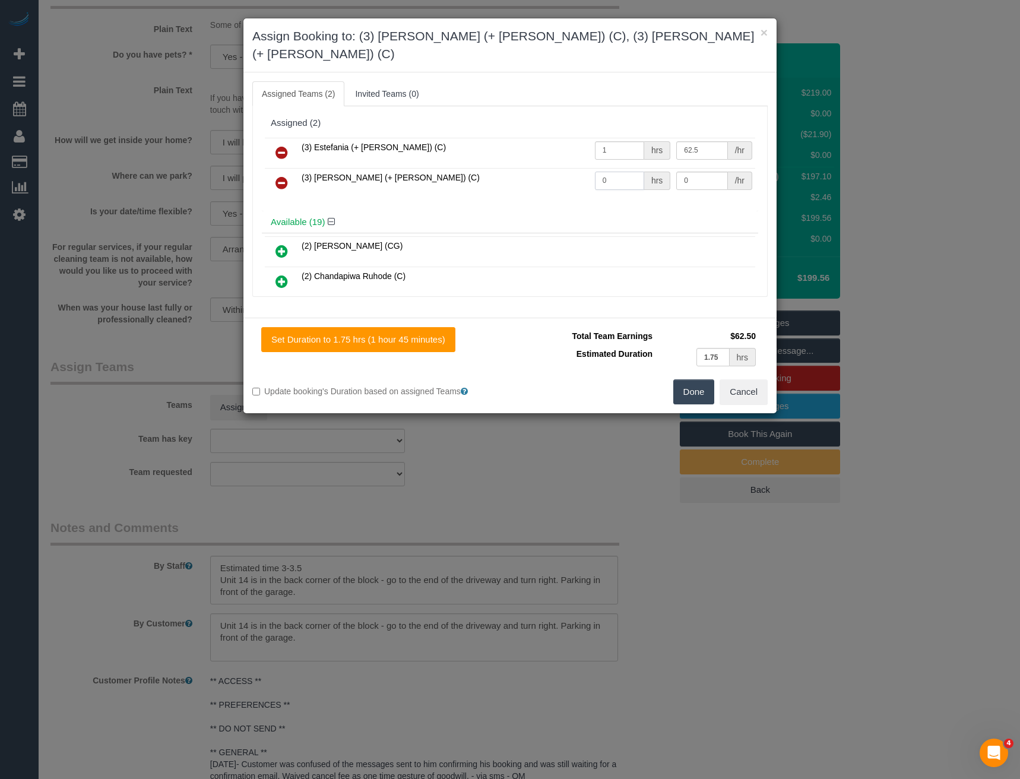
click at [561, 168] on tr "(3) Juliana (+ Estefania) (C) 0 hrs 0 /hr" at bounding box center [510, 183] width 490 height 30
type input "1"
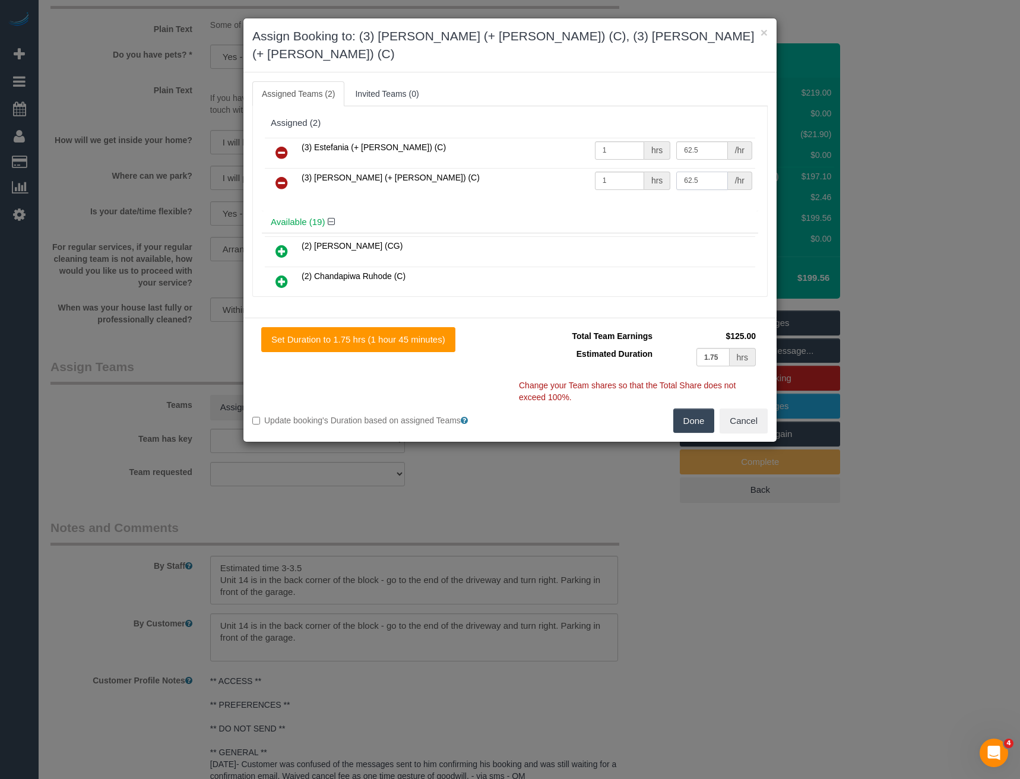
type input "62.5"
click at [691, 409] on button "Done" at bounding box center [694, 421] width 42 height 25
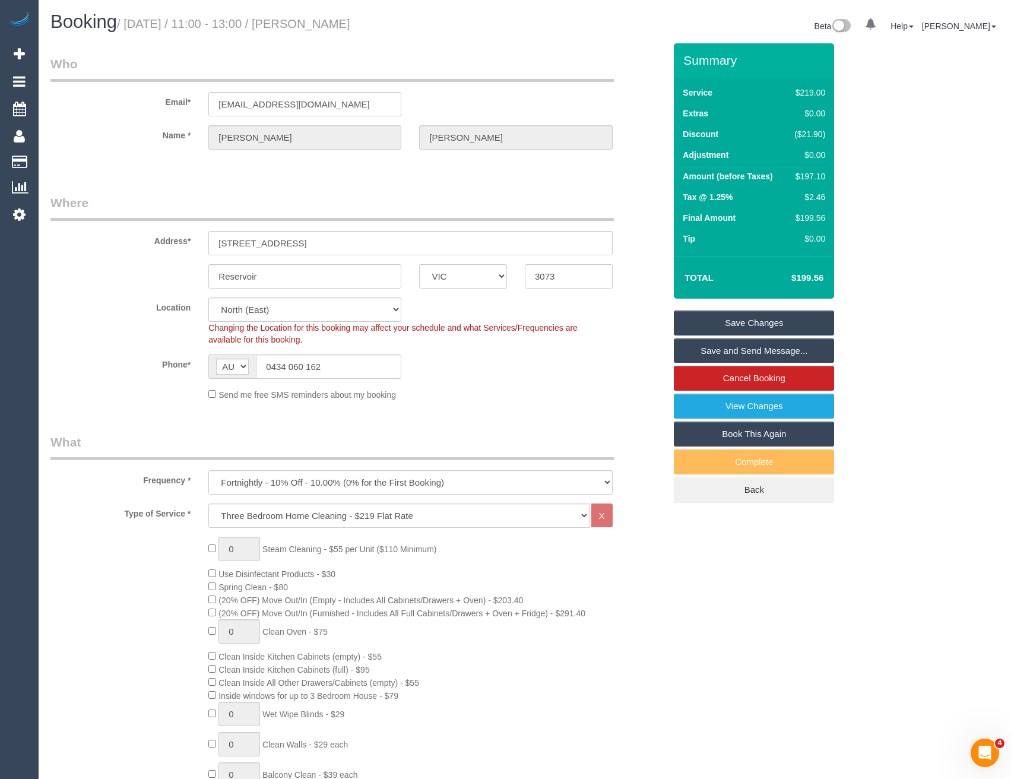
click at [718, 346] on link "Save and Send Message..." at bounding box center [754, 350] width 160 height 25
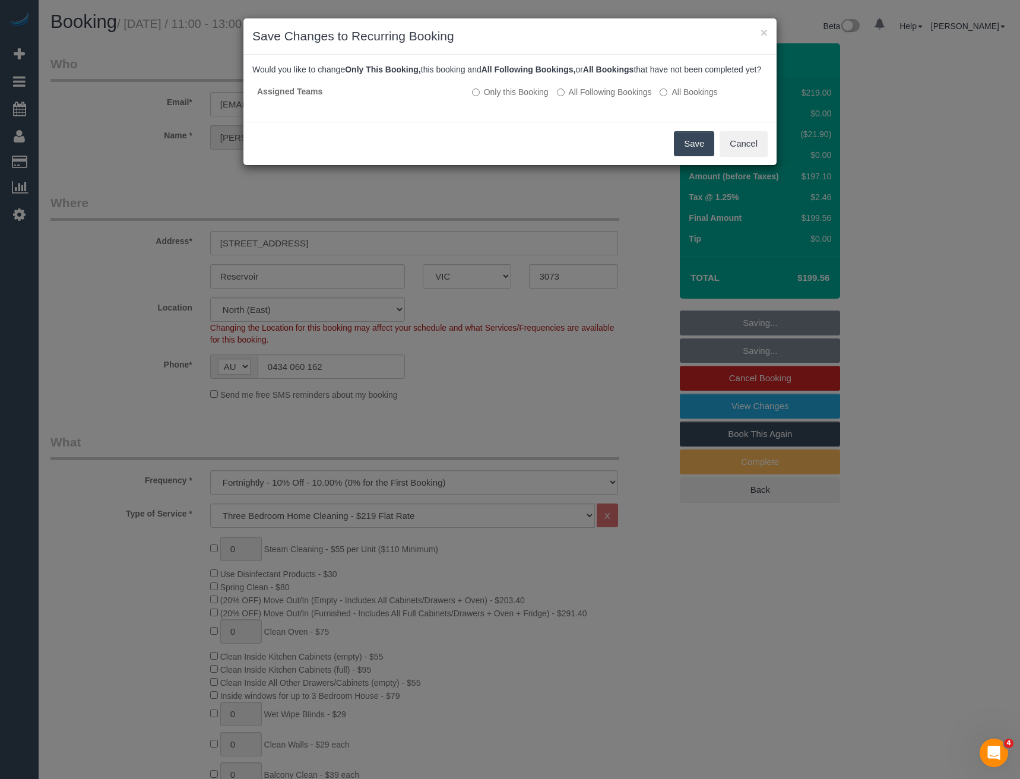
drag, startPoint x: 612, startPoint y: 103, endPoint x: 638, endPoint y: 121, distance: 31.3
click at [612, 98] on label "All Following Bookings" at bounding box center [604, 92] width 95 height 12
click at [682, 151] on button "Save" at bounding box center [694, 143] width 40 height 25
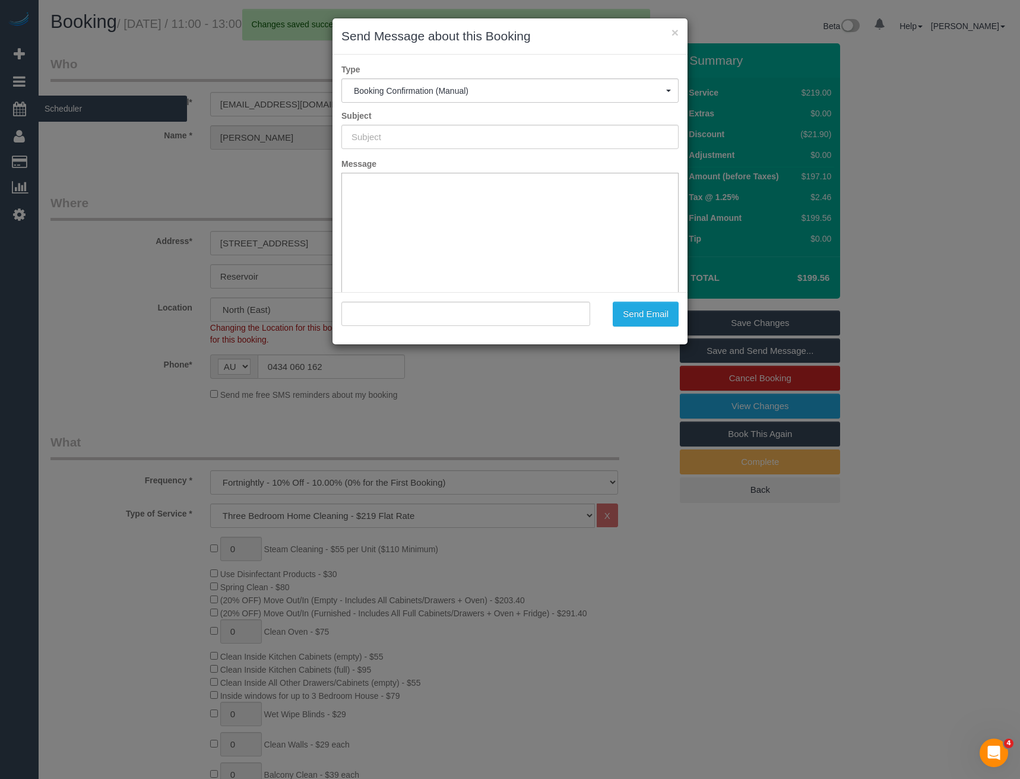
type input "Booking Confirmed"
type input ""Dylan Magor-Hampel" <magordyl@gmail.com>"
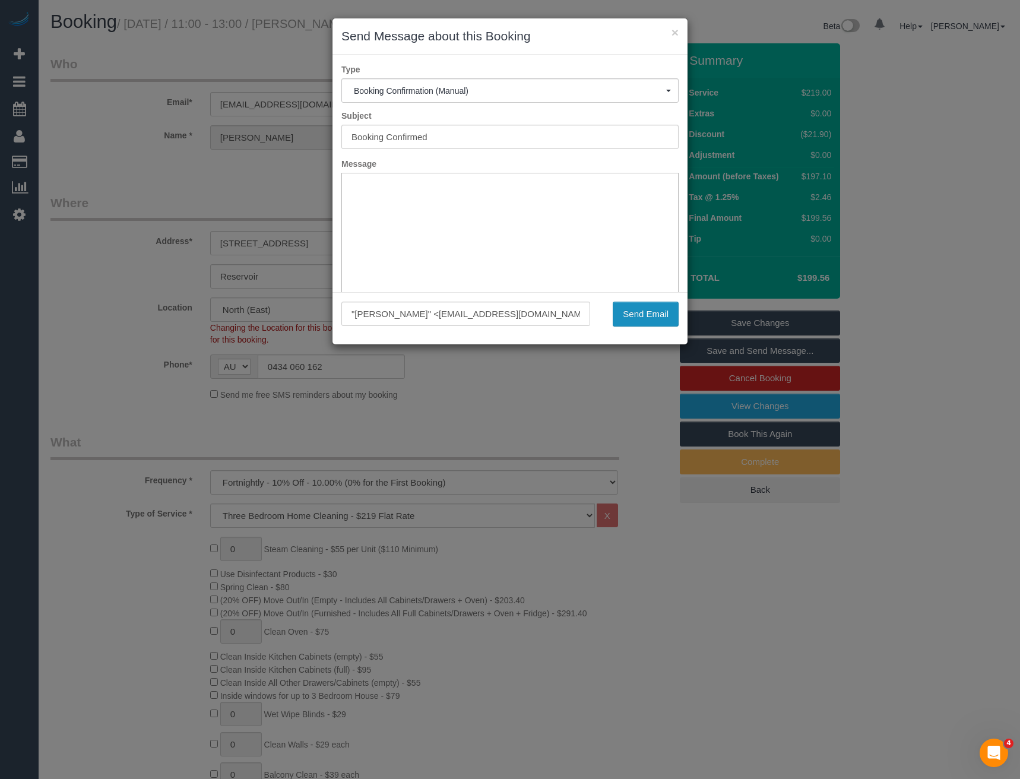
click at [629, 314] on button "Send Email" at bounding box center [646, 314] width 66 height 25
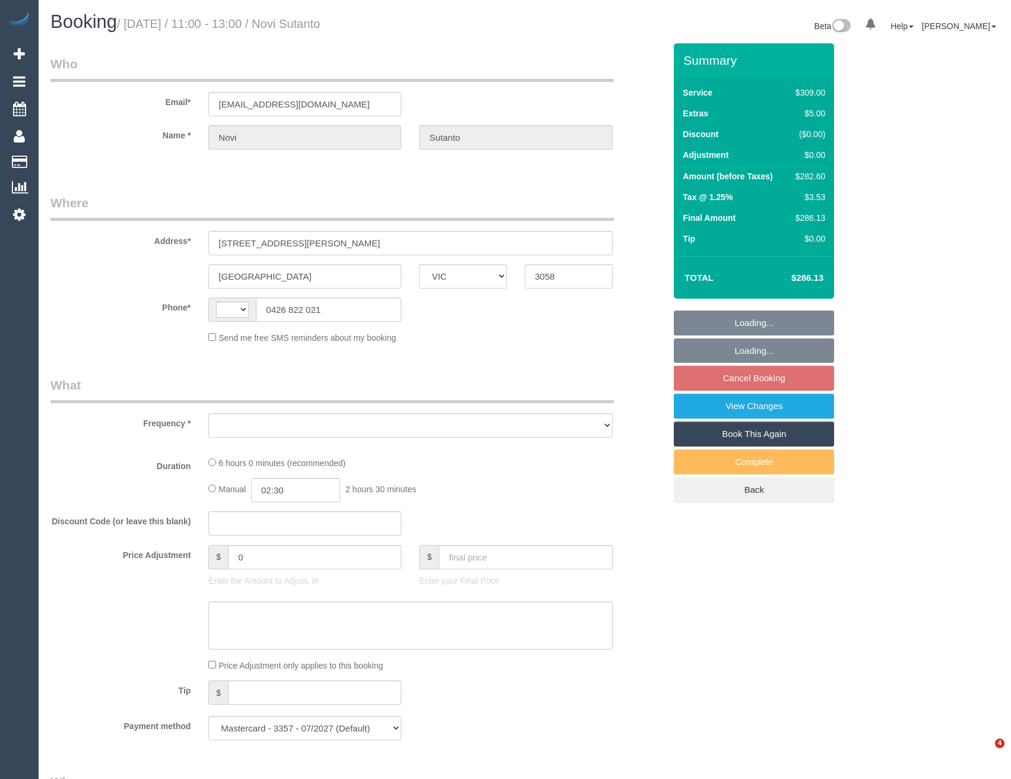
select select "VIC"
select select "string:stripe-pm_1NemVt2GScqysDRVcITDYG19"
select select "string:AU"
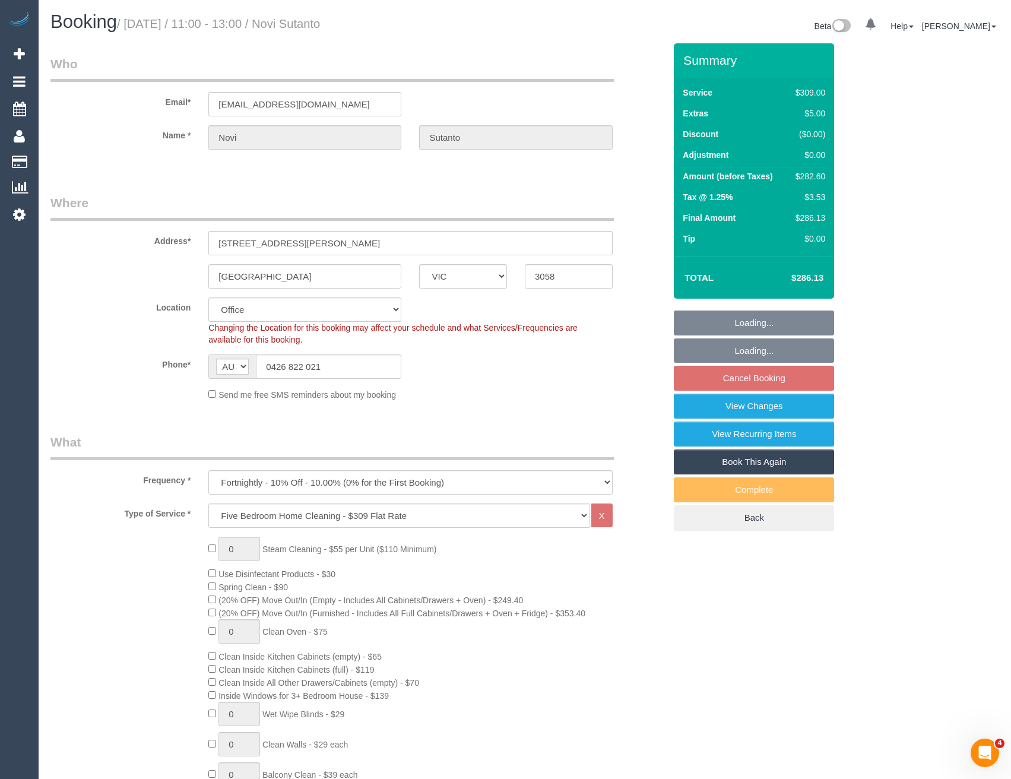
select select "object:794"
select select "number:28"
select select "number:17"
select select "number:18"
select select "number:24"
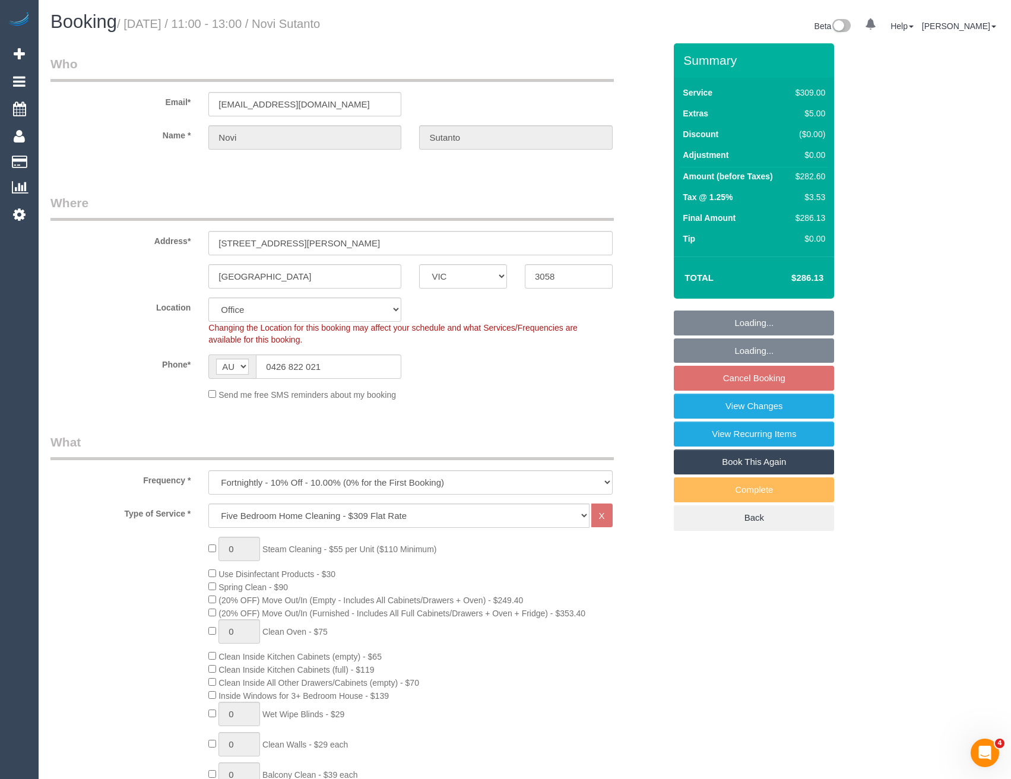
select select "number:34"
select select "number:12"
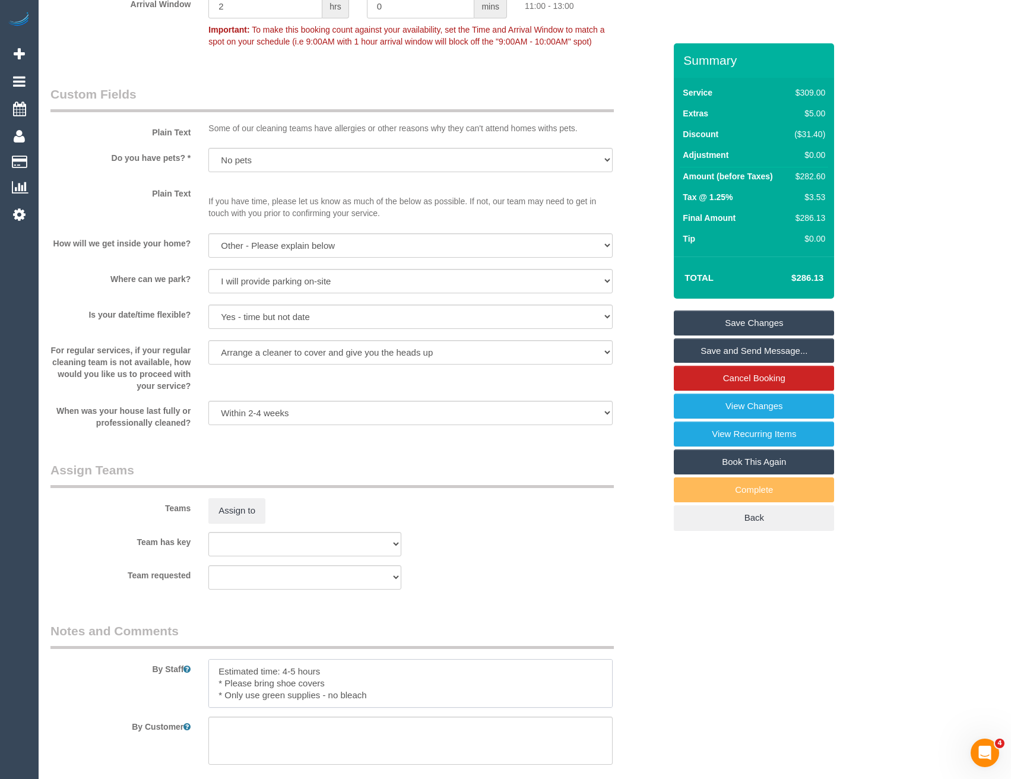
drag, startPoint x: 210, startPoint y: 669, endPoint x: 222, endPoint y: 664, distance: 12.6
click at [210, 669] on textarea at bounding box center [410, 683] width 404 height 49
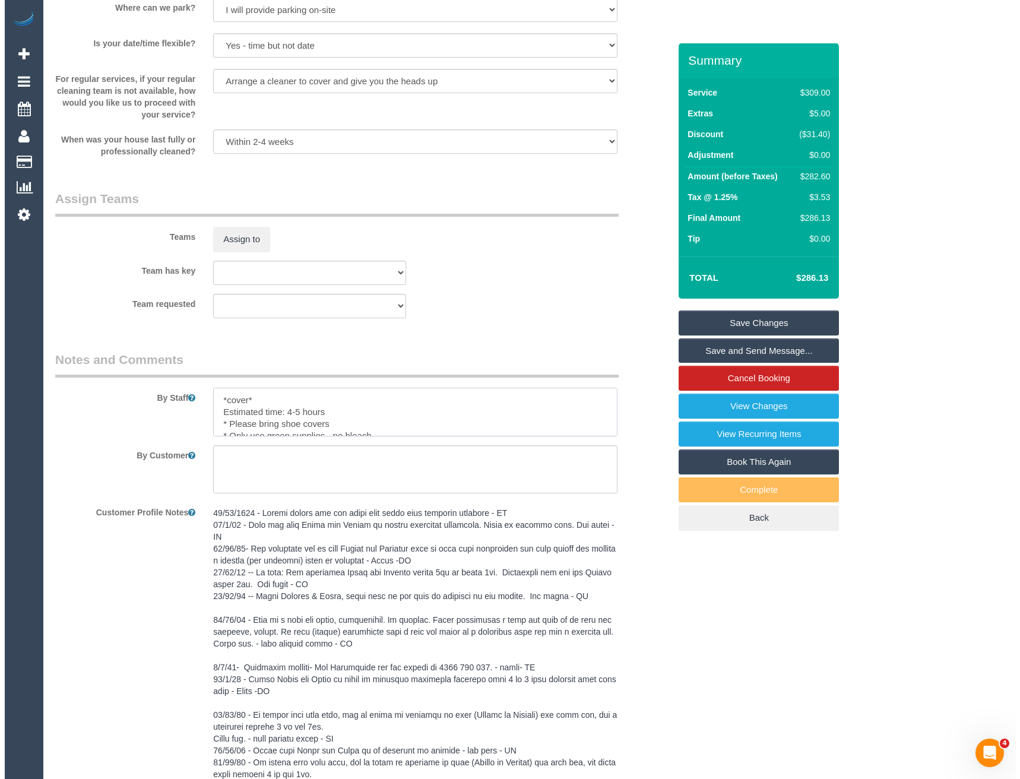
scroll to position [1663, 0]
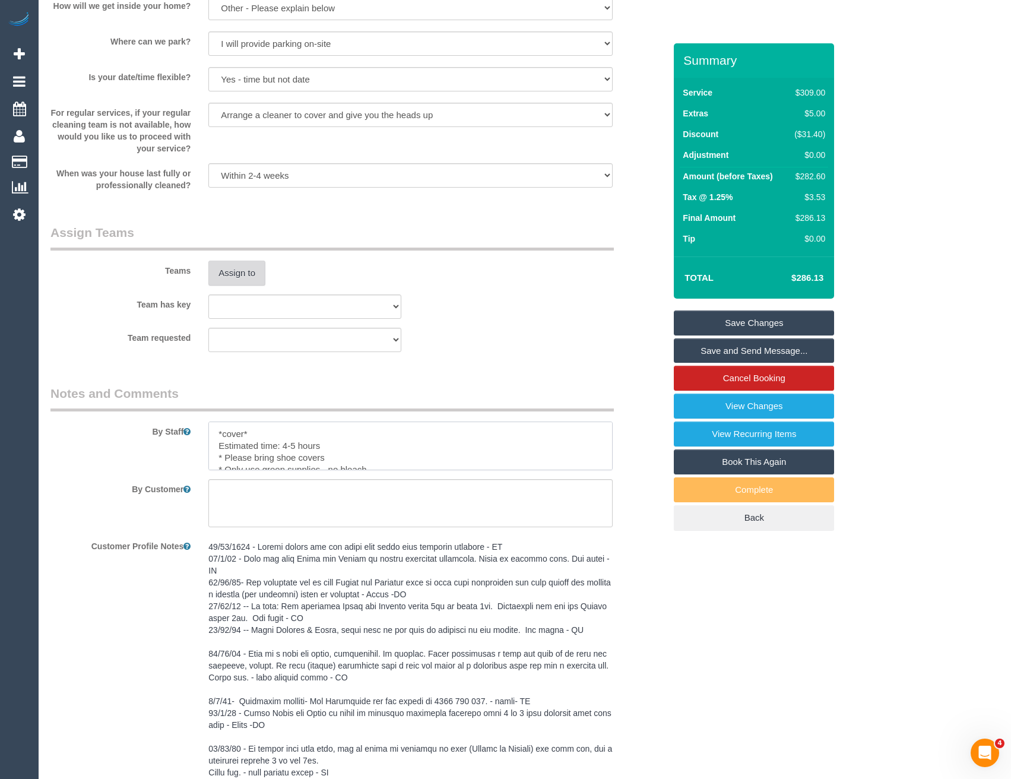
type textarea "*cover* Estimated time: 4-5 hours * Please bring shoe covers * Only use green s…"
click at [239, 265] on button "Assign to" at bounding box center [236, 273] width 57 height 25
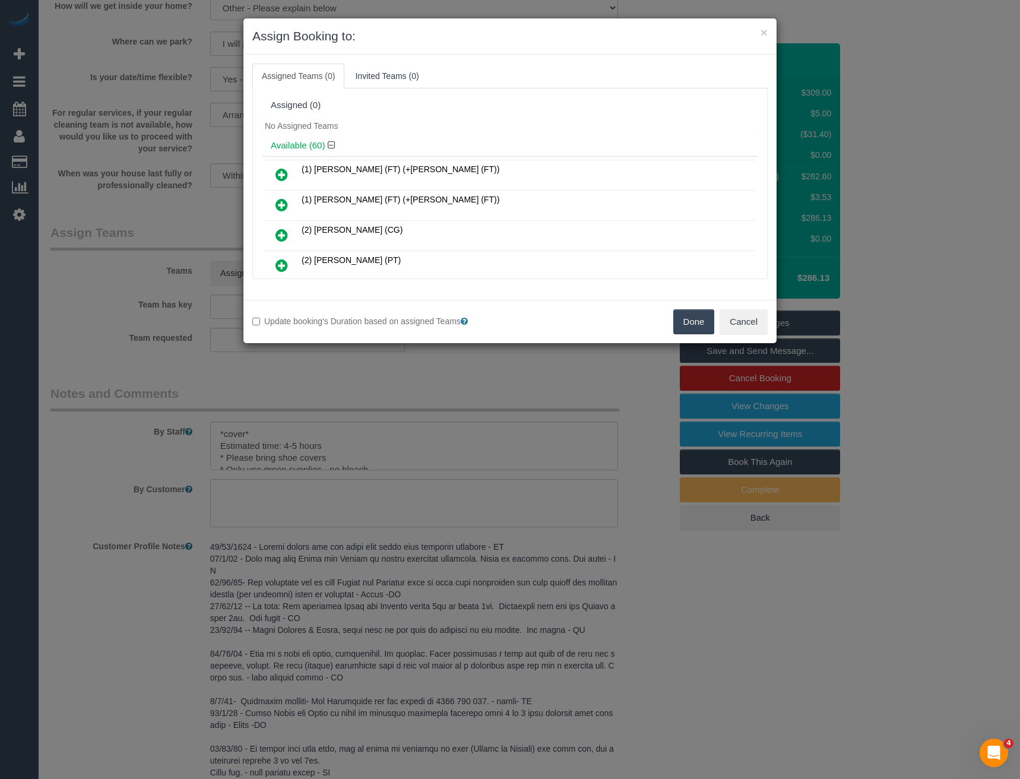
scroll to position [836, 0]
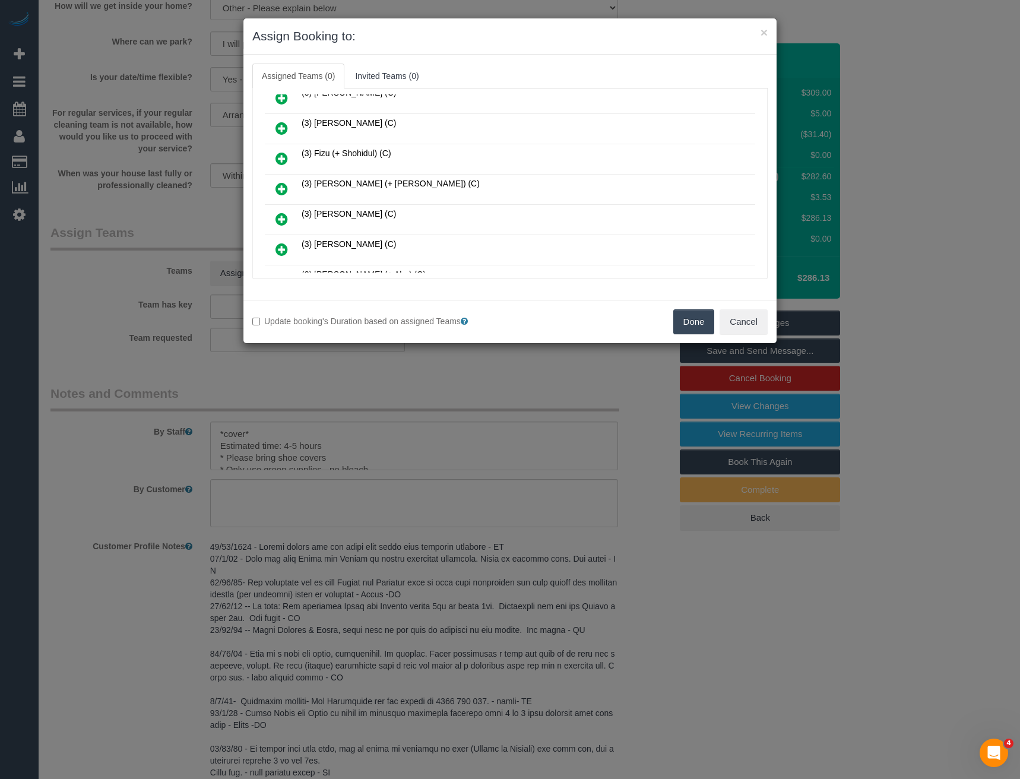
click at [279, 189] on icon at bounding box center [282, 189] width 12 height 14
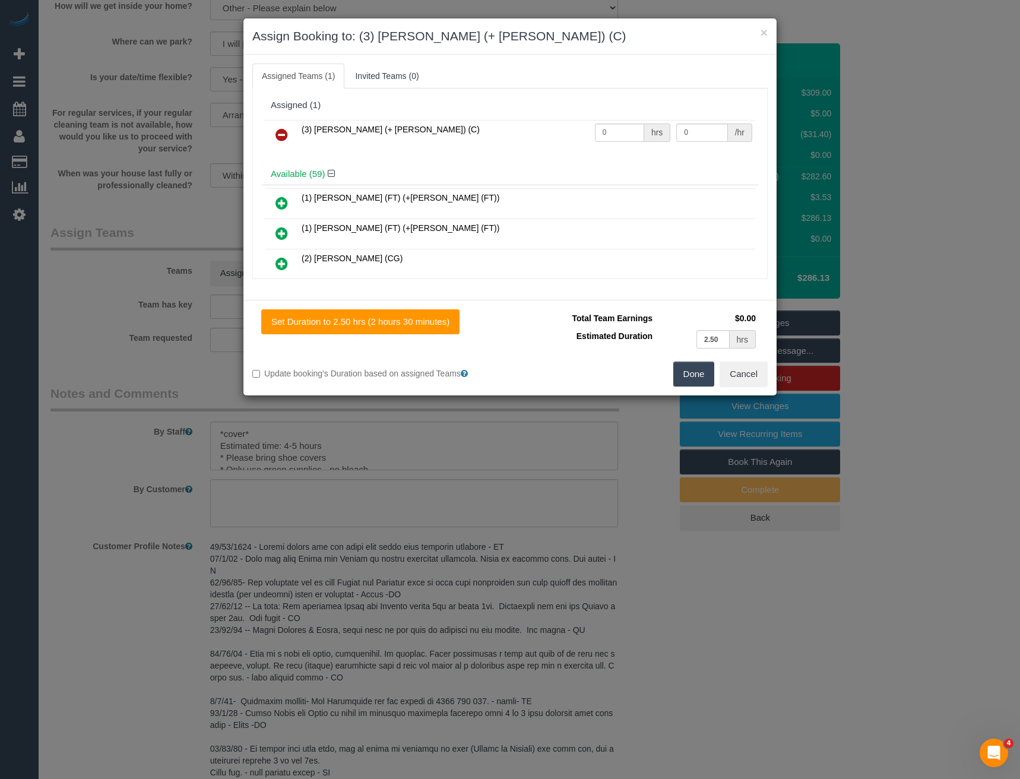
scroll to position [3503, 0]
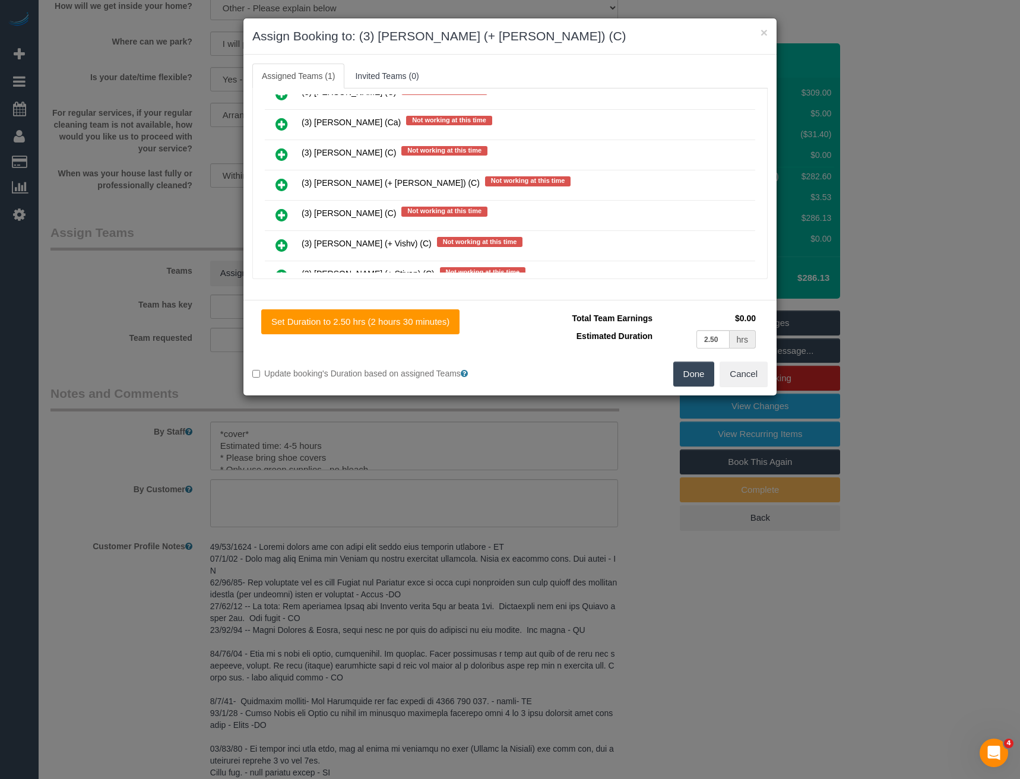
click at [280, 182] on icon at bounding box center [282, 185] width 12 height 14
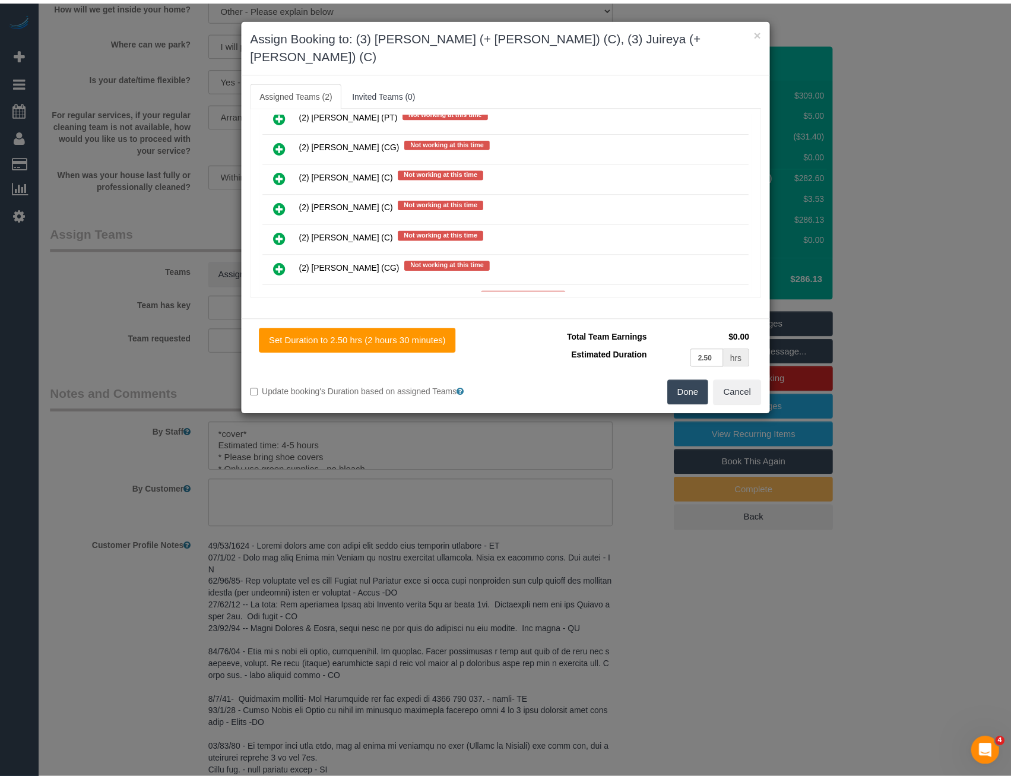
scroll to position [0, 0]
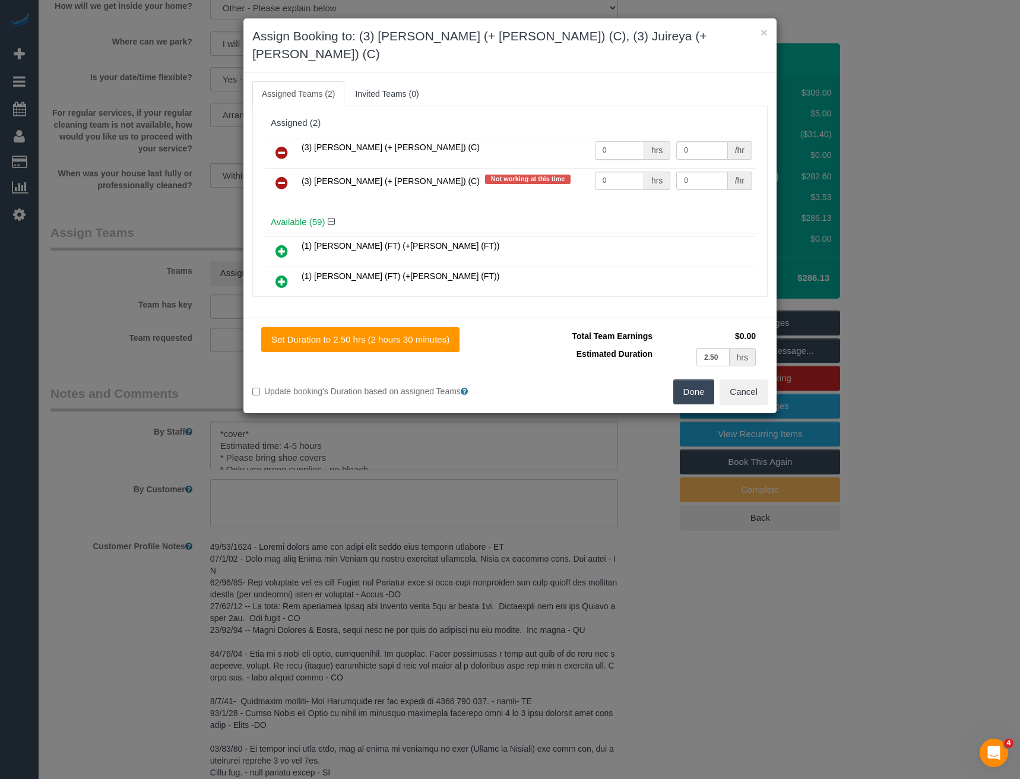
drag, startPoint x: 605, startPoint y: 131, endPoint x: 572, endPoint y: 134, distance: 32.2
click at [575, 138] on tr "(3) [PERSON_NAME] (+ [PERSON_NAME]) (C) 0 hrs 0 /hr" at bounding box center [510, 153] width 490 height 30
type input "1"
type input "90"
drag, startPoint x: 595, startPoint y: 162, endPoint x: 543, endPoint y: 148, distance: 53.9
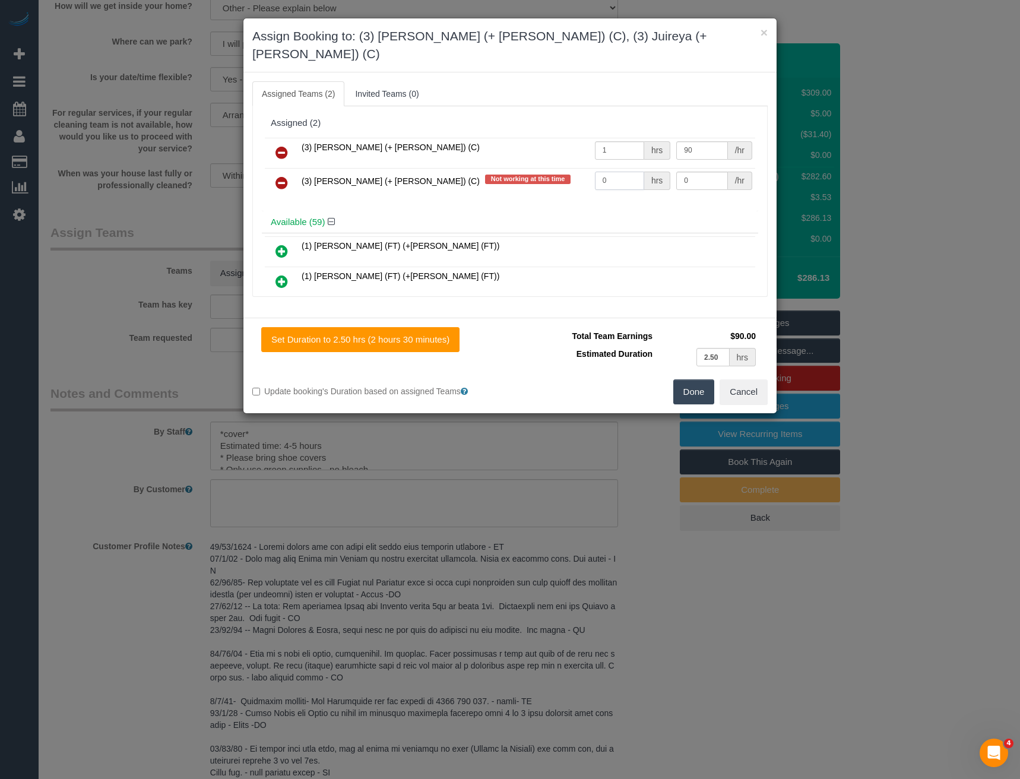
click at [554, 168] on tr "(3) [PERSON_NAME] (+ [PERSON_NAME]) (C) Not working at this time 0 hrs 0 /hr" at bounding box center [510, 183] width 490 height 30
type input "1"
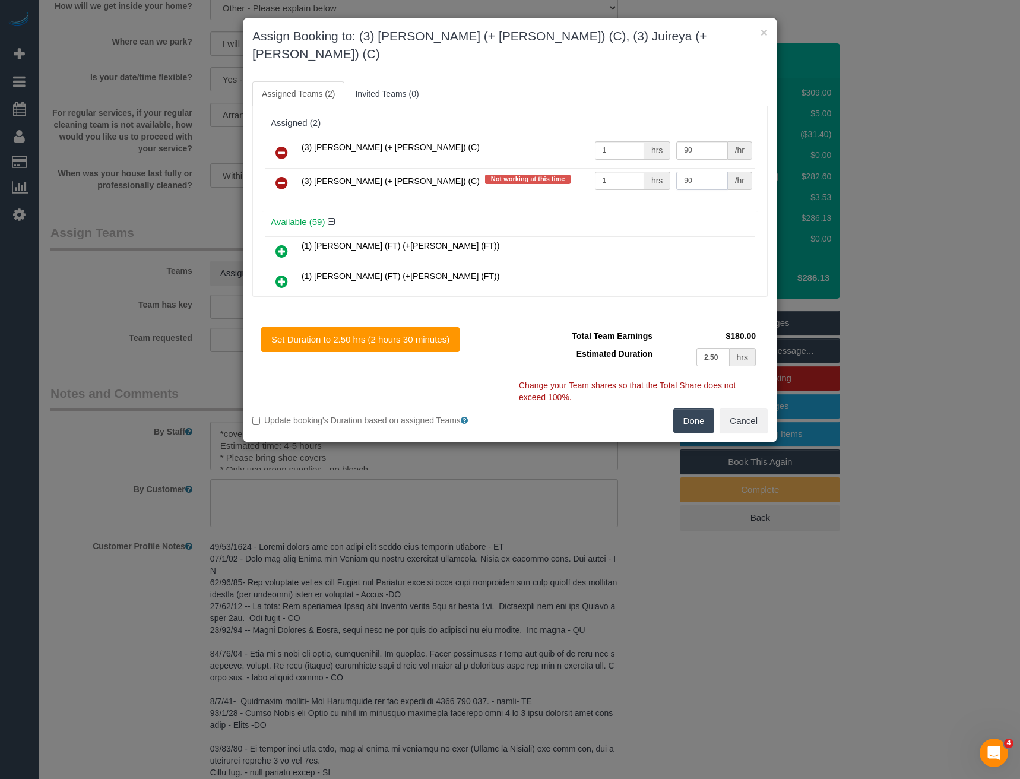
type input "90"
click at [697, 409] on button "Done" at bounding box center [694, 421] width 42 height 25
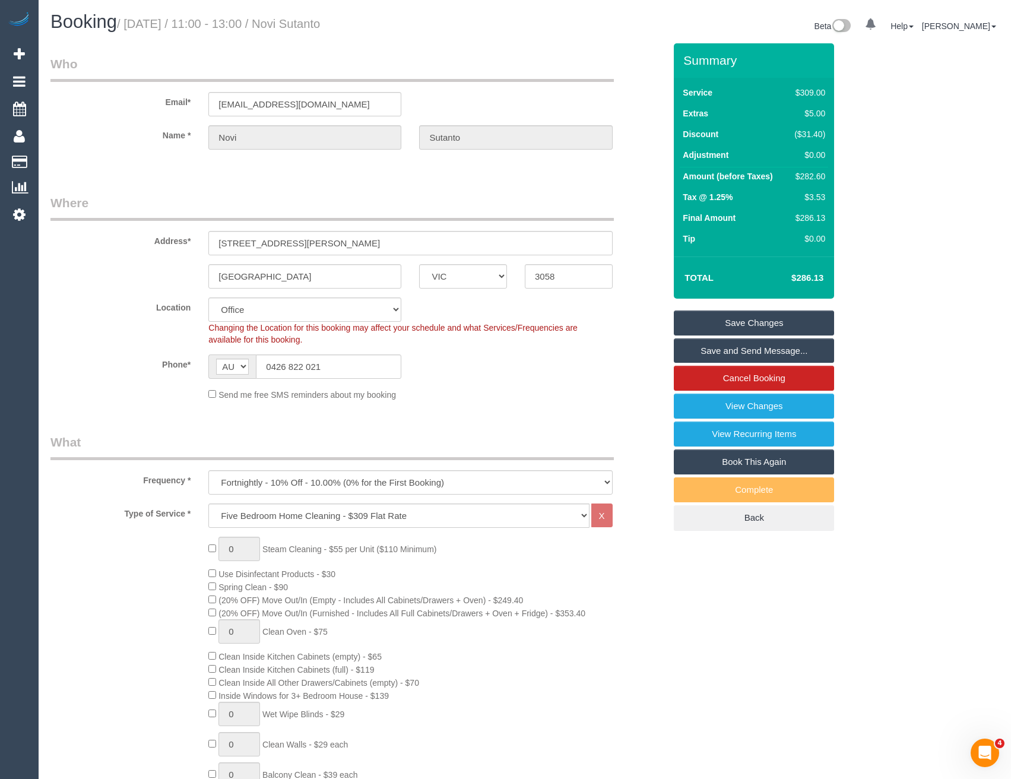
click at [725, 350] on link "Save and Send Message..." at bounding box center [754, 350] width 160 height 25
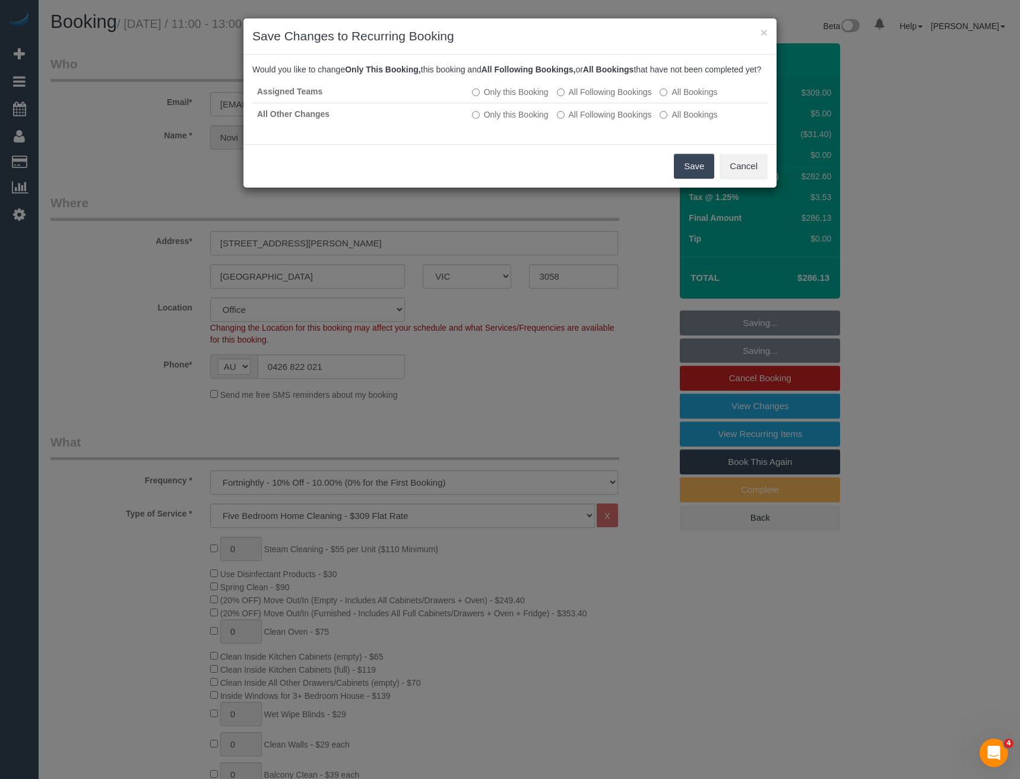
click at [691, 178] on button "Save" at bounding box center [694, 166] width 40 height 25
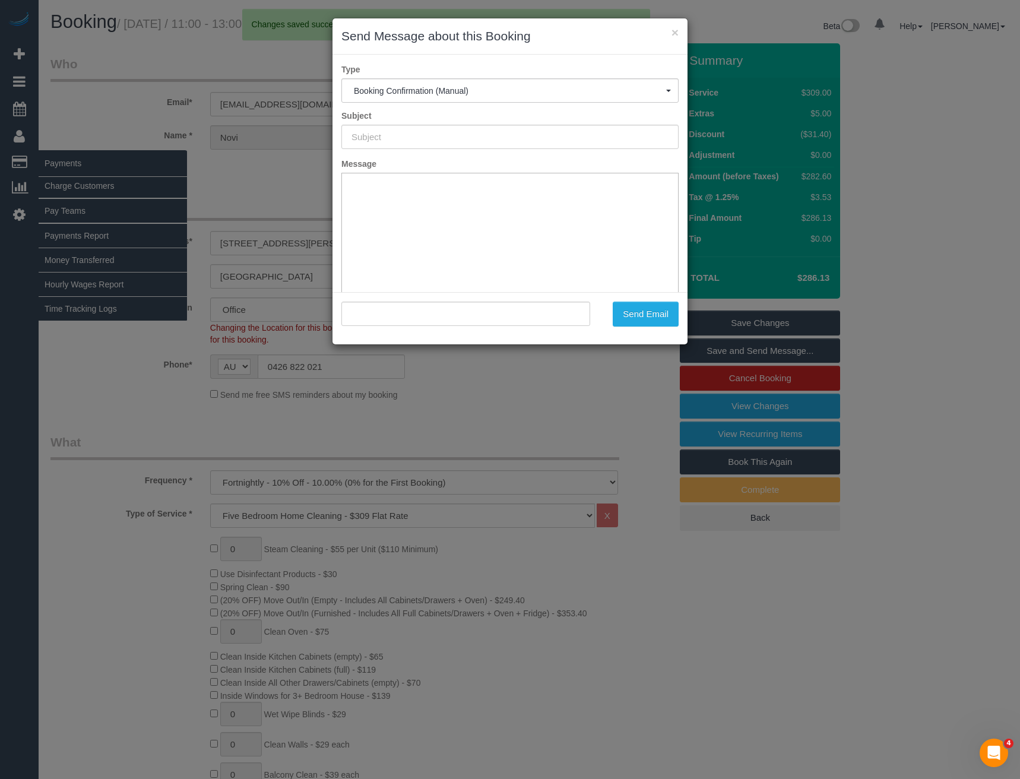
type input "Booking Confirmed"
type input ""Novi Sutanto" <sutanton@yahoo.com>"
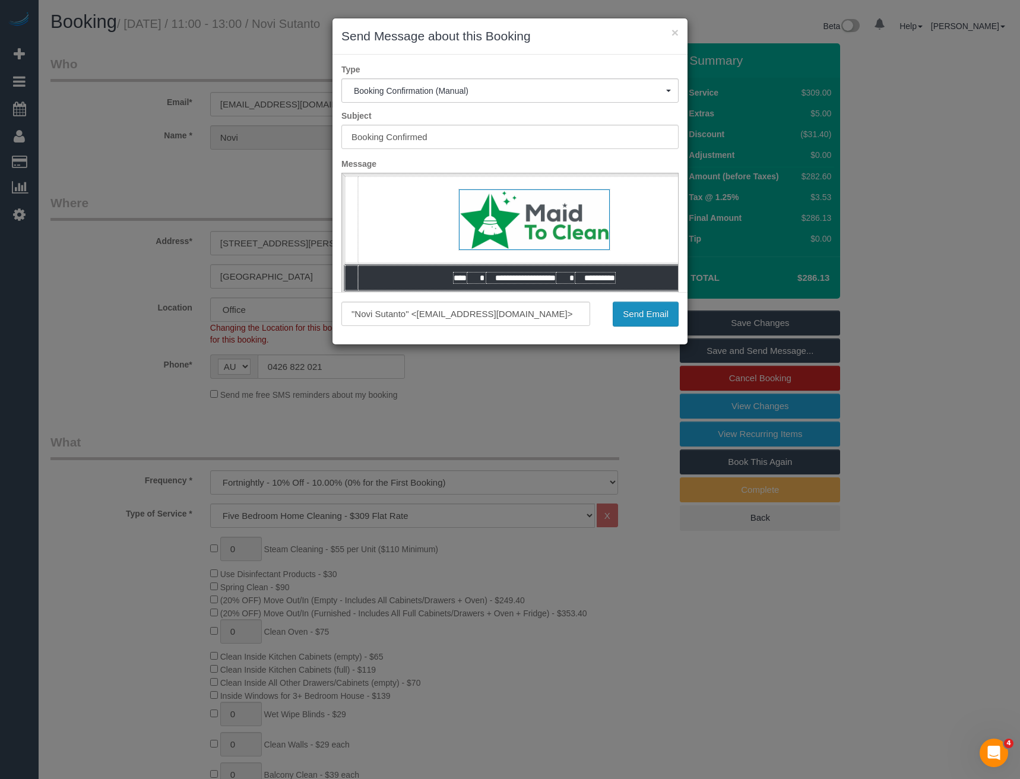
click at [647, 310] on button "Send Email" at bounding box center [646, 314] width 66 height 25
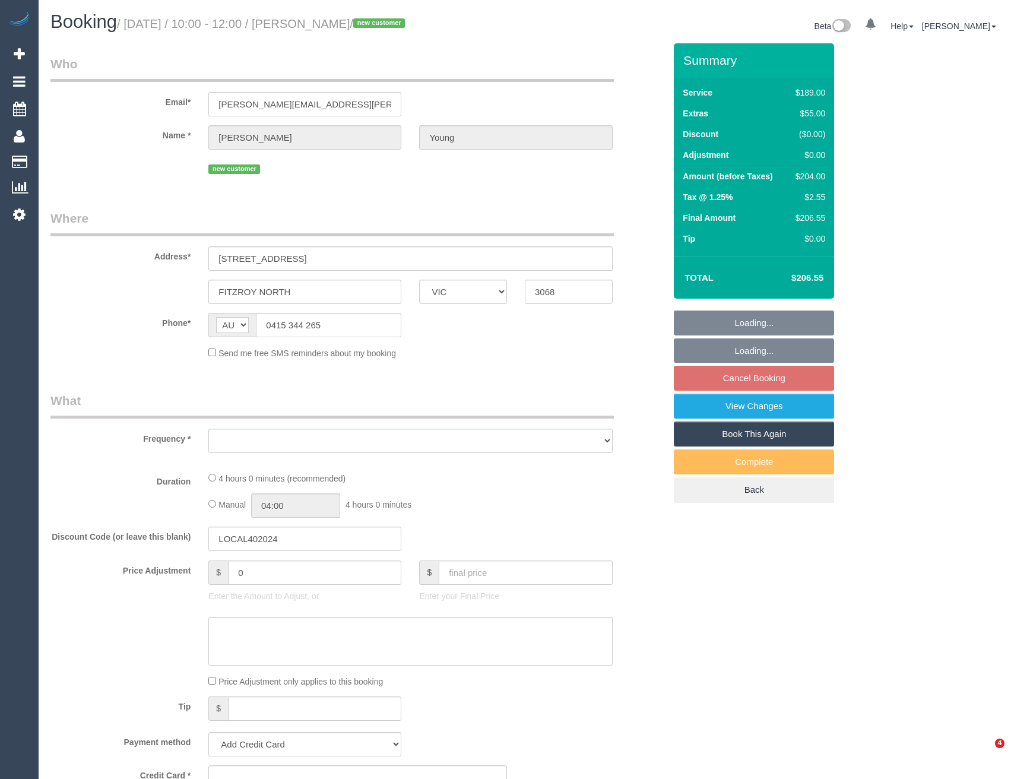
select select "VIC"
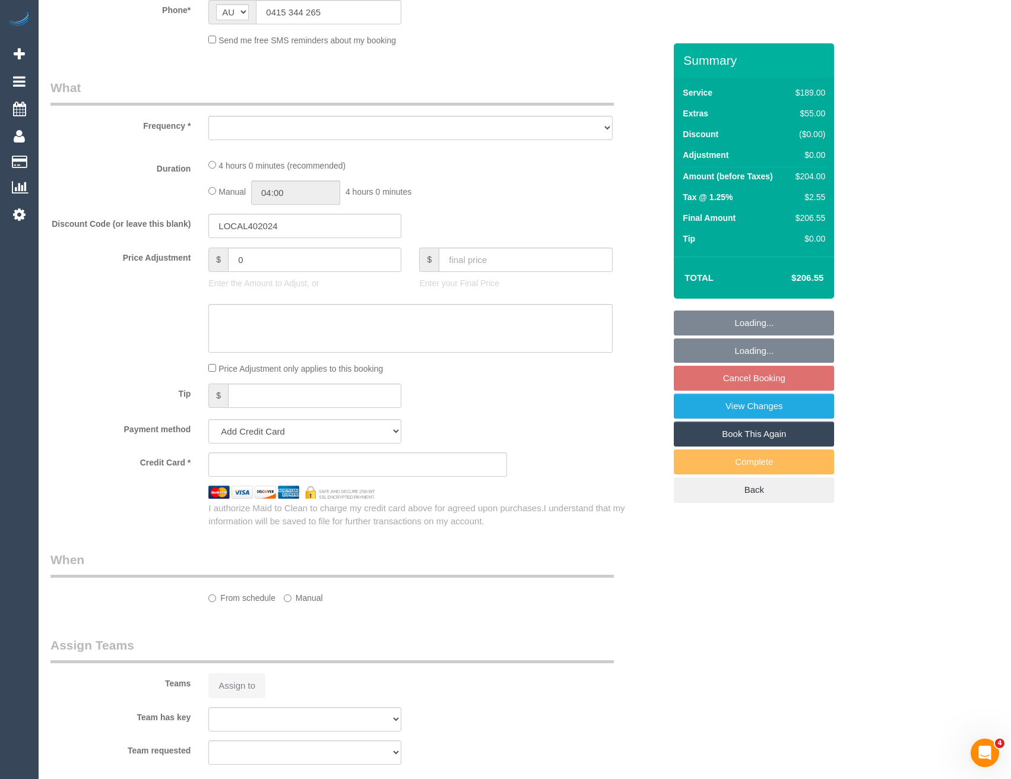
scroll to position [356, 0]
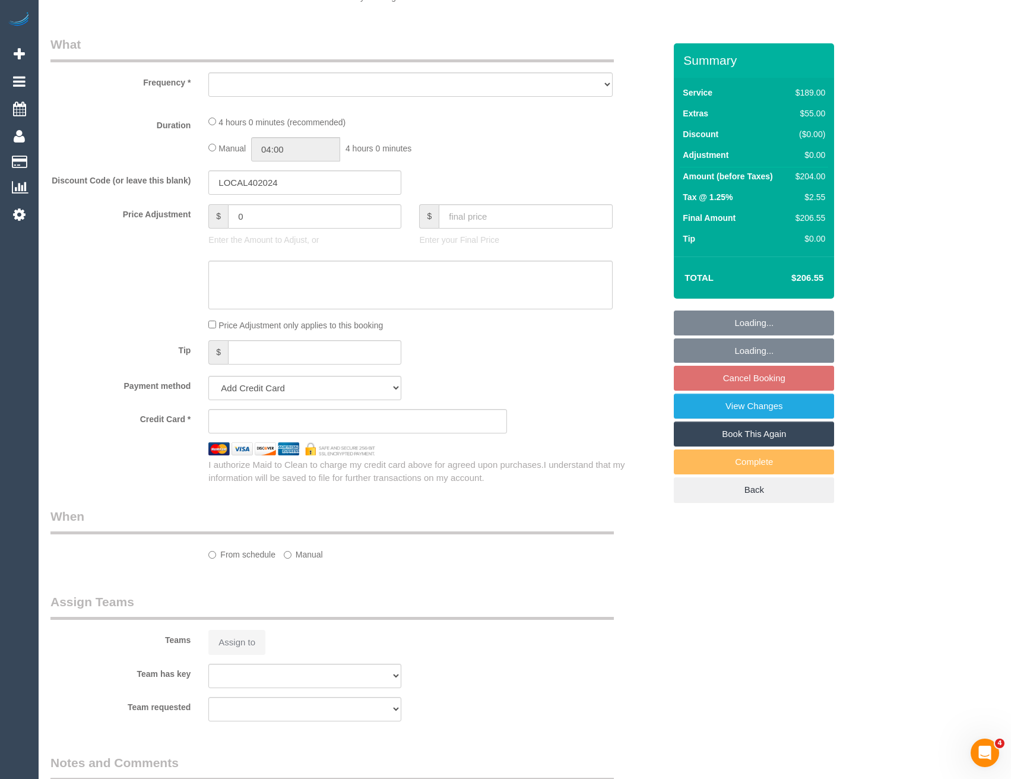
select select "object:531"
select select "string:stripe-pm_1Ry0dJ2GScqysDRVMUxMlHop"
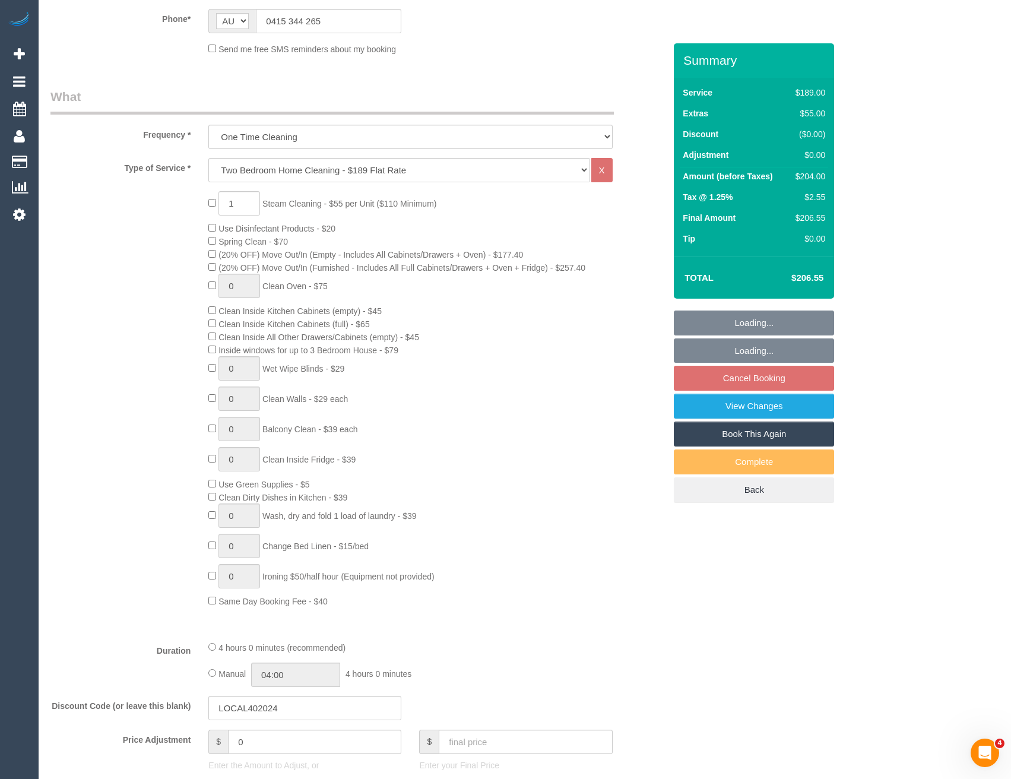
select select "object:780"
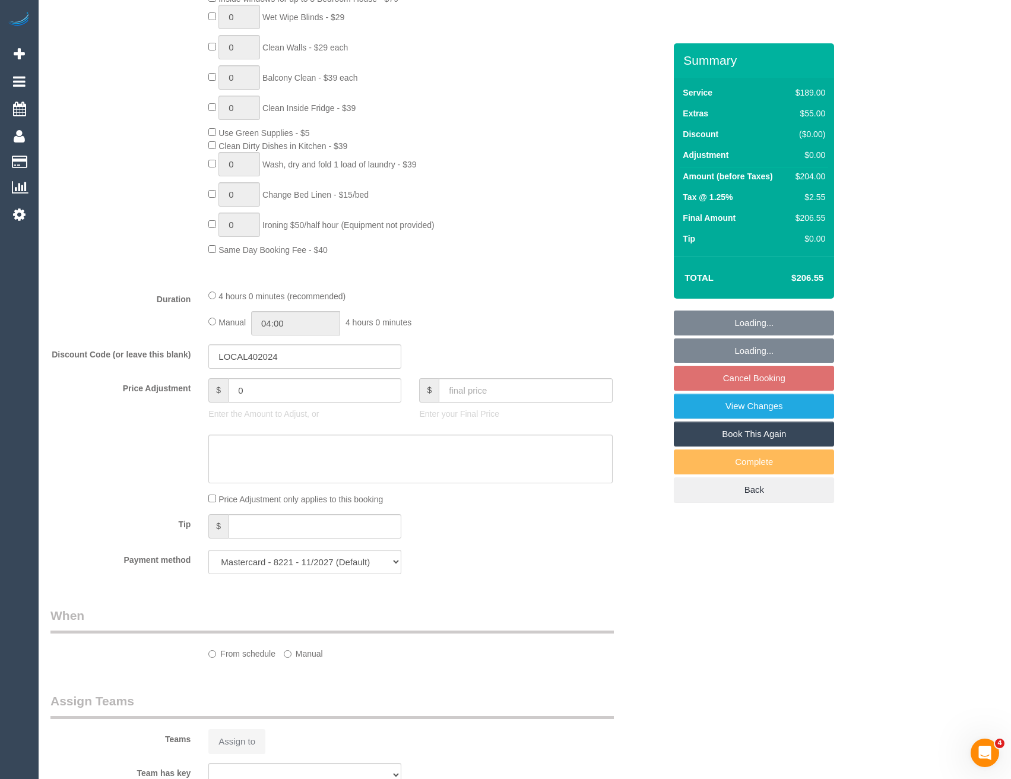
select select "number:27"
select select "number:15"
select select "number:19"
select select "number:22"
select select "number:33"
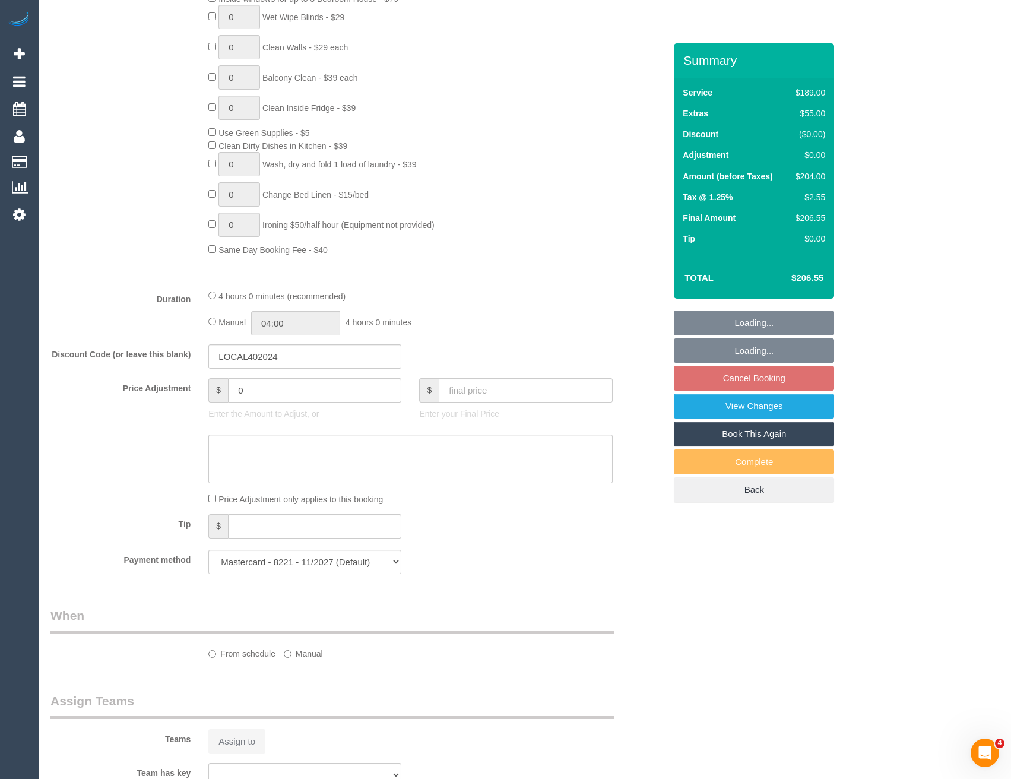
select select "number:26"
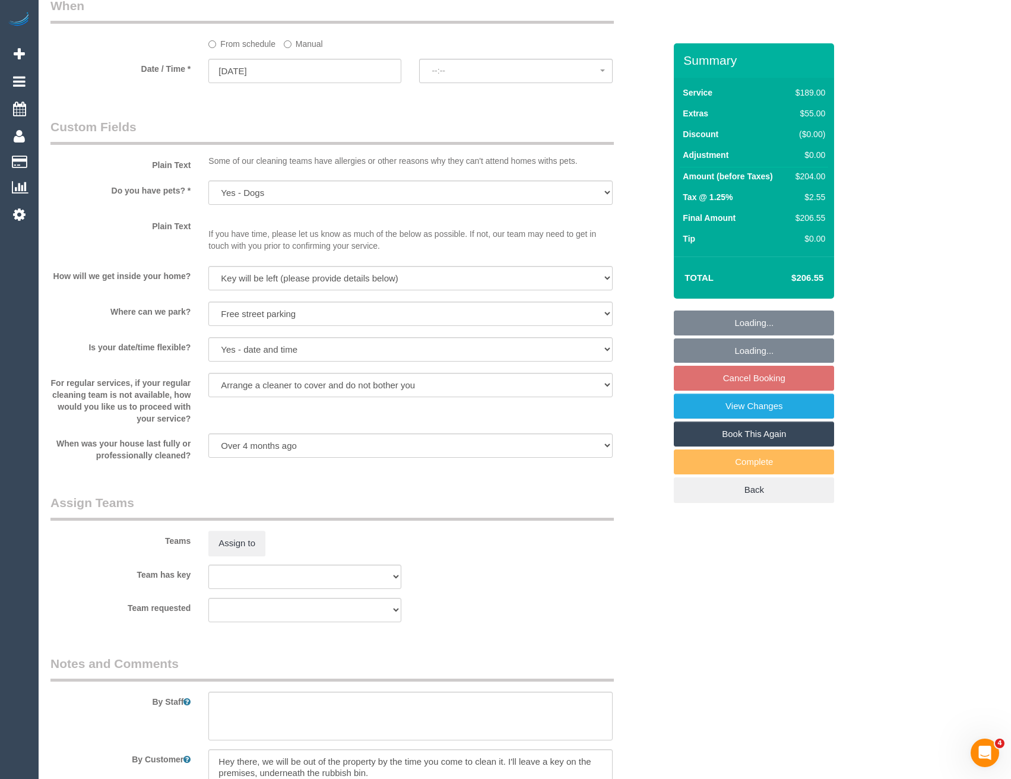
select select "spot3"
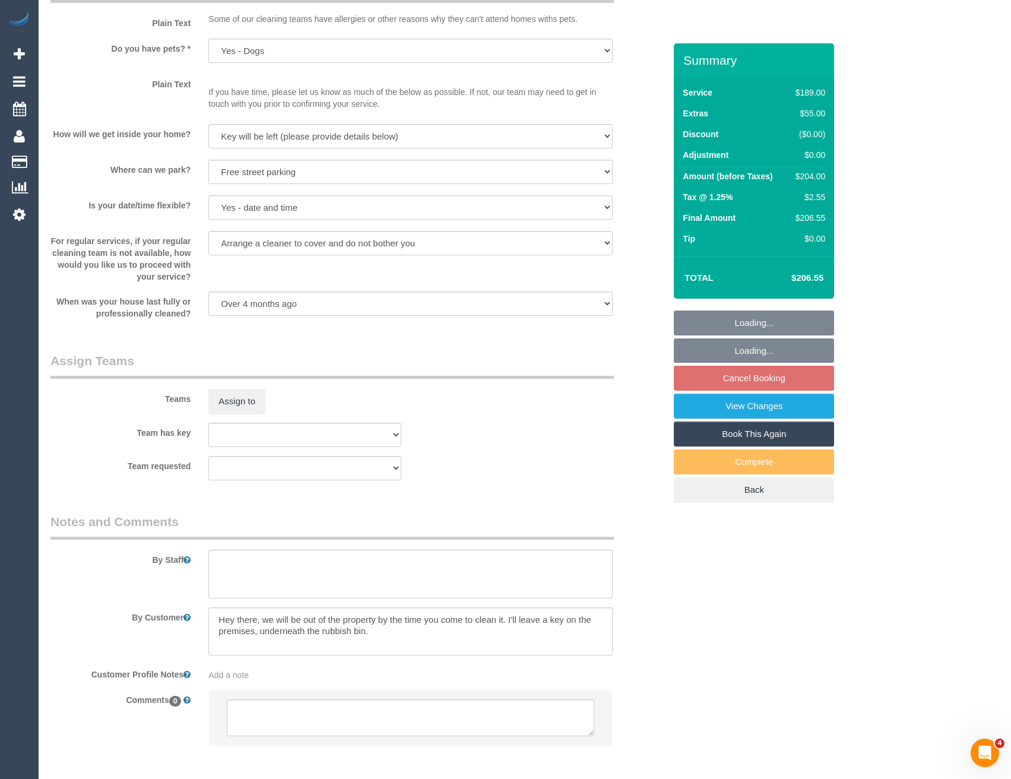
scroll to position [1517, 0]
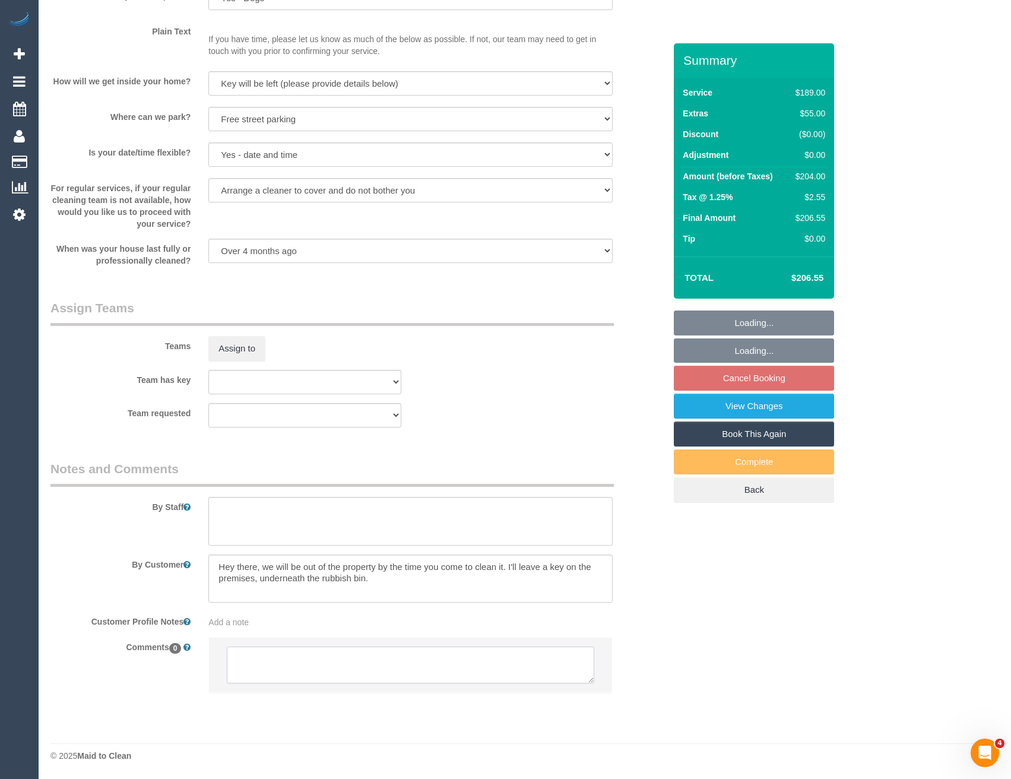
click at [330, 674] on textarea at bounding box center [410, 665] width 367 height 37
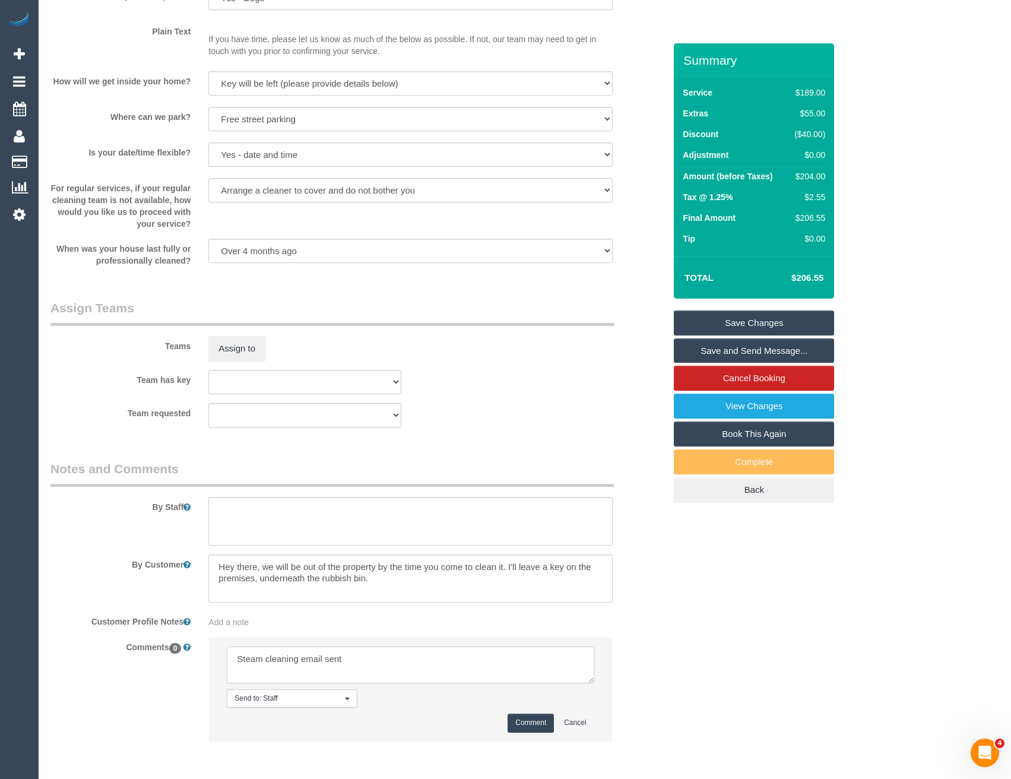
type textarea "Steam cleaning email sent"
click at [531, 729] on button "Comment" at bounding box center [531, 723] width 46 height 18
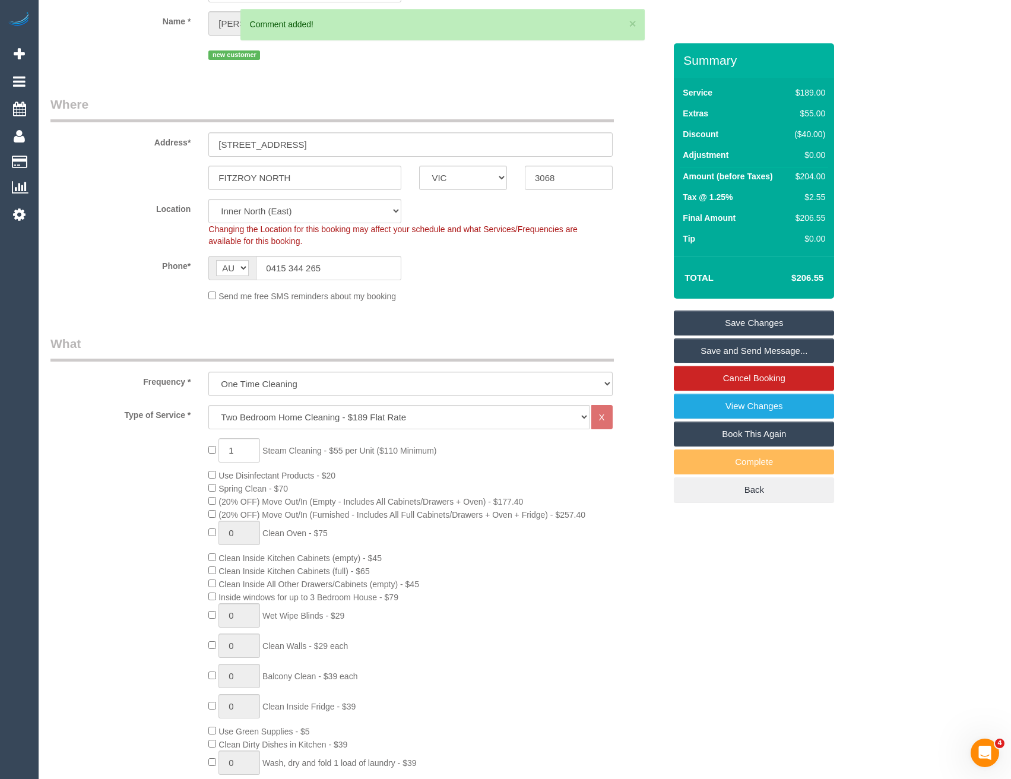
scroll to position [0, 0]
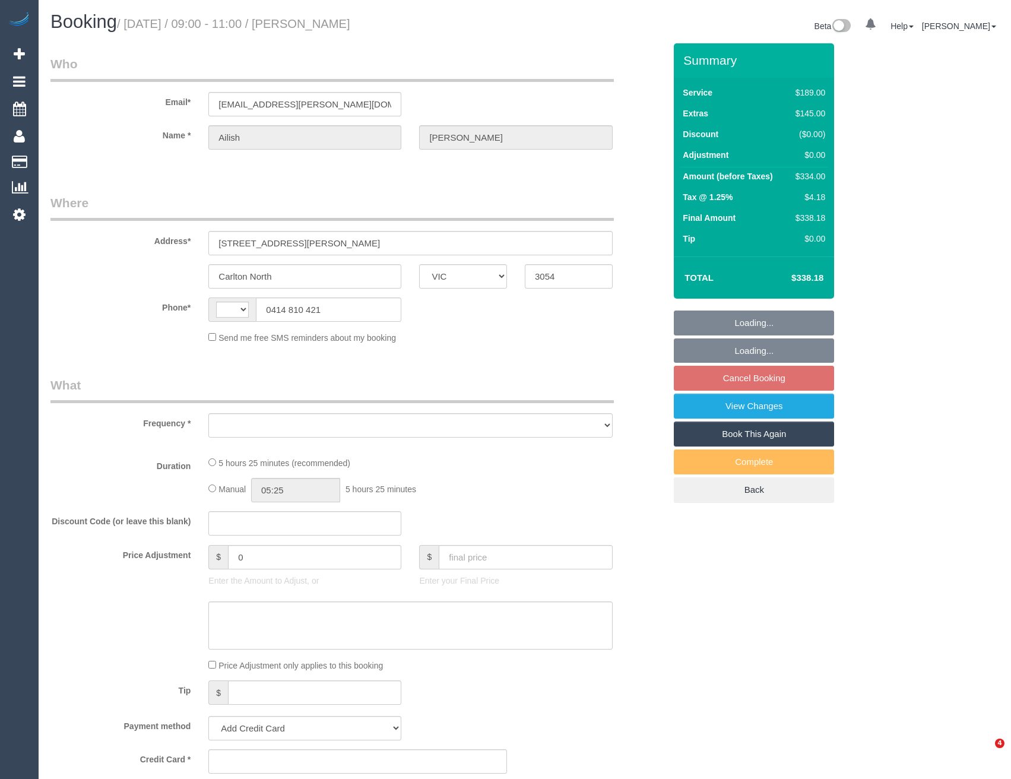
select select "VIC"
select select "string:AU"
select select "object:522"
select select "string:stripe-pm_1S7mhc2GScqysDRVO7kFVSpq"
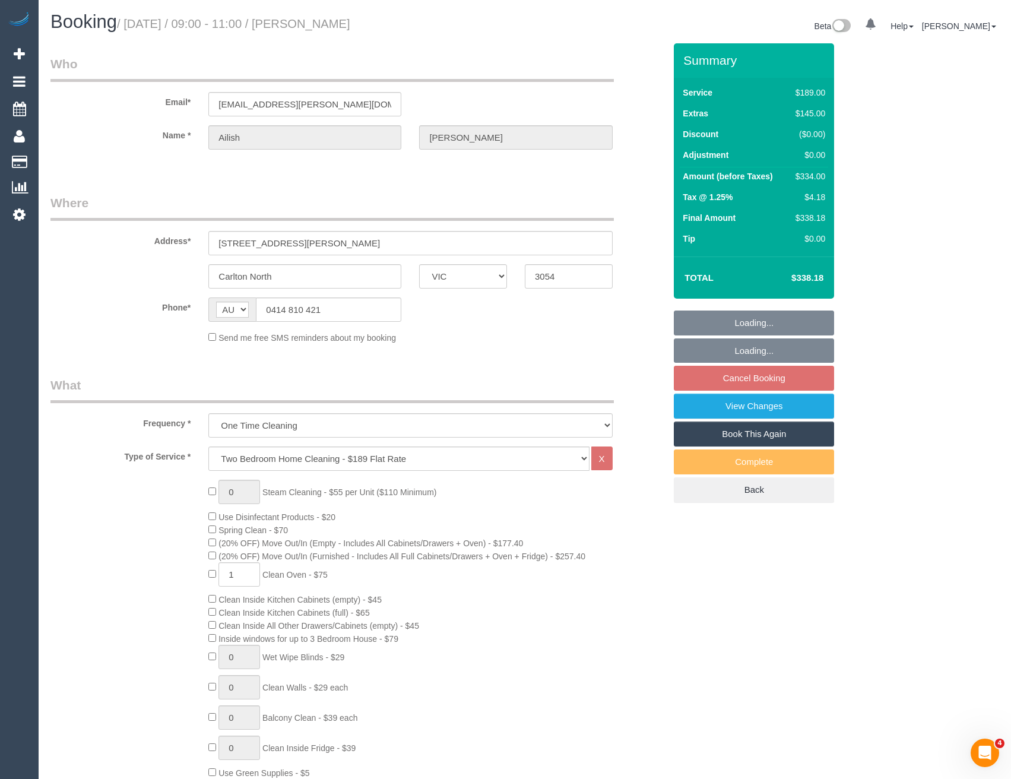
select select "number:28"
select select "number:14"
select select "number:19"
select select "number:24"
select select "number:26"
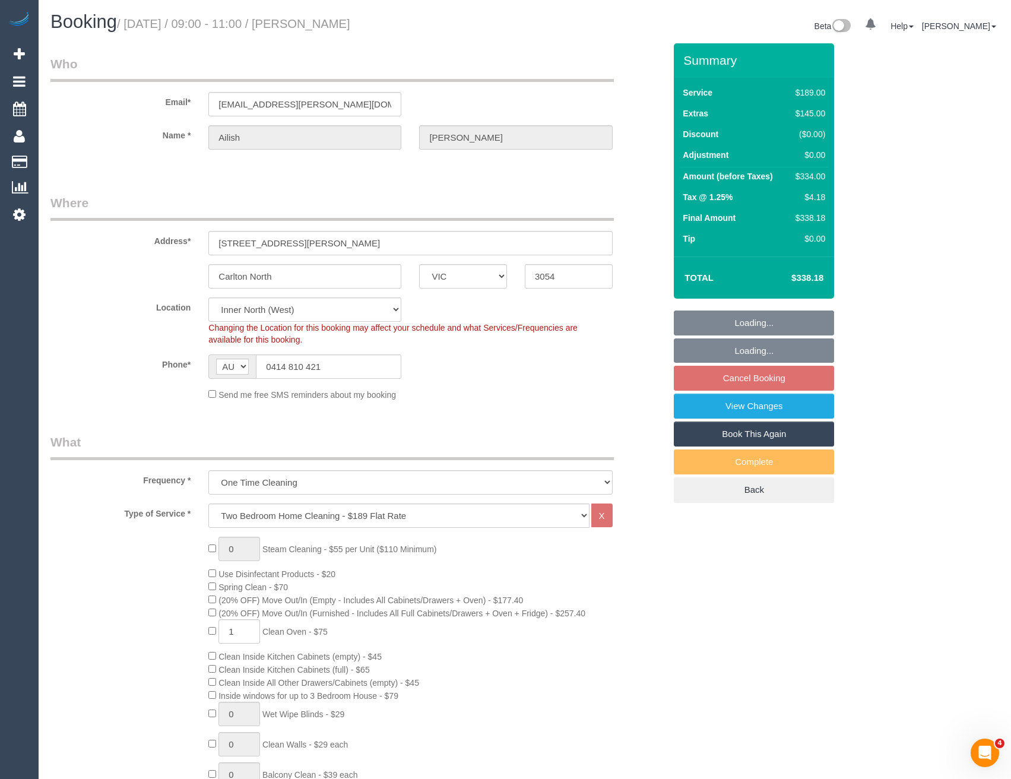
select select "object:1657"
select select "spot3"
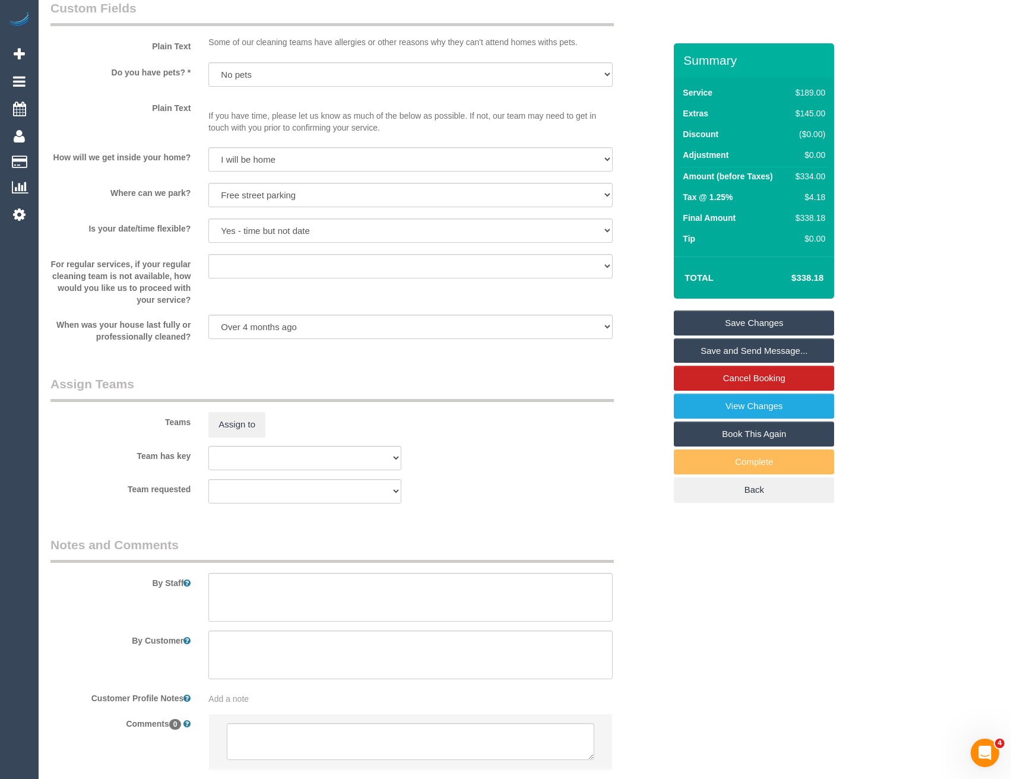
scroll to position [1502, 0]
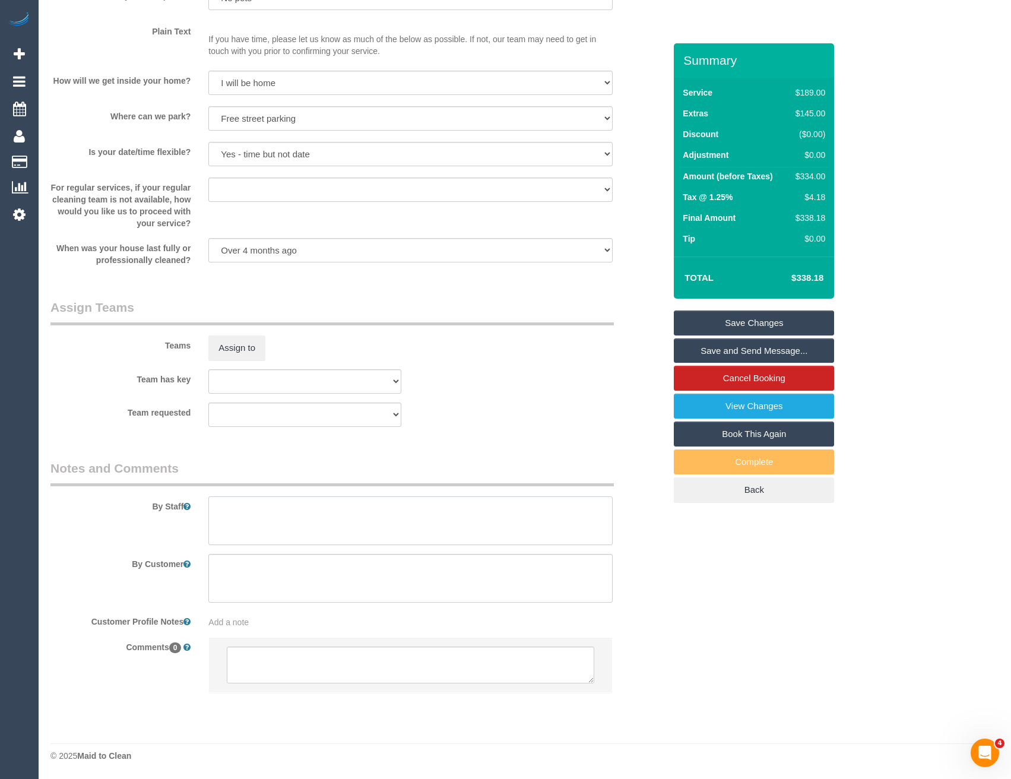
click at [276, 514] on textarea at bounding box center [410, 520] width 404 height 49
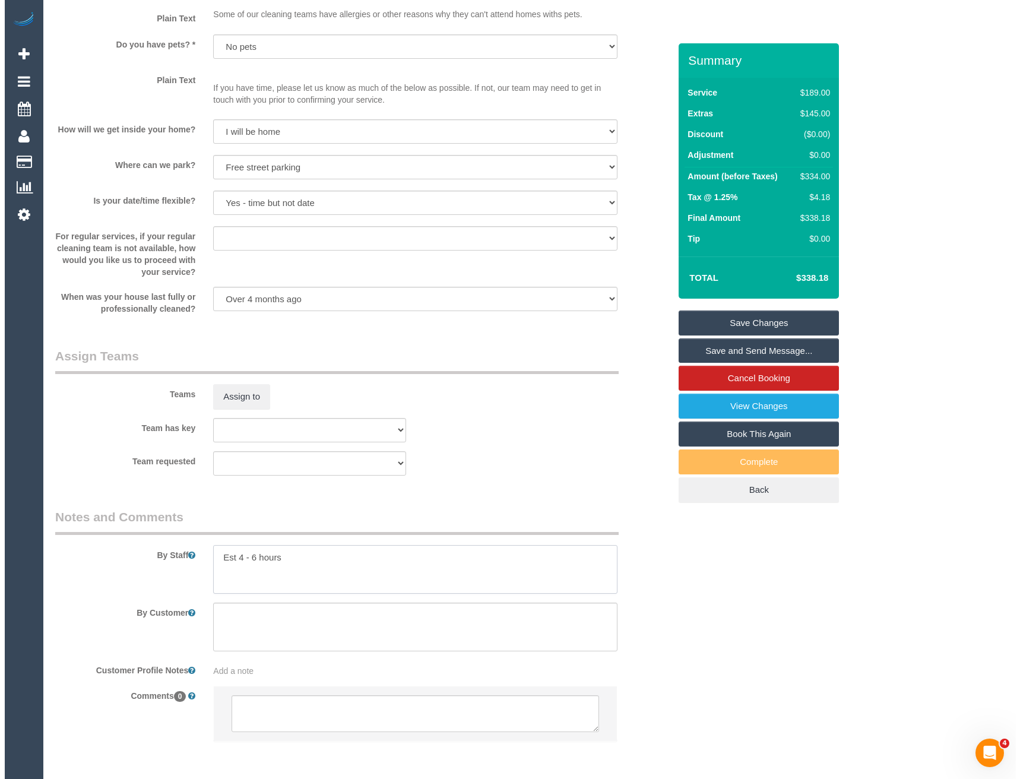
scroll to position [1383, 0]
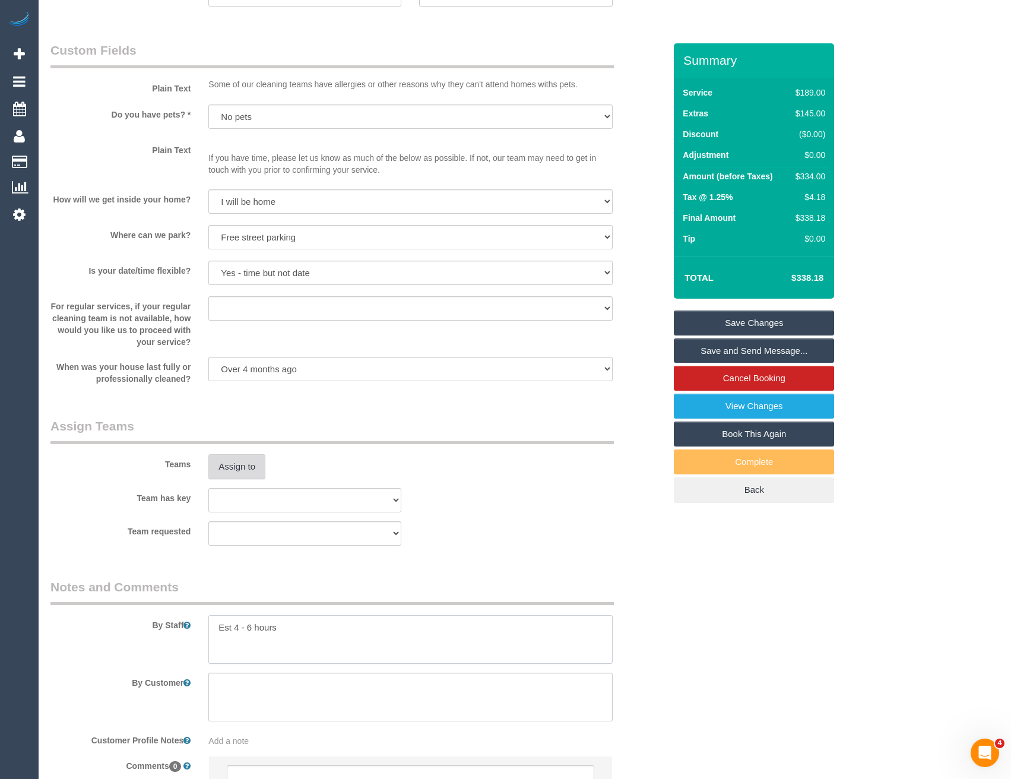
type textarea "Est 4 - 6 hours"
click at [250, 470] on button "Assign to" at bounding box center [236, 466] width 57 height 25
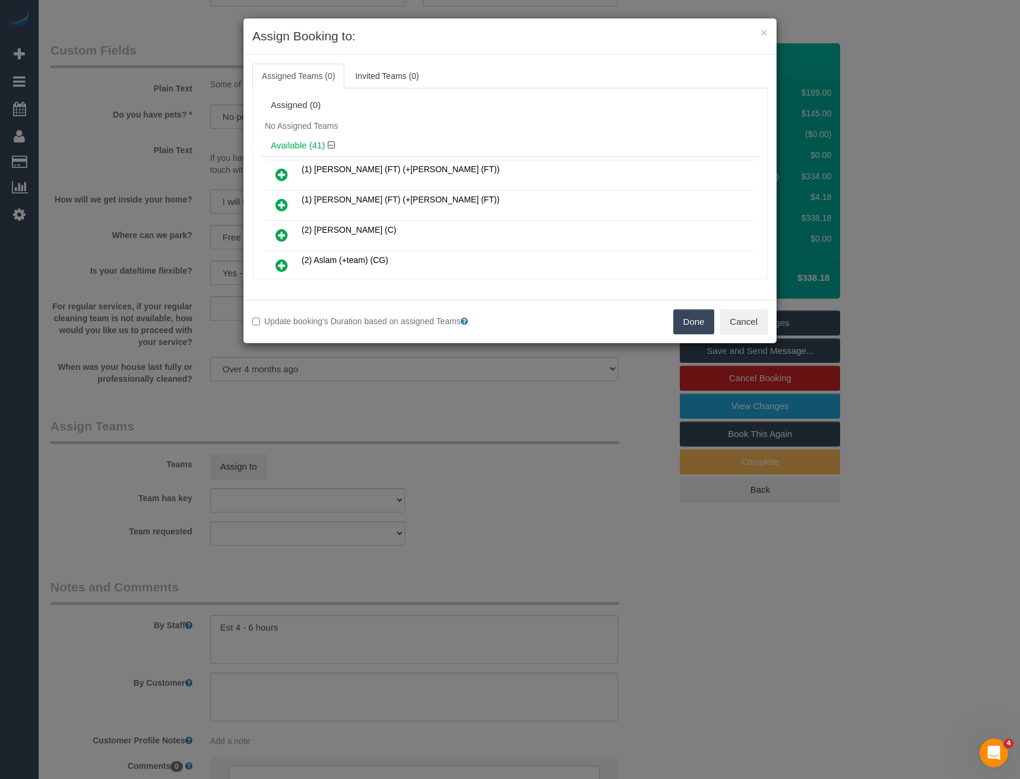
scroll to position [685, 0]
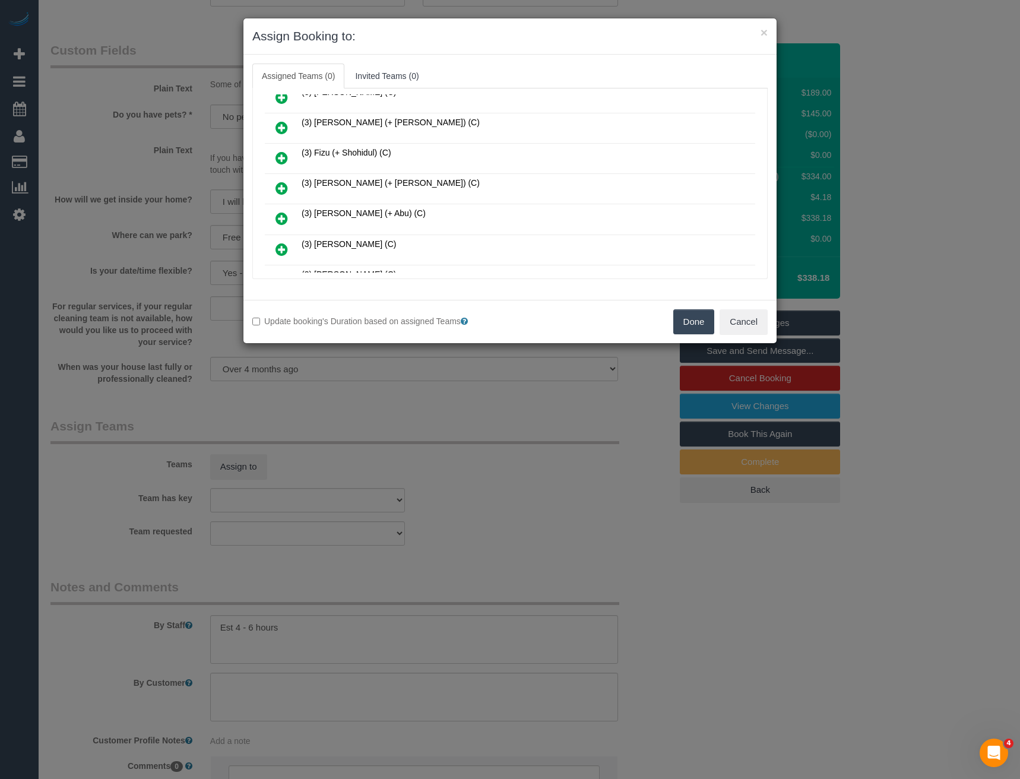
click at [286, 189] on icon at bounding box center [282, 188] width 12 height 14
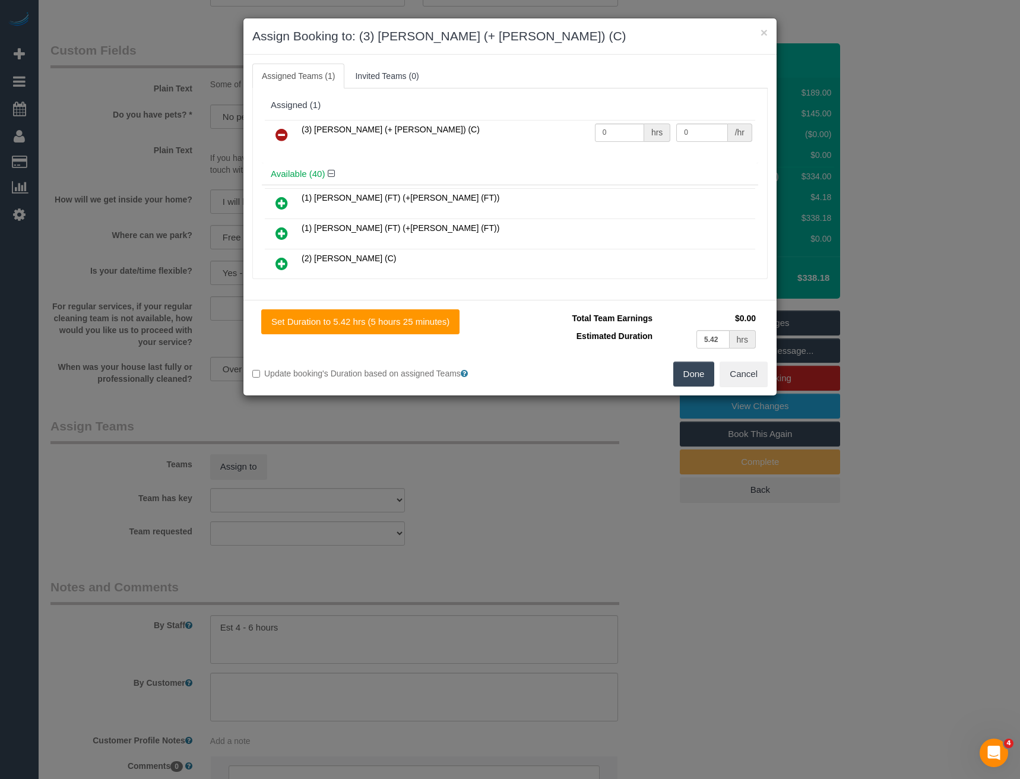
scroll to position [2501, 0]
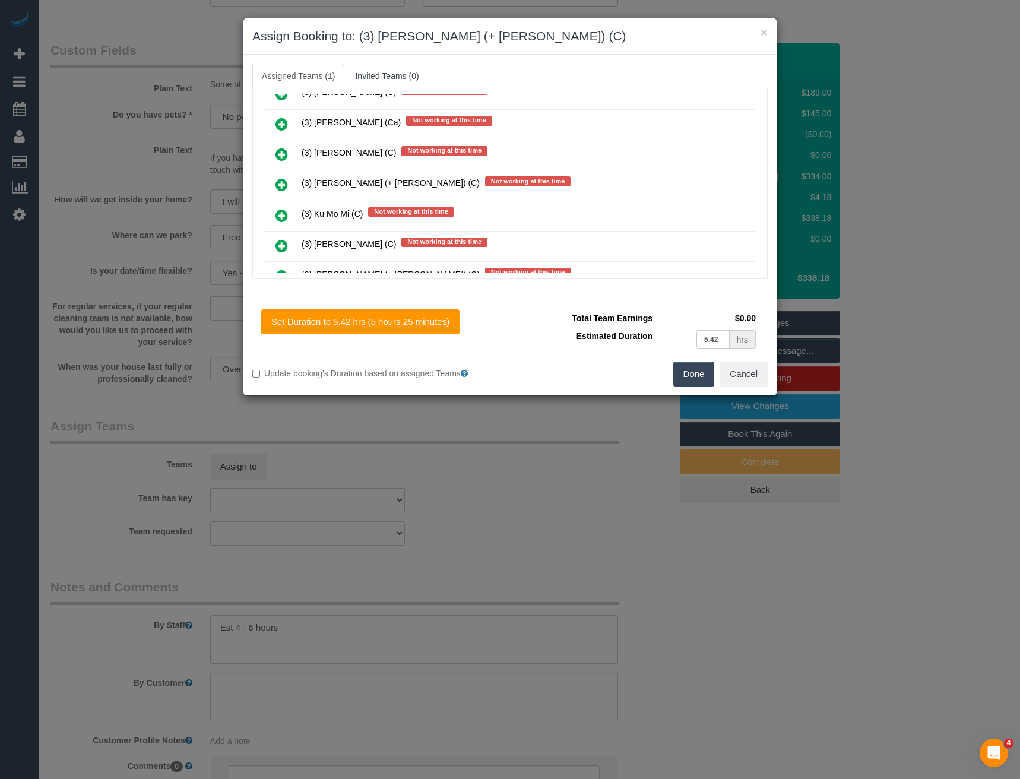
click at [284, 186] on icon at bounding box center [282, 185] width 12 height 14
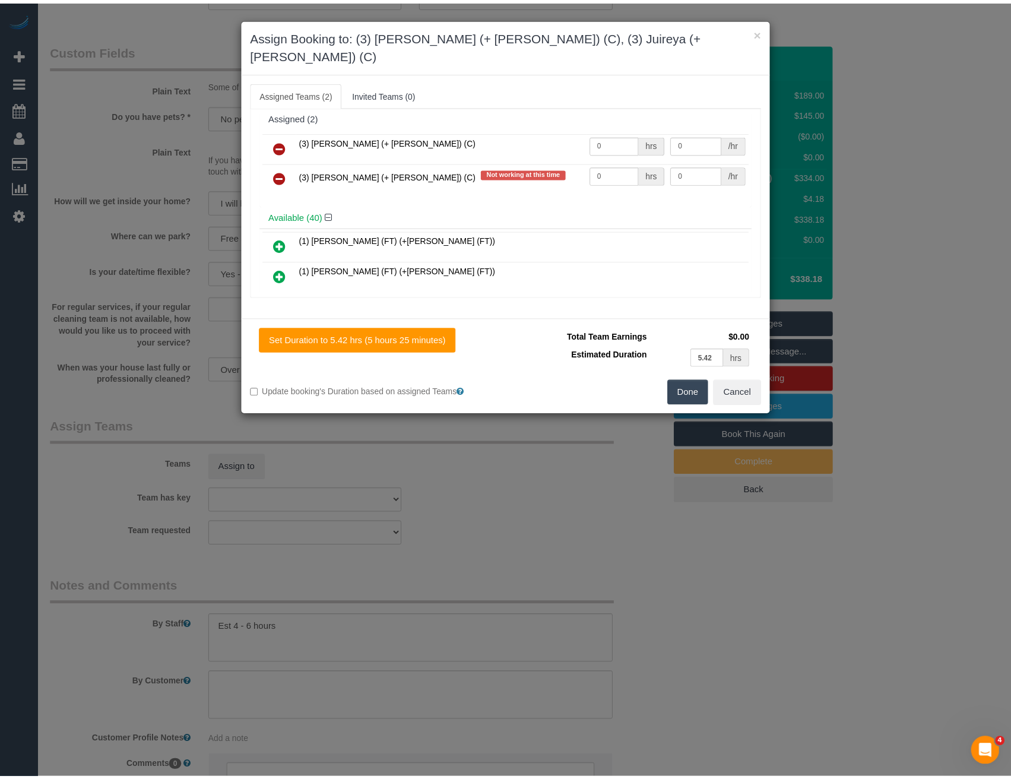
scroll to position [0, 0]
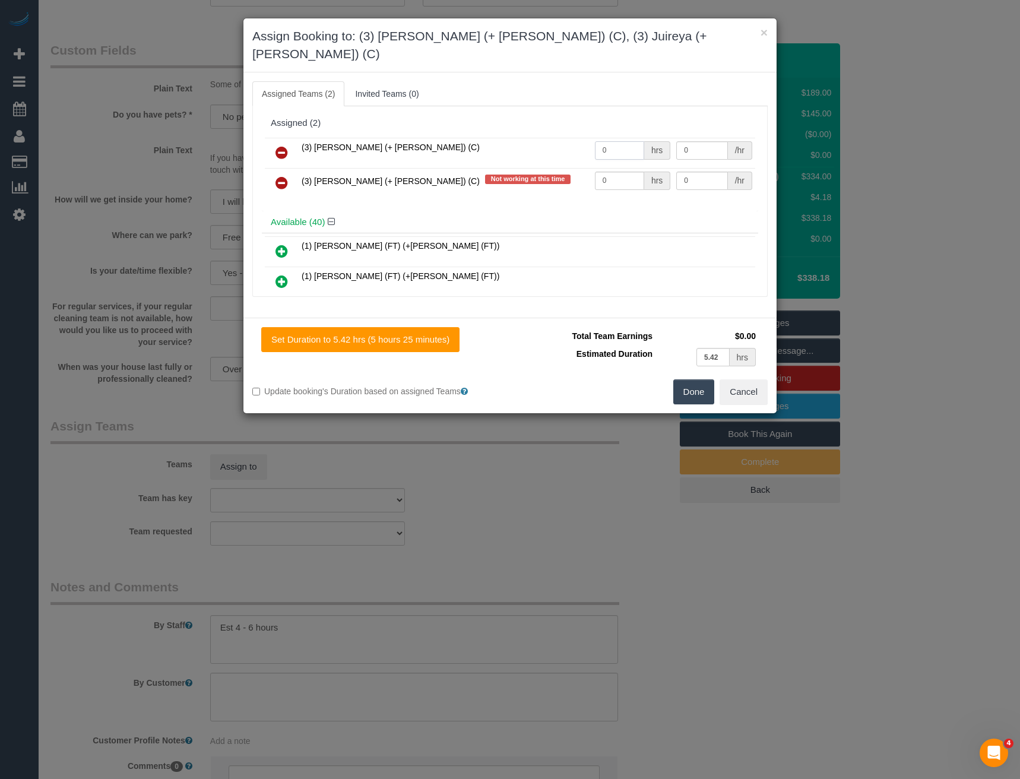
drag, startPoint x: 591, startPoint y: 132, endPoint x: 536, endPoint y: 132, distance: 54.6
click at [546, 138] on tr "(3) Gazi (+ Juireya) (C) 0 hrs 0 /hr" at bounding box center [510, 153] width 490 height 30
type input "1"
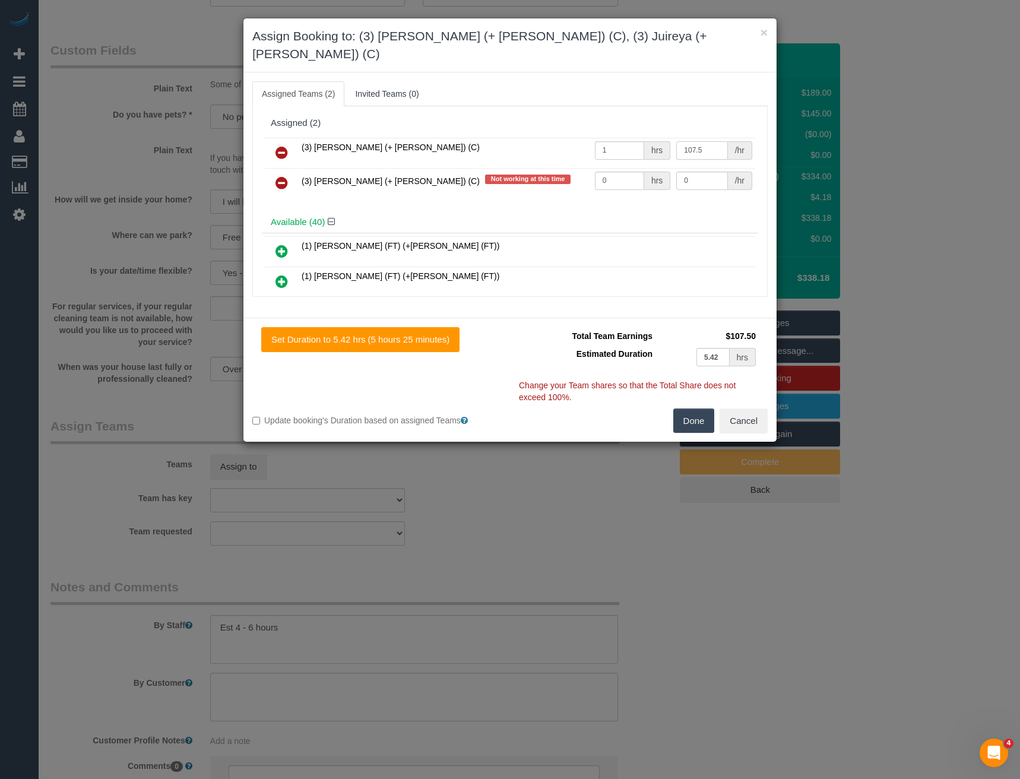
type input "107.5"
drag, startPoint x: 595, startPoint y: 164, endPoint x: 537, endPoint y: 163, distance: 57.6
click at [555, 168] on tr "(3) Juireya (+ Gazi) (C) Not working at this time 0 hrs 0 /hr" at bounding box center [510, 183] width 490 height 30
type input "1"
type input "107.5"
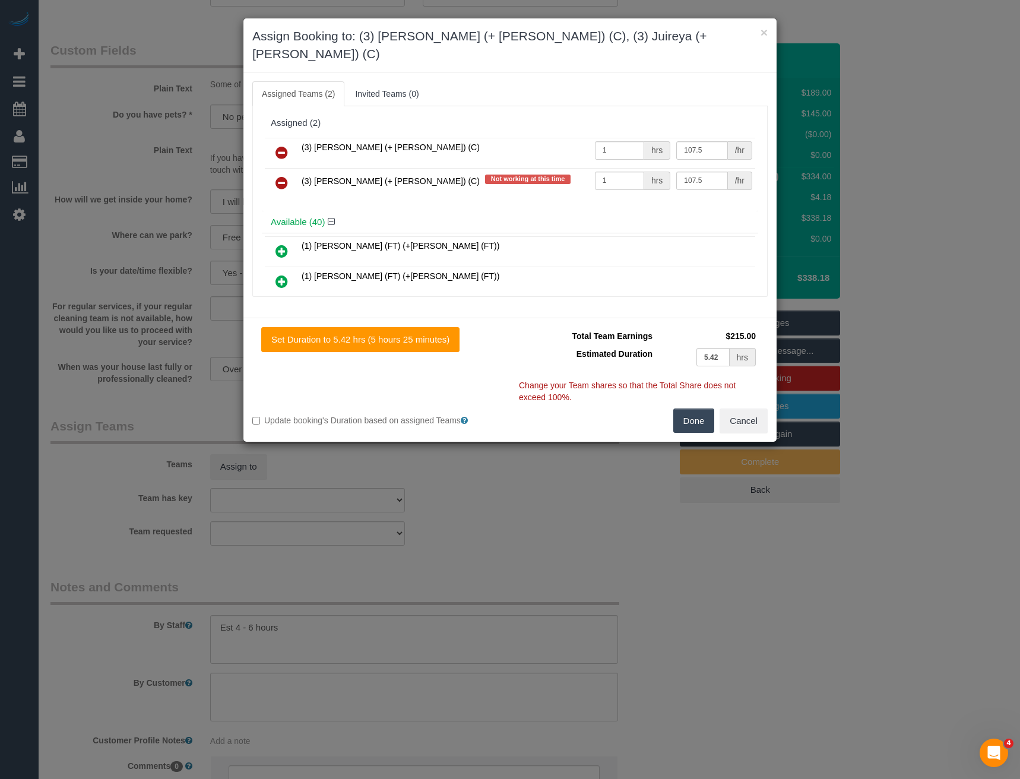
click at [694, 409] on button "Done" at bounding box center [694, 421] width 42 height 25
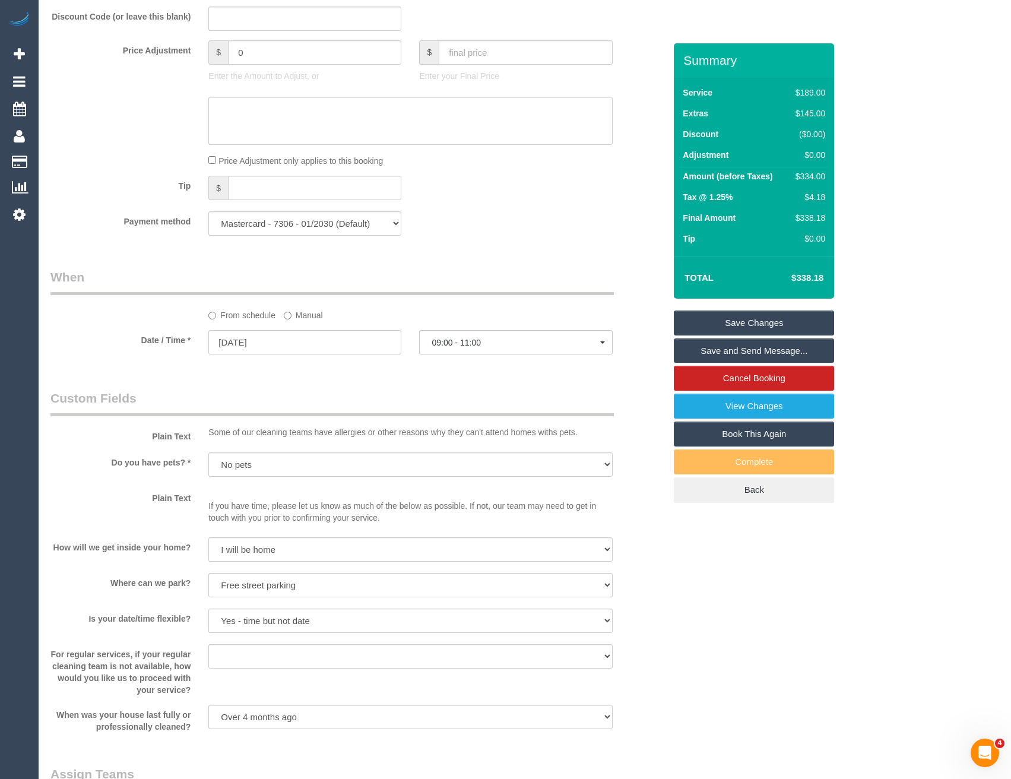
scroll to position [849, 0]
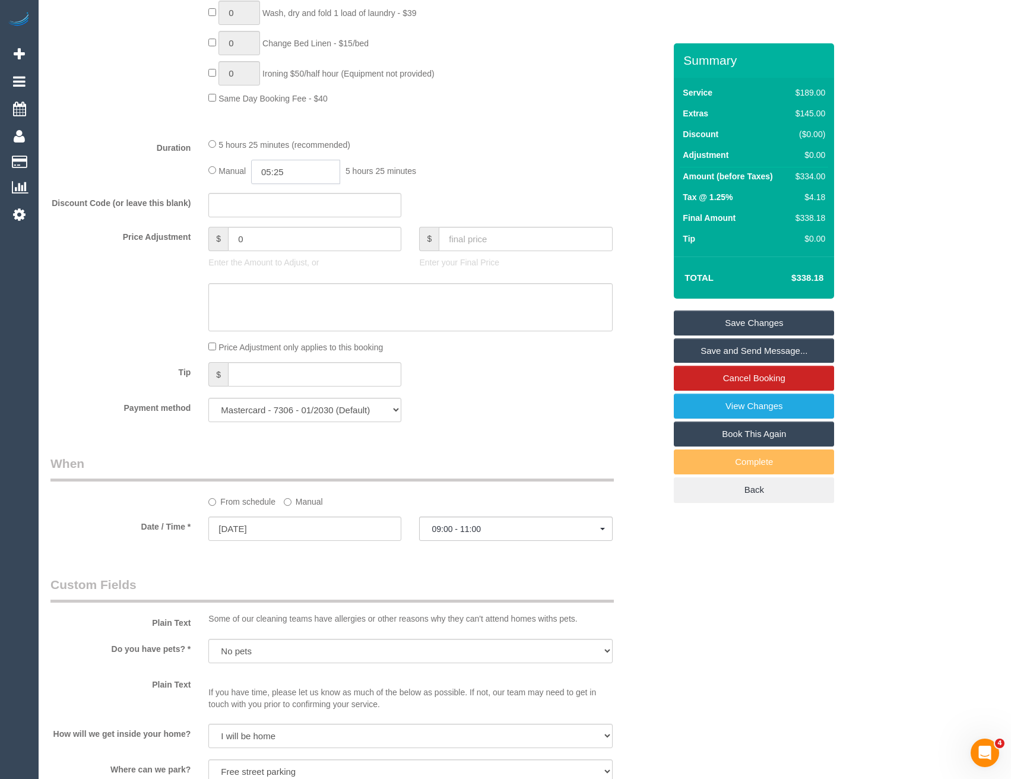
click at [299, 170] on input "05:25" at bounding box center [295, 172] width 89 height 24
type input "03:00"
click at [283, 210] on li "03:00" at bounding box center [283, 213] width 53 height 15
click at [459, 173] on div "Manual 03:00 3 hours 0 minutes" at bounding box center [410, 172] width 404 height 24
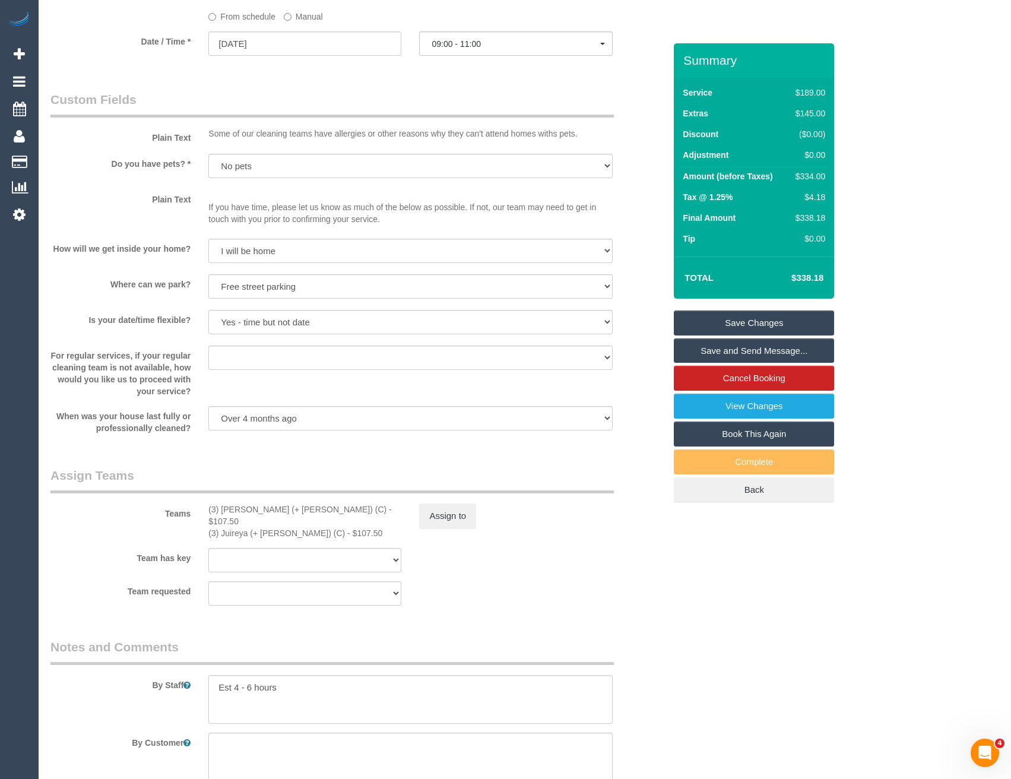
select select "spot36"
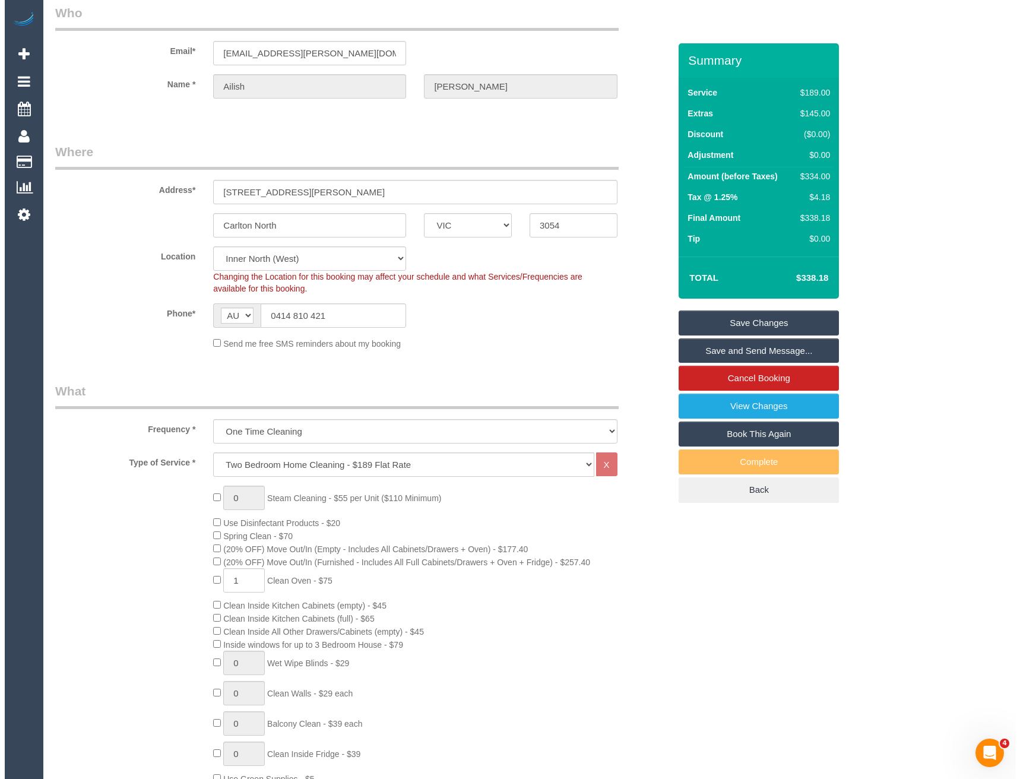
scroll to position [0, 0]
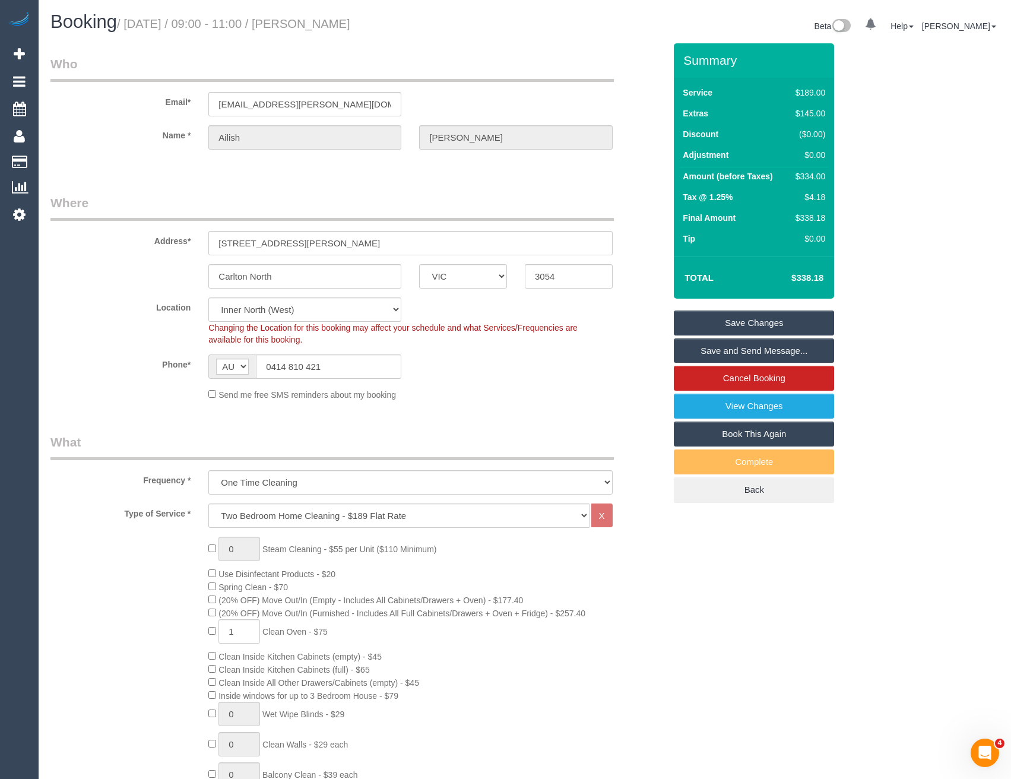
click at [708, 353] on link "Save and Send Message..." at bounding box center [754, 350] width 160 height 25
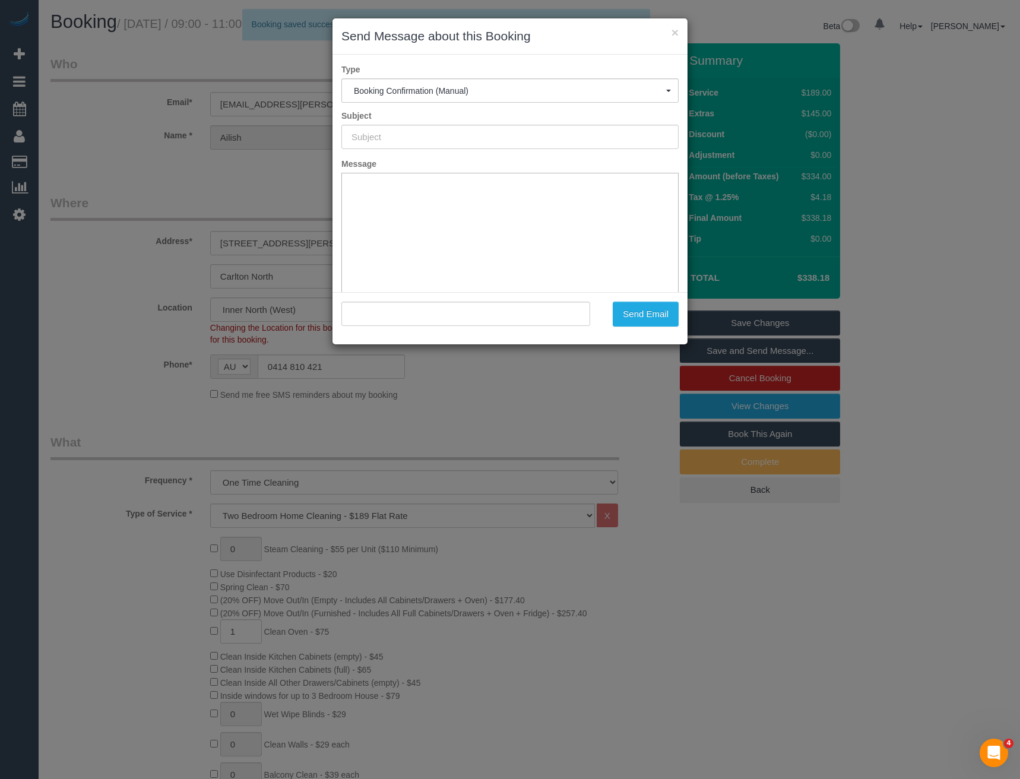
type input "Booking Confirmed"
type input ""Ailish Hallinan" <ac.hallinan@gmail.com>"
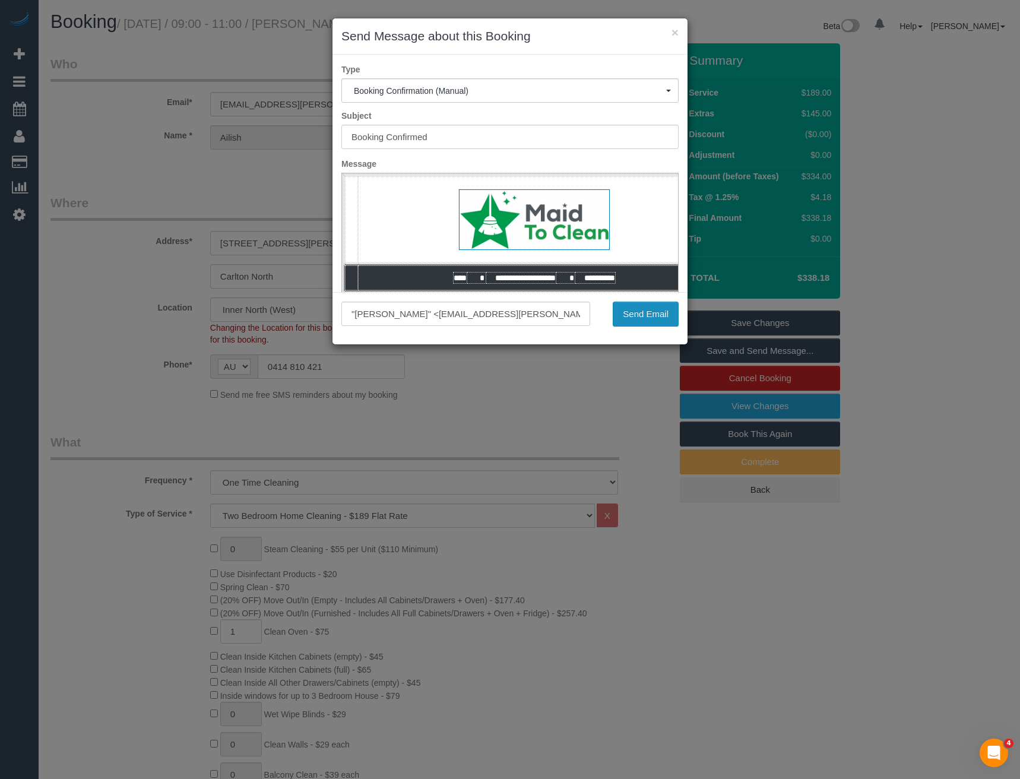
click at [643, 321] on button "Send Email" at bounding box center [646, 314] width 66 height 25
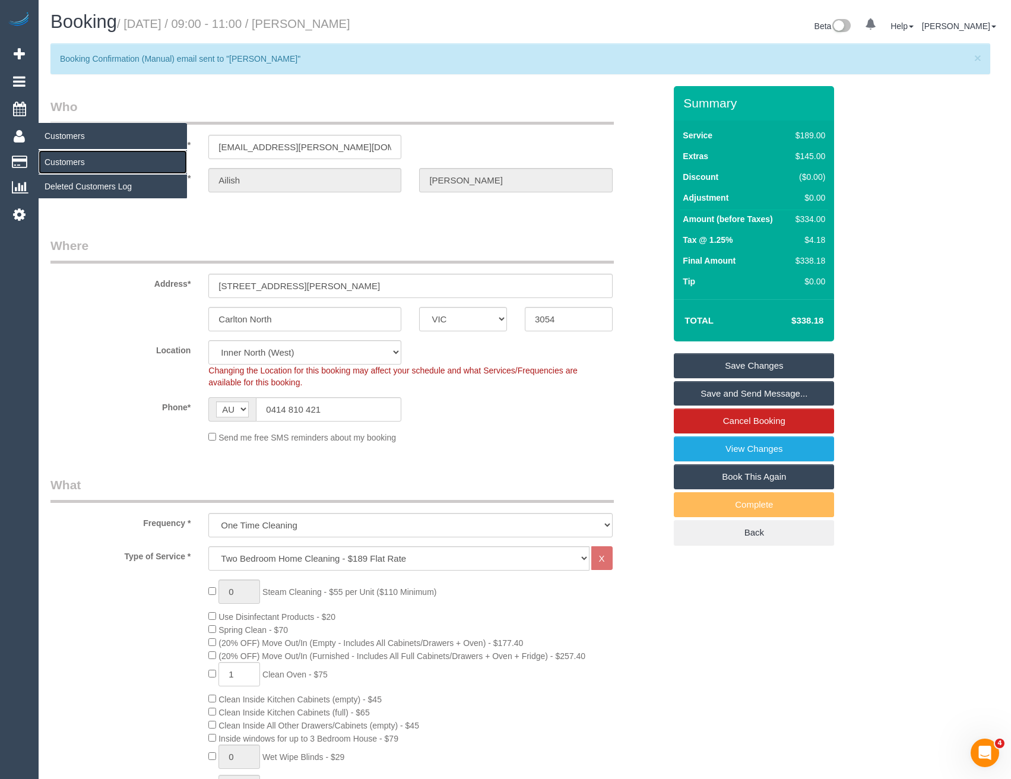
click at [65, 161] on link "Customers" at bounding box center [113, 162] width 148 height 24
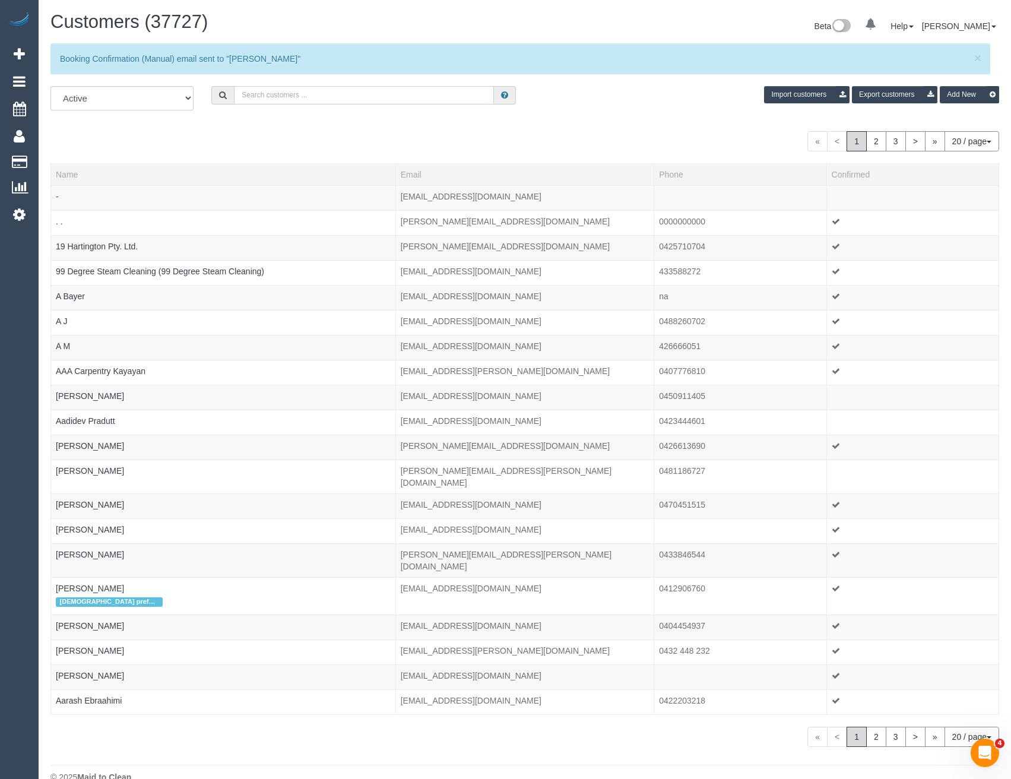
click at [334, 88] on input "text" at bounding box center [364, 95] width 260 height 18
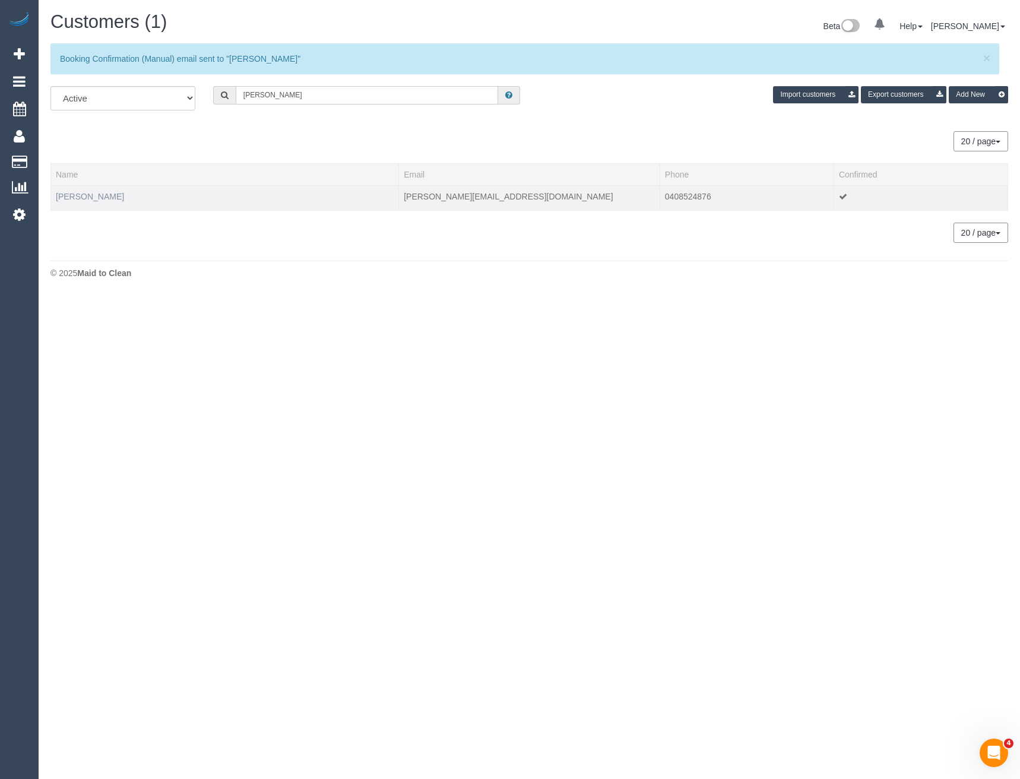
type input "Laura Ko"
click at [101, 194] on link "Laura Koomen" at bounding box center [90, 197] width 68 height 10
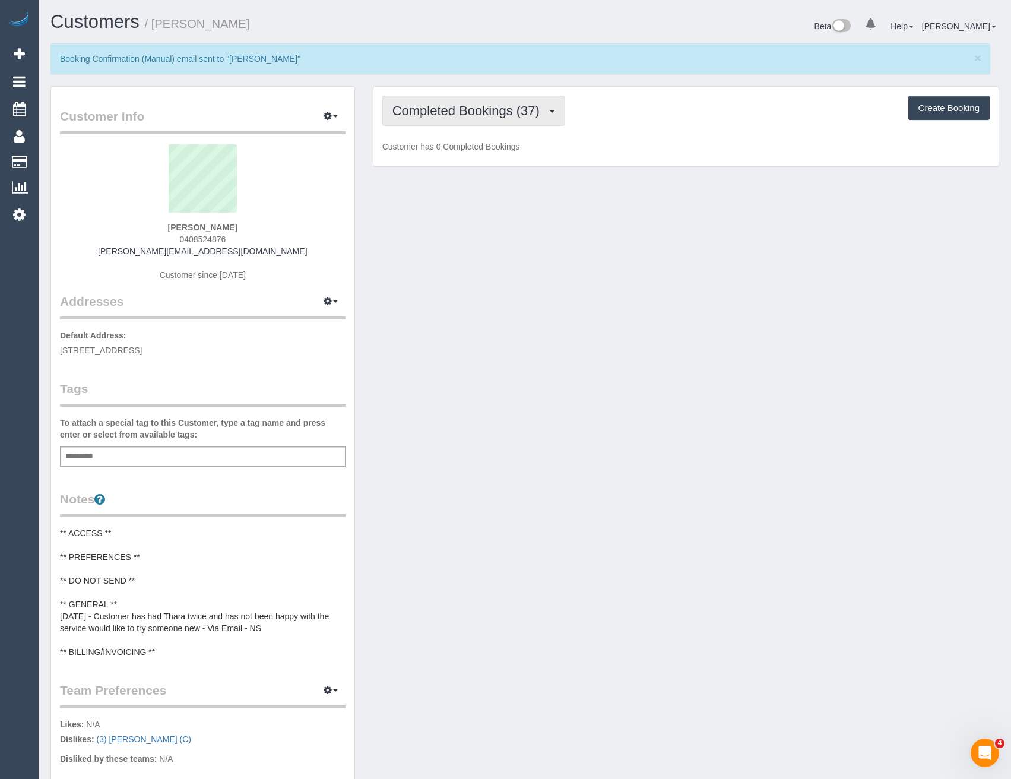
click at [552, 116] on button "Completed Bookings (37)" at bounding box center [473, 111] width 183 height 30
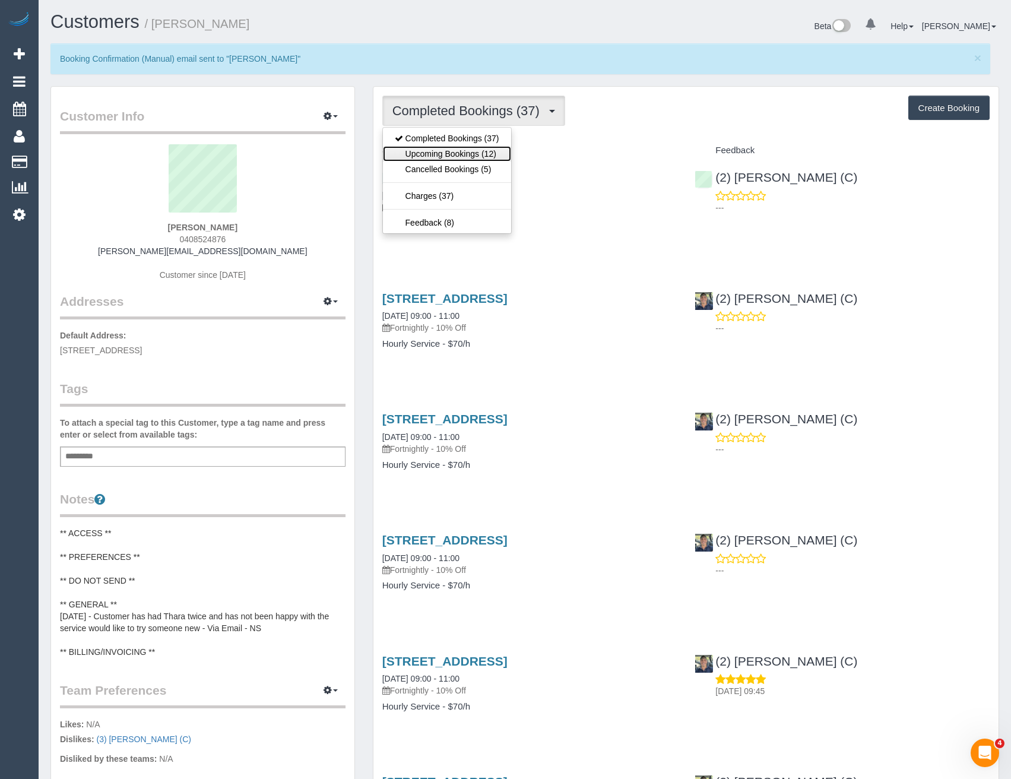
click at [486, 153] on link "Upcoming Bookings (12)" at bounding box center [447, 153] width 128 height 15
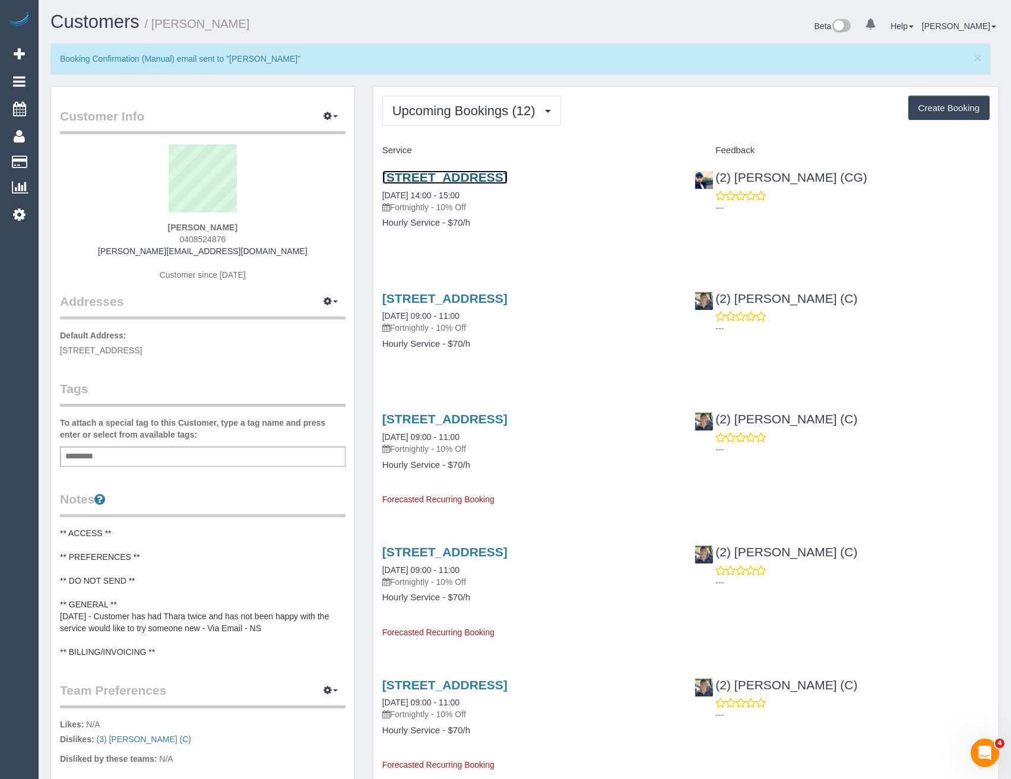
click at [508, 176] on link "1/210 Albion Street, Brunswick, VIC 3056" at bounding box center [444, 177] width 125 height 14
click at [429, 109] on span "Upcoming Bookings (12)" at bounding box center [467, 110] width 149 height 15
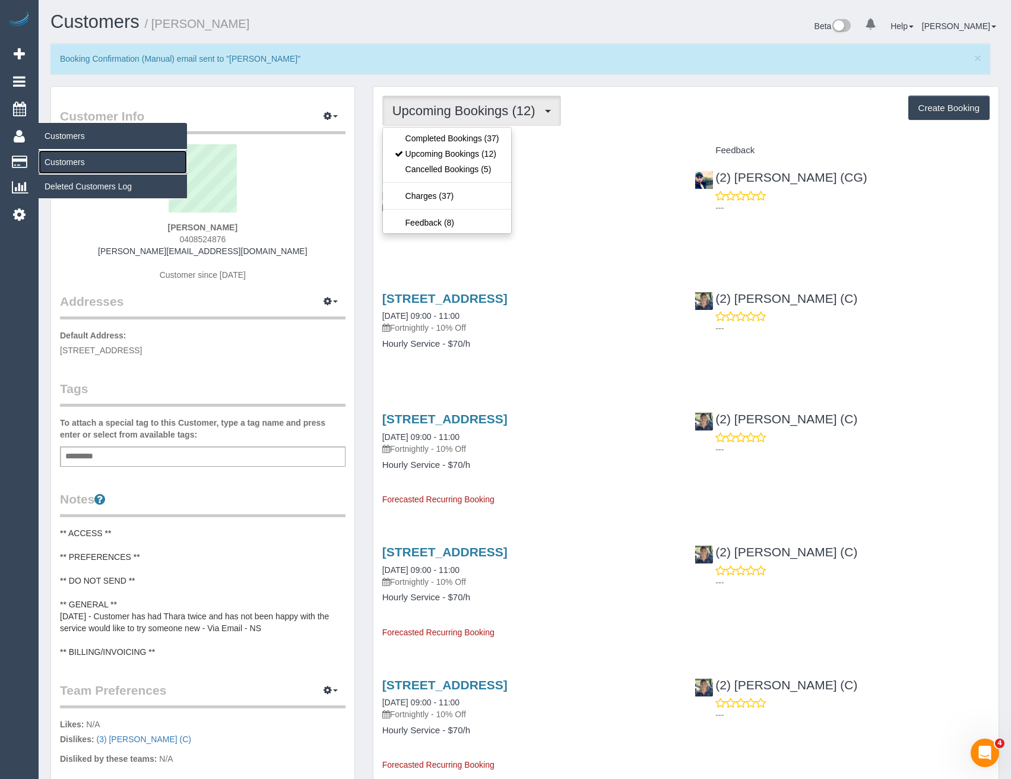
click at [74, 163] on link "Customers" at bounding box center [113, 162] width 148 height 24
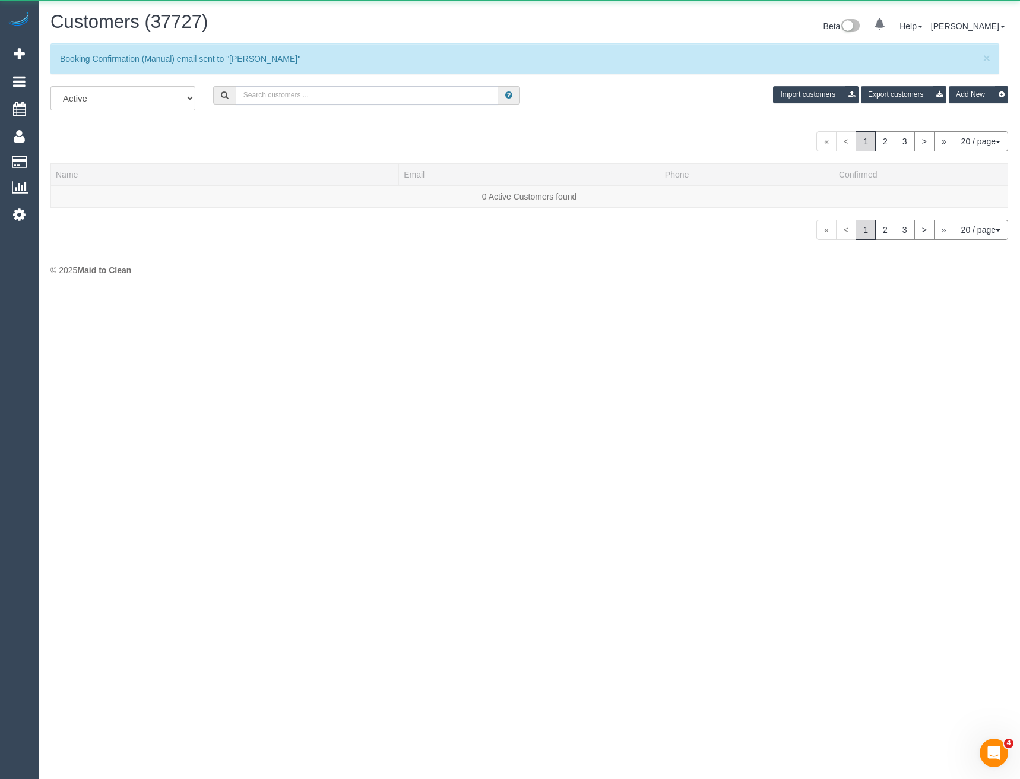
click at [421, 102] on input "text" at bounding box center [367, 95] width 263 height 18
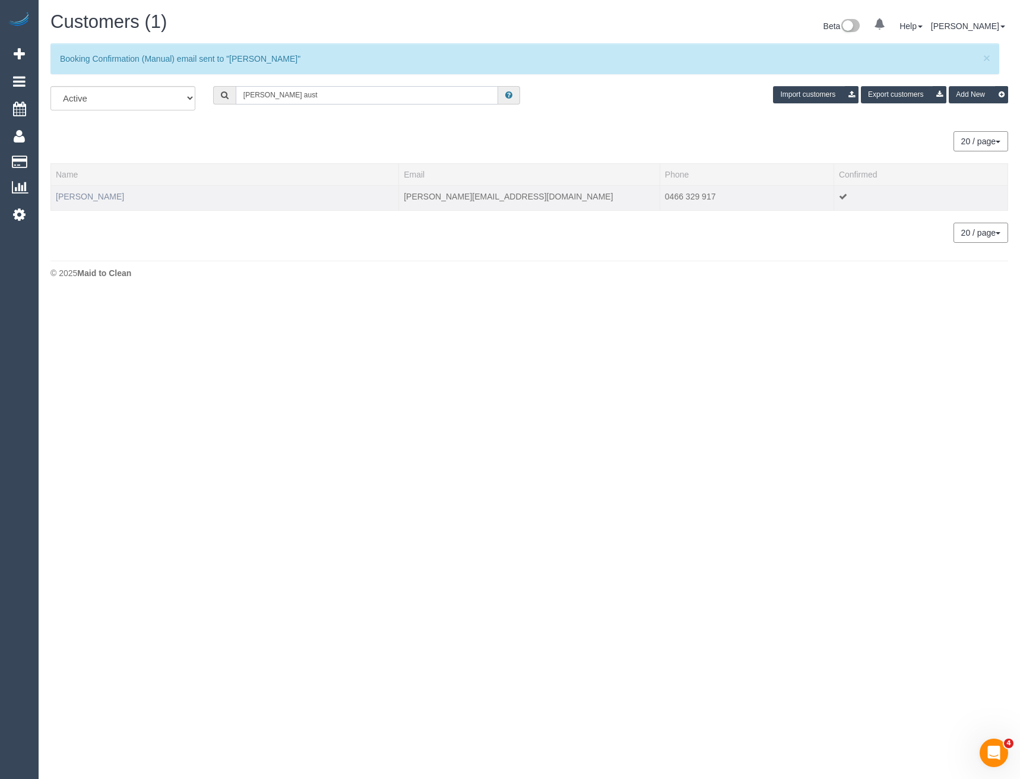
type input "taylor aust"
click at [83, 196] on link "Taylor Austin" at bounding box center [90, 197] width 68 height 10
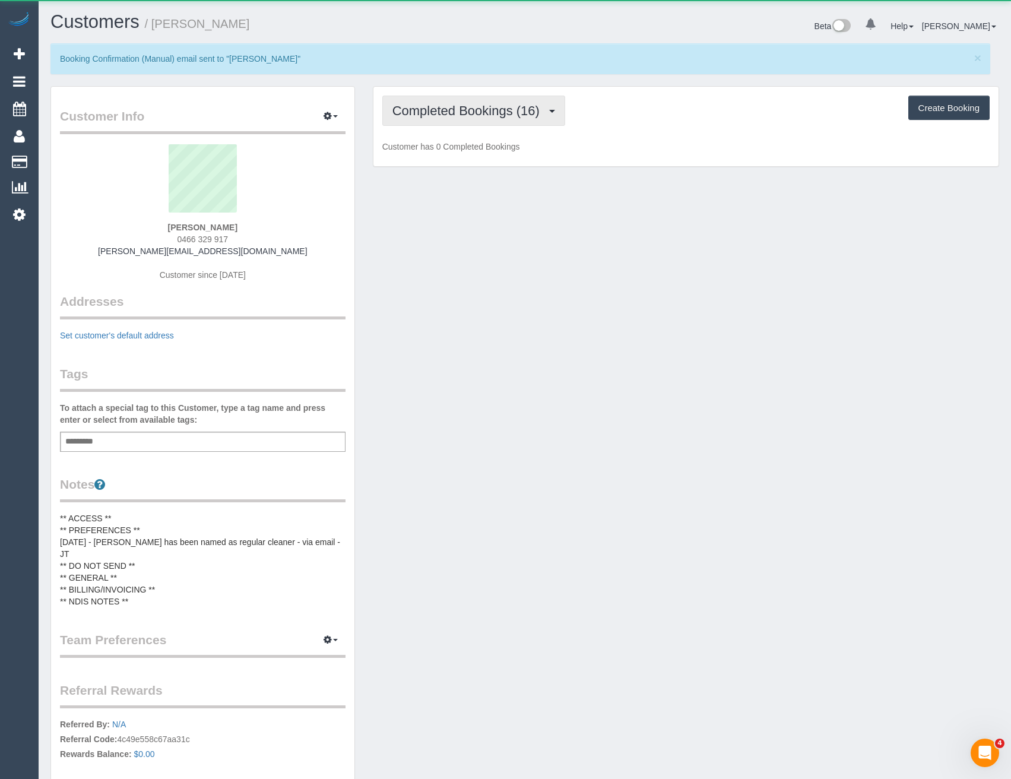
click at [511, 109] on span "Completed Bookings (16)" at bounding box center [469, 110] width 153 height 15
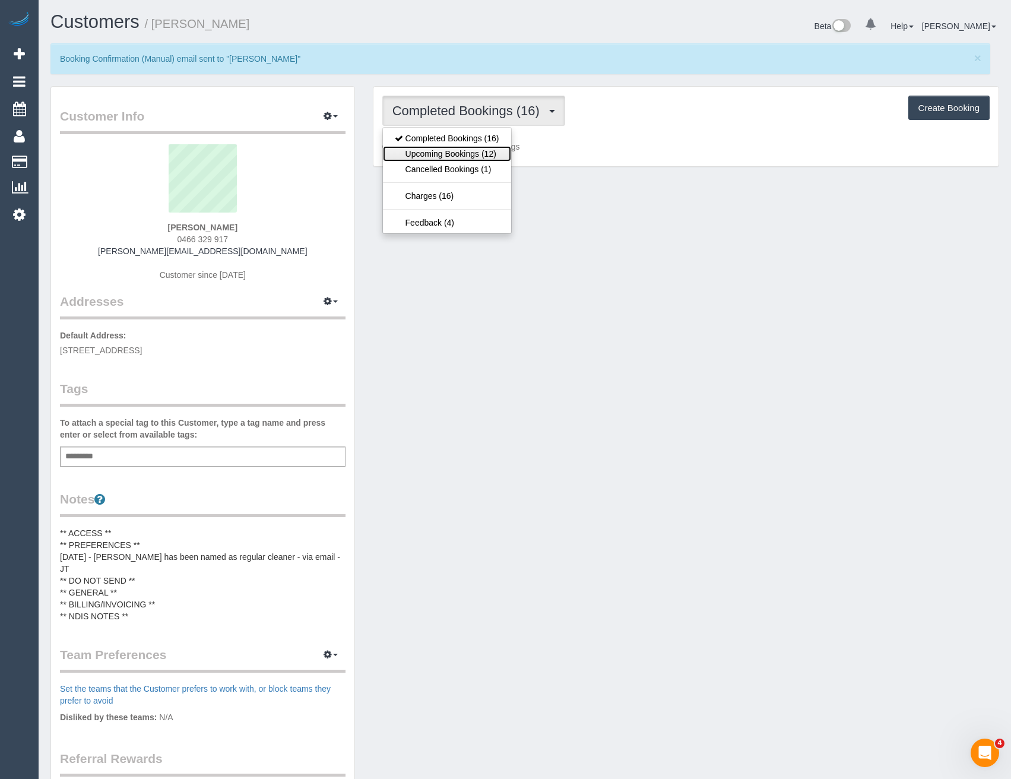
click at [481, 160] on link "Upcoming Bookings (12)" at bounding box center [447, 153] width 128 height 15
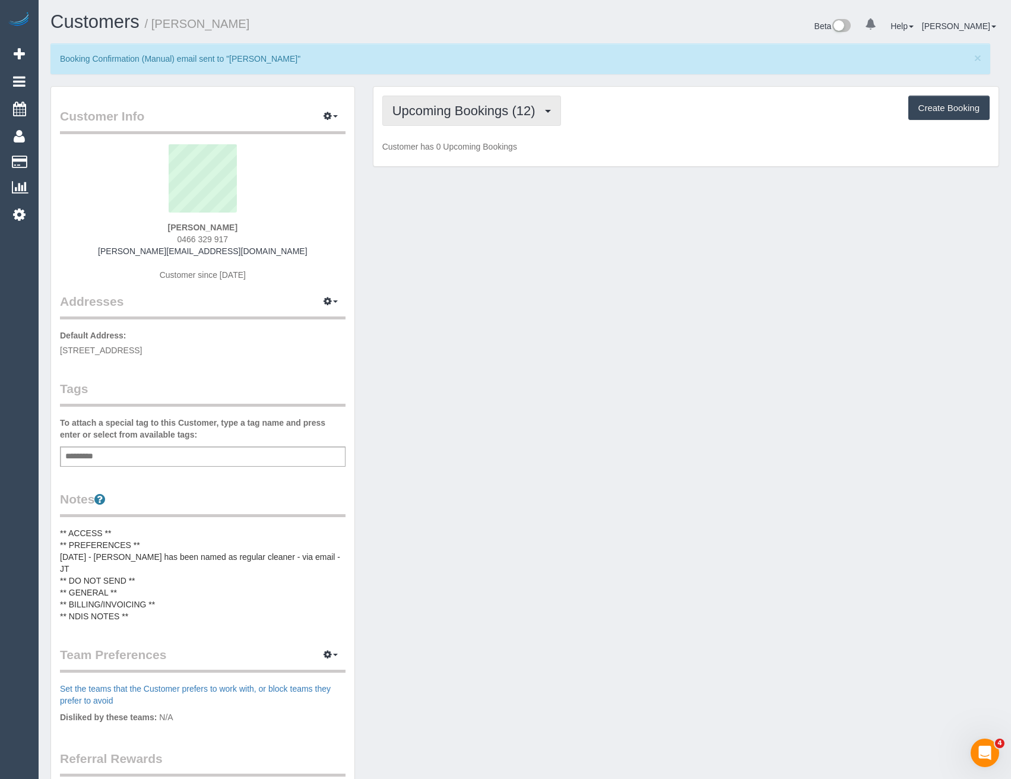
click at [486, 120] on button "Upcoming Bookings (12)" at bounding box center [471, 111] width 179 height 30
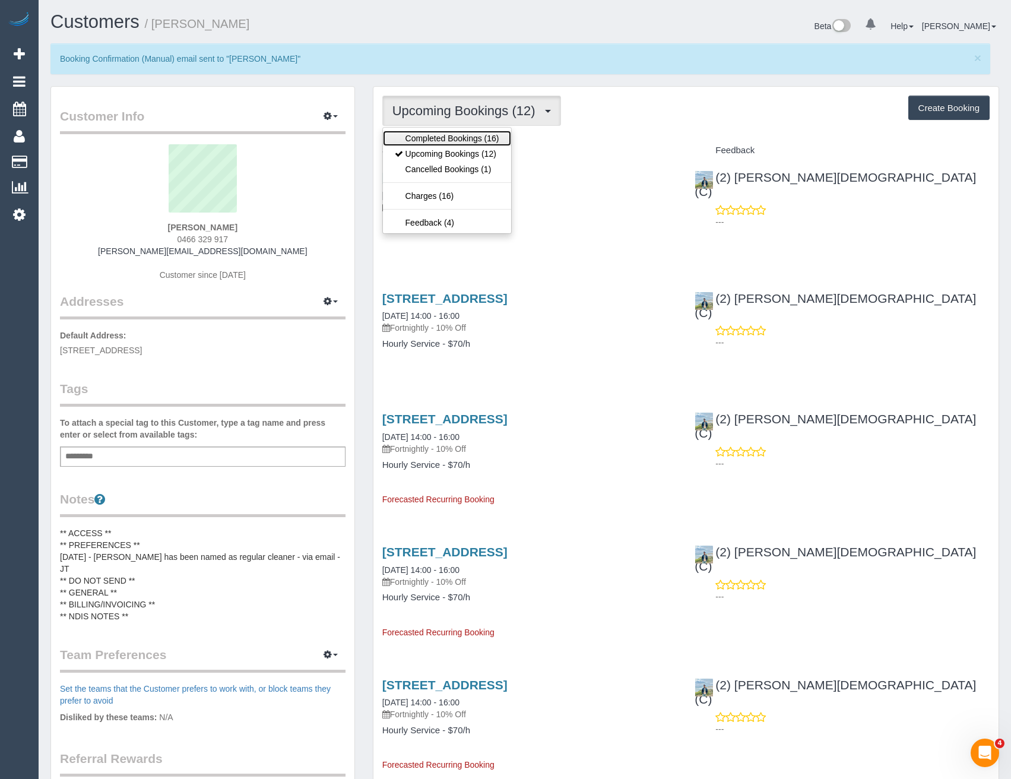
click at [463, 143] on link "Completed Bookings (16)" at bounding box center [447, 138] width 128 height 15
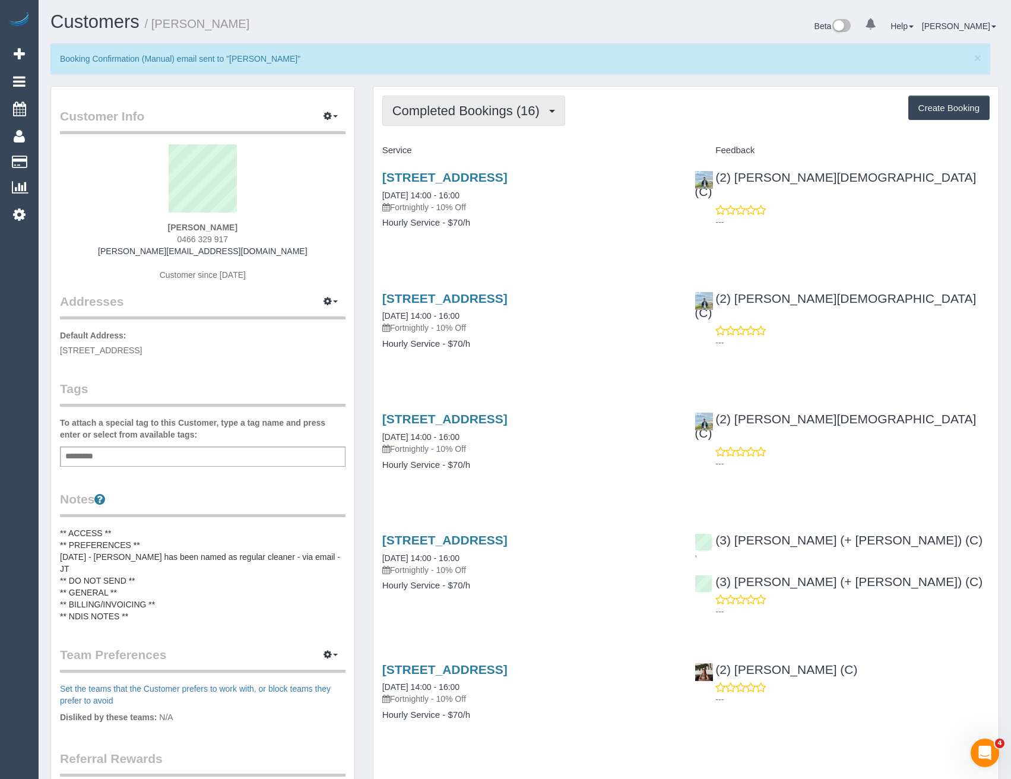
click at [461, 108] on span "Completed Bookings (16)" at bounding box center [469, 110] width 153 height 15
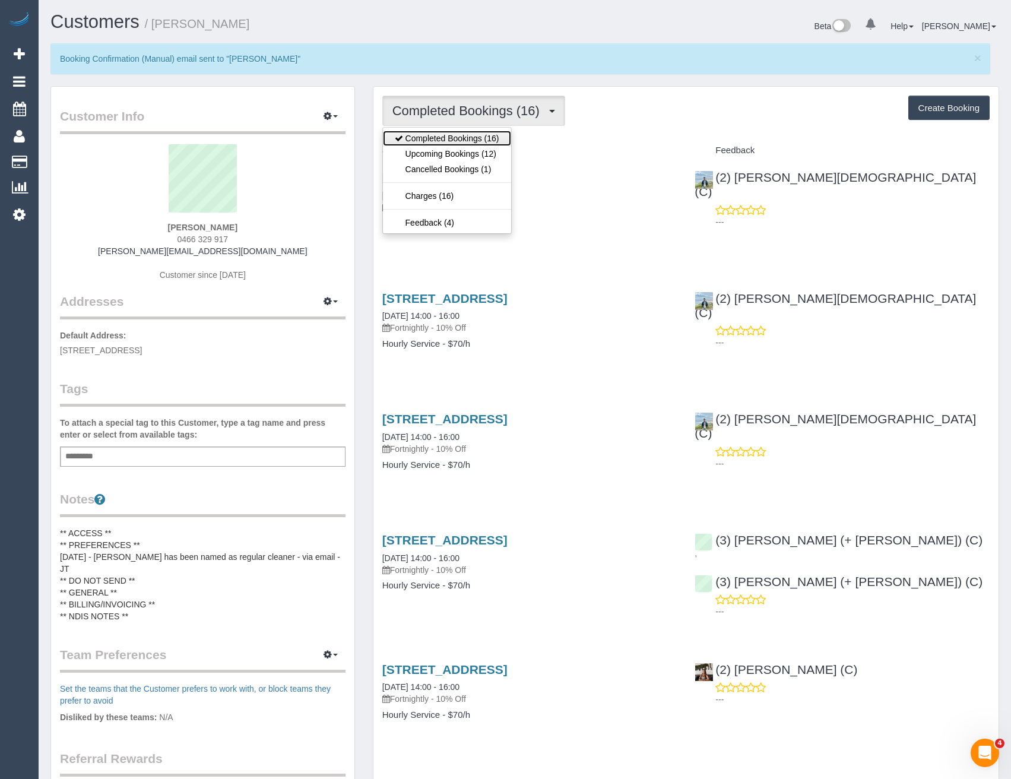
click at [445, 135] on link "Completed Bookings (16)" at bounding box center [447, 138] width 128 height 15
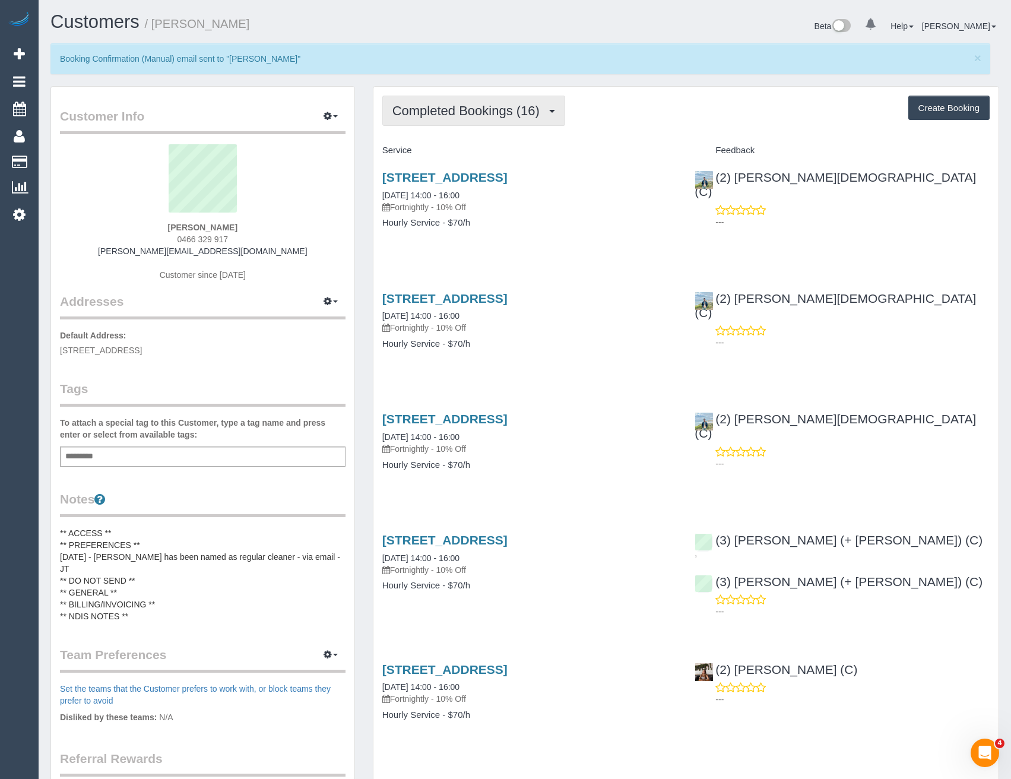
click at [447, 113] on span "Completed Bookings (16)" at bounding box center [469, 110] width 153 height 15
click at [526, 232] on div "26-36 High Street, 64, Northcote, VIC 3070 05/09/2025 14:00 - 16:00 Fortnightly…" at bounding box center [530, 205] width 313 height 91
click at [451, 116] on span "Completed Bookings (16)" at bounding box center [469, 110] width 153 height 15
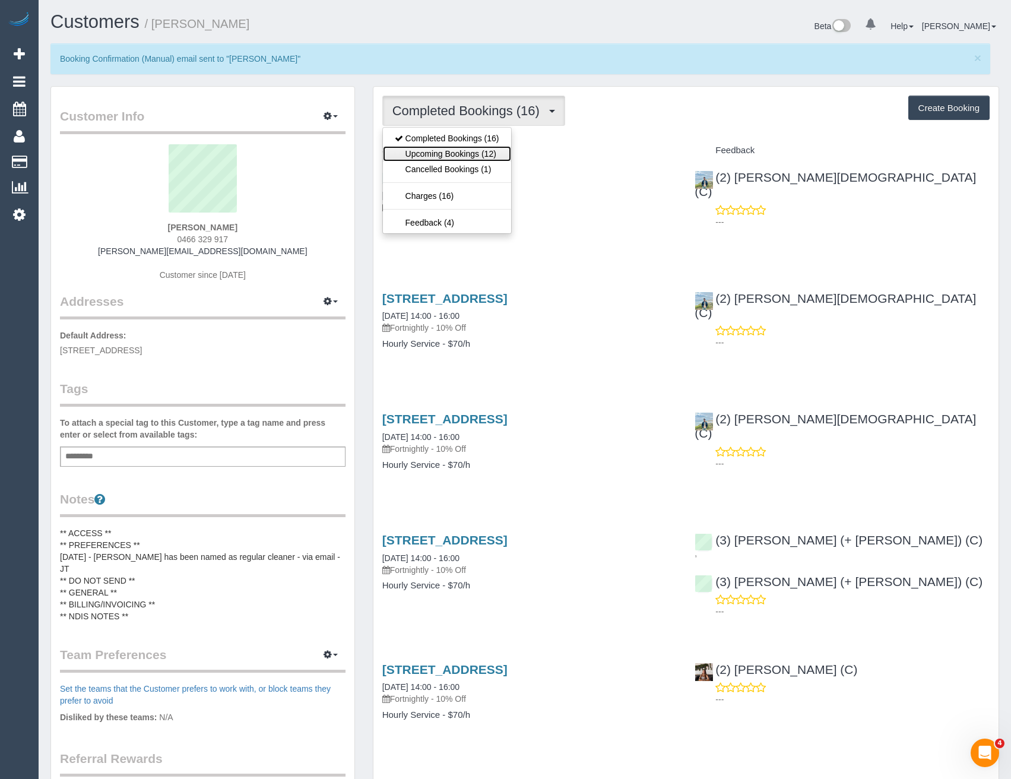
click at [442, 148] on link "Upcoming Bookings (12)" at bounding box center [447, 153] width 128 height 15
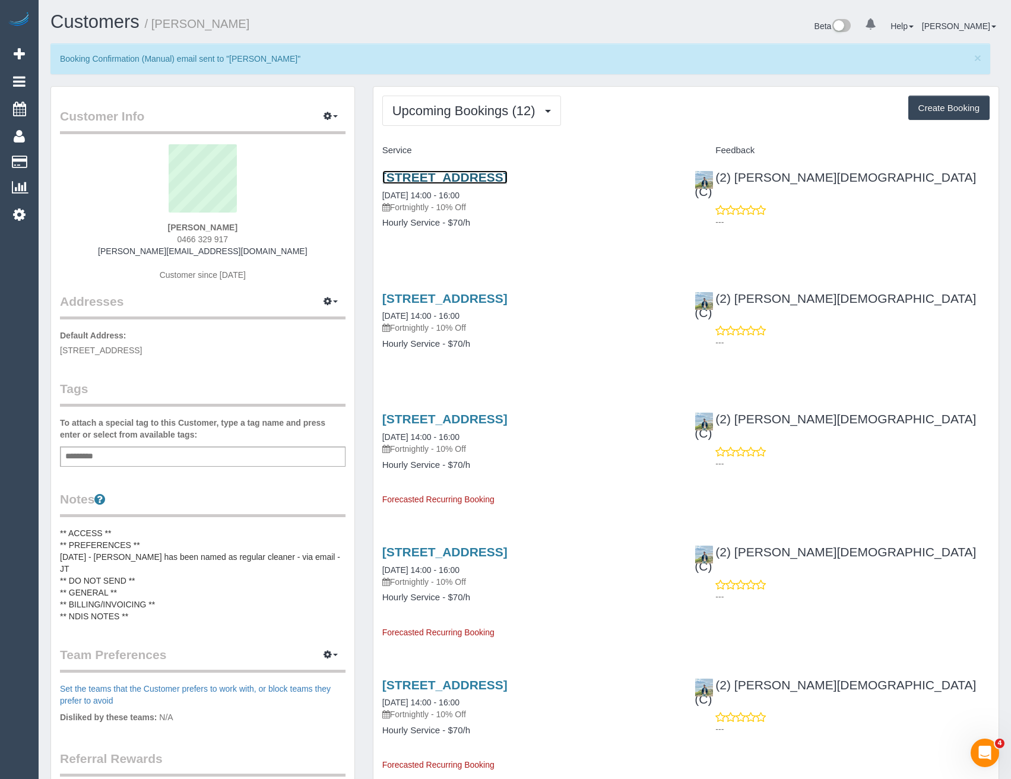
click at [508, 180] on link "26-36 High Street, 64, Northcote, VIC 3070" at bounding box center [444, 177] width 125 height 14
click at [493, 115] on span "Upcoming Bookings (12)" at bounding box center [467, 110] width 149 height 15
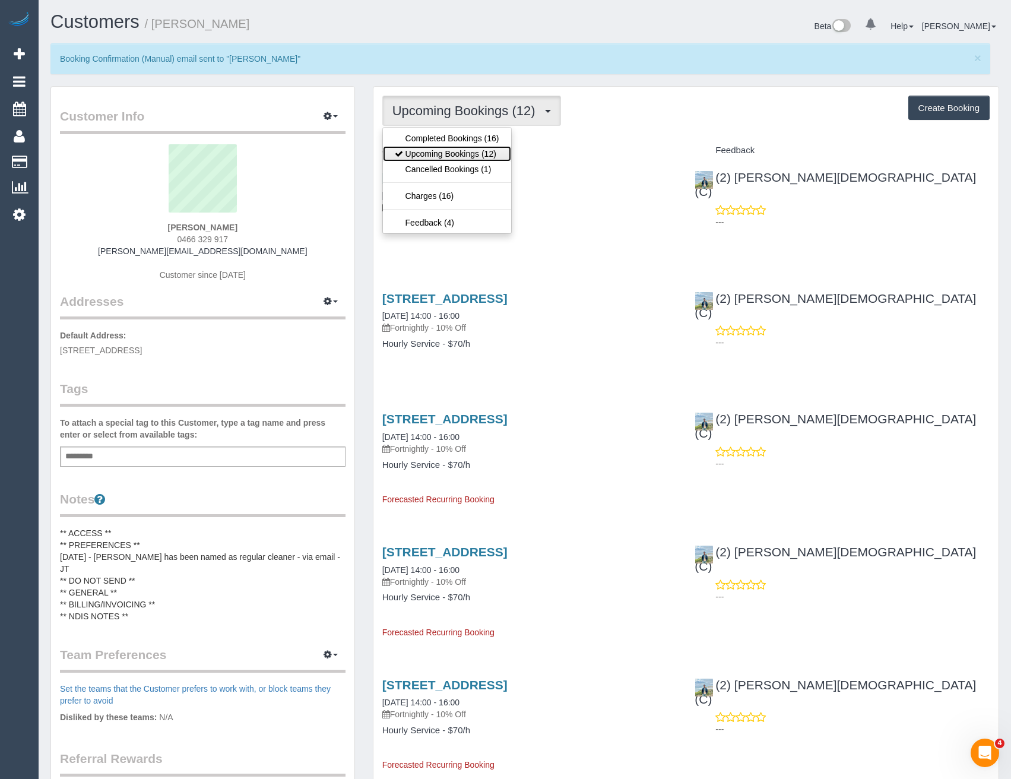
click at [458, 153] on link "Upcoming Bookings (12)" at bounding box center [447, 153] width 128 height 15
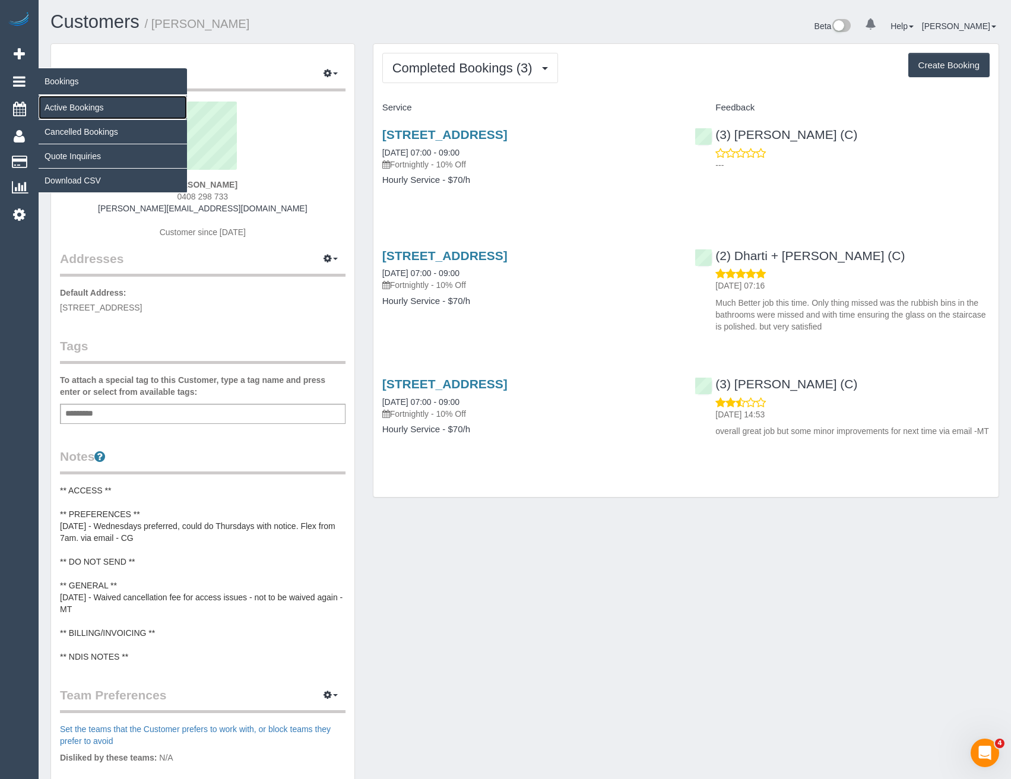
click at [76, 107] on link "Active Bookings" at bounding box center [113, 108] width 148 height 24
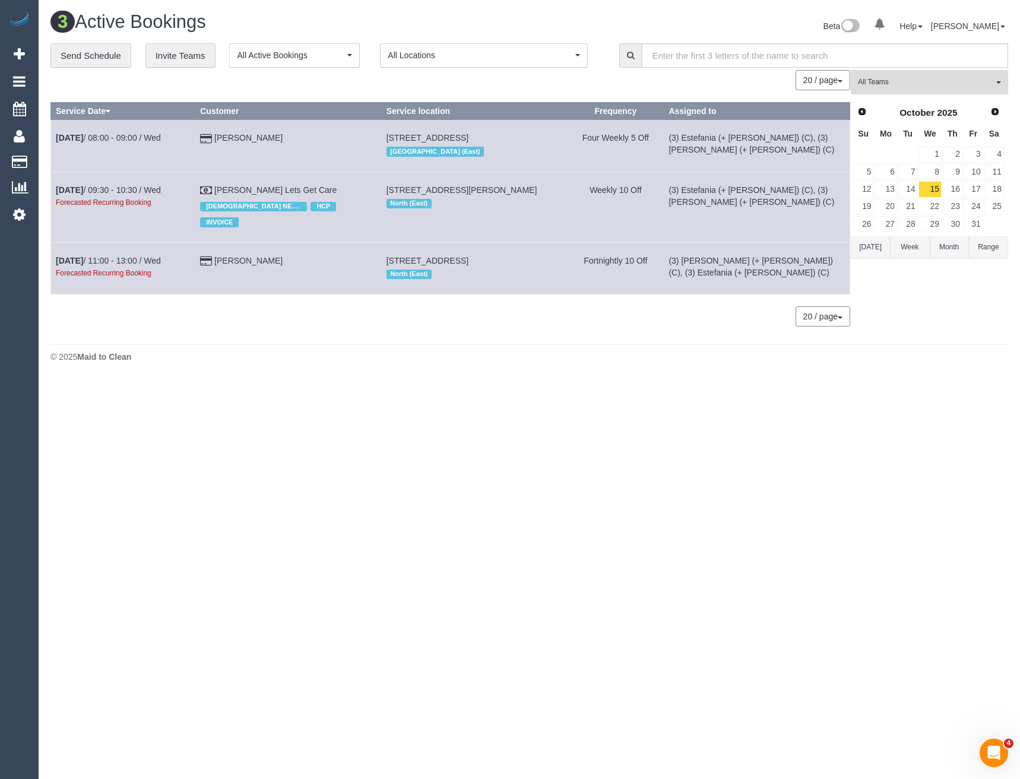
click at [890, 86] on span "All Teams" at bounding box center [925, 82] width 135 height 10
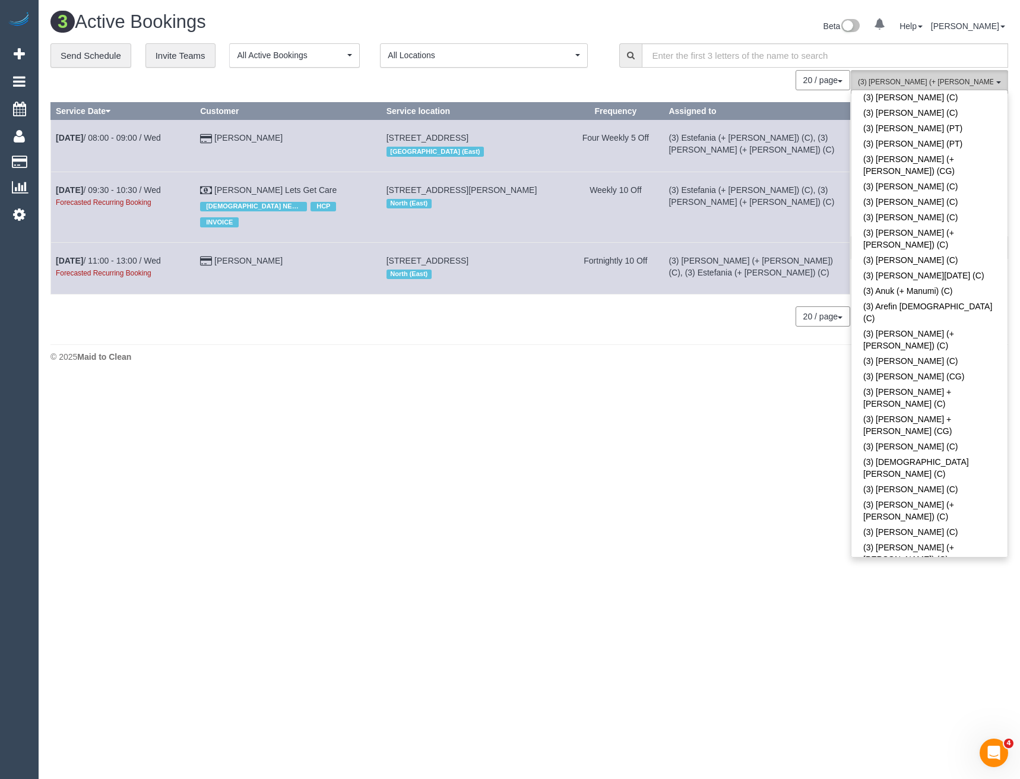
scroll to position [1603, 0]
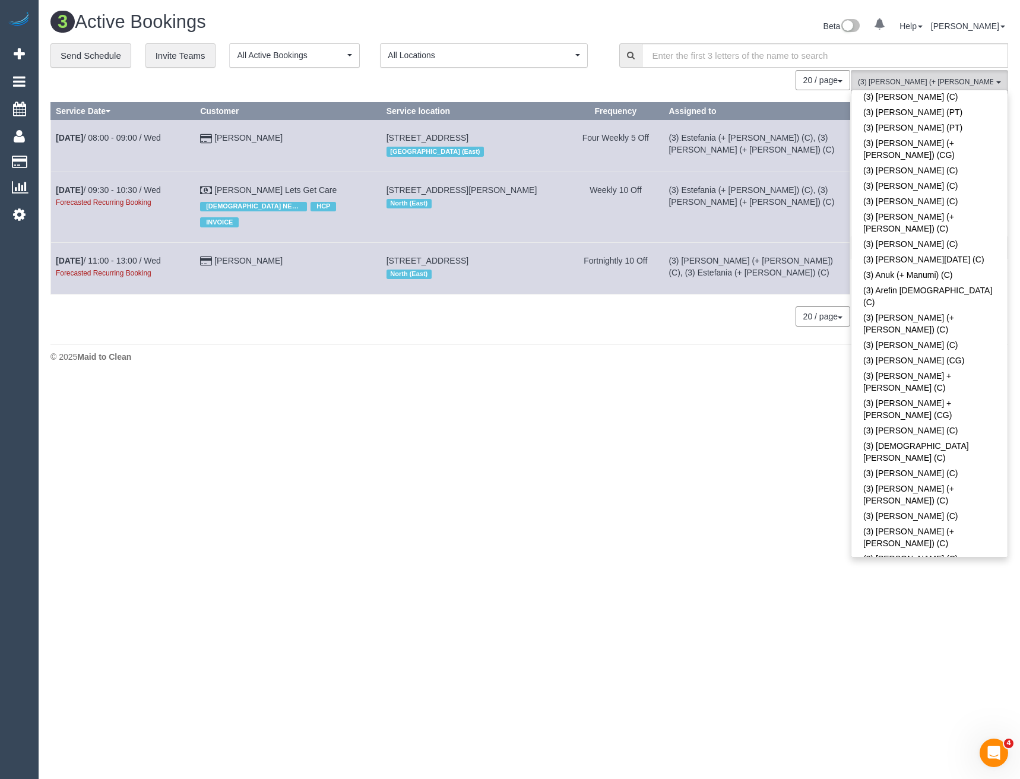
click at [862, 614] on body "0 Beta Your Notifications You have 0 alerts Add Booking Bookings Active Booking…" at bounding box center [510, 389] width 1020 height 779
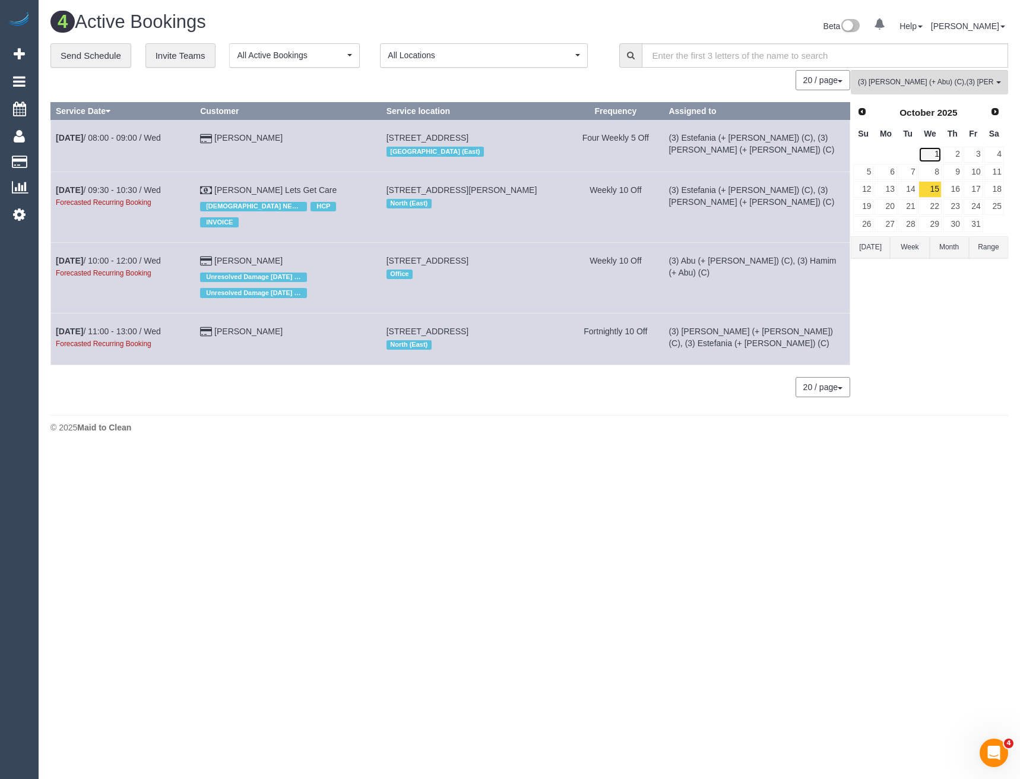
click at [933, 158] on link "1" at bounding box center [930, 155] width 23 height 16
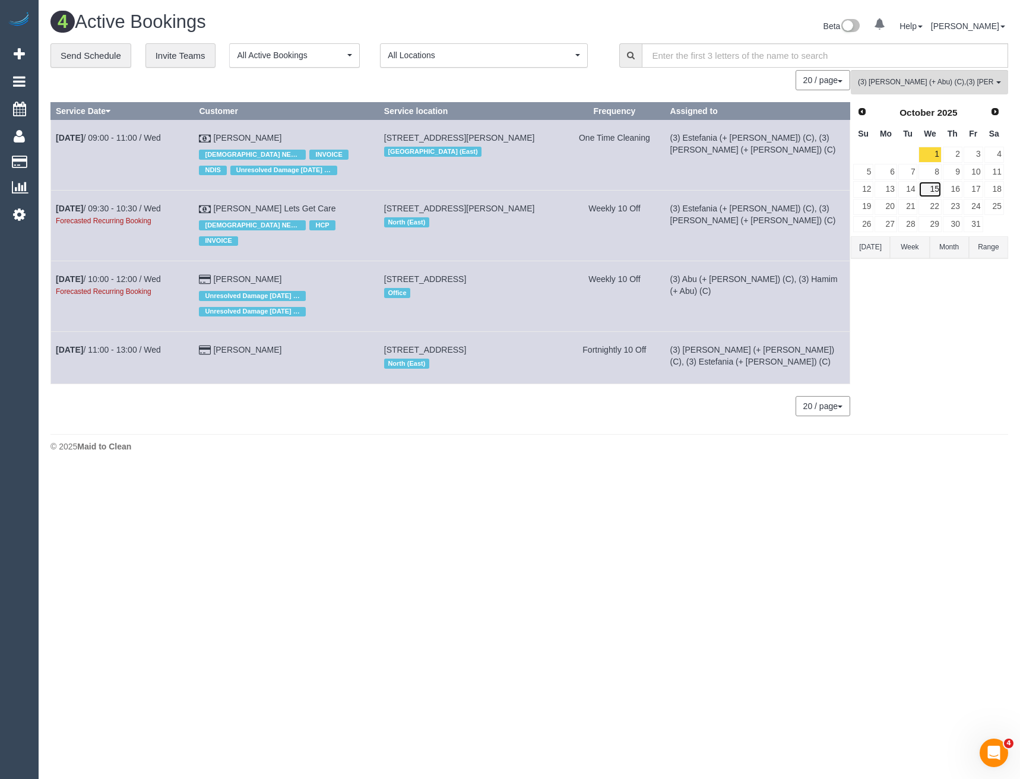
click at [938, 185] on link "15" at bounding box center [930, 189] width 23 height 16
click at [941, 84] on span "(3) [PERSON_NAME] (+ Abu) (C) , (3) [PERSON_NAME] (+ [PERSON_NAME]) (C)" at bounding box center [925, 82] width 135 height 10
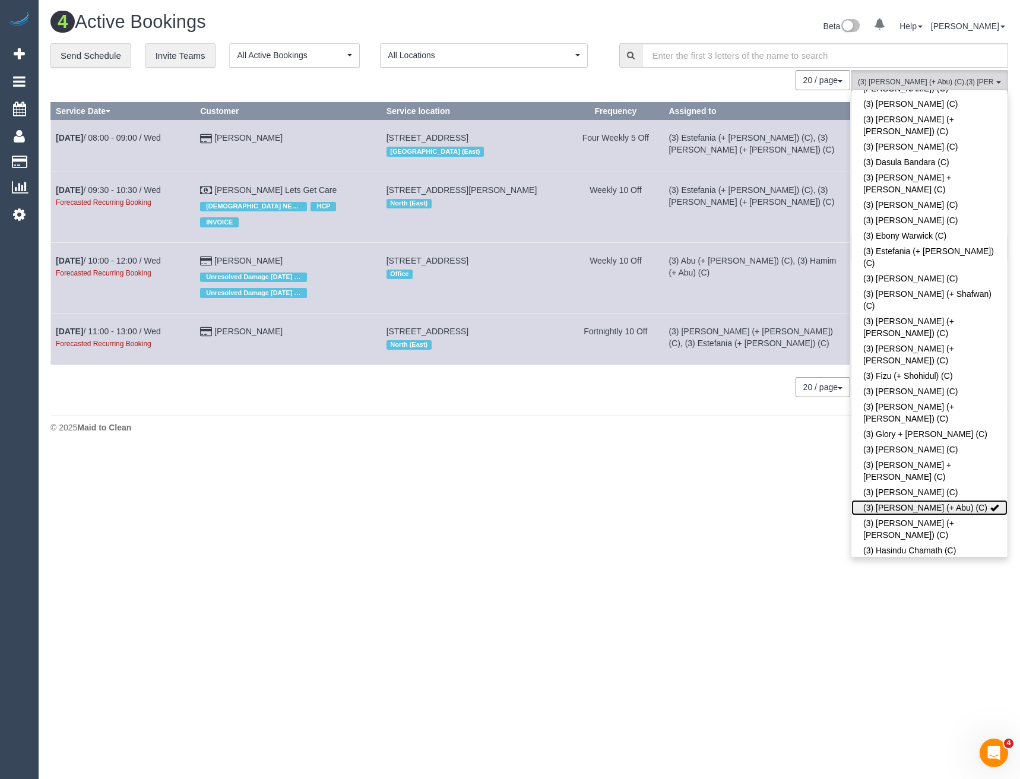
scroll to position [2019, 0]
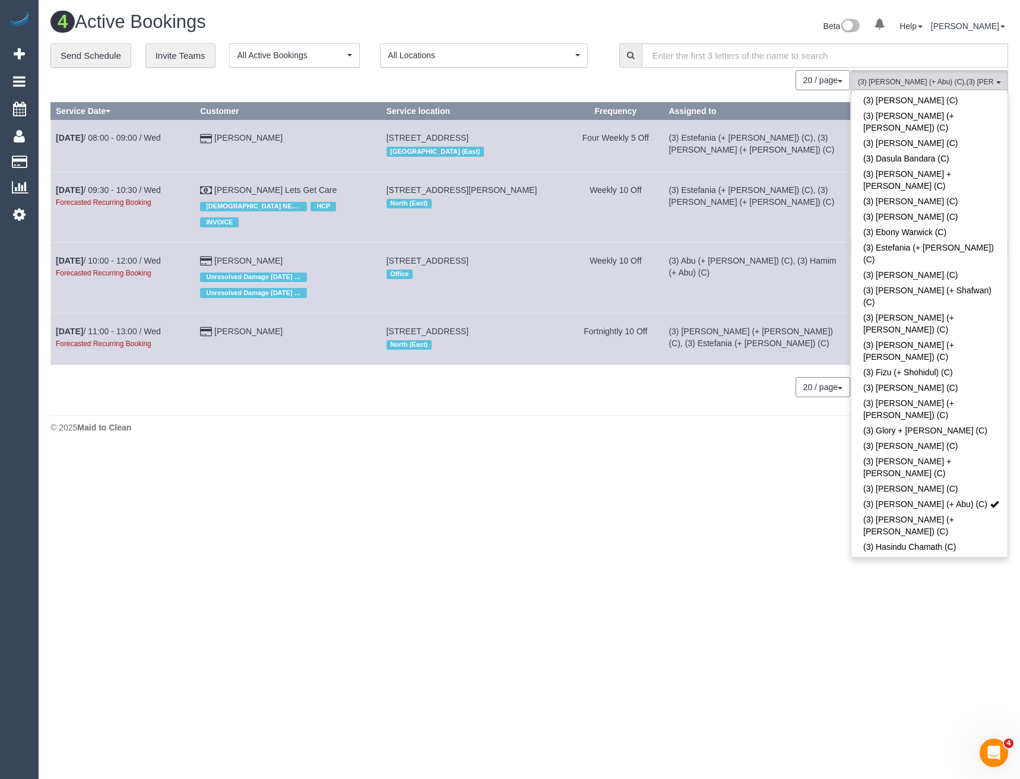
click at [923, 733] on link "(3) [PERSON_NAME] (+ [PERSON_NAME]) (C)" at bounding box center [930, 746] width 156 height 27
click at [738, 469] on body "0 Beta Your Notifications You have 0 alerts Add Booking Bookings Active Booking…" at bounding box center [510, 389] width 1020 height 779
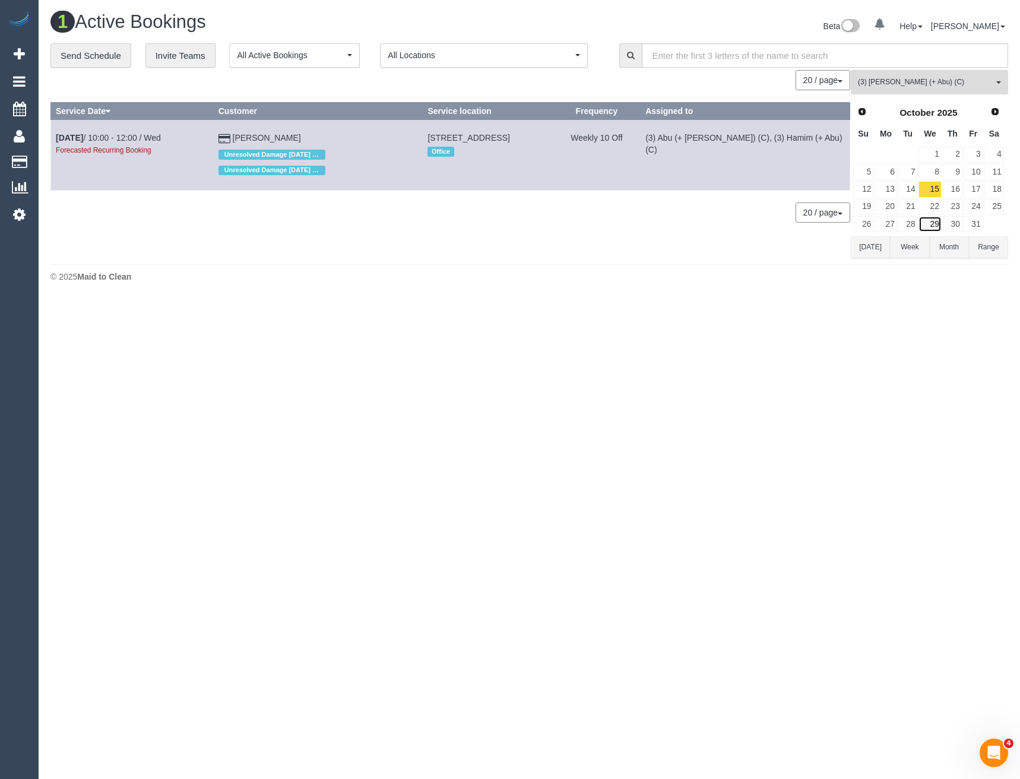
click at [935, 224] on link "29" at bounding box center [930, 224] width 23 height 16
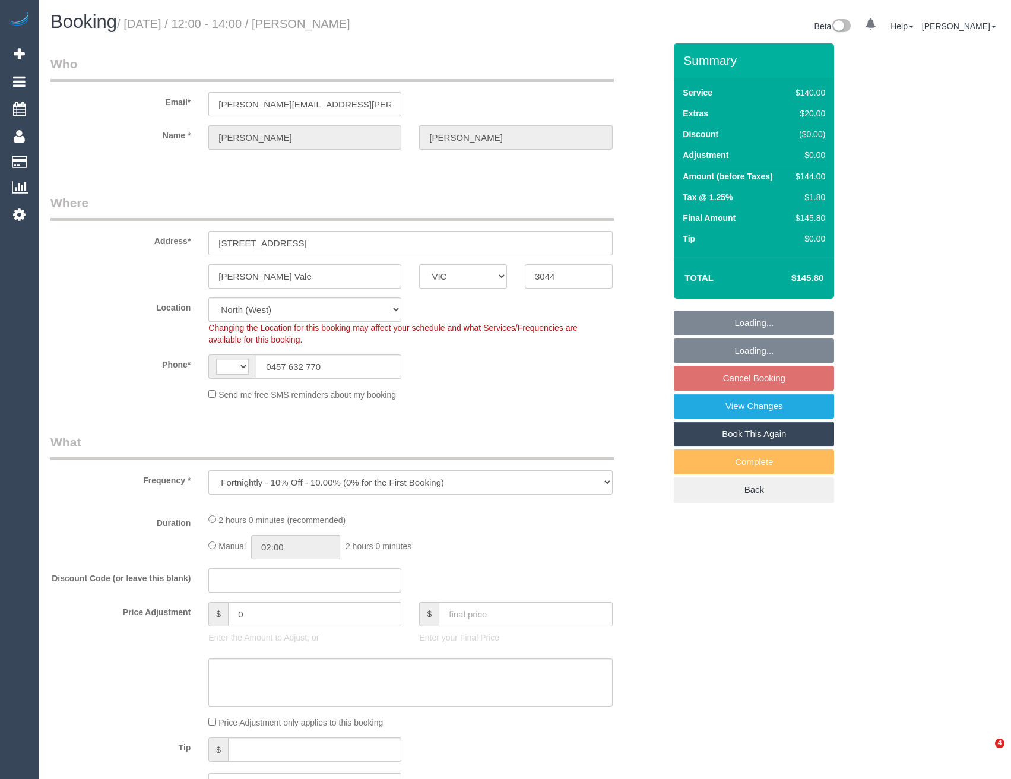
select select "VIC"
select select "string:AU"
select select "string:stripe-pm_1N6l9d2GScqysDRVVVGljVnU"
select select "number:29"
select select "number:14"
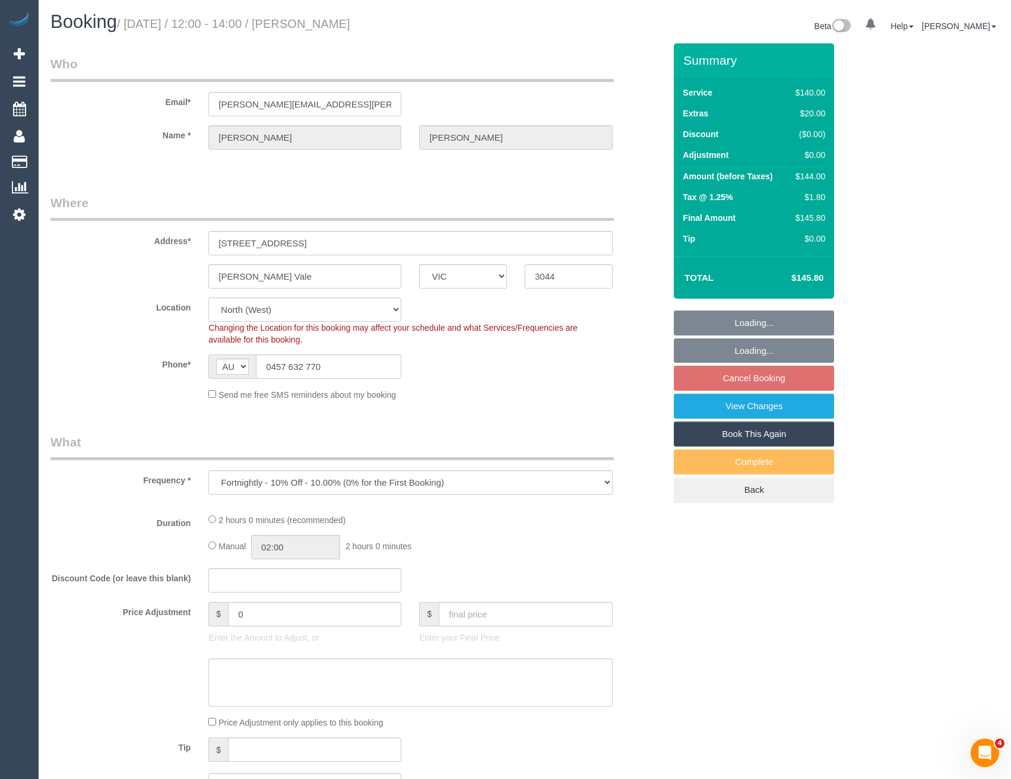
select select "number:19"
select select "number:22"
select select "number:35"
select select "number:26"
select select "object:700"
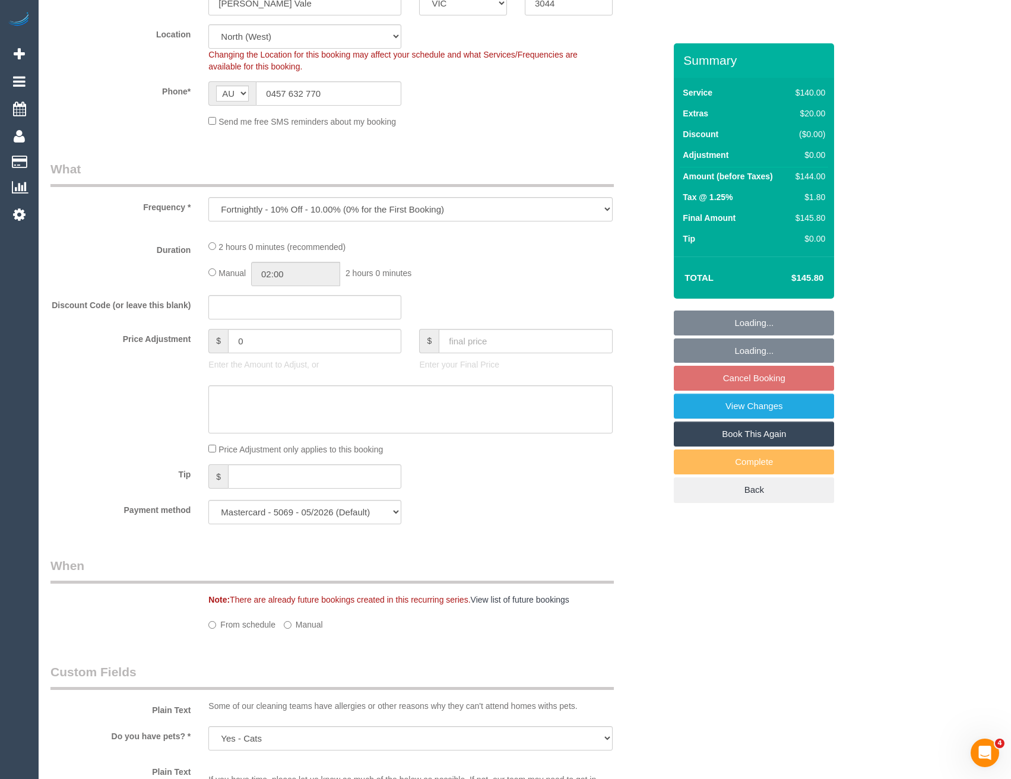
select select "spot4"
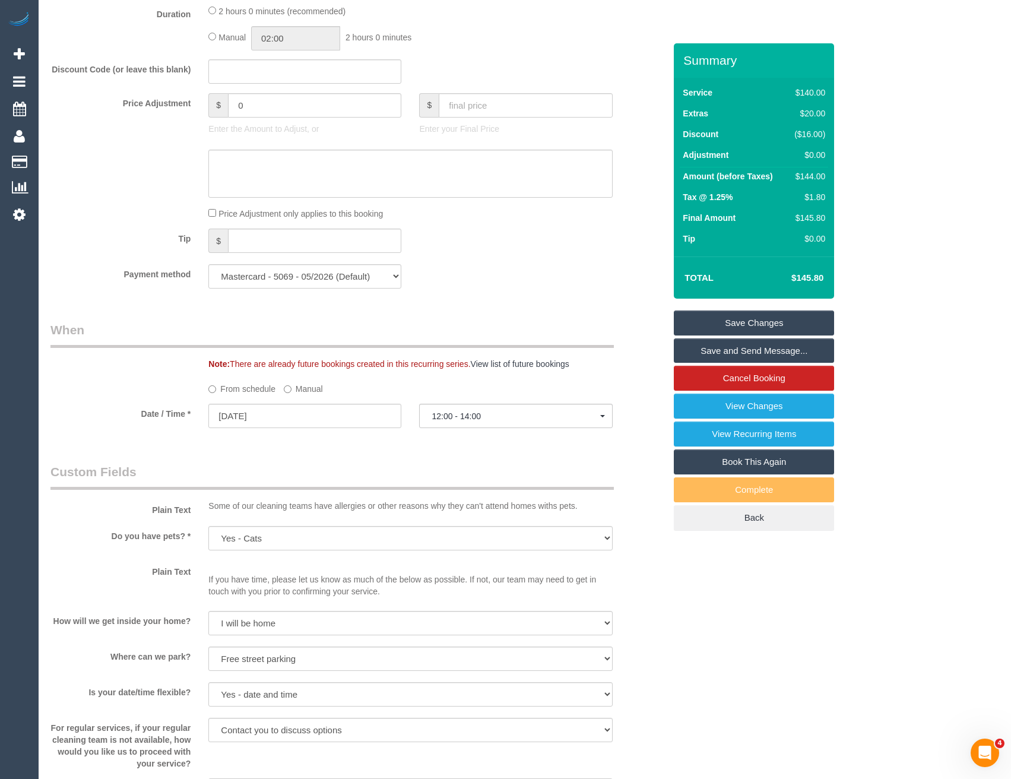
scroll to position [1663, 0]
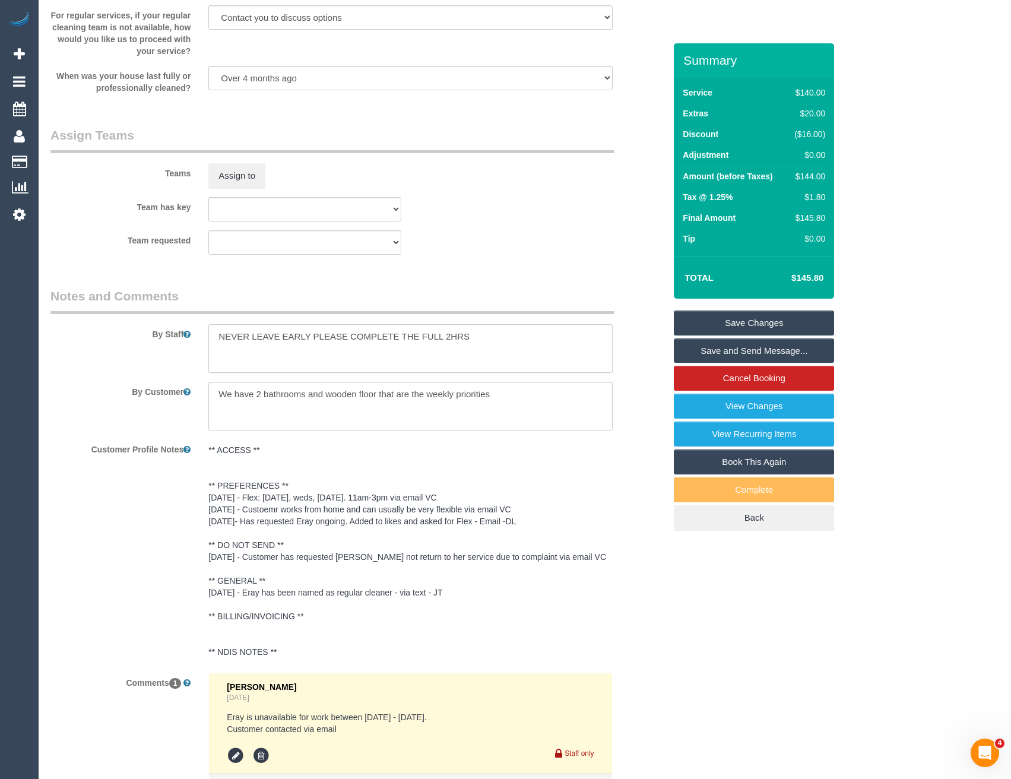
click at [219, 338] on textarea at bounding box center [410, 348] width 404 height 49
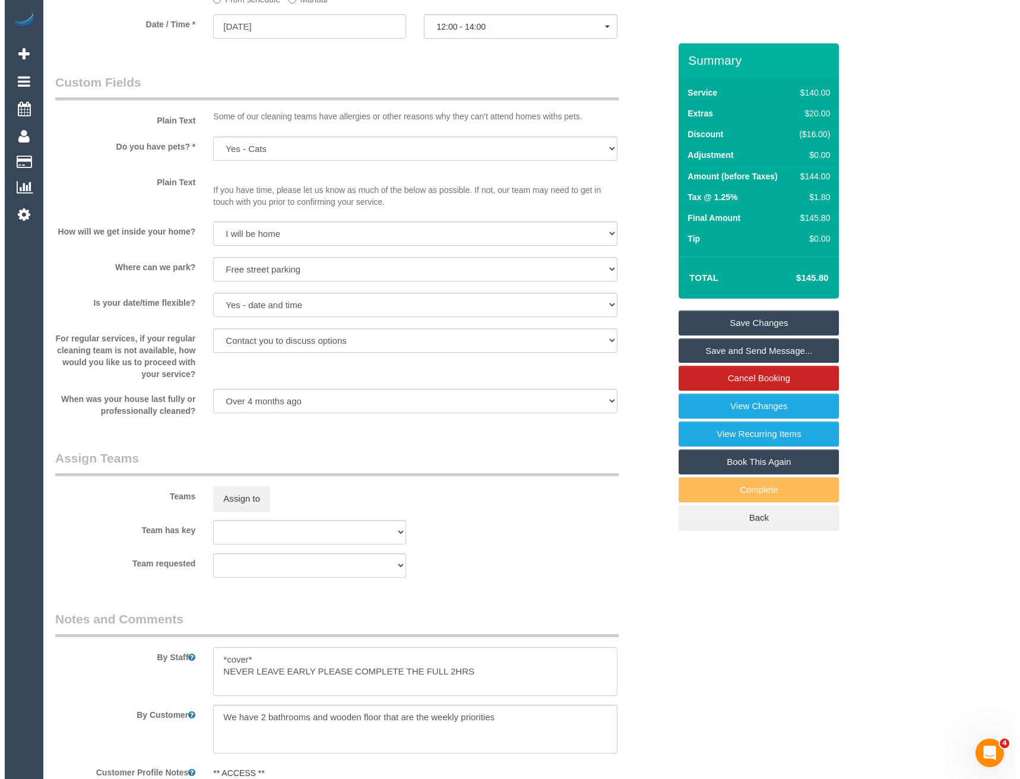
scroll to position [1366, 0]
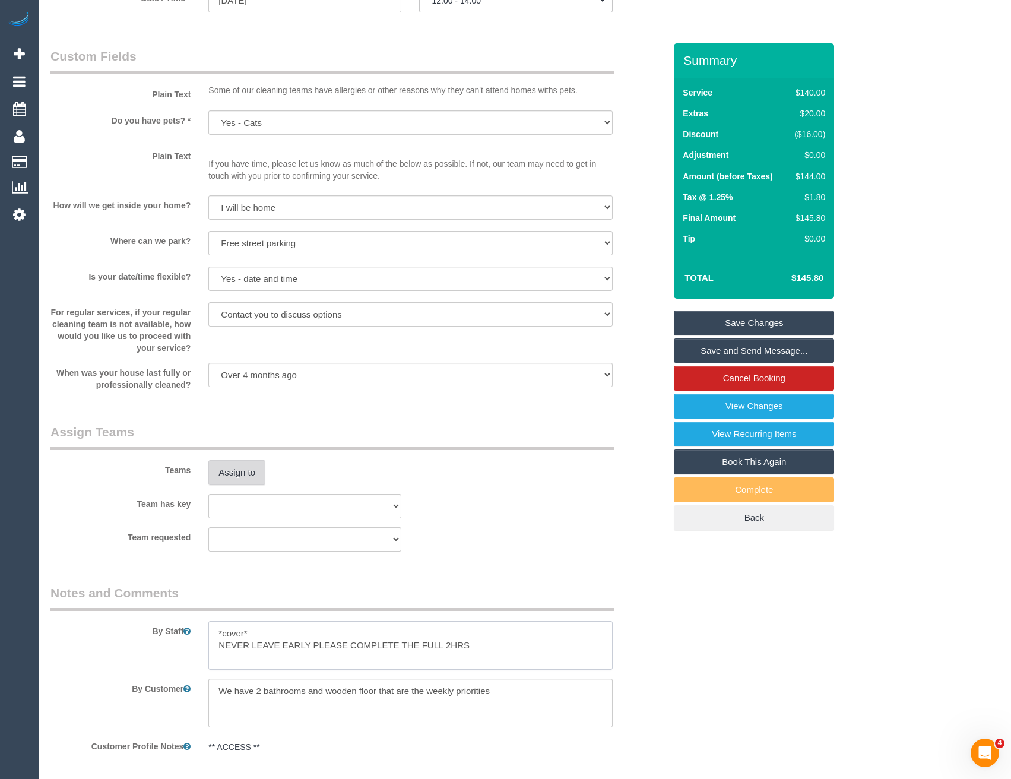
type textarea "*cover* NEVER LEAVE EARLY PLEASE COMPLETE THE FULL 2HRS"
click at [232, 467] on button "Assign to" at bounding box center [236, 472] width 57 height 25
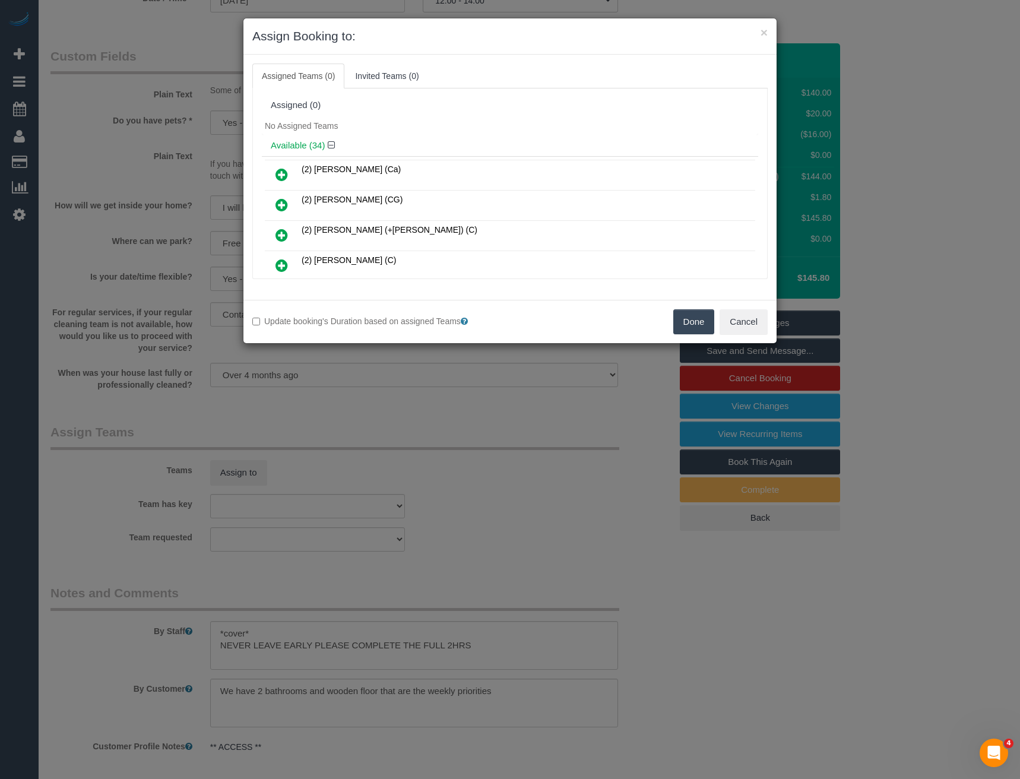
scroll to position [593, 0]
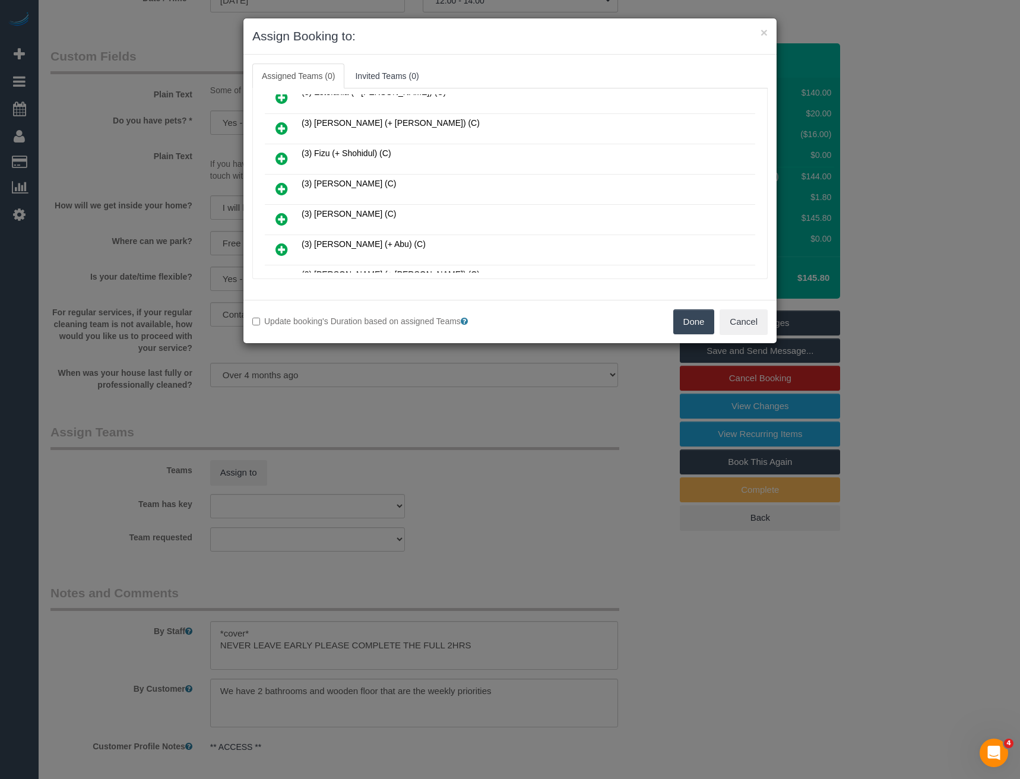
click at [280, 185] on icon at bounding box center [282, 189] width 12 height 14
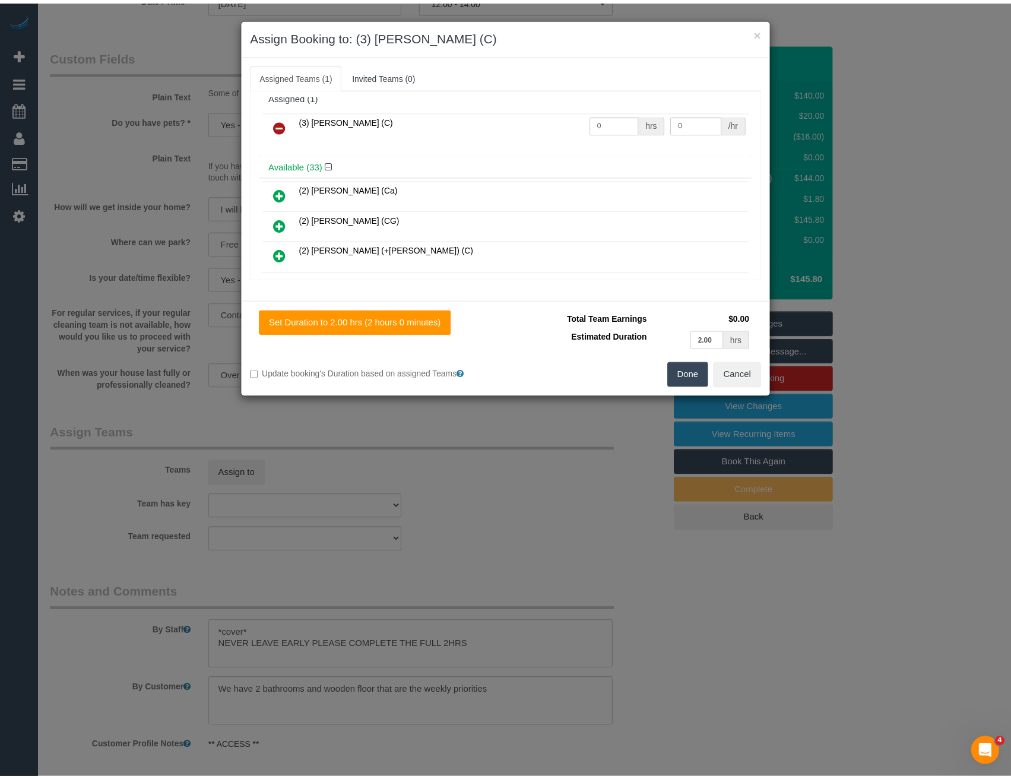
scroll to position [0, 0]
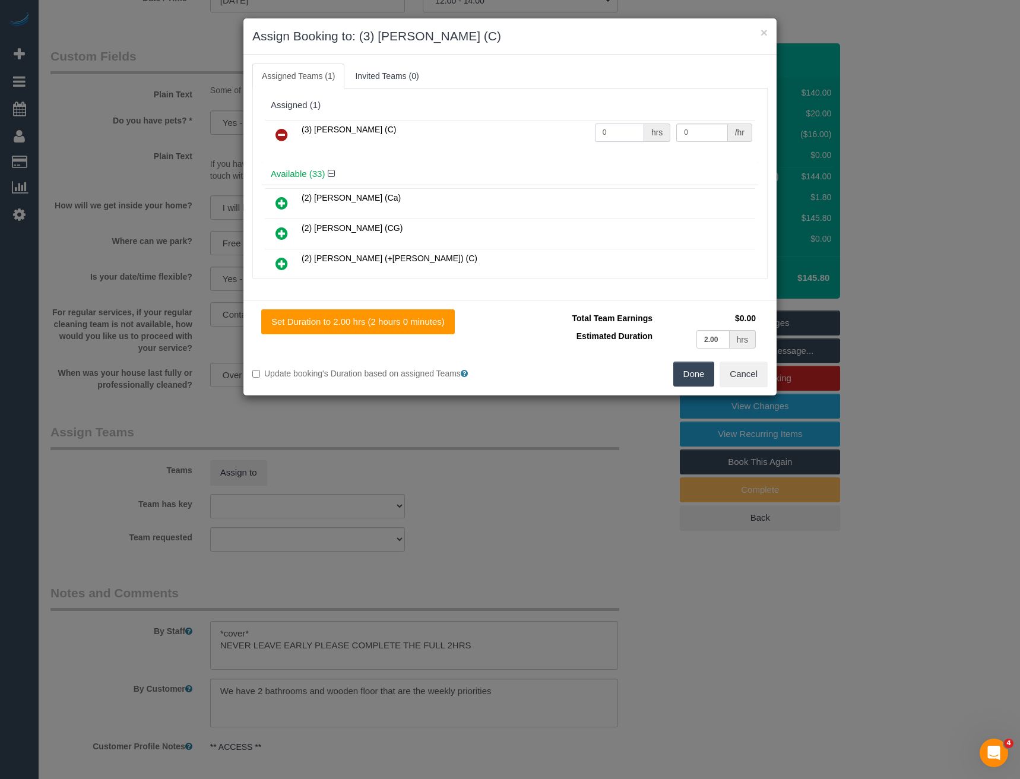
drag, startPoint x: 621, startPoint y: 131, endPoint x: 546, endPoint y: 139, distance: 75.8
click at [549, 140] on tr "(3) Goswin Kanta (C) 0 hrs 0 /hr" at bounding box center [510, 135] width 490 height 30
type input "2"
type input "40"
click at [695, 381] on button "Done" at bounding box center [694, 374] width 42 height 25
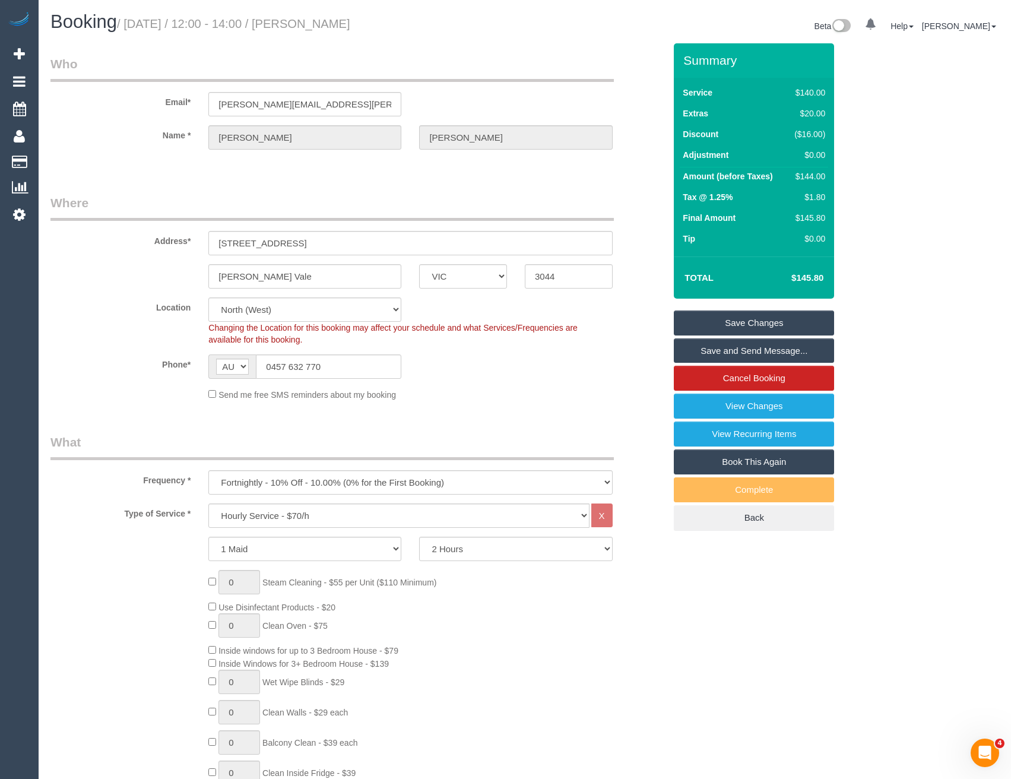
click at [710, 350] on link "Save and Send Message..." at bounding box center [754, 350] width 160 height 25
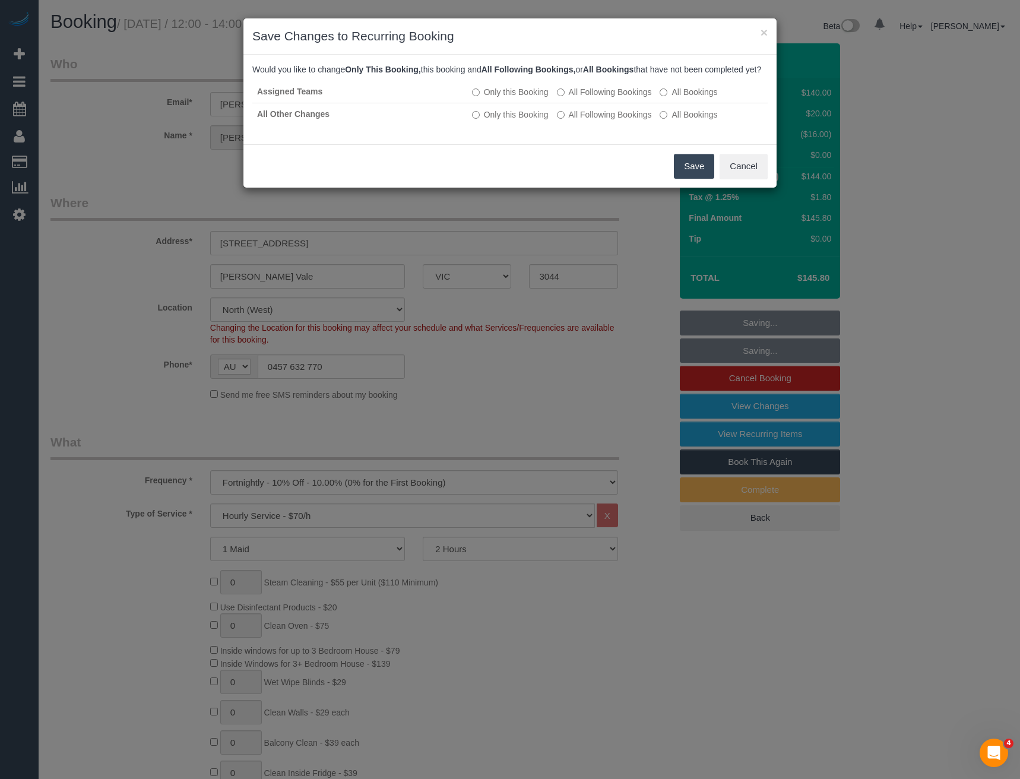
click at [689, 174] on button "Save" at bounding box center [694, 166] width 40 height 25
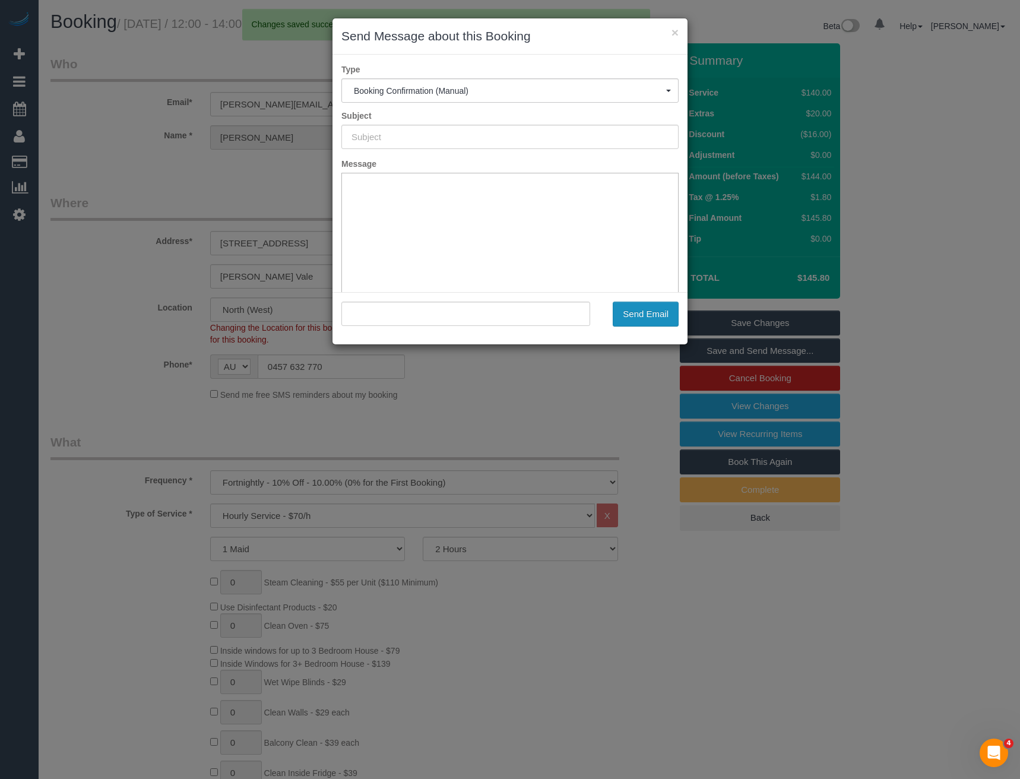
type input "Booking Confirmed"
type input ""Lisa McIntyre" <lisa.c.mcintyre@gmail.com>"
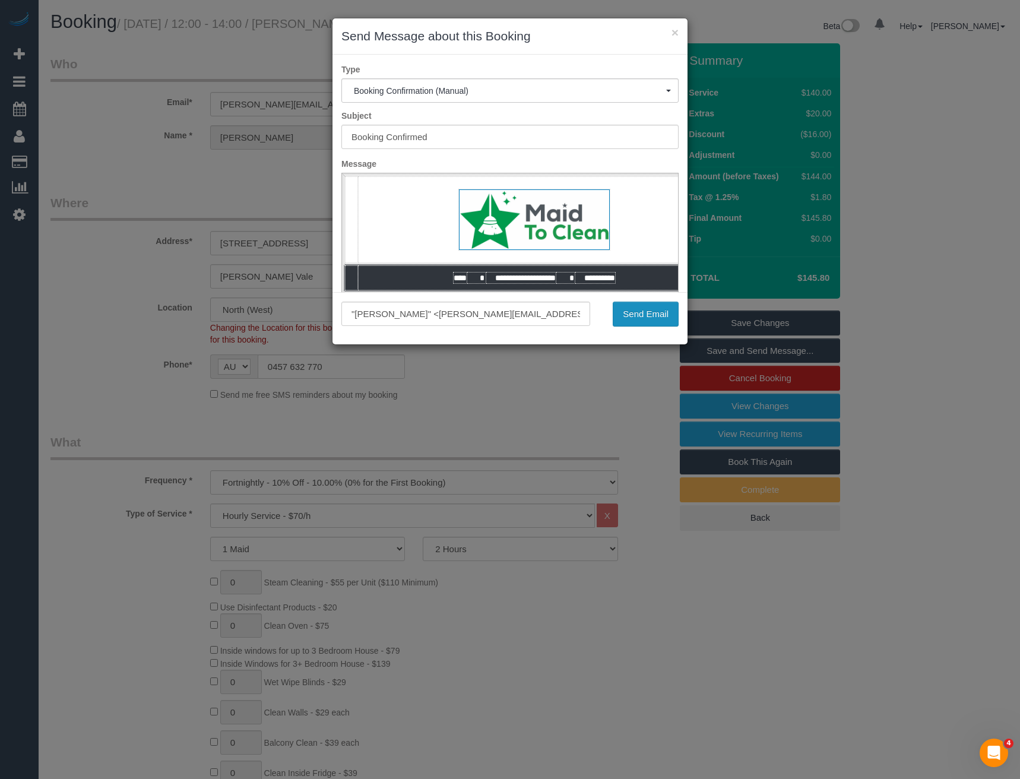
click at [639, 312] on button "Send Email" at bounding box center [646, 314] width 66 height 25
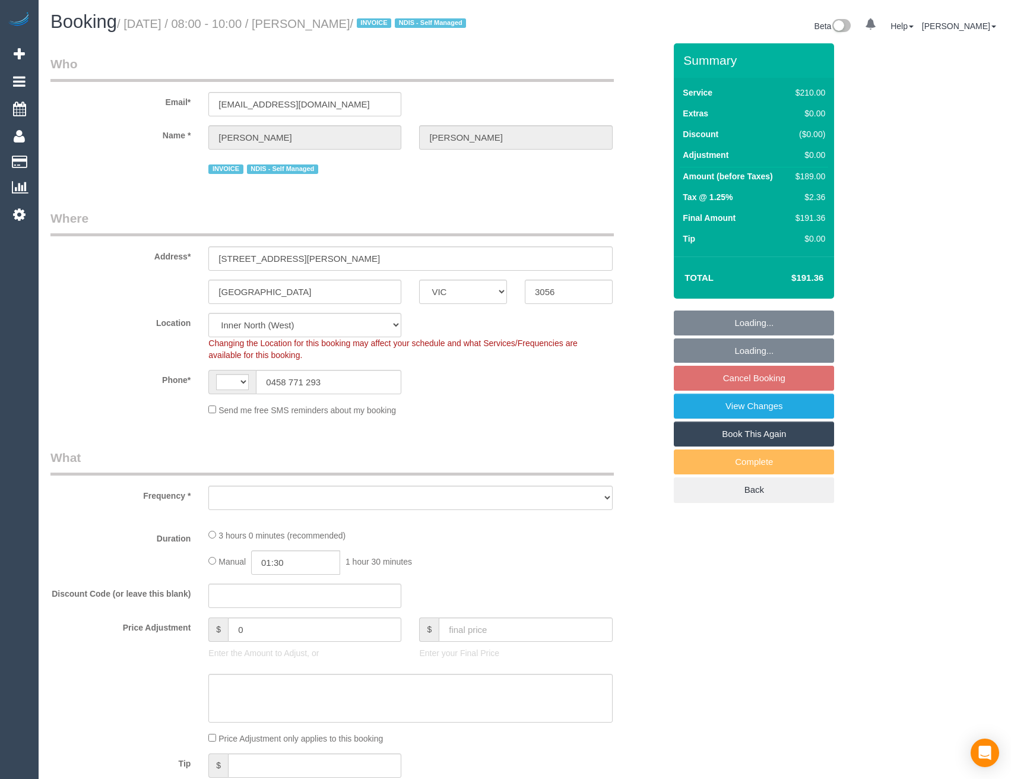
select select "VIC"
select select "string:stripe-pm_1RMJFP2GScqysDRVl36hxd4v"
select select "string:AU"
select select "object:558"
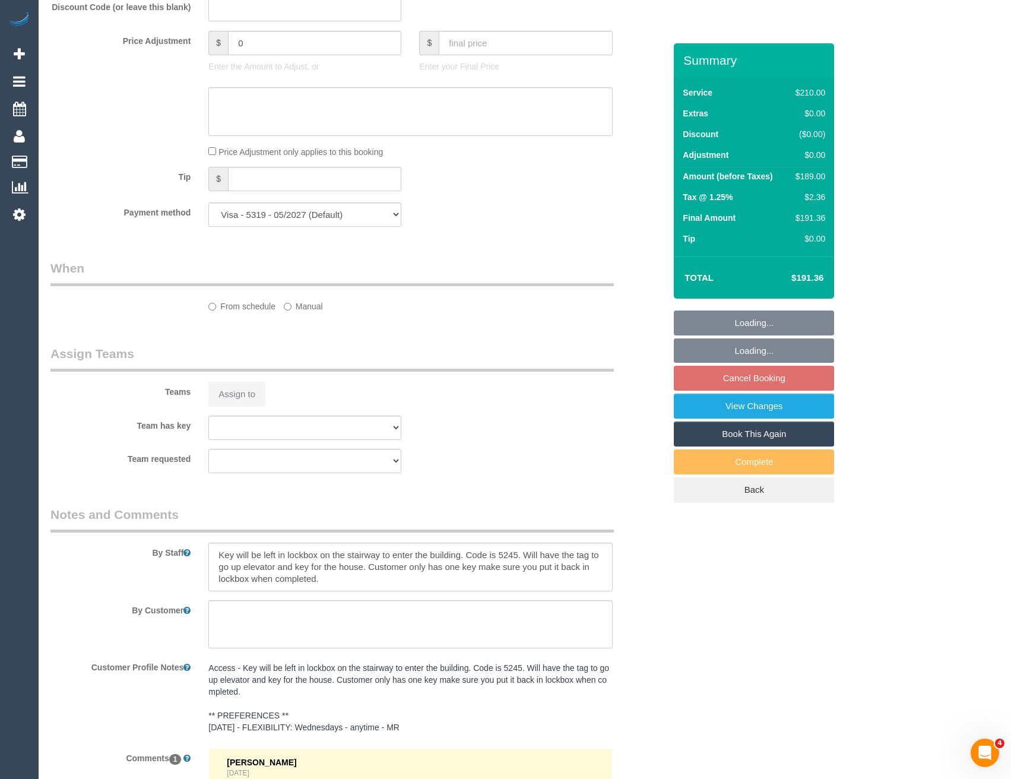
select select "180"
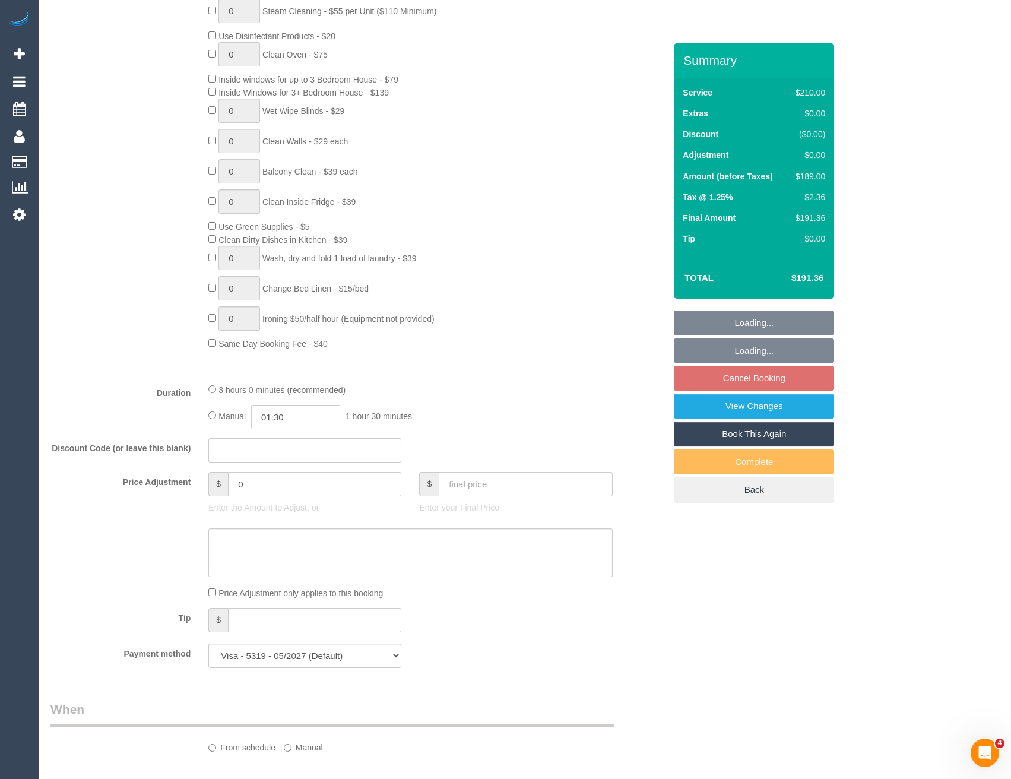
scroll to position [594, 0]
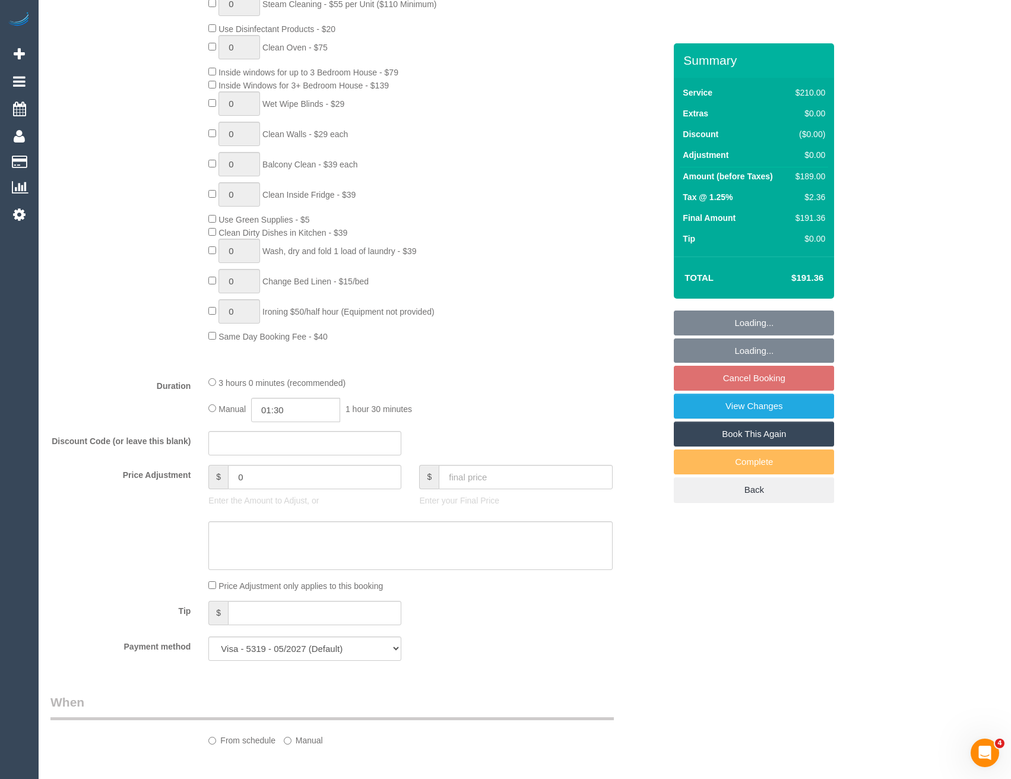
select select "number:28"
select select "number:14"
select select "number:19"
select select "number:24"
select select "number:33"
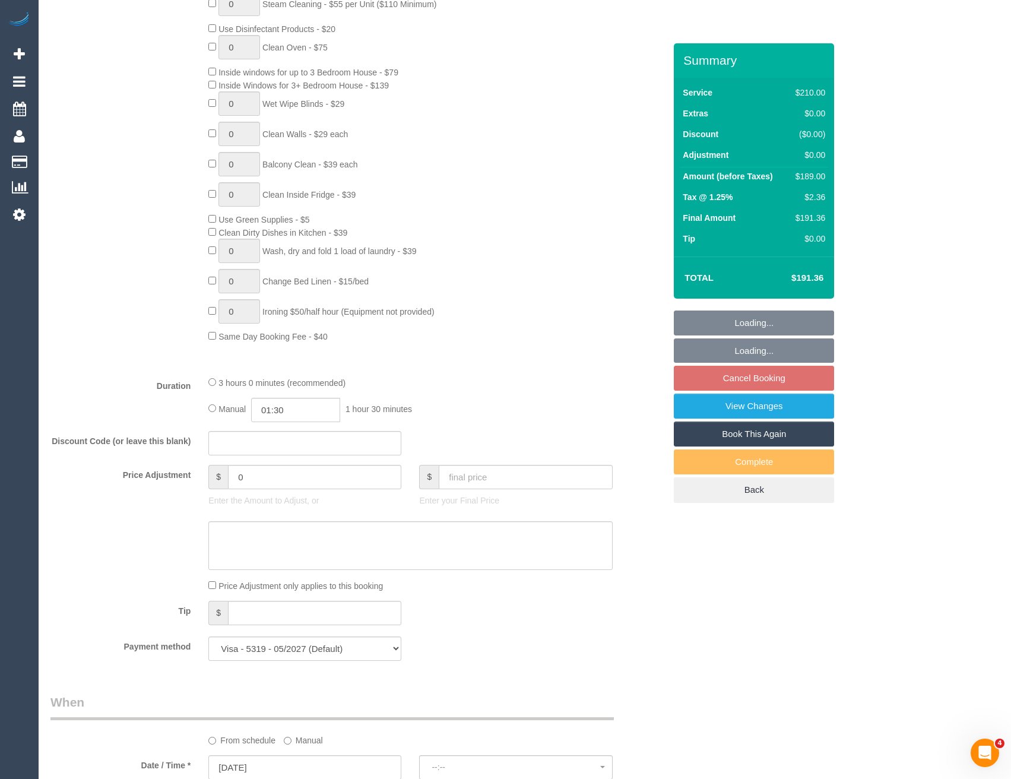
select select "object:1759"
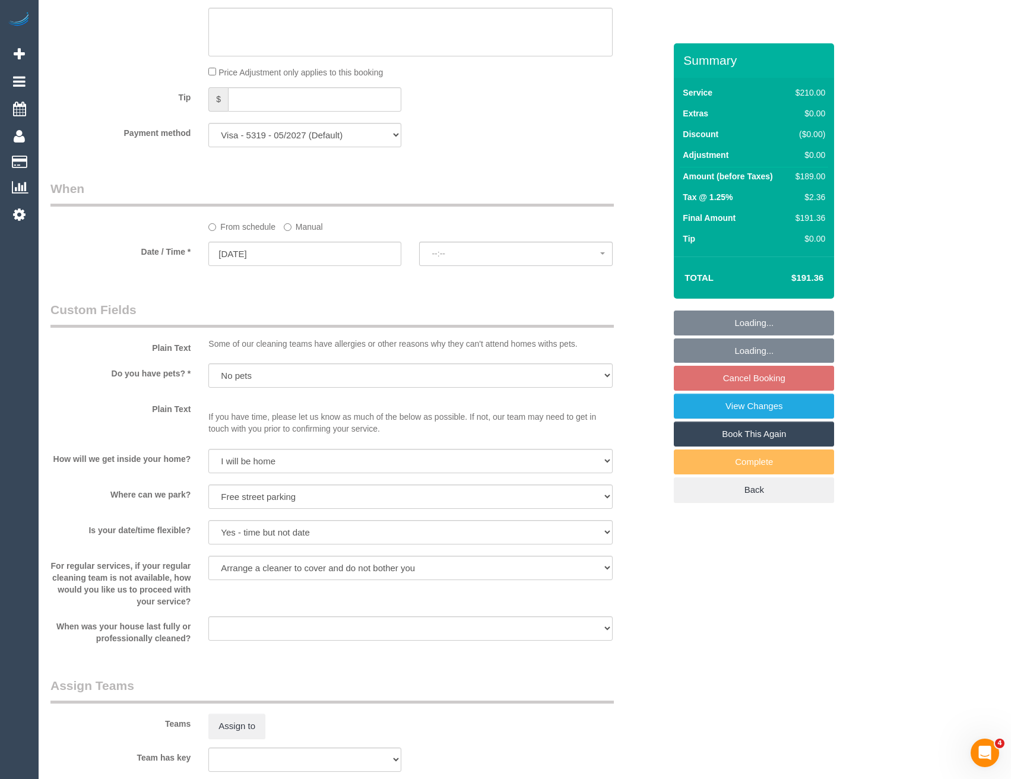
select select "spot2"
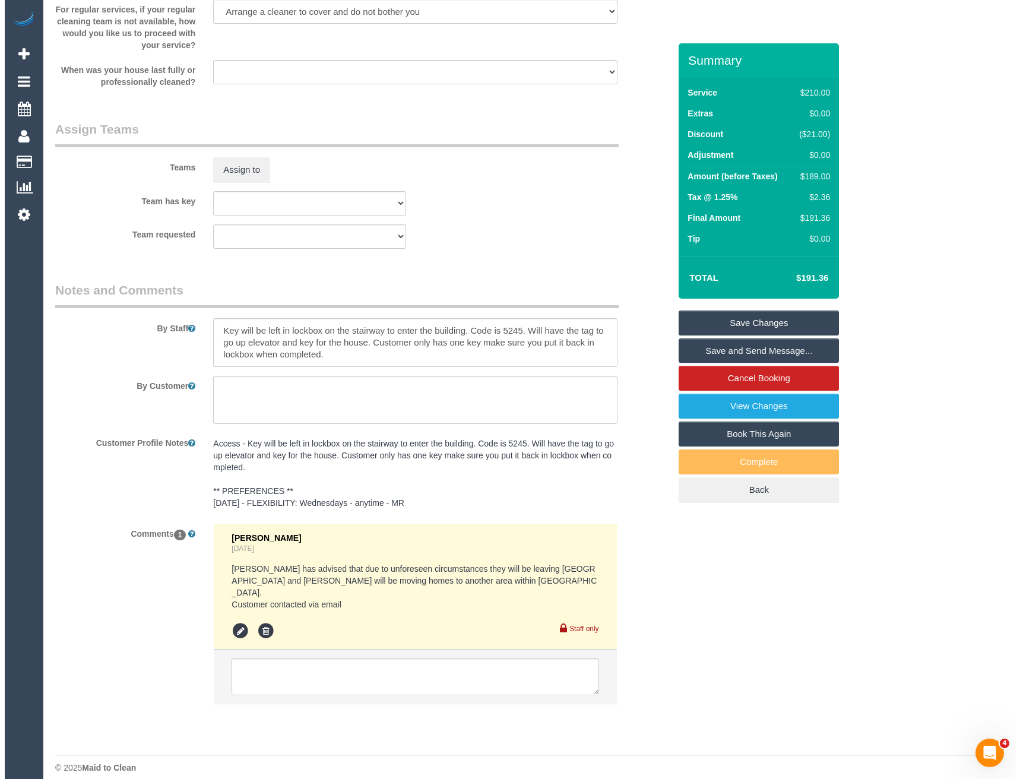
scroll to position [1426, 0]
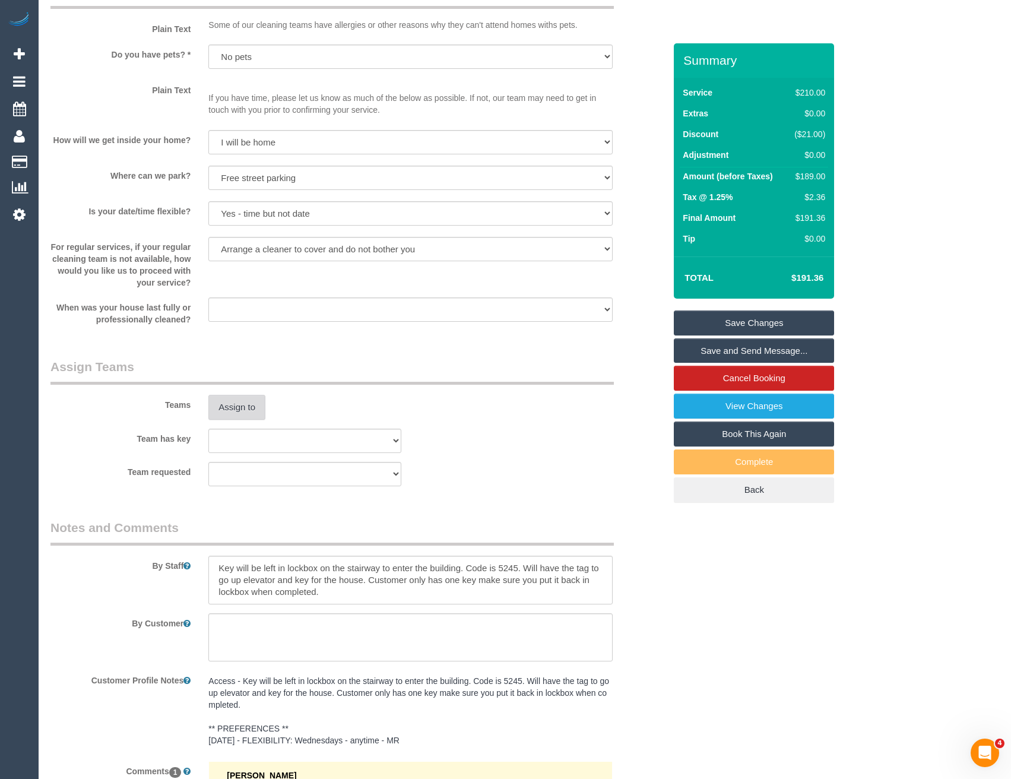
click at [240, 411] on button "Assign to" at bounding box center [236, 407] width 57 height 25
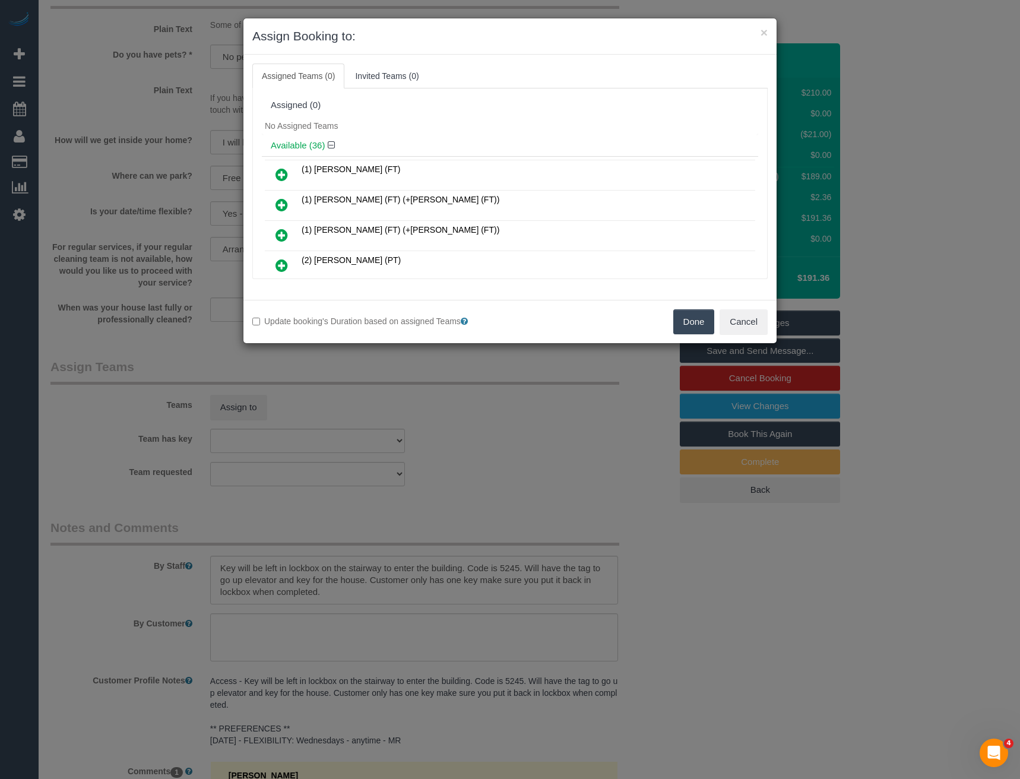
scroll to position [320, 0]
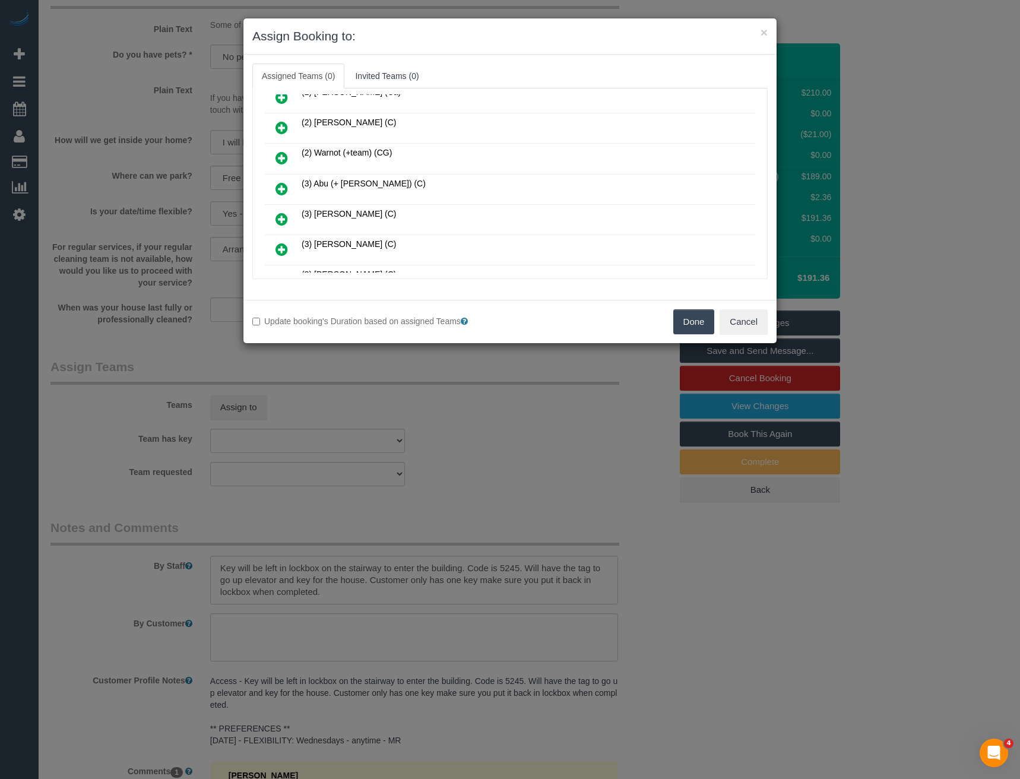
click at [280, 185] on icon at bounding box center [282, 189] width 12 height 14
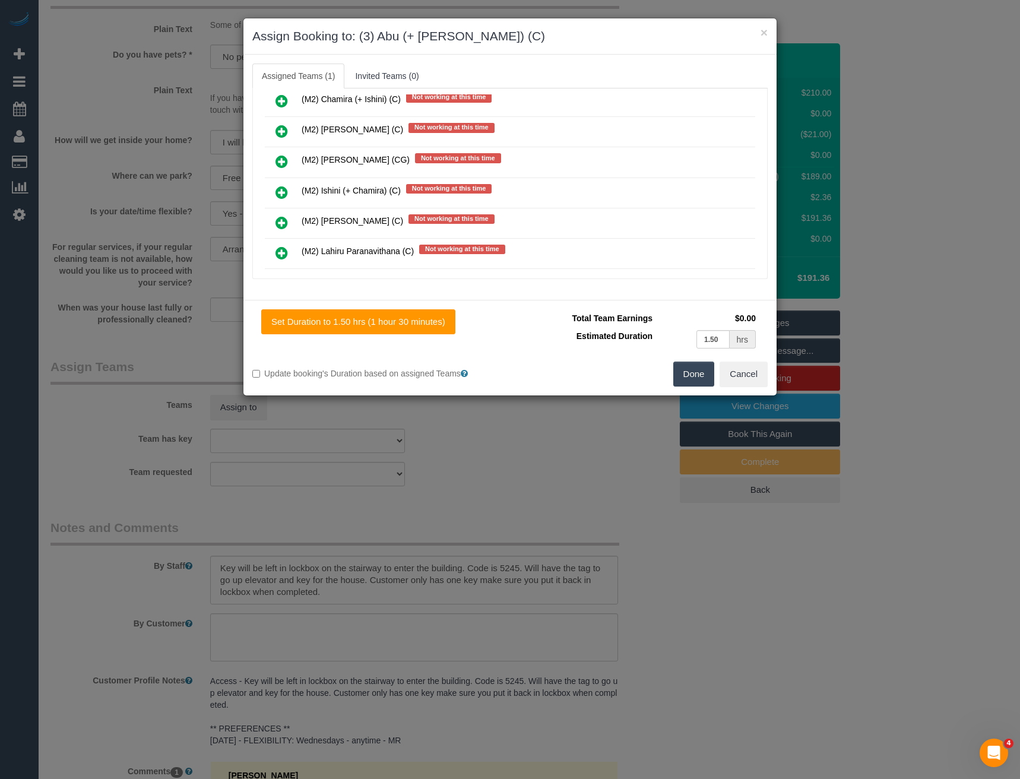
scroll to position [591, 0]
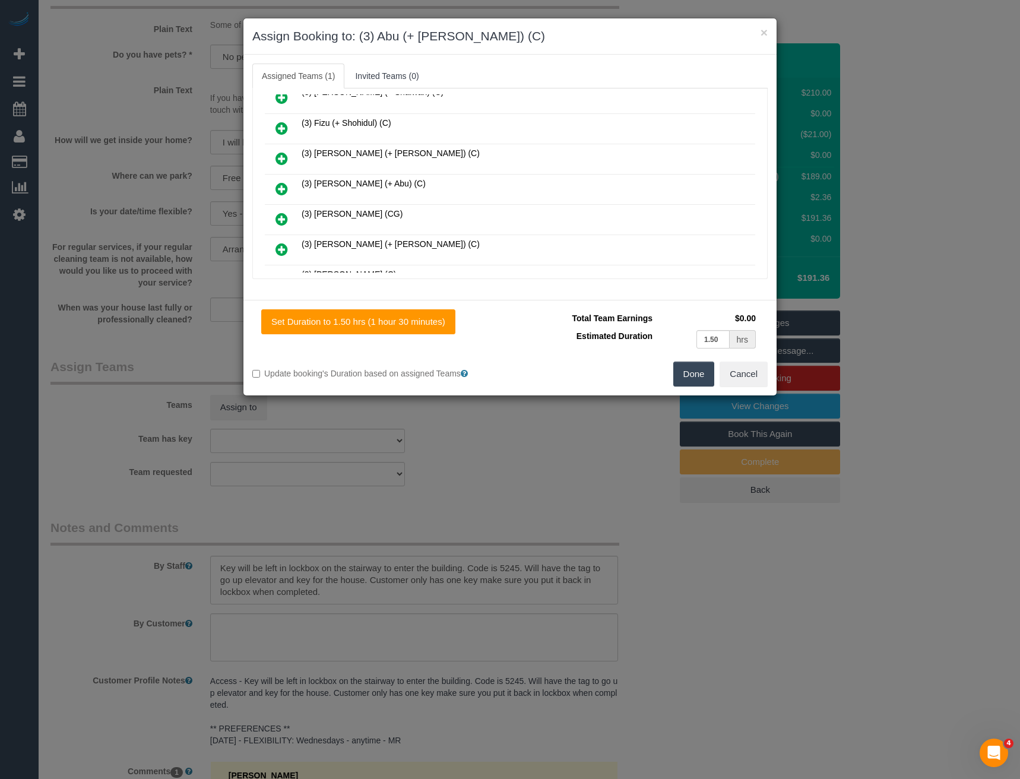
click at [279, 191] on icon at bounding box center [282, 189] width 12 height 14
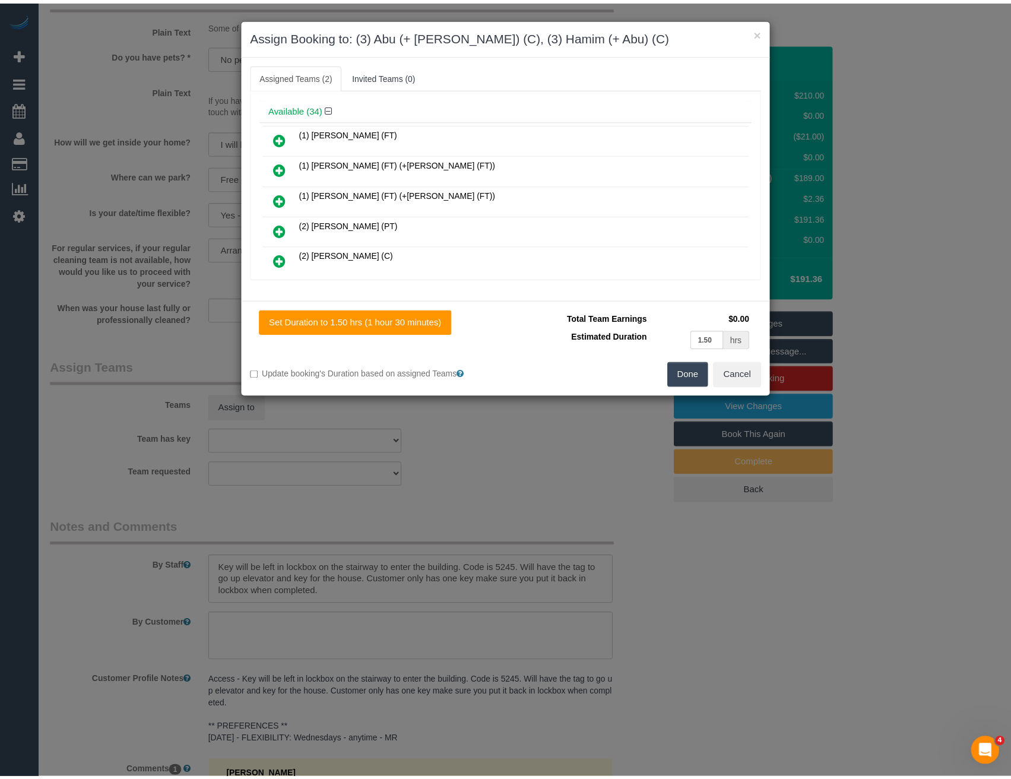
scroll to position [0, 0]
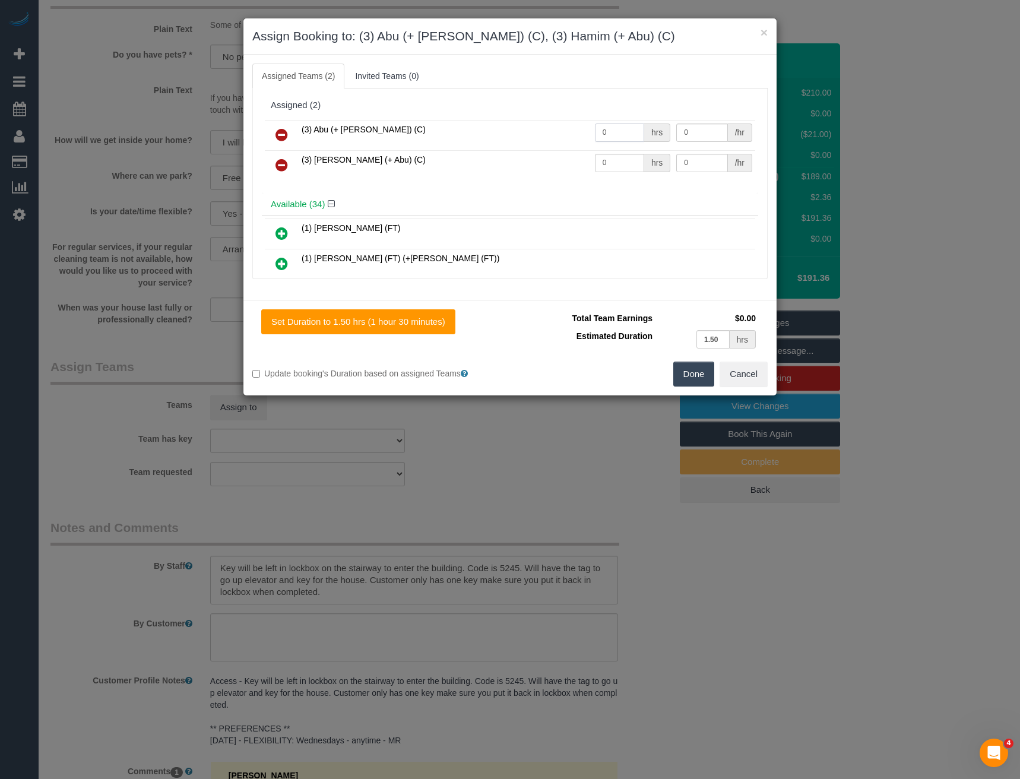
drag, startPoint x: 613, startPoint y: 131, endPoint x: 510, endPoint y: 121, distance: 103.2
click at [547, 140] on tr "(3) Abu (+ Hamim) (C) 0 hrs 0 /hr" at bounding box center [510, 135] width 490 height 30
type input "1.5"
type input "35"
drag, startPoint x: 622, startPoint y: 159, endPoint x: 549, endPoint y: 159, distance: 73.0
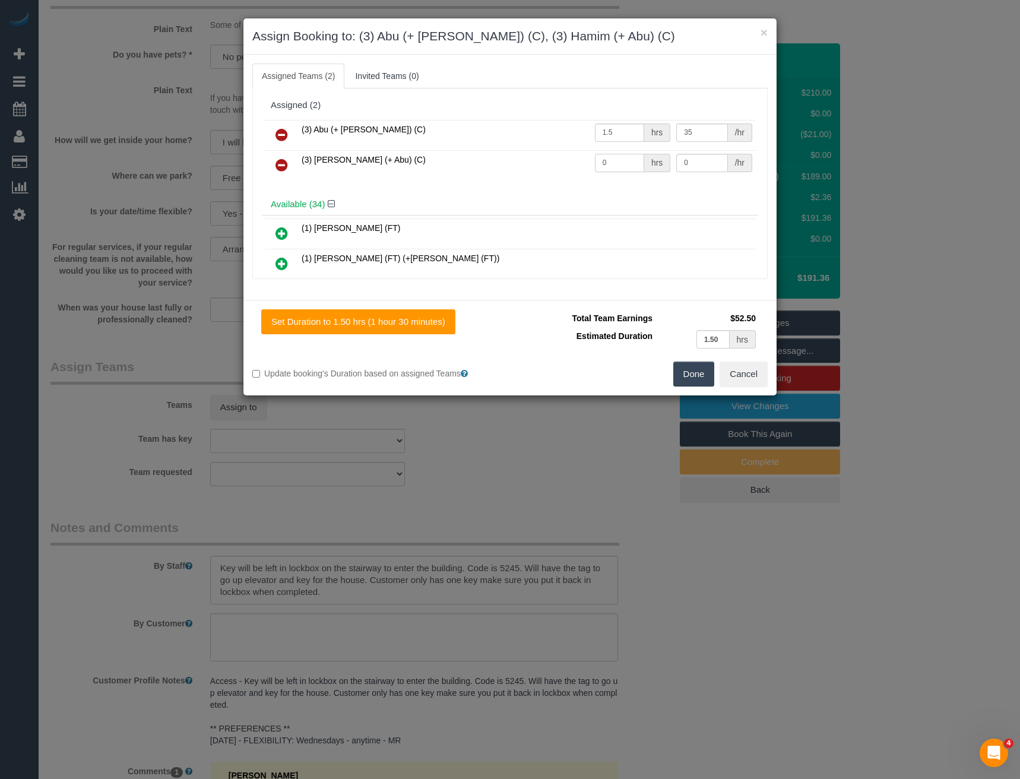
click at [556, 162] on tr "(3) Hamim (+ Abu) (C) 0 hrs 0 /hr" at bounding box center [510, 165] width 490 height 30
type input "1.5"
type input "35"
click at [698, 372] on button "Done" at bounding box center [694, 374] width 42 height 25
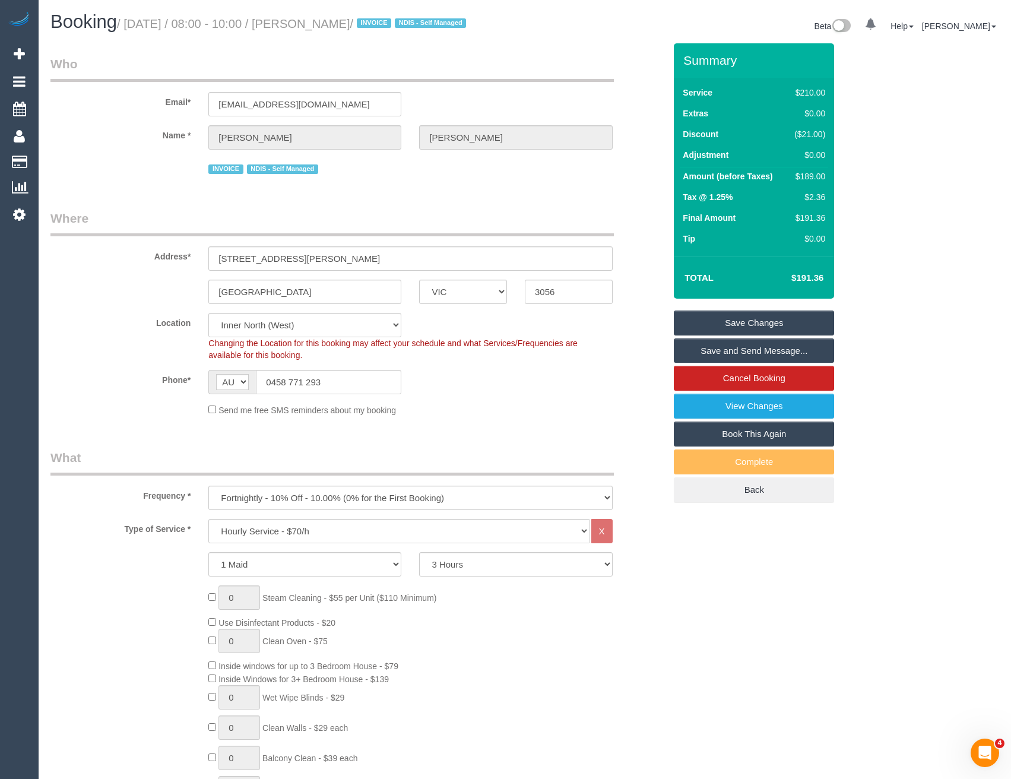
click at [721, 350] on link "Save and Send Message..." at bounding box center [754, 350] width 160 height 25
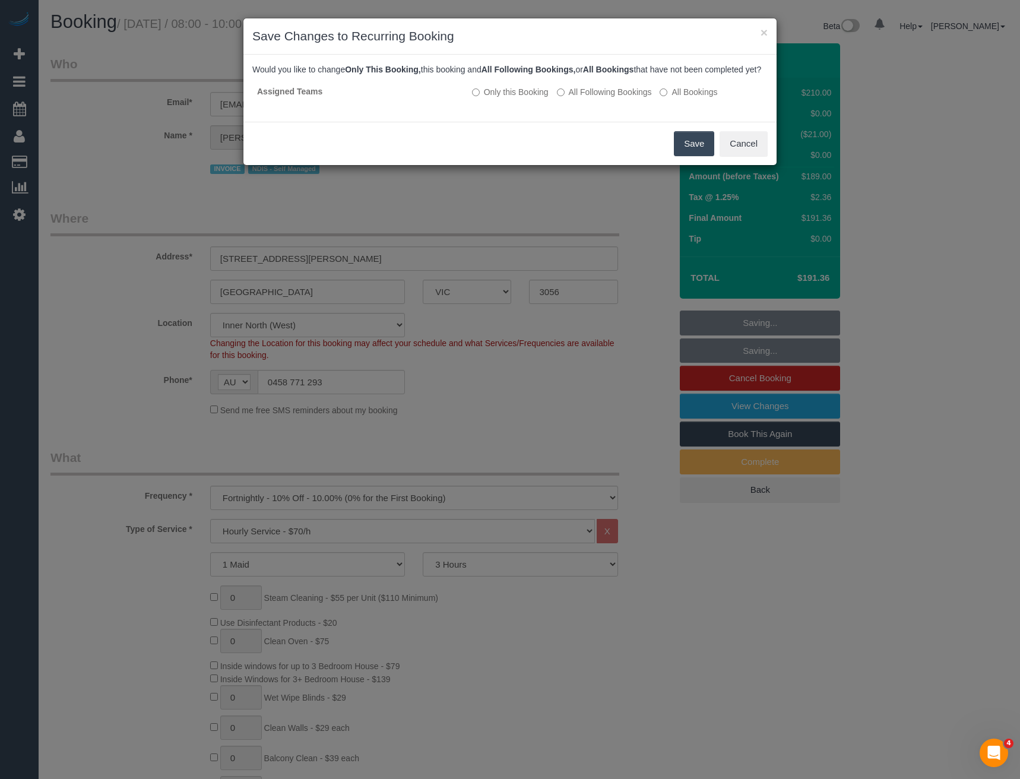
drag, startPoint x: 568, startPoint y: 101, endPoint x: 609, endPoint y: 145, distance: 60.5
click at [568, 98] on label "All Following Bookings" at bounding box center [604, 92] width 95 height 12
click at [713, 156] on button "Save" at bounding box center [694, 143] width 40 height 25
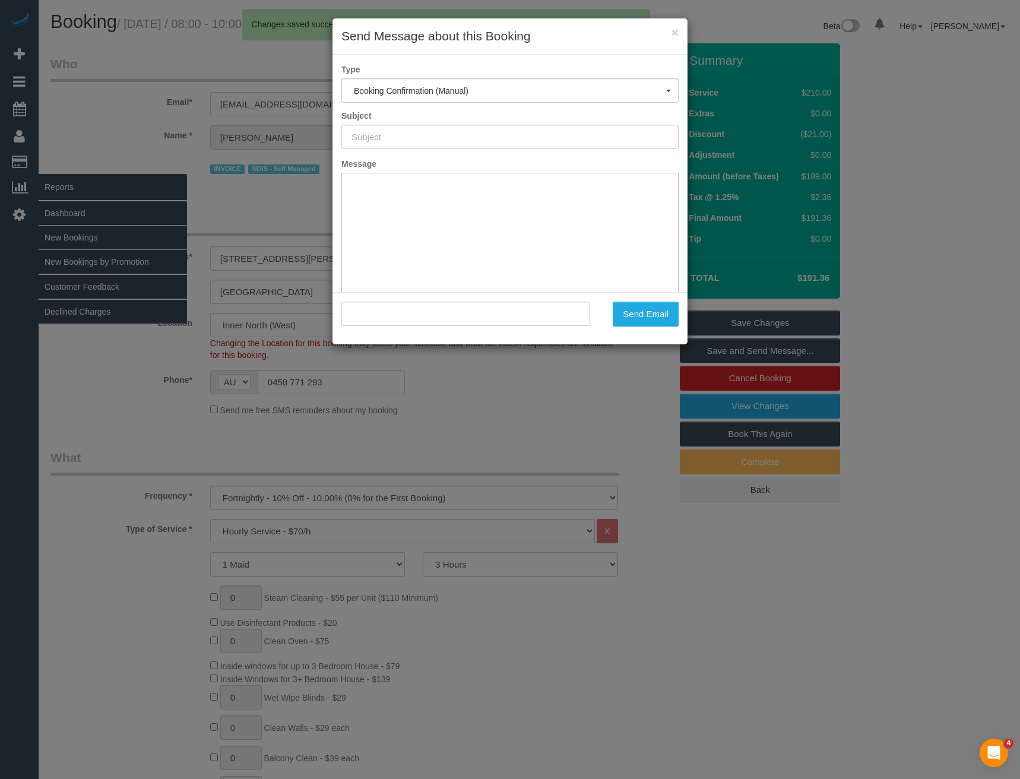
type input "Booking Confirmed"
type input ""Eloise Penno" <eloisepenno@outlook.com>"
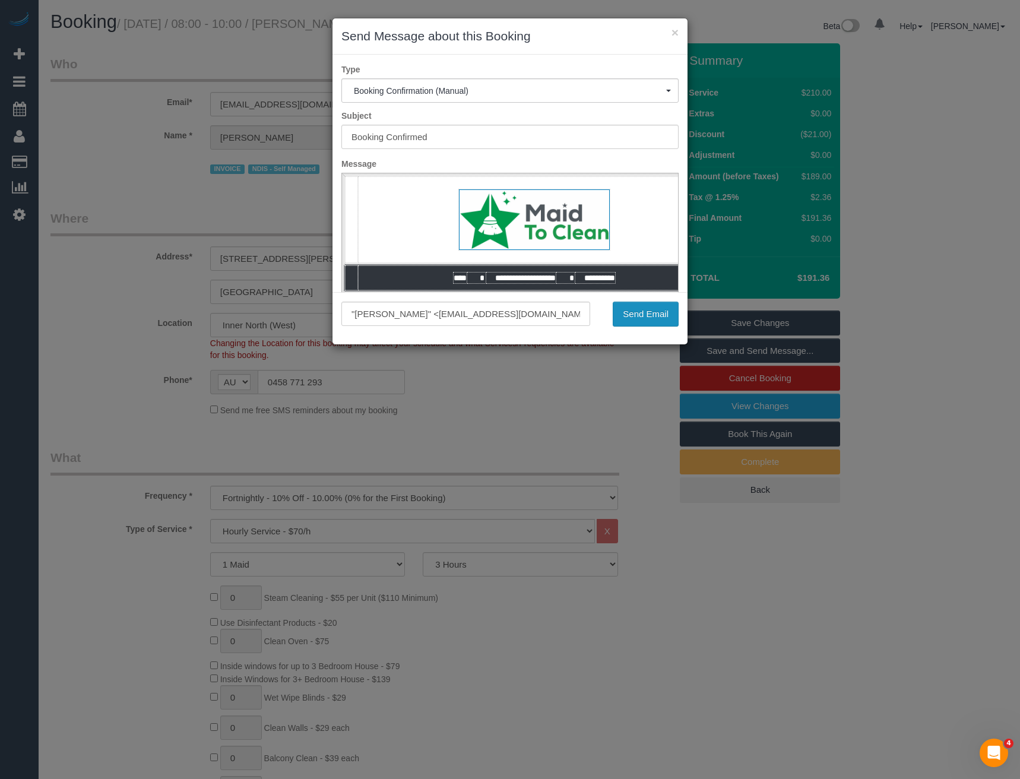
click at [650, 311] on button "Send Email" at bounding box center [646, 314] width 66 height 25
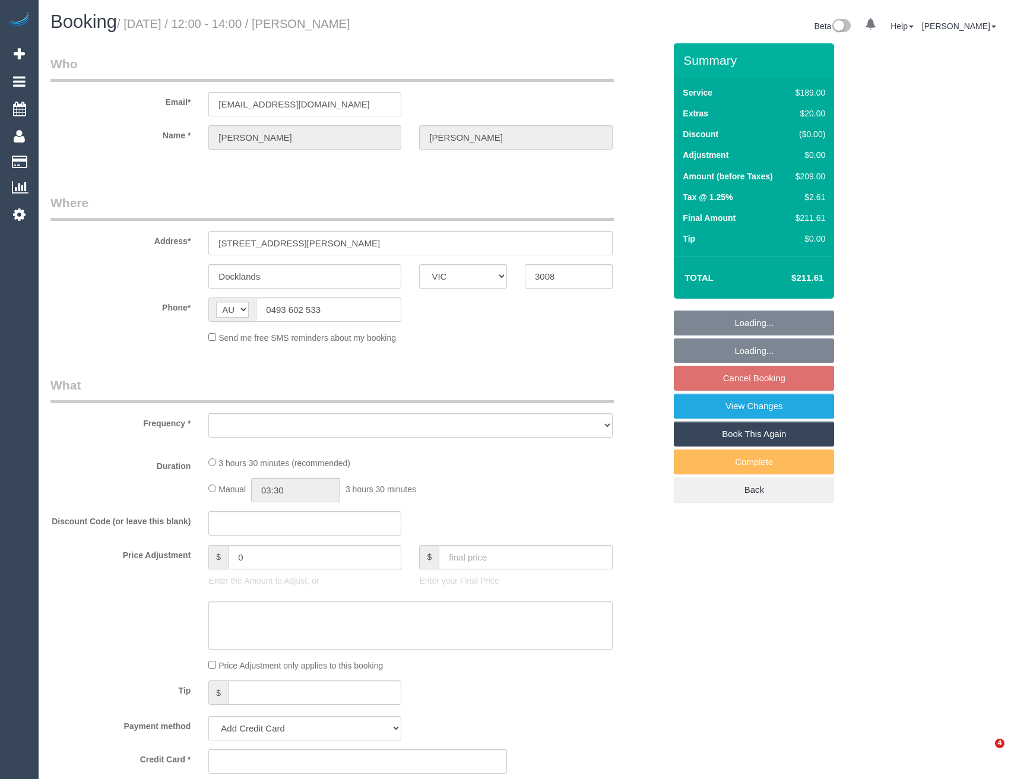
select select "VIC"
select select "string:stripe-pm_1OvSXU2GScqysDRVdpivaOyO"
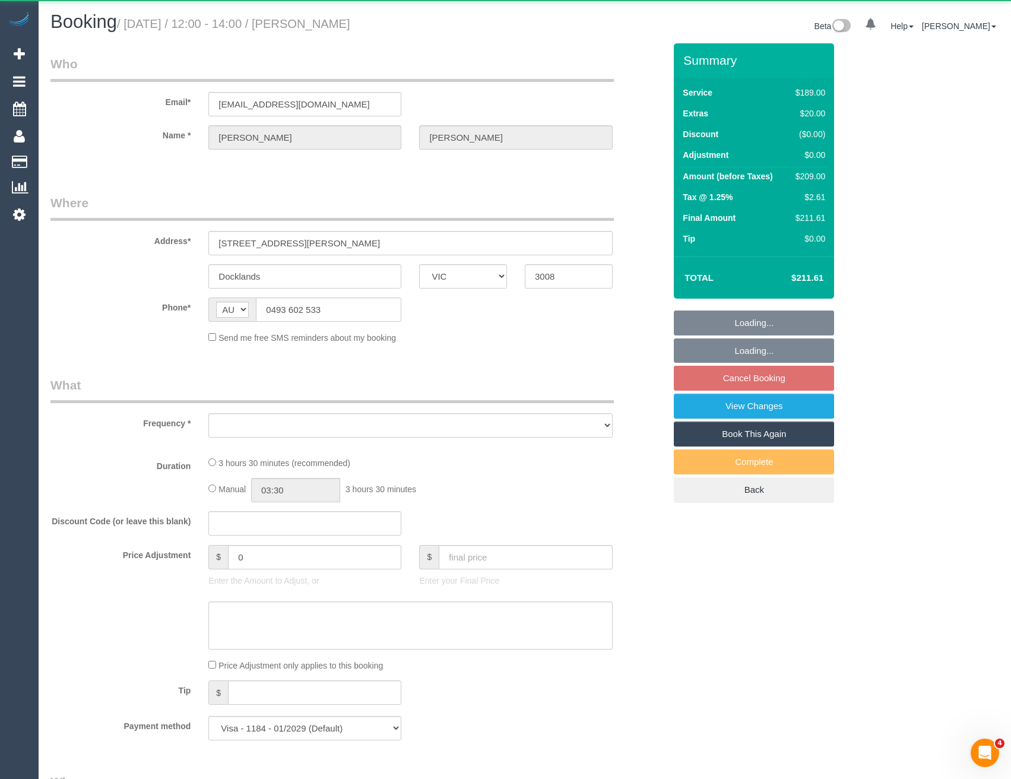
select select "object:522"
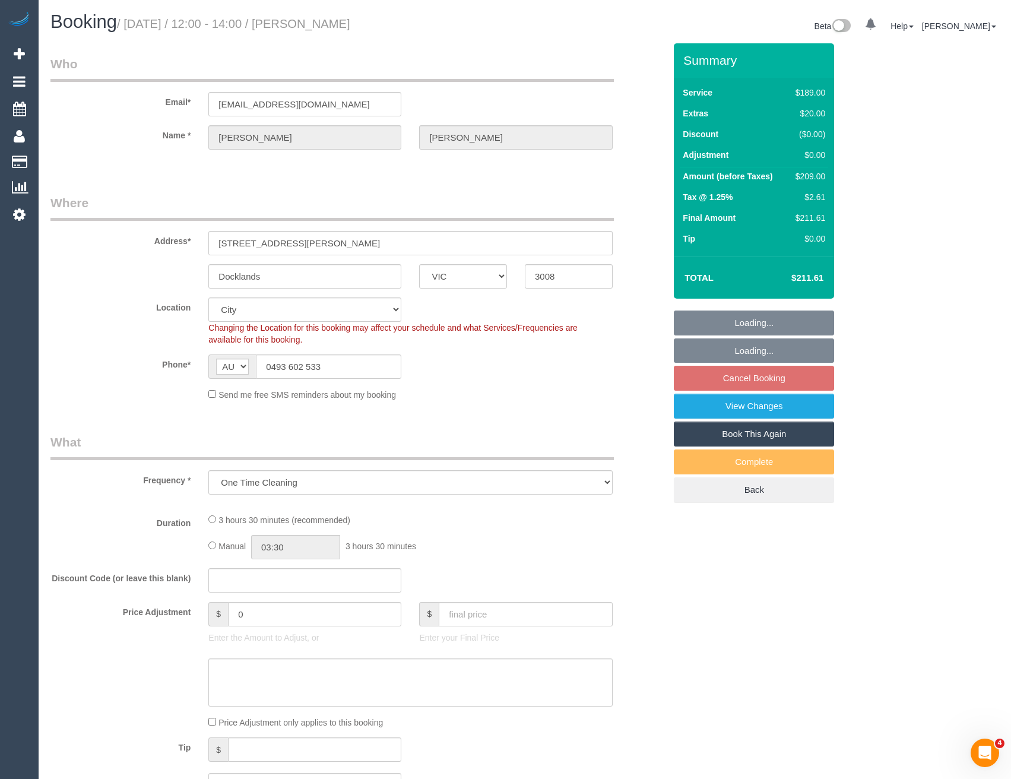
select select "number:27"
select select "number:14"
select select "number:20"
select select "number:25"
select select "number:34"
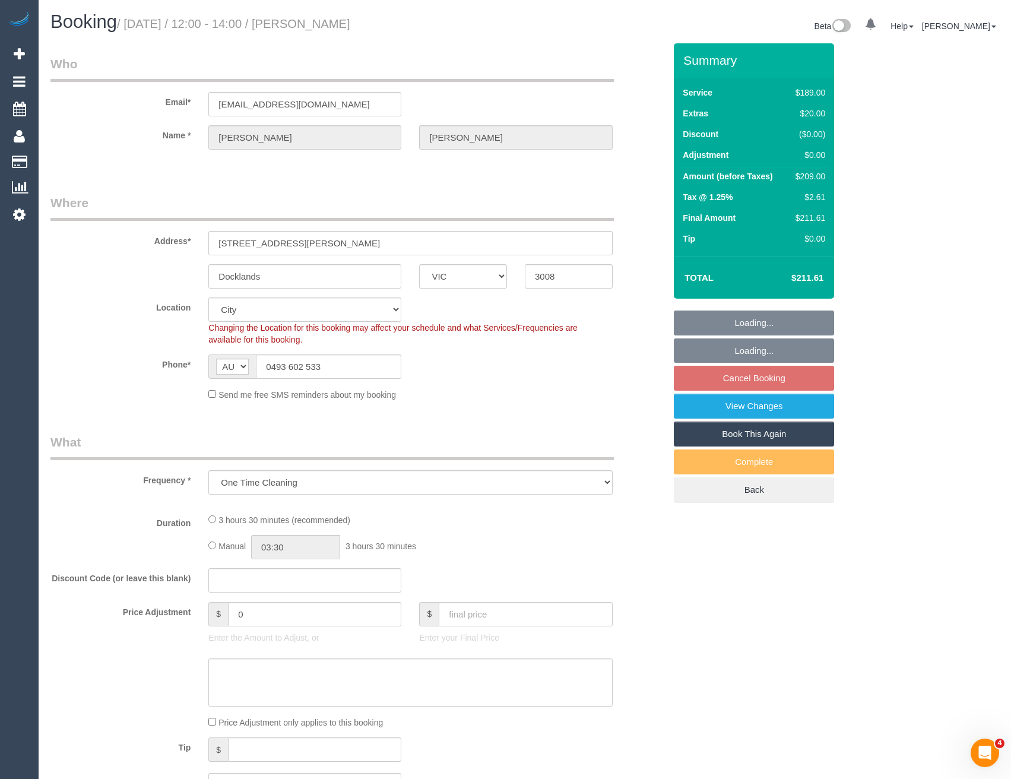
select select "number:12"
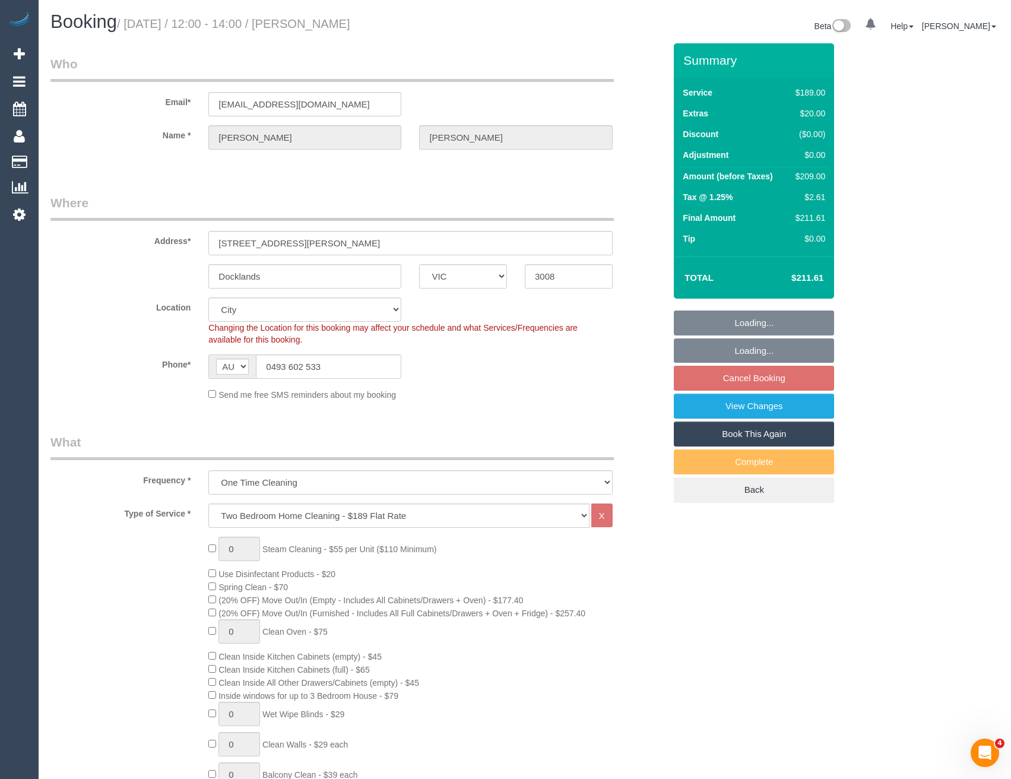
select select "object:771"
select select "spot4"
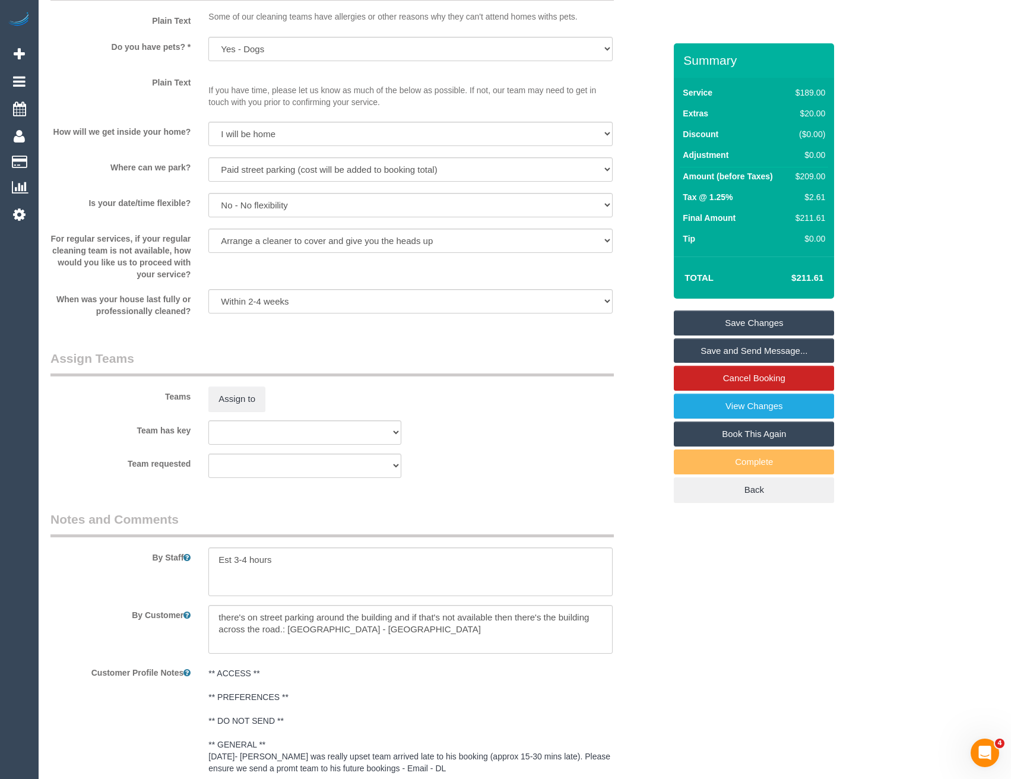
scroll to position [1330, 0]
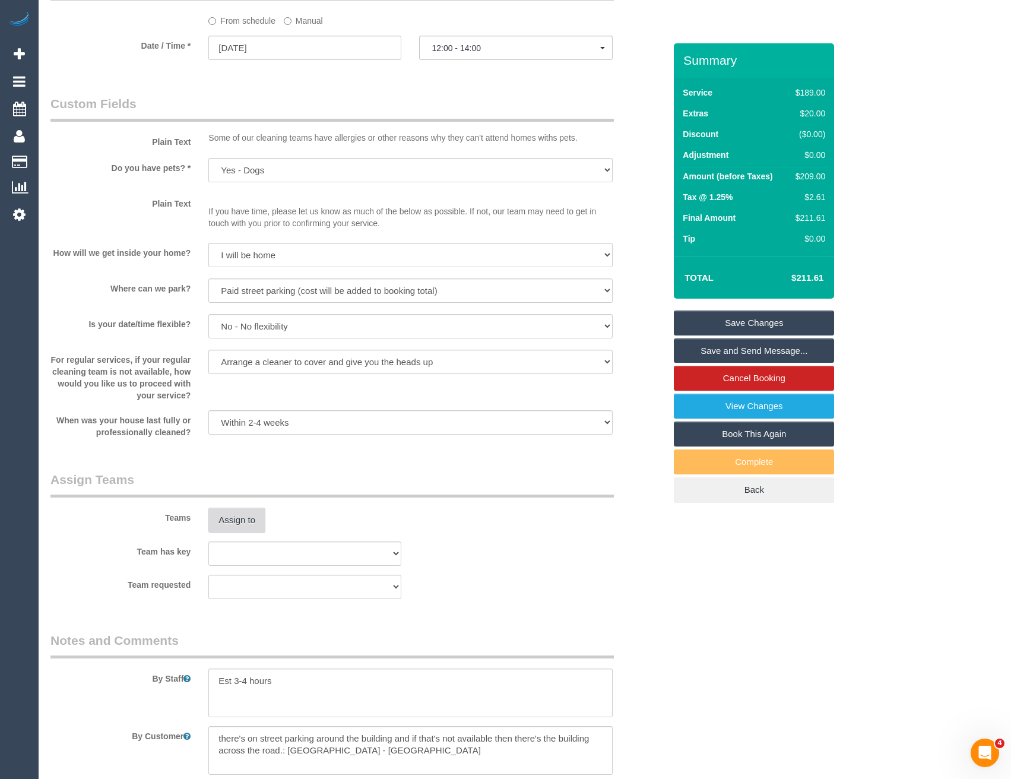
click at [248, 530] on button "Assign to" at bounding box center [236, 520] width 57 height 25
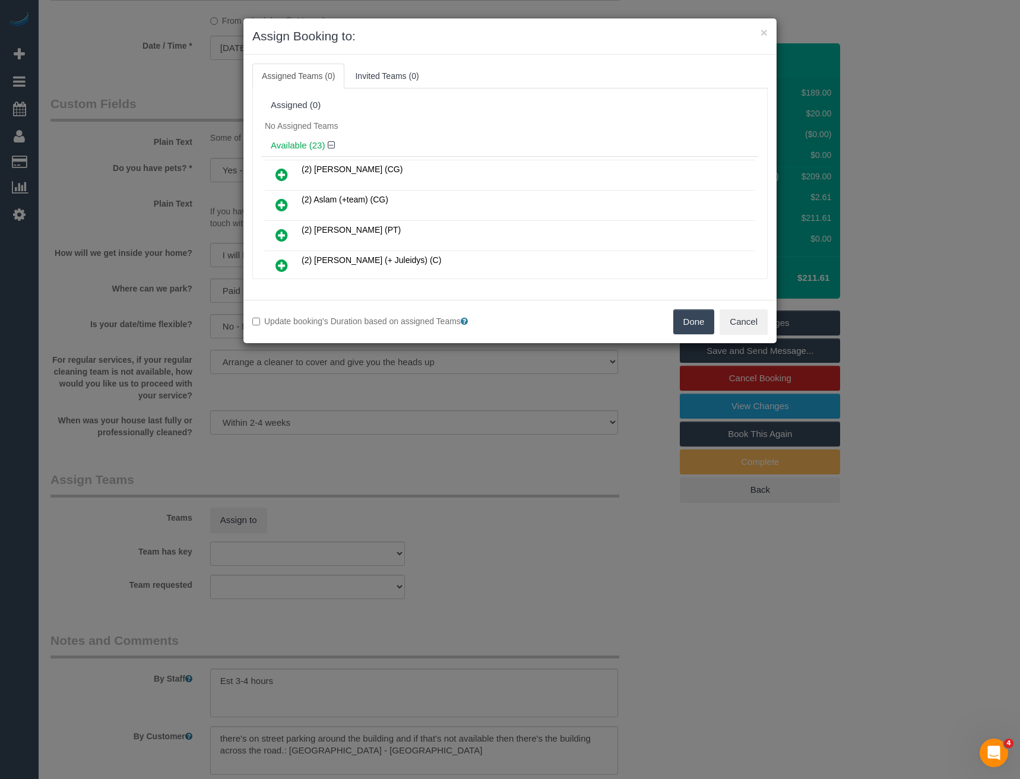
click at [406, 563] on div "× Assign Booking to: Assigned Teams (0) Invited Teams (0) Assigned (0) No Assig…" at bounding box center [510, 389] width 1020 height 779
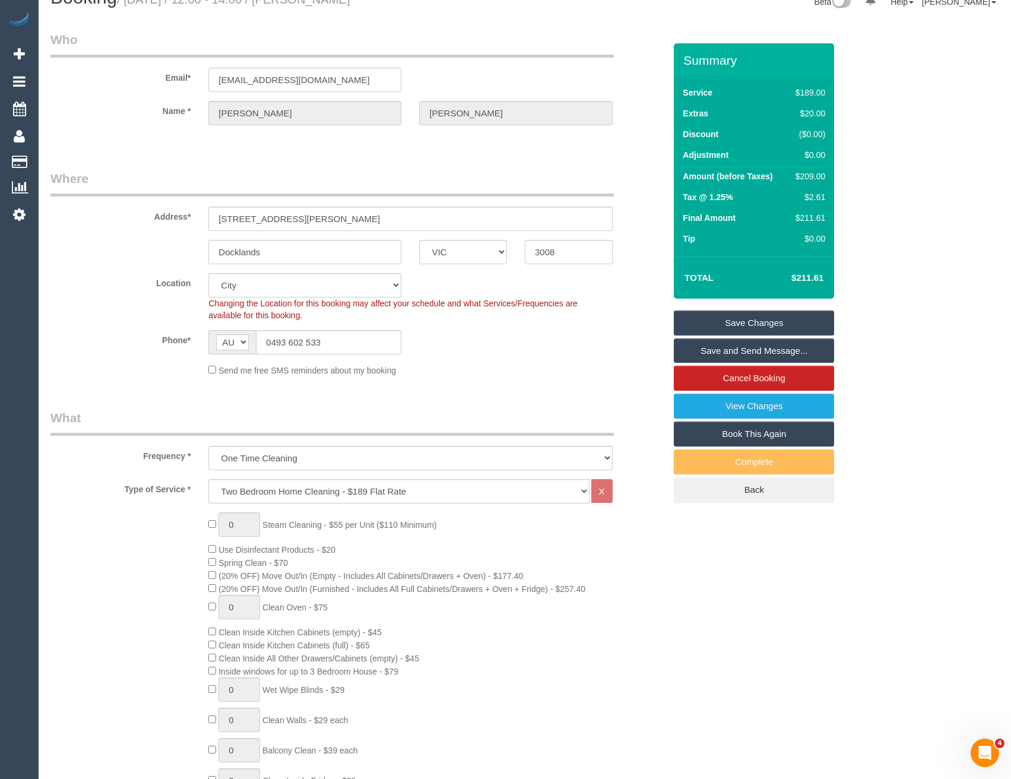
scroll to position [0, 0]
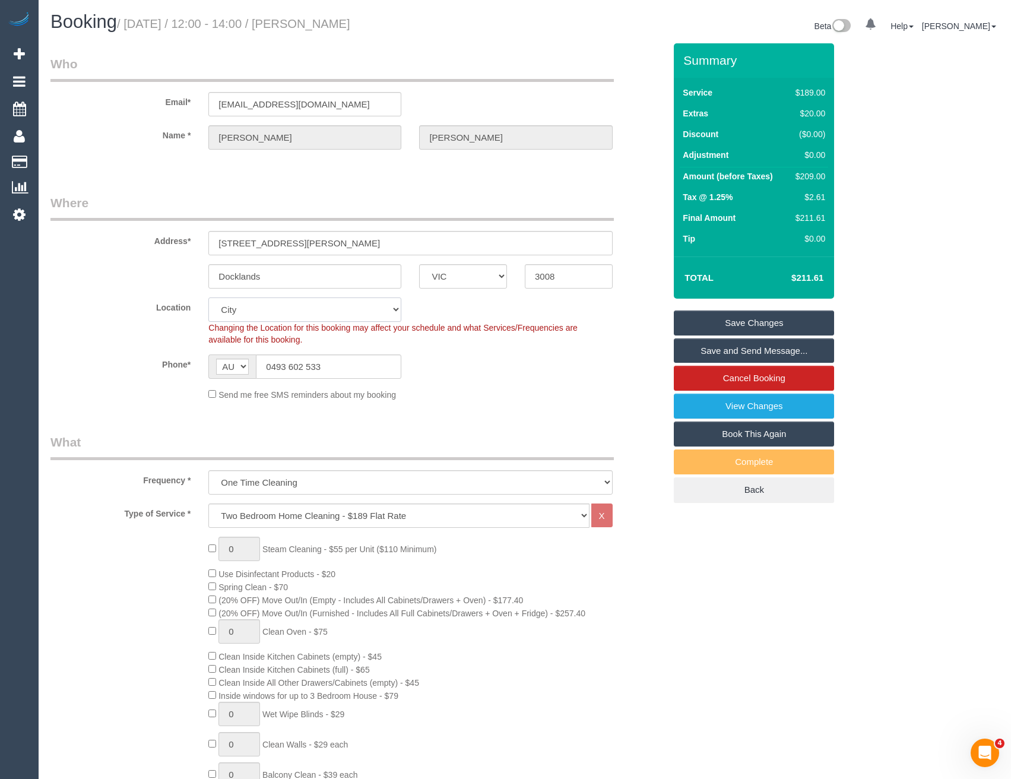
click at [283, 315] on select "Office City East (North) East (South) Inner East Inner North (East) Inner North…" at bounding box center [304, 309] width 193 height 24
select select "50"
click at [208, 297] on select "Office City East (North) East (South) Inner East Inner North (East) Inner North…" at bounding box center [304, 309] width 193 height 24
select select "object:2962"
click at [457, 393] on div "Send me free SMS reminders about my booking" at bounding box center [411, 394] width 422 height 13
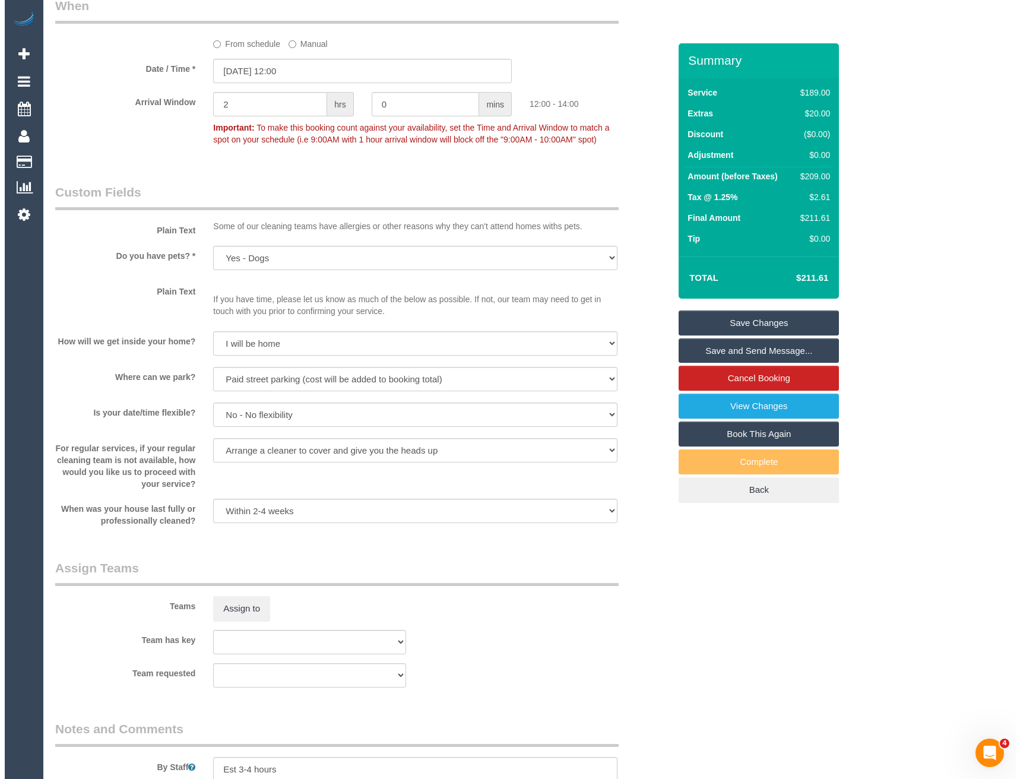
scroll to position [1663, 0]
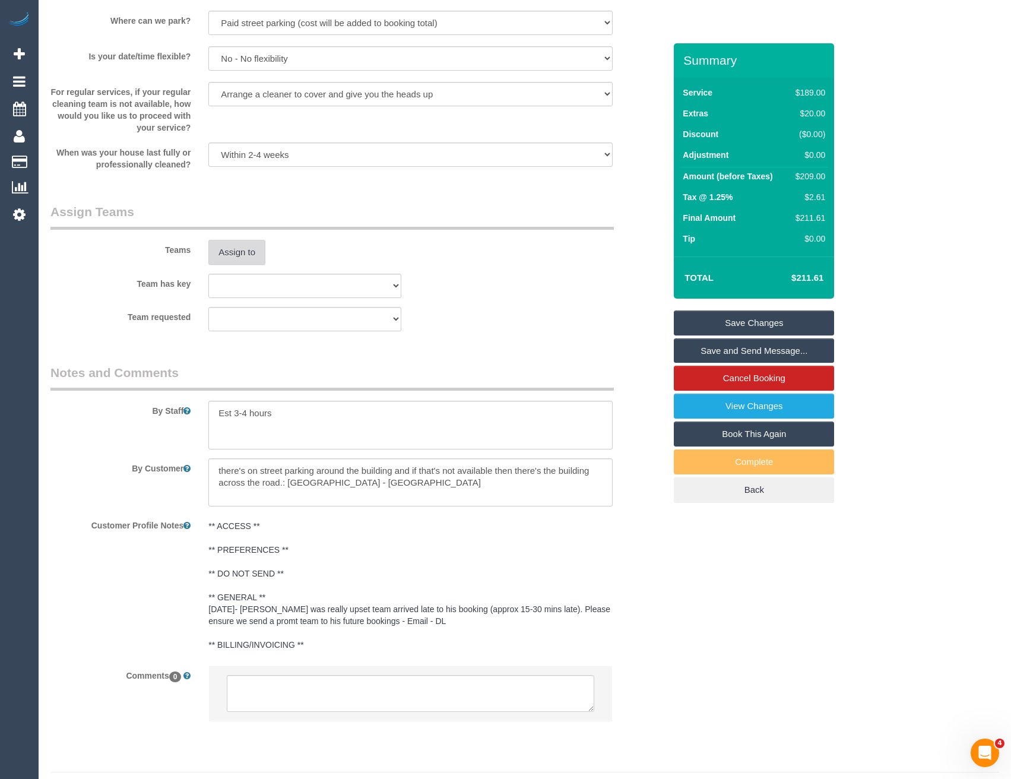
click at [238, 254] on button "Assign to" at bounding box center [236, 252] width 57 height 25
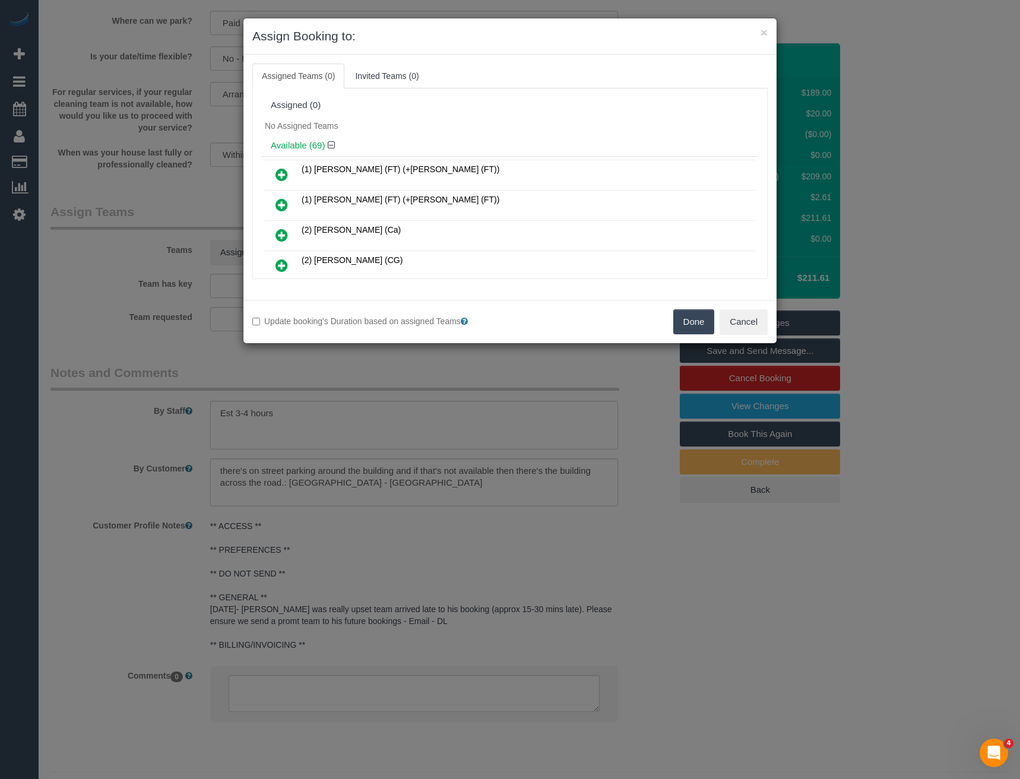
scroll to position [3808, 0]
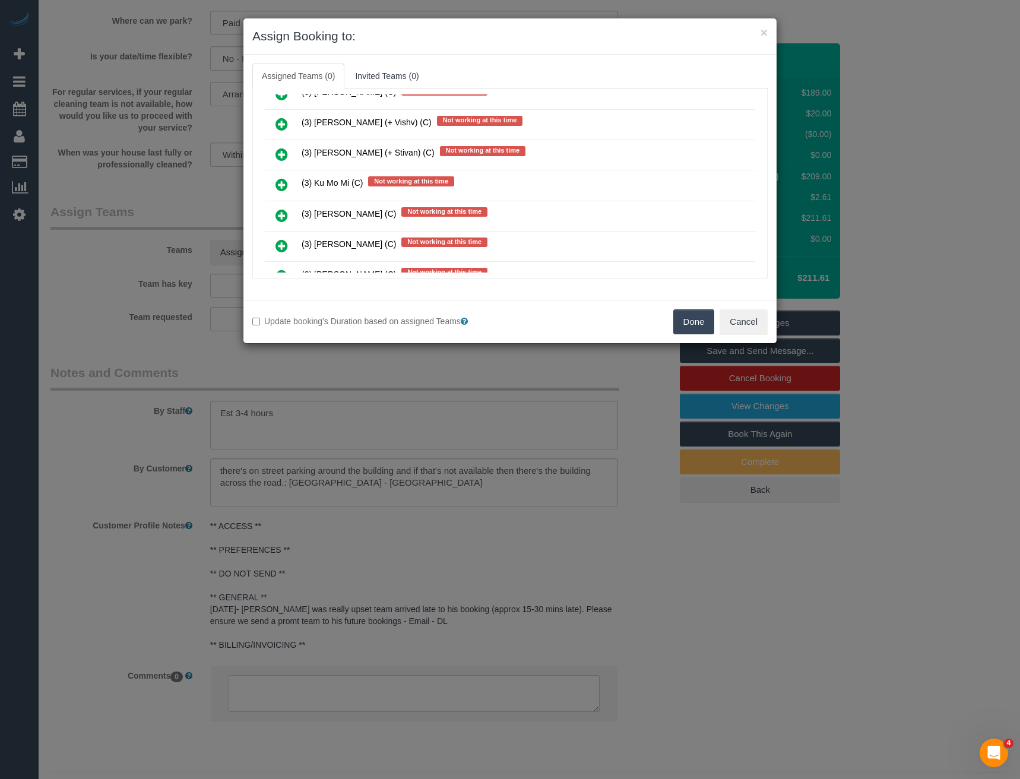
click at [281, 183] on icon at bounding box center [282, 185] width 12 height 14
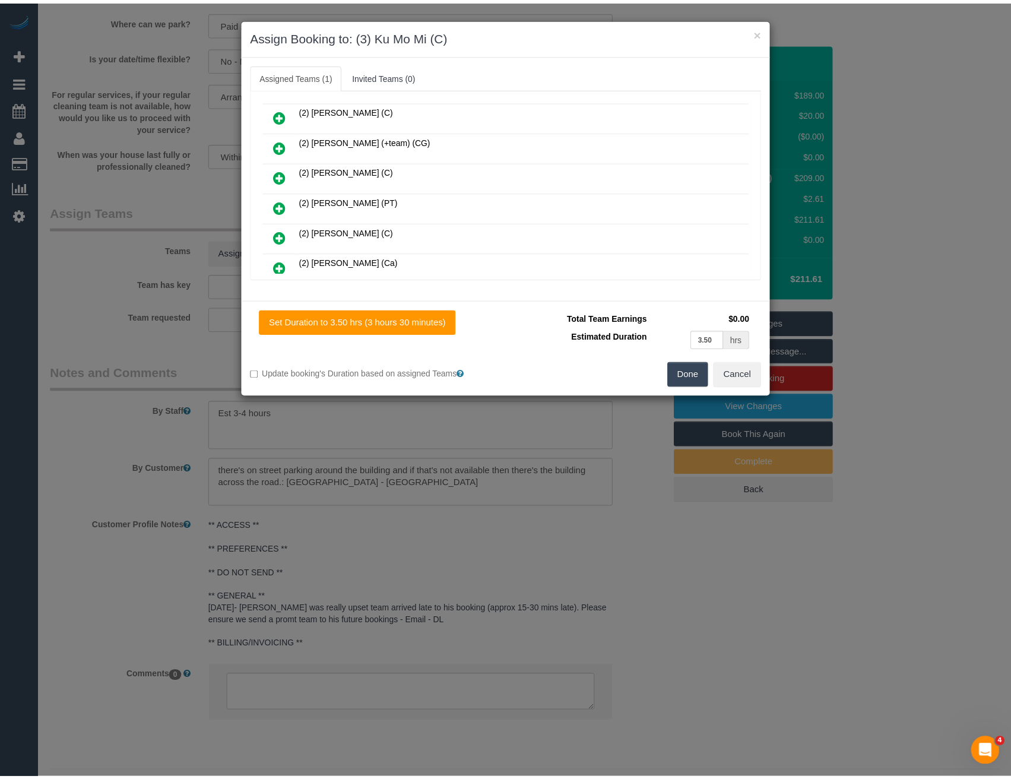
scroll to position [0, 0]
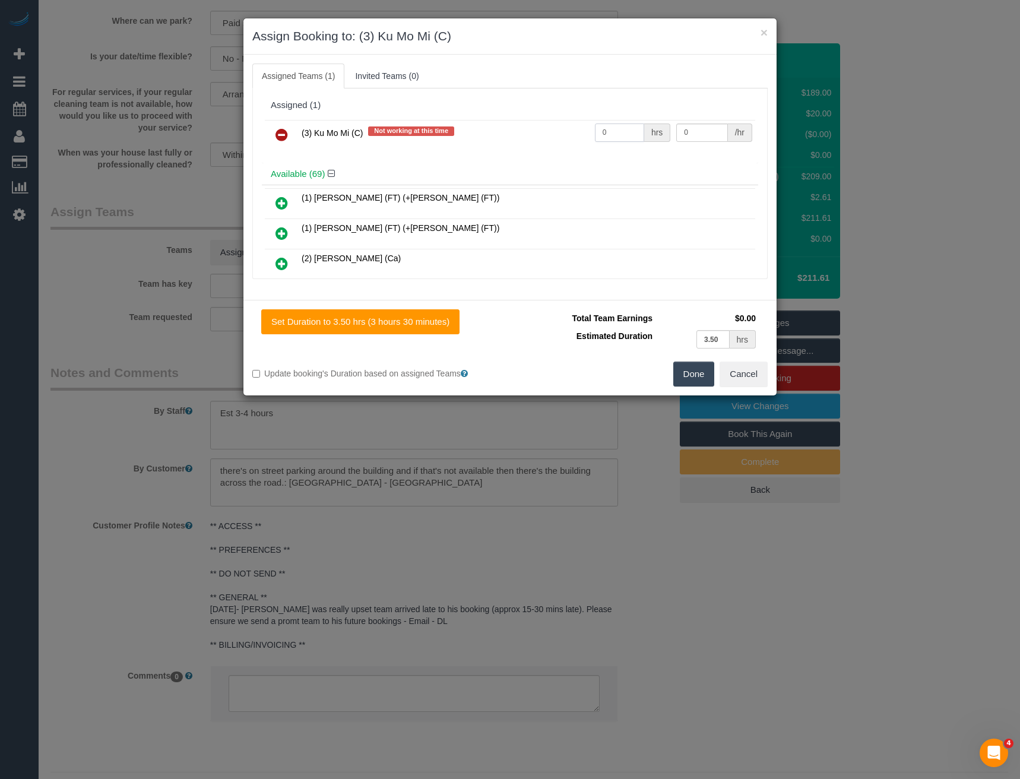
drag, startPoint x: 618, startPoint y: 132, endPoint x: 516, endPoint y: 127, distance: 101.7
click at [521, 129] on tr "(3) Ku Mo Mi (C) Not working at this time 0 hrs 0 /hr" at bounding box center [510, 135] width 490 height 30
type input "1"
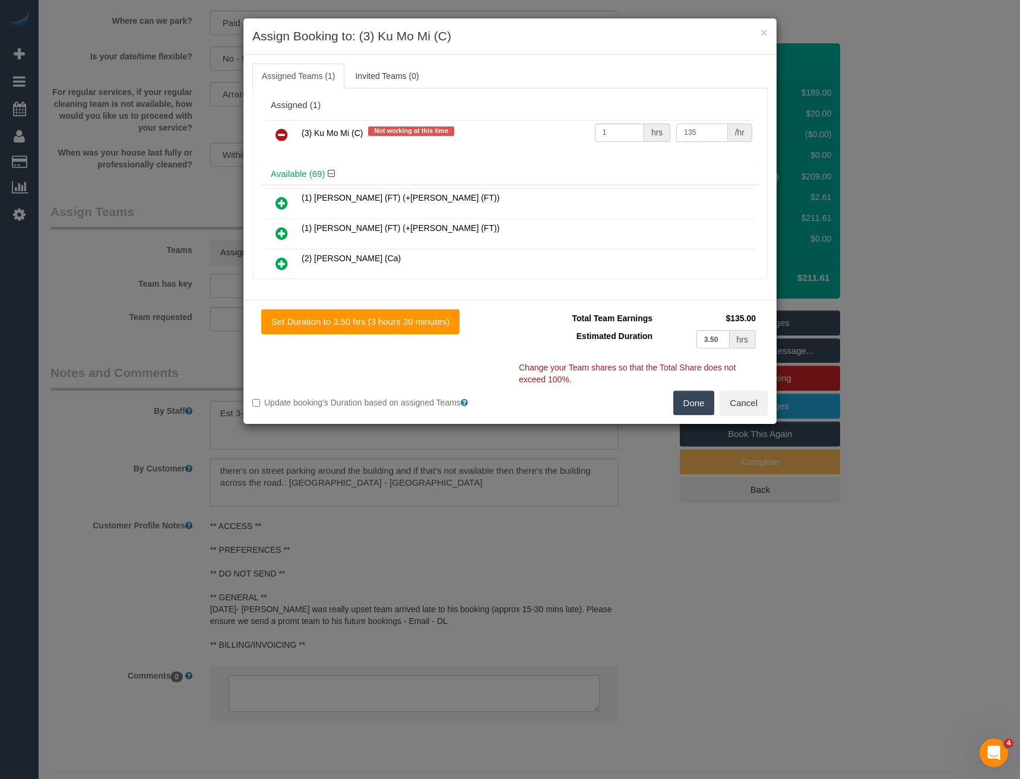
type input "135"
click at [698, 401] on button "Done" at bounding box center [694, 403] width 42 height 25
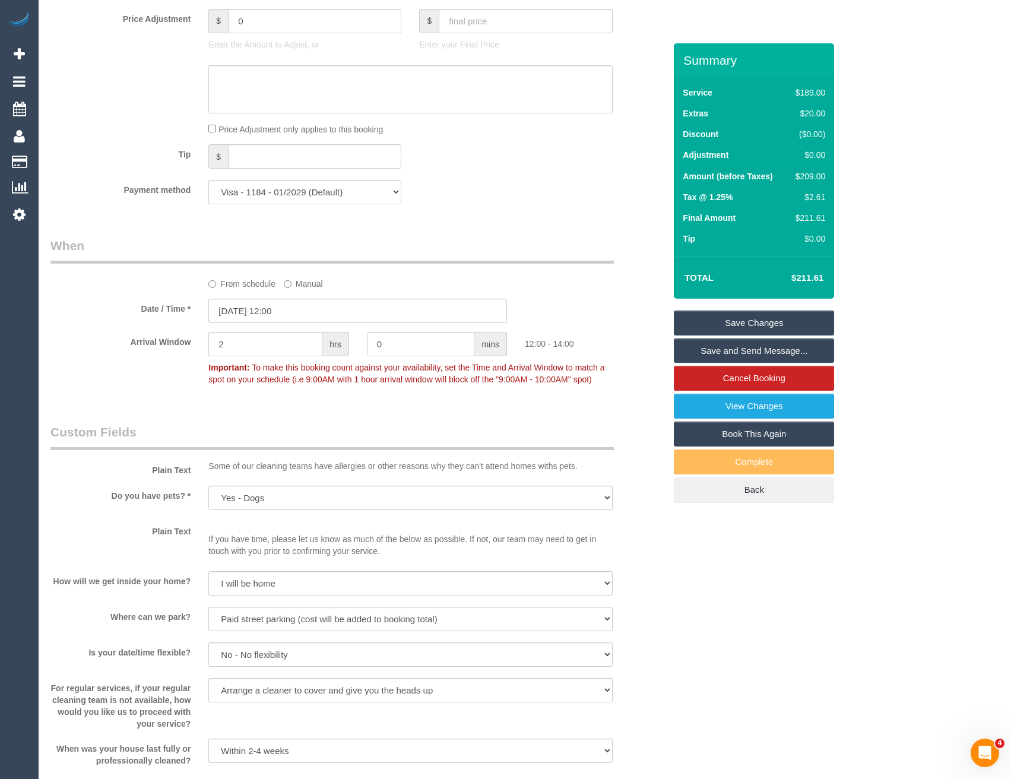
scroll to position [979, 0]
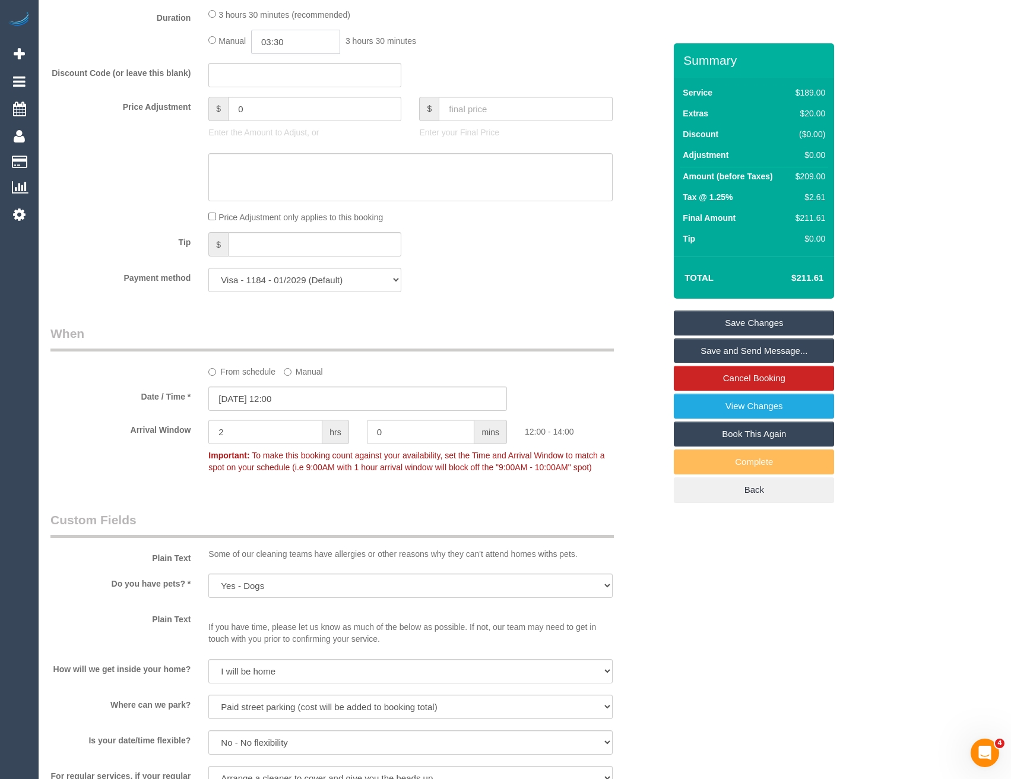
click at [311, 44] on input "03:30" at bounding box center [295, 42] width 89 height 24
type input "04:00"
click at [285, 89] on li "04:00" at bounding box center [283, 93] width 53 height 15
drag, startPoint x: 467, startPoint y: 65, endPoint x: 468, endPoint y: 79, distance: 14.3
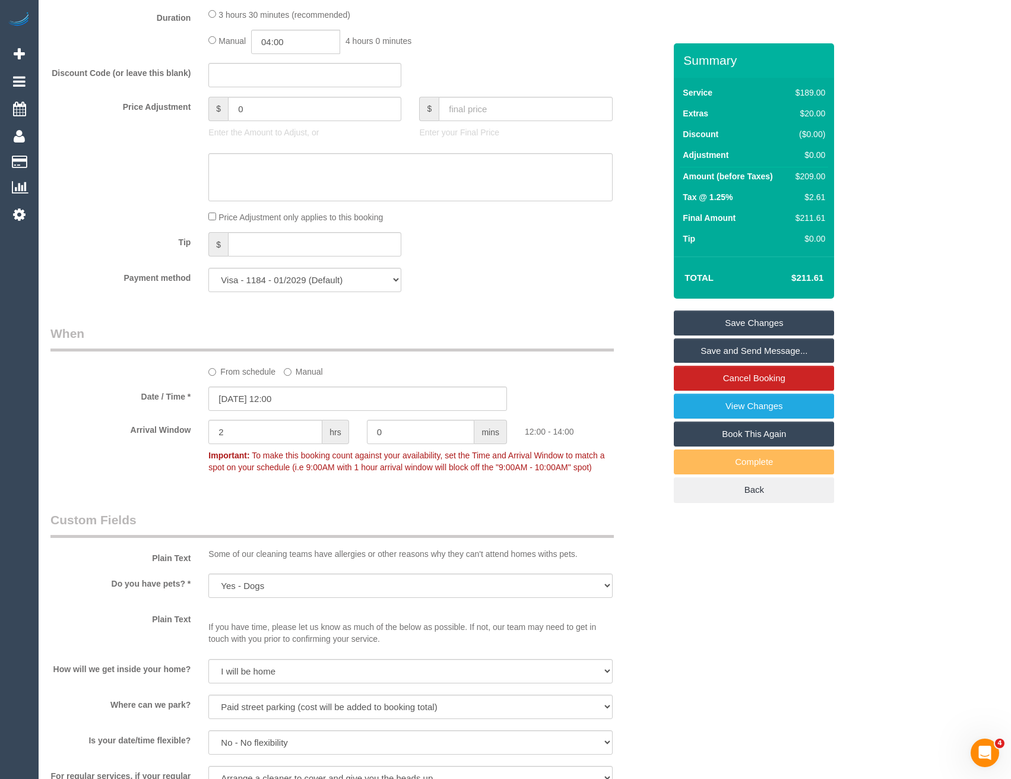
click at [467, 65] on div "Discount Code (or leave this blank)" at bounding box center [358, 75] width 632 height 25
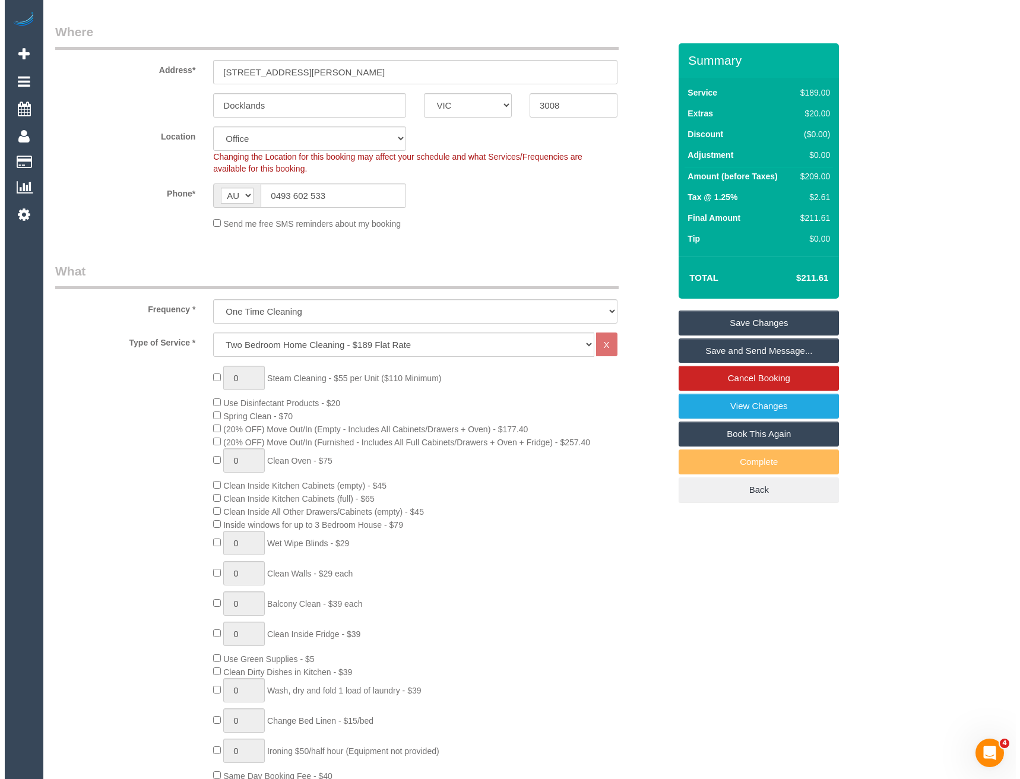
scroll to position [0, 0]
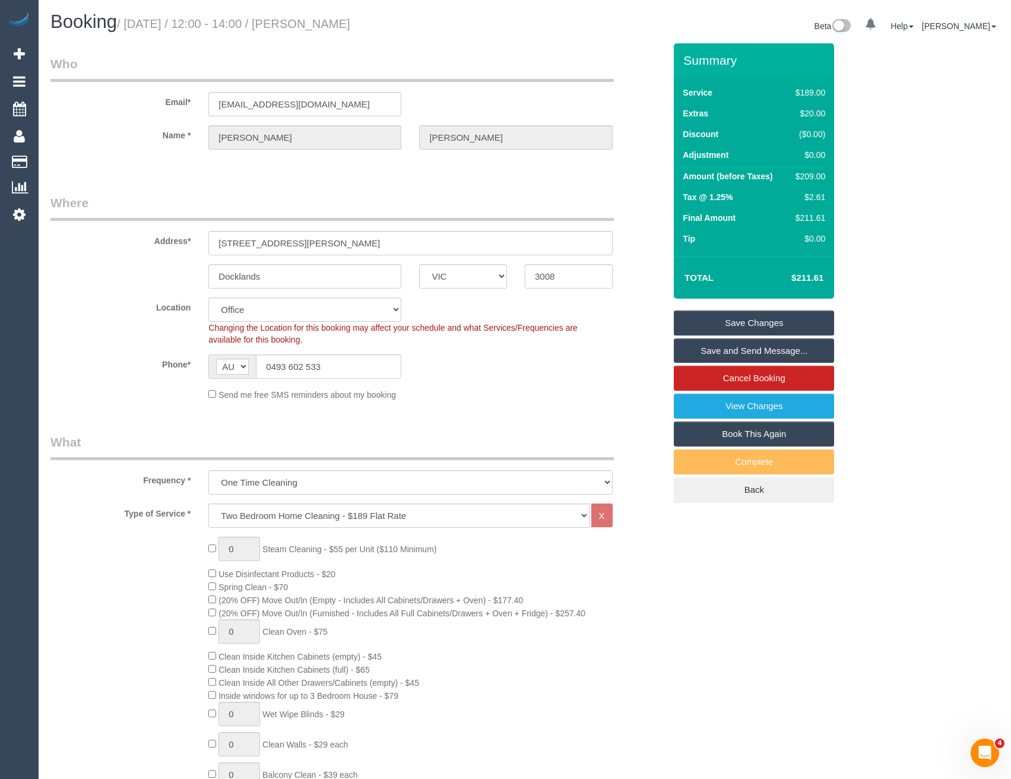
click at [696, 353] on link "Save and Send Message..." at bounding box center [754, 350] width 160 height 25
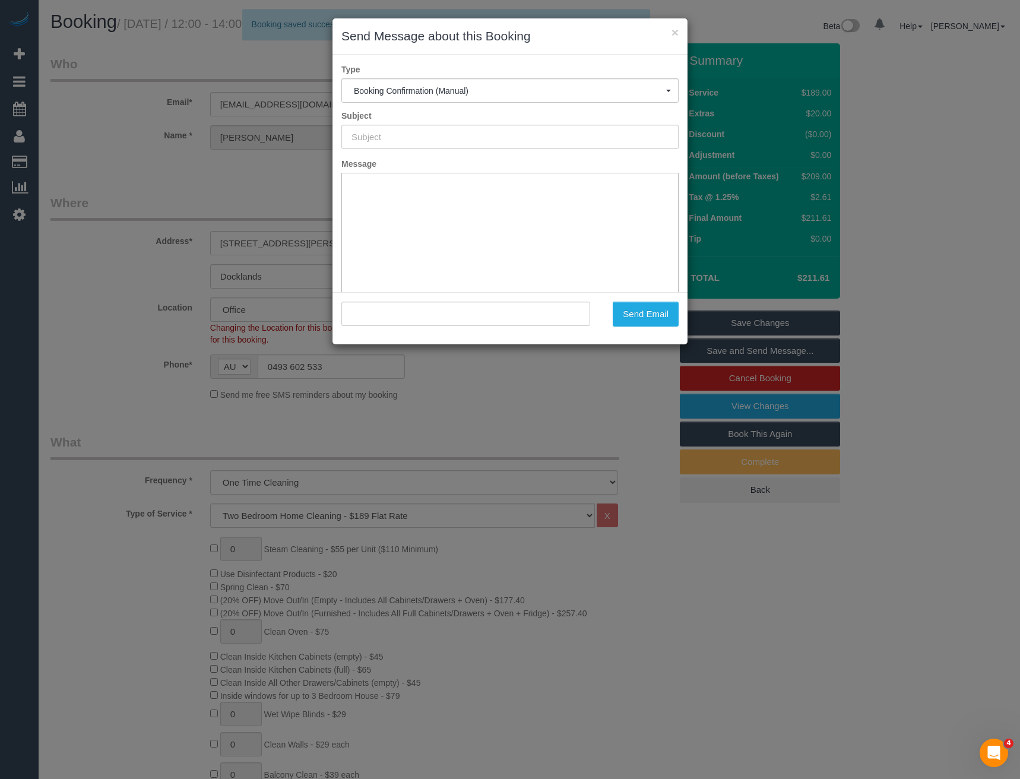
type input "Booking Confirmed"
type input ""Patrick McCurdy-Edmond" <patrickcmccurdy@gmail.com>"
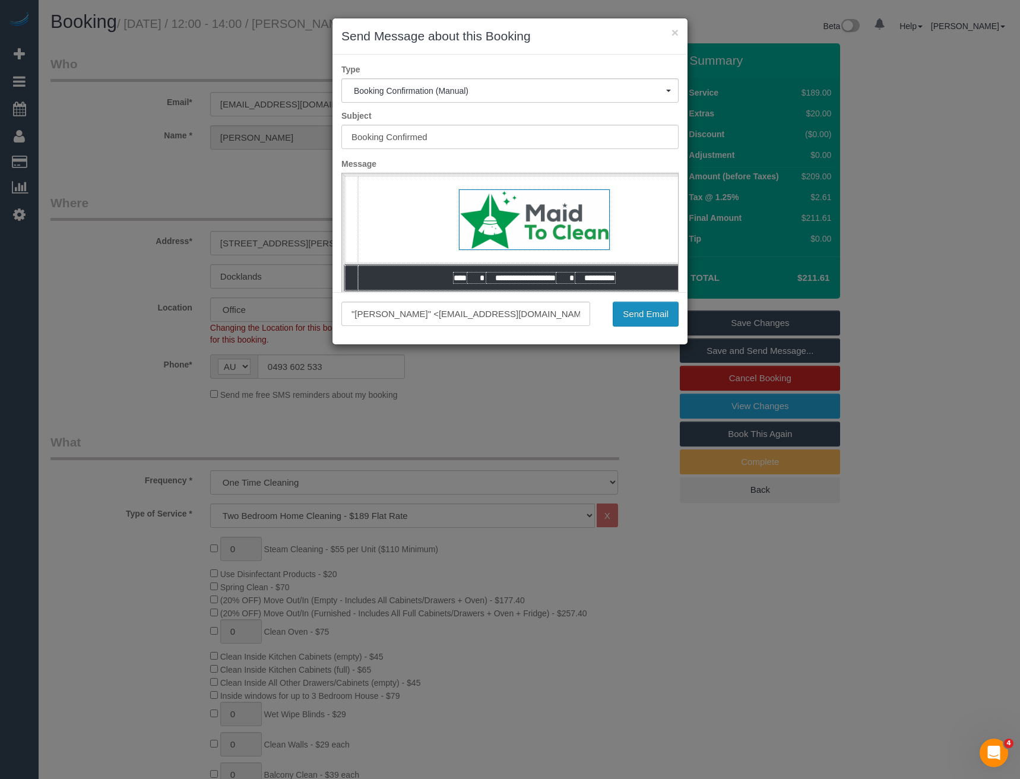
drag, startPoint x: 653, startPoint y: 319, endPoint x: 640, endPoint y: 300, distance: 23.4
click at [653, 319] on button "Send Email" at bounding box center [646, 314] width 66 height 25
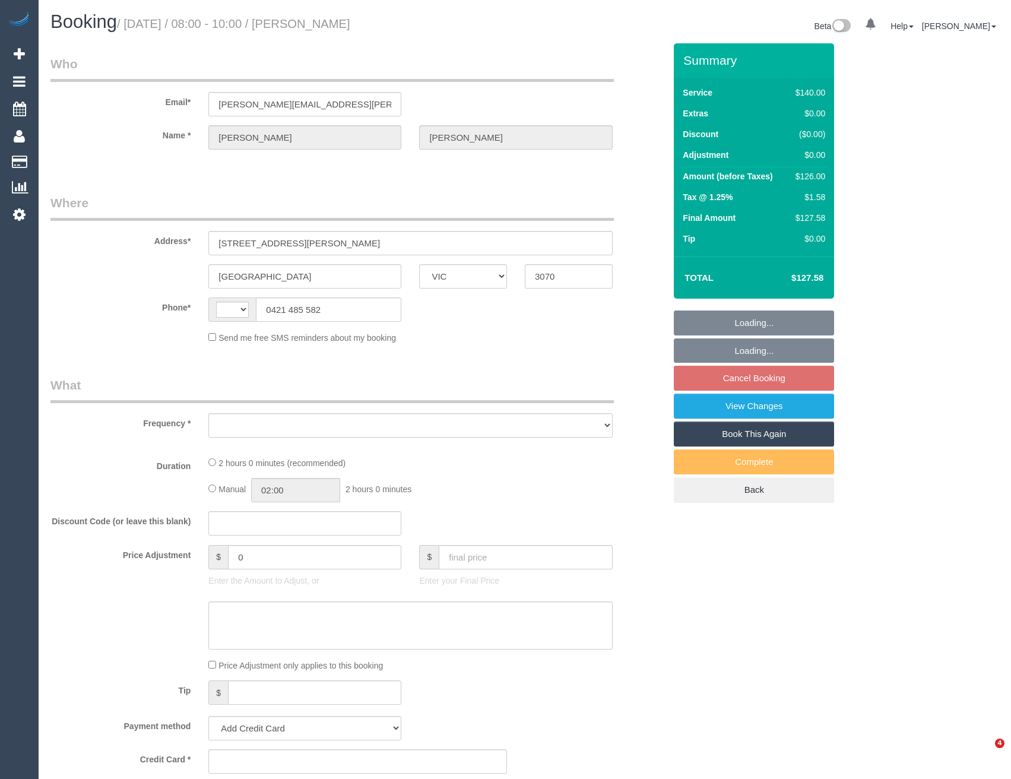
select select "VIC"
select select "string:AU"
select select "object:691"
select select "string:stripe-pm_1RyLFj2GScqysDRVhpPsM2M5"
select select "number:27"
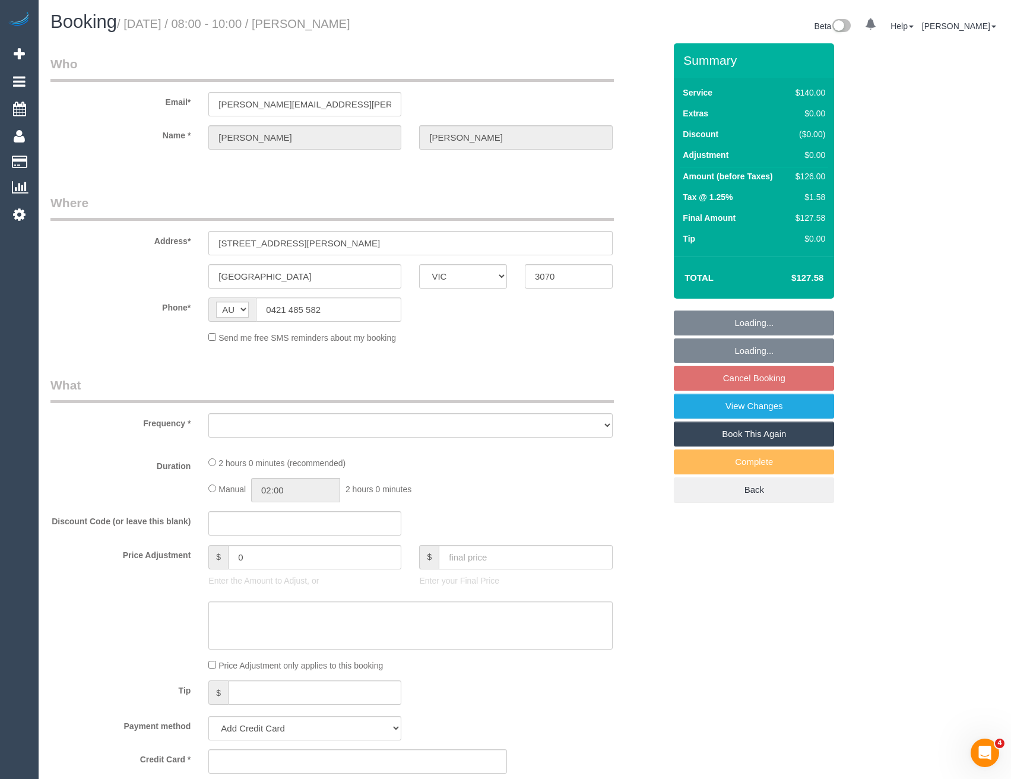
select select "number:14"
select select "number:19"
select select "number:22"
select select "number:35"
select select "number:11"
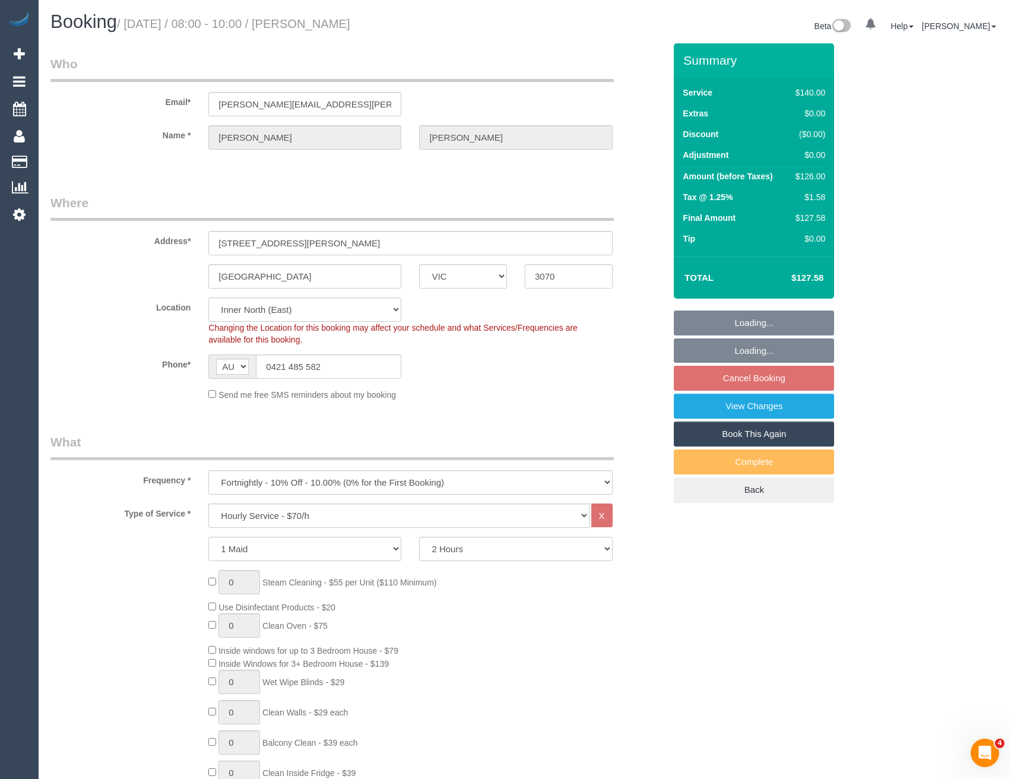
select select "object:1676"
select select "spot2"
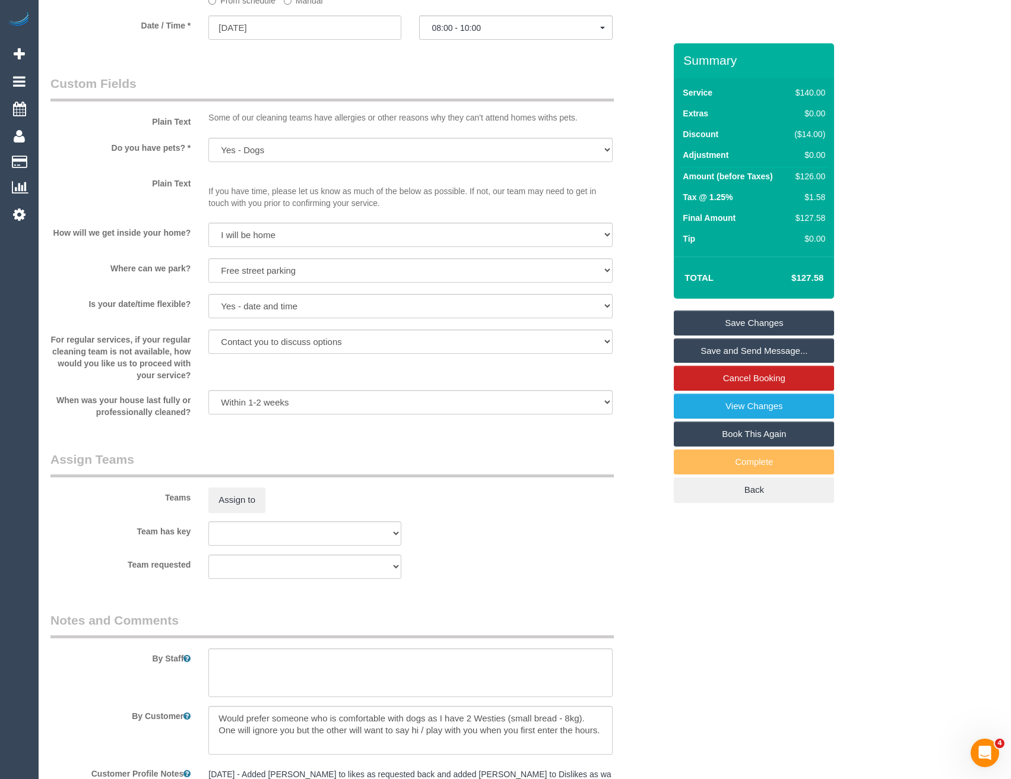
scroll to position [1425, 0]
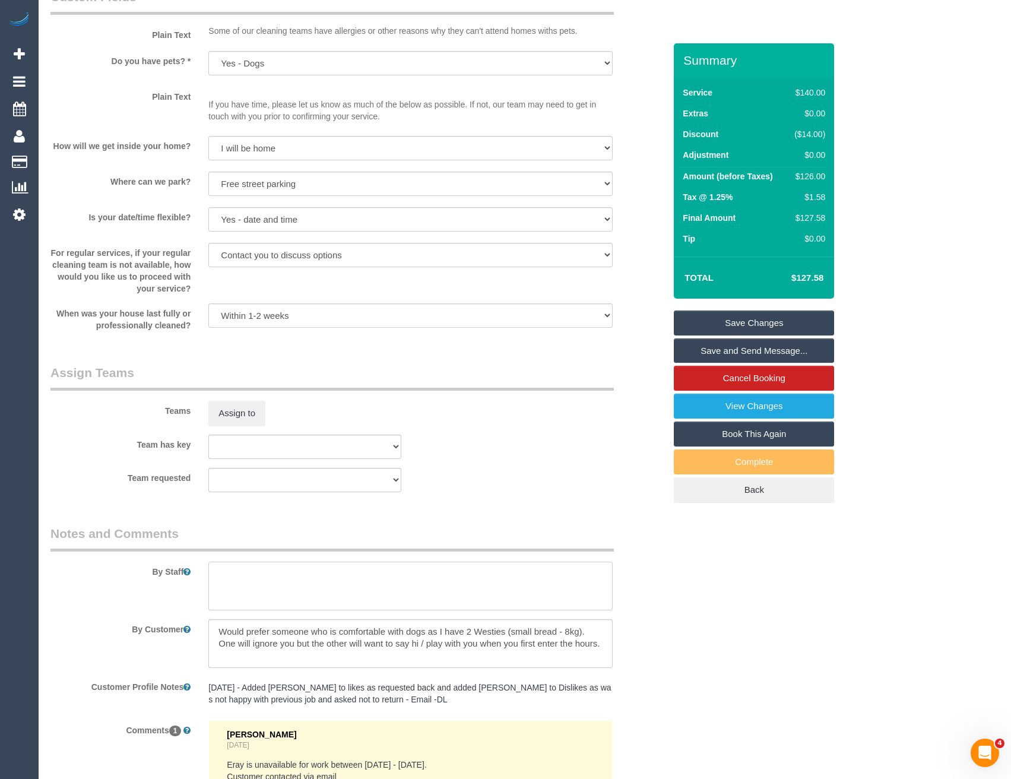
click at [239, 564] on textarea at bounding box center [410, 586] width 404 height 49
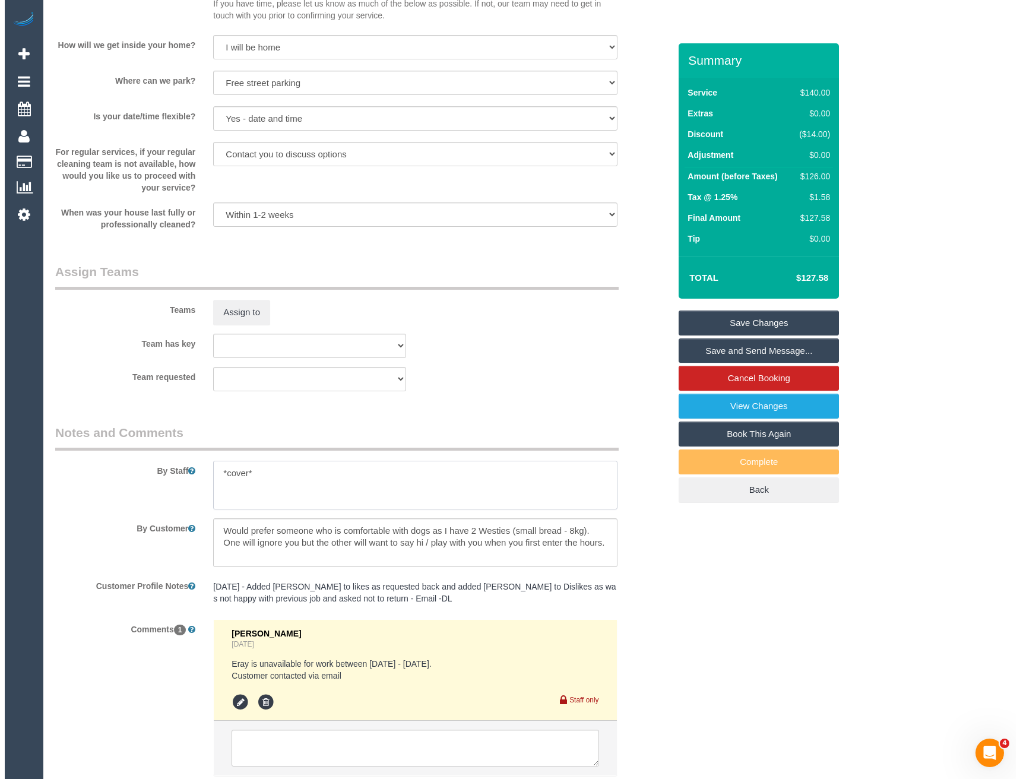
scroll to position [1372, 0]
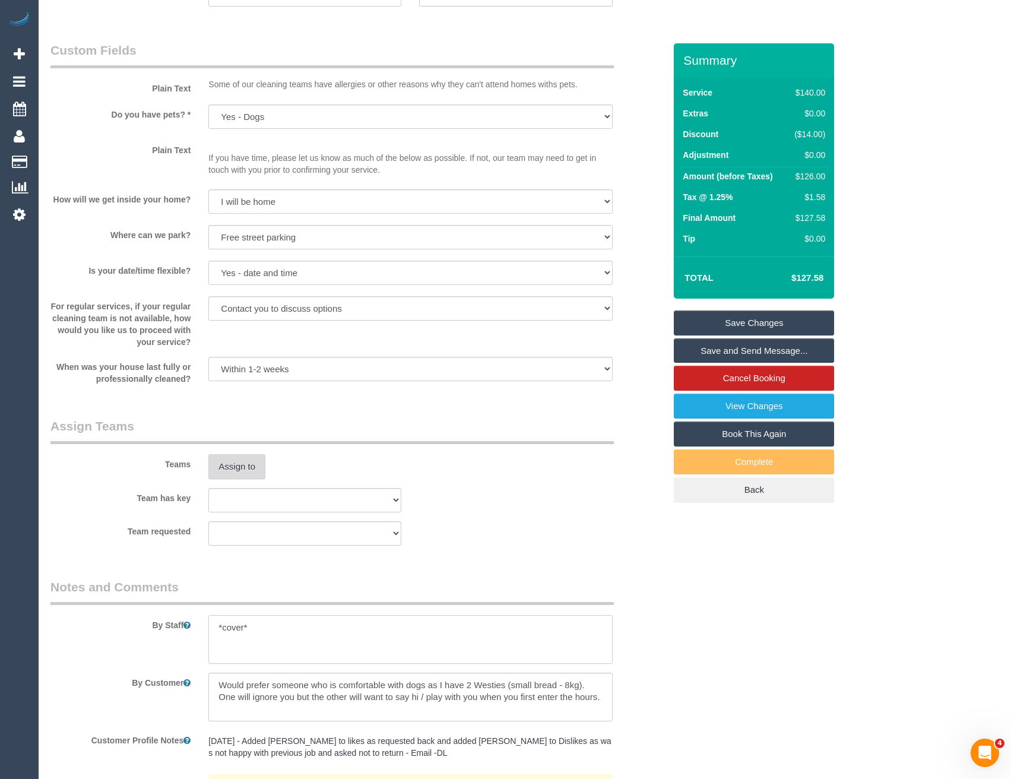
type textarea "*cover*"
click at [236, 474] on button "Assign to" at bounding box center [236, 466] width 57 height 25
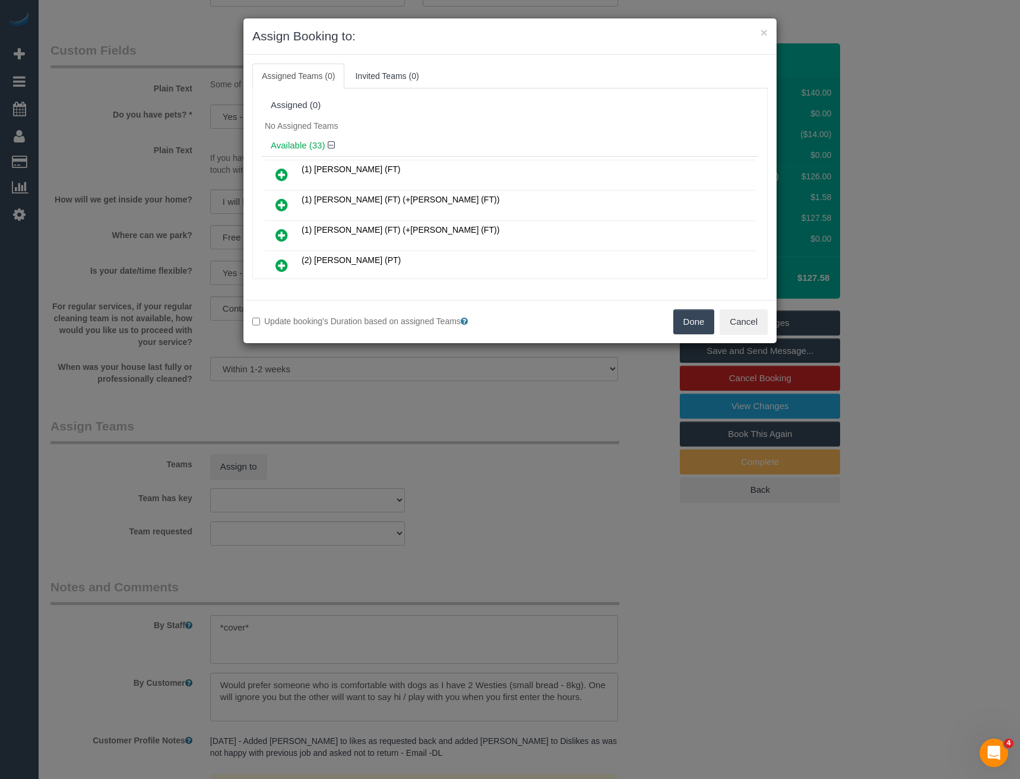
scroll to position [685, 0]
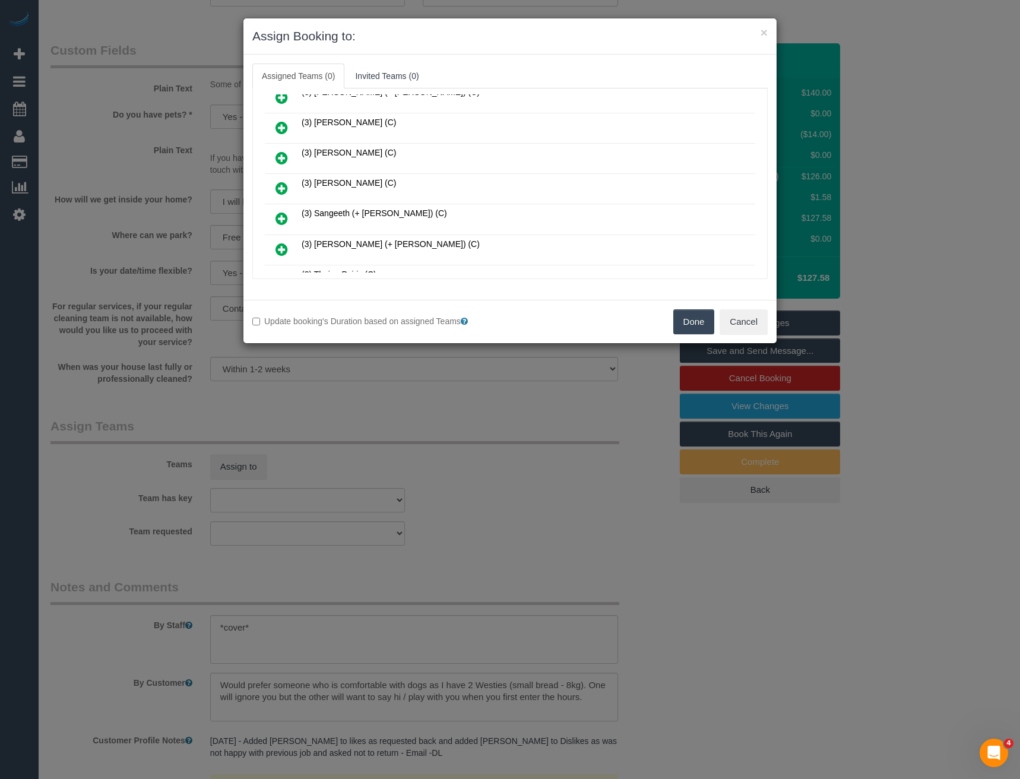
click at [282, 189] on icon at bounding box center [282, 188] width 12 height 14
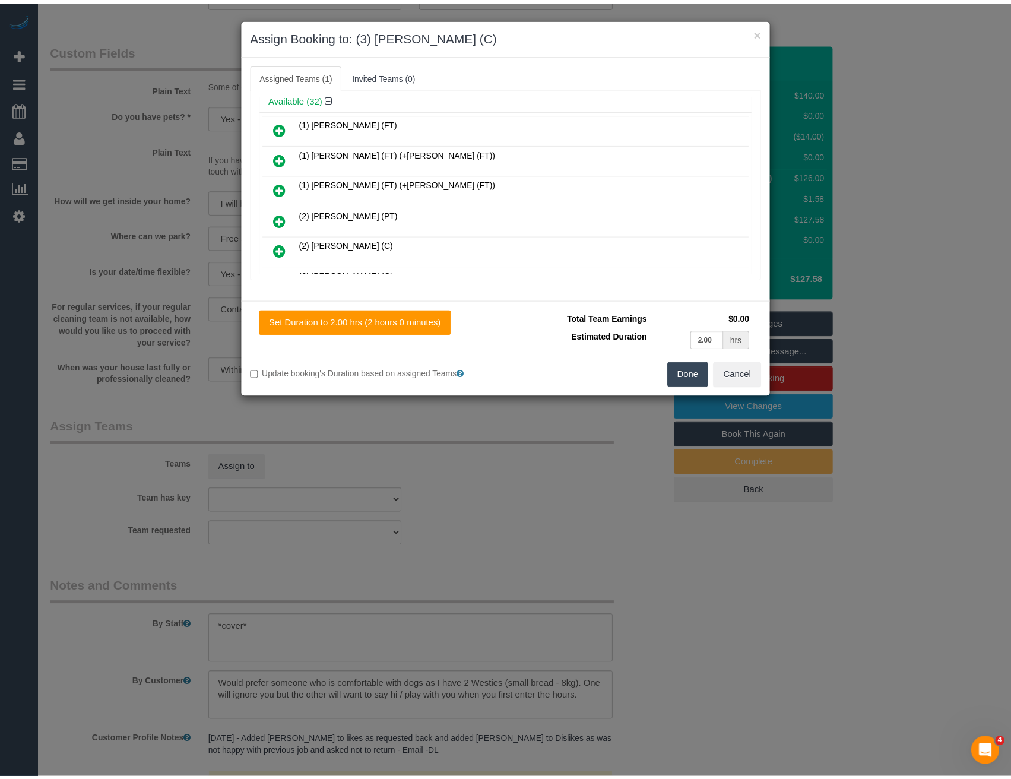
scroll to position [0, 0]
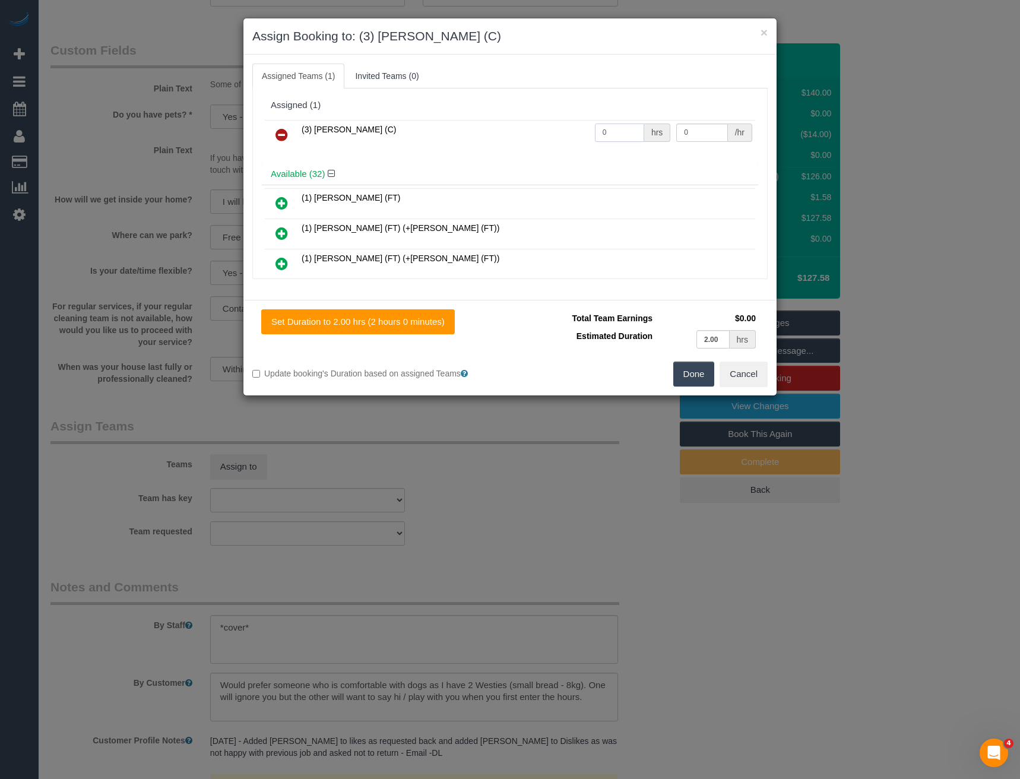
drag, startPoint x: 574, startPoint y: 137, endPoint x: 497, endPoint y: 126, distance: 77.9
click at [532, 134] on tr "(3) [PERSON_NAME] (C) 0 hrs 0 /hr" at bounding box center [510, 135] width 490 height 30
type input "2"
type input "35"
click at [700, 375] on button "Done" at bounding box center [694, 374] width 42 height 25
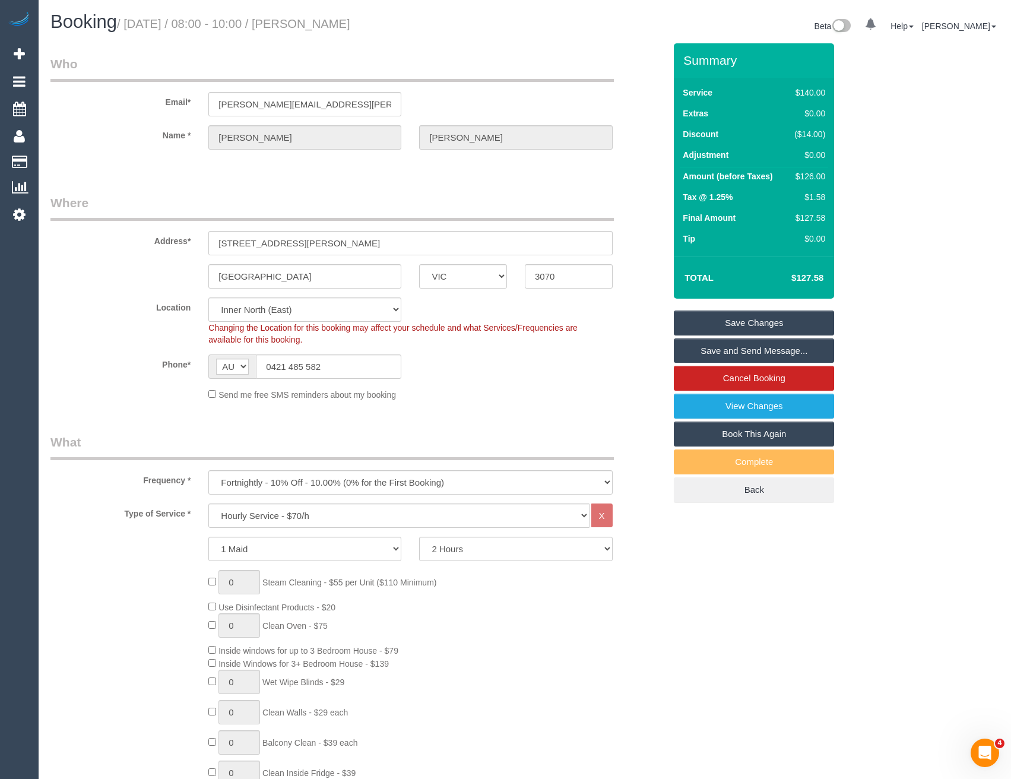
click at [713, 346] on link "Save and Send Message..." at bounding box center [754, 350] width 160 height 25
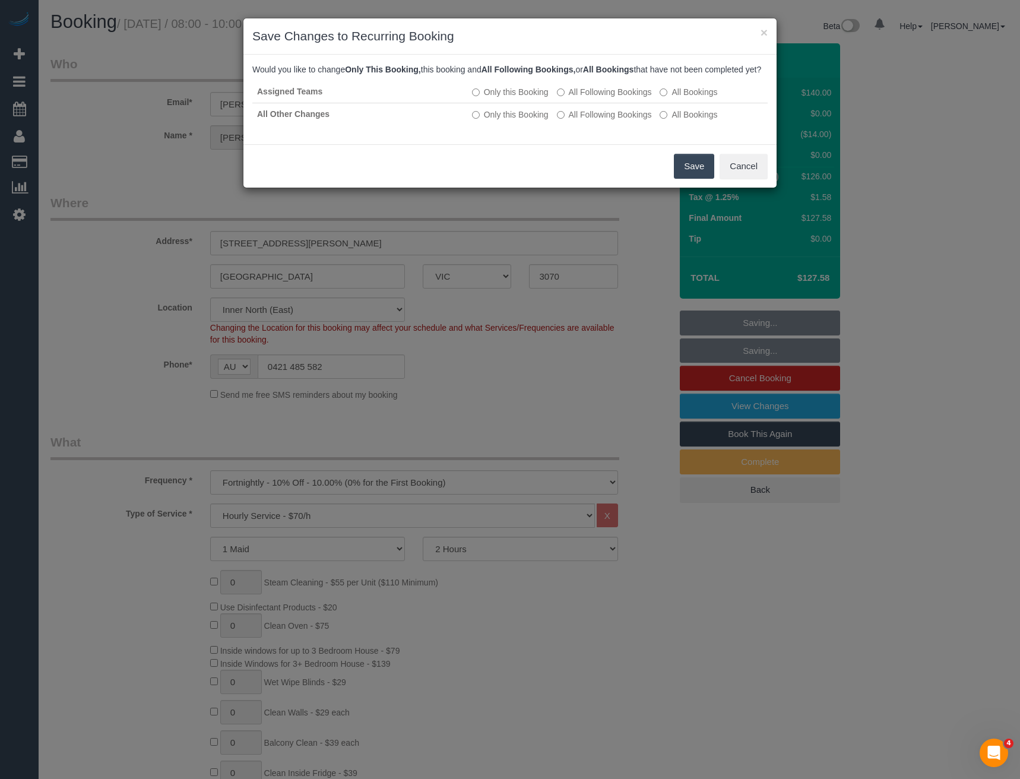
click at [685, 179] on button "Save" at bounding box center [694, 166] width 40 height 25
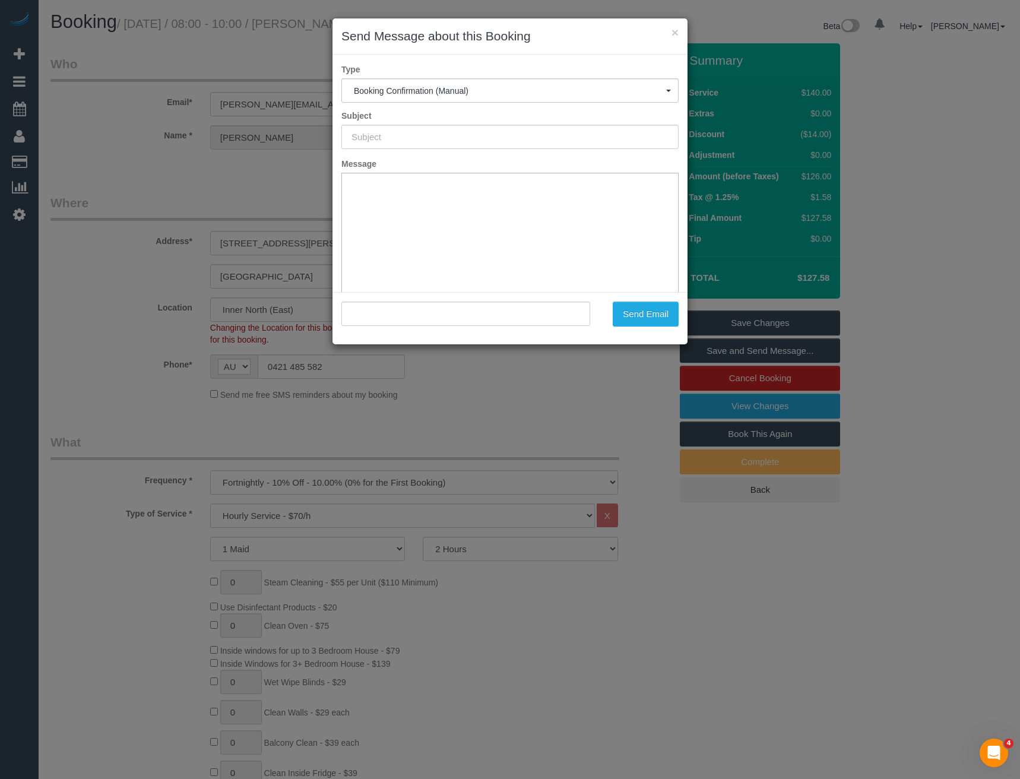
click at [477, 415] on div "× Send Message about this Booking Type Booking Confirmation (Manual) Booking Co…" at bounding box center [510, 389] width 1020 height 779
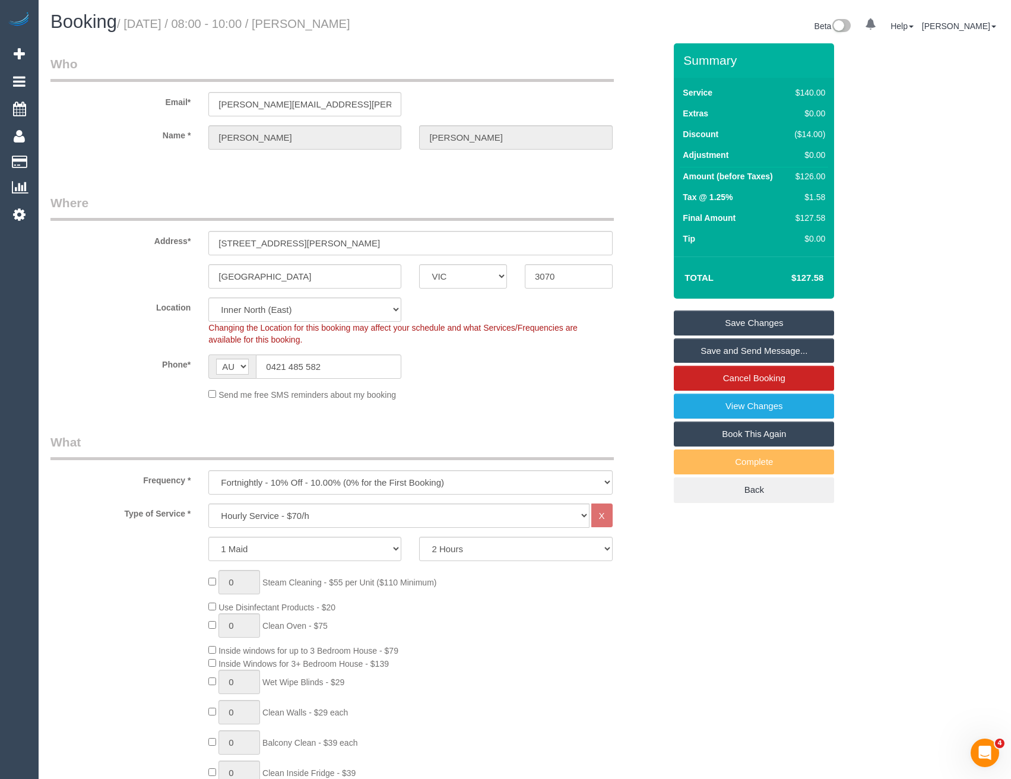
click at [699, 357] on link "Save and Send Message..." at bounding box center [754, 350] width 160 height 25
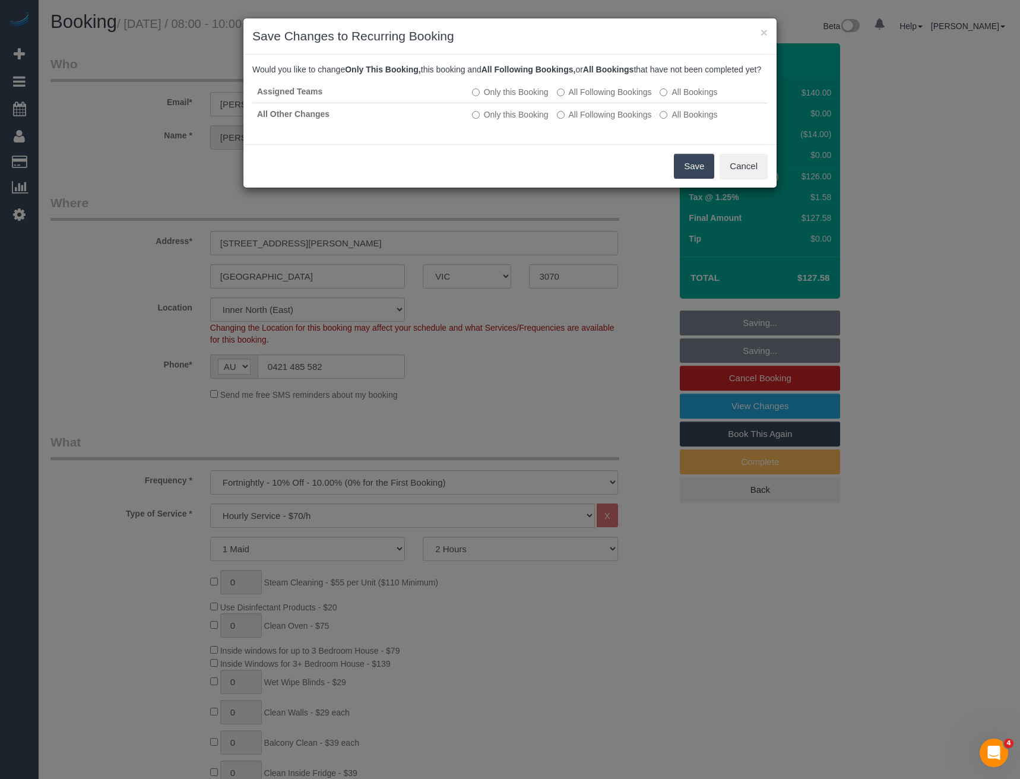
click at [688, 179] on button "Save" at bounding box center [694, 166] width 40 height 25
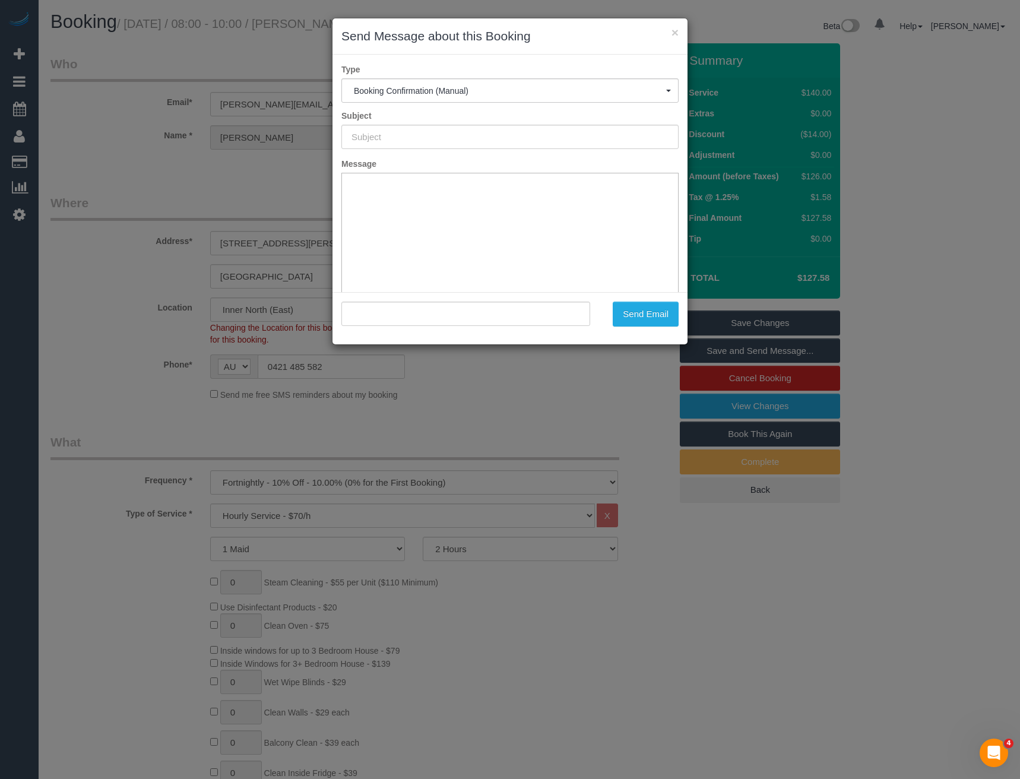
type input "Booking Confirmed"
type input ""[PERSON_NAME]" <[PERSON_NAME][EMAIL_ADDRESS][PERSON_NAME][DOMAIN_NAME]>"
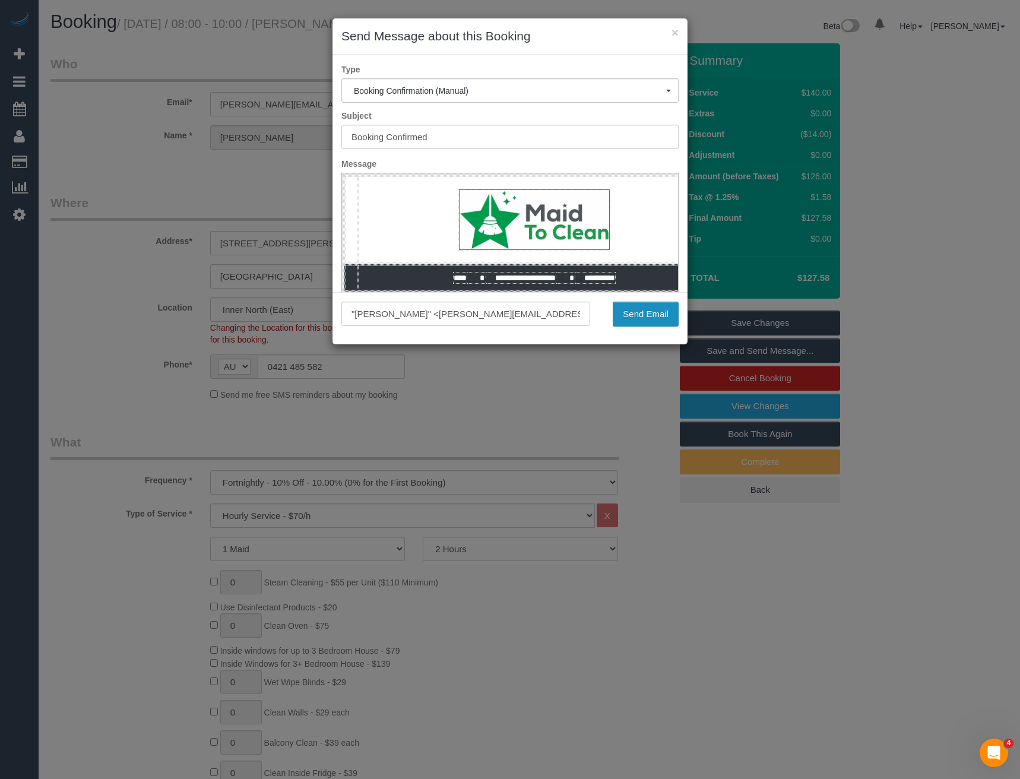
click at [629, 317] on button "Send Email" at bounding box center [646, 314] width 66 height 25
click at [657, 312] on div "Send Email" at bounding box center [643, 314] width 89 height 25
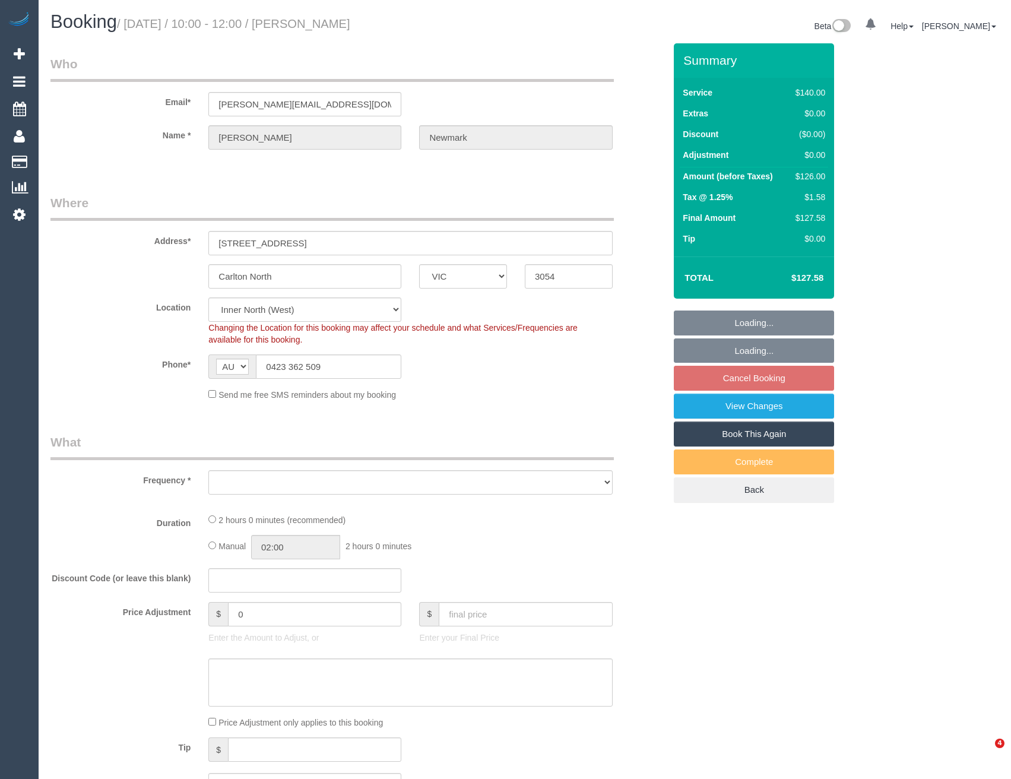
select select "VIC"
select select "object:545"
select select "number:28"
select select "number:16"
select select "number:19"
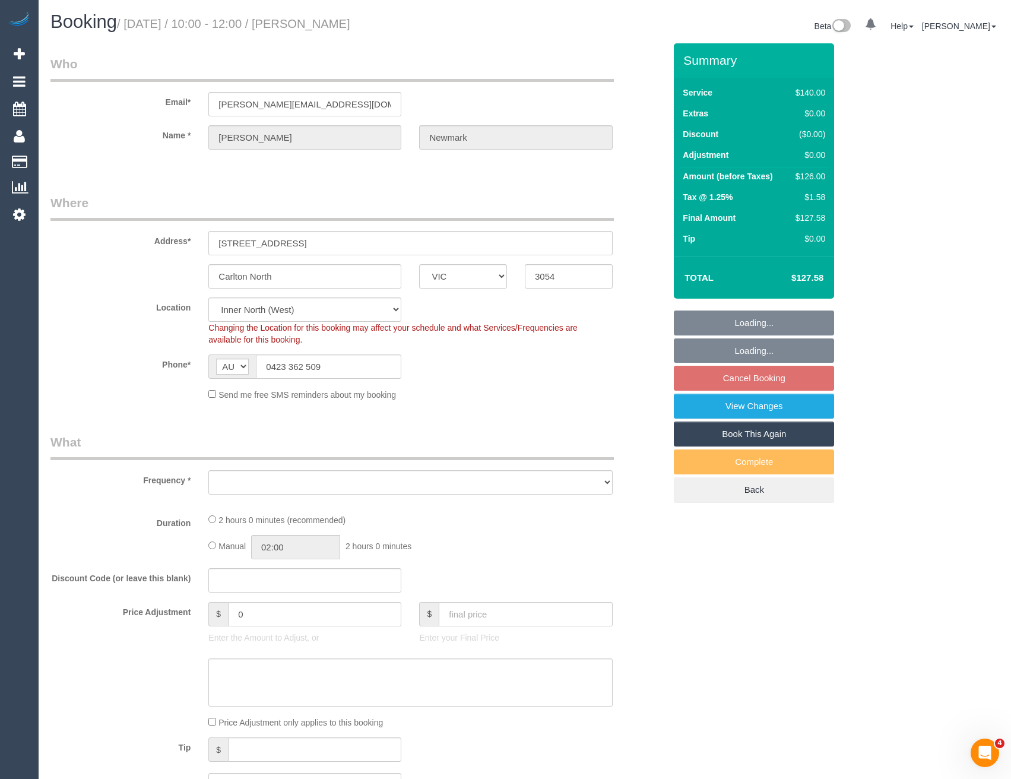
select select "number:24"
select select "number:33"
select select "number:12"
select select "object:1590"
select select "spot4"
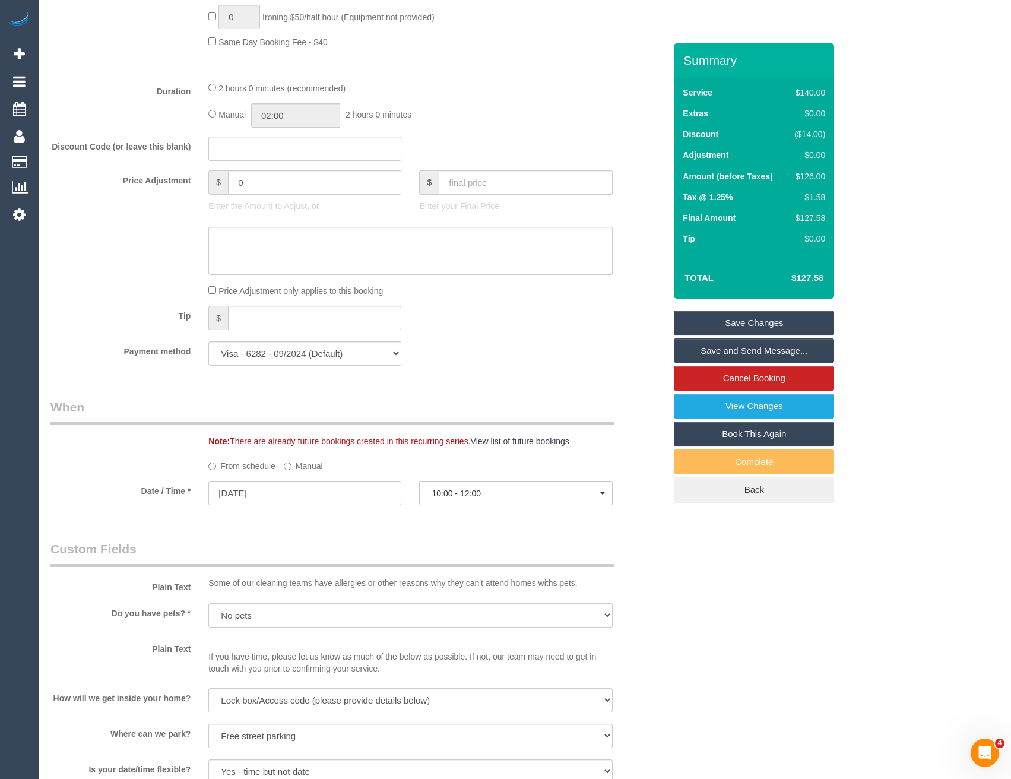
scroll to position [1485, 0]
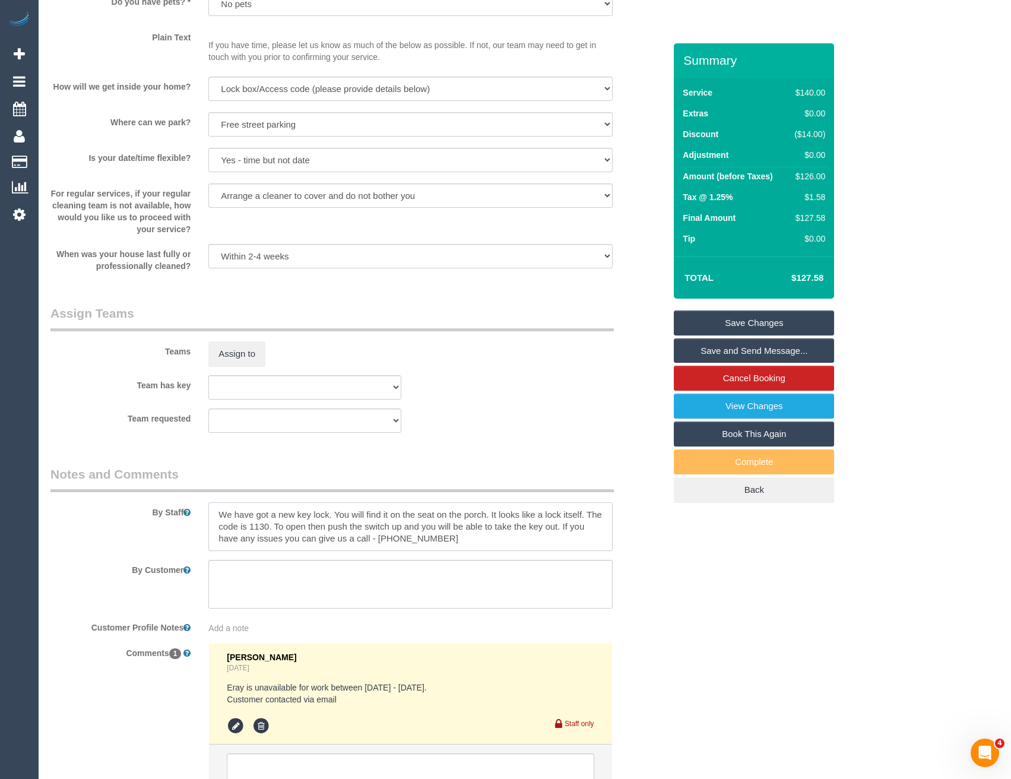
click at [217, 514] on textarea at bounding box center [410, 526] width 404 height 49
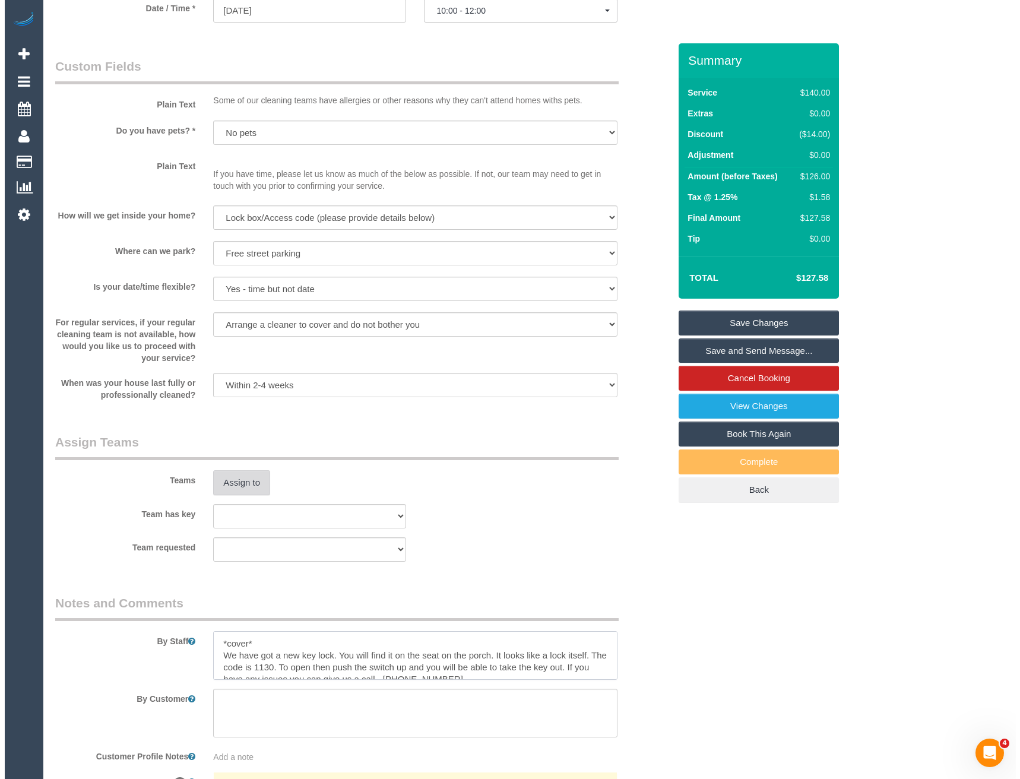
scroll to position [1354, 0]
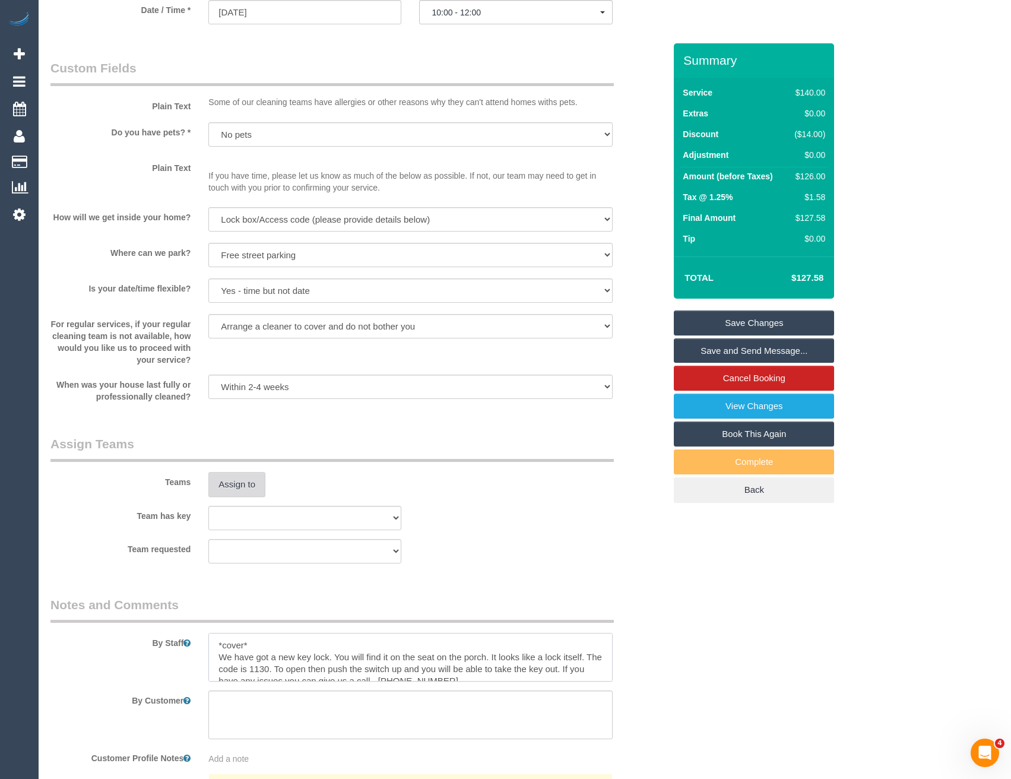
type textarea "*cover* We have got a new key lock. You will find it on the seat on the porch. …"
click at [255, 490] on button "Assign to" at bounding box center [236, 484] width 57 height 25
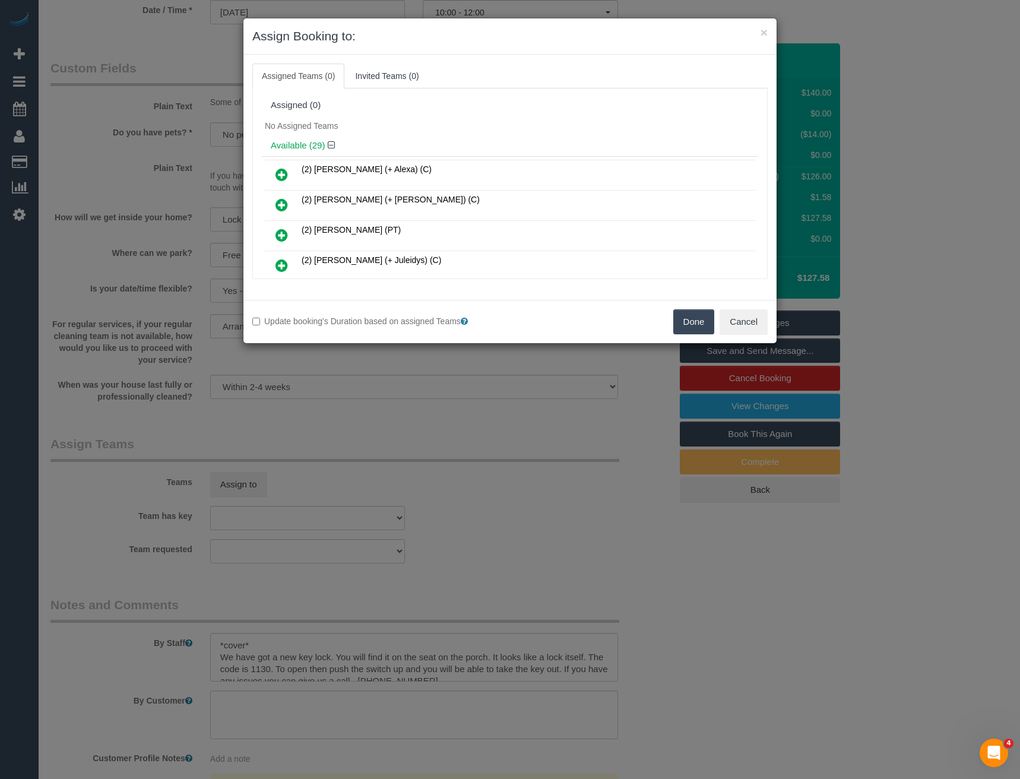
scroll to position [654, 0]
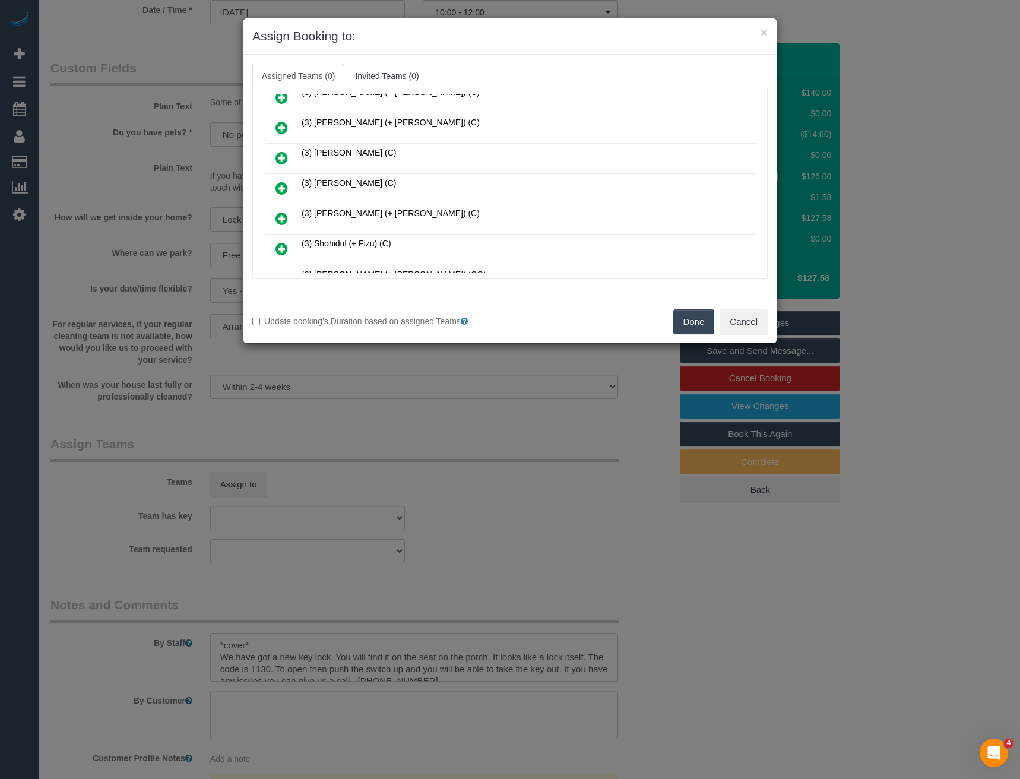
click at [279, 186] on icon at bounding box center [282, 188] width 12 height 14
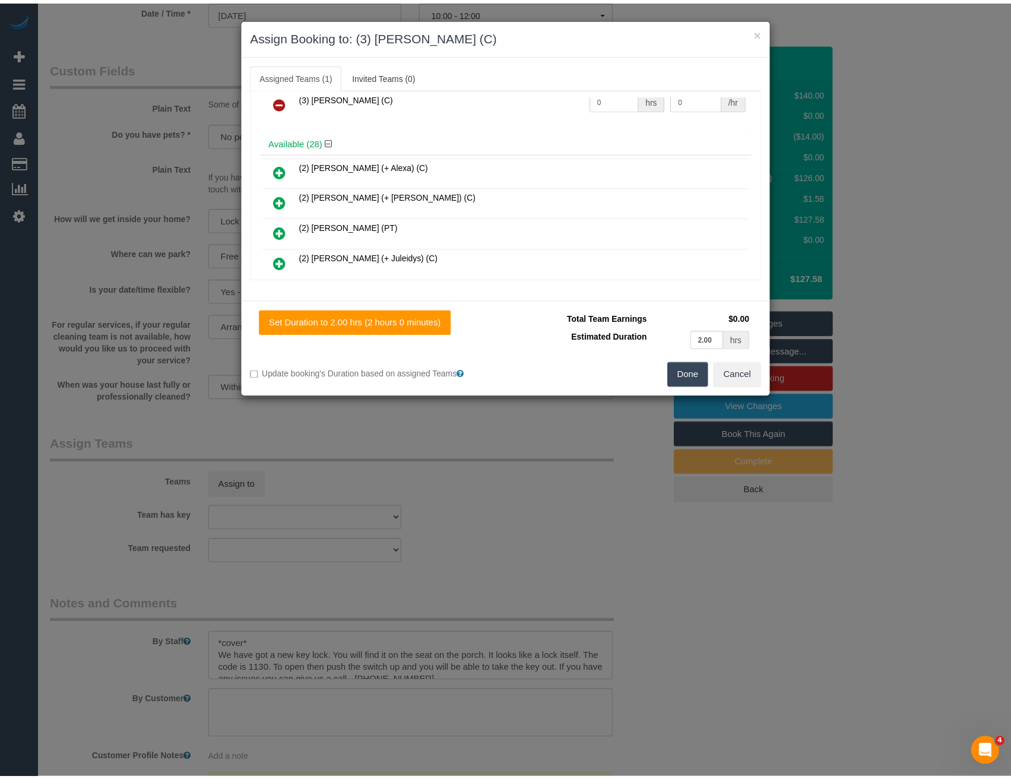
scroll to position [0, 0]
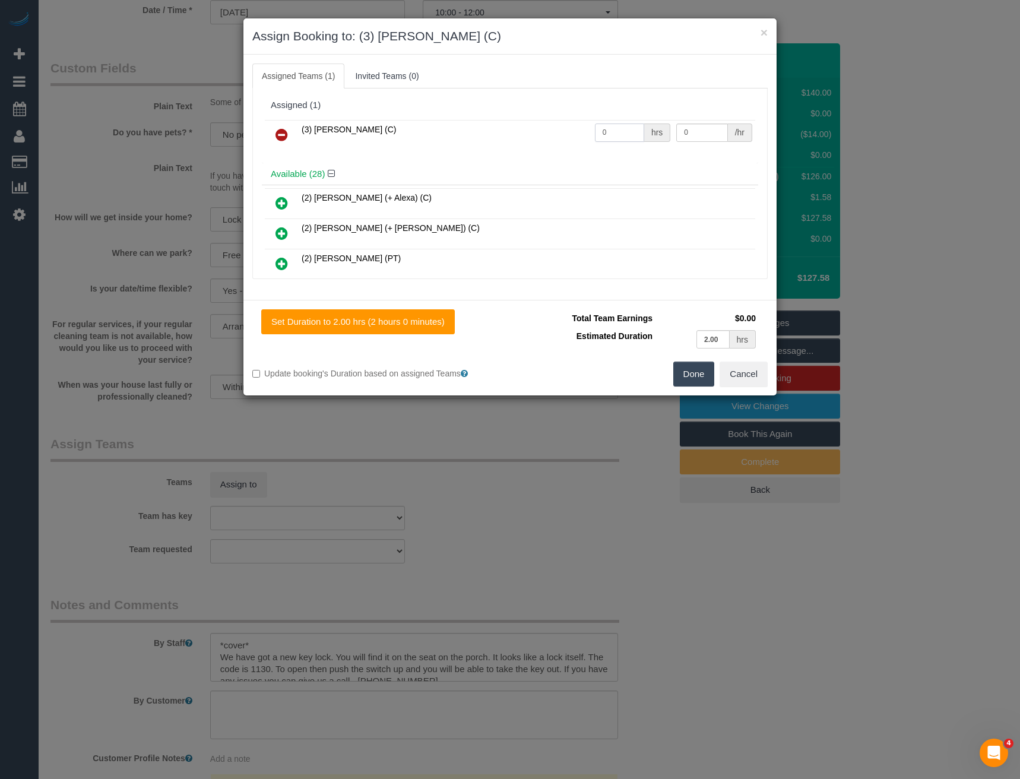
drag, startPoint x: 608, startPoint y: 133, endPoint x: 524, endPoint y: 125, distance: 84.7
click at [532, 127] on tr "(3) Rowan Walia (C) 0 hrs 0 /hr" at bounding box center [510, 135] width 490 height 30
type input "2"
type input "35"
click at [683, 375] on button "Done" at bounding box center [694, 374] width 42 height 25
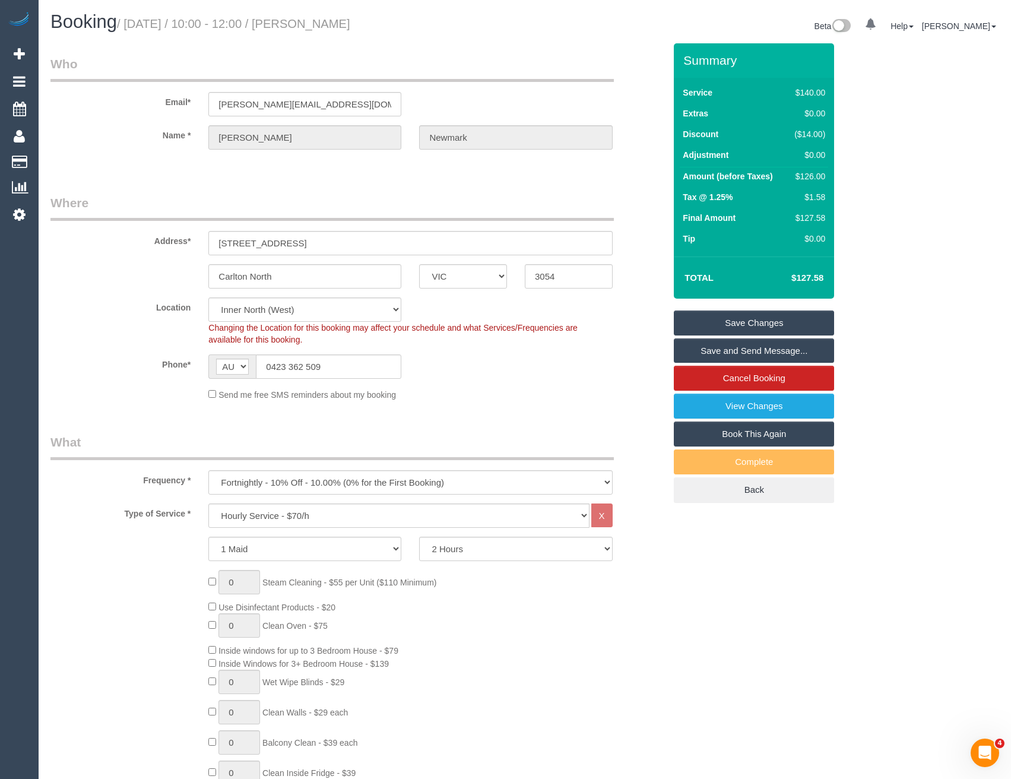
click at [704, 352] on link "Save and Send Message..." at bounding box center [754, 350] width 160 height 25
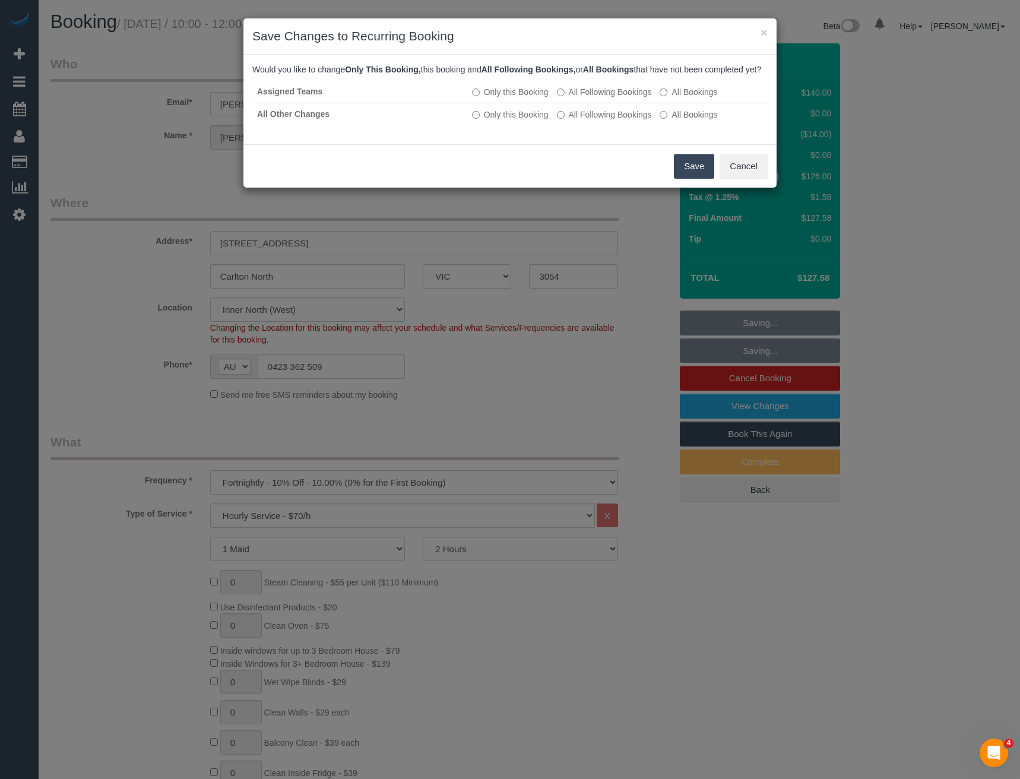
click at [686, 176] on button "Save" at bounding box center [694, 166] width 40 height 25
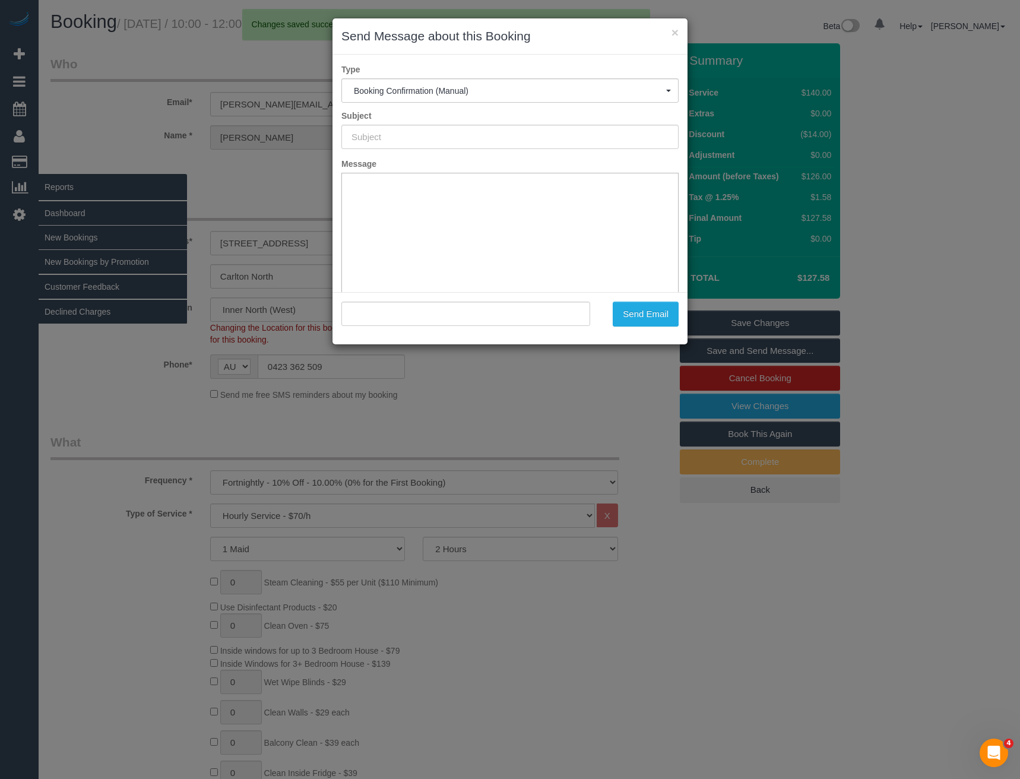
type input "Booking Confirmed"
type input ""Julia Newmark" <julia.newmark88@gmail.com>"
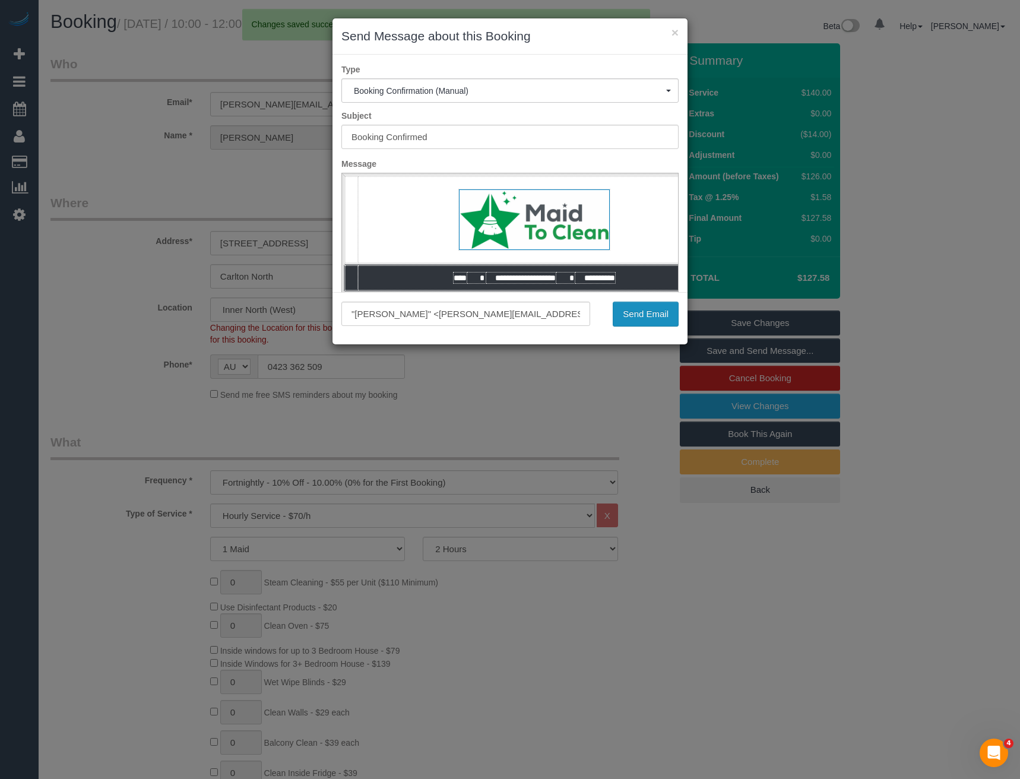
click at [644, 315] on button "Send Email" at bounding box center [646, 314] width 66 height 25
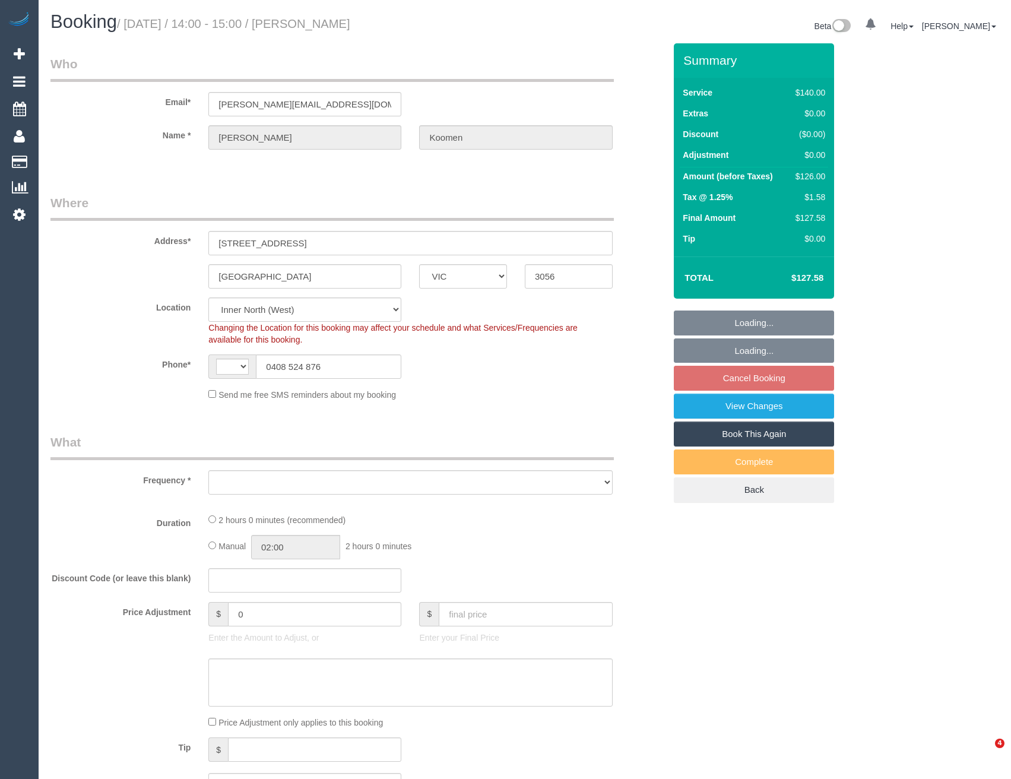
select select "VIC"
select select "string:AU"
select select "string:stripe-pm_1OatWS2GScqysDRVv2bSzkxK"
select select "number:28"
select select "number:16"
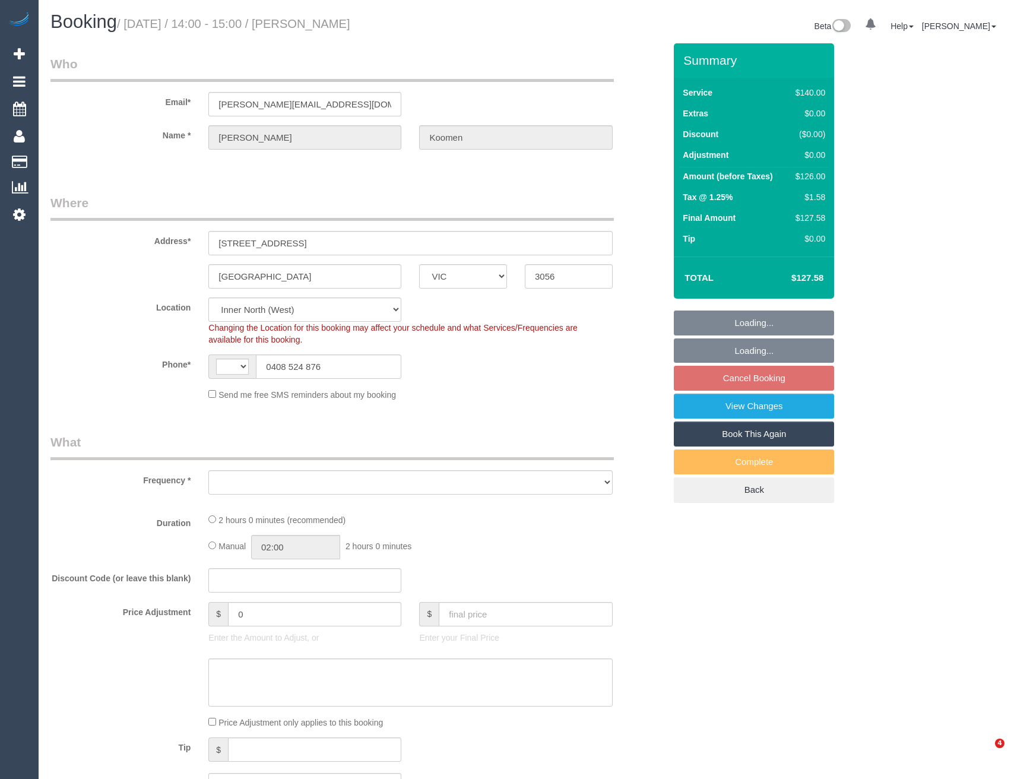
select select "number:18"
select select "number:24"
select select "number:35"
select select "number:13"
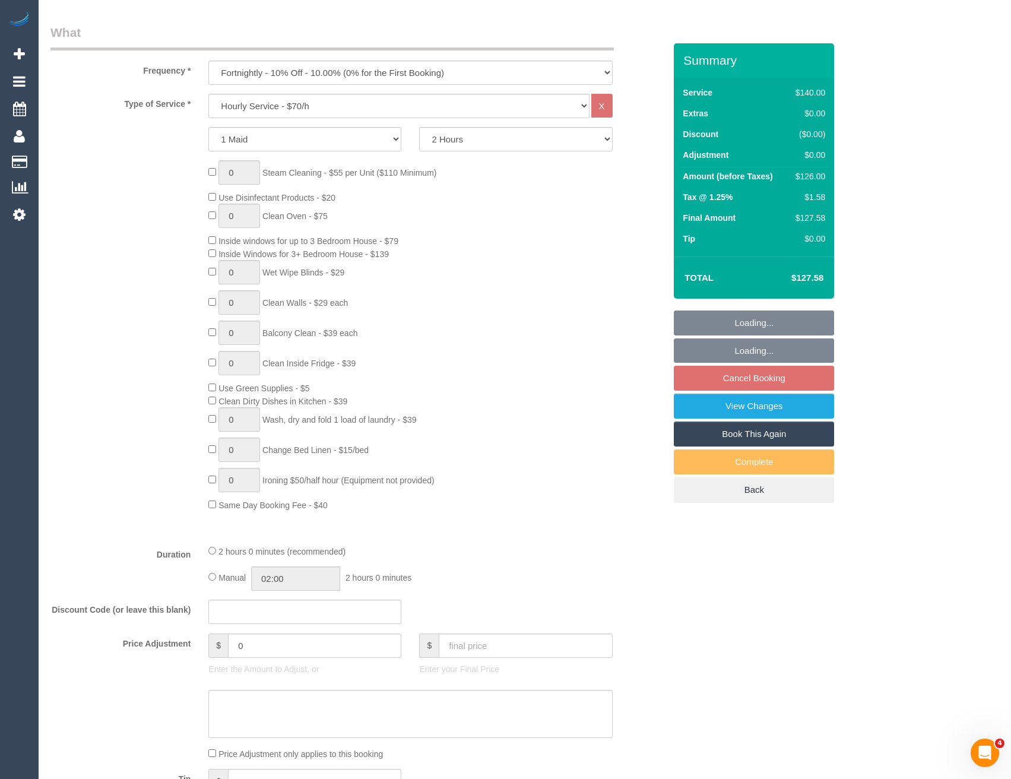
select select "object:1792"
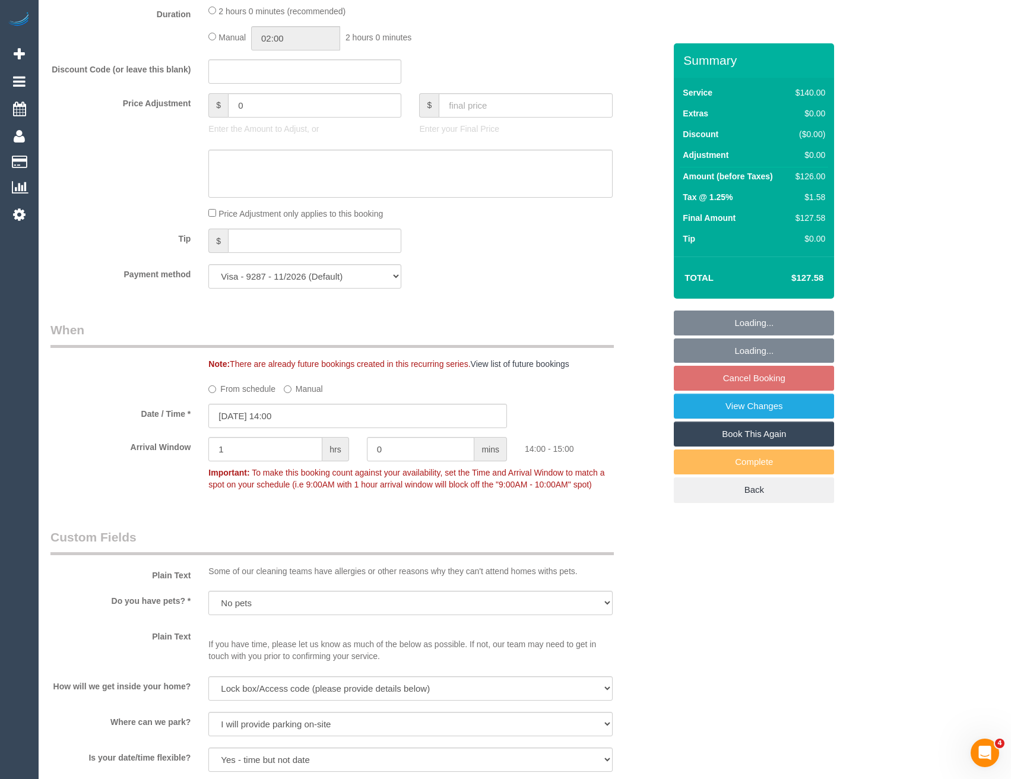
scroll to position [1306, 0]
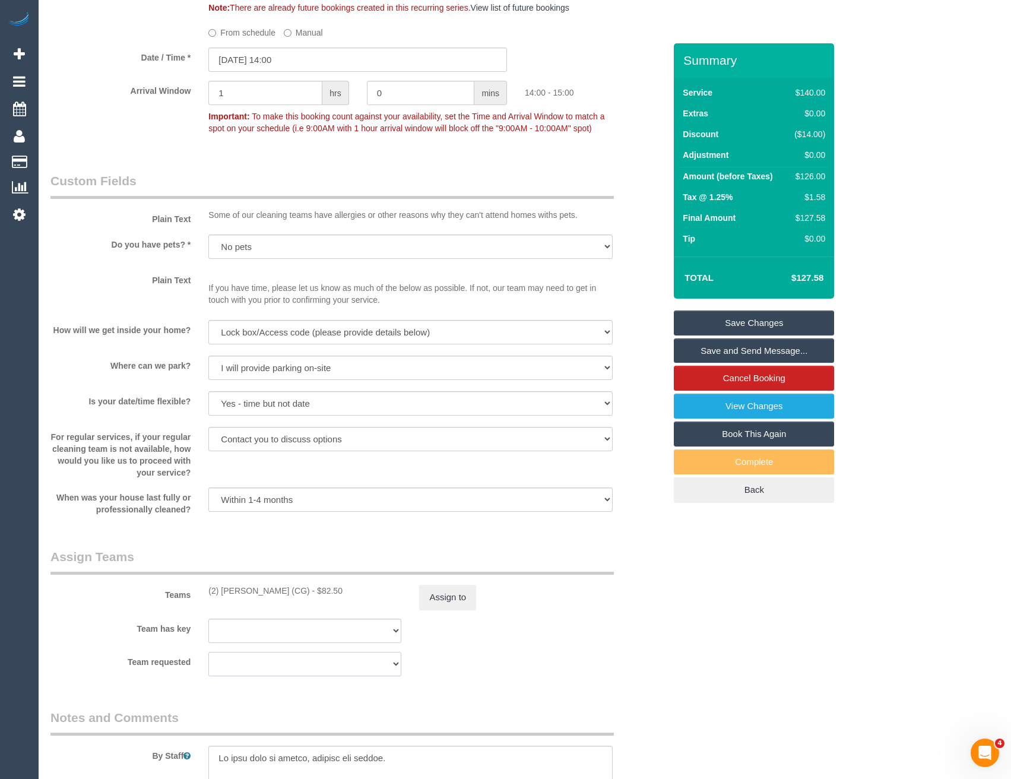
click at [340, 672] on select "(2) [PERSON_NAME] (CG) (0) Office (0) [PERSON_NAME] Test Account (1) [PERSON_NA…" at bounding box center [304, 664] width 193 height 24
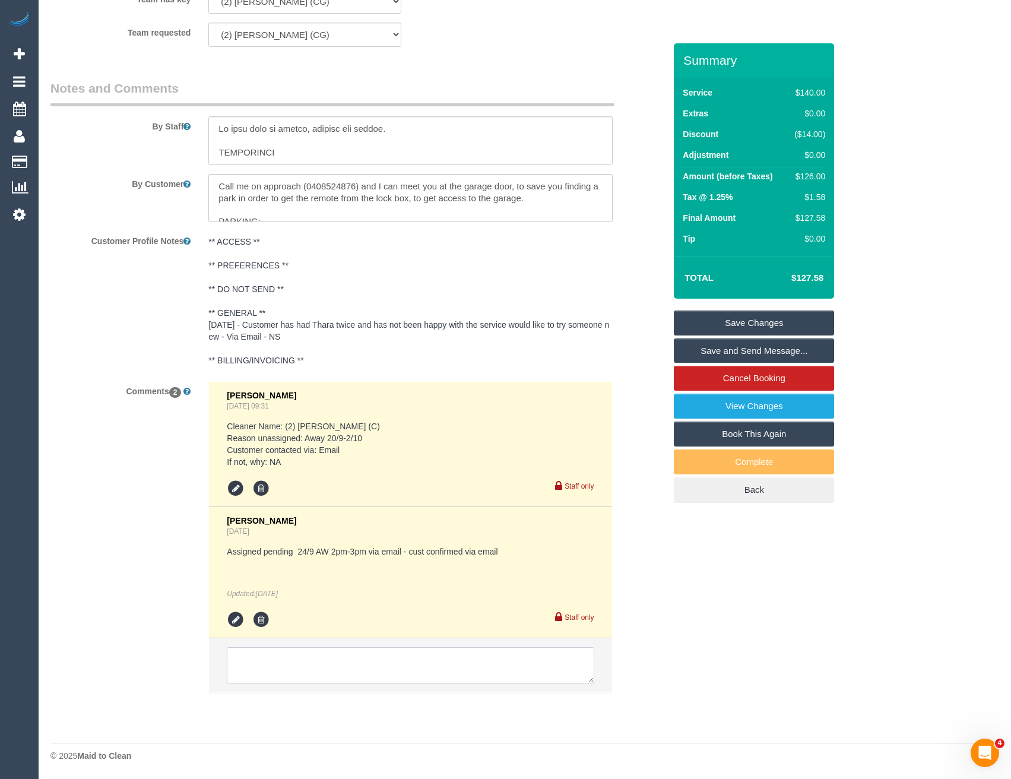
click at [409, 648] on textarea at bounding box center [410, 665] width 367 height 37
click at [407, 647] on textarea at bounding box center [410, 665] width 367 height 37
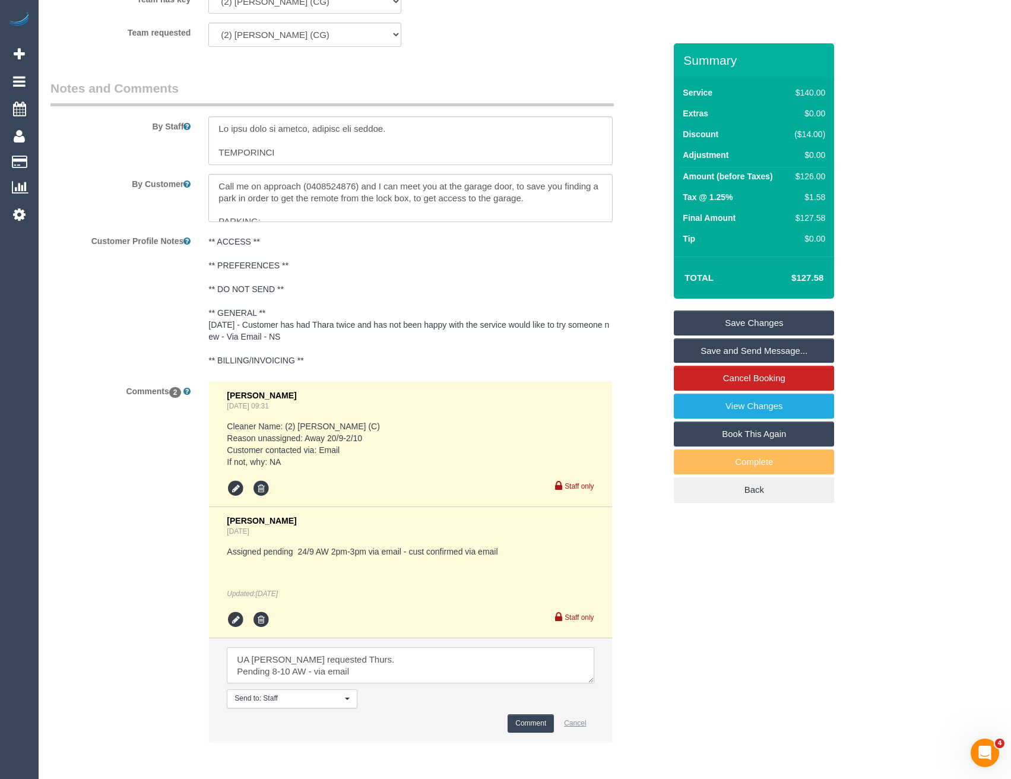
type textarea "UA [PERSON_NAME] requested Thurs. Pending 8-10 AW - via email"
click at [585, 722] on button "Cancel" at bounding box center [574, 723] width 37 height 18
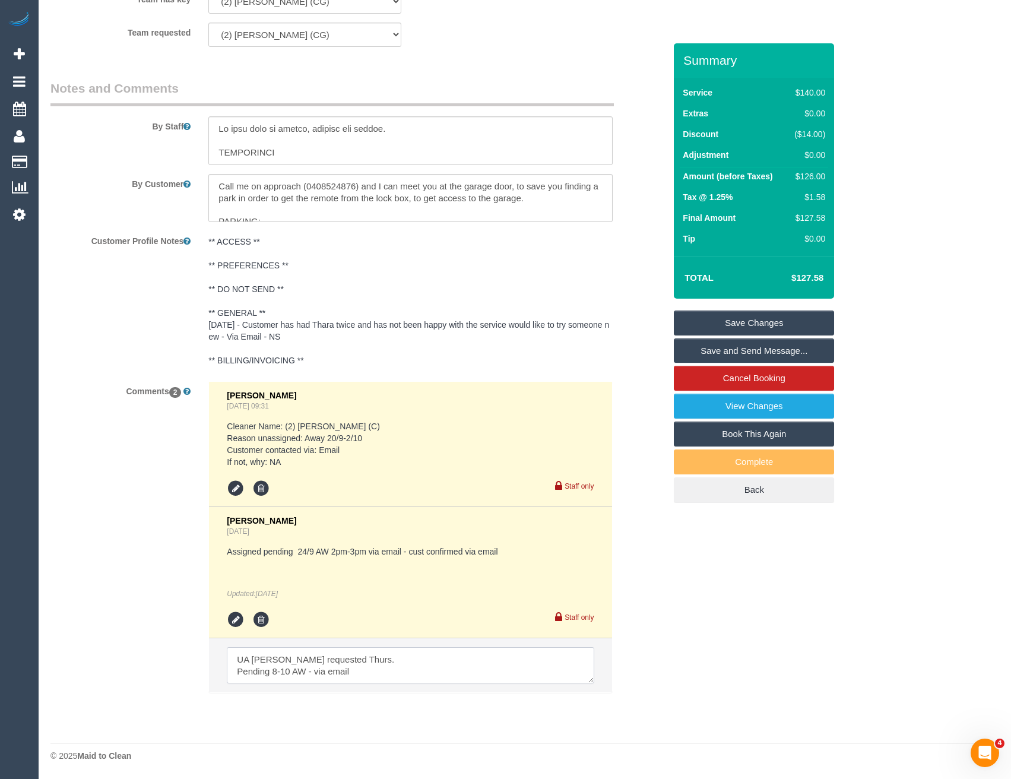
click at [379, 661] on textarea at bounding box center [410, 665] width 367 height 37
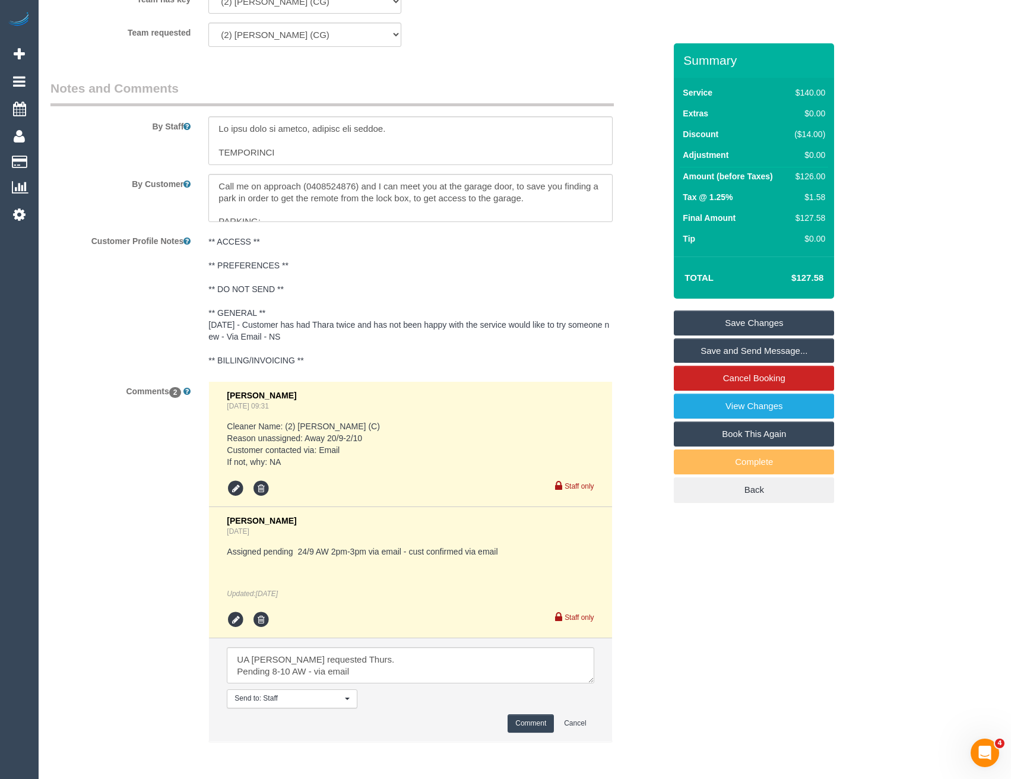
click at [511, 716] on button "Comment" at bounding box center [531, 723] width 46 height 18
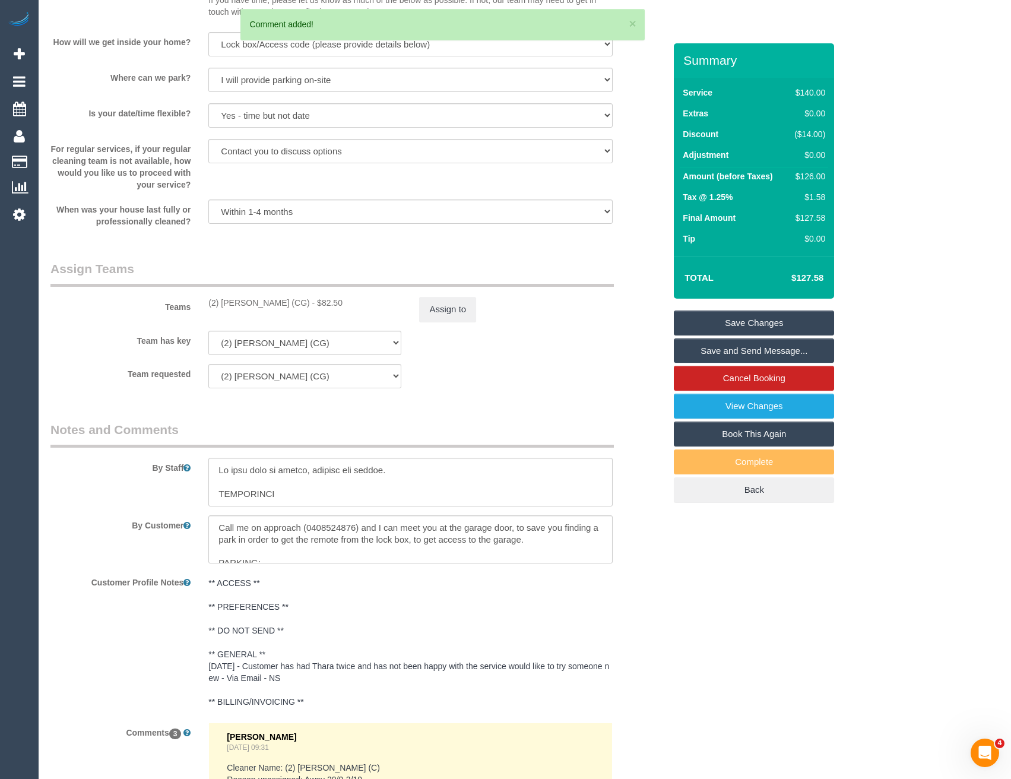
scroll to position [1698, 0]
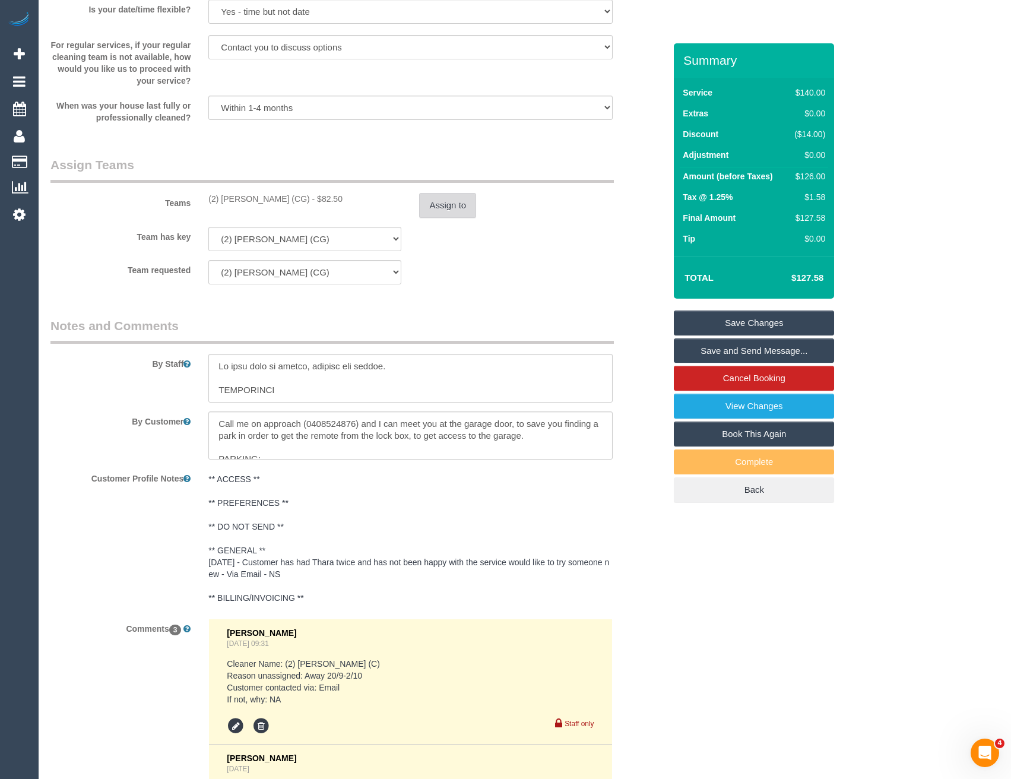
click at [441, 202] on button "Assign to" at bounding box center [447, 205] width 57 height 25
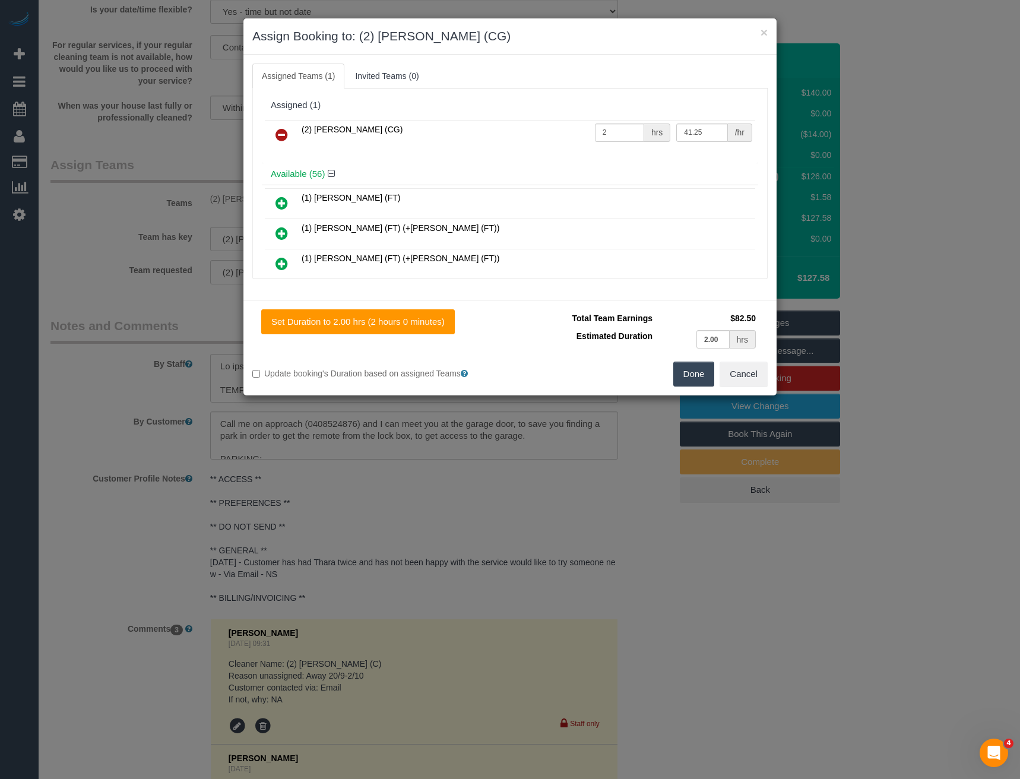
click at [284, 129] on icon at bounding box center [282, 135] width 12 height 14
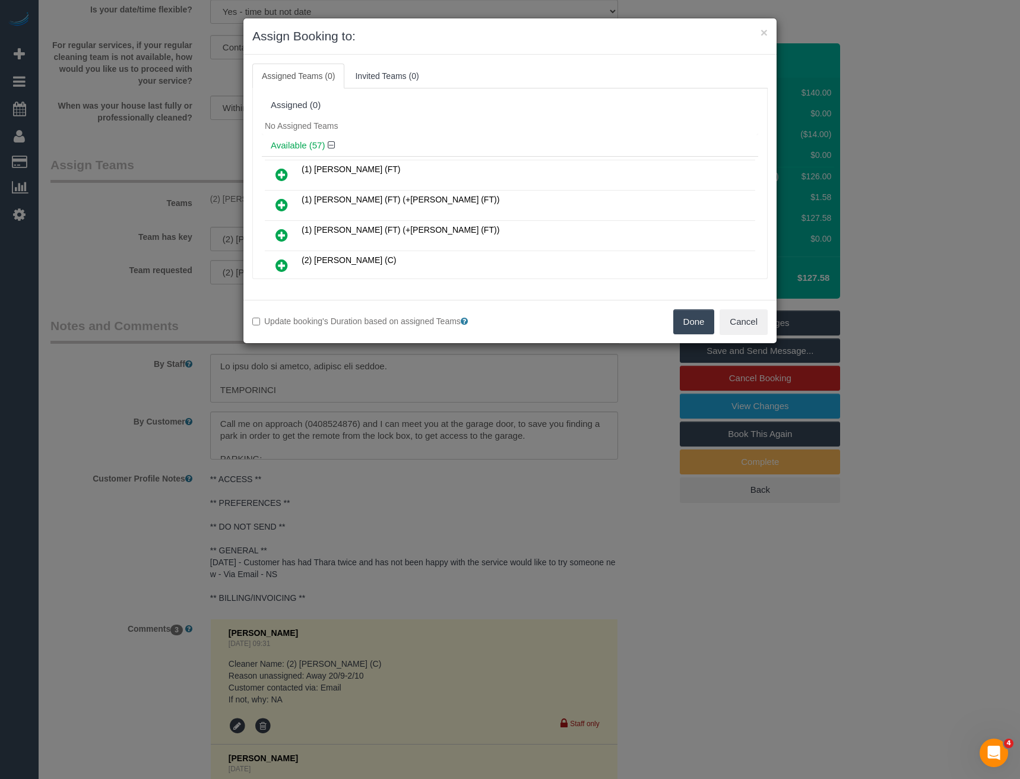
click at [683, 319] on button "Done" at bounding box center [694, 321] width 42 height 25
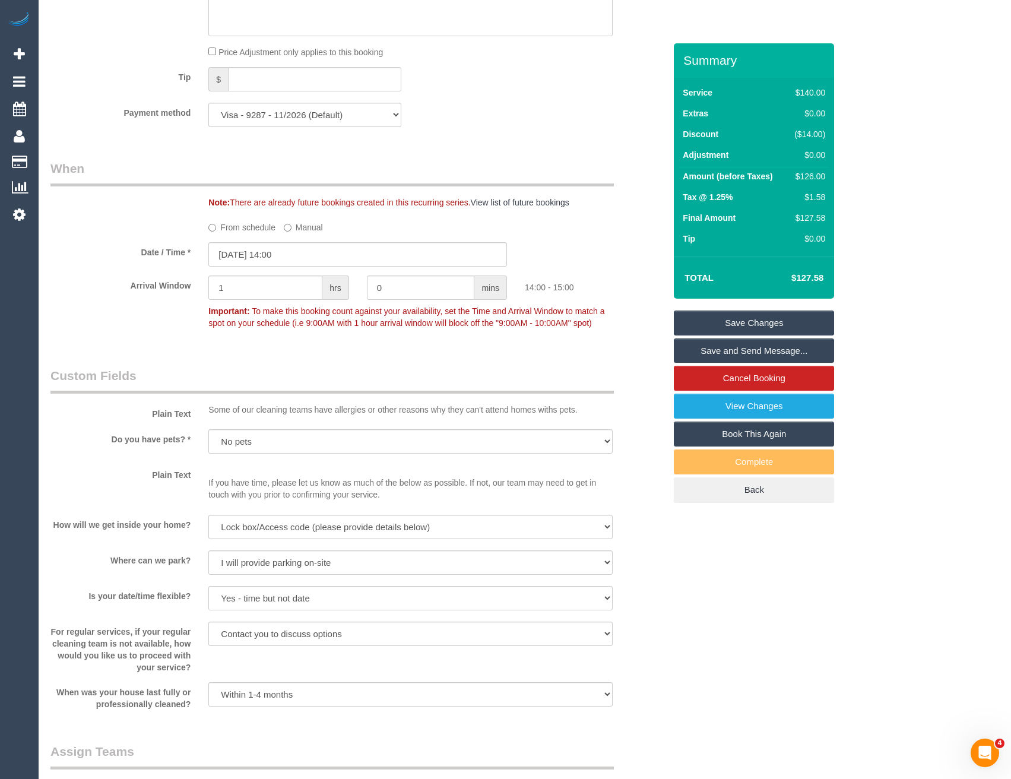
scroll to position [1045, 0]
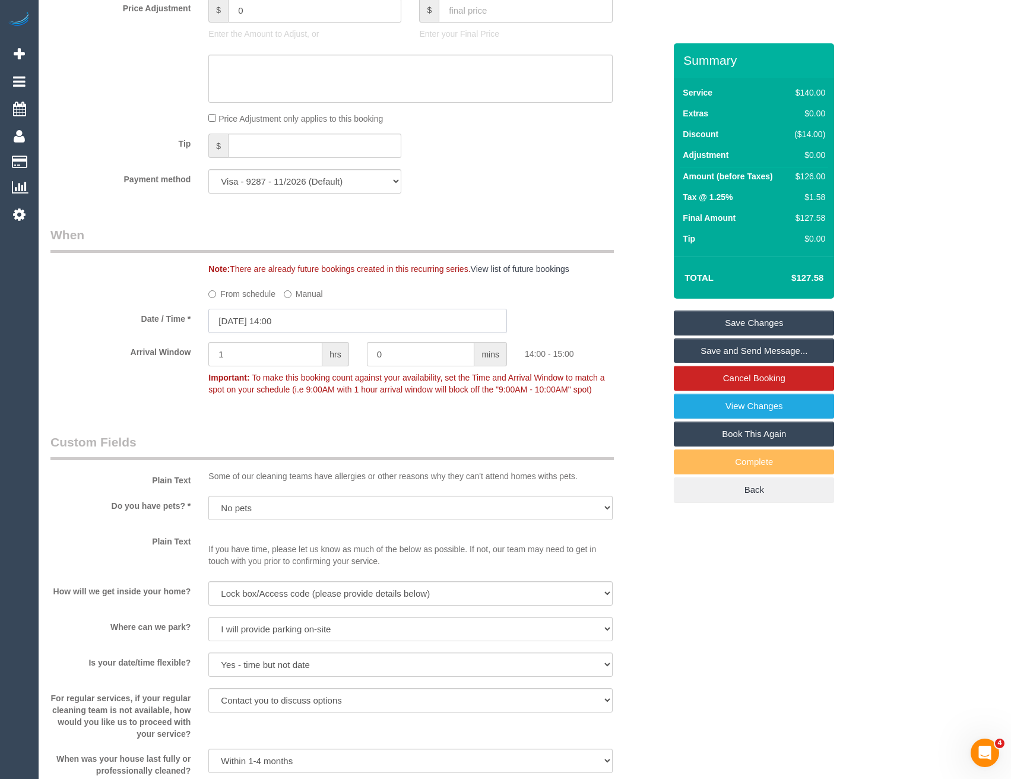
click at [298, 311] on input "[DATE] 14:00" at bounding box center [357, 321] width 299 height 24
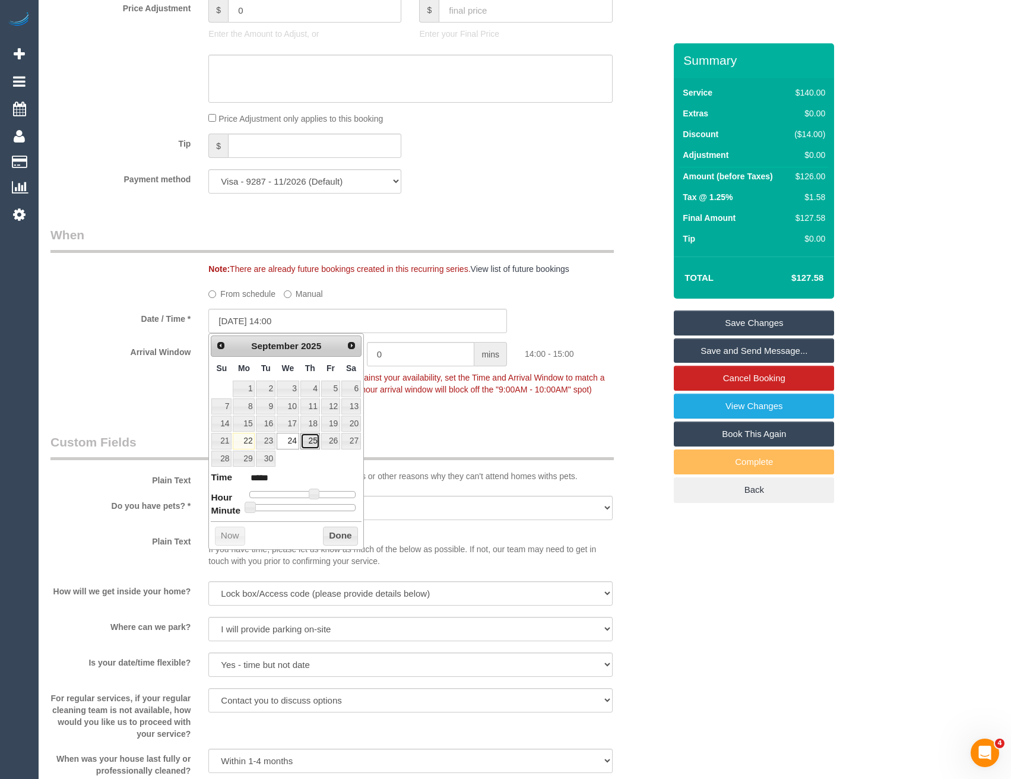
click at [309, 438] on link "25" at bounding box center [310, 441] width 20 height 16
type input "25/09/2025 13:00"
type input "*****"
type input "25/09/2025 12:00"
type input "*****"
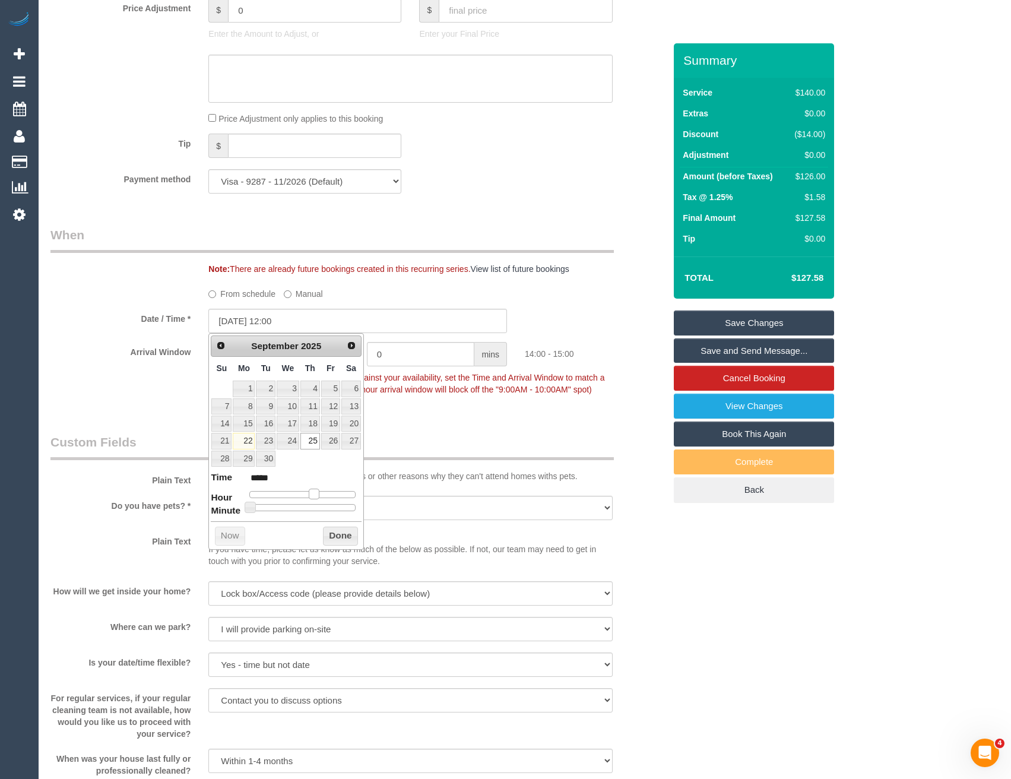
type input "25/09/2025 10:00"
type input "*****"
type input "25/09/2025 09:00"
type input "*****"
type input "25/09/2025 08:00"
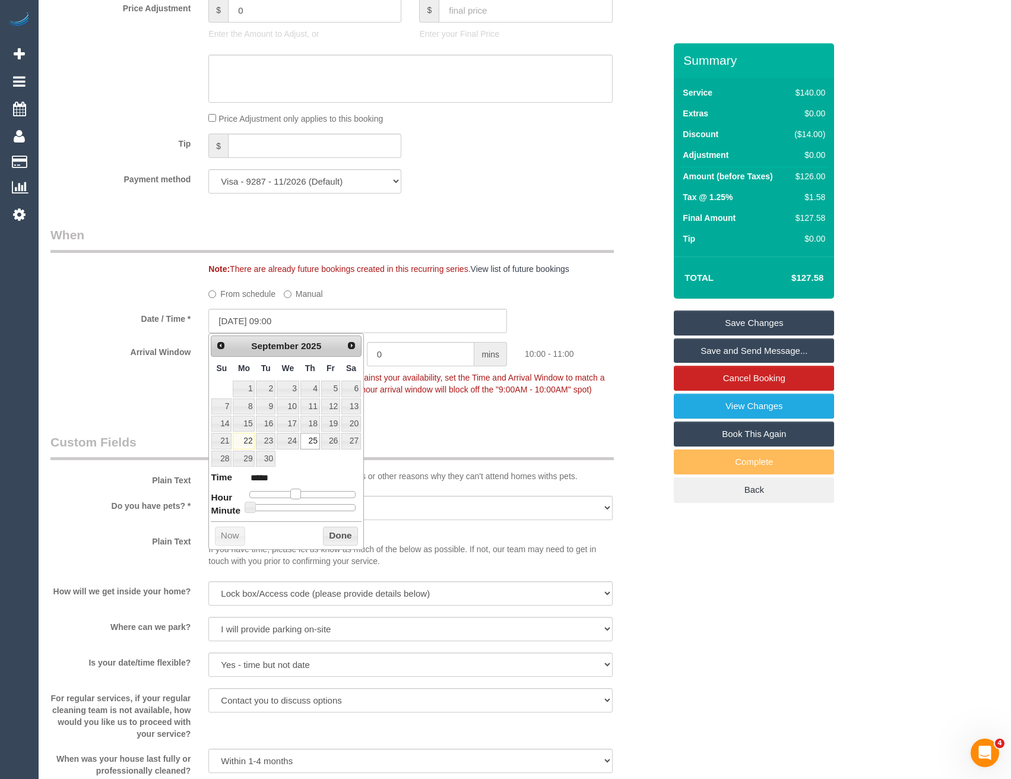
type input "*****"
drag, startPoint x: 313, startPoint y: 492, endPoint x: 285, endPoint y: 493, distance: 27.9
click at [285, 493] on span at bounding box center [286, 494] width 11 height 11
click at [343, 535] on button "Done" at bounding box center [340, 536] width 35 height 19
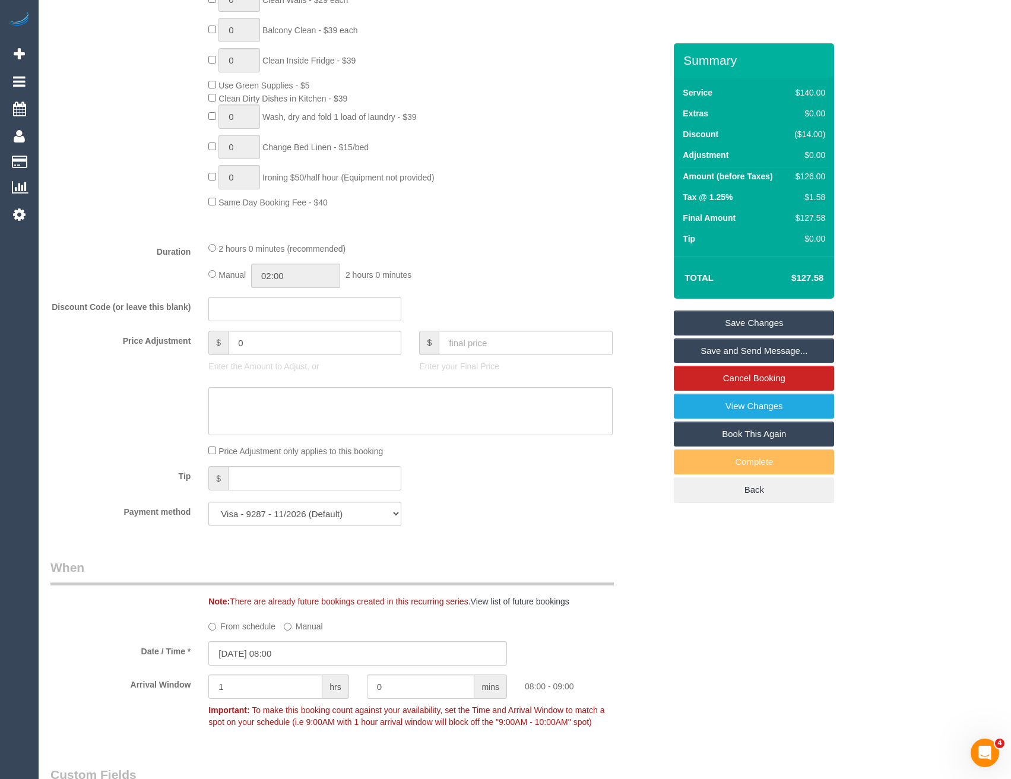
scroll to position [1069, 0]
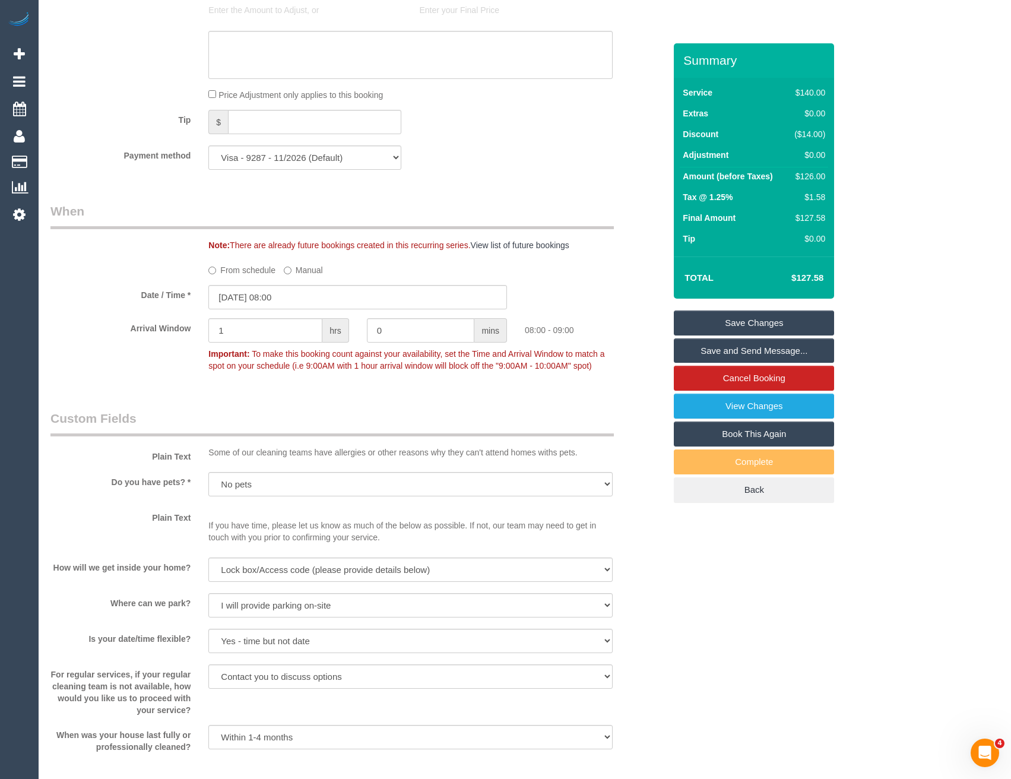
click at [726, 321] on link "Save Changes" at bounding box center [754, 323] width 160 height 25
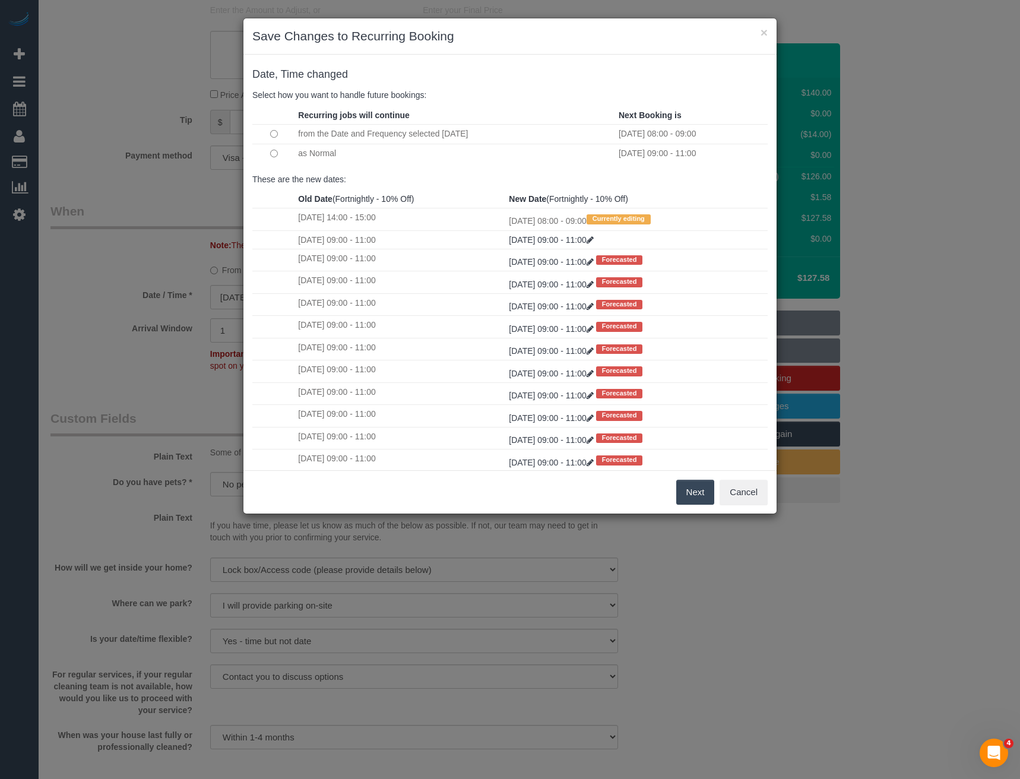
click at [689, 488] on button "Next" at bounding box center [695, 492] width 39 height 25
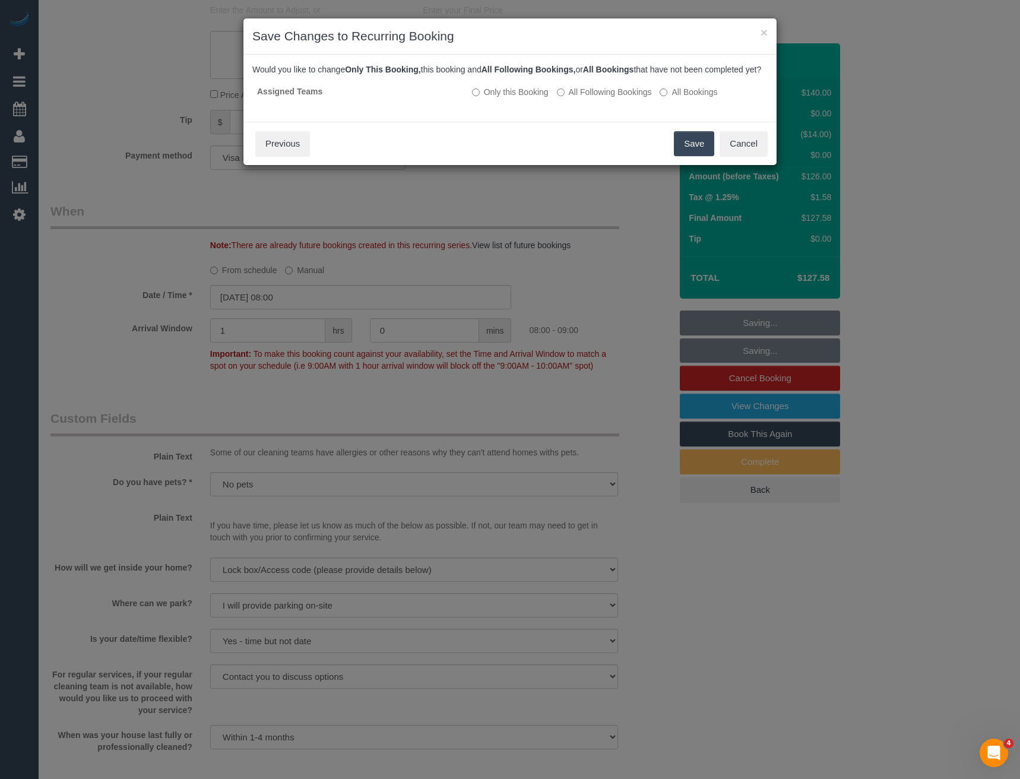
click at [686, 156] on button "Save" at bounding box center [694, 143] width 40 height 25
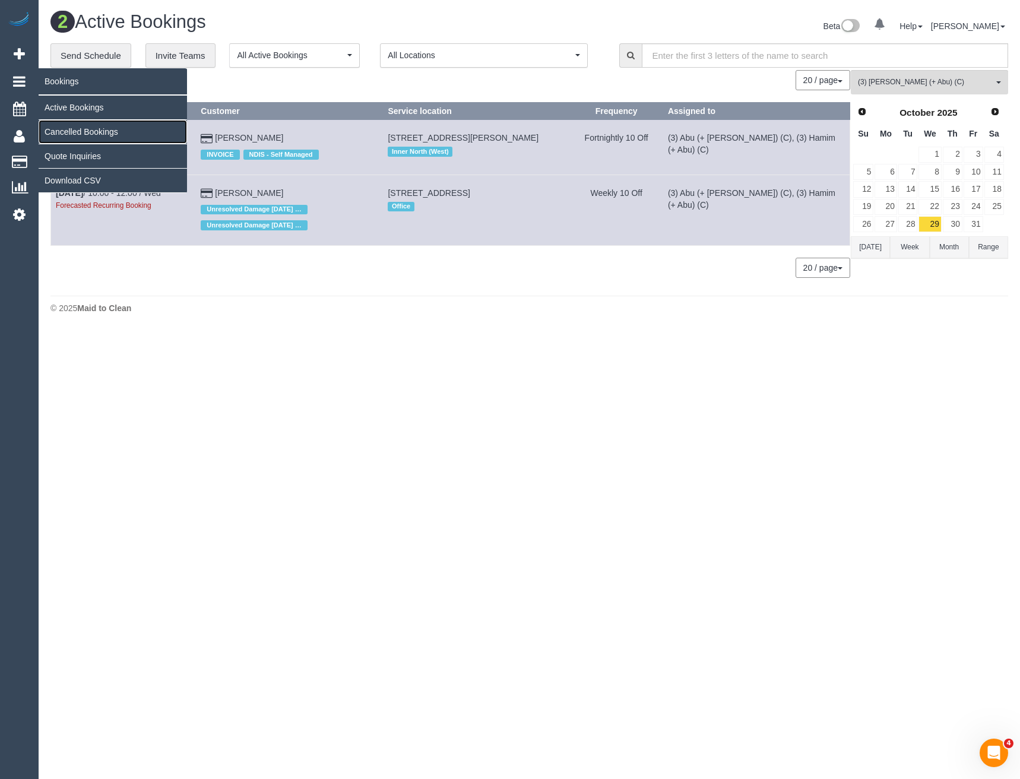
click at [65, 134] on link "Cancelled Bookings" at bounding box center [113, 132] width 148 height 24
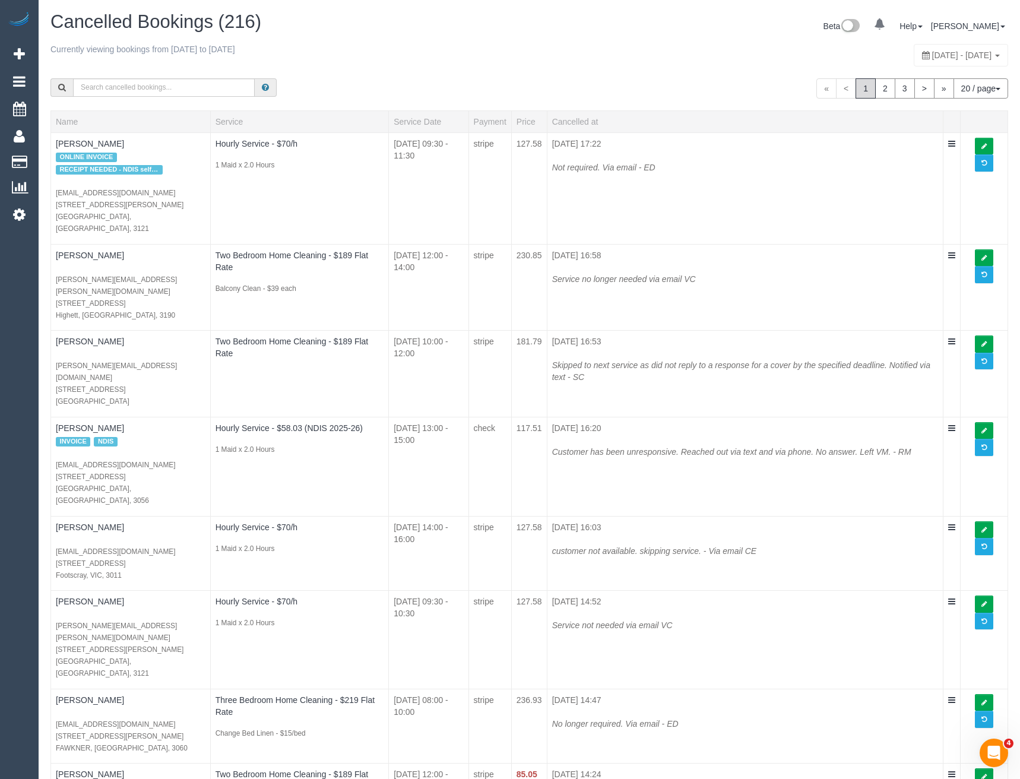
click at [914, 60] on div "September 21, 2025 - September 27, 2025" at bounding box center [961, 55] width 94 height 23
type input "**********"
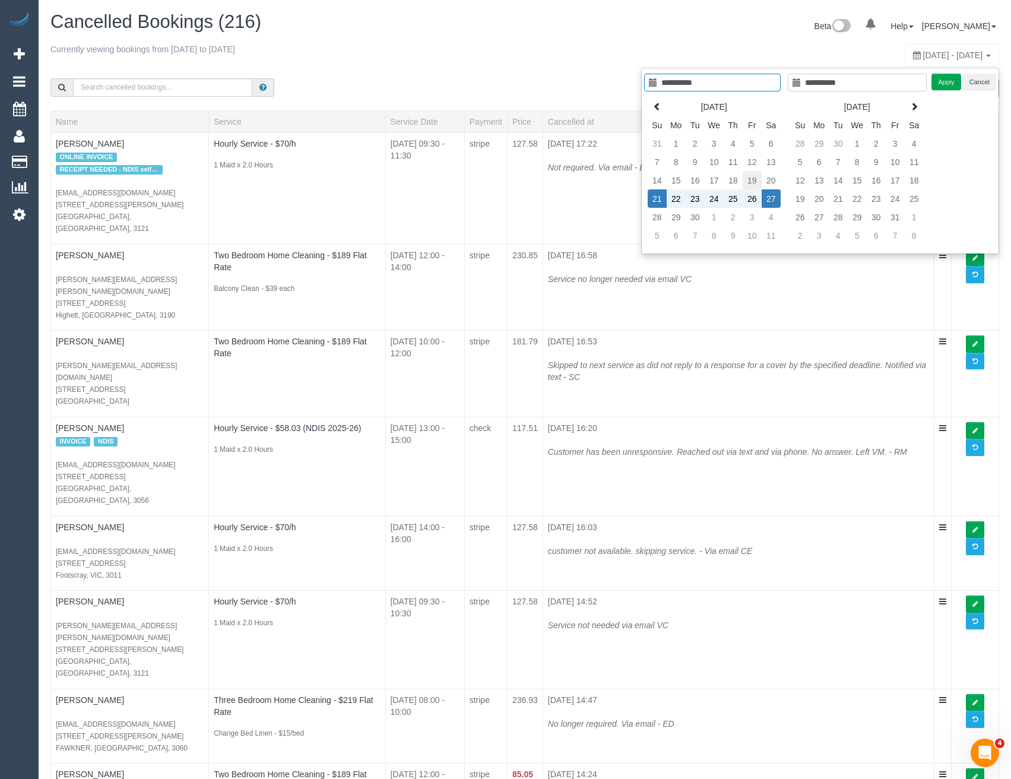
type input "**********"
click at [752, 180] on td "19" at bounding box center [752, 180] width 19 height 18
type input "**********"
click at [752, 180] on td "19" at bounding box center [752, 180] width 19 height 18
type input "**********"
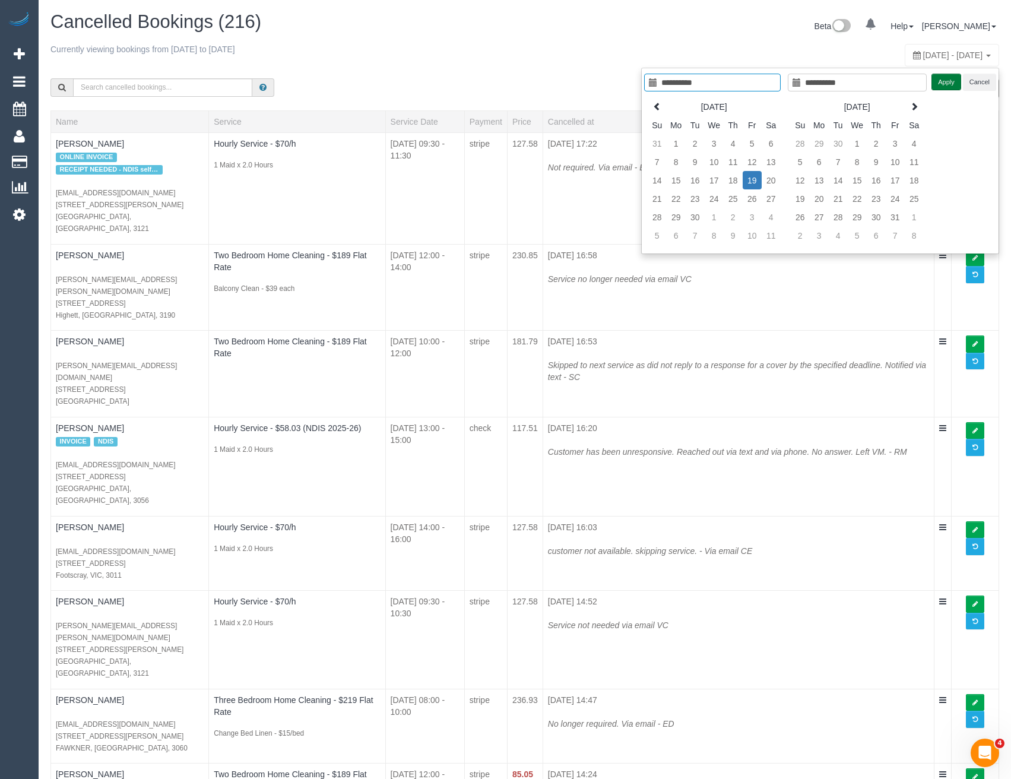
click at [936, 83] on button "Apply" at bounding box center [947, 82] width 30 height 17
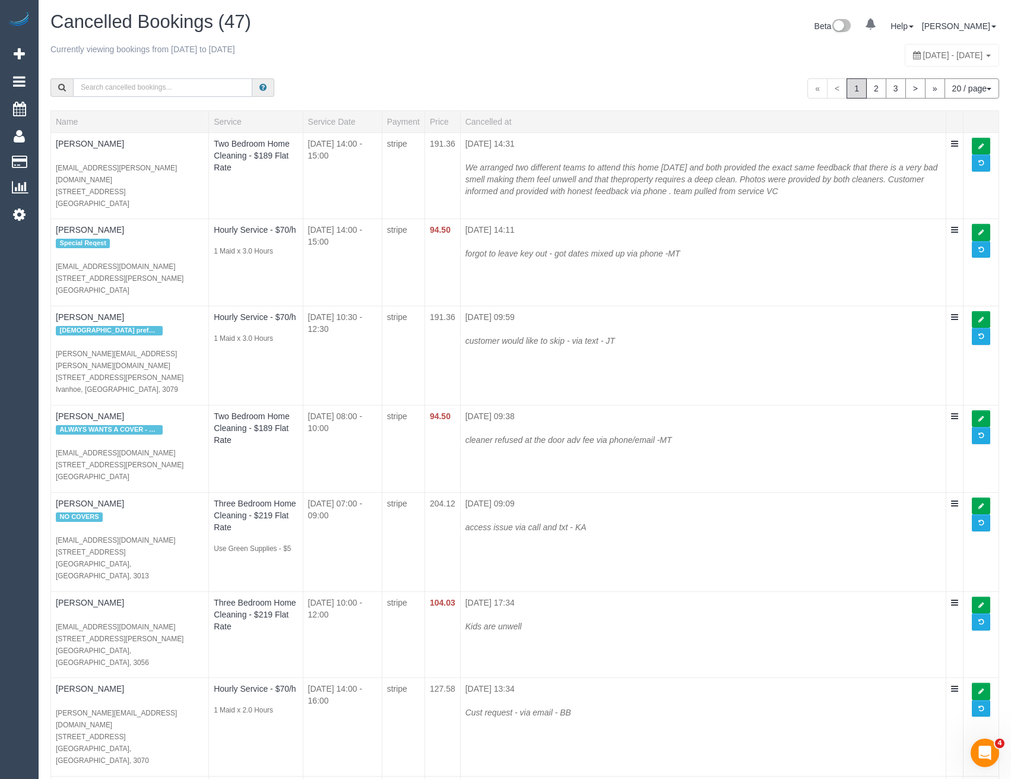
click at [162, 89] on input "text" at bounding box center [162, 87] width 179 height 18
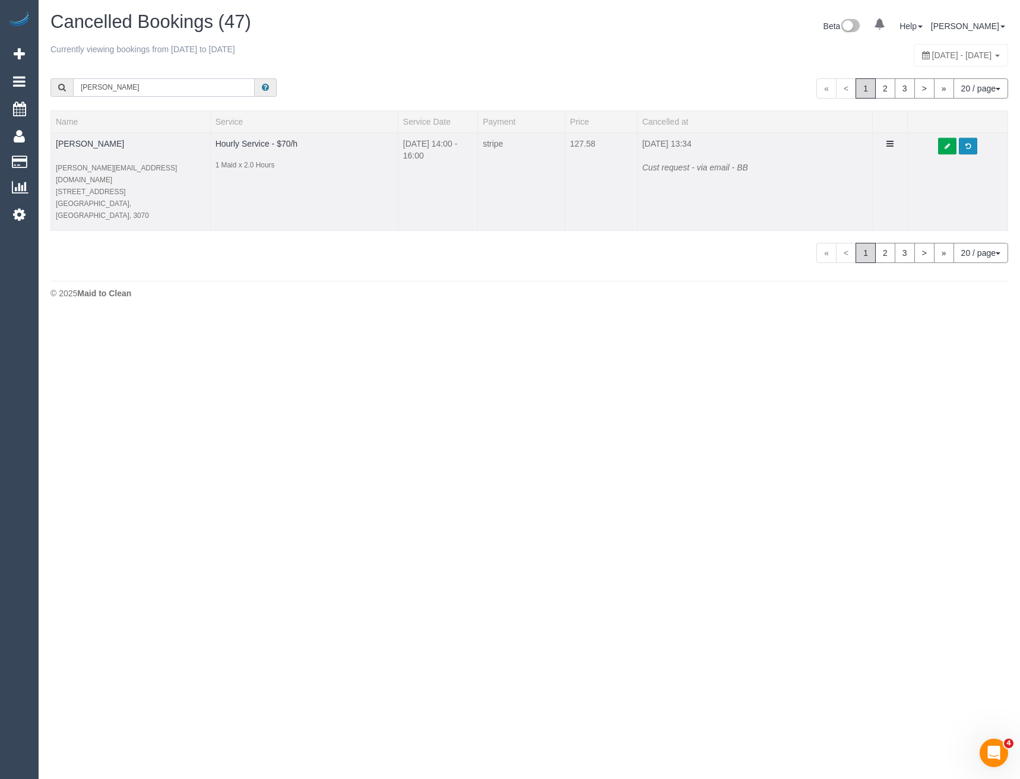
type input "taylor"
click at [967, 144] on span at bounding box center [968, 146] width 5 height 7
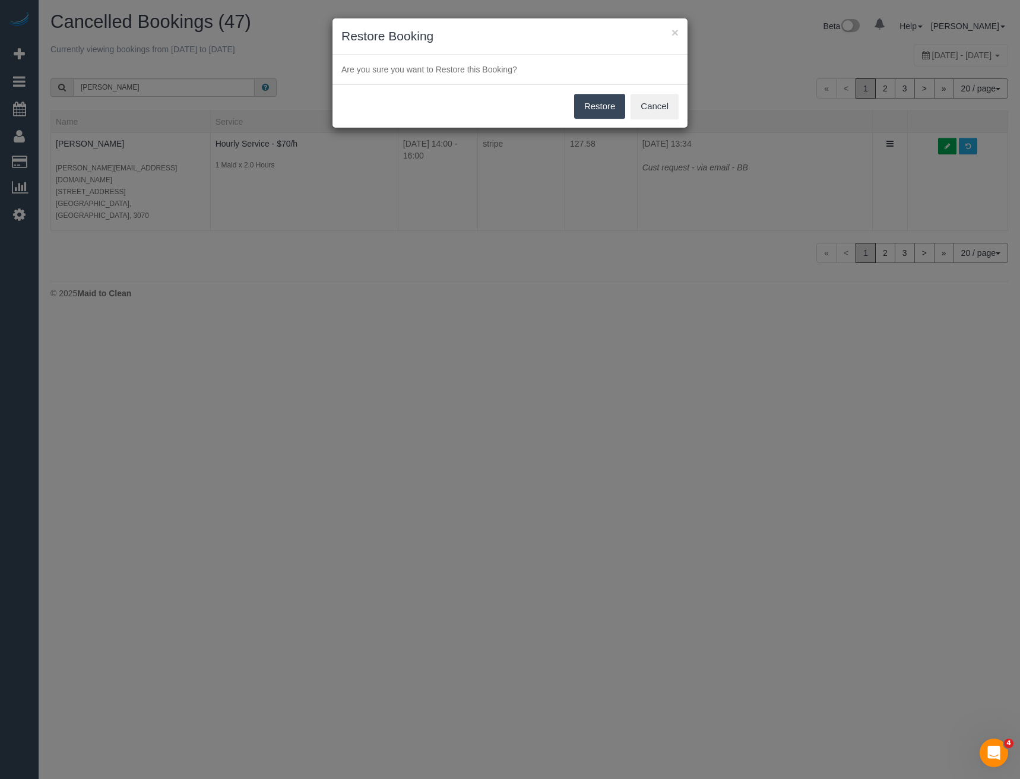
click at [593, 108] on button "Restore" at bounding box center [600, 106] width 52 height 25
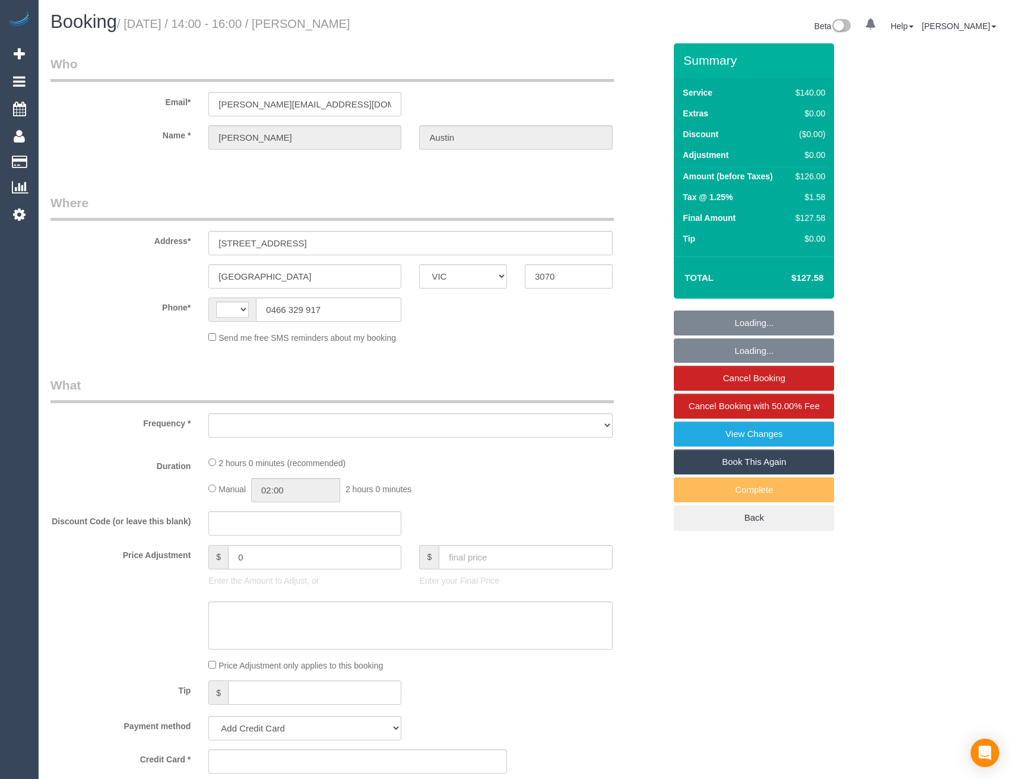
select select "VIC"
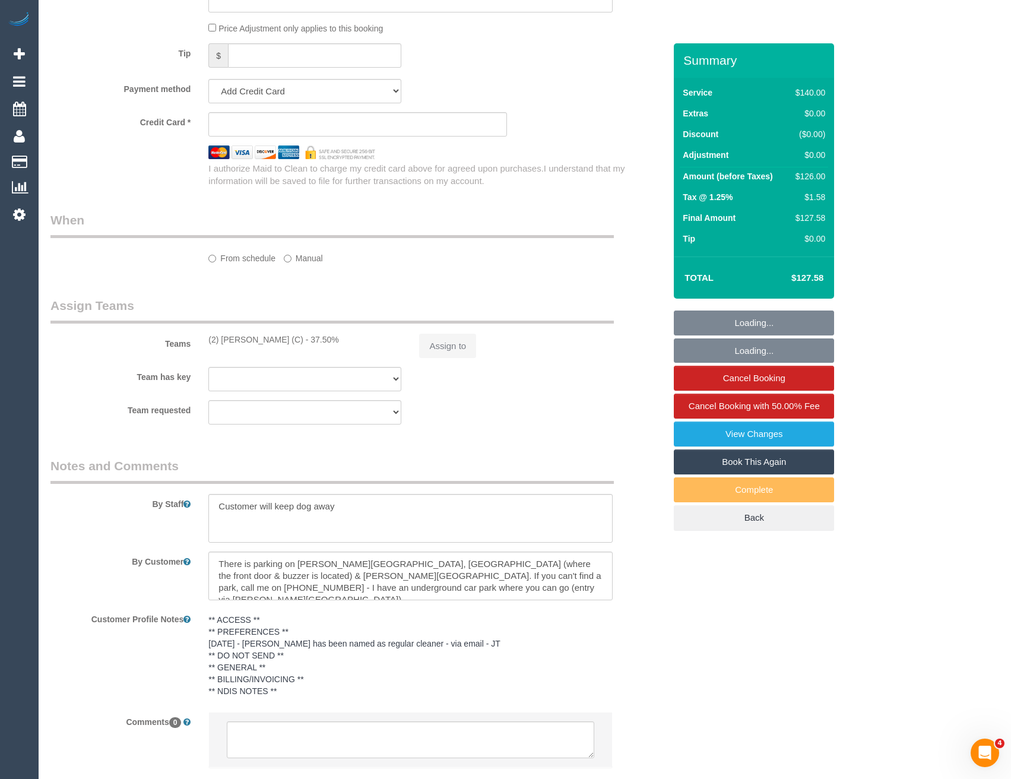
select select "string:AU"
select select "string:stripe-pm_1QfADq2GScqysDRViS91e4NH"
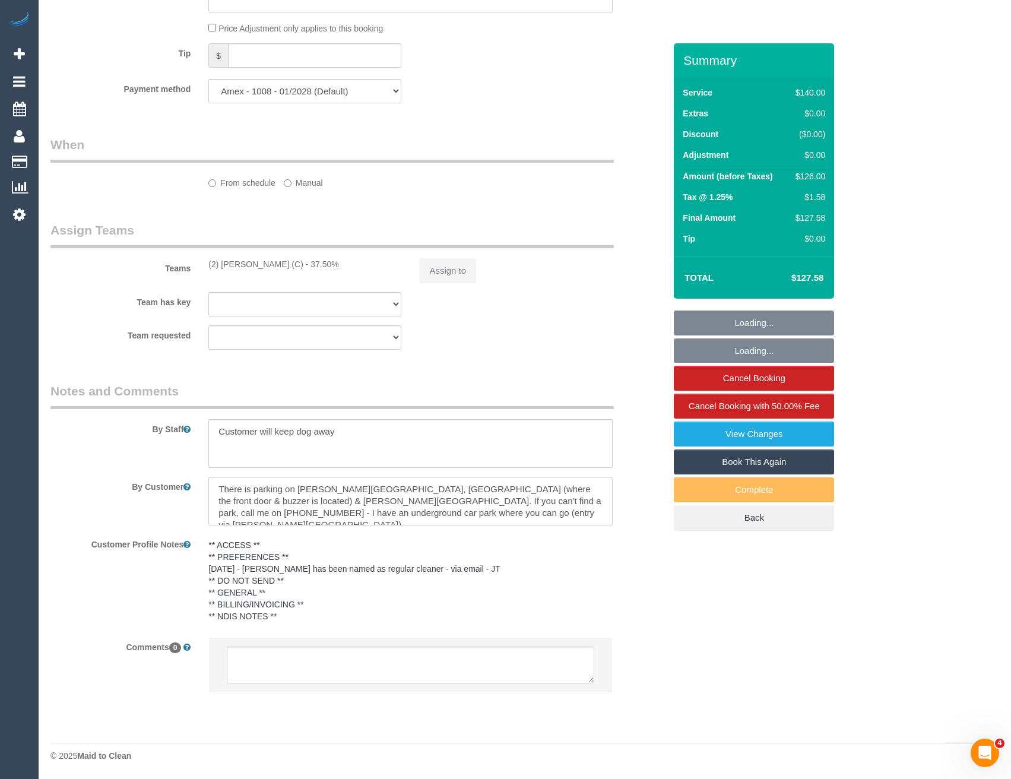
select select "object:1525"
select select "number:27"
select select "number:14"
select select "number:19"
select select "number:24"
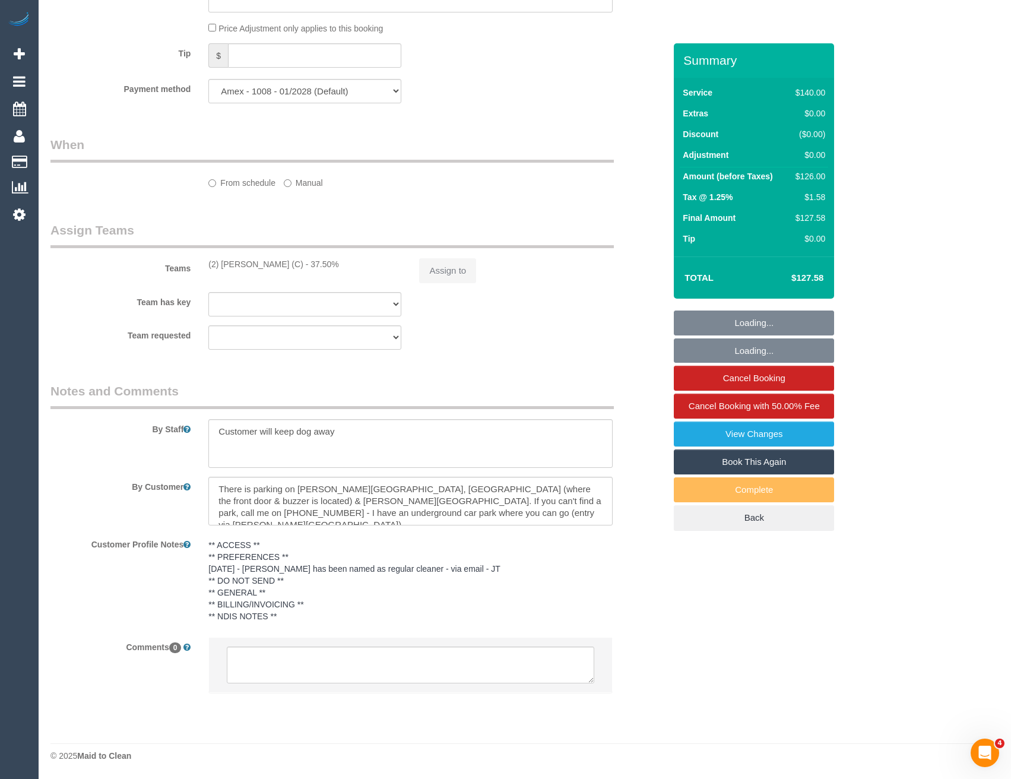
select select "number:34"
select select "number:26"
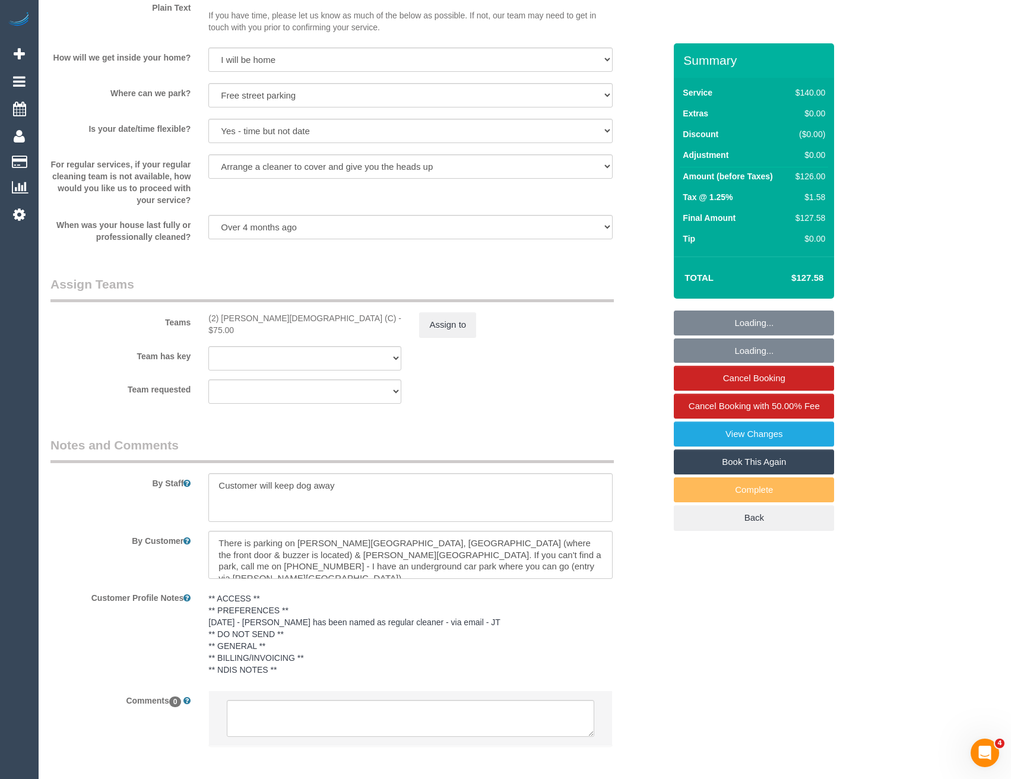
scroll to position [1632, 0]
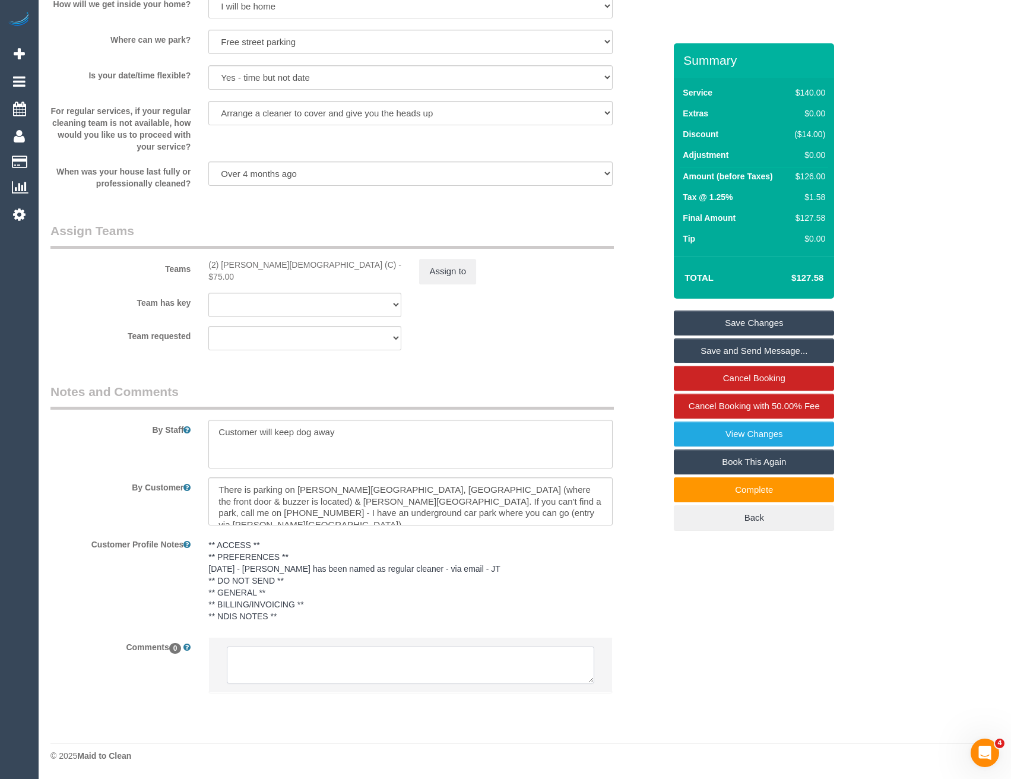
click at [289, 673] on textarea at bounding box center [410, 665] width 367 height 37
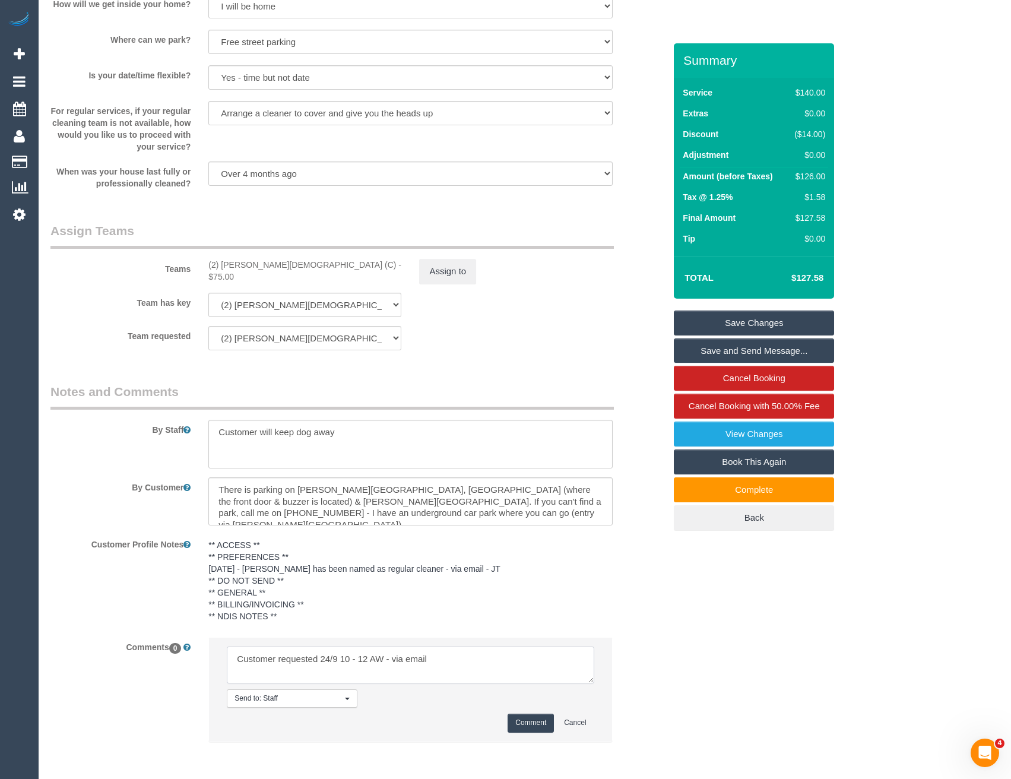
type textarea "Customer requested 24/9 10 - 12 AW - via email"
click at [549, 727] on button "Comment" at bounding box center [531, 723] width 46 height 18
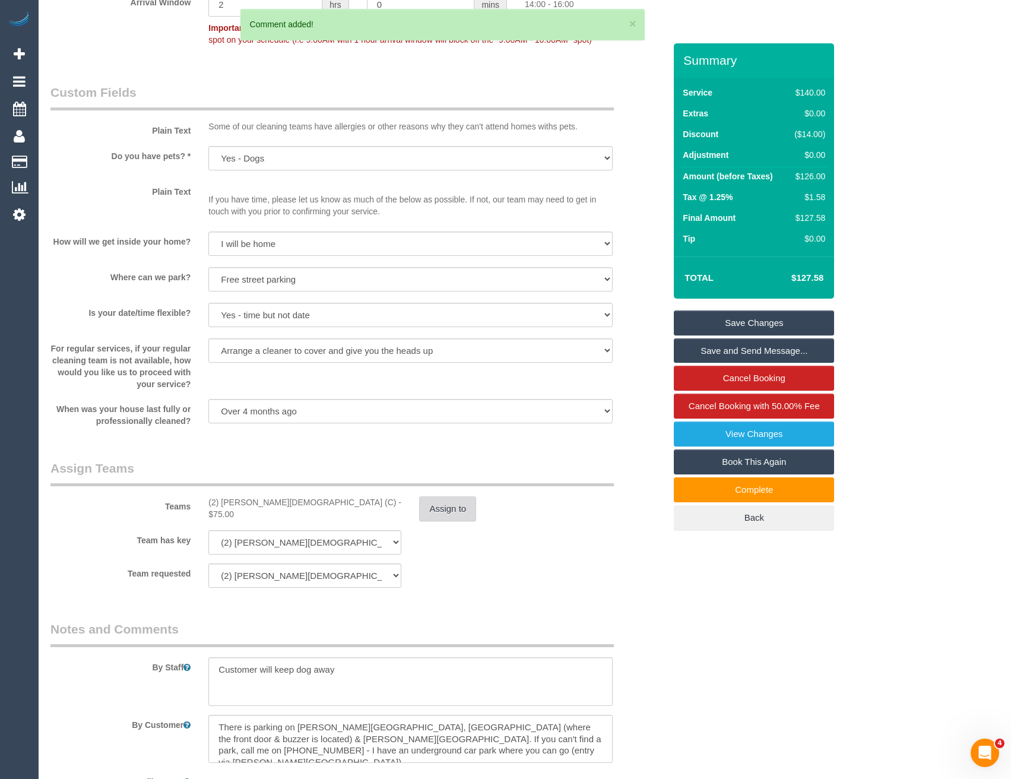
click at [467, 505] on button "Assign to" at bounding box center [447, 508] width 57 height 25
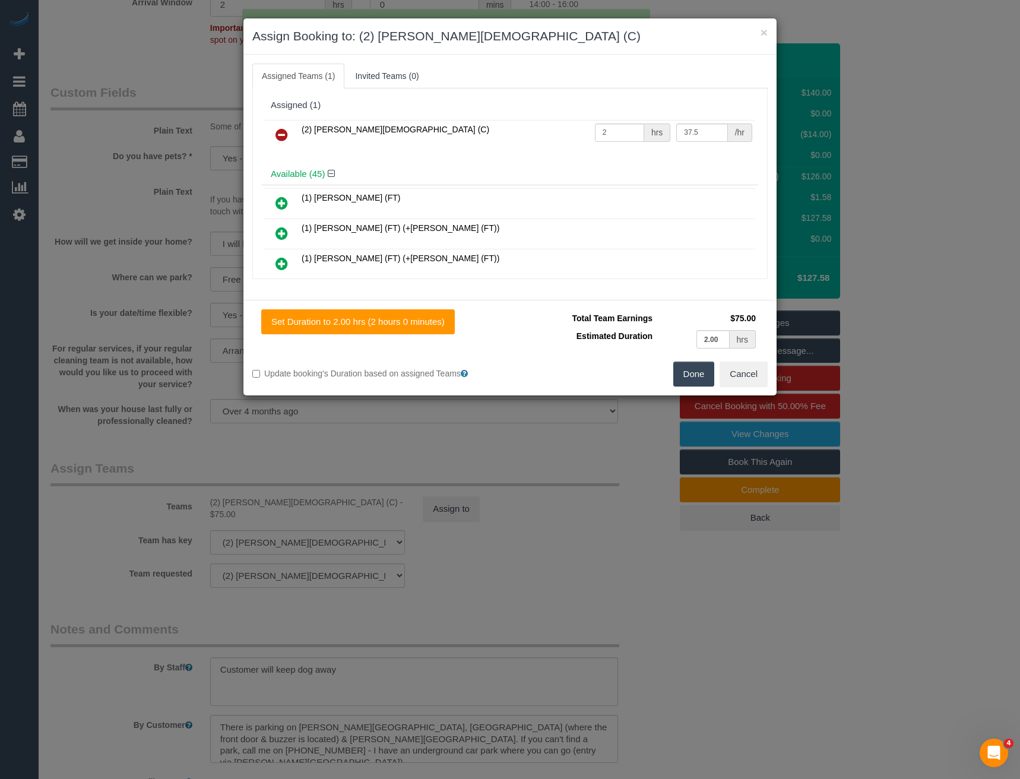
click at [278, 131] on icon at bounding box center [282, 135] width 12 height 14
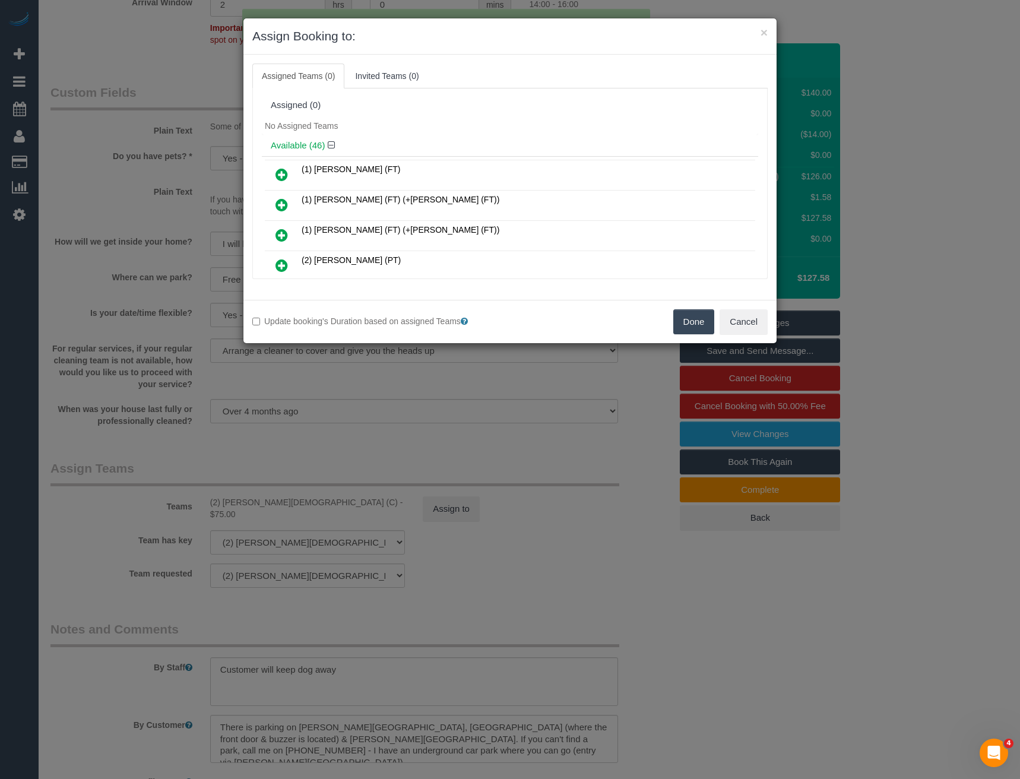
click at [688, 315] on button "Done" at bounding box center [694, 321] width 42 height 25
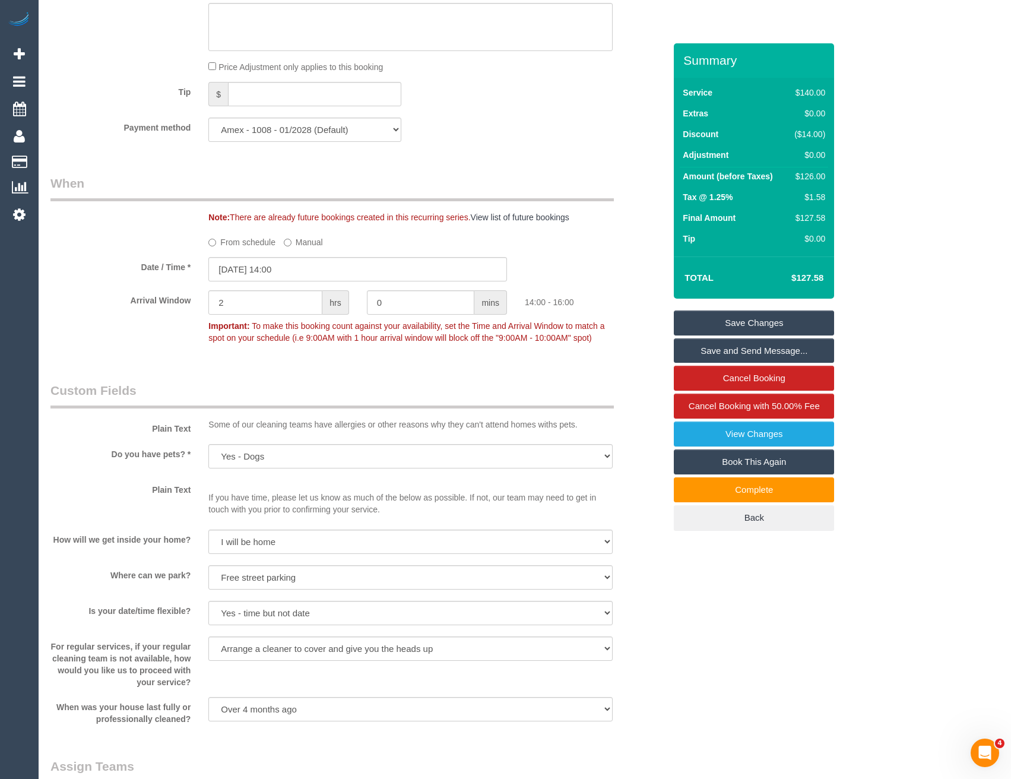
scroll to position [1098, 0]
click at [266, 255] on sui-booking-spot "From schedule Manual Date / Time * [DATE] 14:00 Arrival Window 2 hrs 0 mins 14:…" at bounding box center [357, 289] width 615 height 117
click at [273, 275] on input "[DATE] 14:00" at bounding box center [357, 268] width 299 height 24
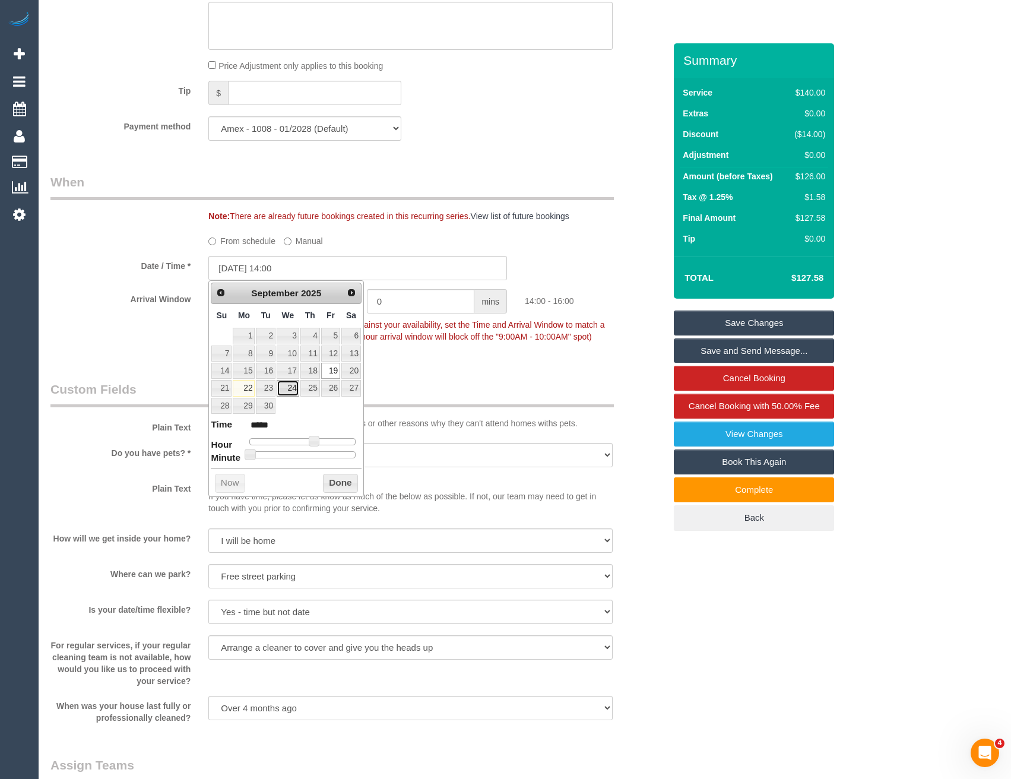
click at [283, 390] on link "24" at bounding box center [288, 388] width 23 height 16
type input "[DATE] 13:00"
type input "*****"
type input "[DATE] 12:00"
type input "*****"
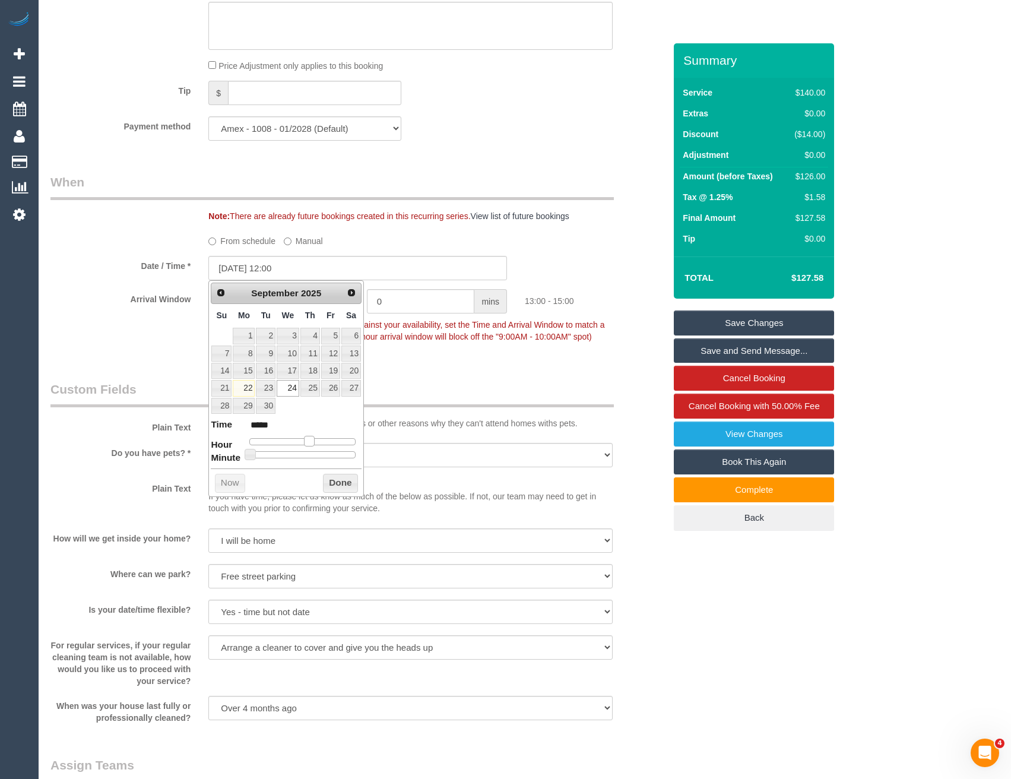
type input "[DATE] 11:00"
type input "*****"
type input "[DATE] 10:00"
type input "*****"
drag, startPoint x: 313, startPoint y: 440, endPoint x: 295, endPoint y: 441, distance: 18.4
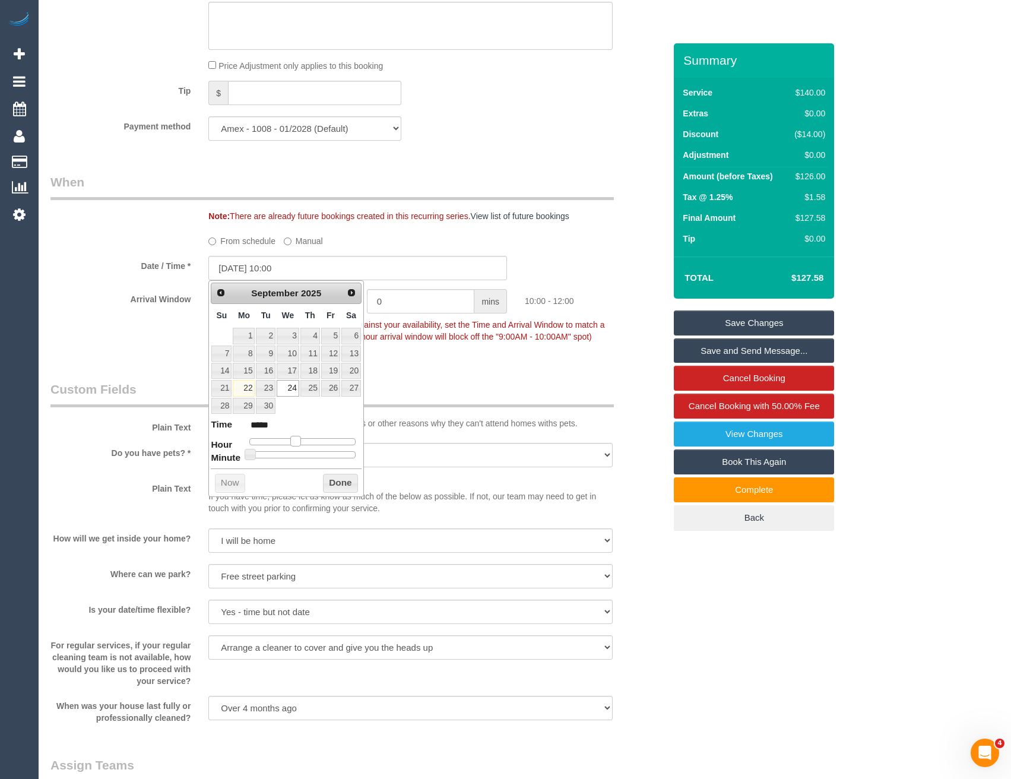
click at [295, 441] on span at bounding box center [295, 441] width 11 height 11
click at [330, 483] on button "Done" at bounding box center [340, 483] width 35 height 19
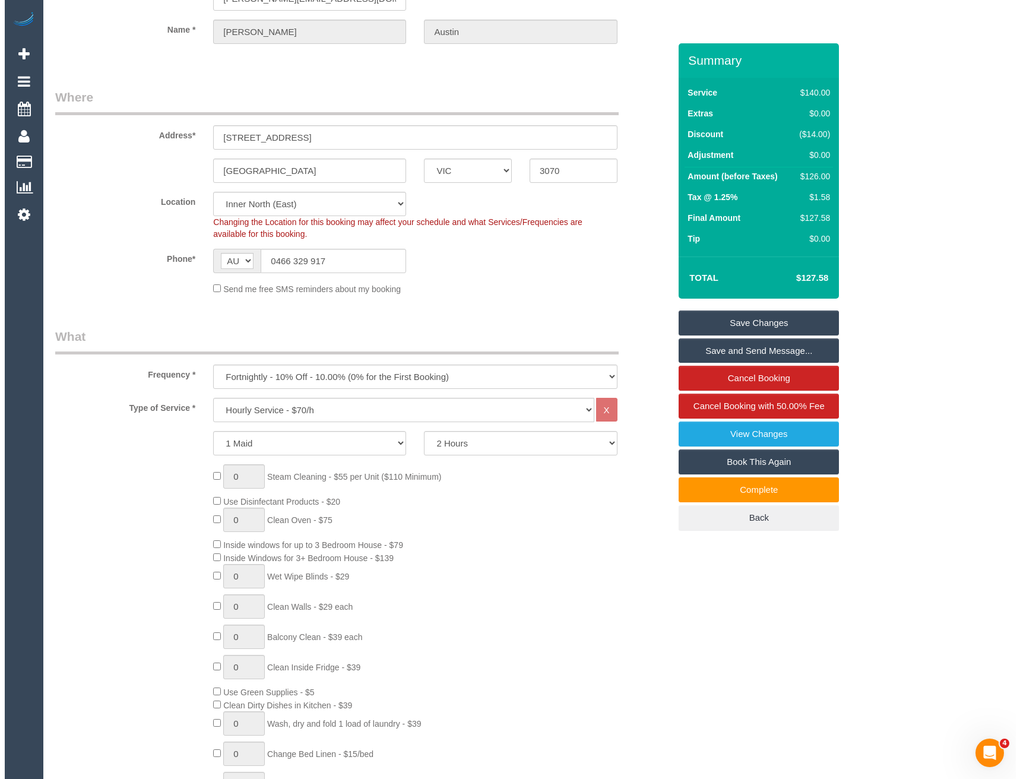
scroll to position [0, 0]
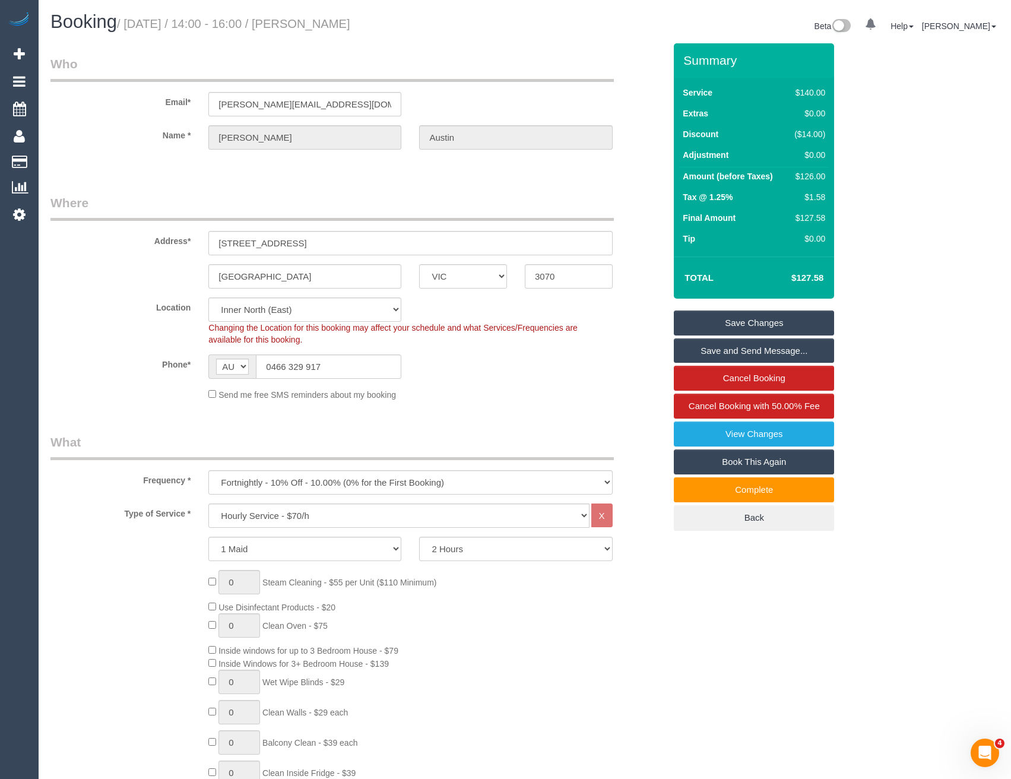
click at [740, 319] on link "Save Changes" at bounding box center [754, 323] width 160 height 25
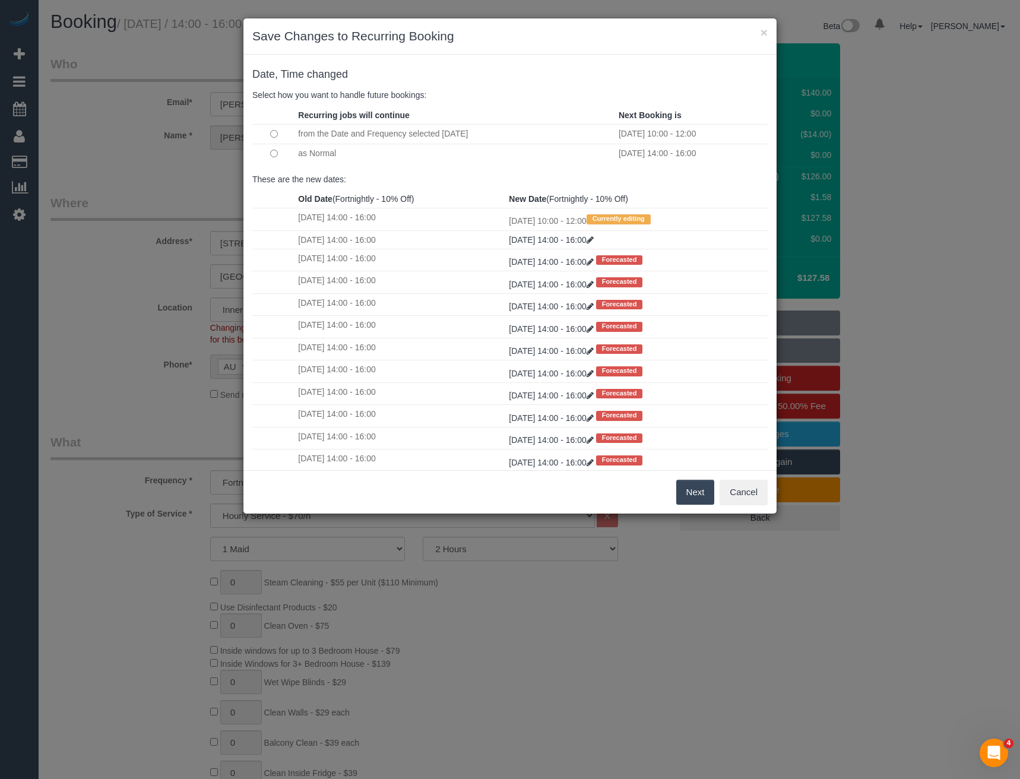
click at [691, 493] on button "Next" at bounding box center [695, 492] width 39 height 25
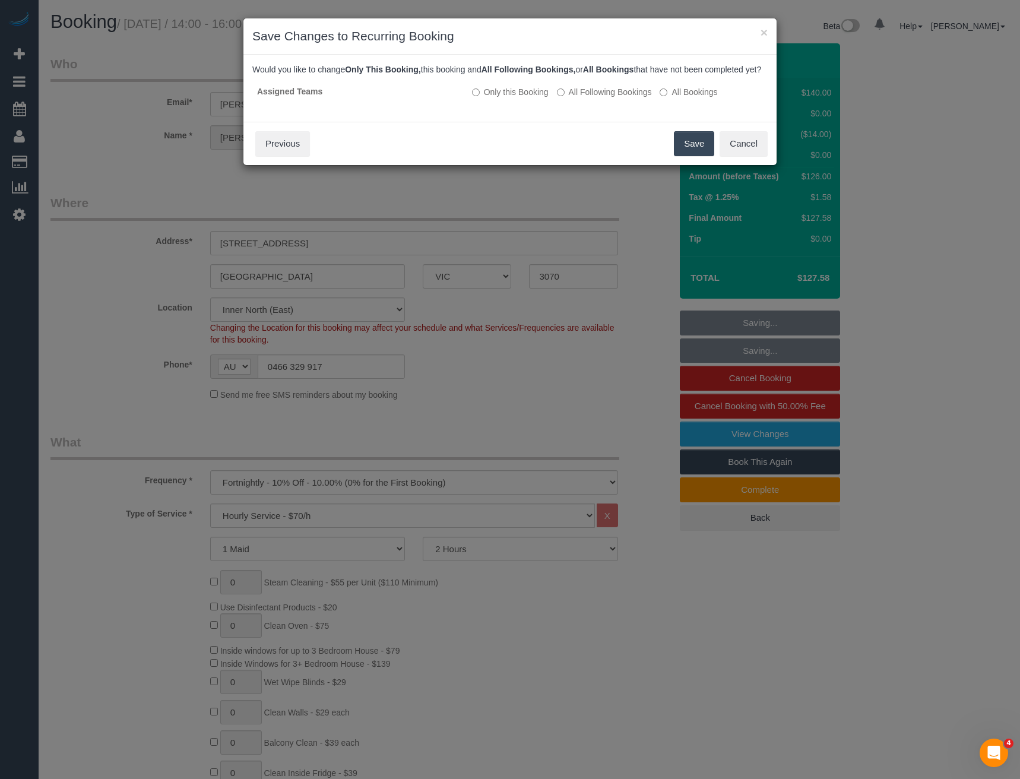
click at [701, 150] on button "Save" at bounding box center [694, 143] width 40 height 25
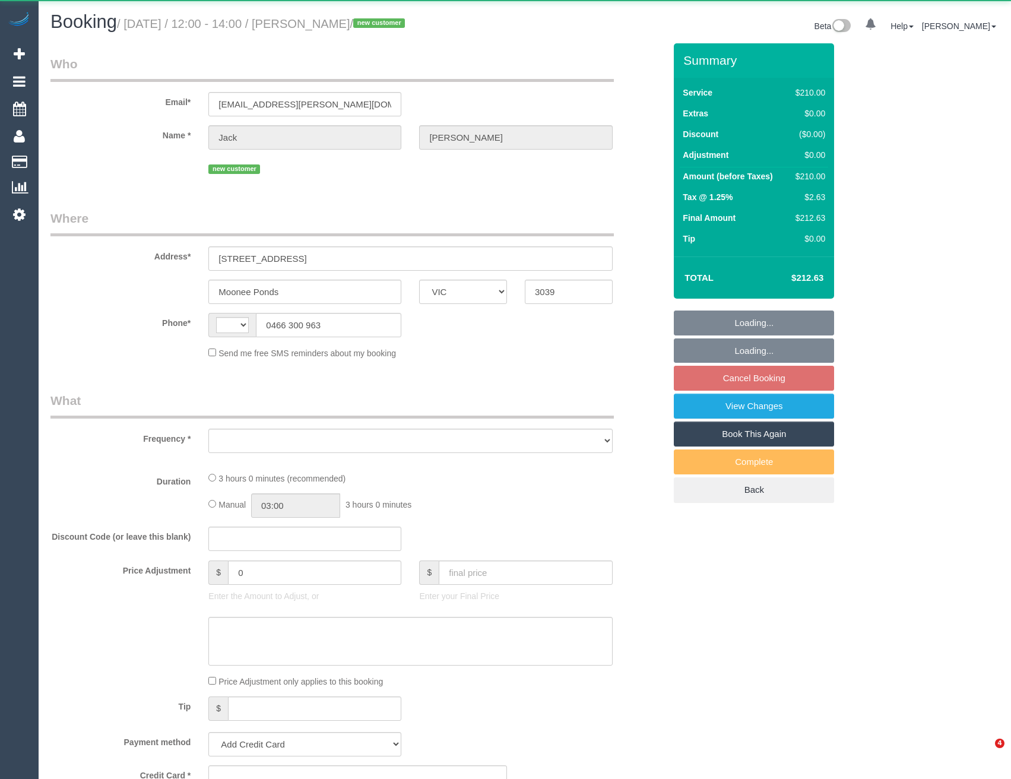
select select "VIC"
select select "string:AU"
select select "string:stripe-pm_1SA3g72GScqysDRVZofLej0B"
select select "180"
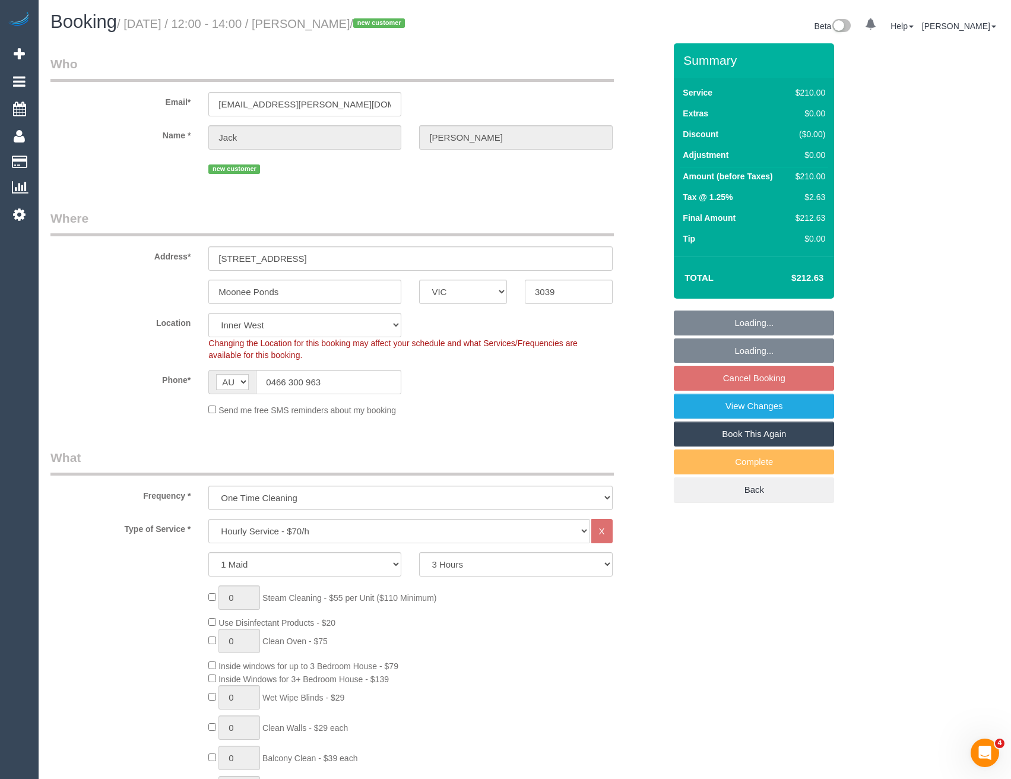
select select "object:697"
select select "number:28"
select select "number:14"
select select "number:18"
select select "number:24"
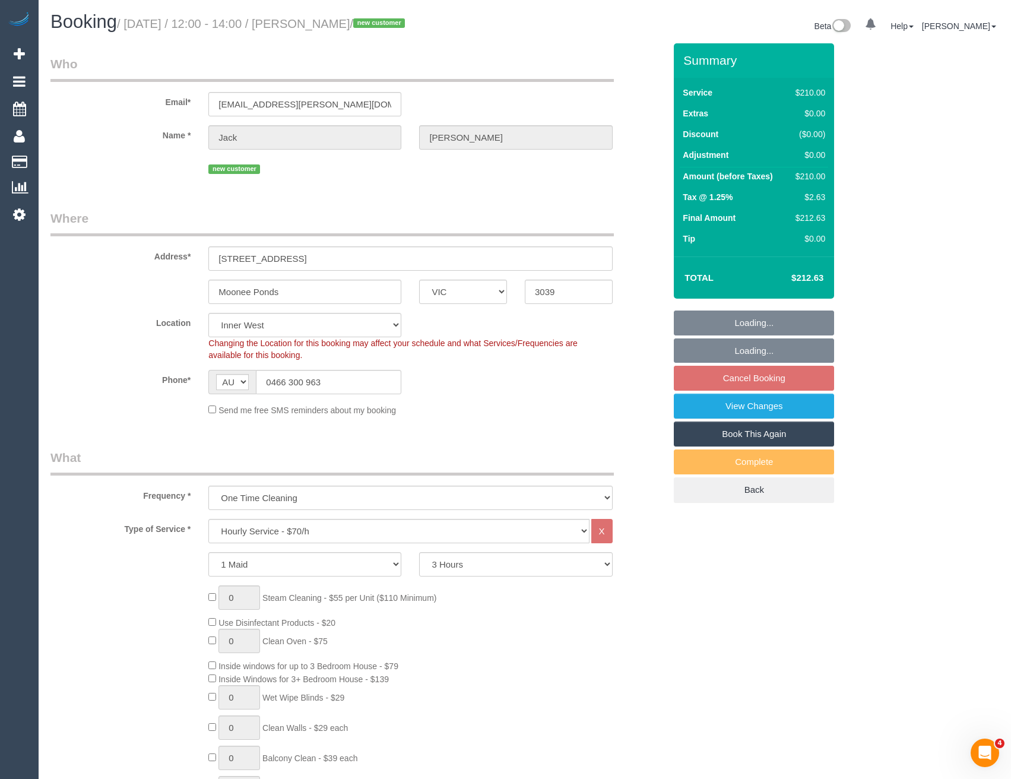
select select "number:13"
select select "object:848"
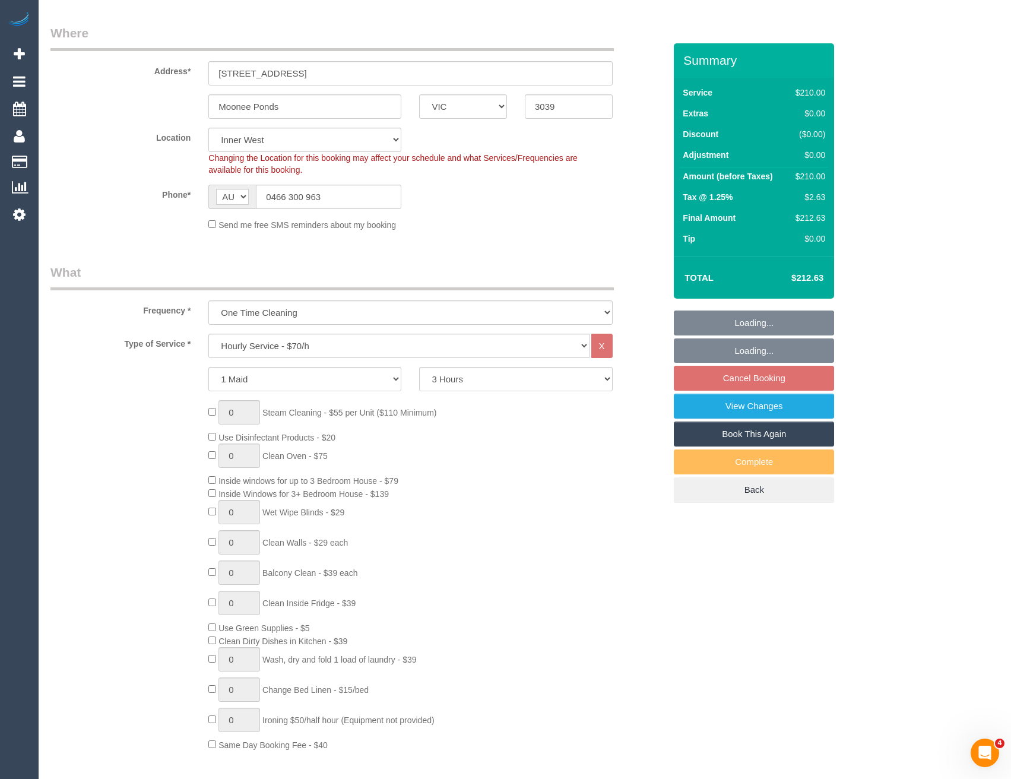
select select "spot1"
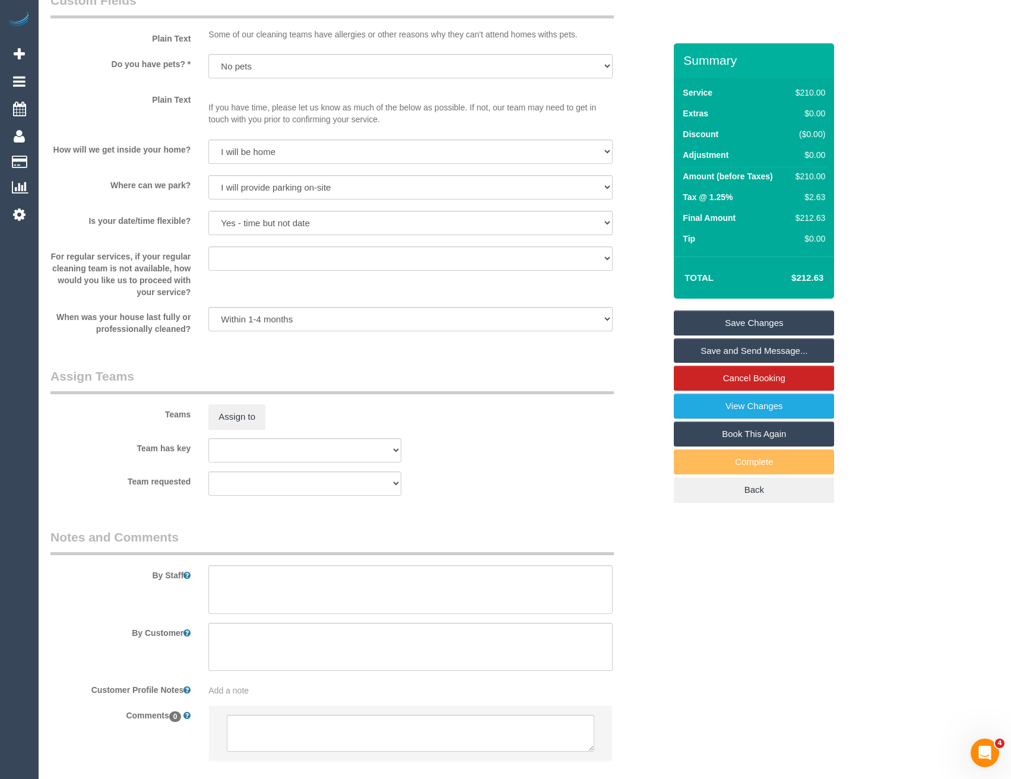
scroll to position [1485, 0]
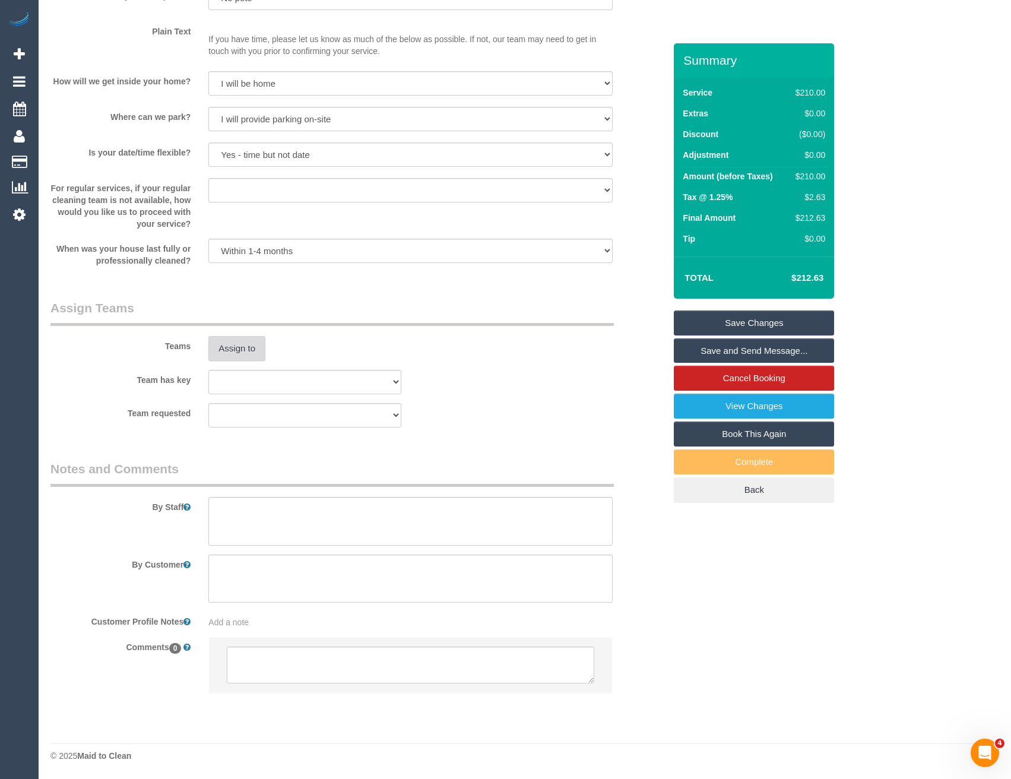
click at [237, 347] on button "Assign to" at bounding box center [236, 348] width 57 height 25
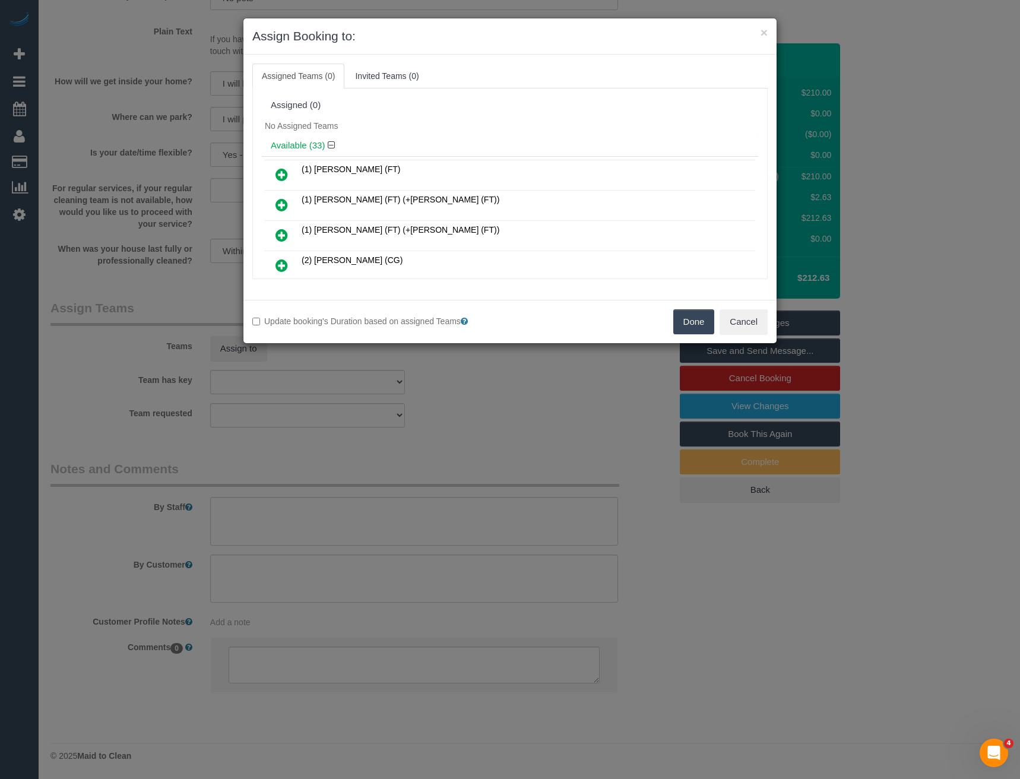
click at [285, 167] on icon at bounding box center [282, 174] width 12 height 14
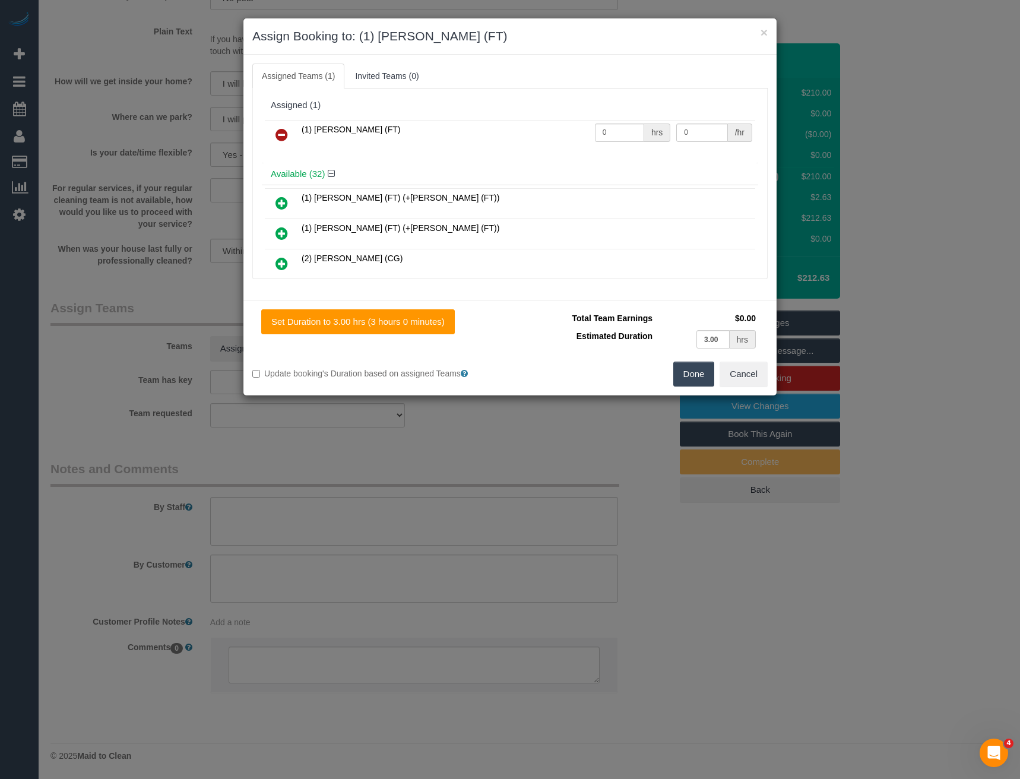
click at [702, 380] on button "Done" at bounding box center [694, 374] width 42 height 25
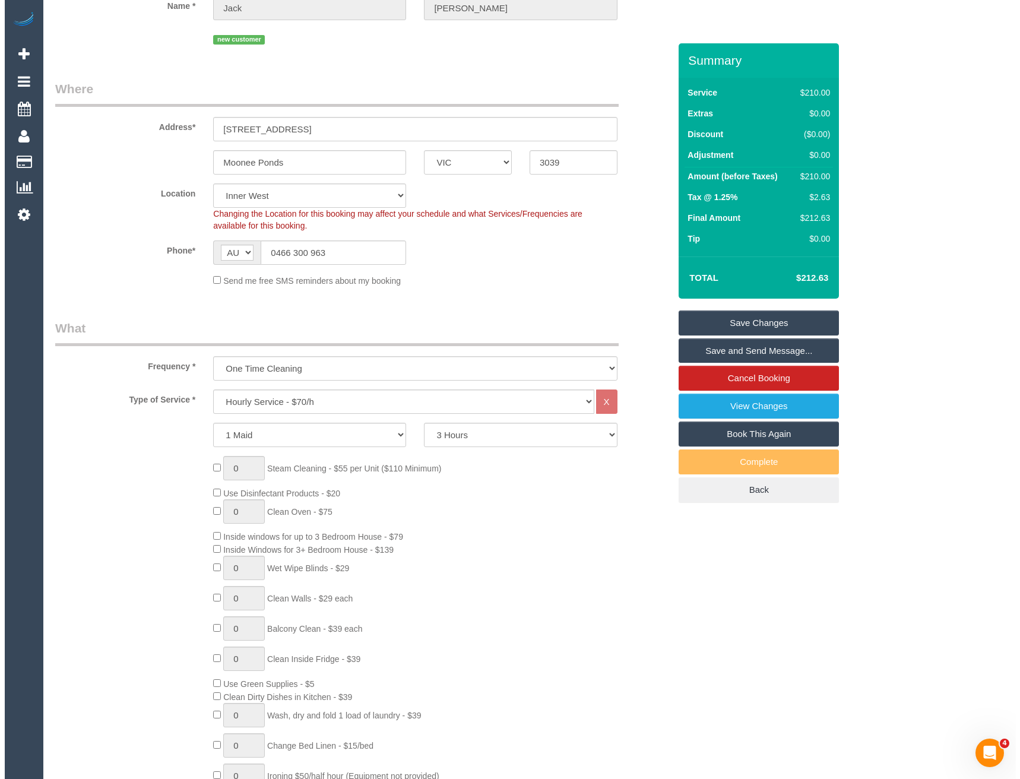
scroll to position [0, 0]
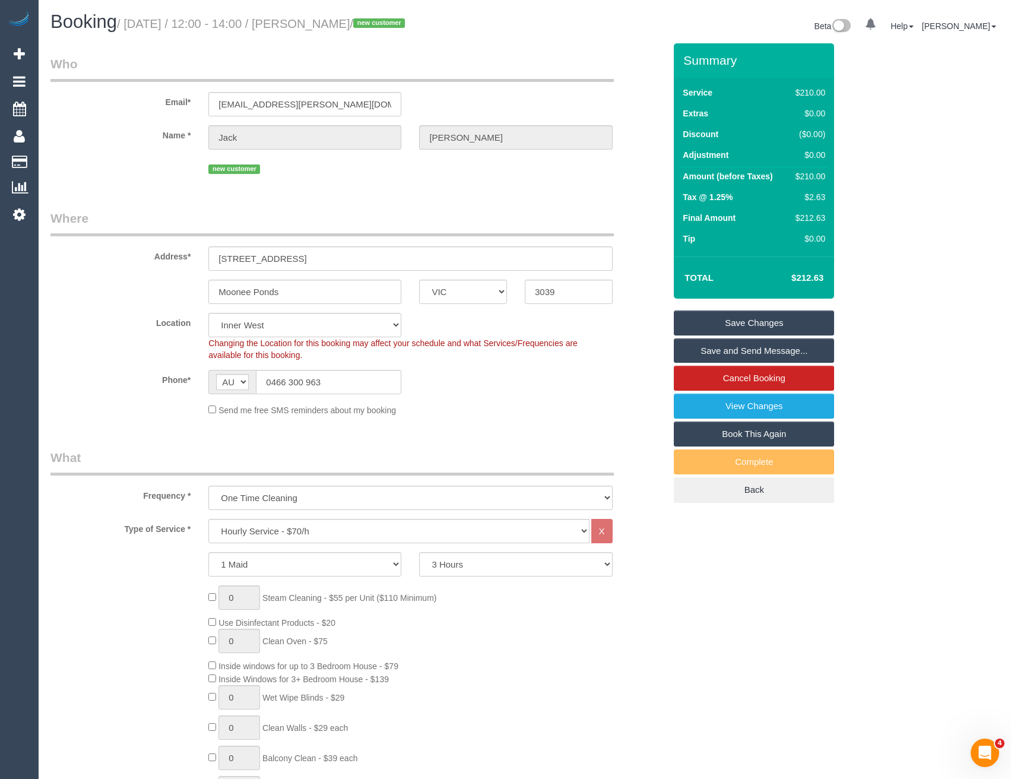
click at [716, 351] on link "Save and Send Message..." at bounding box center [754, 350] width 160 height 25
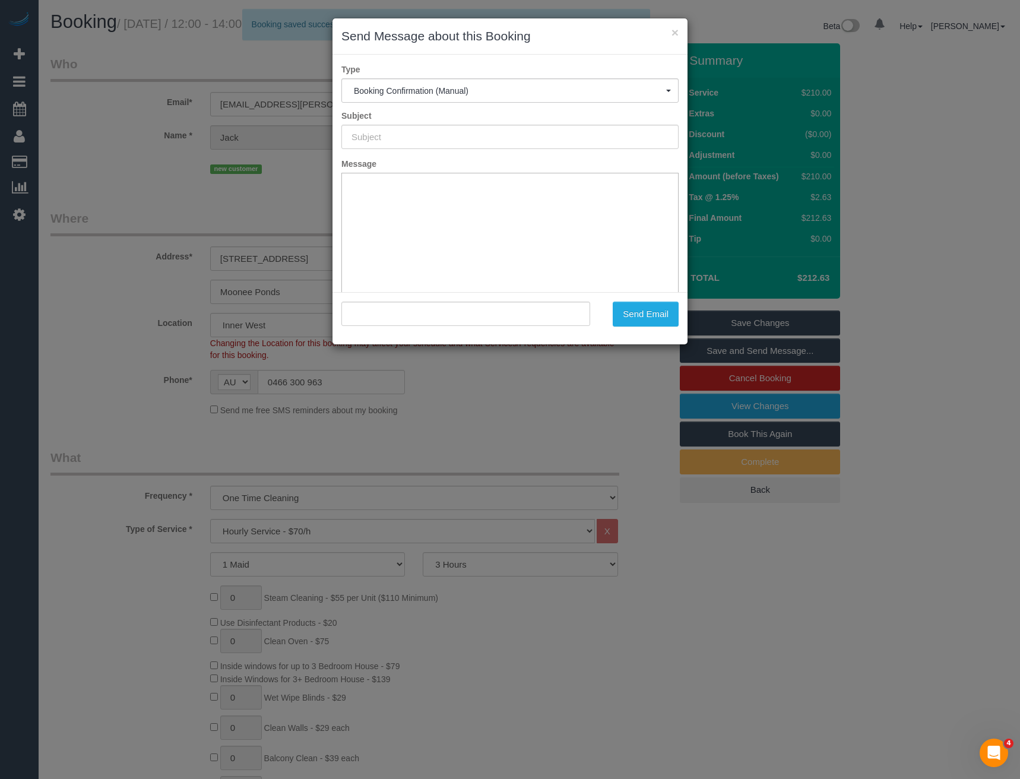
type input "Booking Confirmed"
type input ""Jack Nitschke" <jack.nitschke@protonmail.com>"
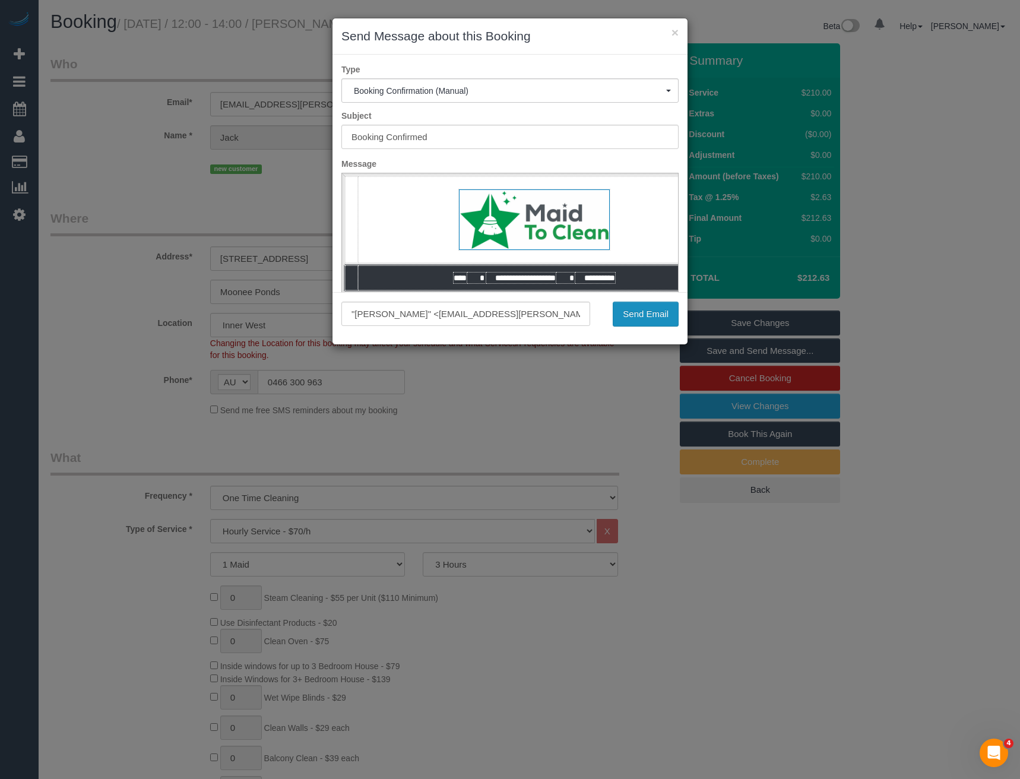
drag, startPoint x: 635, startPoint y: 316, endPoint x: 584, endPoint y: 332, distance: 54.1
click at [635, 316] on button "Send Email" at bounding box center [646, 314] width 66 height 25
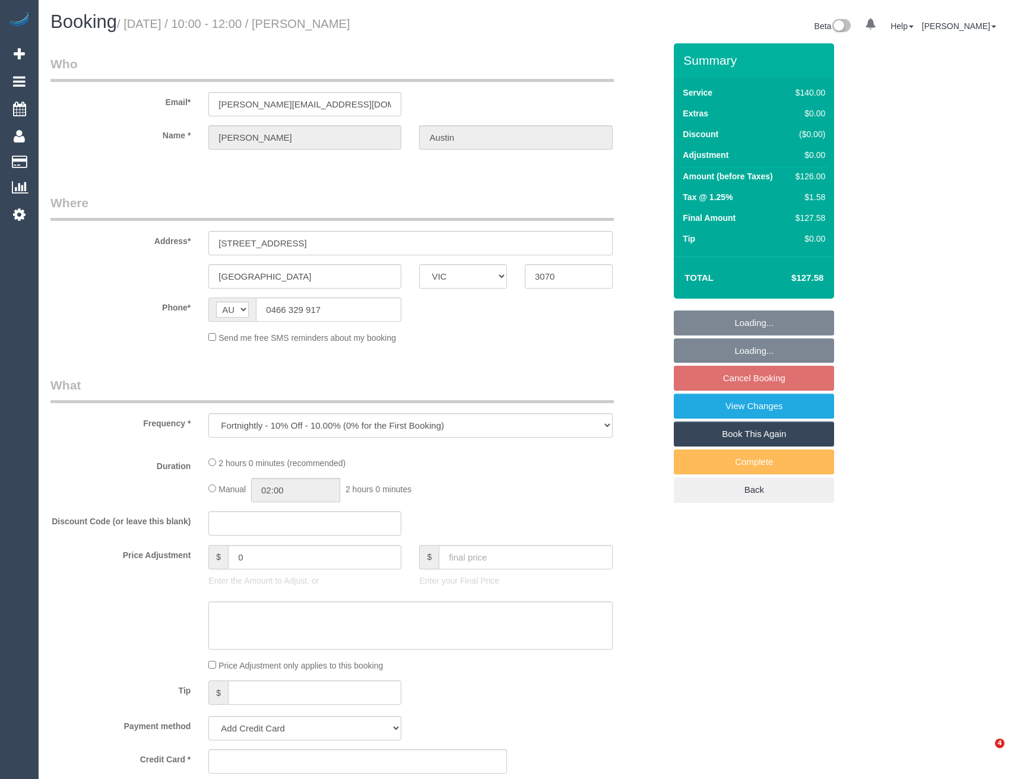
select select "VIC"
select select "string:stripe-pm_1QfADq2GScqysDRViS91e4NH"
select select "number:27"
select select "number:14"
select select "number:19"
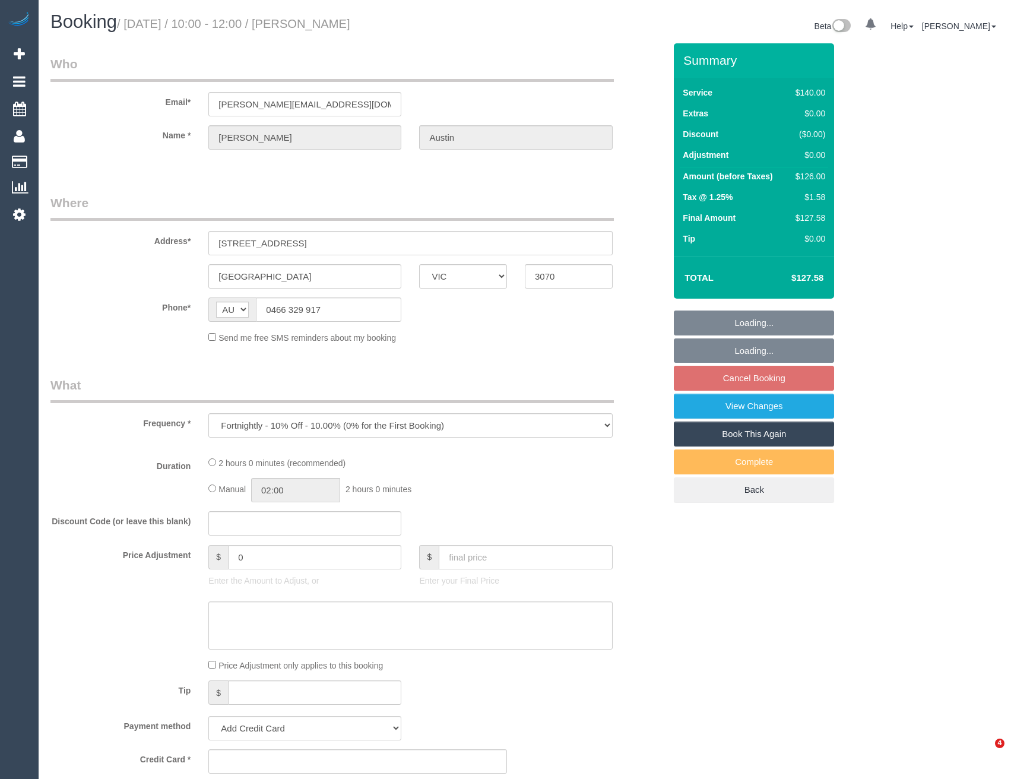
select select "number:24"
select select "number:34"
select select "number:26"
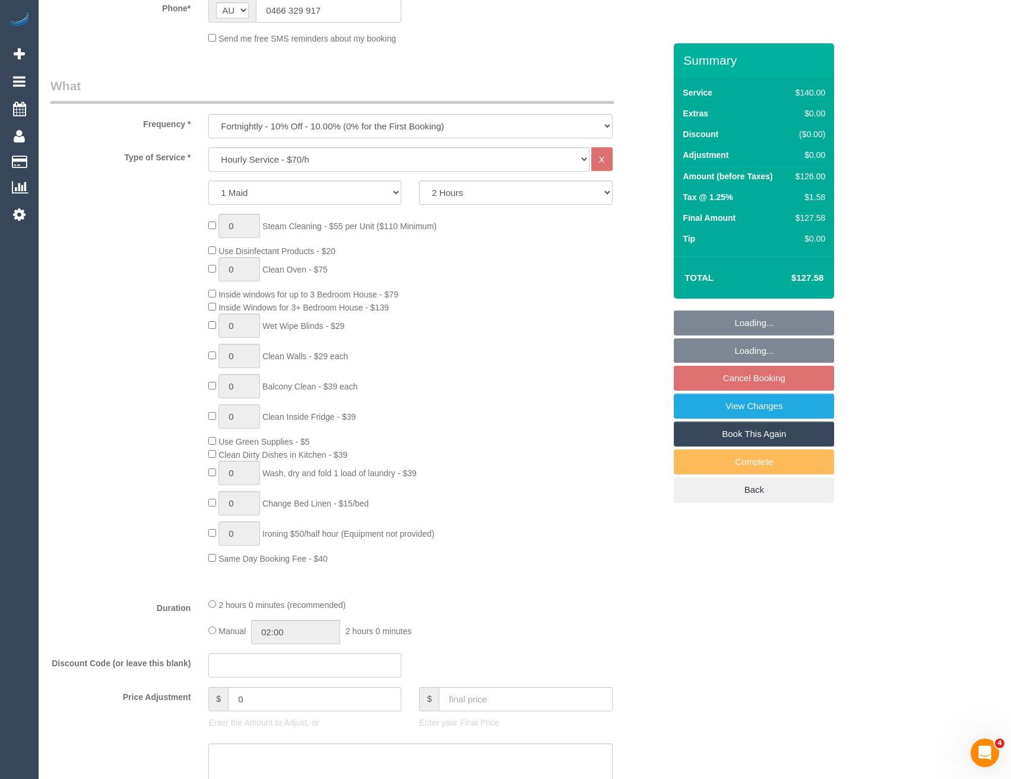
select select "object:860"
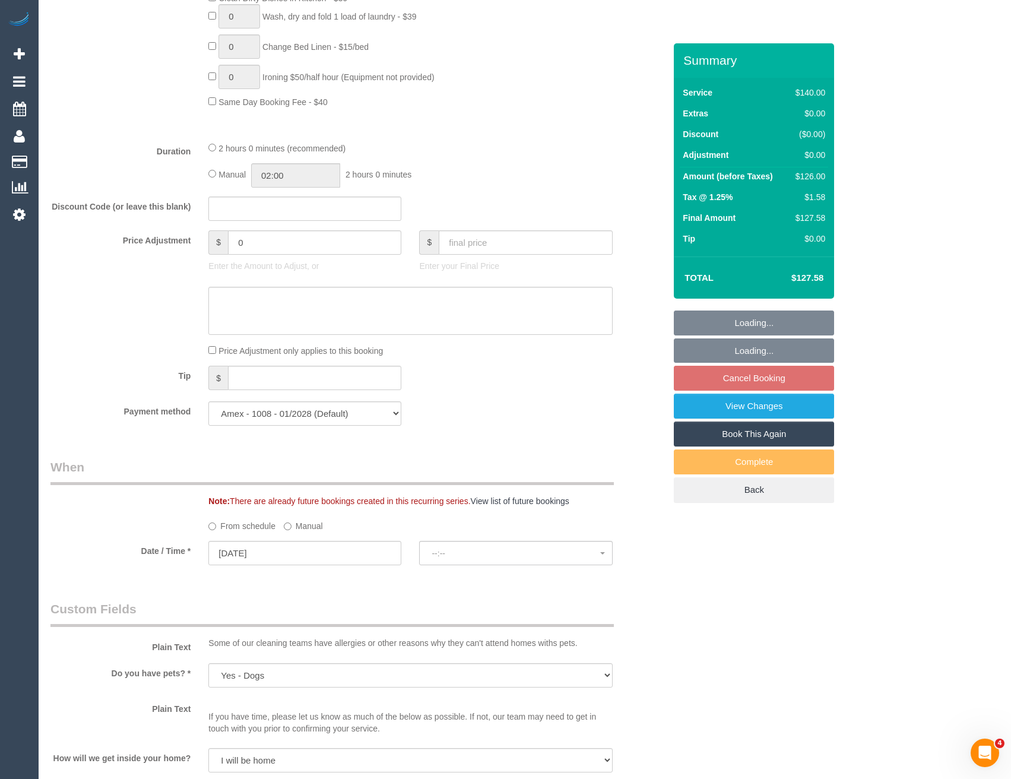
select select "spot1"
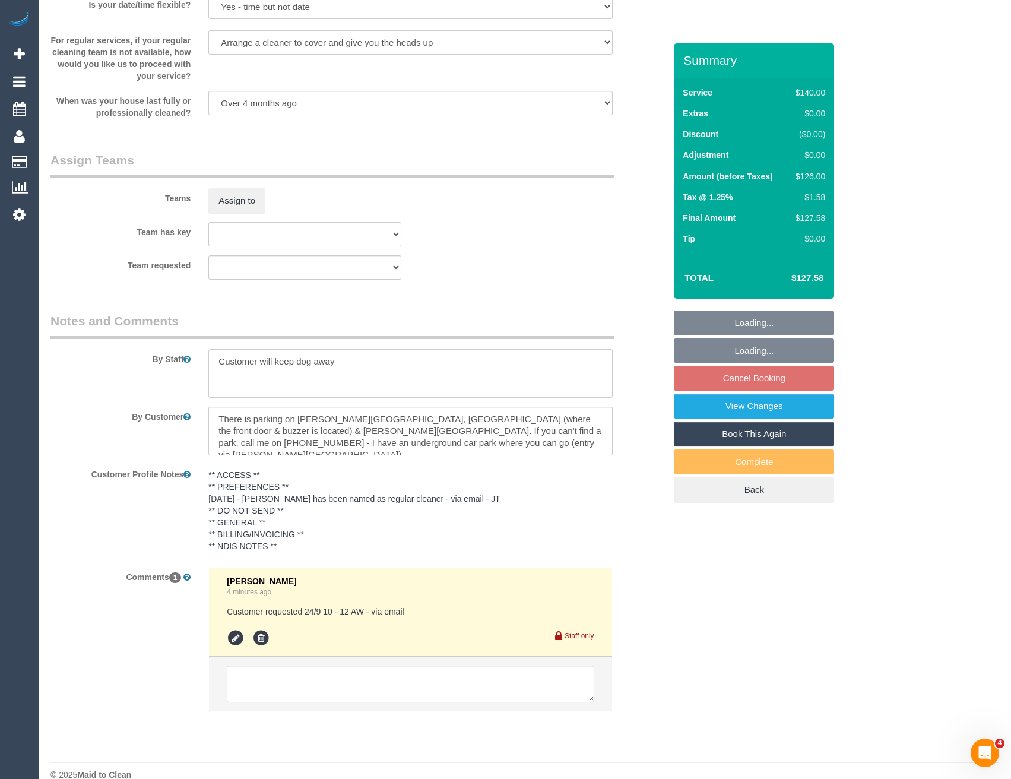
scroll to position [1657, 0]
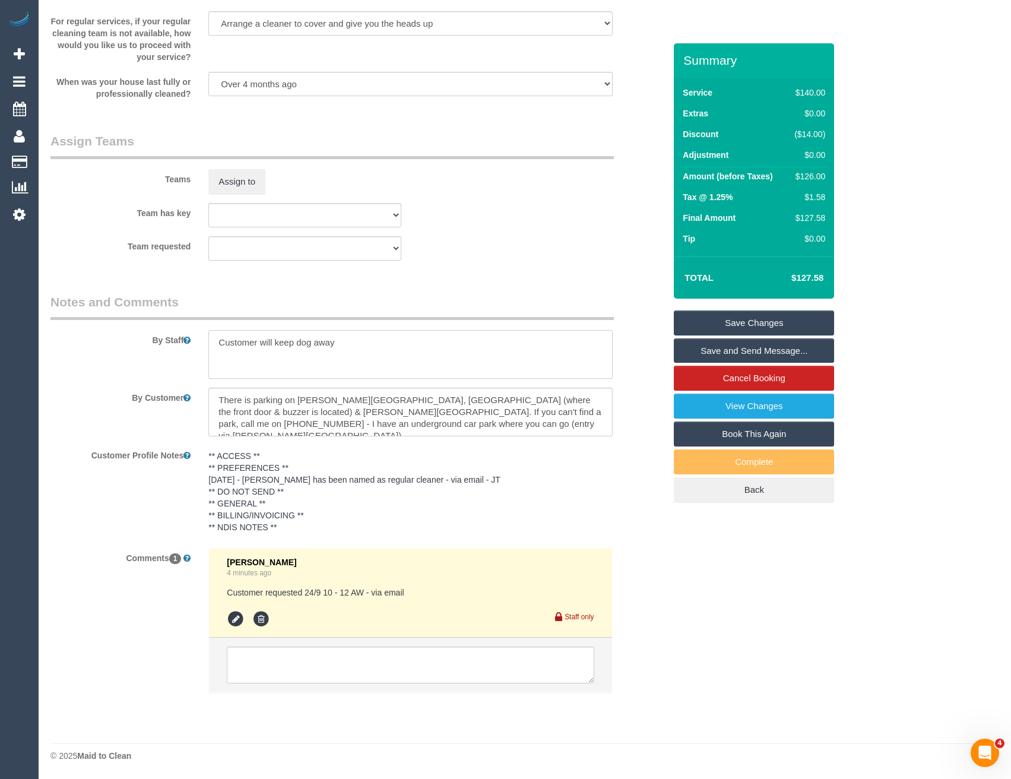
click at [214, 337] on textarea at bounding box center [410, 354] width 404 height 49
type textarea "*cover* Customer will keep dog away"
click at [242, 172] on button "Assign to" at bounding box center [236, 181] width 57 height 25
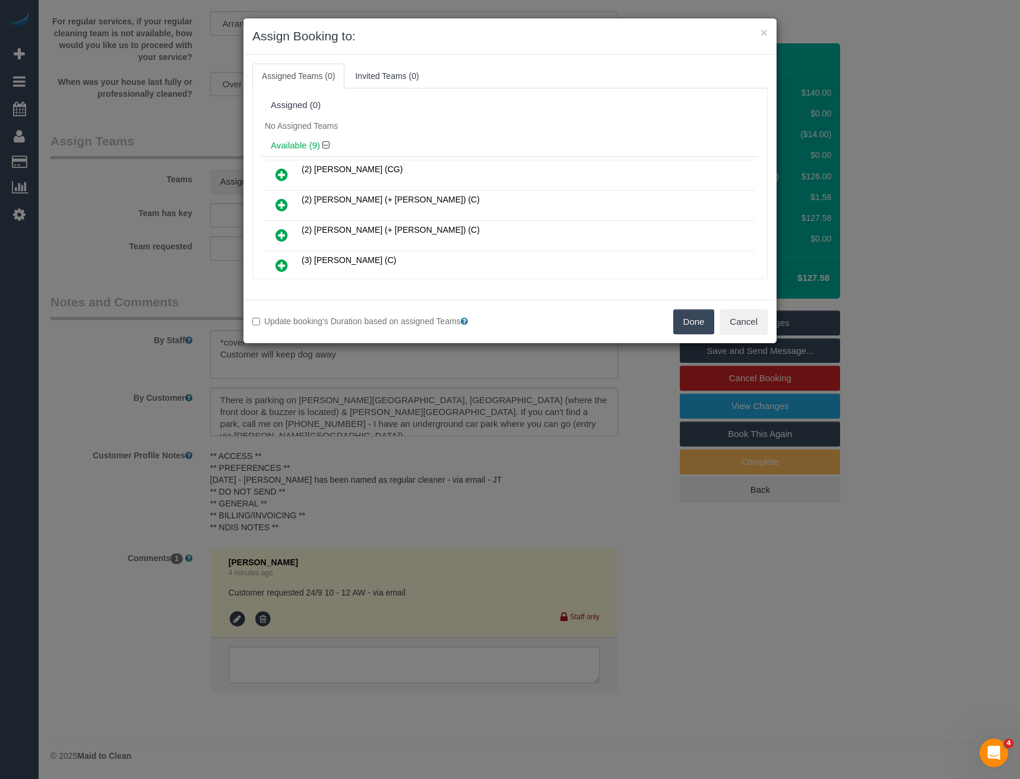
drag, startPoint x: 284, startPoint y: 263, endPoint x: 300, endPoint y: 257, distance: 17.9
click at [284, 262] on icon at bounding box center [282, 265] width 12 height 14
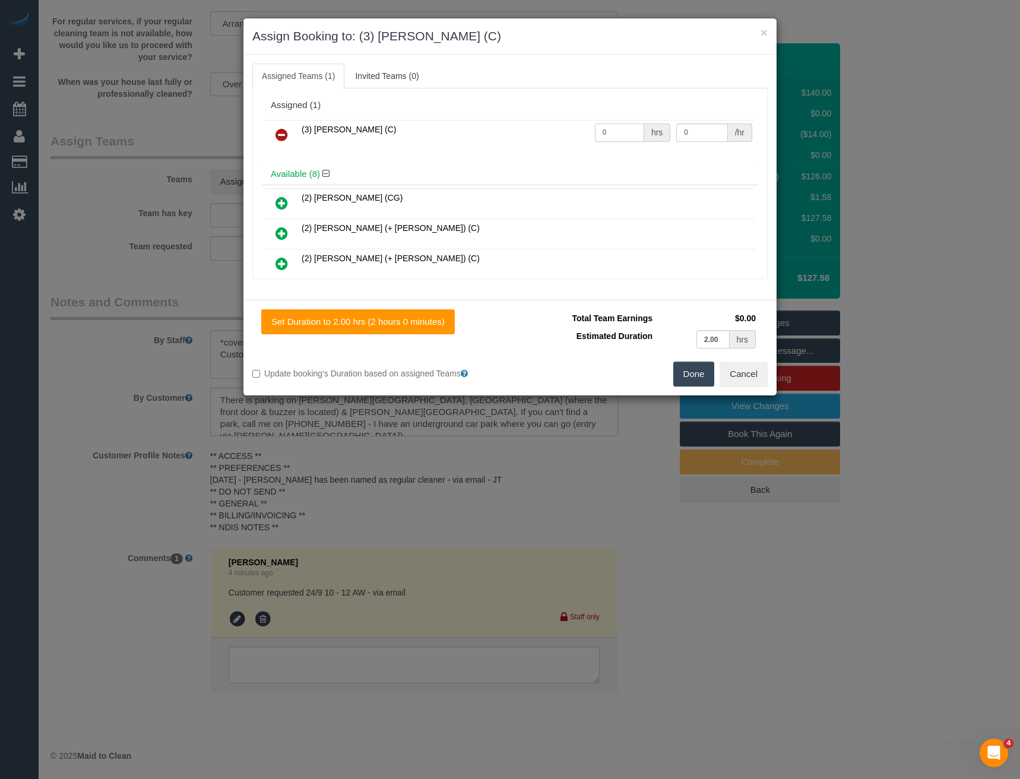
drag, startPoint x: 610, startPoint y: 132, endPoint x: 536, endPoint y: 137, distance: 74.4
click at [538, 138] on tr "(3) [PERSON_NAME] (C) 0 hrs 0 /hr" at bounding box center [510, 135] width 490 height 30
type input "2"
type input "35"
click at [697, 366] on button "Done" at bounding box center [694, 374] width 42 height 25
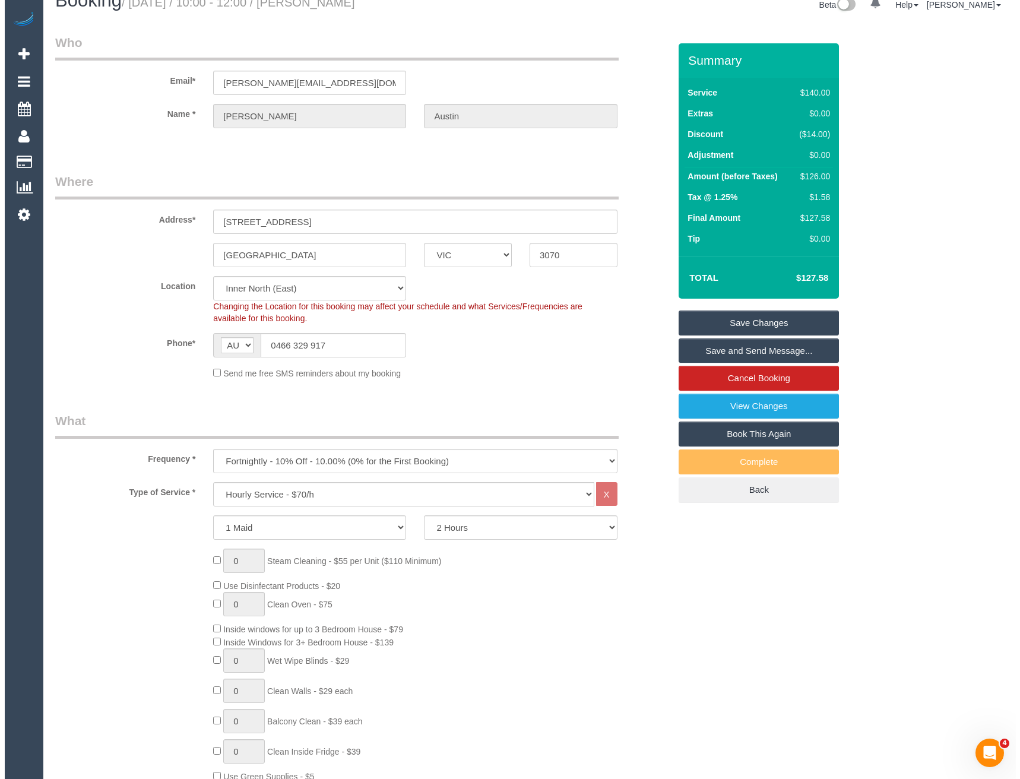
scroll to position [0, 0]
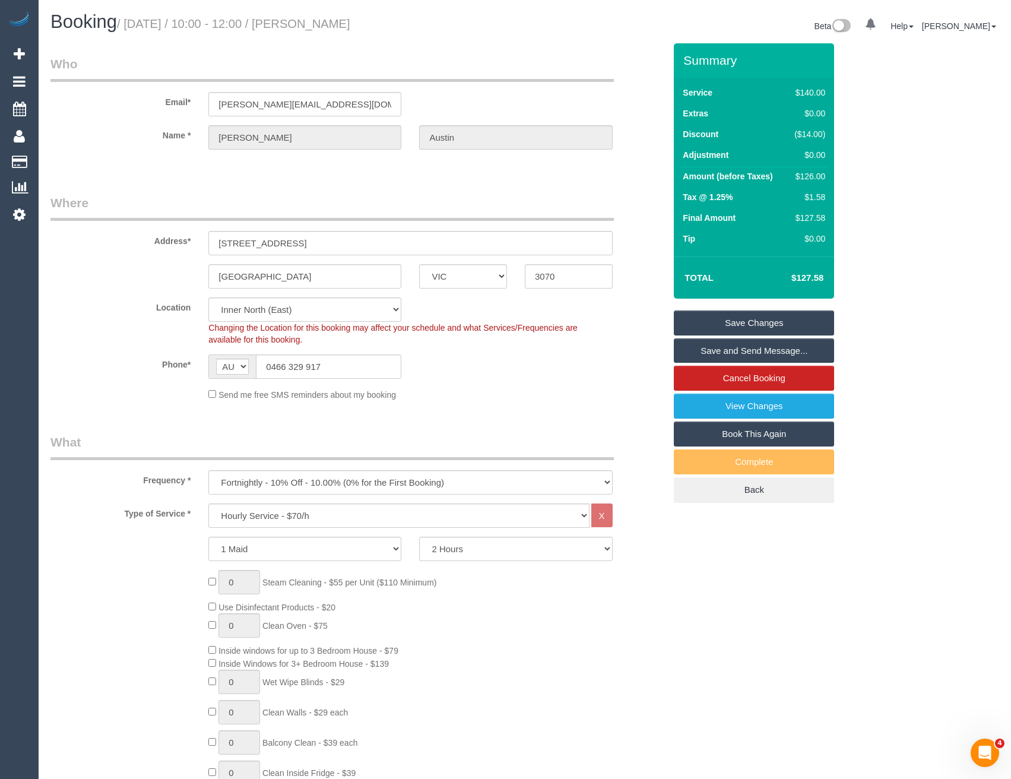
click at [700, 352] on link "Save and Send Message..." at bounding box center [754, 350] width 160 height 25
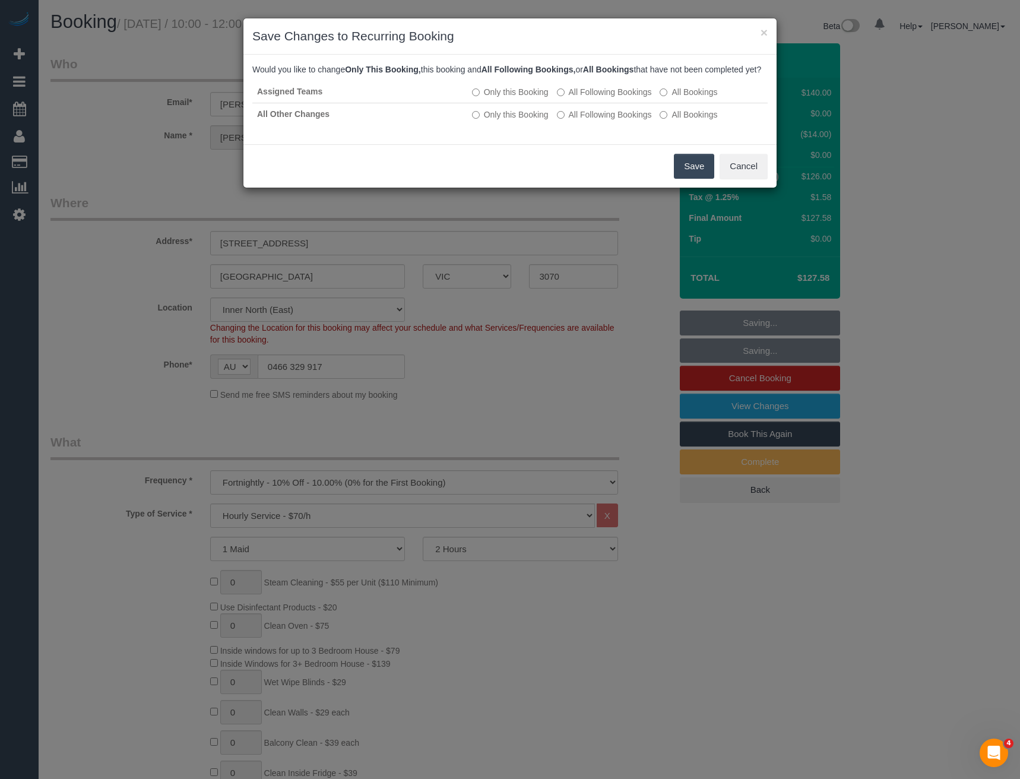
click at [685, 179] on button "Save" at bounding box center [694, 166] width 40 height 25
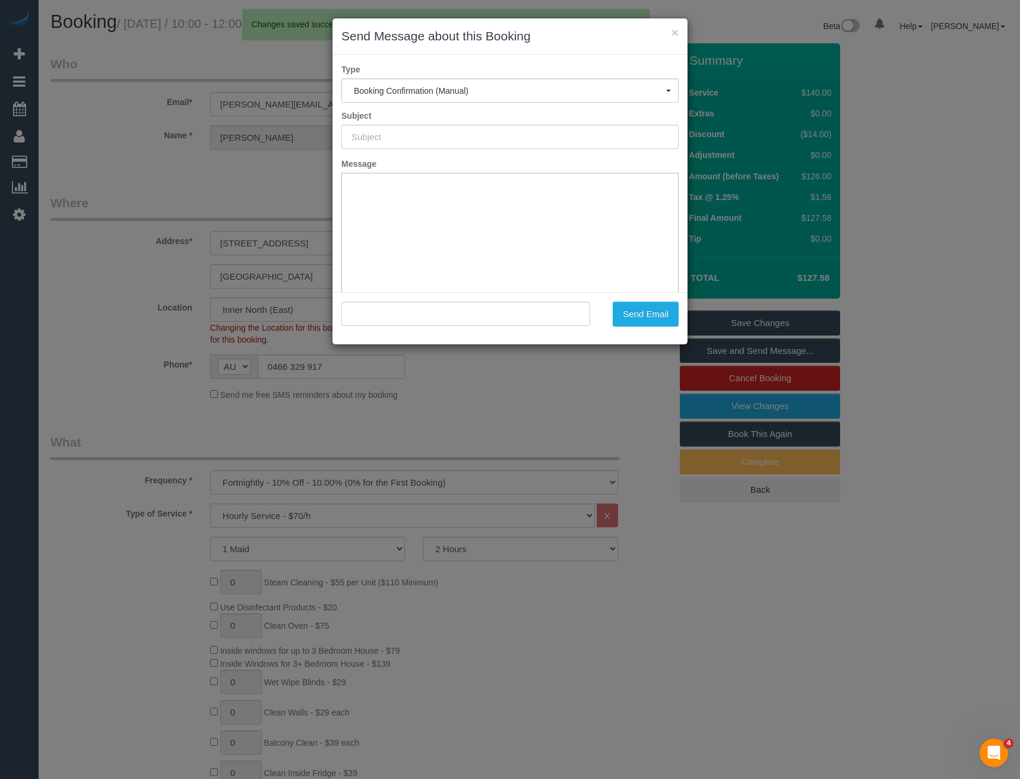
type input "Booking Confirmed"
type input ""[PERSON_NAME]" <[PERSON_NAME][EMAIL_ADDRESS][DOMAIN_NAME]>"
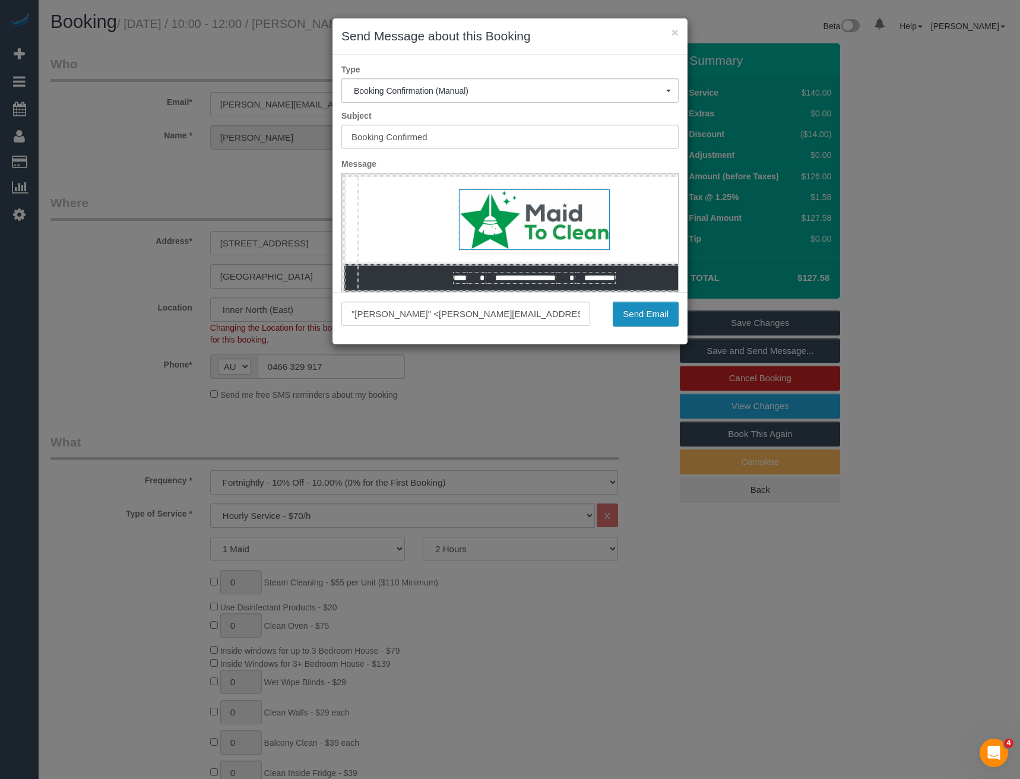
click at [644, 318] on button "Send Email" at bounding box center [646, 314] width 66 height 25
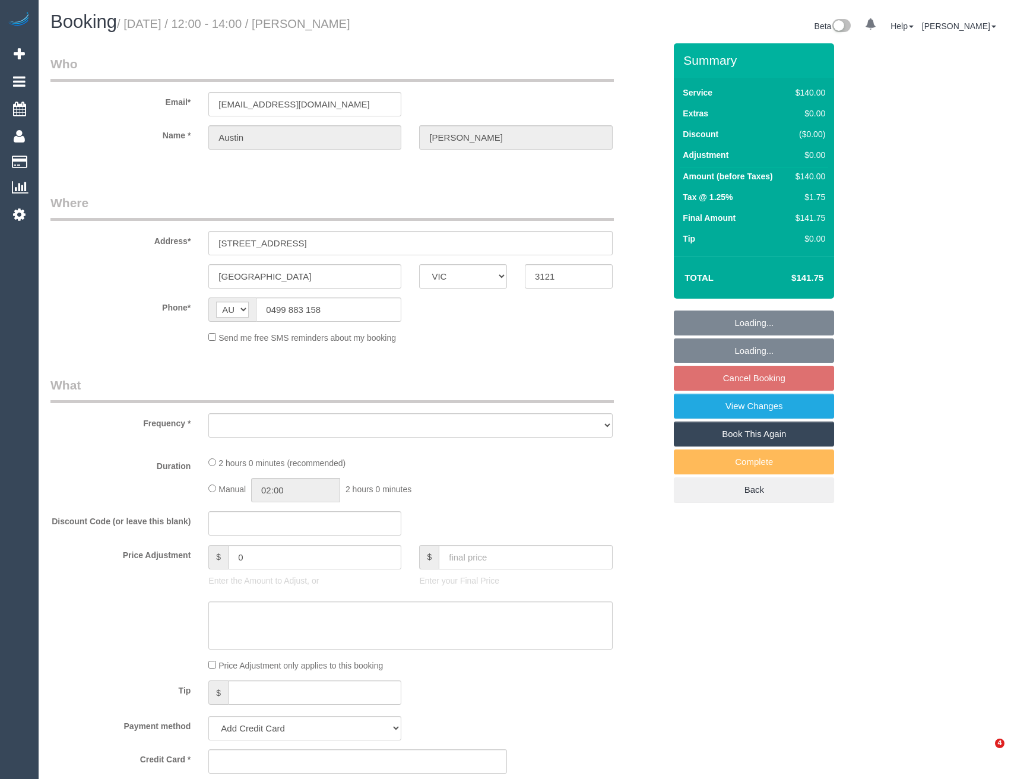
select select "VIC"
select select "spot1"
select select "number:28"
select select "number:14"
select select "number:19"
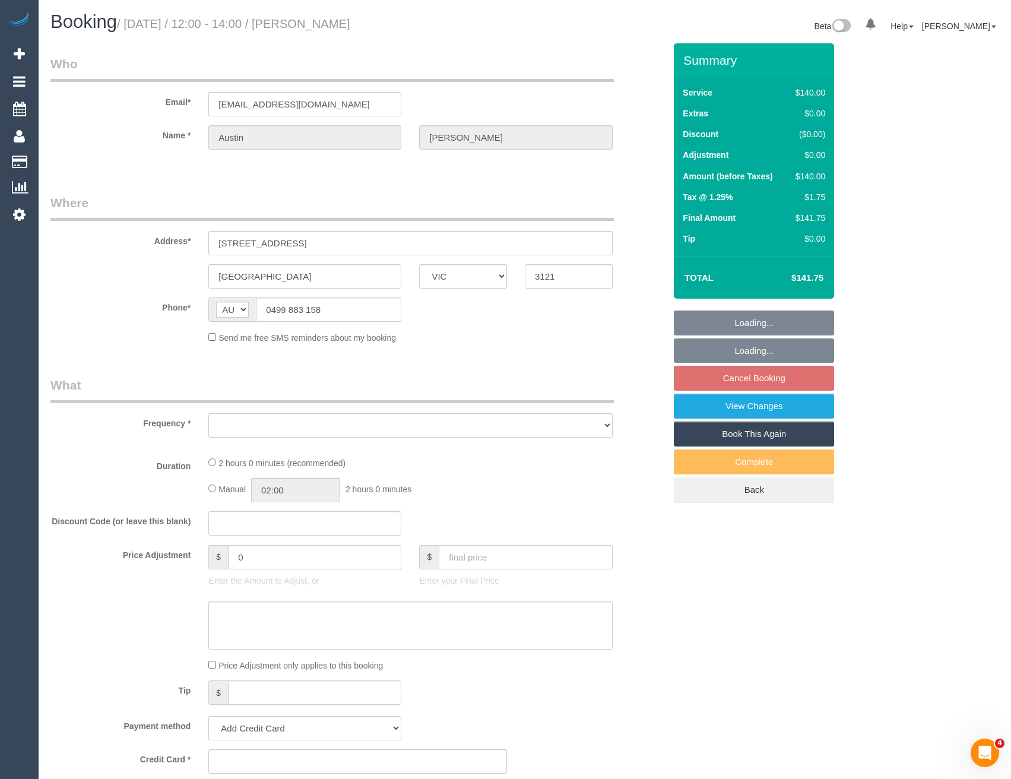
select select "number:24"
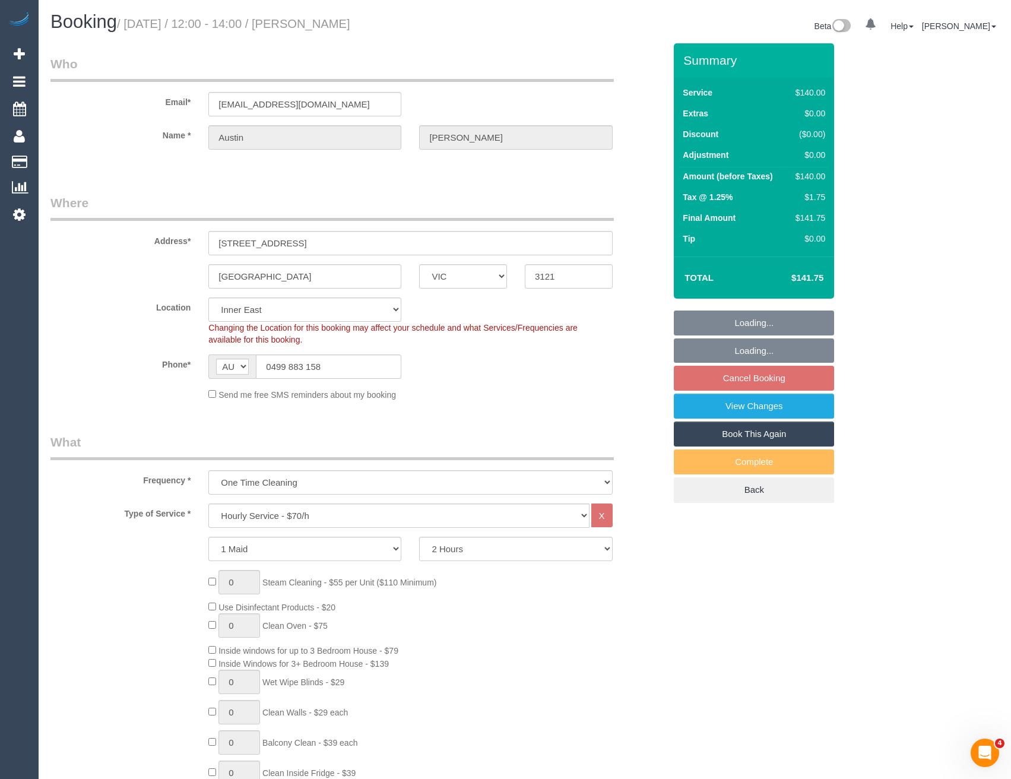
select select "object:675"
select select "string:stripe-pm_1N5fCW2GScqysDRVW51jKesf"
select select "object:844"
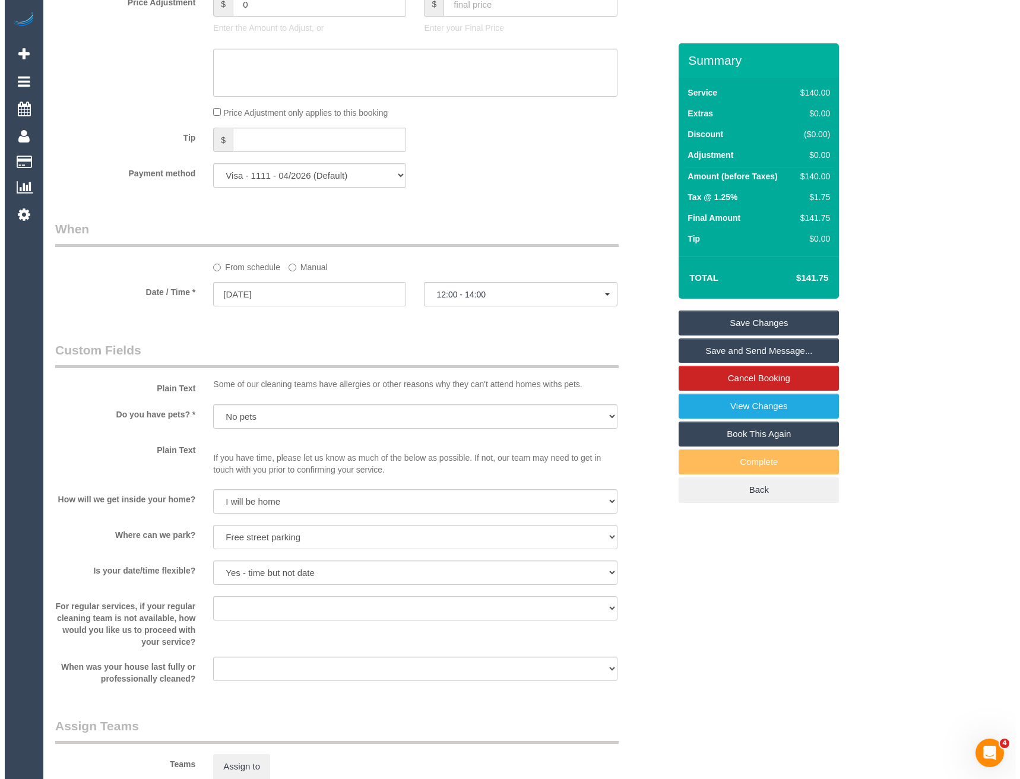
scroll to position [1188, 0]
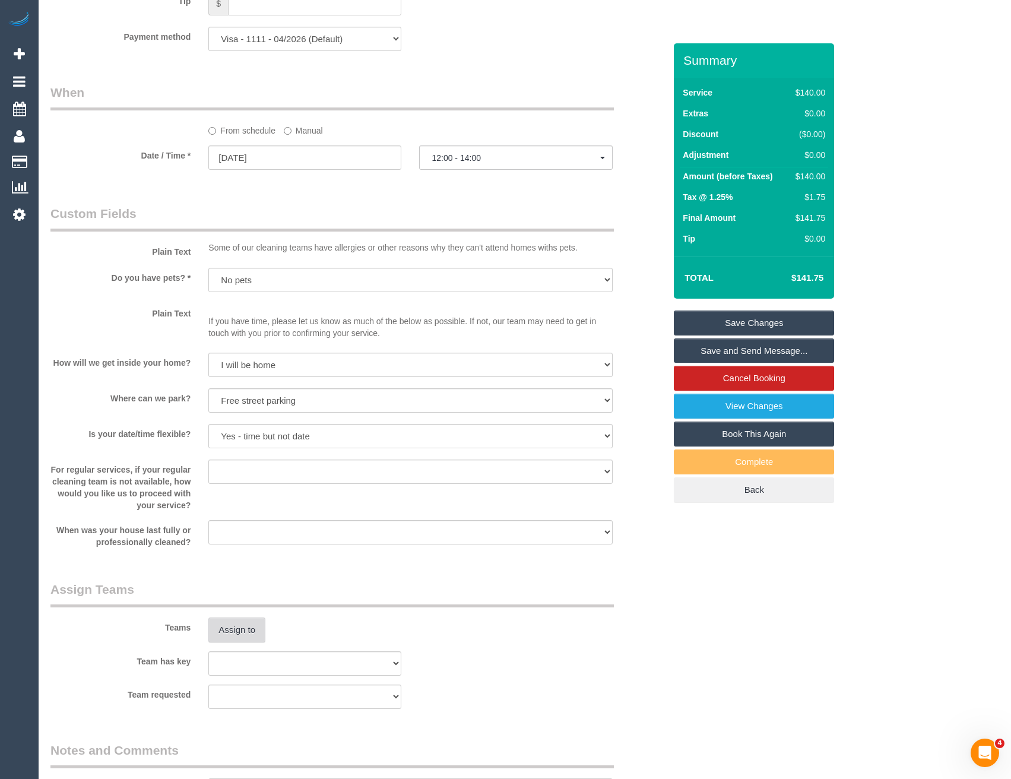
click at [241, 621] on button "Assign to" at bounding box center [236, 630] width 57 height 25
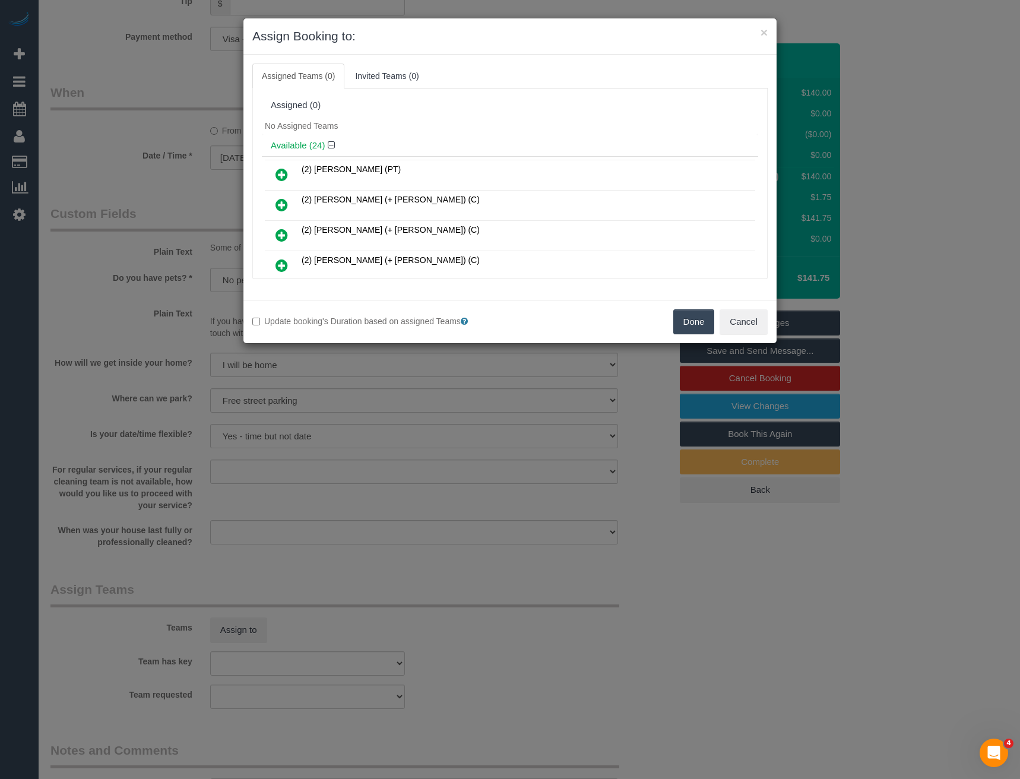
scroll to position [320, 0]
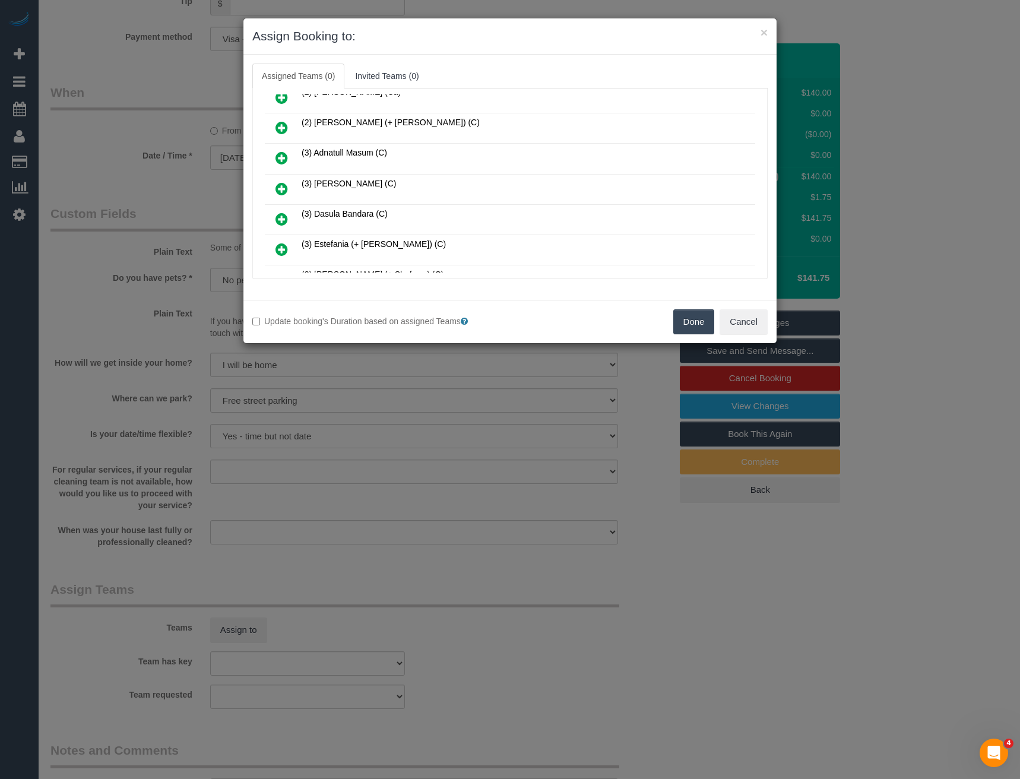
click at [284, 185] on icon at bounding box center [282, 189] width 12 height 14
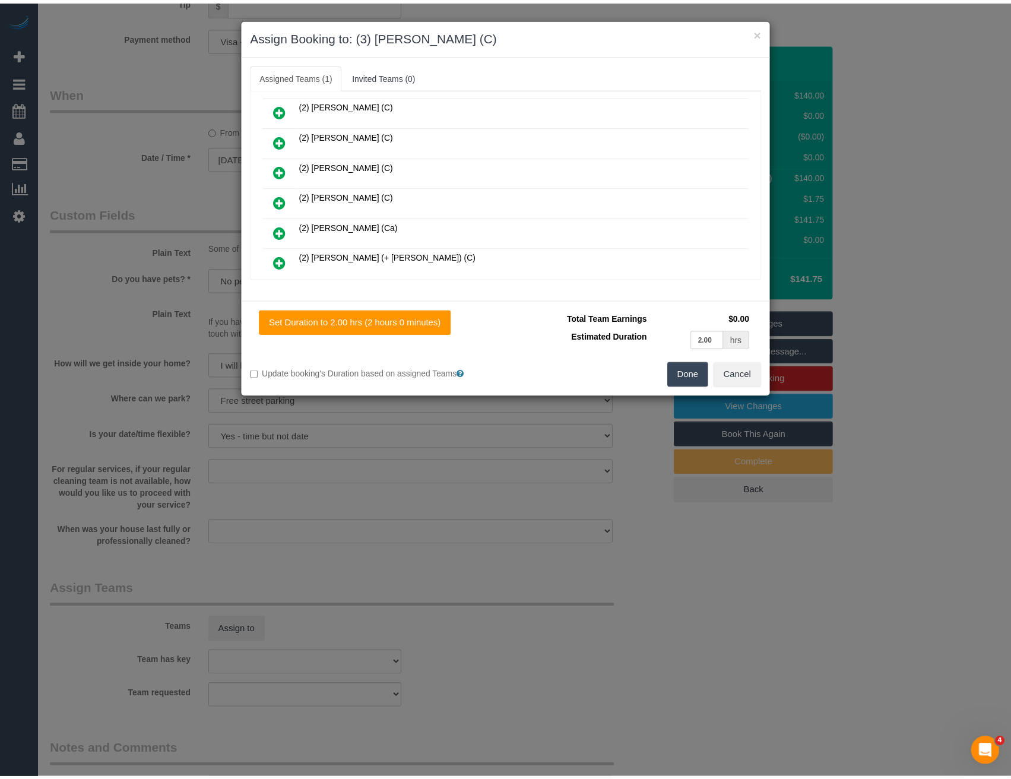
scroll to position [0, 0]
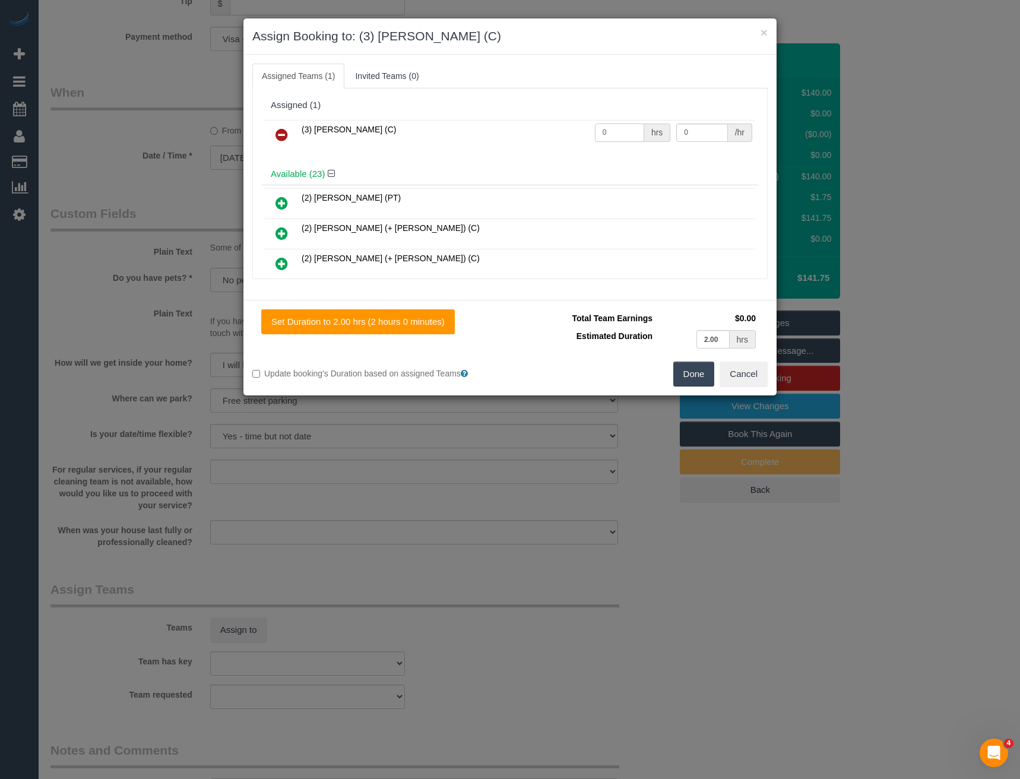
drag, startPoint x: 624, startPoint y: 129, endPoint x: 533, endPoint y: 129, distance: 90.3
click at [534, 129] on tr "(3) [PERSON_NAME] (C) 0 hrs 0 /hr" at bounding box center [510, 135] width 490 height 30
type input "2"
type input "35"
drag, startPoint x: 705, startPoint y: 375, endPoint x: 692, endPoint y: 369, distance: 14.1
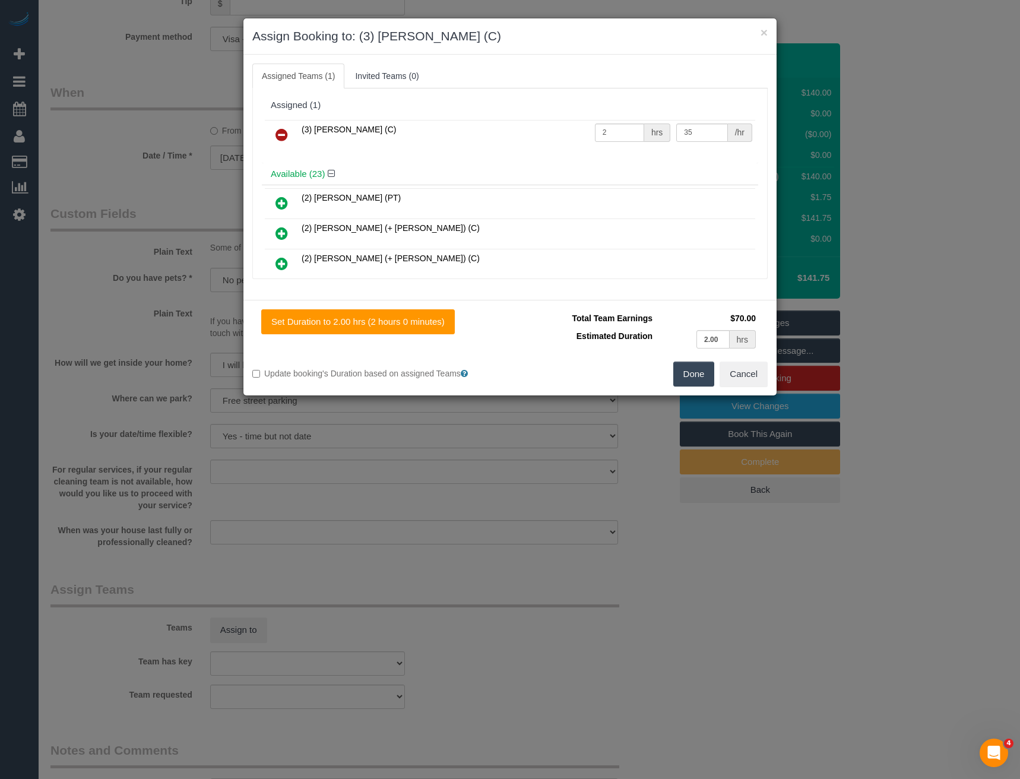
click at [705, 375] on button "Done" at bounding box center [694, 374] width 42 height 25
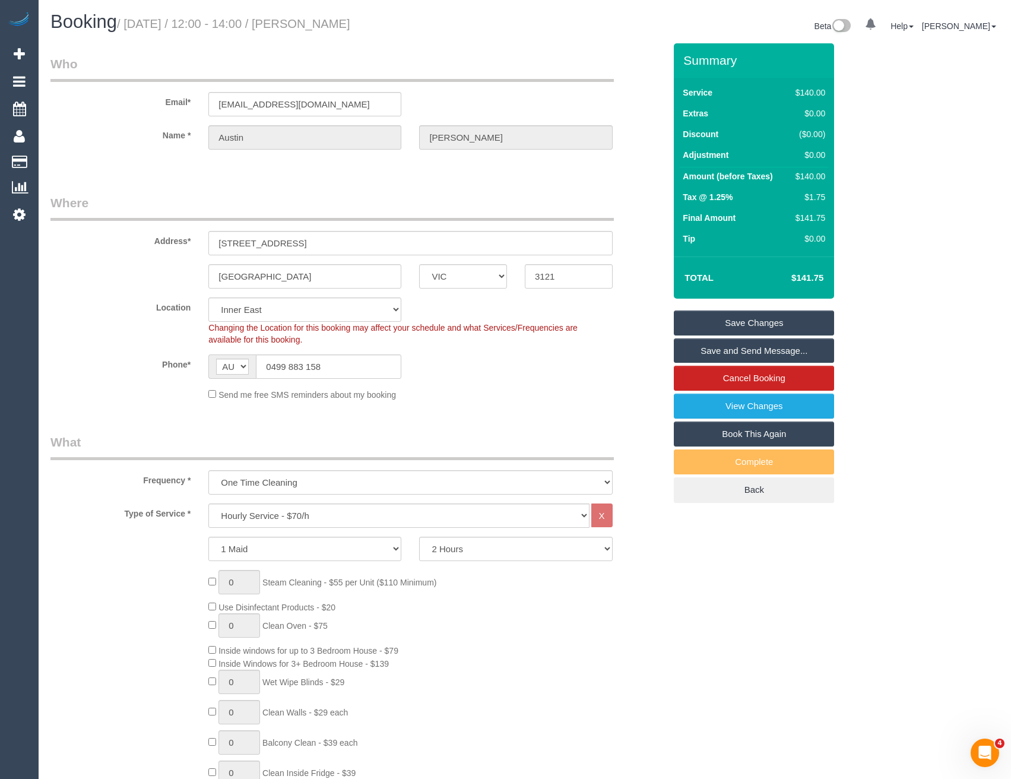
click at [693, 347] on link "Save and Send Message..." at bounding box center [754, 350] width 160 height 25
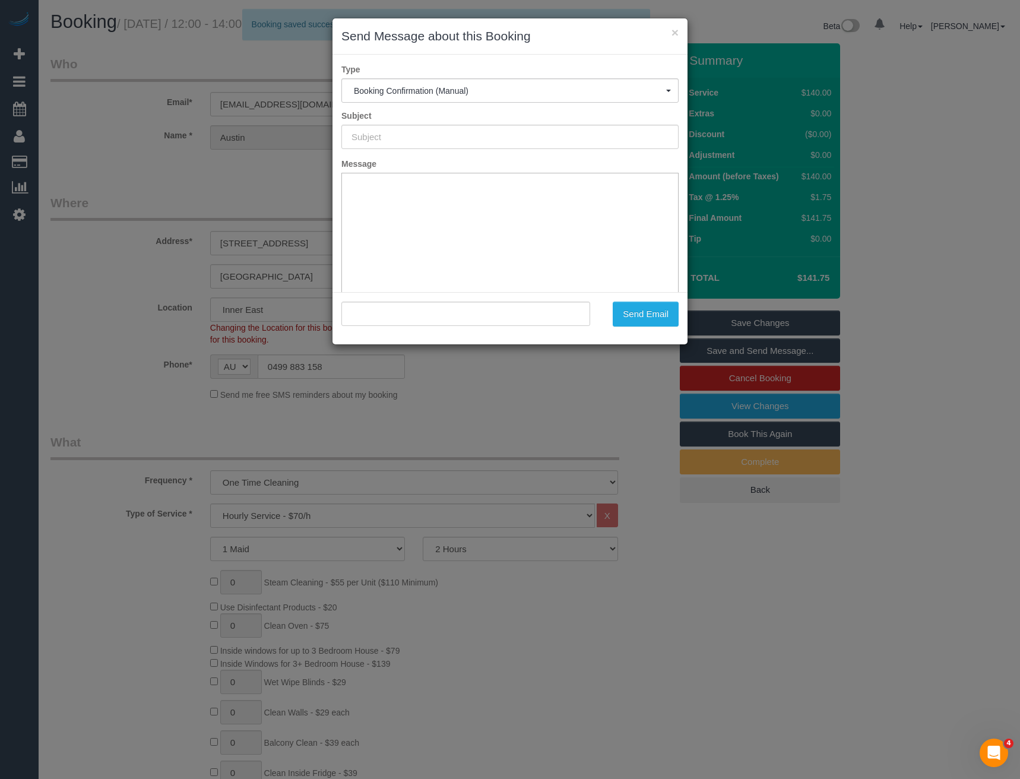
type input "Booking Confirmed"
type input ""[PERSON_NAME]" <[EMAIL_ADDRESS][DOMAIN_NAME]>"
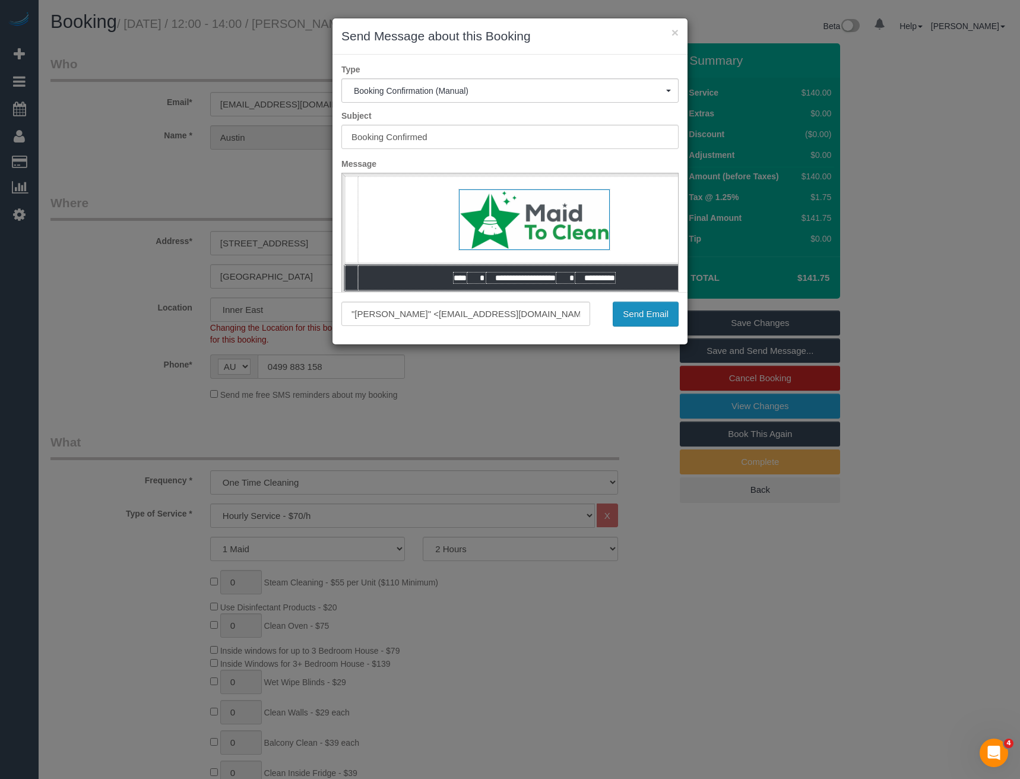
click at [634, 314] on button "Send Email" at bounding box center [646, 314] width 66 height 25
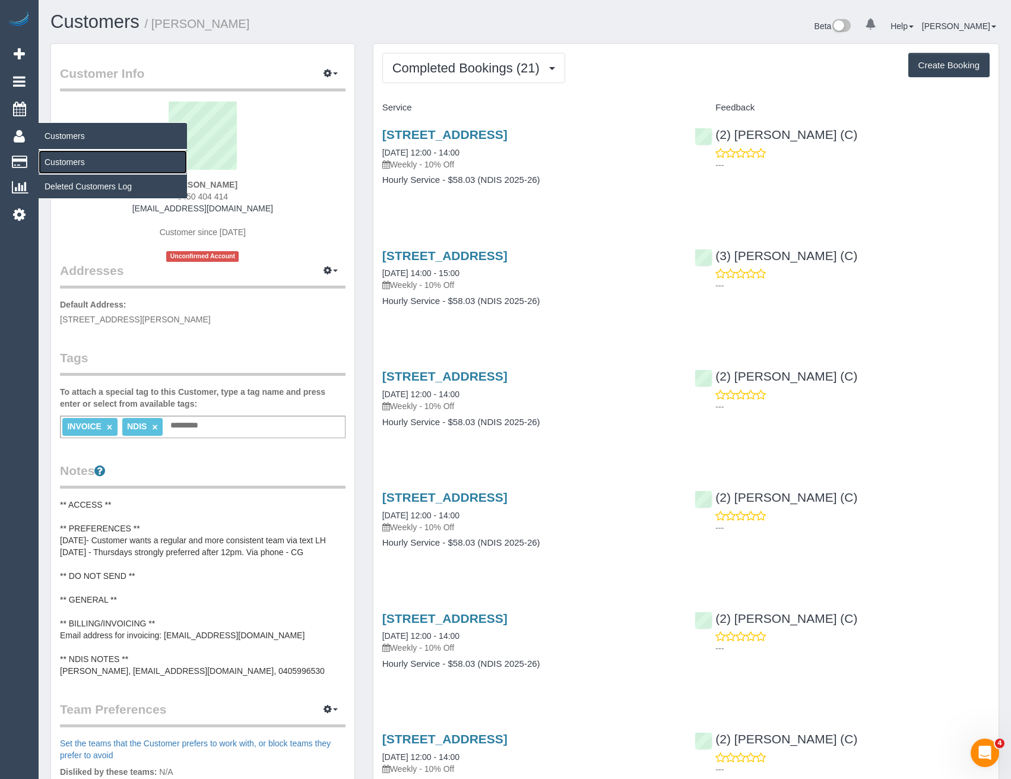
click at [58, 156] on link "Customers" at bounding box center [113, 162] width 148 height 24
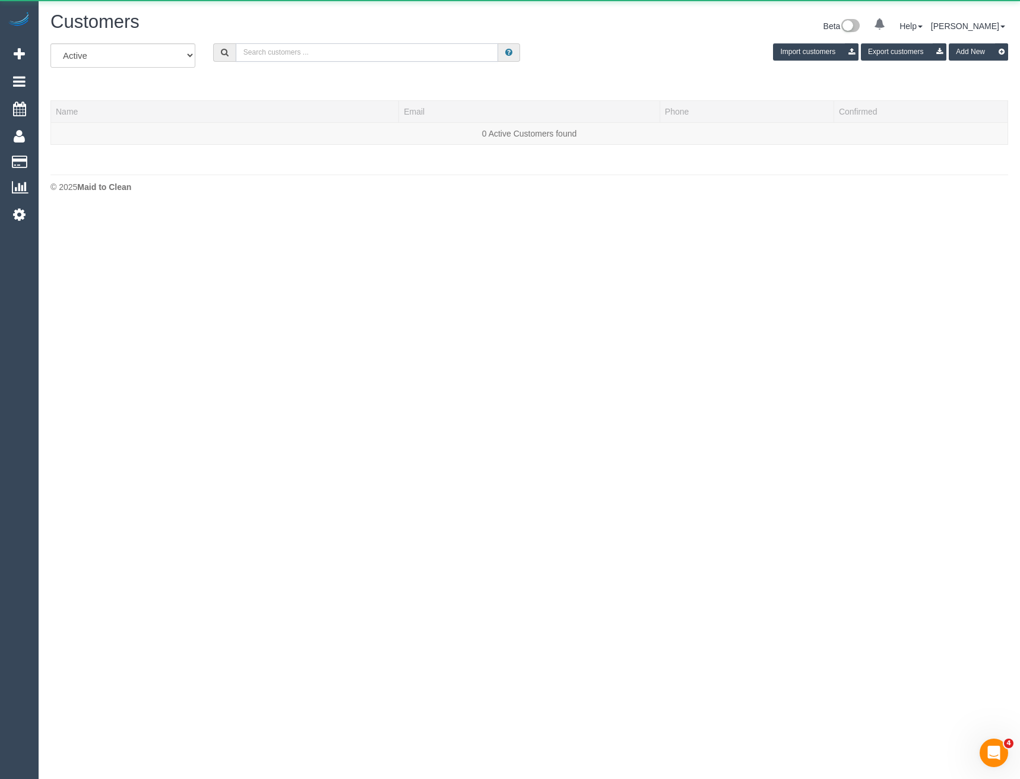
click at [352, 50] on input "text" at bounding box center [367, 52] width 263 height 18
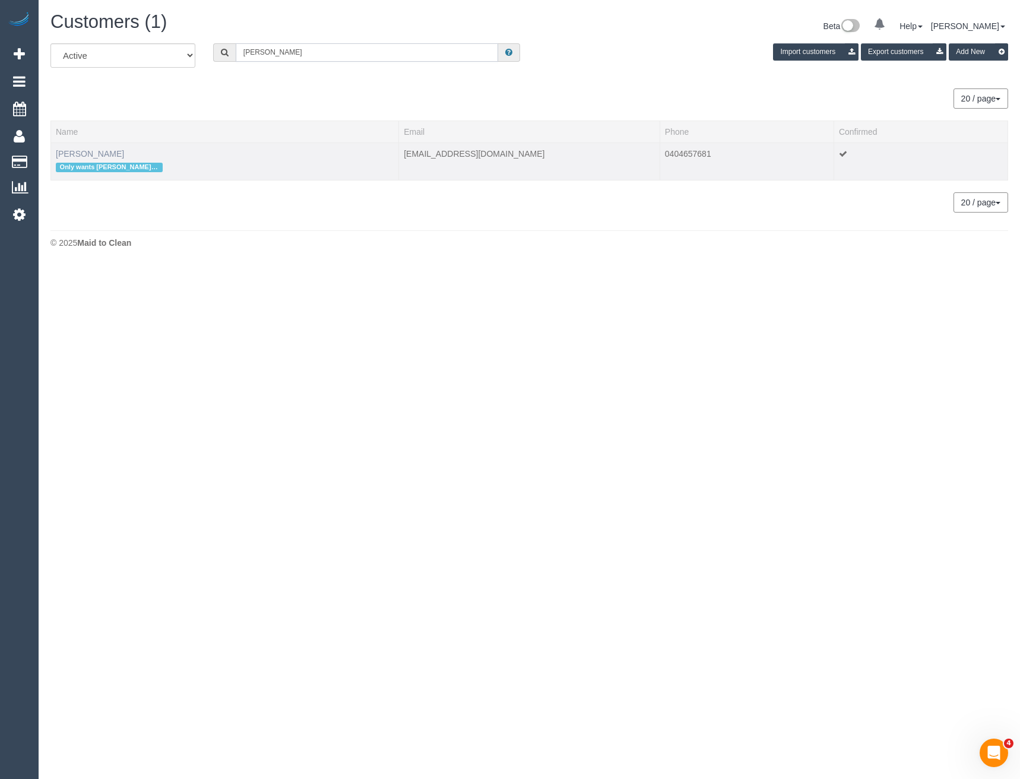
type input "nicola Whit"
click at [99, 151] on link "Nicola Whitfield" at bounding box center [90, 154] width 68 height 10
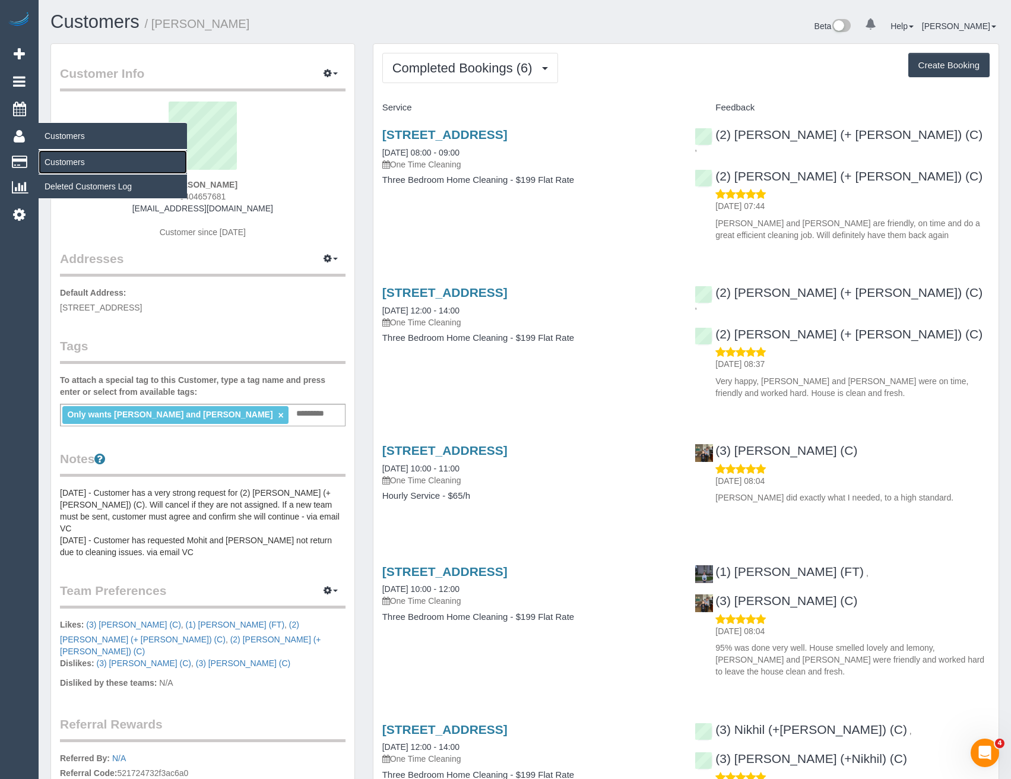
click at [60, 156] on link "Customers" at bounding box center [113, 162] width 148 height 24
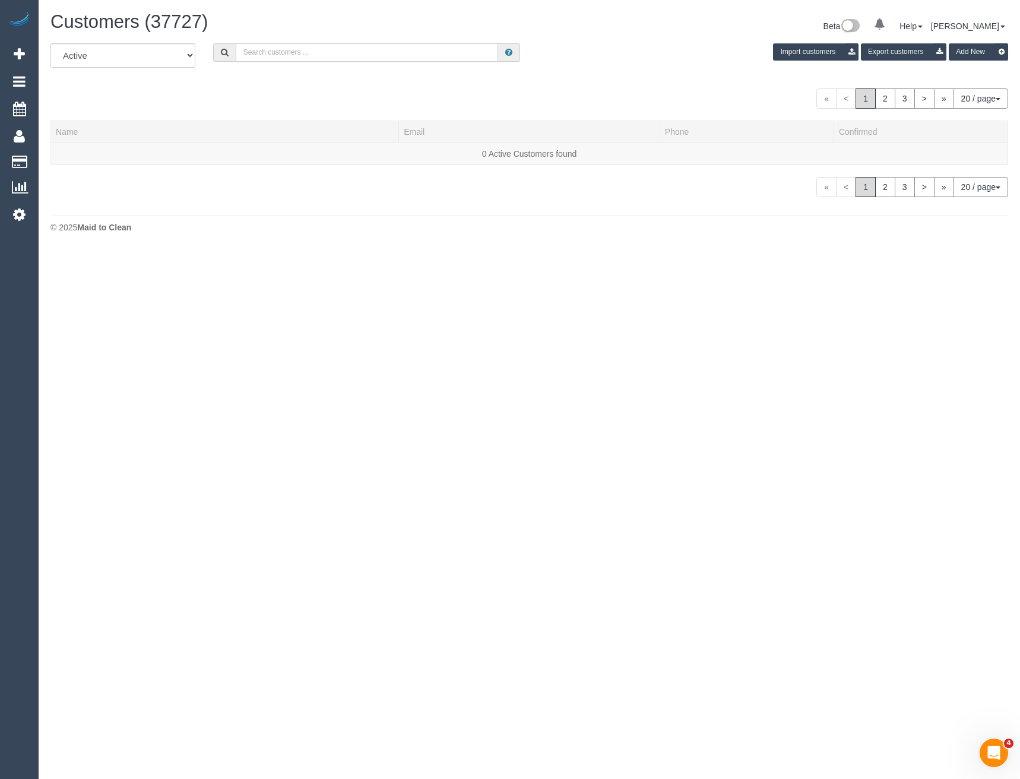
click at [265, 48] on input "text" at bounding box center [367, 52] width 263 height 18
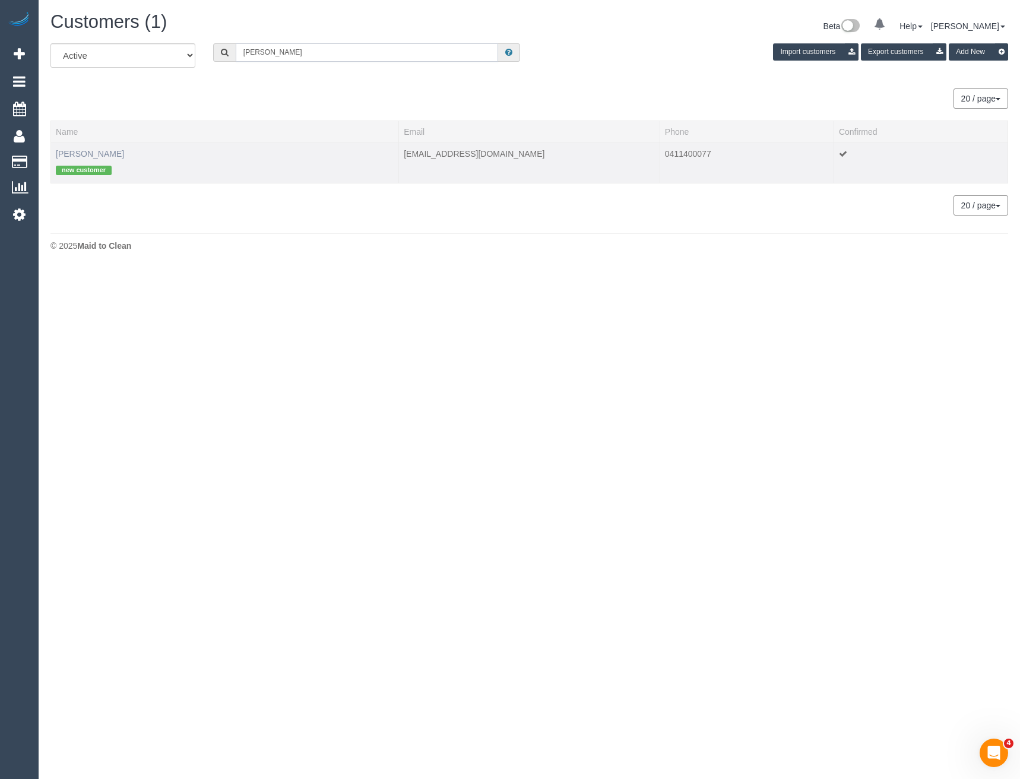
type input "Shonagh Ma"
click at [118, 152] on link "Shonagh Marshall" at bounding box center [90, 154] width 68 height 10
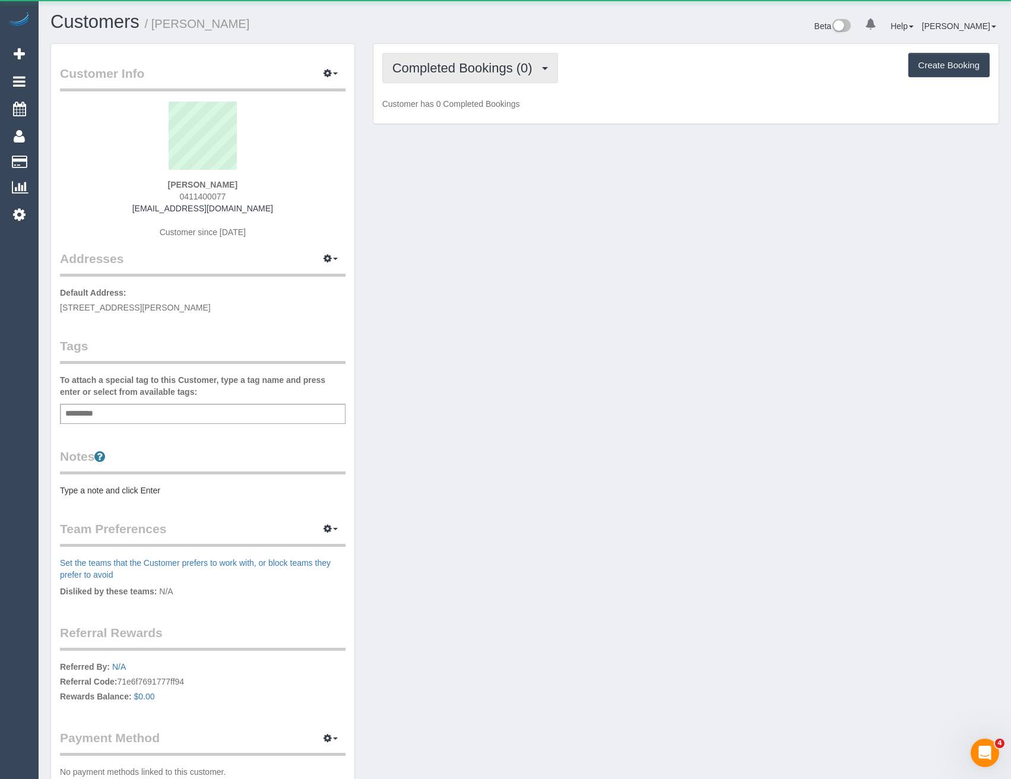
click at [496, 64] on span "Completed Bookings (0)" at bounding box center [466, 68] width 146 height 15
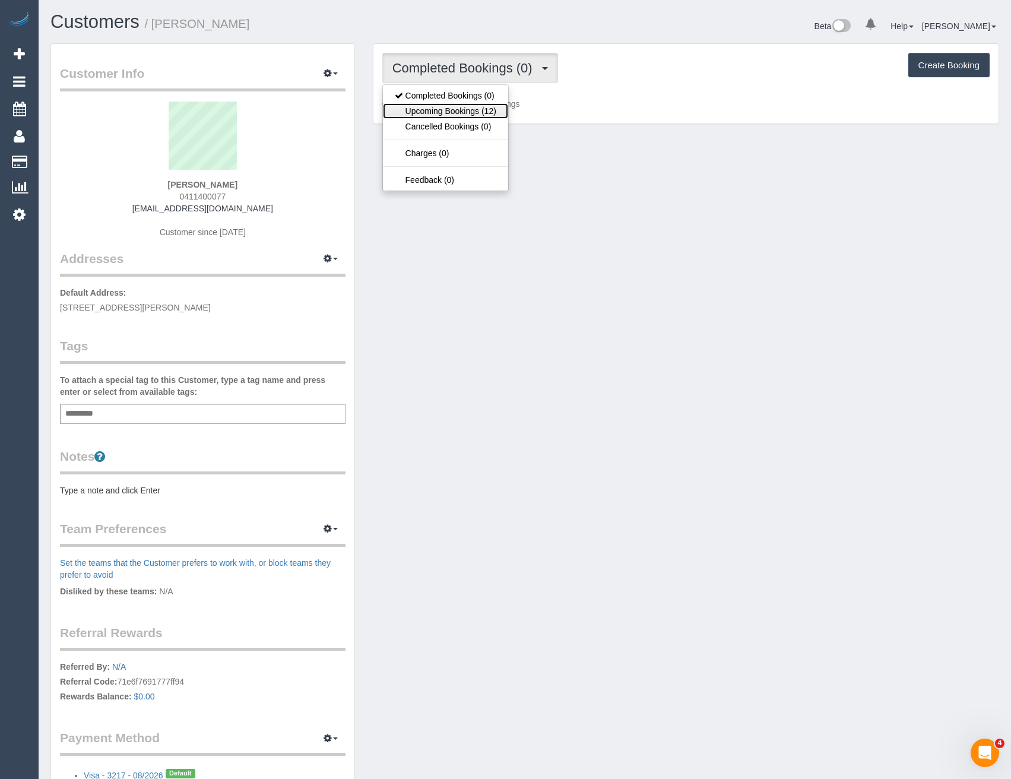
click at [487, 110] on link "Upcoming Bookings (12)" at bounding box center [445, 110] width 125 height 15
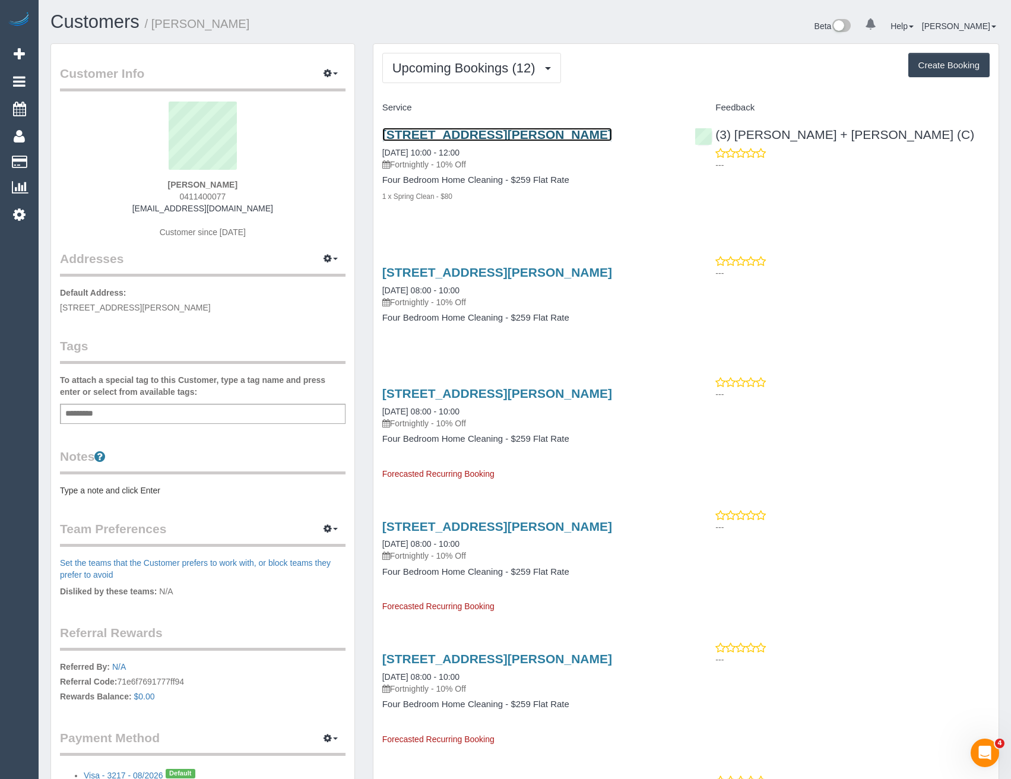
click at [590, 133] on link "18 Burton Crescent, Ivanhoe East, VIC 3079" at bounding box center [497, 135] width 230 height 14
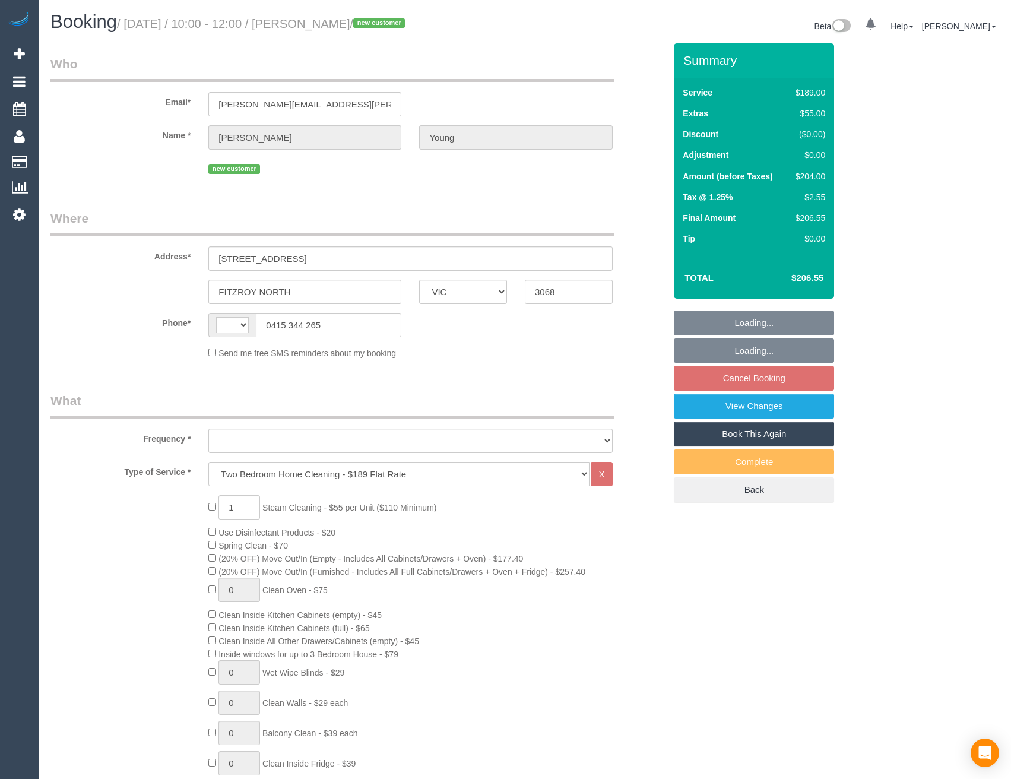
select select "VIC"
select select "string:AU"
select select "object:401"
select select "string:stripe-pm_1Ry0dJ2GScqysDRVMUxMlHop"
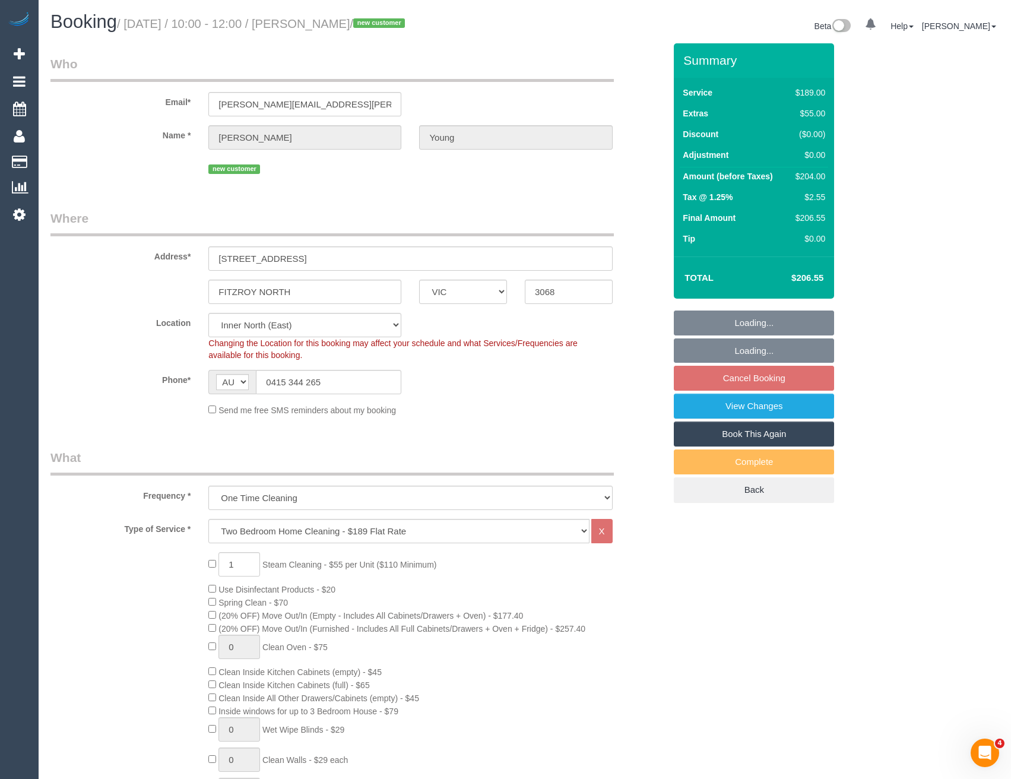
select select "number:27"
select select "number:15"
select select "number:19"
select select "number:22"
select select "number:33"
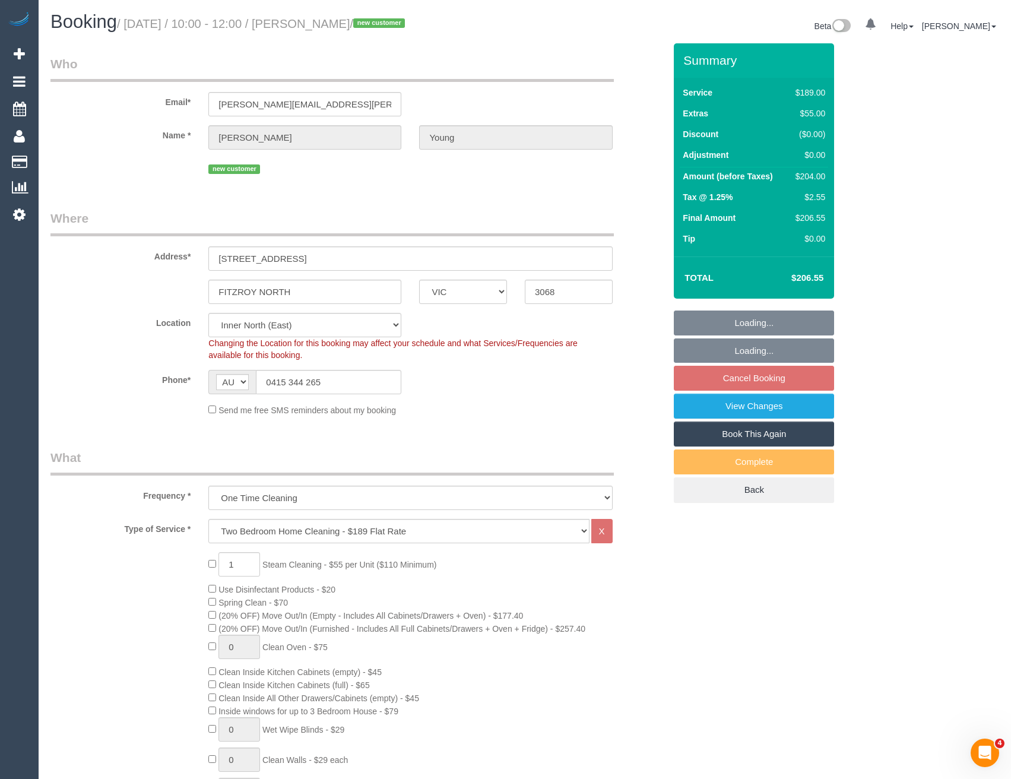
select select "number:26"
select select "object:1617"
select select "spot3"
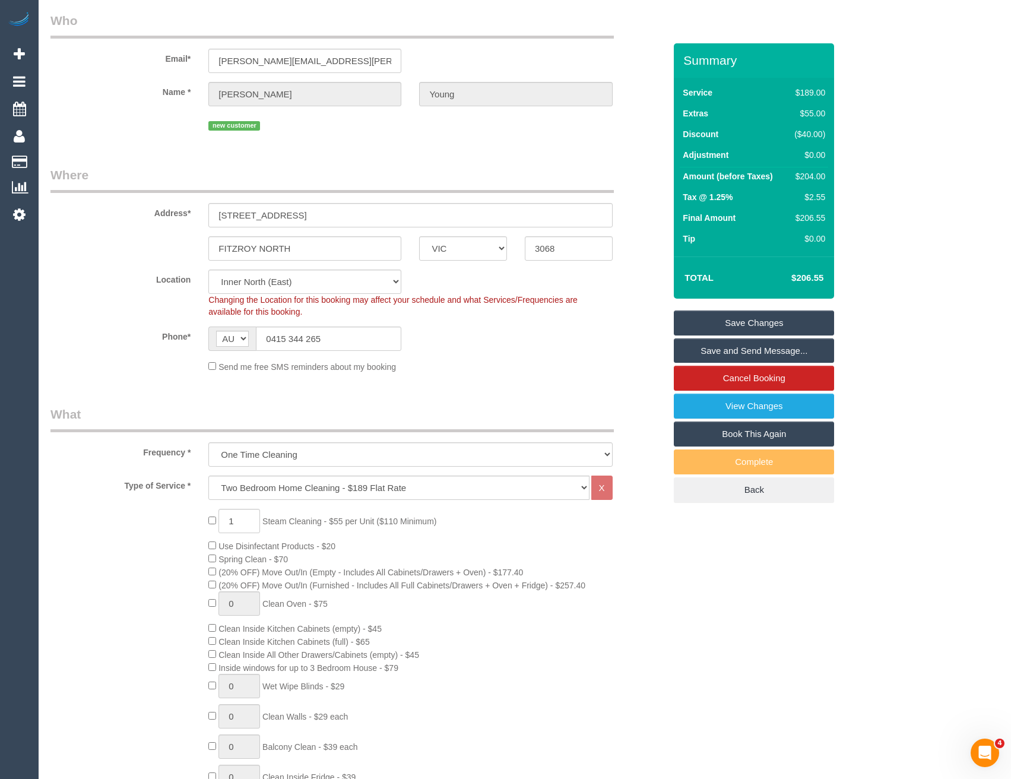
scroll to position [59, 0]
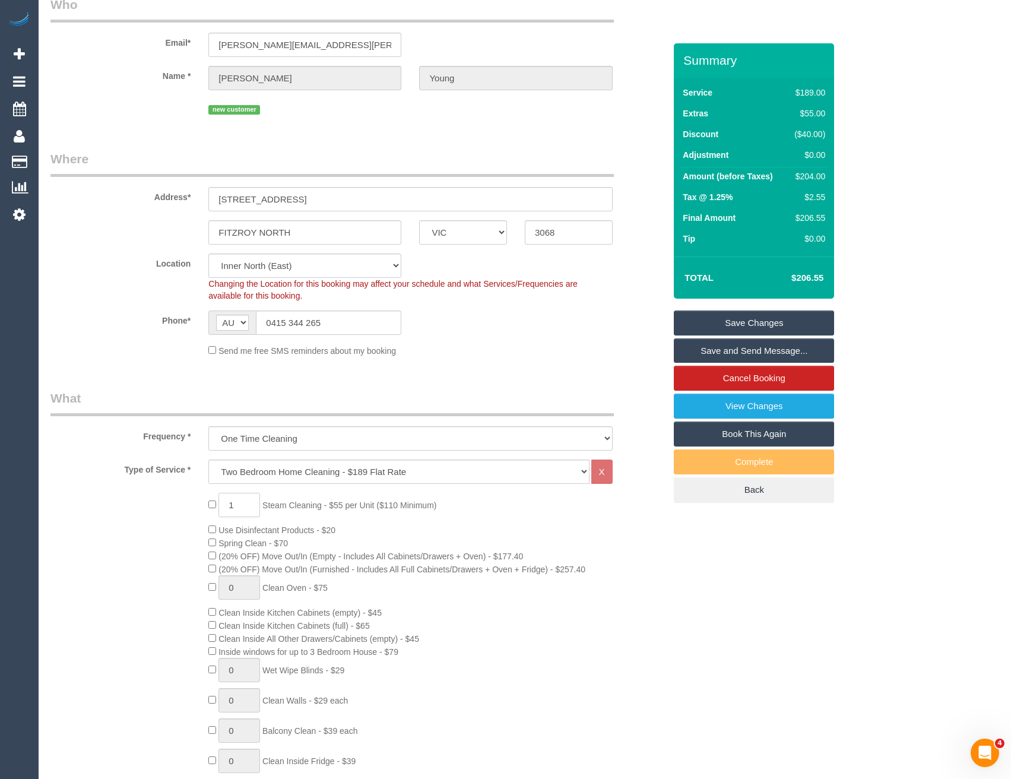
drag, startPoint x: 240, startPoint y: 505, endPoint x: 181, endPoint y: 511, distance: 59.0
click at [181, 511] on div "1 Steam Cleaning - $55 per Unit ($110 Minimum) Use Disinfectant Products - $20 …" at bounding box center [358, 701] width 632 height 416
type input "3"
click at [407, 519] on div "3 Steam Cleaning - $55 per Unit ($110 Minimum) Use Disinfectant Products - $20 …" at bounding box center [437, 701] width 474 height 416
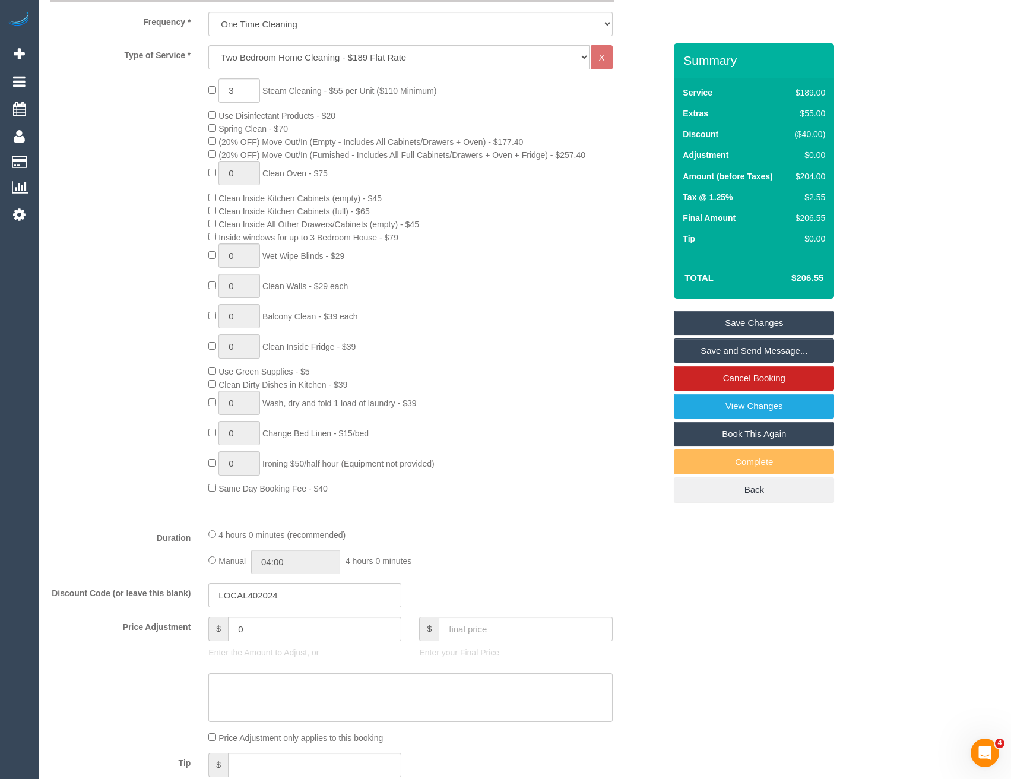
scroll to position [475, 0]
drag, startPoint x: 252, startPoint y: 630, endPoint x: 172, endPoint y: 634, distance: 80.8
click at [173, 636] on div "Price Adjustment $ 0 Enter the Amount to Adjust, or $ Enter your Final Price" at bounding box center [358, 640] width 632 height 48
type input "27.5"
select select "spot24"
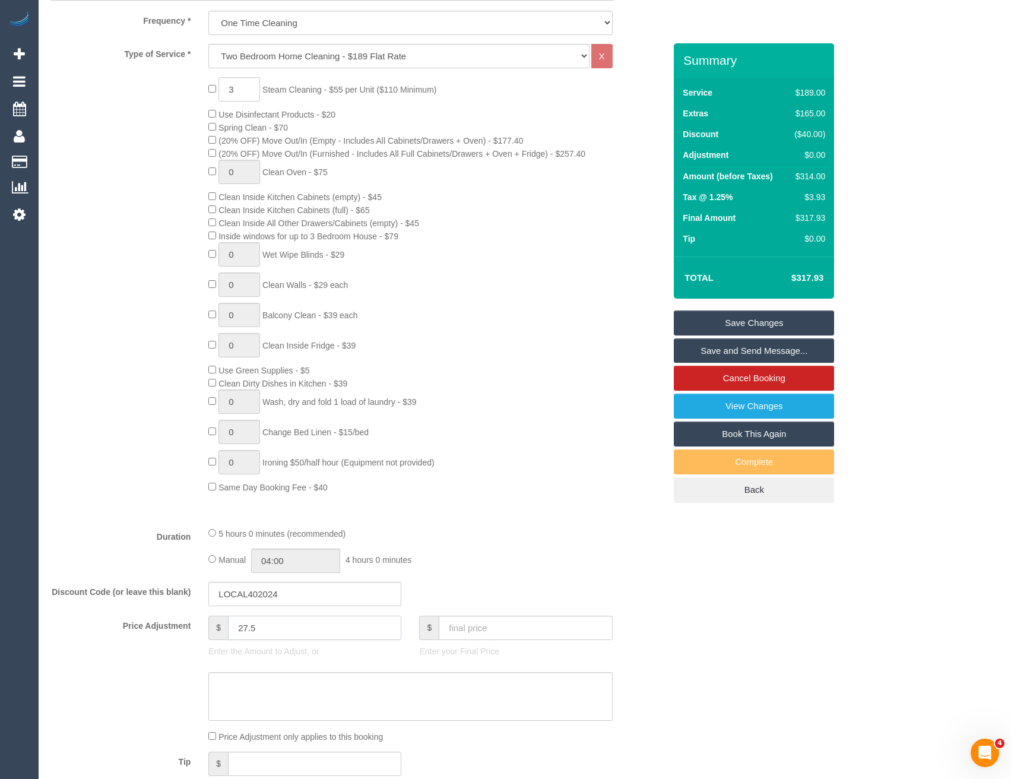
type input "27.5"
click at [263, 690] on textarea at bounding box center [410, 696] width 404 height 49
type textarea "[DATE] - steam cleaning of hallway - BB"
click at [669, 624] on div "Price Adjustment $ 27.5 Enter the Amount to Adjust, or $ Enter your Final Price" at bounding box center [358, 640] width 632 height 48
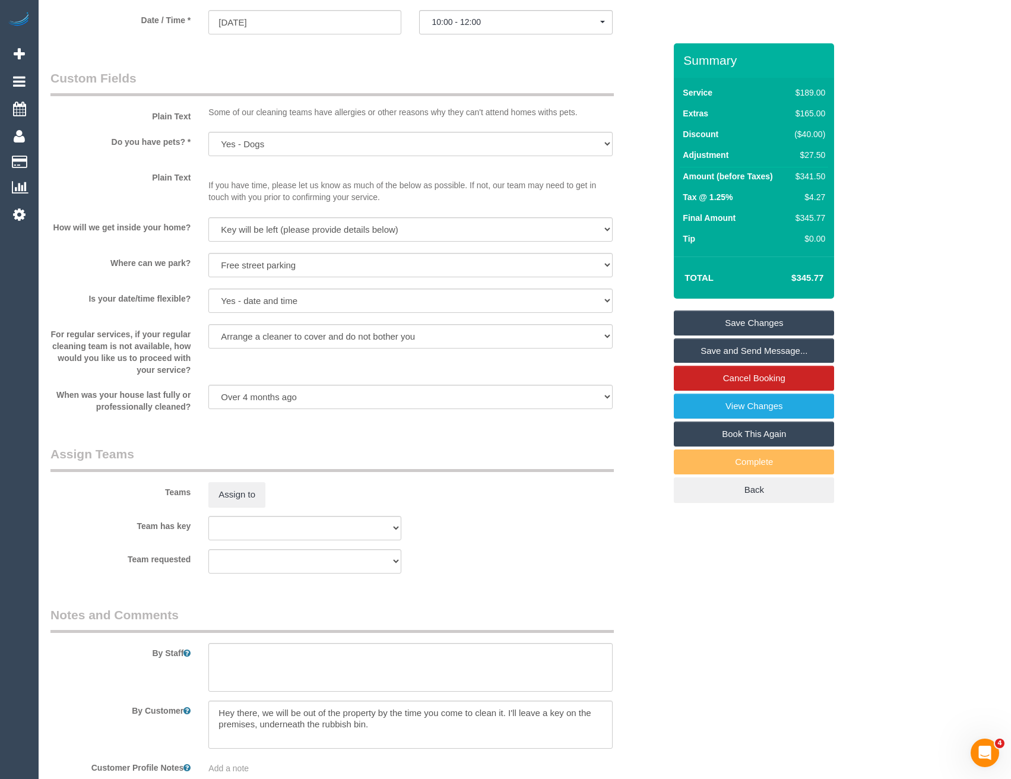
scroll to position [1425, 0]
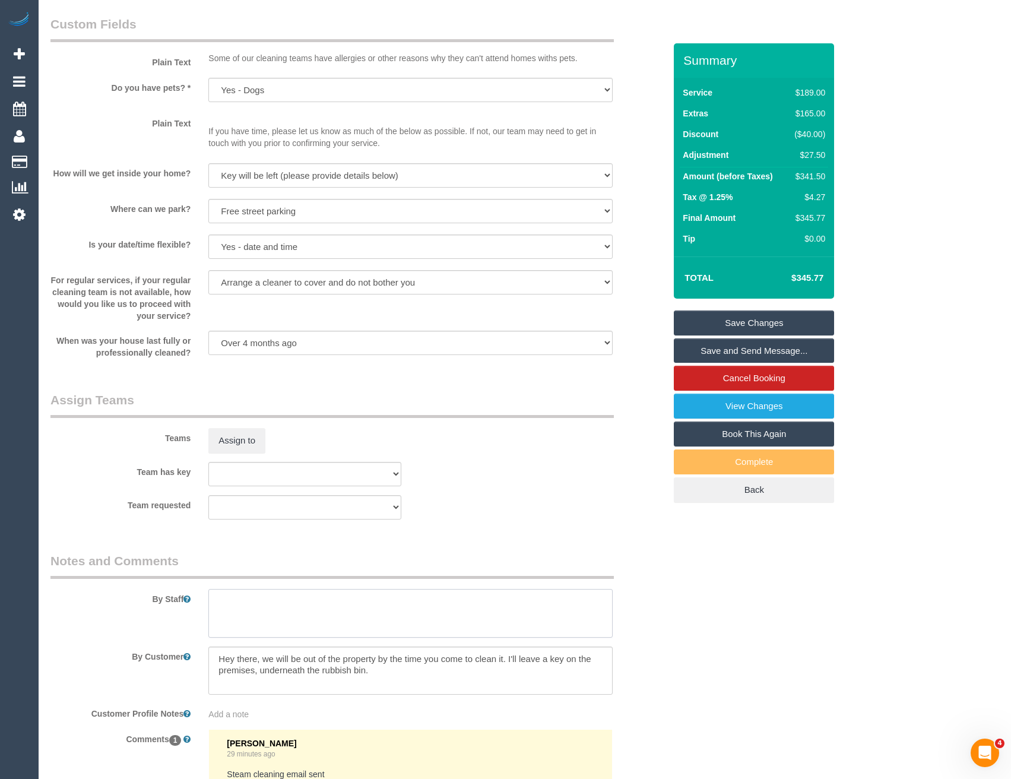
click at [243, 625] on textarea at bounding box center [410, 613] width 404 height 49
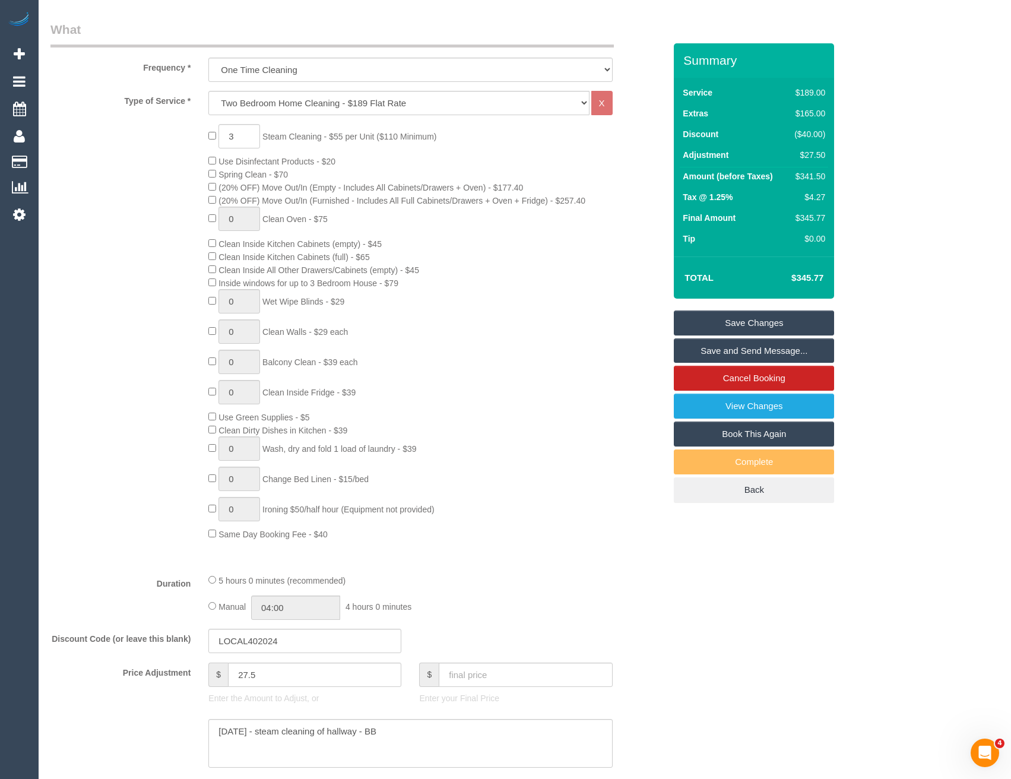
scroll to position [297, 0]
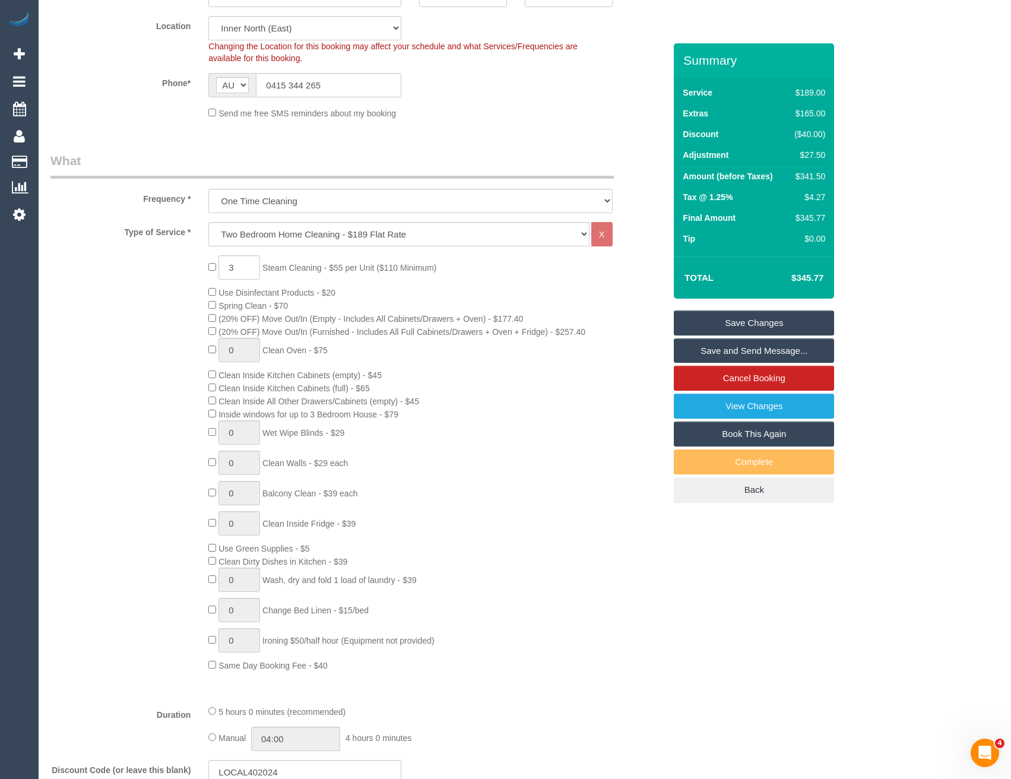
type textarea "Steam cleaning of 1 bedroom, 1 living room, + hallway"
click at [744, 324] on link "Save Changes" at bounding box center [754, 323] width 160 height 25
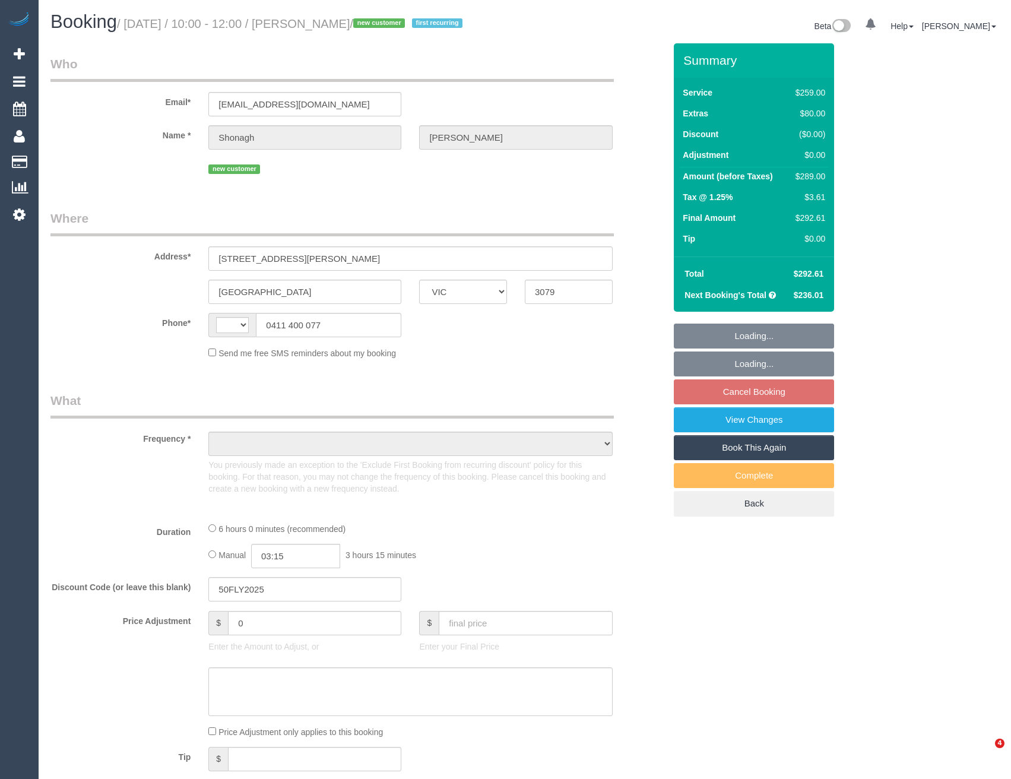
select select "VIC"
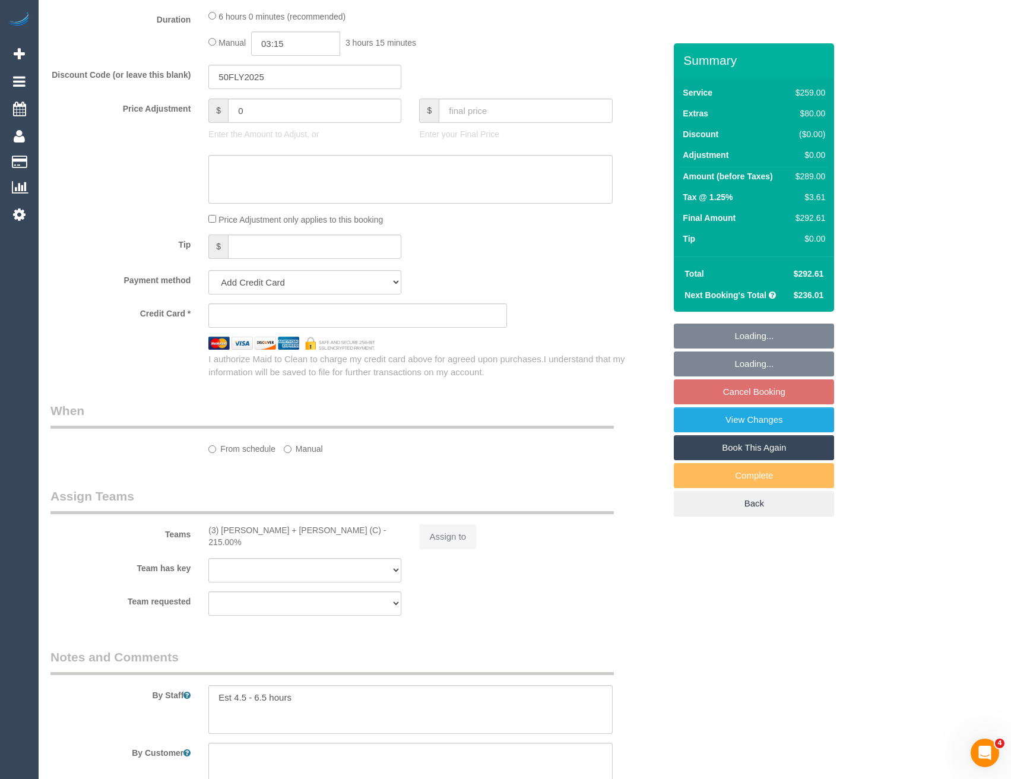
select select "string:AU"
select select "object:722"
select select "string:stripe-pm_1S6U0M2GScqysDRVQIg9ifRD"
select select "number:28"
select select "number:16"
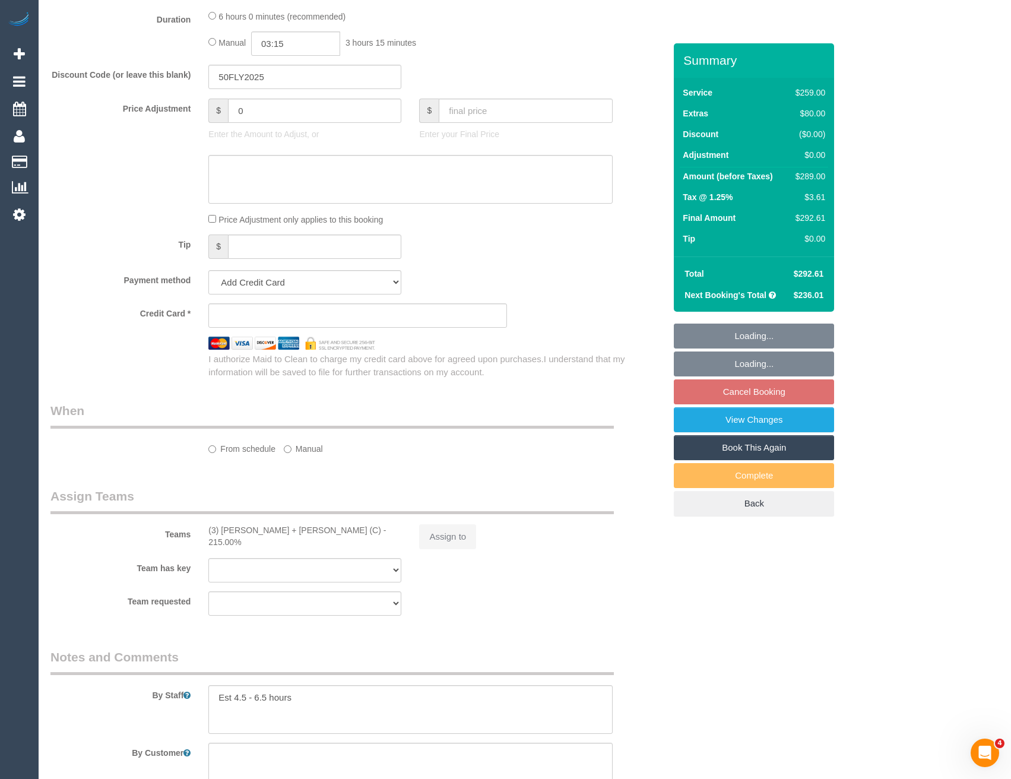
select select "number:19"
select select "number:22"
select select "number:34"
select select "number:13"
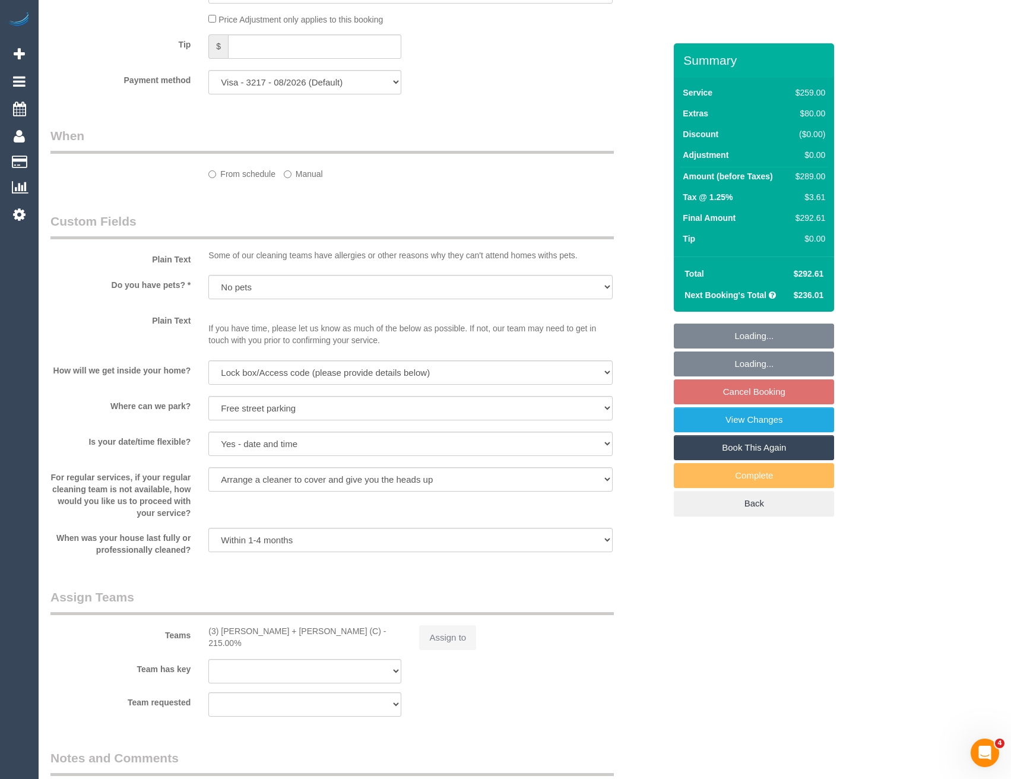
select select "object:829"
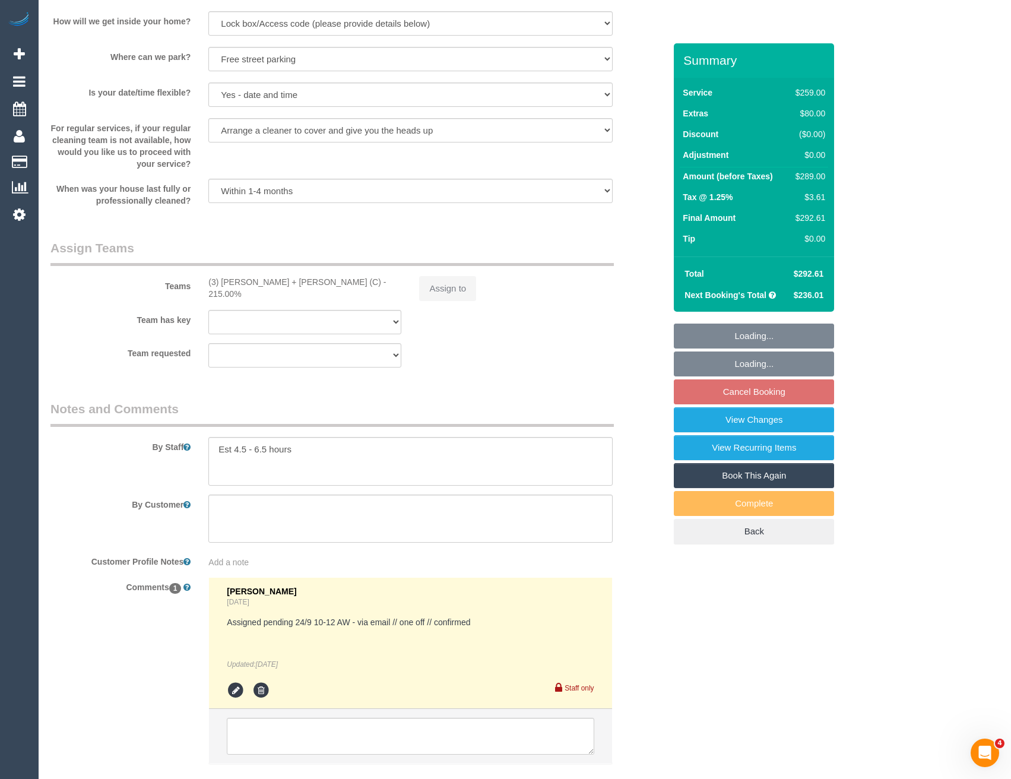
select select "spot1"
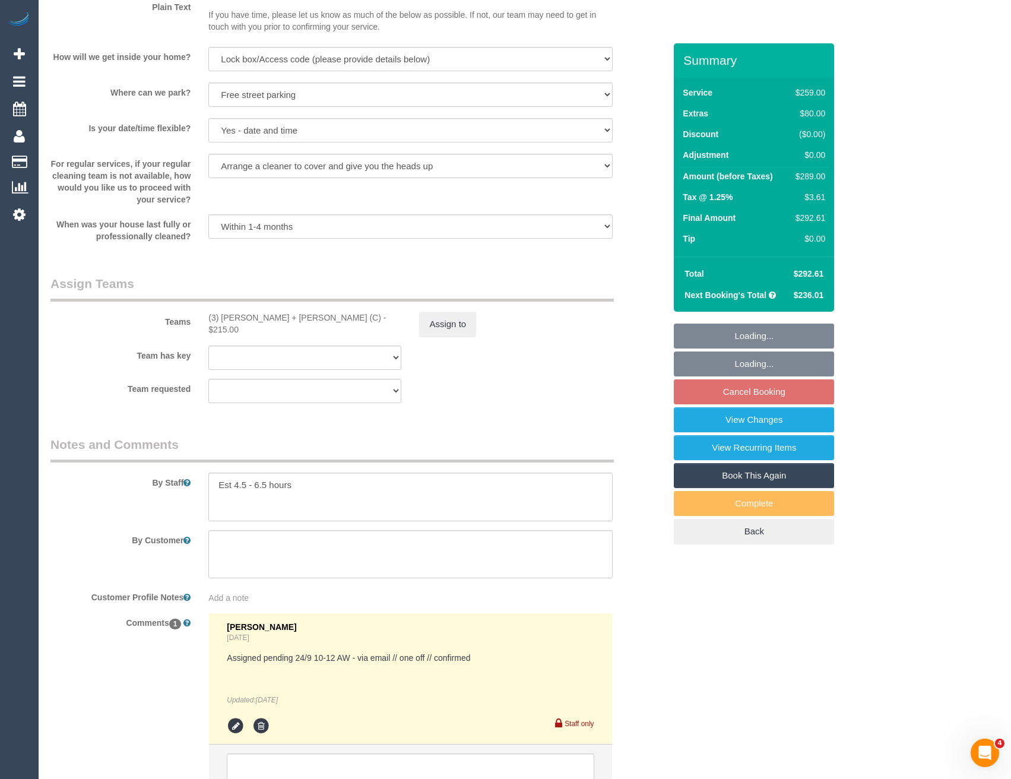
scroll to position [1734, 0]
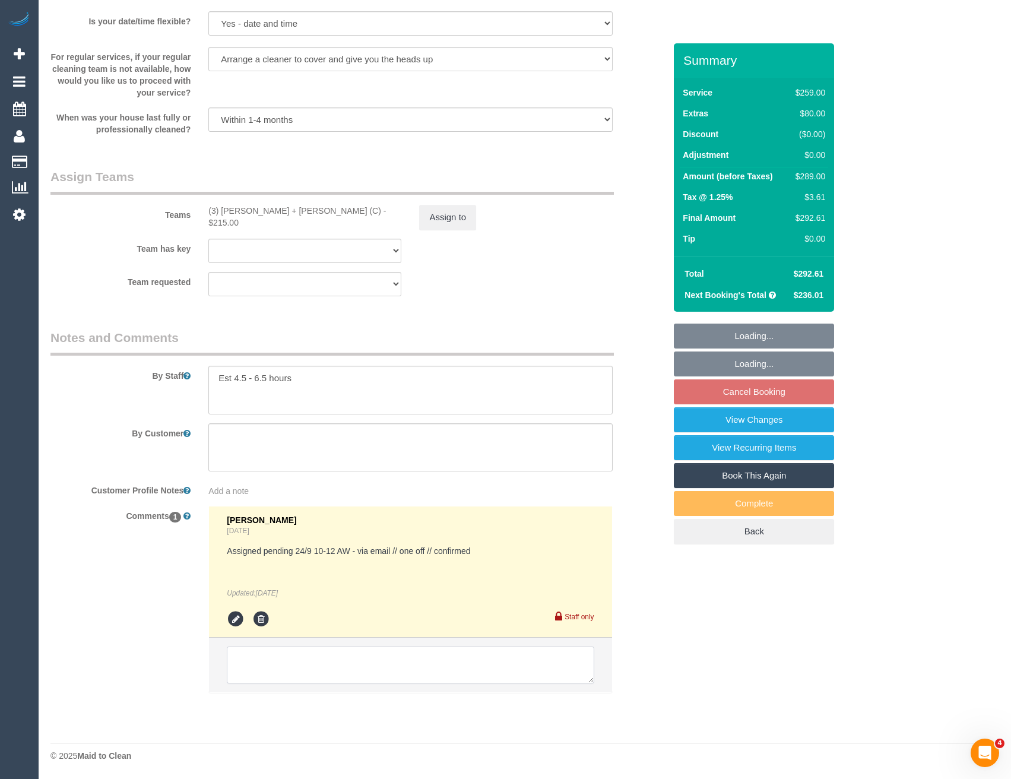
click at [305, 672] on textarea at bounding box center [410, 665] width 367 height 37
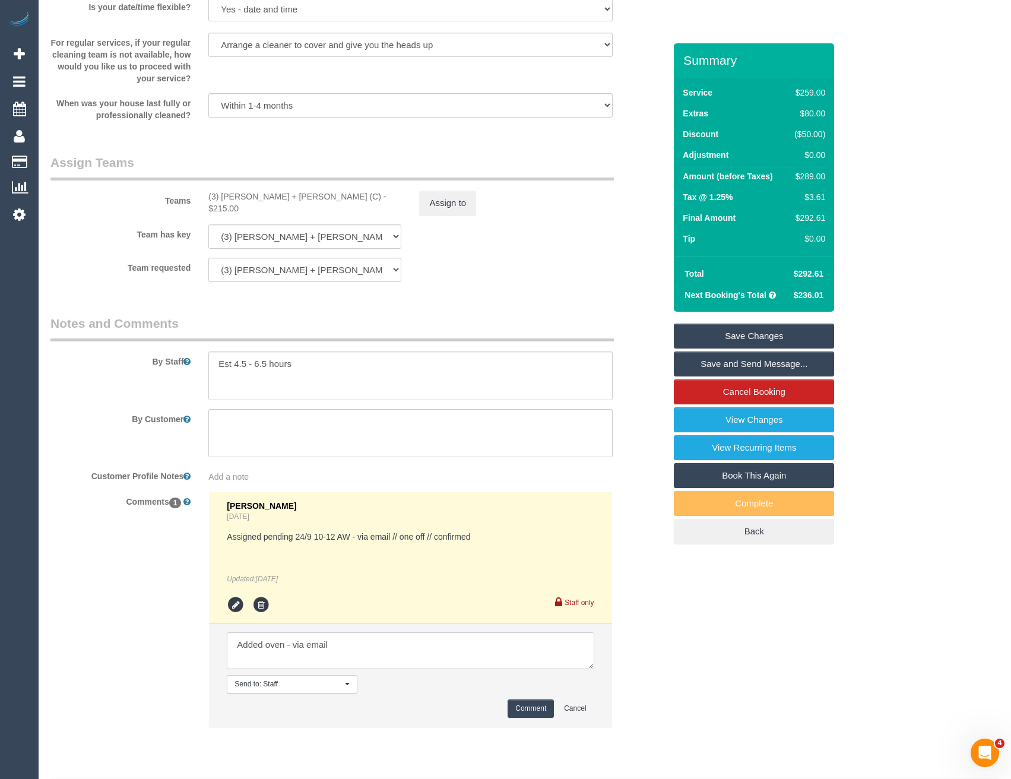
type textarea "Added oven - via email"
click at [517, 718] on button "Comment" at bounding box center [531, 709] width 46 height 18
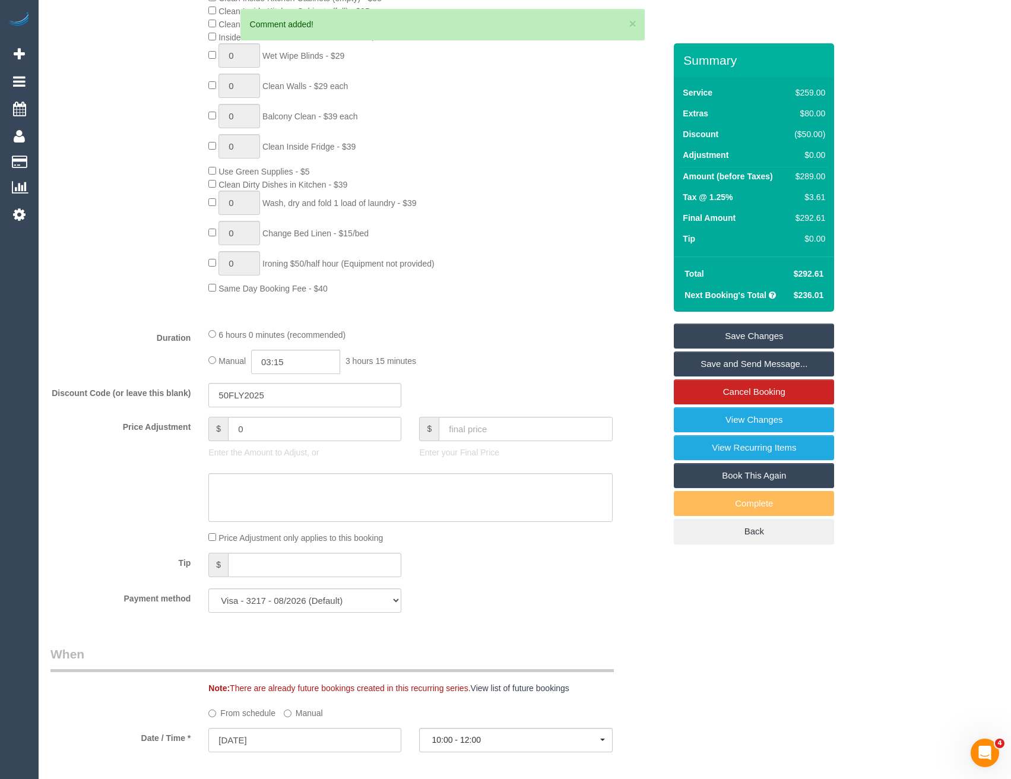
scroll to position [428, 0]
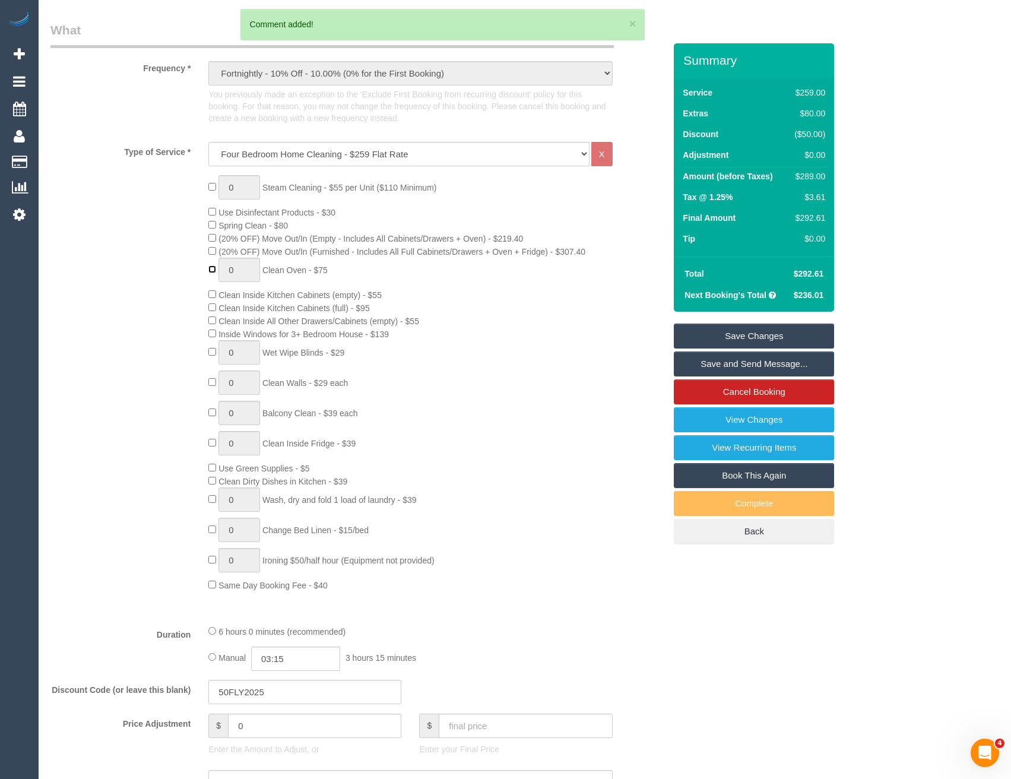
type input "1"
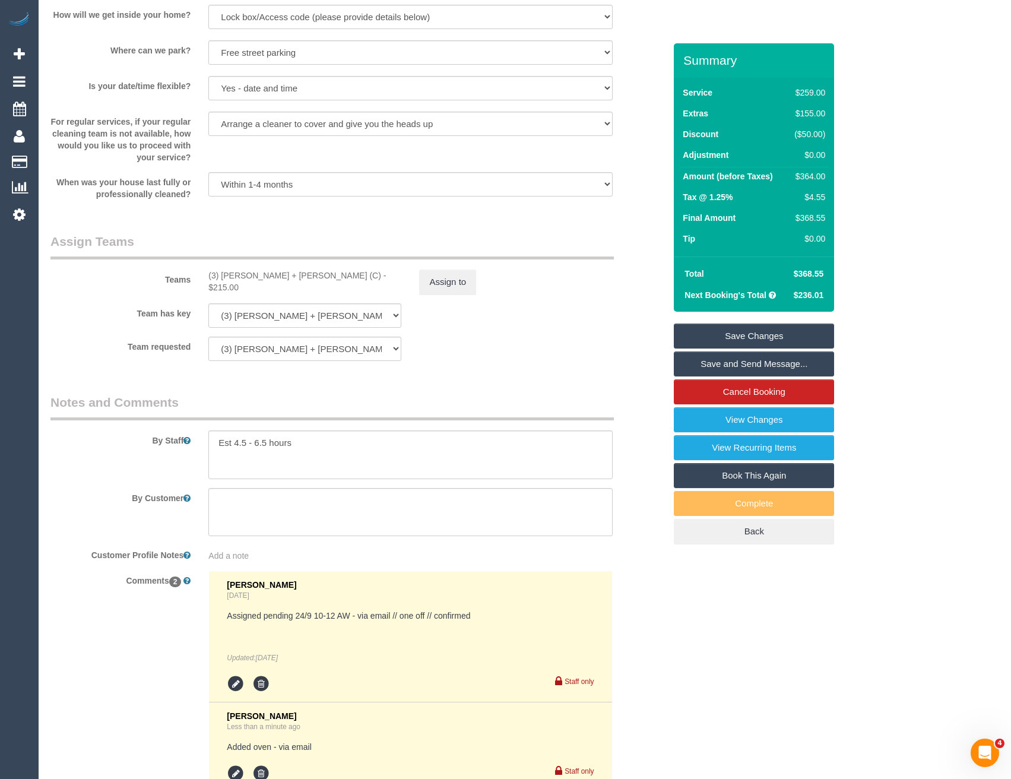
scroll to position [1675, 0]
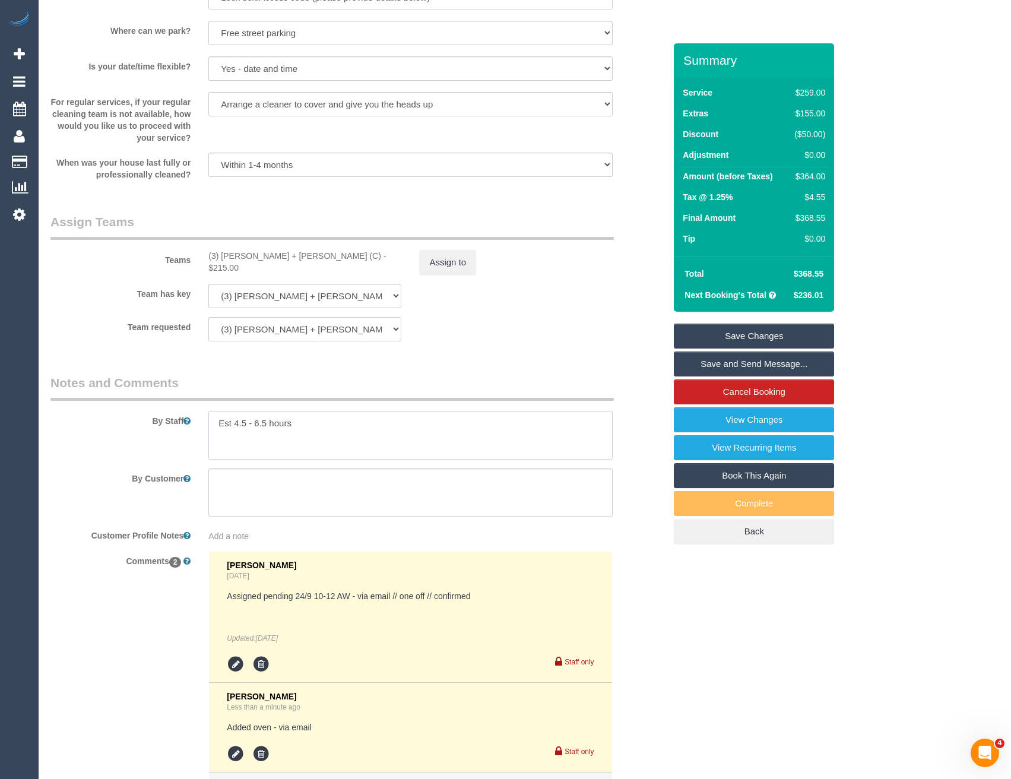
click at [259, 438] on textarea at bounding box center [410, 435] width 404 height 49
click at [236, 438] on textarea at bounding box center [410, 435] width 404 height 49
type textarea "Est 5.5 - 7.5 hours"
click at [461, 275] on button "Assign to" at bounding box center [447, 262] width 57 height 25
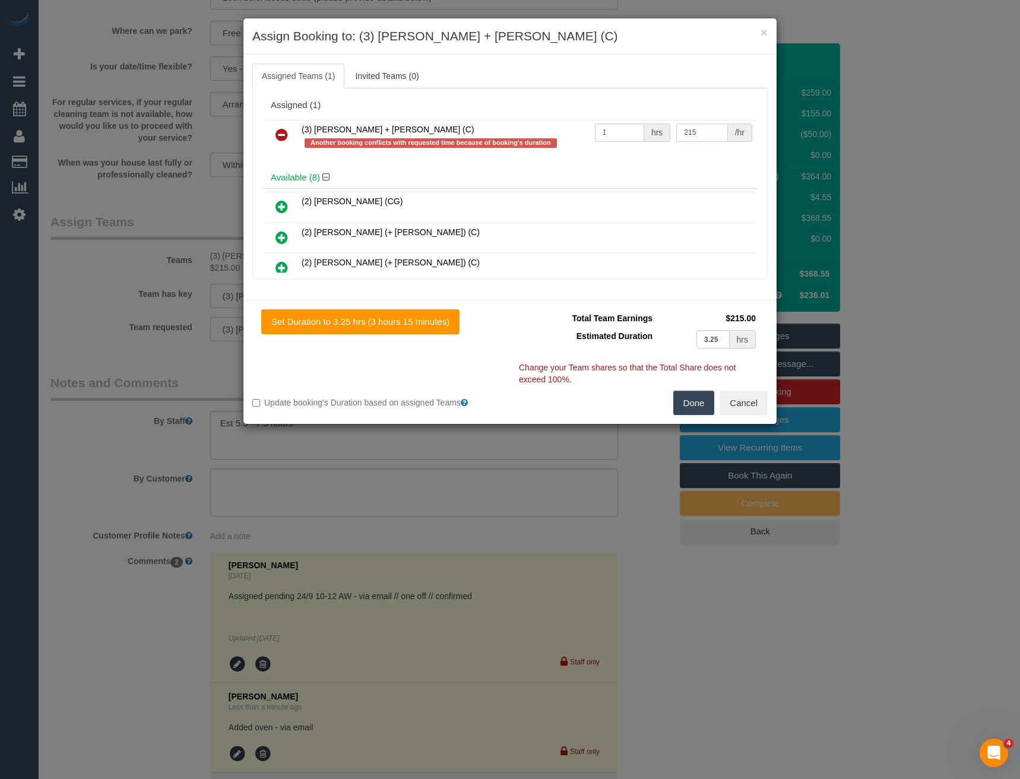
drag, startPoint x: 700, startPoint y: 131, endPoint x: 652, endPoint y: 129, distance: 47.5
click at [656, 131] on tr "(3) [PERSON_NAME] + [PERSON_NAME] (C) Another booking conflicts with requested …" at bounding box center [510, 137] width 490 height 34
type input "265"
click at [687, 400] on button "Done" at bounding box center [694, 403] width 42 height 25
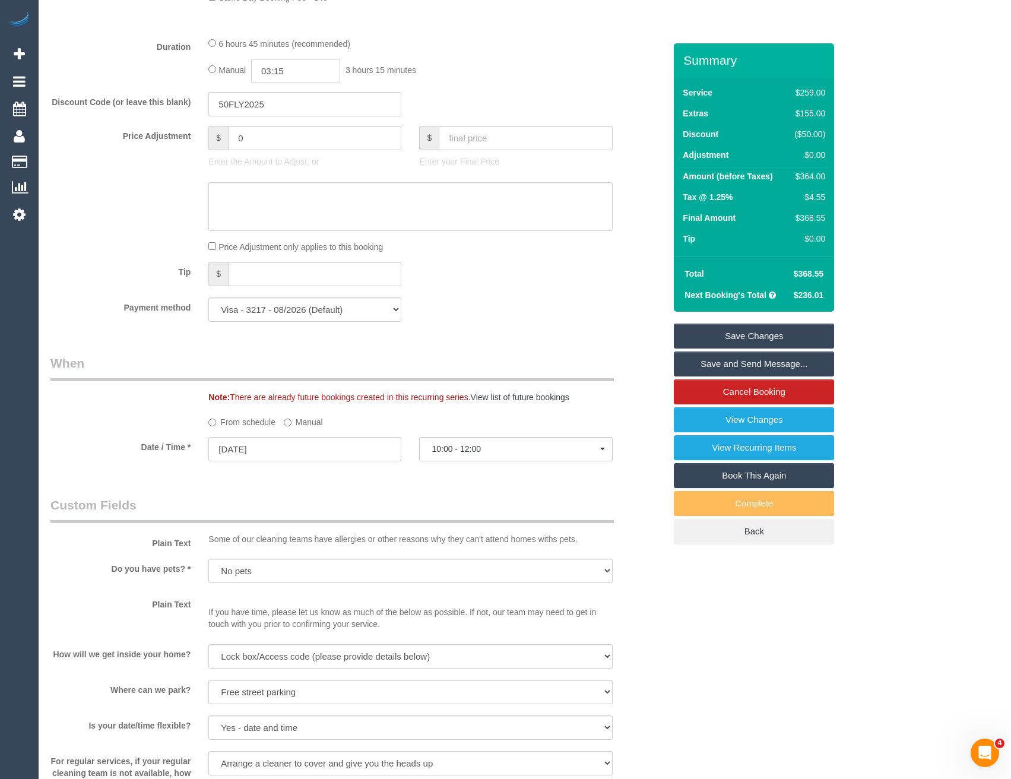
scroll to position [784, 0]
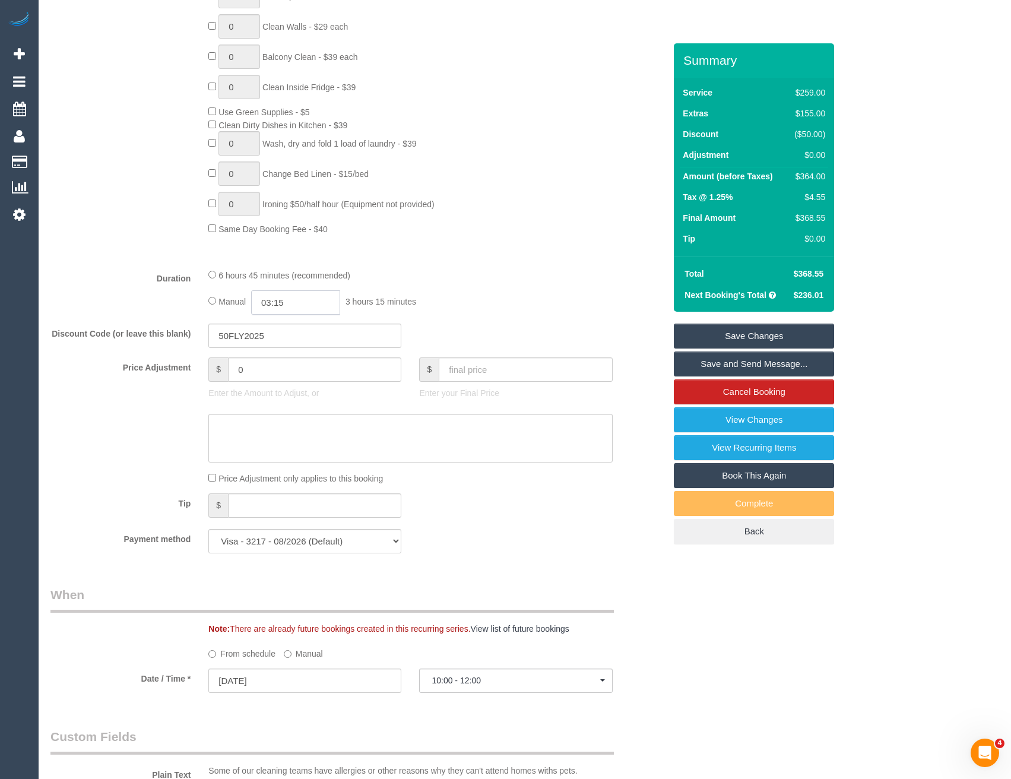
click at [306, 315] on input "03:15" at bounding box center [295, 302] width 89 height 24
type input "03:30"
click at [286, 375] on li "03:30" at bounding box center [283, 373] width 53 height 15
click at [445, 281] on div "6 hours 45 minutes (recommended)" at bounding box center [410, 274] width 404 height 13
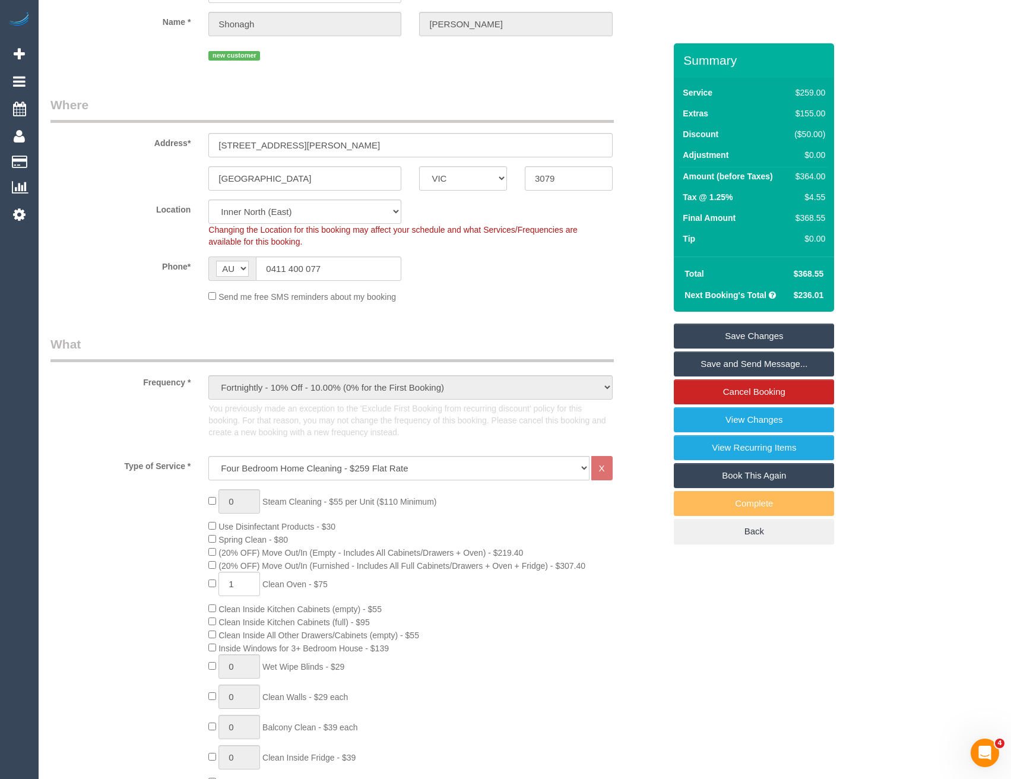
select select "spot6"
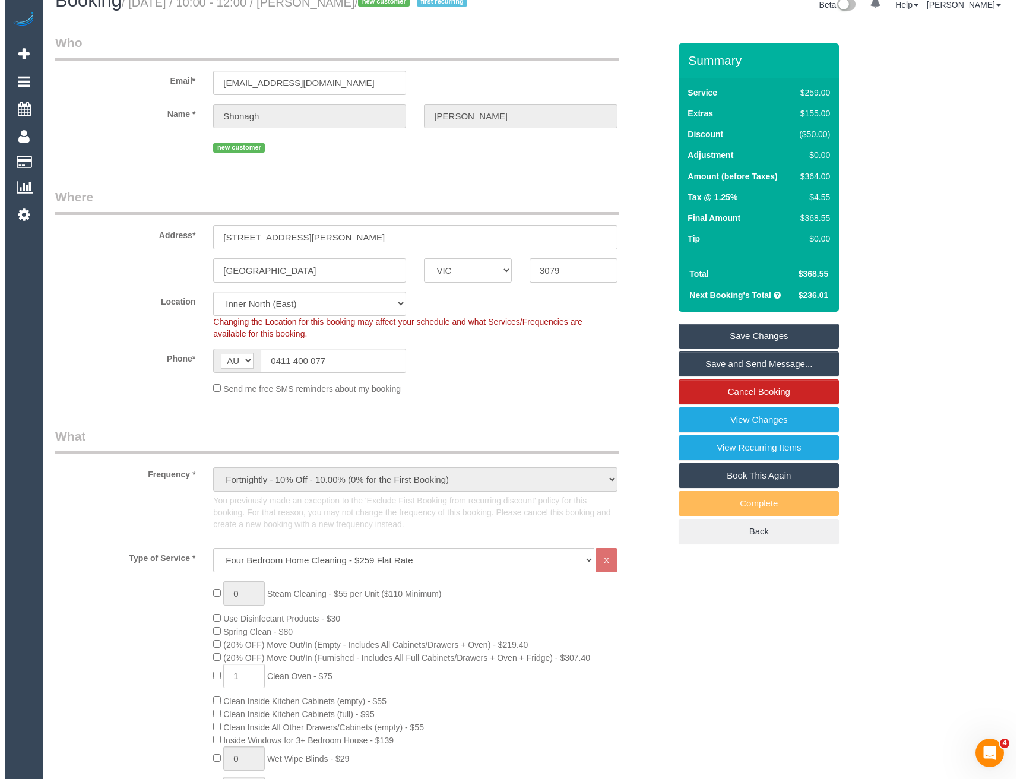
scroll to position [0, 0]
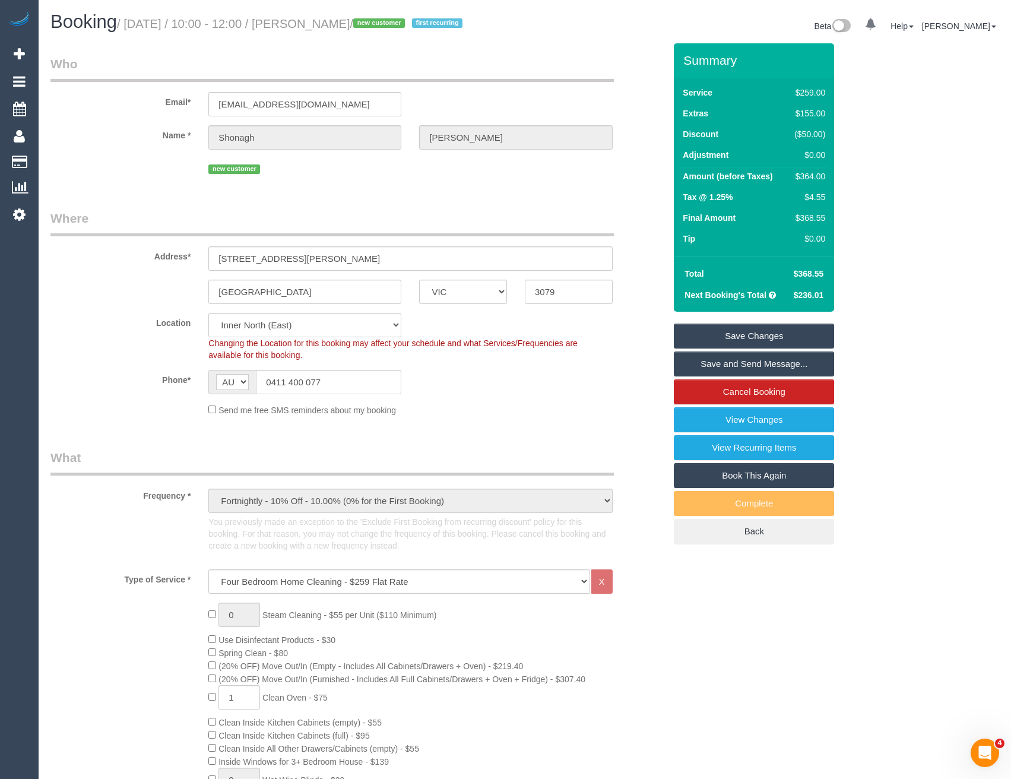
click at [726, 376] on link "Save and Send Message..." at bounding box center [754, 364] width 160 height 25
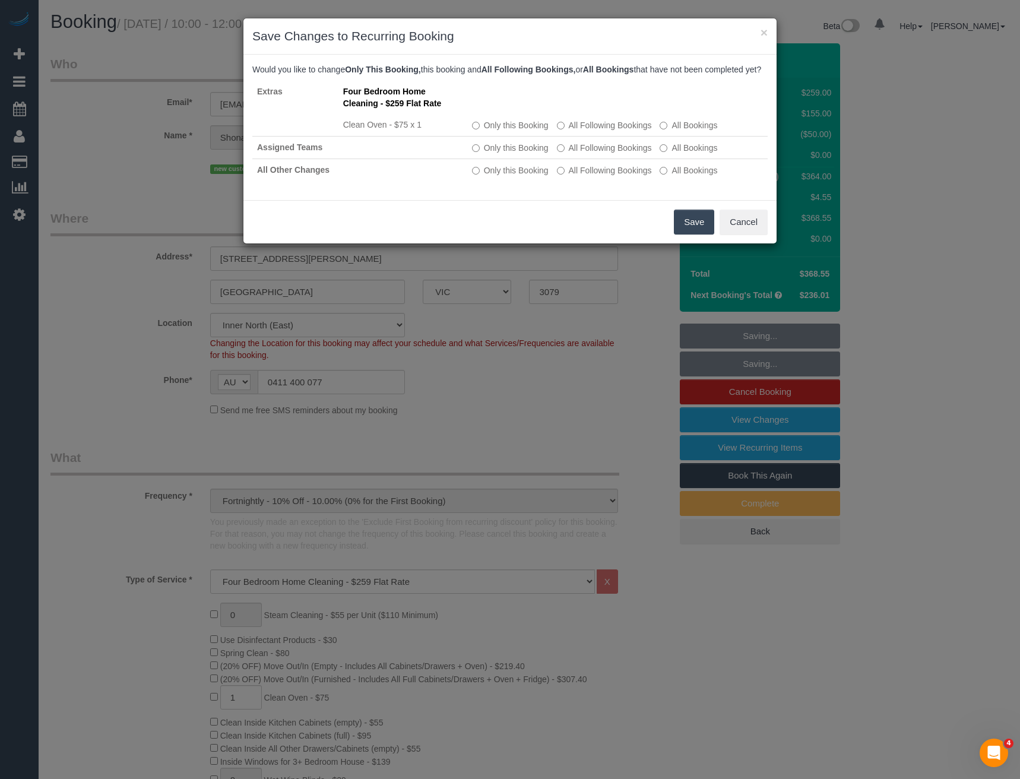
click at [688, 235] on button "Save" at bounding box center [694, 222] width 40 height 25
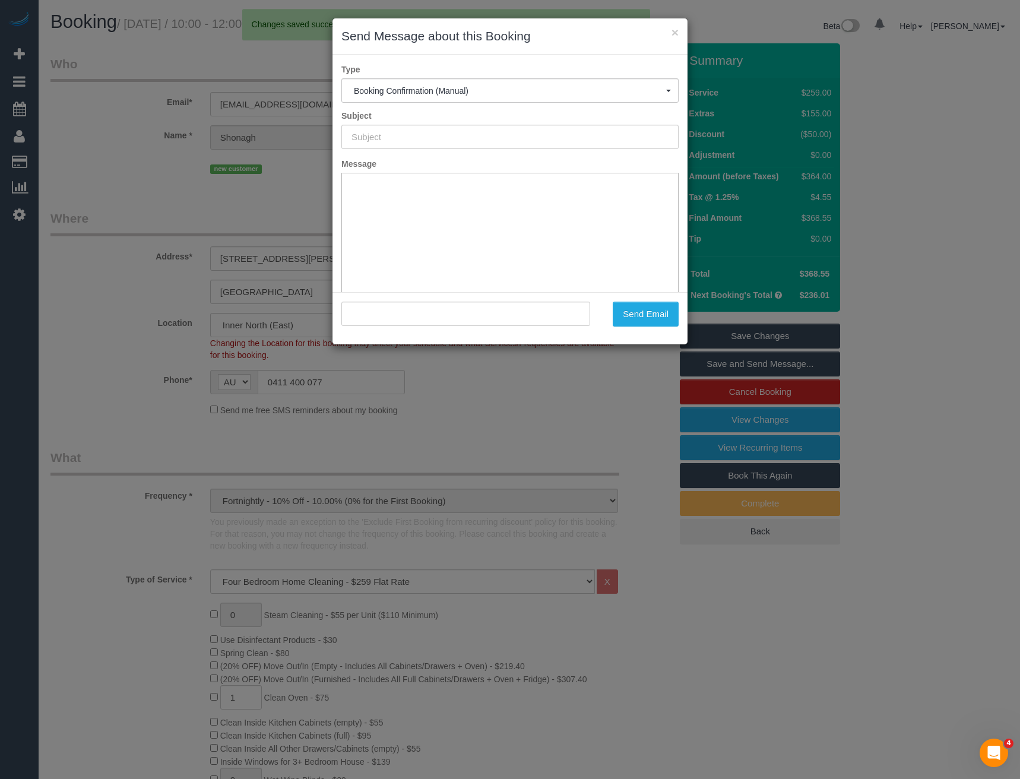
type input "Booking Confirmed"
type input ""Shonagh Marshall" <shonaghm16@gmail.com>"
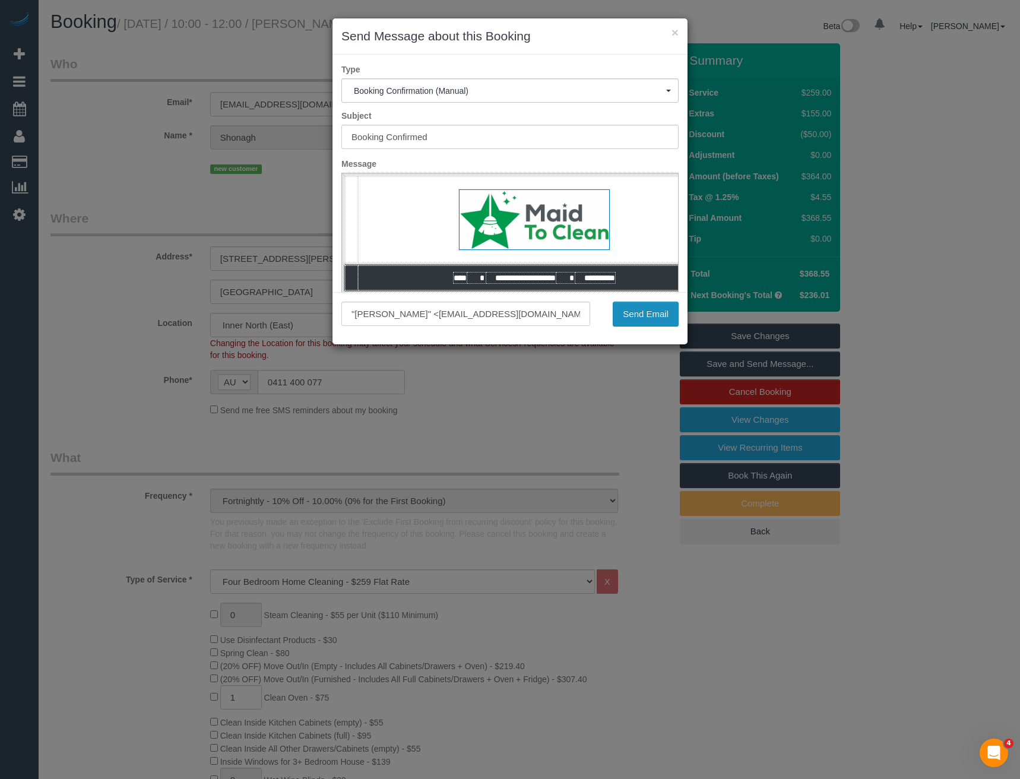
click at [633, 318] on button "Send Email" at bounding box center [646, 314] width 66 height 25
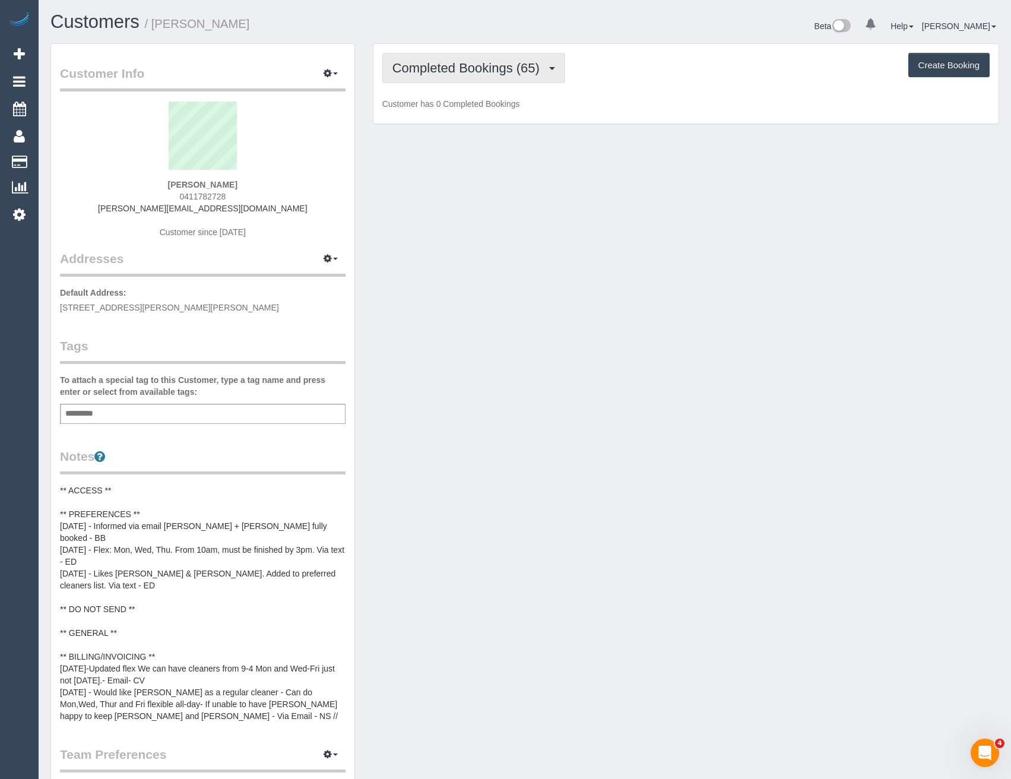
click at [476, 61] on span "Completed Bookings (65)" at bounding box center [469, 68] width 153 height 15
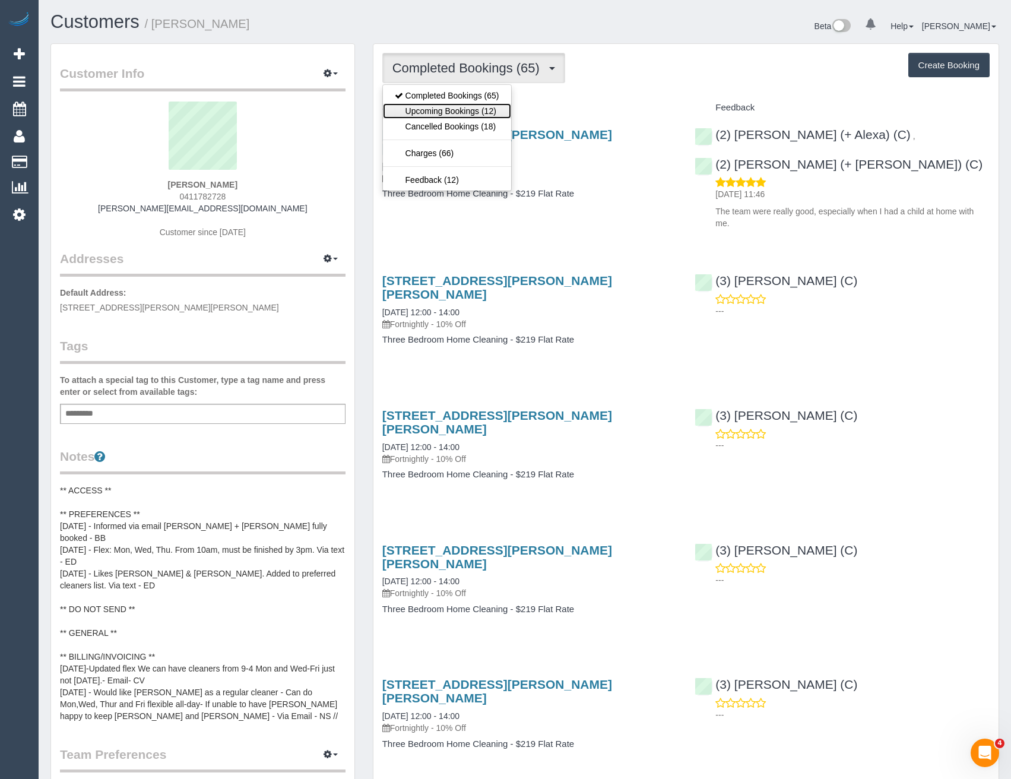
click at [483, 107] on link "Upcoming Bookings (12)" at bounding box center [447, 110] width 128 height 15
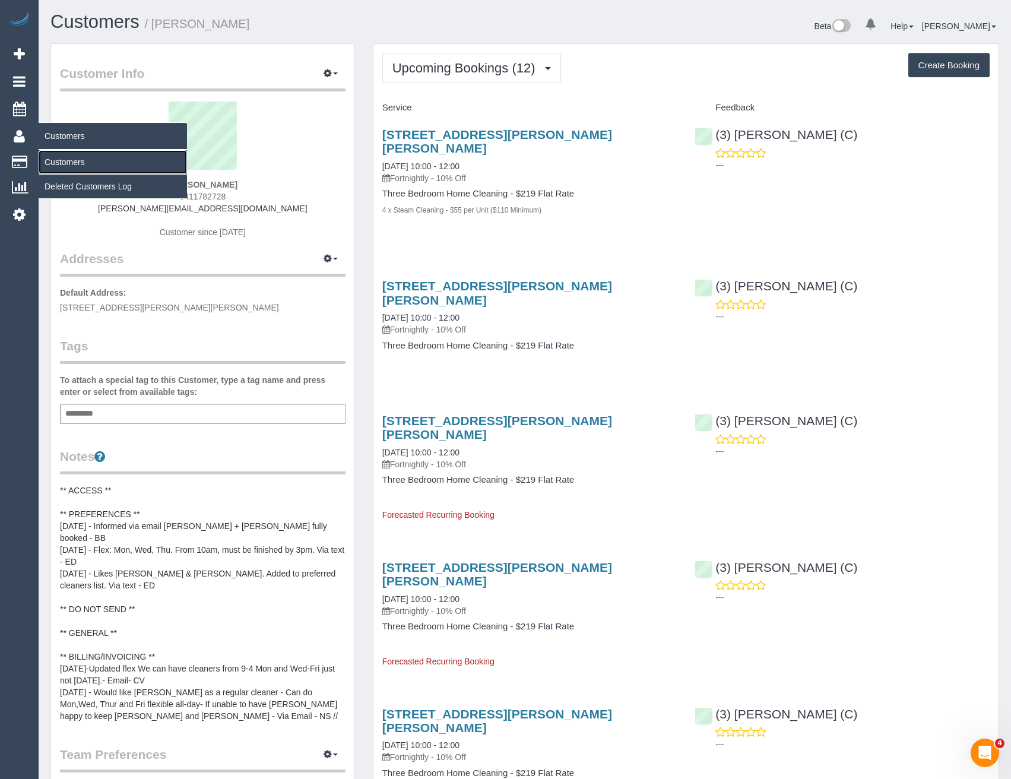
click at [48, 153] on link "Customers" at bounding box center [113, 162] width 148 height 24
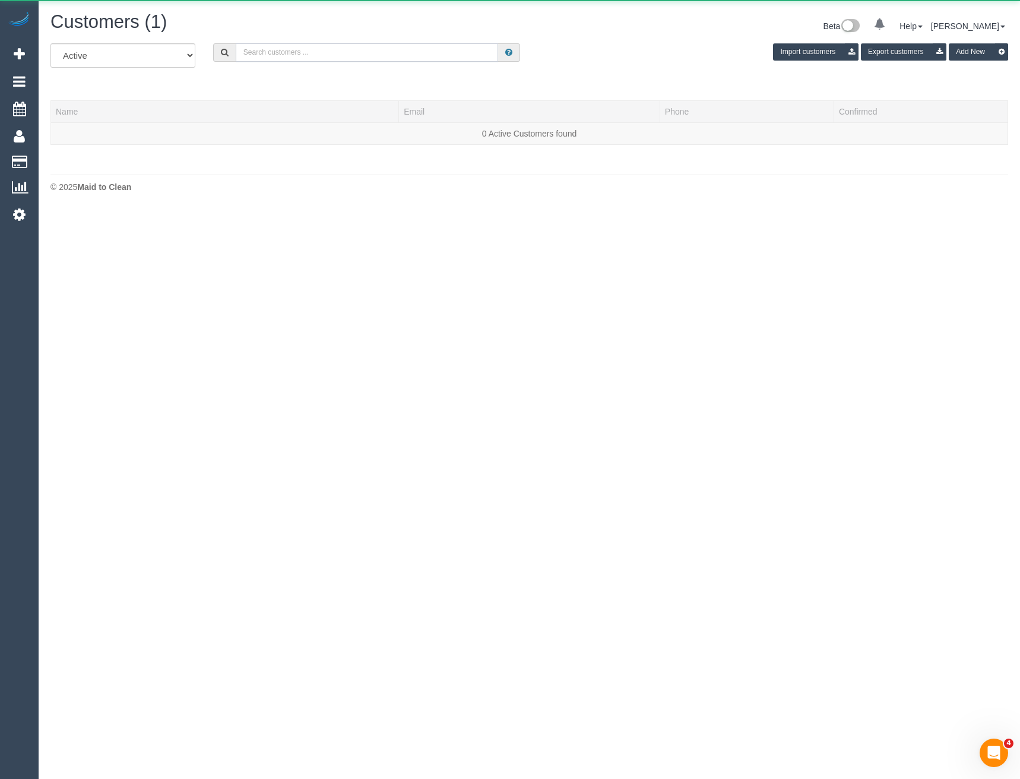
click at [324, 48] on input "text" at bounding box center [367, 52] width 263 height 18
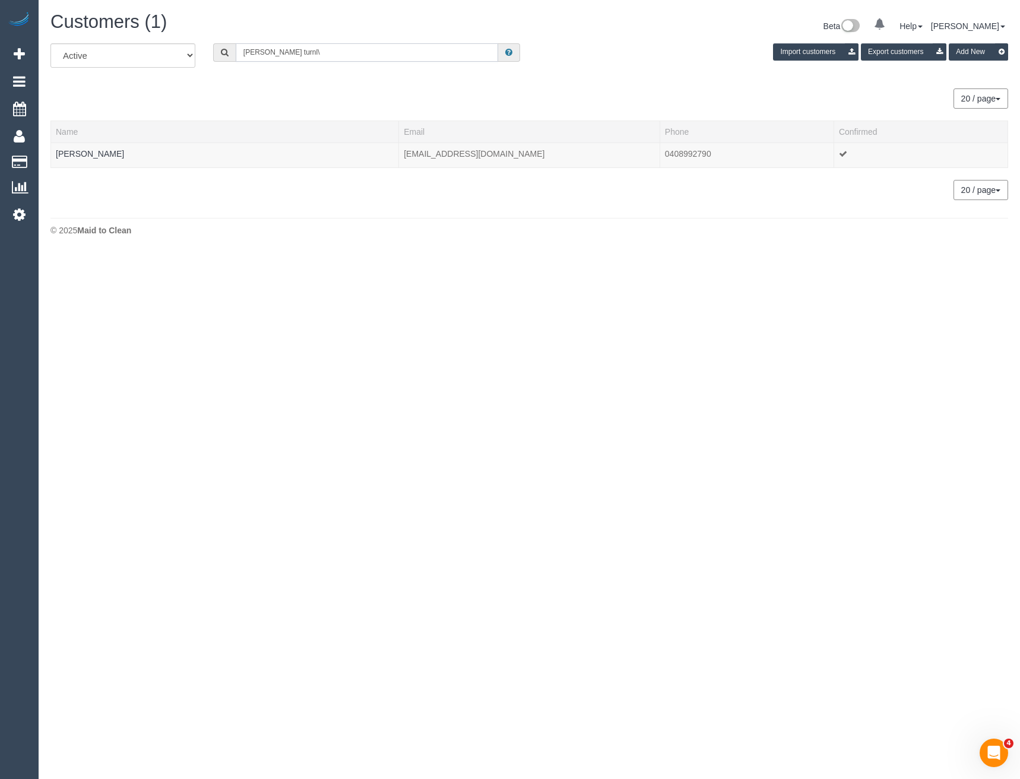
click at [325, 56] on input "[PERSON_NAME] turnl\" at bounding box center [367, 52] width 263 height 18
type input "[PERSON_NAME] turnl\"
click at [92, 154] on link "[PERSON_NAME]" at bounding box center [90, 154] width 68 height 10
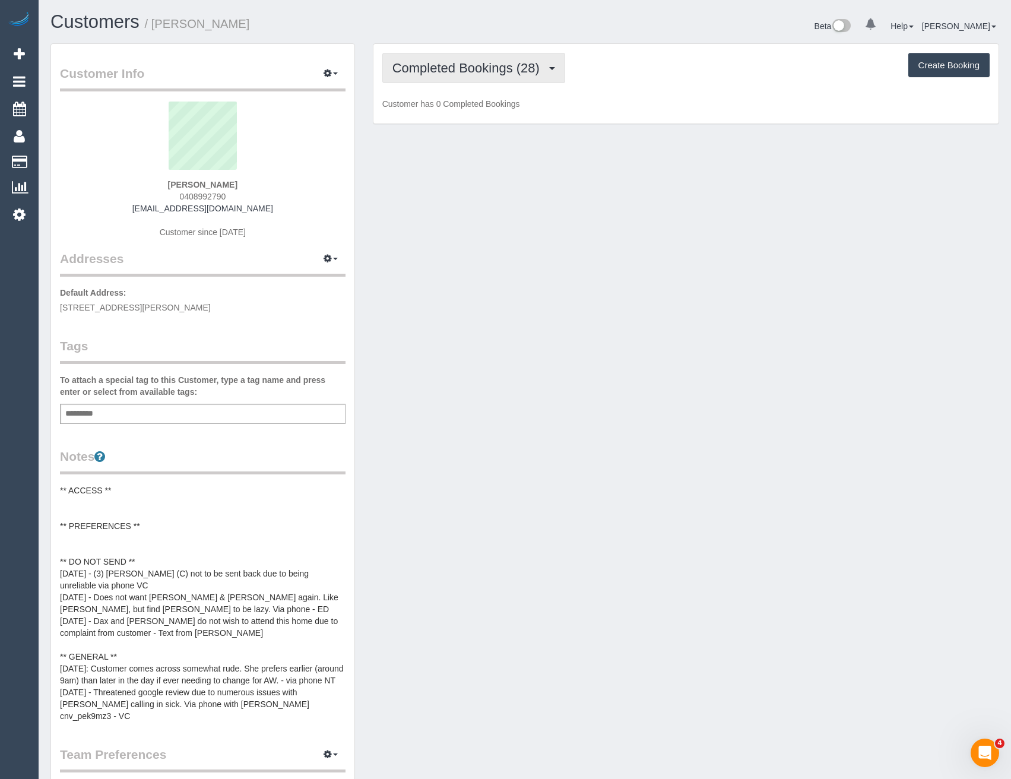
click at [478, 54] on button "Completed Bookings (28)" at bounding box center [473, 68] width 183 height 30
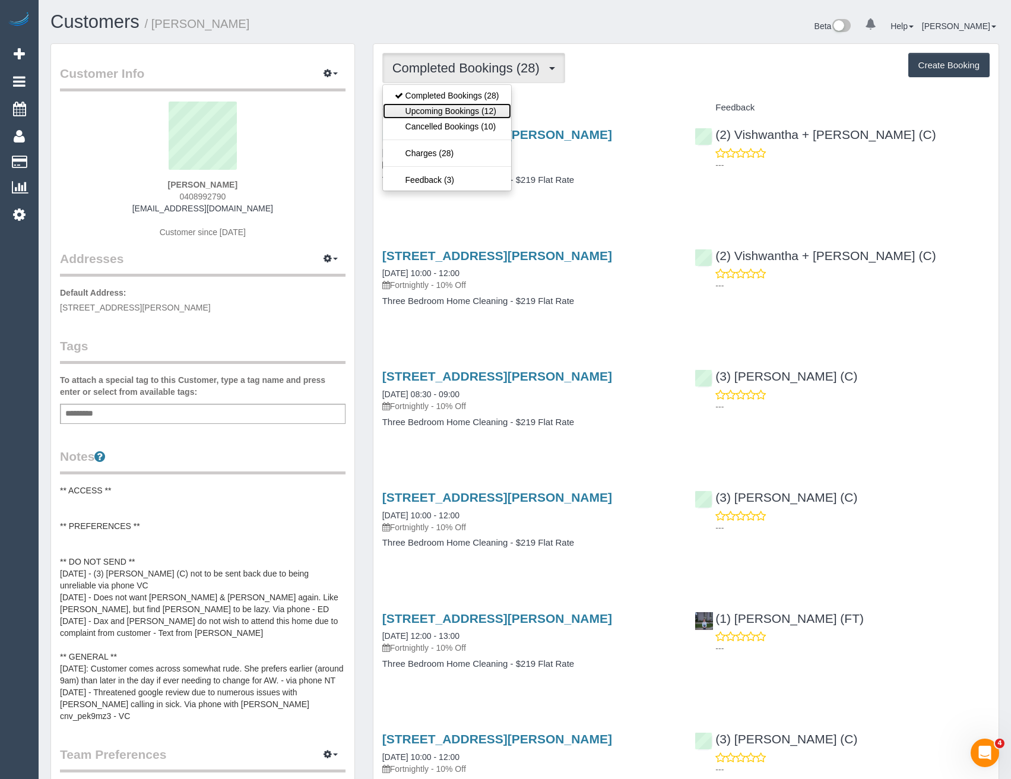
click at [482, 107] on link "Upcoming Bookings (12)" at bounding box center [447, 110] width 128 height 15
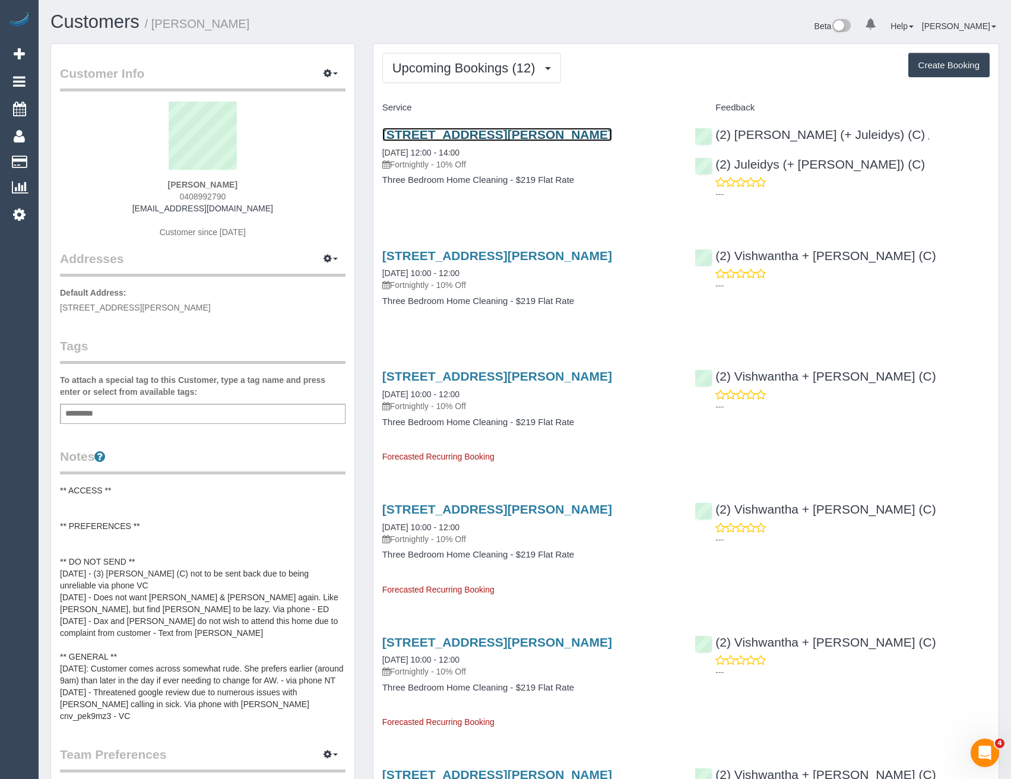
click at [561, 134] on link "[STREET_ADDRESS][PERSON_NAME]" at bounding box center [497, 135] width 230 height 14
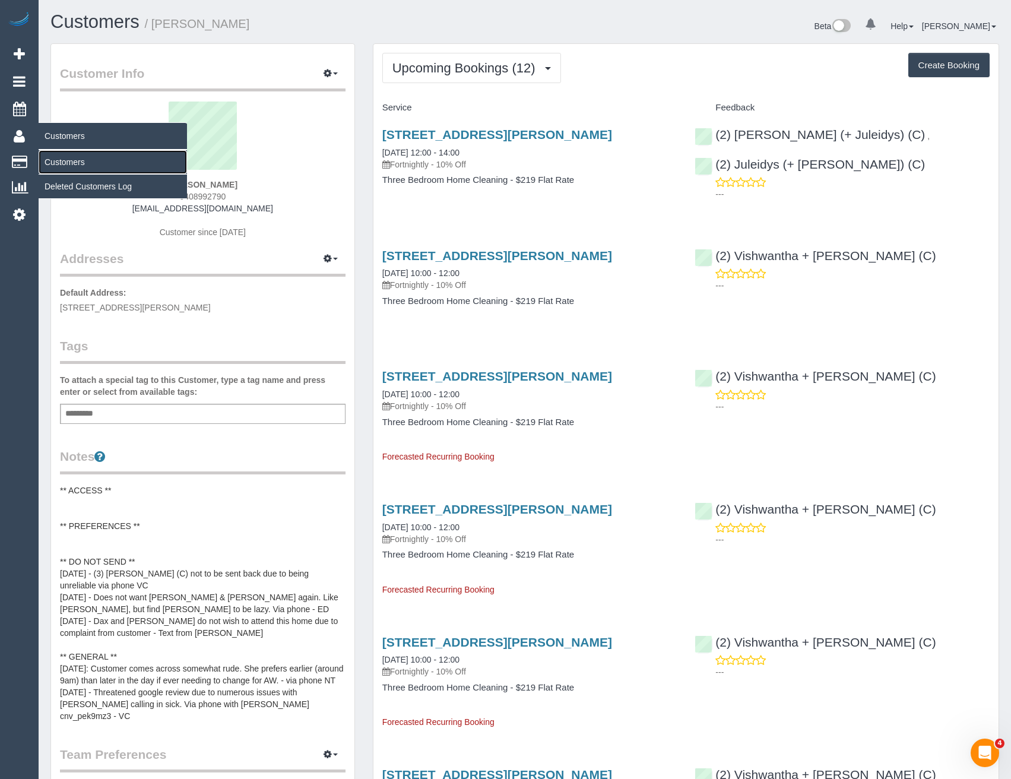
click at [73, 158] on link "Customers" at bounding box center [113, 162] width 148 height 24
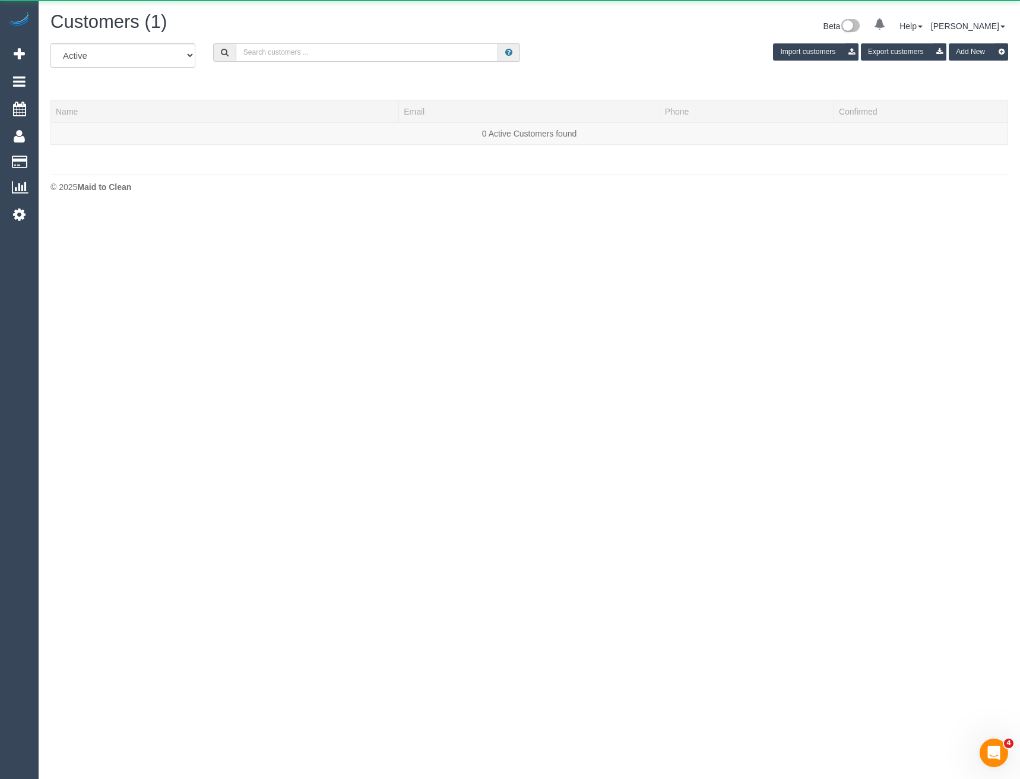
click at [306, 48] on input "text" at bounding box center [367, 52] width 263 height 18
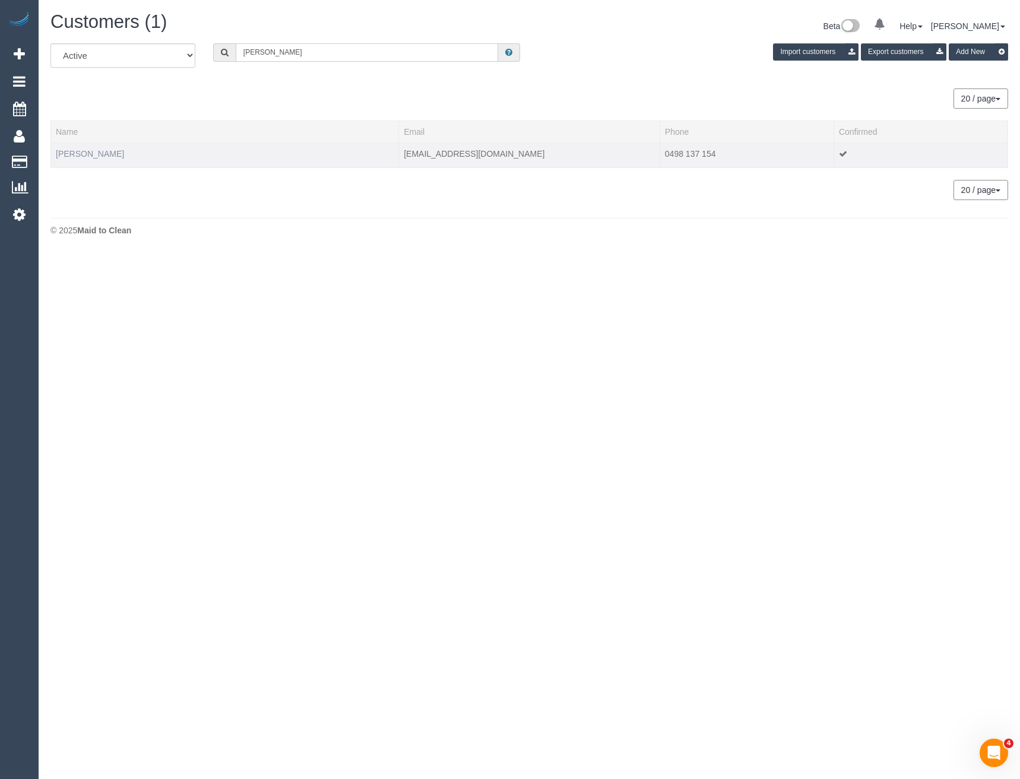
type input "Fiona Por"
click at [95, 154] on link "Fiona Porter" at bounding box center [90, 154] width 68 height 10
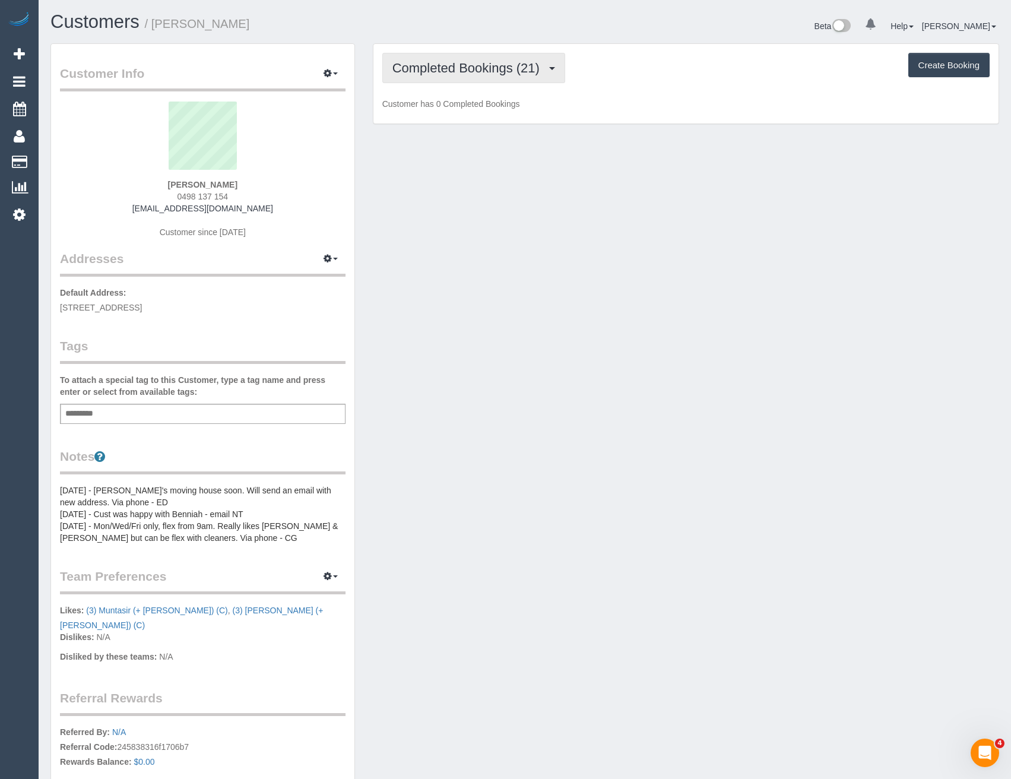
click at [524, 73] on span "Completed Bookings (21)" at bounding box center [469, 68] width 153 height 15
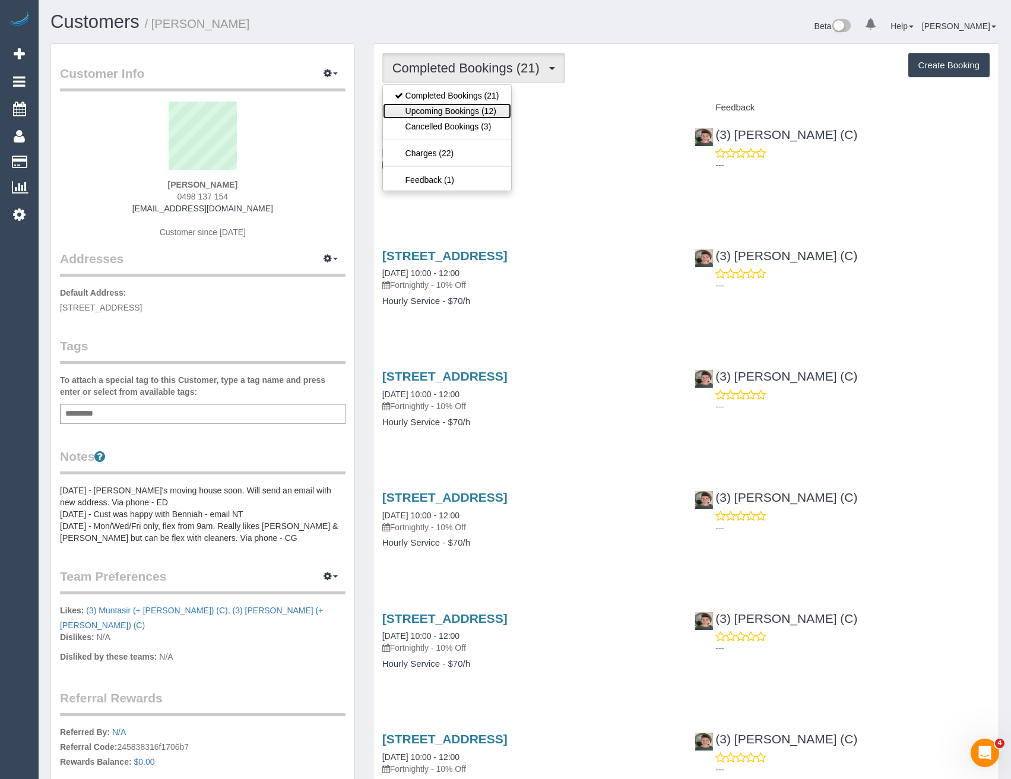
click at [492, 109] on link "Upcoming Bookings (12)" at bounding box center [447, 110] width 128 height 15
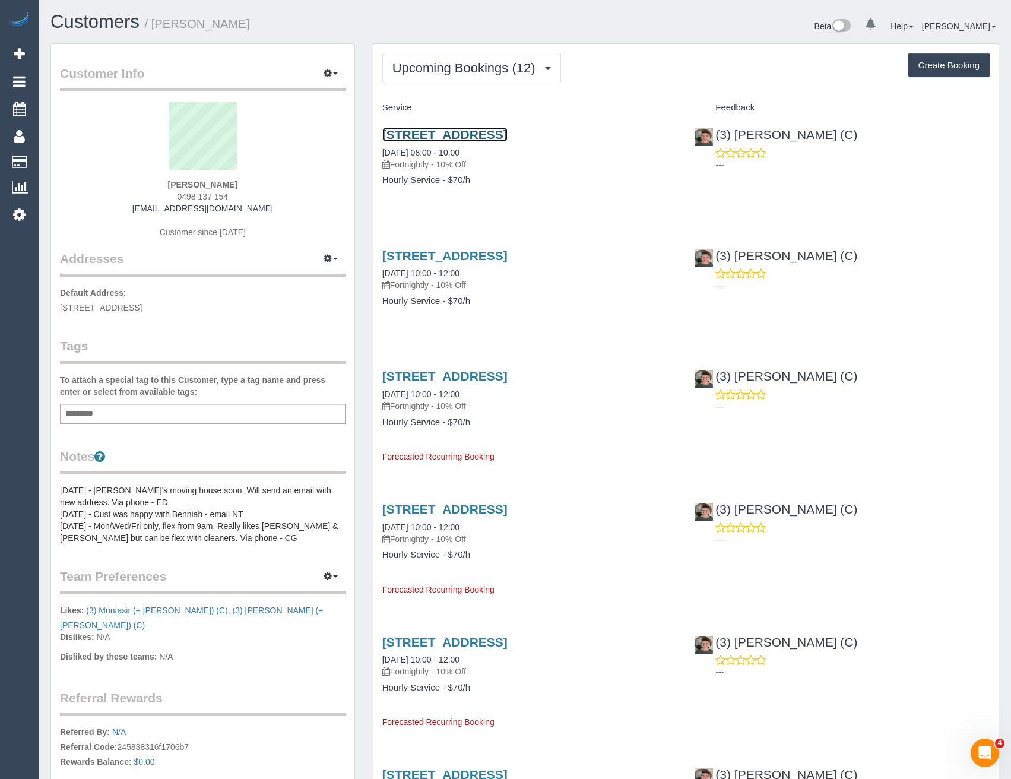
click at [508, 131] on link "28 Heather Avenue, Keilor East, VIC 3033" at bounding box center [444, 135] width 125 height 14
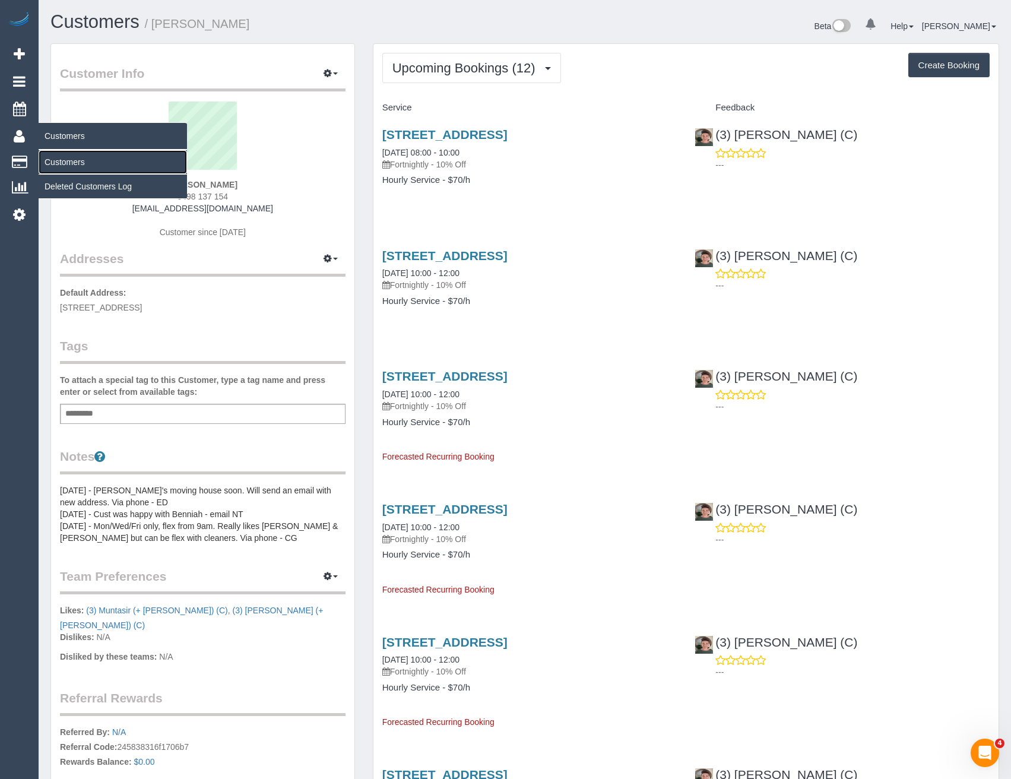
click at [61, 164] on link "Customers" at bounding box center [113, 162] width 148 height 24
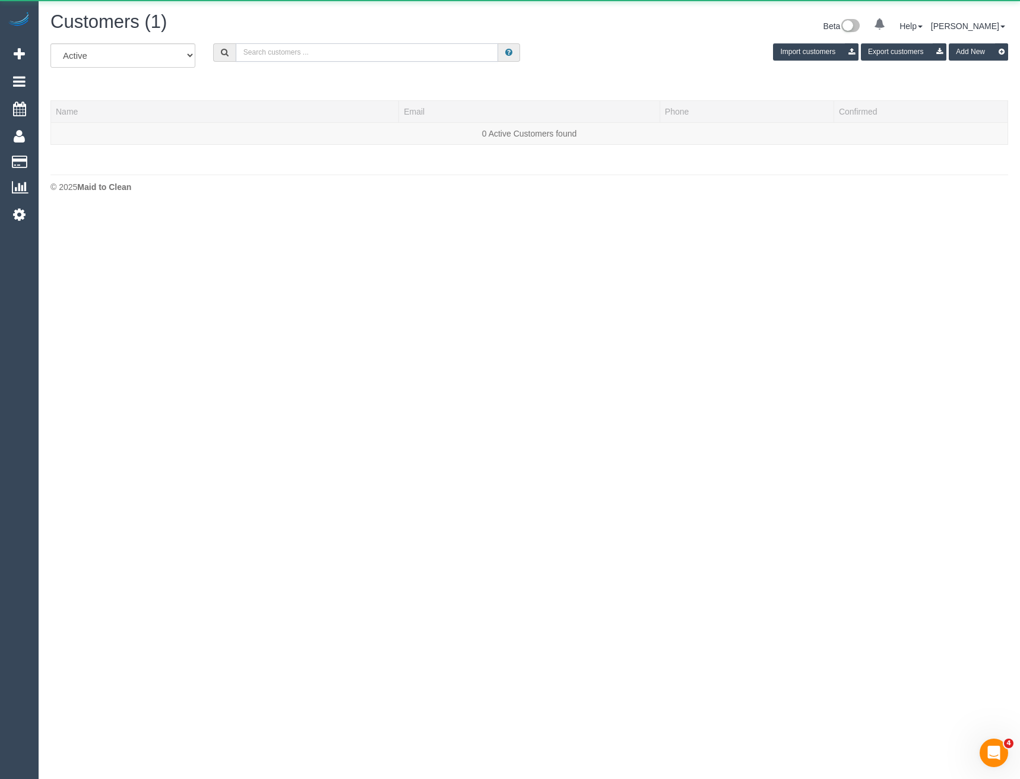
click at [291, 46] on input "text" at bounding box center [367, 52] width 263 height 18
click at [210, 52] on div "Rergina Ch" at bounding box center [366, 52] width 325 height 18
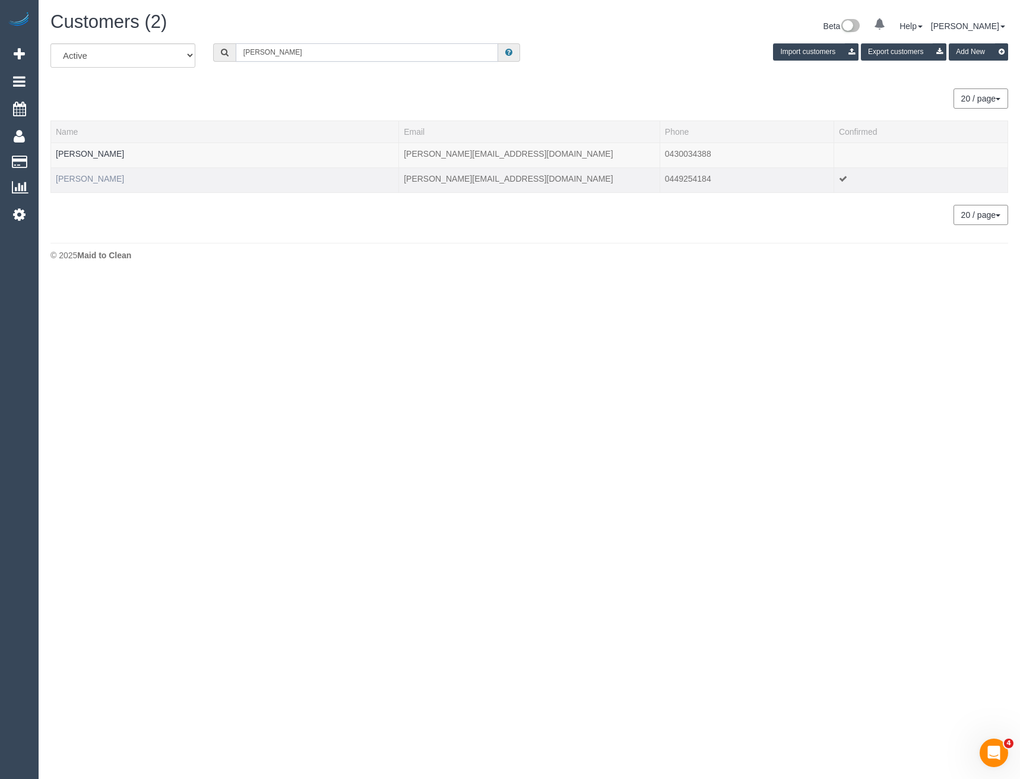
type input "Regina Ch"
click at [95, 178] on link "Regina Cheah" at bounding box center [90, 179] width 68 height 10
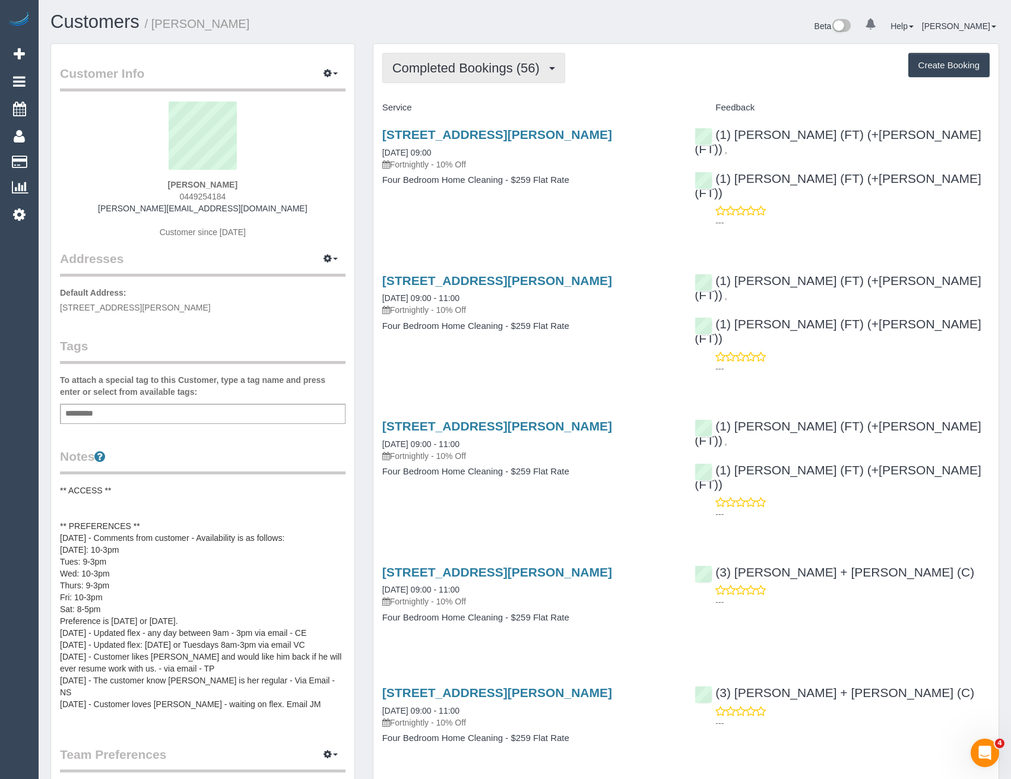
click at [509, 69] on span "Completed Bookings (56)" at bounding box center [469, 68] width 153 height 15
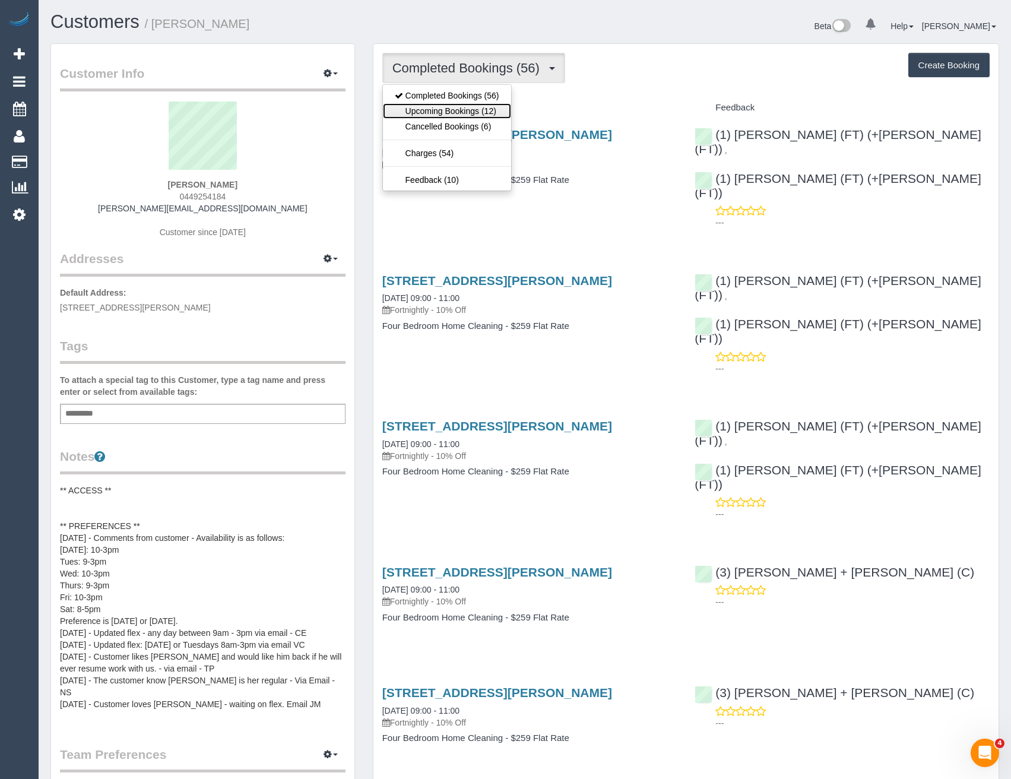
click at [493, 109] on link "Upcoming Bookings (12)" at bounding box center [447, 110] width 128 height 15
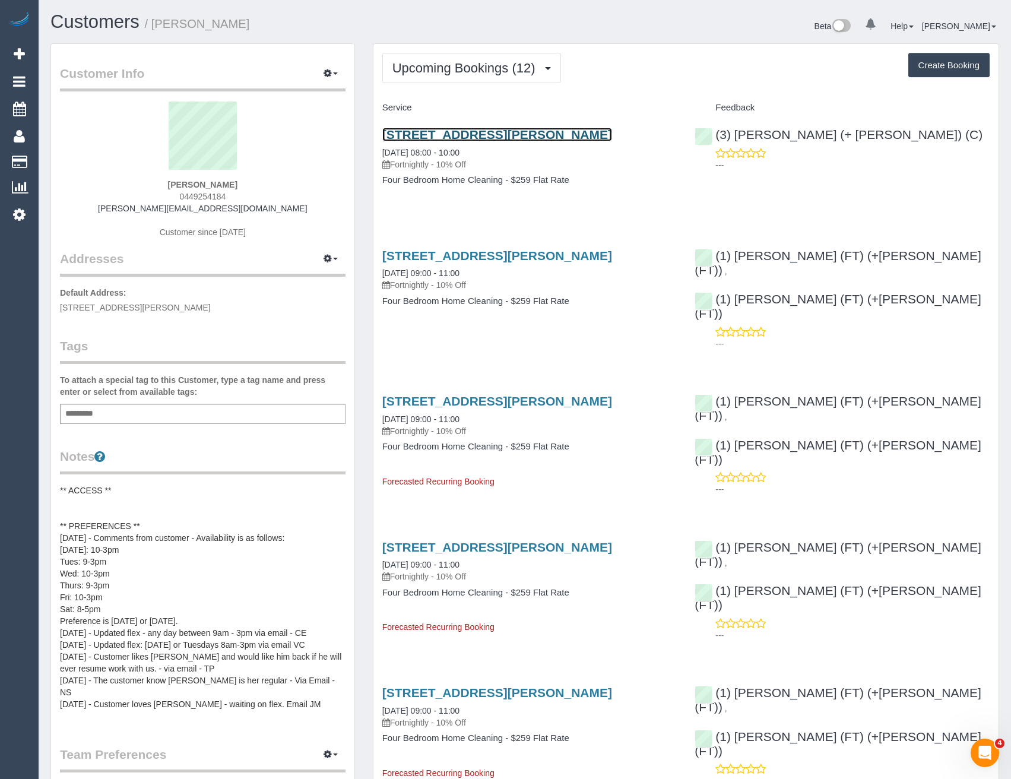
click at [559, 136] on link "1/18 Lenore Crescent, 1, Williamstown, VIC 3016" at bounding box center [497, 135] width 230 height 14
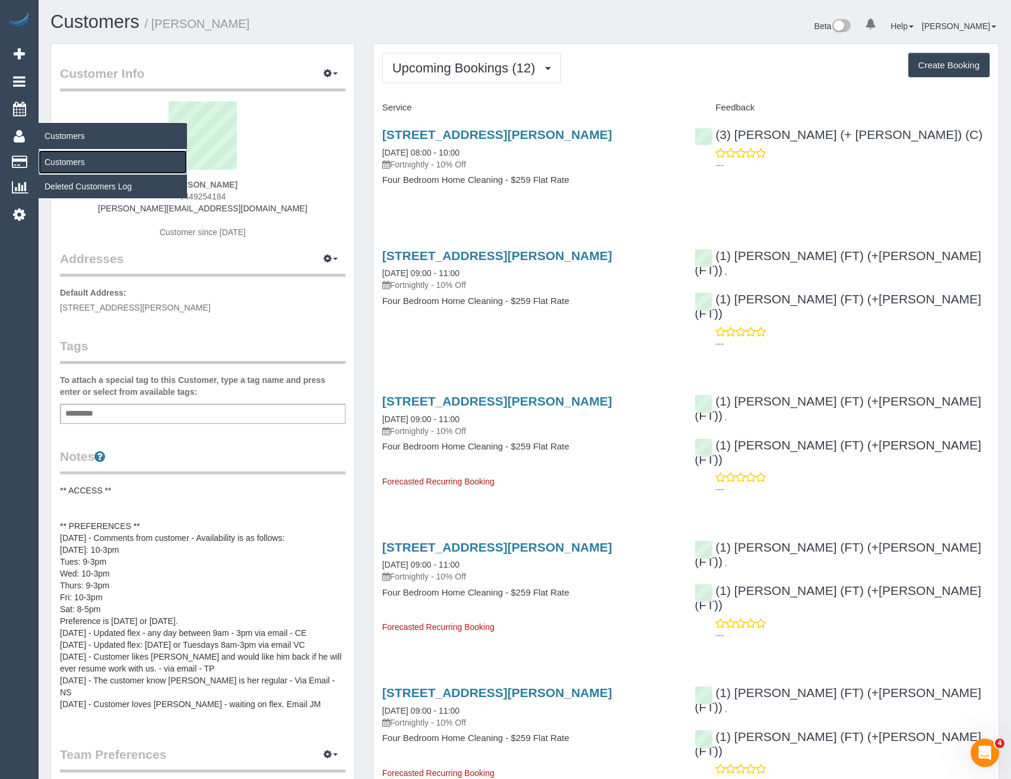
drag, startPoint x: 56, startPoint y: 166, endPoint x: 70, endPoint y: 166, distance: 14.3
click at [56, 166] on link "Customers" at bounding box center [113, 162] width 148 height 24
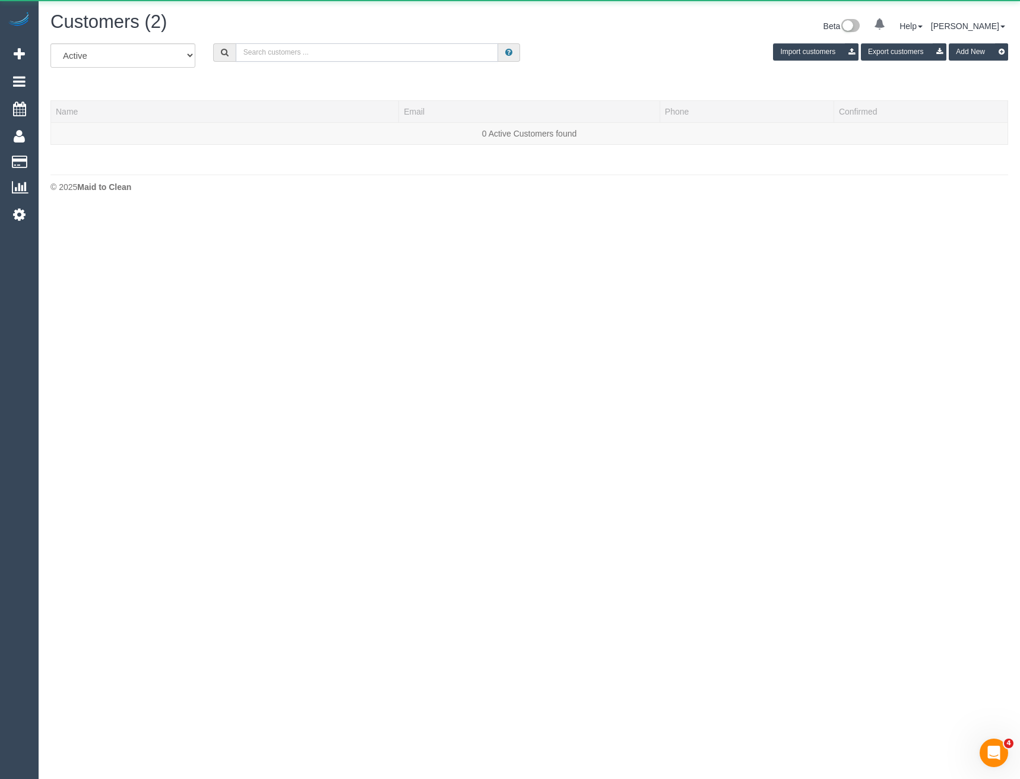
click at [398, 47] on input "text" at bounding box center [367, 52] width 263 height 18
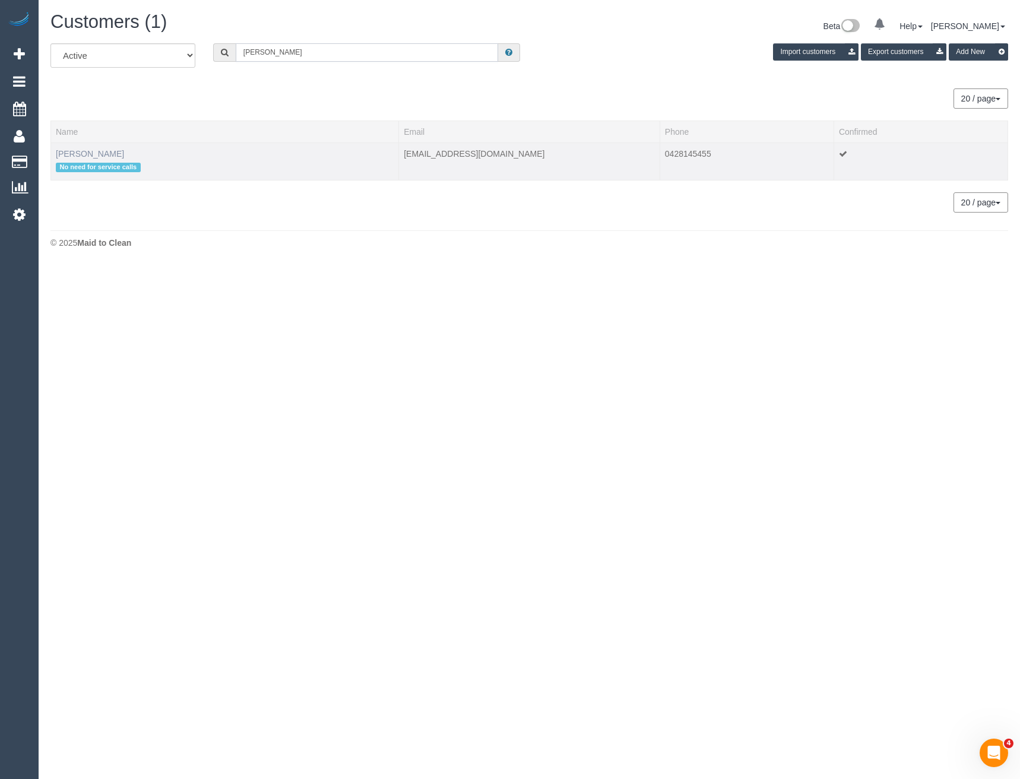
type input "Julie booth"
click at [86, 155] on link "Julie Booth" at bounding box center [90, 154] width 68 height 10
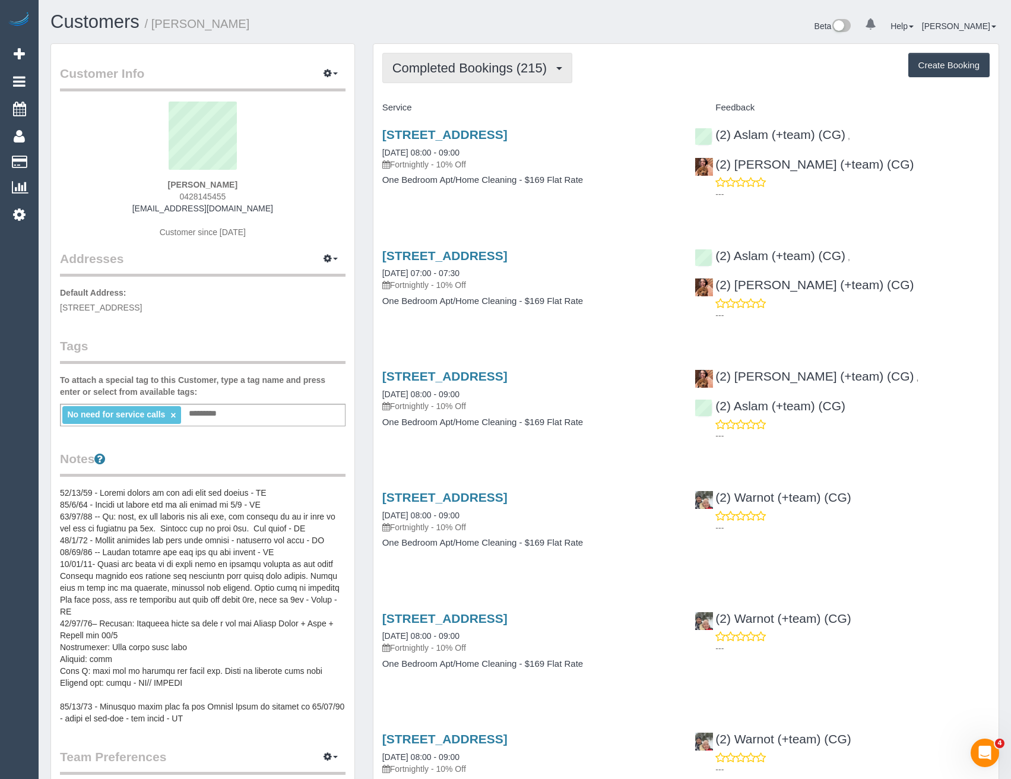
click at [503, 68] on span "Completed Bookings (215)" at bounding box center [473, 68] width 160 height 15
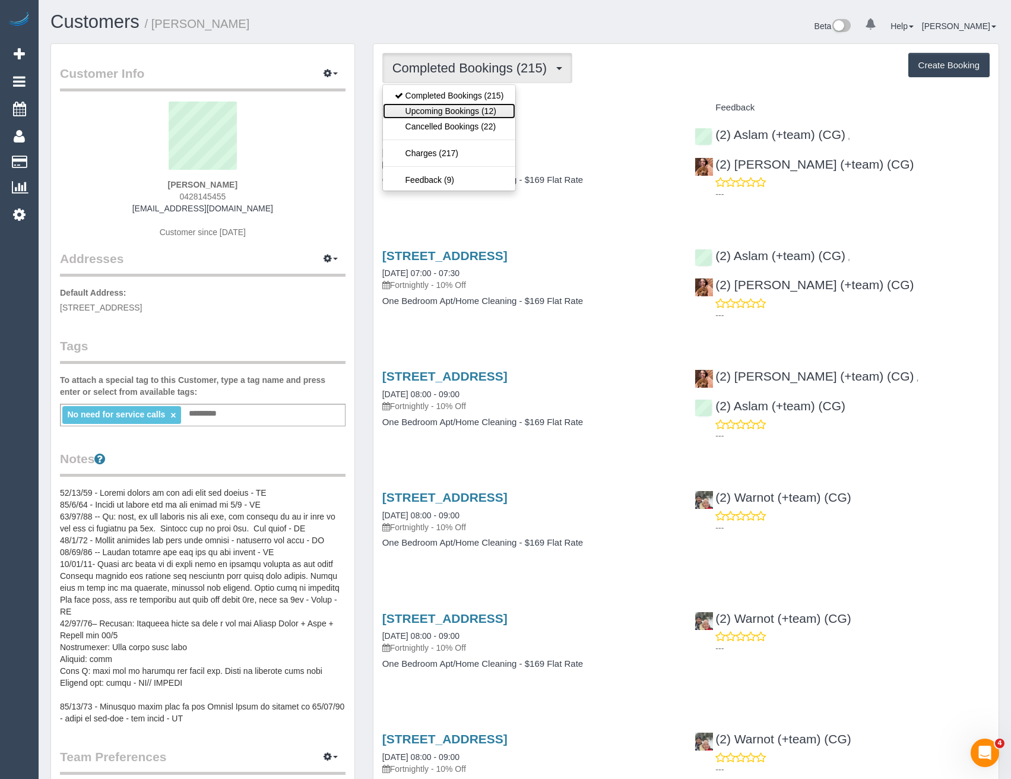
click at [495, 114] on link "Upcoming Bookings (12)" at bounding box center [449, 110] width 133 height 15
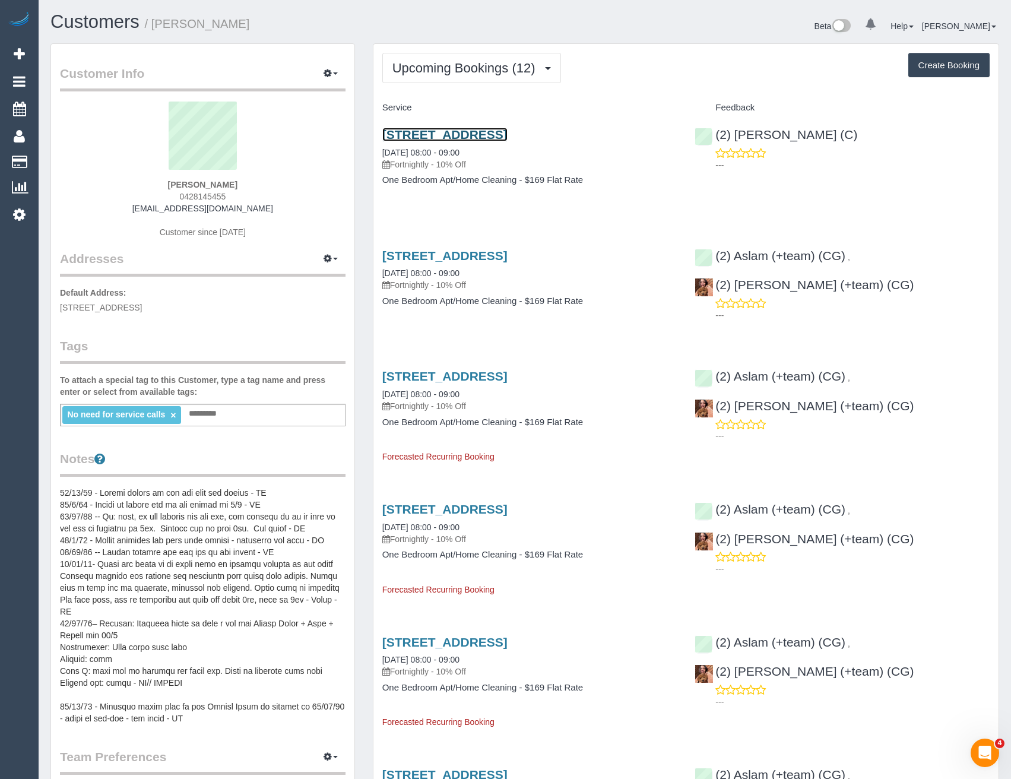
click at [508, 135] on link "19/825 Park Street, Brunswick, VIC 3056" at bounding box center [444, 135] width 125 height 14
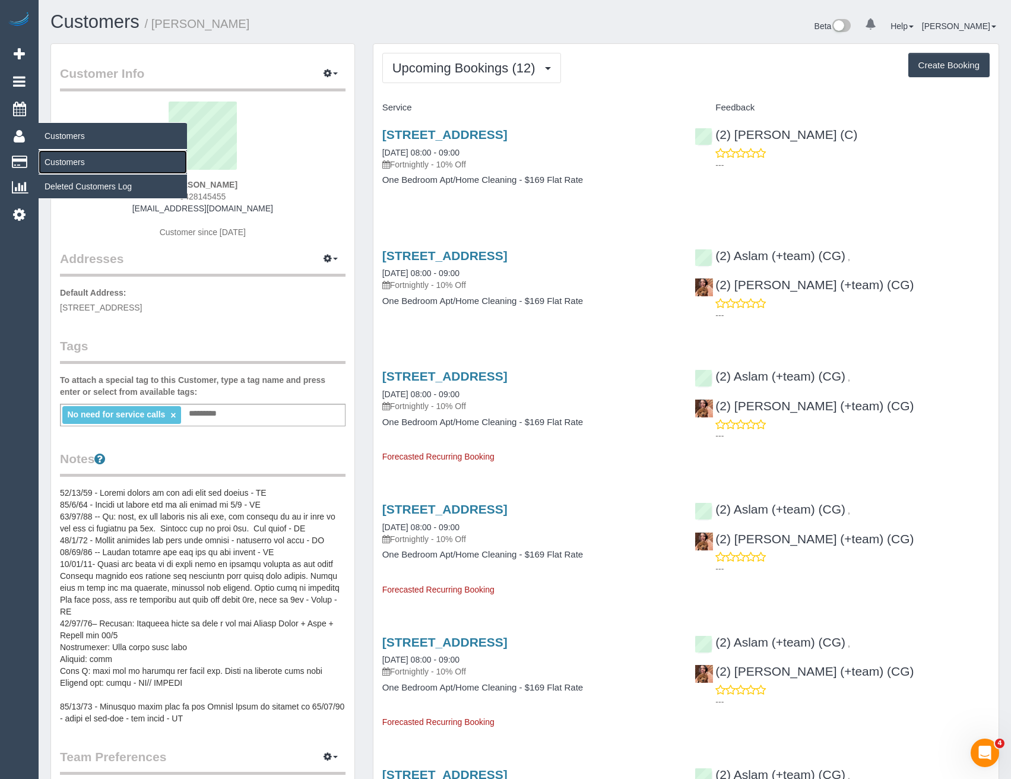
click at [59, 159] on link "Customers" at bounding box center [113, 162] width 148 height 24
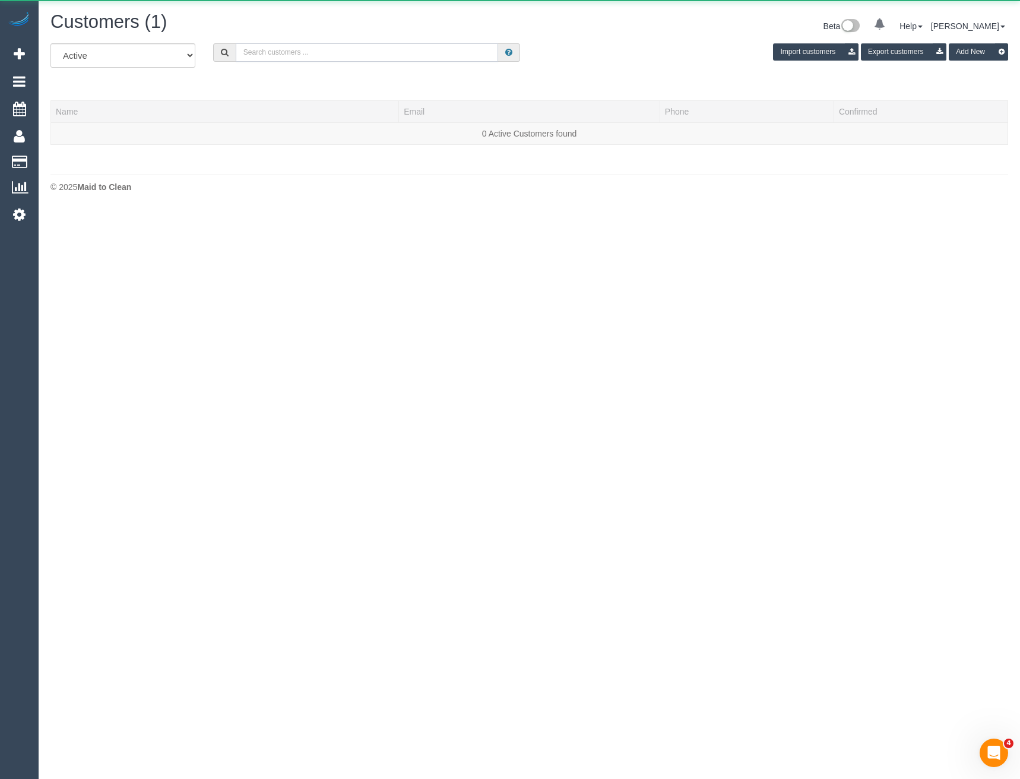
click at [295, 48] on input "text" at bounding box center [367, 52] width 263 height 18
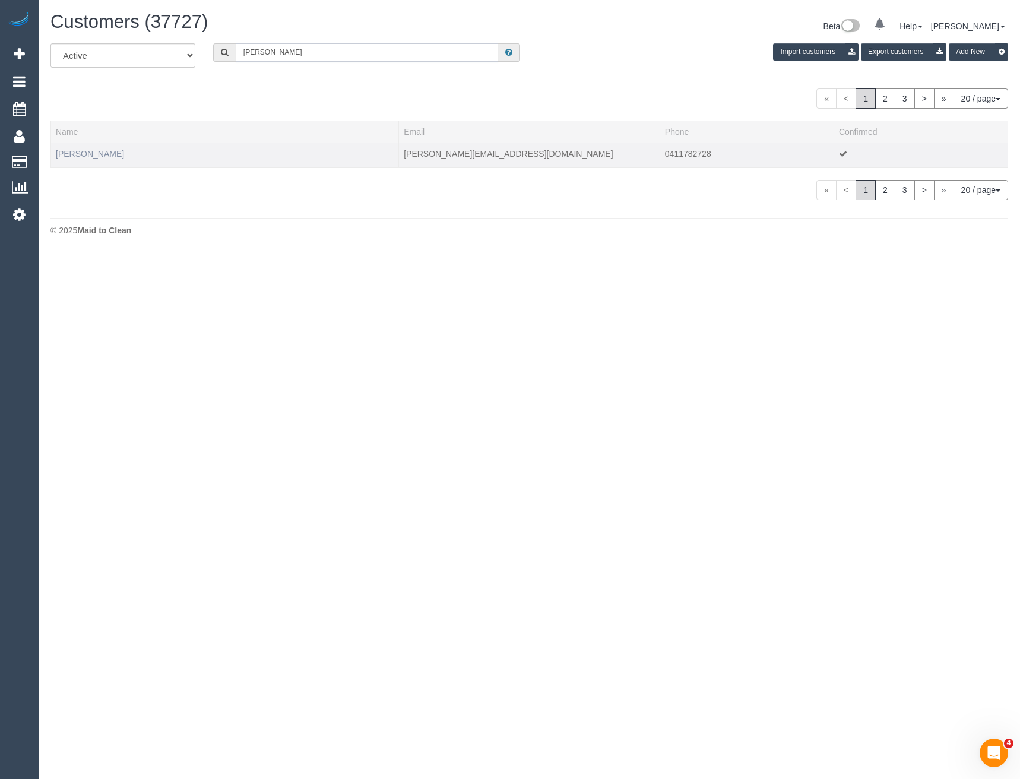
type input "Anna fer"
click at [87, 157] on link "Anna Ferris" at bounding box center [90, 154] width 68 height 10
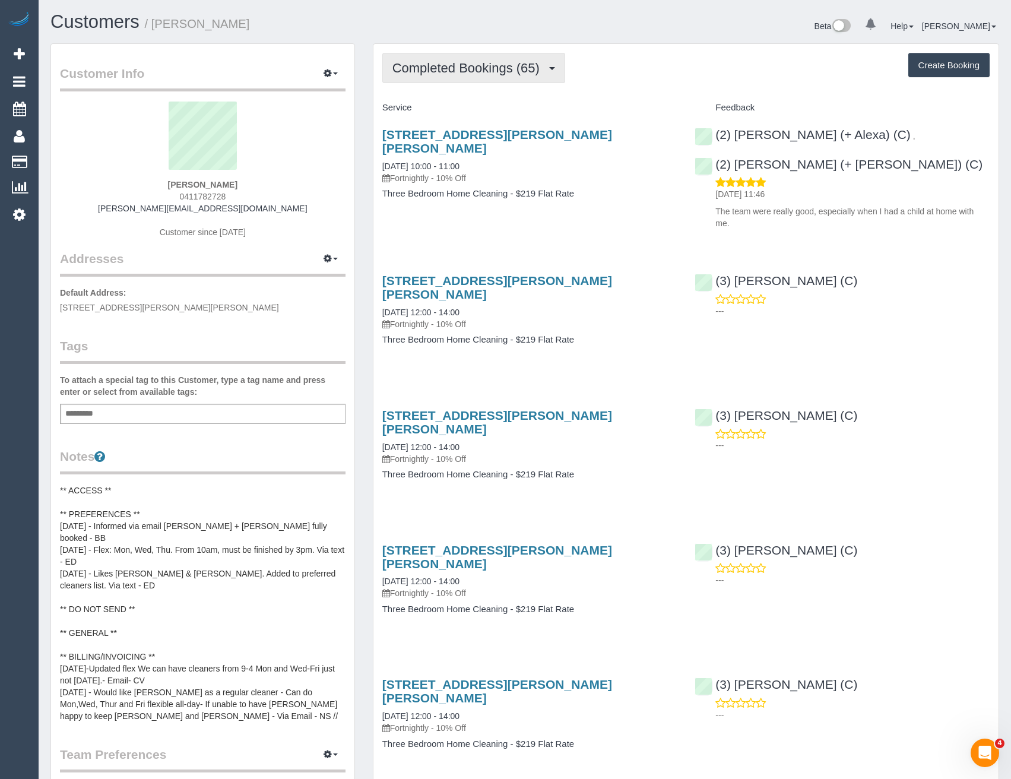
click at [445, 68] on span "Completed Bookings (65)" at bounding box center [469, 68] width 153 height 15
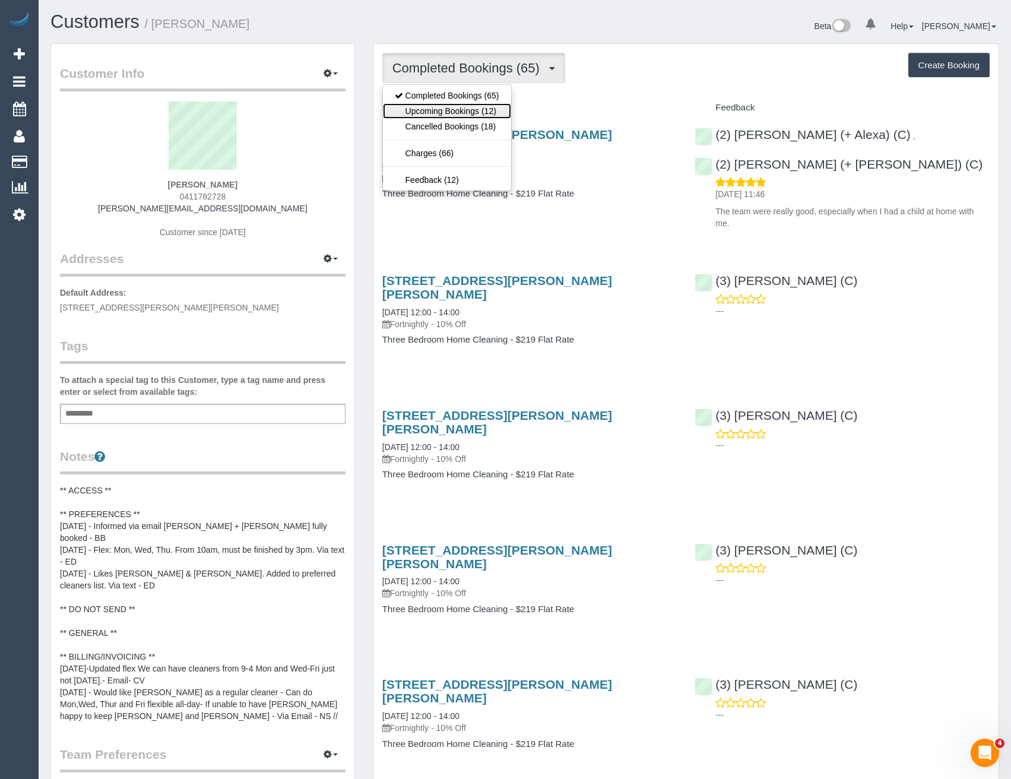
click at [462, 117] on link "Upcoming Bookings (12)" at bounding box center [447, 110] width 128 height 15
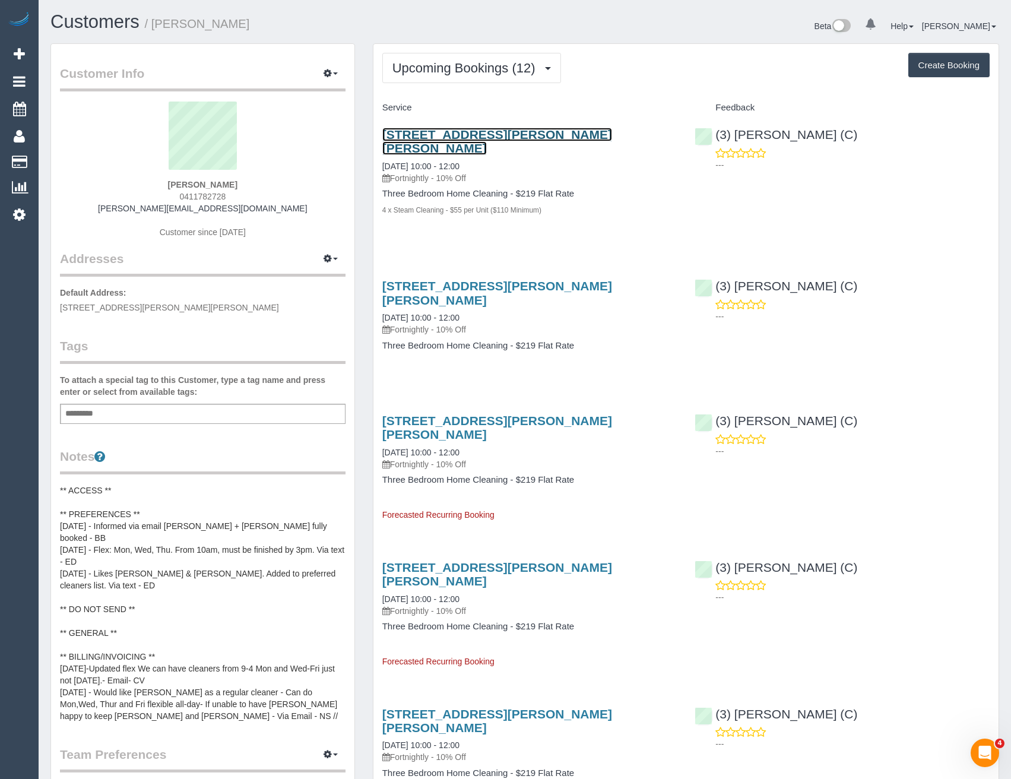
click at [545, 138] on link "61 Field Street, Clifton Hill, VIC 3068" at bounding box center [497, 141] width 230 height 27
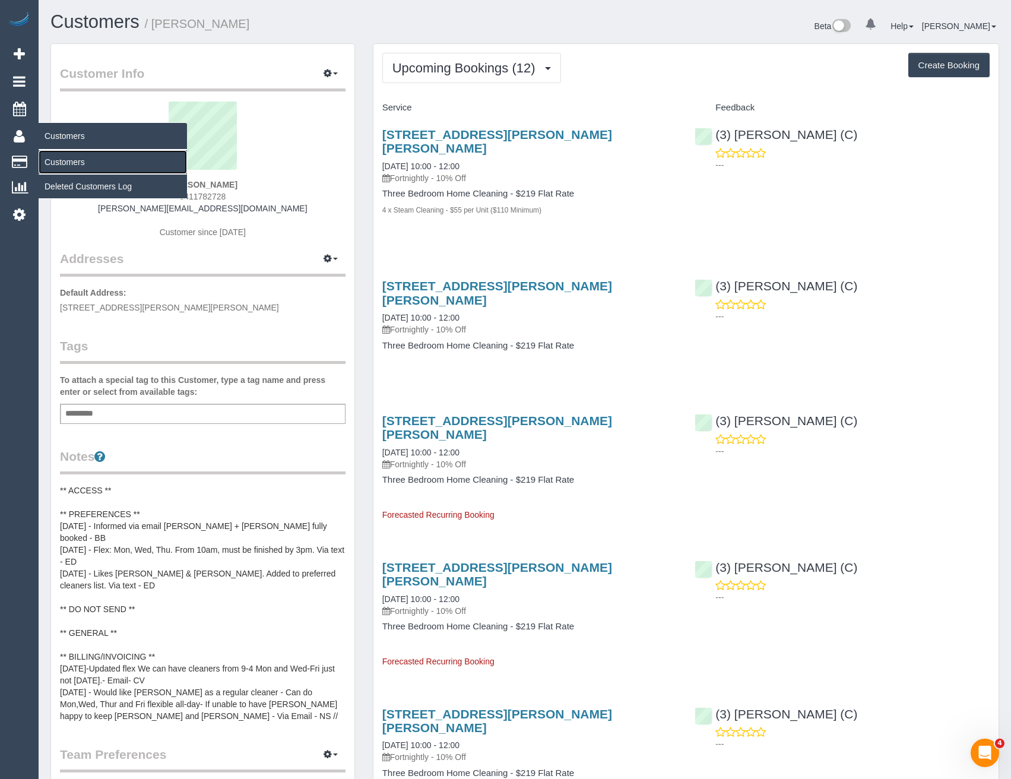
click at [56, 165] on link "Customers" at bounding box center [113, 162] width 148 height 24
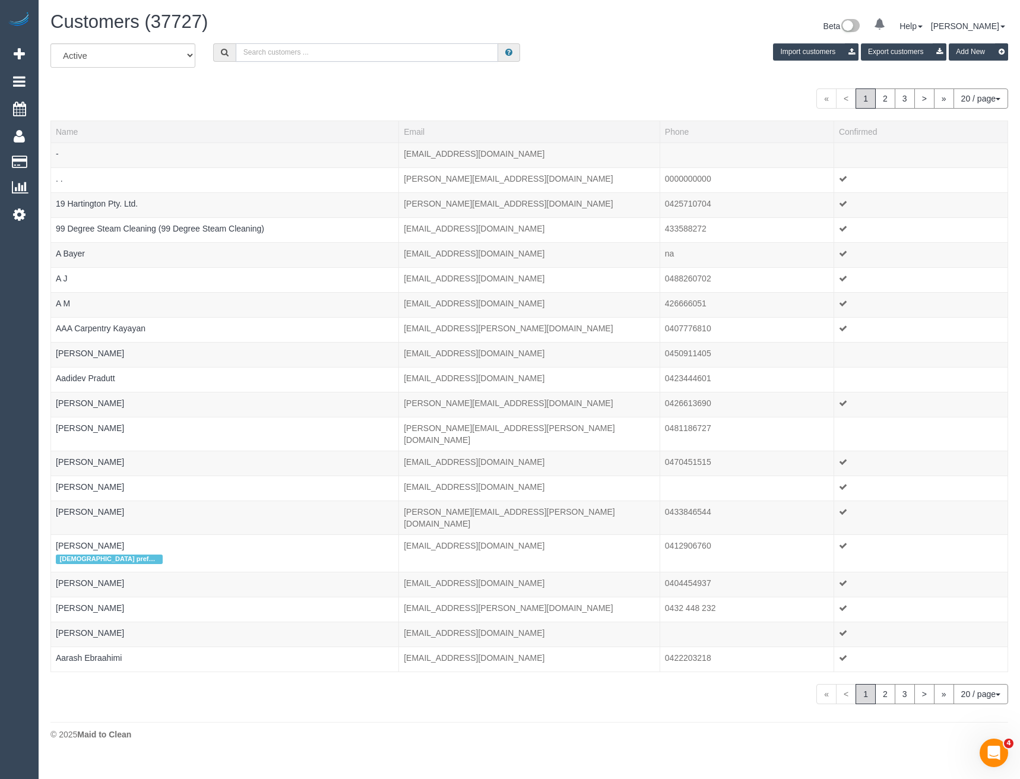
click at [308, 58] on input "text" at bounding box center [367, 52] width 263 height 18
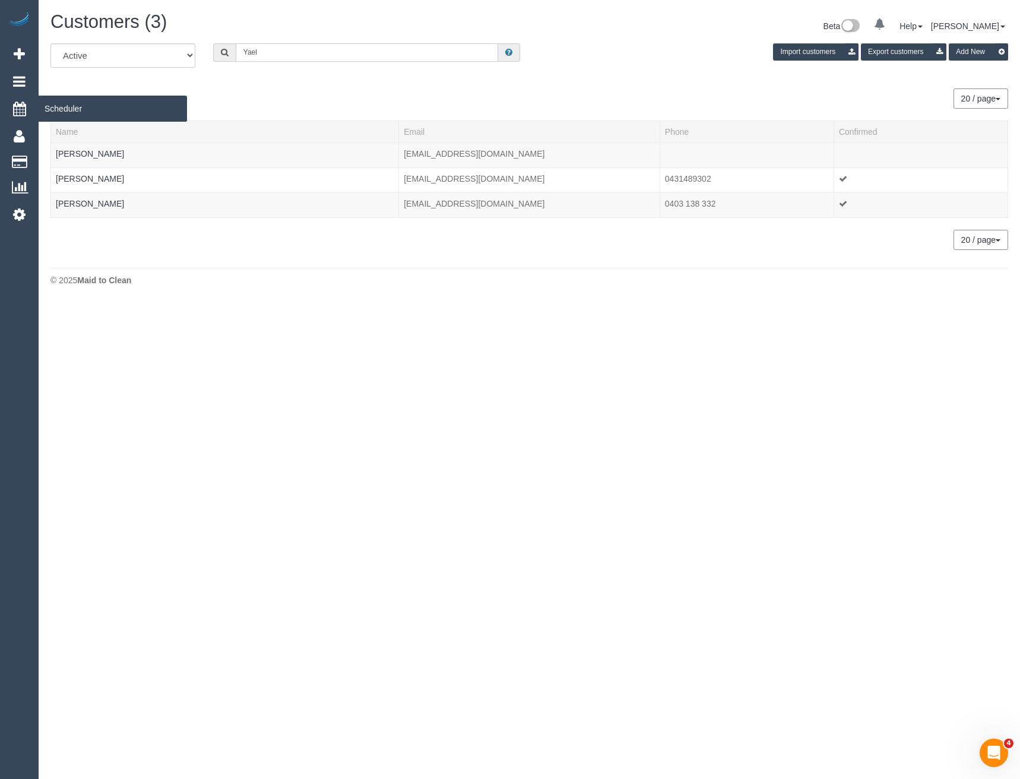
type input "Yael"
drag, startPoint x: 87, startPoint y: 204, endPoint x: 52, endPoint y: 207, distance: 35.2
click at [87, 204] on link "Yael Codron" at bounding box center [90, 204] width 68 height 10
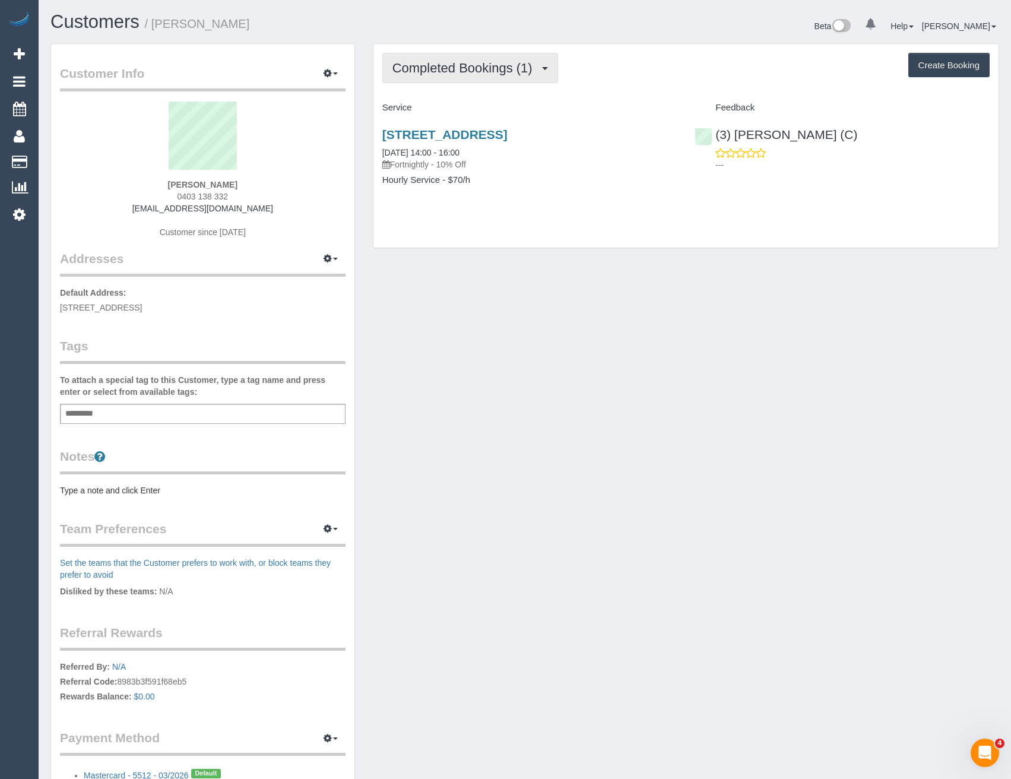
drag, startPoint x: 475, startPoint y: 76, endPoint x: 471, endPoint y: 88, distance: 13.1
click at [475, 76] on button "Completed Bookings (1)" at bounding box center [470, 68] width 176 height 30
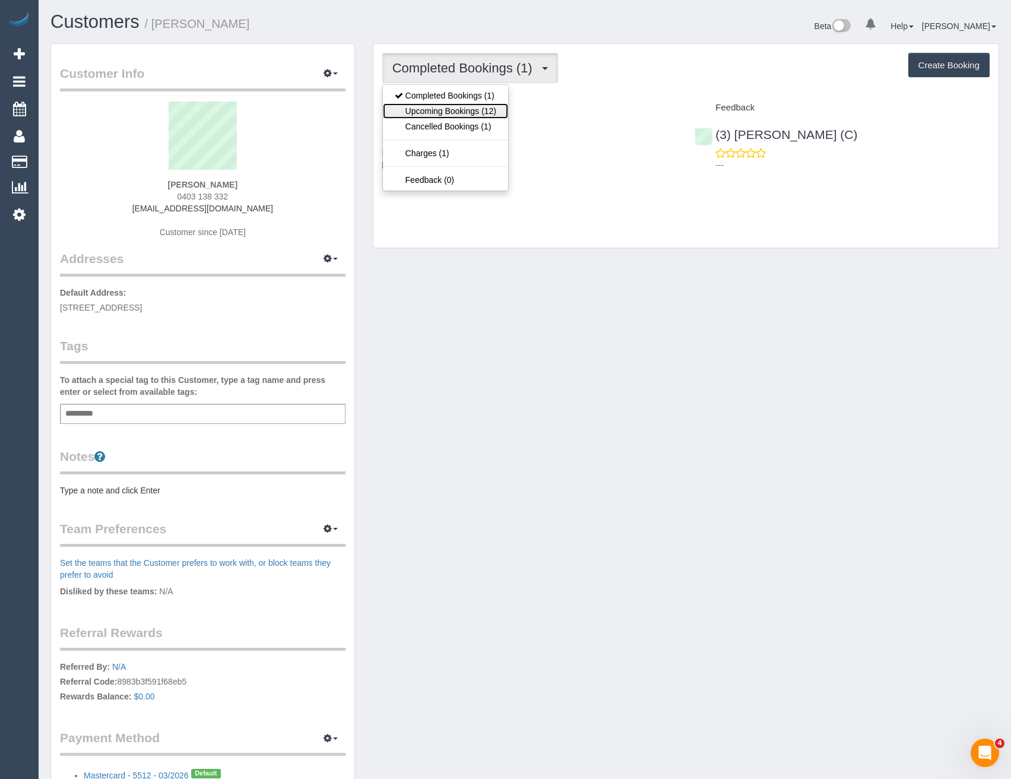
click at [458, 111] on link "Upcoming Bookings (12)" at bounding box center [445, 110] width 125 height 15
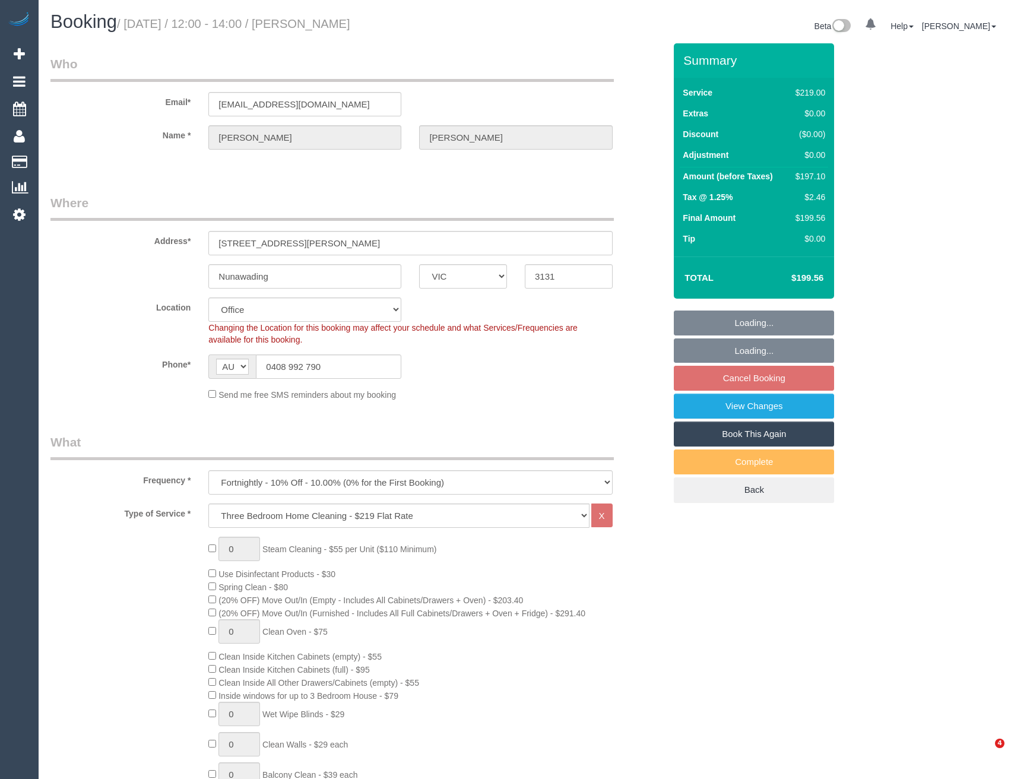
select select "VIC"
select select "object:677"
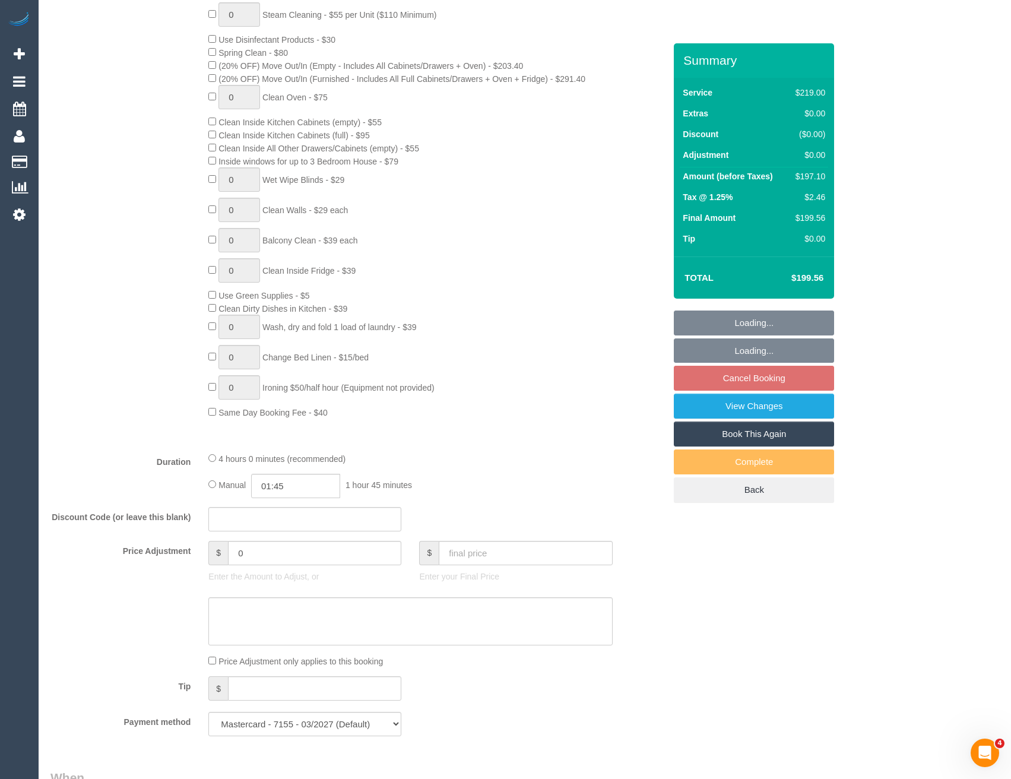
select select "number:27"
select select "number:14"
select select "number:19"
select select "number:24"
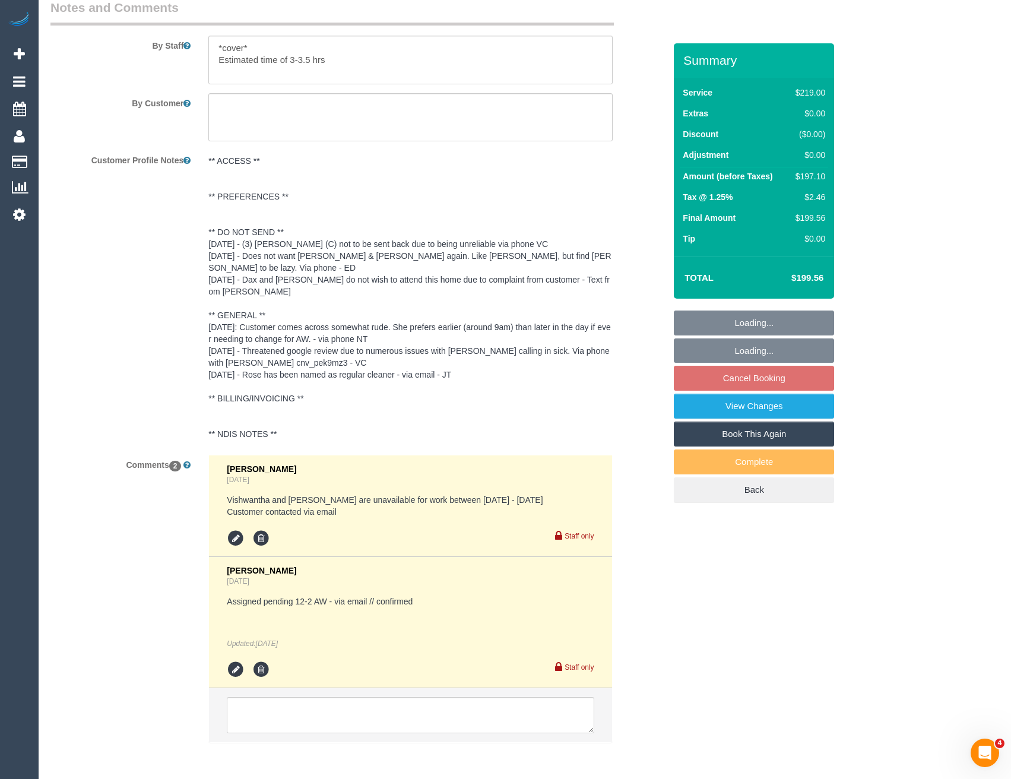
scroll to position [2078, 0]
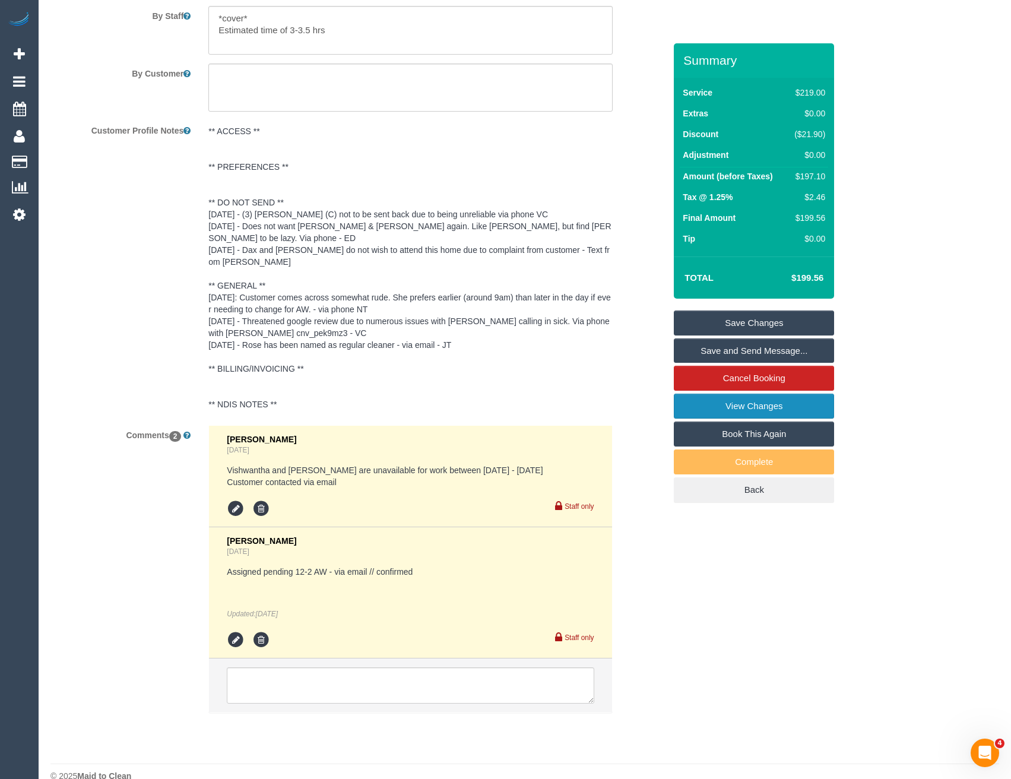
click at [758, 413] on link "View Changes" at bounding box center [754, 406] width 160 height 25
click at [713, 409] on link "View Changes" at bounding box center [754, 406] width 160 height 25
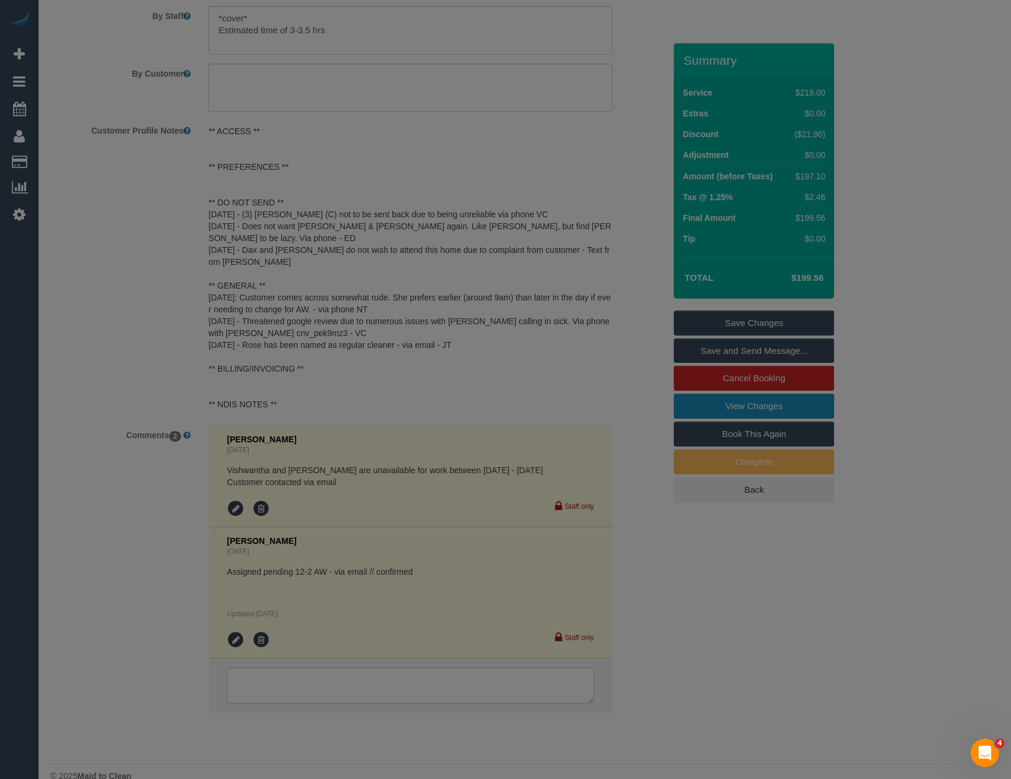
scroll to position [1730, 0]
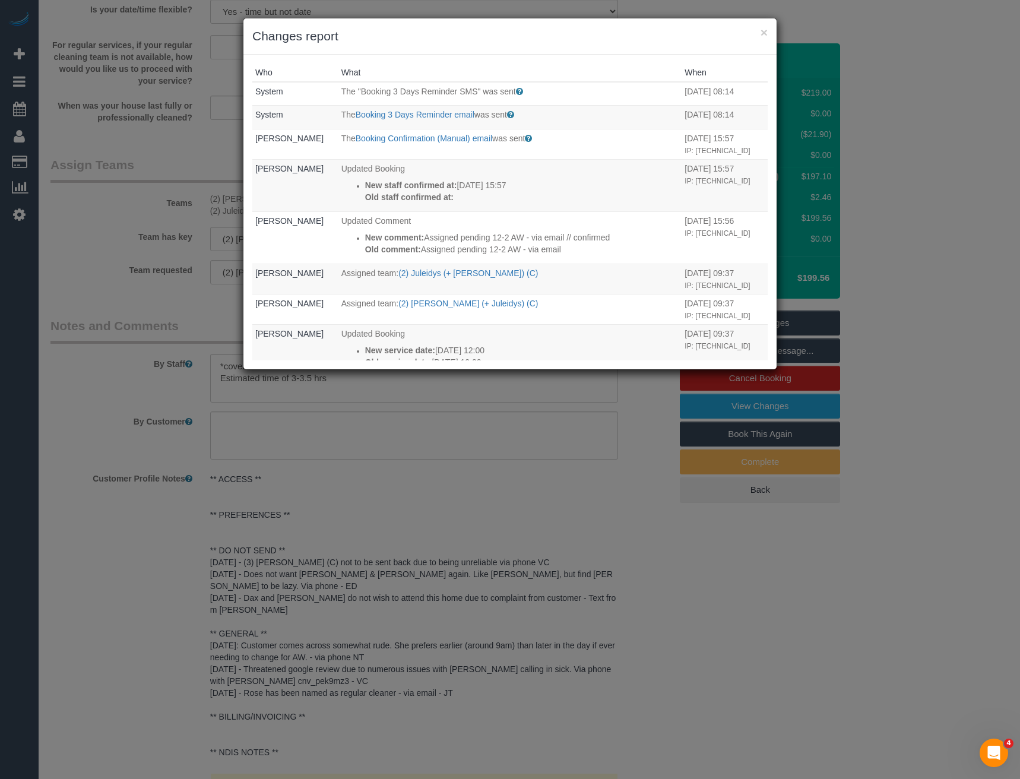
click at [419, 541] on div "× Changes report Who What When System The "Booking 3 Days Reminder SMS" was sen…" at bounding box center [510, 389] width 1020 height 779
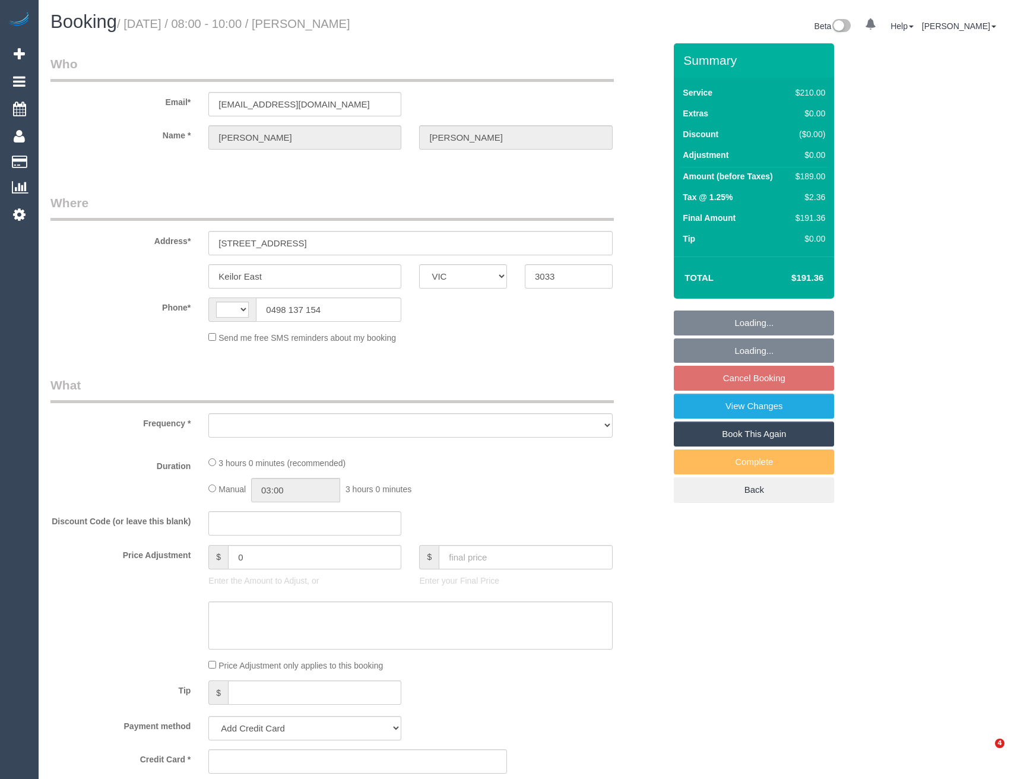
select select "VIC"
select select "string:AU"
select select "object:528"
select select "string:stripe-pm_1Q8EFA2GScqysDRVC3z2387E"
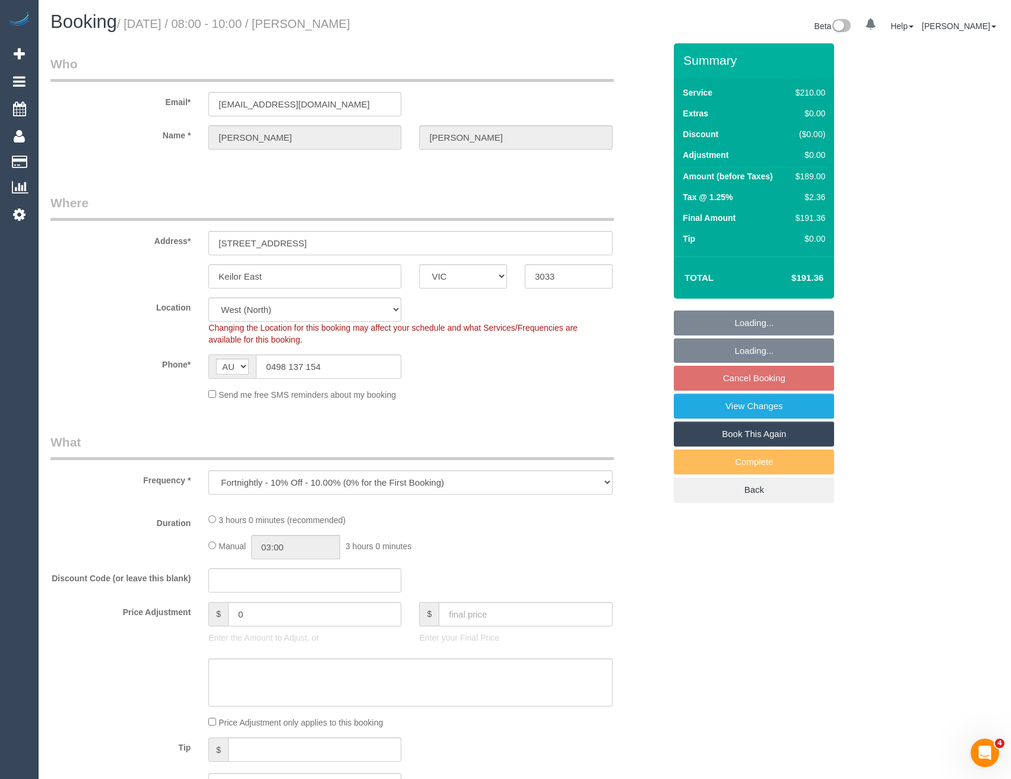
select select "180"
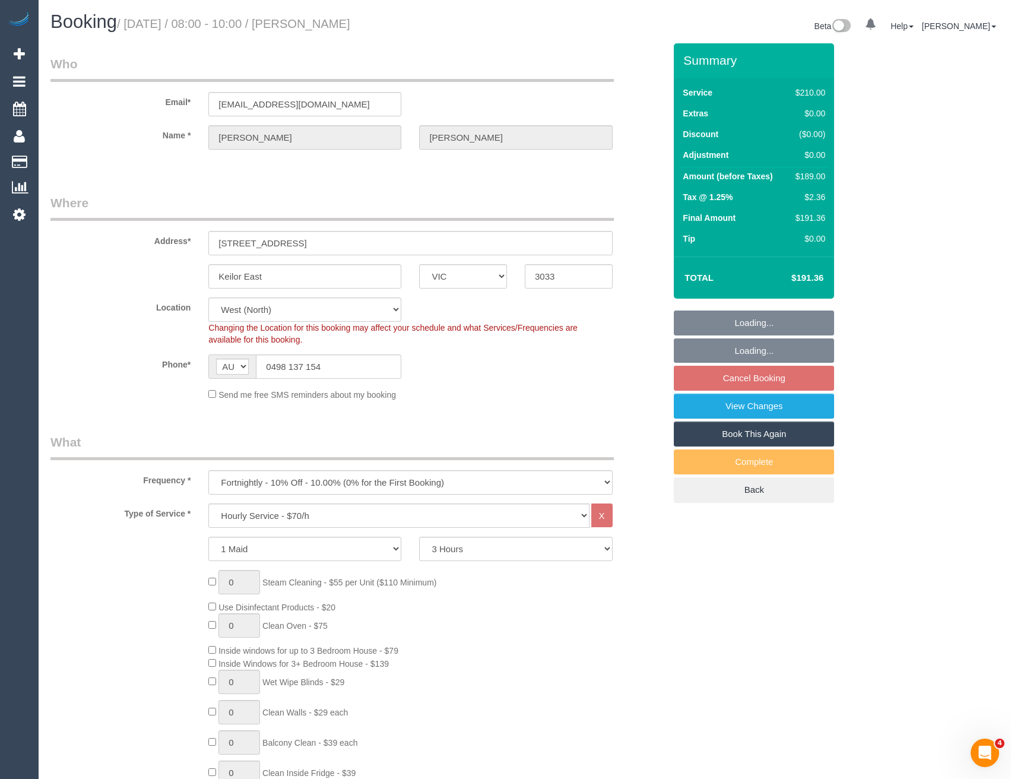
select select "object:1308"
select select "number:27"
select select "number:14"
select select "number:19"
select select "number:36"
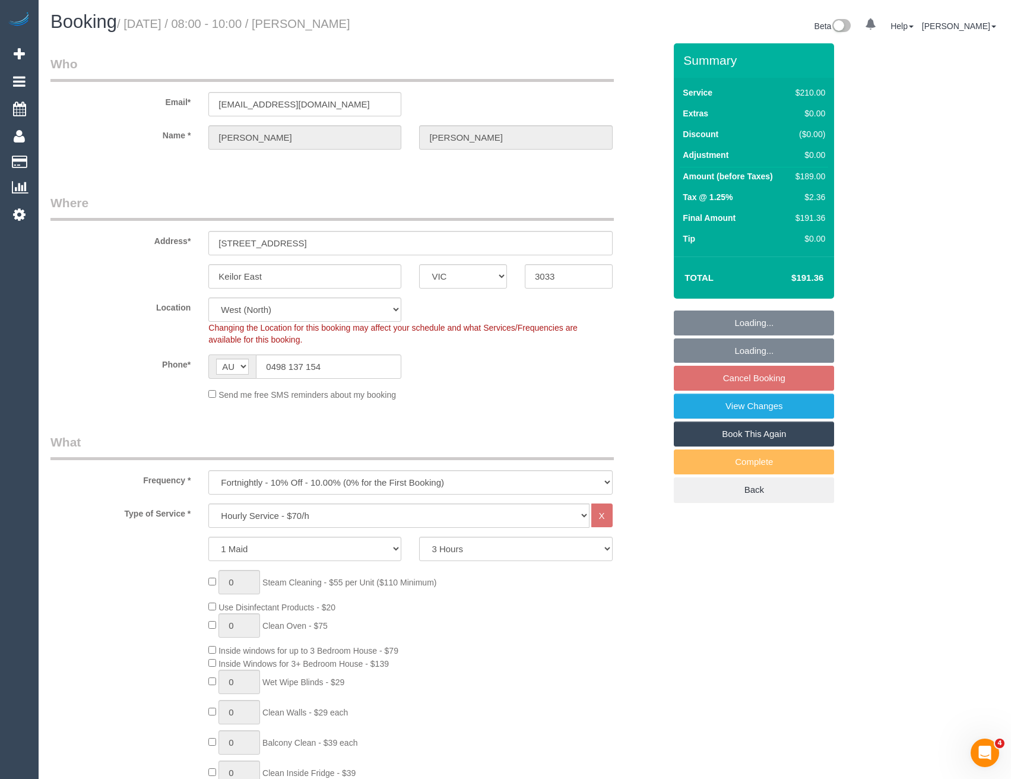
select select "number:34"
select select "number:11"
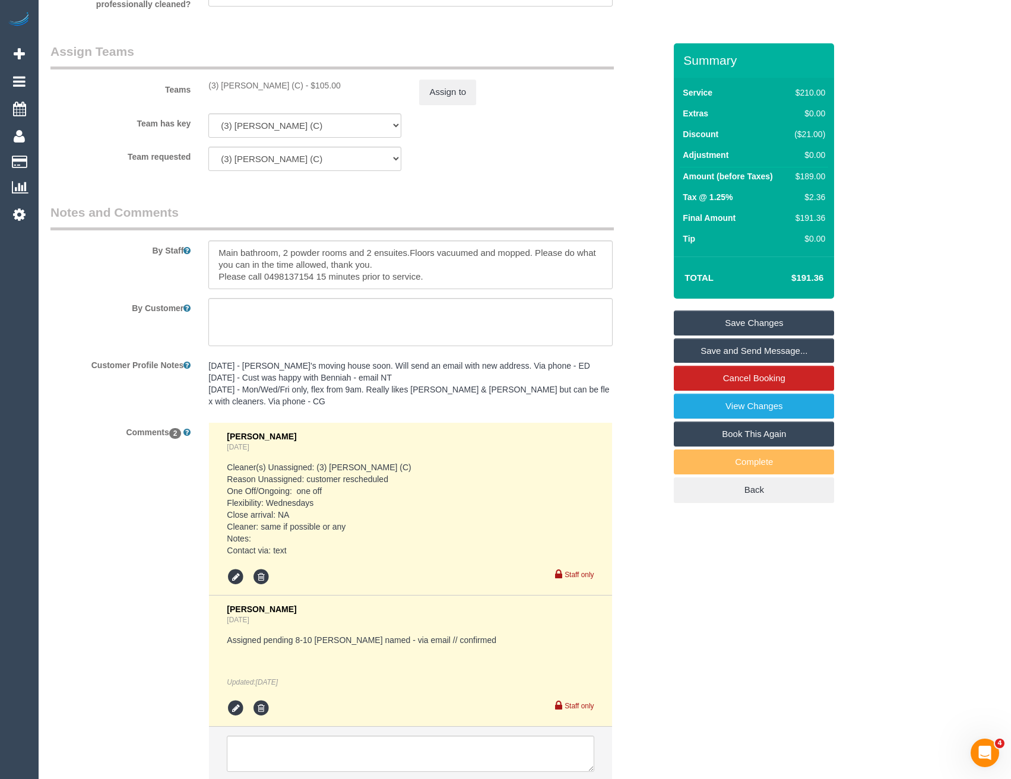
scroll to position [1900, 0]
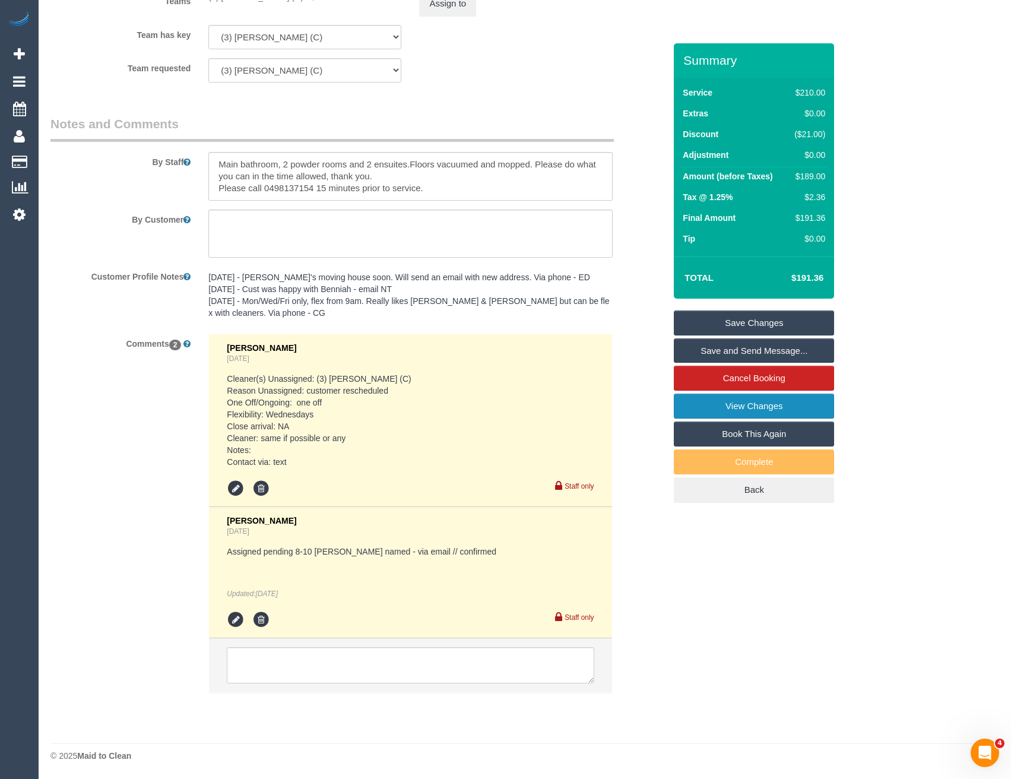
click at [767, 413] on link "View Changes" at bounding box center [754, 406] width 160 height 25
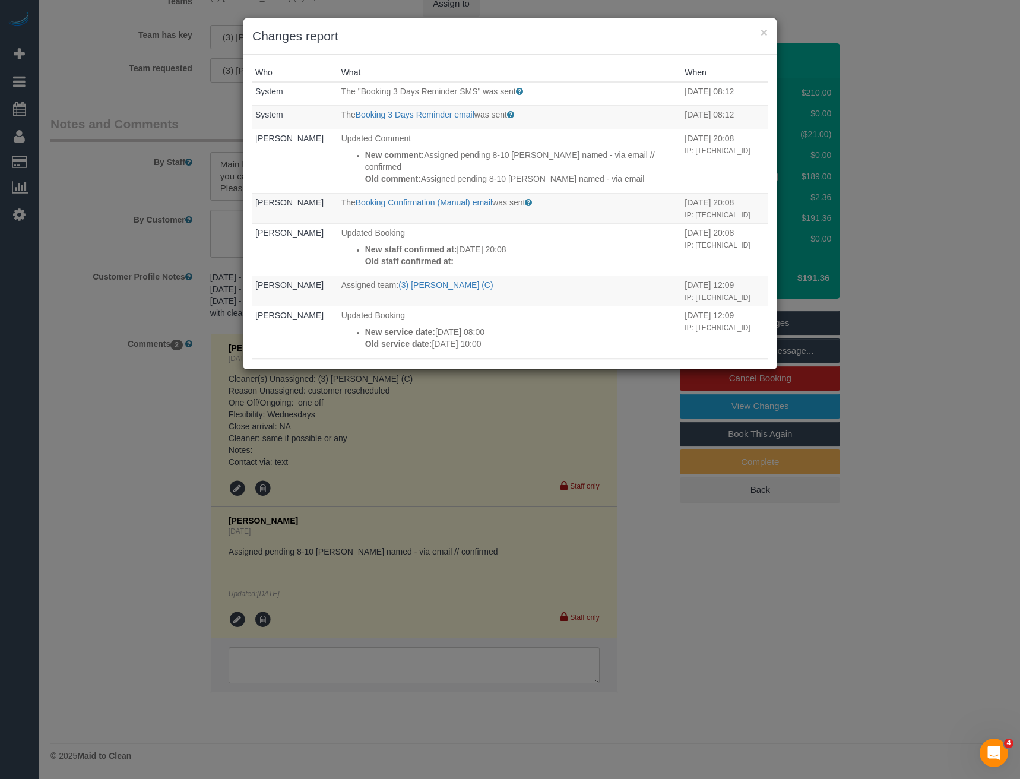
click at [490, 416] on div "× Changes report Who What When System The "Booking 3 Days Reminder SMS" was sen…" at bounding box center [510, 389] width 1020 height 779
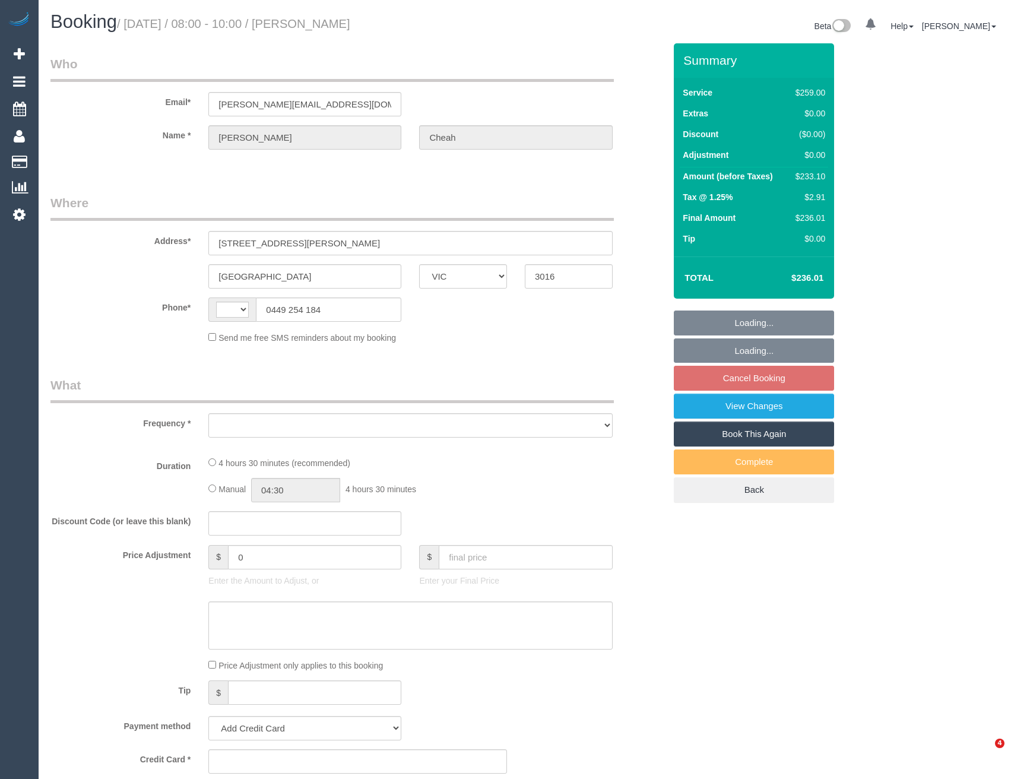
select select "VIC"
select select "string:AU"
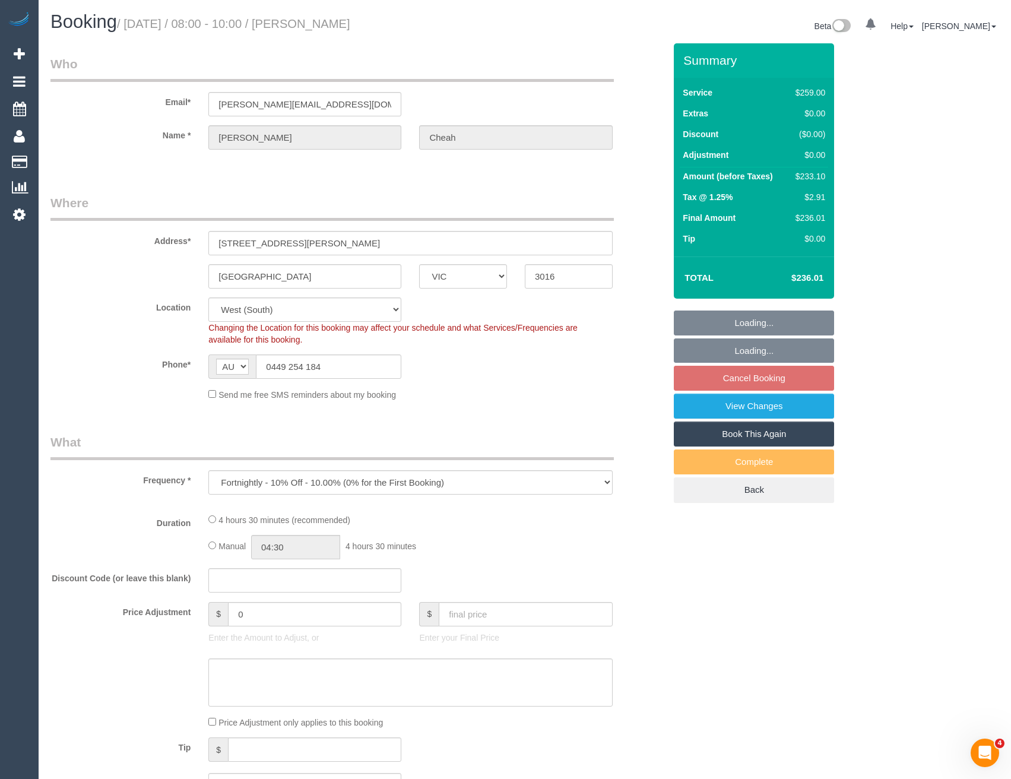
select select "object:577"
select select "string:stripe-pm_1NTHFF2GScqysDRVUCMIxcJL"
select select "number:28"
select select "number:14"
select select "number:19"
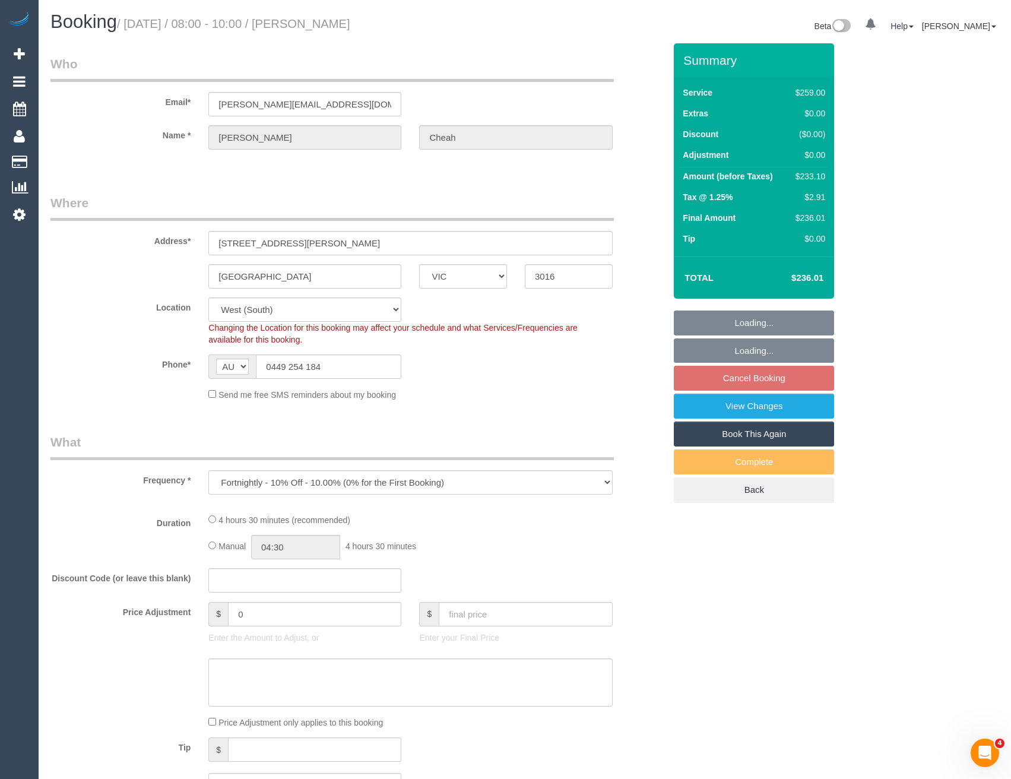
select select "number:36"
select select "number:34"
select select "number:11"
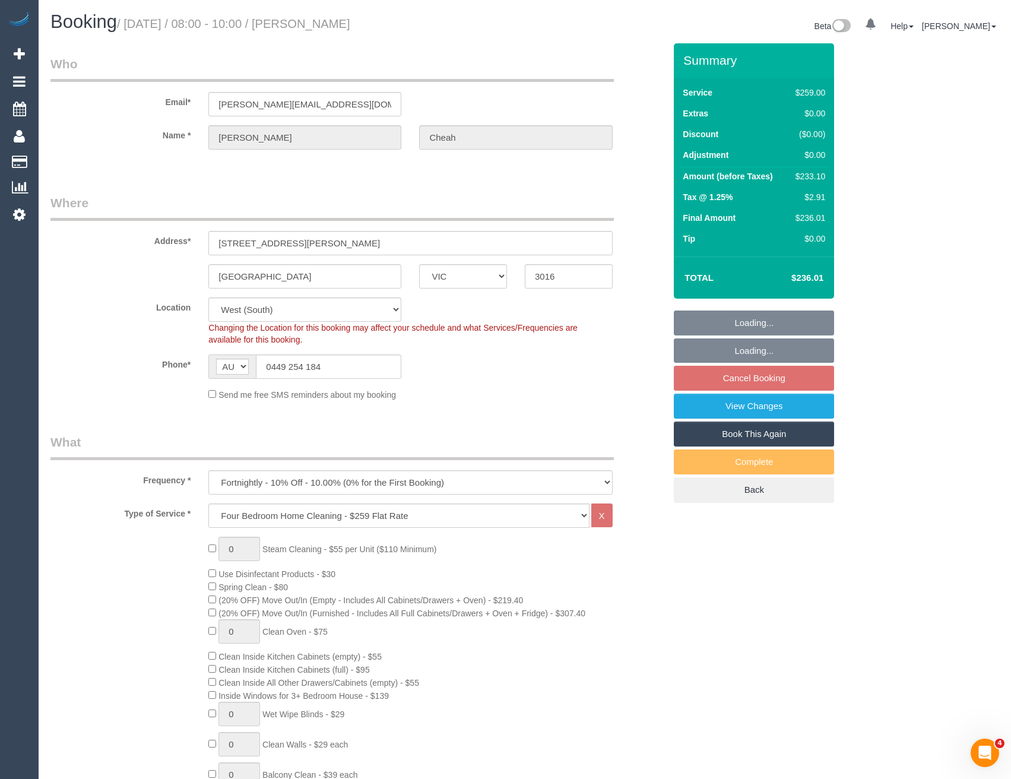
select select "spot1"
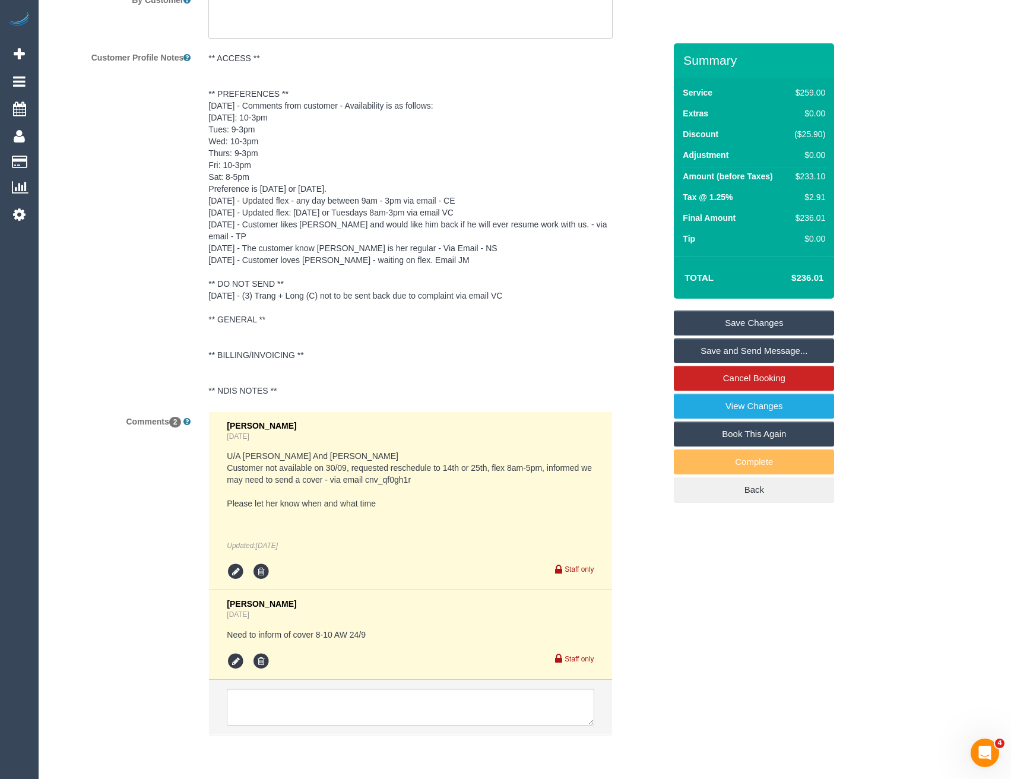
scroll to position [2129, 0]
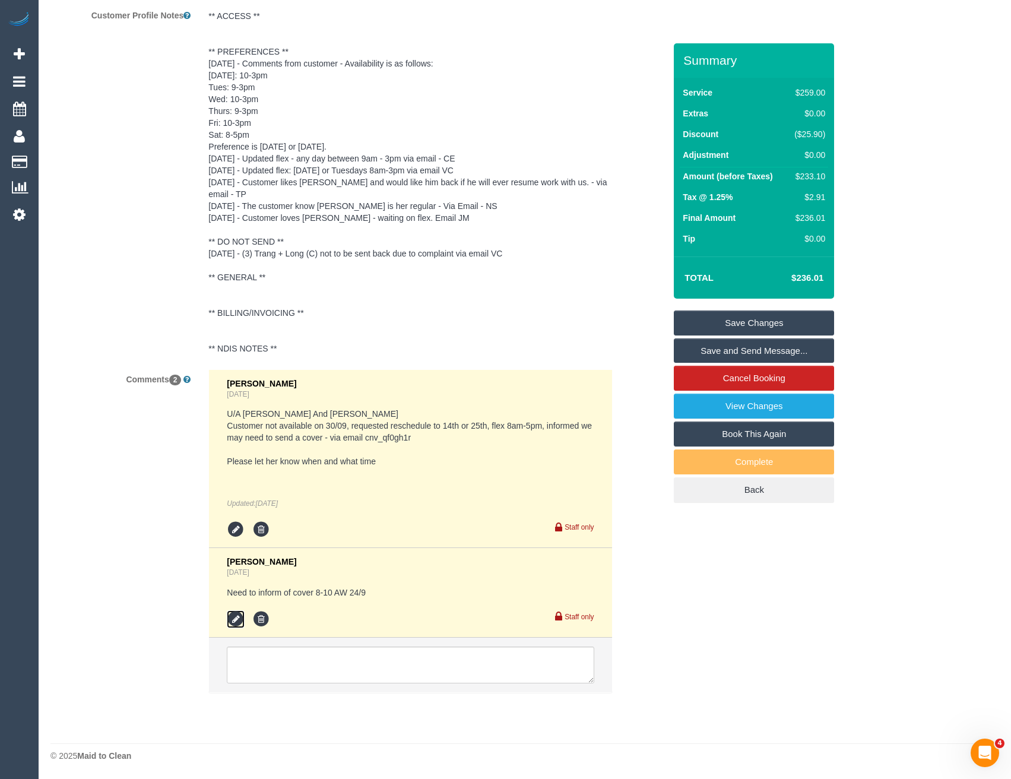
click at [235, 616] on icon at bounding box center [236, 619] width 18 height 18
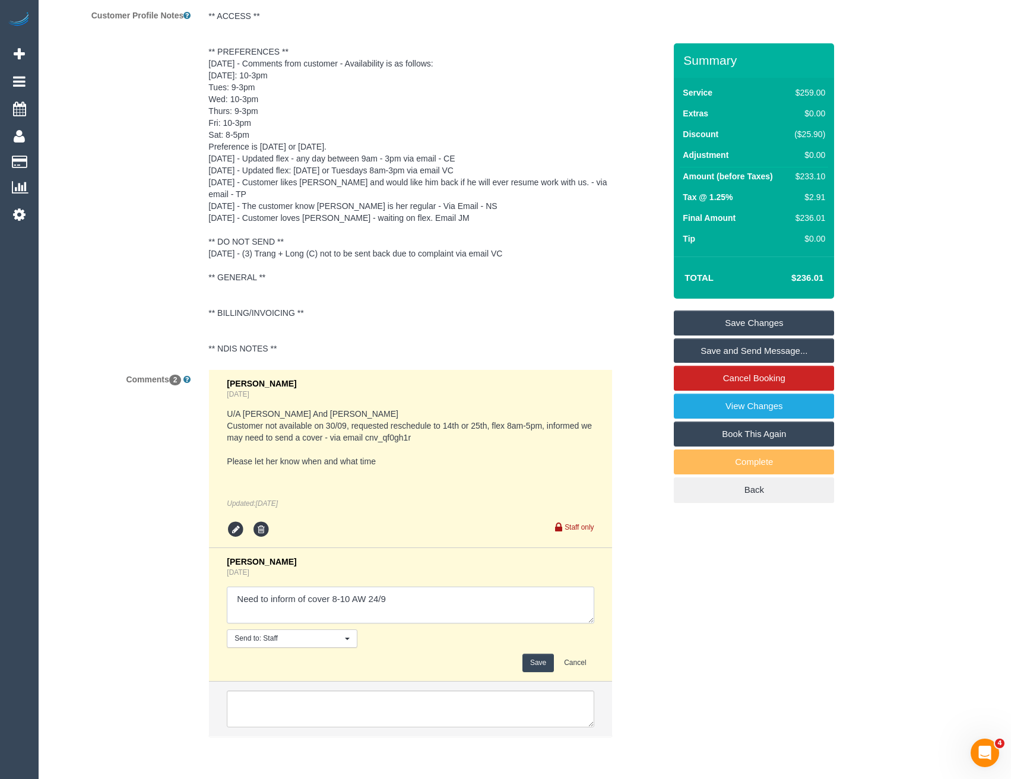
click at [414, 599] on textarea at bounding box center [410, 605] width 367 height 37
type textarea "Need to inform of cover 8-10 AW 24/9 // inf via meail"
click at [530, 659] on button "Save" at bounding box center [538, 663] width 31 height 18
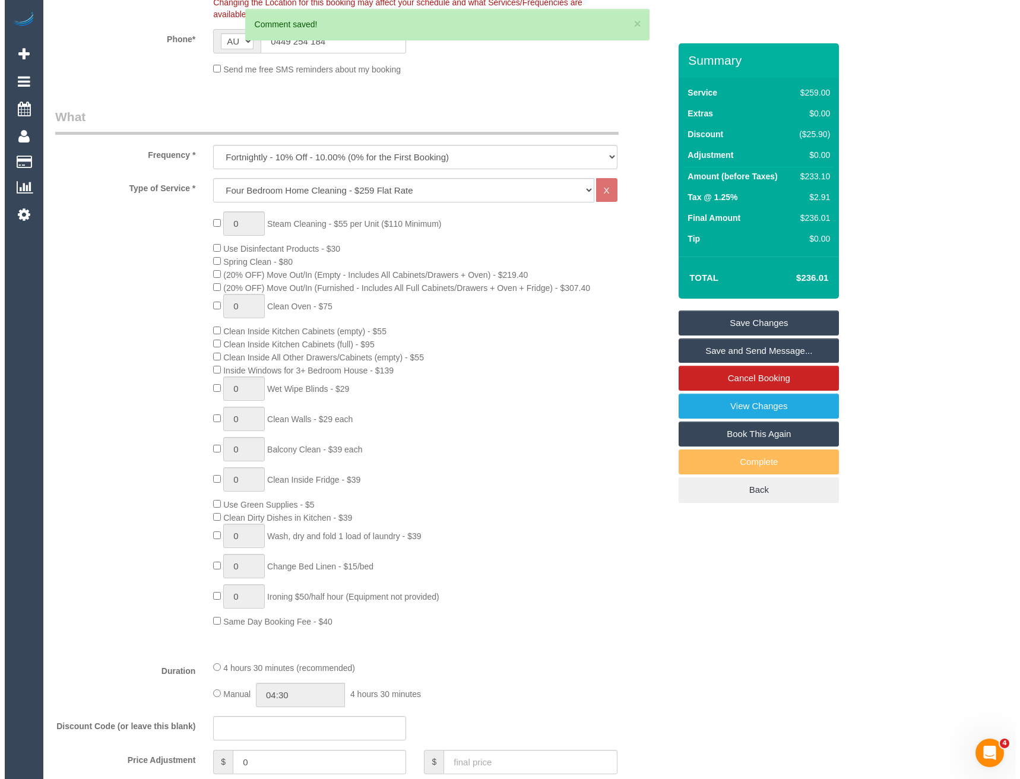
scroll to position [0, 0]
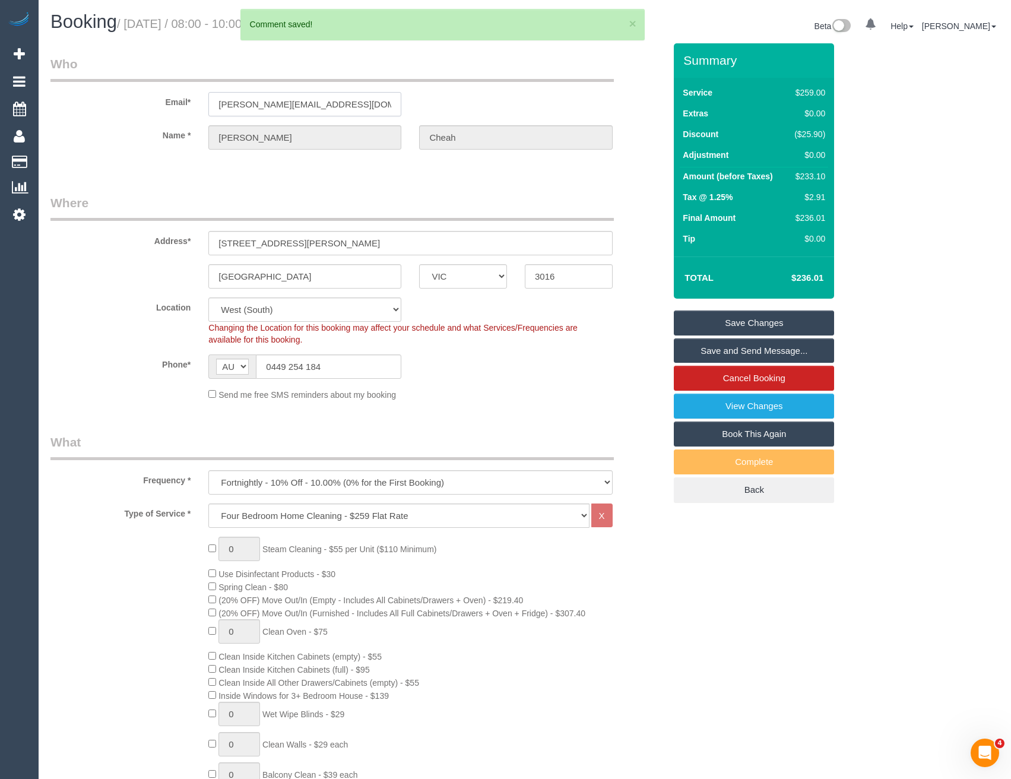
drag, startPoint x: 330, startPoint y: 103, endPoint x: 203, endPoint y: 96, distance: 126.7
click at [203, 96] on div "[PERSON_NAME][EMAIL_ADDRESS][DOMAIN_NAME]" at bounding box center [305, 104] width 211 height 24
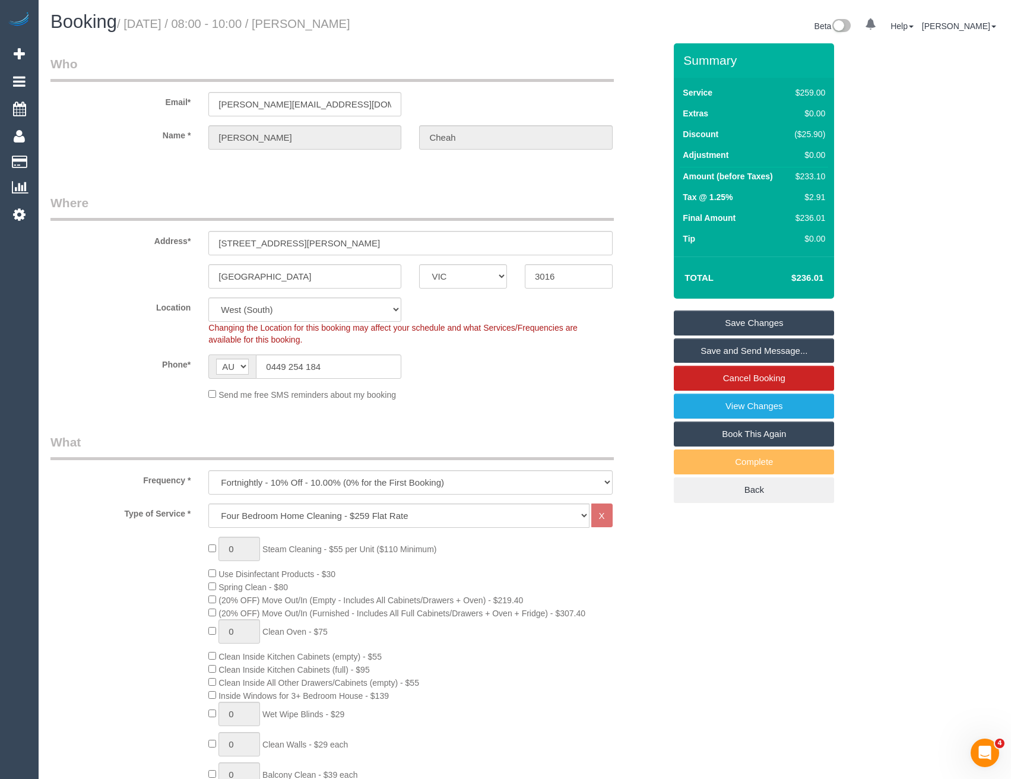
click at [754, 351] on link "Save and Send Message..." at bounding box center [754, 350] width 160 height 25
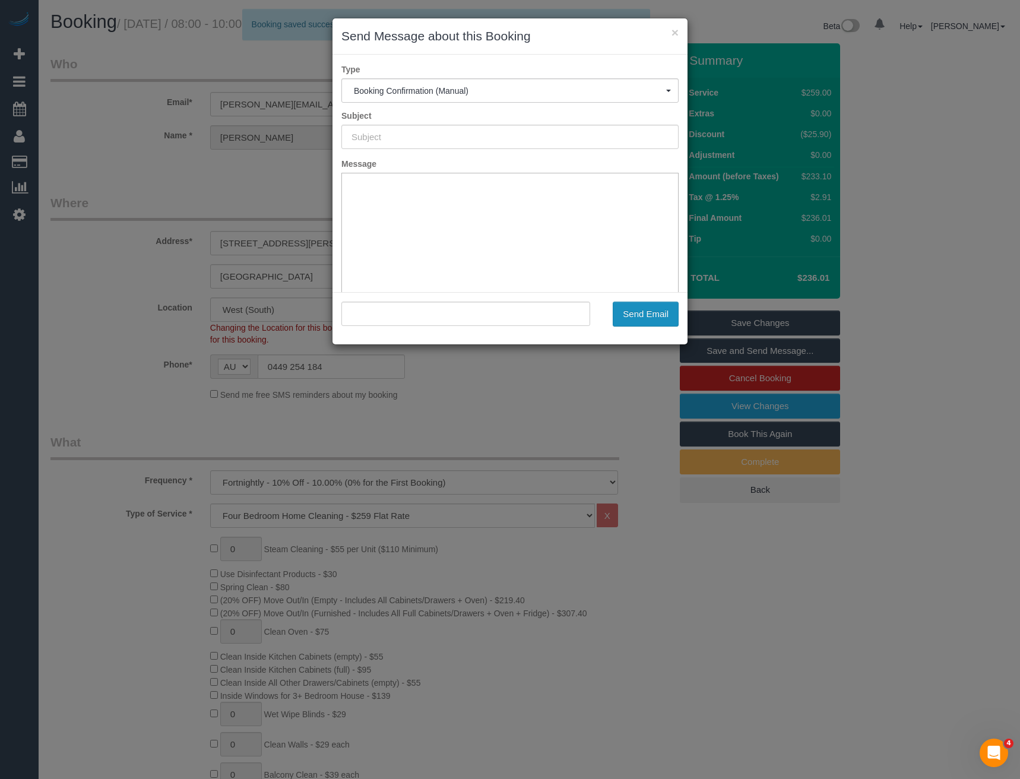
type input "Booking Confirmed"
type input ""[PERSON_NAME]" <[PERSON_NAME][EMAIL_ADDRESS][DOMAIN_NAME]>"
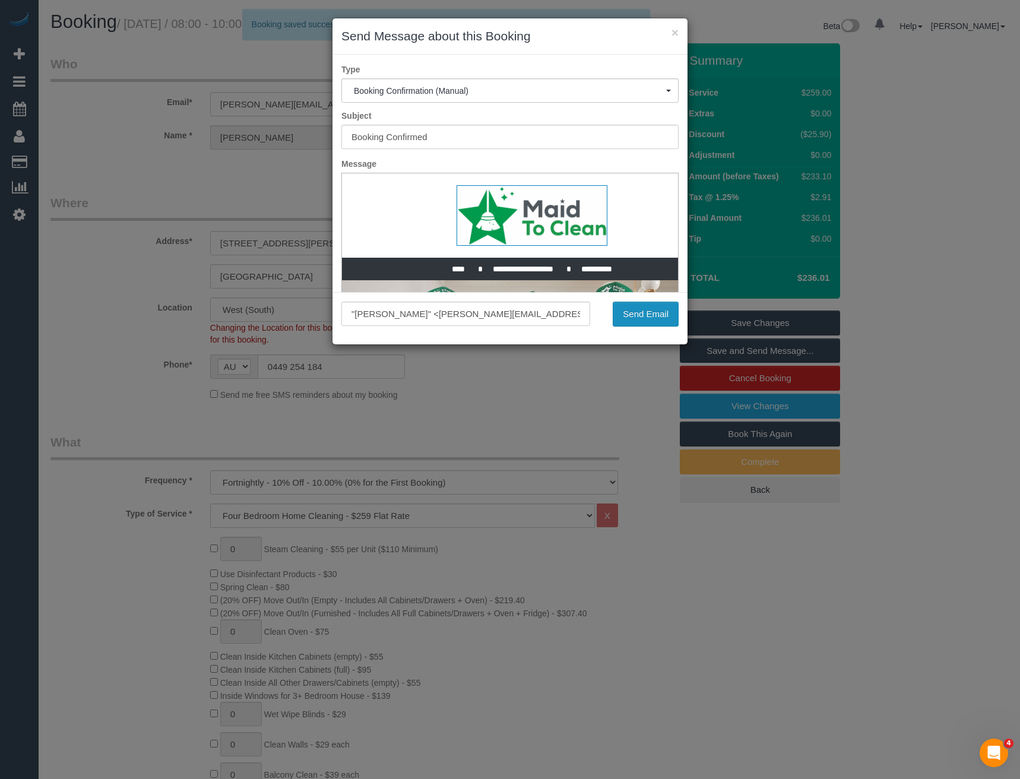
click at [631, 319] on button "Send Email" at bounding box center [646, 314] width 66 height 25
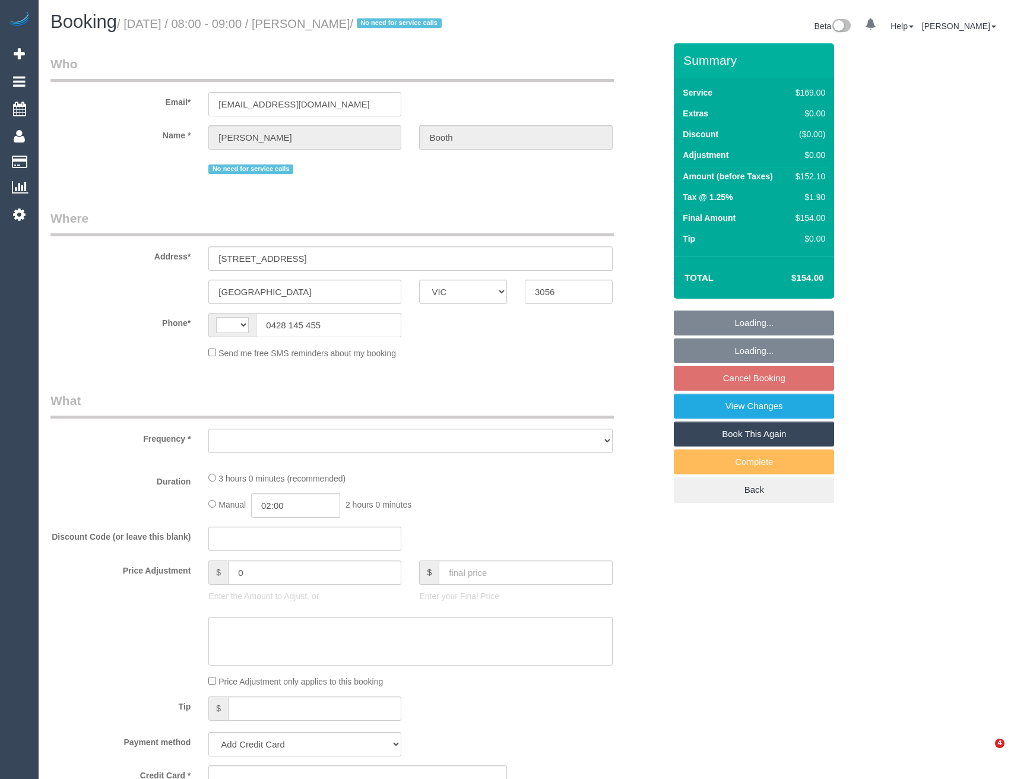
select select "VIC"
select select "string:AU"
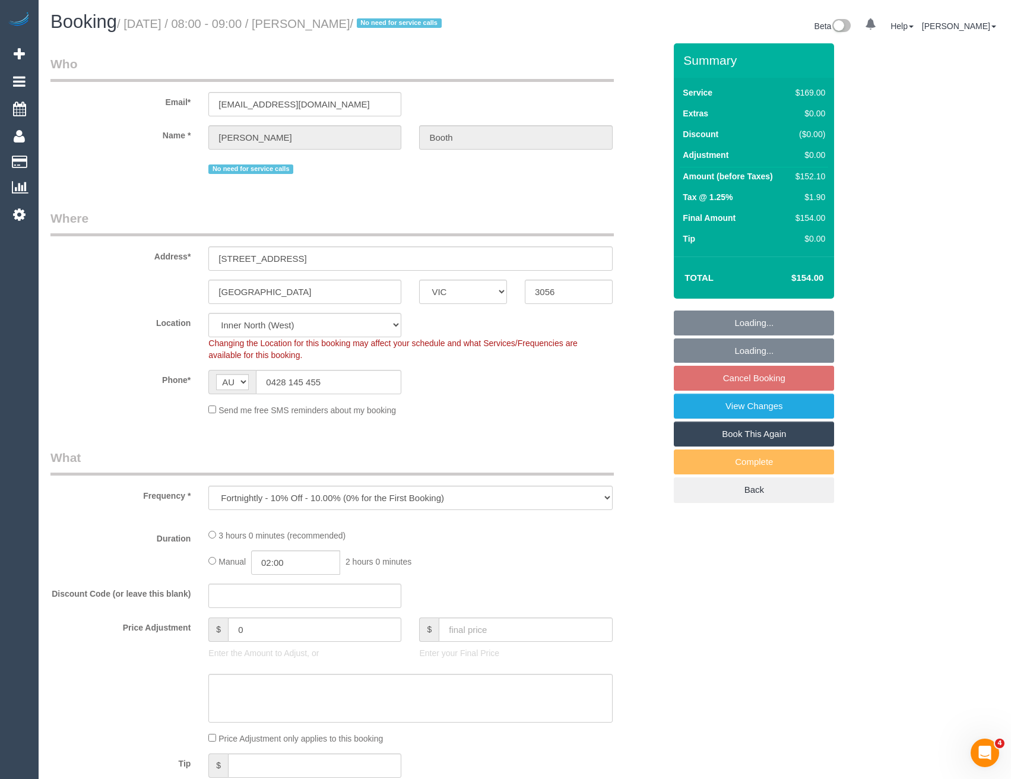
select select "object:570"
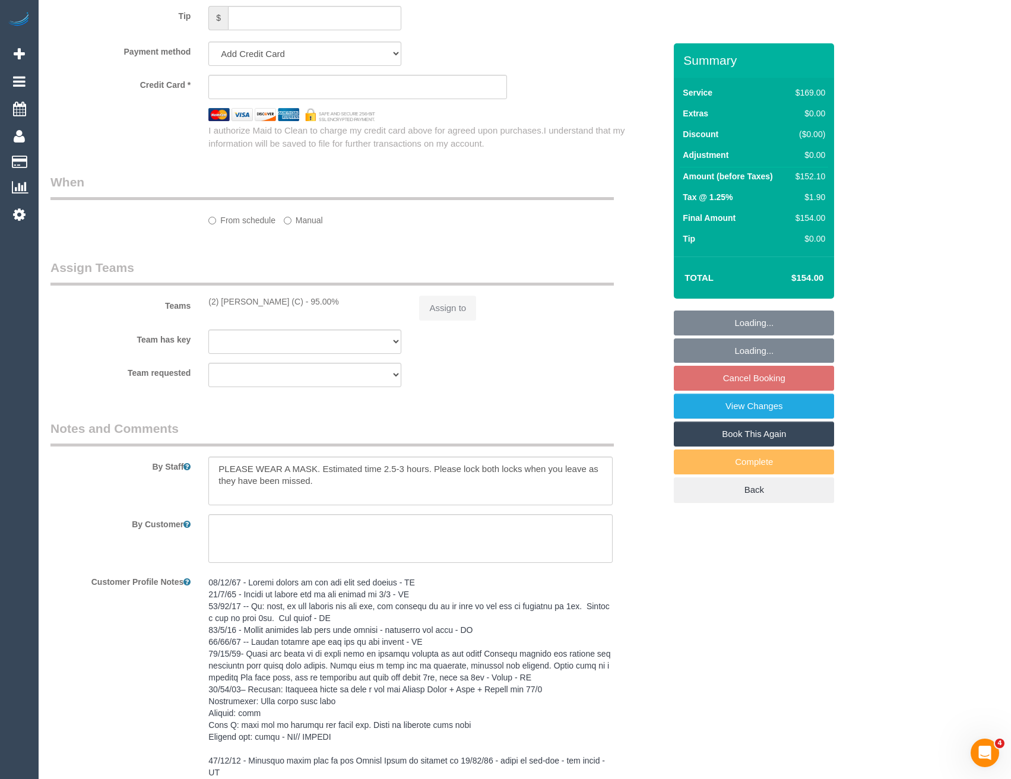
select select "string:stripe-card_1A2AgX2GScqysDRVhUwUE1vG"
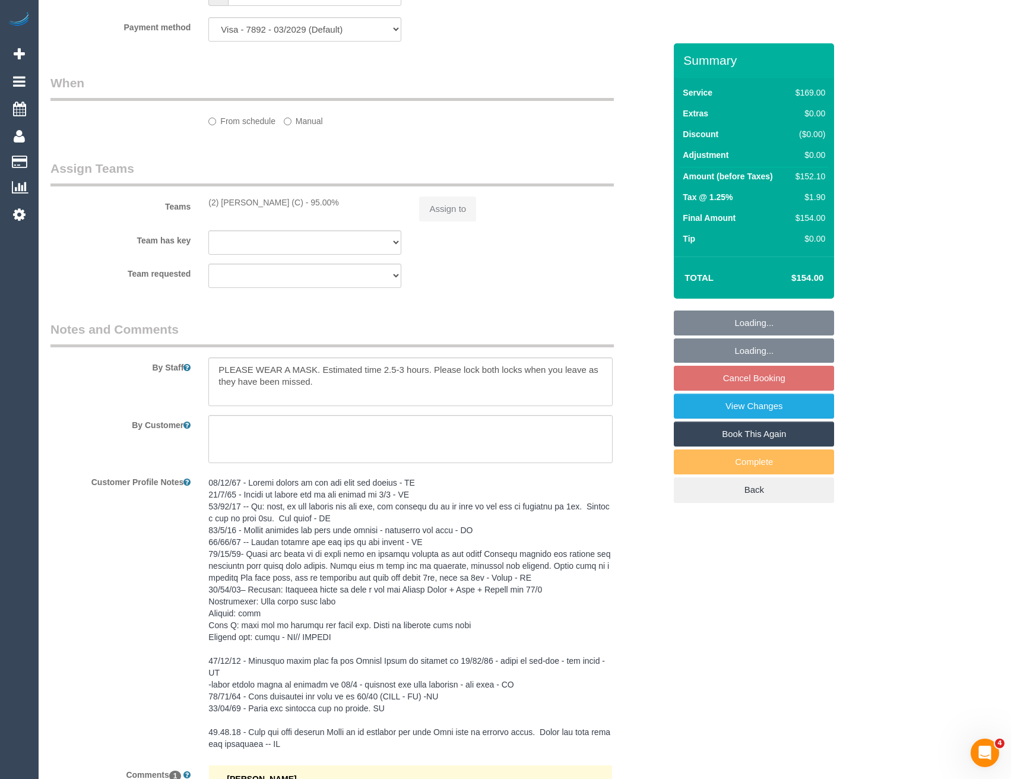
select select "22760"
select select "number:28"
select select "number:35"
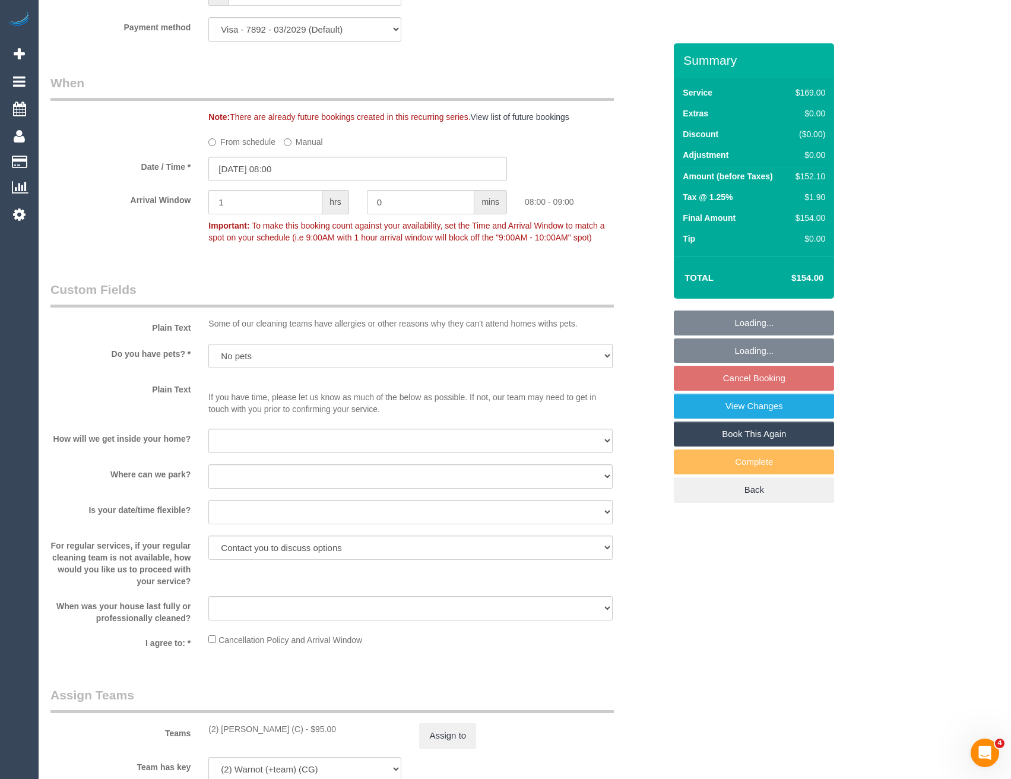
scroll to position [2013, 0]
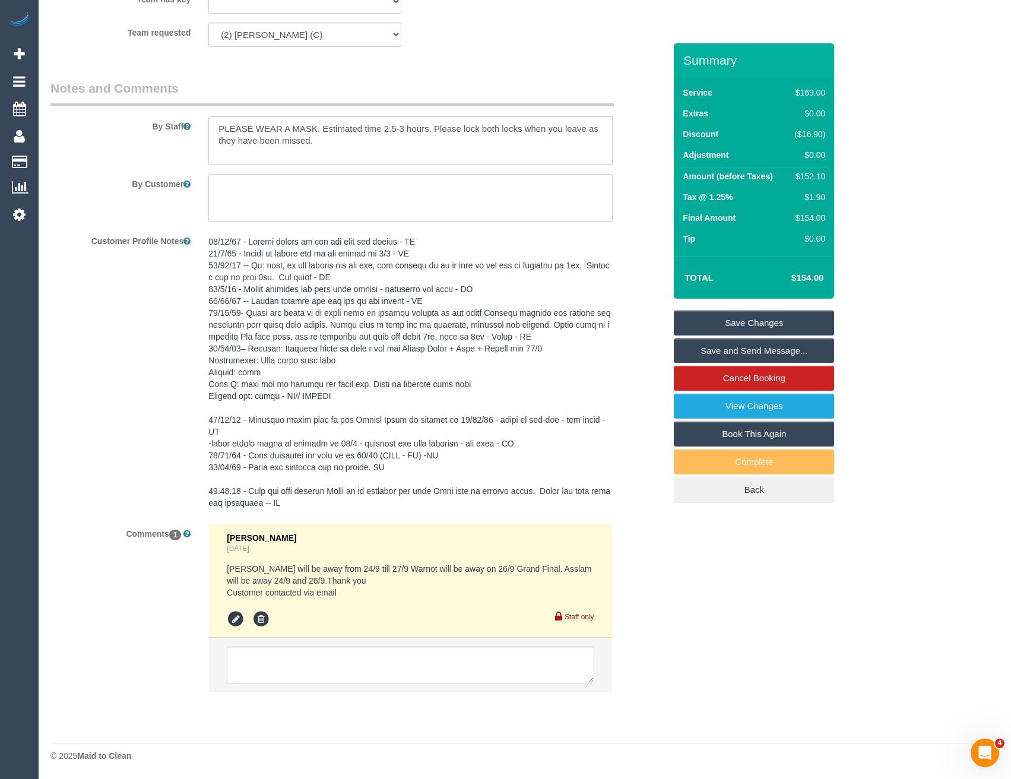
drag, startPoint x: 211, startPoint y: 124, endPoint x: 220, endPoint y: 128, distance: 9.8
click at [212, 124] on textarea at bounding box center [410, 140] width 404 height 49
type textarea "*cover* PLEASE WEAR A MASK. Estimated time 2.5-3 hours. Please lock both locks …"
click at [782, 351] on link "Save and Send Message..." at bounding box center [754, 350] width 160 height 25
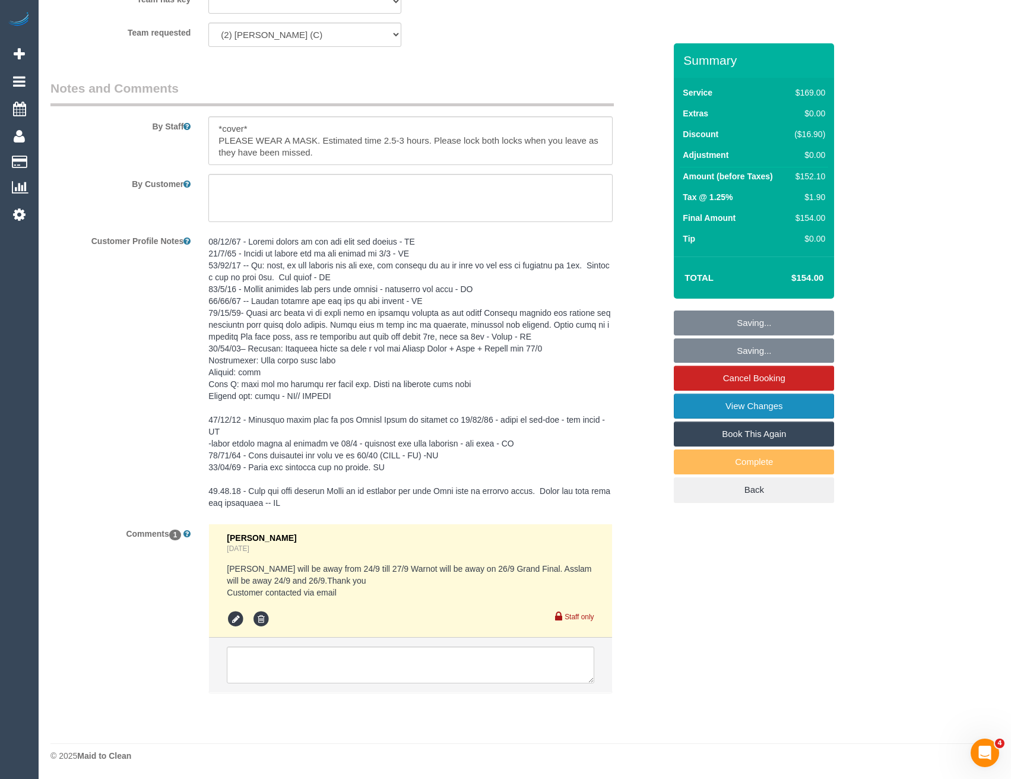
click at [762, 403] on link "View Changes" at bounding box center [754, 406] width 160 height 25
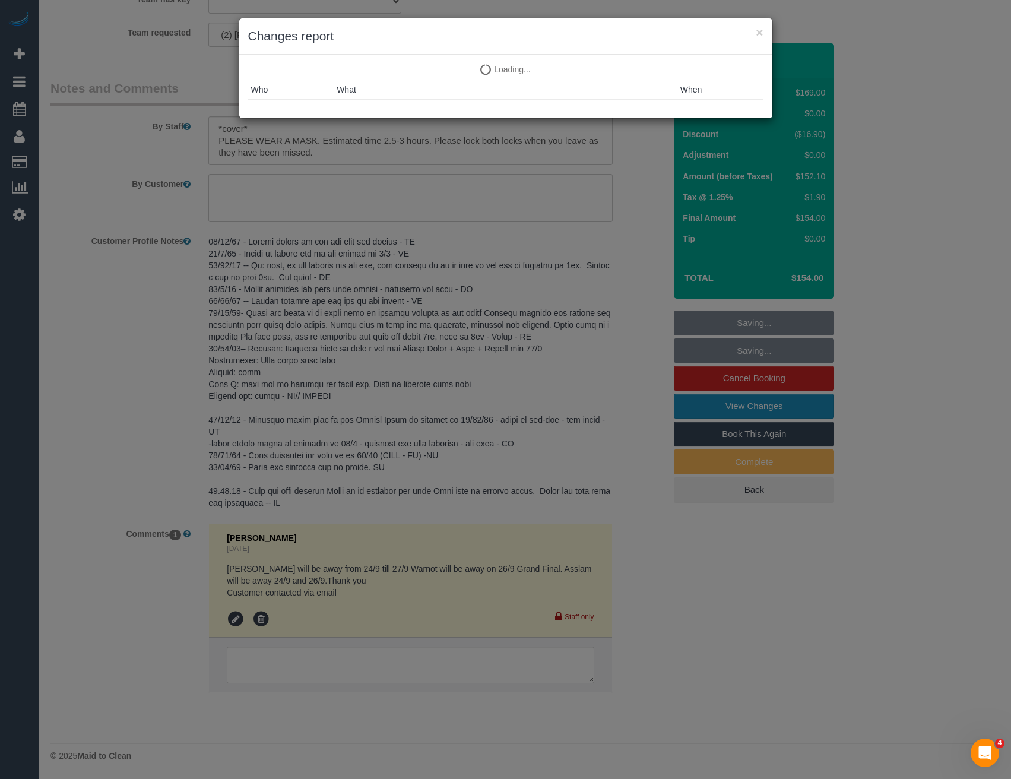
scroll to position [2001, 0]
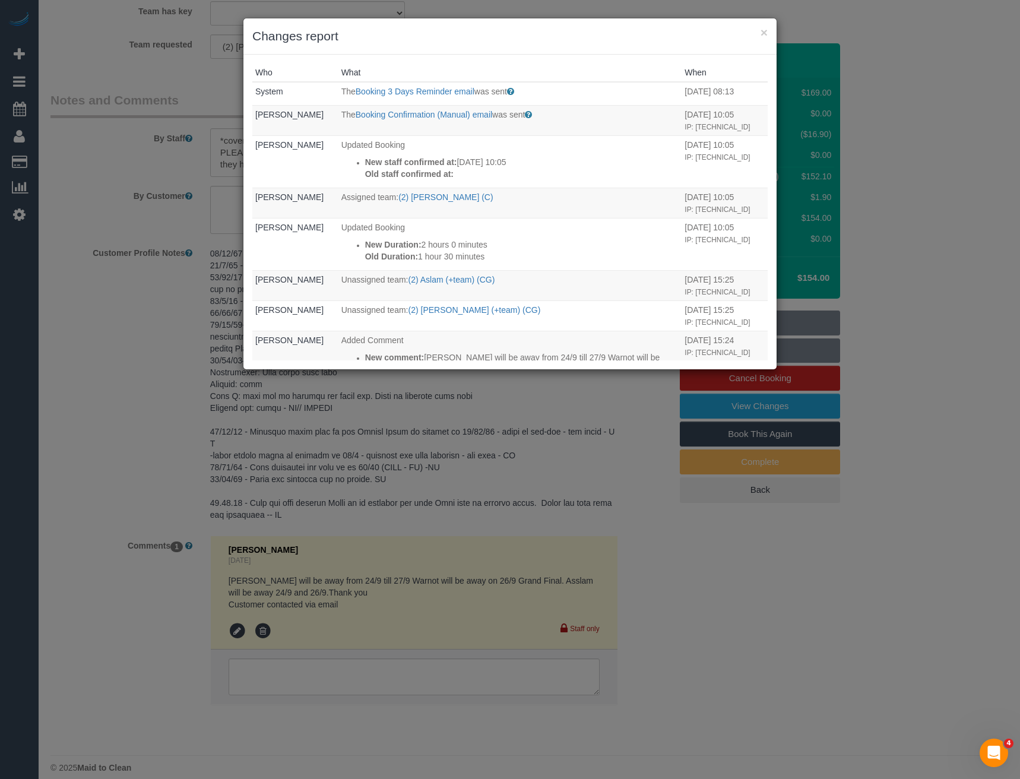
click at [578, 419] on div "× Changes report Who What When System The Booking 3 Days Reminder email was sen…" at bounding box center [510, 389] width 1020 height 779
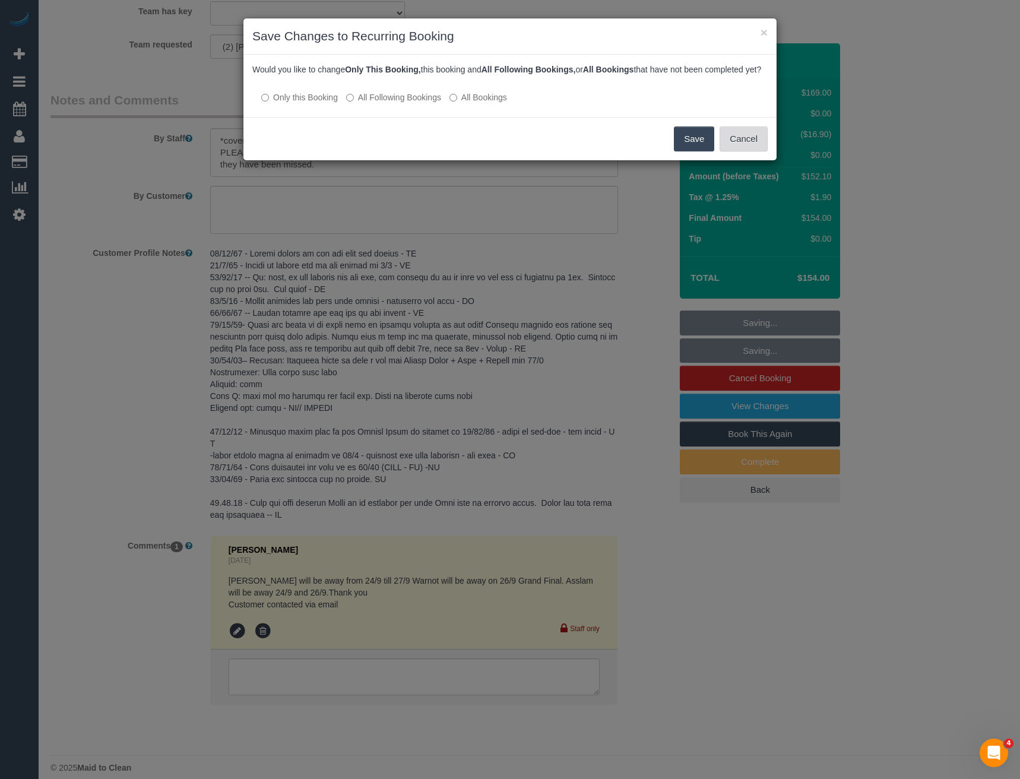
click at [749, 145] on button "Cancel" at bounding box center [744, 138] width 48 height 25
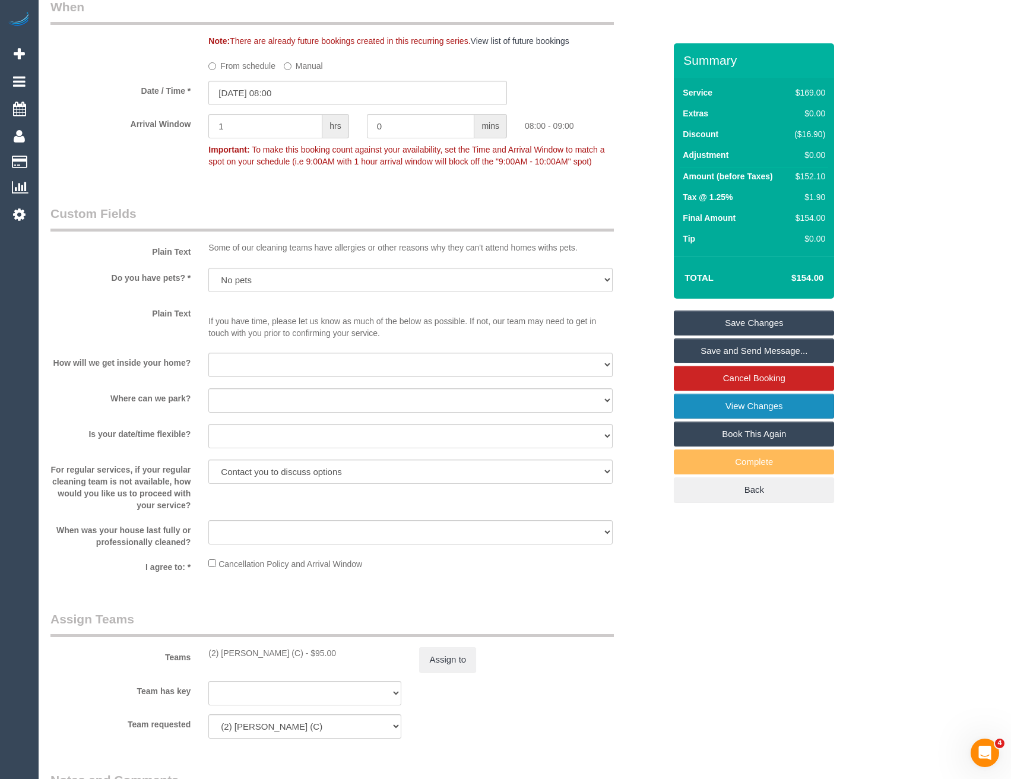
scroll to position [1229, 0]
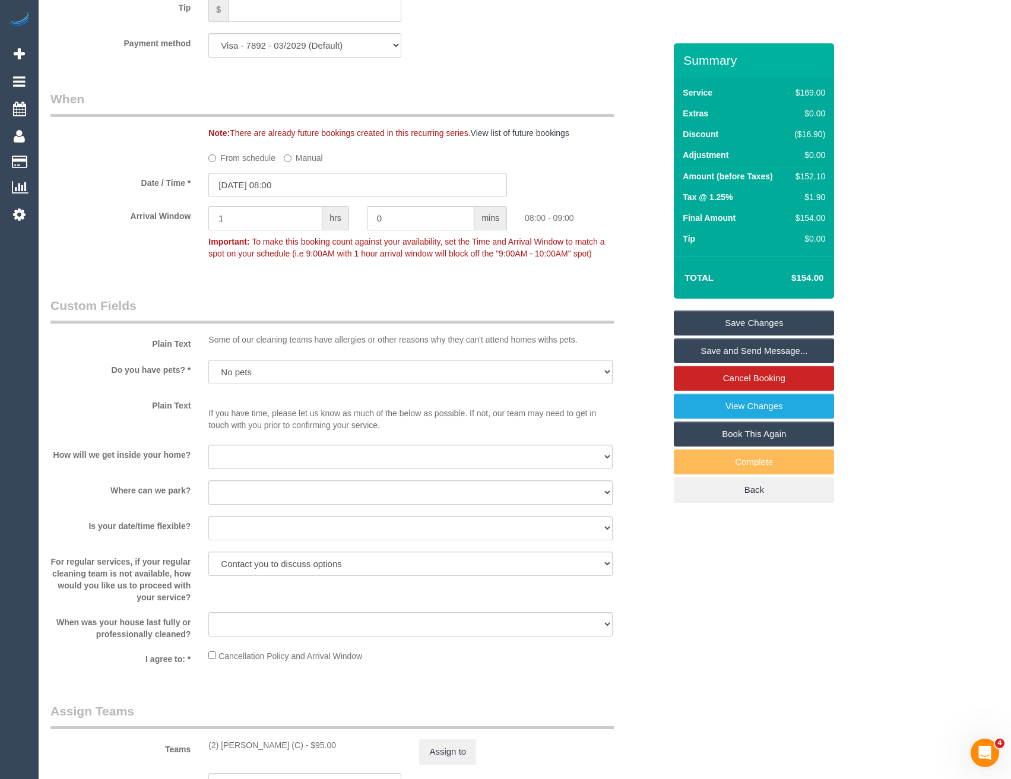
click at [744, 320] on link "Save Changes" at bounding box center [754, 323] width 160 height 25
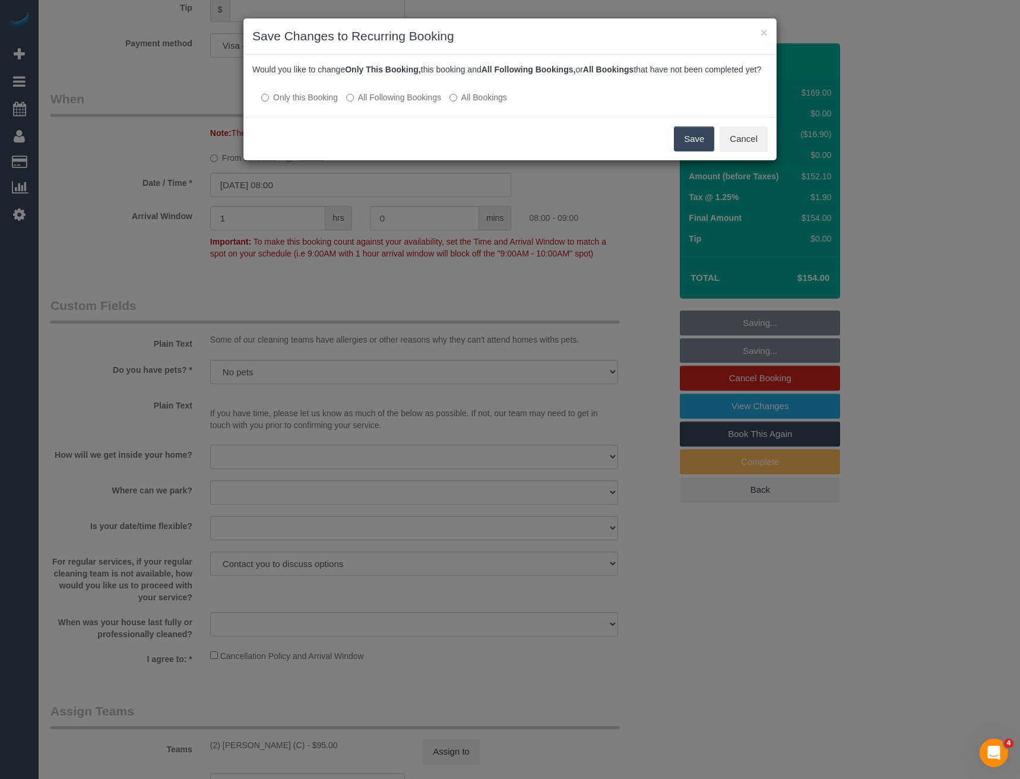
click at [690, 151] on button "Save" at bounding box center [694, 138] width 40 height 25
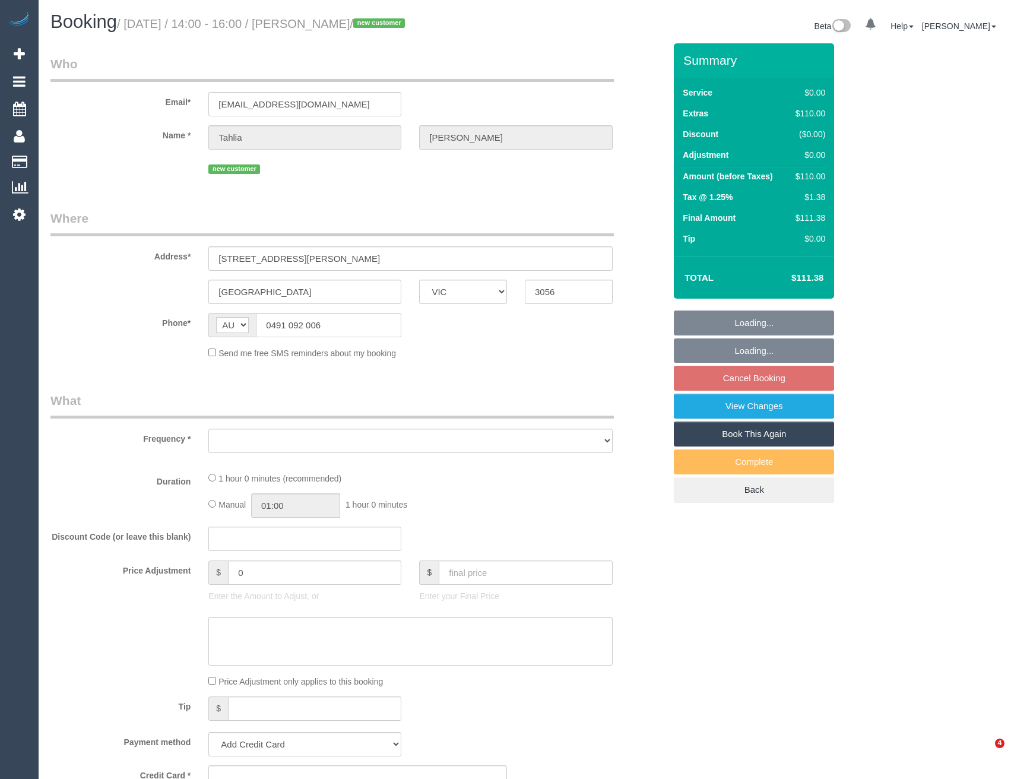
select select "VIC"
select select "object:684"
select select "string:stripe-pm_1SA45s2GScqysDRVaIKyJIzy"
select select "spot1"
select select "number:28"
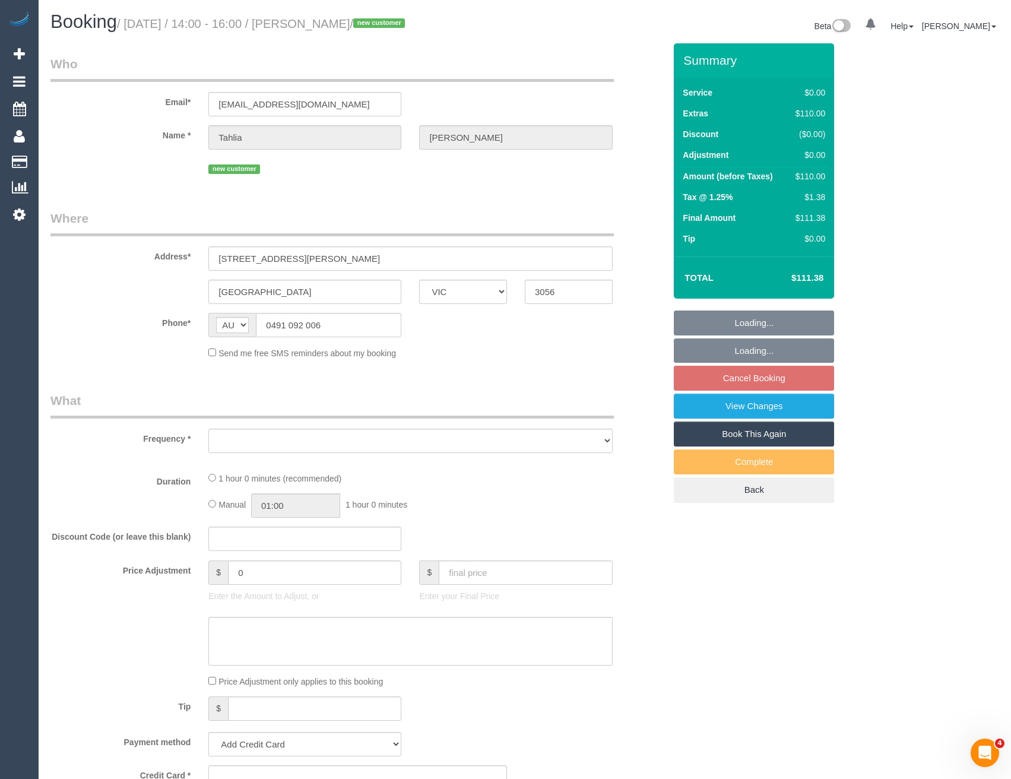
select select "number:14"
select select "number:18"
select select "number:24"
select select "number:35"
select select "number:26"
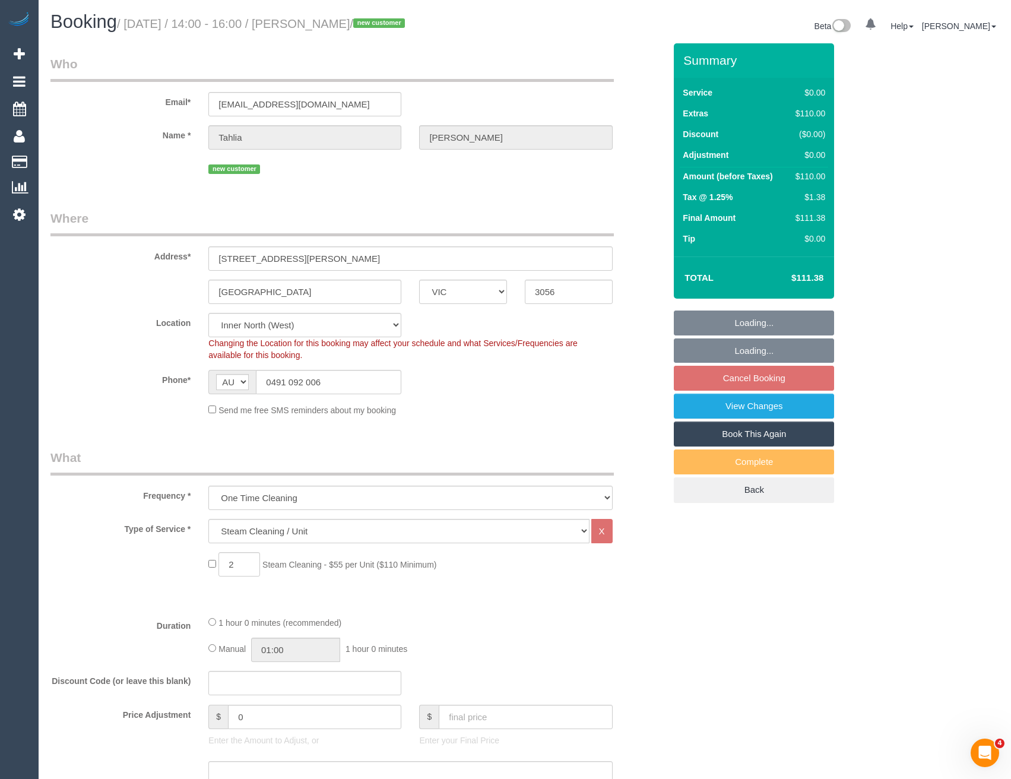
select select "object:712"
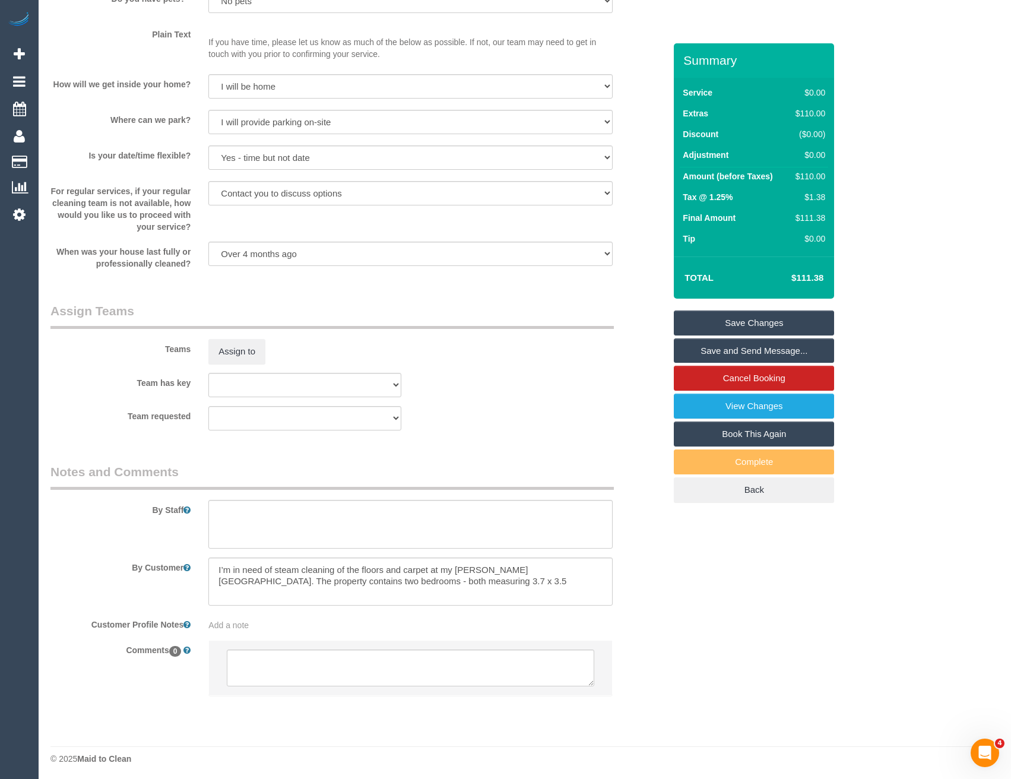
scroll to position [1131, 0]
click at [310, 678] on textarea at bounding box center [410, 665] width 367 height 37
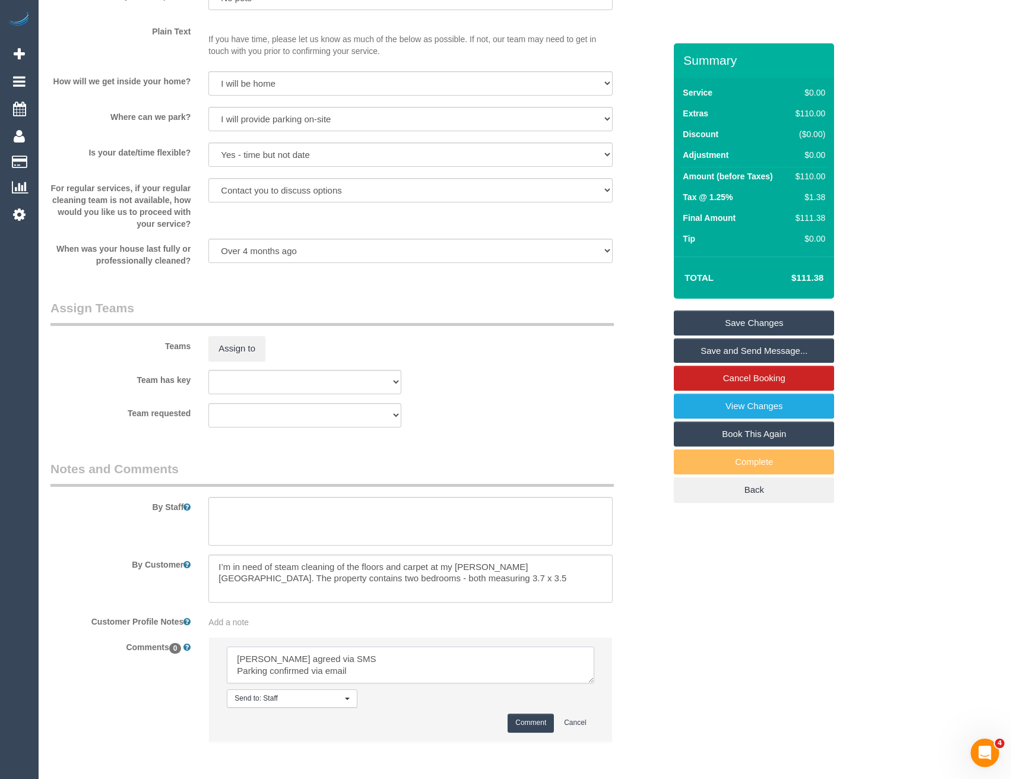
scroll to position [5, 0]
type textarea "[PERSON_NAME] agreed via SMS Parking confirmed via email Lift - NA"
click at [524, 722] on button "Comment" at bounding box center [531, 723] width 46 height 18
click at [245, 531] on textarea at bounding box center [410, 521] width 404 height 49
type textarea "Stea"
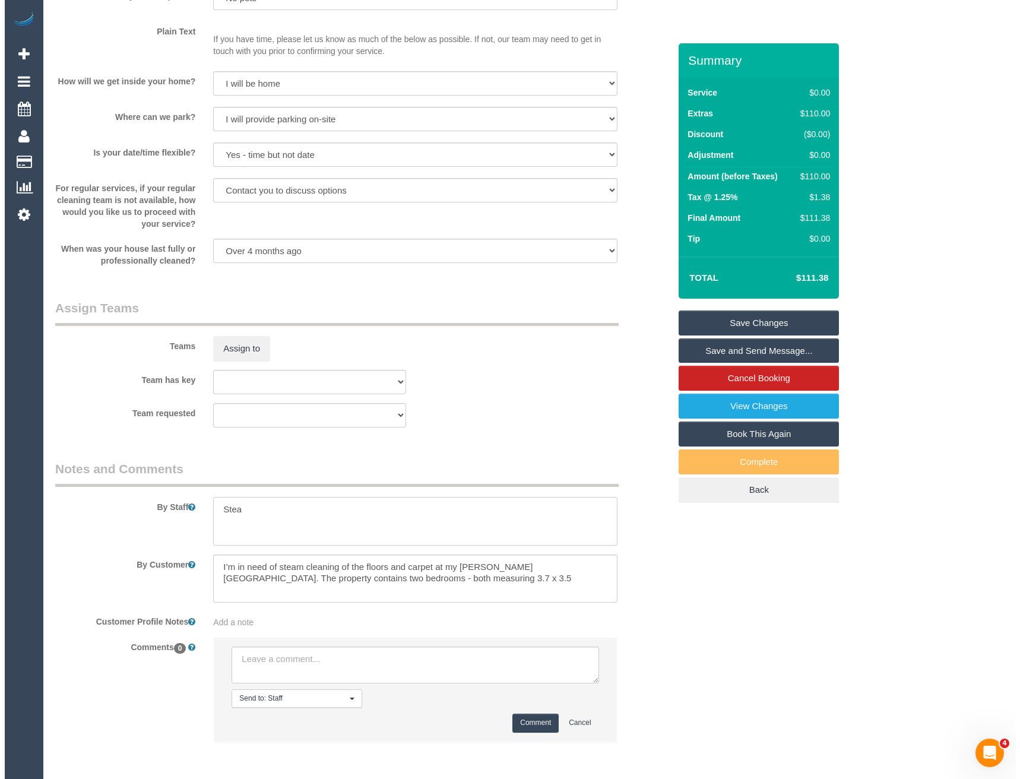
scroll to position [0, 0]
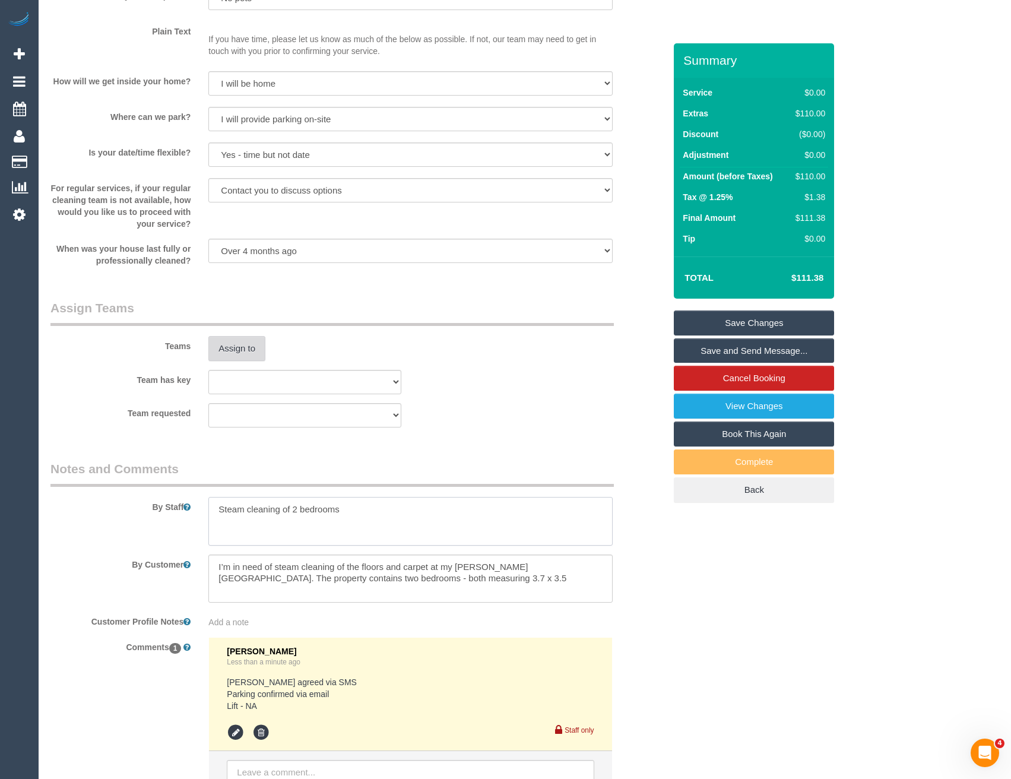
type textarea "Steam cleaning of 2 bedrooms"
click at [223, 355] on button "Assign to" at bounding box center [236, 348] width 57 height 25
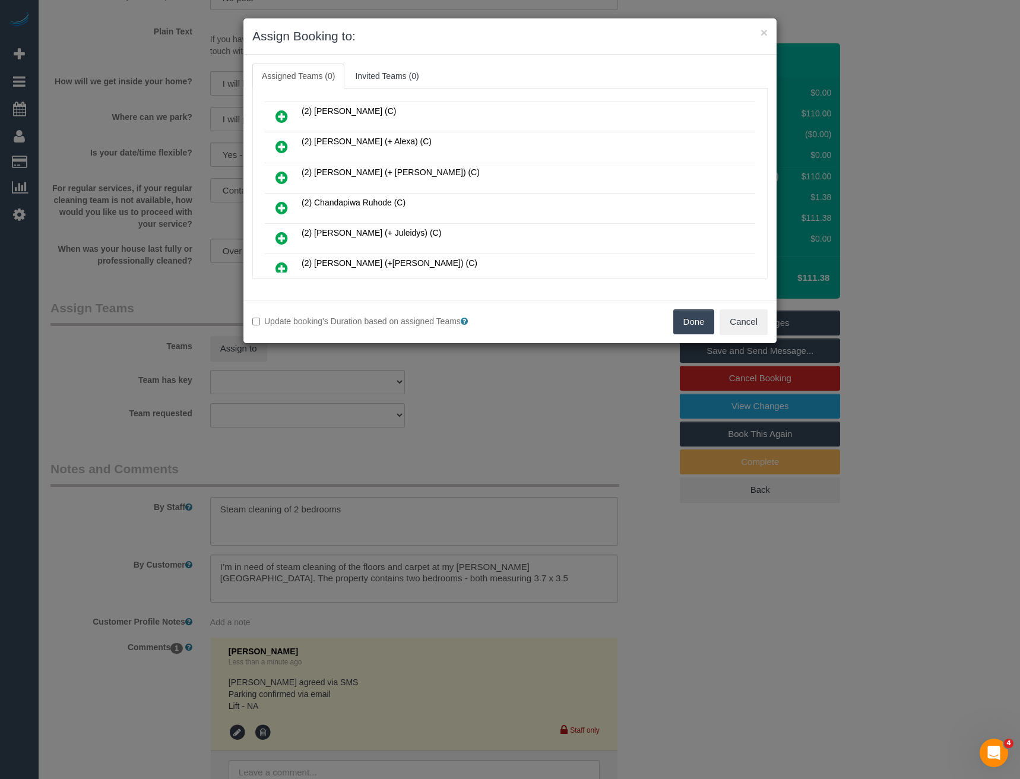
scroll to position [4294, 0]
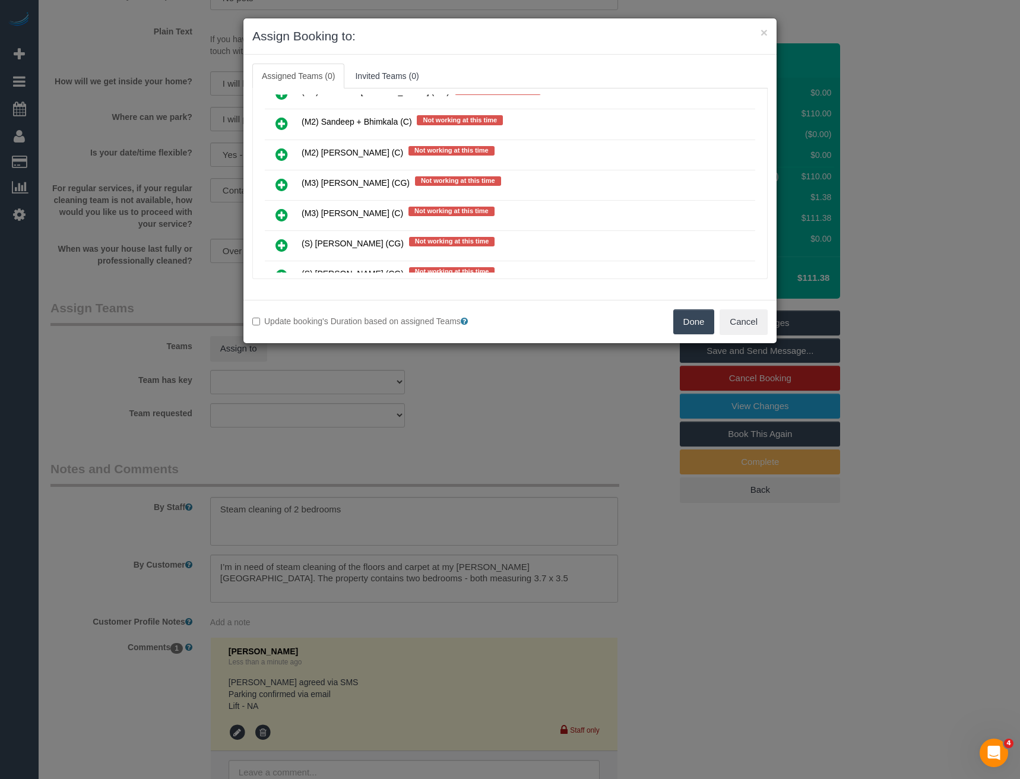
click at [286, 183] on icon at bounding box center [282, 185] width 12 height 14
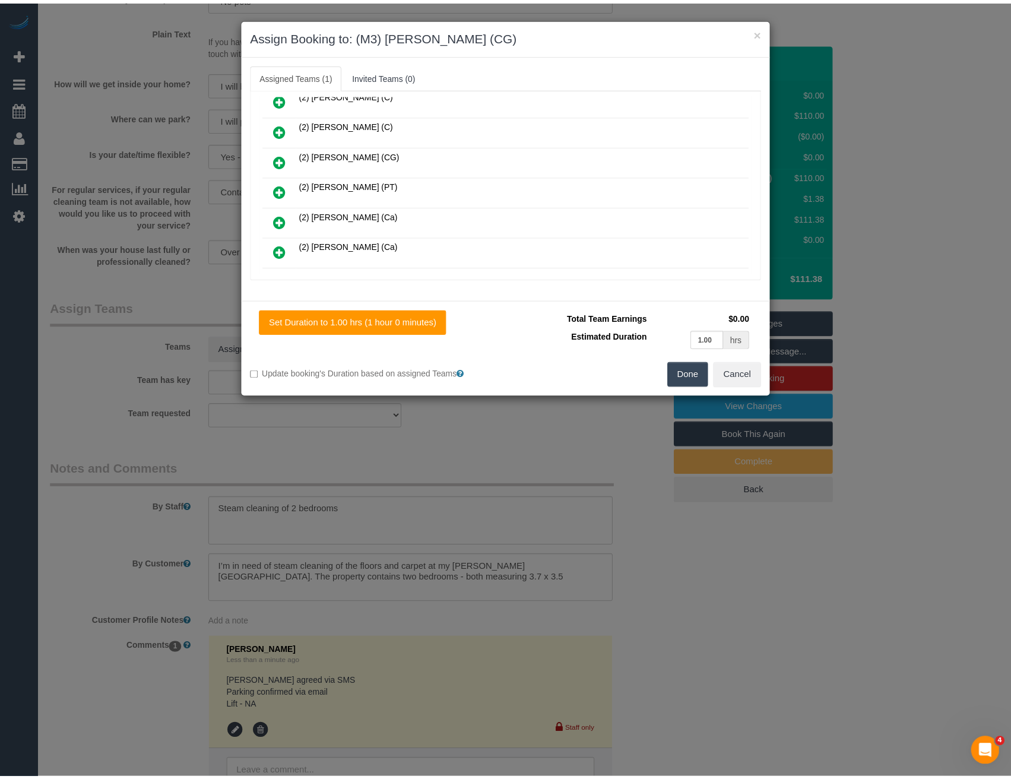
scroll to position [0, 0]
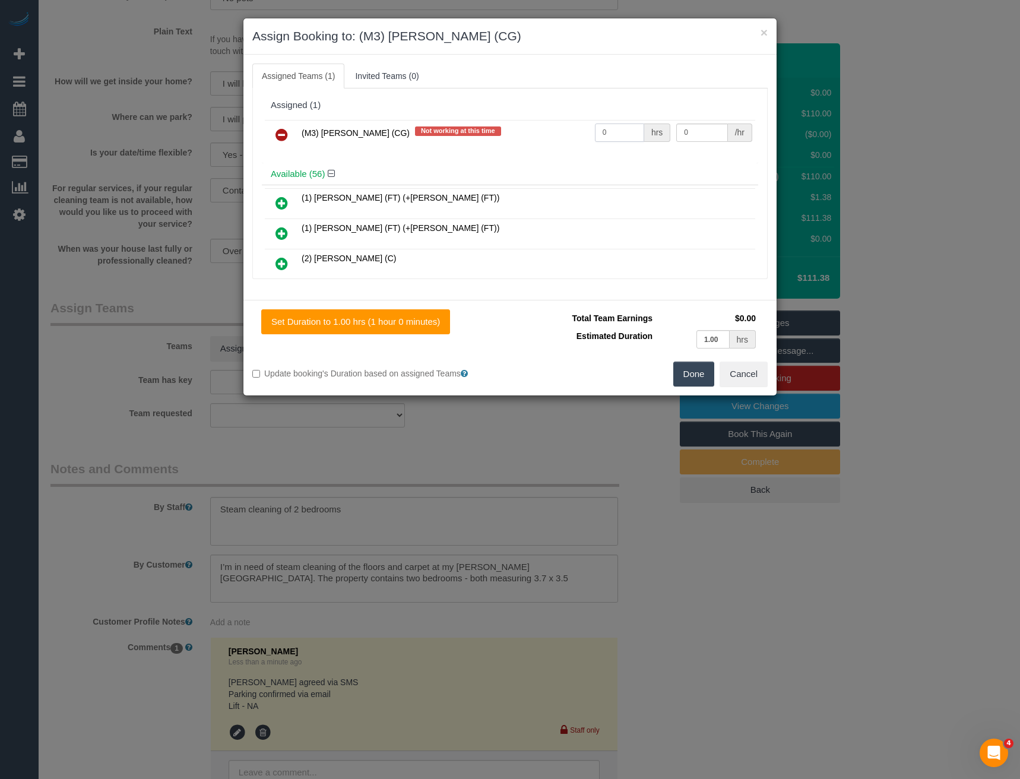
drag, startPoint x: 626, startPoint y: 134, endPoint x: 518, endPoint y: 128, distance: 108.9
click at [551, 138] on tr "(M3) [PERSON_NAME] (CG) Not working at this time 0 hrs 0 /hr" at bounding box center [510, 135] width 490 height 30
type input "1"
type input "85"
click at [689, 381] on button "Done" at bounding box center [694, 374] width 42 height 25
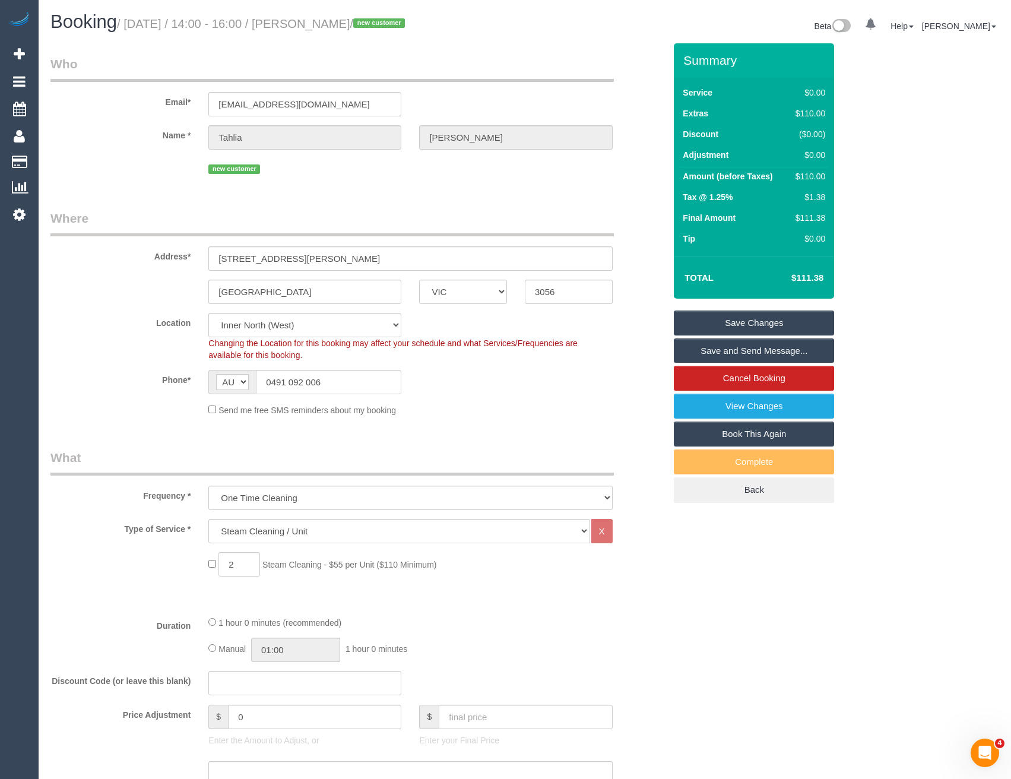
click at [746, 351] on link "Save and Send Message..." at bounding box center [754, 350] width 160 height 25
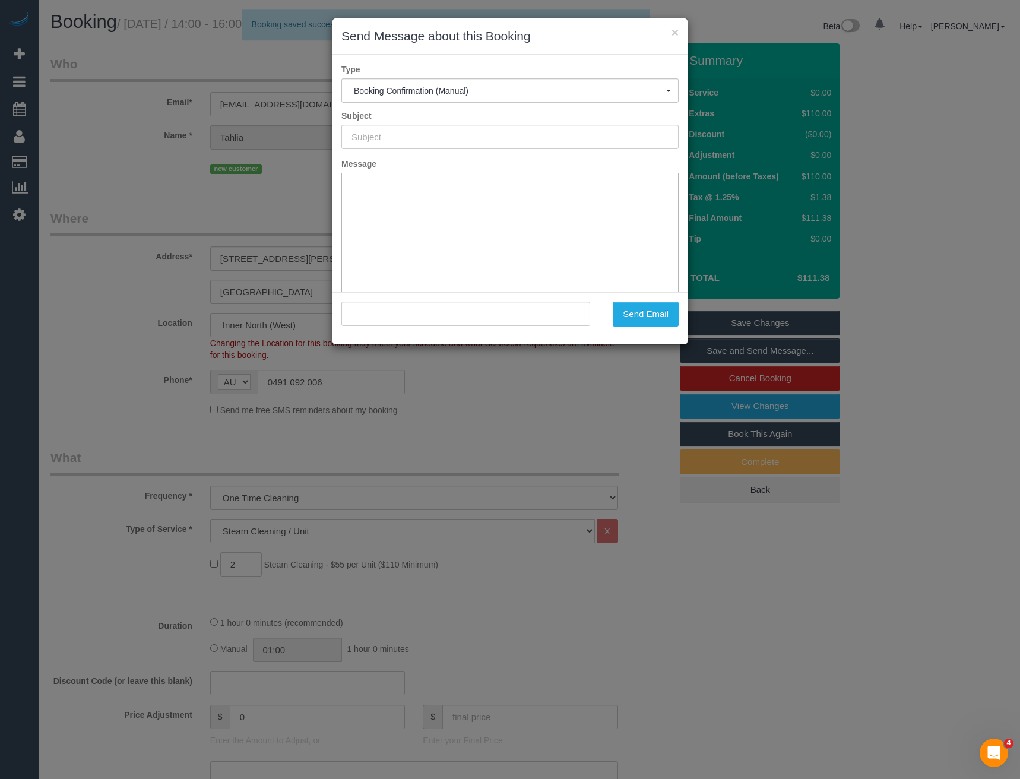
type input "Booking Confirmed"
type input ""Tahlia Backman" <tbackman3@gmail.com>"
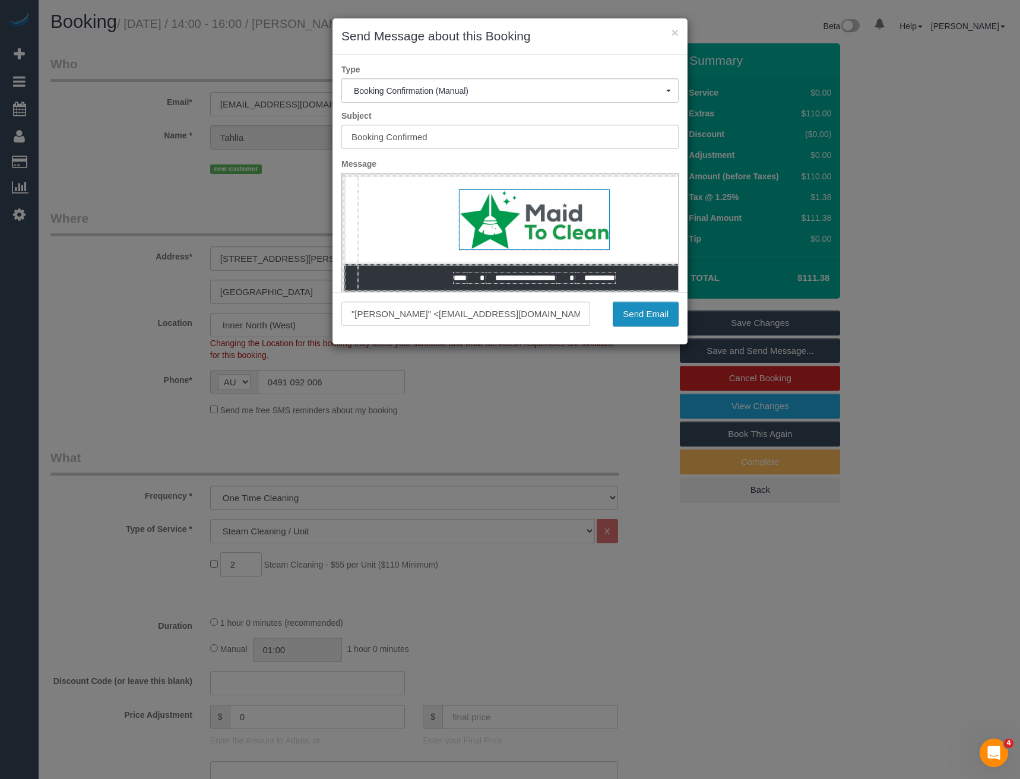
click at [663, 318] on button "Send Email" at bounding box center [646, 314] width 66 height 25
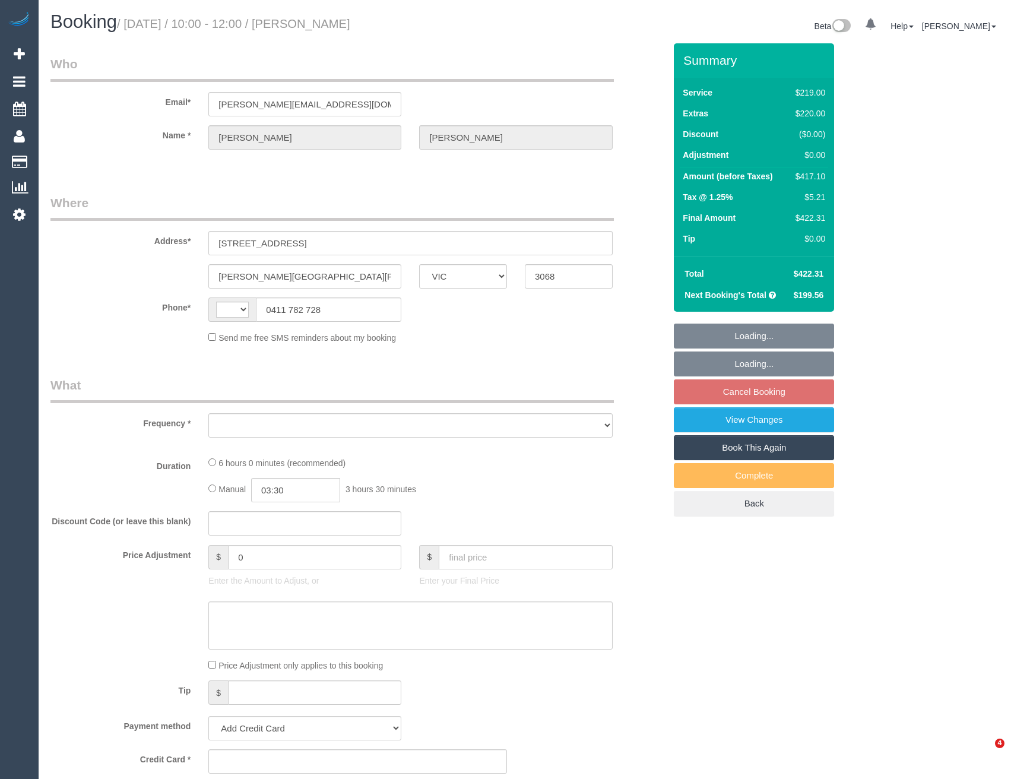
select select "VIC"
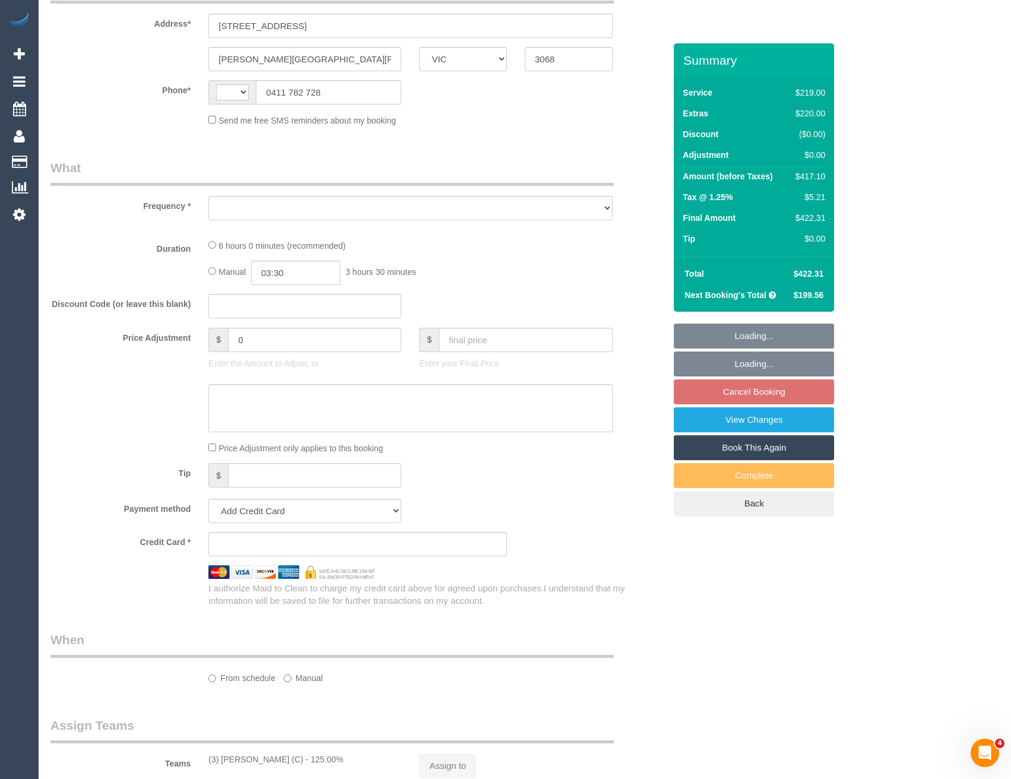
scroll to position [356, 0]
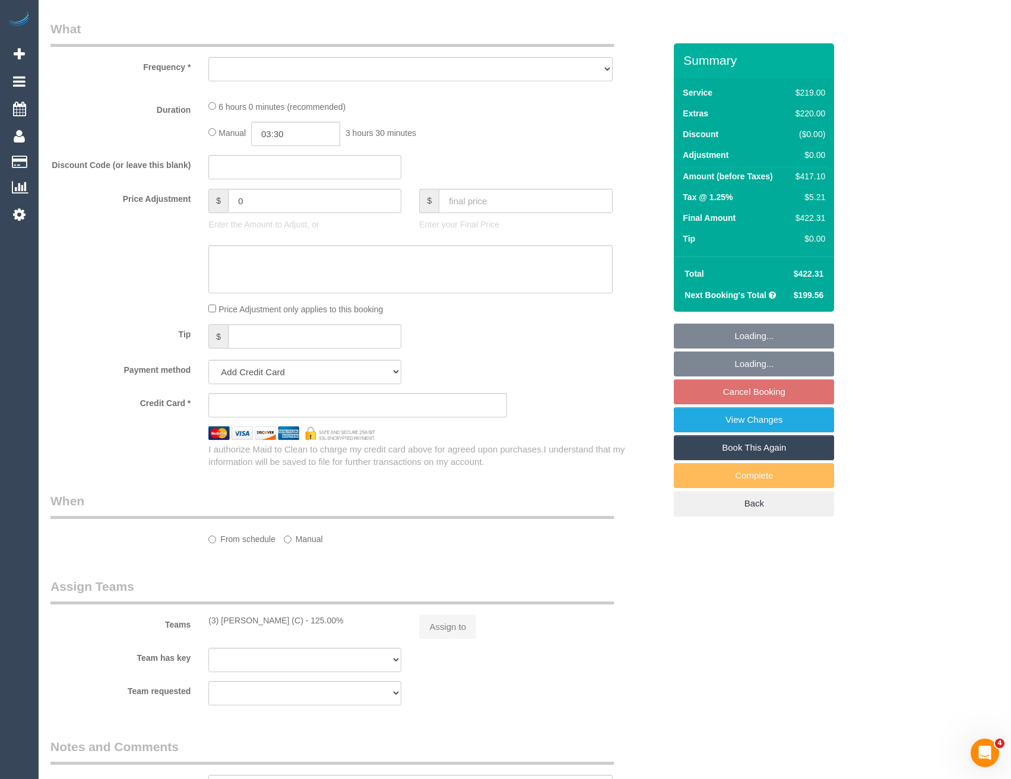
select select "string:AU"
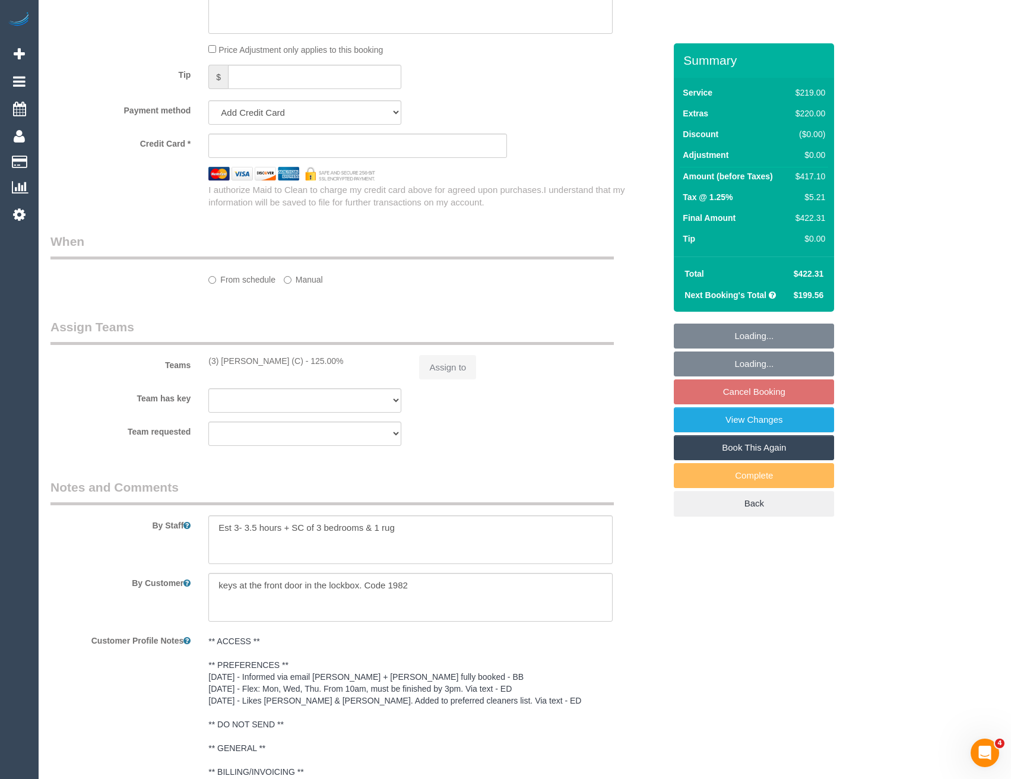
select select "object:606"
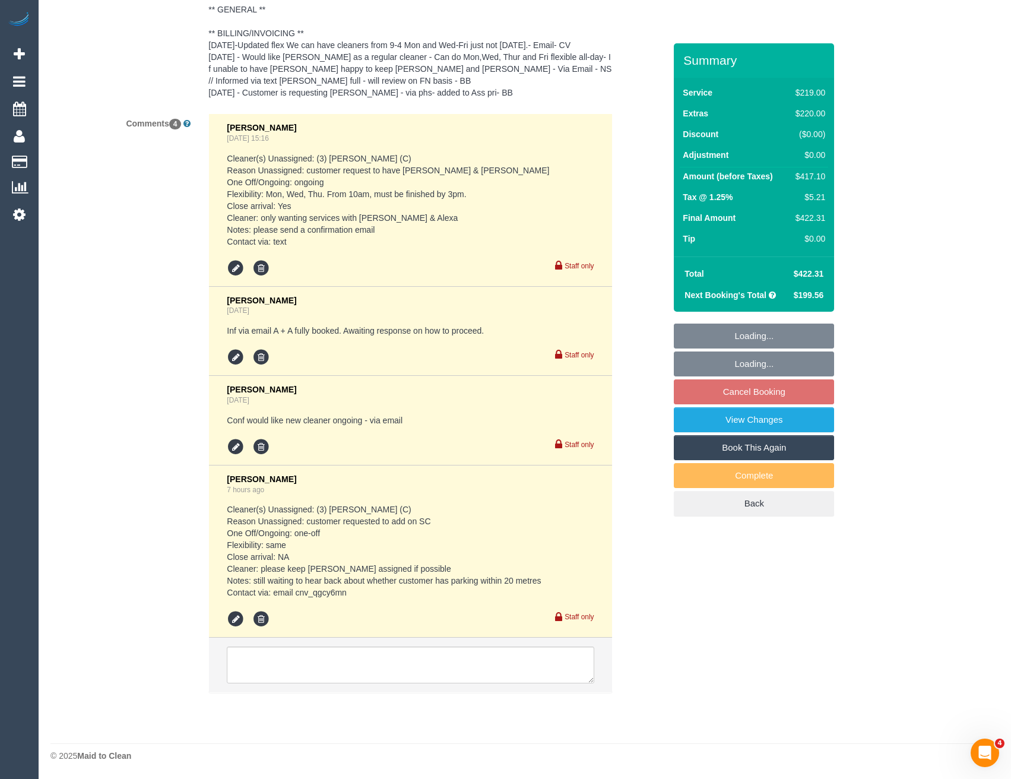
select select "string:stripe-pm_1LKh1b2GScqysDRVSoi3JO5m"
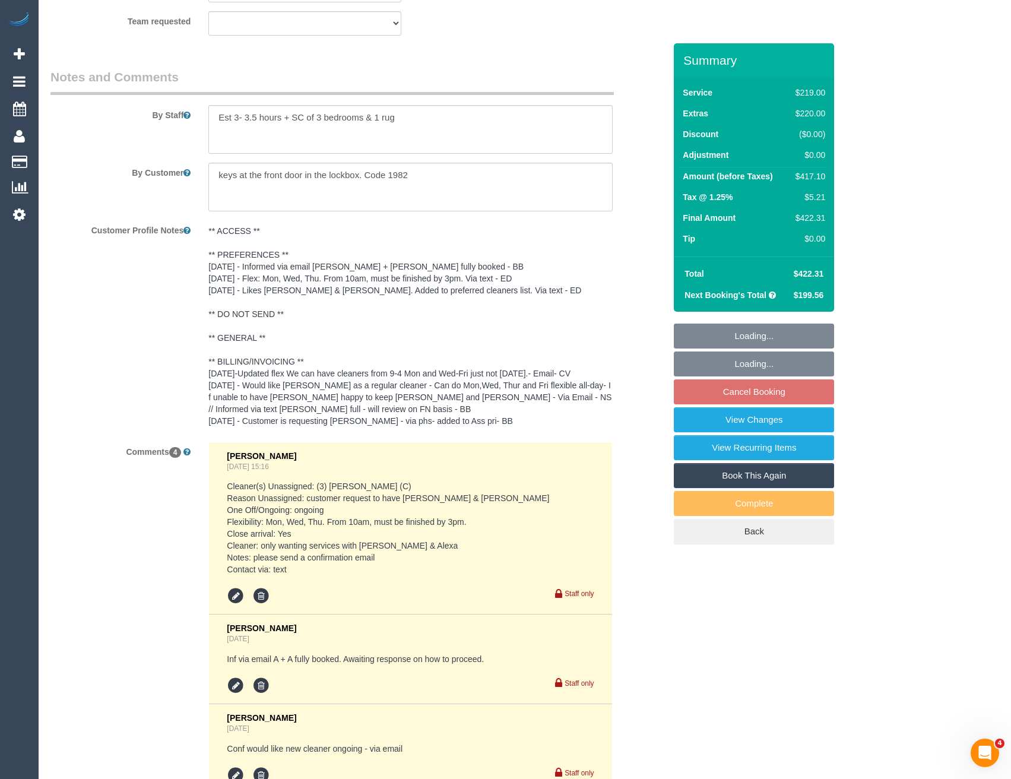
select select "number:28"
select select "number:14"
select select "number:19"
select select "number:22"
select select "number:34"
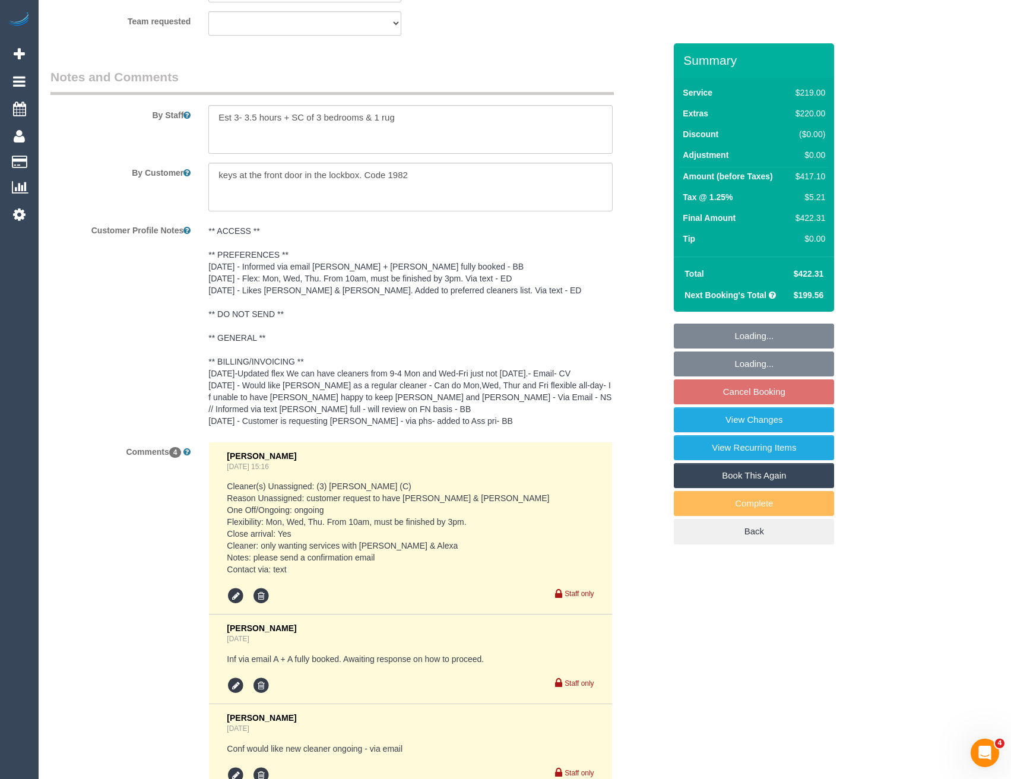
select select "number:12"
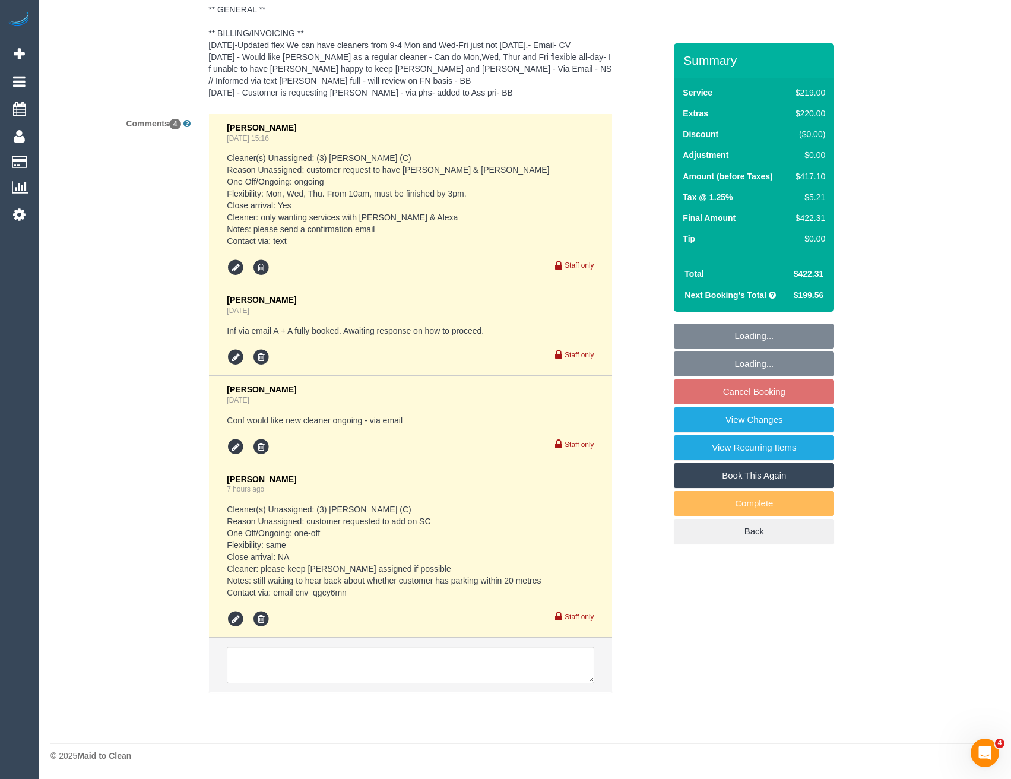
select select "object:862"
select select "spot1"
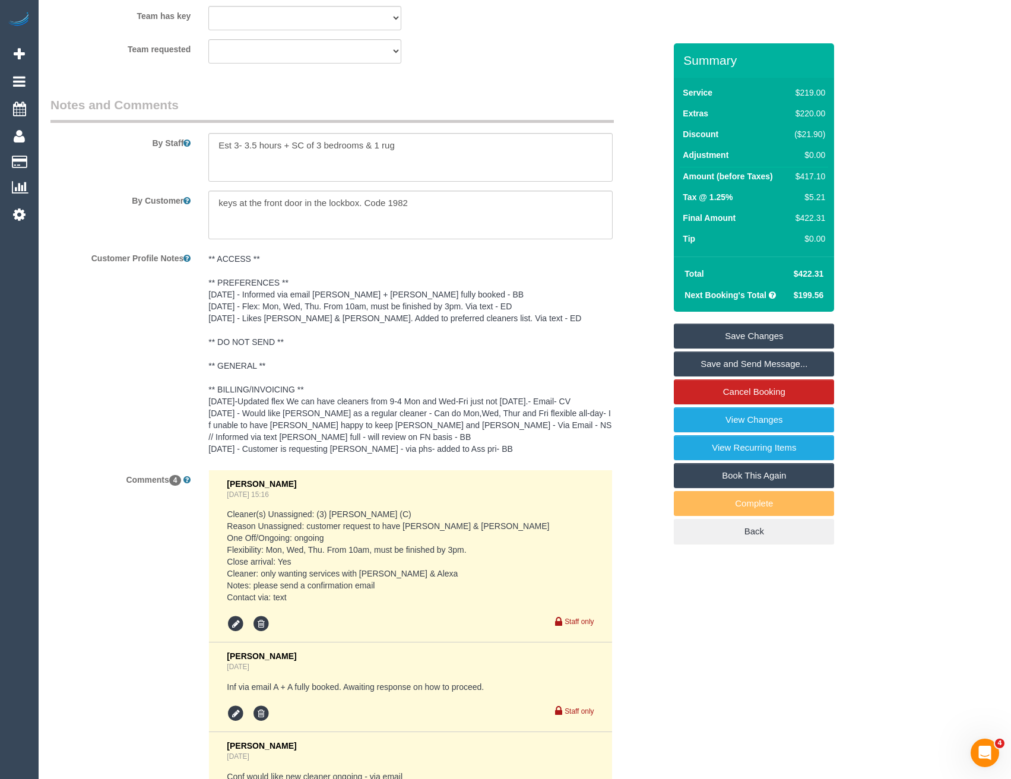
scroll to position [1530, 0]
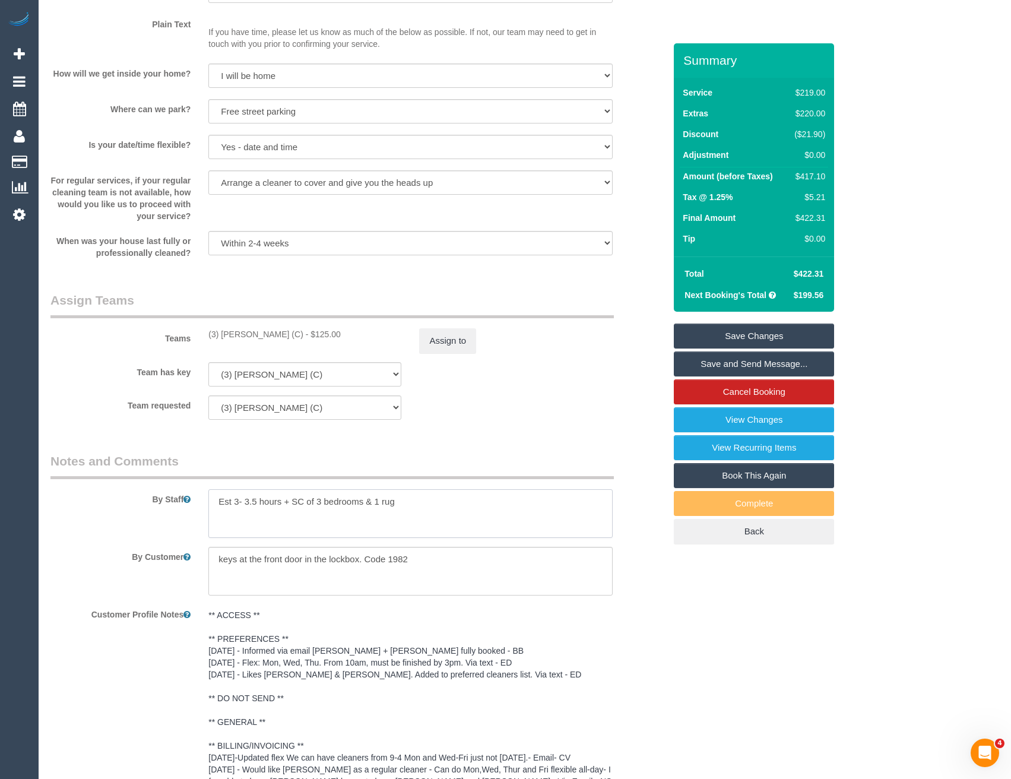
click at [409, 506] on textarea at bounding box center [410, 513] width 404 height 49
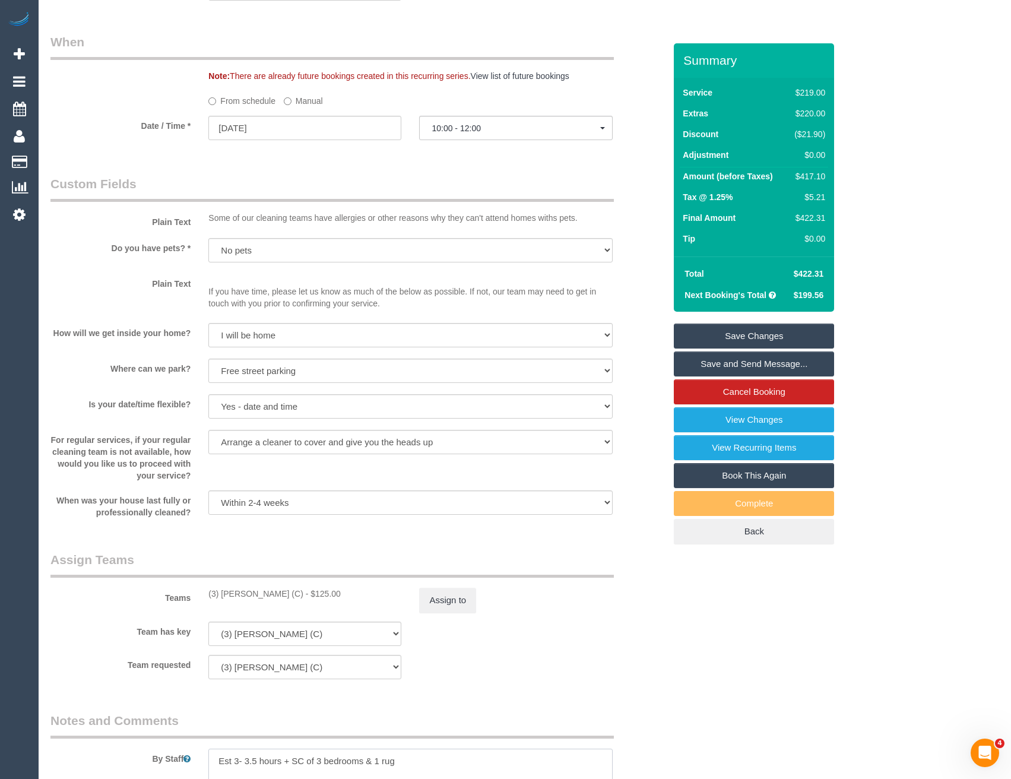
scroll to position [1247, 0]
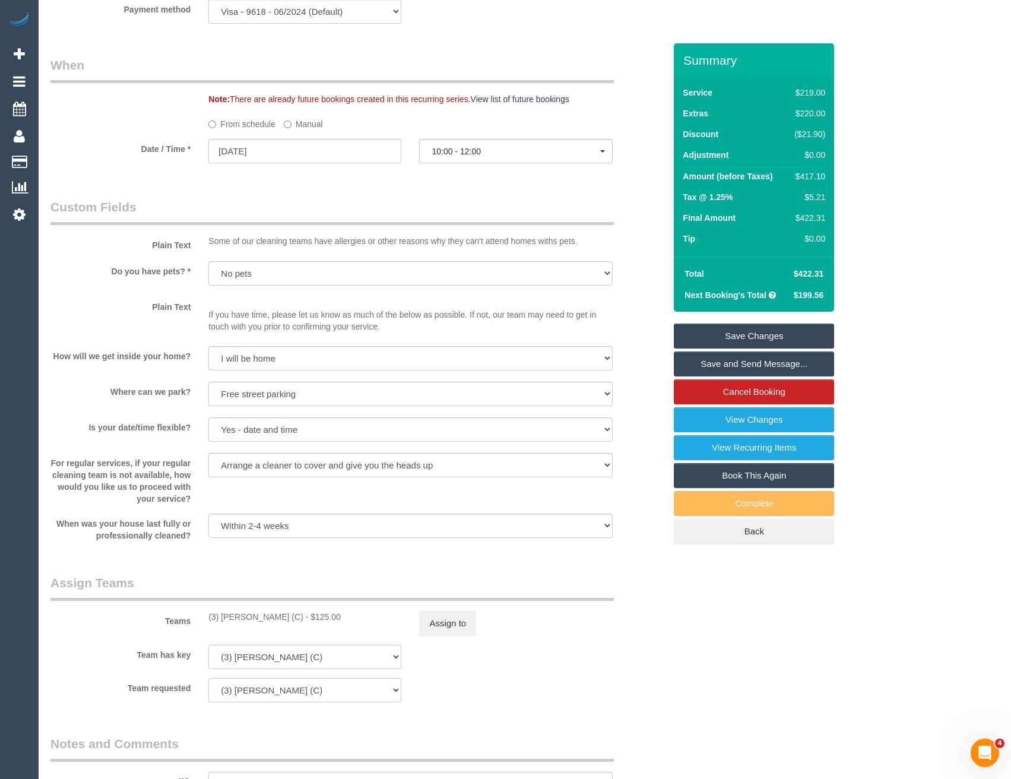
click at [296, 124] on label "Manual" at bounding box center [303, 122] width 39 height 16
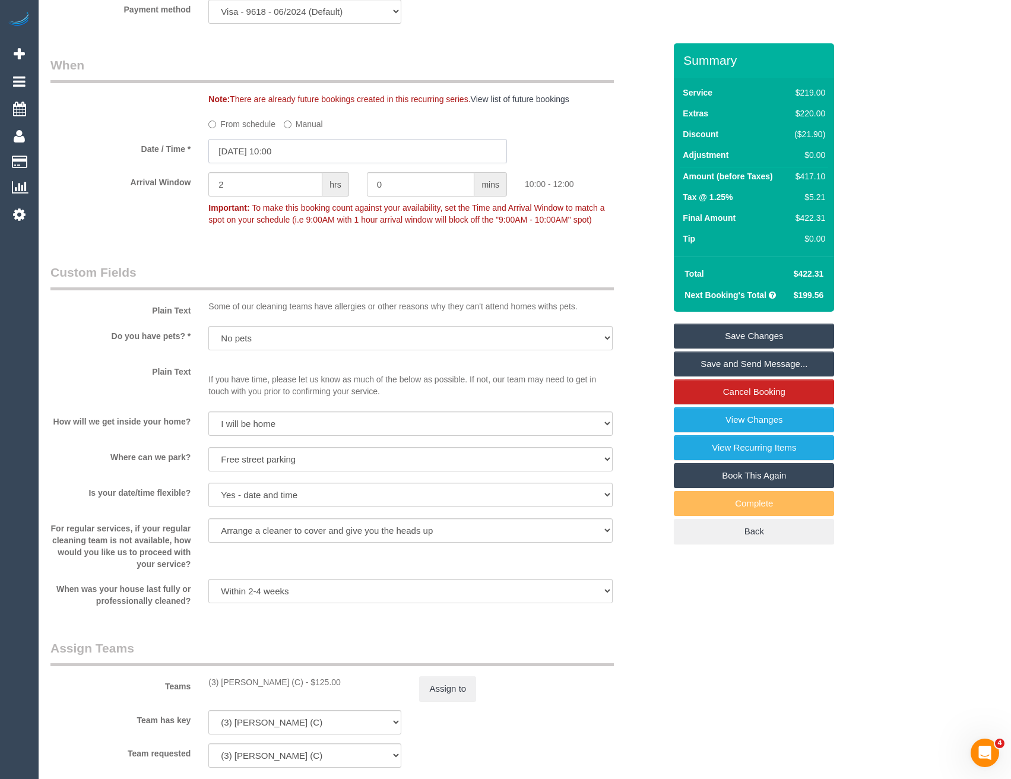
click at [313, 148] on input "[DATE] 10:00" at bounding box center [357, 151] width 299 height 24
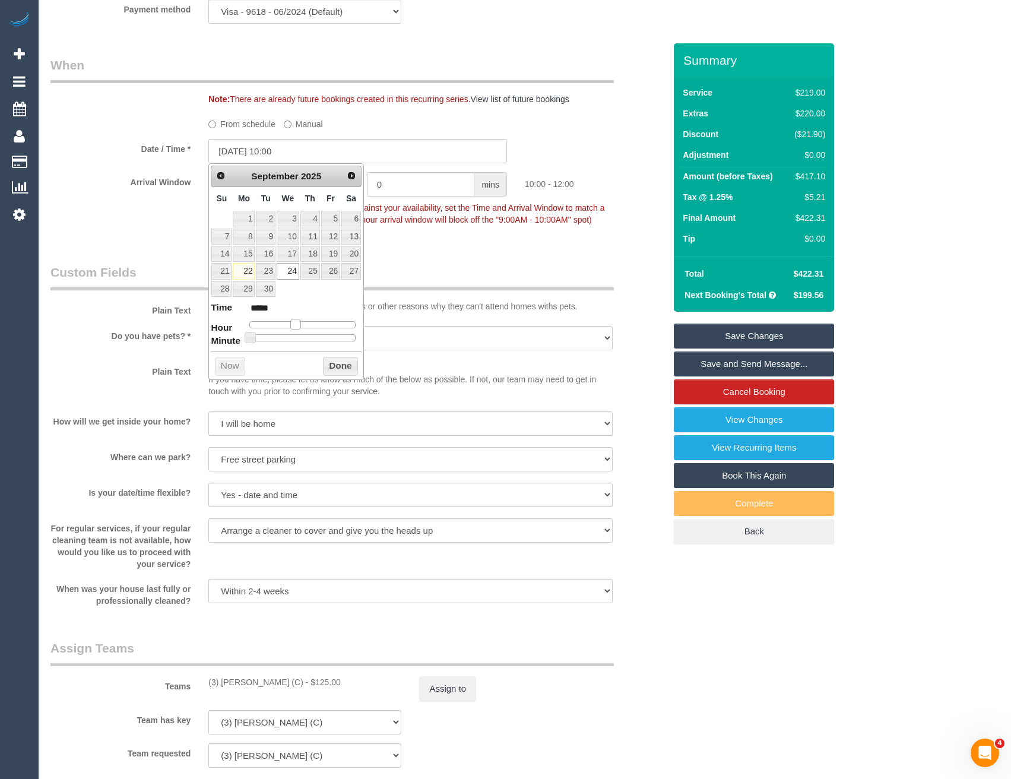
click at [296, 328] on span at bounding box center [295, 324] width 11 height 11
type input "[DATE] 11:00"
type input "*****"
click at [301, 325] on span at bounding box center [300, 324] width 11 height 11
click at [327, 365] on button "Done" at bounding box center [340, 366] width 35 height 19
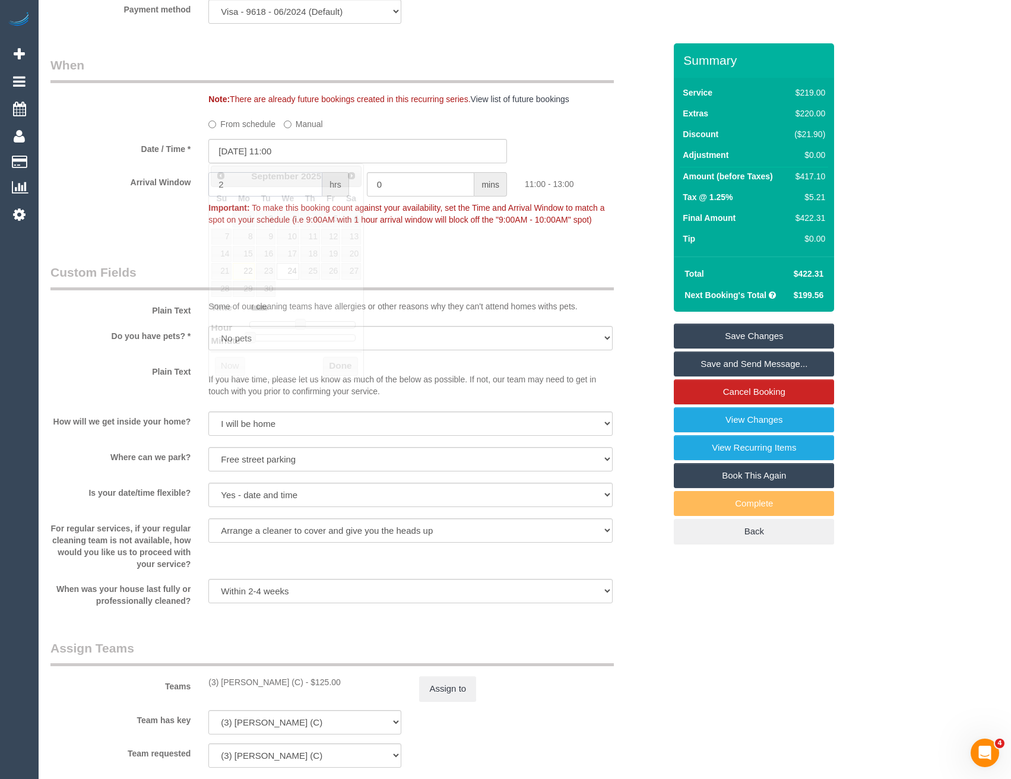
click at [179, 188] on div "Arrival Window 2 hrs 0 mins 11:00 - 13:00 Important: To make this booking count…" at bounding box center [358, 201] width 632 height 59
type input "1"
click at [254, 233] on fieldset "When Note: There are already future bookings created in this recurring series. …" at bounding box center [357, 147] width 615 height 183
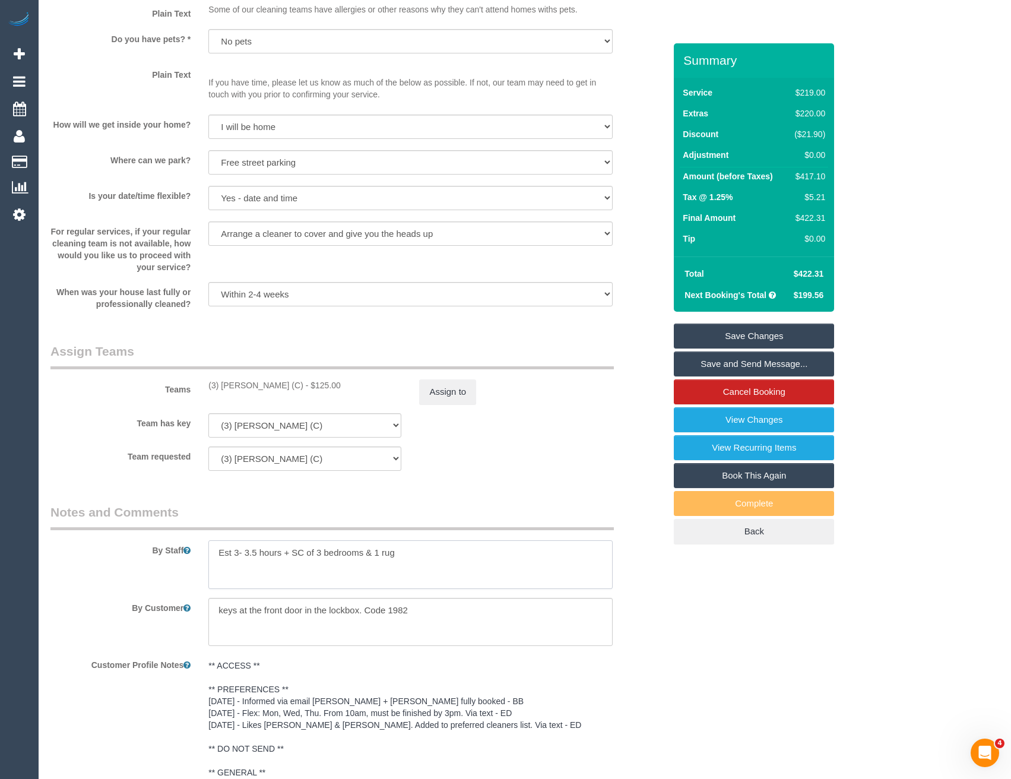
click at [415, 558] on textarea at bounding box center [410, 564] width 404 height 49
type textarea "Est 3- 3.5 hours + SC of 3 bedrooms & 1 rug Steam cleaner to arrive 1.30 - 2pm …"
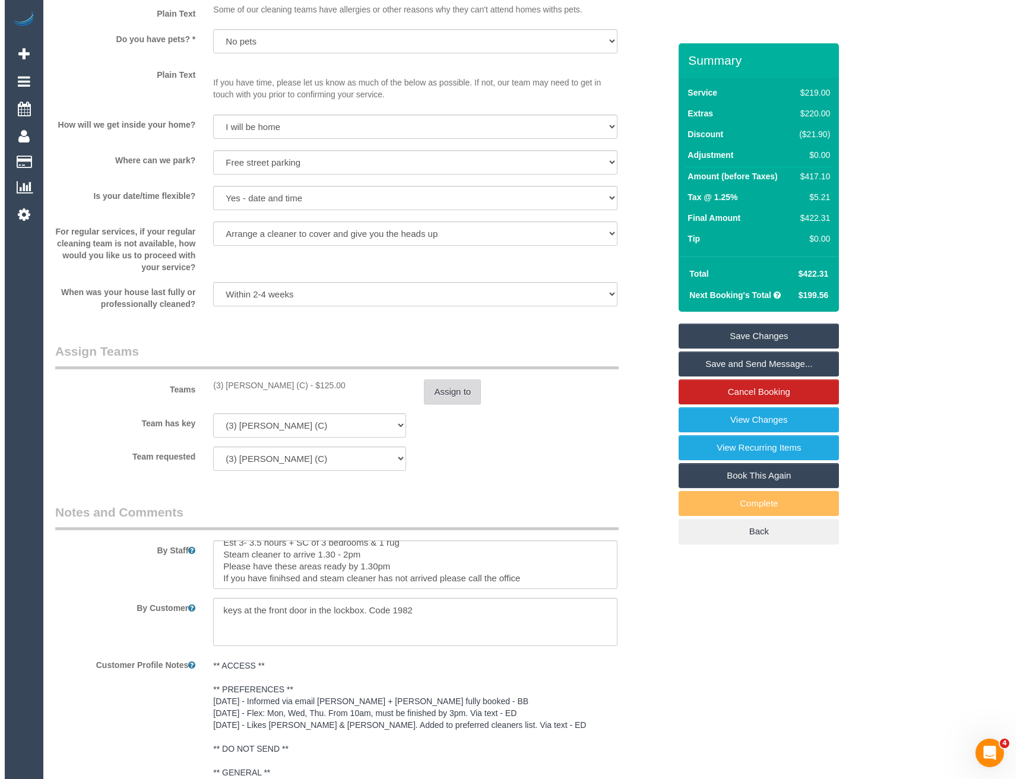
scroll to position [12, 0]
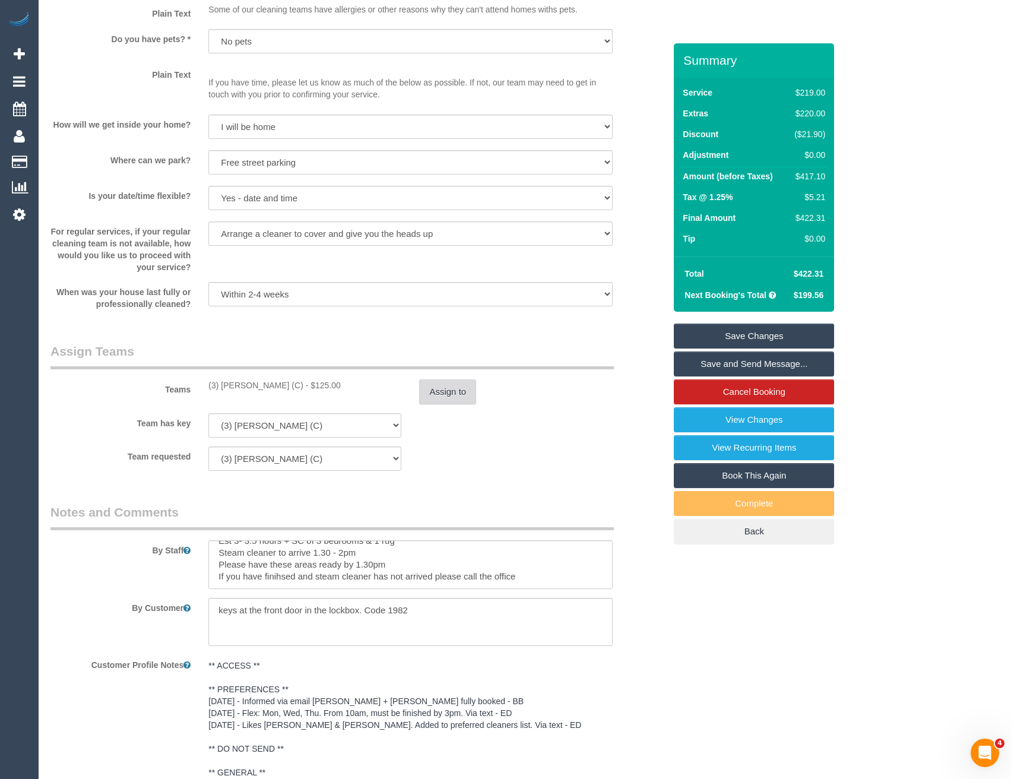
click at [441, 395] on button "Assign to" at bounding box center [447, 391] width 57 height 25
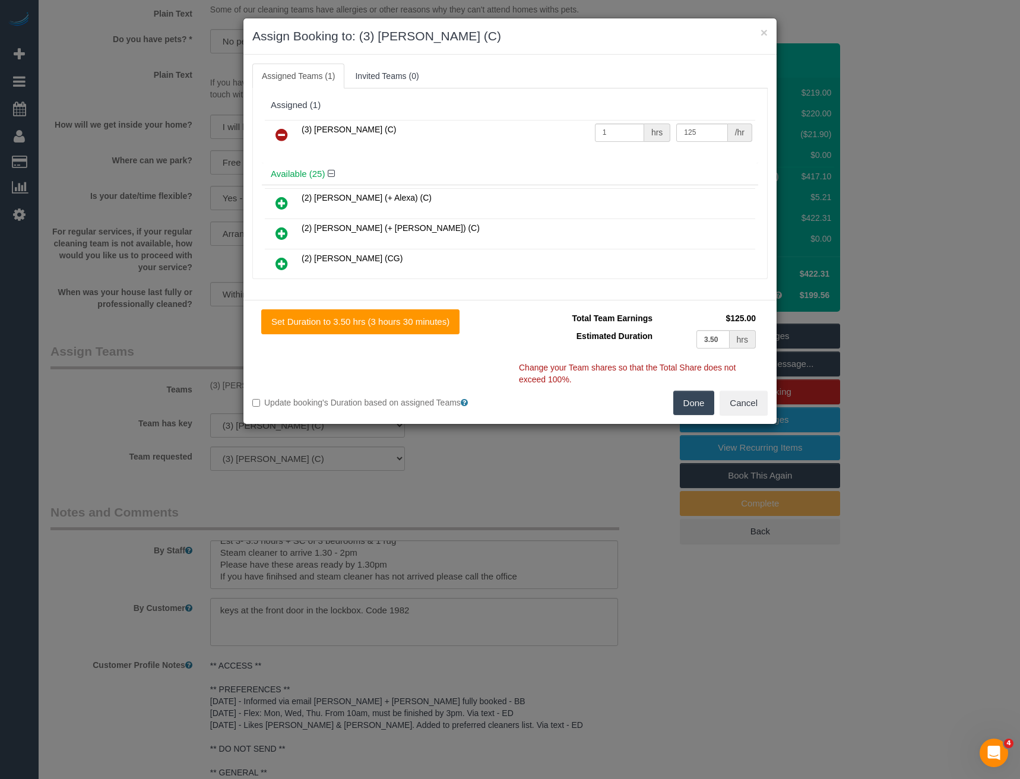
scroll to position [3169, 0]
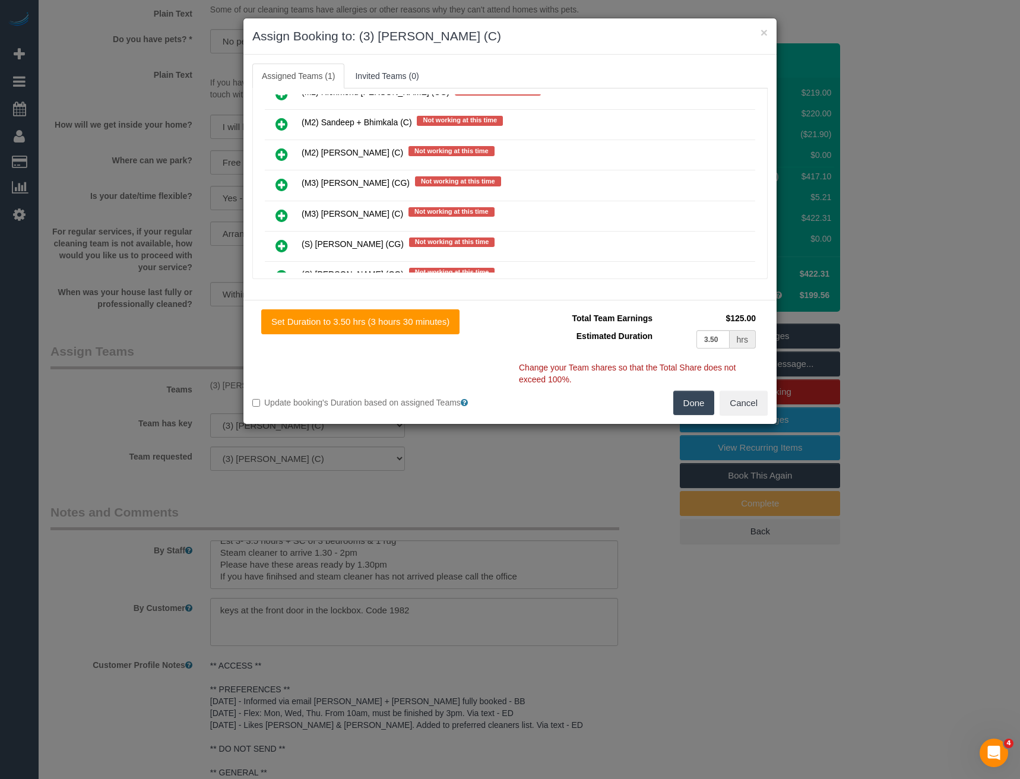
click at [286, 186] on icon at bounding box center [282, 185] width 12 height 14
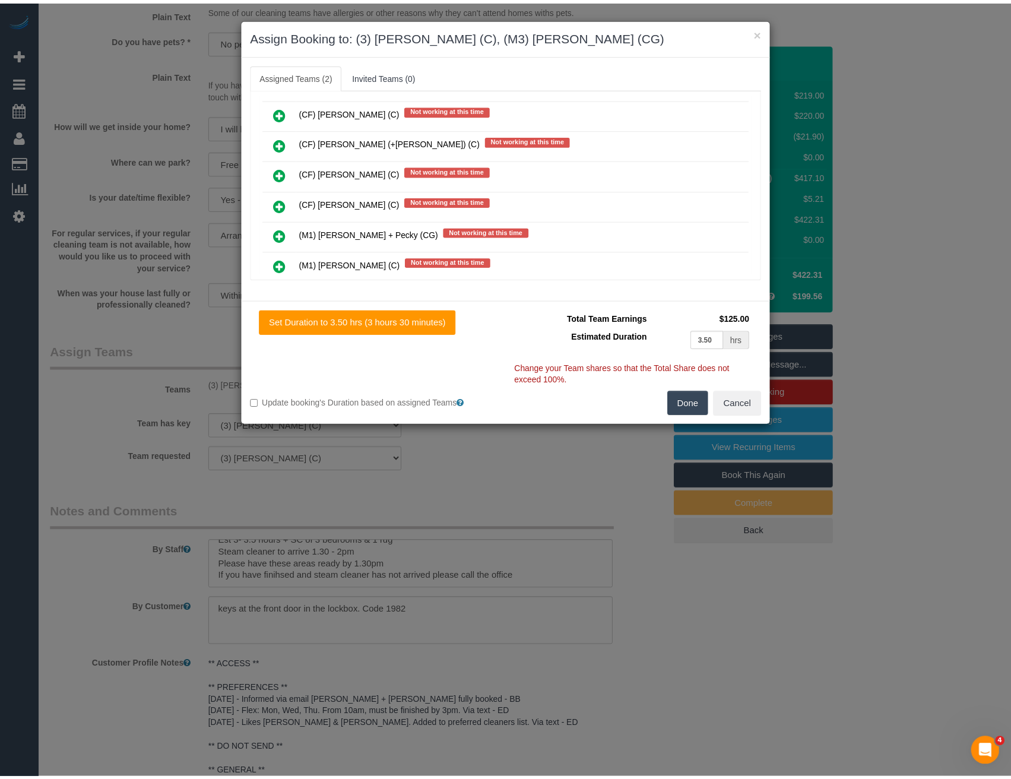
scroll to position [0, 0]
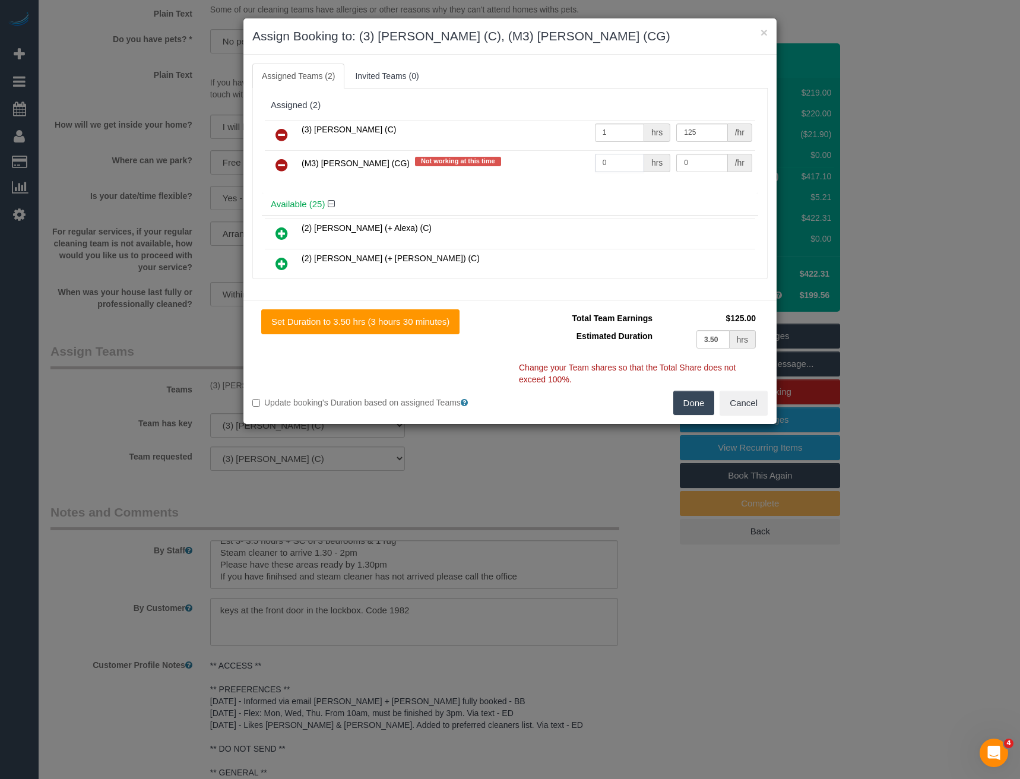
drag, startPoint x: 610, startPoint y: 167, endPoint x: 553, endPoint y: 167, distance: 57.6
click at [555, 167] on tr "(M3) [PERSON_NAME] (CG) Not working at this time 0 hrs 0 /hr" at bounding box center [510, 165] width 490 height 30
type input "1"
type input "165"
click at [690, 401] on button "Done" at bounding box center [694, 403] width 42 height 25
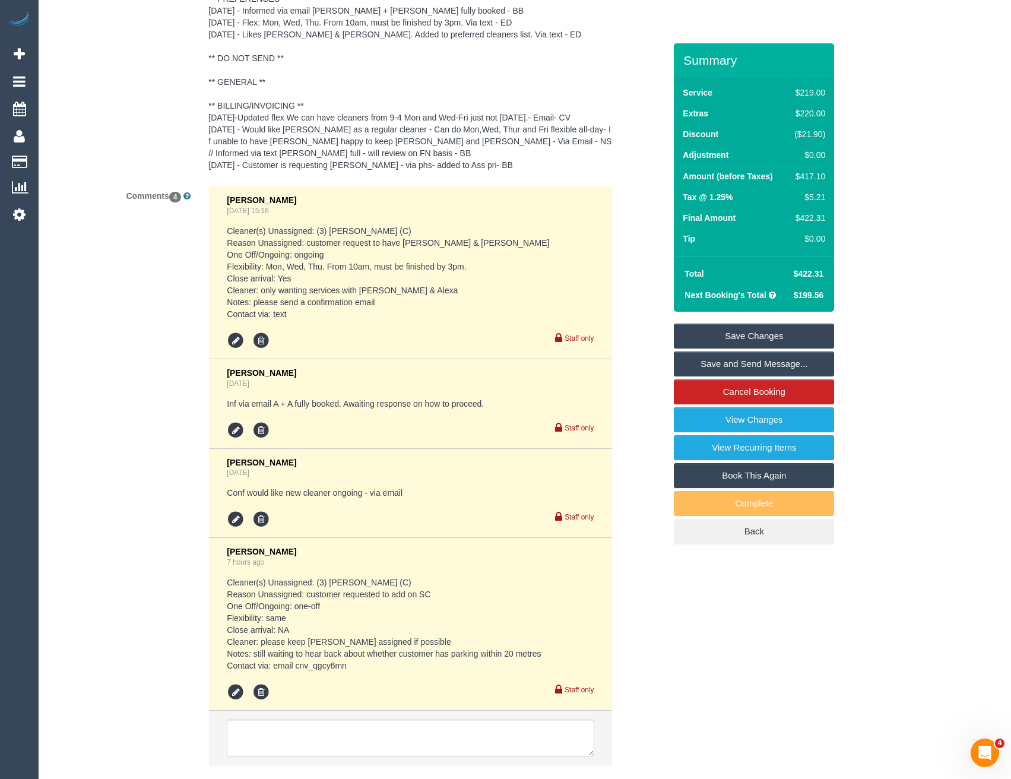
scroll to position [2308, 0]
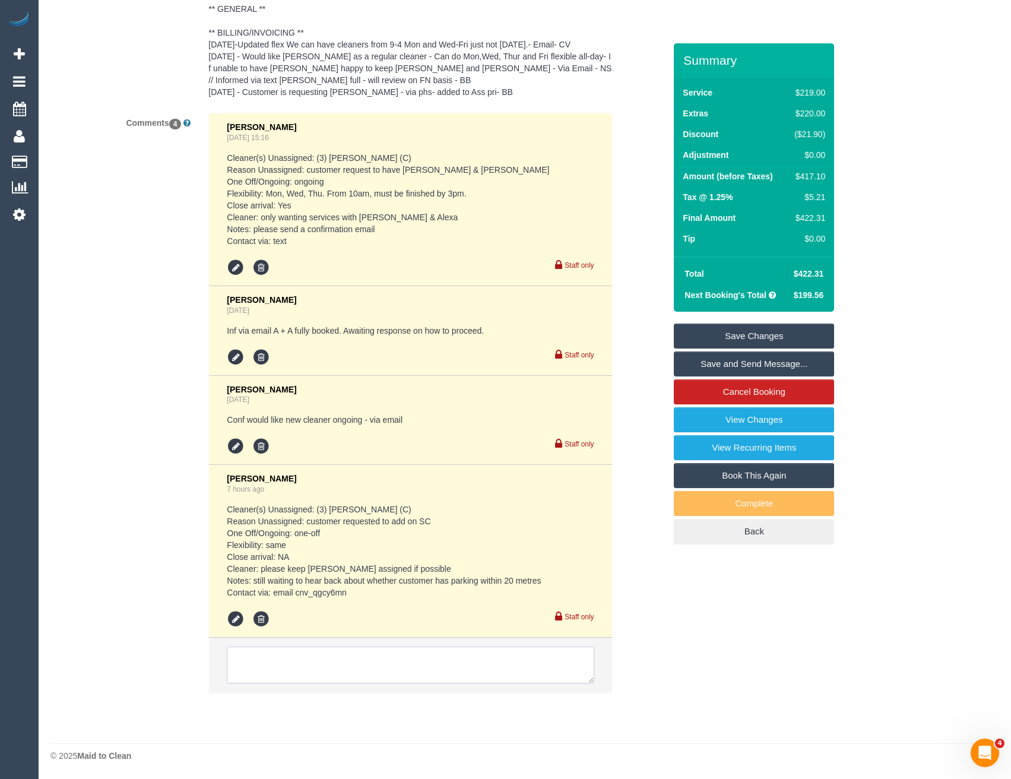
click at [315, 669] on textarea at bounding box center [410, 665] width 367 height 37
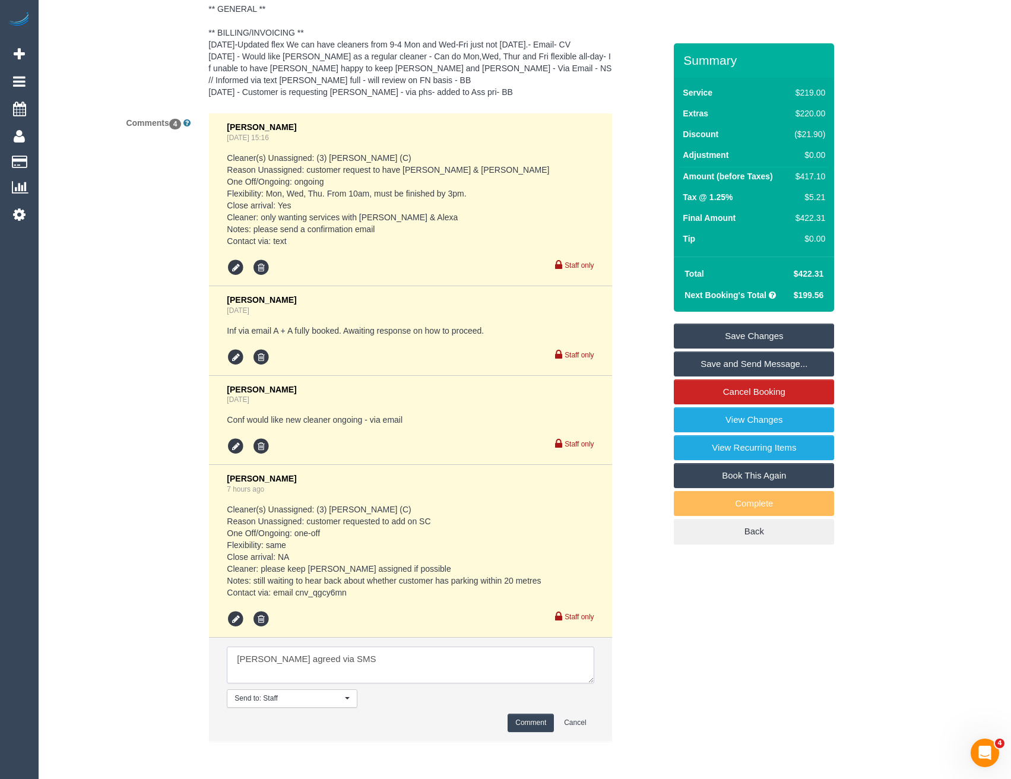
type textarea "[PERSON_NAME] agreed via SMS"
click at [542, 723] on button "Comment" at bounding box center [531, 723] width 46 height 18
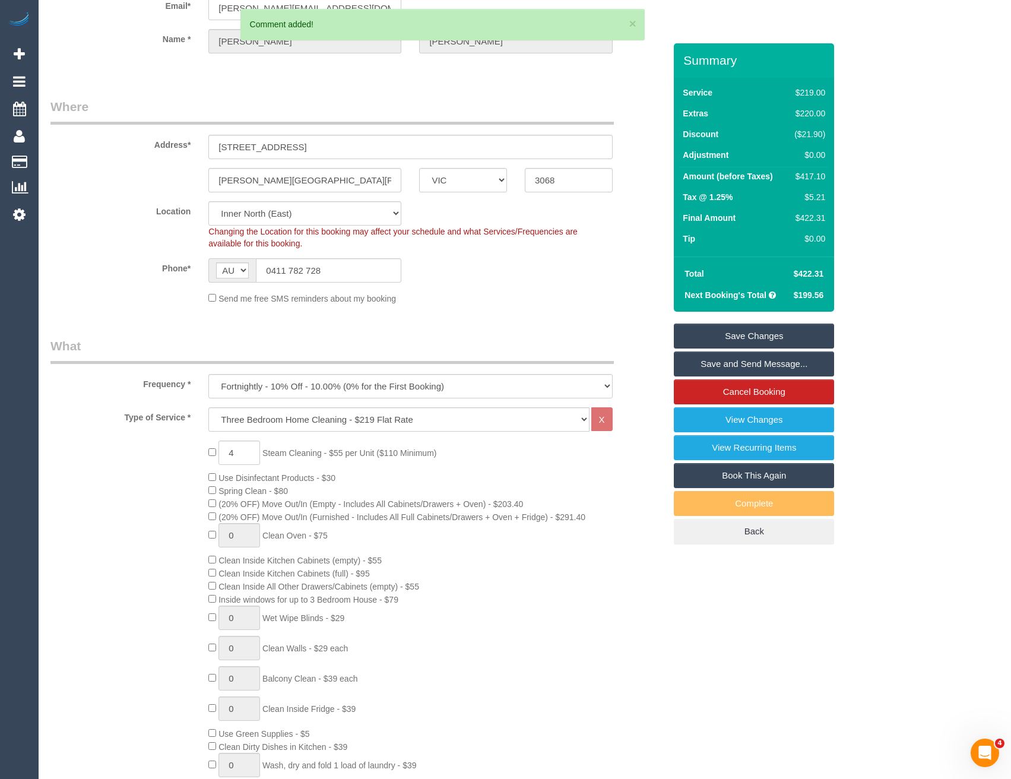
scroll to position [0, 0]
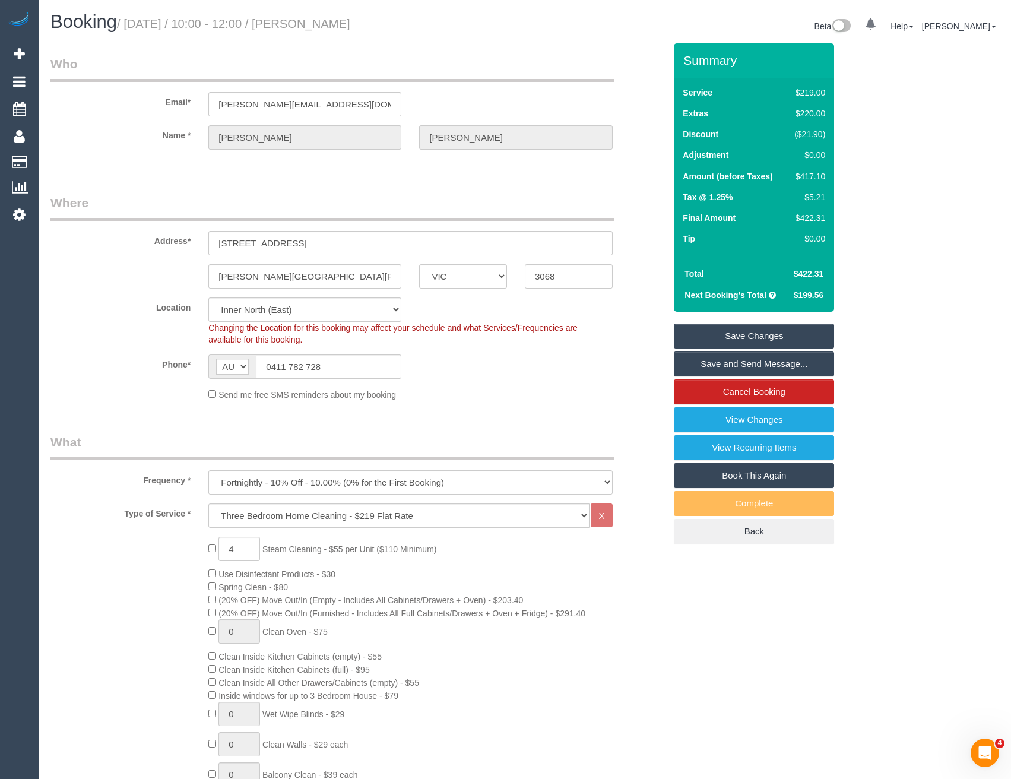
click at [719, 367] on link "Save and Send Message..." at bounding box center [754, 364] width 160 height 25
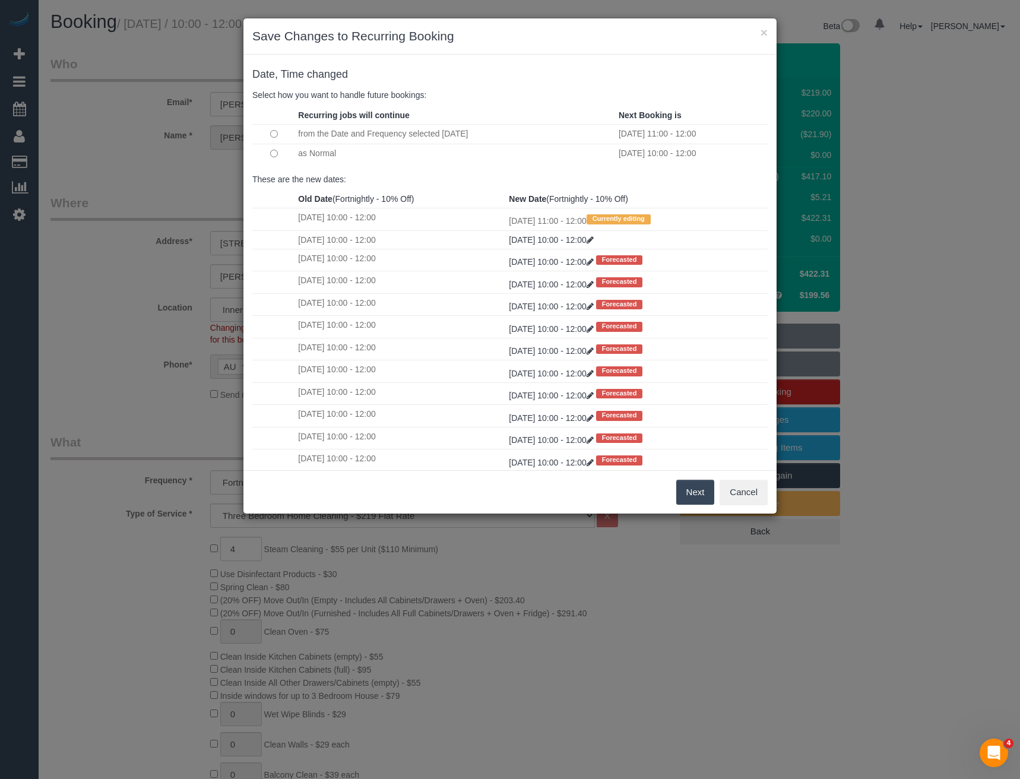
click at [683, 488] on button "Next" at bounding box center [695, 492] width 39 height 25
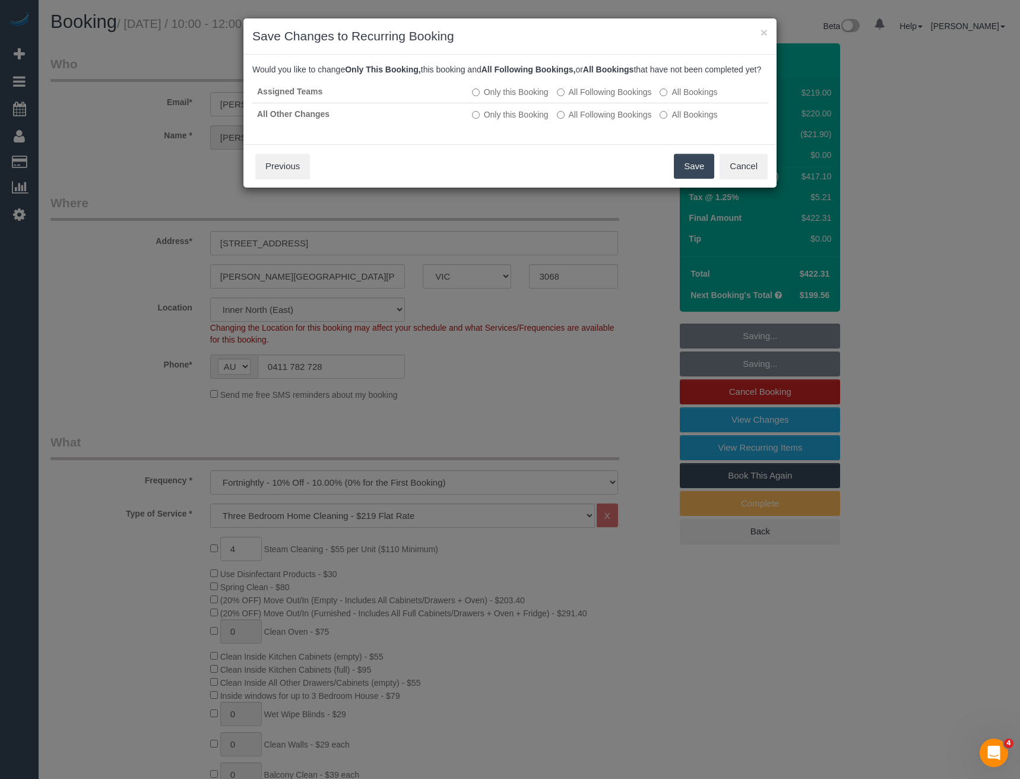
click at [691, 179] on button "Save" at bounding box center [694, 166] width 40 height 25
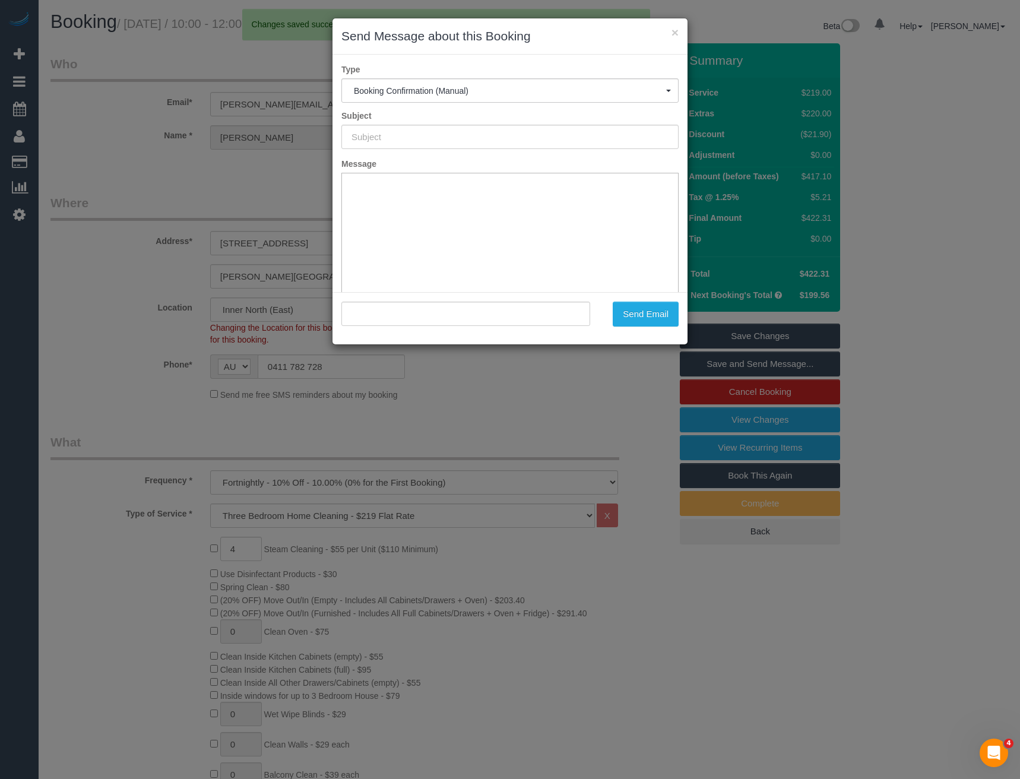
type input "Booking Confirmed"
type input ""[PERSON_NAME]" <[EMAIL_ADDRESS][DOMAIN_NAME]>"
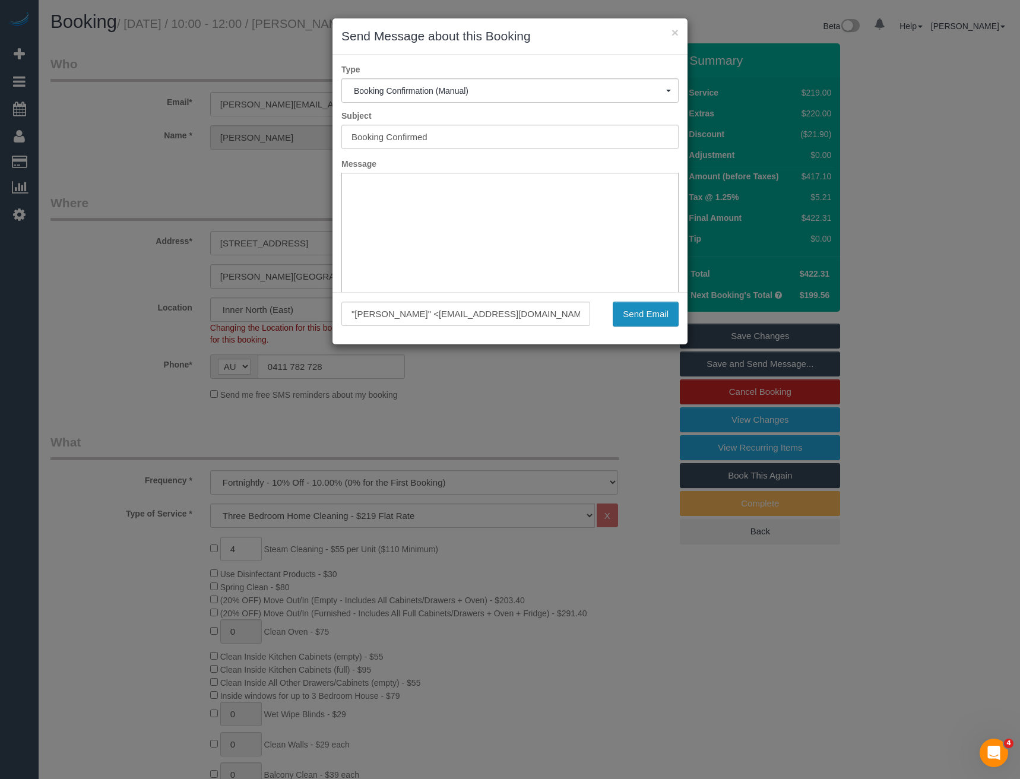
click at [635, 303] on button "Send Email" at bounding box center [646, 314] width 66 height 25
